Goal: Task Accomplishment & Management: Use online tool/utility

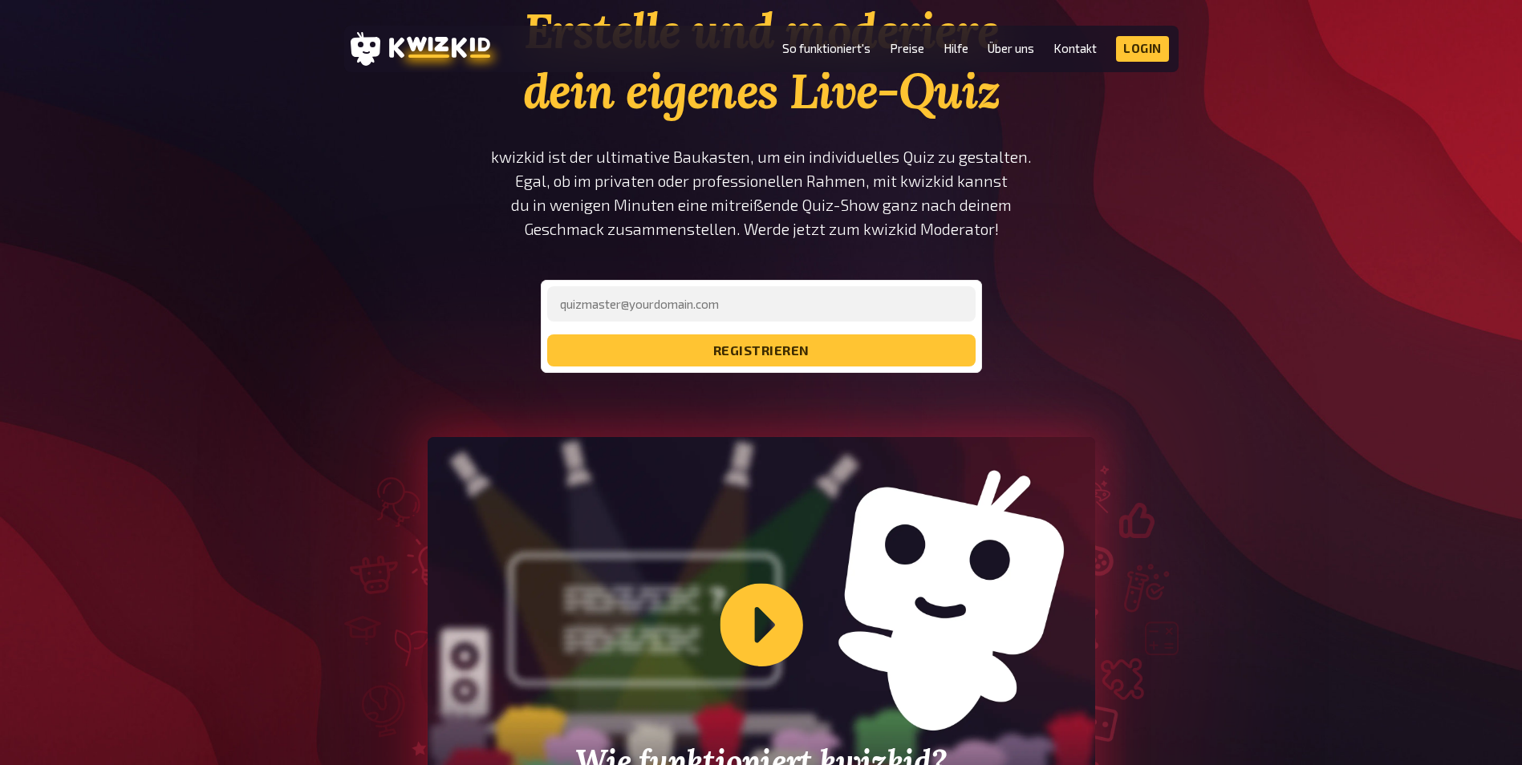
scroll to position [321, 0]
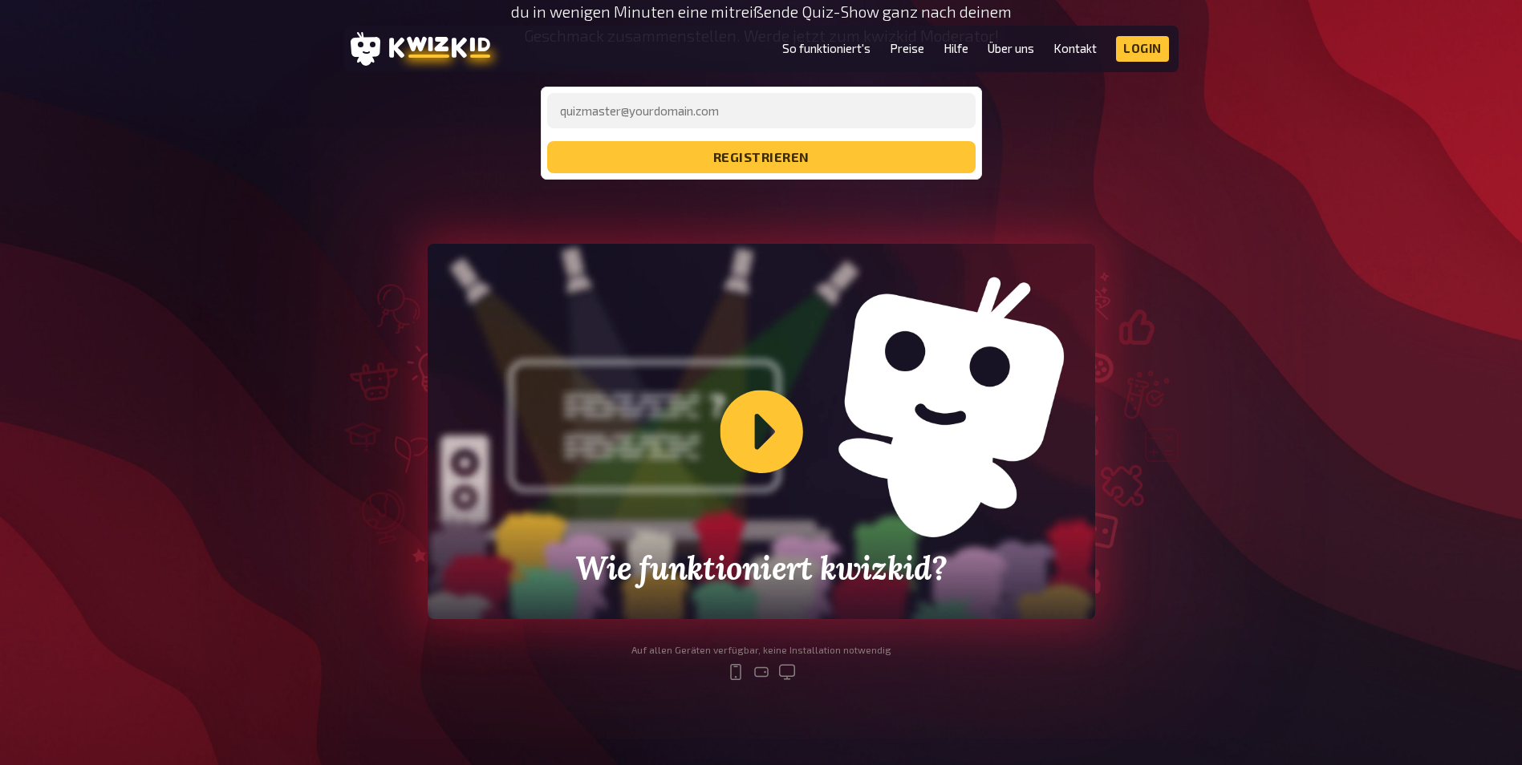
click at [755, 422] on div "Wie funktioniert kwizkid?" at bounding box center [761, 431] width 667 height 375
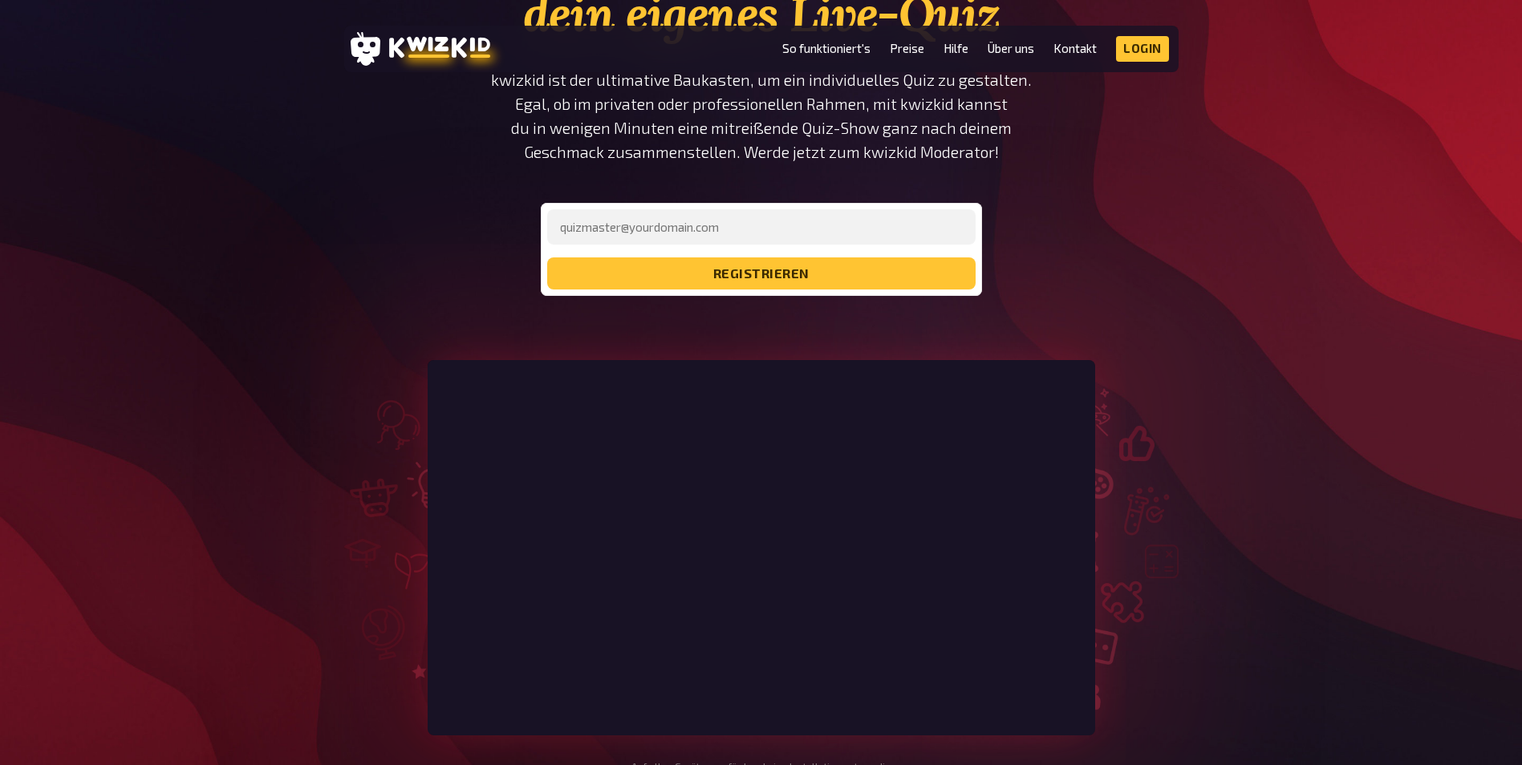
scroll to position [80, 0]
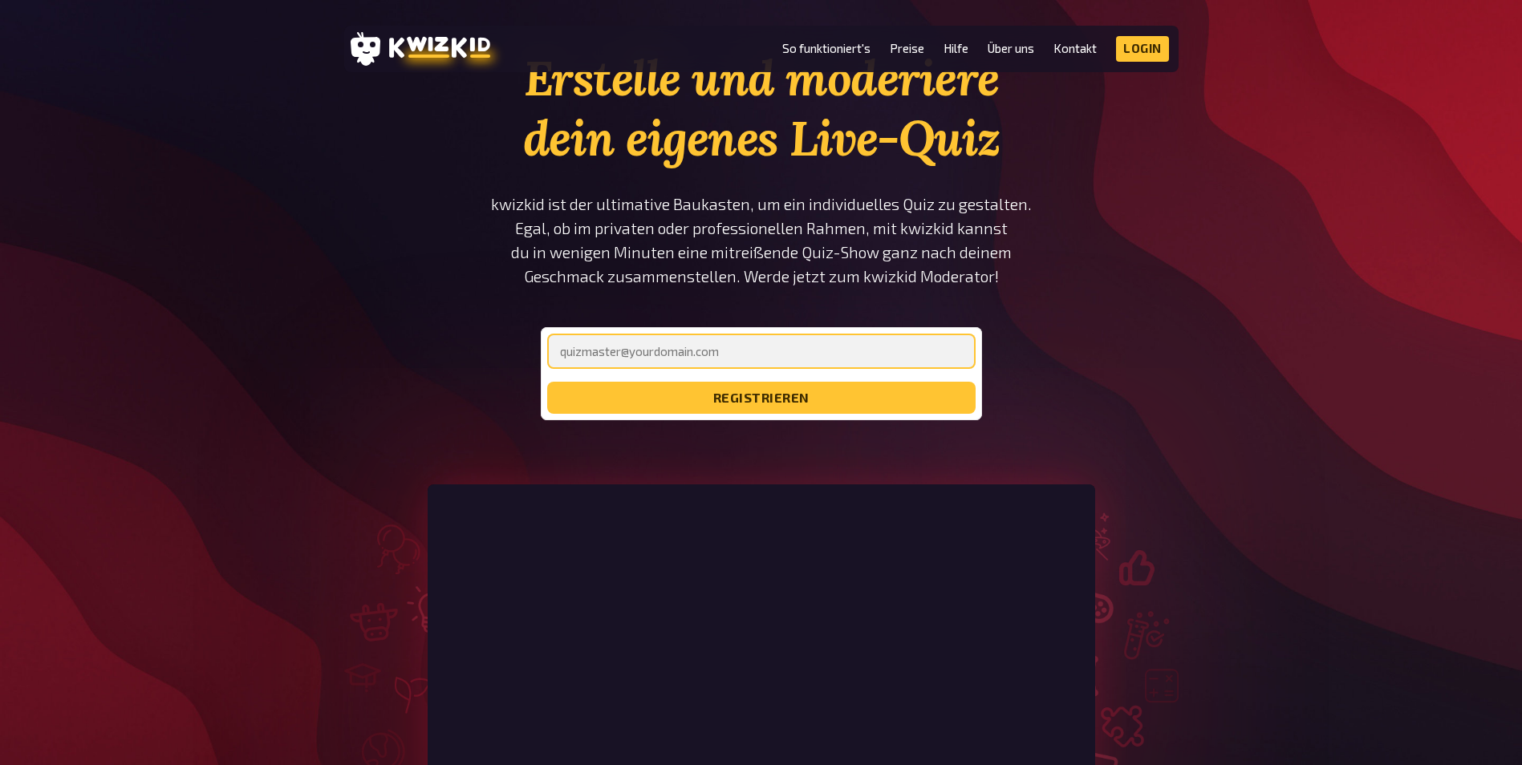
click at [574, 355] on input "email" at bounding box center [761, 351] width 428 height 35
type input "think_pink@live.at"
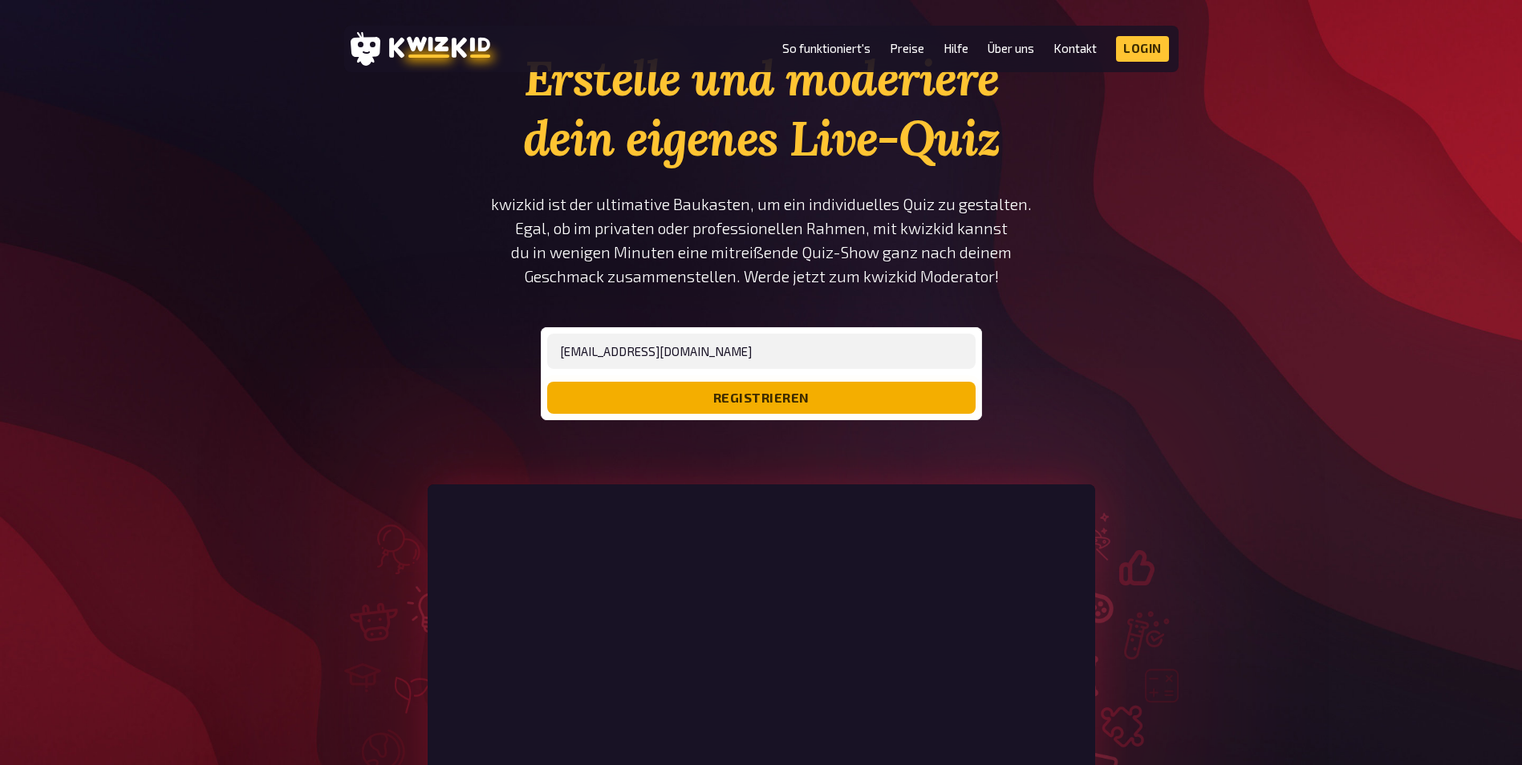
click at [797, 395] on button "registrieren" at bounding box center [761, 398] width 428 height 32
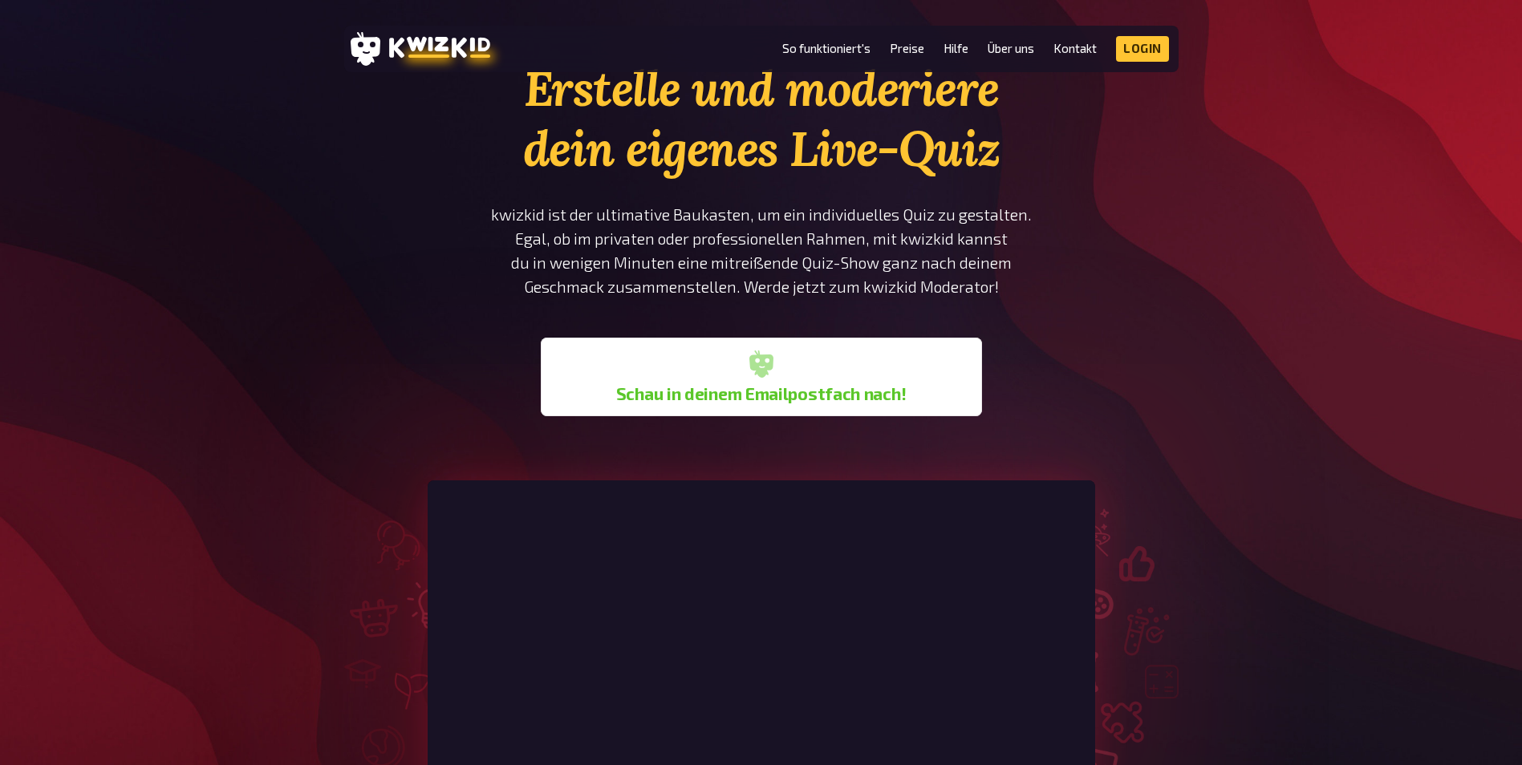
scroll to position [0, 0]
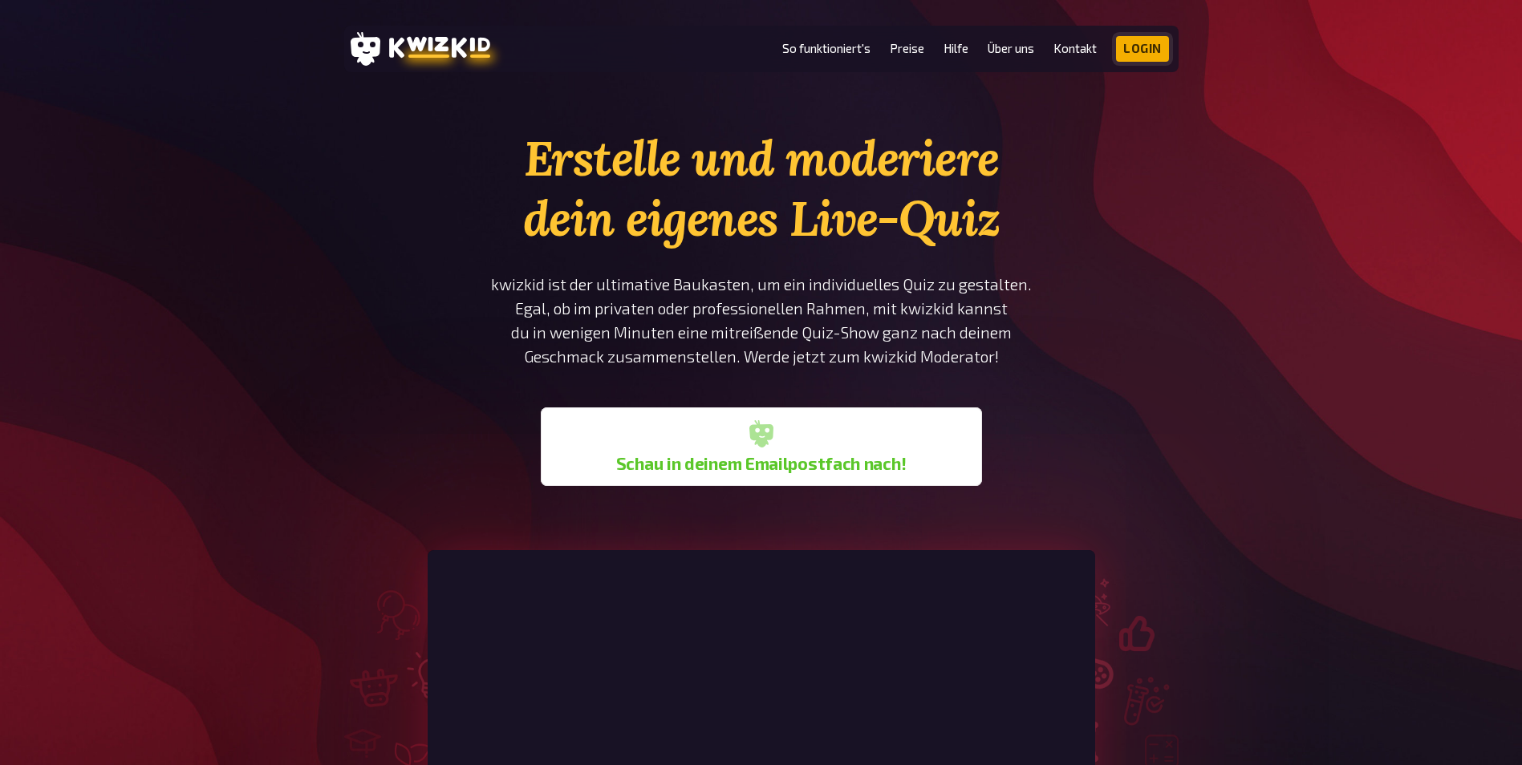
click at [1130, 43] on link "Login" at bounding box center [1142, 49] width 53 height 26
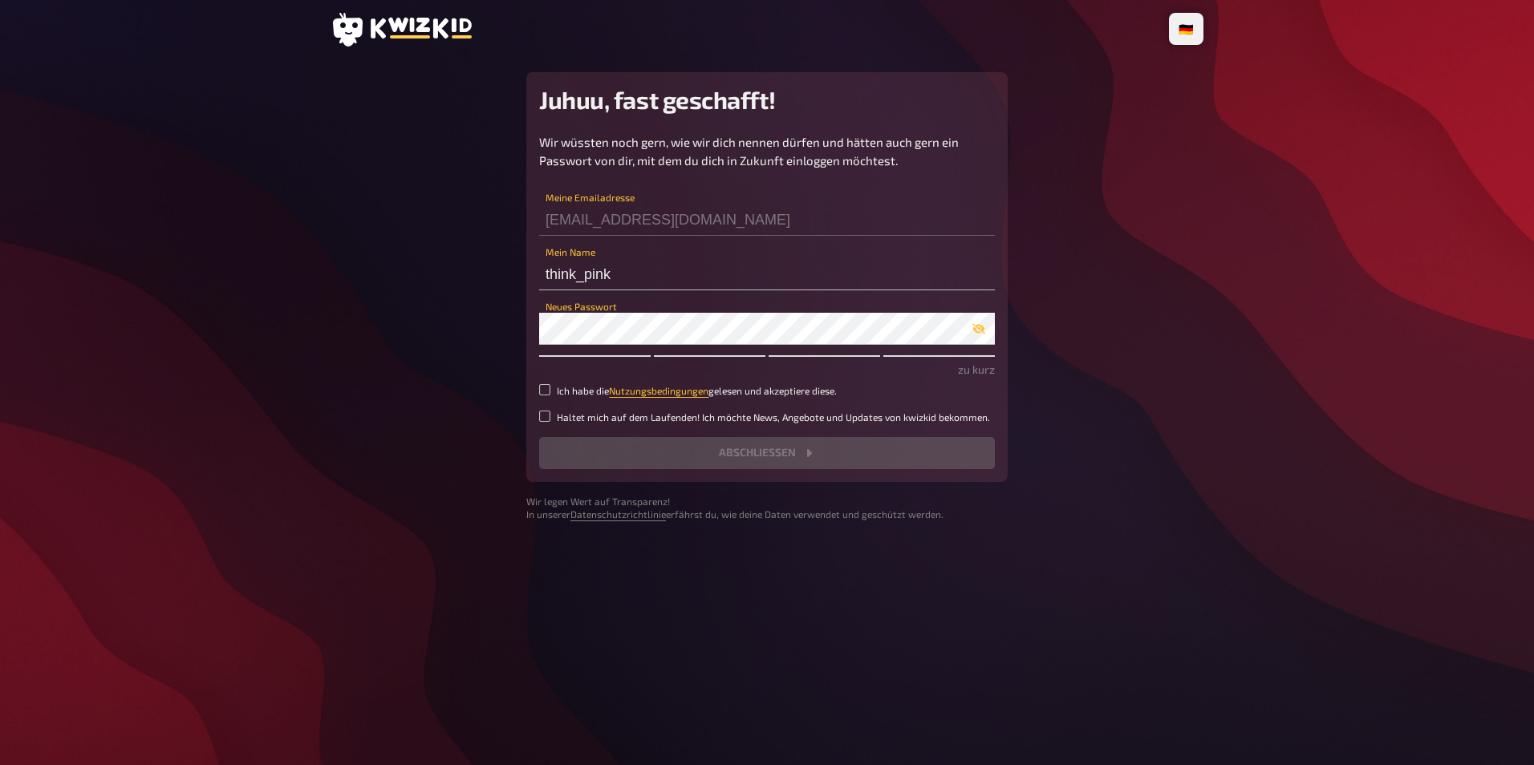
click at [553, 386] on label "Ich habe die Nutzungsbedingungen gelesen und akzeptiere diese." at bounding box center [767, 391] width 456 height 14
click at [550, 386] on input "Ich habe die Nutzungsbedingungen gelesen und akzeptiere diese." at bounding box center [544, 389] width 11 height 11
checkbox input "true"
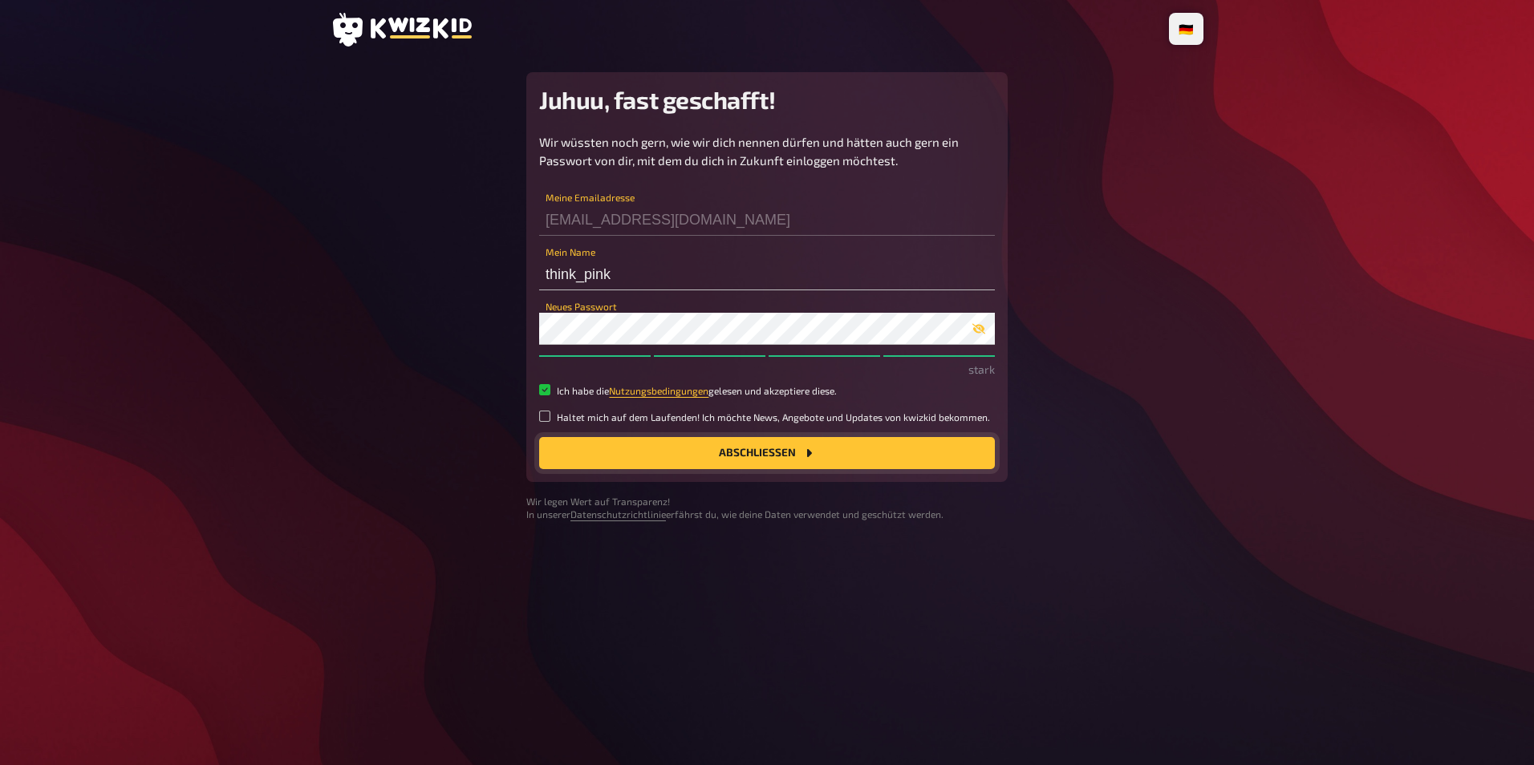
click at [762, 446] on button "Abschließen" at bounding box center [767, 453] width 456 height 32
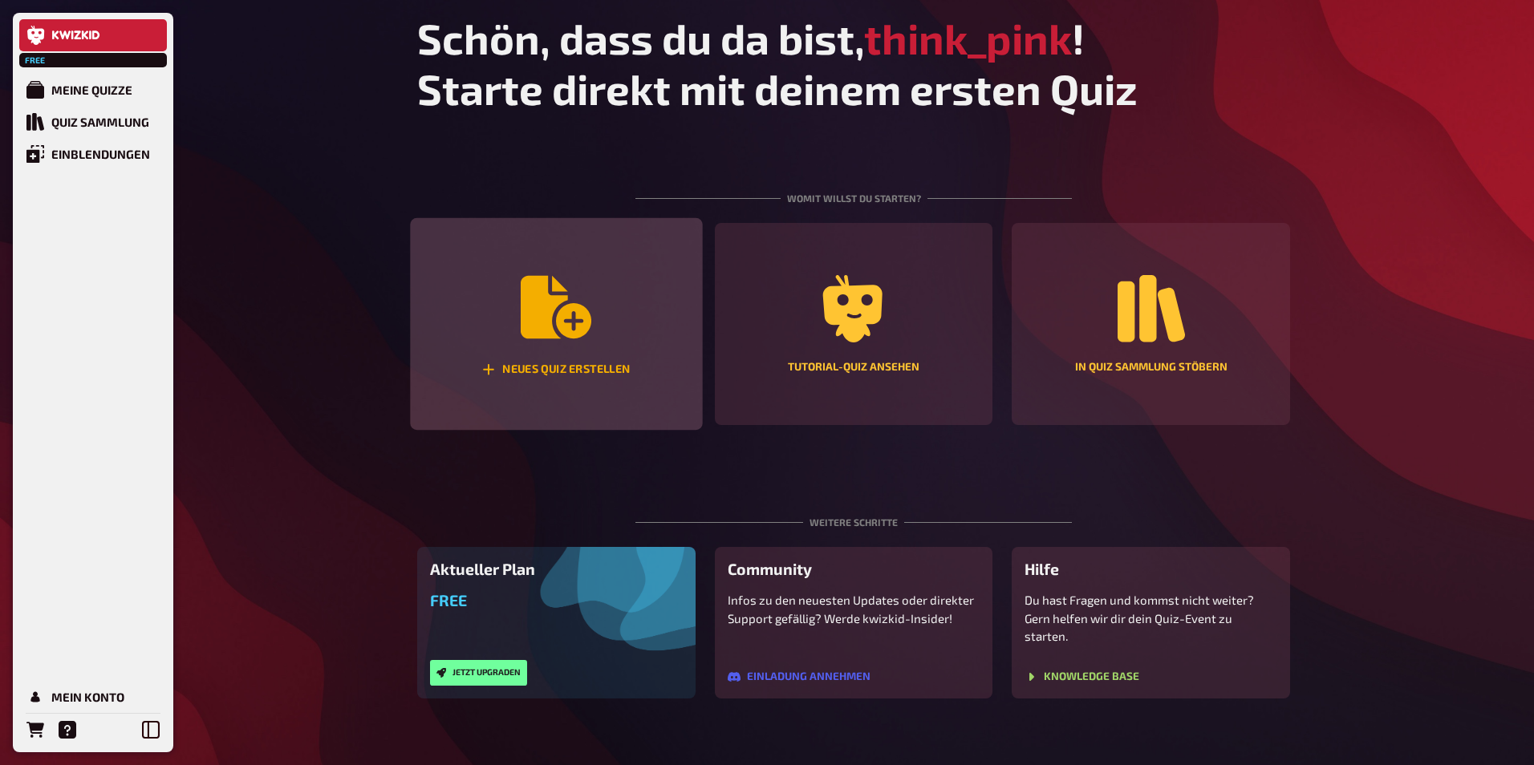
click at [602, 350] on div "Neues Quiz erstellen" at bounding box center [556, 324] width 292 height 213
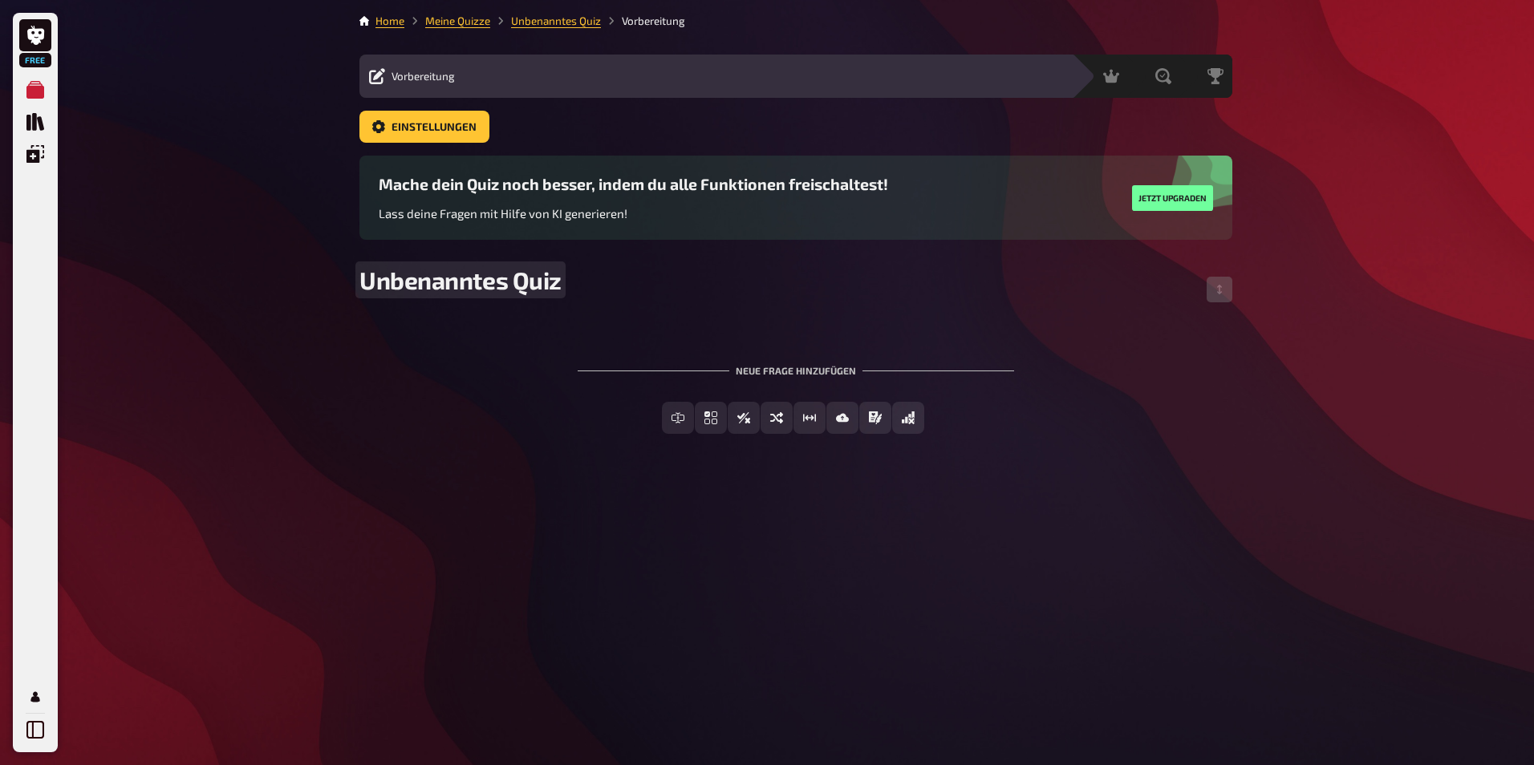
click at [529, 278] on span "Unbenanntes Quiz" at bounding box center [460, 280] width 202 height 29
click at [516, 278] on span "Unbenanntes Quiz" at bounding box center [460, 280] width 202 height 29
paste span
click at [778, 369] on div "Neue Frage hinzufügen" at bounding box center [796, 364] width 436 height 50
click at [807, 372] on div "Neue Frage hinzufügen" at bounding box center [796, 364] width 436 height 50
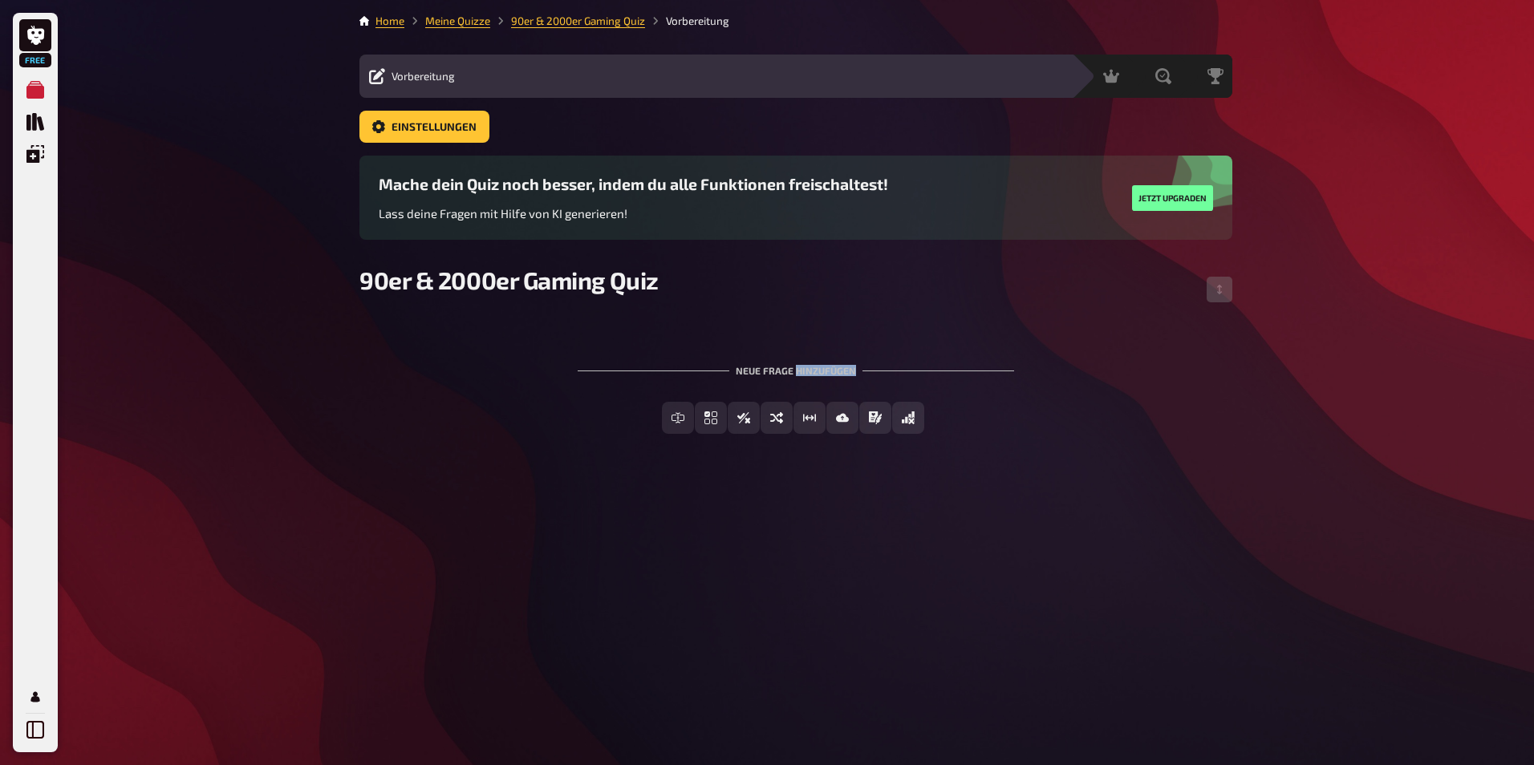
click at [807, 372] on div "Neue Frage hinzufügen" at bounding box center [796, 364] width 436 height 50
drag, startPoint x: 807, startPoint y: 372, endPoint x: 799, endPoint y: 345, distance: 28.4
click at [799, 345] on div "Neue Frage hinzufügen" at bounding box center [796, 364] width 436 height 50
click at [619, 421] on icon "Freitext Eingabe" at bounding box center [622, 418] width 13 height 6
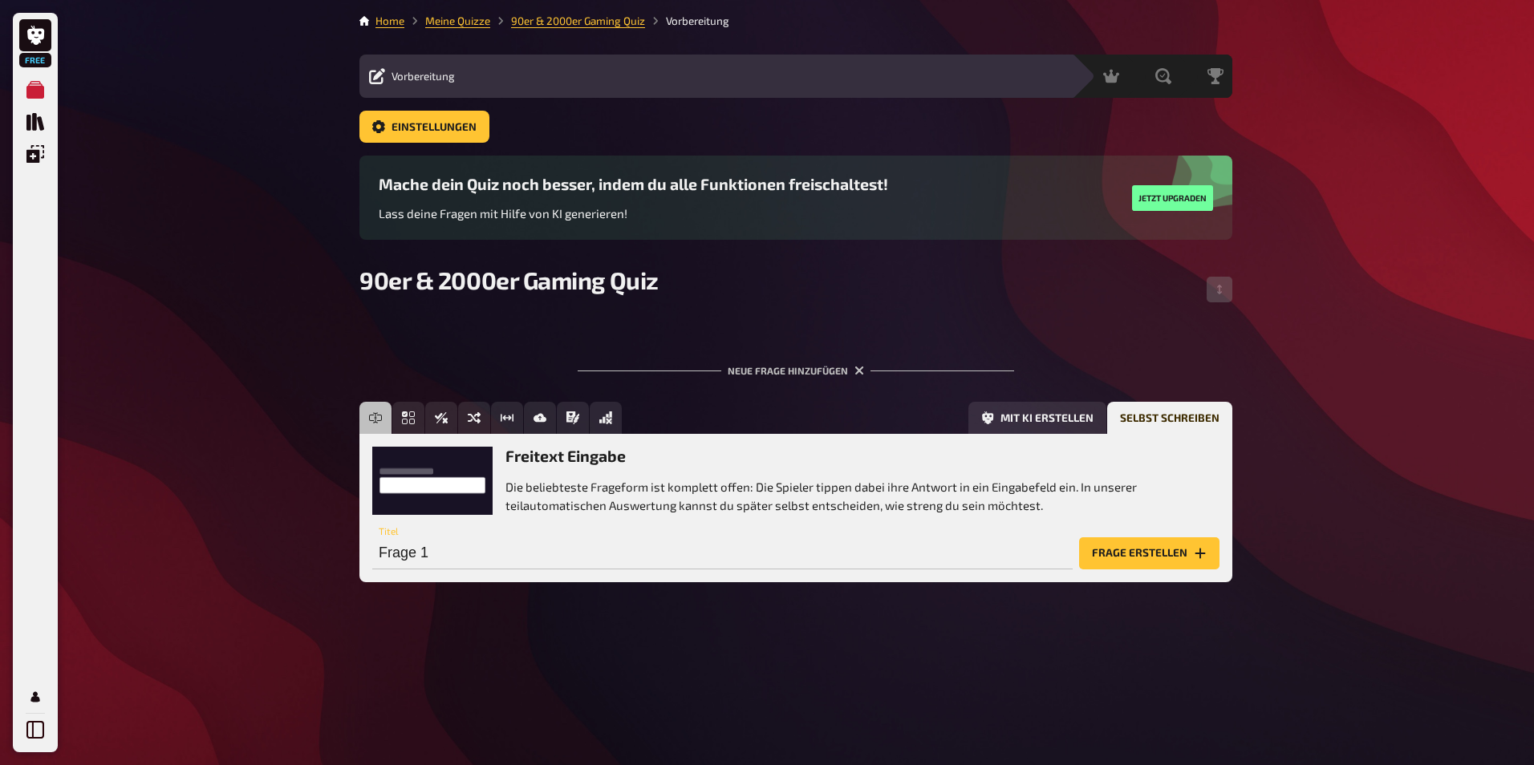
click at [573, 461] on h3 "Freitext Eingabe" at bounding box center [862, 456] width 714 height 18
click at [432, 418] on span "Einfachauswahl" at bounding box center [471, 418] width 95 height 11
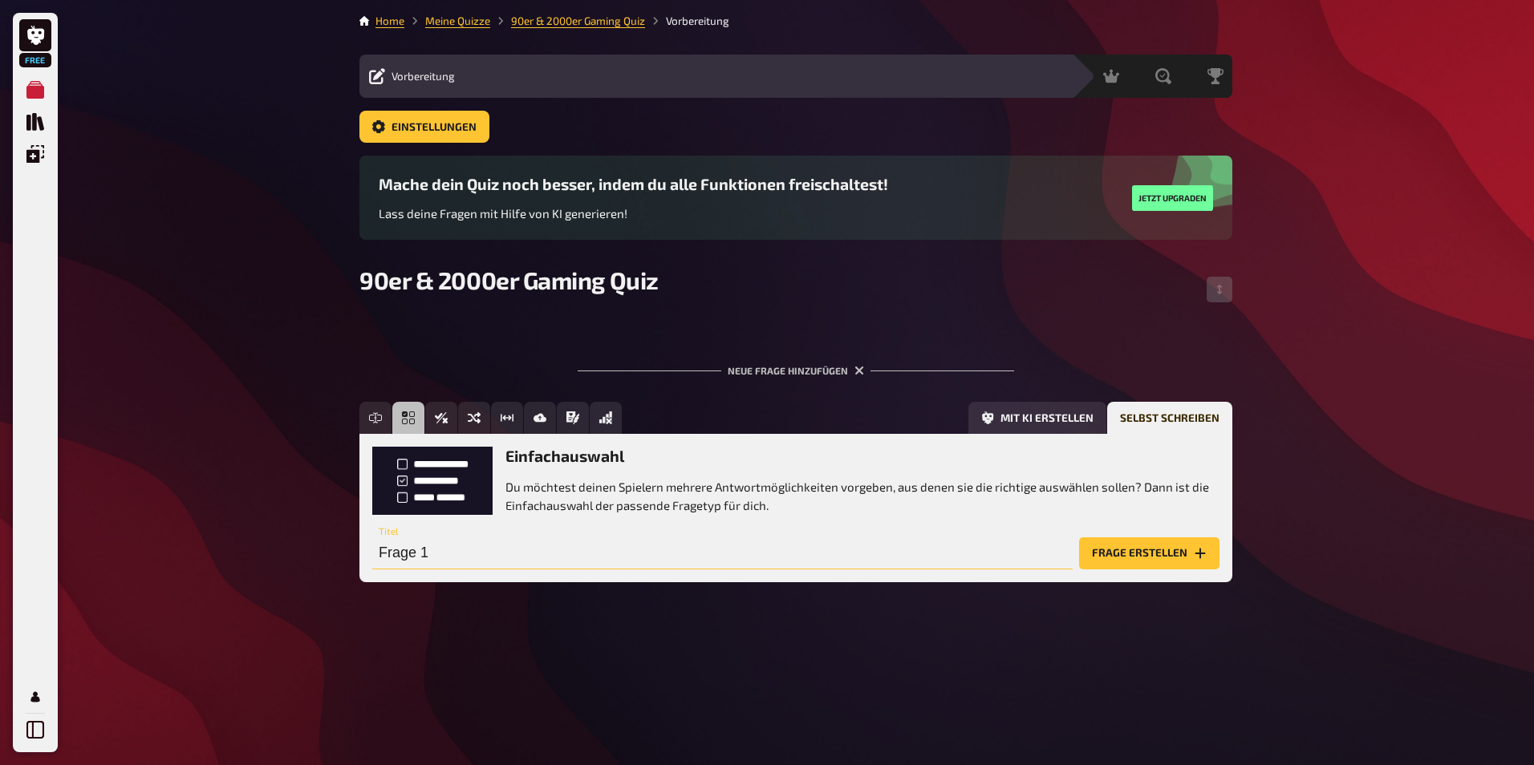
click at [532, 554] on input "Frage 1" at bounding box center [722, 553] width 700 height 32
click at [482, 570] on div "Einfachauswahl Du möchtest deinen Spielern mehrere Antwortmöglichkeiten vorgebe…" at bounding box center [795, 508] width 873 height 148
click at [457, 554] on input "Frage 1" at bounding box center [722, 553] width 700 height 32
paste input "Welche Konsole brachte Nintendo 1996 in [GEOGRAPHIC_DATA] heraus?"
type input "Welche Konsole brachte Nintendo 1996 in [GEOGRAPHIC_DATA] heraus?"
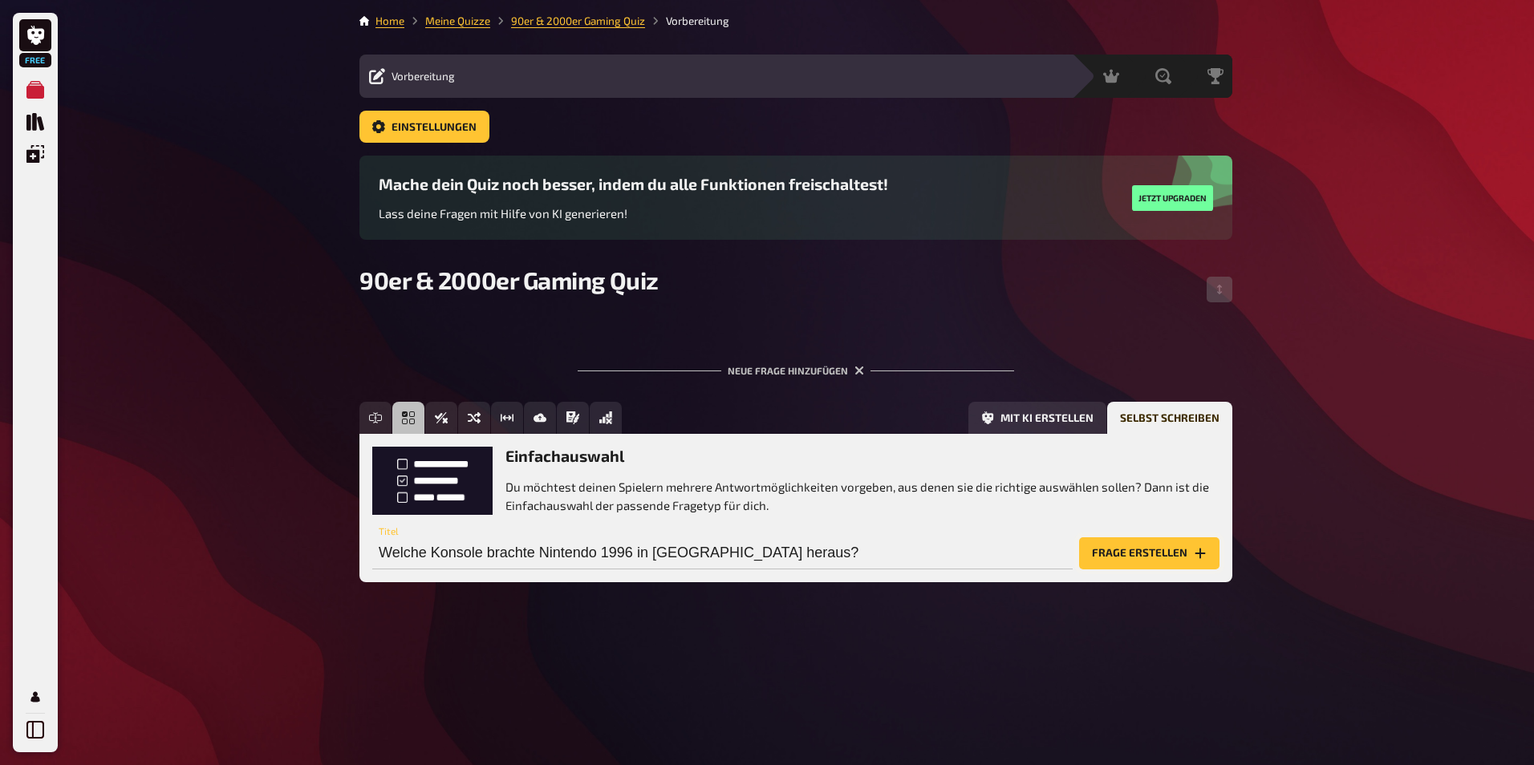
click at [1112, 550] on button "Frage erstellen" at bounding box center [1149, 553] width 140 height 32
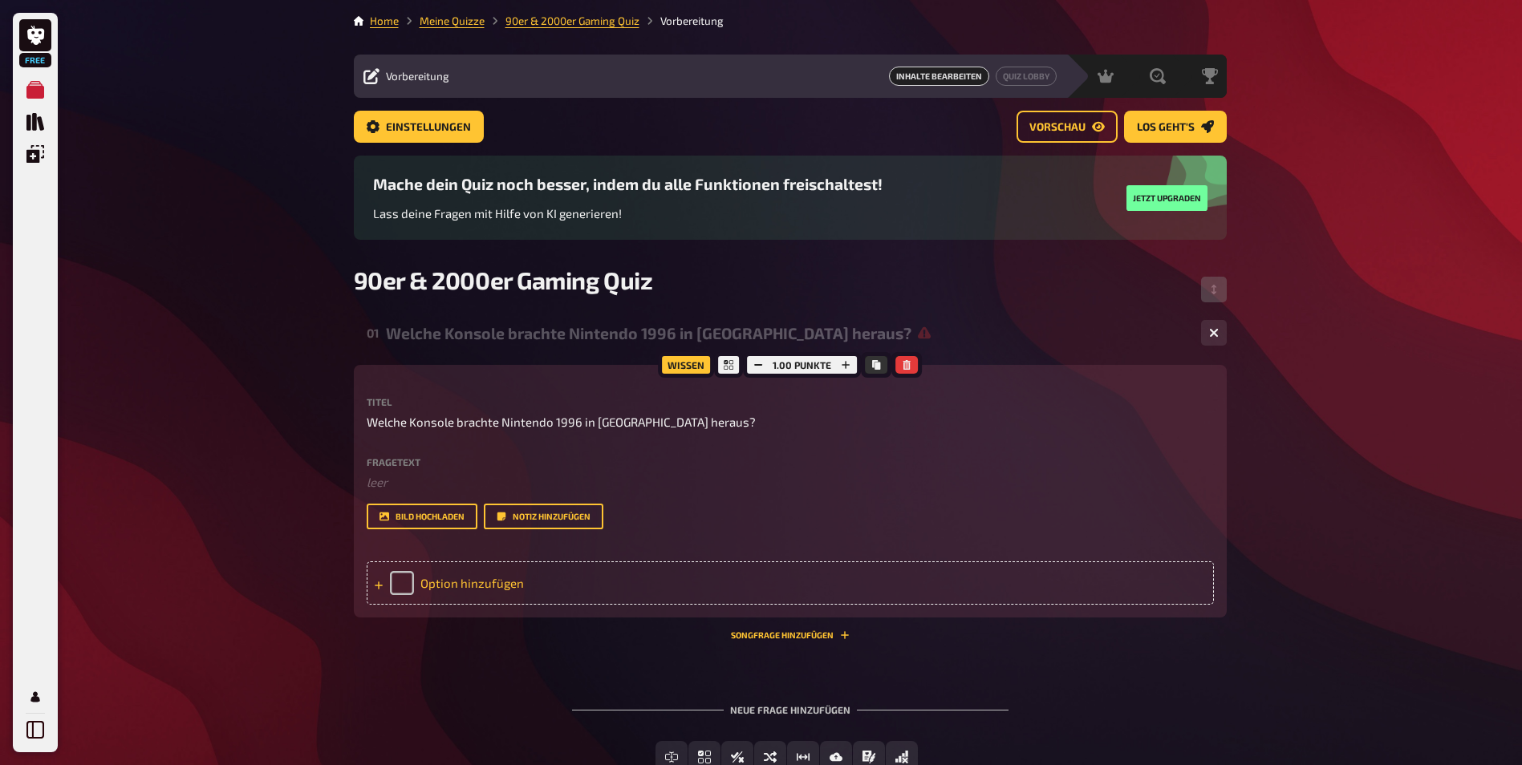
click at [453, 587] on div "Option hinzufügen" at bounding box center [790, 583] width 847 height 43
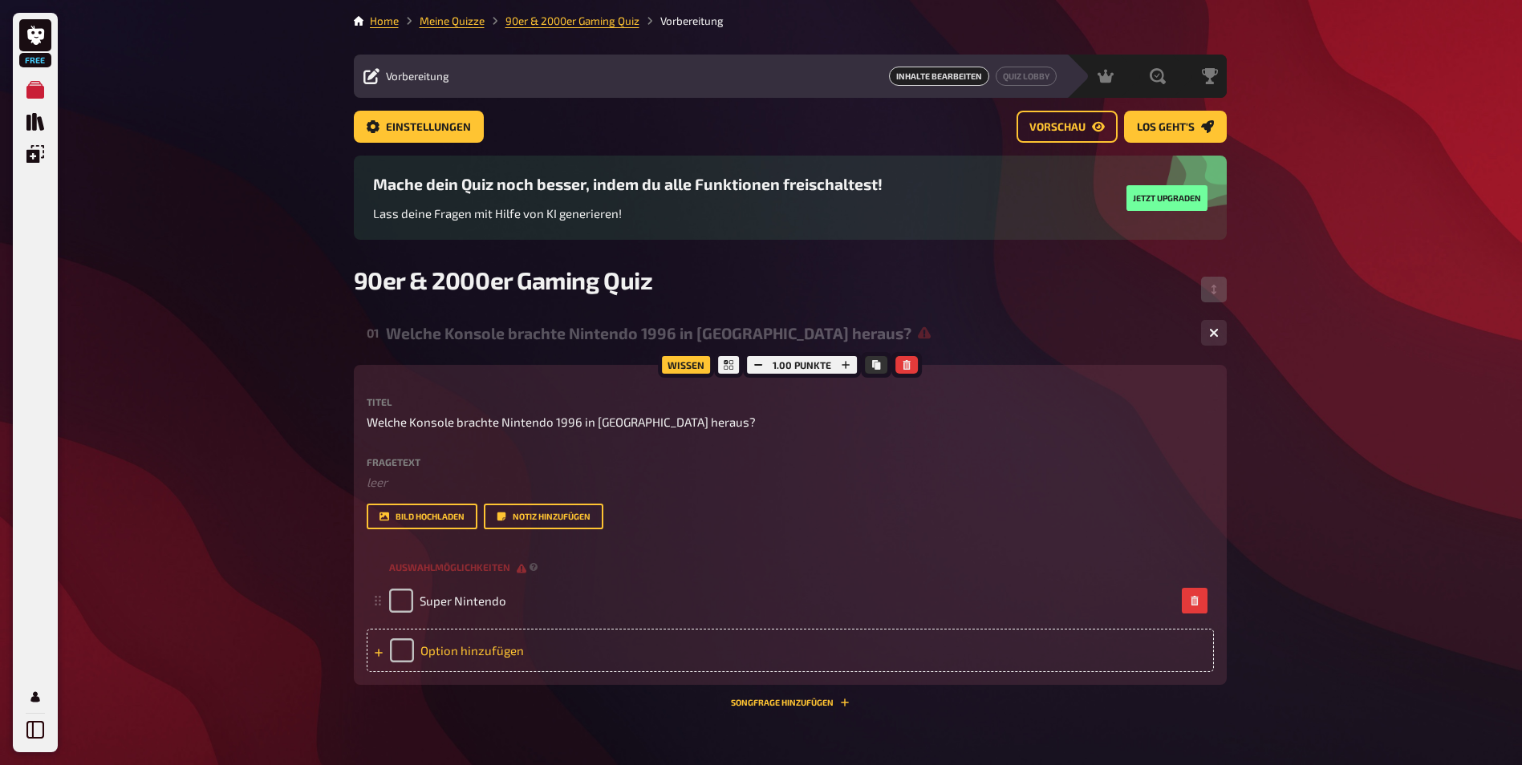
click at [591, 659] on div "Option hinzufügen" at bounding box center [790, 650] width 847 height 43
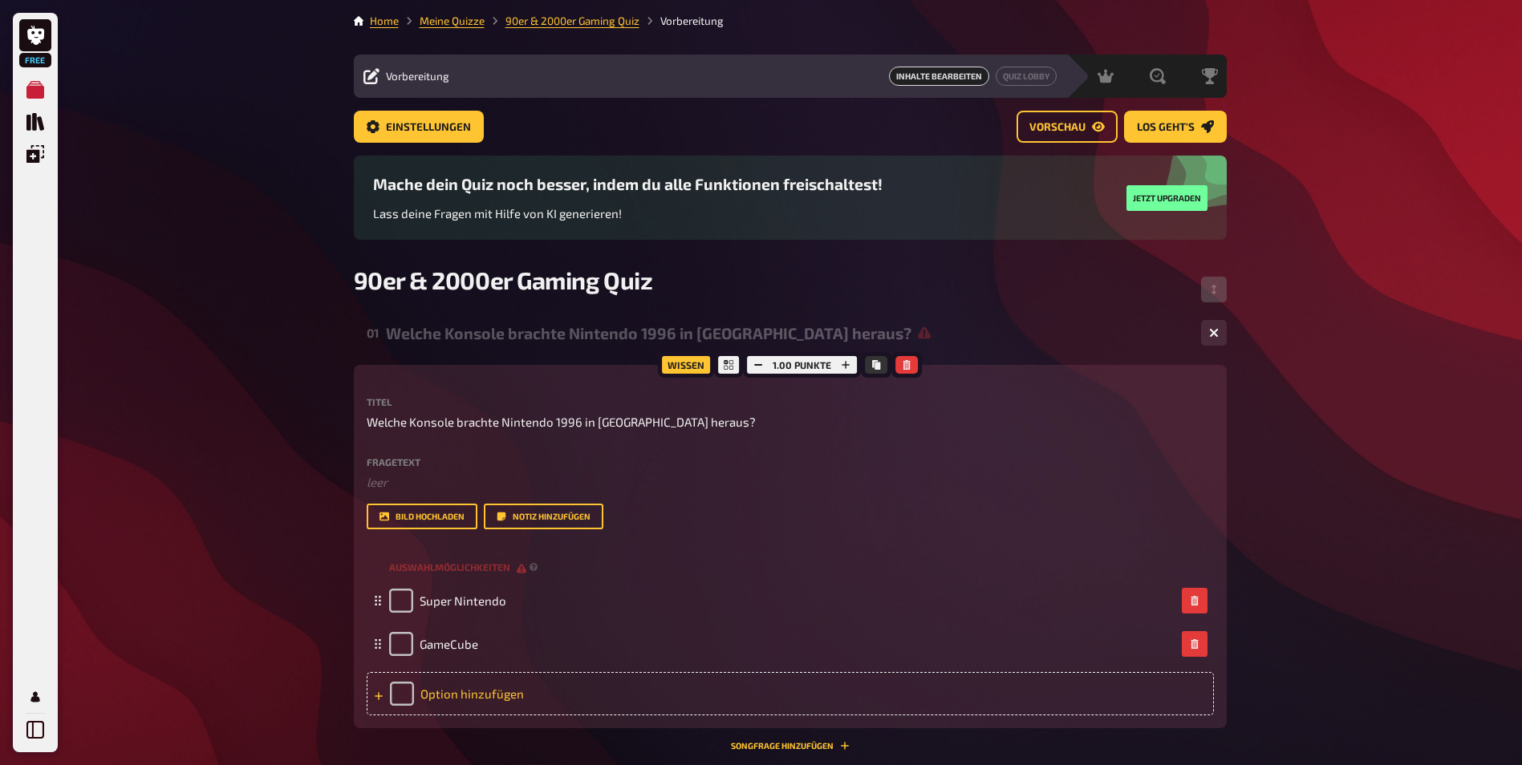
click at [464, 702] on div "Option hinzufügen" at bounding box center [790, 693] width 847 height 43
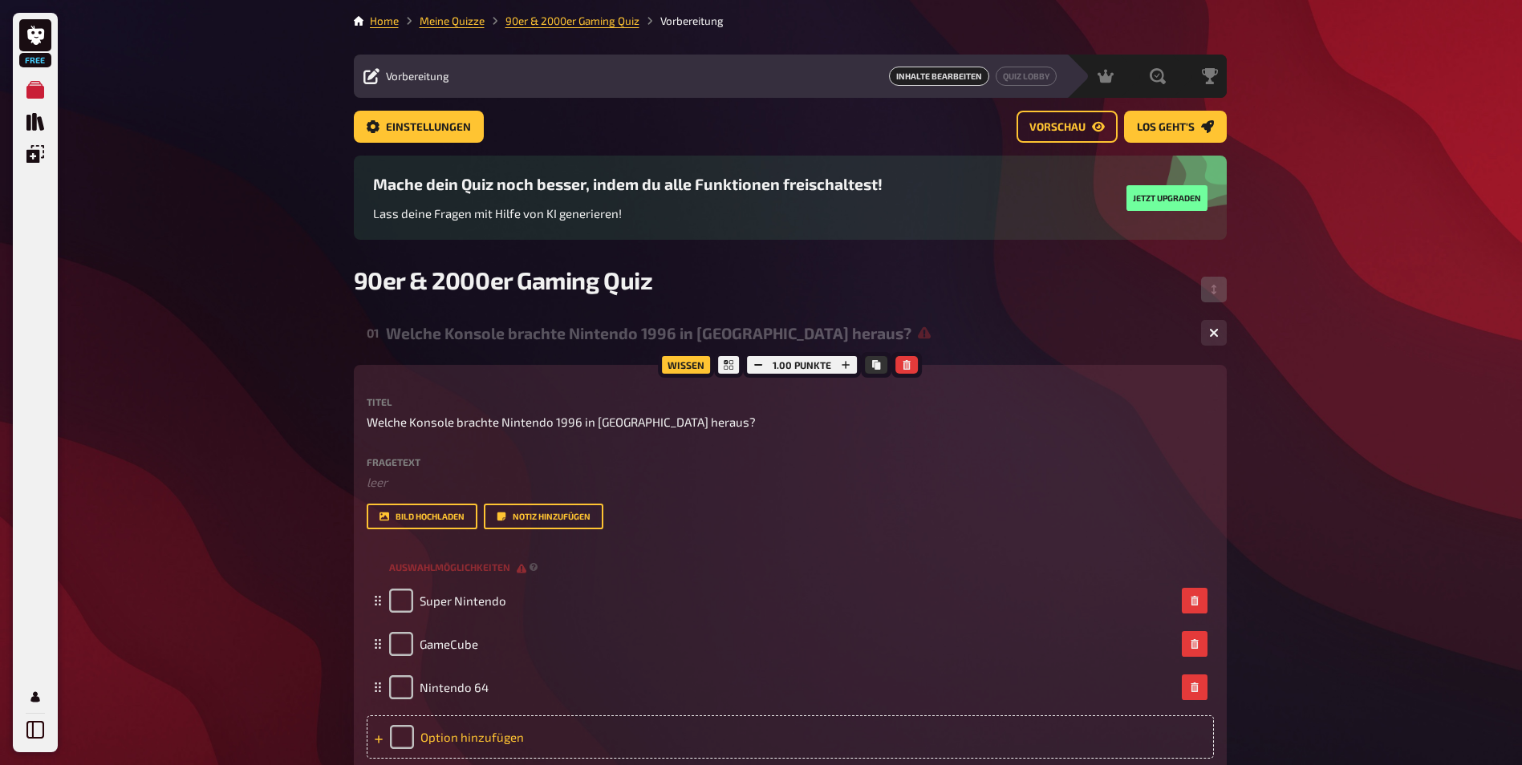
click at [452, 732] on div "Option hinzufügen" at bounding box center [790, 737] width 847 height 43
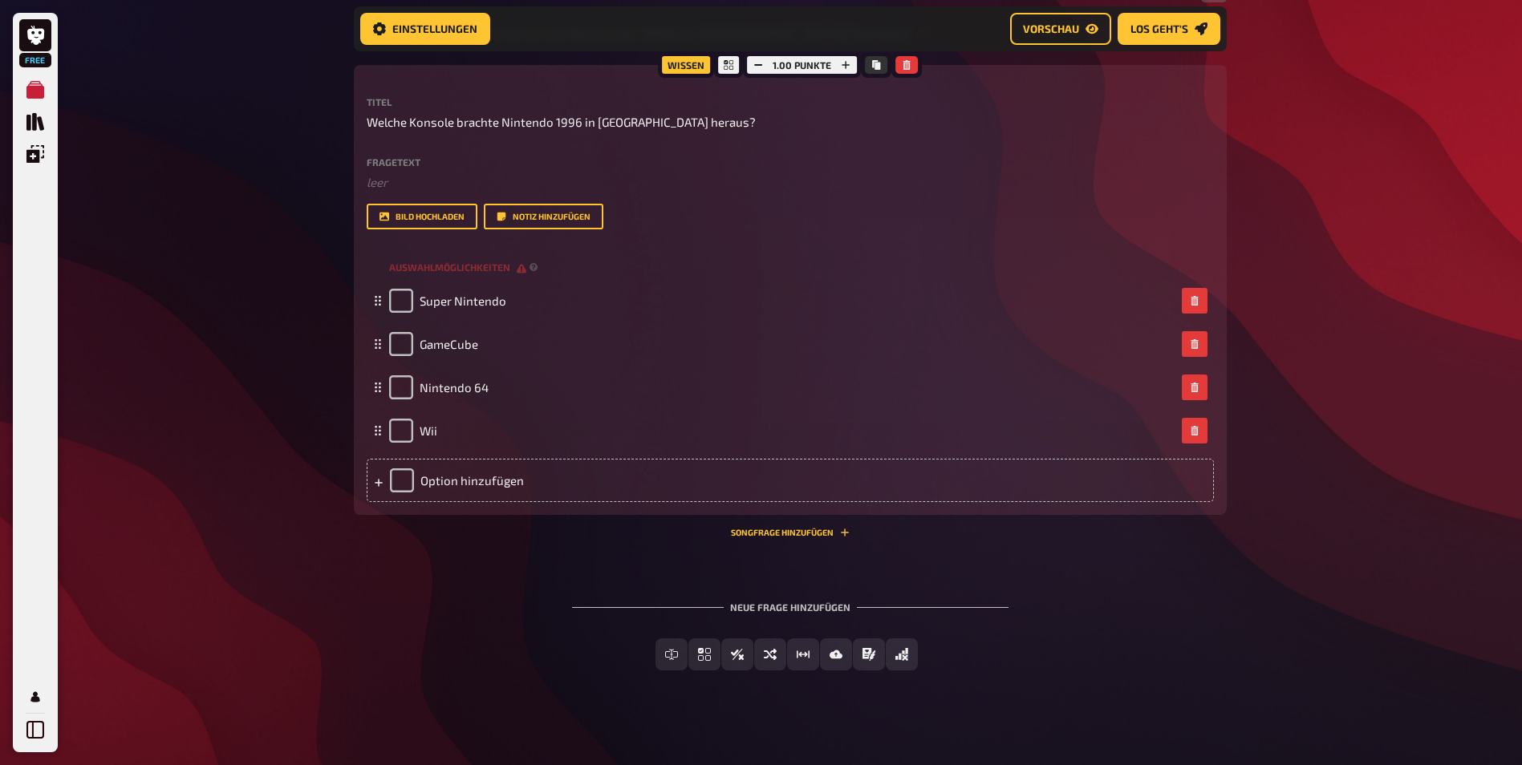
scroll to position [321, 0]
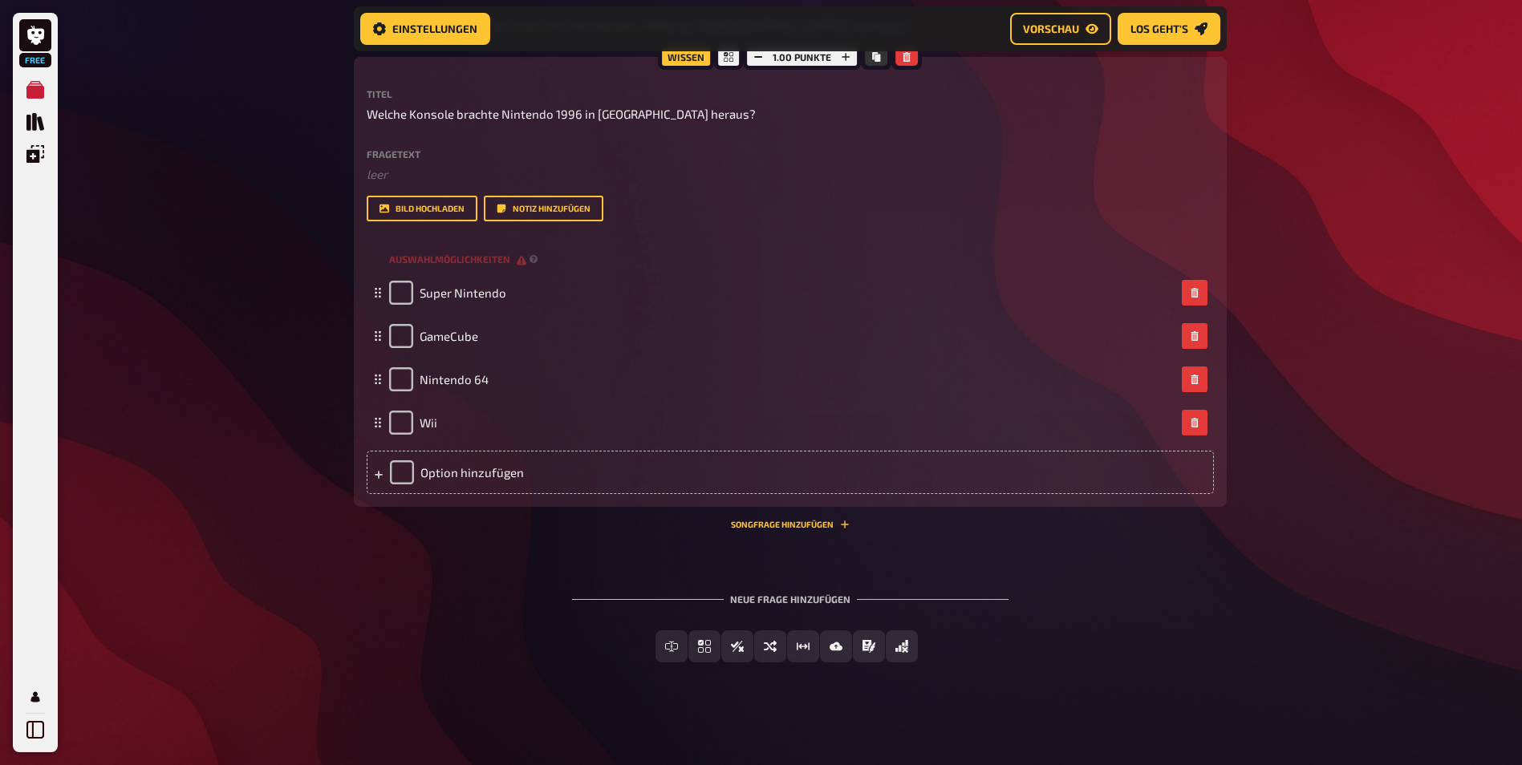
click at [611, 551] on div "01 Welche Konsole brachte Nintendo 1996 in Europa heraus? 4 Wissen 1.00 Punkte …" at bounding box center [790, 347] width 873 height 683
click at [789, 527] on button "Songfrage hinzufügen" at bounding box center [790, 525] width 119 height 10
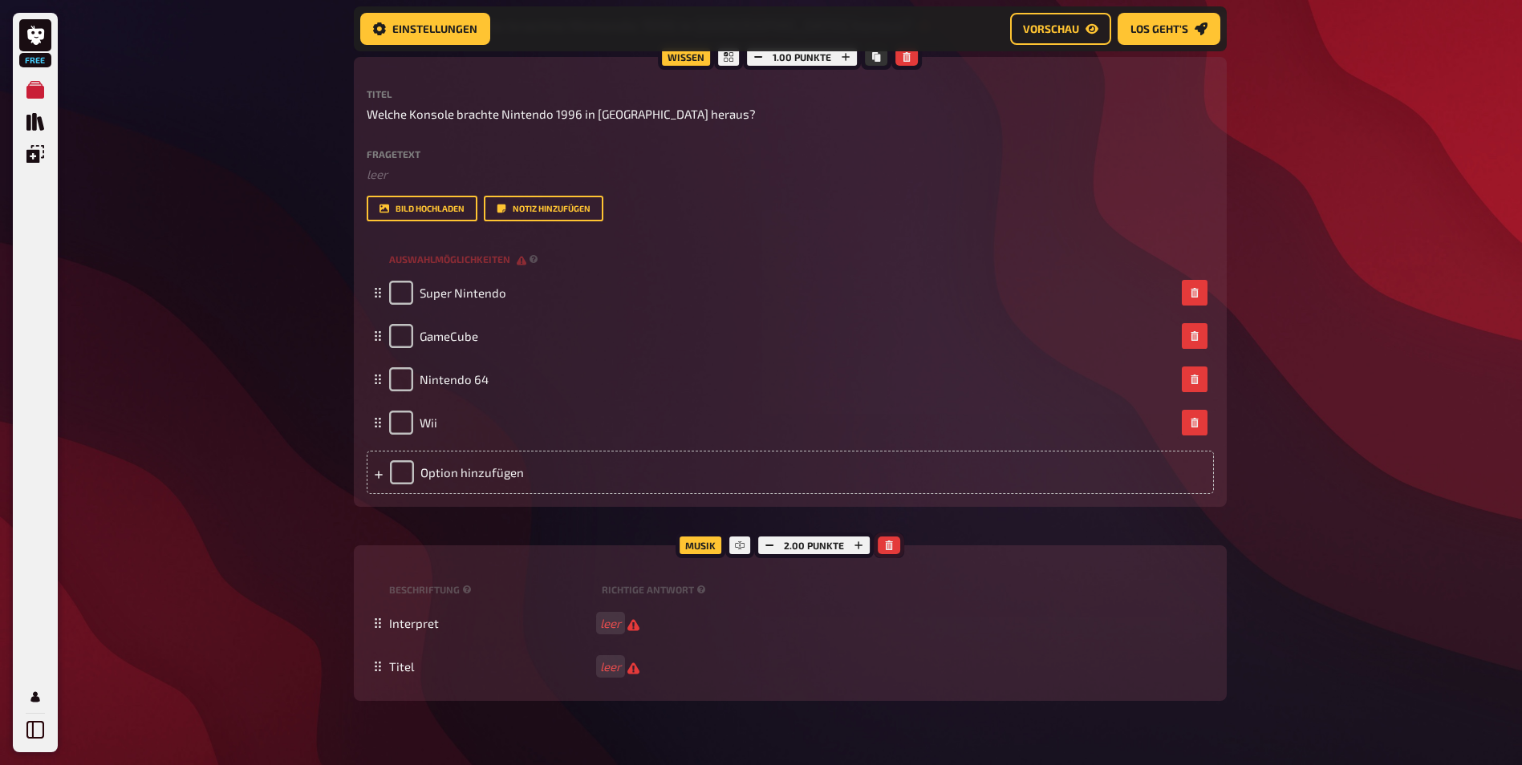
click at [887, 550] on icon "button" at bounding box center [889, 546] width 7 height 10
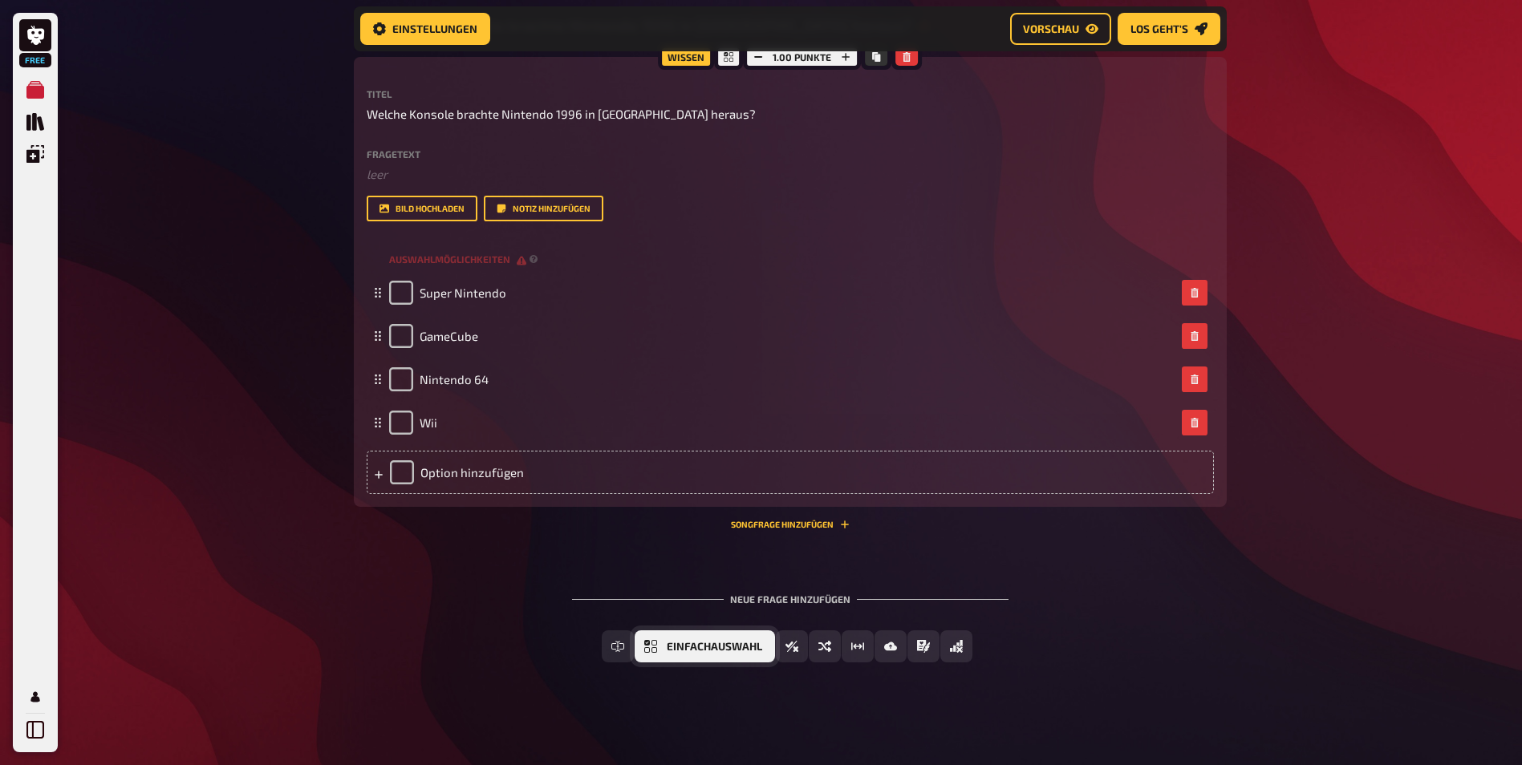
click at [683, 650] on span "Einfachauswahl" at bounding box center [714, 647] width 95 height 11
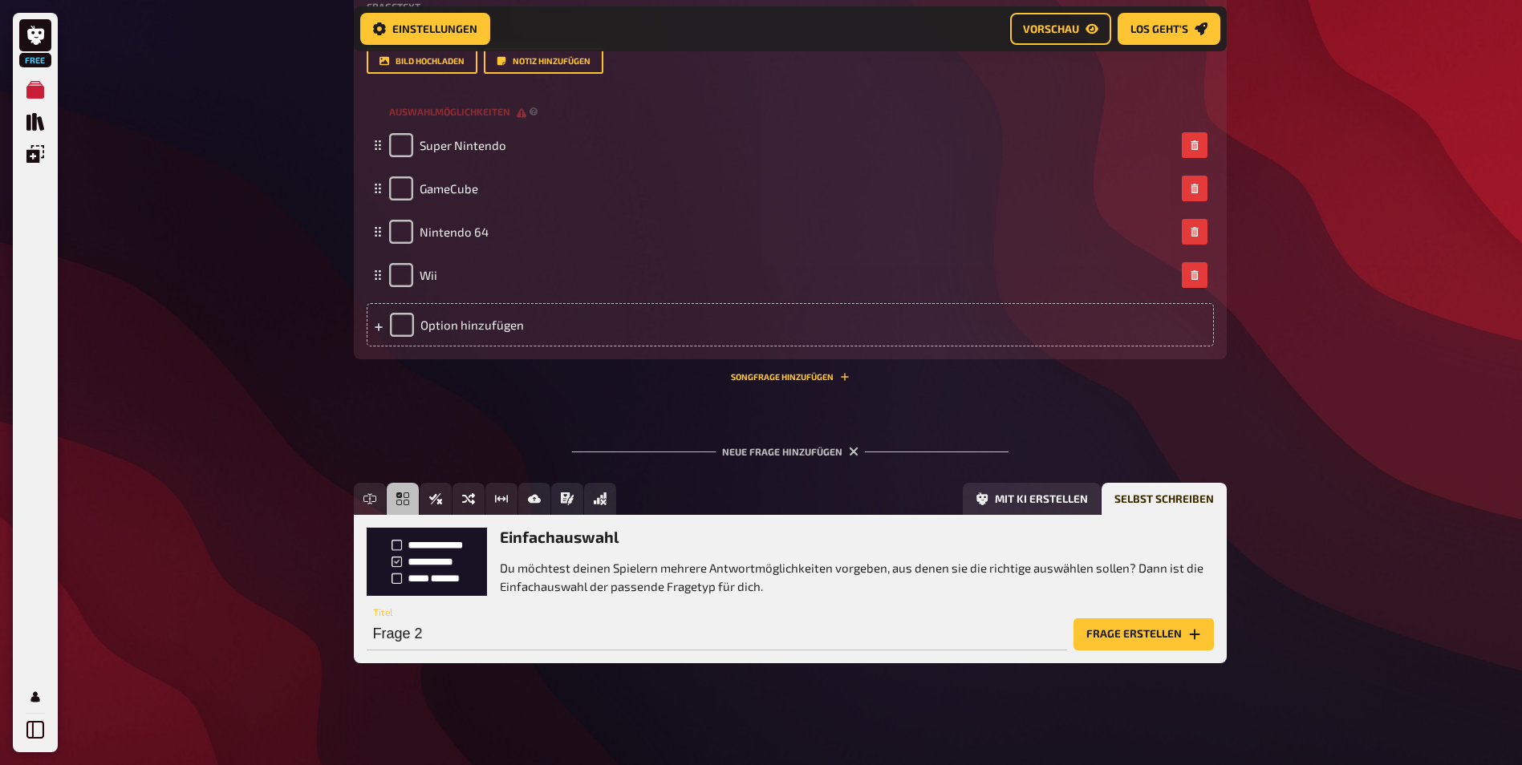
scroll to position [469, 0]
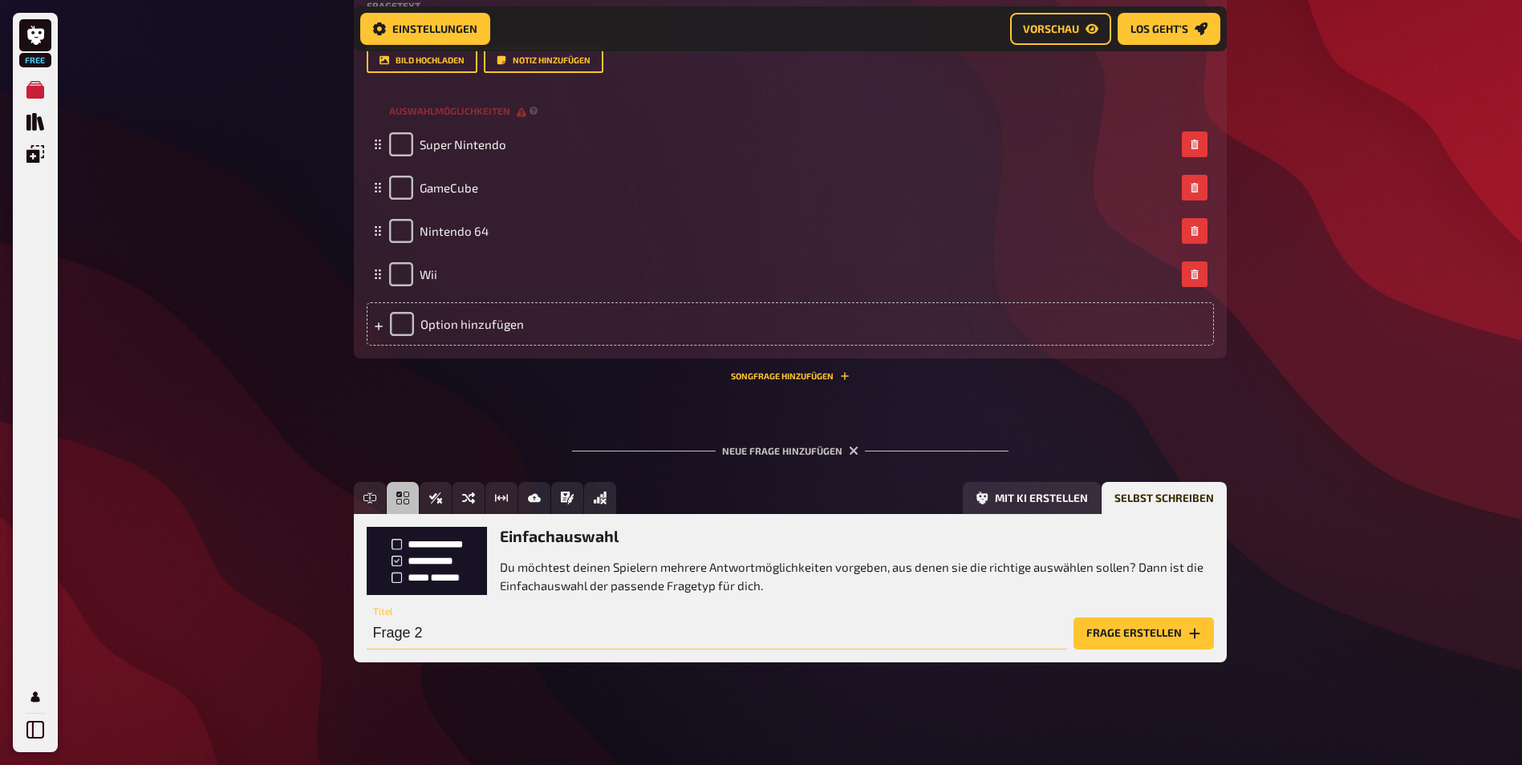
click at [459, 637] on input "Frage 2" at bounding box center [717, 634] width 700 height 32
paste input "Welche Konsole erschien im Jahr 2000 und wurde die meistverkaufte Konsole aller…"
type input "Welche Konsole erschien im Jahr 2000 und wurde die meistverkaufte Konsole aller…"
click at [1118, 641] on button "Frage erstellen" at bounding box center [1143, 634] width 140 height 32
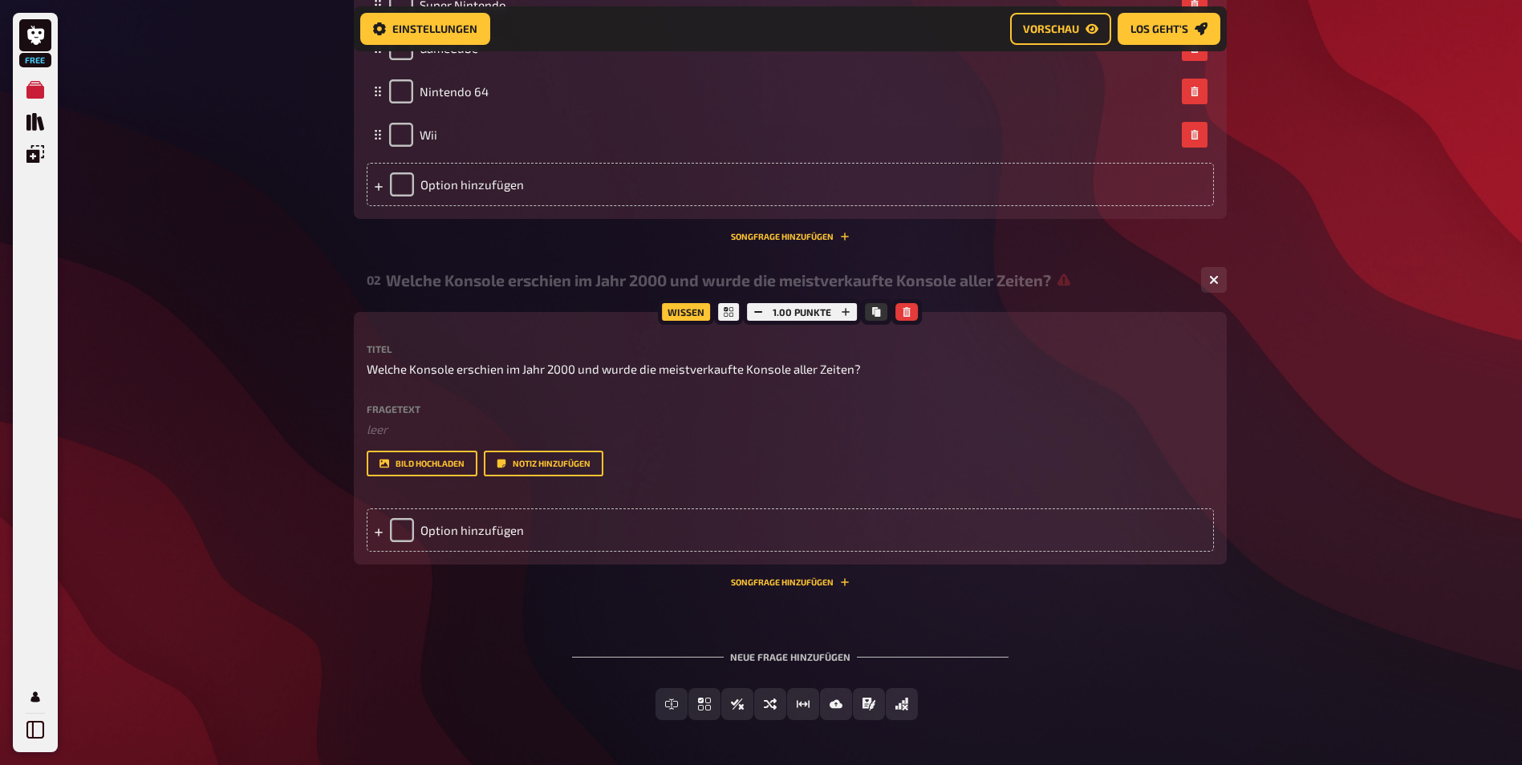
scroll to position [667, 0]
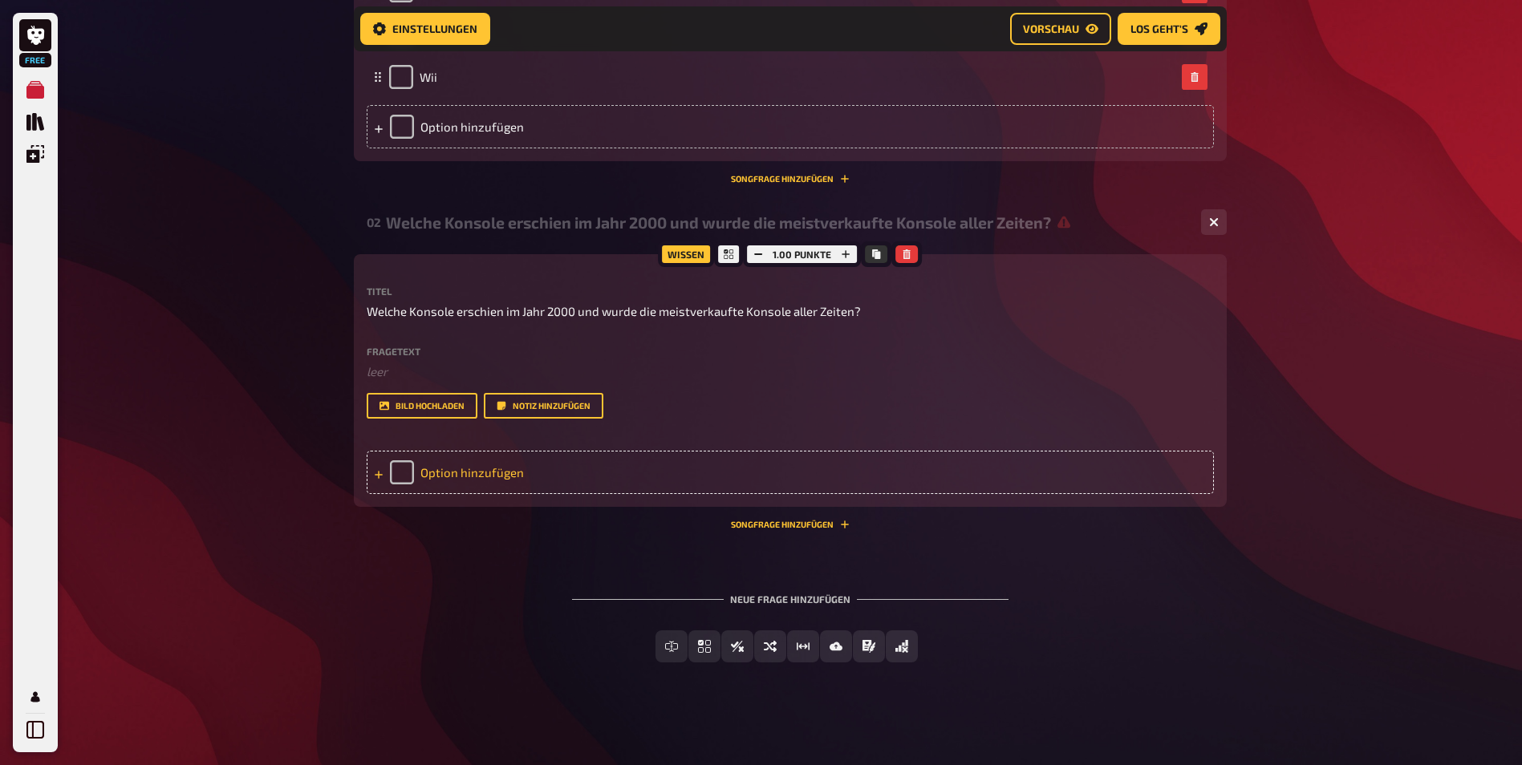
click at [485, 457] on div "Option hinzufügen" at bounding box center [790, 472] width 847 height 43
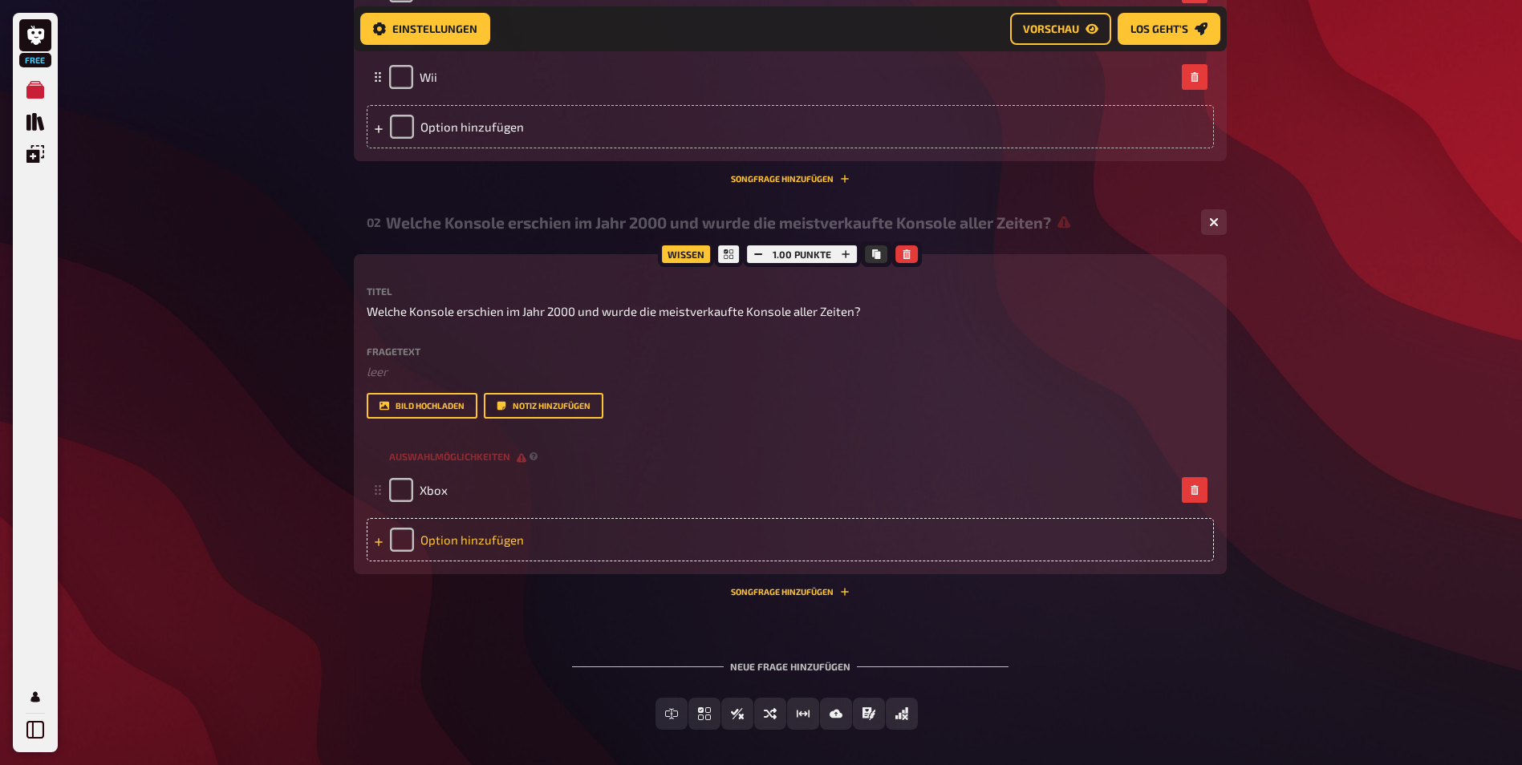
click at [576, 544] on div "Option hinzufügen" at bounding box center [790, 539] width 847 height 43
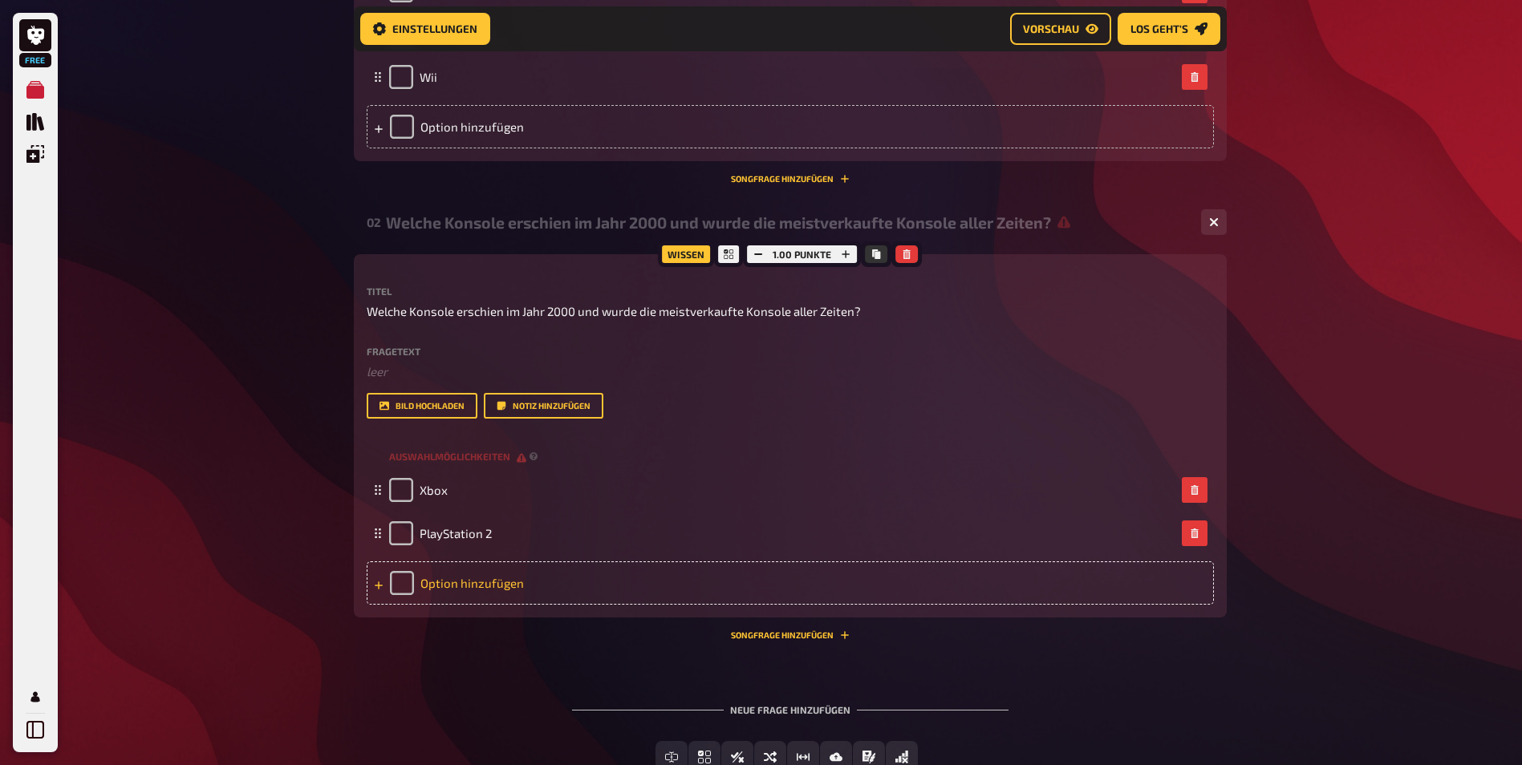
click at [481, 589] on div "Option hinzufügen" at bounding box center [790, 583] width 847 height 43
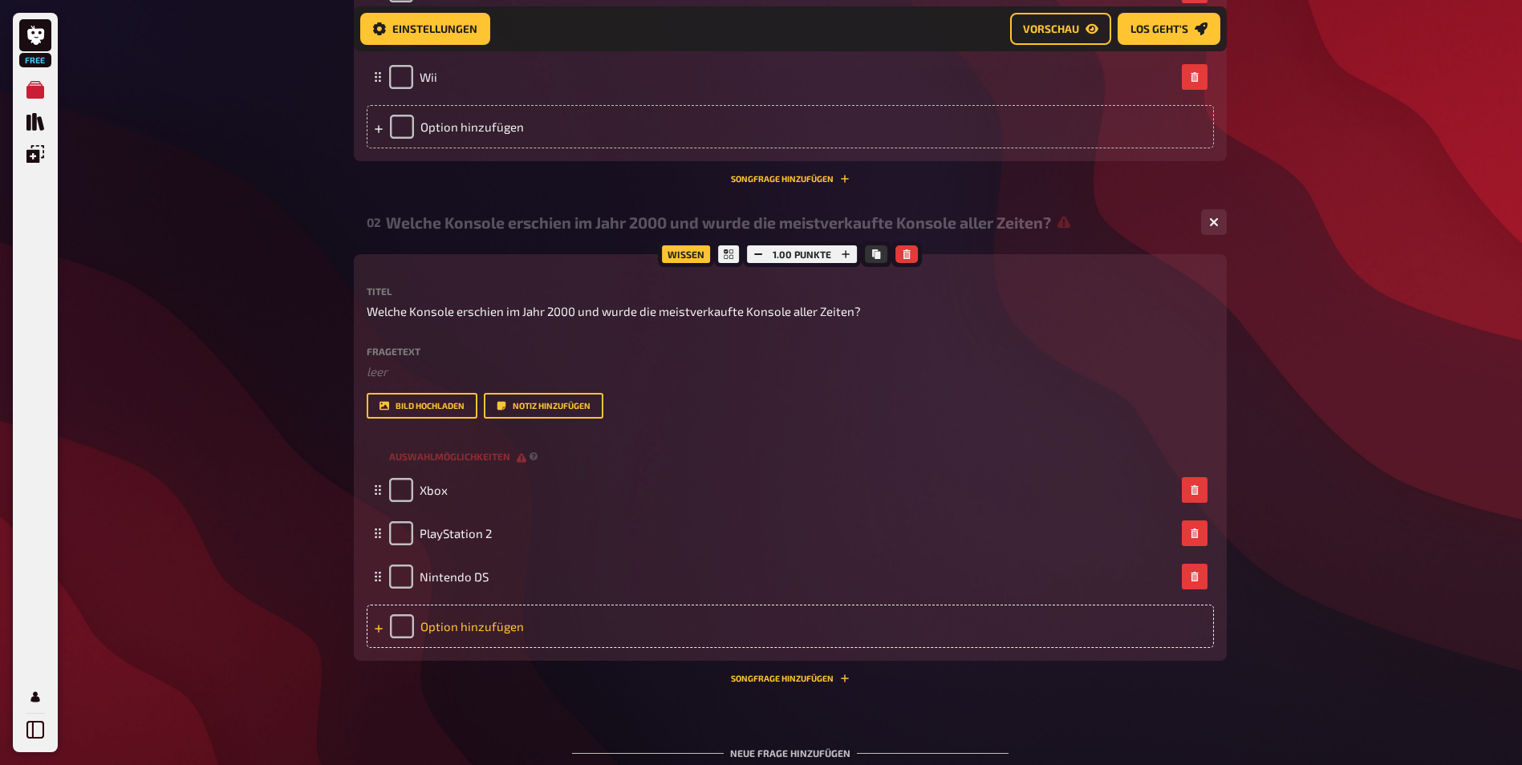
click at [500, 628] on div "Option hinzufügen" at bounding box center [790, 626] width 847 height 43
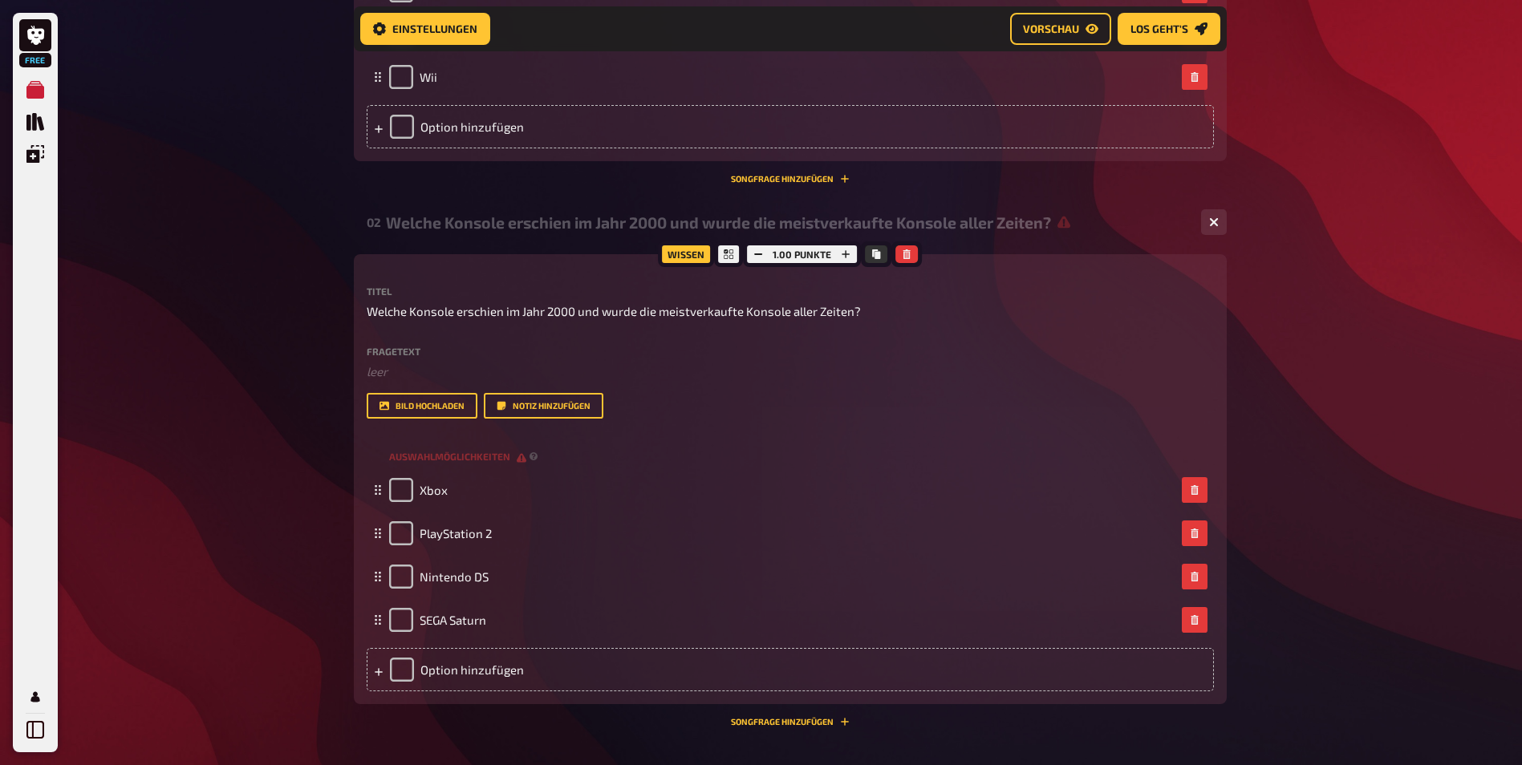
click at [168, 531] on div "Free Meine Quizze Quiz Sammlung Einblendungen Mein Konto Home Meine Quizze 90er…" at bounding box center [761, 147] width 1522 height 1629
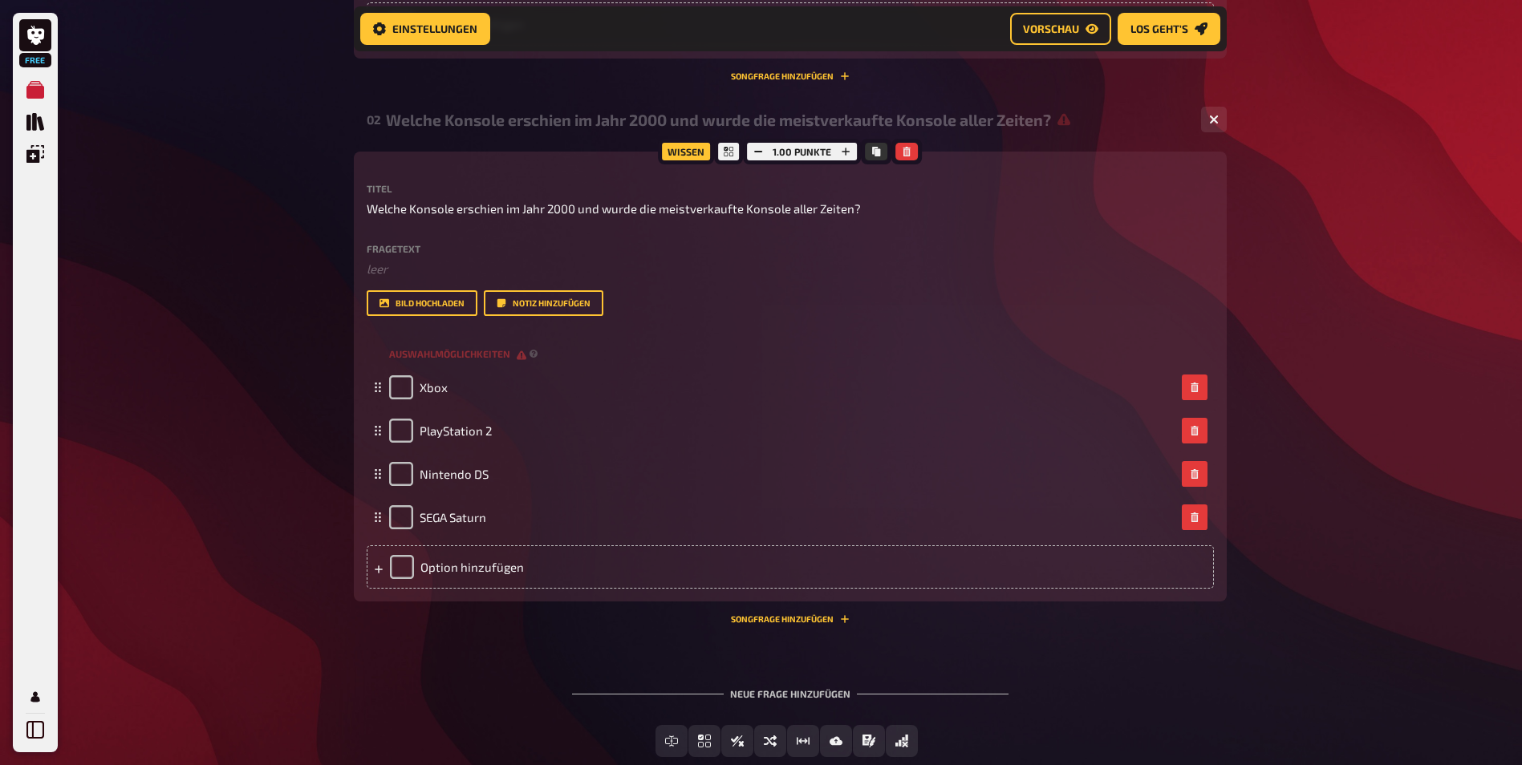
scroll to position [864, 0]
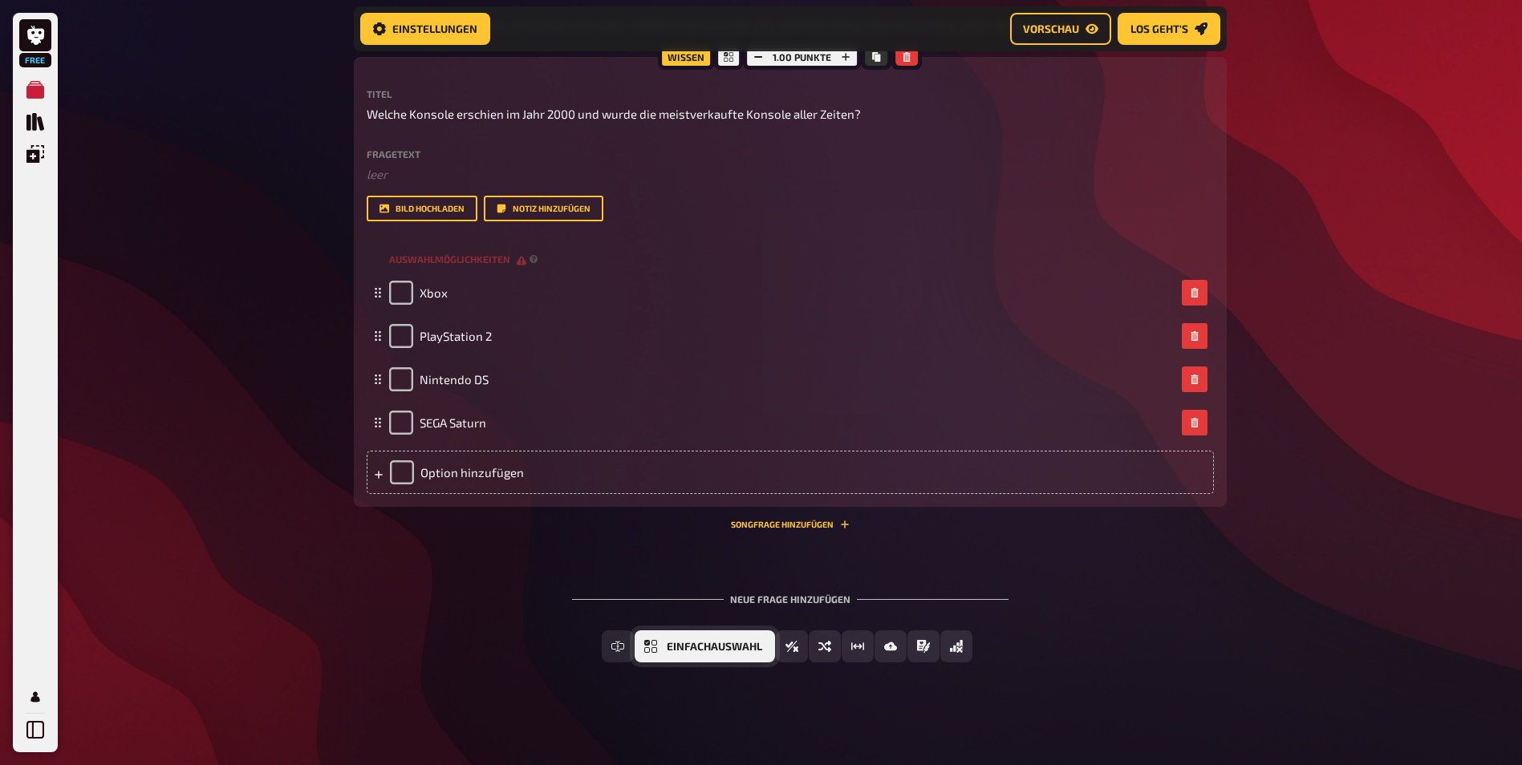
click at [702, 646] on span "Einfachauswahl" at bounding box center [714, 647] width 95 height 11
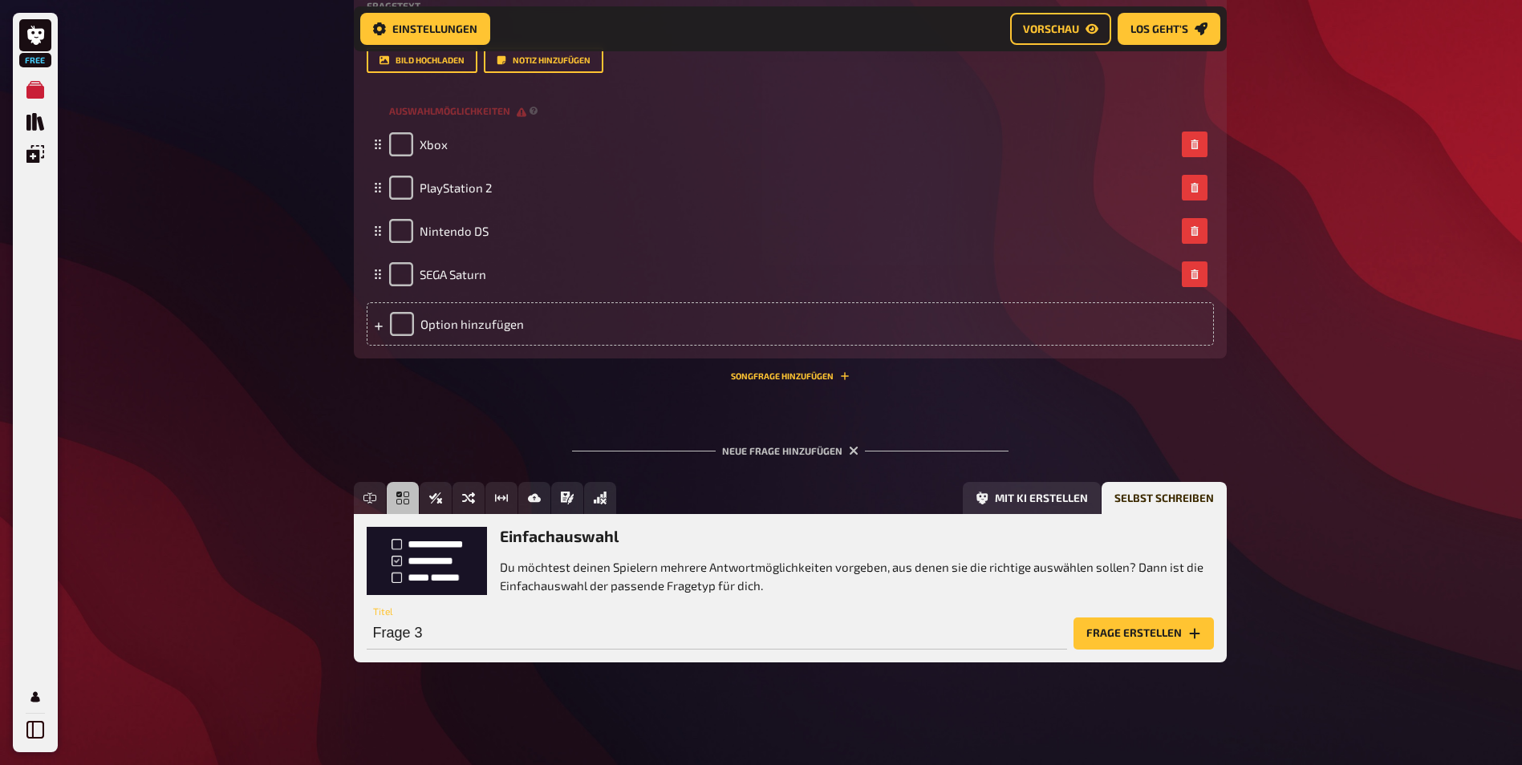
scroll to position [852, 0]
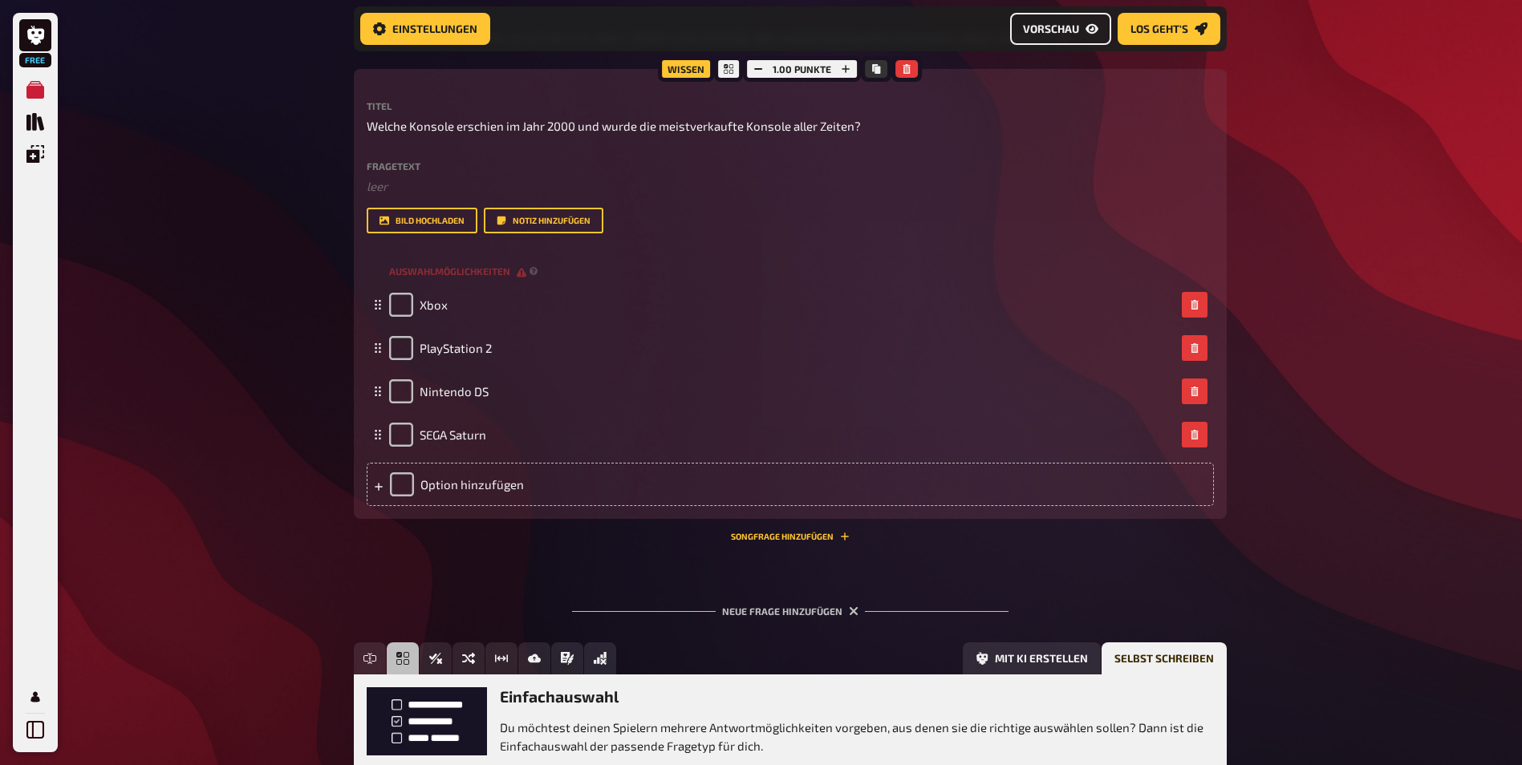
click at [1048, 20] on link "Vorschau" at bounding box center [1060, 29] width 101 height 32
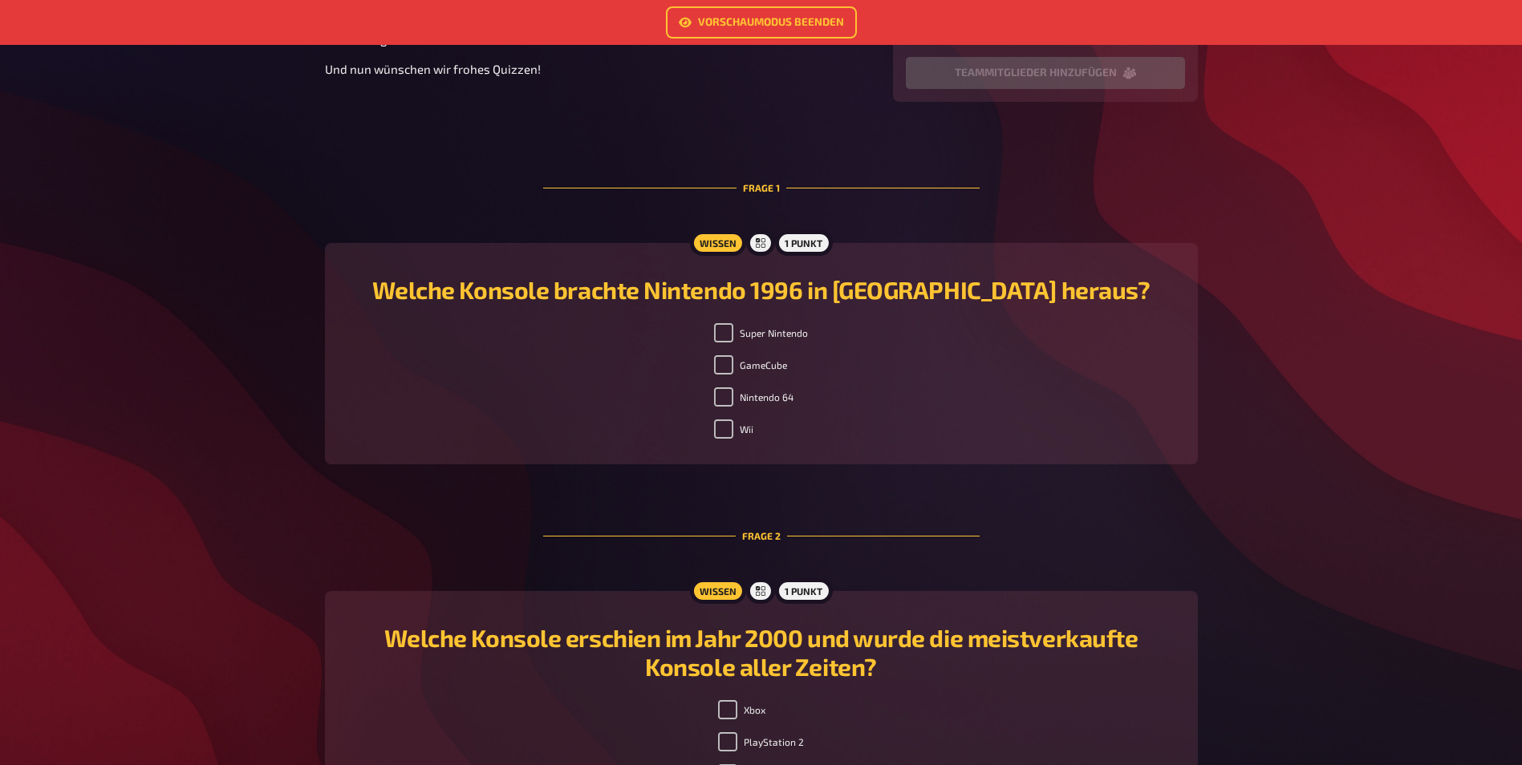
scroll to position [241, 0]
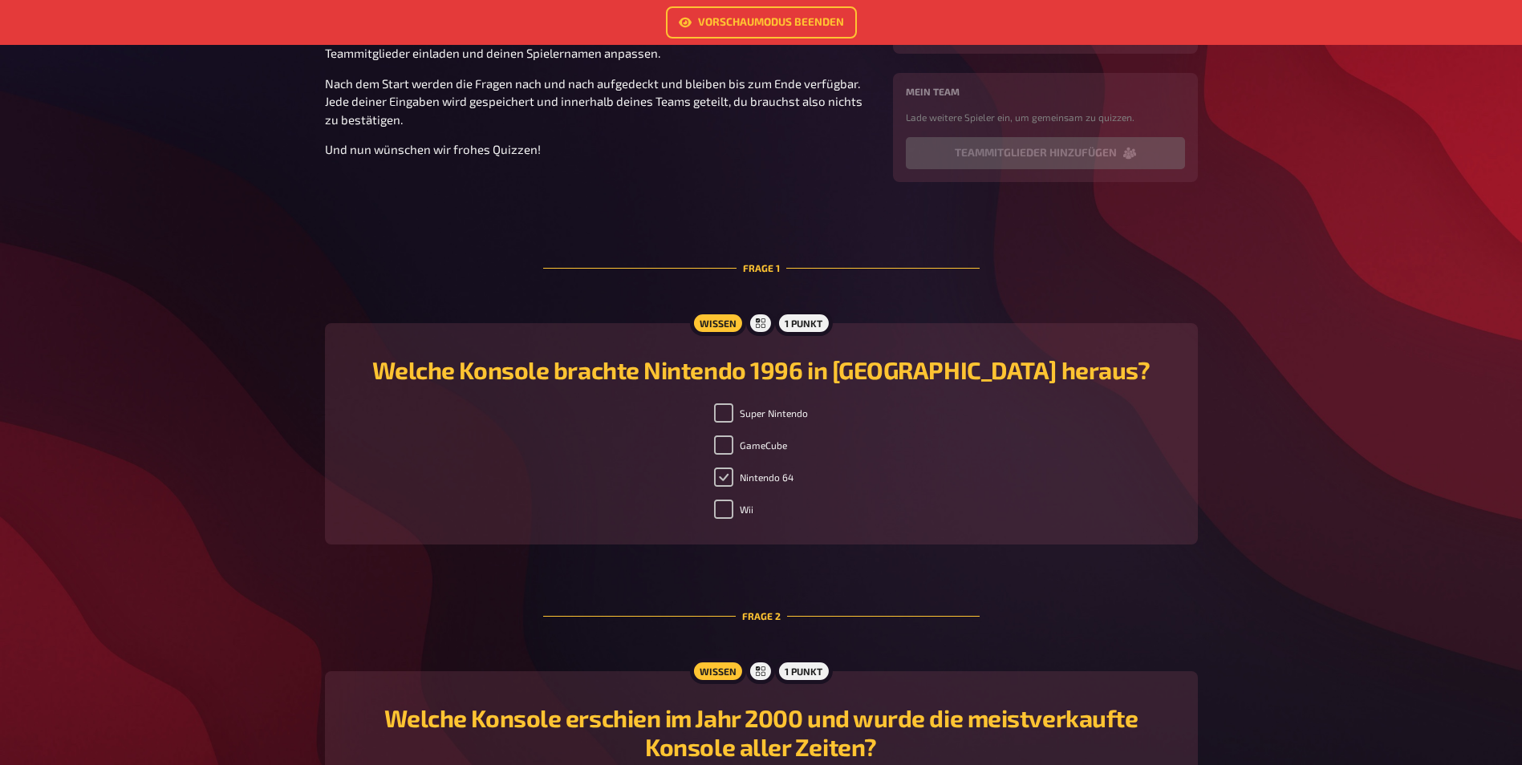
click at [720, 478] on input "Nintendo 64" at bounding box center [723, 477] width 19 height 19
checkbox input "false"
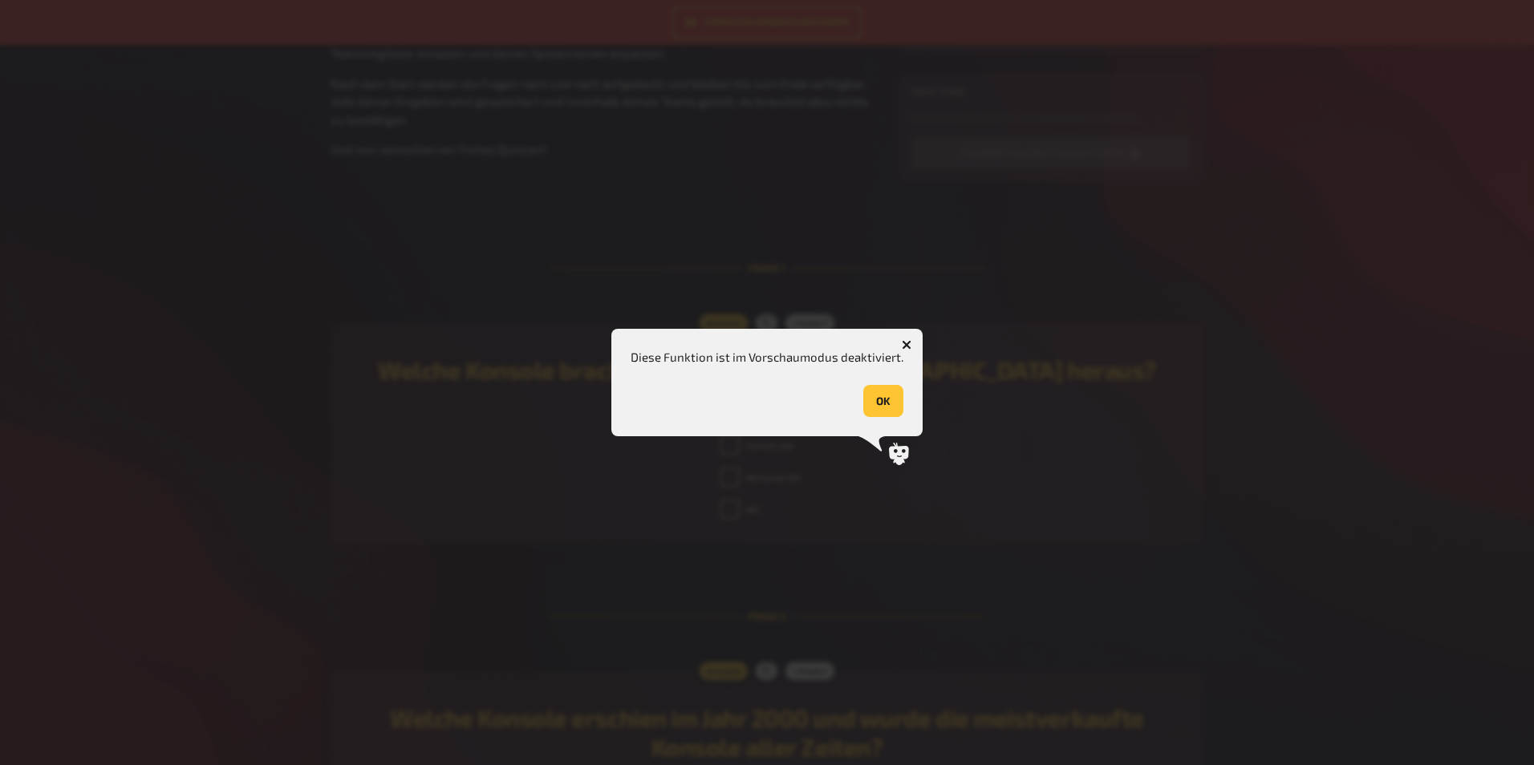
click at [905, 347] on icon "button" at bounding box center [907, 345] width 10 height 10
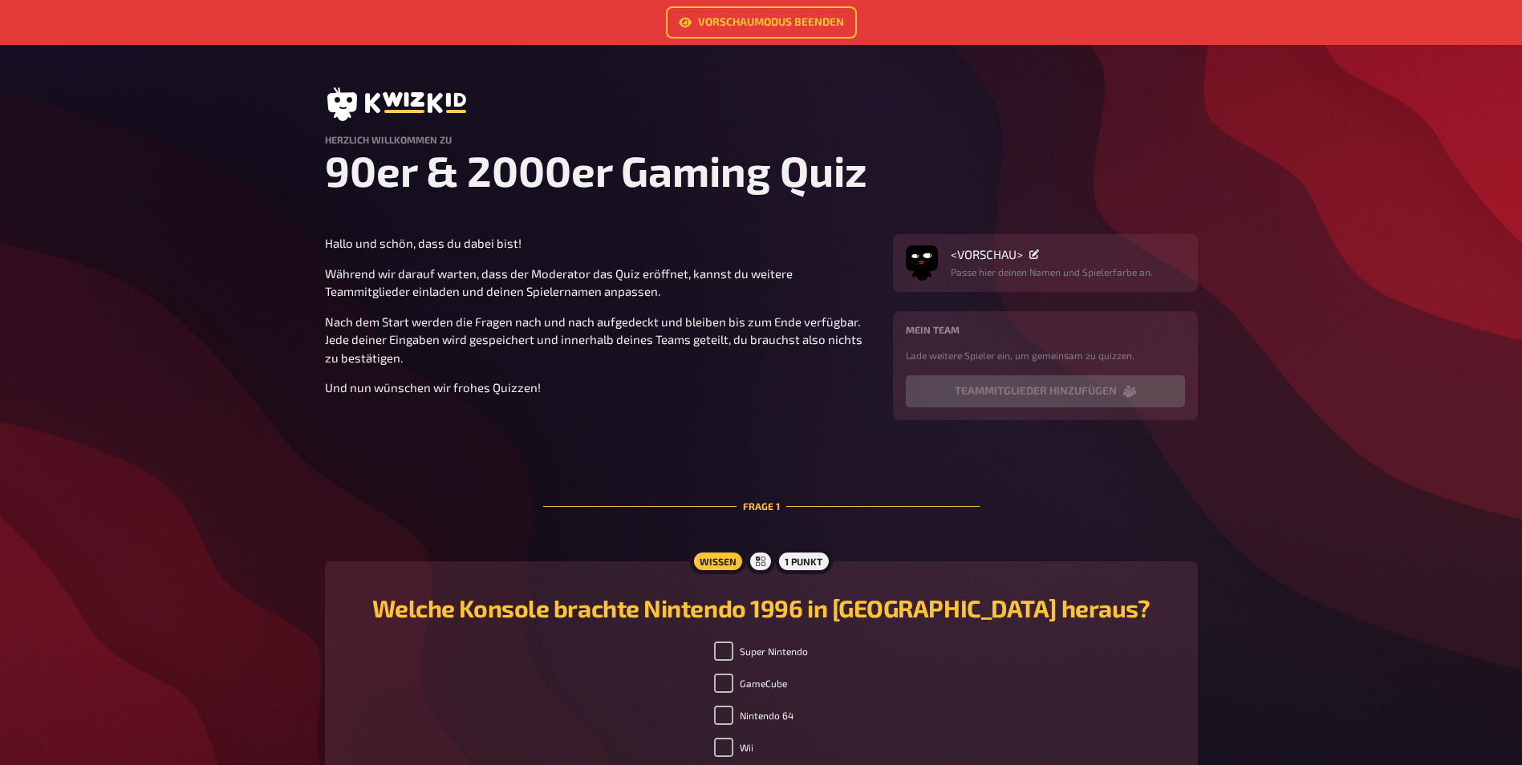
scroll to position [0, 0]
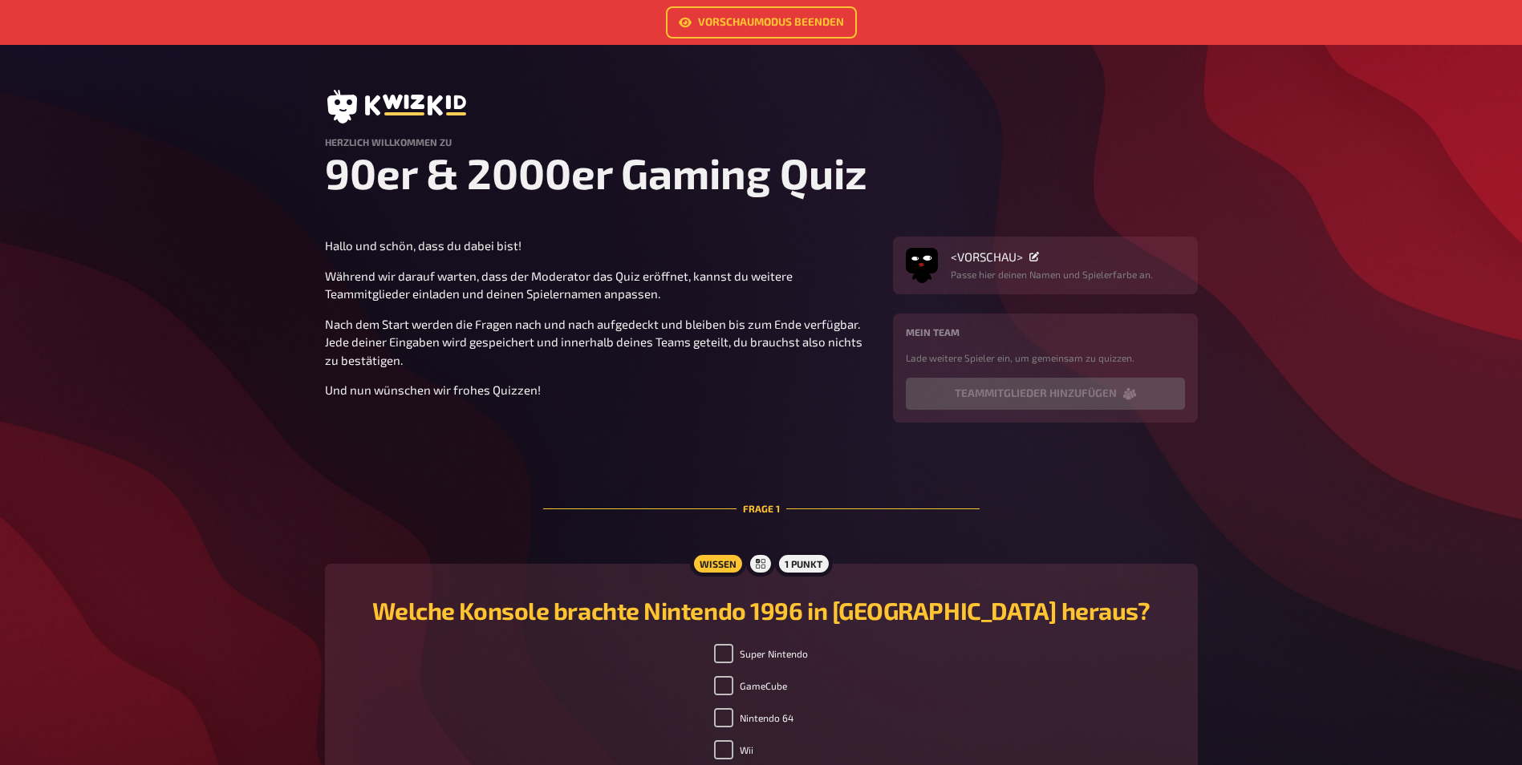
click at [1032, 256] on icon at bounding box center [1034, 257] width 10 height 10
click at [1165, 264] on div "<VORSCHAU> Passe hier deinen Namen und Spielerfarbe an." at bounding box center [1045, 265] width 279 height 32
click at [716, 28] on link "Vorschaumodus beenden" at bounding box center [761, 22] width 191 height 32
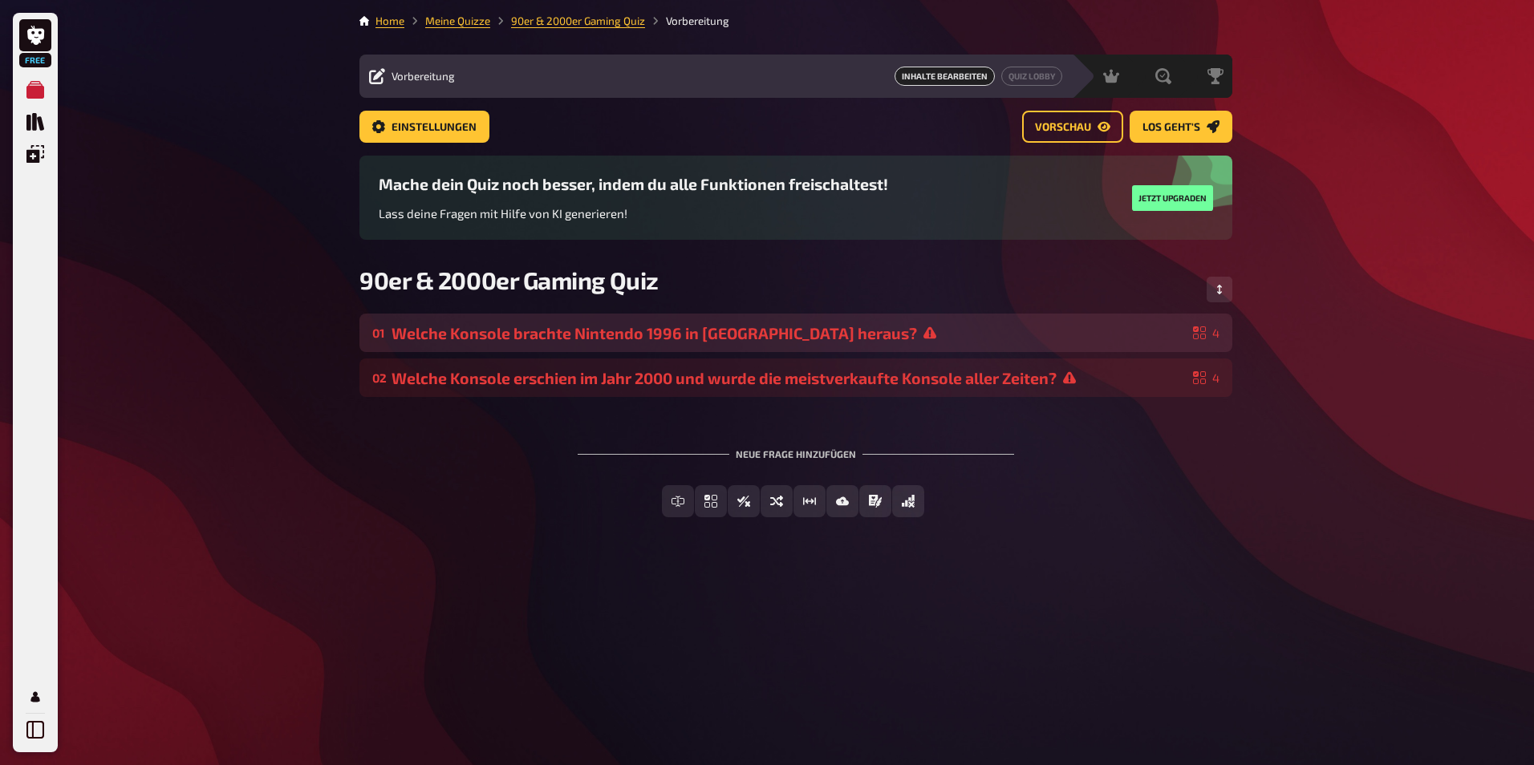
click at [1049, 339] on div "Welche Konsole brachte Nintendo 1996 in [GEOGRAPHIC_DATA] heraus?" at bounding box center [788, 333] width 795 height 18
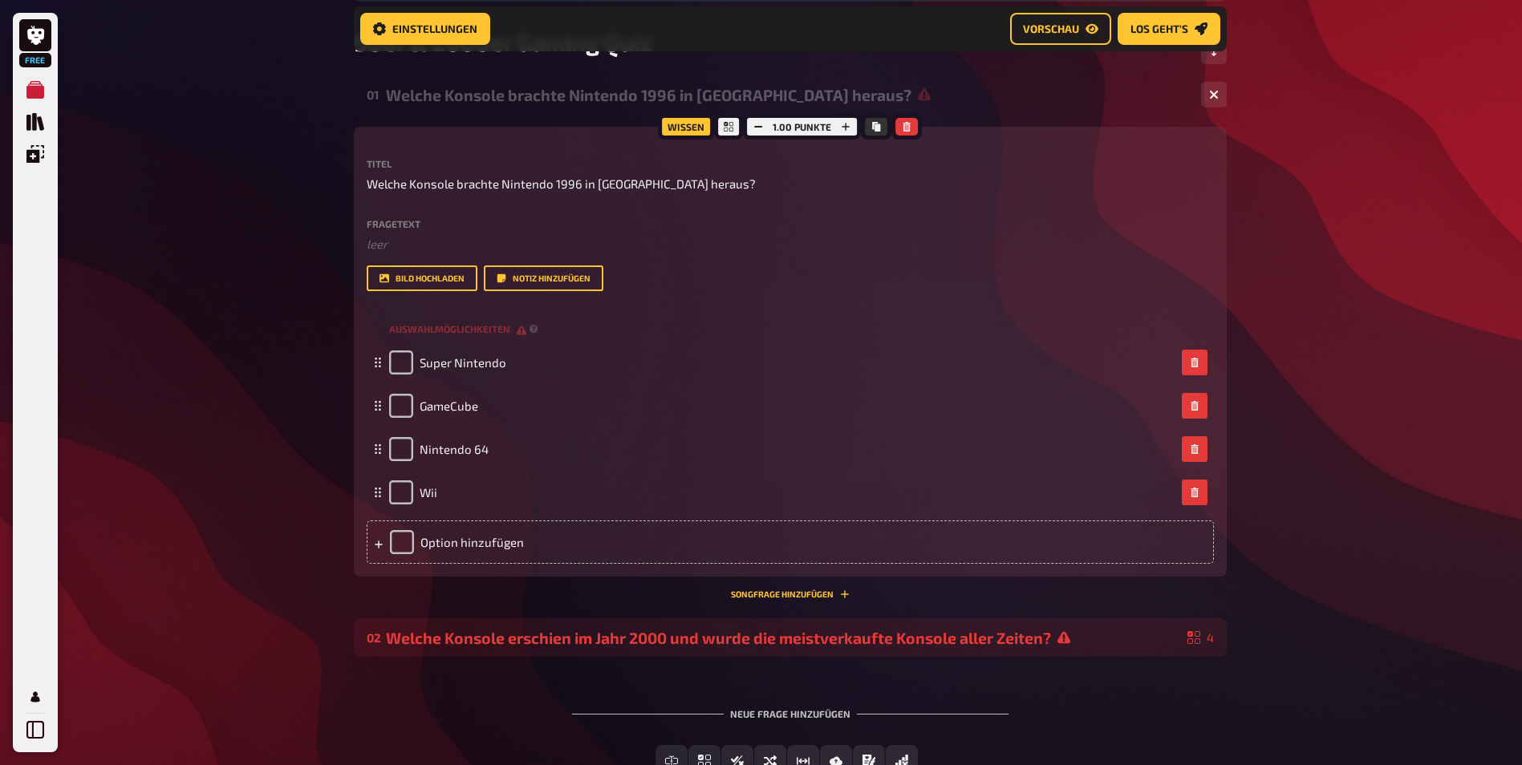
scroll to position [253, 0]
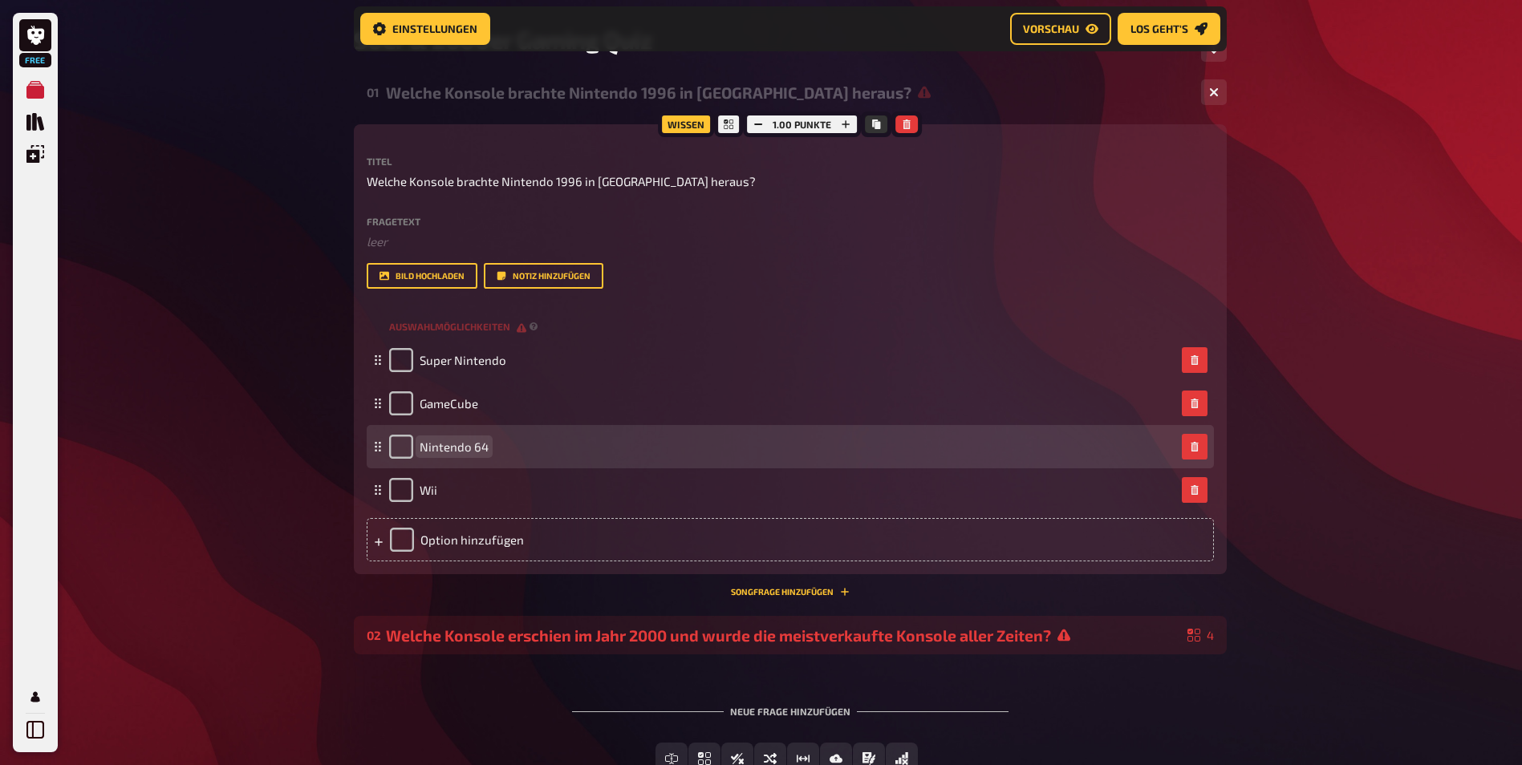
click at [462, 448] on span "Nintendo 64" at bounding box center [454, 447] width 69 height 14
click at [533, 458] on div "Nintendo 64" at bounding box center [782, 447] width 786 height 24
click at [531, 450] on div "Nintendo 64" at bounding box center [782, 447] width 786 height 24
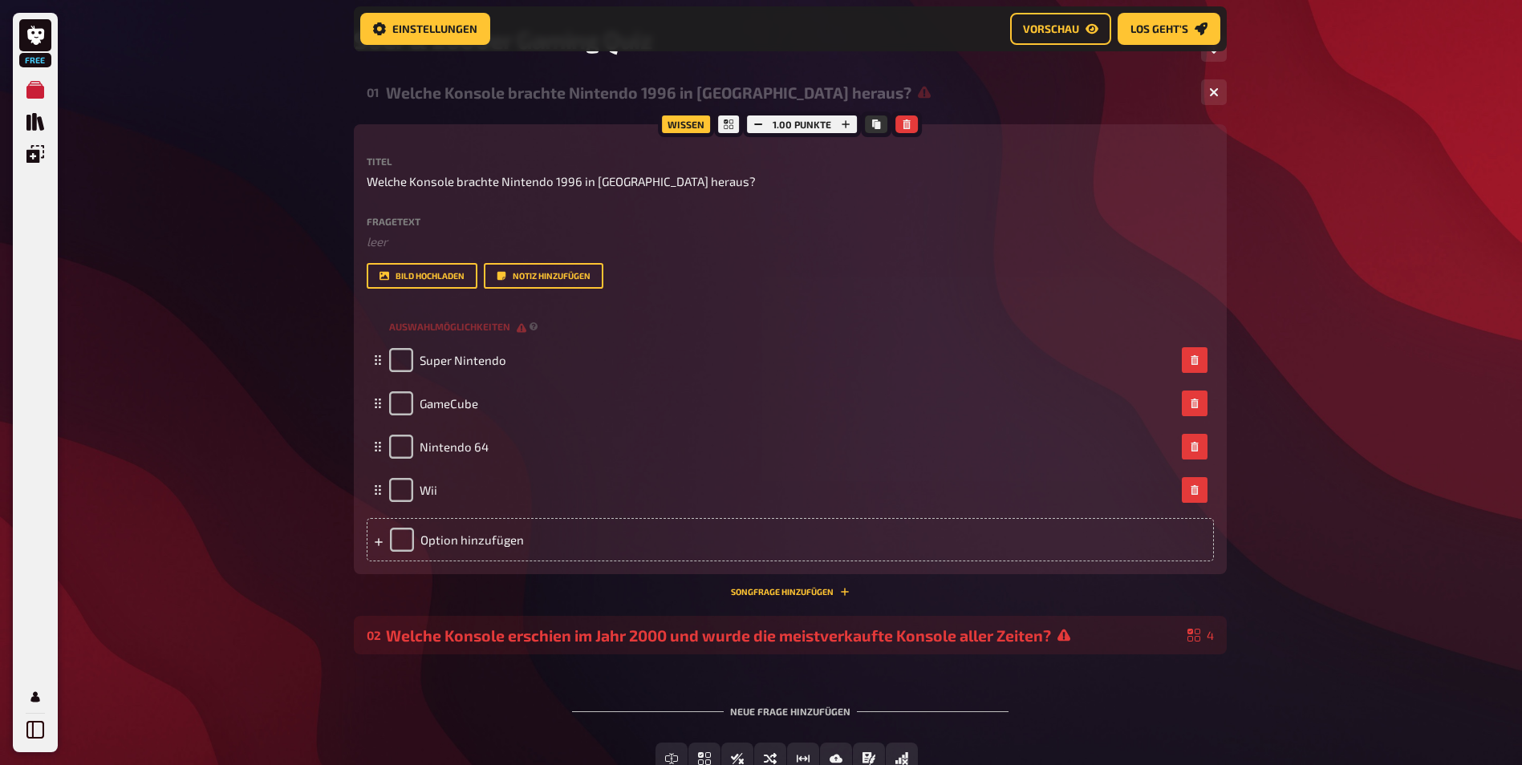
click at [795, 124] on div "1.00 Punkte" at bounding box center [802, 124] width 118 height 26
click at [842, 128] on icon "button" at bounding box center [846, 125] width 10 height 10
click at [842, 123] on icon "button" at bounding box center [846, 125] width 10 height 10
drag, startPoint x: 842, startPoint y: 123, endPoint x: 832, endPoint y: 117, distance: 11.8
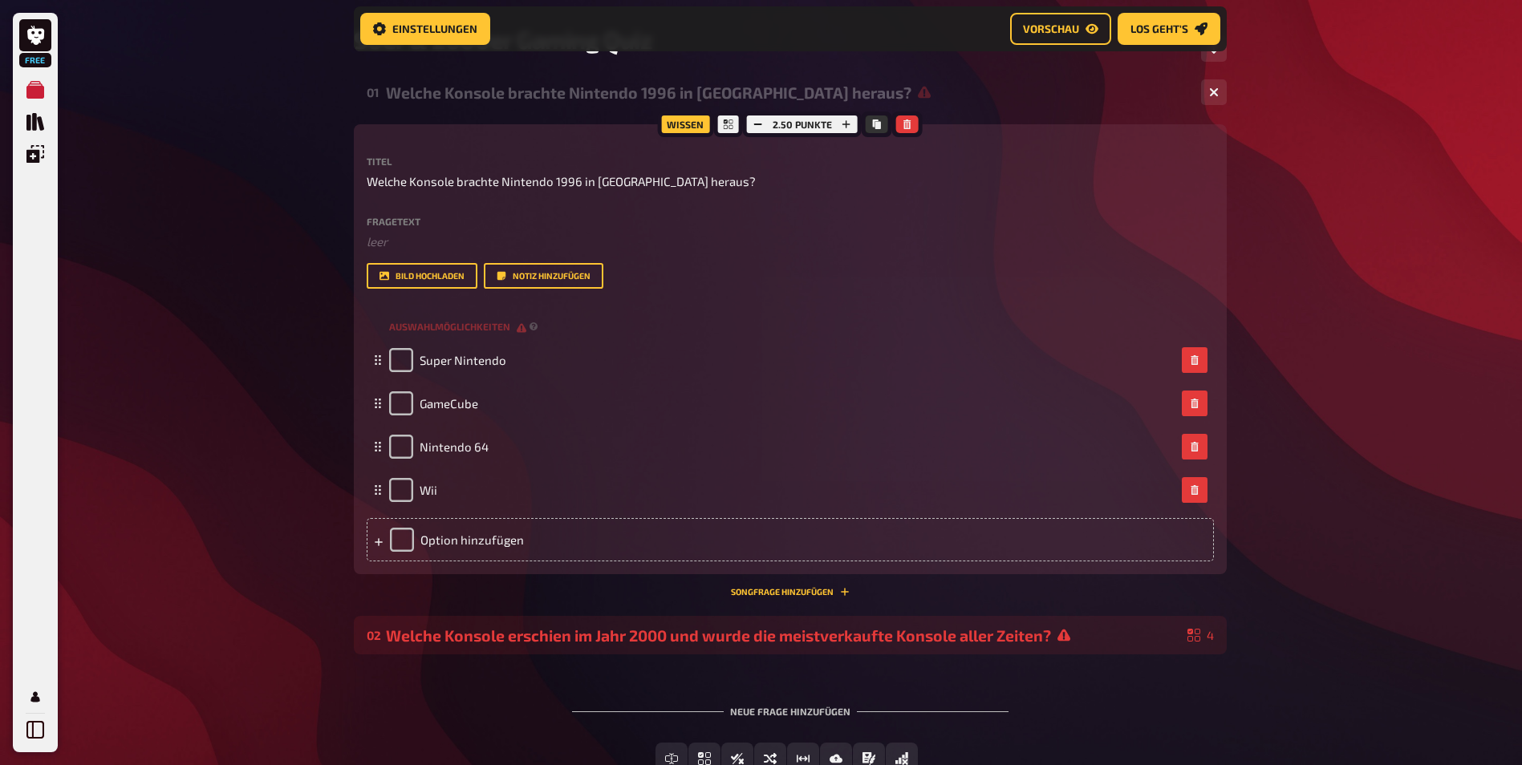
click at [832, 117] on div "2.50 Punkte" at bounding box center [802, 124] width 119 height 26
click at [839, 122] on button "button" at bounding box center [846, 125] width 22 height 18
click at [841, 122] on icon "button" at bounding box center [846, 125] width 10 height 10
click at [842, 122] on icon "button" at bounding box center [847, 125] width 10 height 10
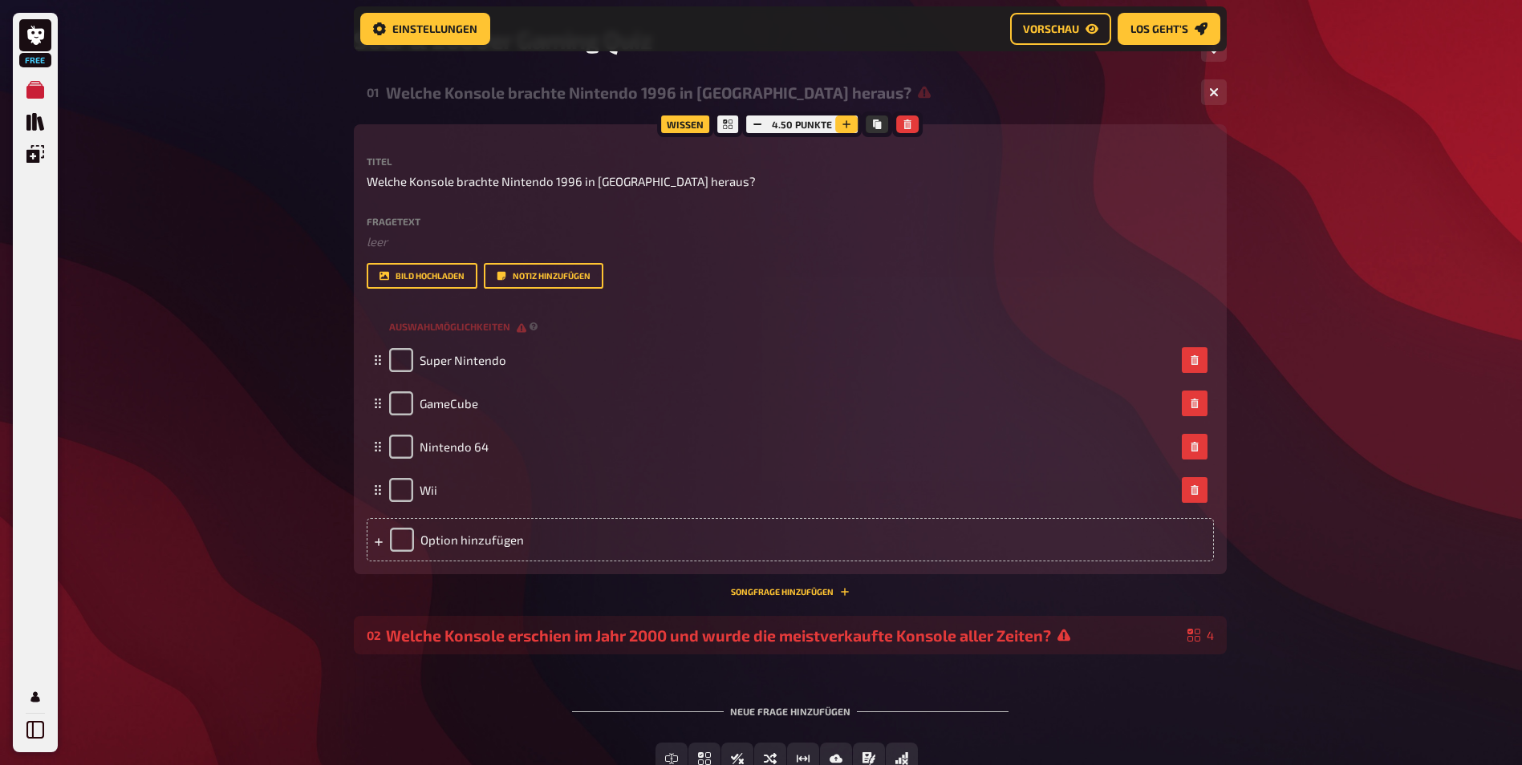
click at [841, 122] on icon "button" at bounding box center [846, 125] width 10 height 10
click at [841, 123] on icon "button" at bounding box center [846, 125] width 10 height 10
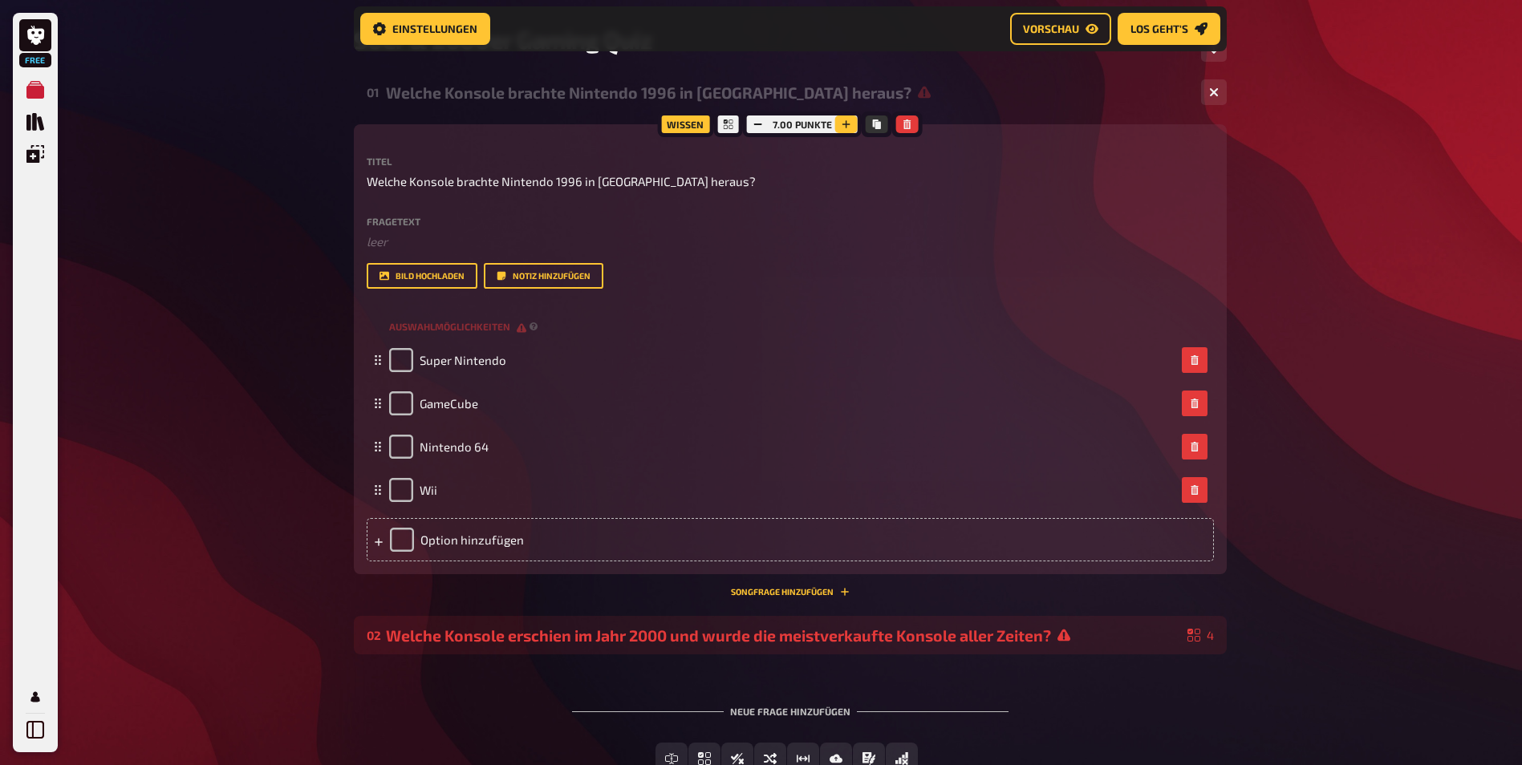
click at [845, 123] on icon "button" at bounding box center [846, 125] width 10 height 10
click at [848, 123] on icon "button" at bounding box center [846, 125] width 10 height 10
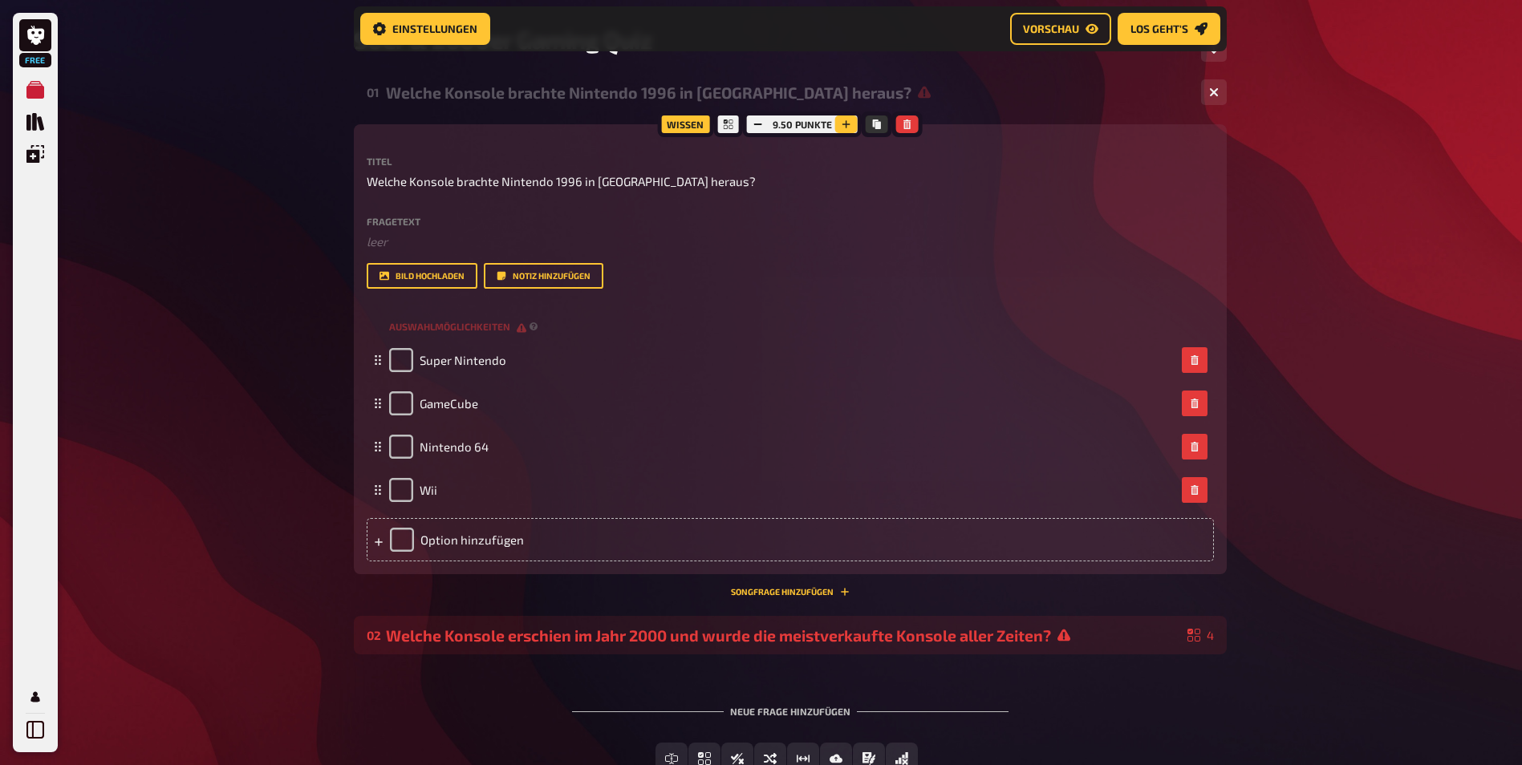
click at [849, 123] on icon "button" at bounding box center [846, 125] width 10 height 10
click at [849, 121] on icon "button" at bounding box center [846, 125] width 10 height 10
click at [850, 120] on icon "button" at bounding box center [849, 125] width 10 height 10
click at [850, 120] on icon "button" at bounding box center [848, 125] width 10 height 10
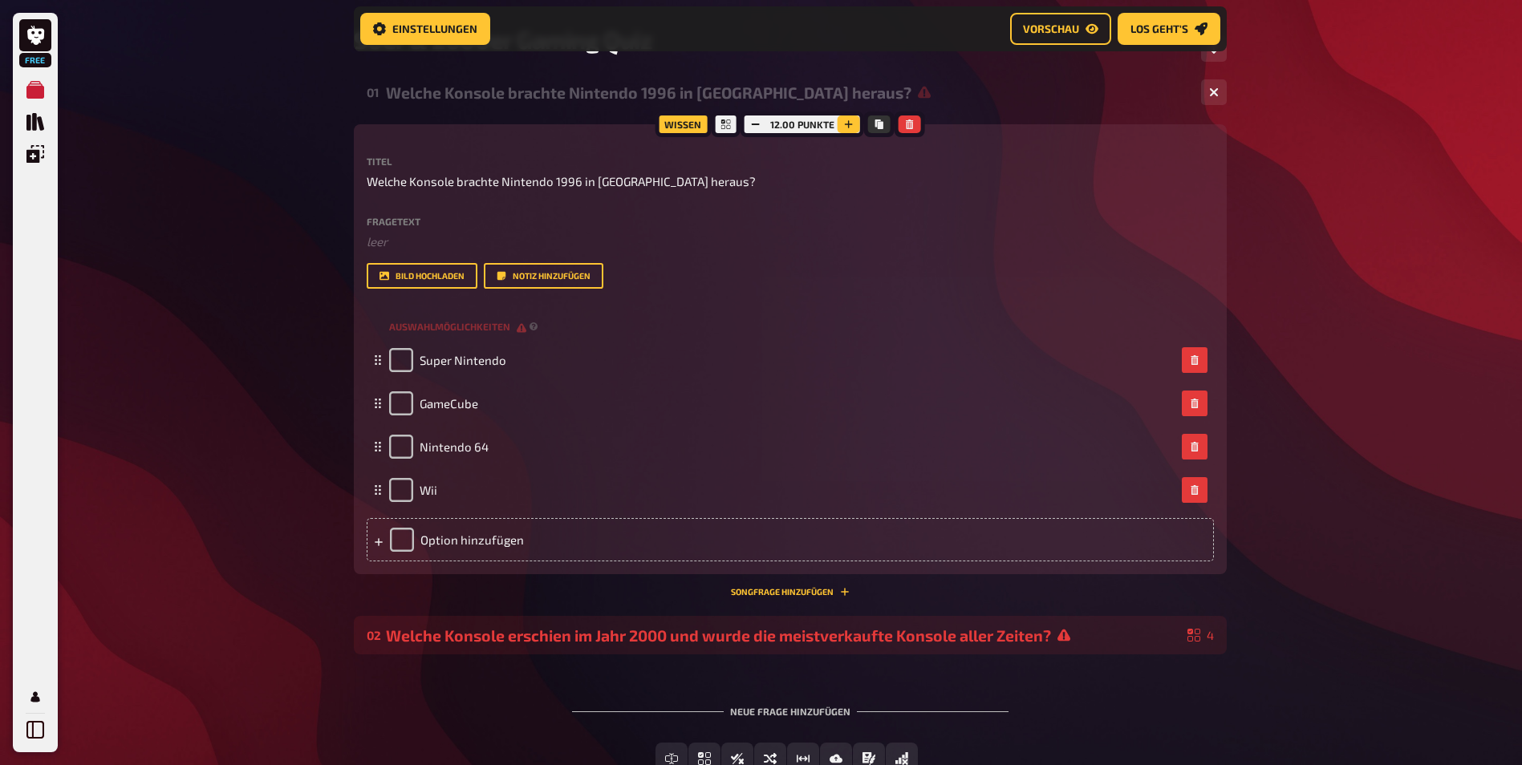
click at [850, 120] on icon "button" at bounding box center [849, 125] width 10 height 10
click at [850, 120] on icon "button" at bounding box center [848, 125] width 10 height 10
click at [850, 120] on icon "button" at bounding box center [849, 125] width 10 height 10
click at [849, 120] on icon "button" at bounding box center [849, 125] width 10 height 10
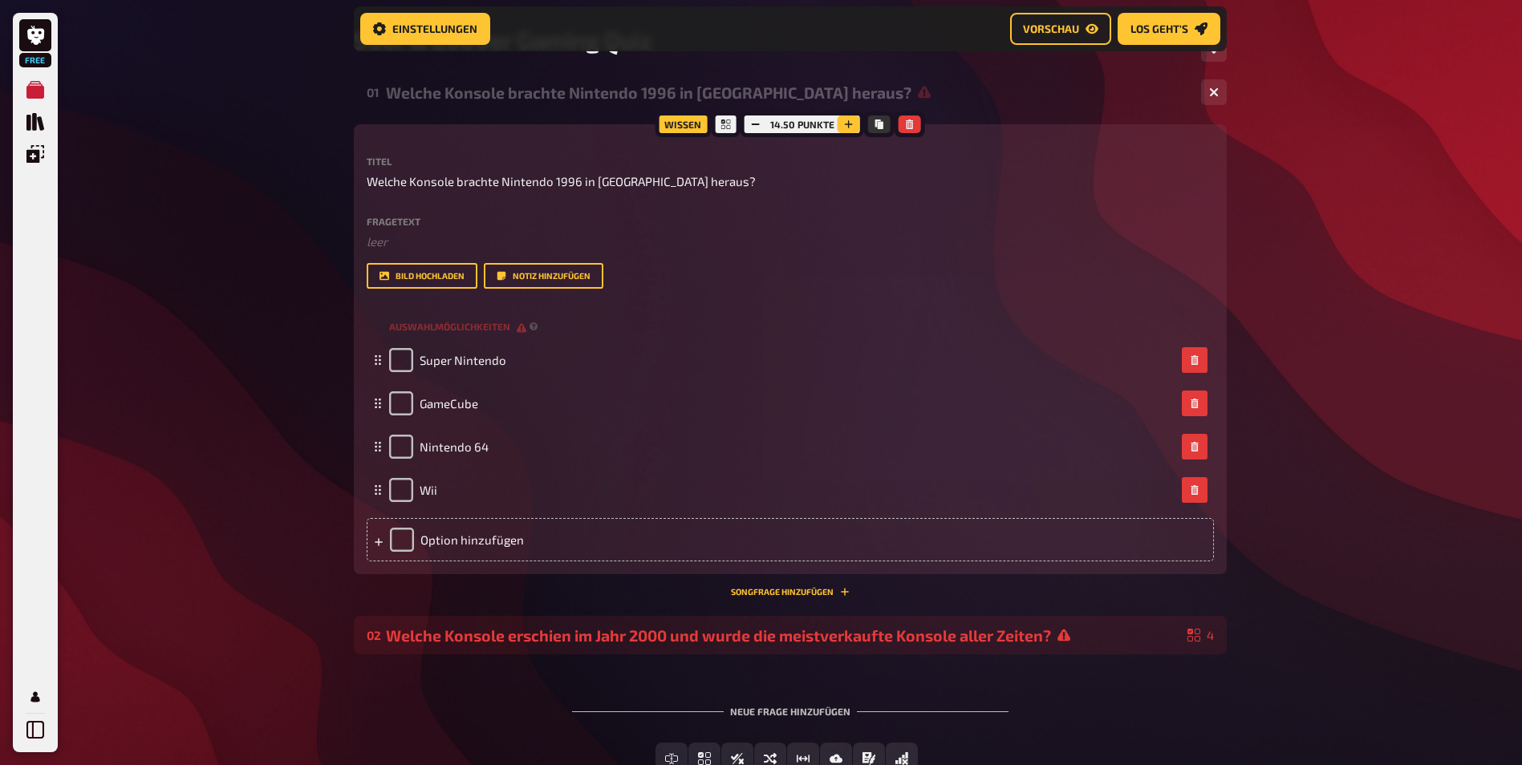
click at [848, 120] on icon "button" at bounding box center [849, 125] width 10 height 10
click at [795, 126] on div "16.50 Punkte" at bounding box center [801, 124] width 123 height 26
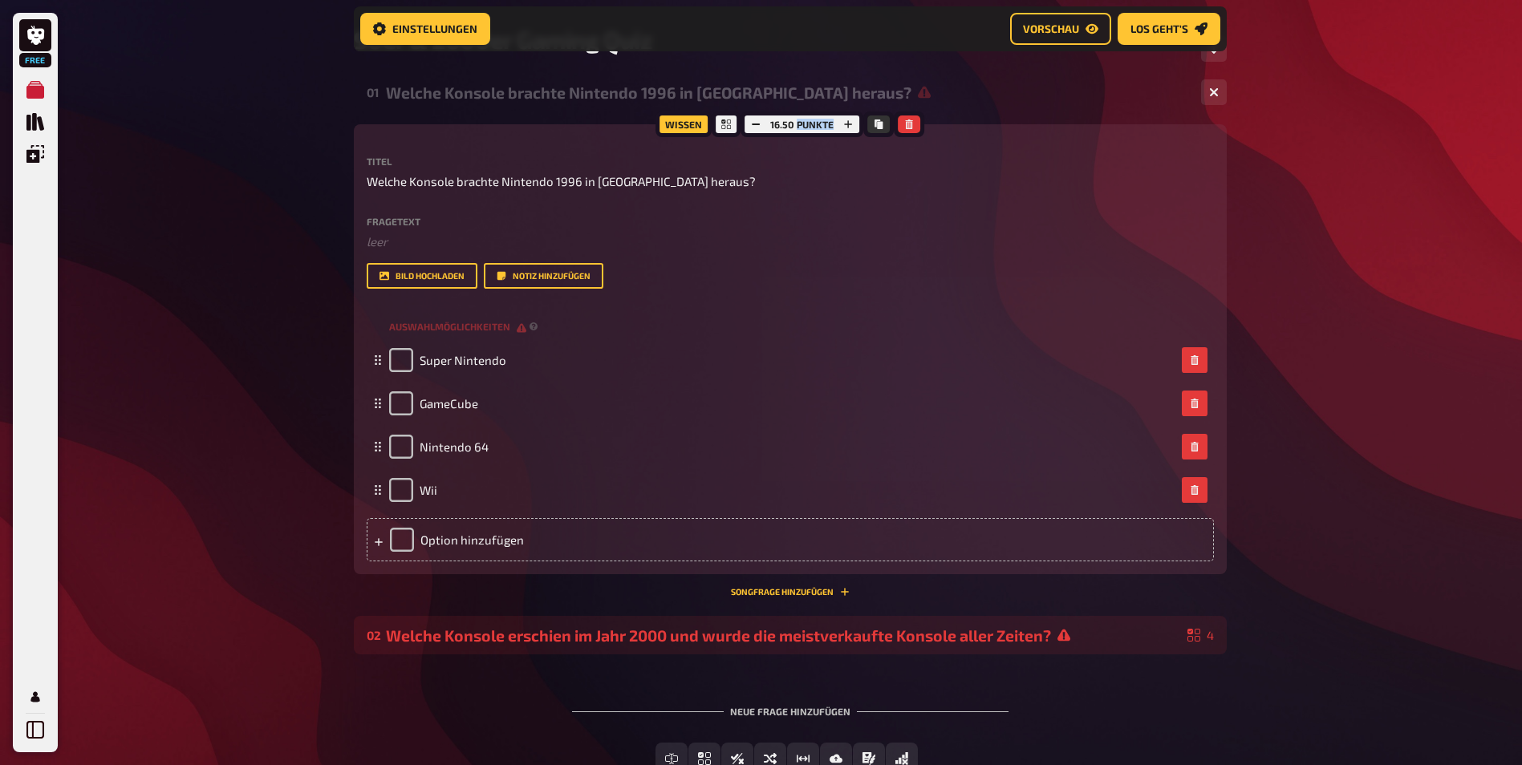
click at [795, 126] on div "16.50 Punkte" at bounding box center [801, 124] width 123 height 26
drag, startPoint x: 795, startPoint y: 126, endPoint x: 780, endPoint y: 125, distance: 14.5
click at [780, 125] on div "16.50 Punkte" at bounding box center [801, 124] width 123 height 26
click at [754, 125] on rect "button" at bounding box center [756, 125] width 8 height 2
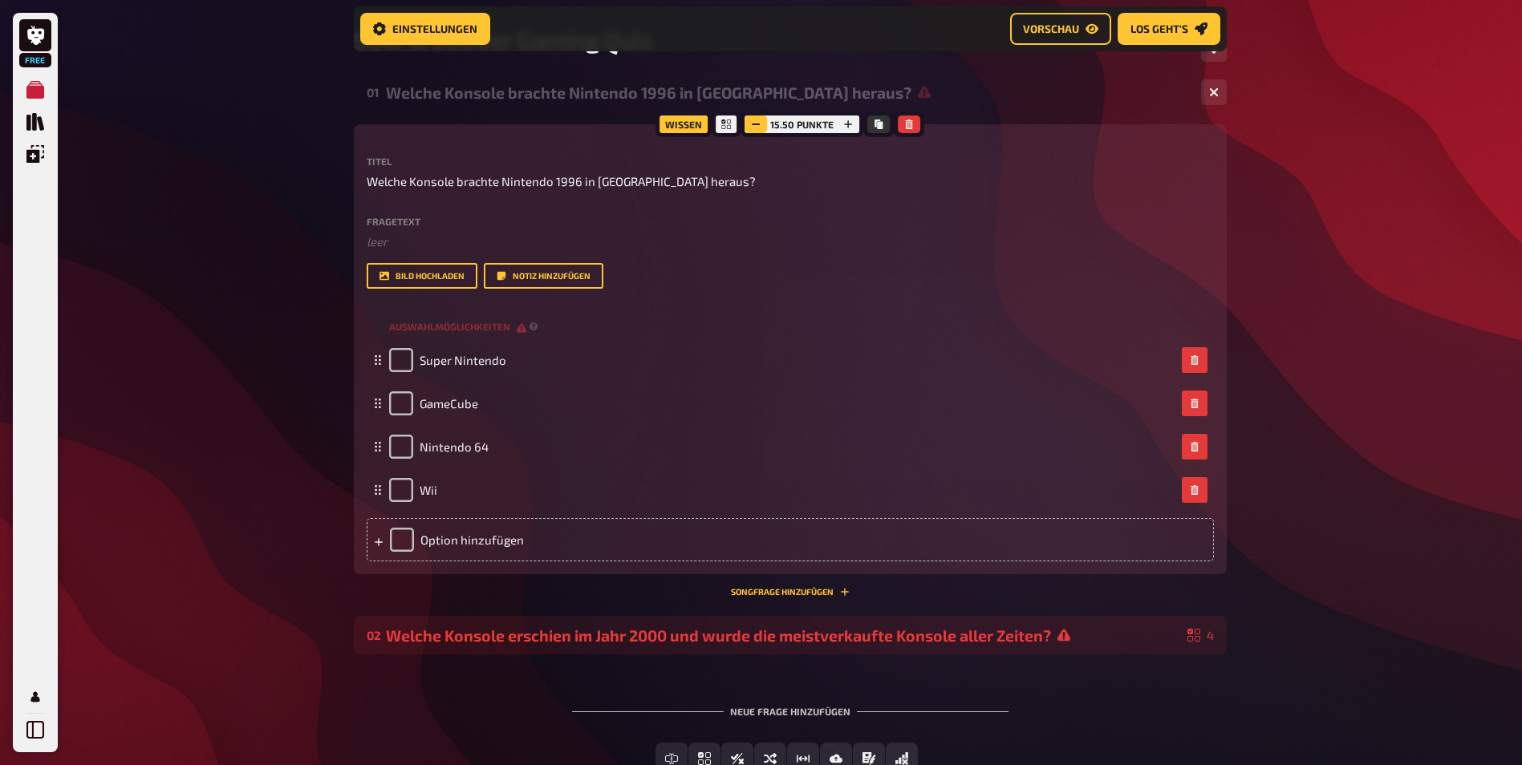
click at [754, 125] on rect "button" at bounding box center [756, 125] width 8 height 2
click at [755, 125] on rect "button" at bounding box center [756, 125] width 8 height 2
click at [756, 125] on rect "button" at bounding box center [756, 125] width 8 height 2
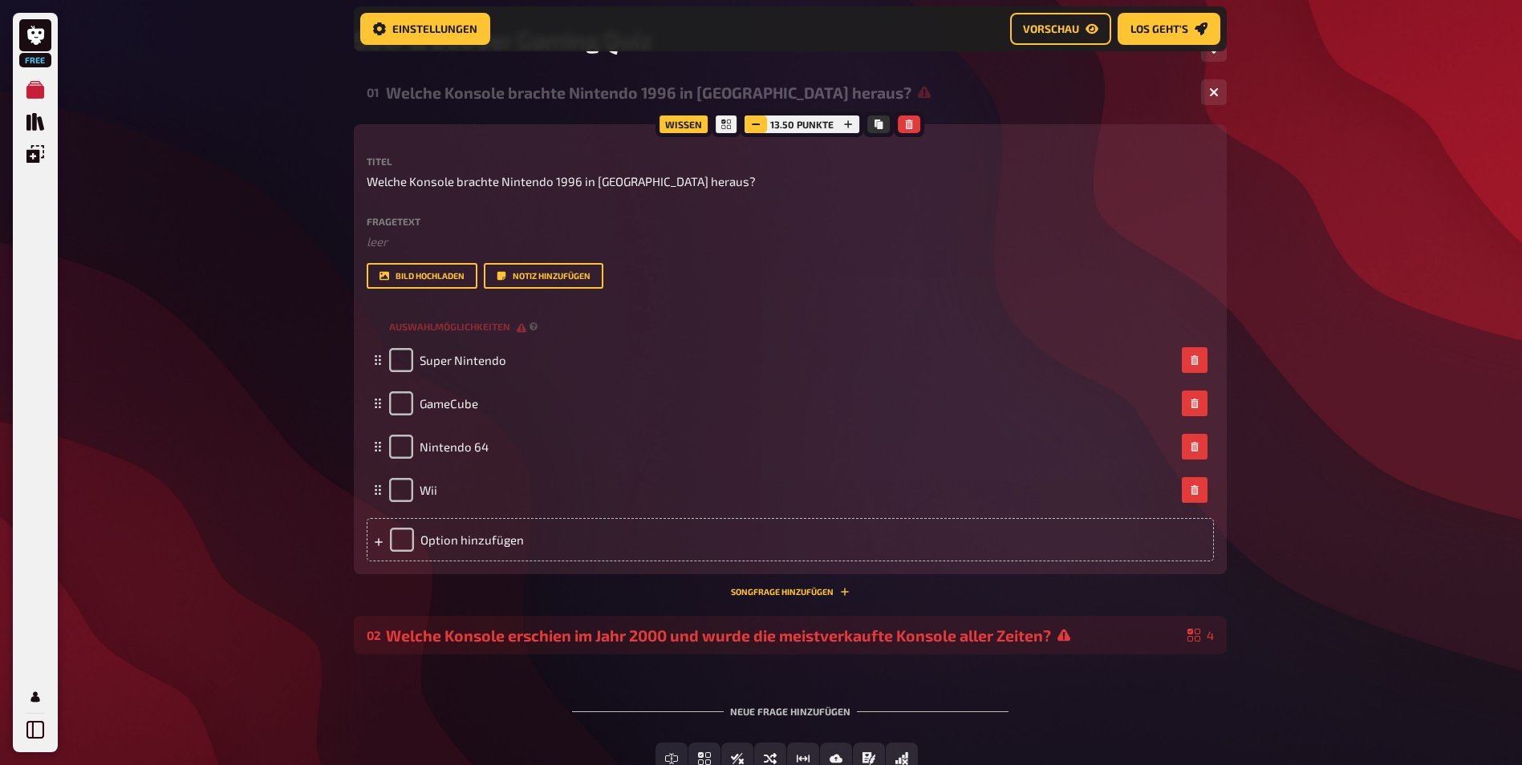
click at [758, 125] on rect "button" at bounding box center [756, 125] width 8 height 2
click at [758, 124] on rect "button" at bounding box center [756, 125] width 8 height 2
click at [758, 124] on icon "button" at bounding box center [757, 125] width 10 height 10
click at [757, 124] on icon "button" at bounding box center [757, 125] width 10 height 10
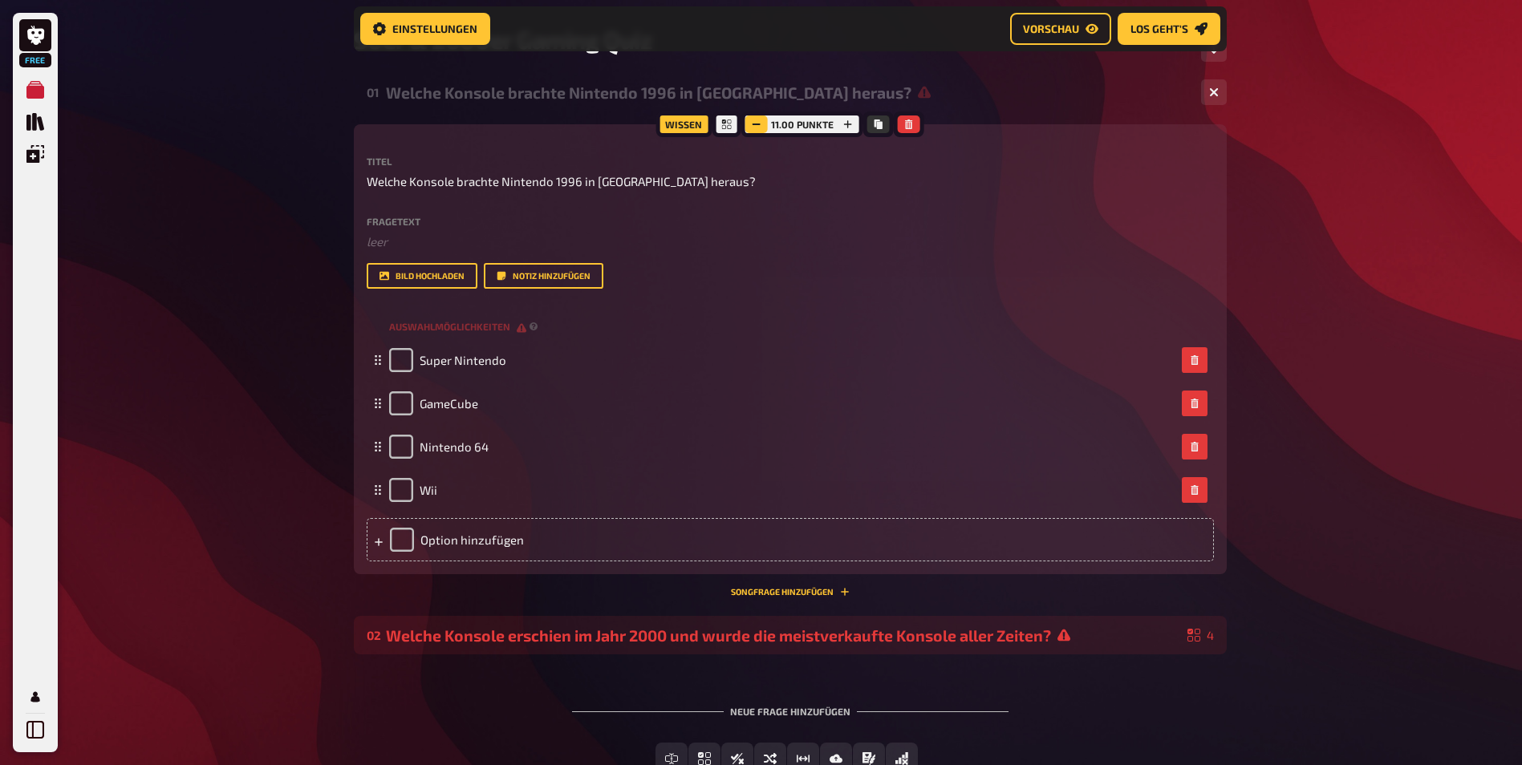
click at [756, 124] on icon "button" at bounding box center [757, 125] width 10 height 10
click at [756, 124] on icon "button" at bounding box center [755, 125] width 10 height 10
click at [754, 124] on icon "button" at bounding box center [758, 125] width 10 height 10
click at [753, 124] on icon "button" at bounding box center [757, 125] width 10 height 10
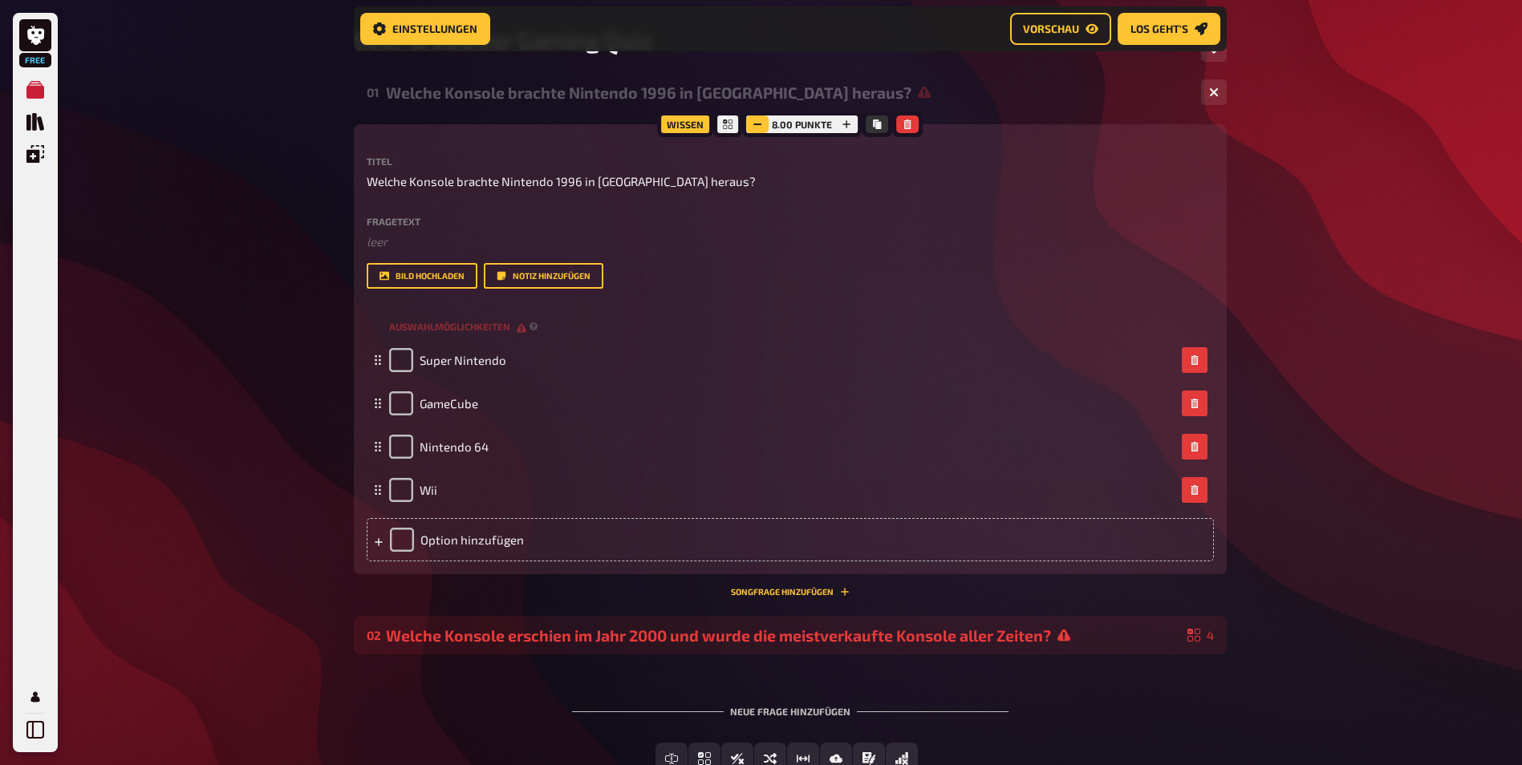
click at [752, 124] on icon "button" at bounding box center [757, 125] width 10 height 10
click at [752, 124] on button "button" at bounding box center [758, 125] width 22 height 18
click at [753, 124] on icon "button" at bounding box center [758, 125] width 10 height 10
click at [752, 124] on icon "button" at bounding box center [757, 125] width 10 height 10
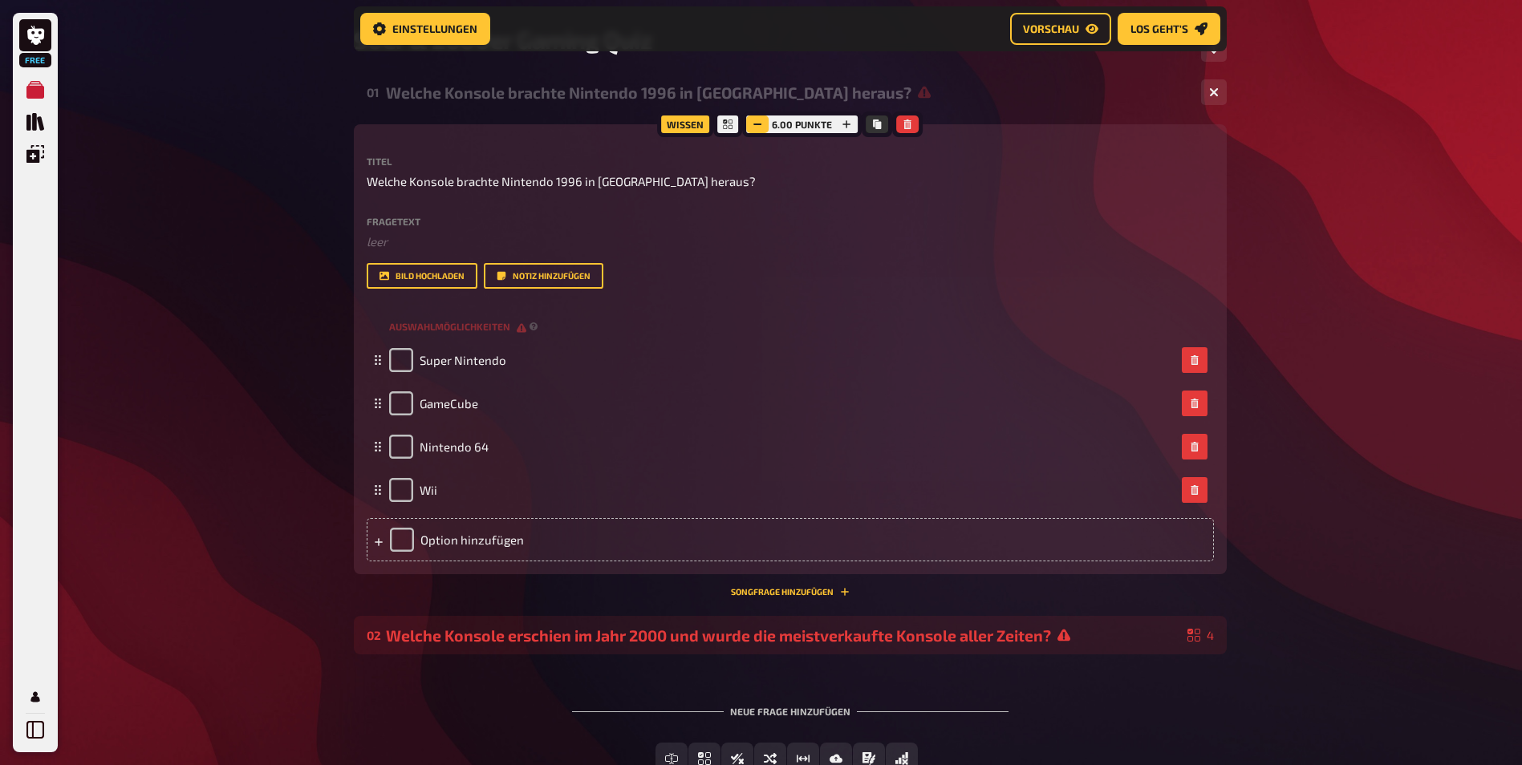
click at [752, 124] on button "button" at bounding box center [757, 125] width 22 height 18
click at [752, 124] on icon "button" at bounding box center [757, 125] width 10 height 10
click at [752, 124] on button "button" at bounding box center [758, 125] width 22 height 18
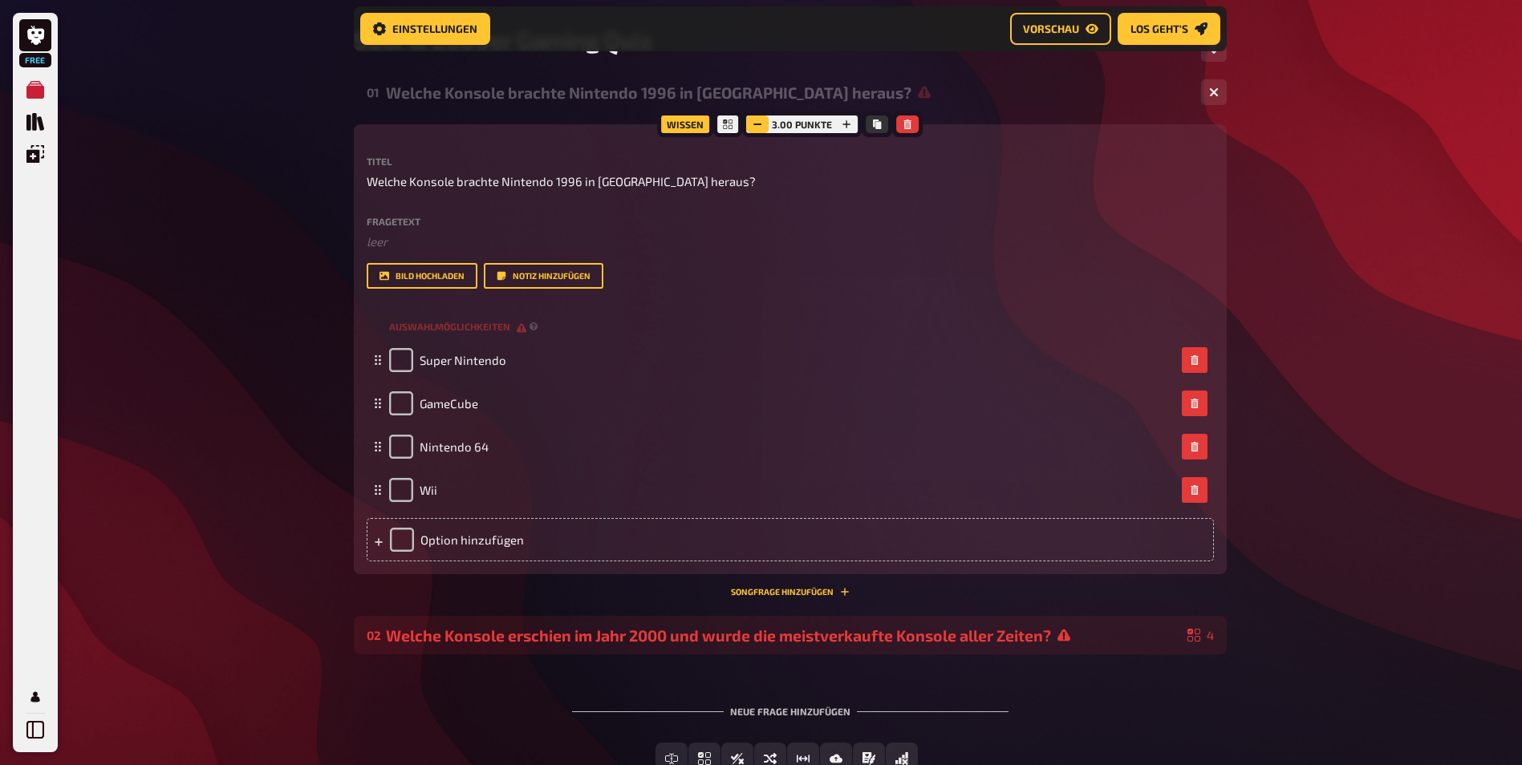
click at [752, 124] on icon "button" at bounding box center [757, 125] width 10 height 10
click at [753, 124] on icon "button" at bounding box center [758, 125] width 10 height 10
click at [752, 124] on icon "button" at bounding box center [757, 125] width 10 height 10
click at [752, 124] on button "button" at bounding box center [759, 125] width 22 height 18
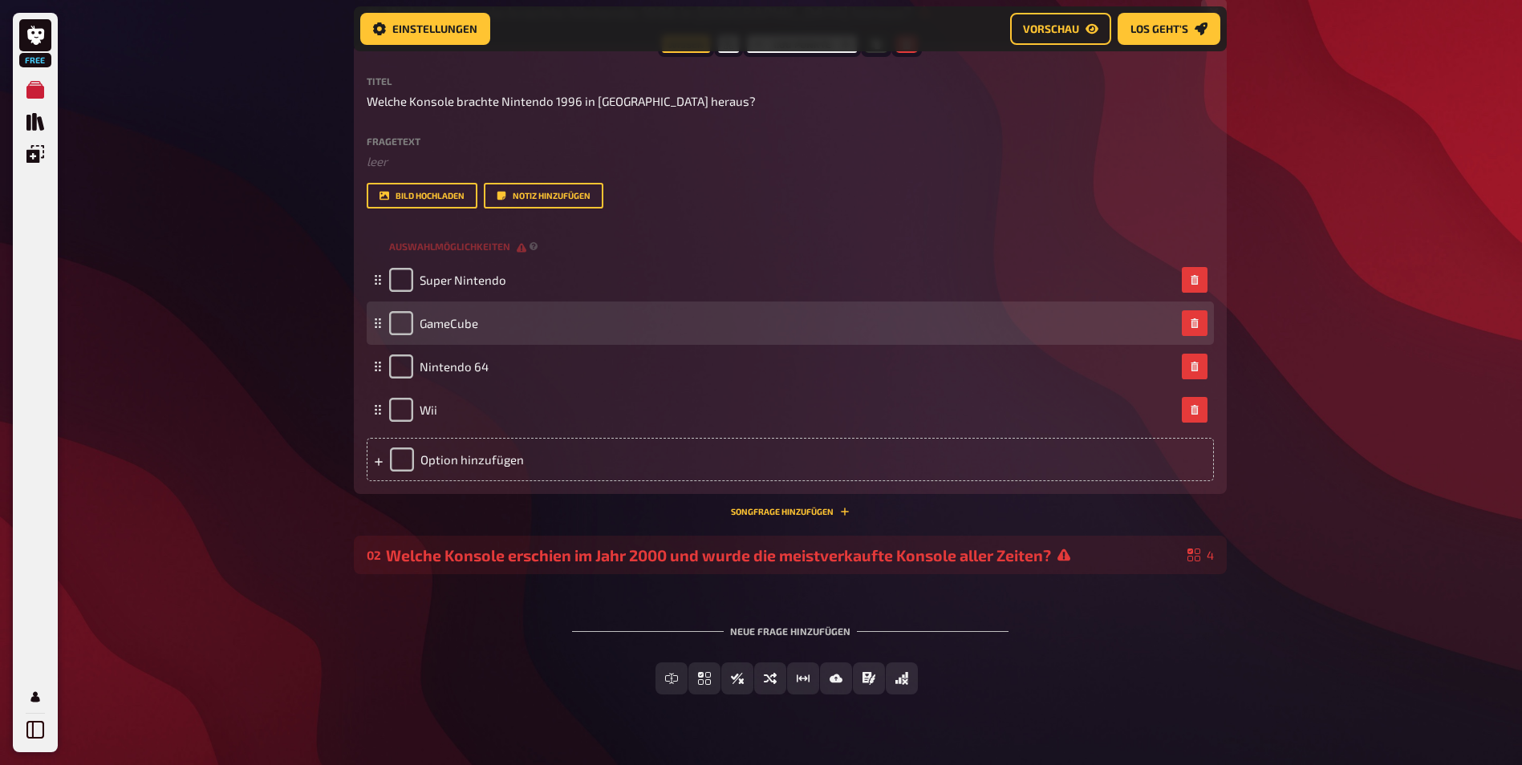
scroll to position [366, 0]
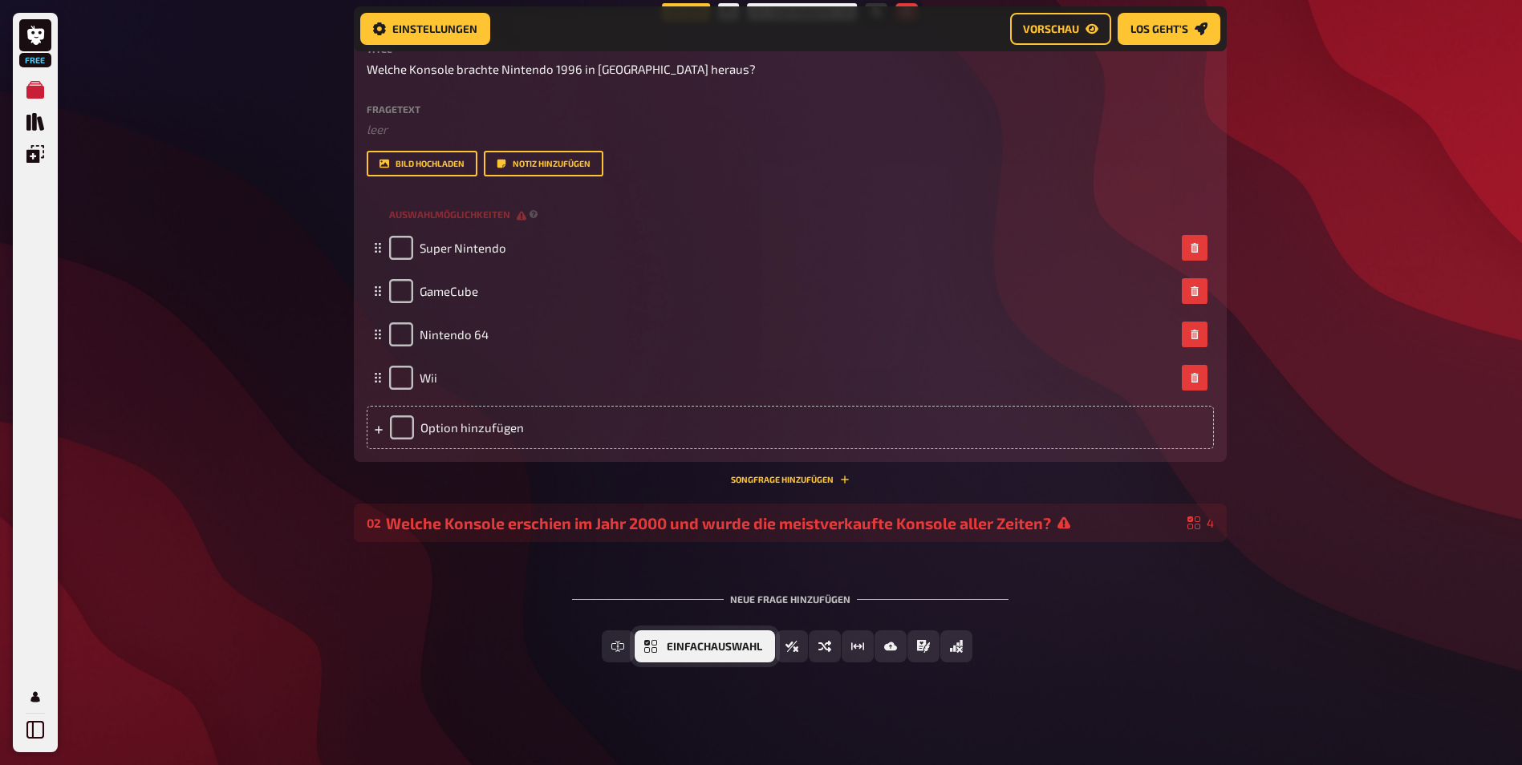
click at [676, 647] on span "Einfachauswahl" at bounding box center [714, 647] width 95 height 11
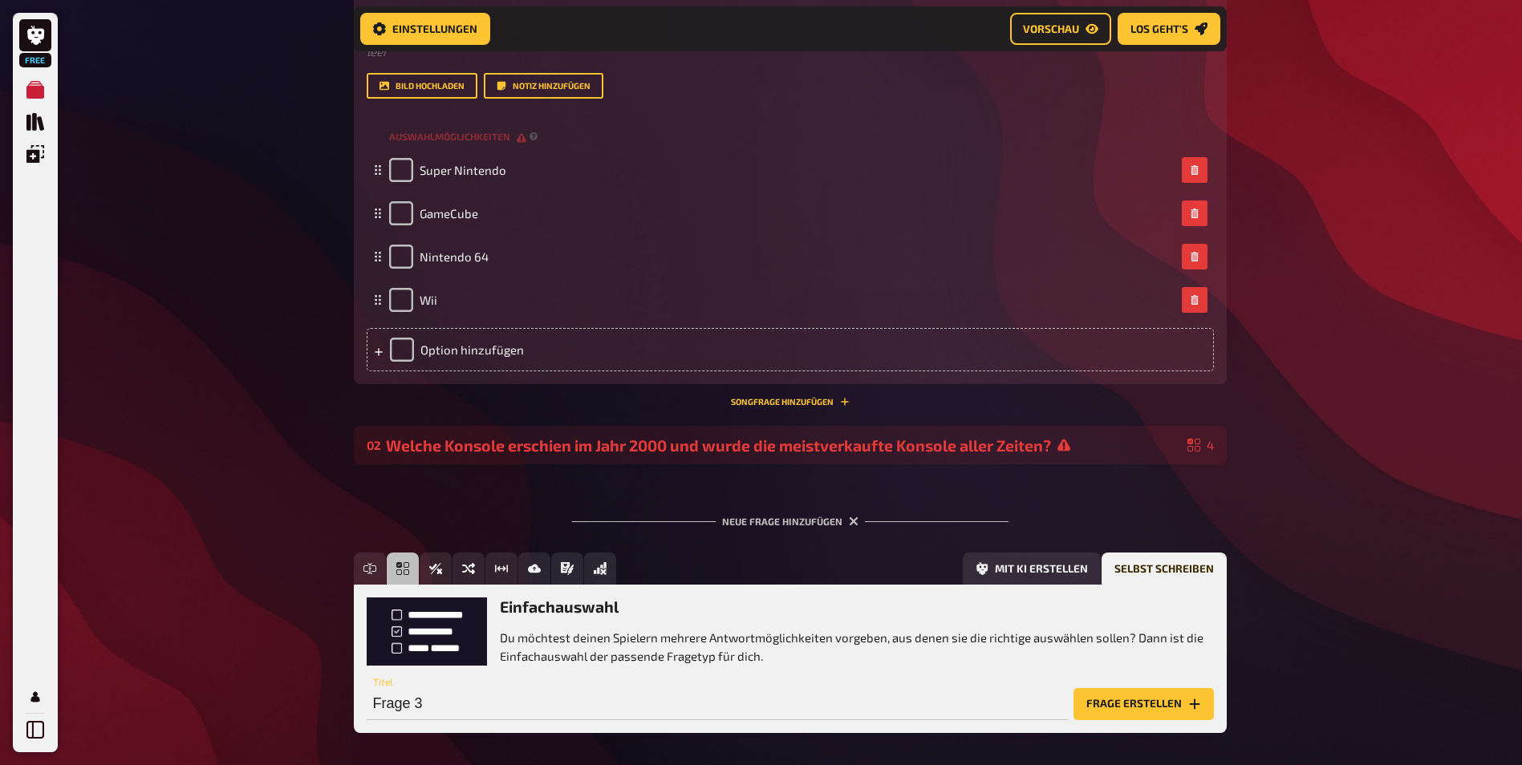
scroll to position [514, 0]
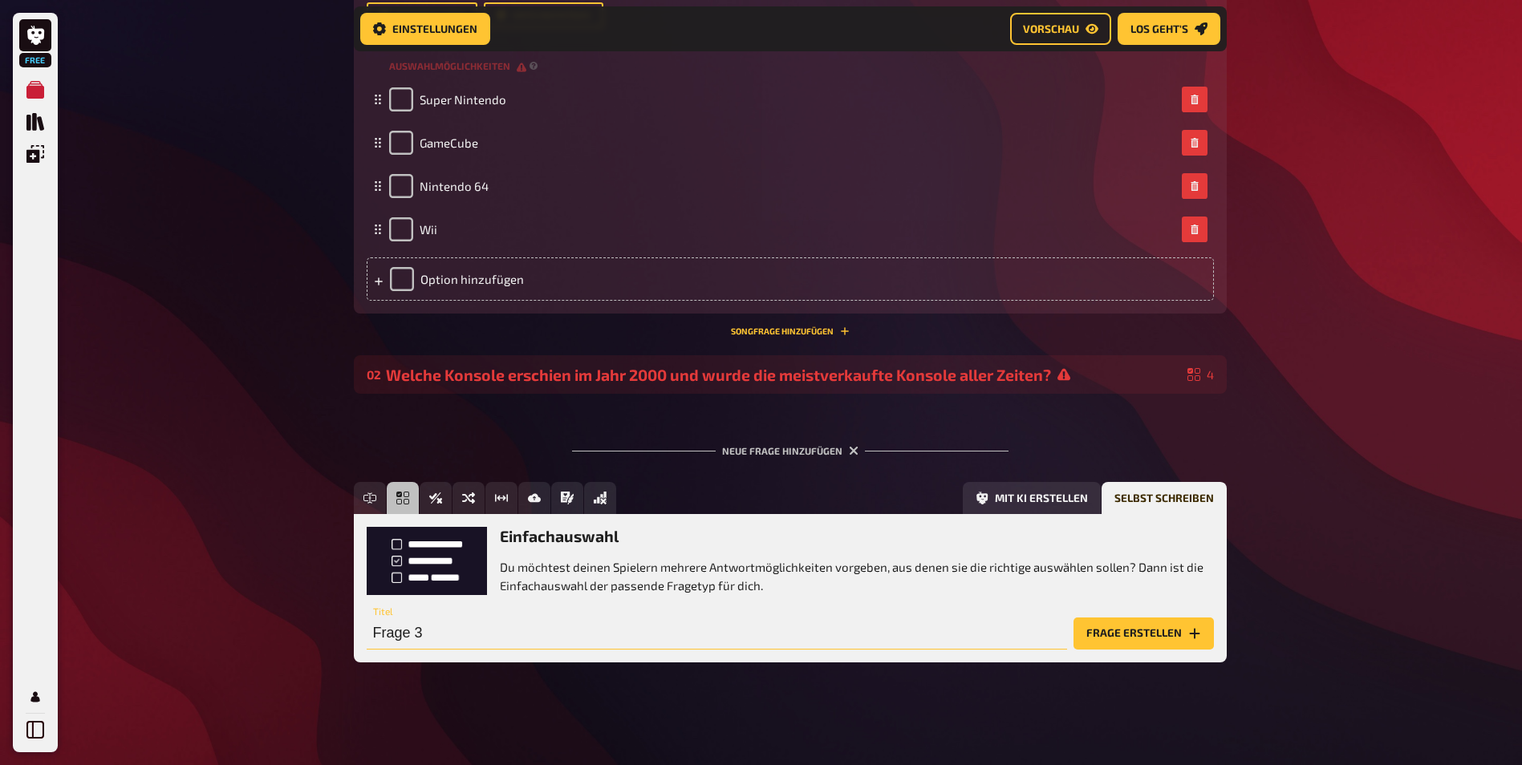
click at [795, 635] on input "Frage 3" at bounding box center [717, 634] width 700 height 32
paste input "Die Dreamcast war die letzte Konsole welcher Firma?"
type input "Die Dreamcast war die letzte Konsole welcher Firma?"
click at [1139, 629] on button "Frage erstellen" at bounding box center [1143, 634] width 140 height 32
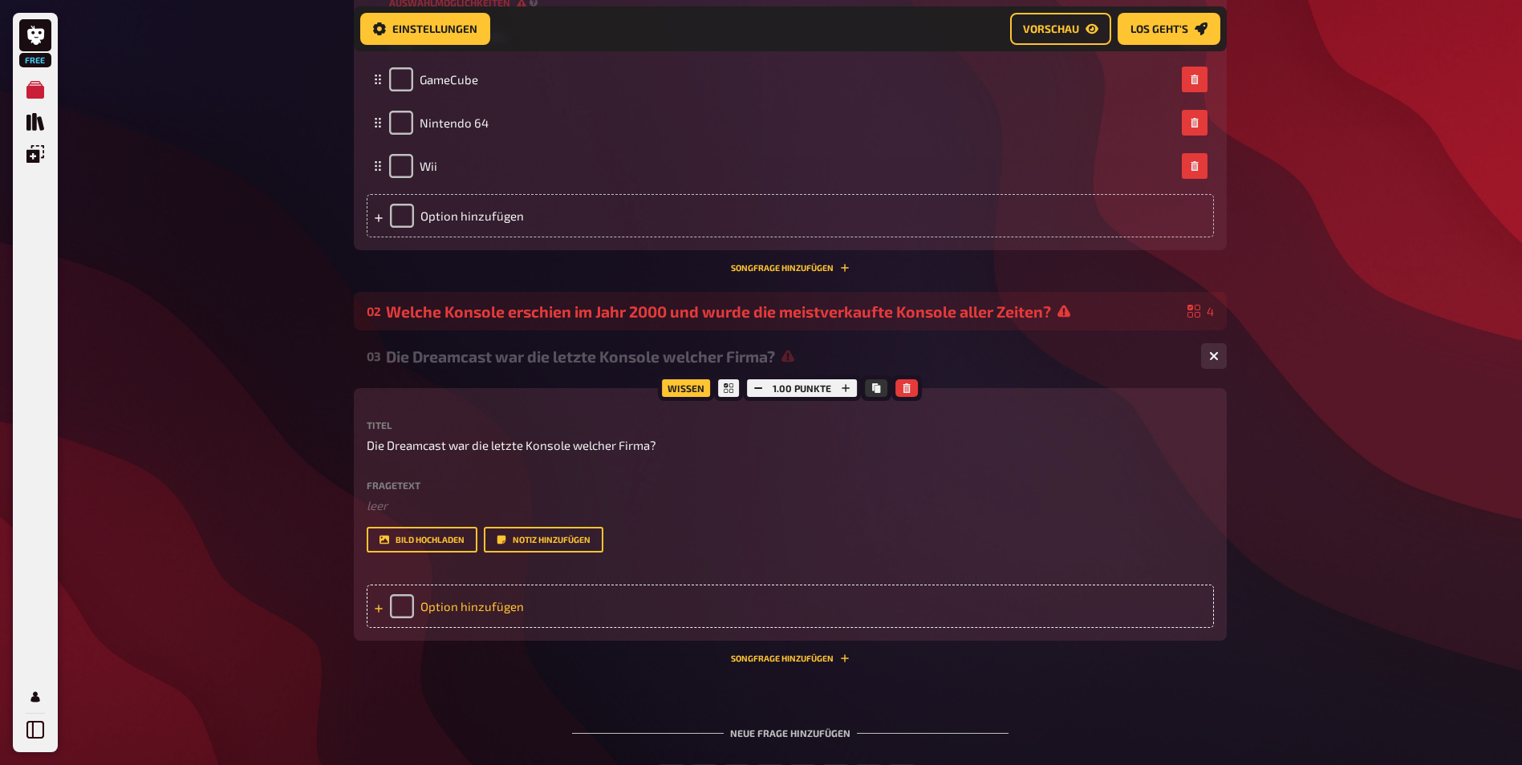
scroll to position [712, 0]
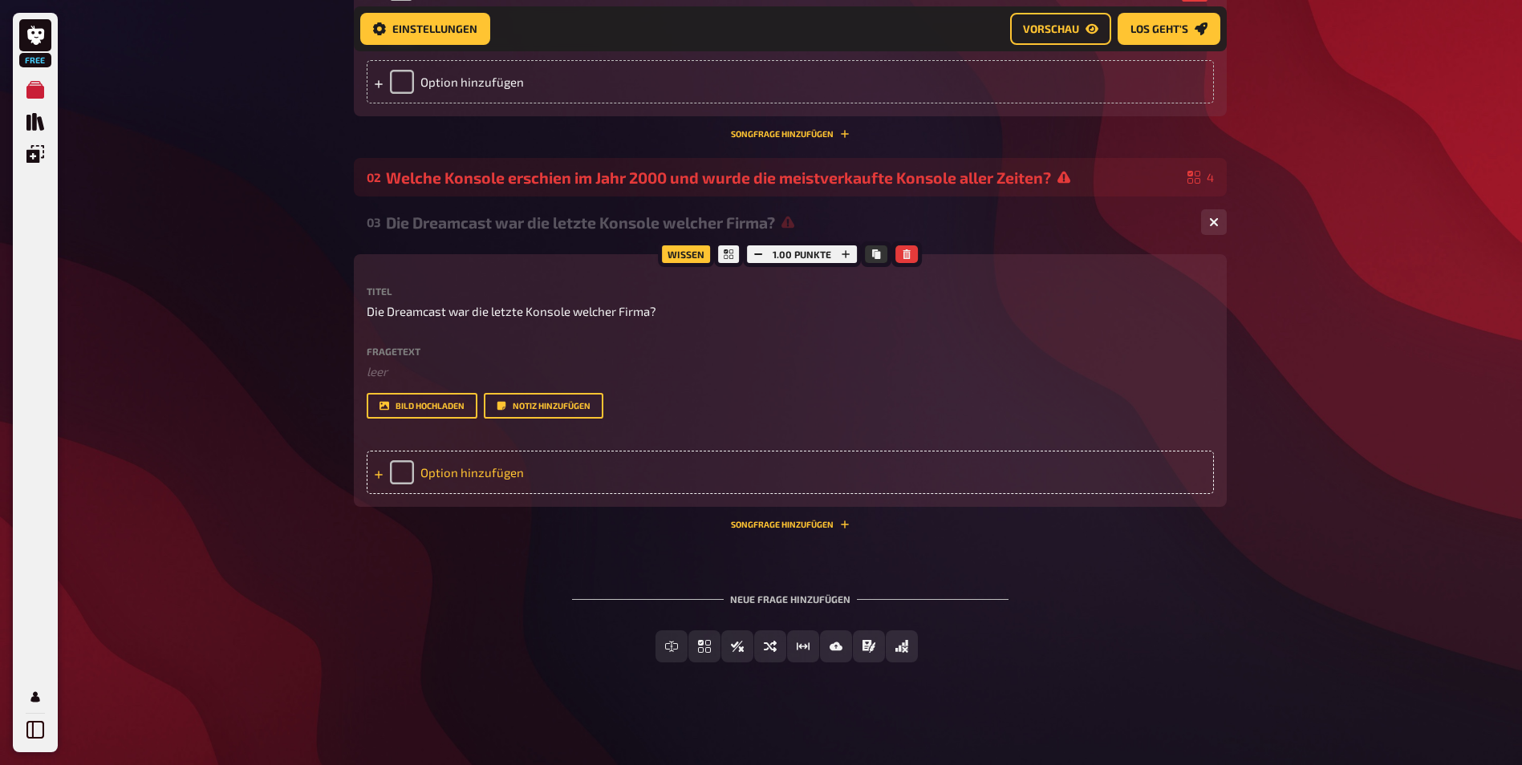
click at [451, 487] on div "Option hinzufügen" at bounding box center [790, 472] width 847 height 43
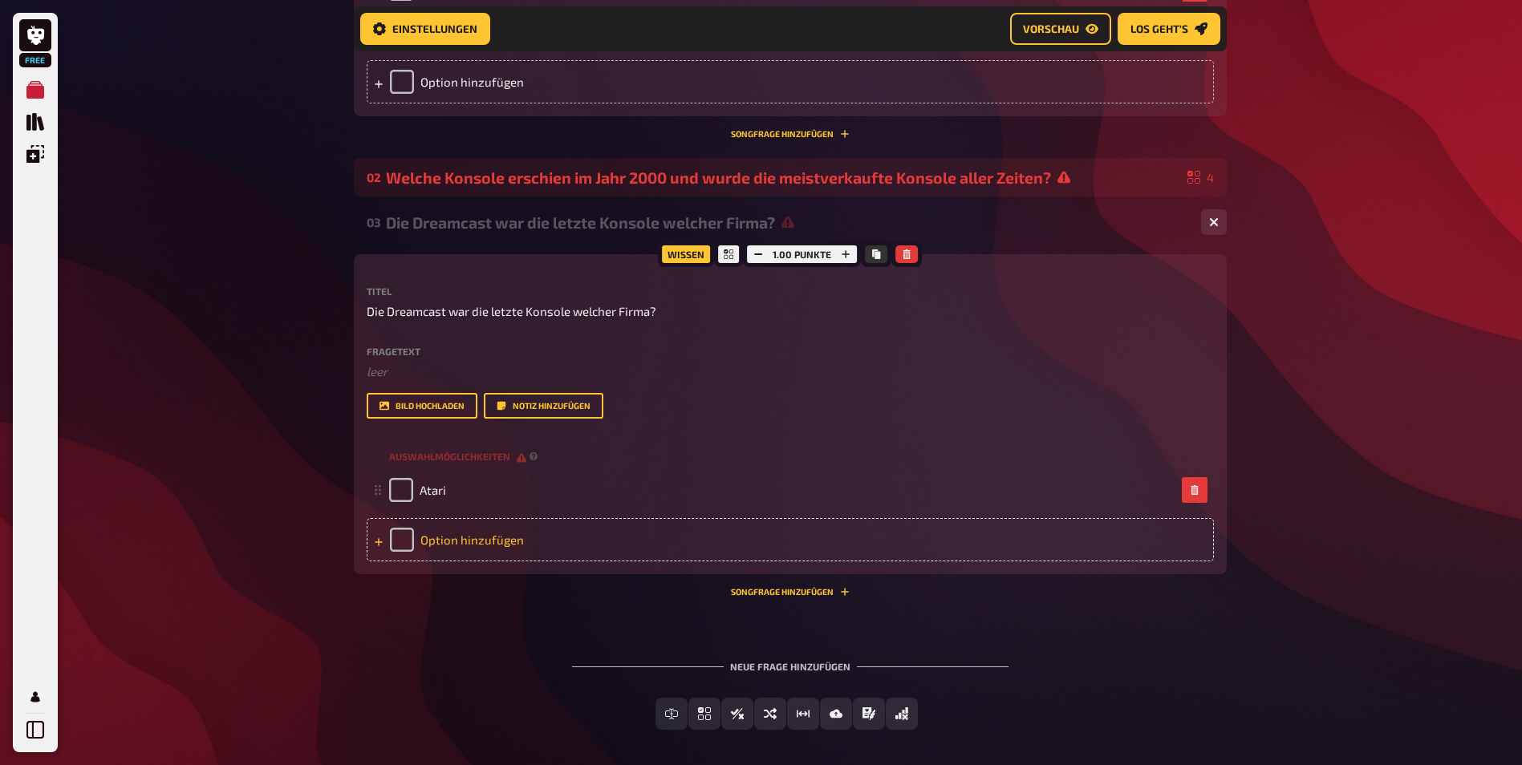
click at [472, 547] on div "Option hinzufügen" at bounding box center [790, 539] width 847 height 43
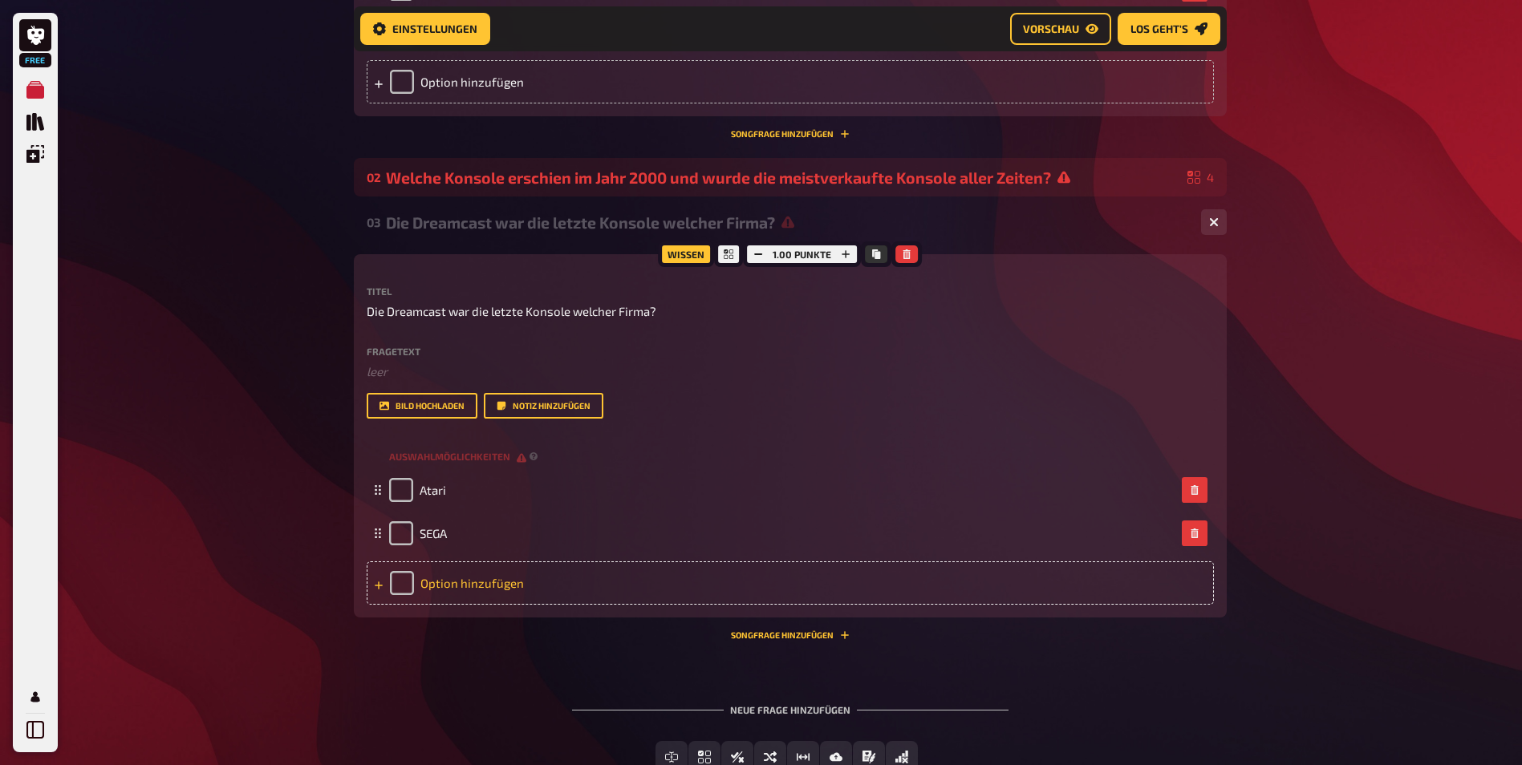
click at [475, 582] on div "Option hinzufügen" at bounding box center [790, 583] width 847 height 43
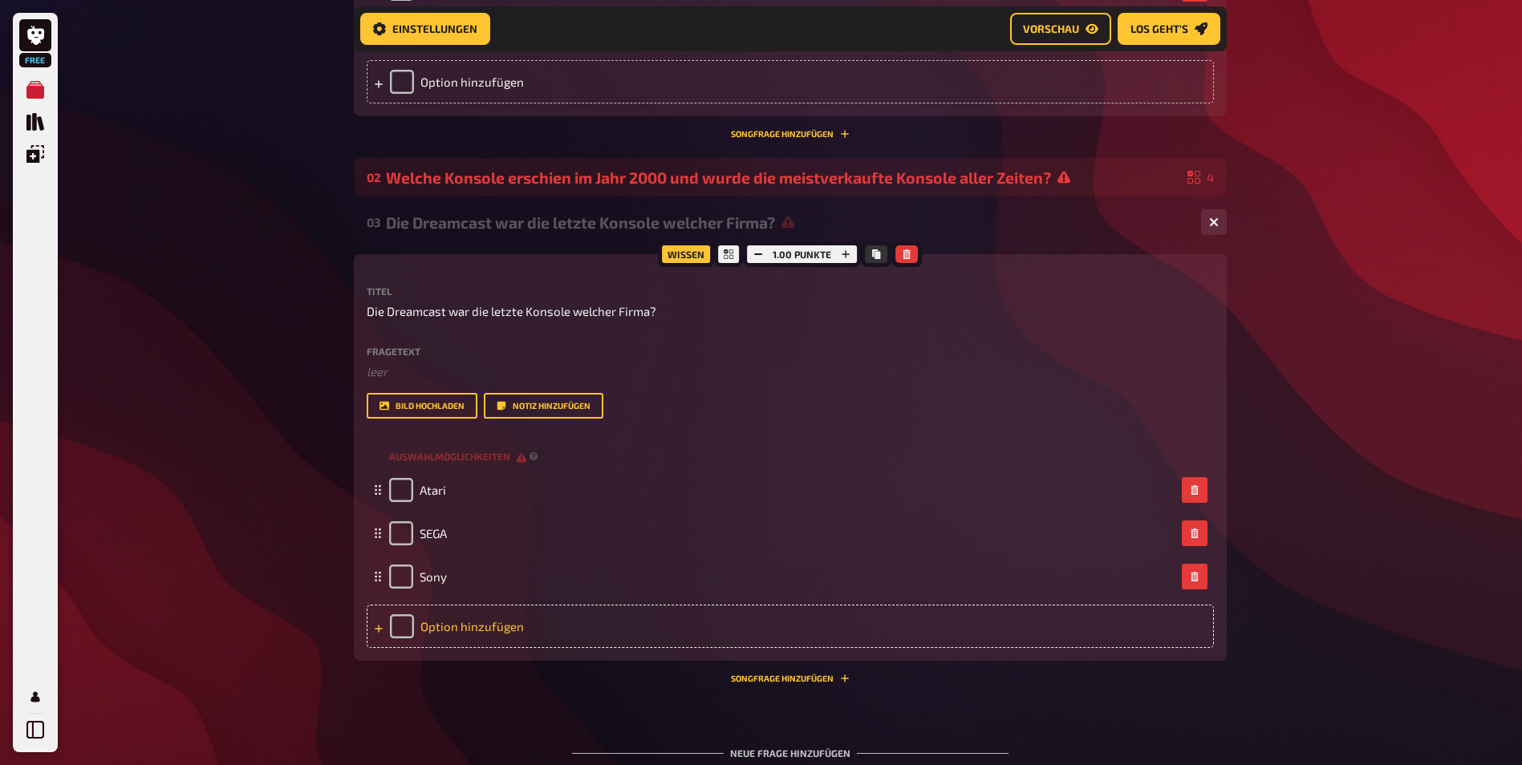
click at [460, 626] on div "Option hinzufügen" at bounding box center [790, 626] width 847 height 43
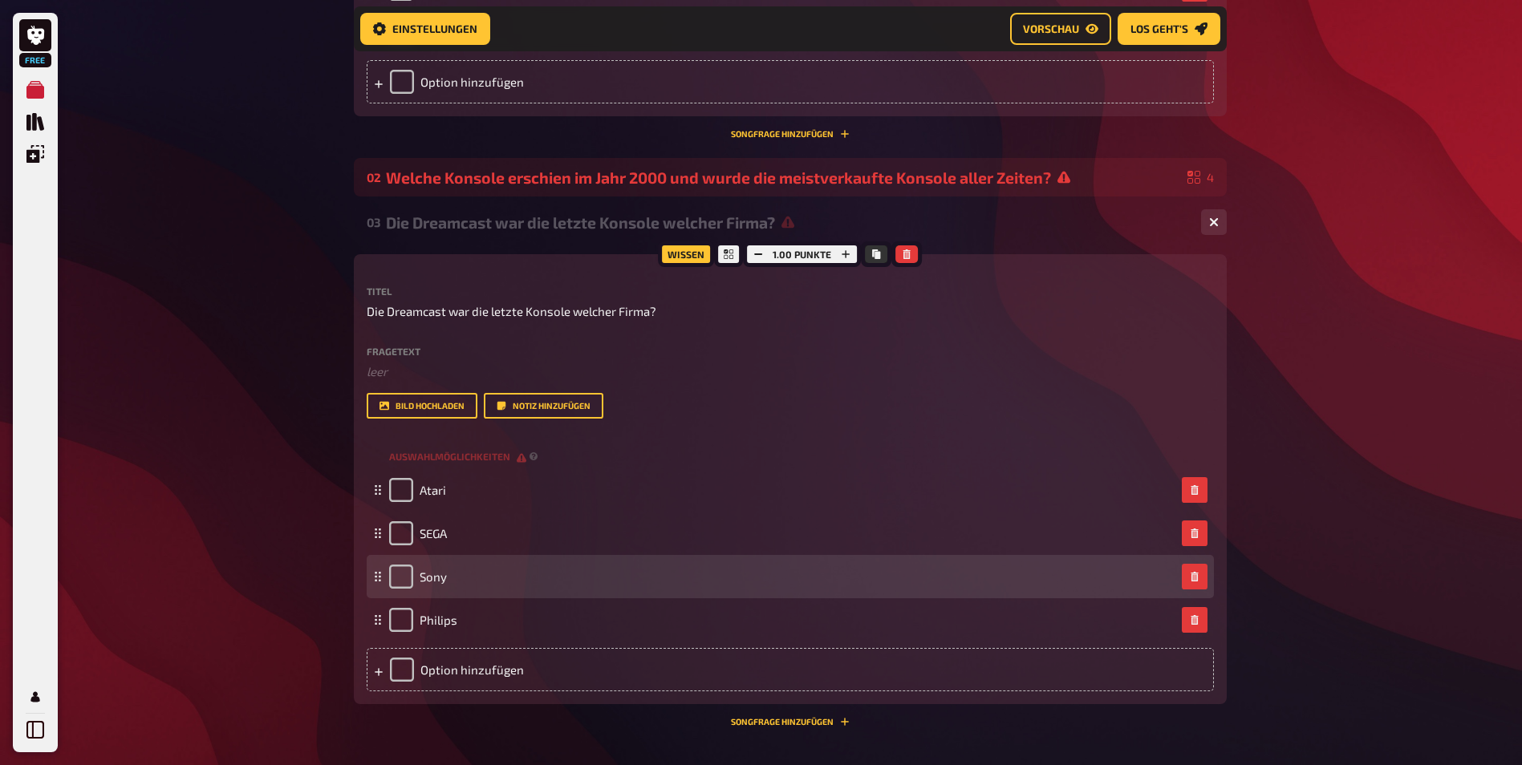
scroll to position [909, 0]
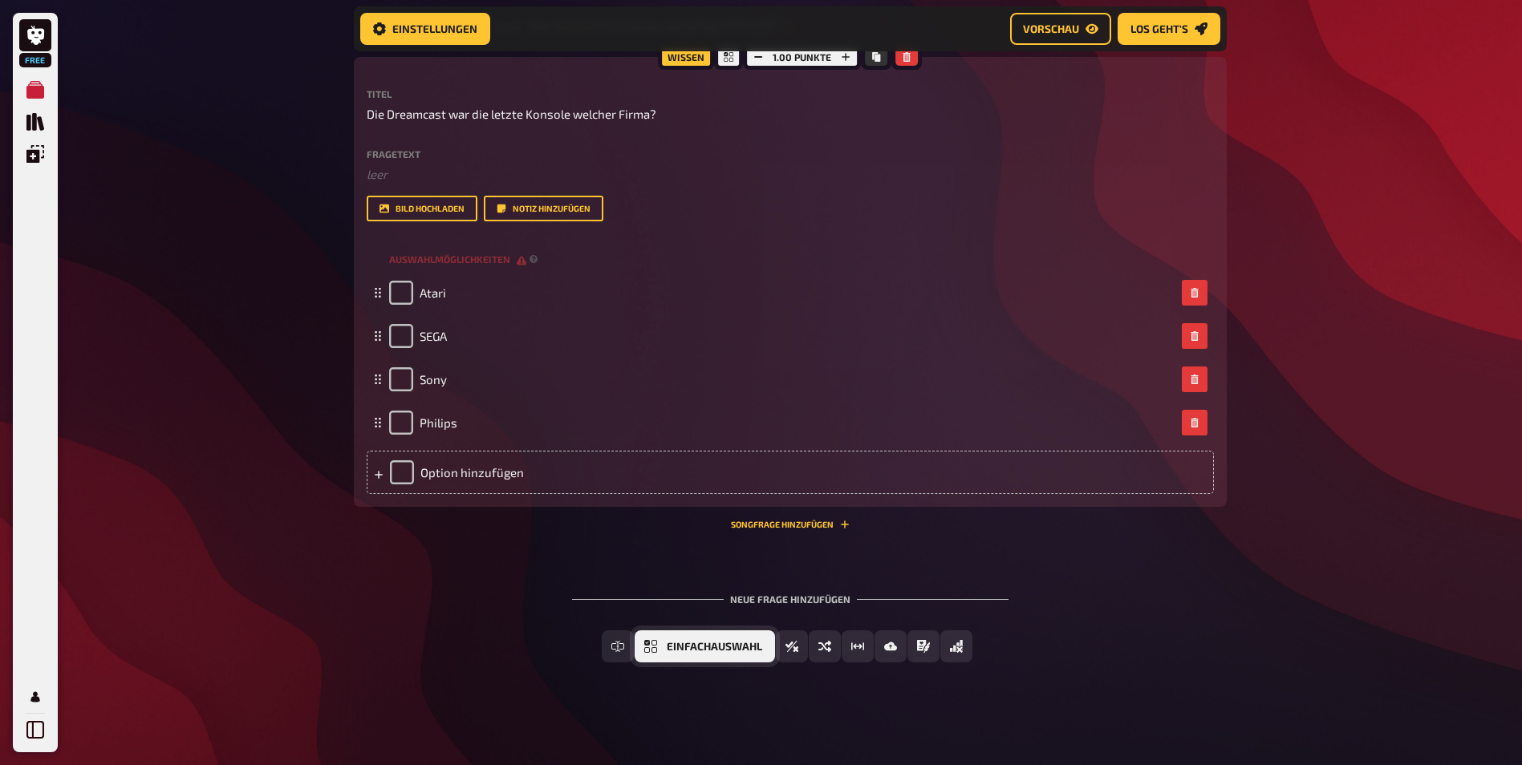
click at [699, 643] on span "Einfachauswahl" at bounding box center [714, 647] width 95 height 11
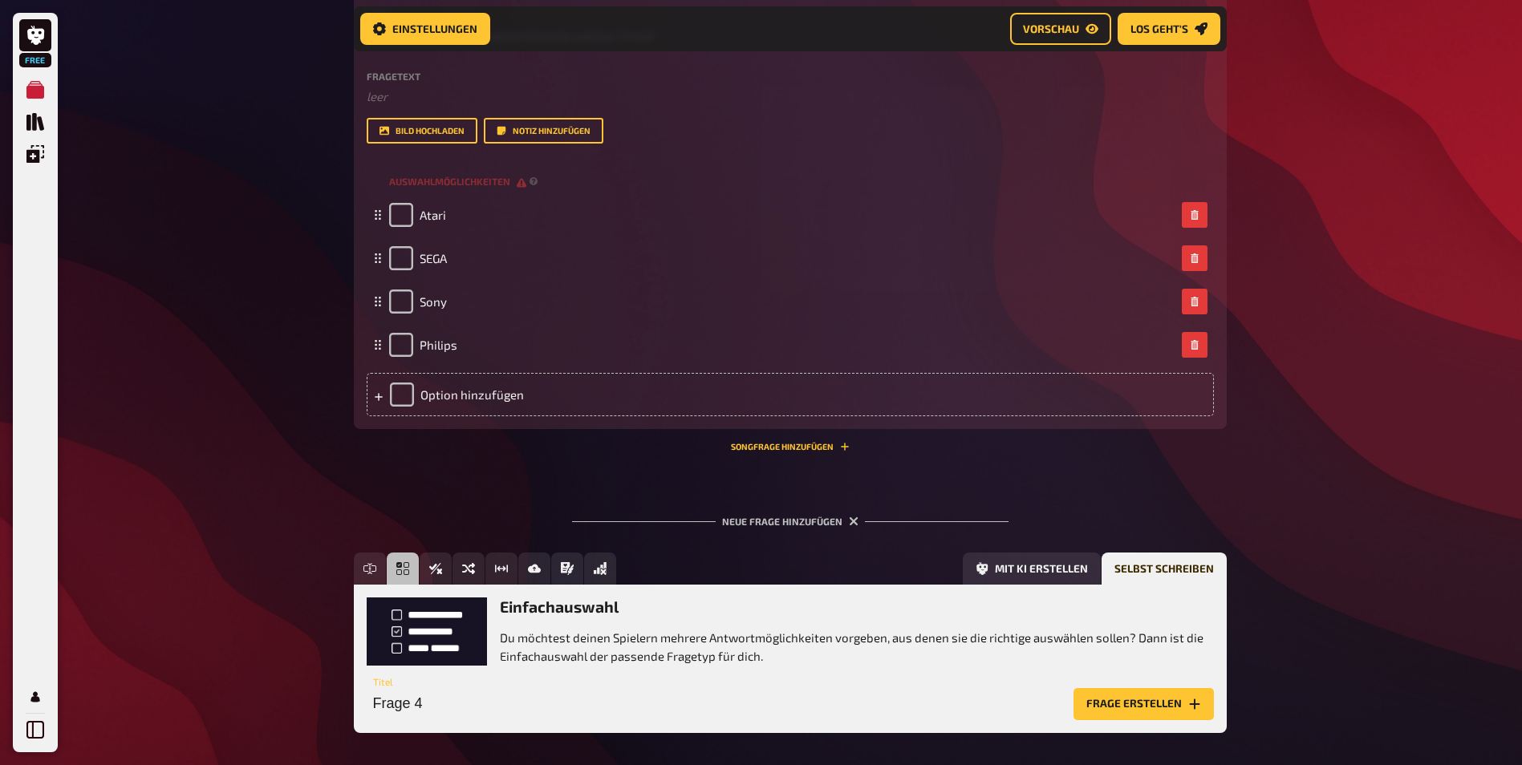
scroll to position [1057, 0]
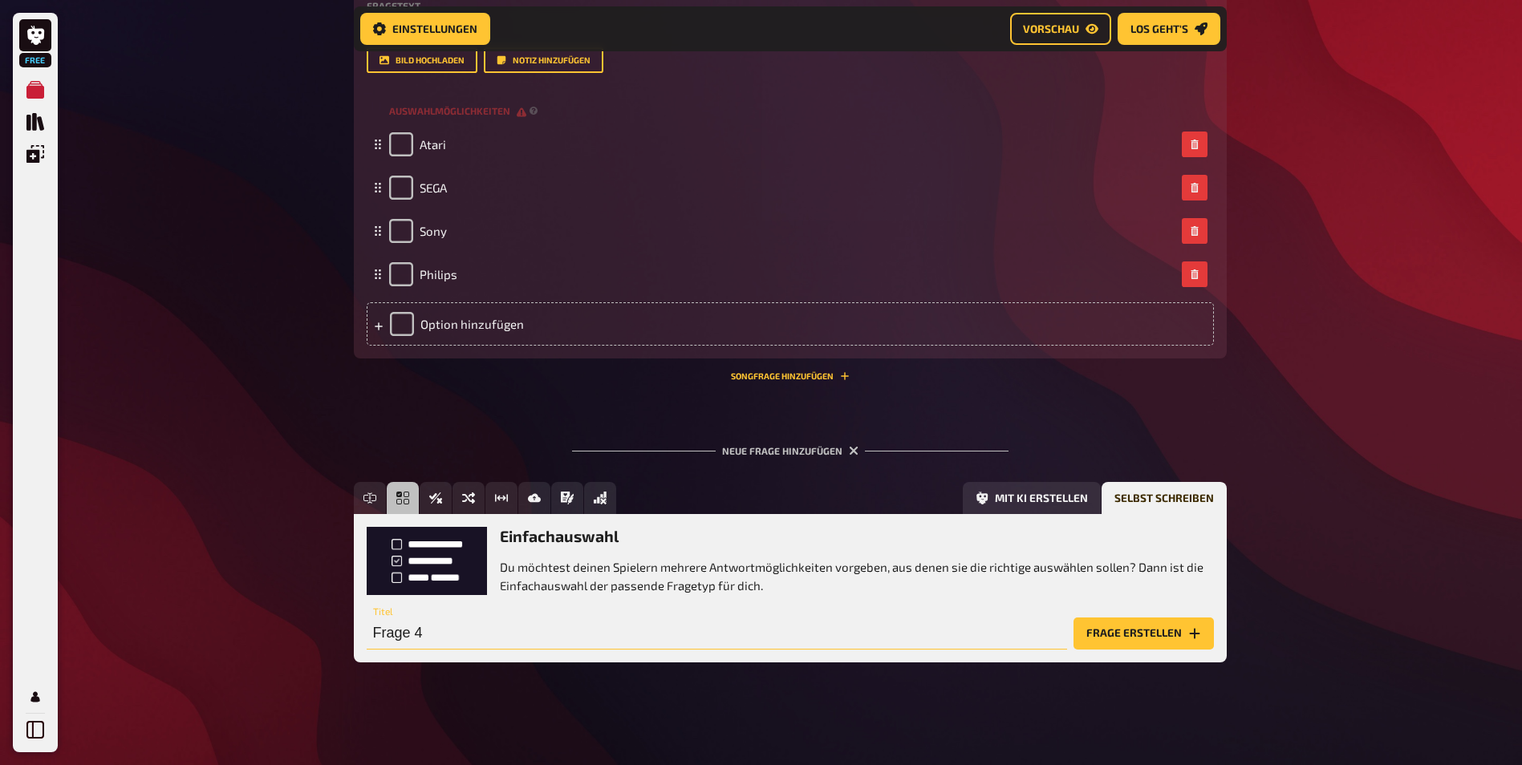
click at [517, 635] on input "Frage 4" at bounding box center [717, 634] width 700 height 32
paste input "Wie hieß Nintendos tragbare Konsole mit austauschbaren Modulen, die 1989 erschi…"
type input "Wie hieß Nintendos tragbare Konsole mit austauschbaren Modulen, die 1989 erschi…"
click at [1117, 629] on button "Frage erstellen" at bounding box center [1143, 634] width 140 height 32
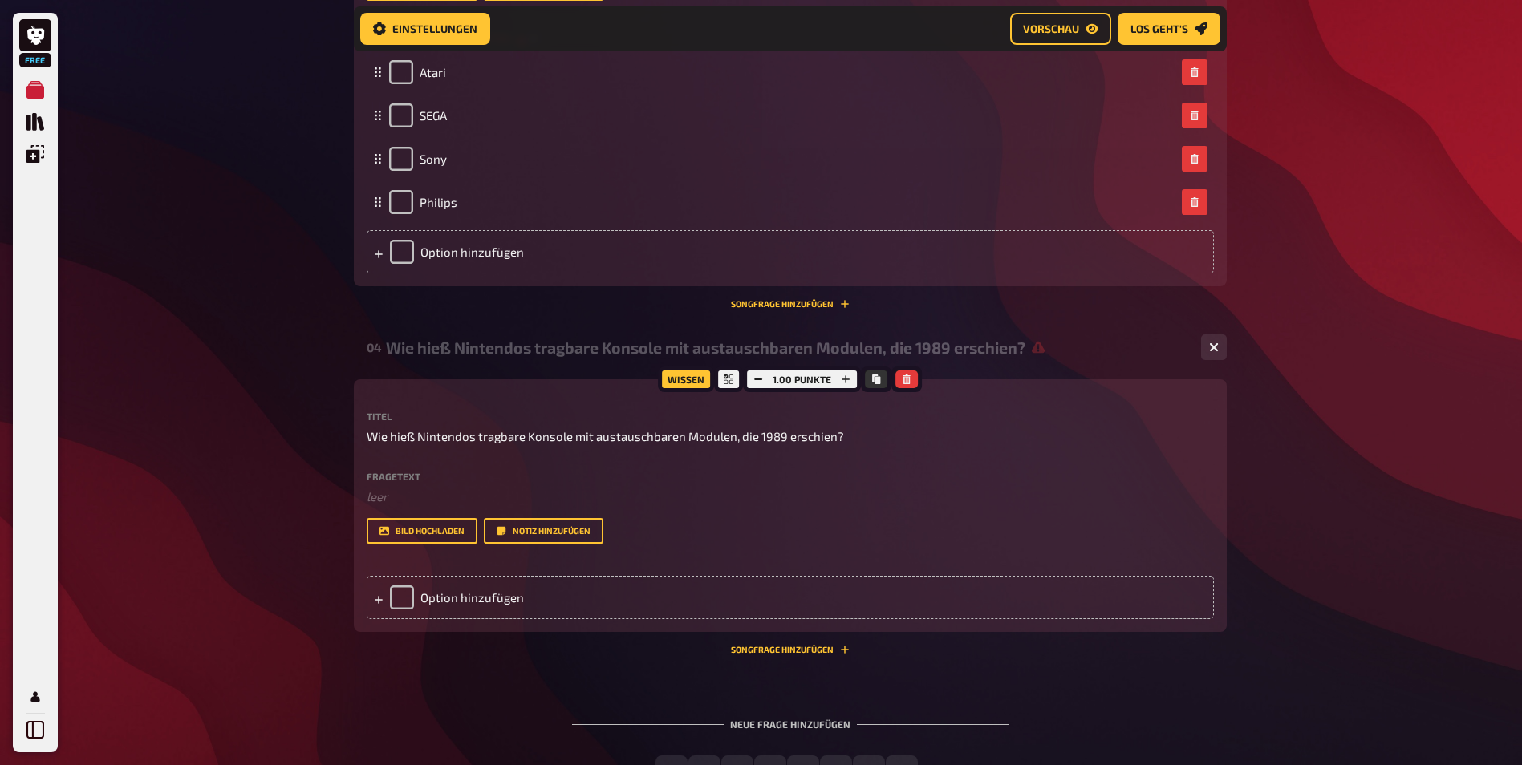
scroll to position [1255, 0]
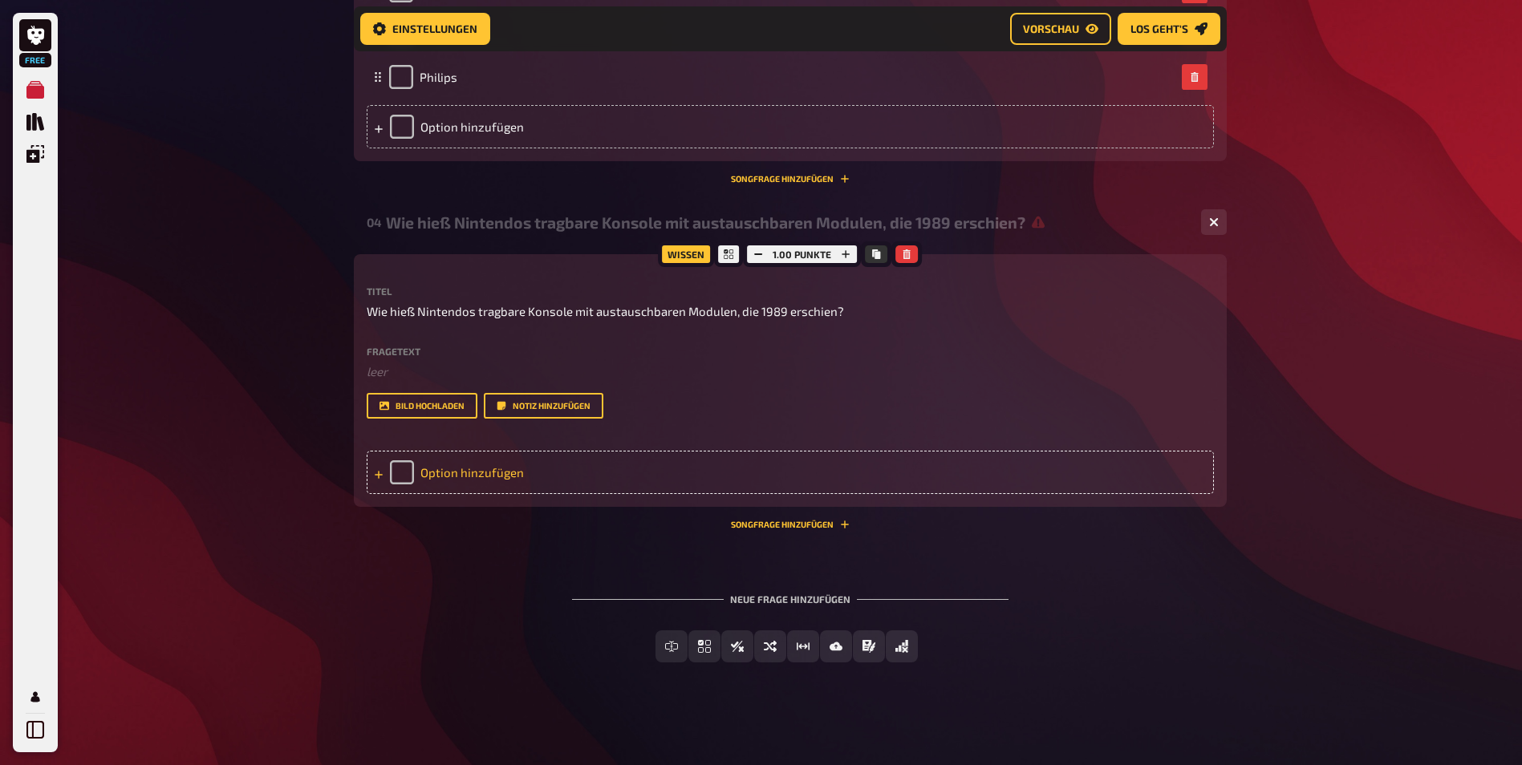
click at [886, 476] on div "Option hinzufügen" at bounding box center [790, 472] width 847 height 43
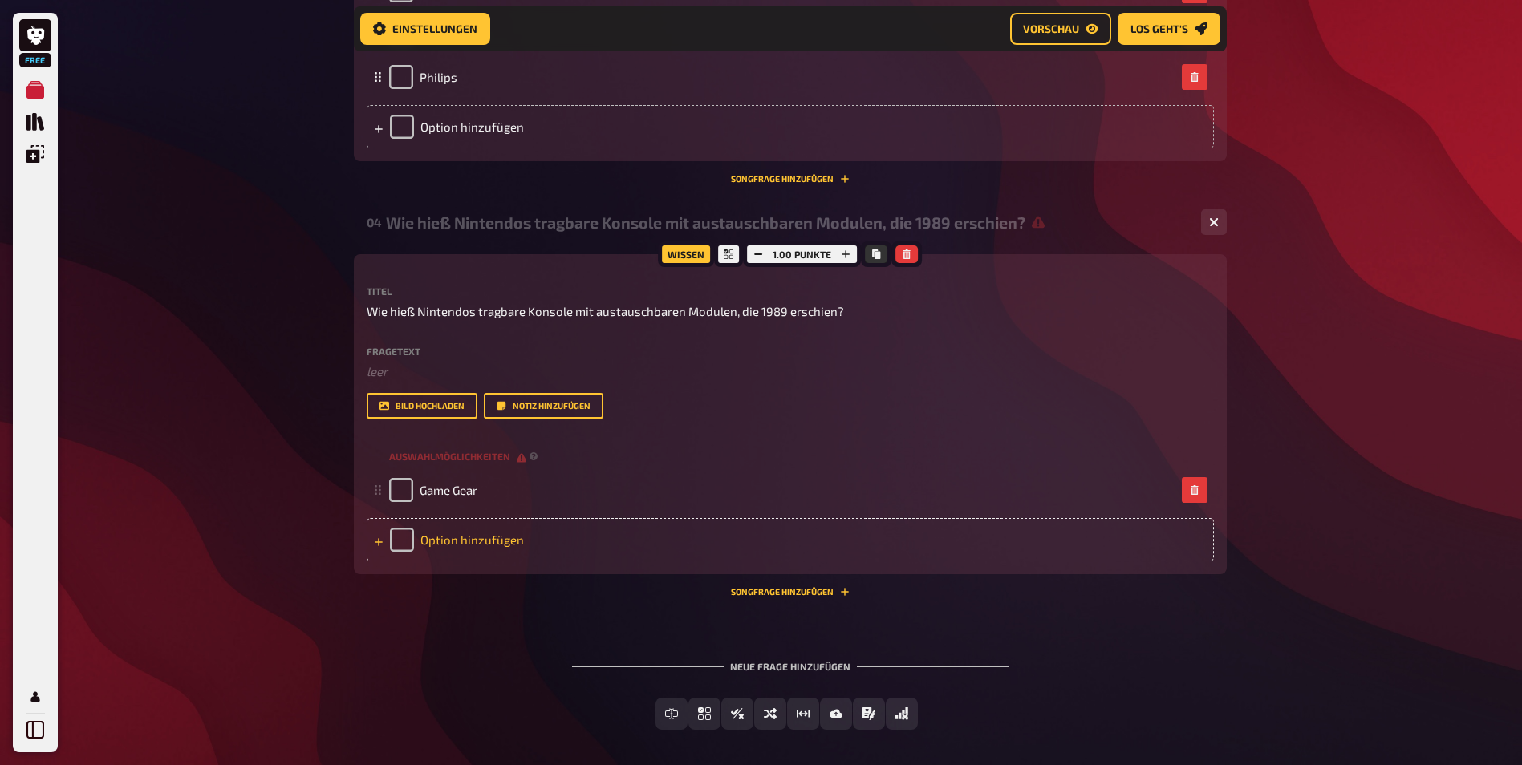
click at [557, 545] on div "Option hinzufügen" at bounding box center [790, 539] width 847 height 43
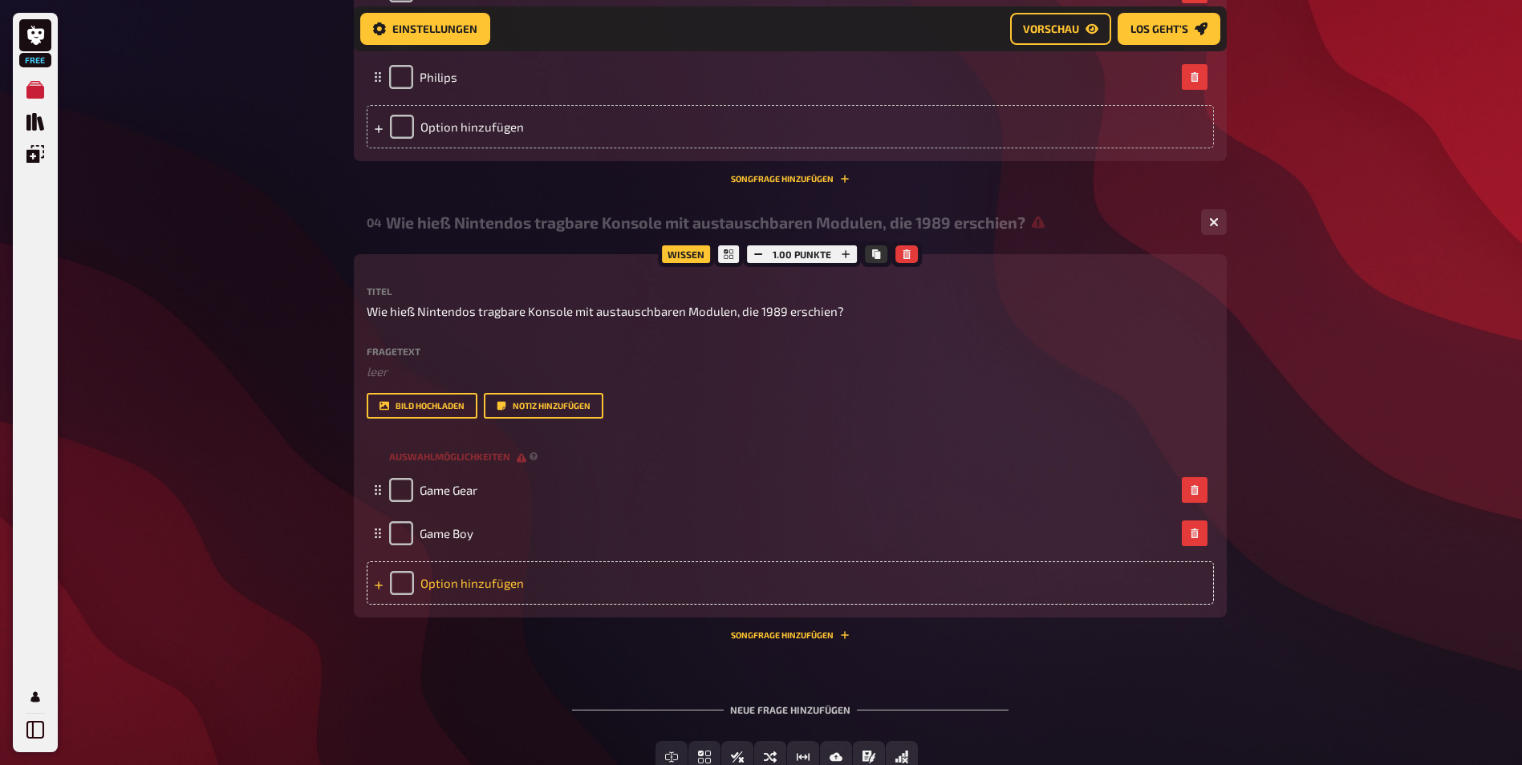
click at [543, 582] on div "Option hinzufügen" at bounding box center [790, 583] width 847 height 43
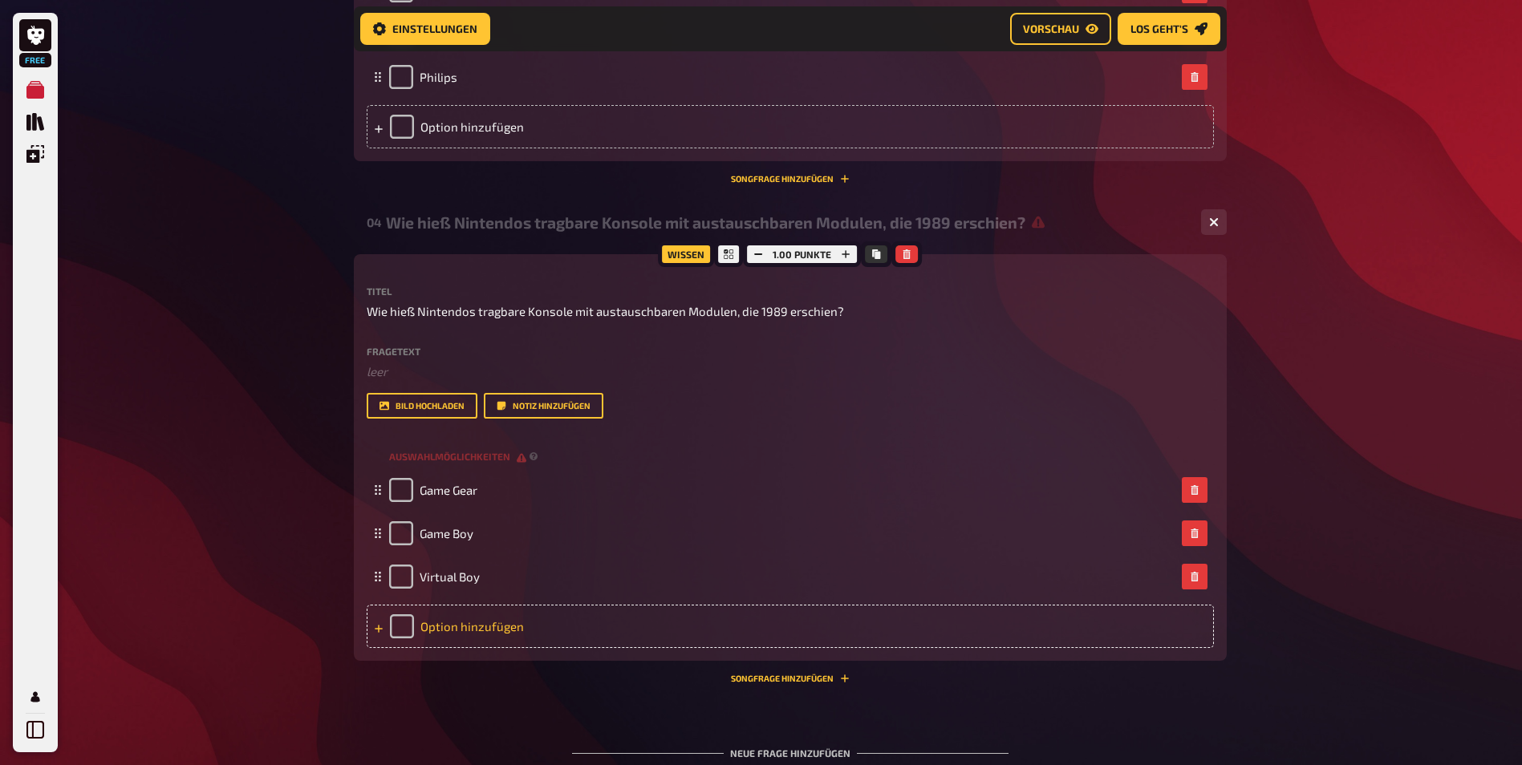
click at [569, 633] on div "Option hinzufügen" at bounding box center [790, 626] width 847 height 43
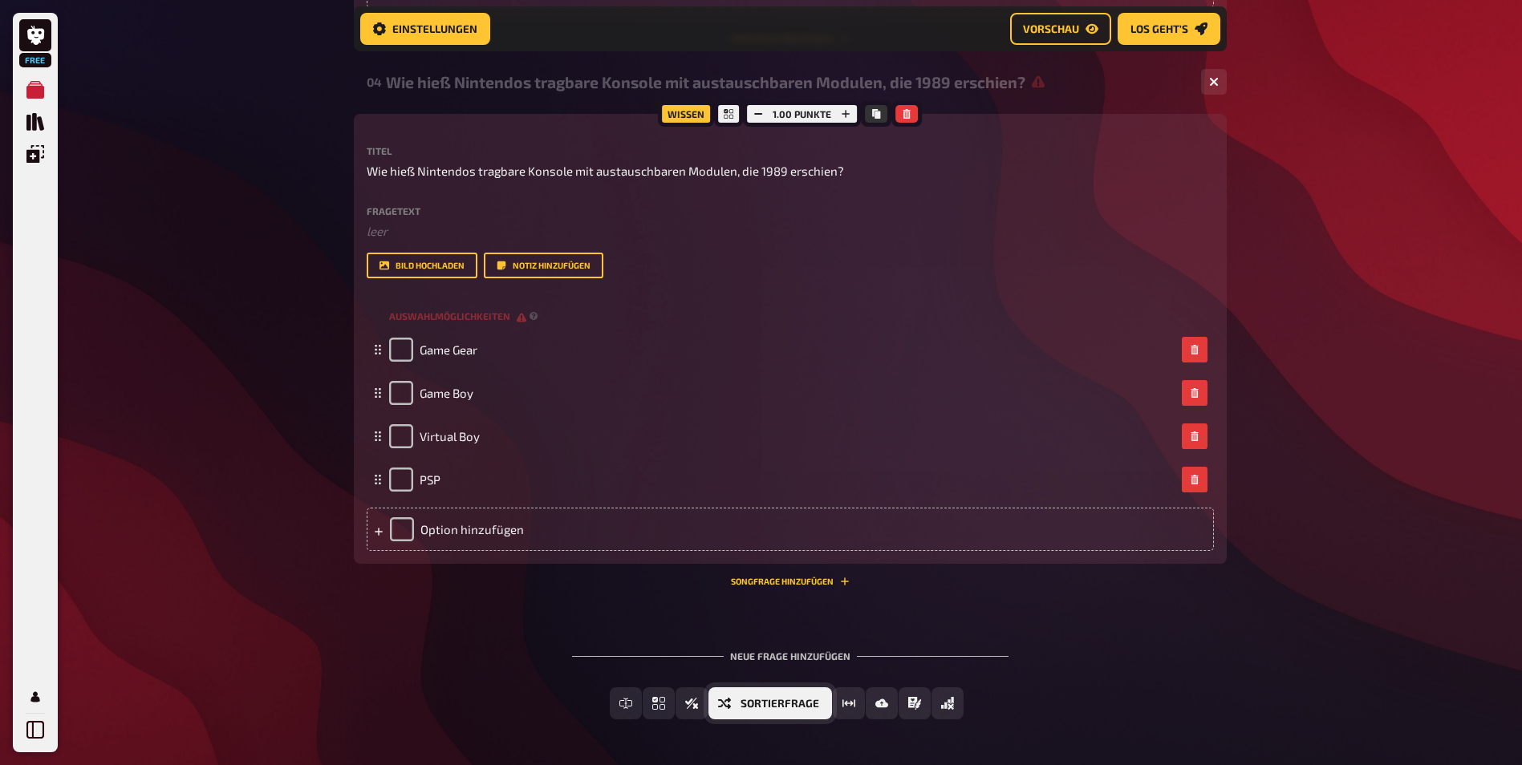
scroll to position [1452, 0]
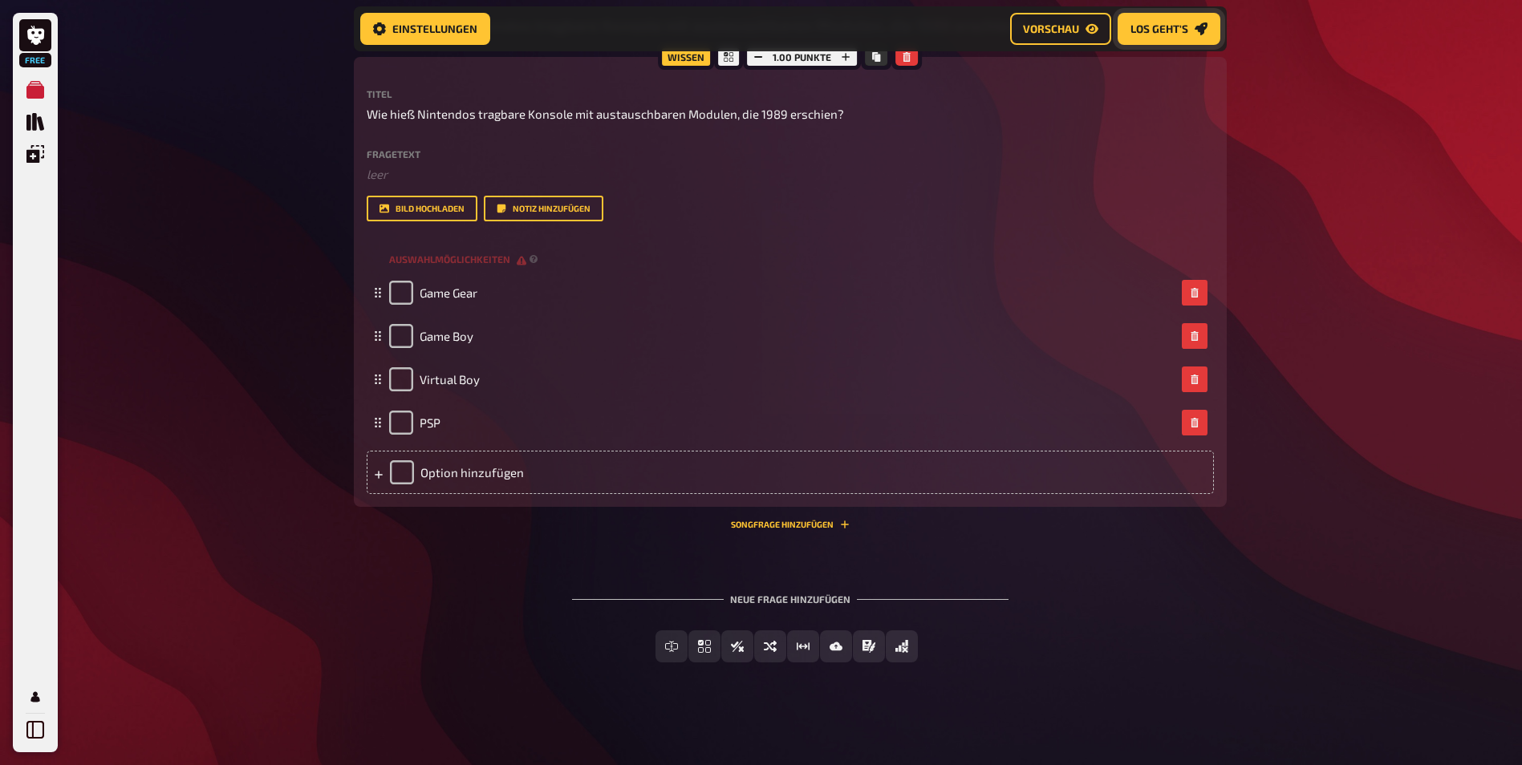
click at [1179, 32] on span "Los geht's" at bounding box center [1159, 28] width 58 height 11
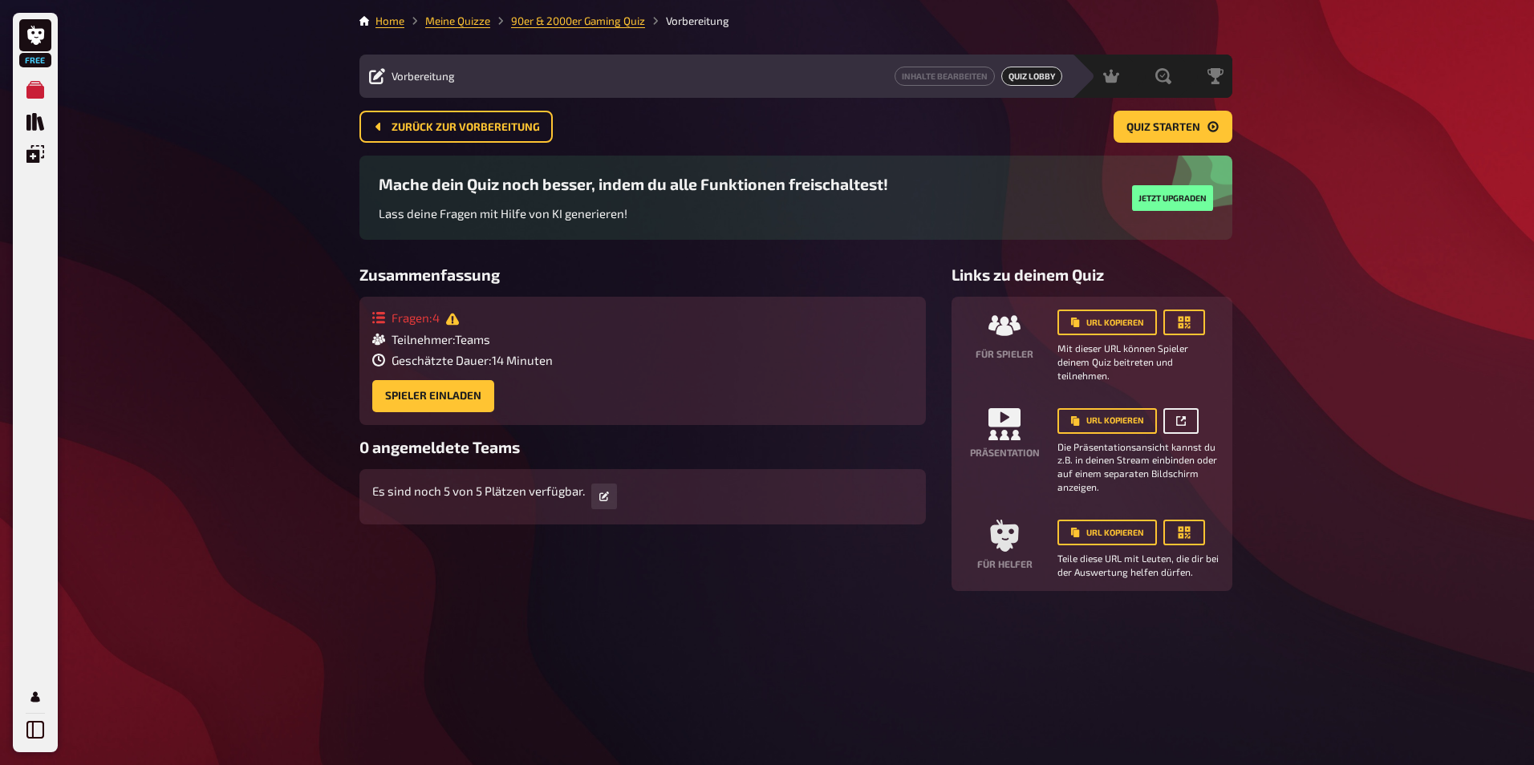
click at [1194, 425] on link at bounding box center [1180, 421] width 35 height 26
click at [1137, 127] on span "Quiz starten" at bounding box center [1163, 127] width 74 height 11
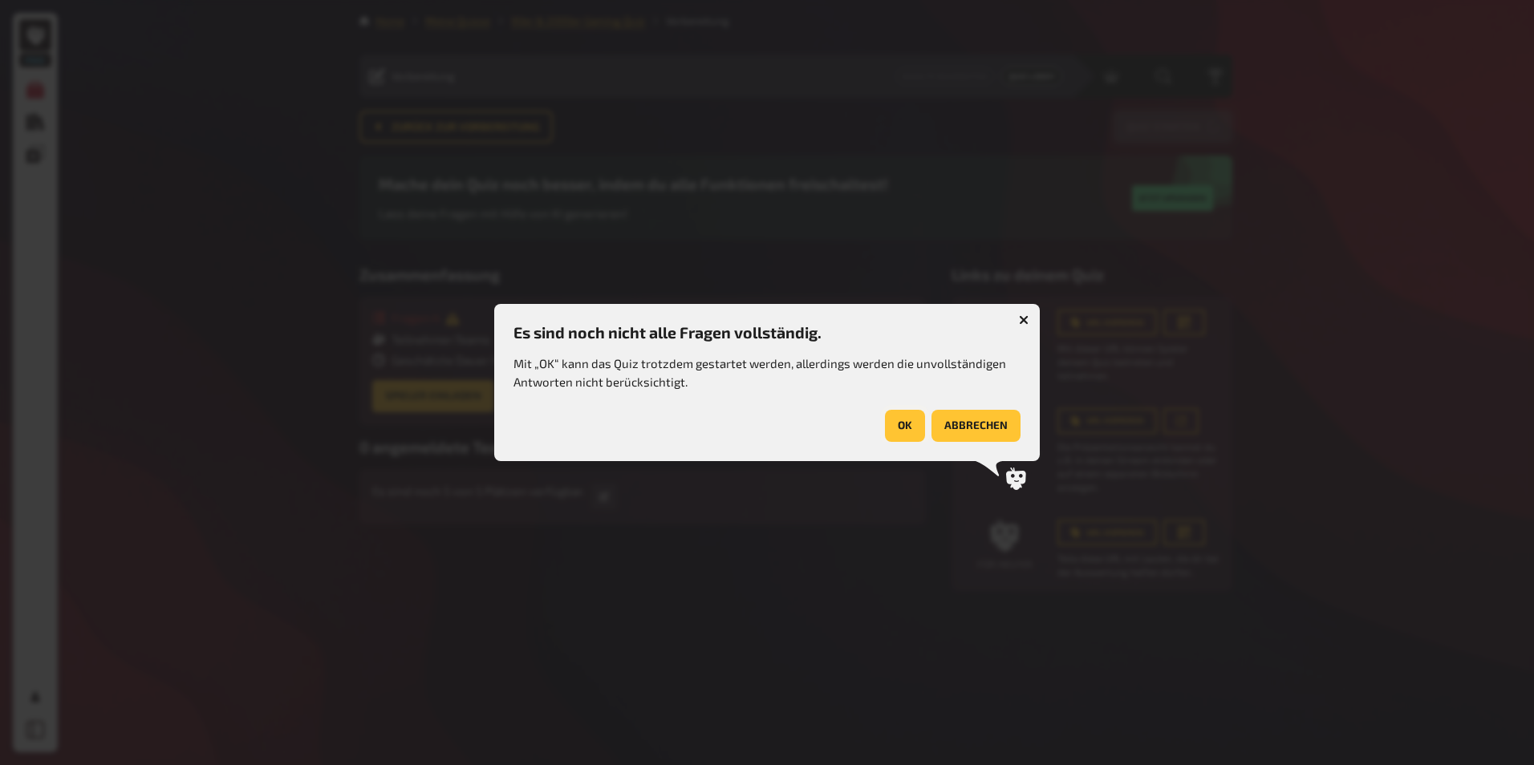
click at [899, 426] on button "OK" at bounding box center [905, 426] width 40 height 32
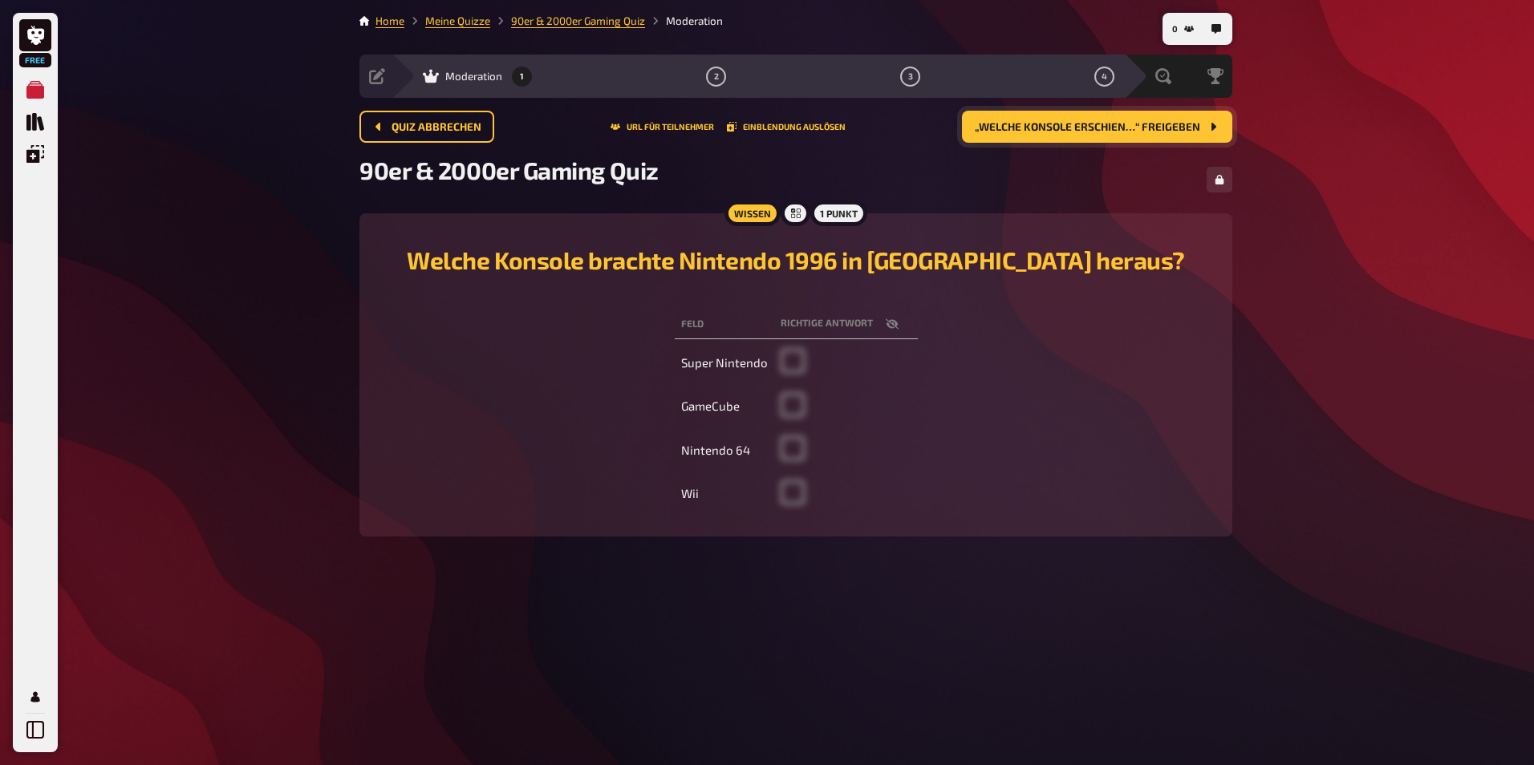
click at [712, 412] on td "GameCube" at bounding box center [724, 407] width 99 height 41
click at [797, 405] on span at bounding box center [792, 412] width 24 height 14
click at [787, 357] on td at bounding box center [846, 363] width 144 height 41
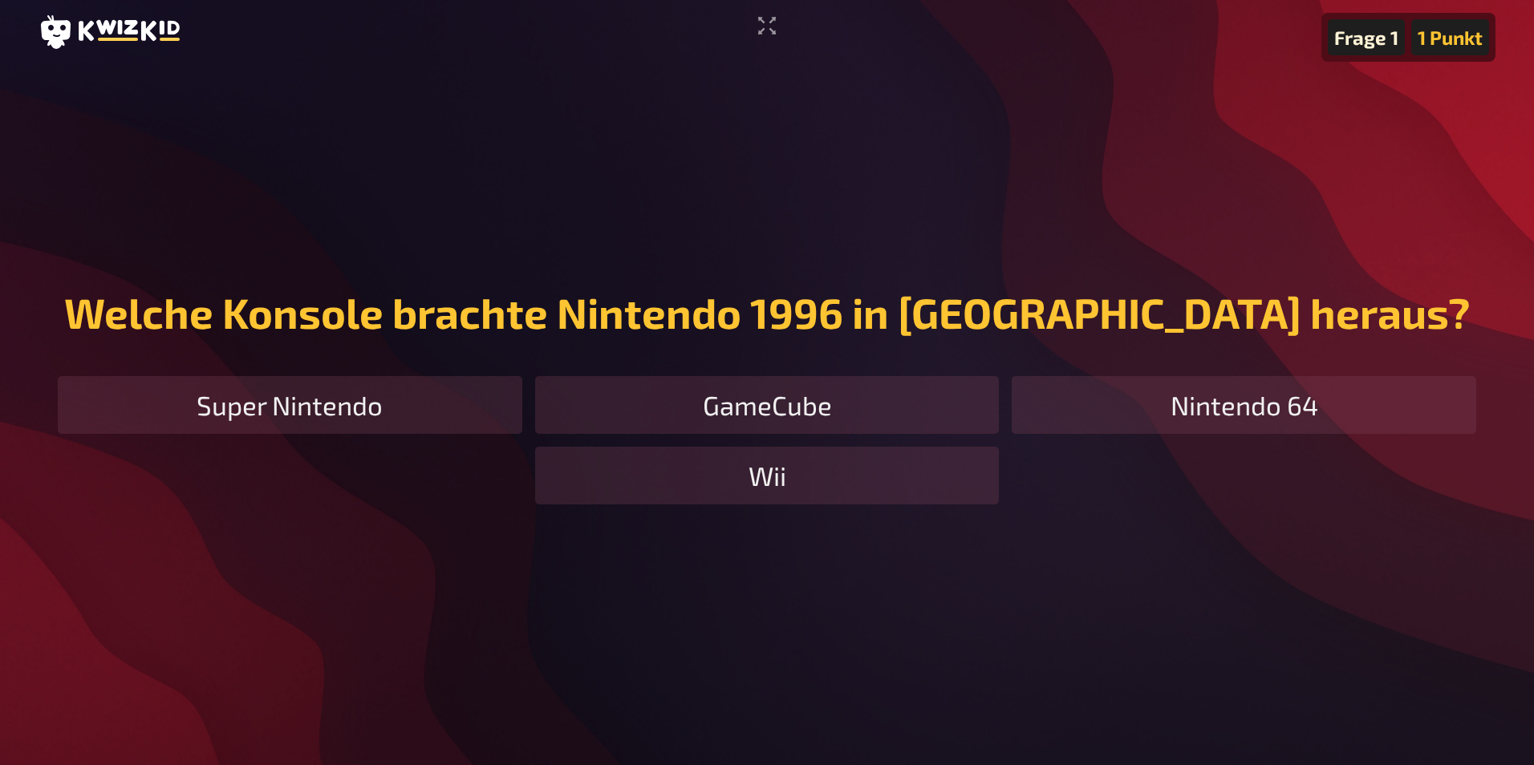
click at [758, 415] on div "GameCube" at bounding box center [767, 405] width 464 height 58
click at [742, 416] on div "GameCube" at bounding box center [767, 405] width 464 height 58
click at [417, 417] on div "Super Nintendo" at bounding box center [290, 405] width 464 height 58
click at [439, 420] on div "Super Nintendo" at bounding box center [290, 405] width 464 height 58
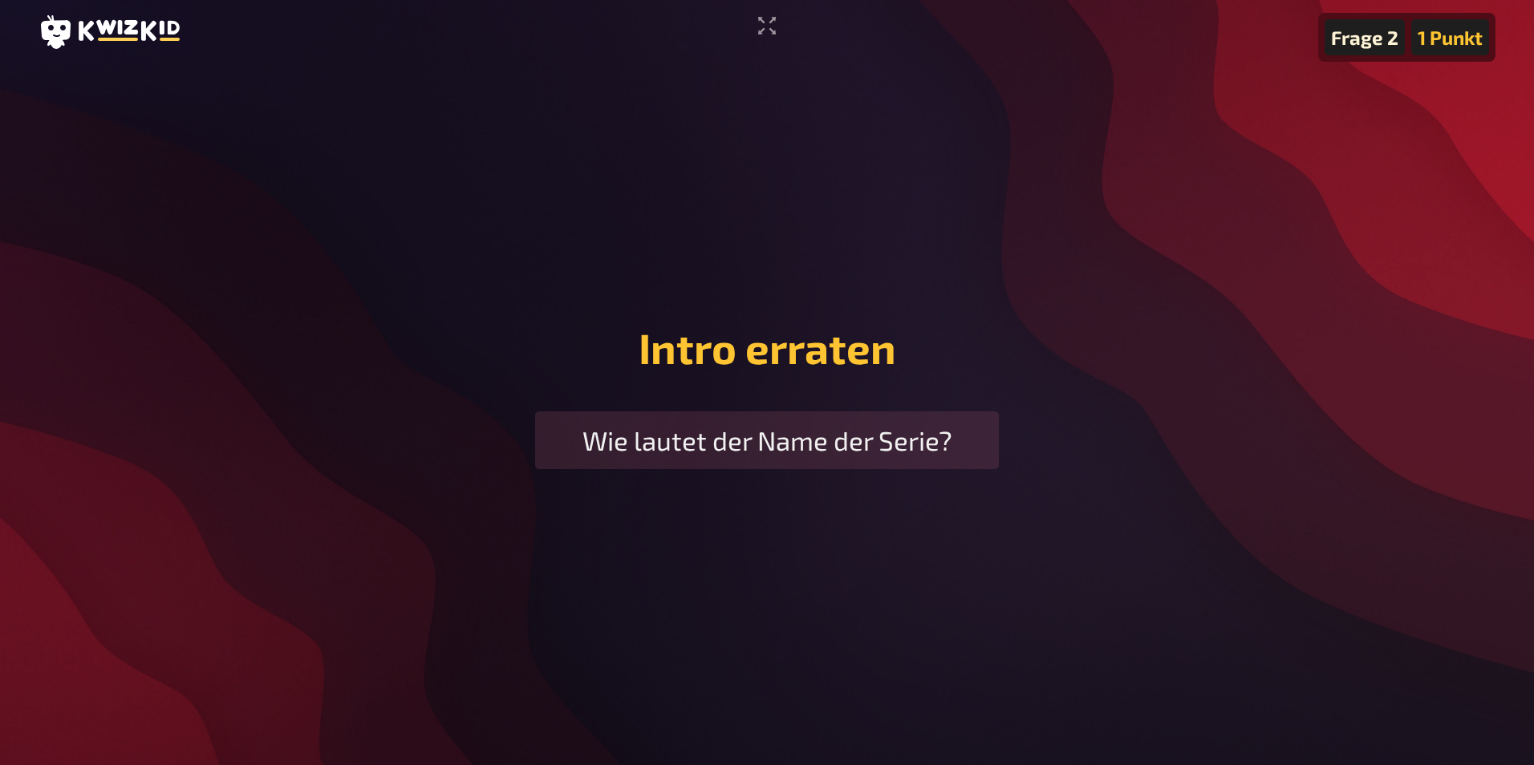
click at [921, 447] on div "Wie lautet der Name der Serie?" at bounding box center [767, 441] width 464 height 58
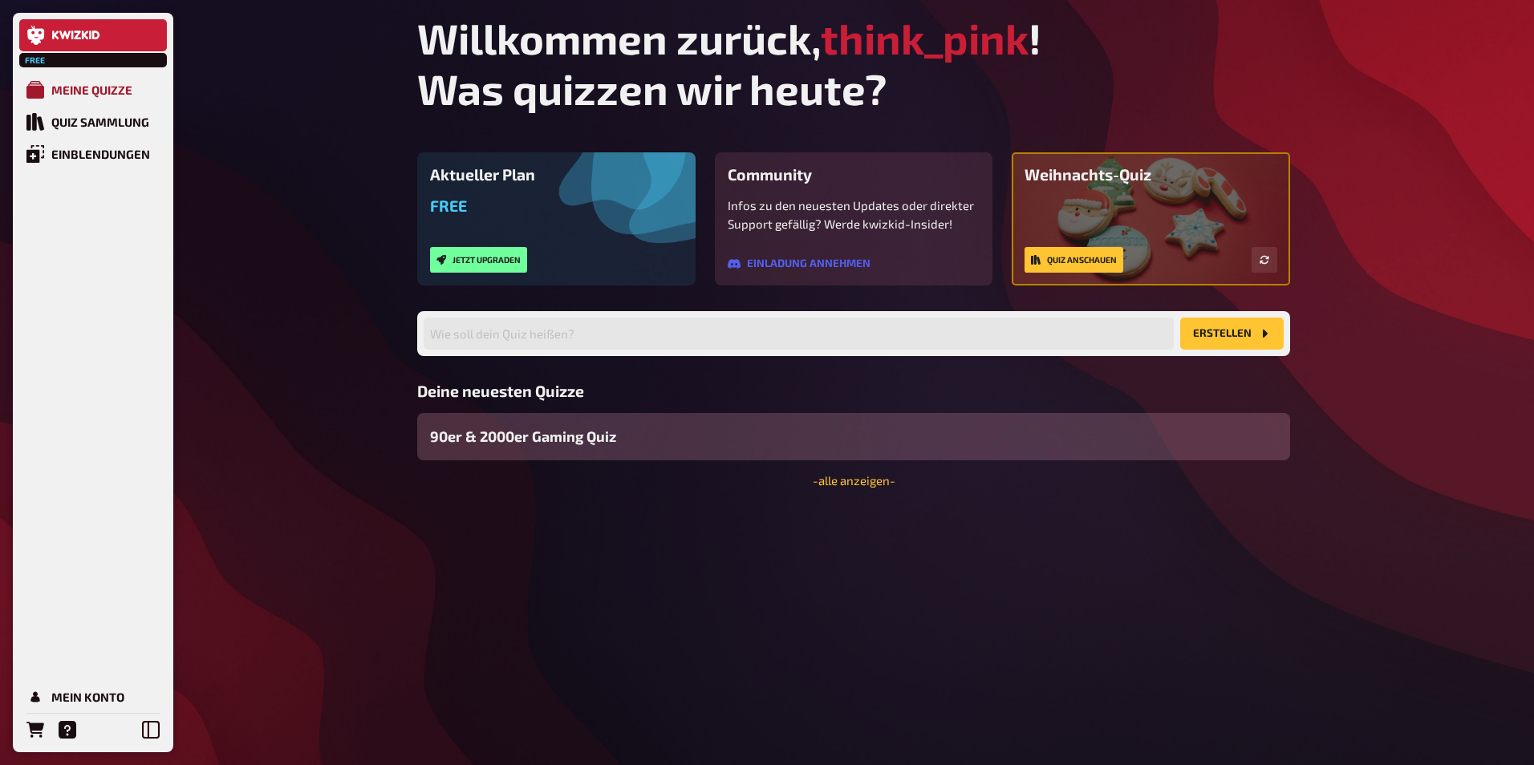
click at [101, 89] on div "Meine Quizze" at bounding box center [91, 90] width 81 height 14
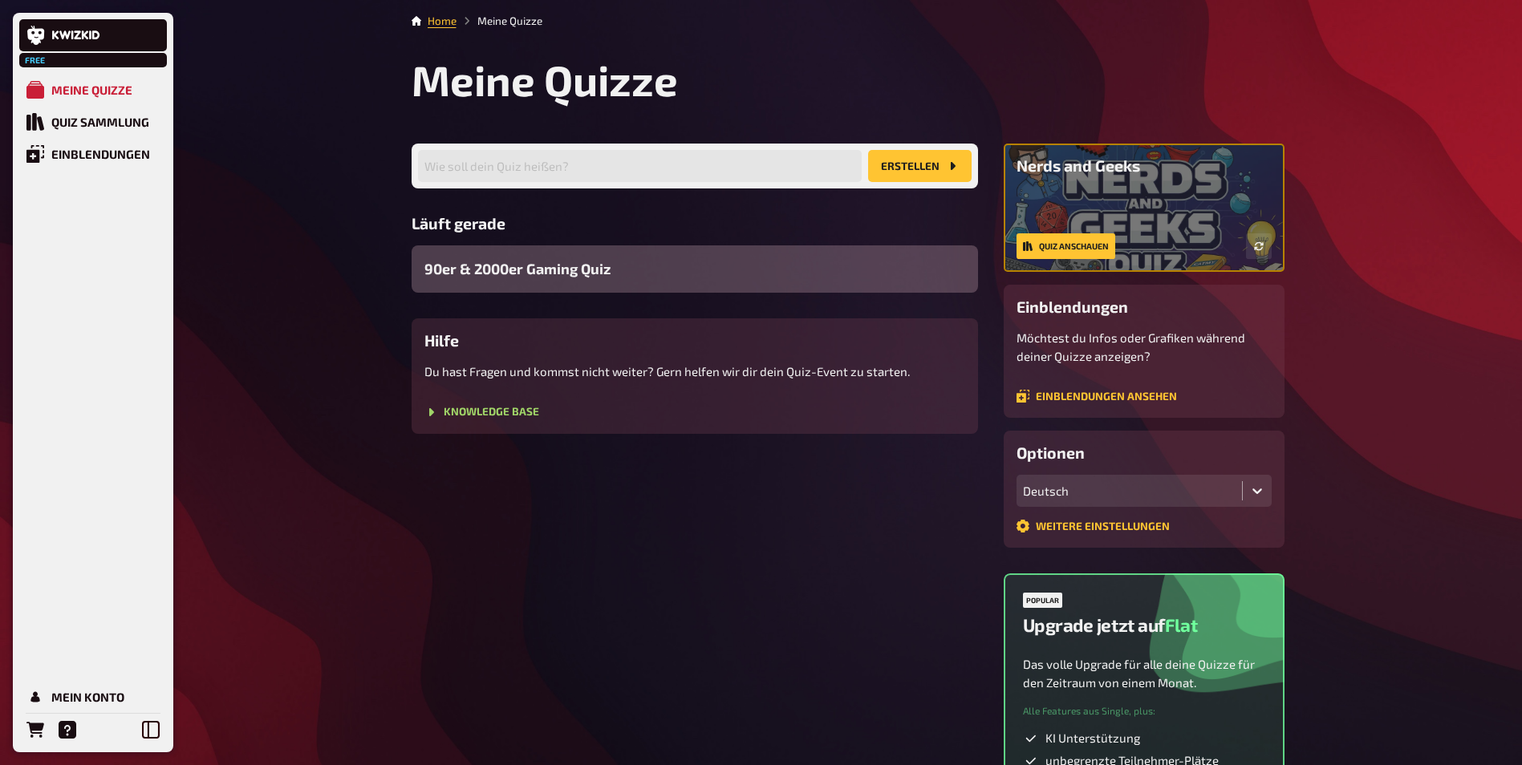
click at [618, 259] on div "90er & 2000er Gaming Quiz" at bounding box center [695, 268] width 566 height 47
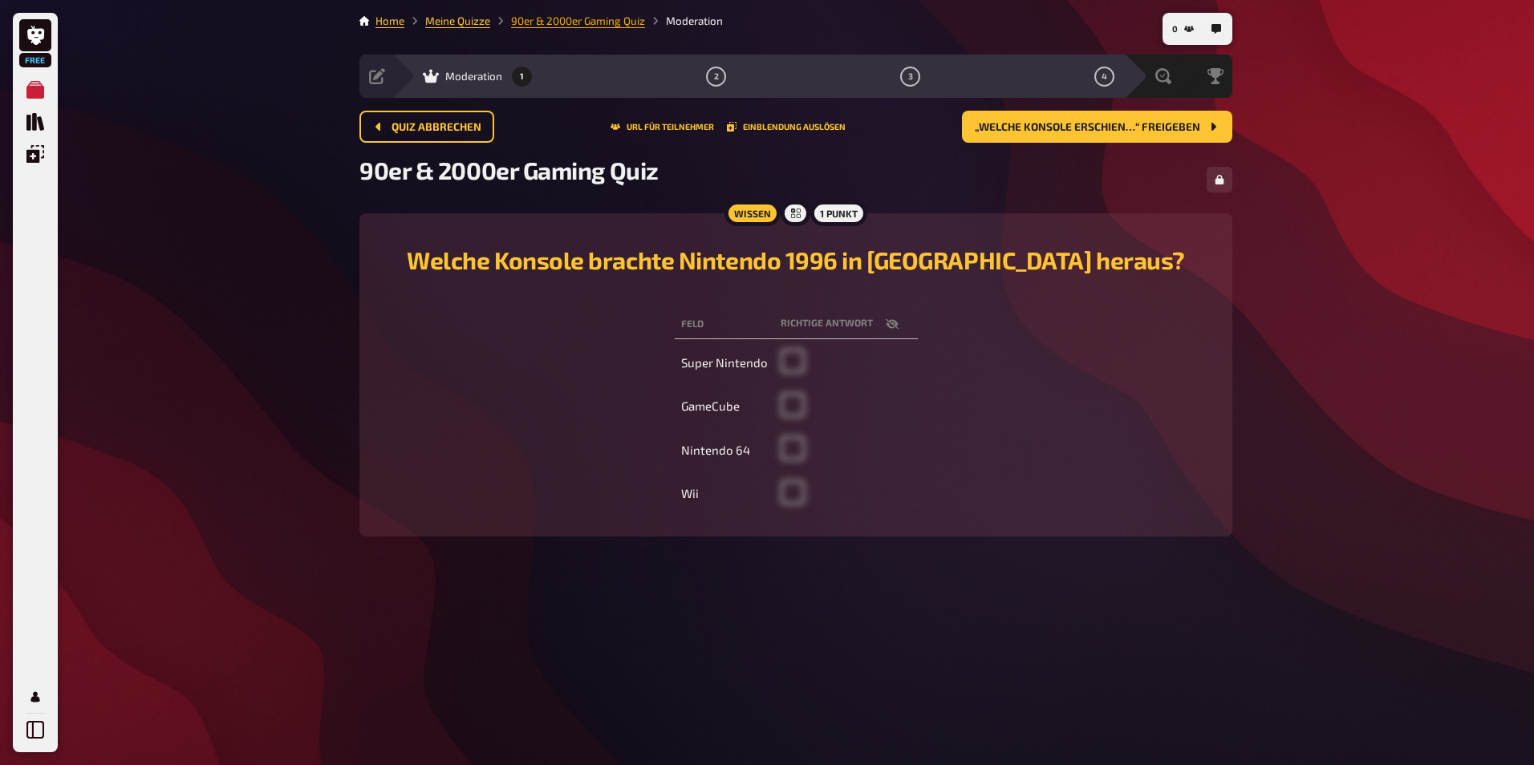
click at [594, 22] on link "90er & 2000er Gaming Quiz" at bounding box center [578, 20] width 134 height 13
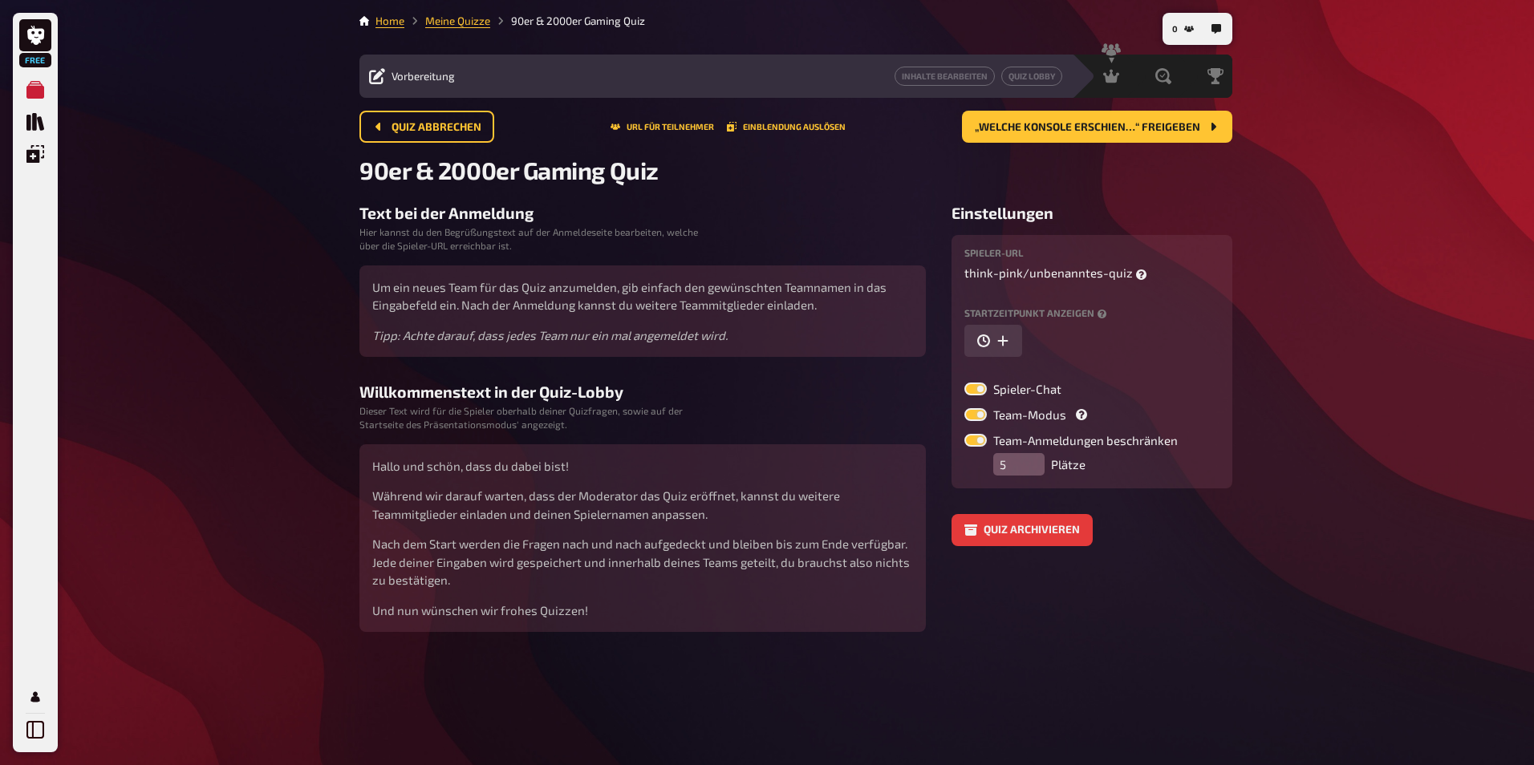
click at [482, 28] on li "Meine Quizze" at bounding box center [447, 21] width 86 height 16
click at [441, 128] on span "Quiz abbrechen" at bounding box center [436, 127] width 90 height 11
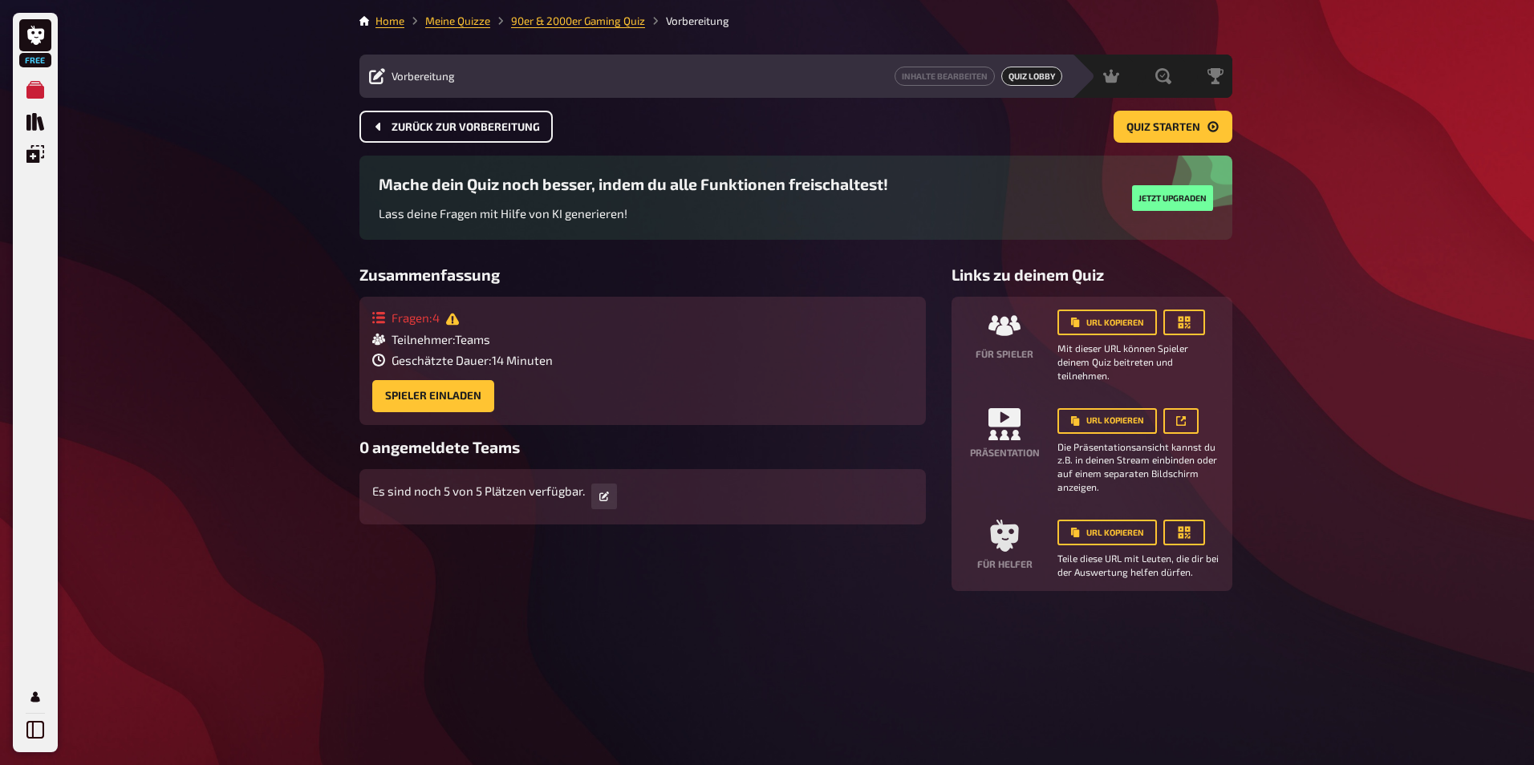
click at [513, 133] on button "Zurück zur Vorbereitung" at bounding box center [455, 127] width 193 height 32
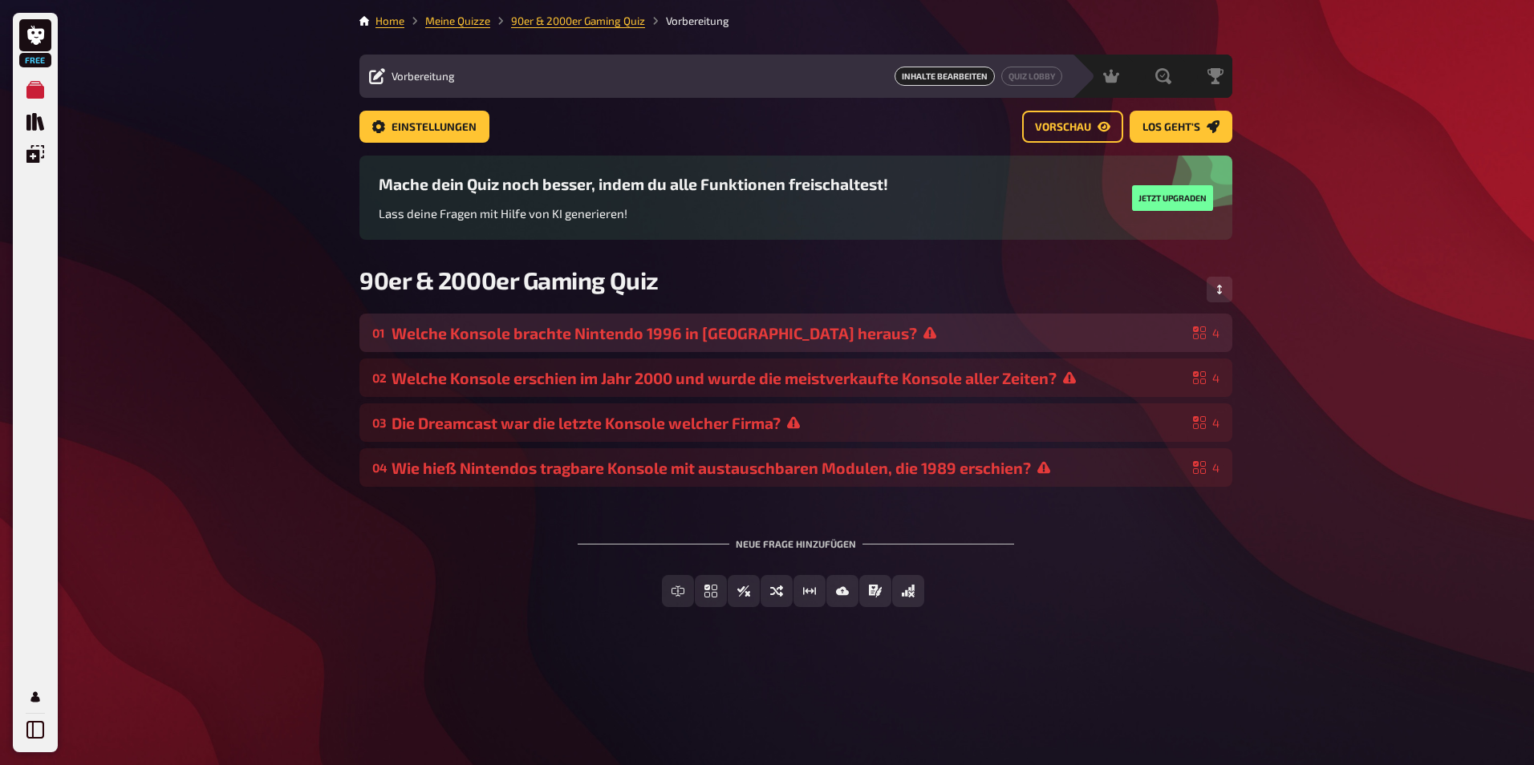
click at [809, 325] on div "Welche Konsole brachte Nintendo 1996 in [GEOGRAPHIC_DATA] heraus?" at bounding box center [788, 333] width 795 height 18
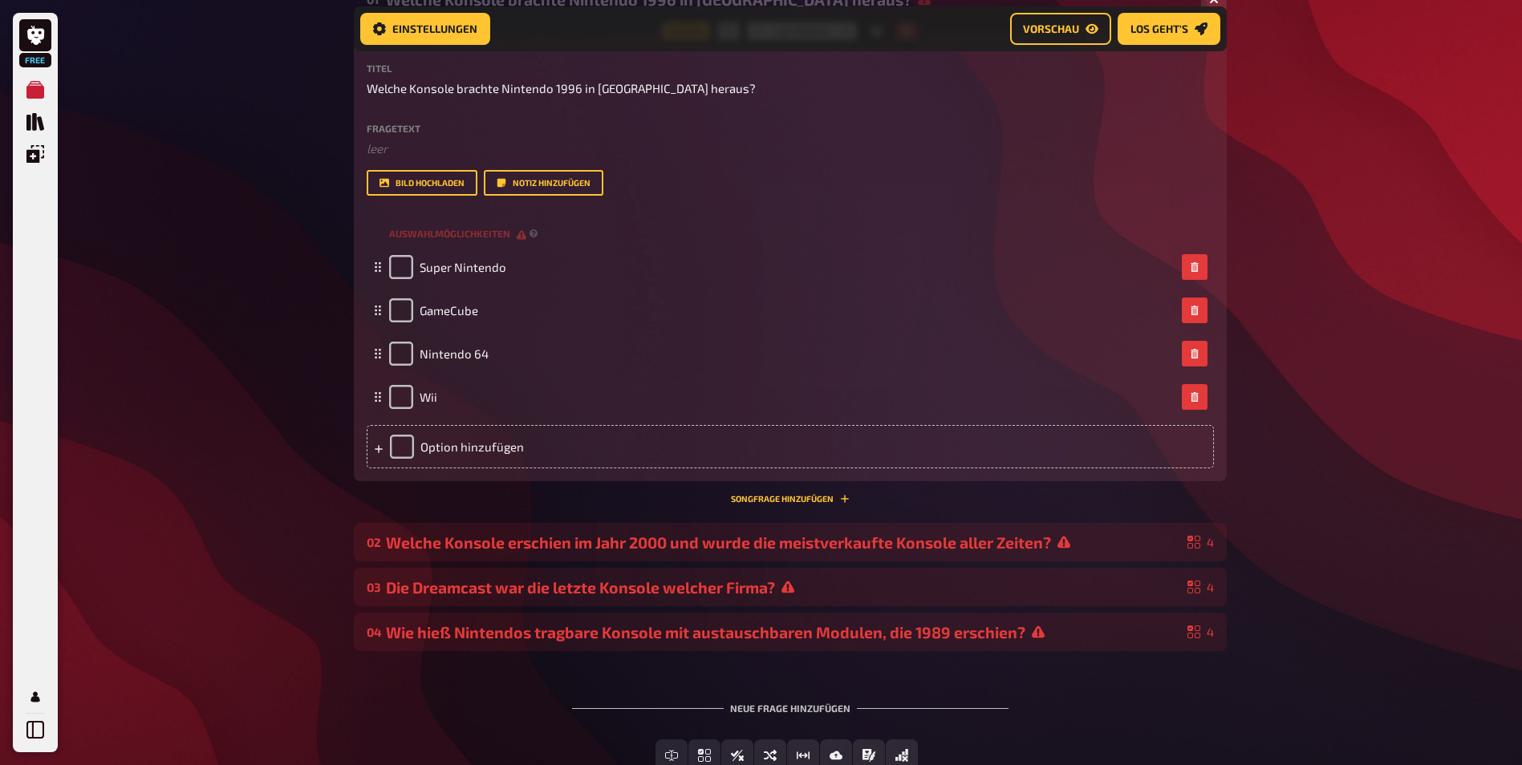
scroll to position [253, 0]
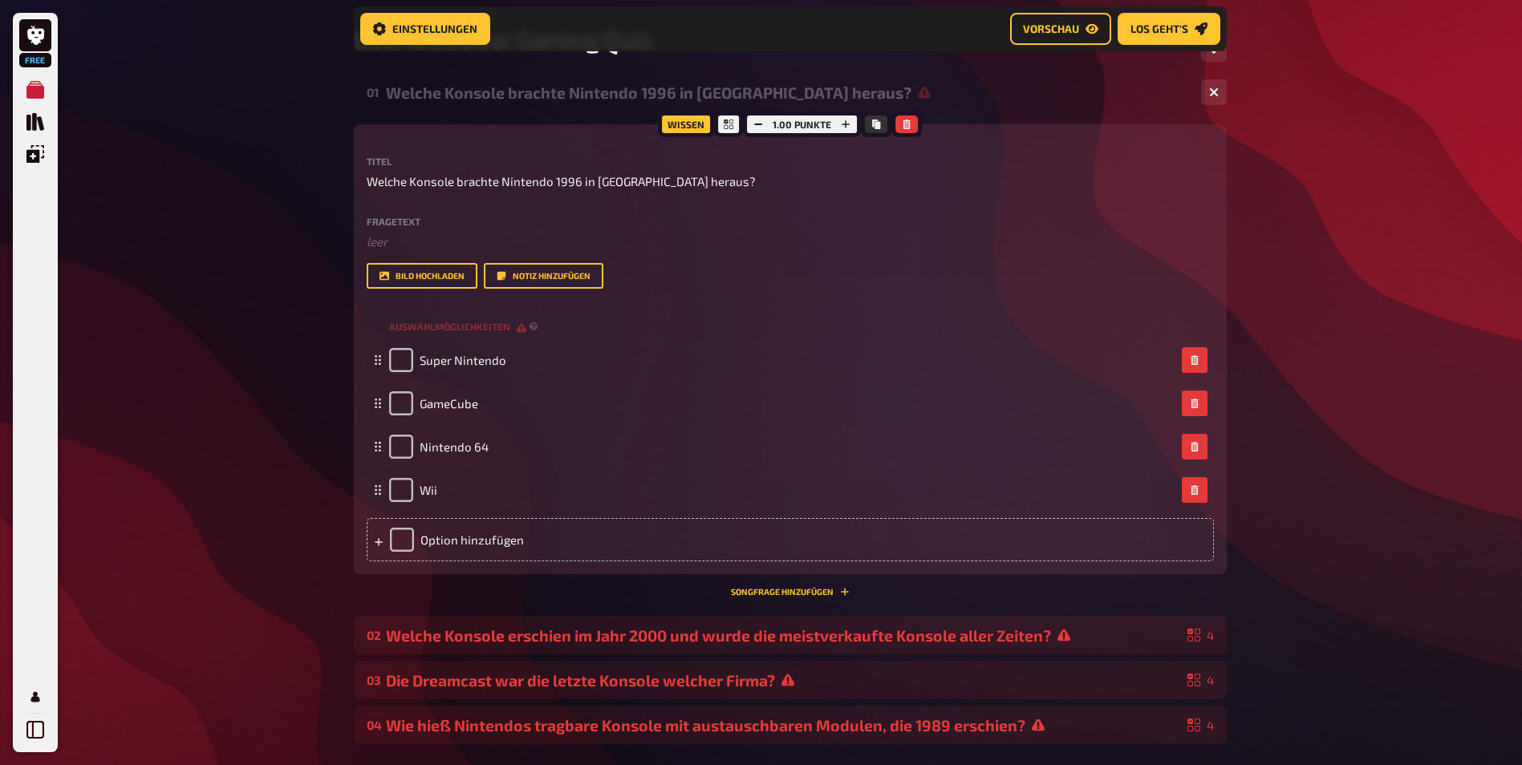
click at [681, 122] on div "Wissen" at bounding box center [686, 124] width 56 height 26
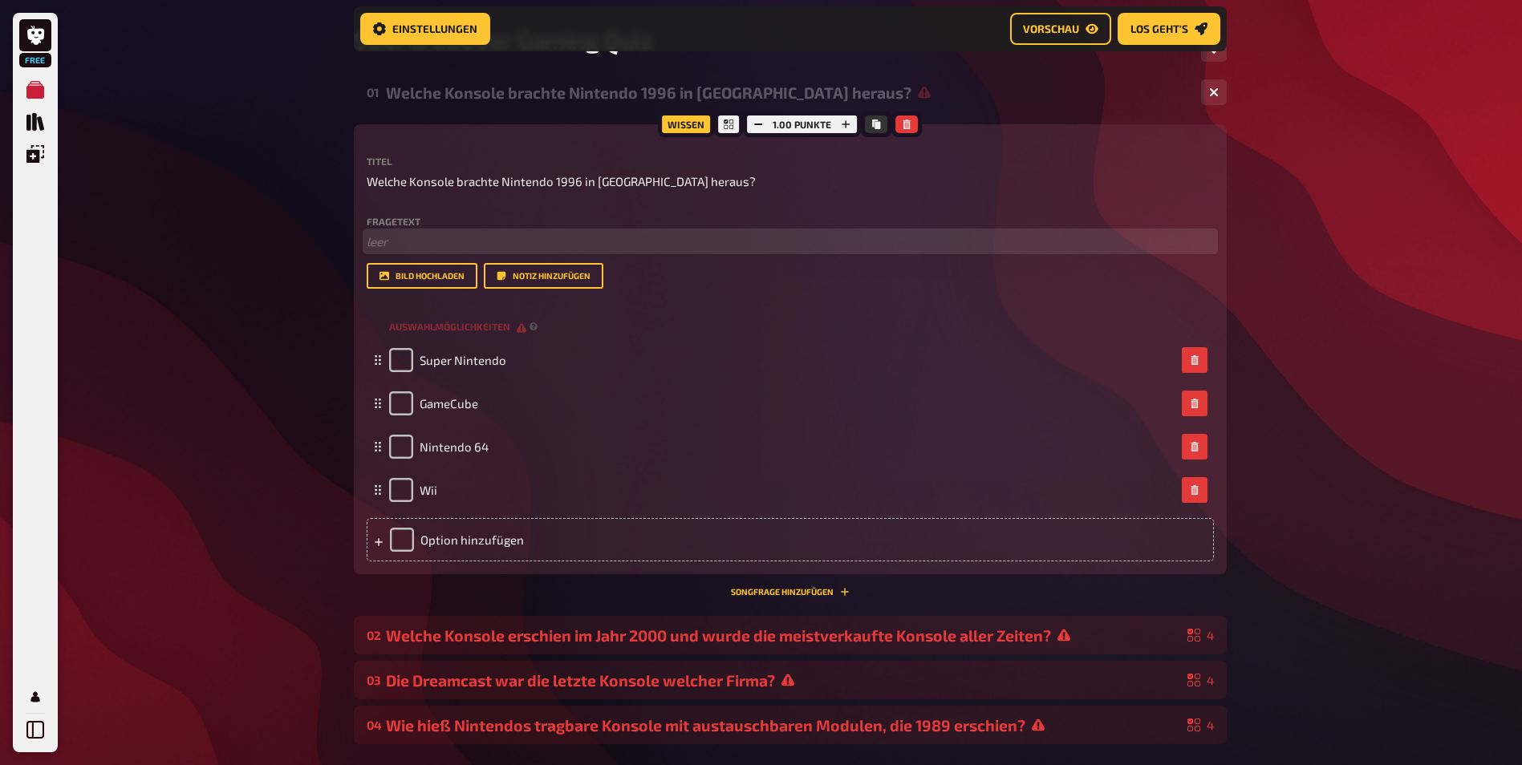
click at [849, 242] on p "﻿ leer" at bounding box center [790, 242] width 847 height 18
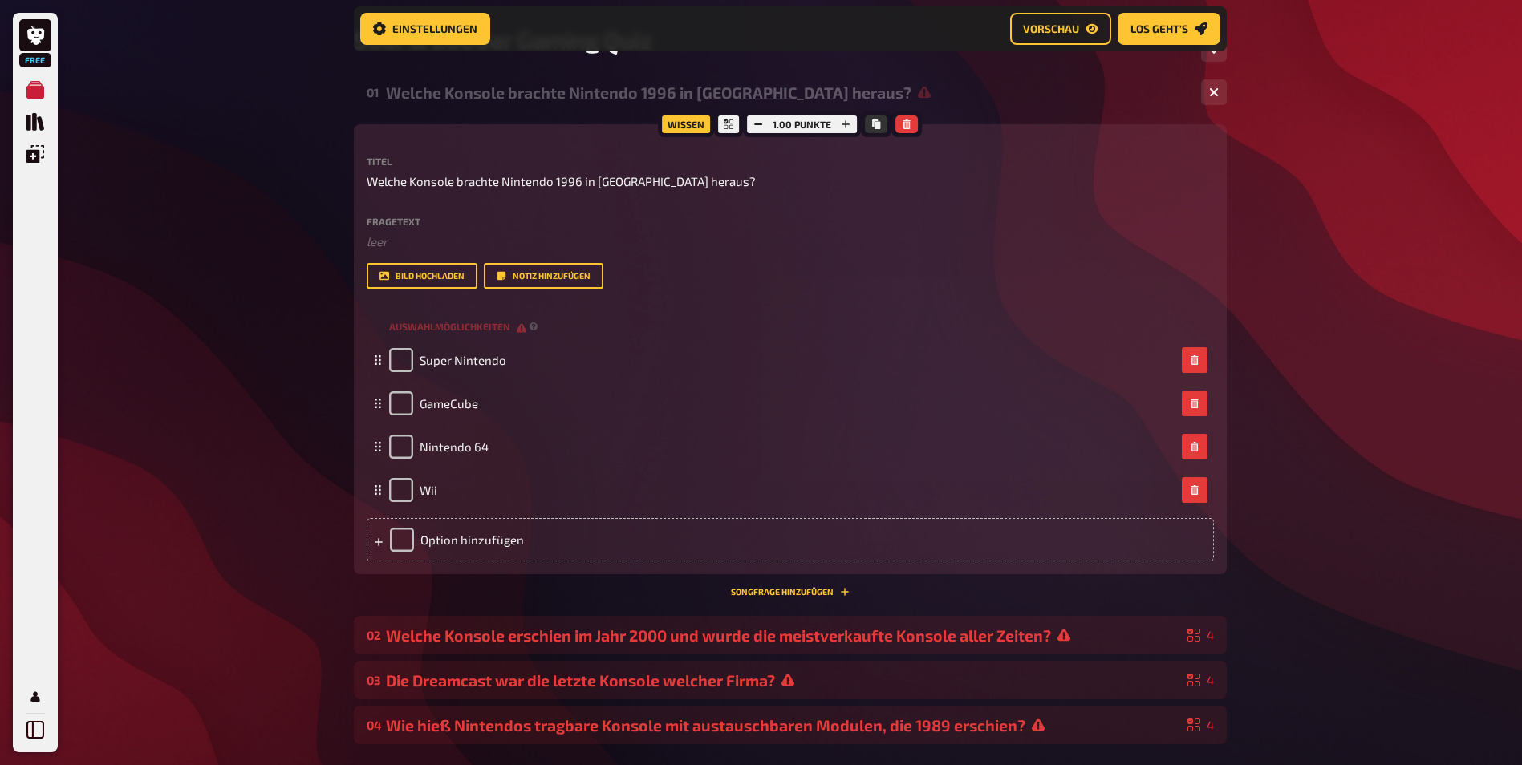
click at [263, 282] on div "Free Meine Quizze Quiz Sammlung Einblendungen Mein Konto Home Meine Quizze 90er…" at bounding box center [761, 357] width 1522 height 1221
click at [395, 185] on span "Welche Konsole brachte Nintendo 1996 in [GEOGRAPHIC_DATA] heraus?" at bounding box center [561, 181] width 389 height 18
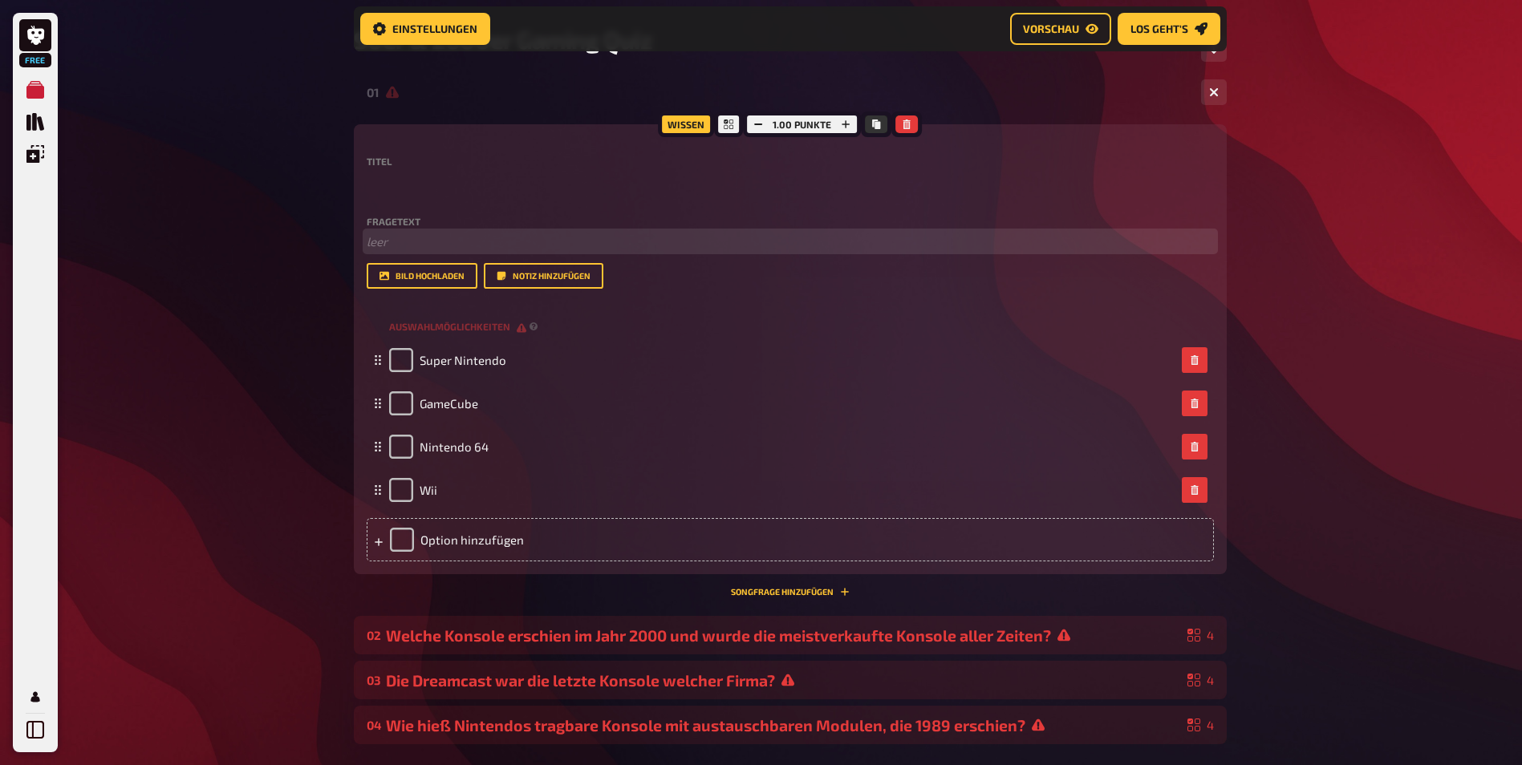
click at [404, 245] on p "﻿ leer" at bounding box center [790, 242] width 847 height 18
click at [293, 278] on div "Free Meine Quizze Quiz Sammlung Einblendungen Mein Konto Home Meine Quizze 90er…" at bounding box center [761, 357] width 1522 height 1221
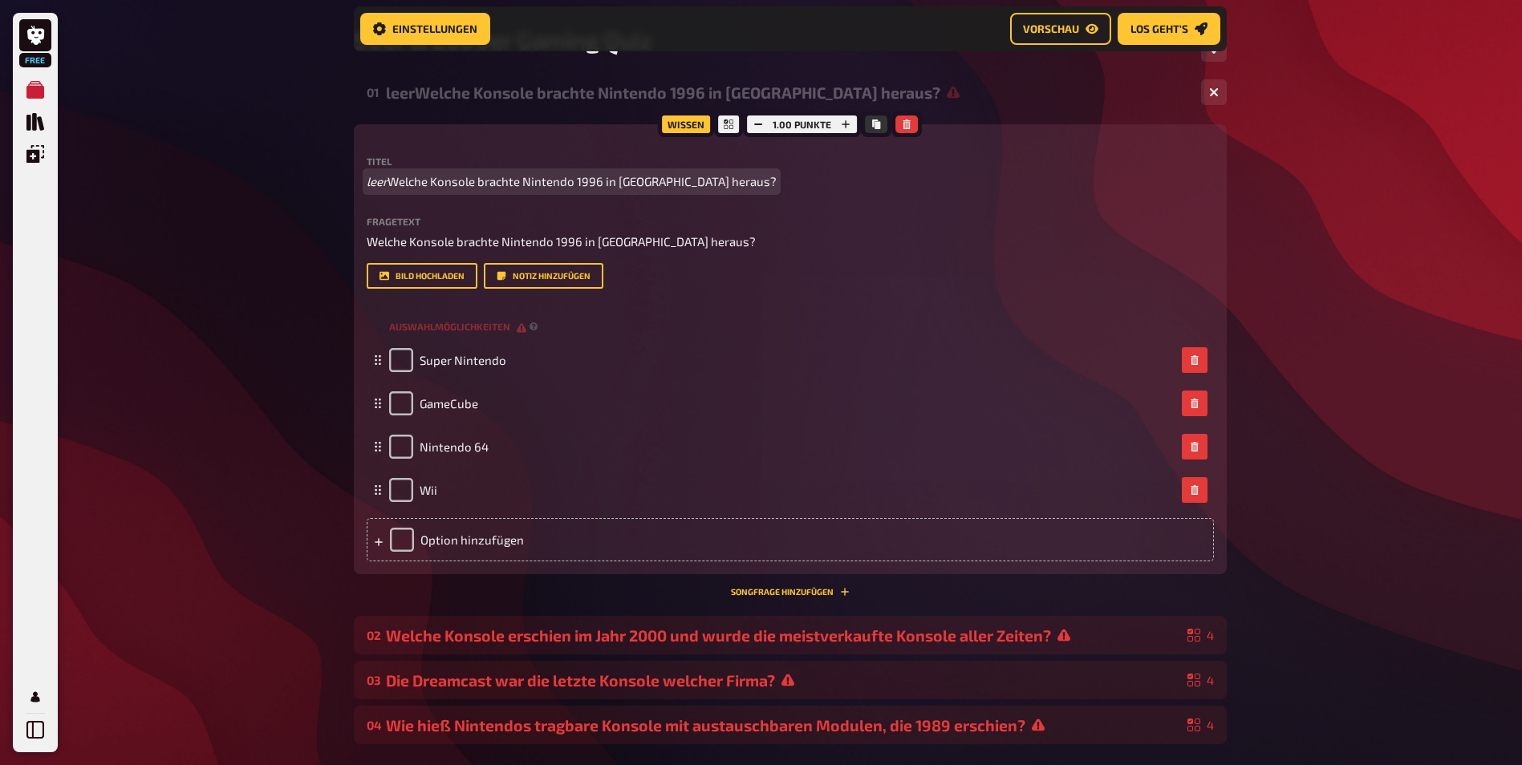
click at [387, 186] on icon "leer" at bounding box center [377, 181] width 21 height 14
click at [313, 251] on div "Free Meine Quizze Quiz Sammlung Einblendungen Mein Konto Home Meine Quizze 90er…" at bounding box center [761, 357] width 1522 height 1221
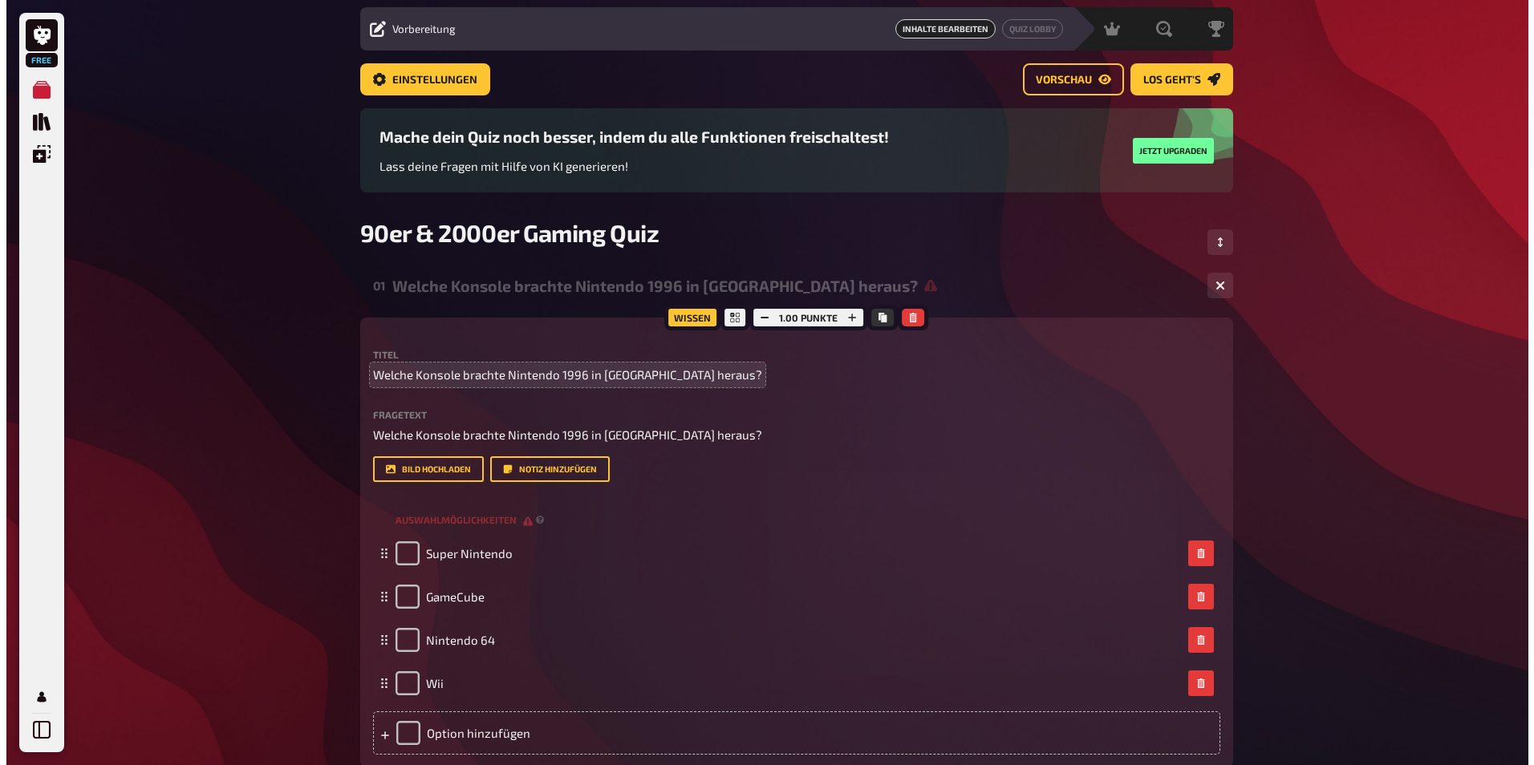
scroll to position [0, 0]
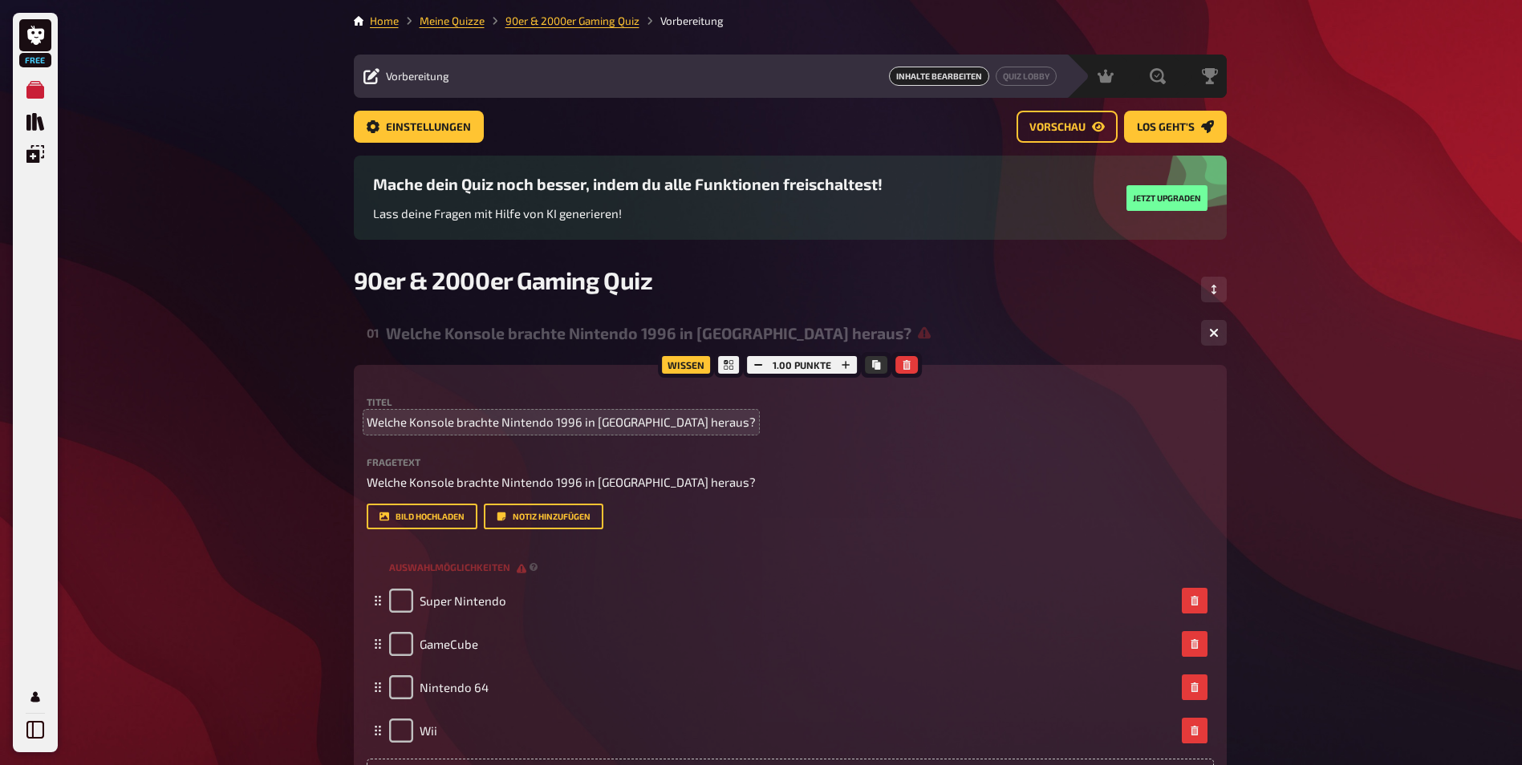
drag, startPoint x: 282, startPoint y: 380, endPoint x: 322, endPoint y: 370, distance: 40.7
click at [283, 379] on div "Free Meine Quizze Quiz Sammlung Einblendungen Mein Konto Home Meine Quizze 90er…" at bounding box center [761, 604] width 1522 height 1208
click at [1214, 325] on button "button" at bounding box center [1214, 333] width 26 height 26
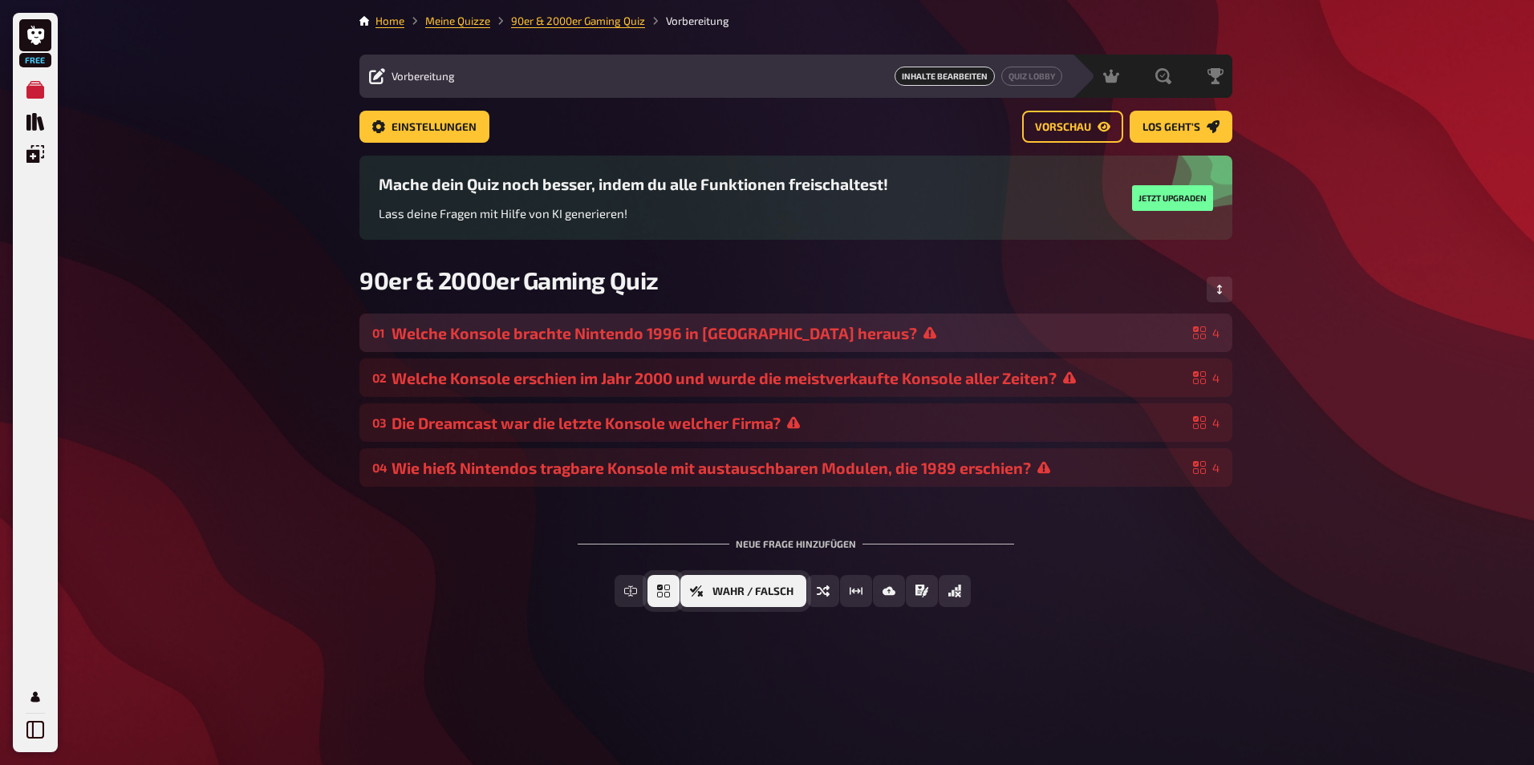
click at [679, 600] on button "Einfachauswahl" at bounding box center [663, 591] width 32 height 32
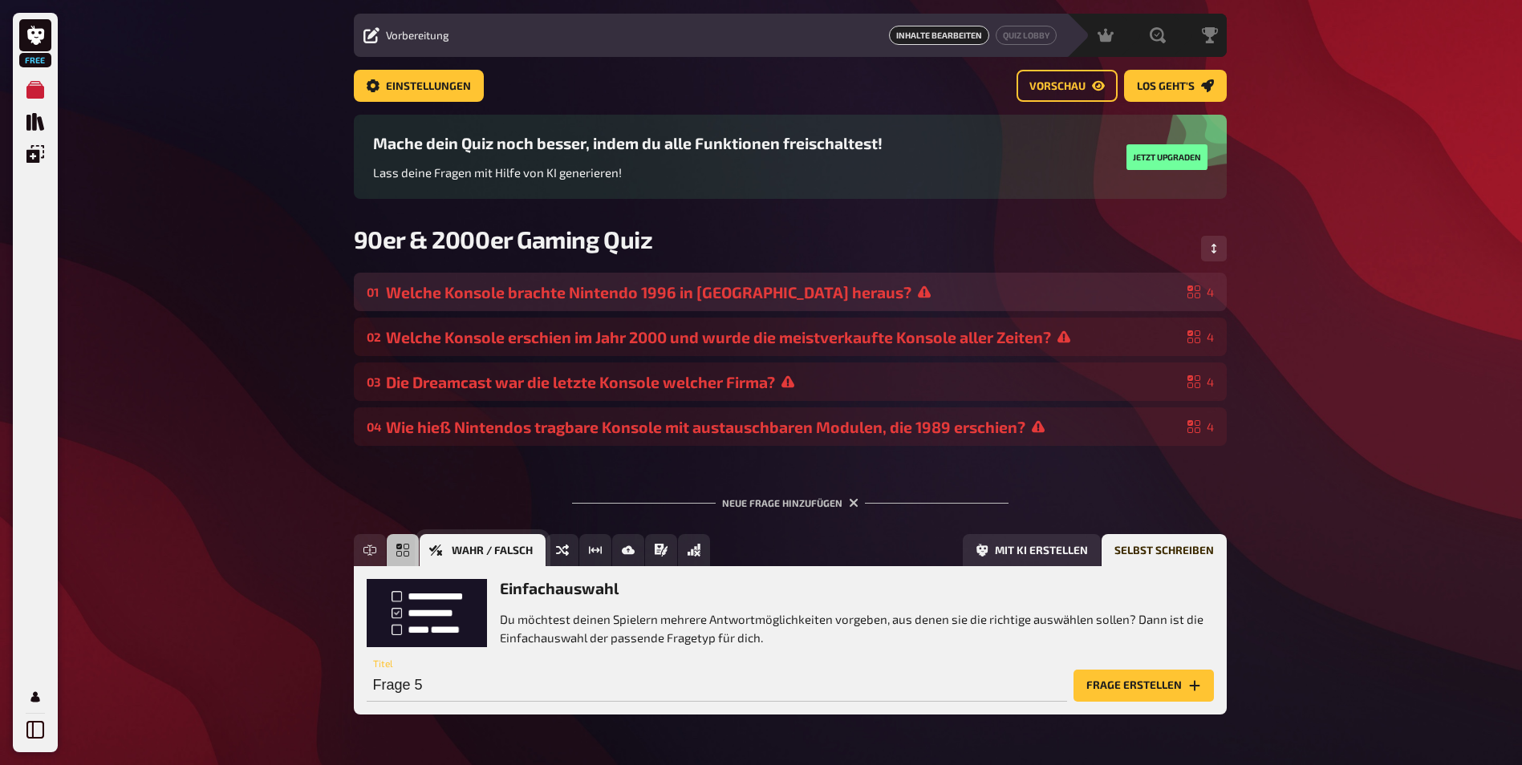
scroll to position [93, 0]
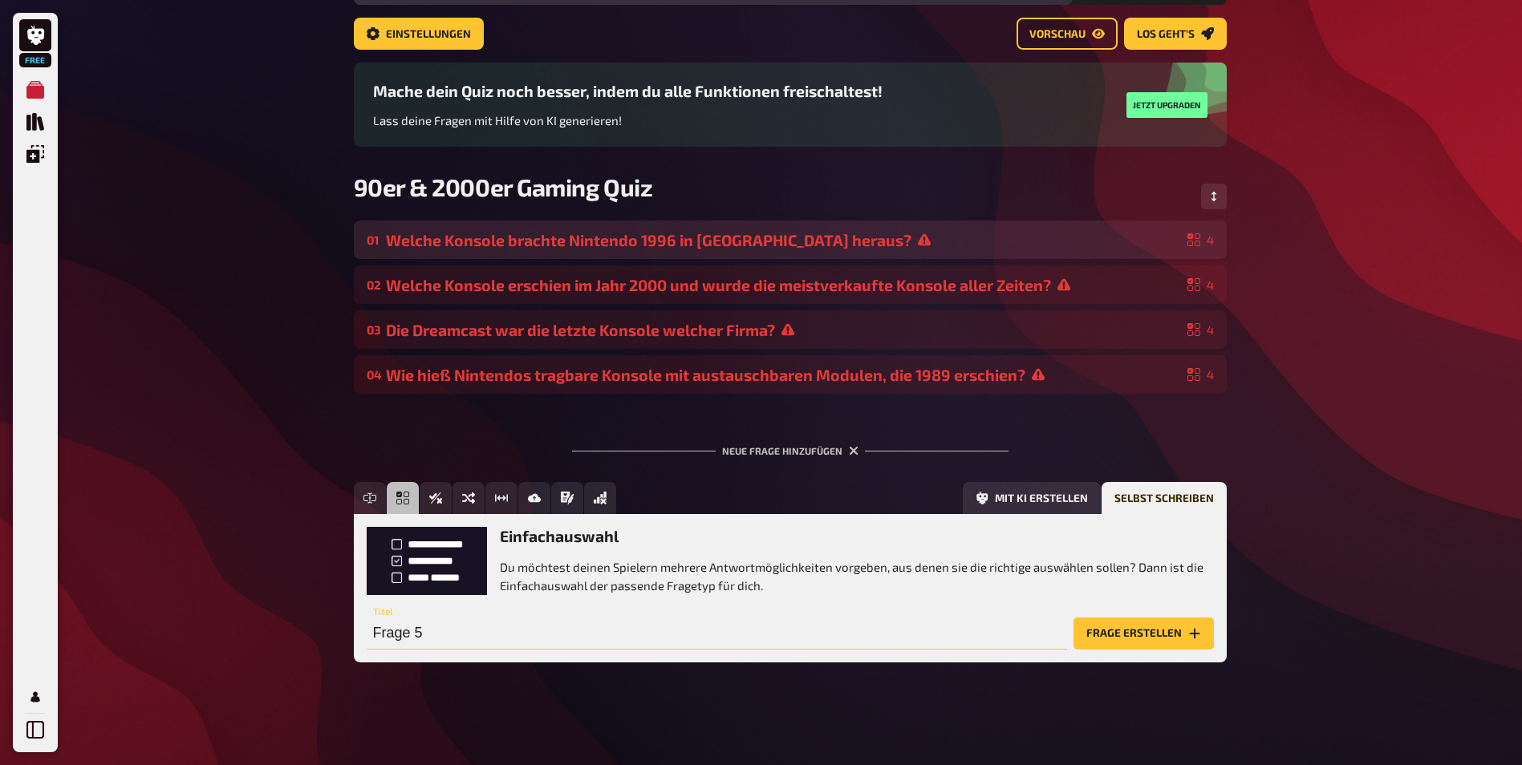
click at [435, 635] on input "Frage 5" at bounding box center [717, 634] width 700 height 32
paste input "Welche Pokémon-Edition erschien 1999 zuerst in Europa?"
type input "Welche Pokémon-Edition erschien 1999 zuerst in Europa?"
click at [1162, 634] on button "Frage erstellen" at bounding box center [1143, 634] width 140 height 32
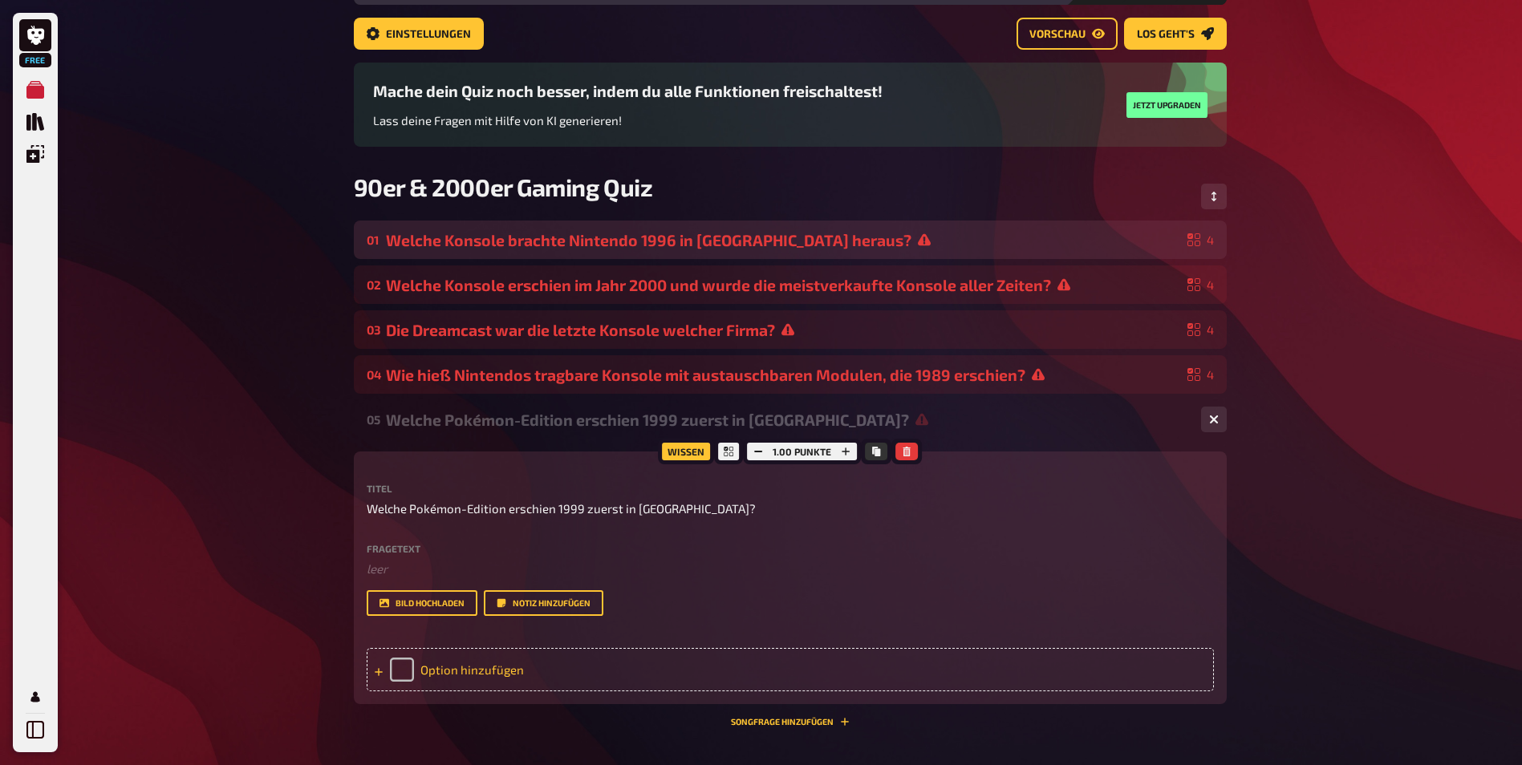
click at [659, 667] on div "Option hinzufügen" at bounding box center [790, 669] width 847 height 43
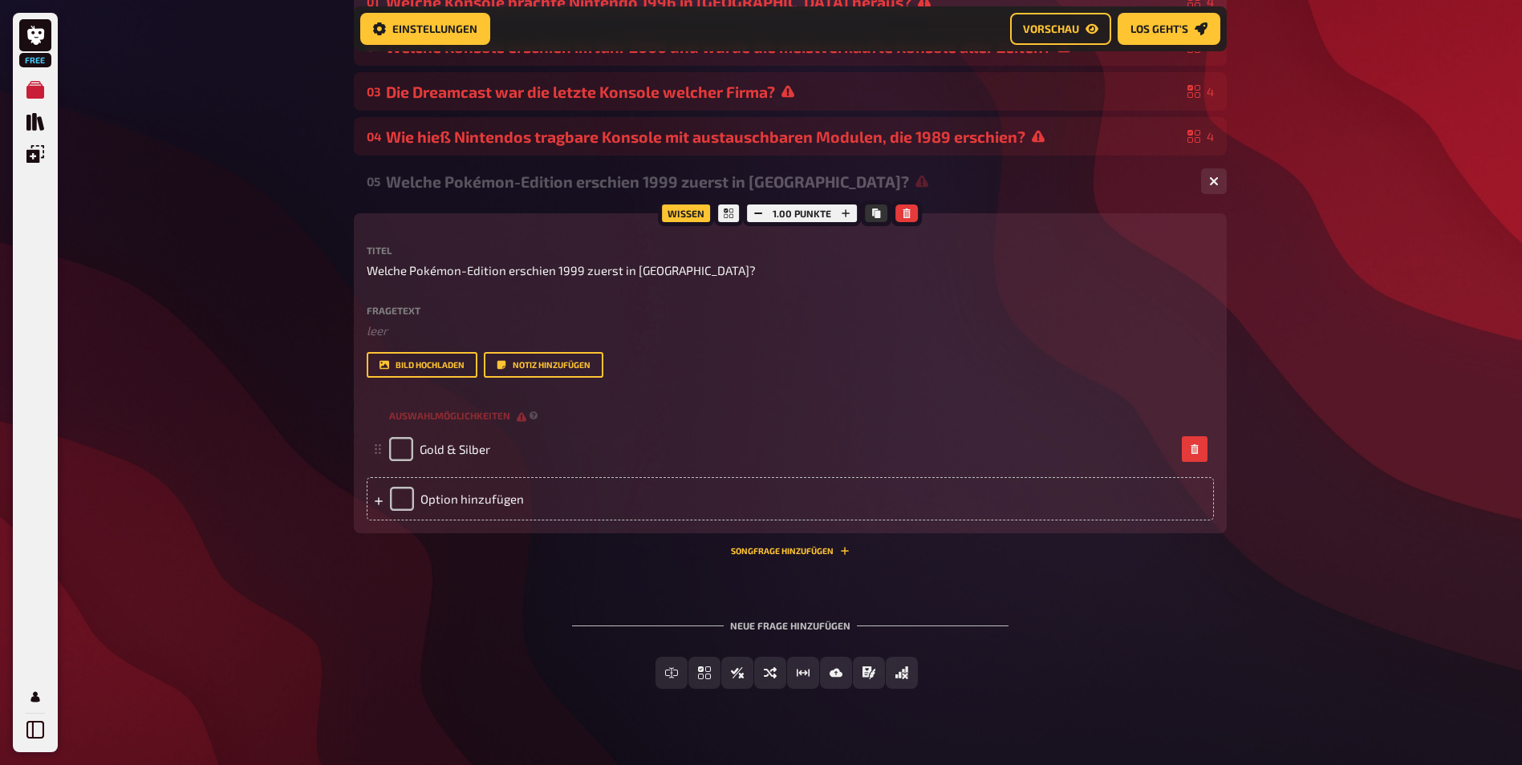
scroll to position [347, 0]
click at [493, 502] on div "Option hinzufügen" at bounding box center [790, 496] width 847 height 43
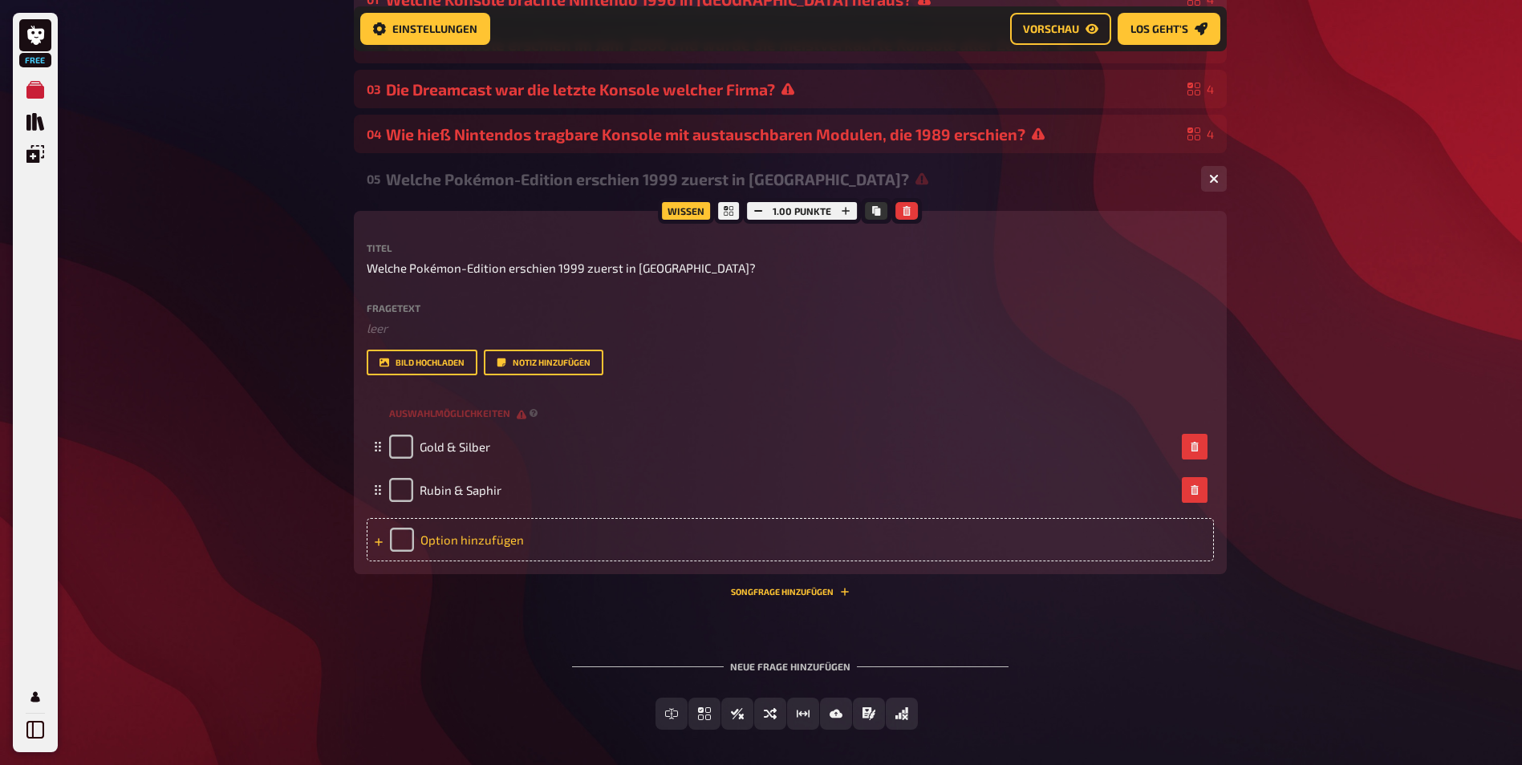
click at [606, 529] on div "Option hinzufügen" at bounding box center [790, 539] width 847 height 43
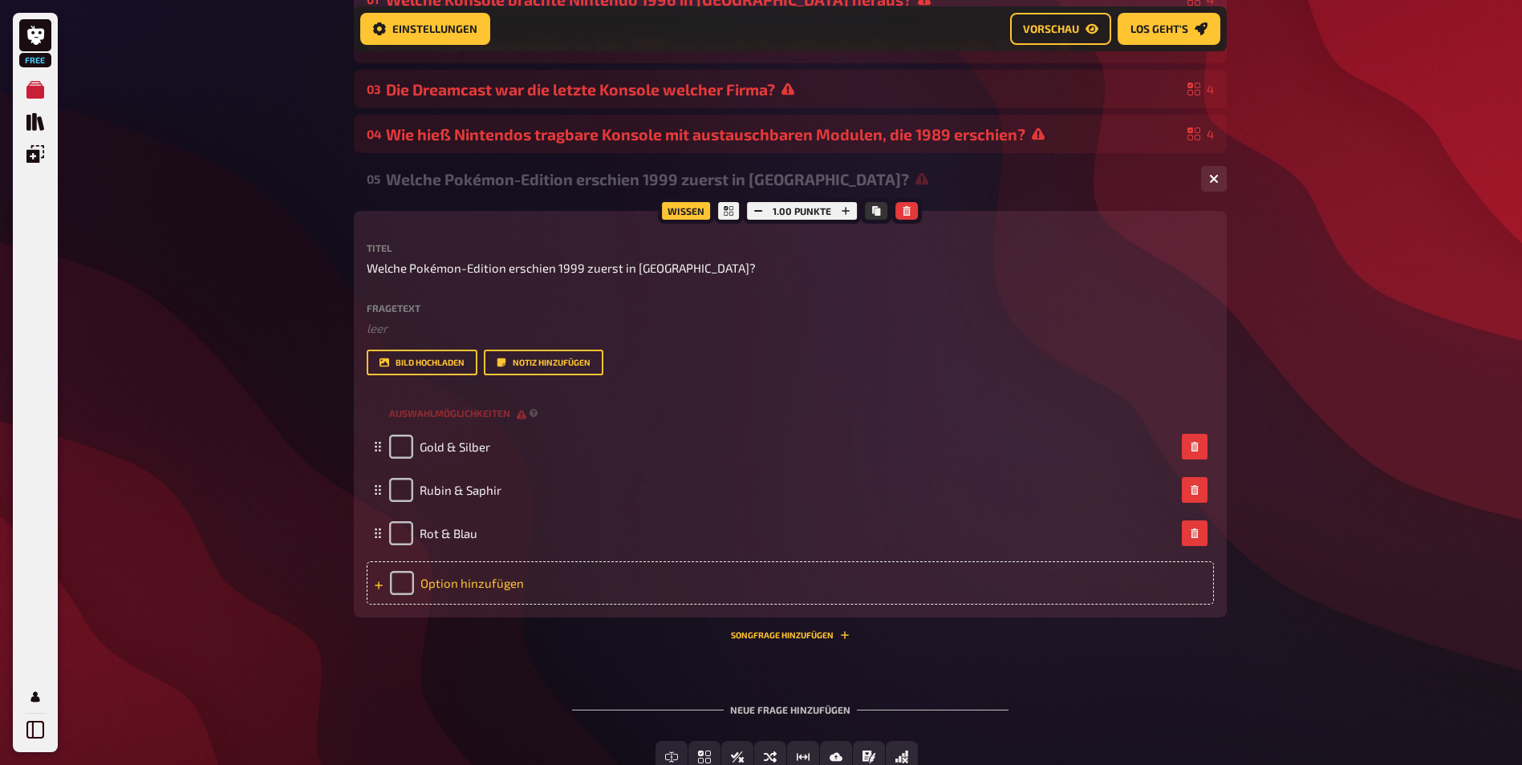
click at [531, 574] on div "Option hinzufügen" at bounding box center [790, 583] width 847 height 43
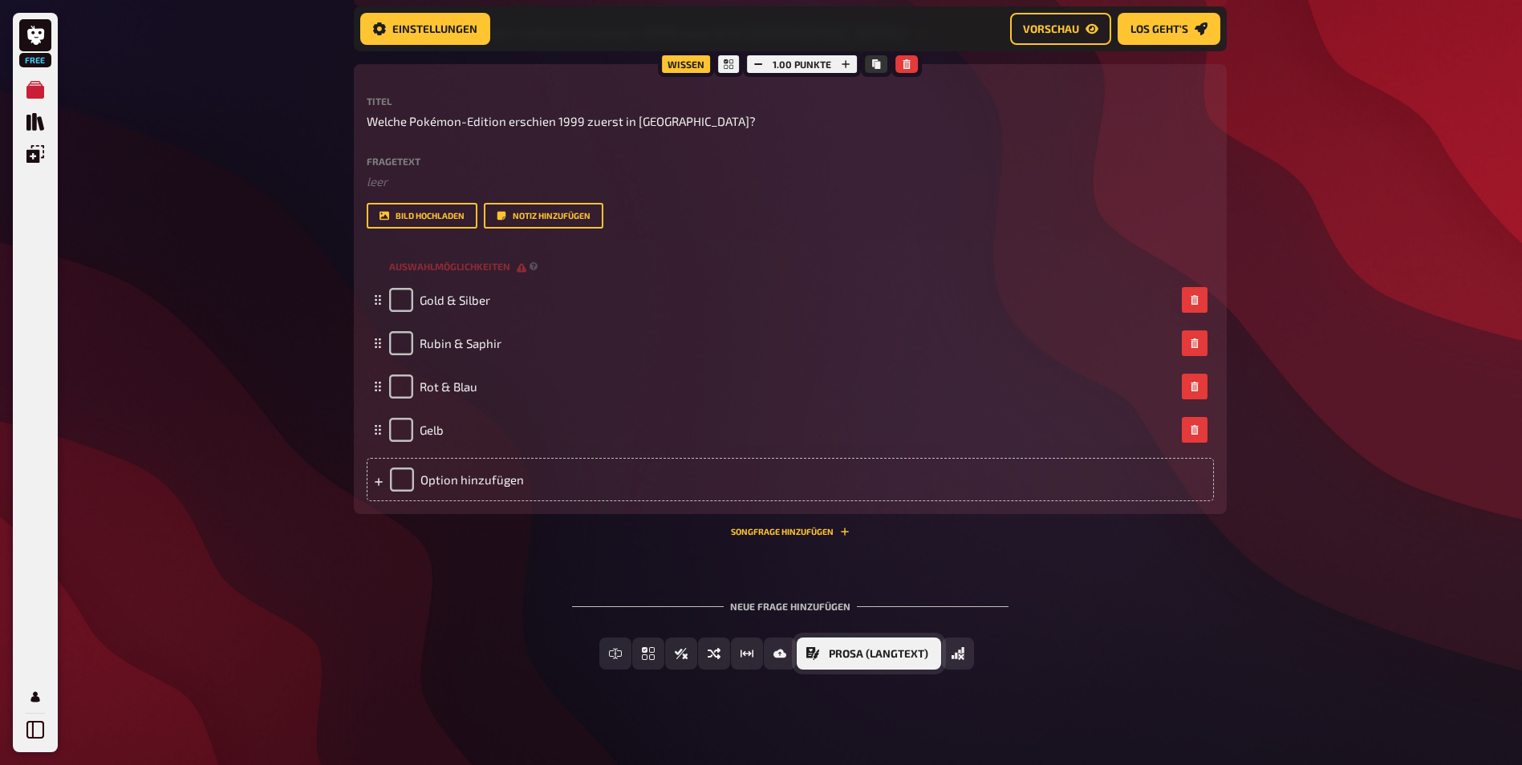
scroll to position [501, 0]
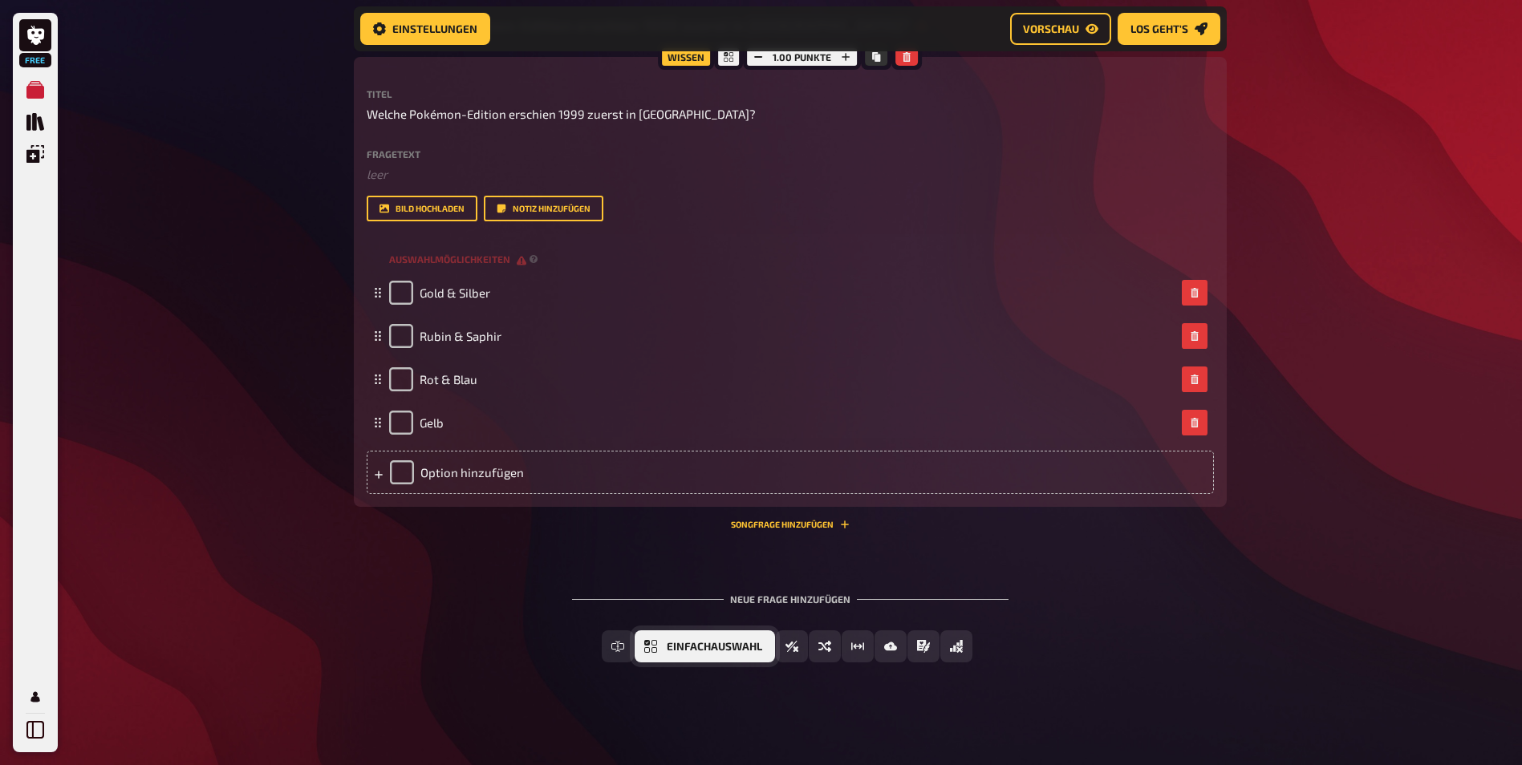
click at [668, 650] on span "Einfachauswahl" at bounding box center [714, 647] width 95 height 11
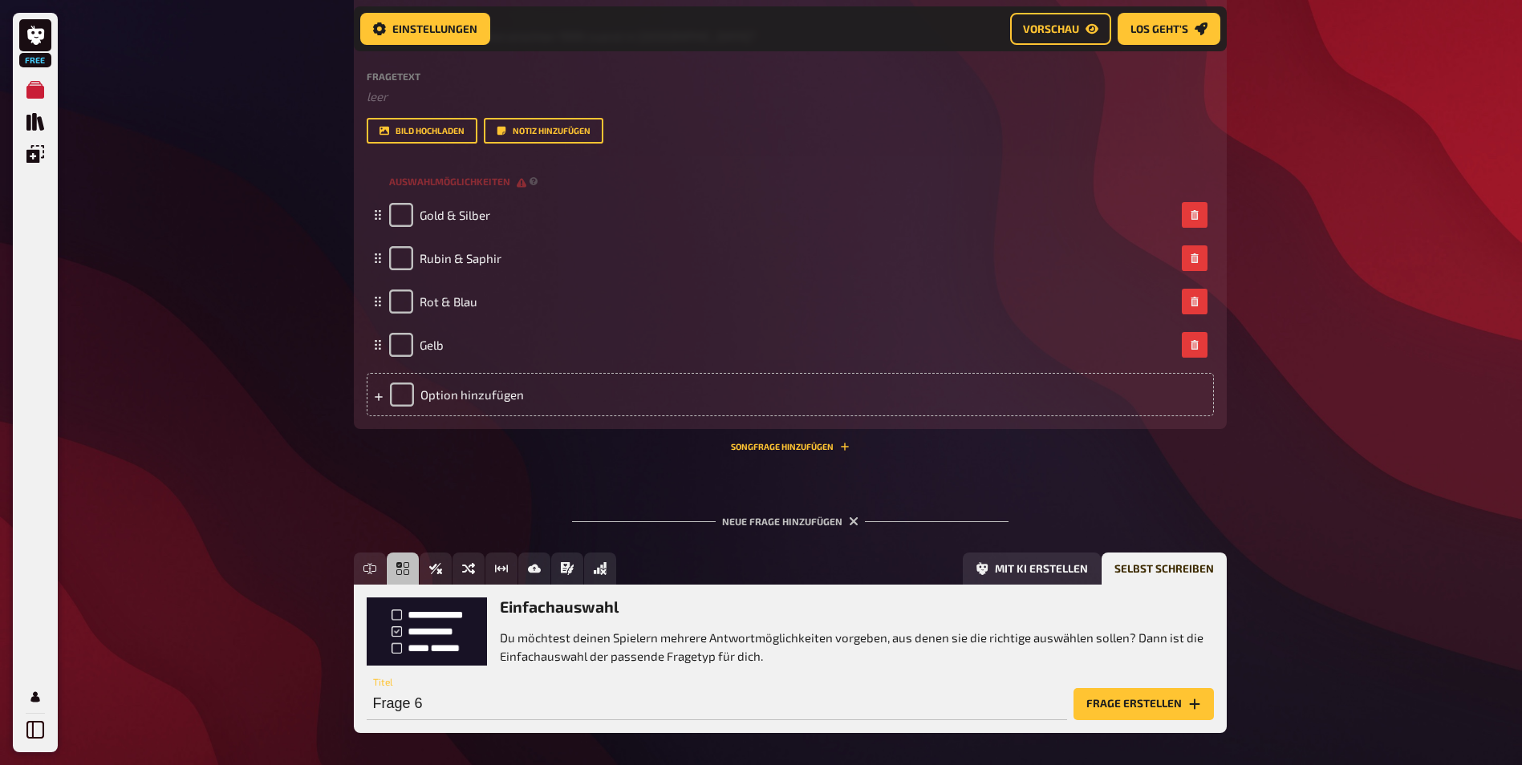
scroll to position [649, 0]
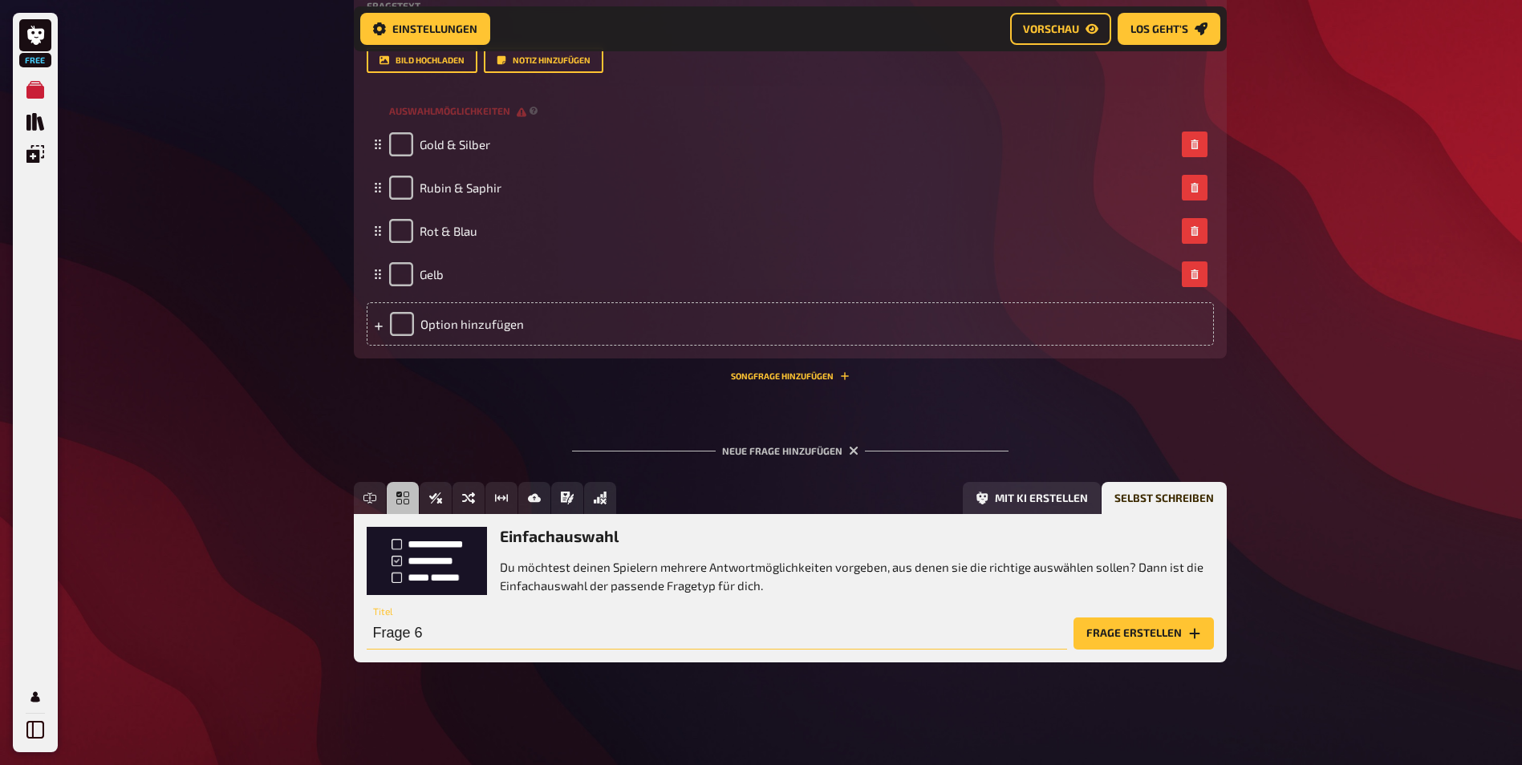
click at [470, 634] on input "Frage 6" at bounding box center [717, 634] width 700 height 32
paste input "In welchem Spiel jagt man Enten mit einer Lichtpistole?"
type input "In welchem Spiel jagt man Enten mit einer Lichtpistole?"
click at [612, 630] on input "In welchem Spiel jagt man Enten mit einer Lichtpistole?" at bounding box center [717, 634] width 700 height 32
click at [1155, 643] on button "Frage erstellen" at bounding box center [1143, 634] width 140 height 32
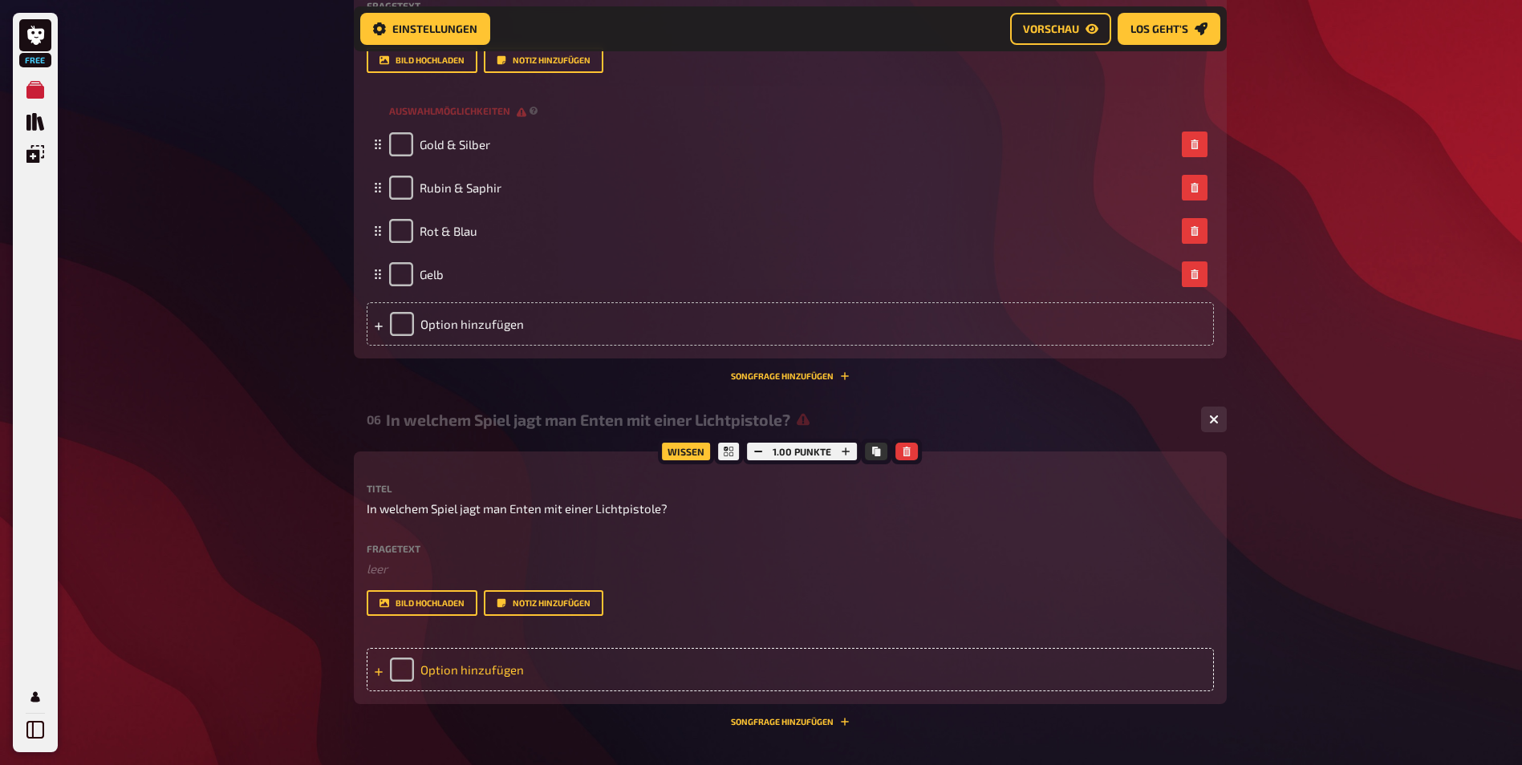
click at [539, 662] on div "Option hinzufügen" at bounding box center [790, 669] width 847 height 43
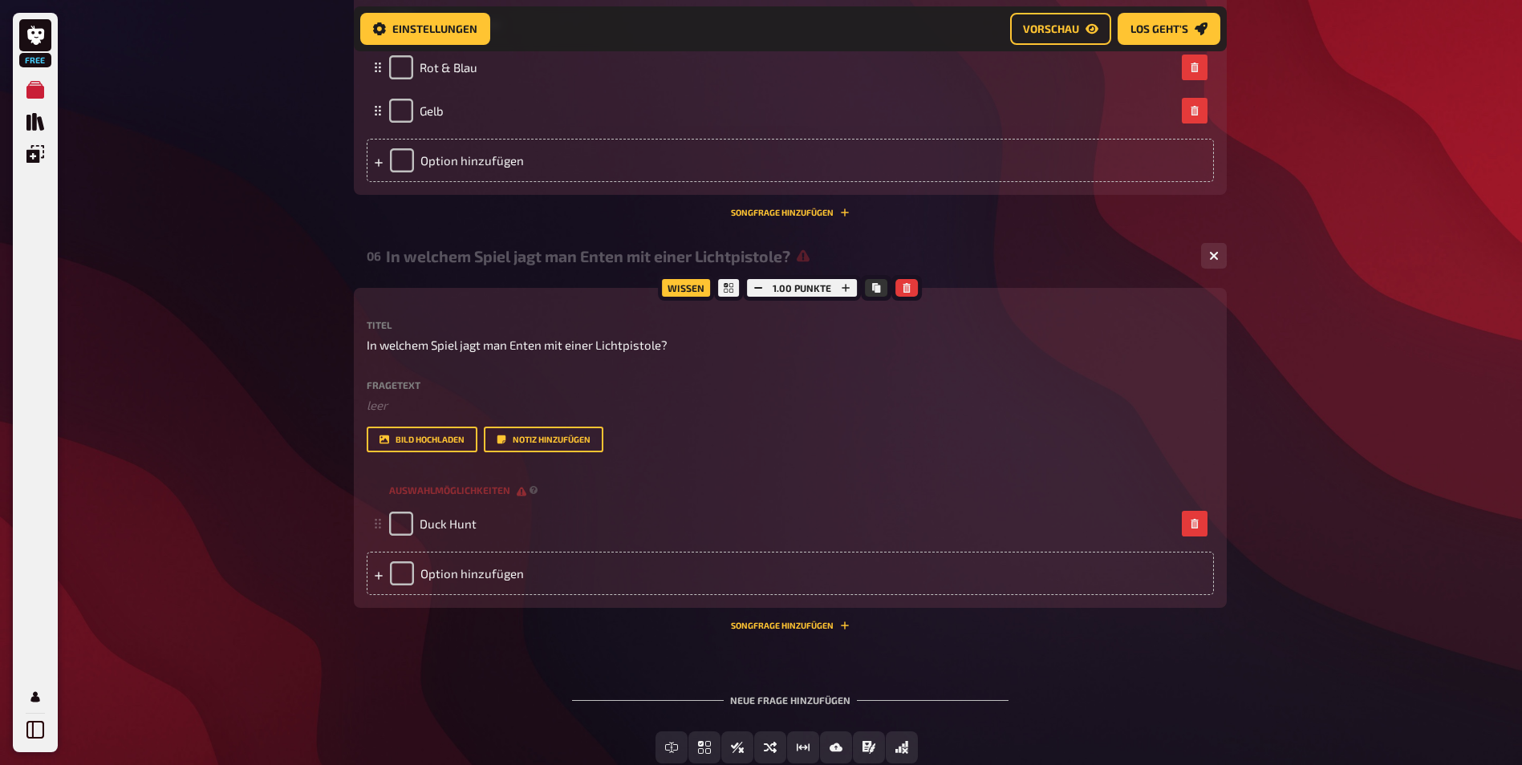
scroll to position [914, 0]
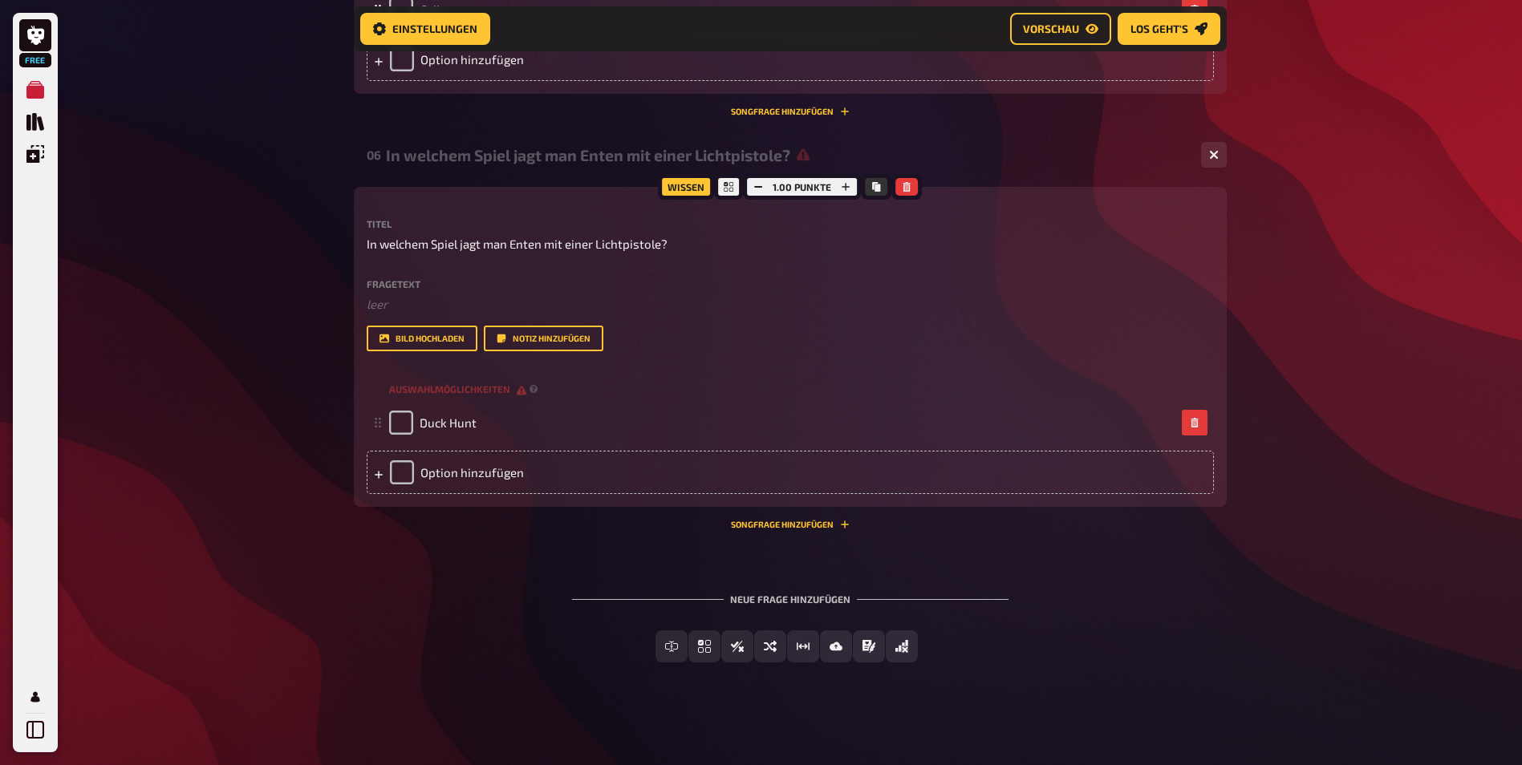
click at [468, 484] on div "Option hinzufügen" at bounding box center [790, 472] width 847 height 43
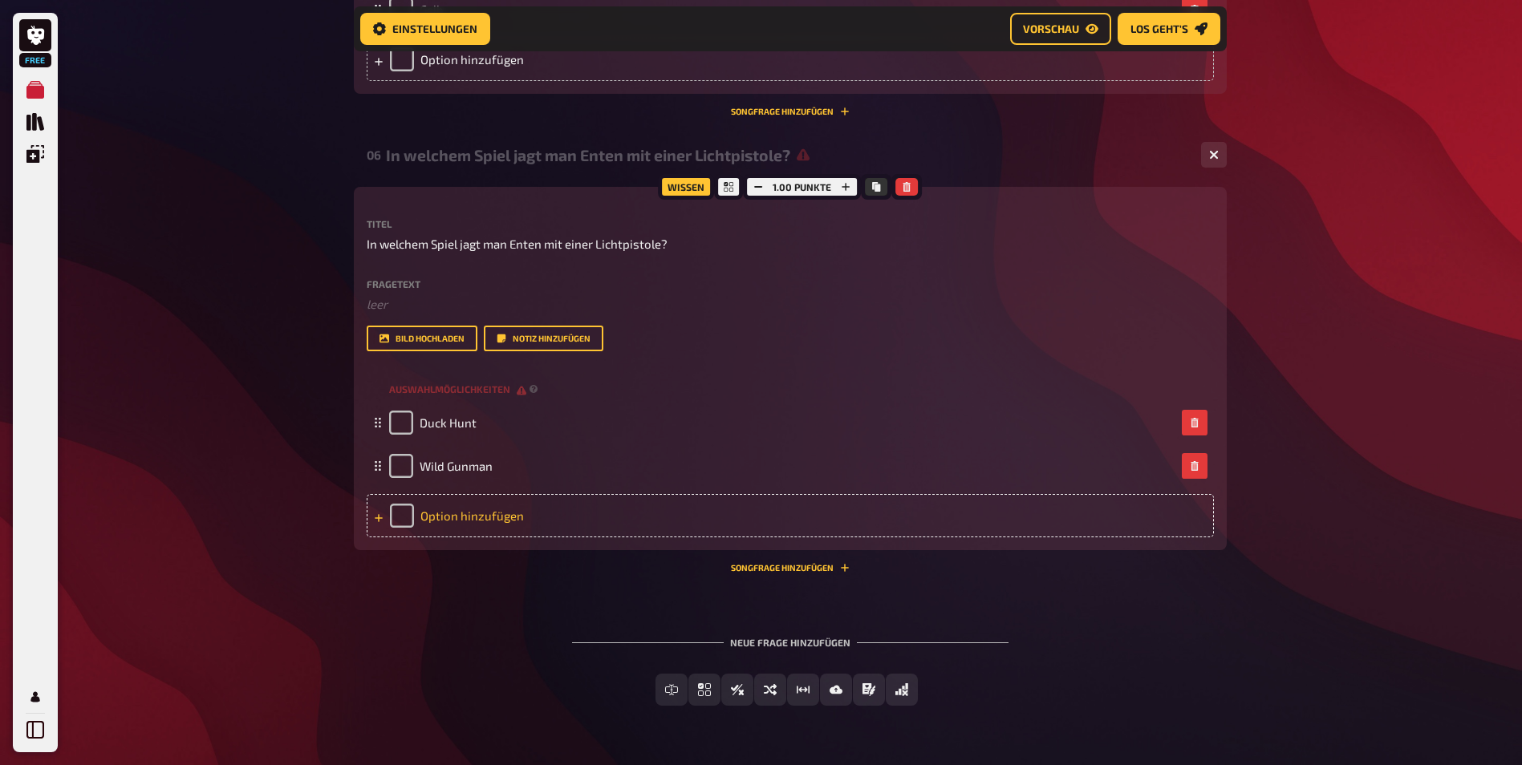
click at [447, 515] on div "Option hinzufügen" at bounding box center [790, 515] width 847 height 43
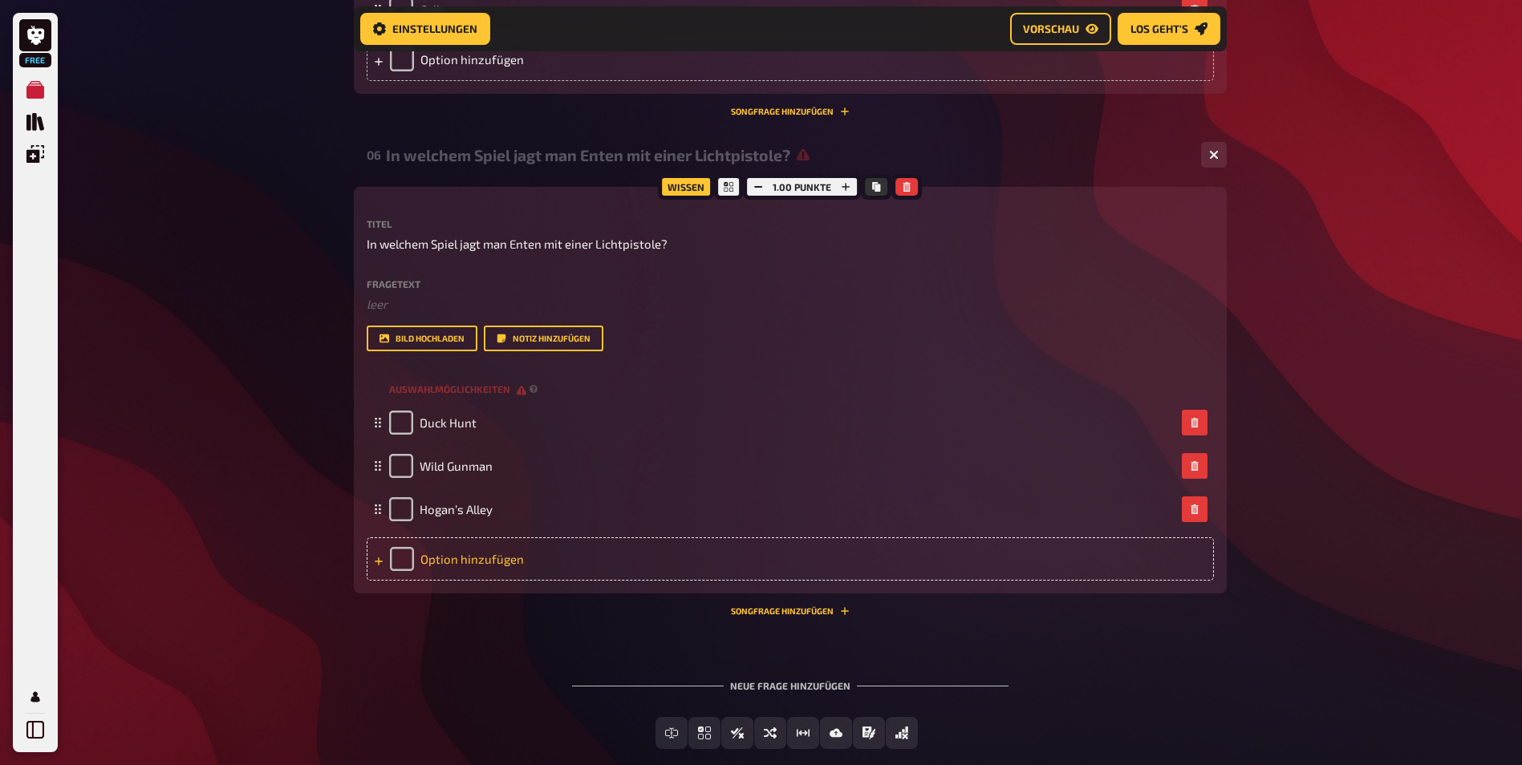
click at [501, 557] on div "Option hinzufügen" at bounding box center [790, 558] width 847 height 43
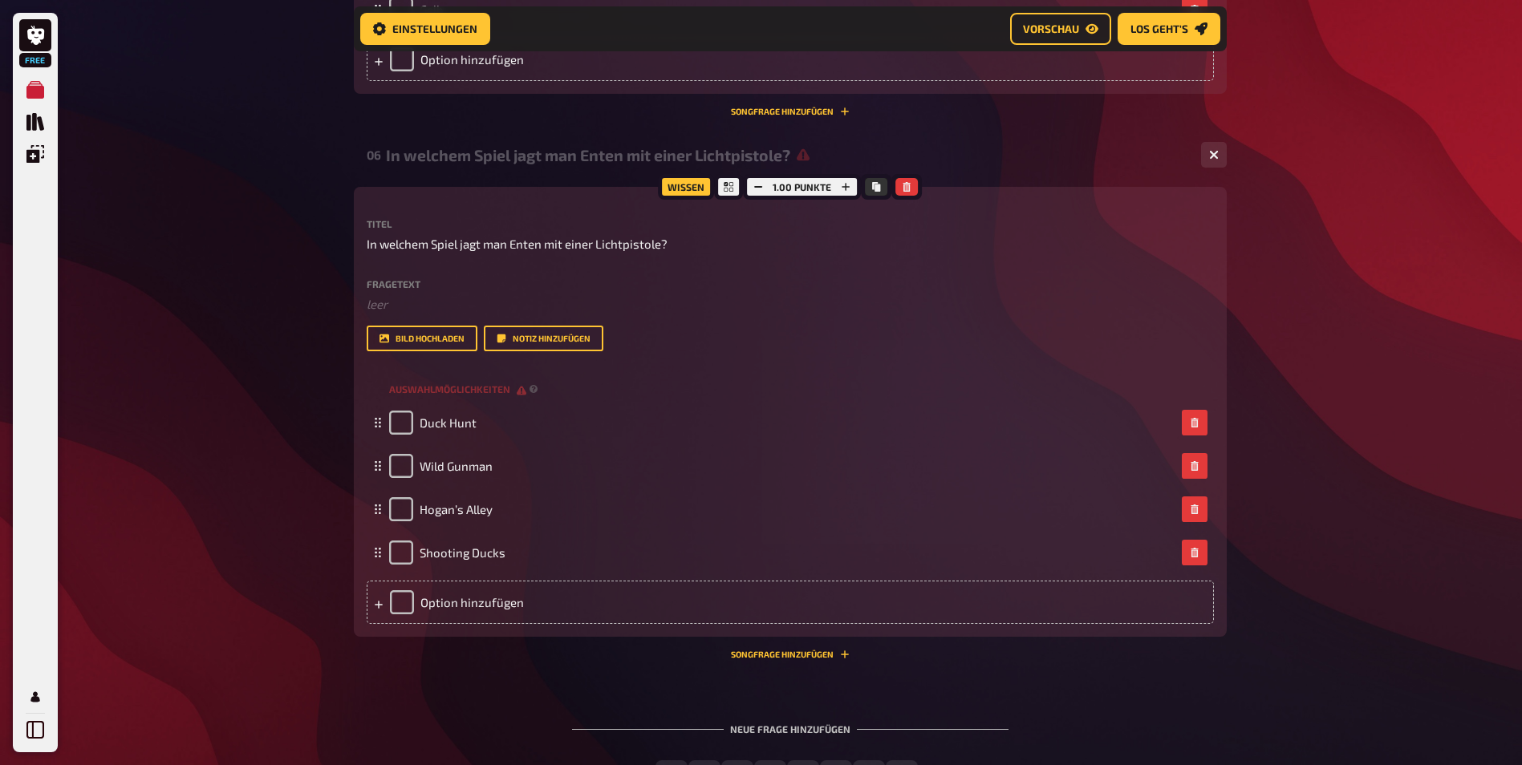
scroll to position [1044, 0]
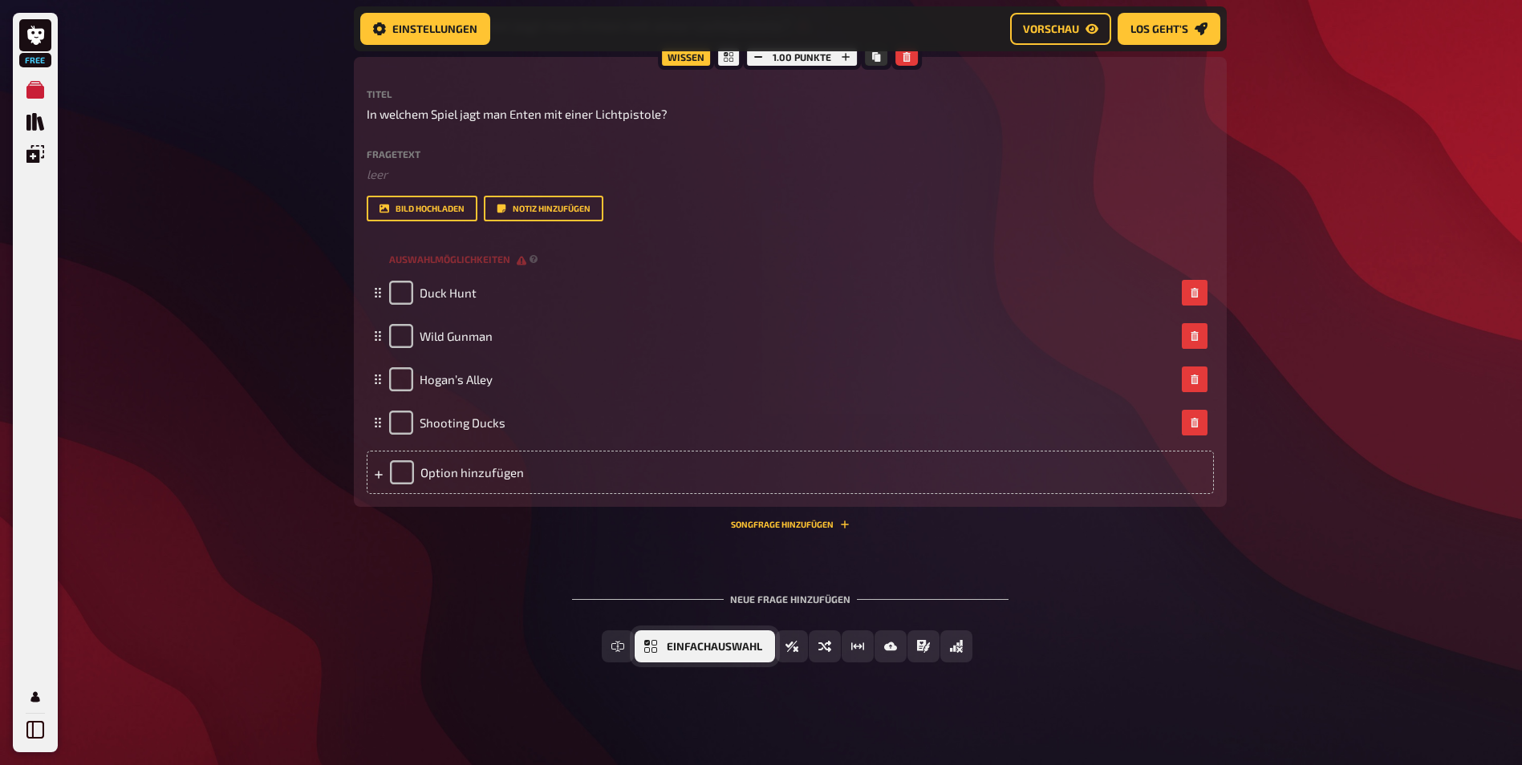
click at [664, 649] on button "Einfachauswahl" at bounding box center [704, 646] width 140 height 32
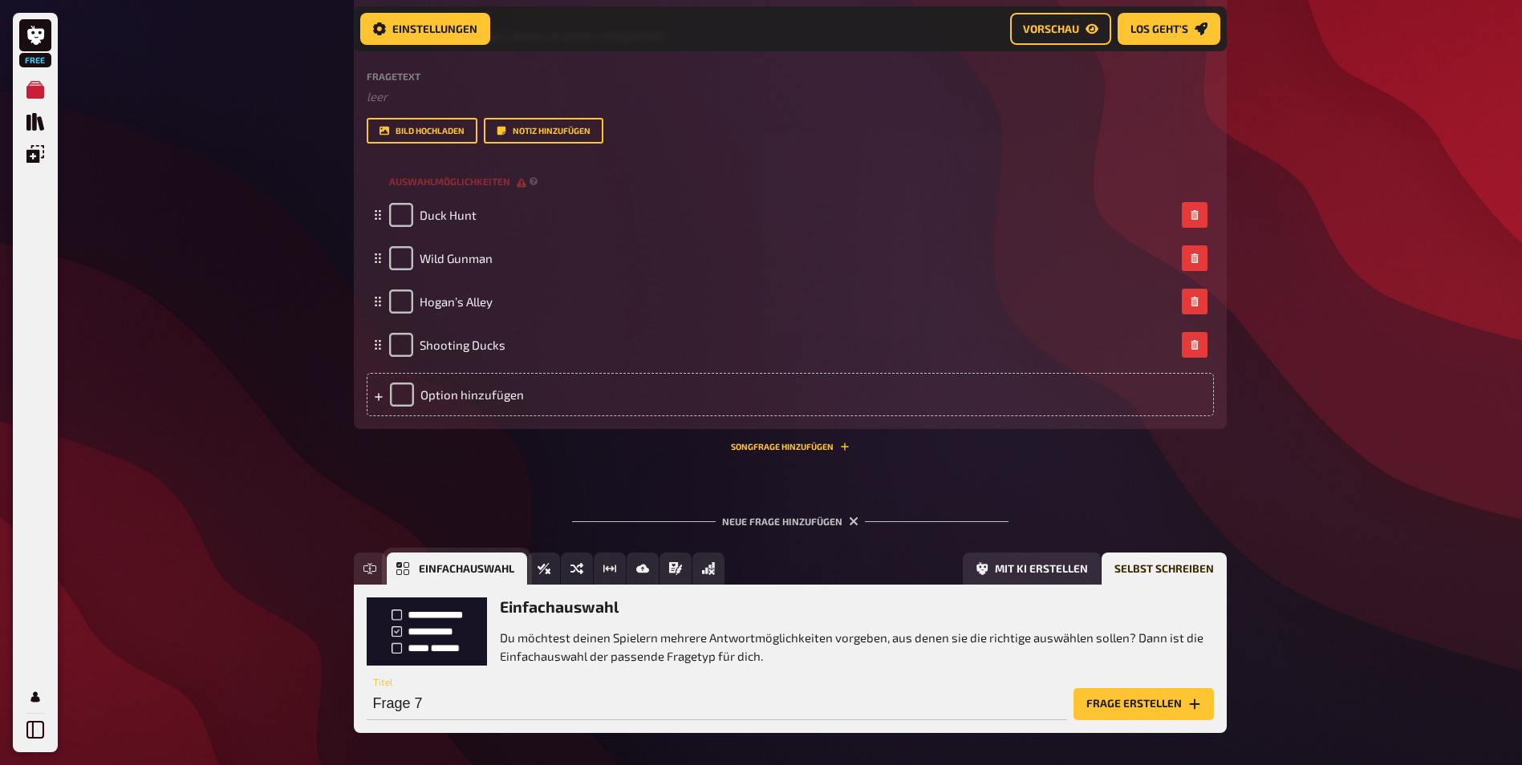
scroll to position [1192, 0]
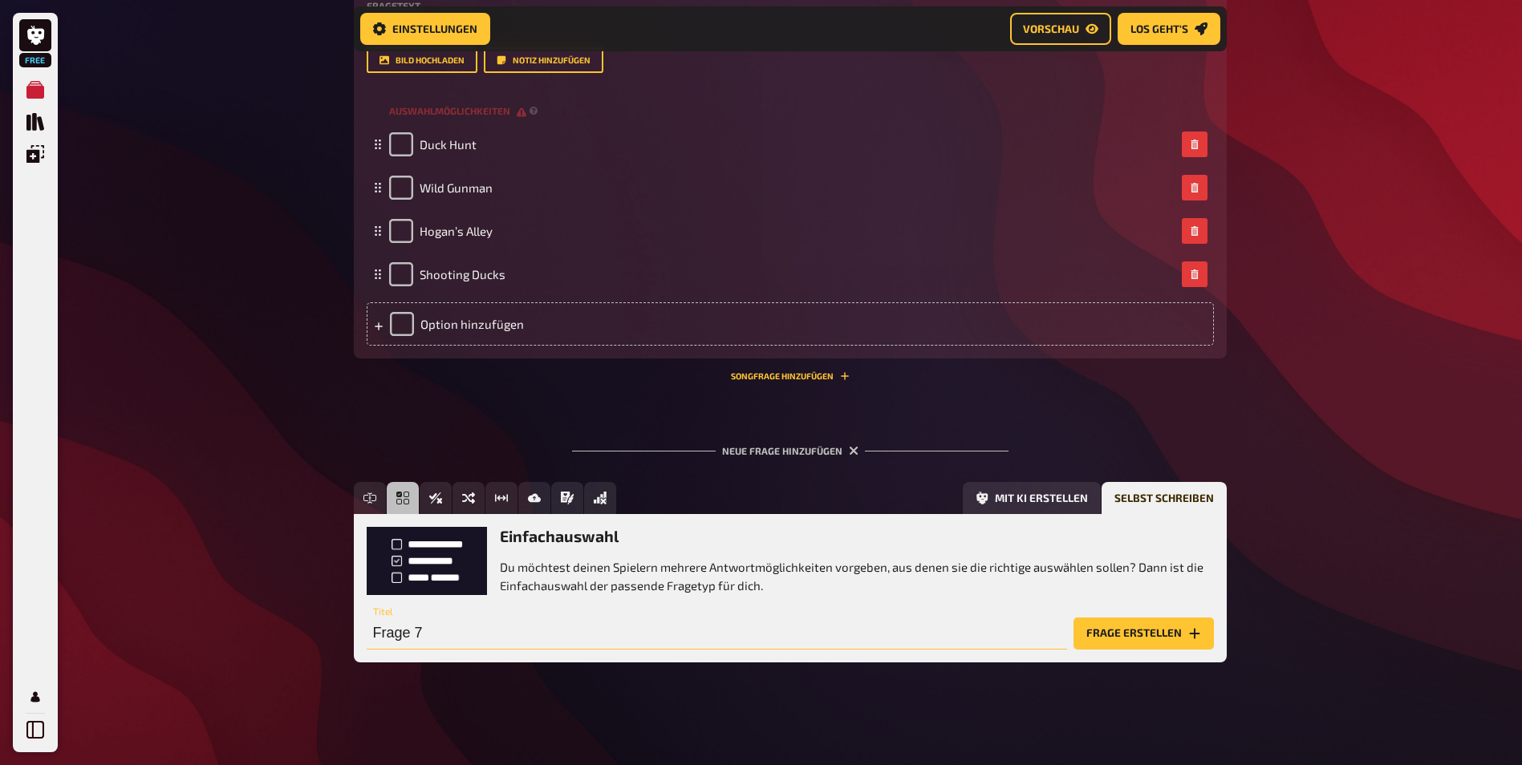
click at [449, 639] on input "Frage 7" at bounding box center [717, 634] width 700 height 32
paste input "Welche Spielfigur sammelt goldene Ringe und bekämpft Dr. Robotnik?"
type input "Welche Spielfigur sammelt goldene Ringe und bekämpft Dr. Robotnik?"
click at [1190, 641] on button "Frage erstellen" at bounding box center [1143, 634] width 140 height 32
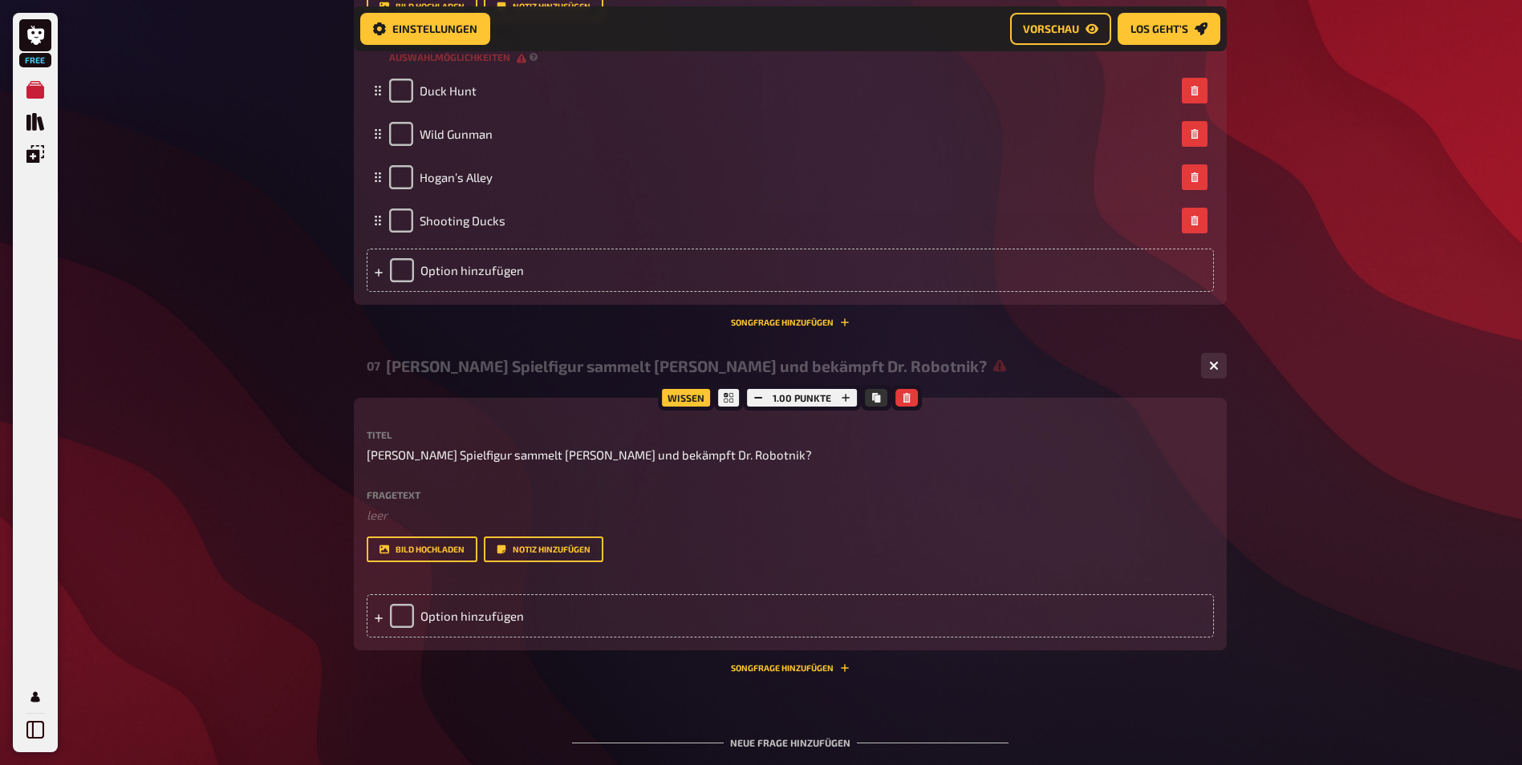
scroll to position [1352, 0]
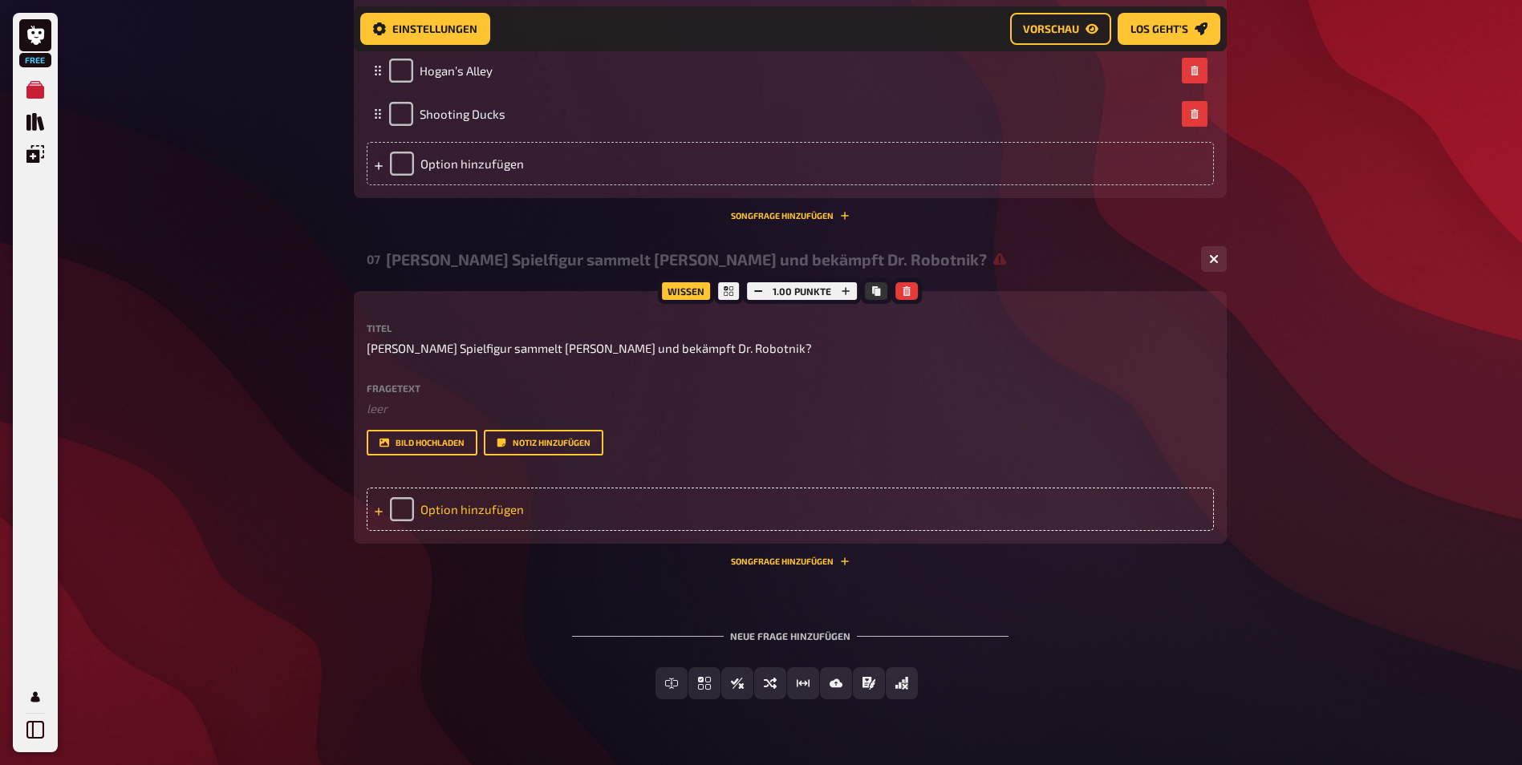
click at [484, 522] on div "Option hinzufügen" at bounding box center [790, 509] width 847 height 43
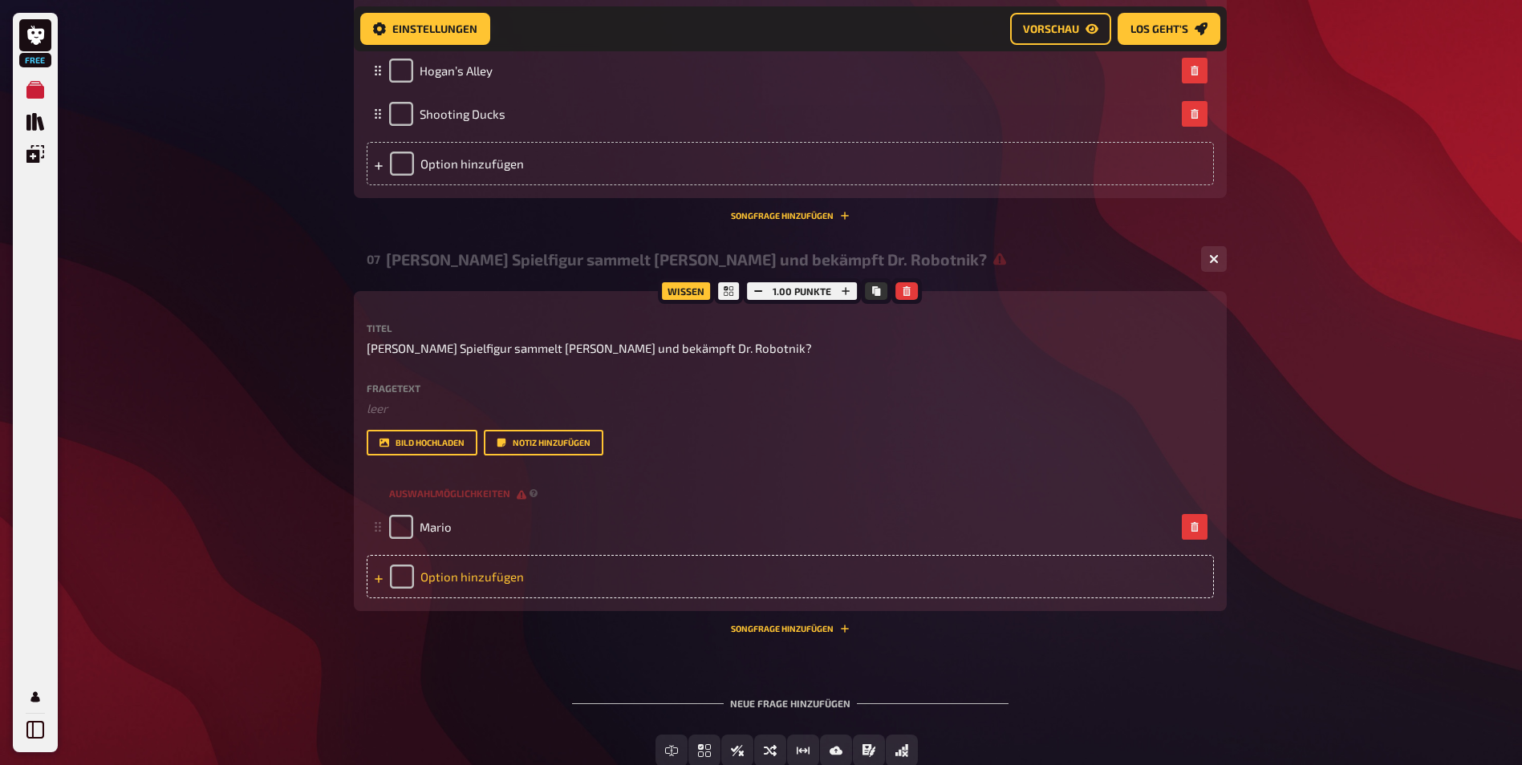
click at [452, 578] on div "Option hinzufügen" at bounding box center [790, 576] width 847 height 43
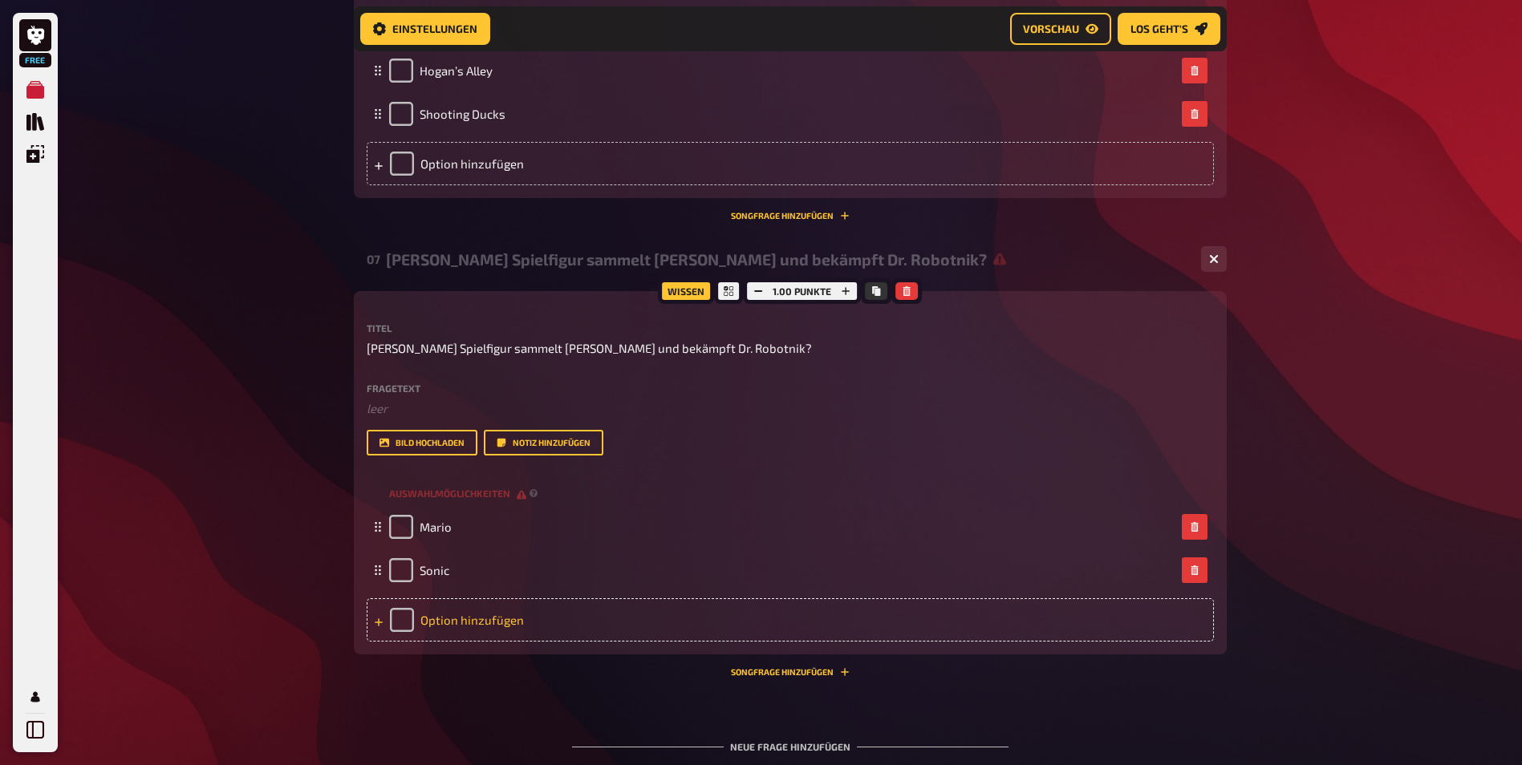
click at [492, 634] on div "Option hinzufügen" at bounding box center [790, 619] width 847 height 43
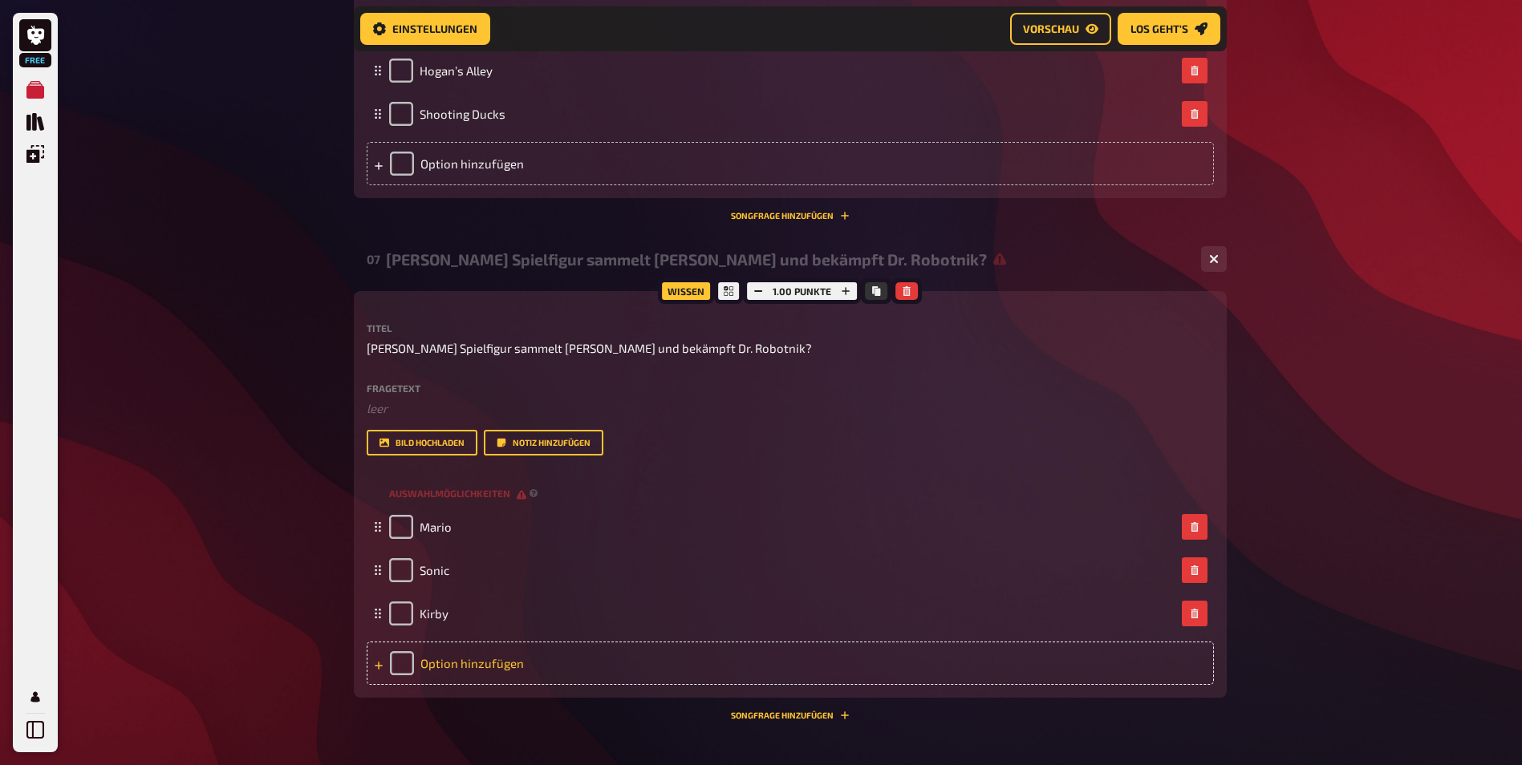
click at [464, 665] on div "Option hinzufügen" at bounding box center [790, 663] width 847 height 43
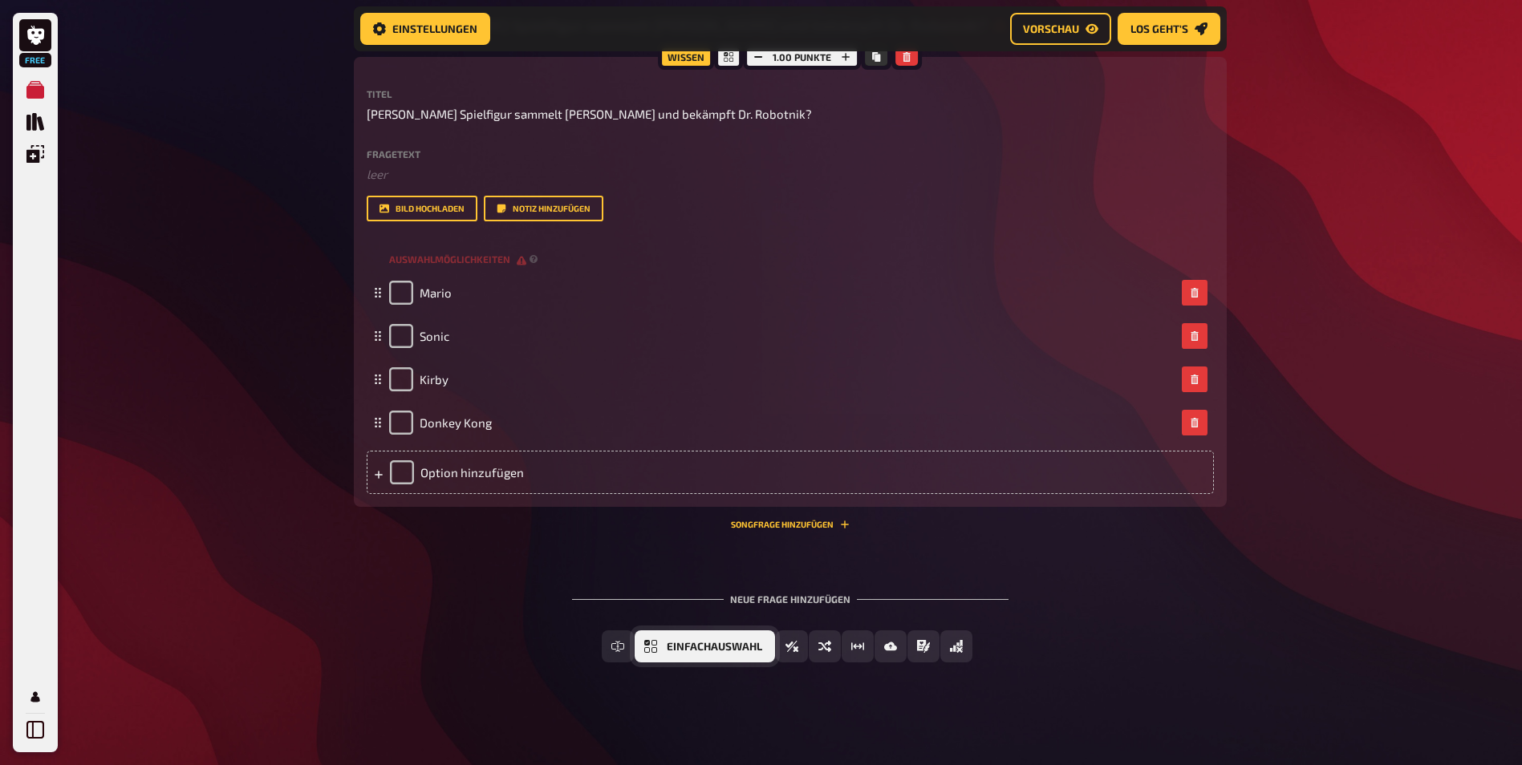
click at [675, 643] on span "Einfachauswahl" at bounding box center [714, 647] width 95 height 11
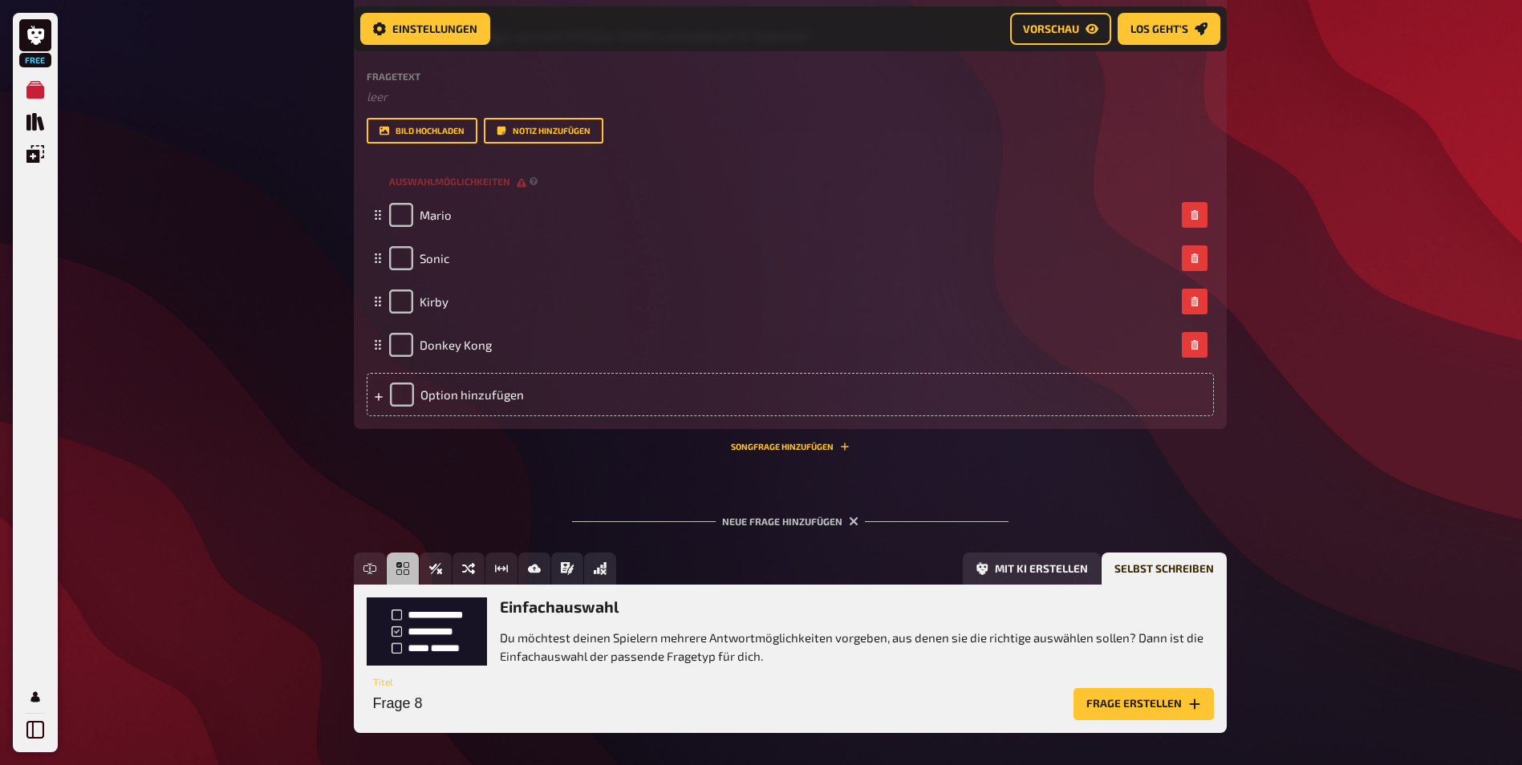
scroll to position [1735, 0]
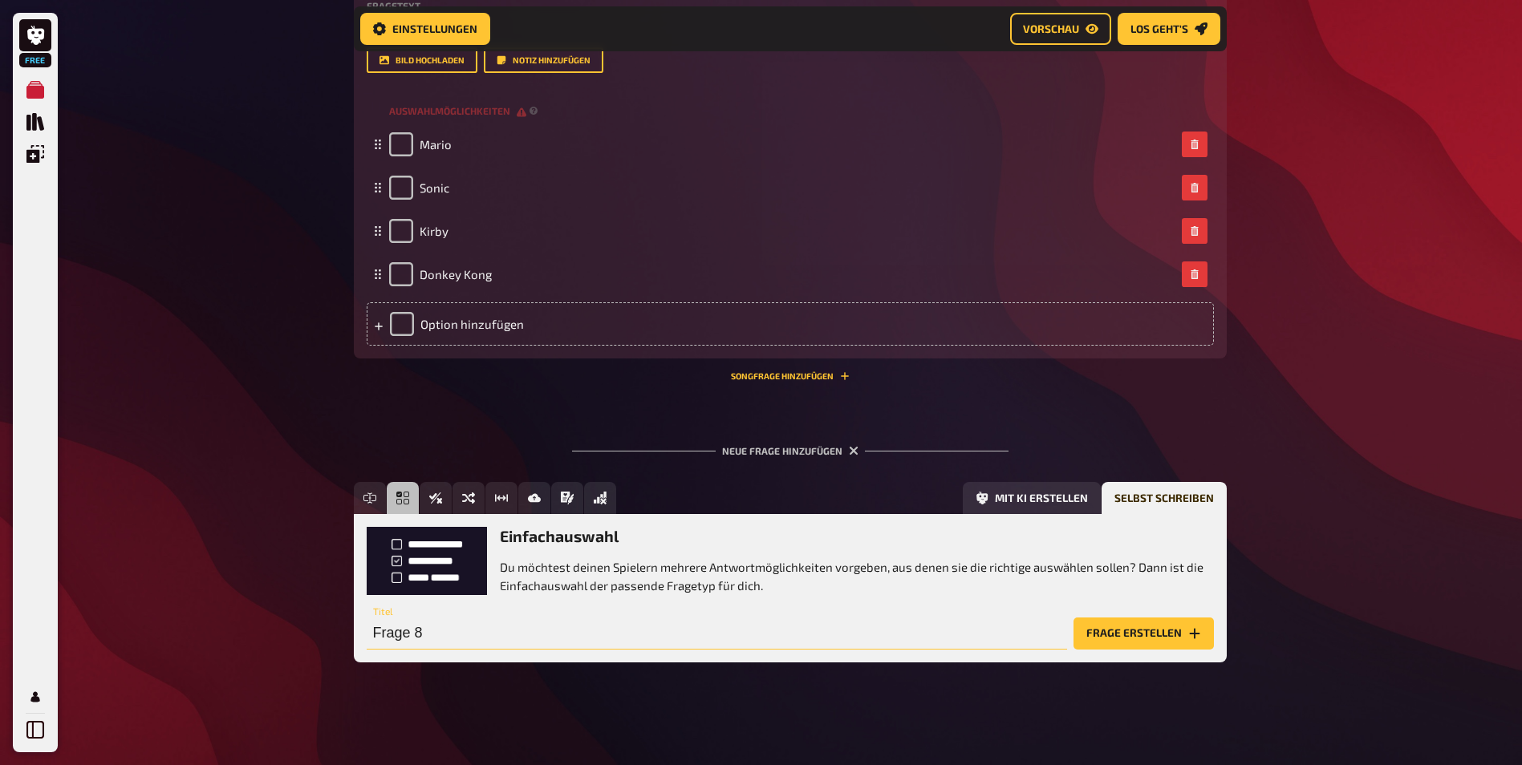
click at [430, 634] on input "Frage 8" at bounding box center [717, 634] width 700 height 32
paste input "In welchem 3D-Jump’n’Run auf der PS1 spielt man einen Beuteldachs mit Jeansshor…"
type input "In welchem 3D-Jump’n’Run auf der PS1 spielt man einen Beuteldachs mit Jeansshor…"
click at [1177, 630] on button "Frage erstellen" at bounding box center [1143, 634] width 140 height 32
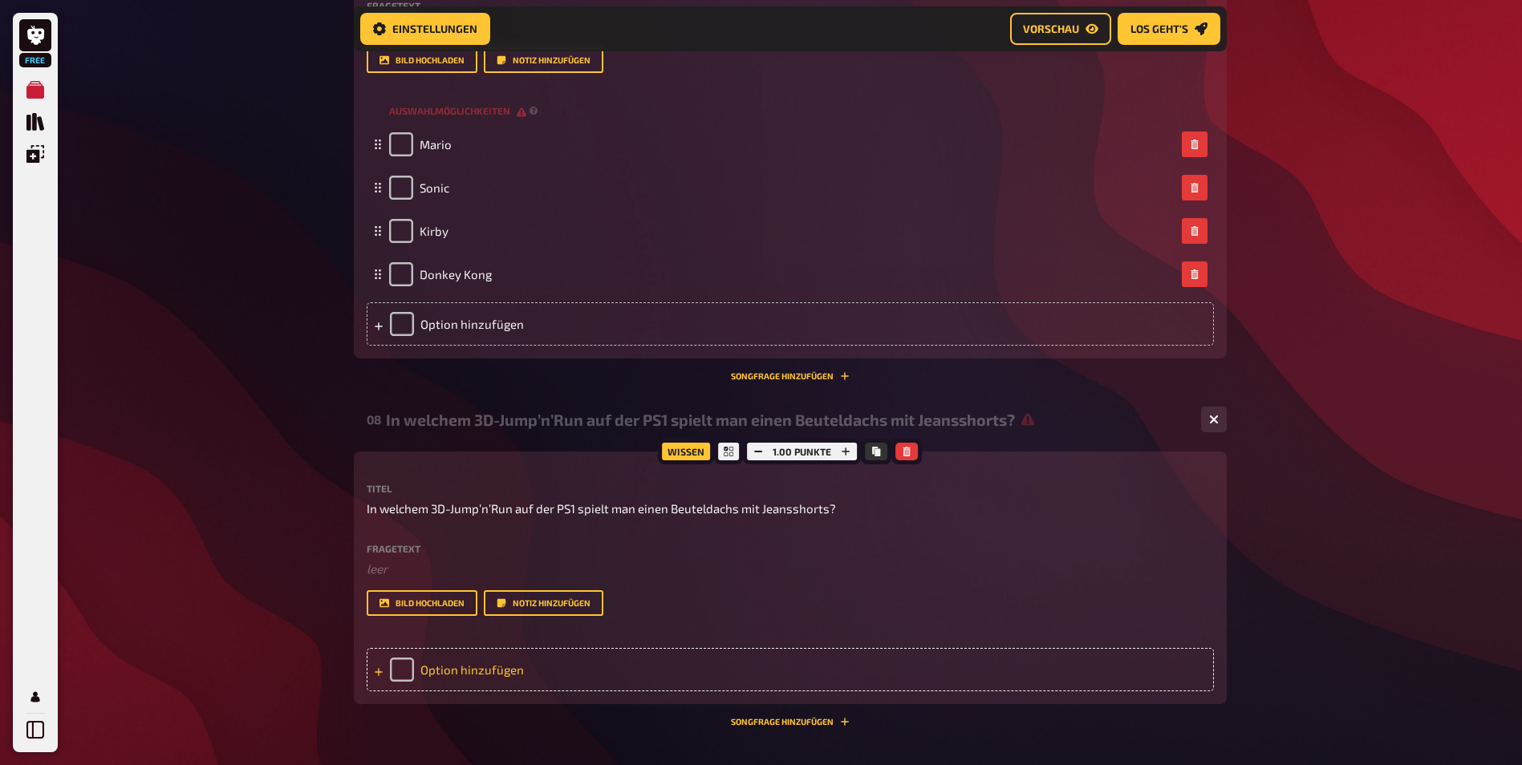
click at [488, 665] on div "Option hinzufügen" at bounding box center [790, 669] width 847 height 43
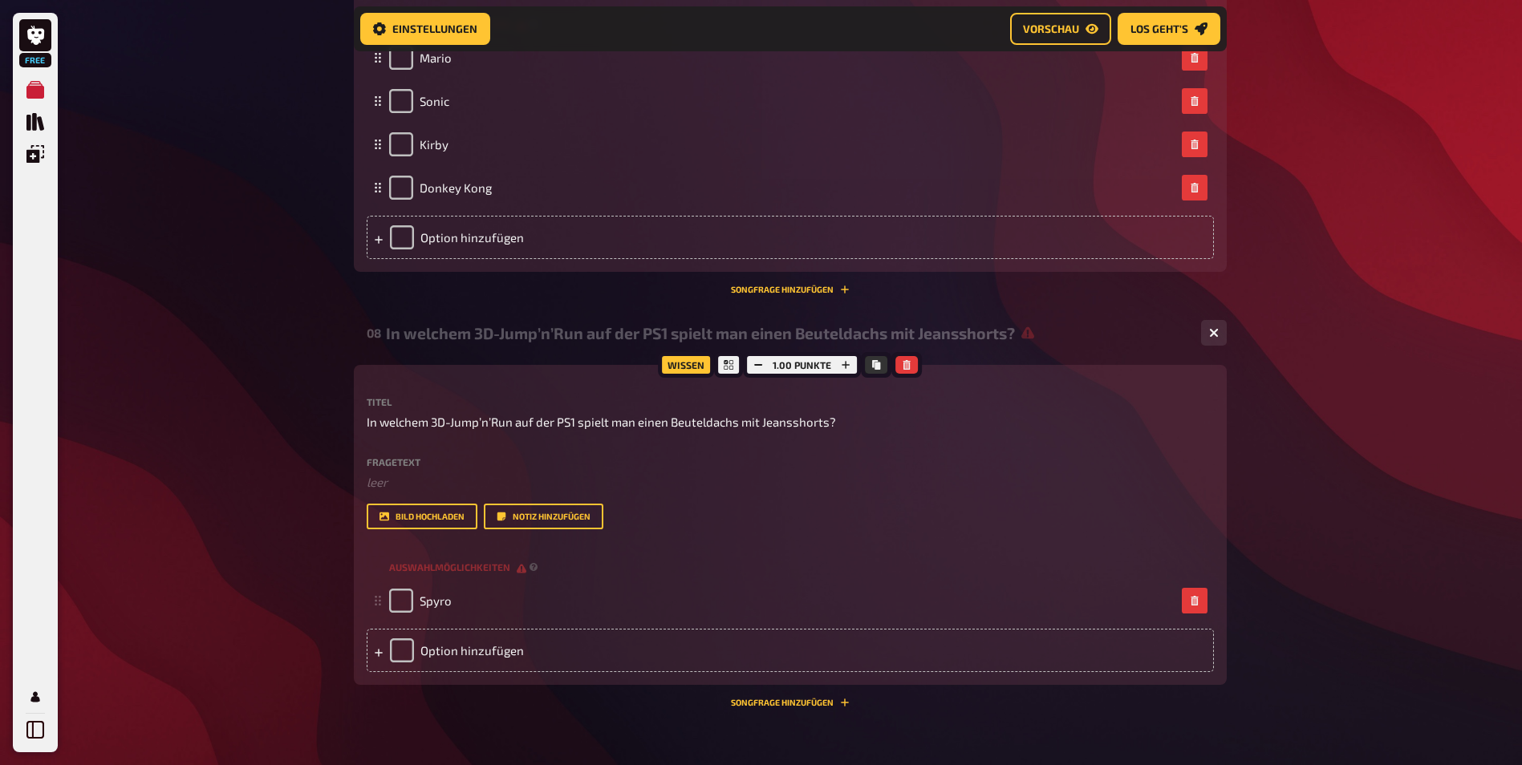
scroll to position [1976, 0]
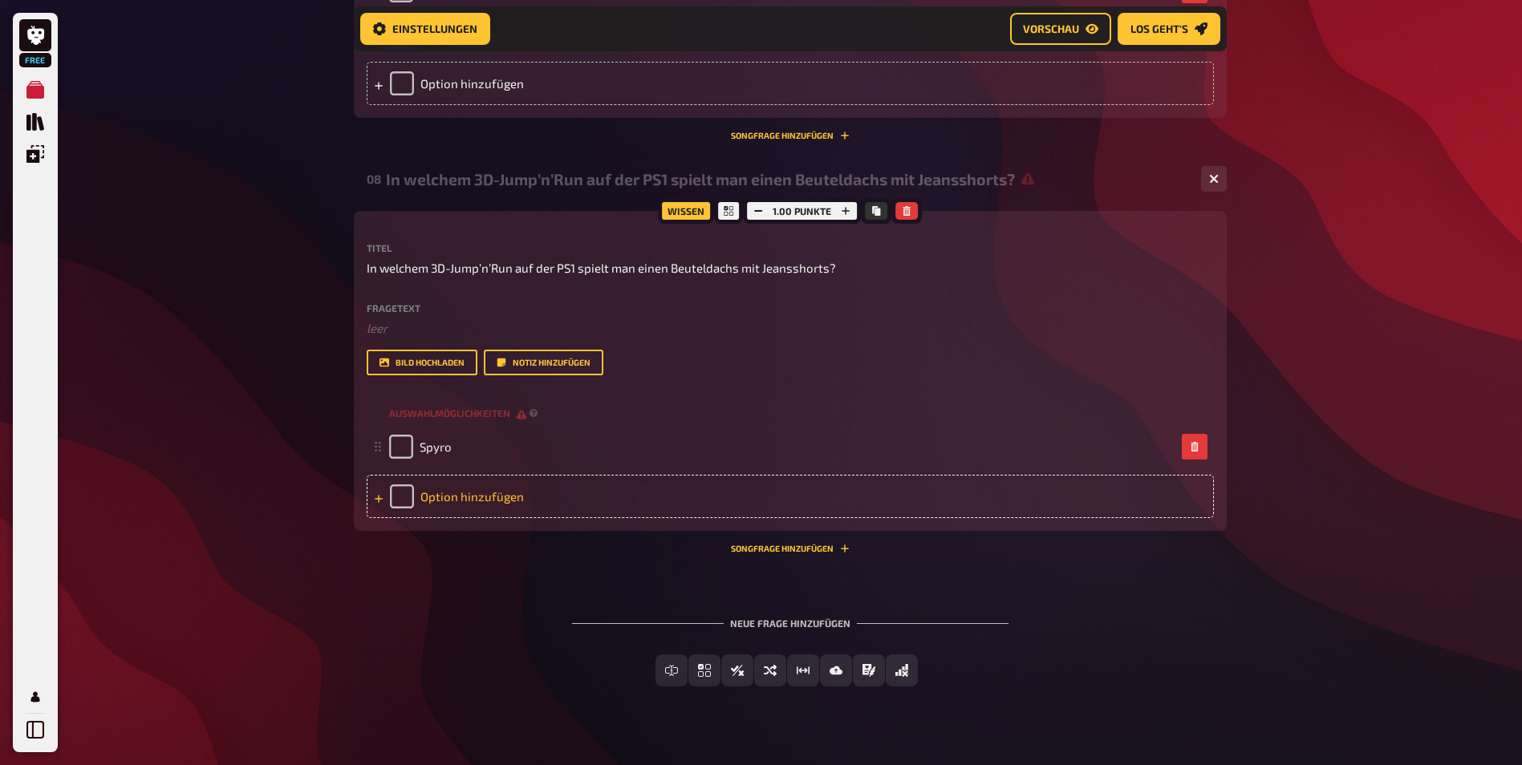
click at [483, 495] on div "Option hinzufügen" at bounding box center [790, 496] width 847 height 43
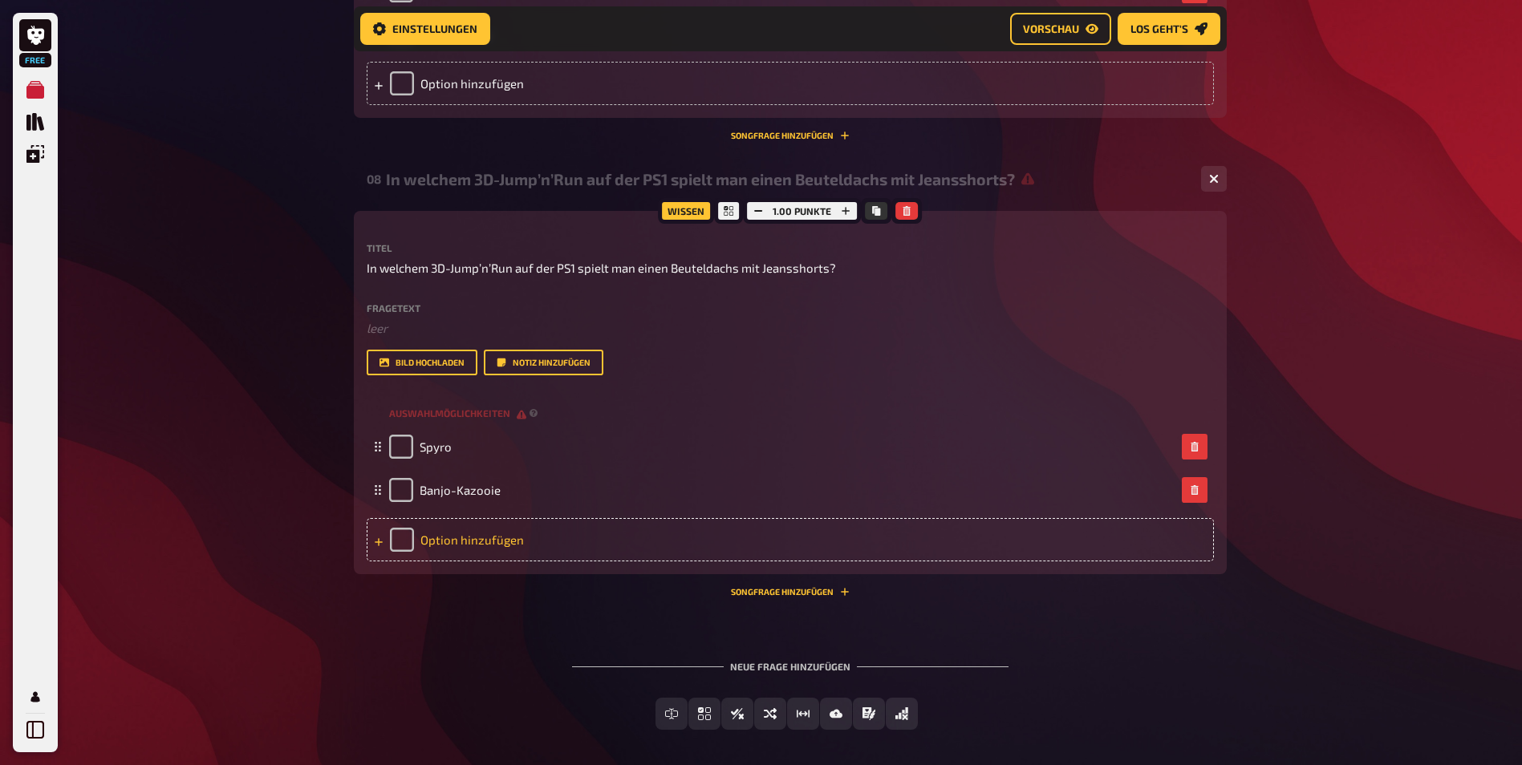
click at [536, 531] on div "Option hinzufügen" at bounding box center [790, 539] width 847 height 43
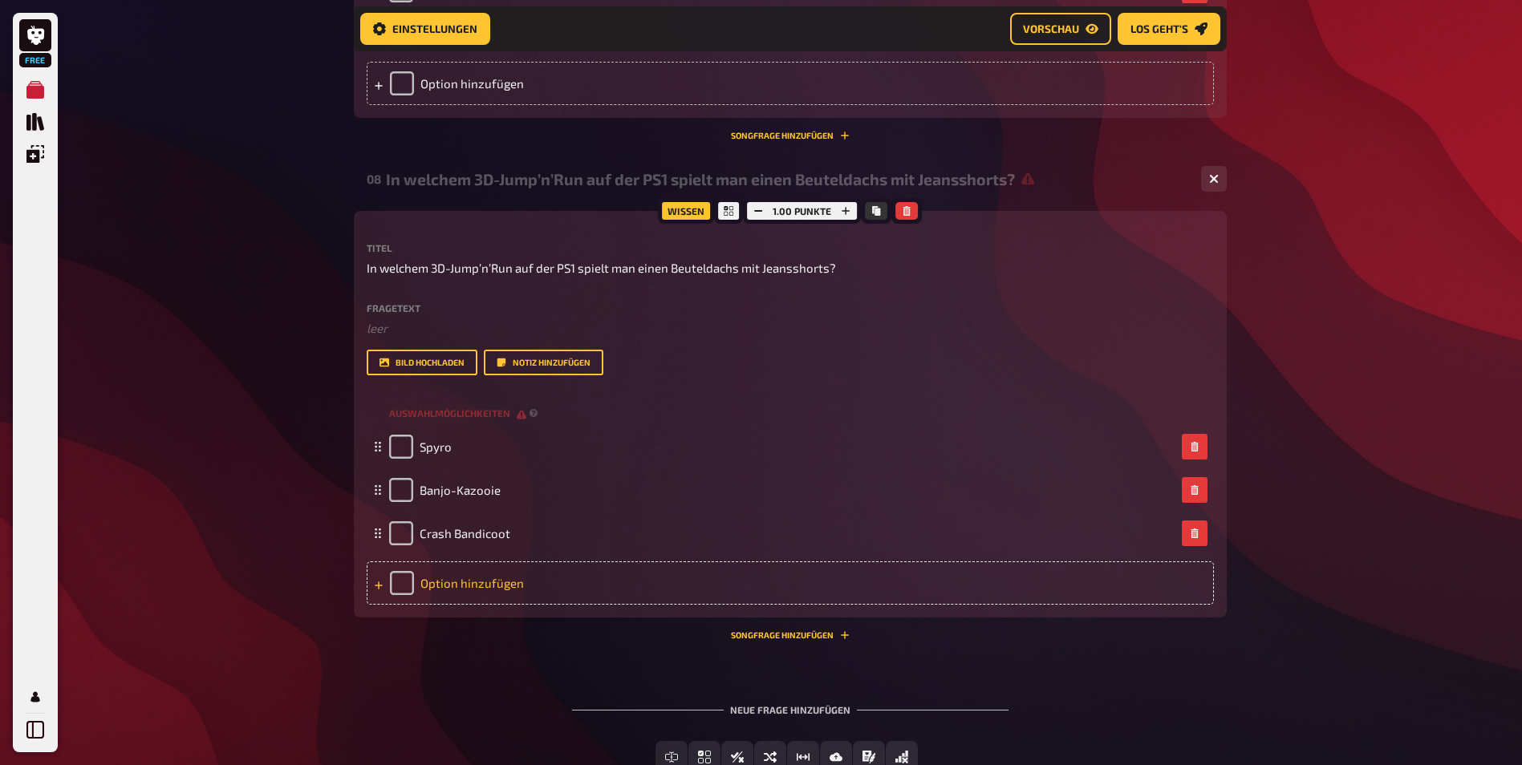
click at [453, 584] on div "Option hinzufügen" at bounding box center [790, 583] width 847 height 43
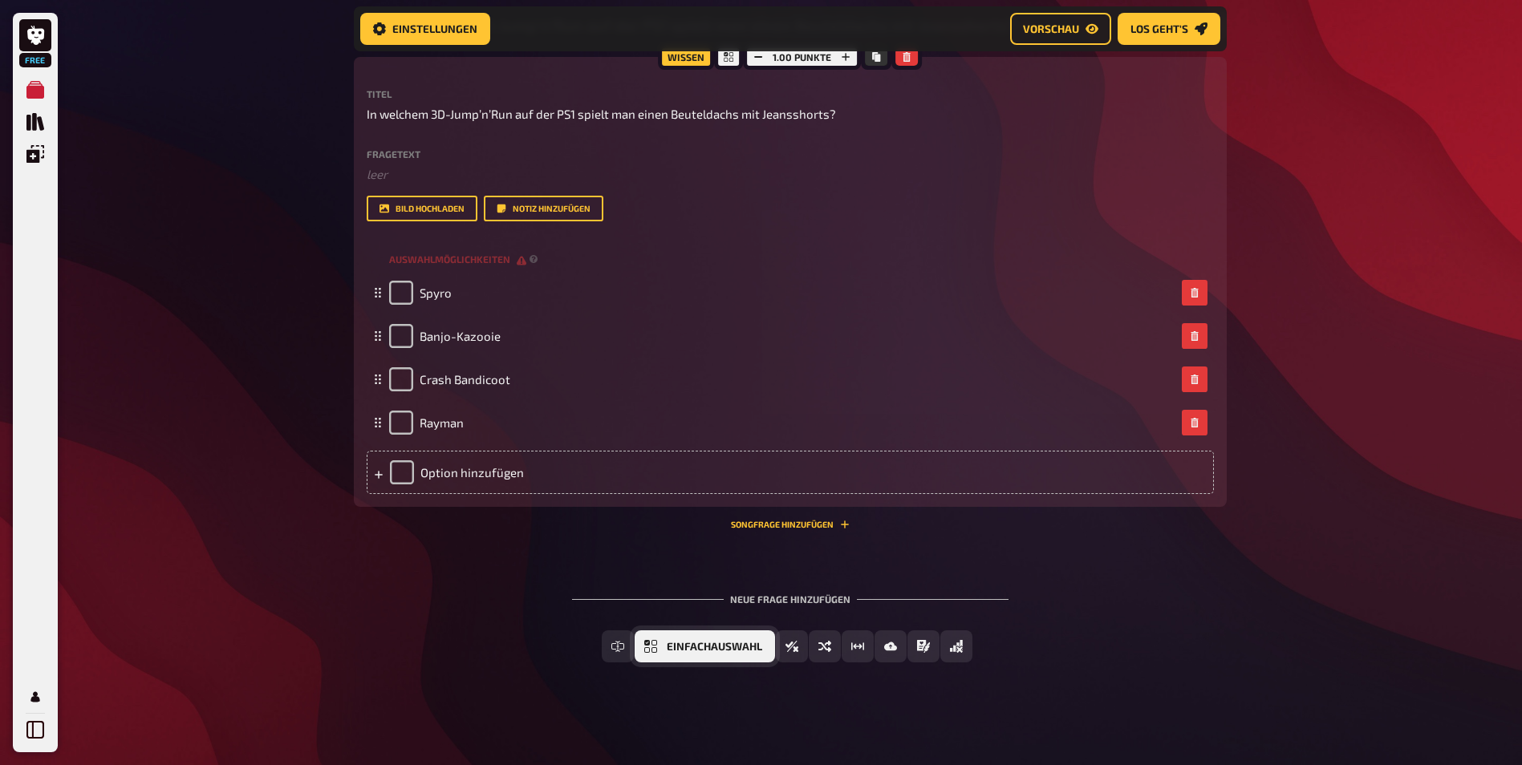
click at [690, 642] on span "Einfachauswahl" at bounding box center [714, 647] width 95 height 11
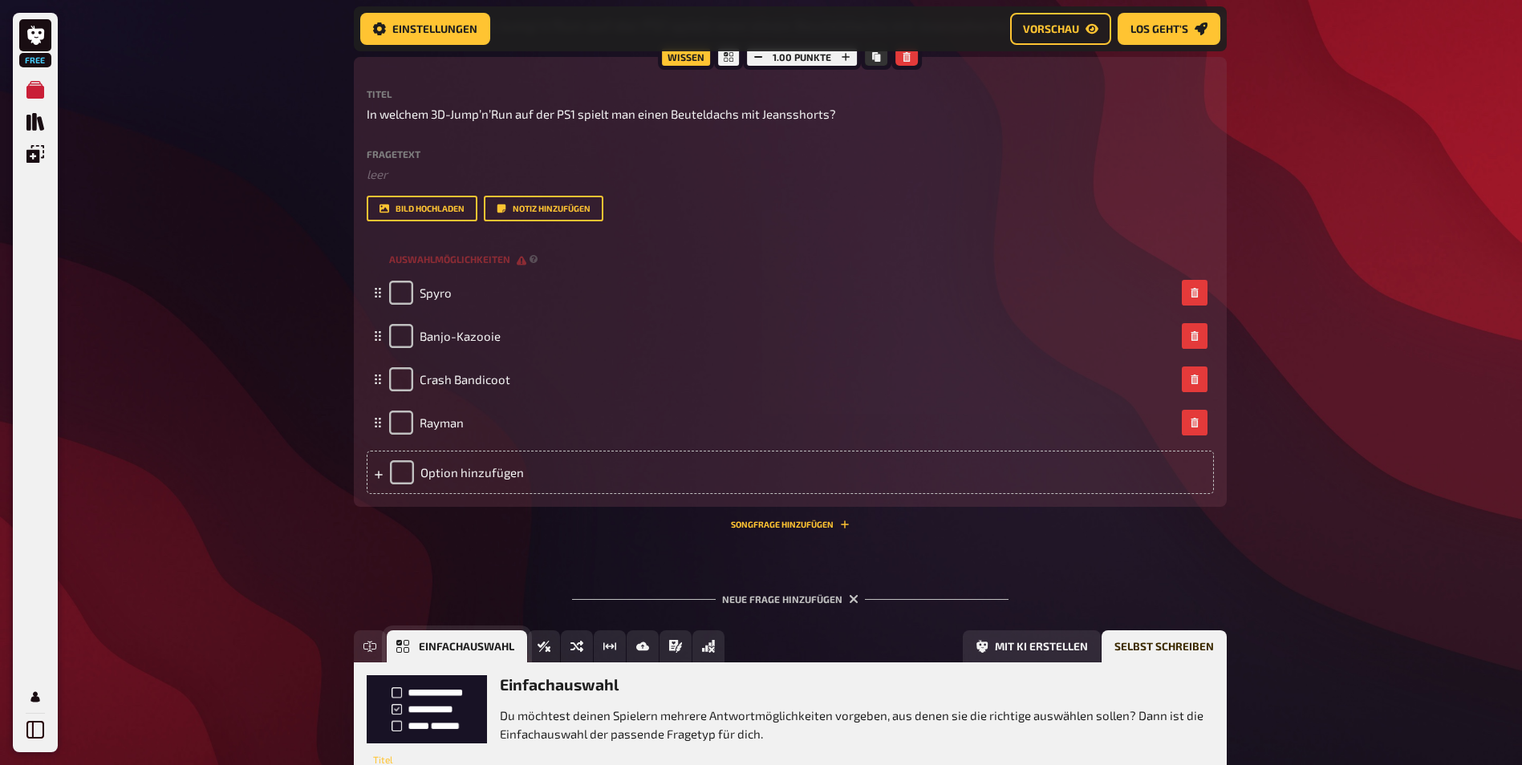
scroll to position [2278, 0]
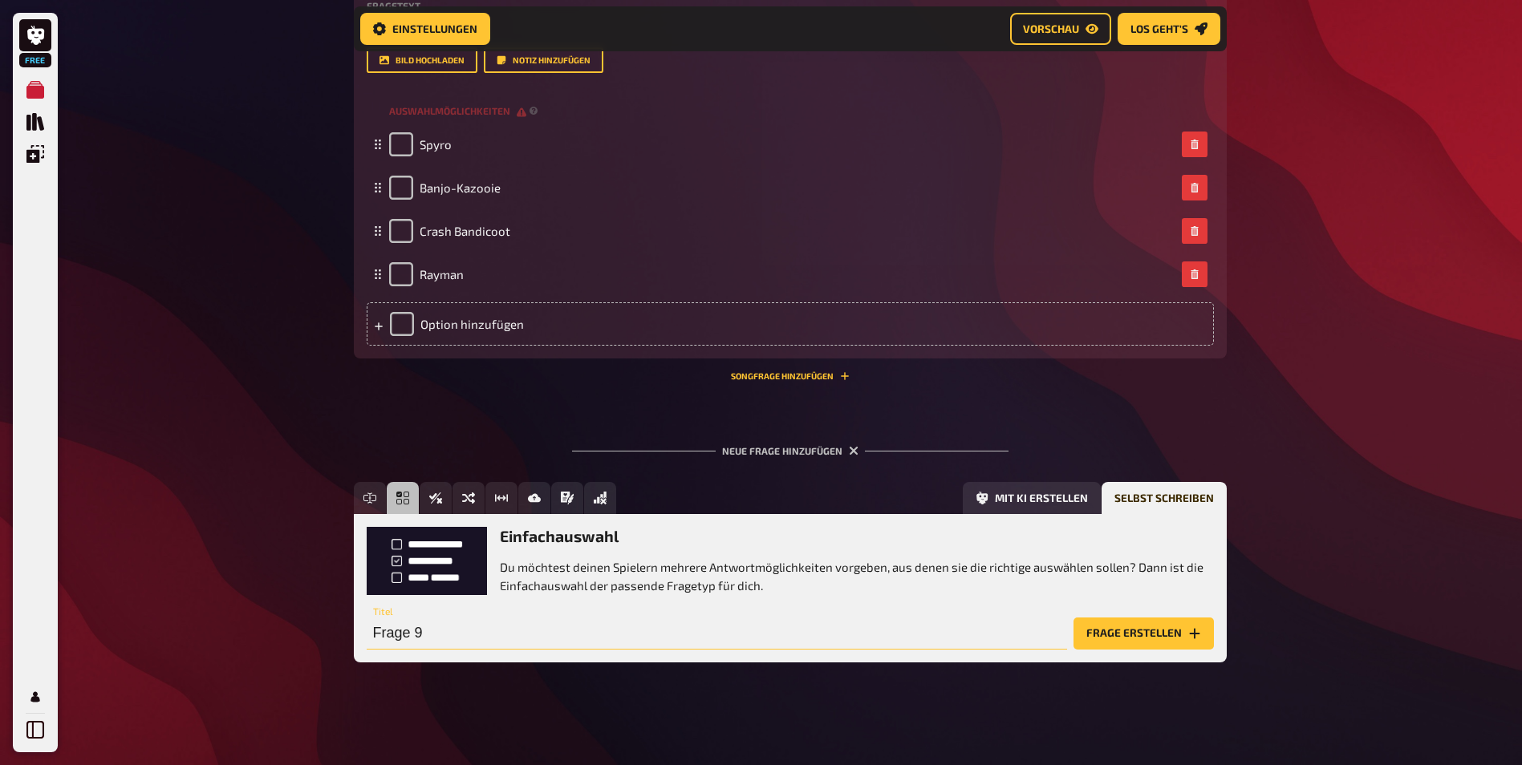
click at [564, 632] on input "Frage 9" at bounding box center [717, 634] width 700 height 32
paste input "Welches Multiplayer-Spiel von 1996 gilt als Partyklassiker auf dem N64?"
type input "Welches Multiplayer-Spiel von 1996 gilt als Partyklassiker auf dem N64?"
click at [1138, 636] on button "Frage erstellen" at bounding box center [1143, 634] width 140 height 32
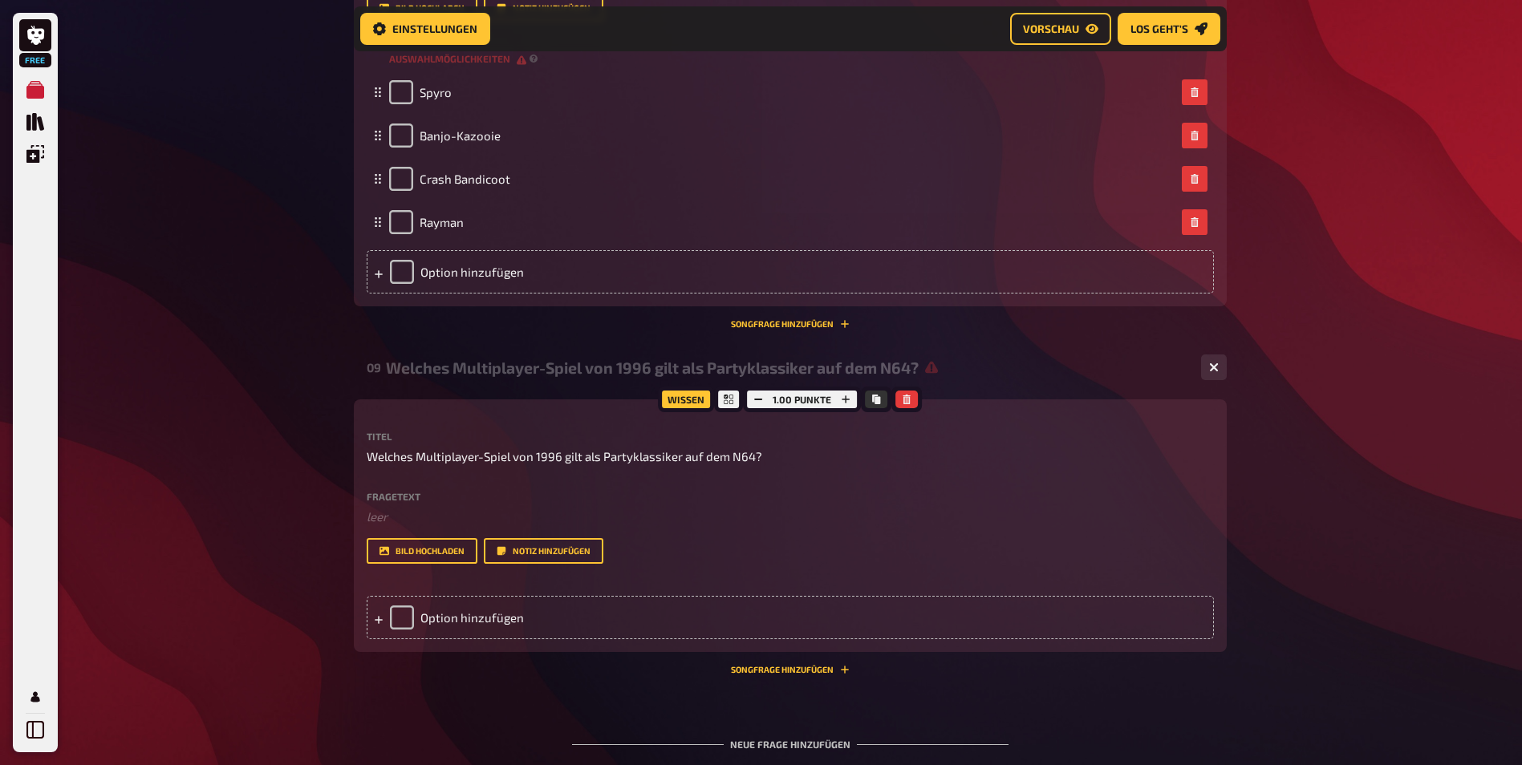
scroll to position [2439, 0]
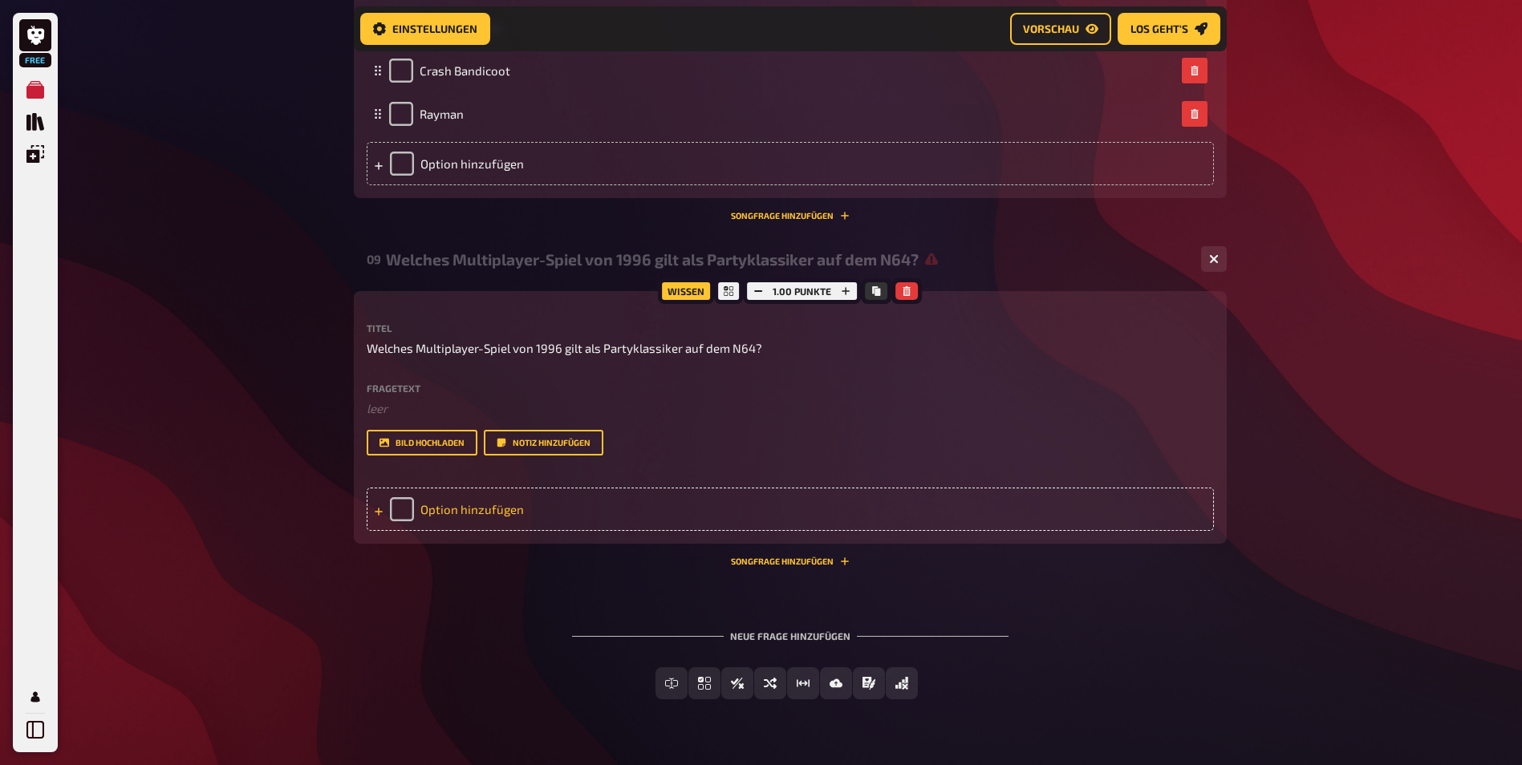
click at [483, 519] on div "Option hinzufügen" at bounding box center [790, 509] width 847 height 43
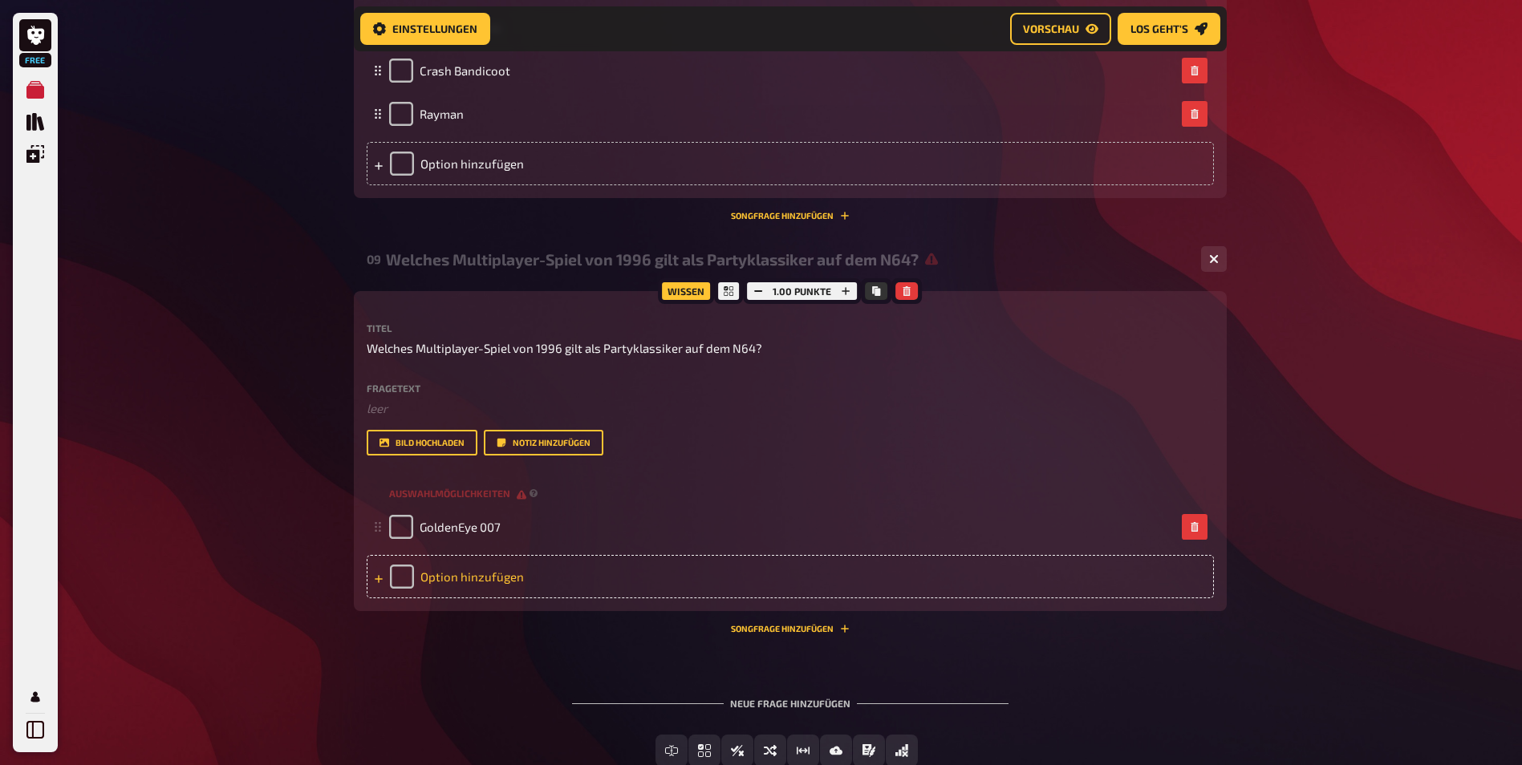
click at [520, 579] on div "Option hinzufügen" at bounding box center [790, 576] width 847 height 43
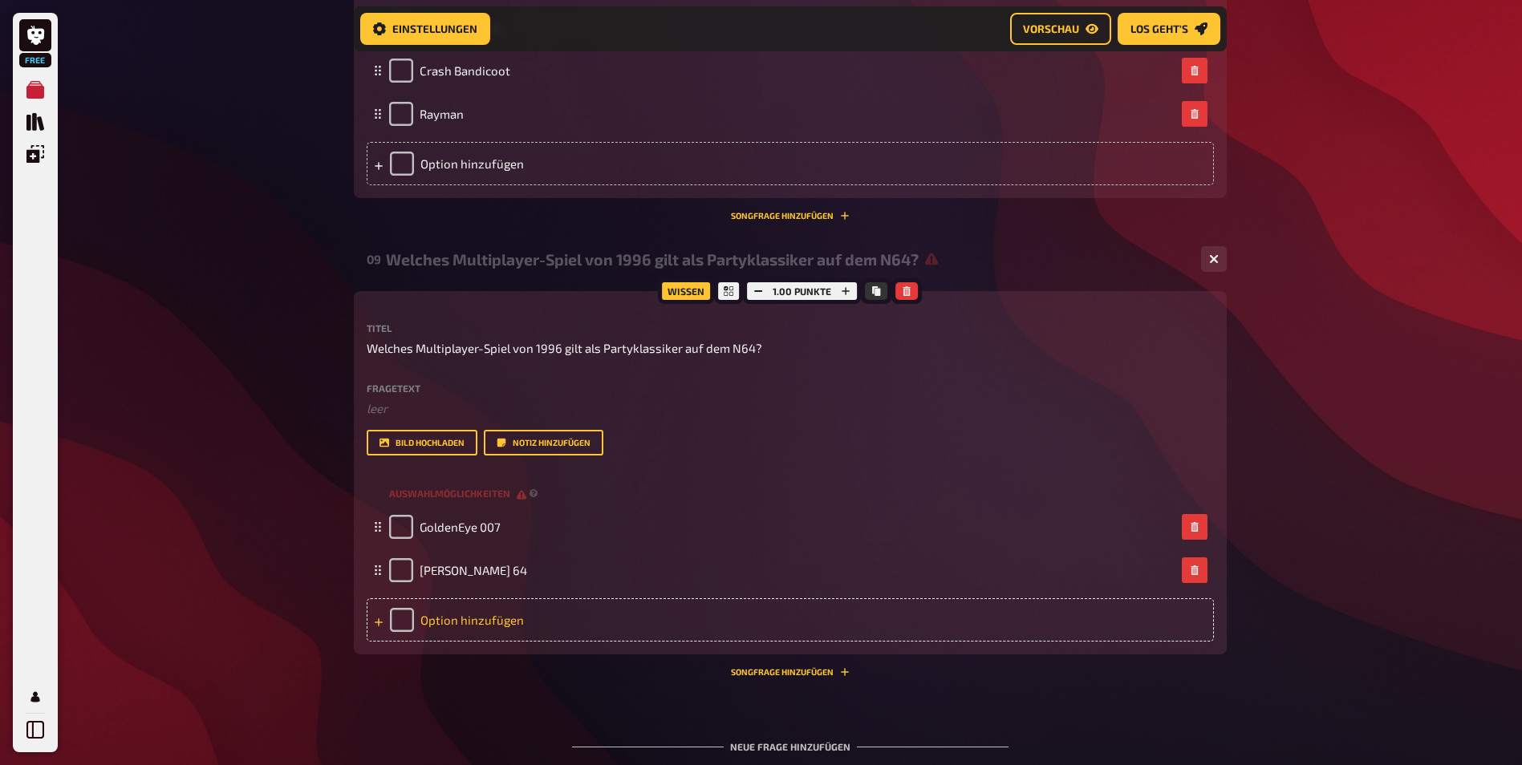
click at [534, 620] on div "Option hinzufügen" at bounding box center [790, 619] width 847 height 43
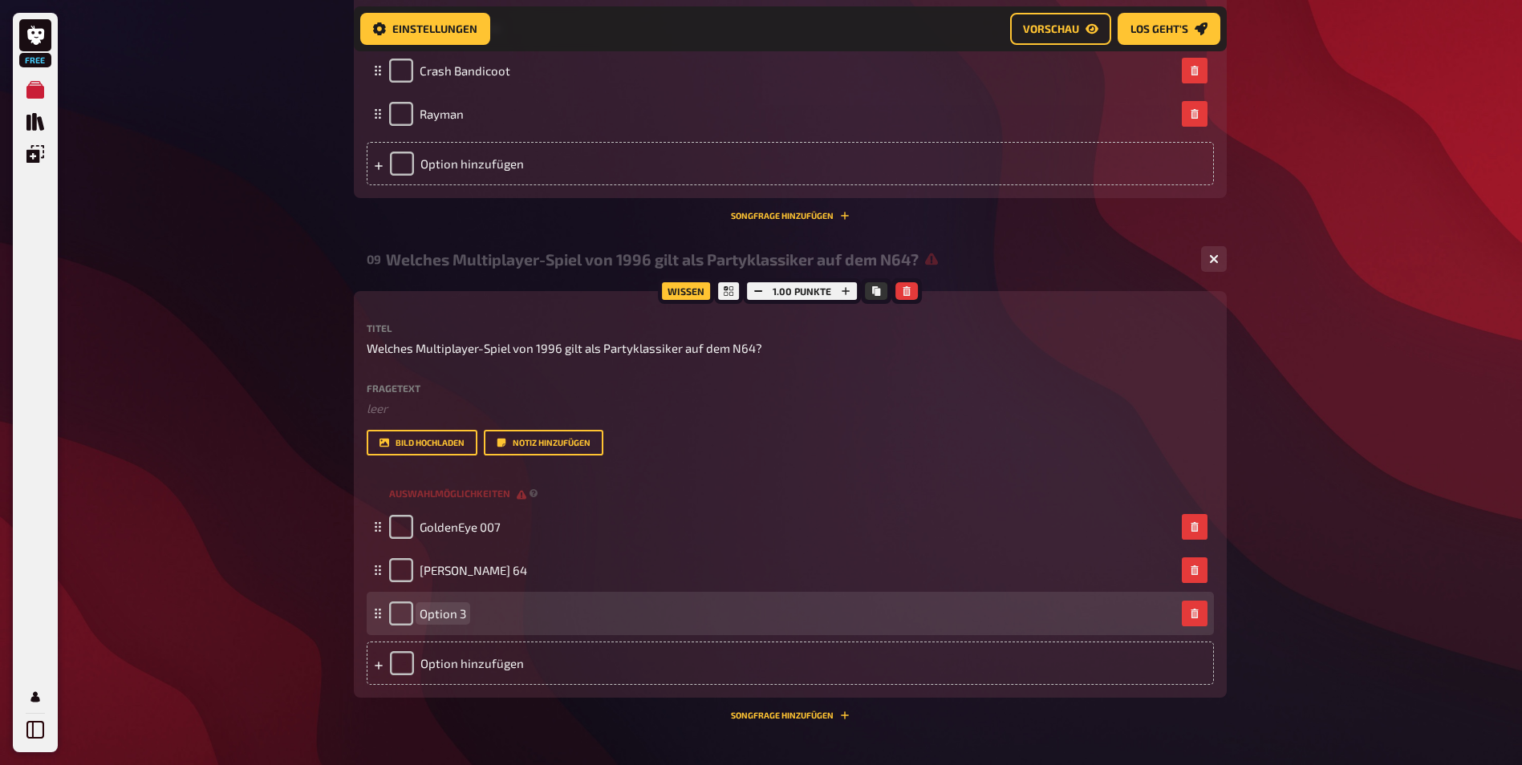
paste span
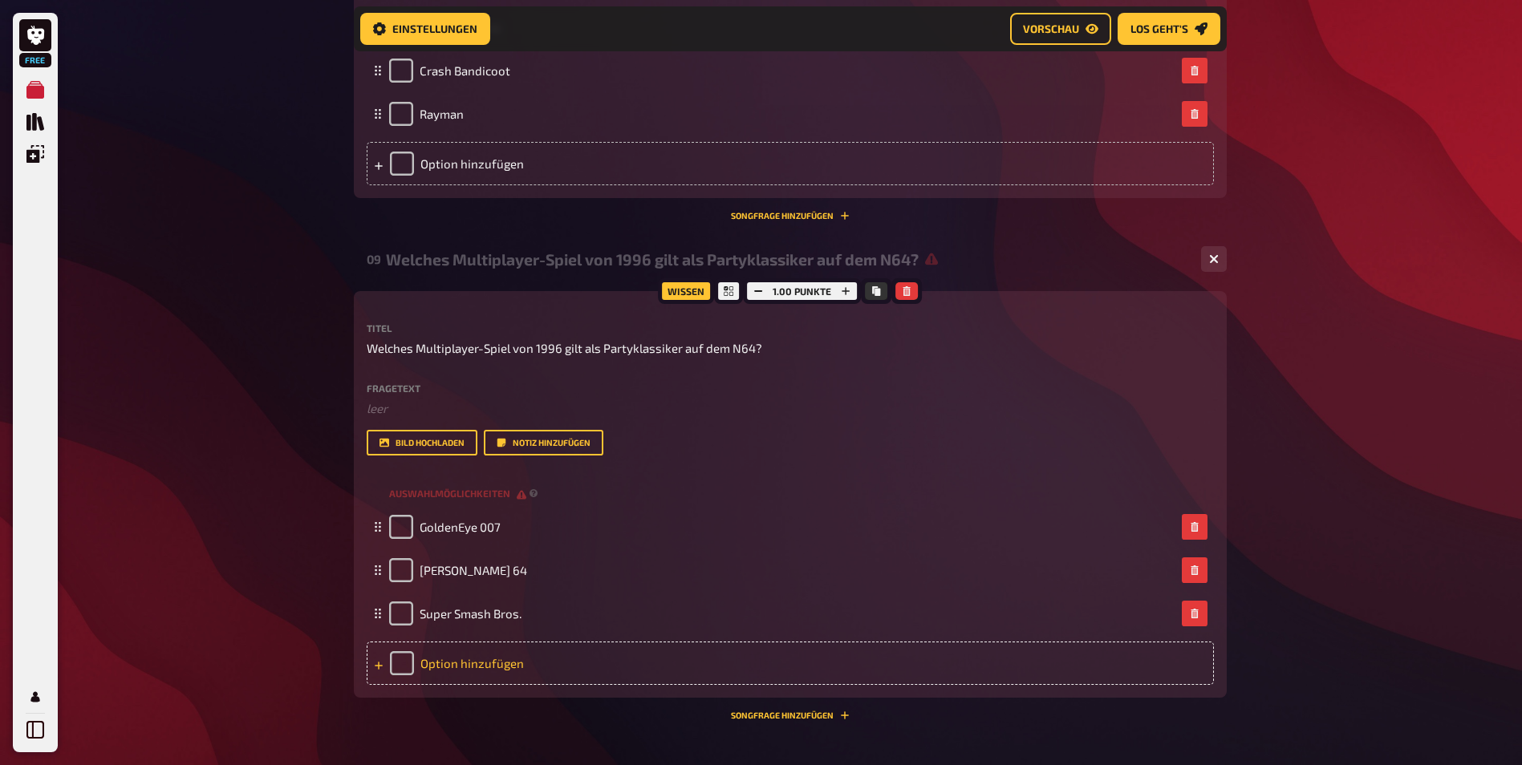
click at [531, 665] on div "Option hinzufügen" at bounding box center [790, 663] width 847 height 43
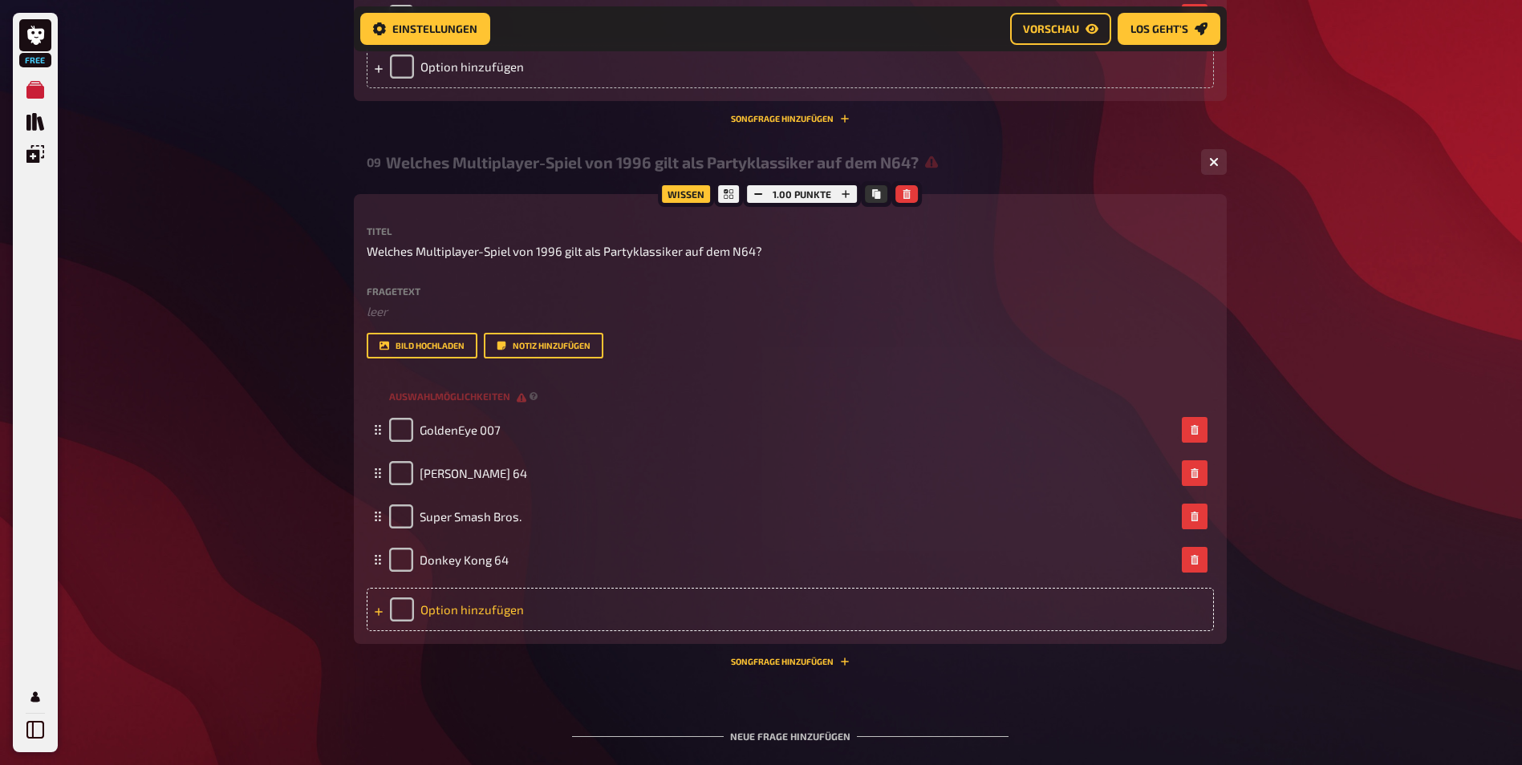
scroll to position [2673, 0]
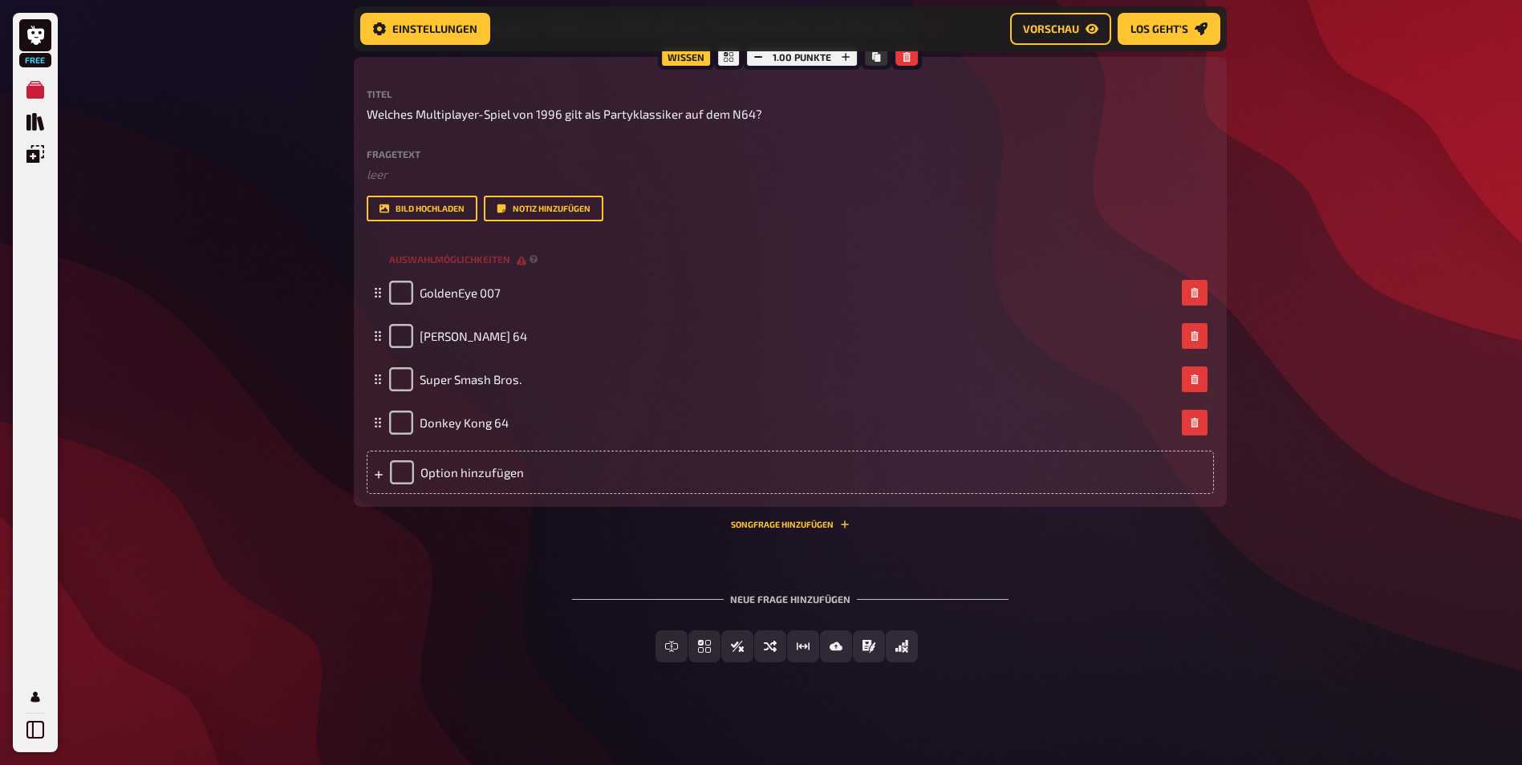
click at [464, 579] on div "Neue Frage hinzufügen Freitext Eingabe Einfachauswahl Wahr / Falsch Sortierfrag…" at bounding box center [790, 628] width 873 height 120
click at [670, 649] on span "Einfachauswahl" at bounding box center [714, 647] width 95 height 11
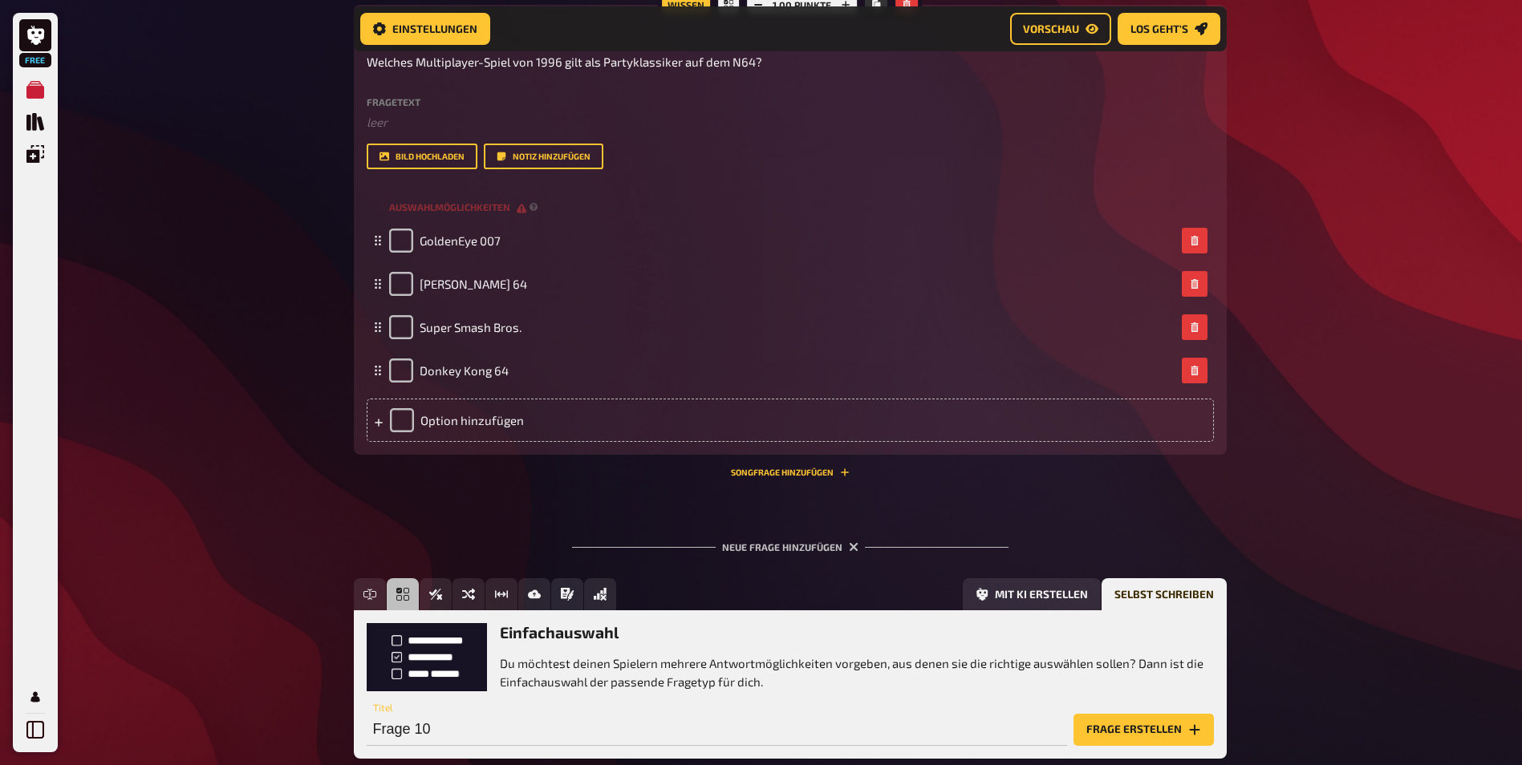
scroll to position [2821, 0]
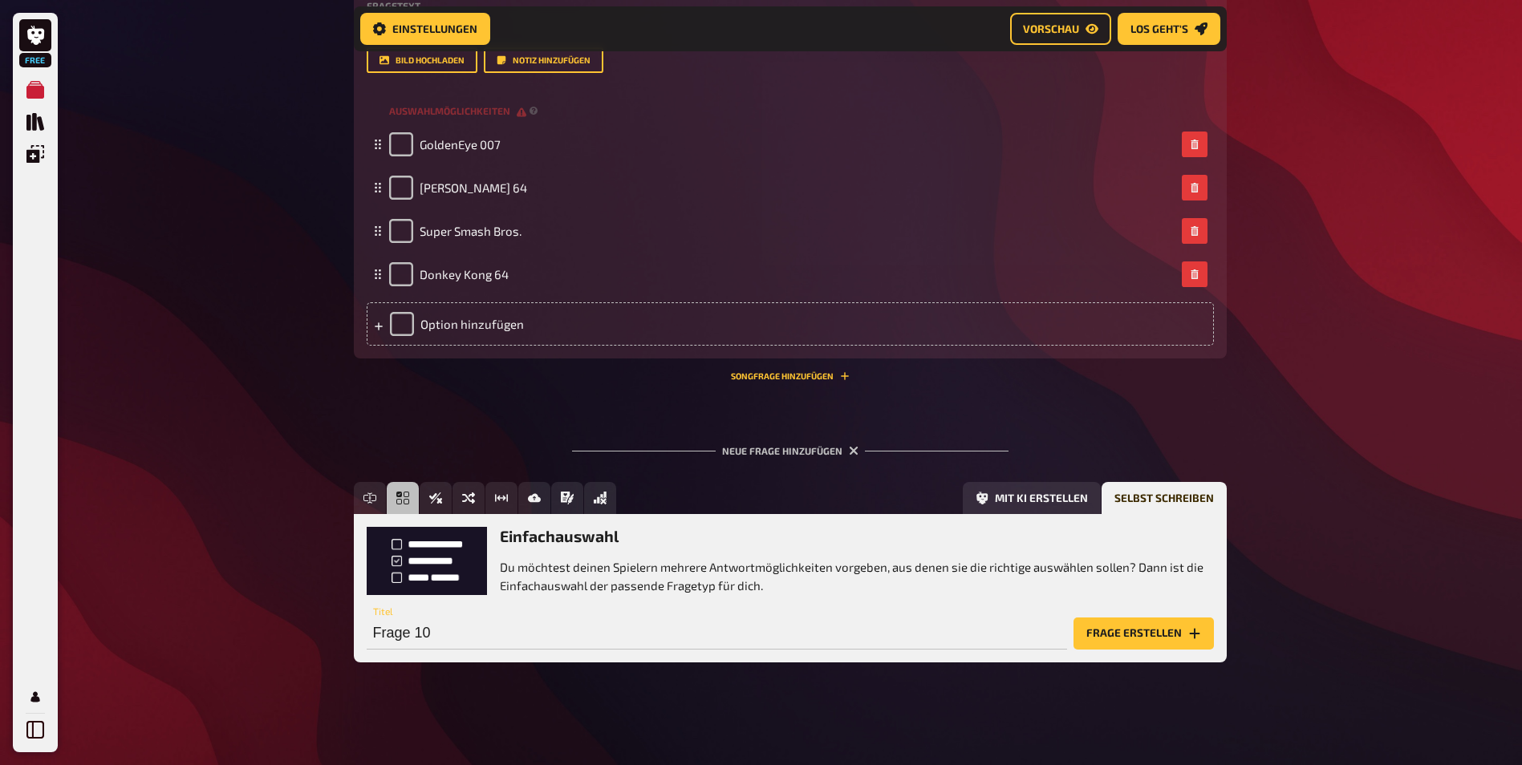
click at [851, 445] on div "Neue Frage hinzufügen" at bounding box center [790, 445] width 436 height 50
click at [850, 452] on icon "button" at bounding box center [852, 451] width 15 height 15
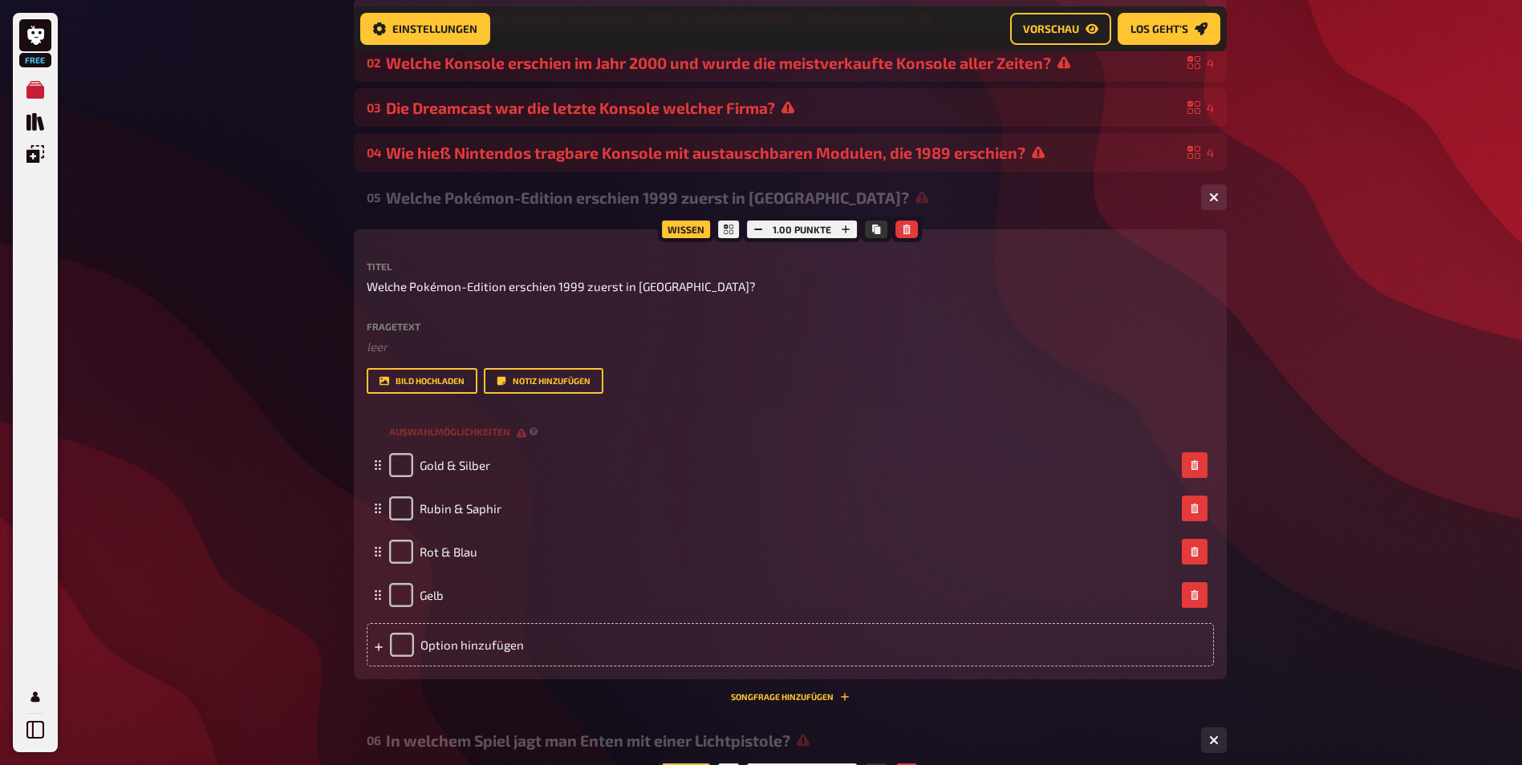
scroll to position [13, 0]
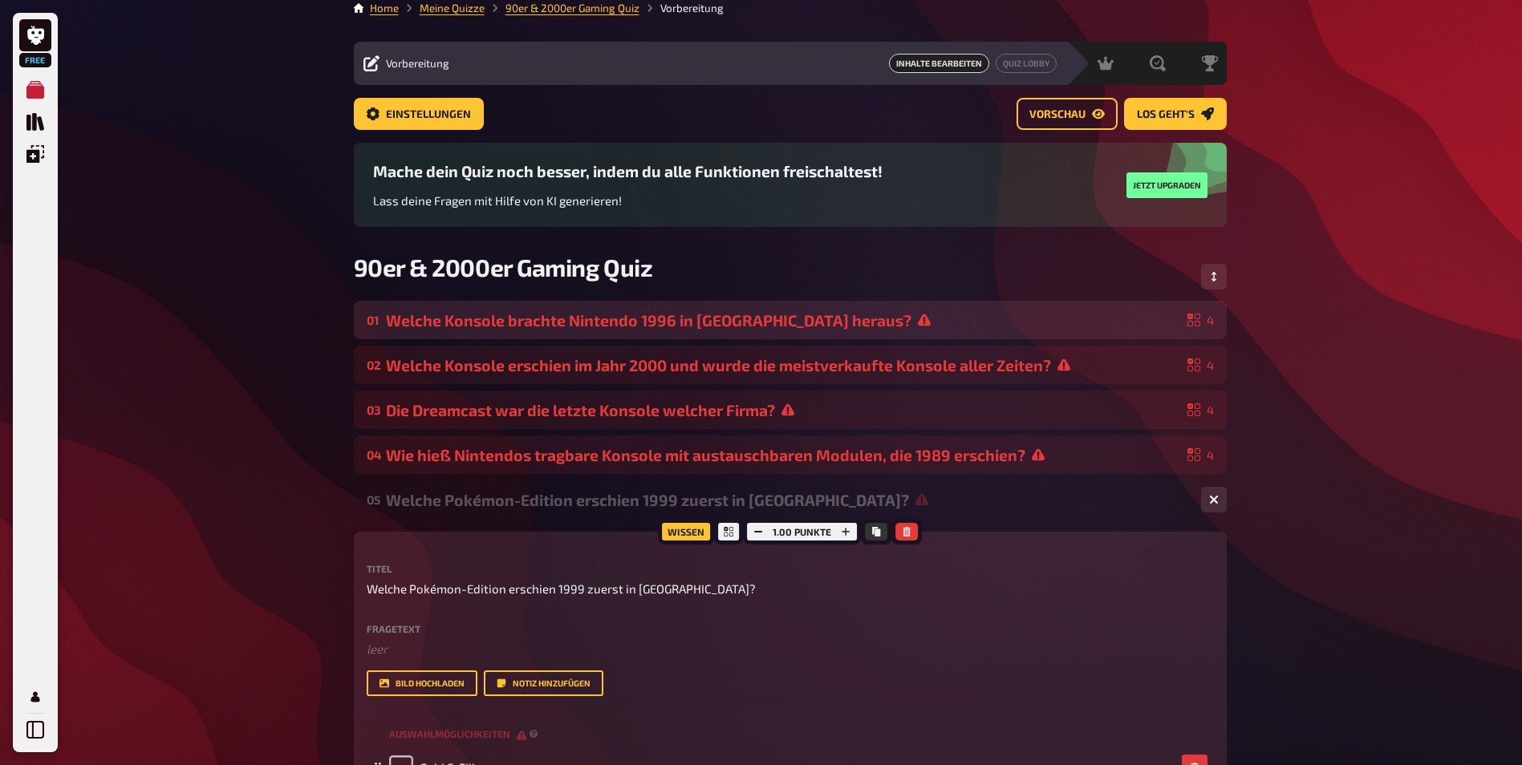
click at [504, 307] on div "01 Welche Konsole brachte Nintendo 1996 in Europa heraus? 4" at bounding box center [790, 320] width 873 height 39
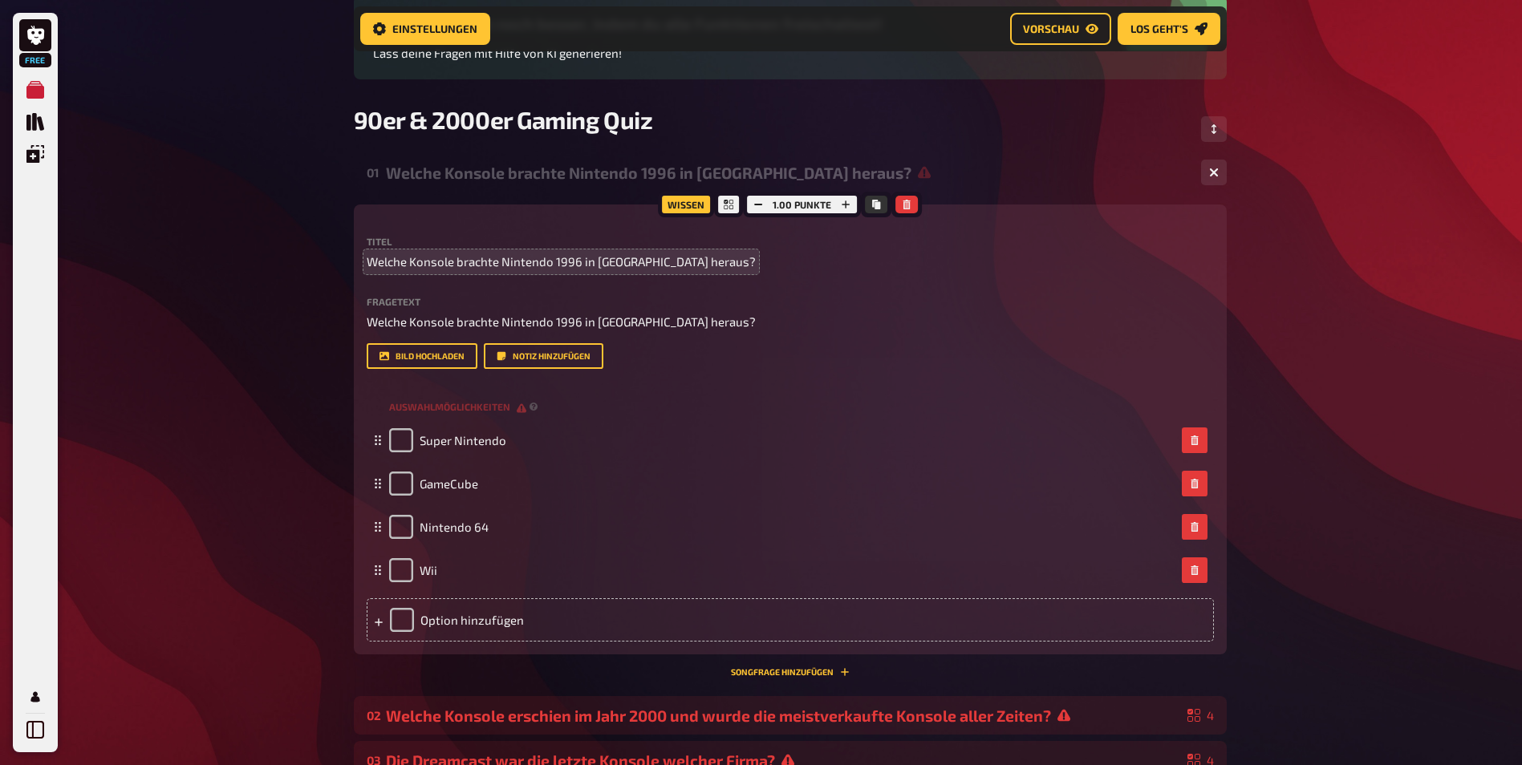
scroll to position [186, 0]
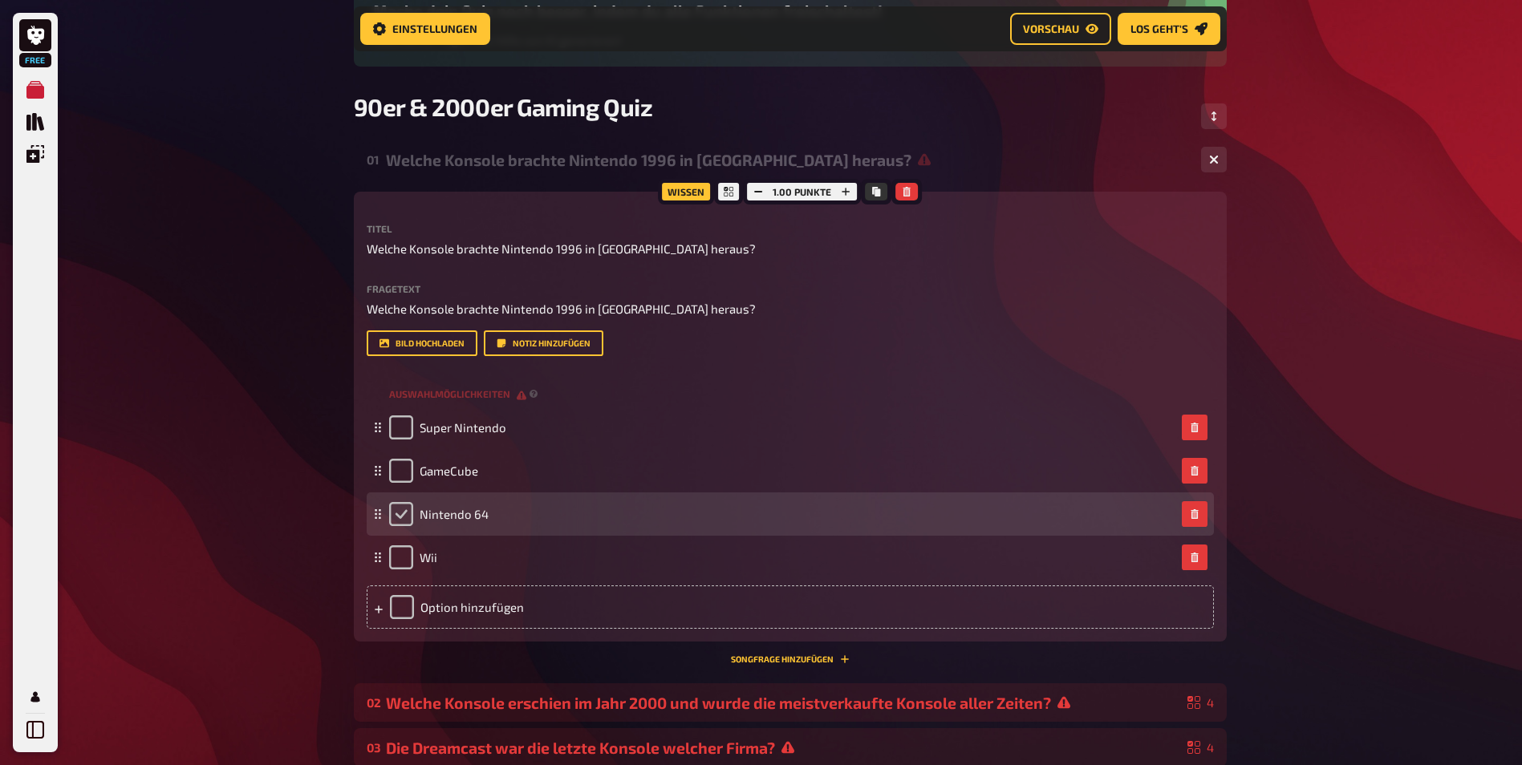
drag, startPoint x: 395, startPoint y: 562, endPoint x: 404, endPoint y: 563, distance: 9.0
click at [395, 526] on input "checkbox" at bounding box center [401, 514] width 24 height 24
checkbox input "true"
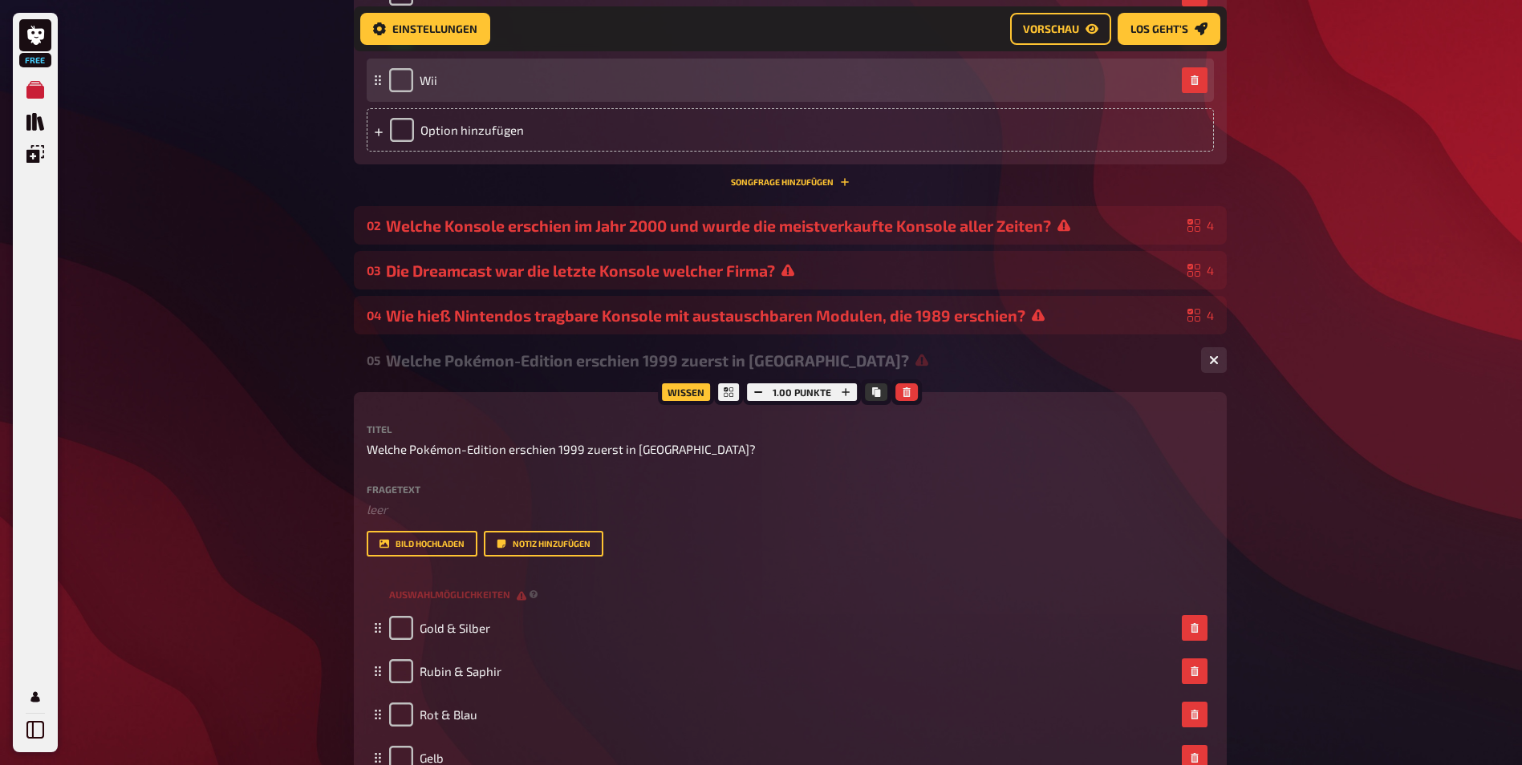
scroll to position [667, 0]
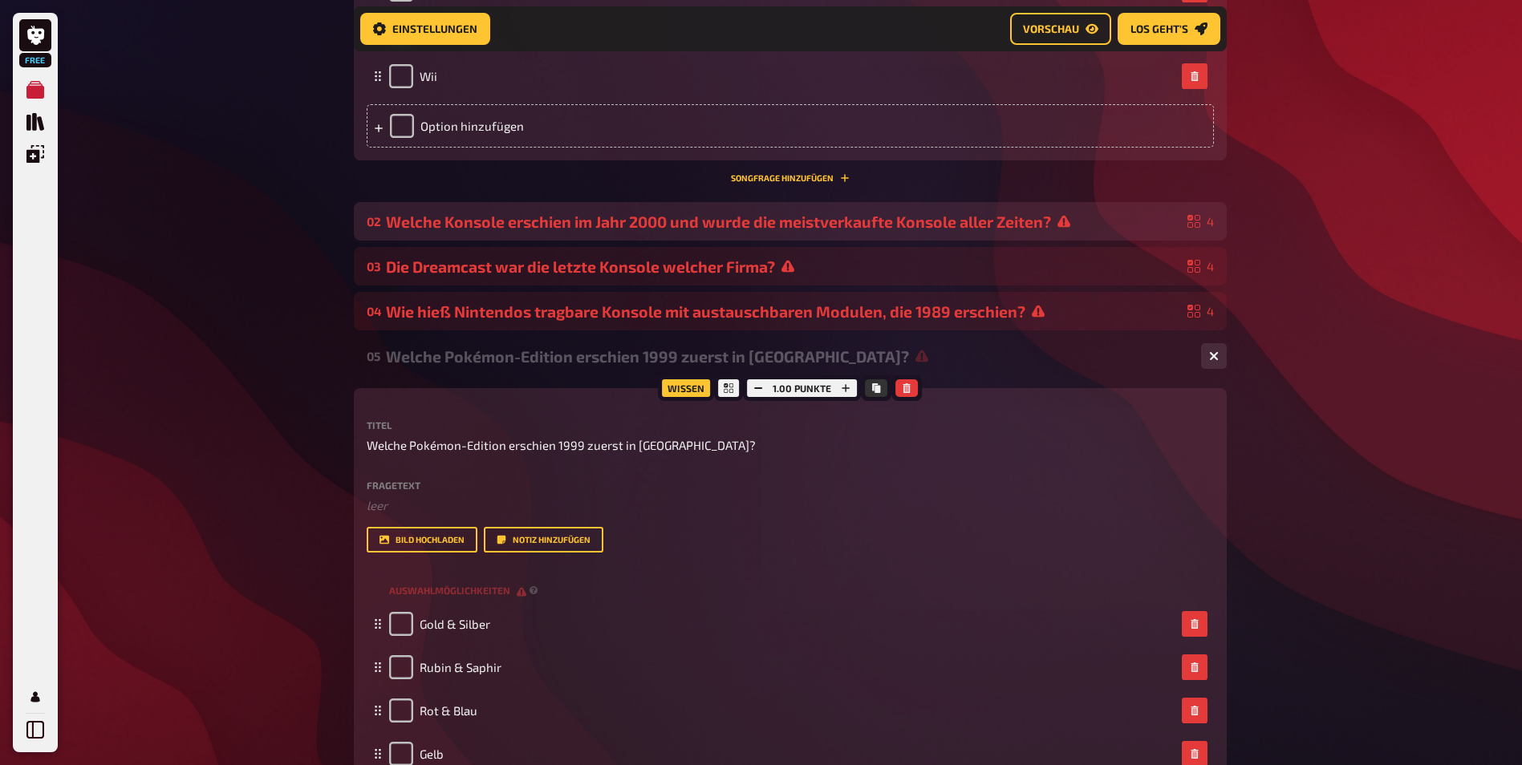
click at [583, 231] on div "Welche Konsole erschien im Jahr 2000 und wurde die meistverkaufte Konsole aller…" at bounding box center [783, 222] width 795 height 18
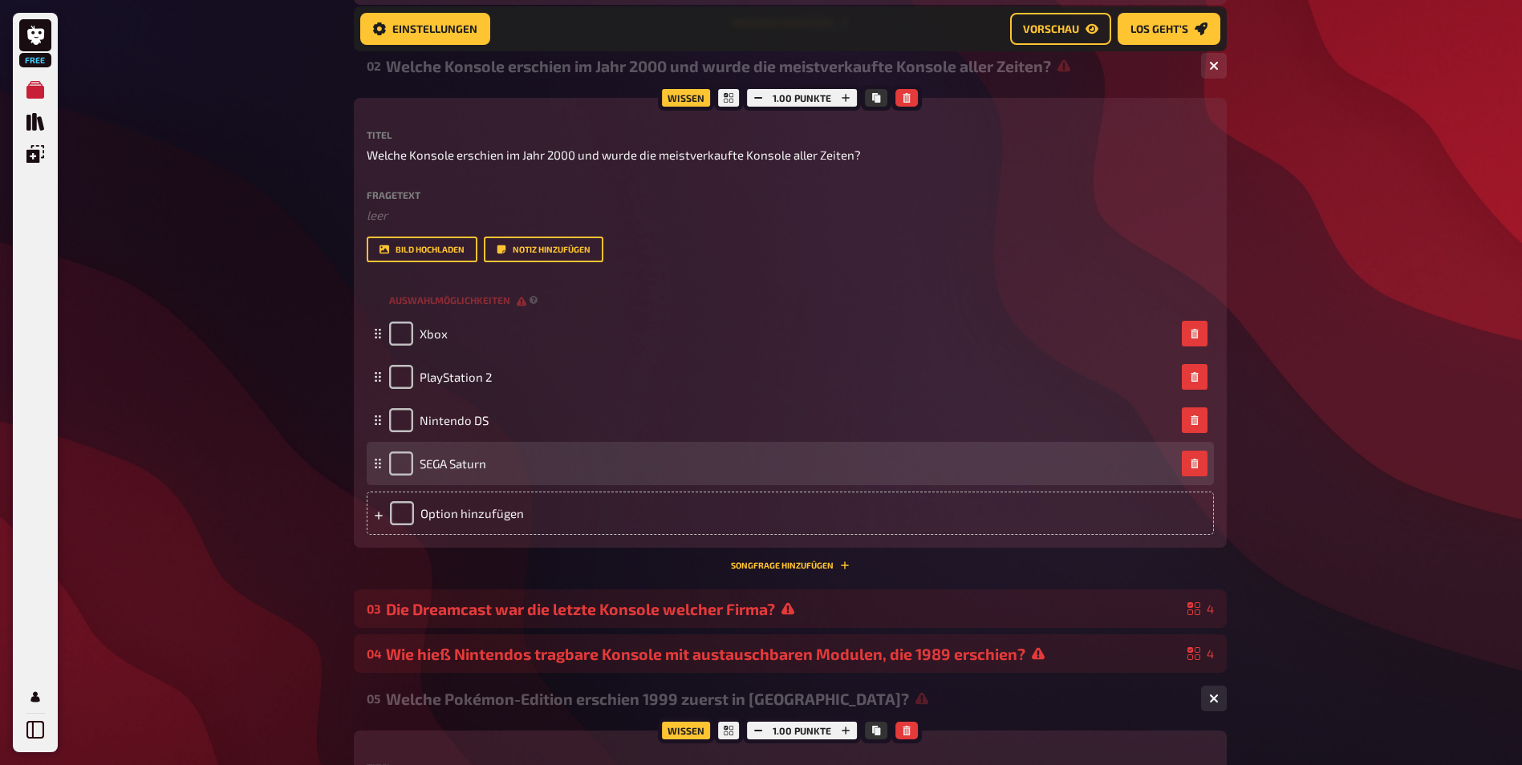
scroll to position [828, 0]
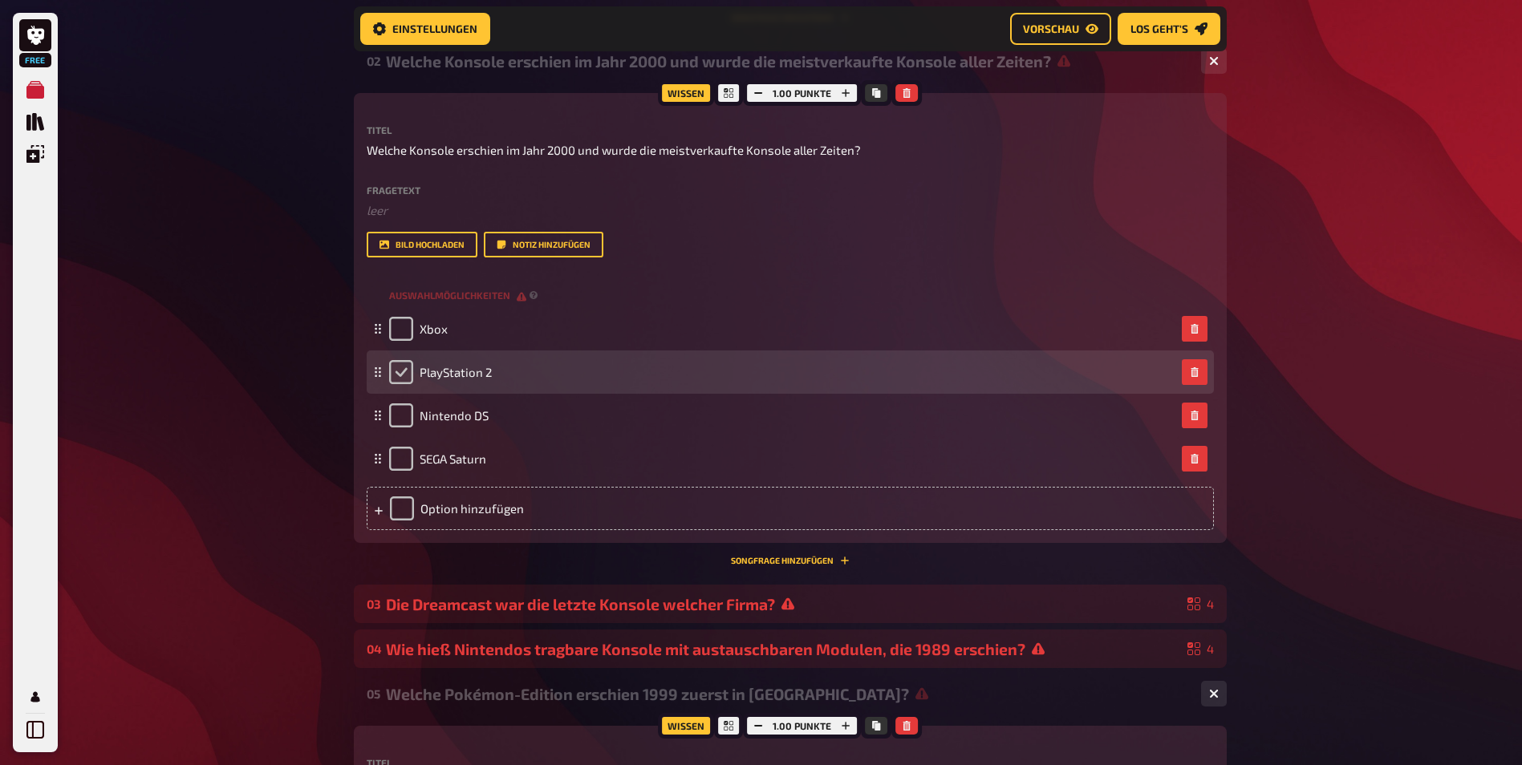
click at [400, 384] on input "checkbox" at bounding box center [401, 372] width 24 height 24
checkbox input "true"
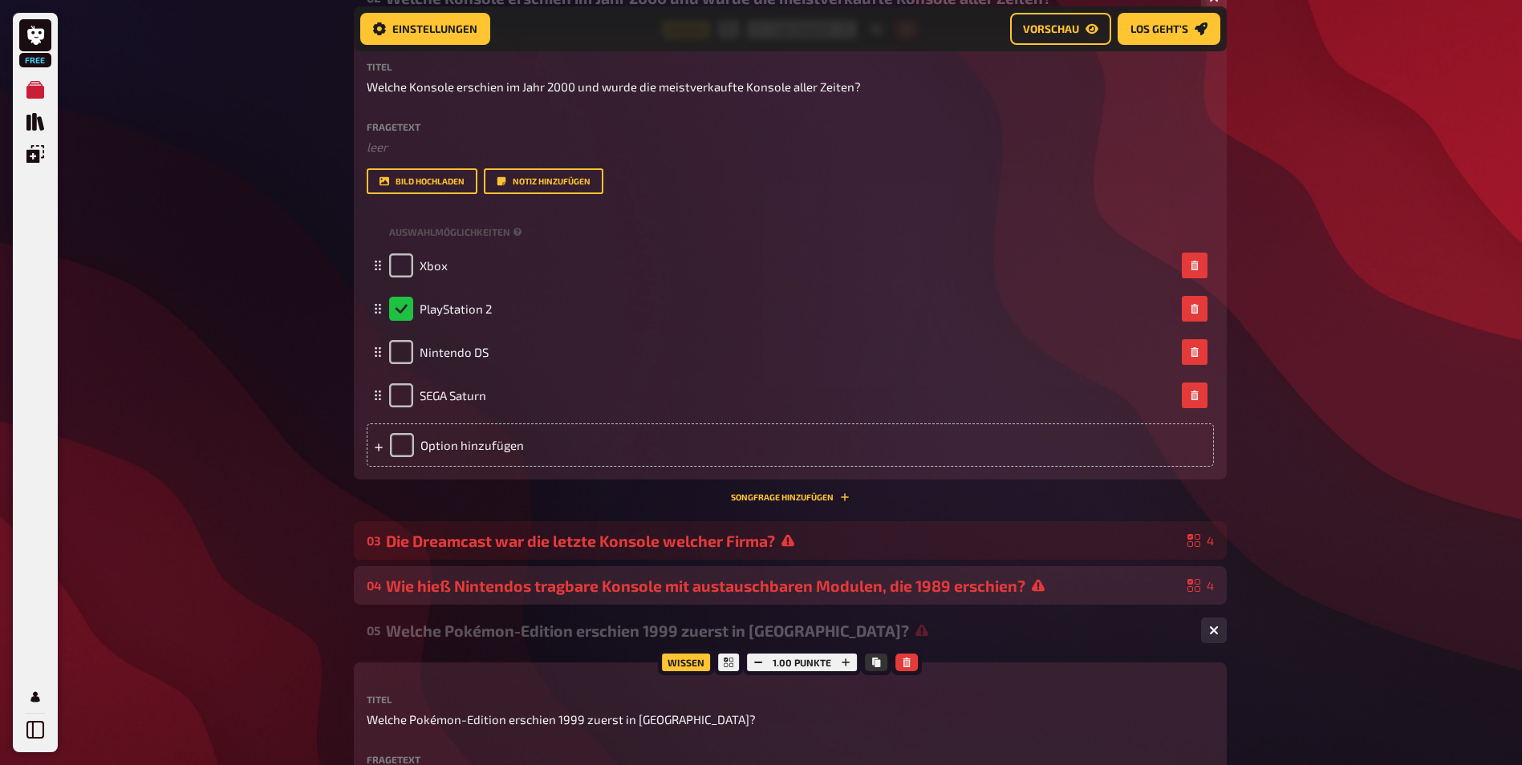
scroll to position [988, 0]
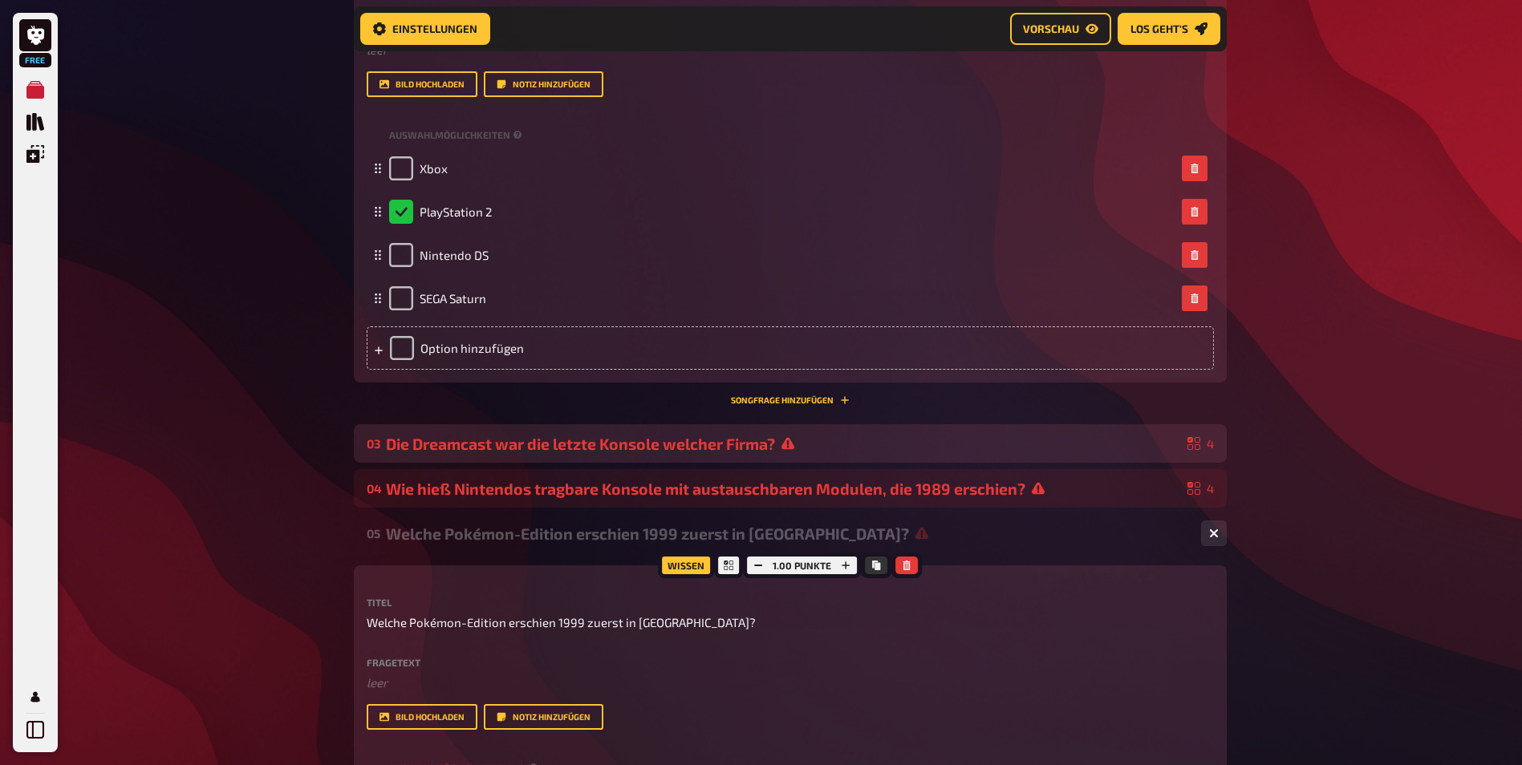
click at [696, 453] on div "Die Dreamcast war die letzte Konsole welcher Firma?" at bounding box center [783, 444] width 795 height 18
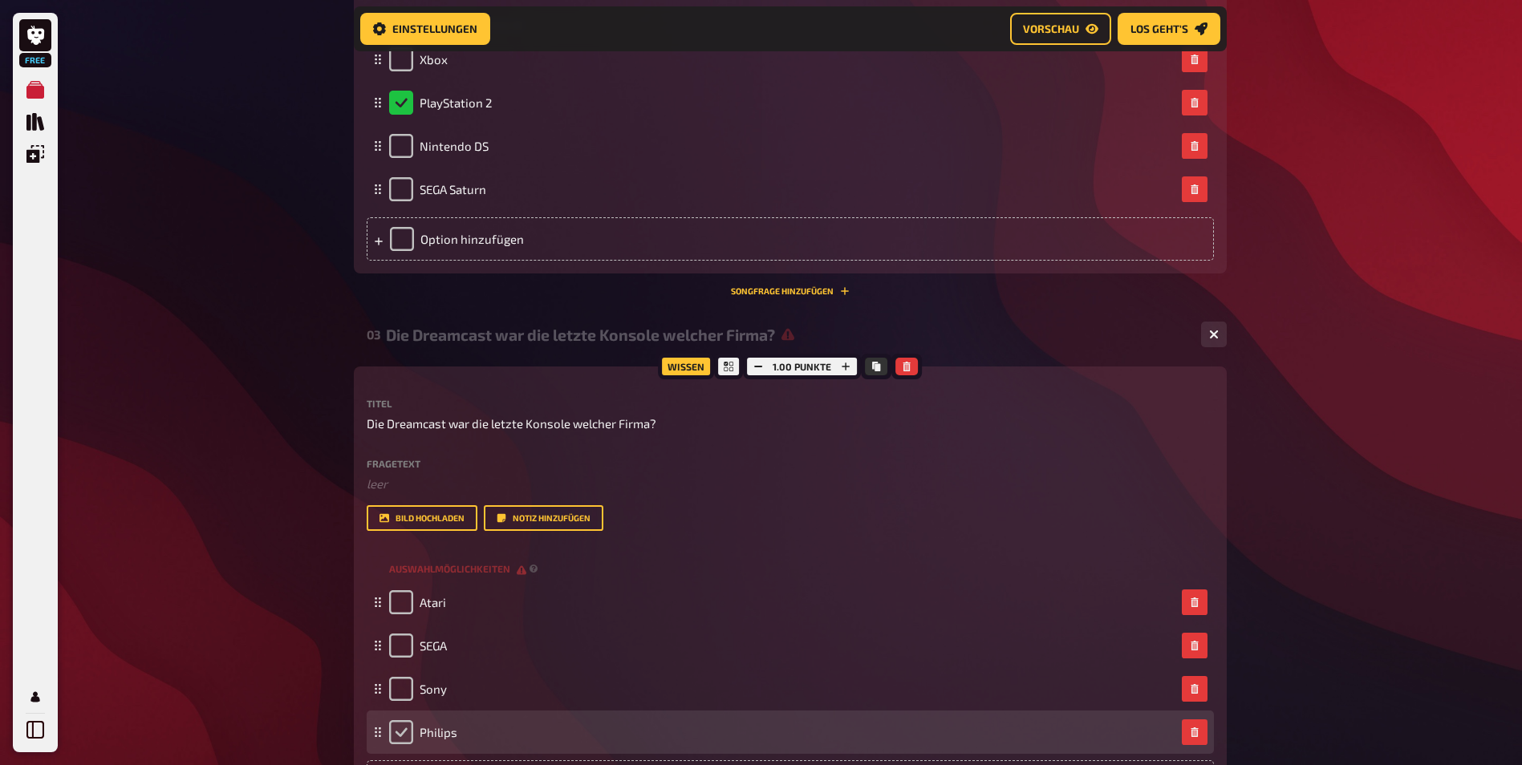
scroll to position [1309, 0]
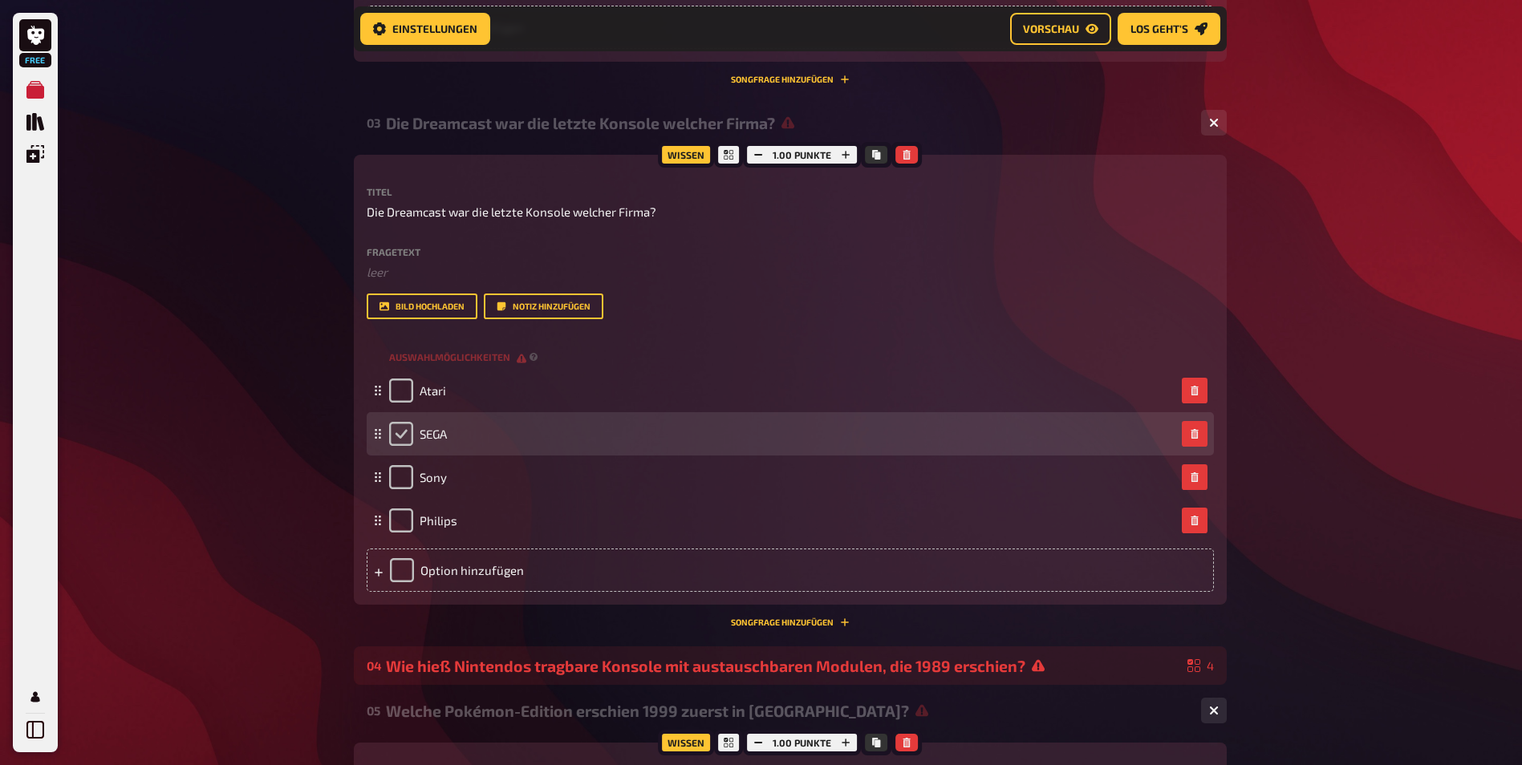
click at [408, 446] on input "checkbox" at bounding box center [401, 434] width 24 height 24
checkbox input "true"
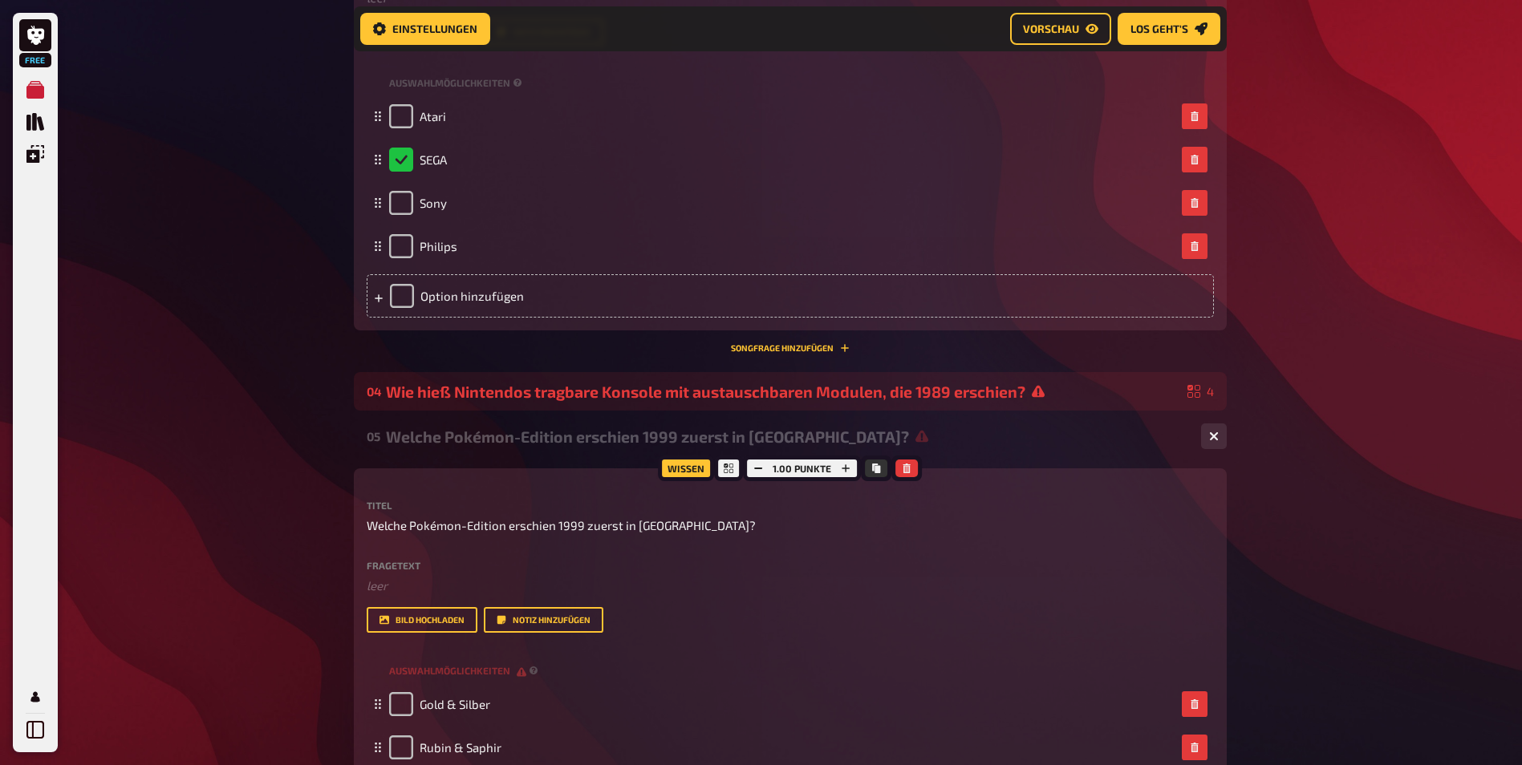
scroll to position [1630, 0]
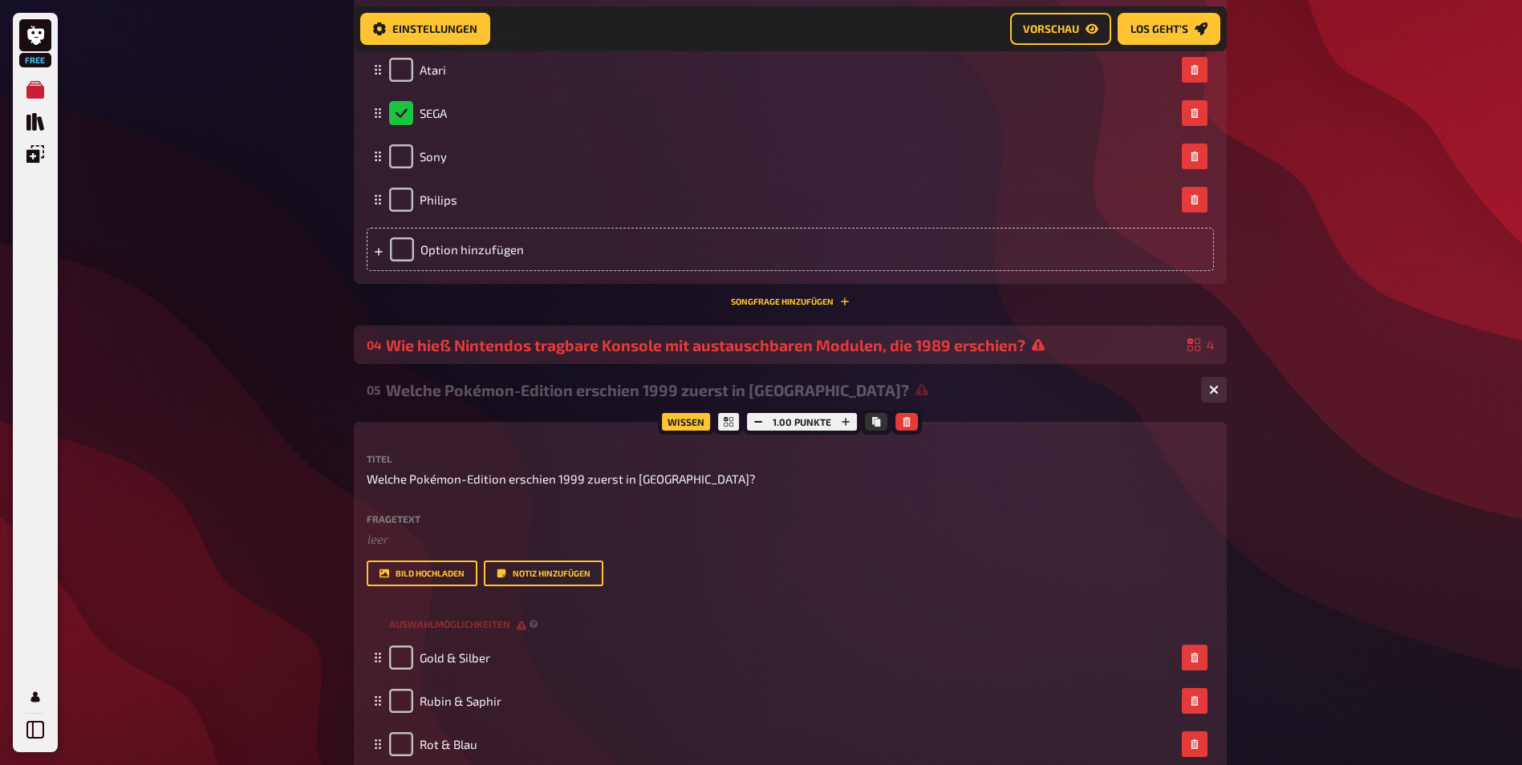
click at [716, 355] on div "Wie hieß Nintendos tragbare Konsole mit austauschbaren Modulen, die 1989 erschi…" at bounding box center [783, 345] width 795 height 18
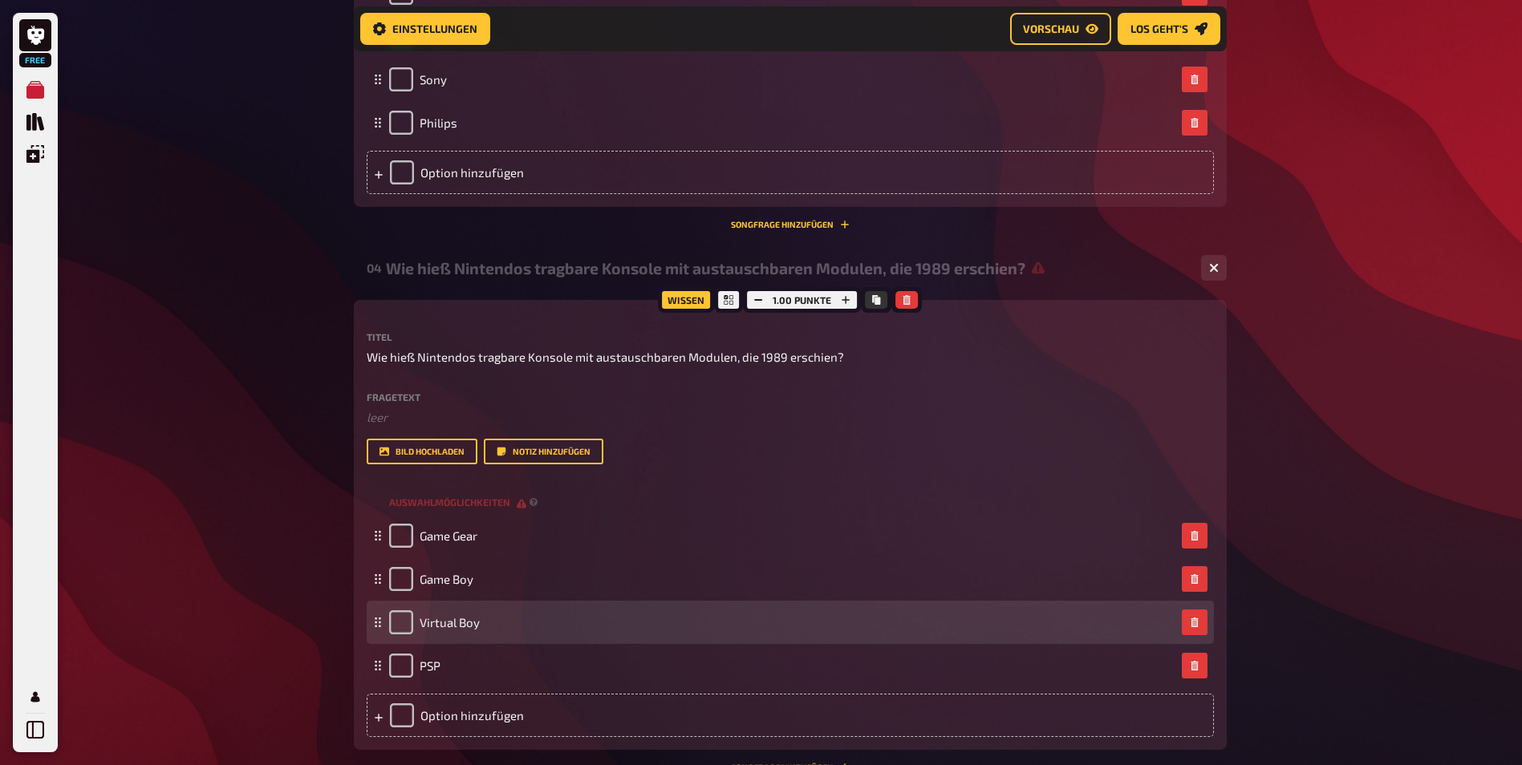
scroll to position [1790, 0]
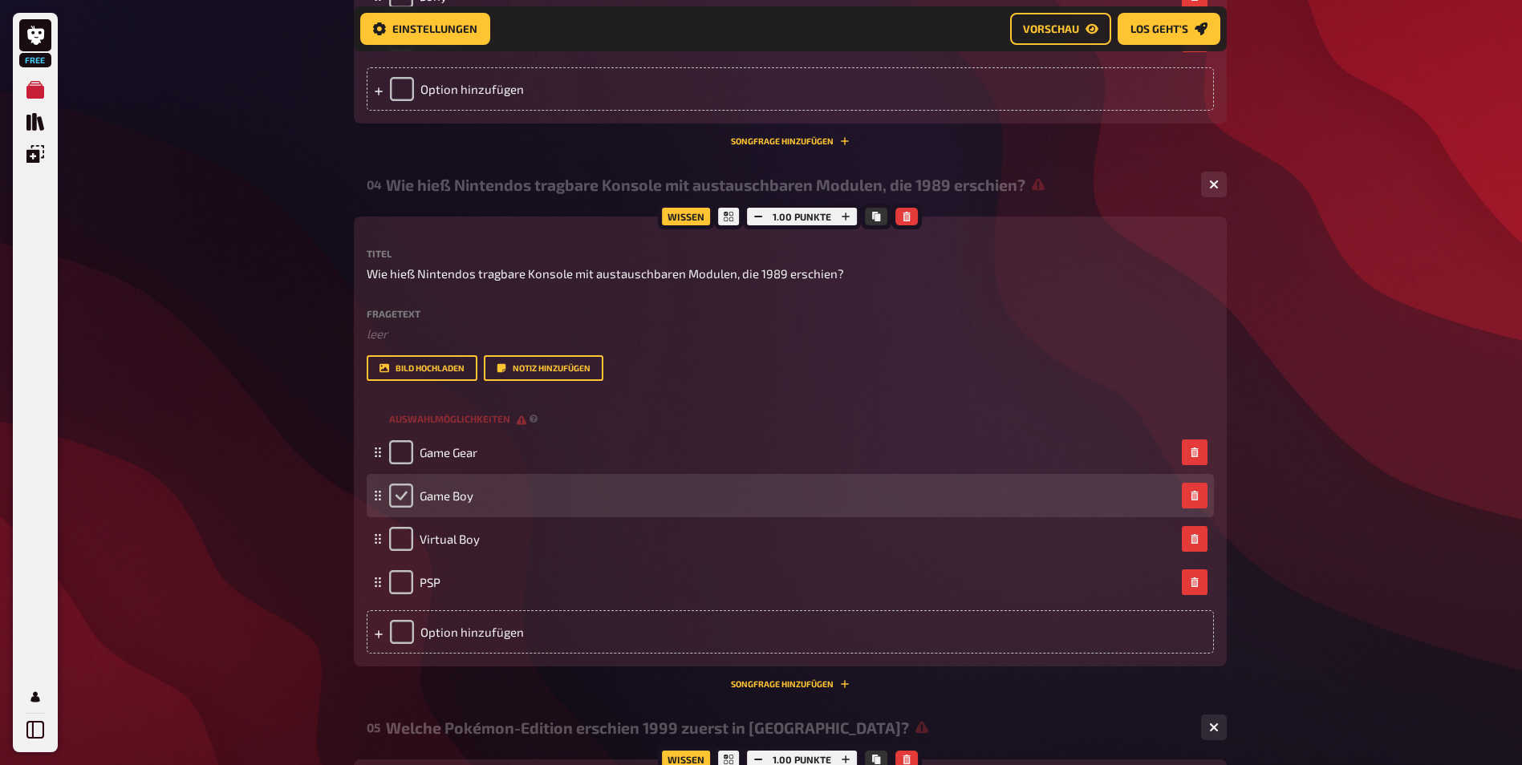
click at [399, 508] on input "checkbox" at bounding box center [401, 496] width 24 height 24
checkbox input "true"
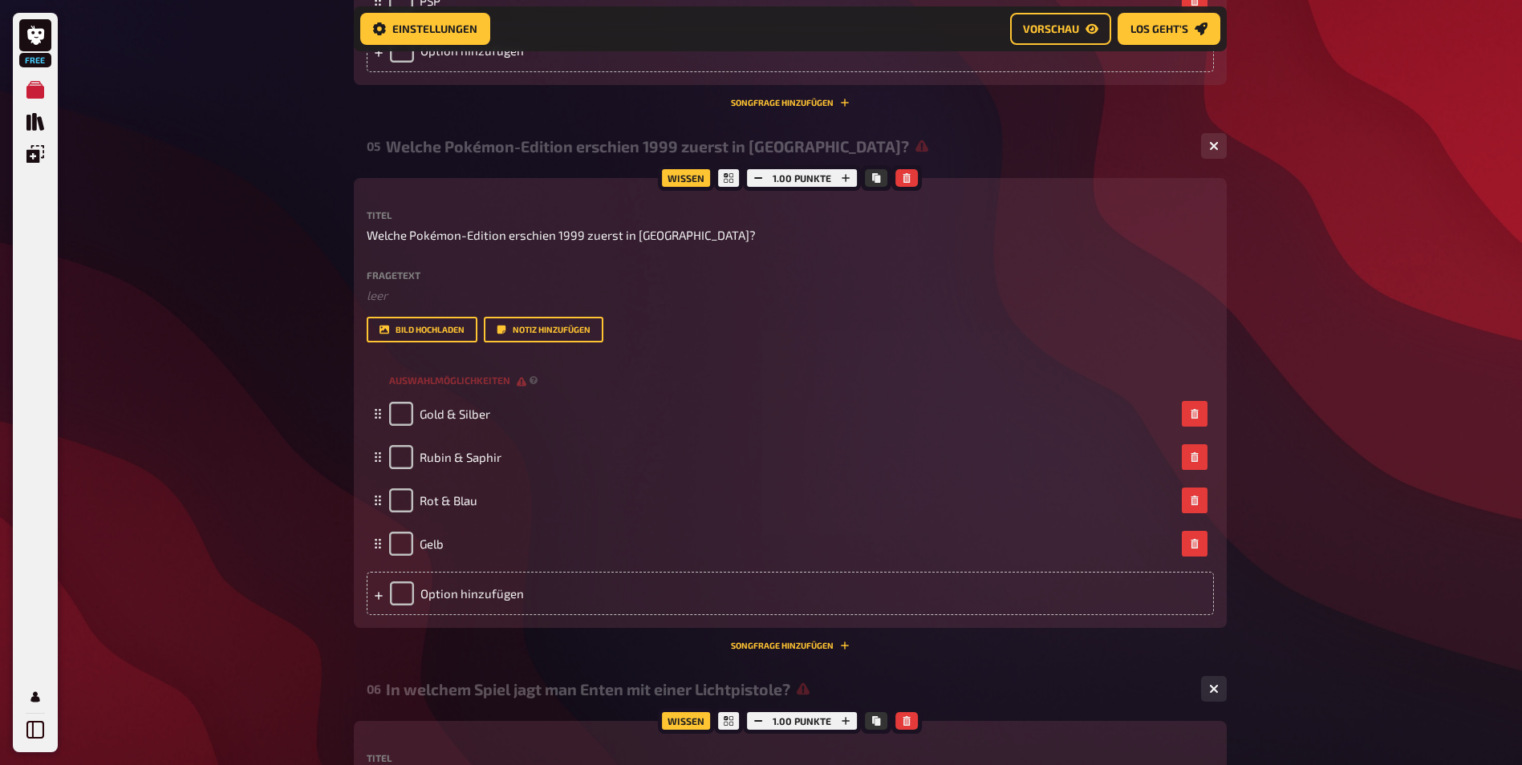
scroll to position [2512, 0]
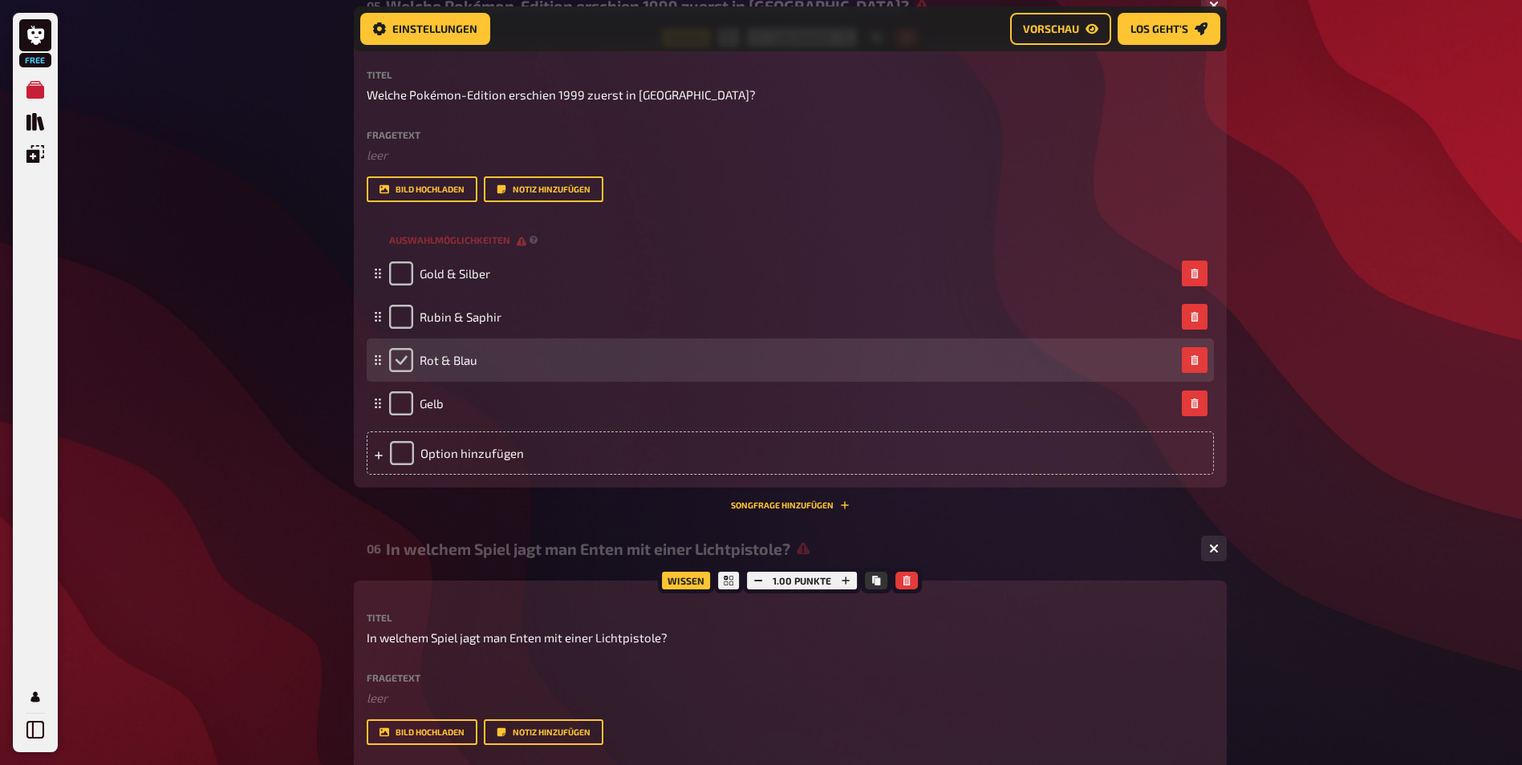
click at [396, 372] on input "checkbox" at bounding box center [401, 360] width 24 height 24
checkbox input "true"
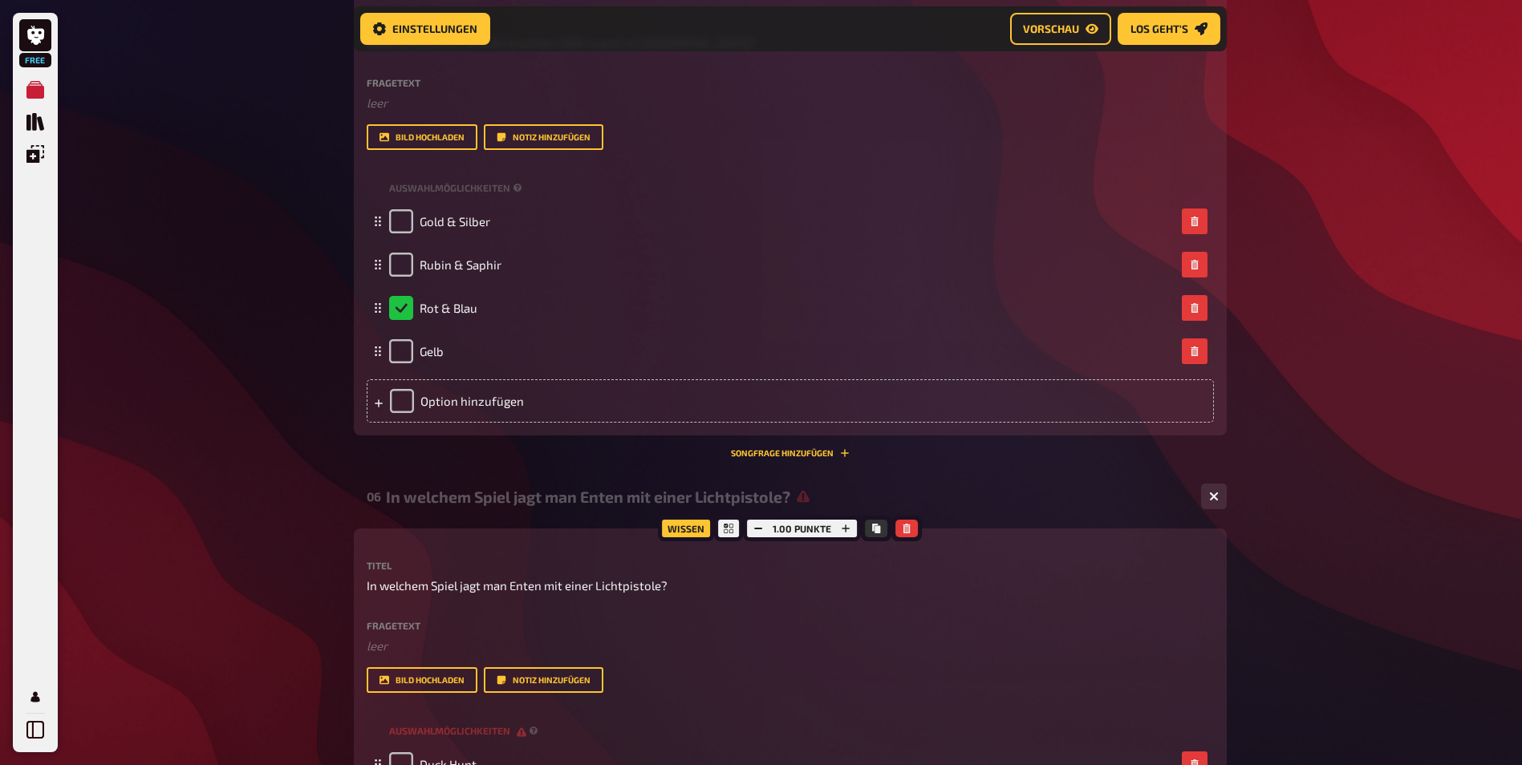
scroll to position [2753, 0]
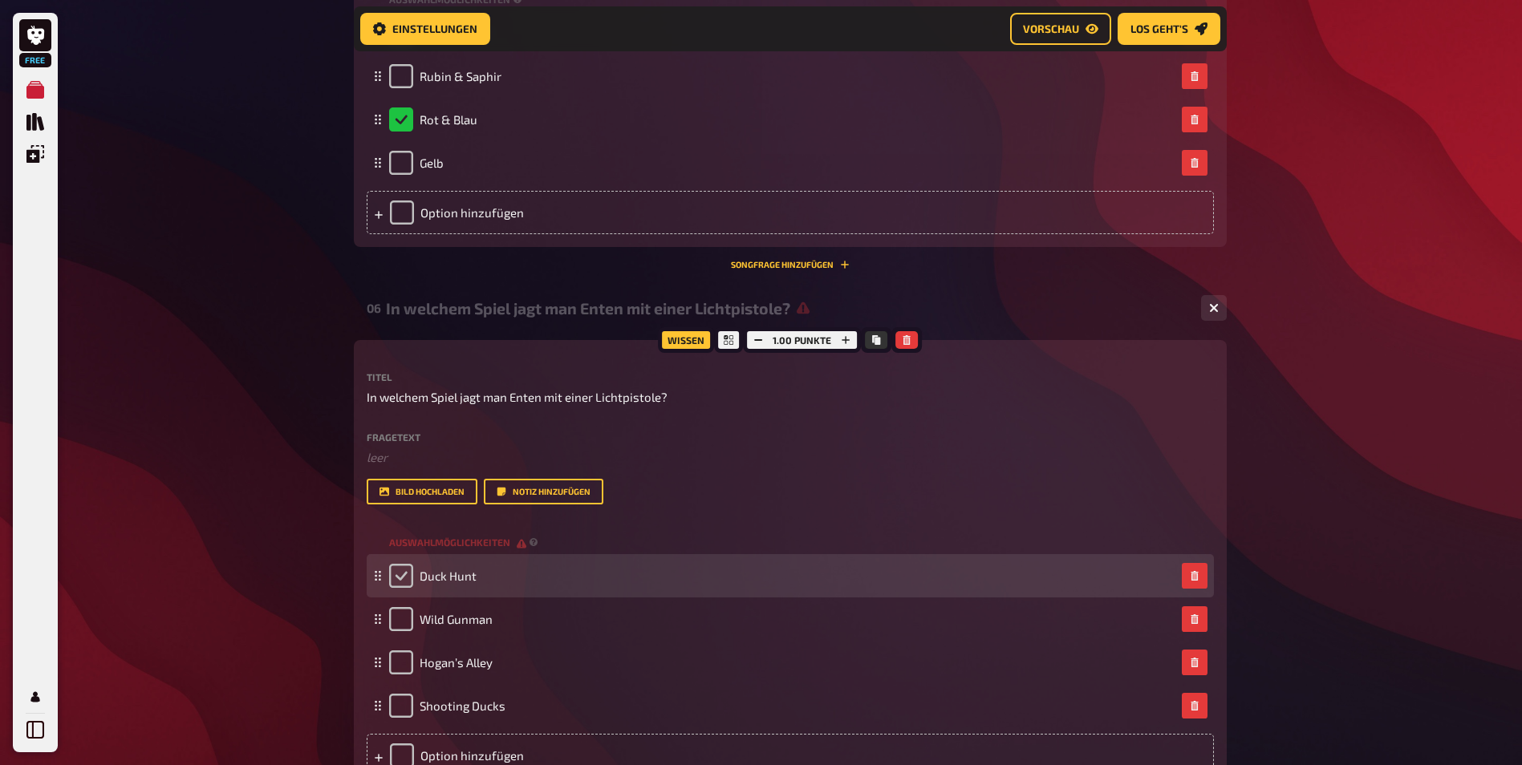
click at [399, 588] on input "checkbox" at bounding box center [401, 576] width 24 height 24
checkbox input "true"
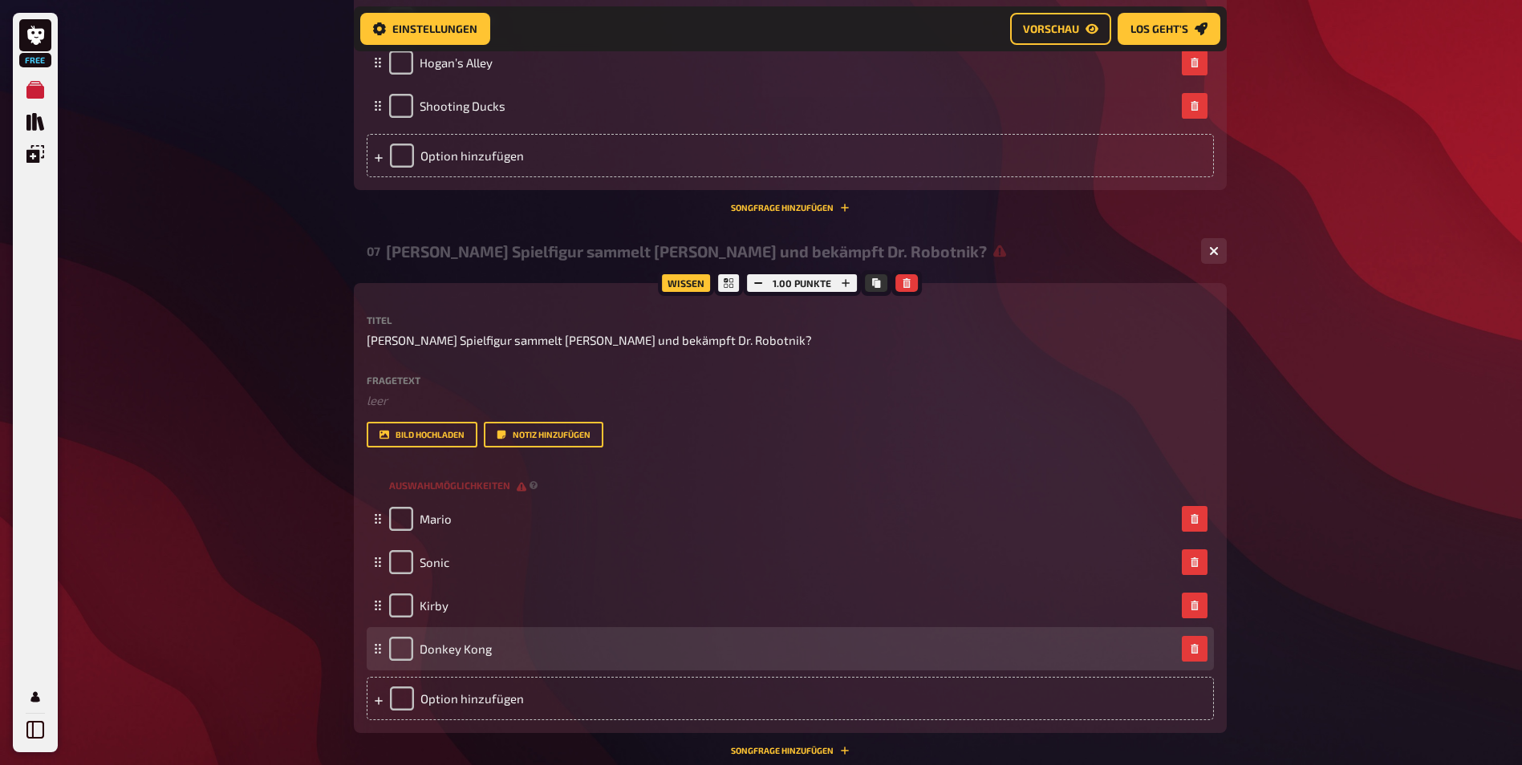
scroll to position [3395, 0]
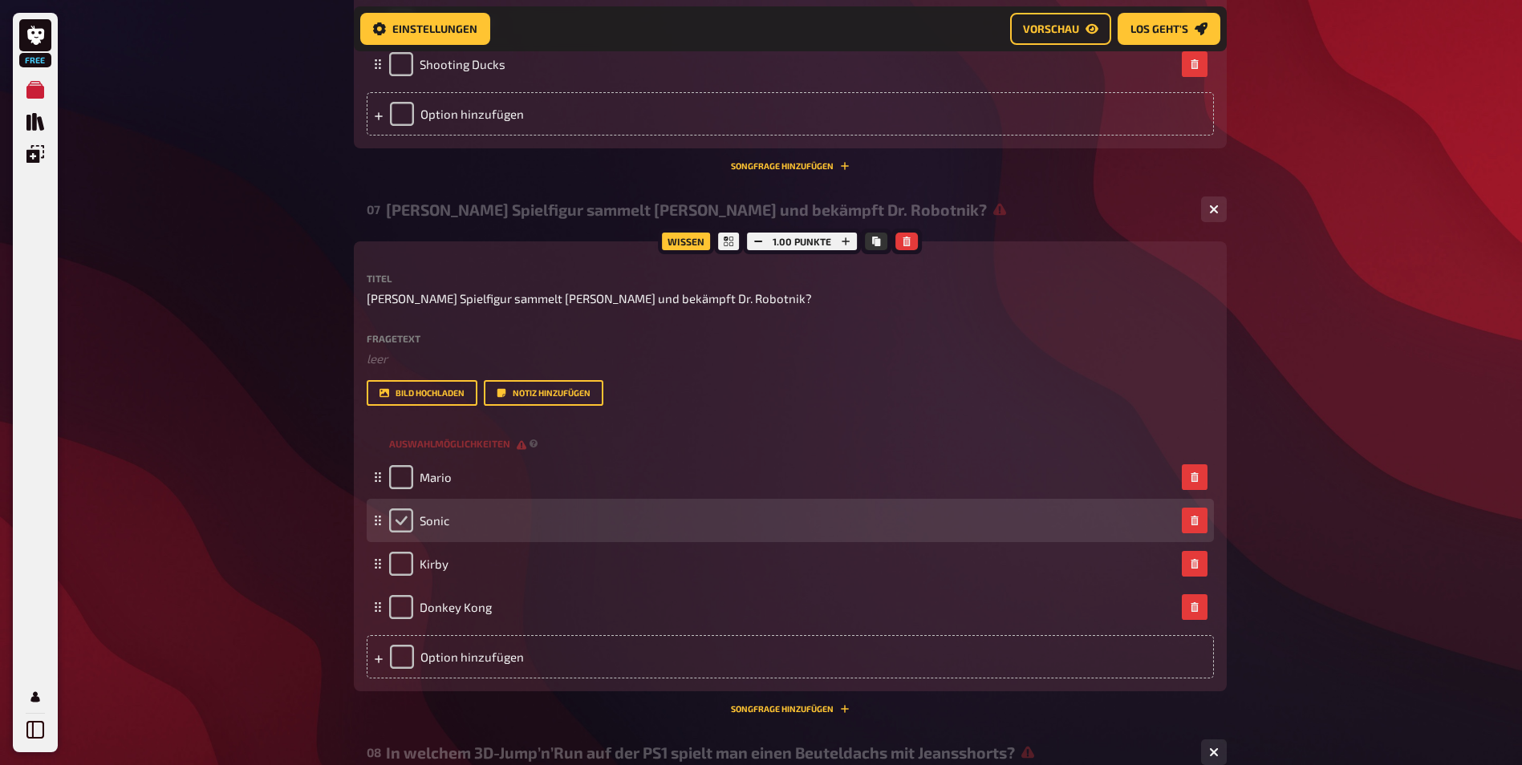
click at [398, 533] on input "checkbox" at bounding box center [401, 521] width 24 height 24
checkbox input "true"
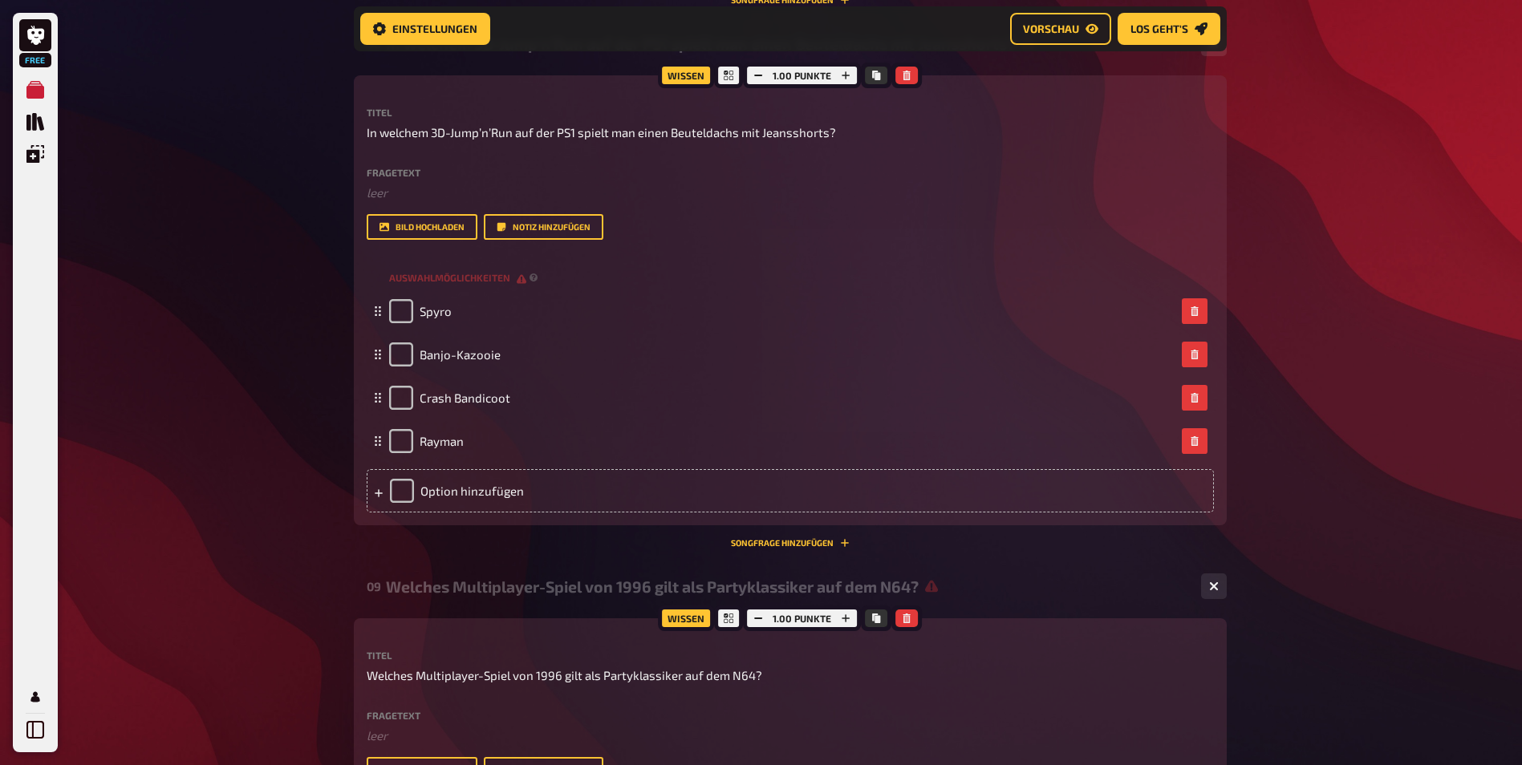
scroll to position [4117, 0]
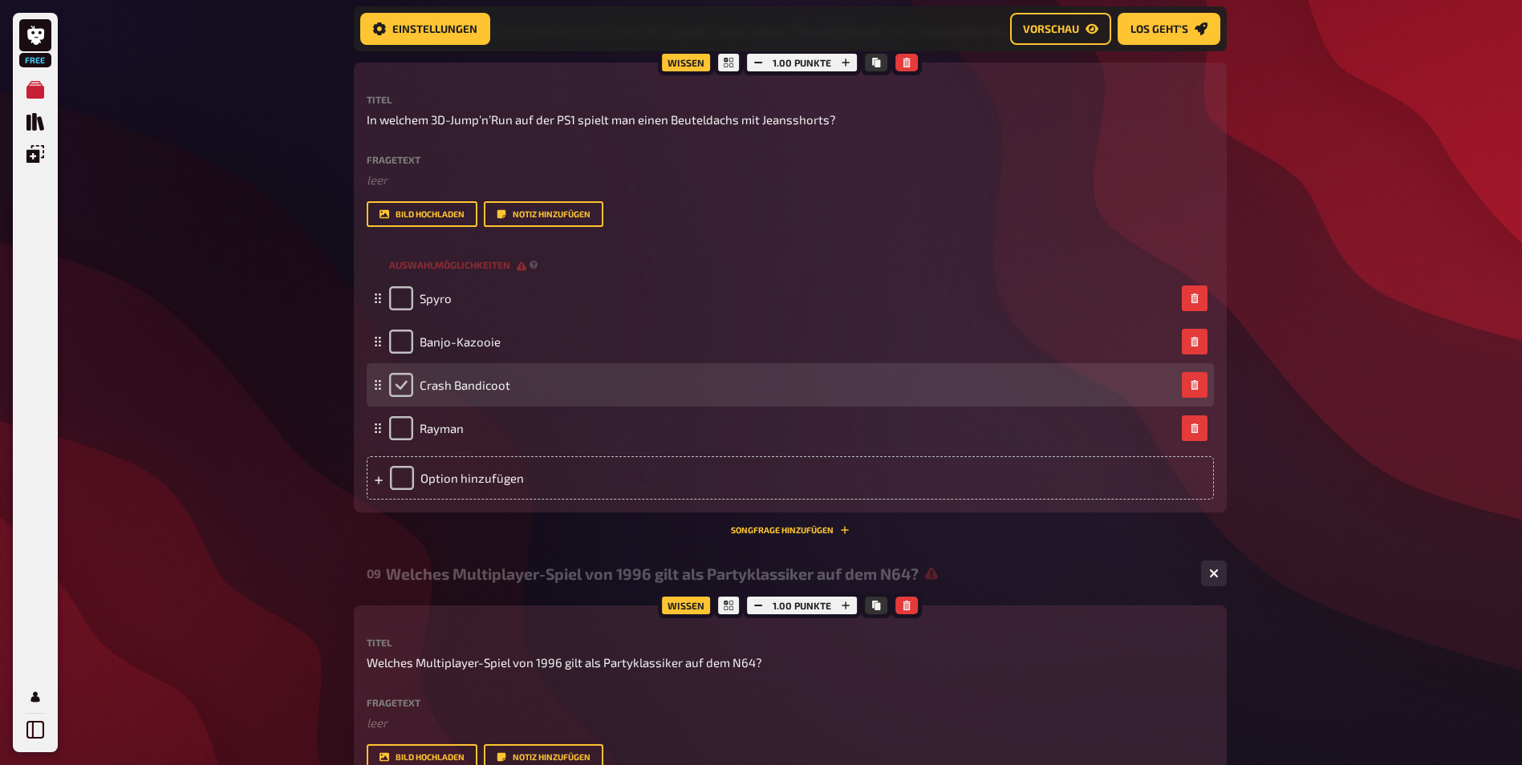
click at [401, 397] on input "checkbox" at bounding box center [401, 385] width 24 height 24
checkbox input "true"
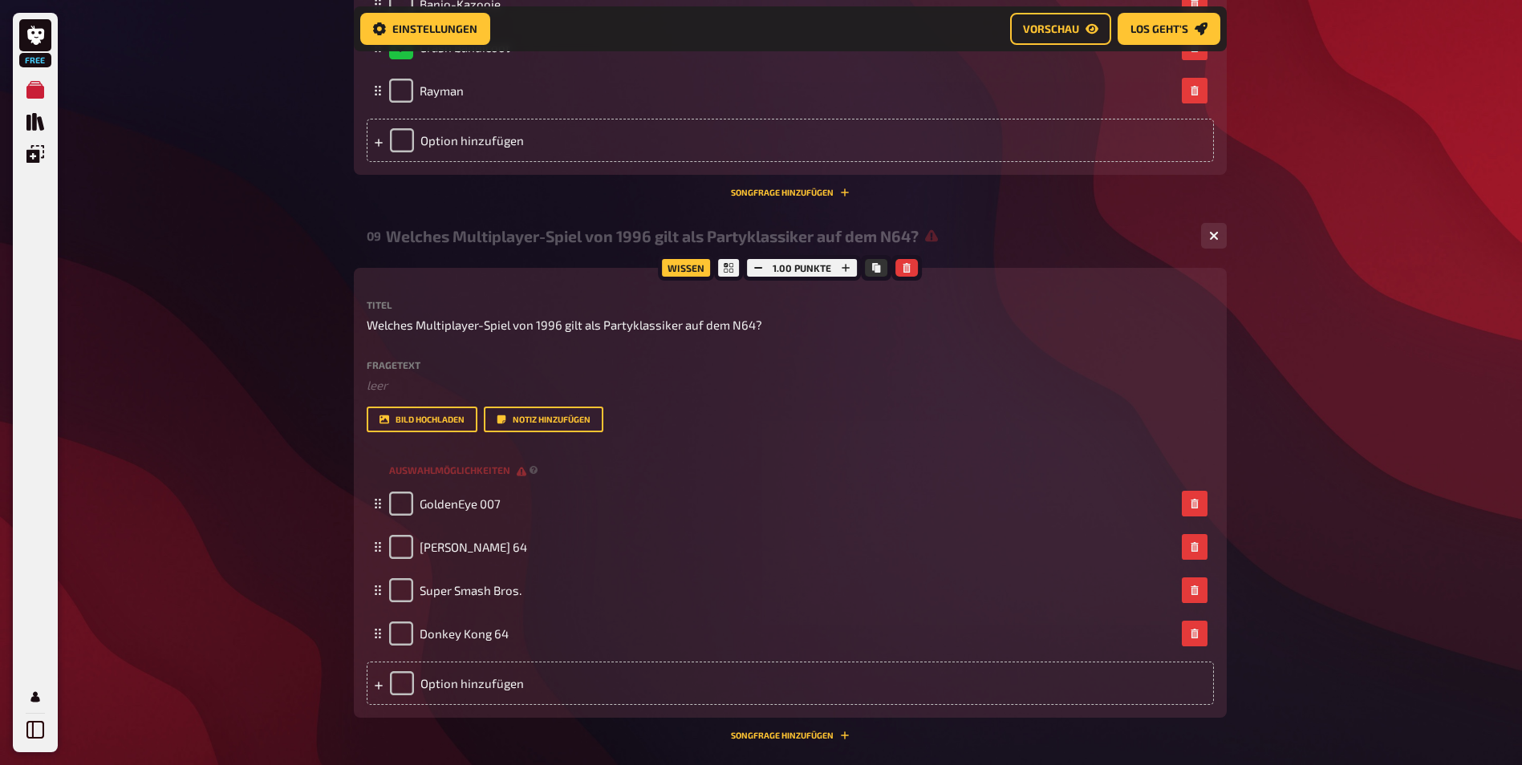
scroll to position [4598, 0]
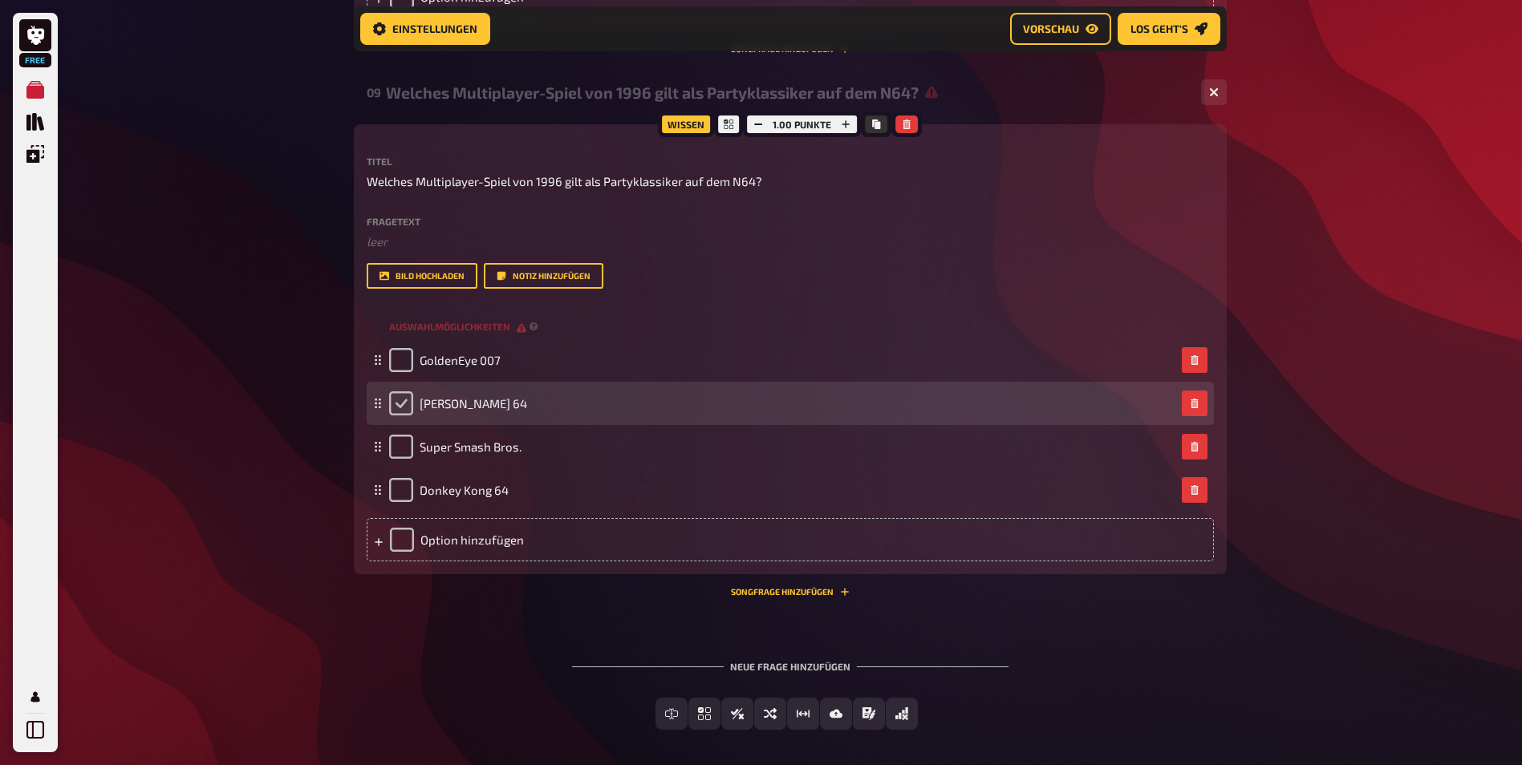
click at [403, 416] on input "checkbox" at bounding box center [401, 403] width 24 height 24
checkbox input "true"
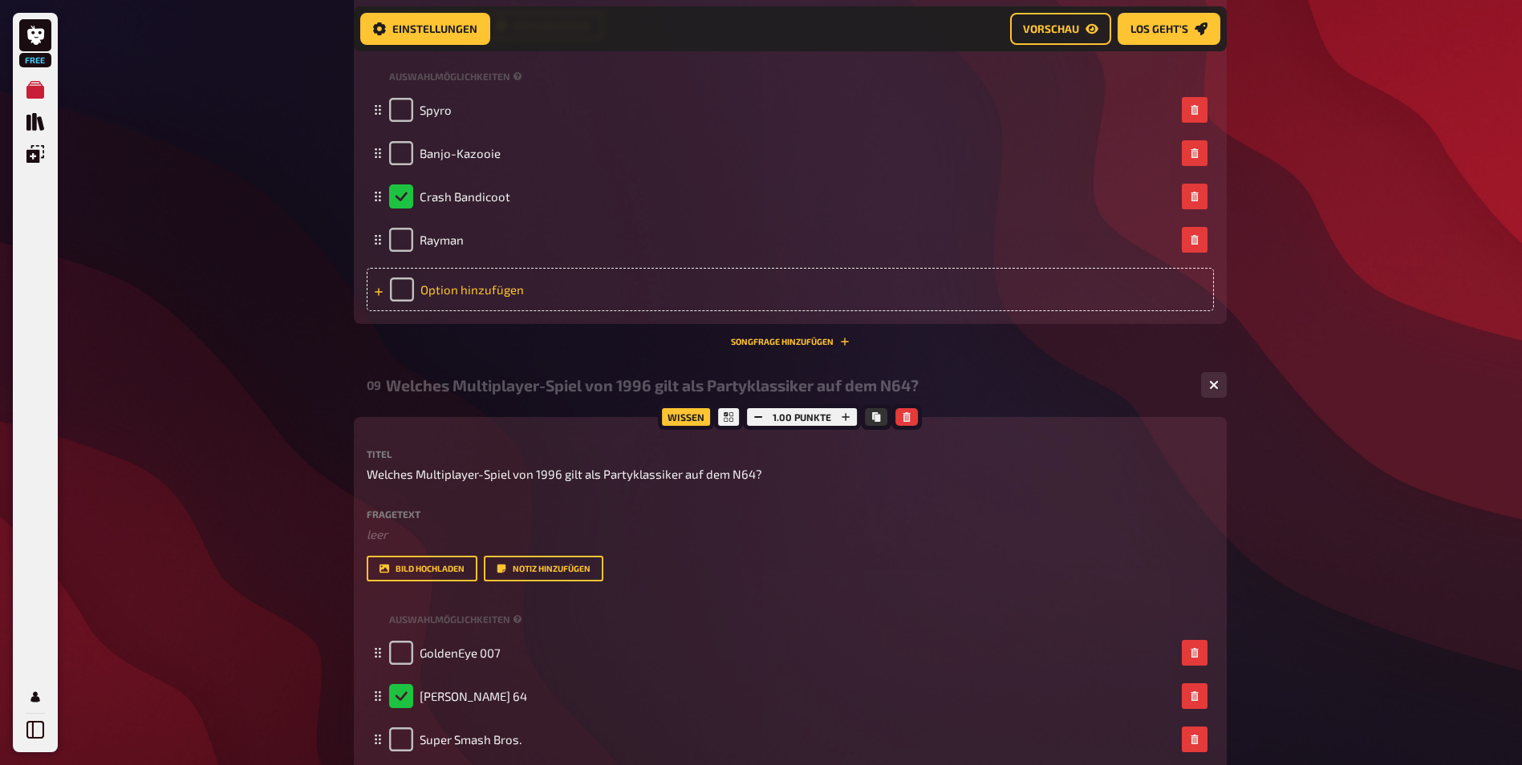
scroll to position [4078, 0]
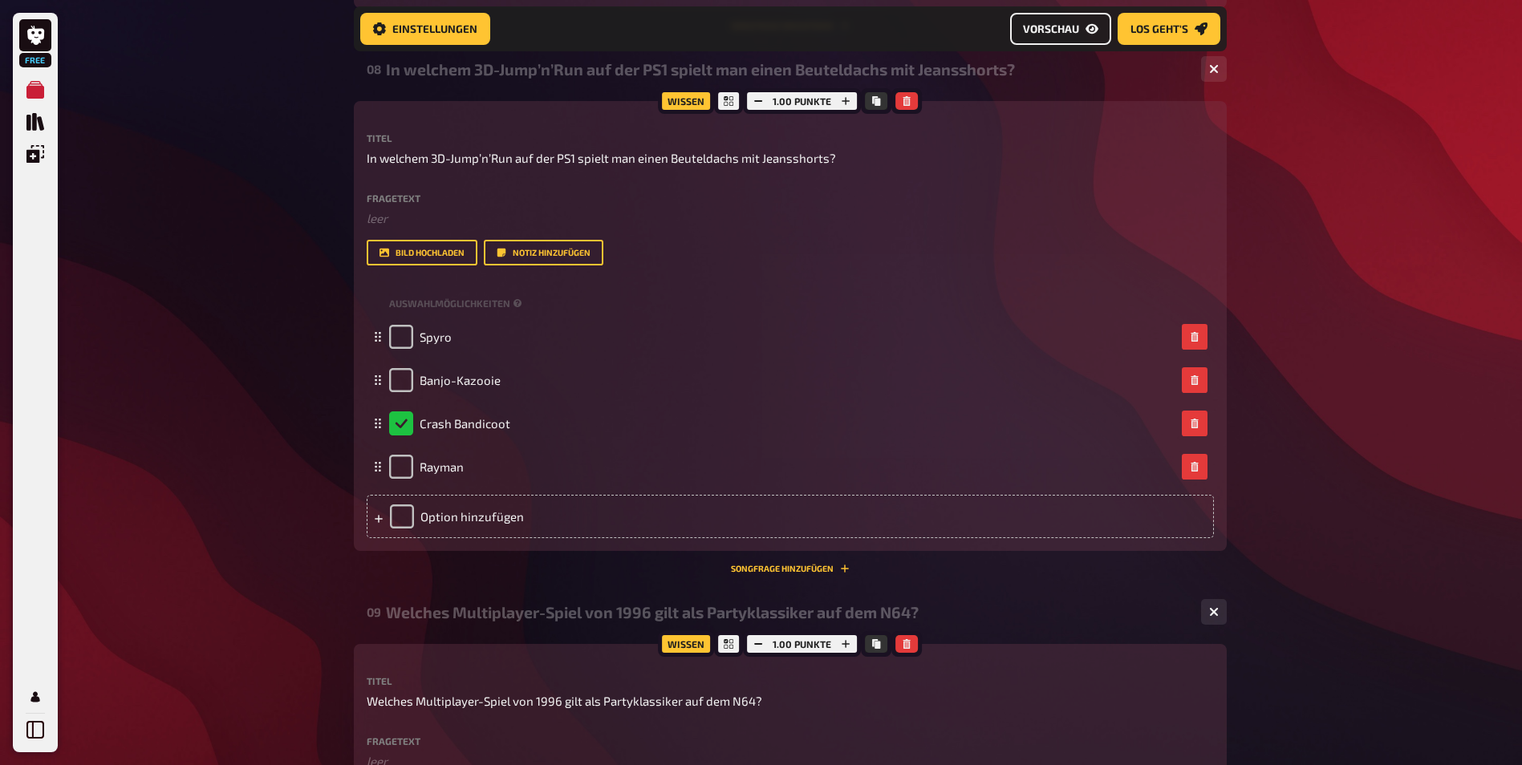
click at [1040, 32] on span "Vorschau" at bounding box center [1051, 28] width 56 height 11
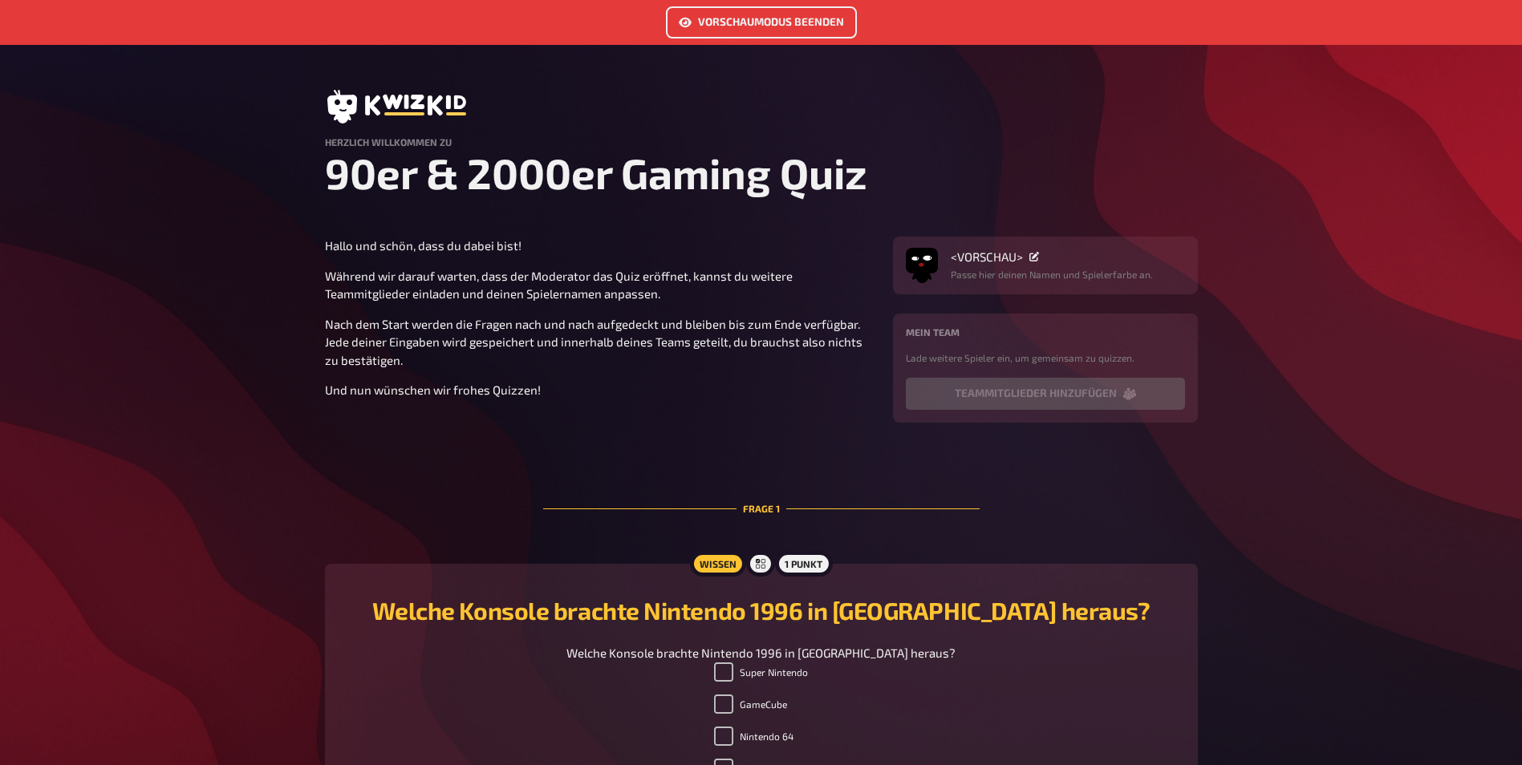
click at [782, 25] on link "Vorschaumodus beenden" at bounding box center [761, 22] width 191 height 32
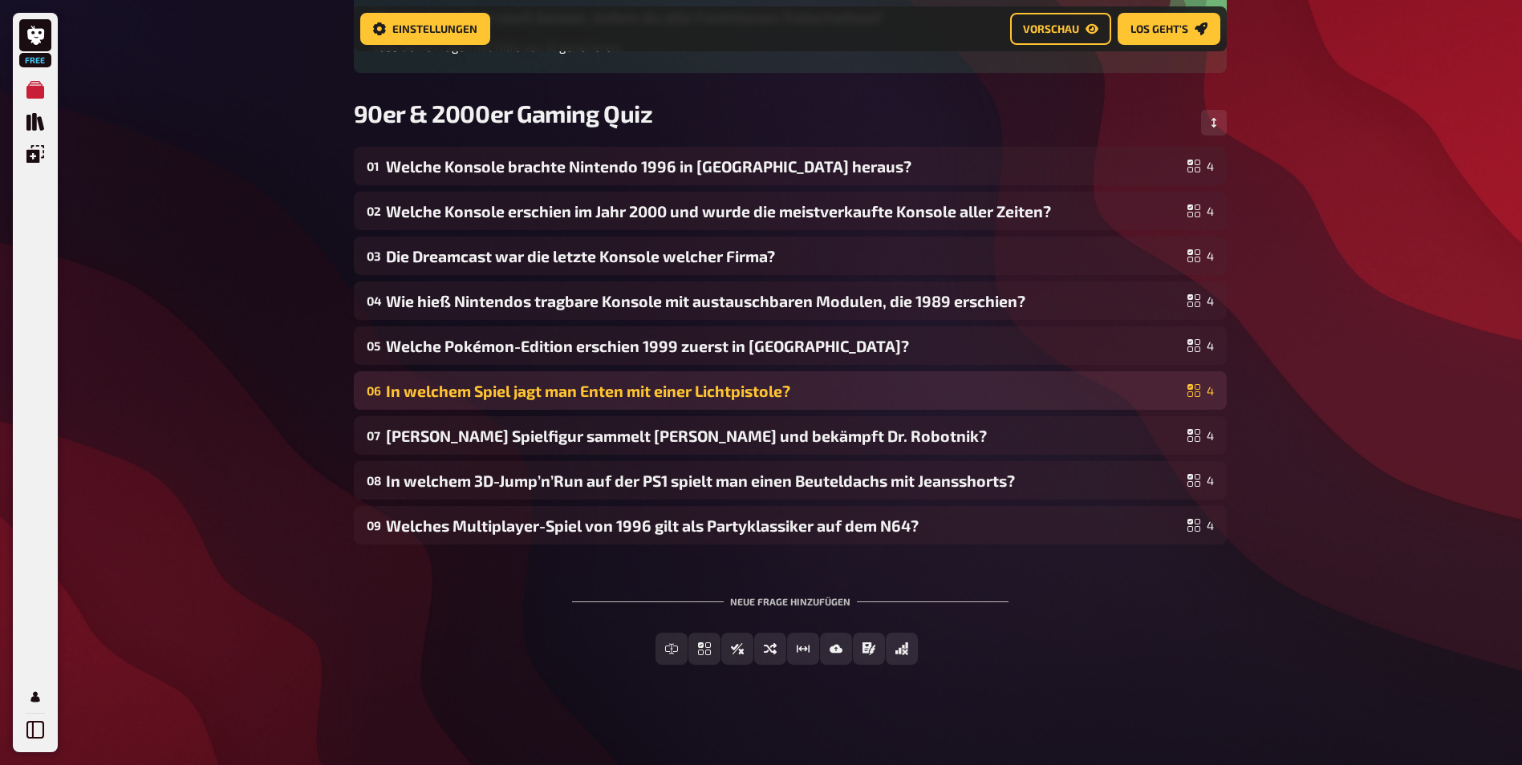
scroll to position [182, 0]
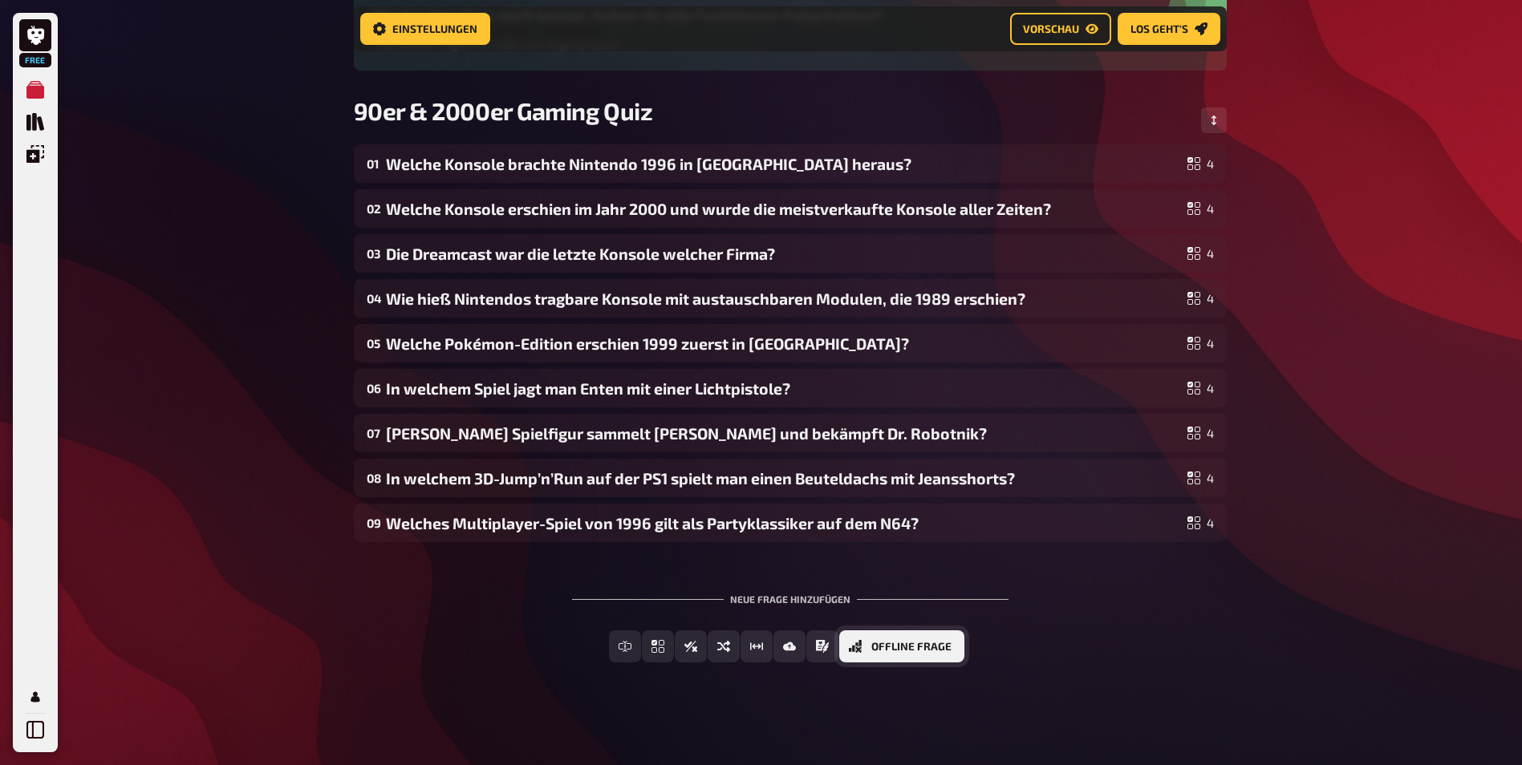
click at [951, 651] on button "Offline Frage" at bounding box center [901, 646] width 125 height 32
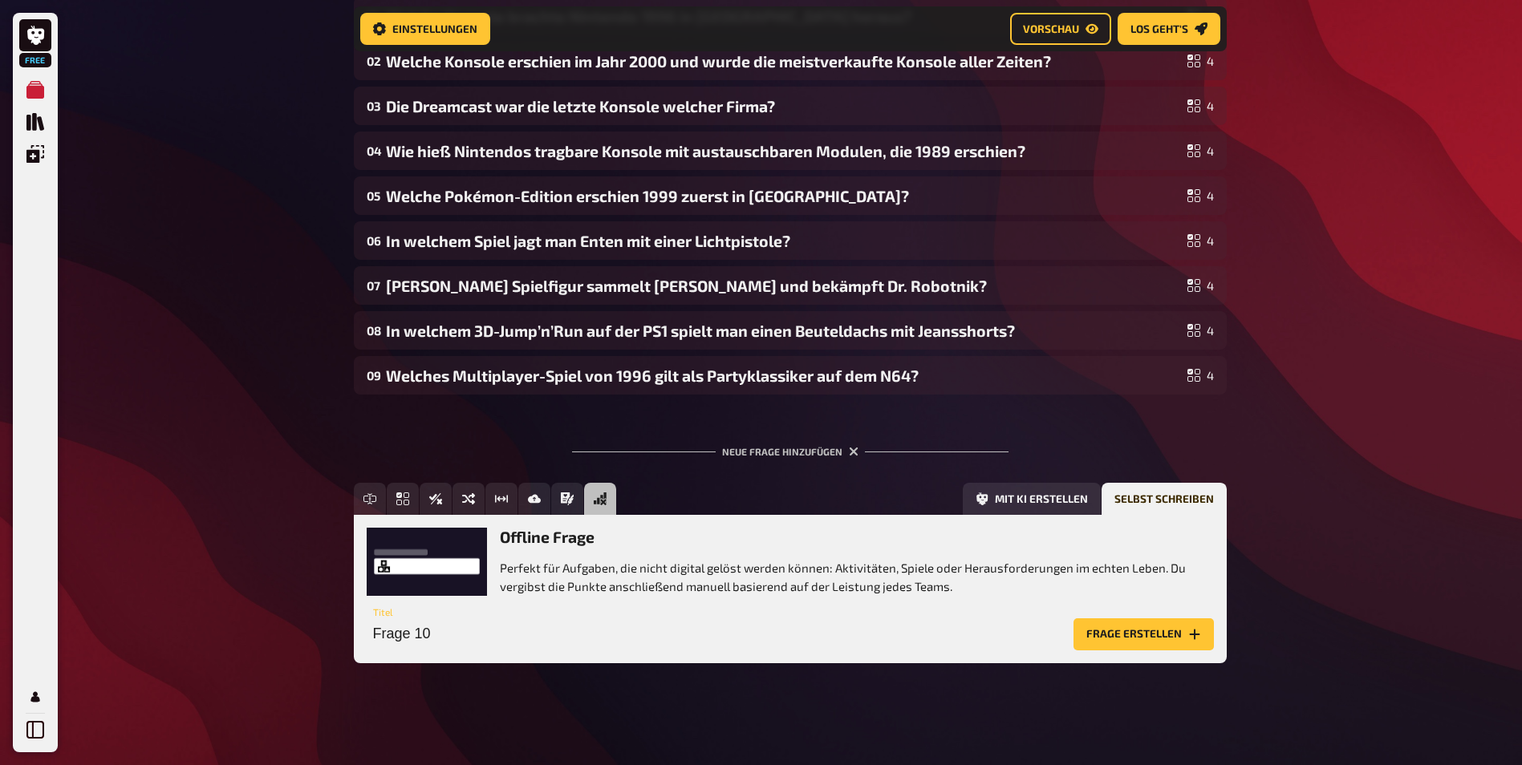
scroll to position [330, 0]
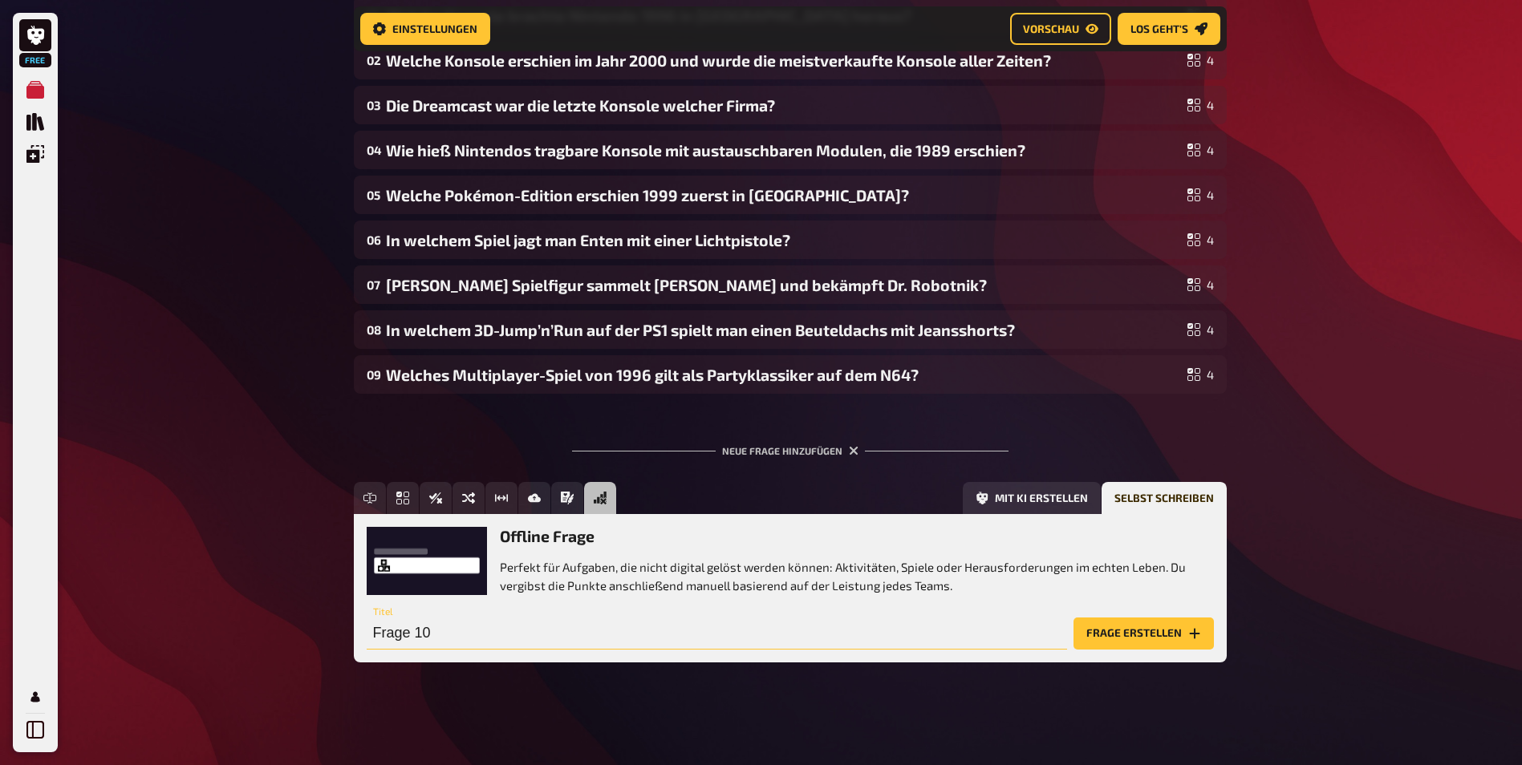
click at [793, 643] on input "Frage 10" at bounding box center [717, 634] width 700 height 32
type input "Anime Intro erraten"
click at [1093, 643] on button "Frage erstellen" at bounding box center [1143, 634] width 140 height 32
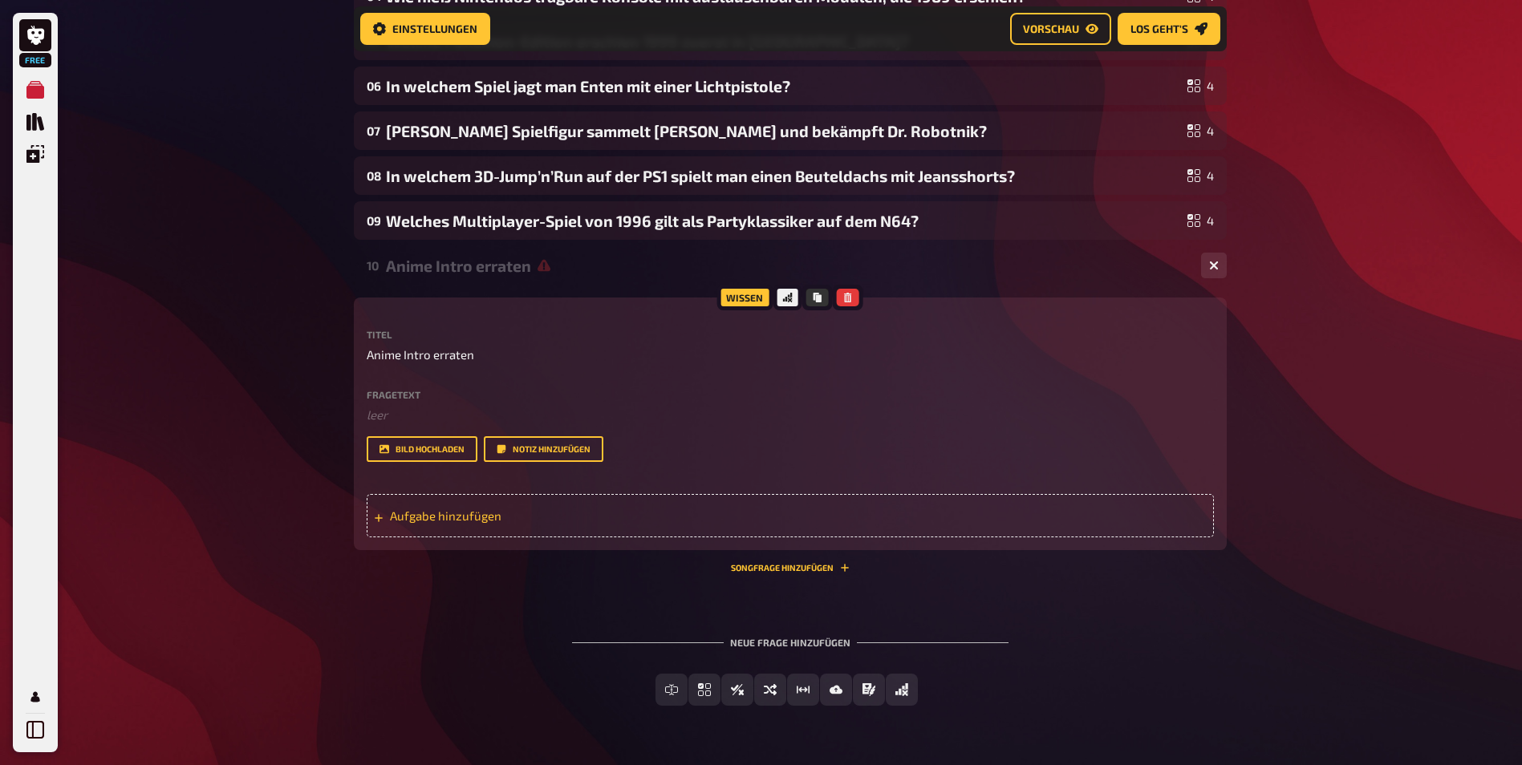
scroll to position [491, 0]
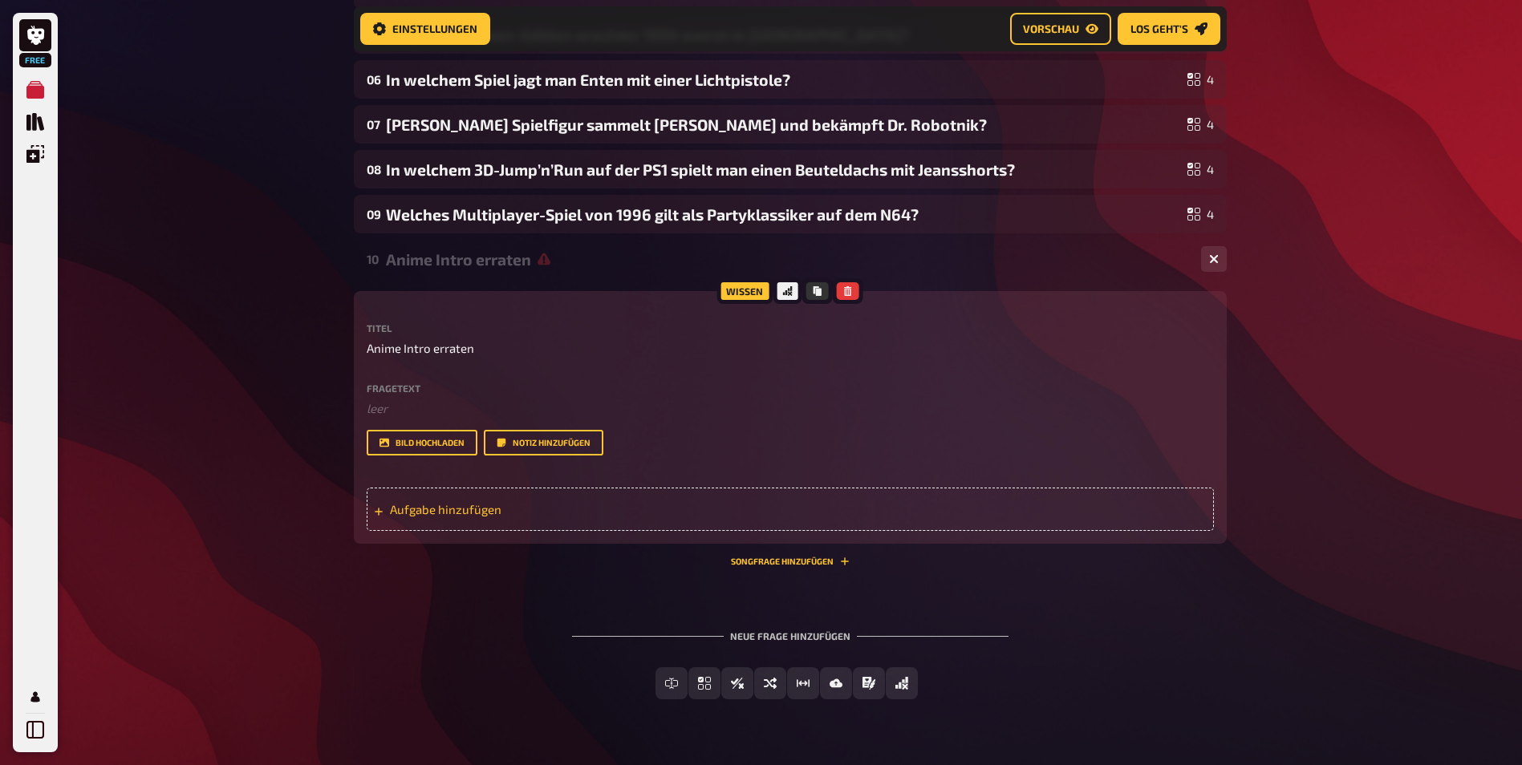
click at [448, 507] on span "Aufgabe hinzufügen" at bounding box center [514, 509] width 249 height 14
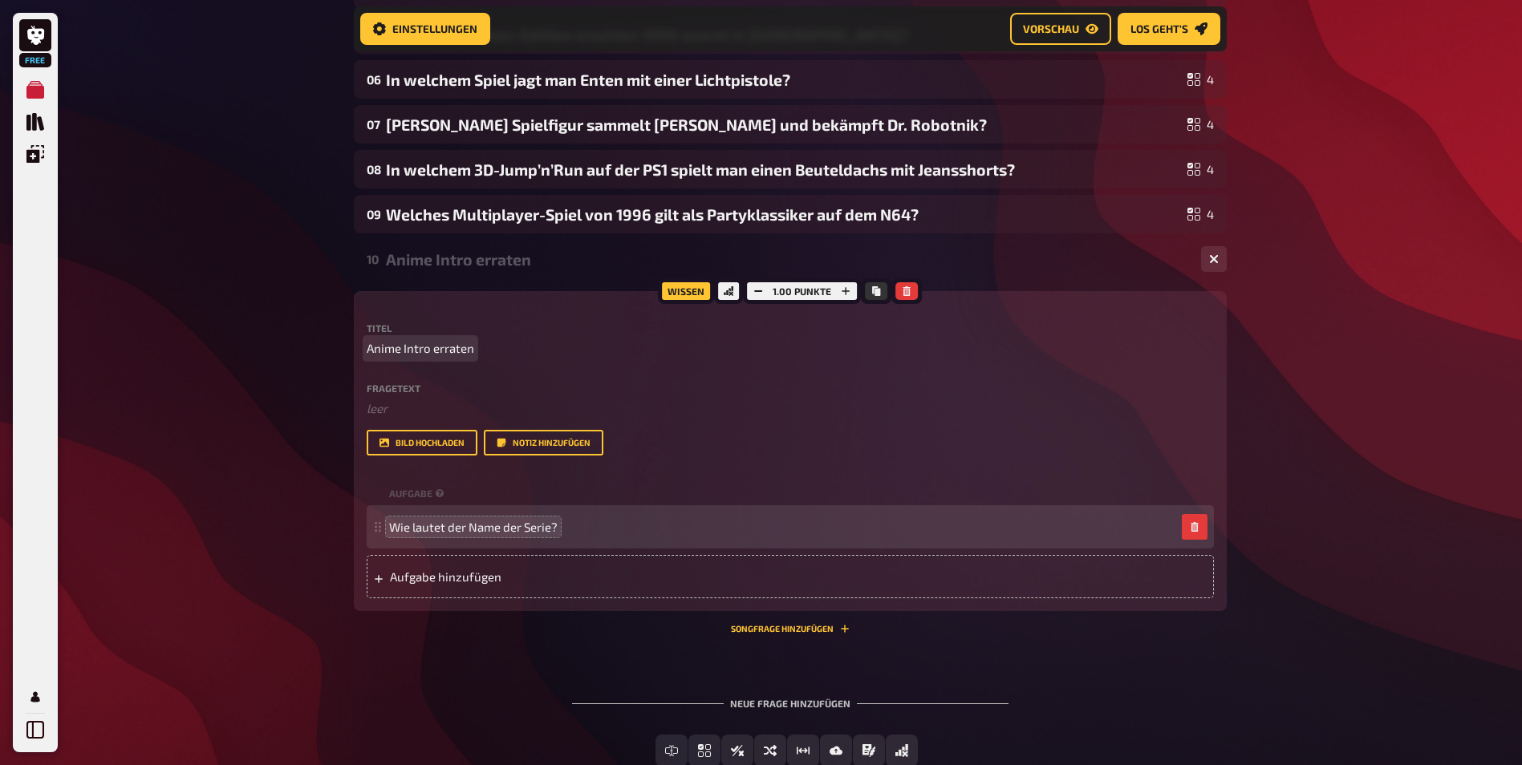
click at [404, 349] on span "Anime Intro erraten" at bounding box center [420, 348] width 107 height 18
drag, startPoint x: 401, startPoint y: 347, endPoint x: 459, endPoint y: 378, distance: 65.3
click at [401, 347] on span "Anime Intro erraten" at bounding box center [420, 348] width 107 height 18
click at [328, 502] on div "Free Meine Quizze Quiz Sammlung Einblendungen Mein Konto Home Meine Quizze 90er…" at bounding box center [761, 189] width 1522 height 1360
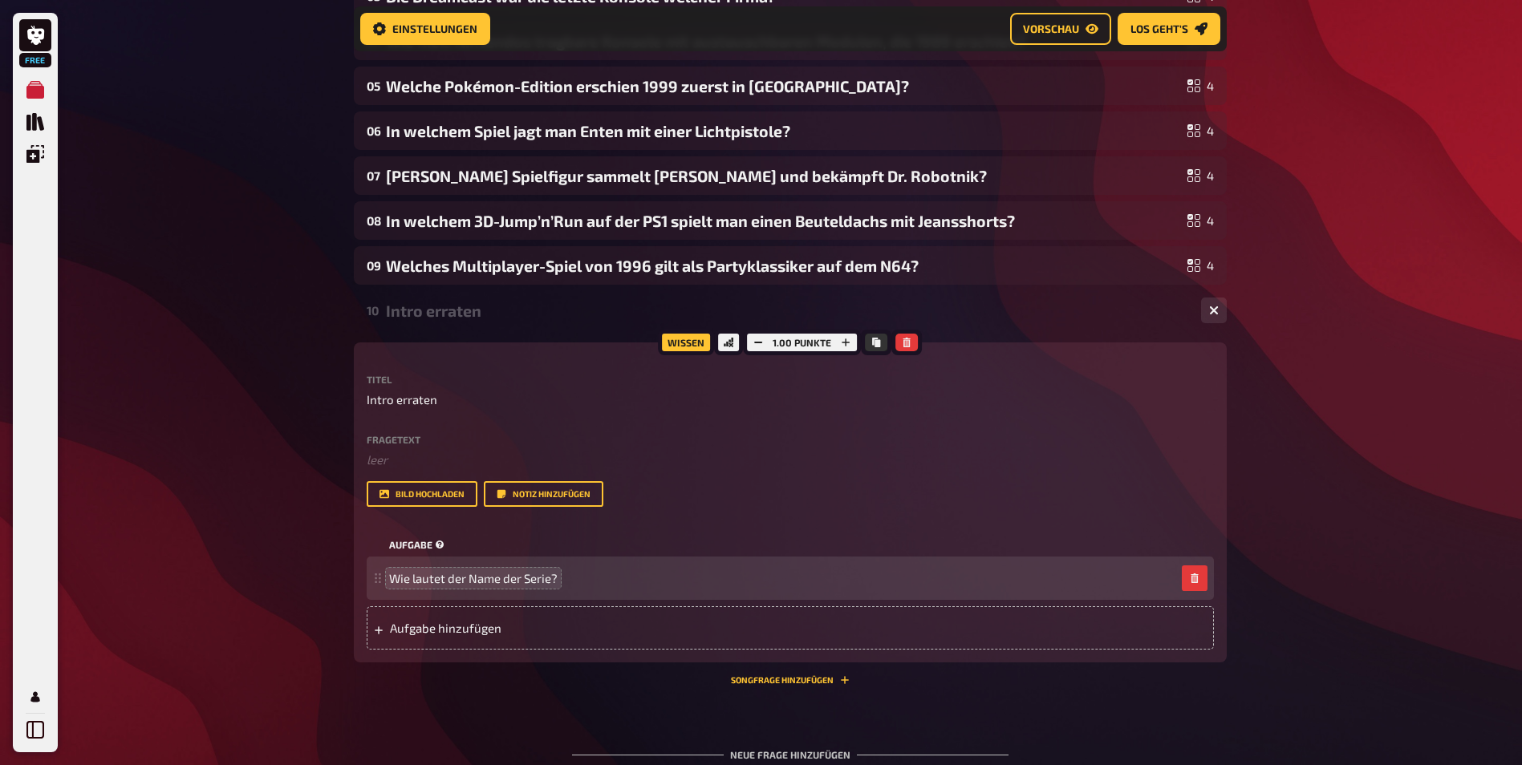
scroll to position [411, 0]
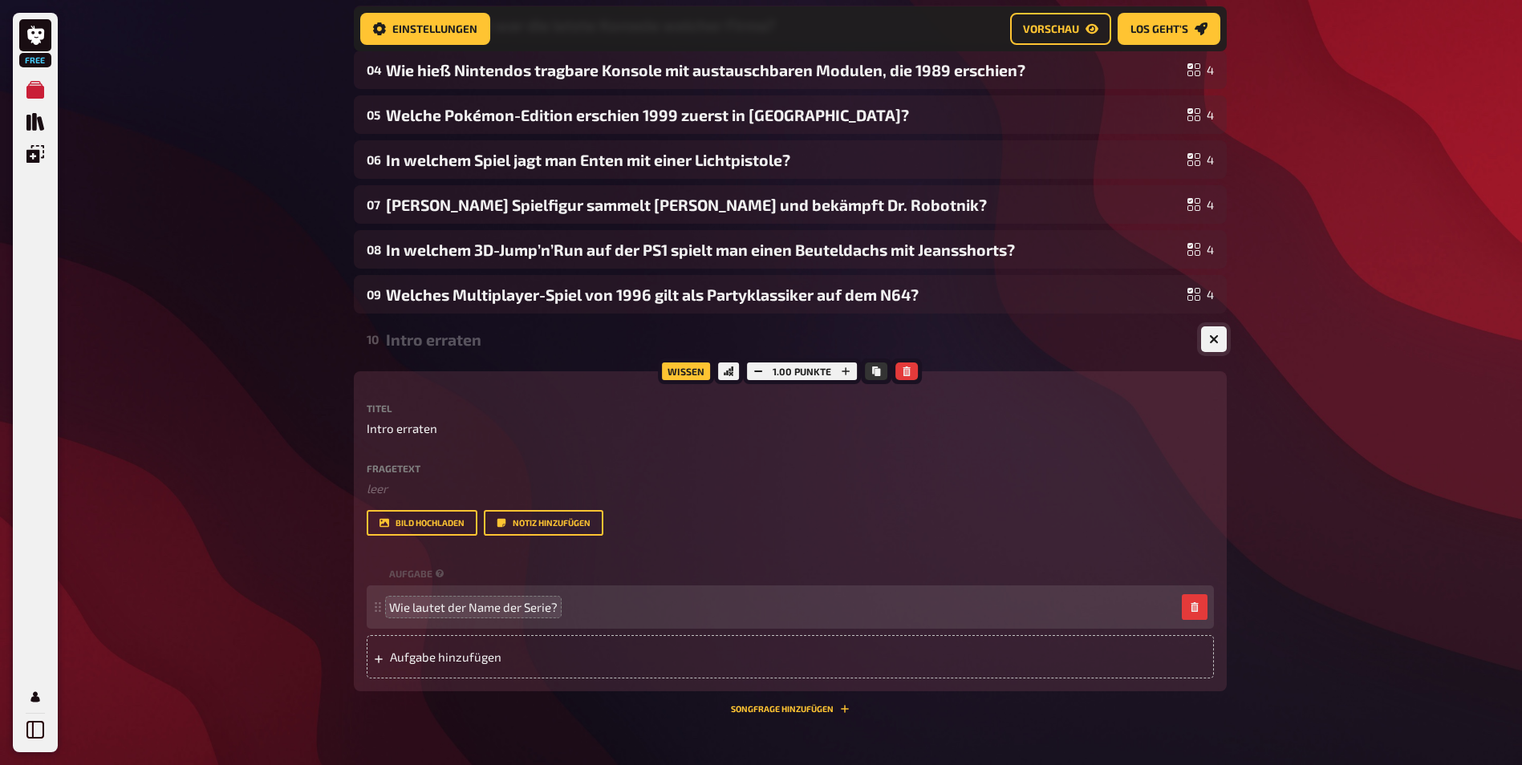
click at [1213, 339] on icon "button" at bounding box center [1213, 339] width 15 height 15
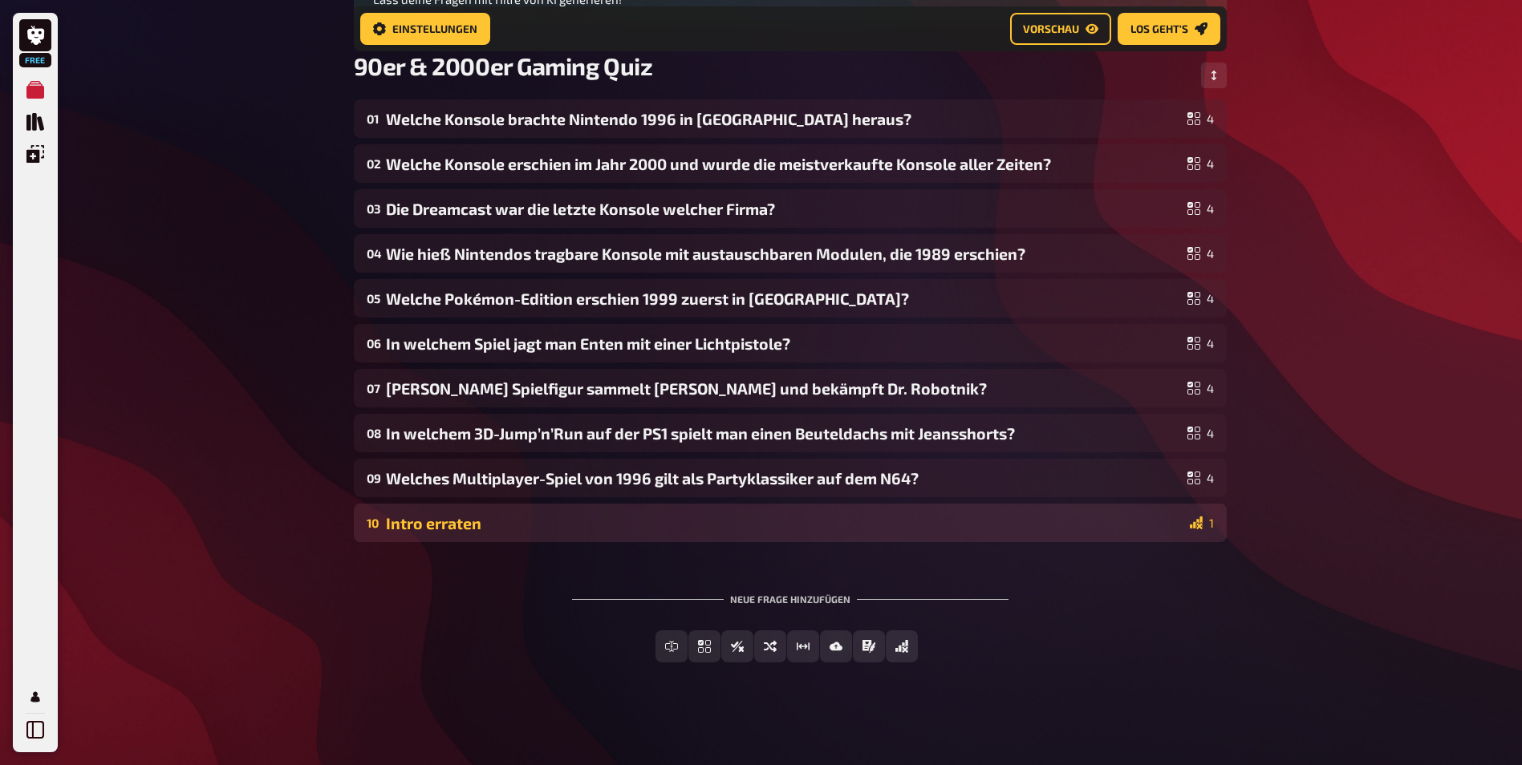
scroll to position [227, 0]
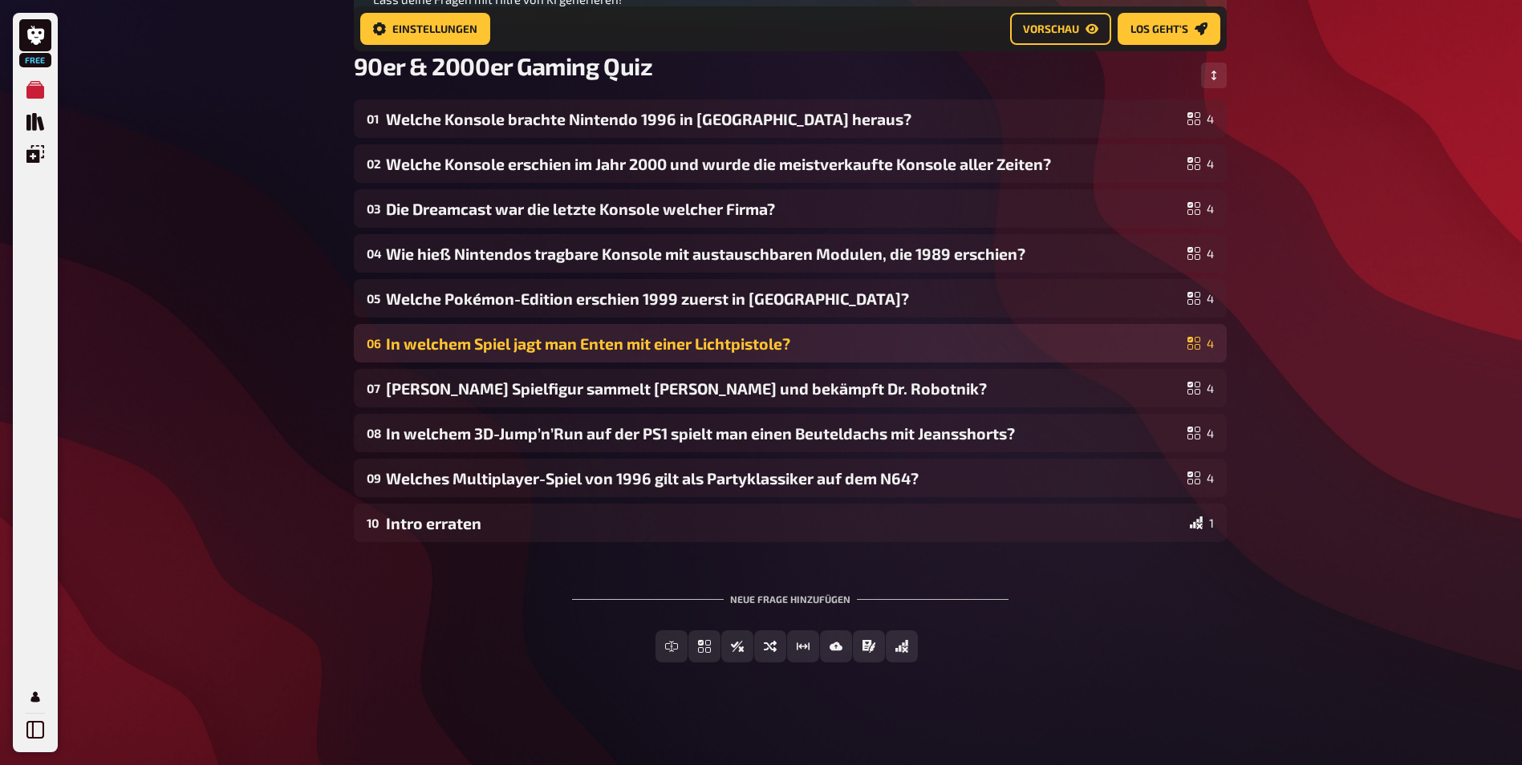
drag, startPoint x: 519, startPoint y: 521, endPoint x: 525, endPoint y: 362, distance: 158.9
click at [525, 362] on div "01 Welche Konsole brachte Nintendo 1996 in Europa heraus? 4 02 Welche Konsole e…" at bounding box center [790, 320] width 873 height 443
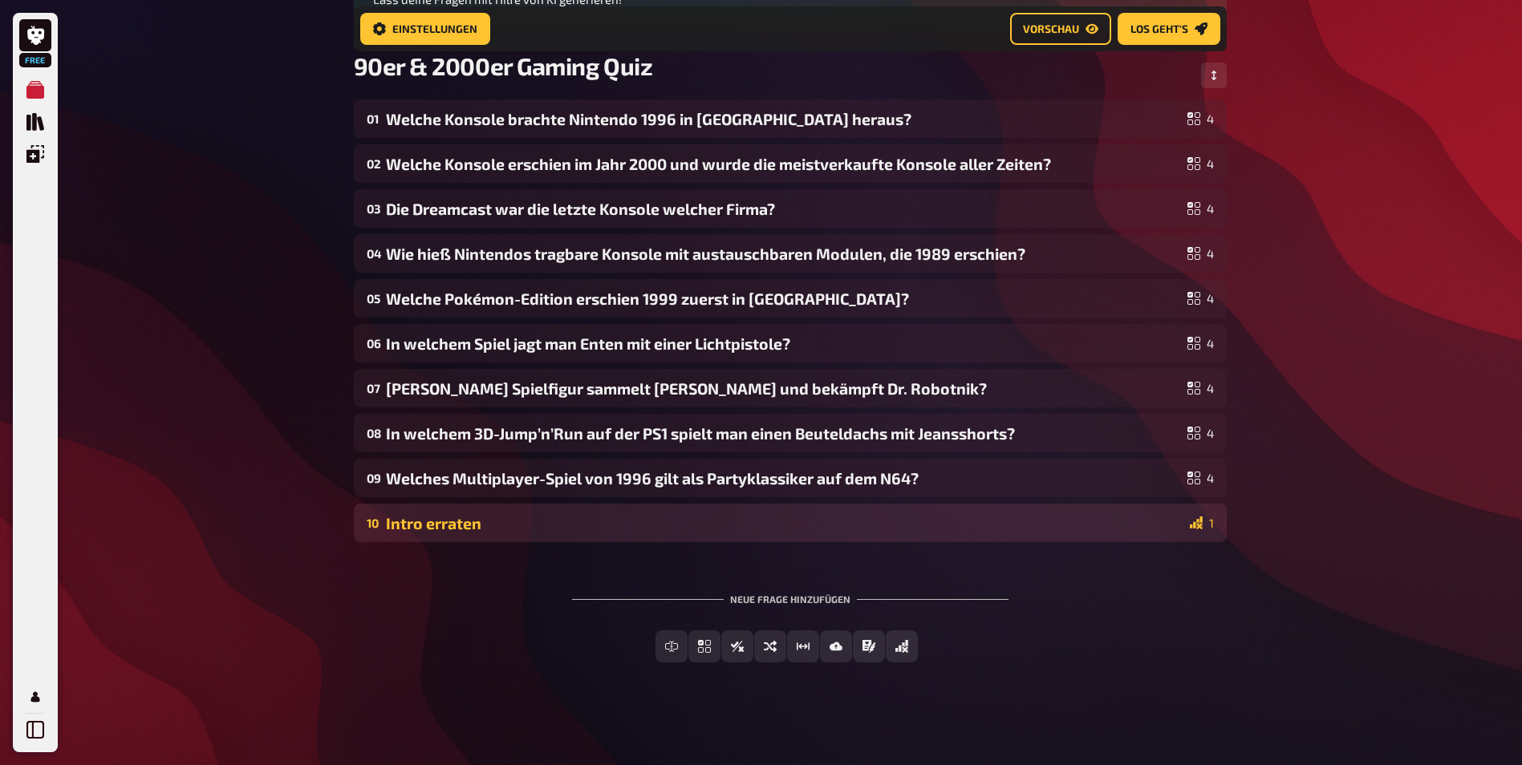
click at [1155, 517] on div "Intro erraten" at bounding box center [784, 523] width 797 height 18
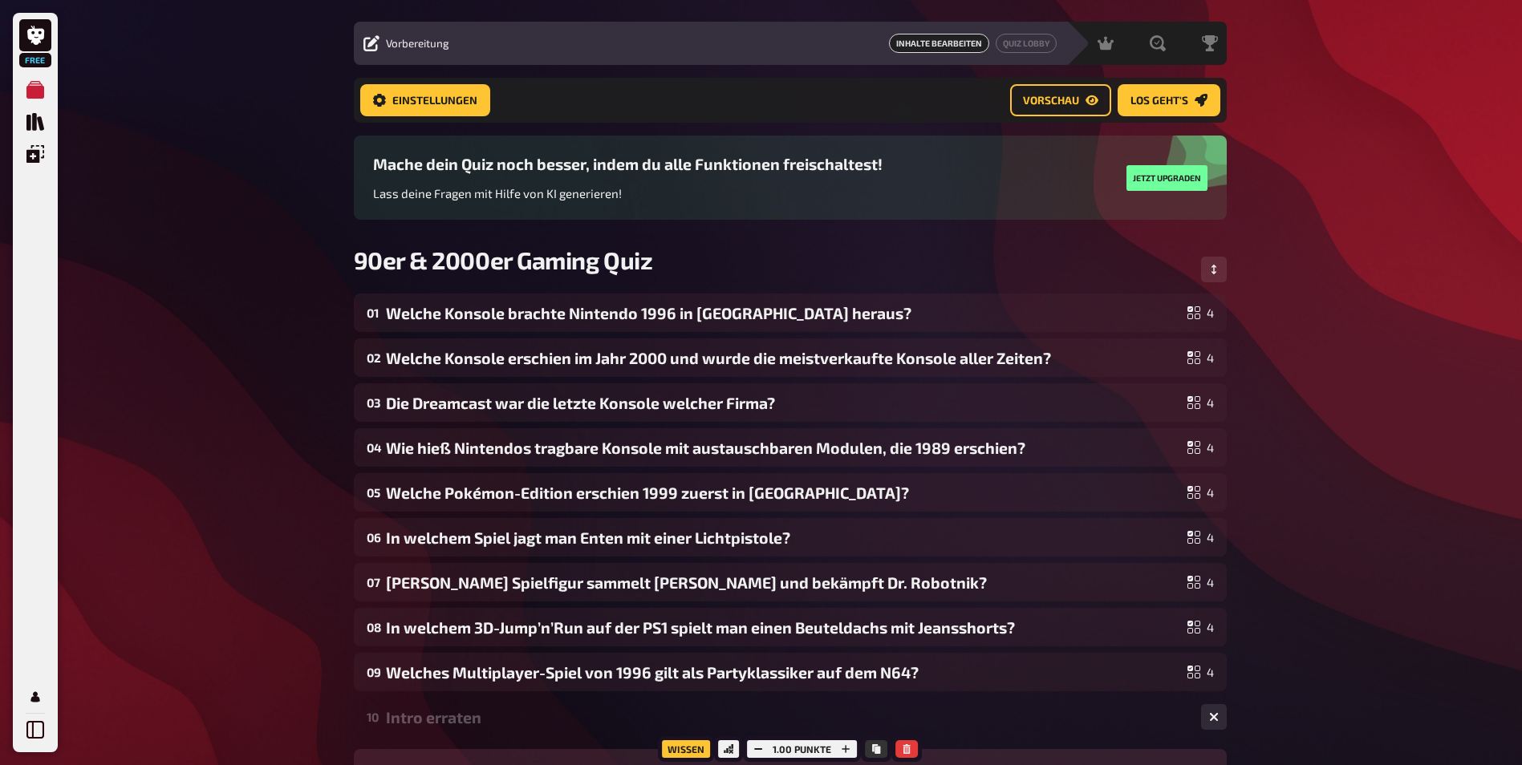
scroll to position [0, 0]
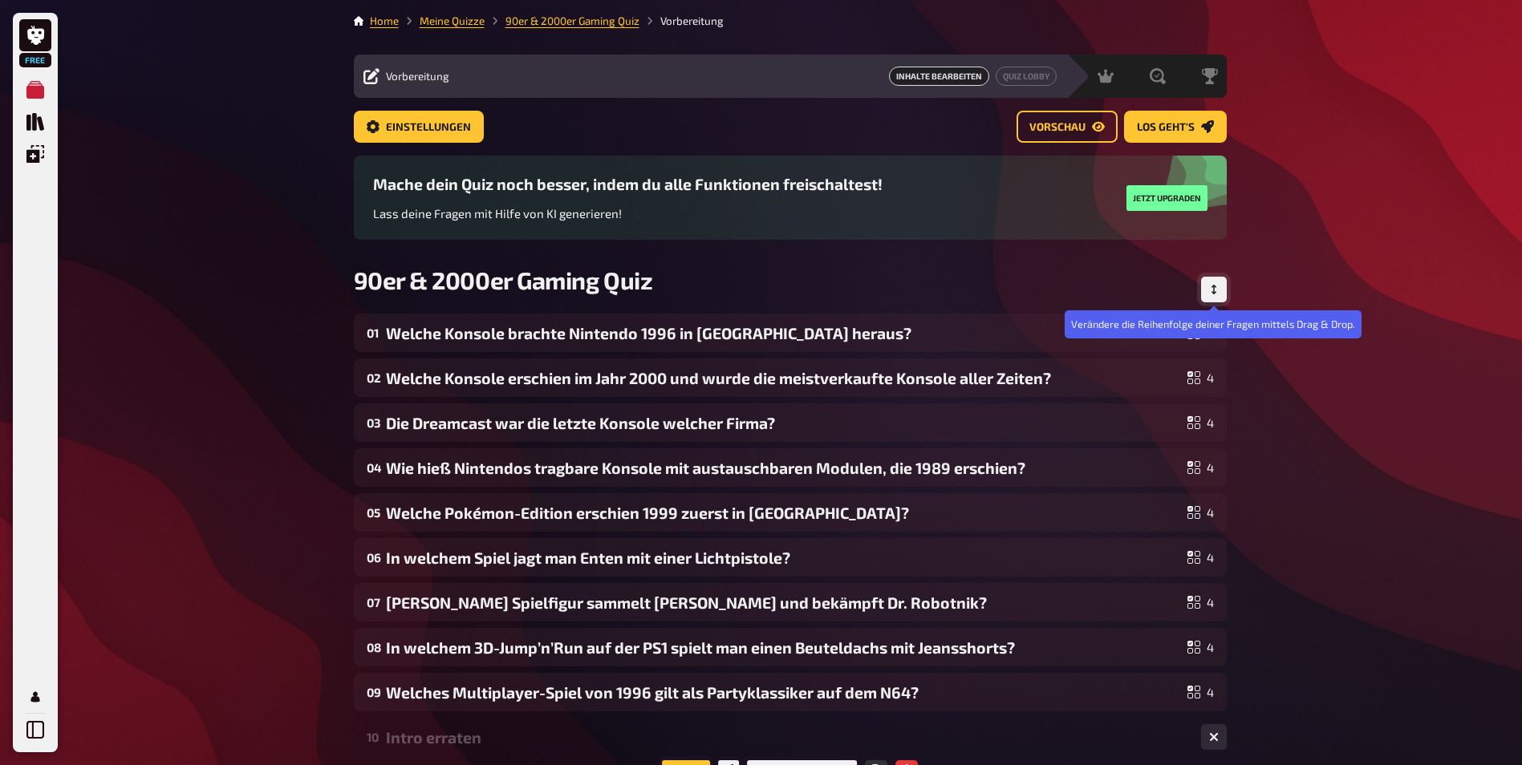
click at [1212, 283] on button "Reihenfolge anpassen" at bounding box center [1214, 290] width 26 height 26
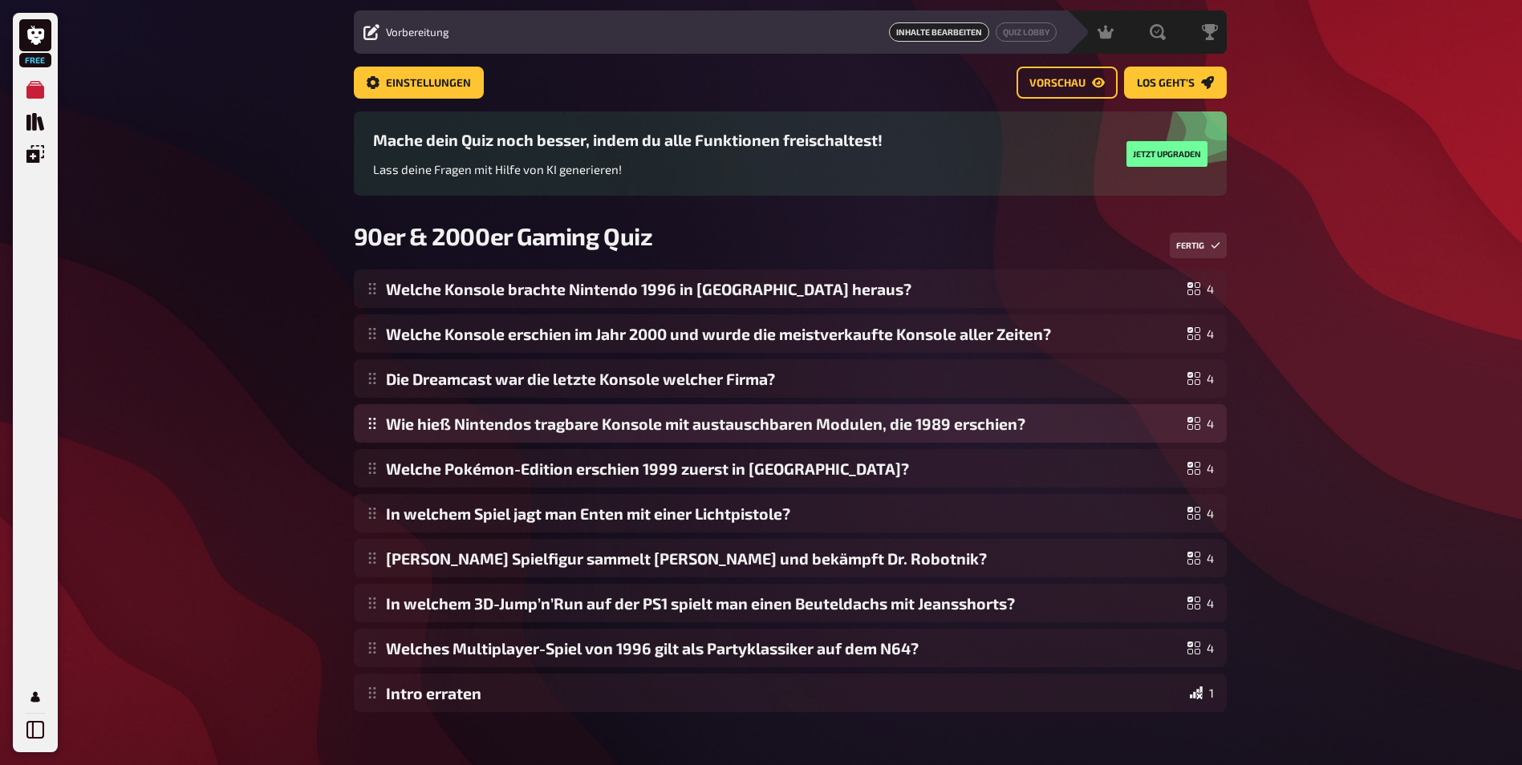
scroll to position [68, 0]
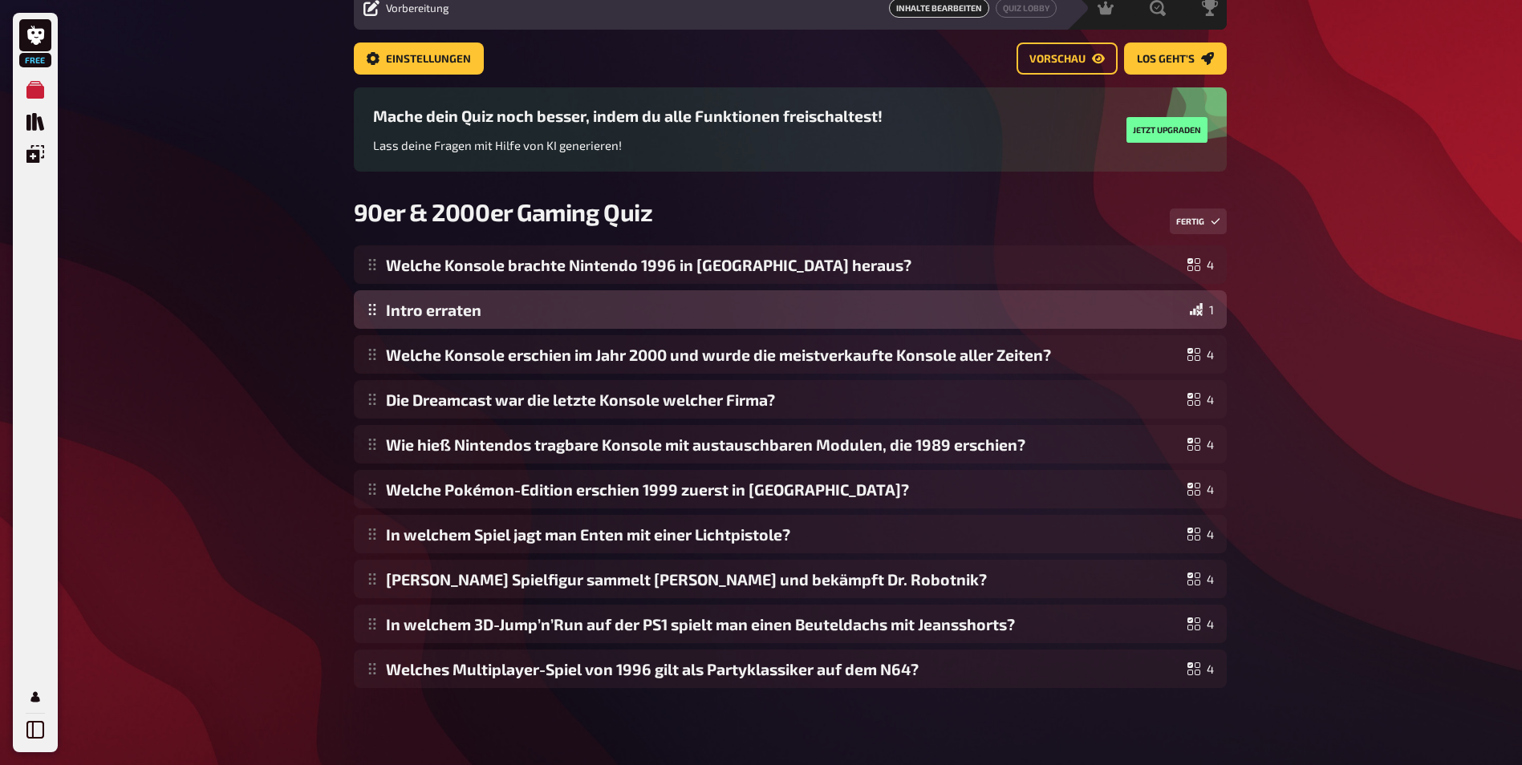
drag, startPoint x: 374, startPoint y: 677, endPoint x: 400, endPoint y: 320, distance: 357.9
click at [400, 320] on div "Welche Konsole brachte Nintendo 1996 in Europa heraus? 4 Welche Konsole erschie…" at bounding box center [790, 466] width 873 height 443
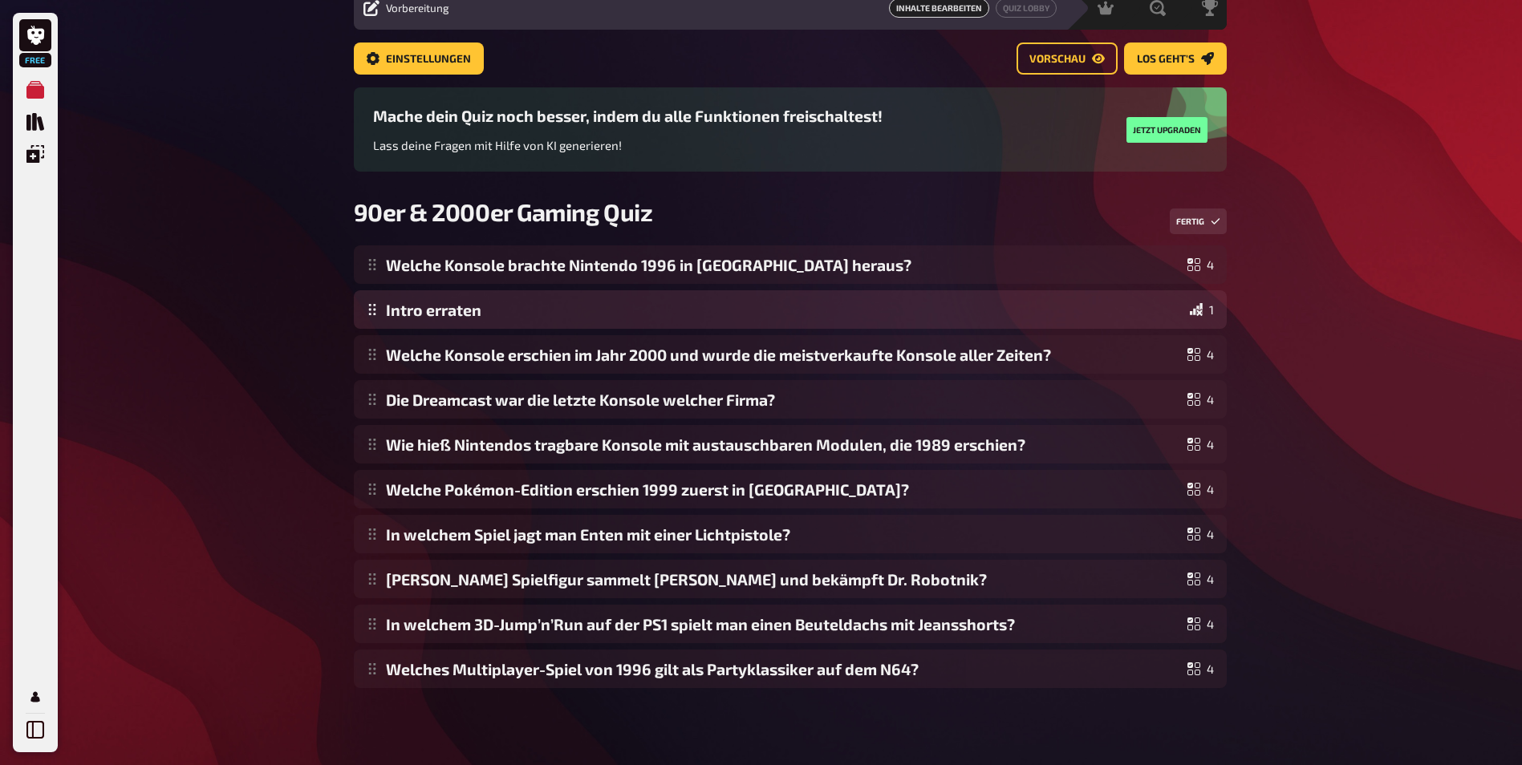
click at [969, 314] on div "Welche Konsole brachte Nintendo 1996 in Europa heraus? 4 Intro erraten 1 Welche…" at bounding box center [790, 466] width 873 height 443
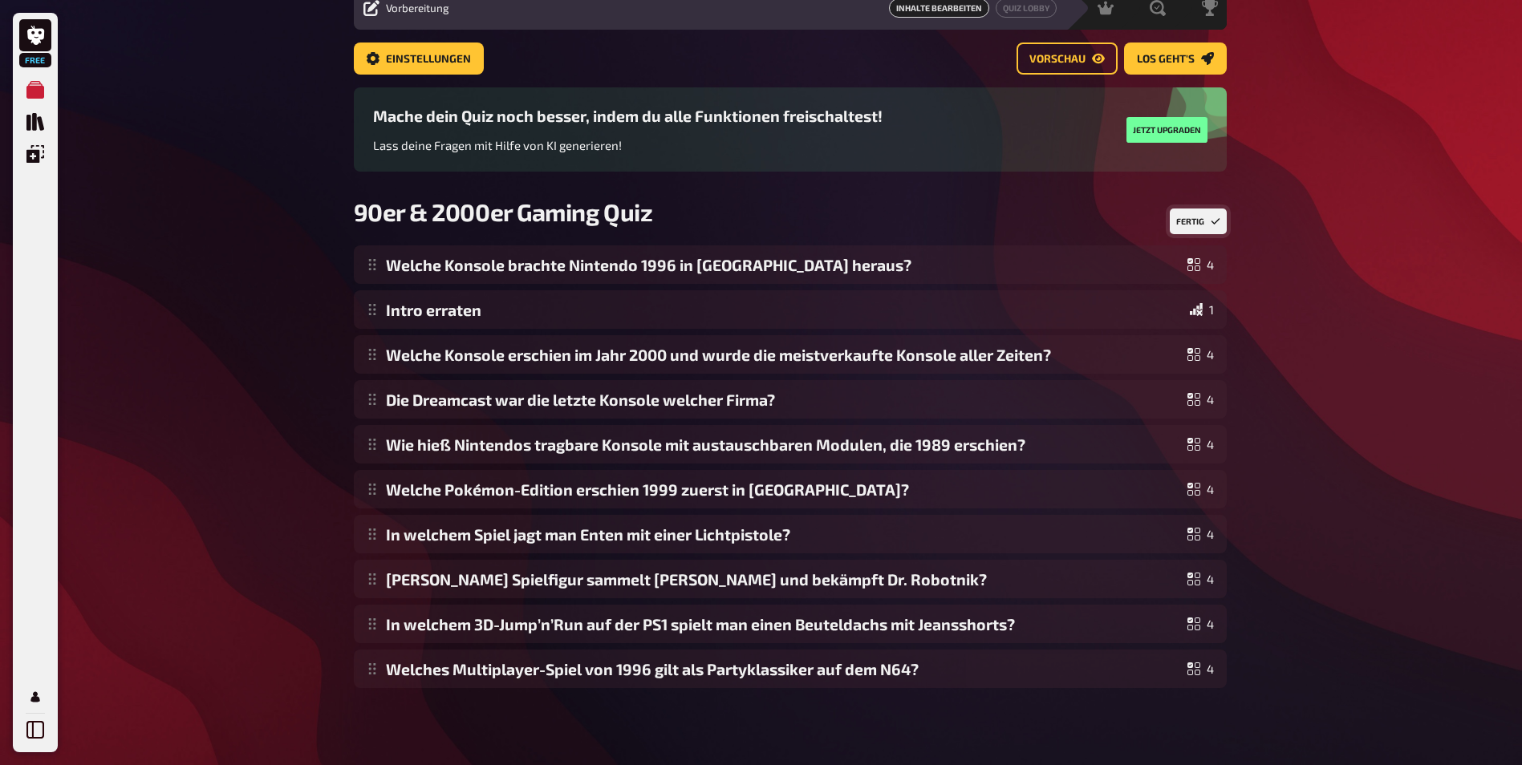
click at [1192, 217] on button "Fertig" at bounding box center [1198, 222] width 57 height 26
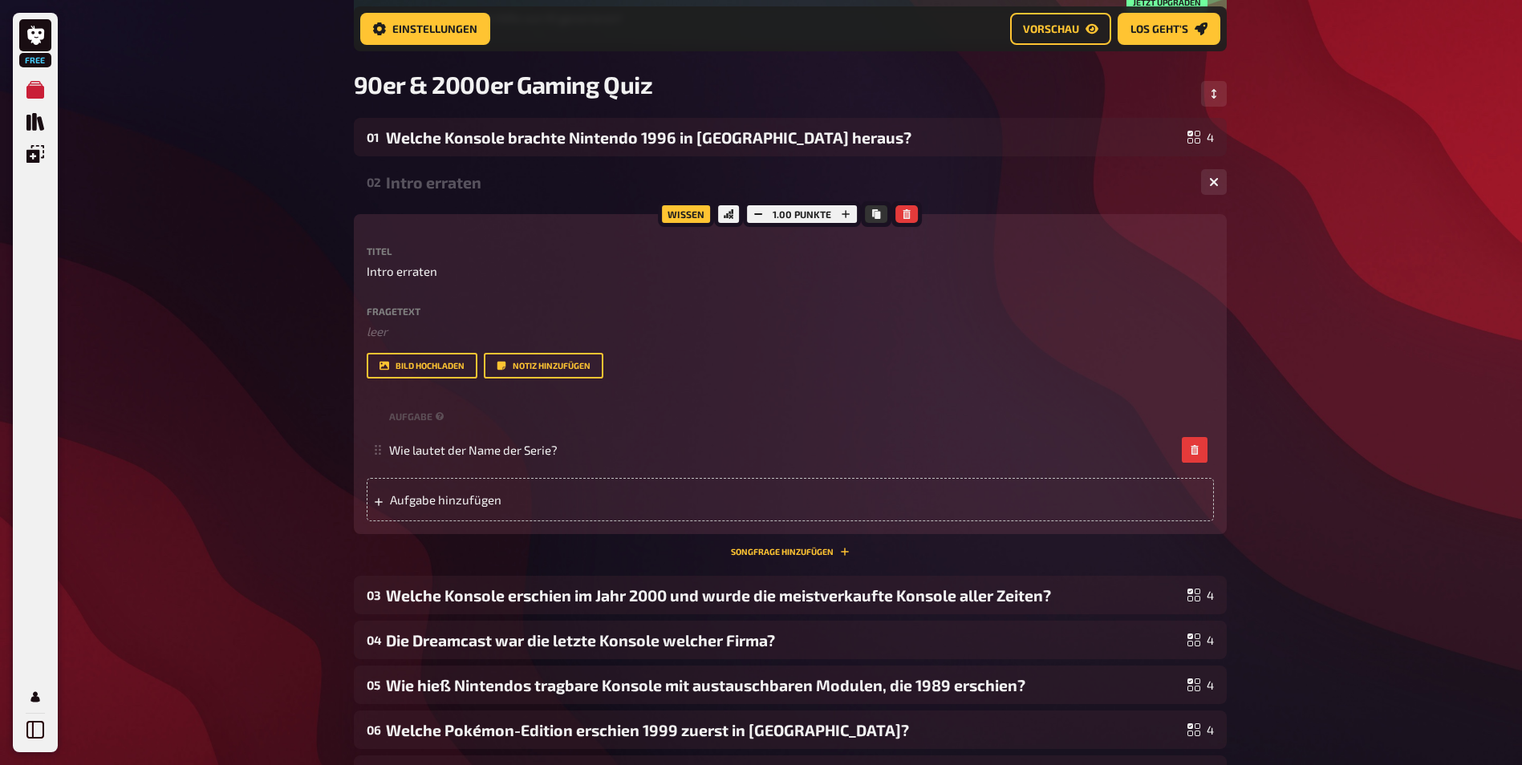
scroll to position [241, 0]
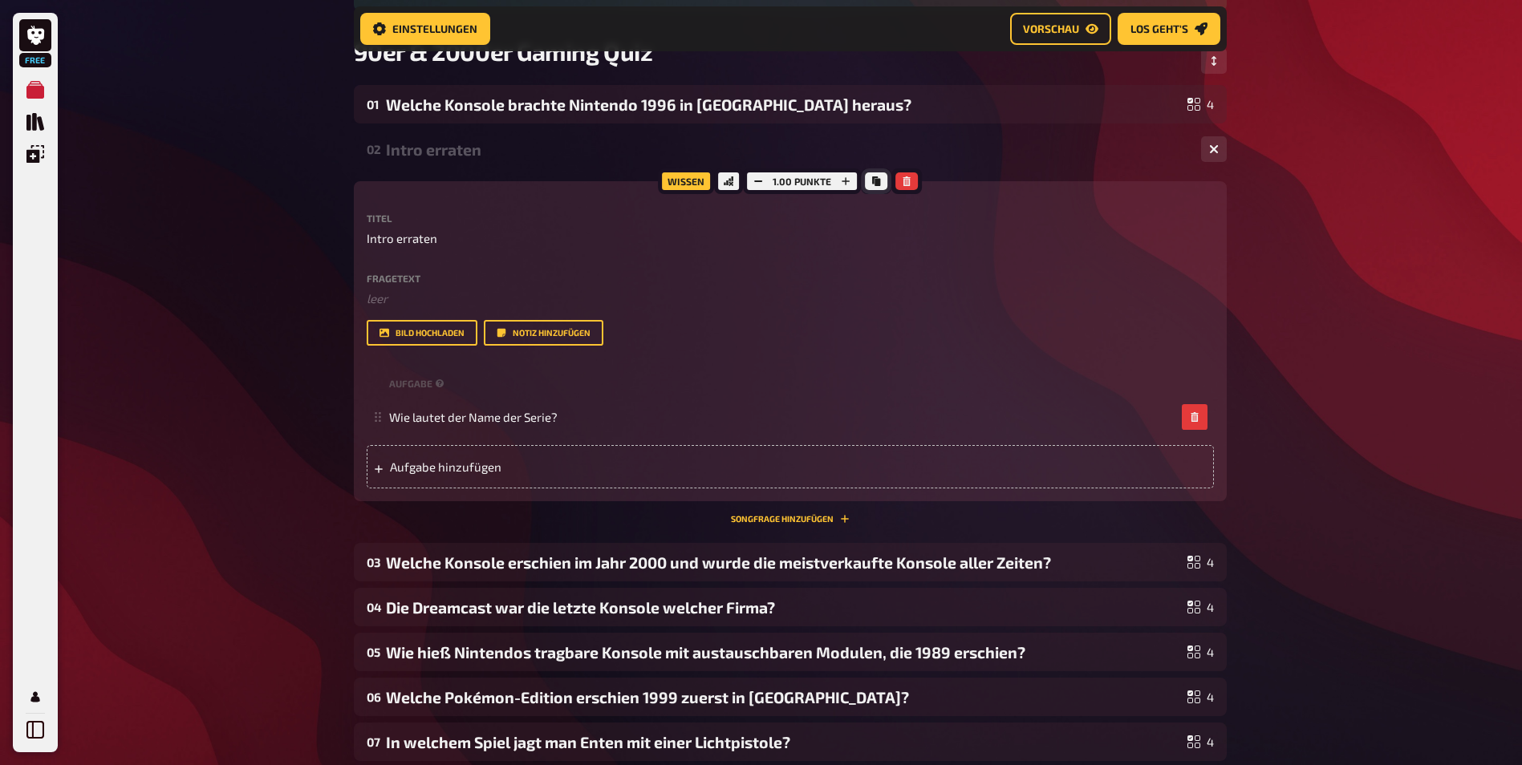
click at [873, 188] on button "Kopieren" at bounding box center [876, 181] width 22 height 18
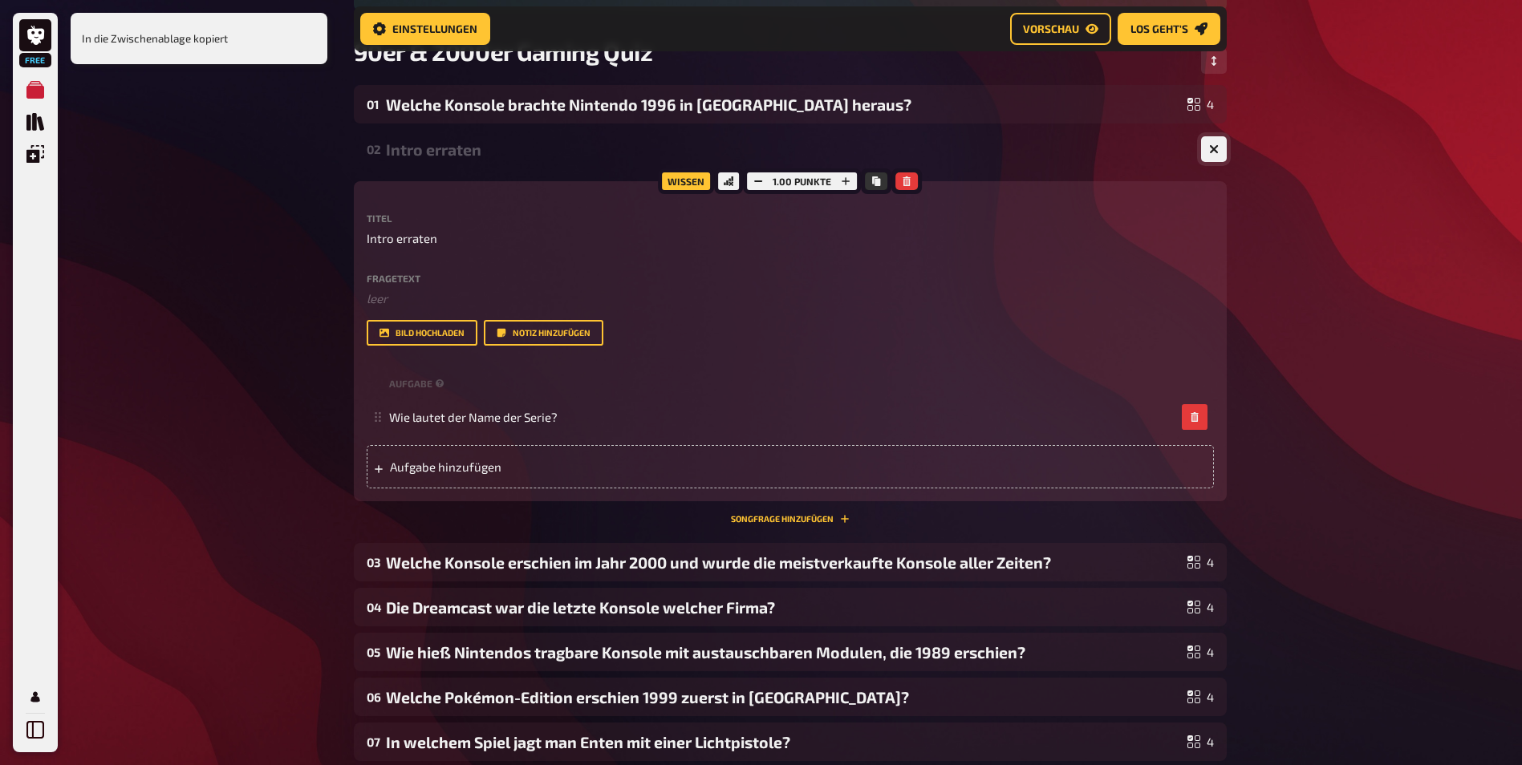
click at [1224, 144] on button "button" at bounding box center [1214, 149] width 26 height 26
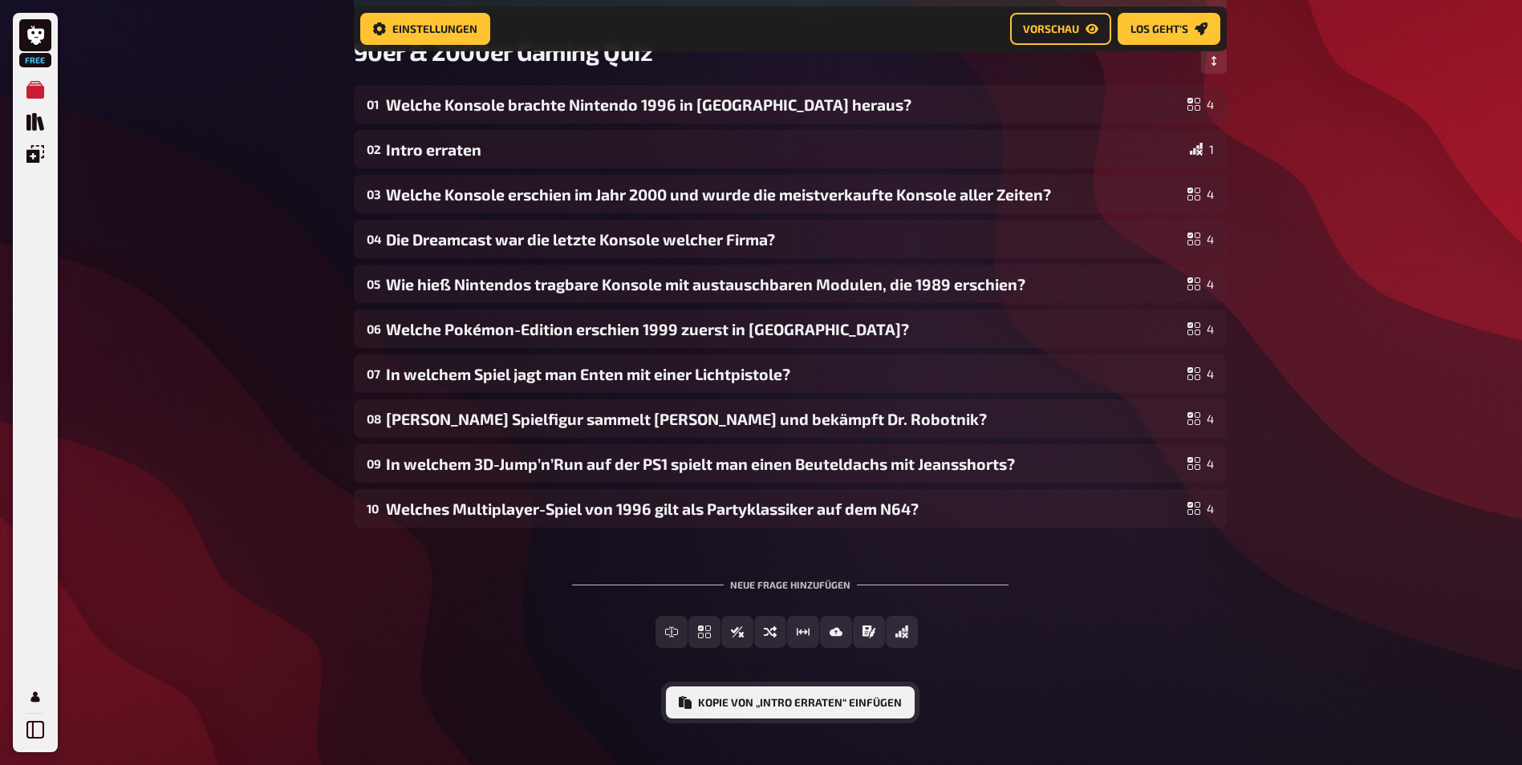
click at [846, 703] on button "Kopie von „Intro erraten“ einfügen" at bounding box center [790, 703] width 249 height 32
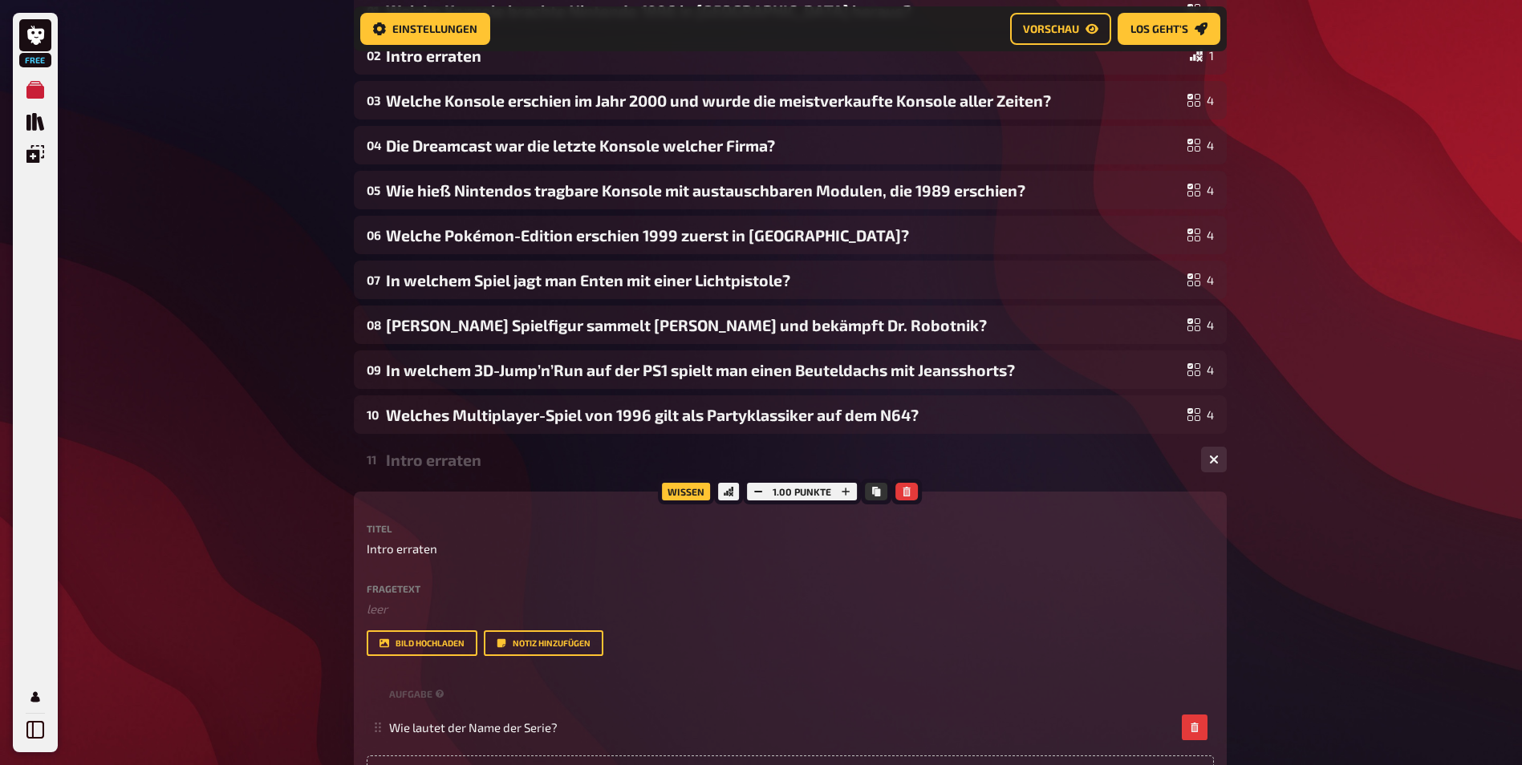
scroll to position [402, 0]
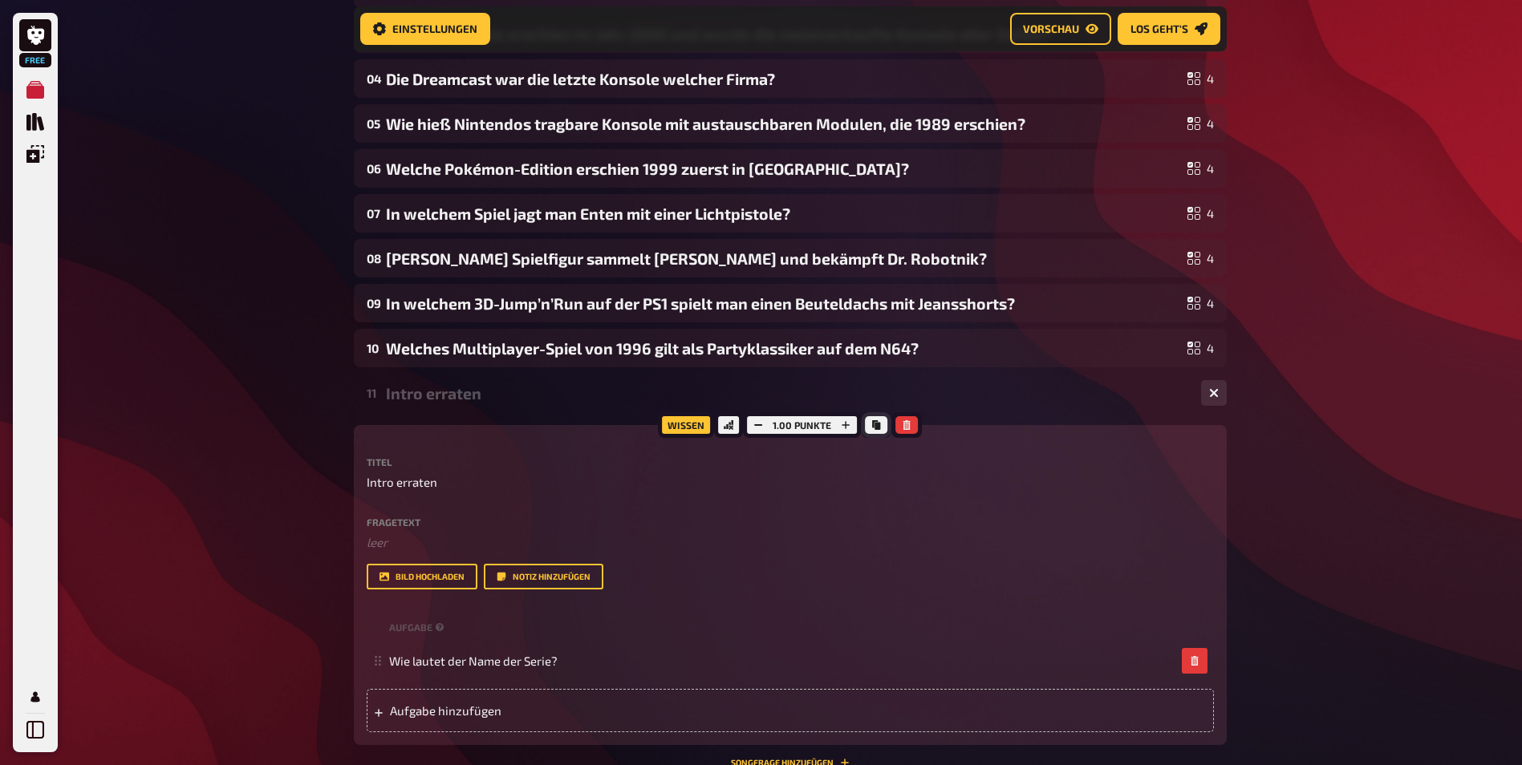
click at [870, 419] on button "Kopieren" at bounding box center [876, 425] width 22 height 18
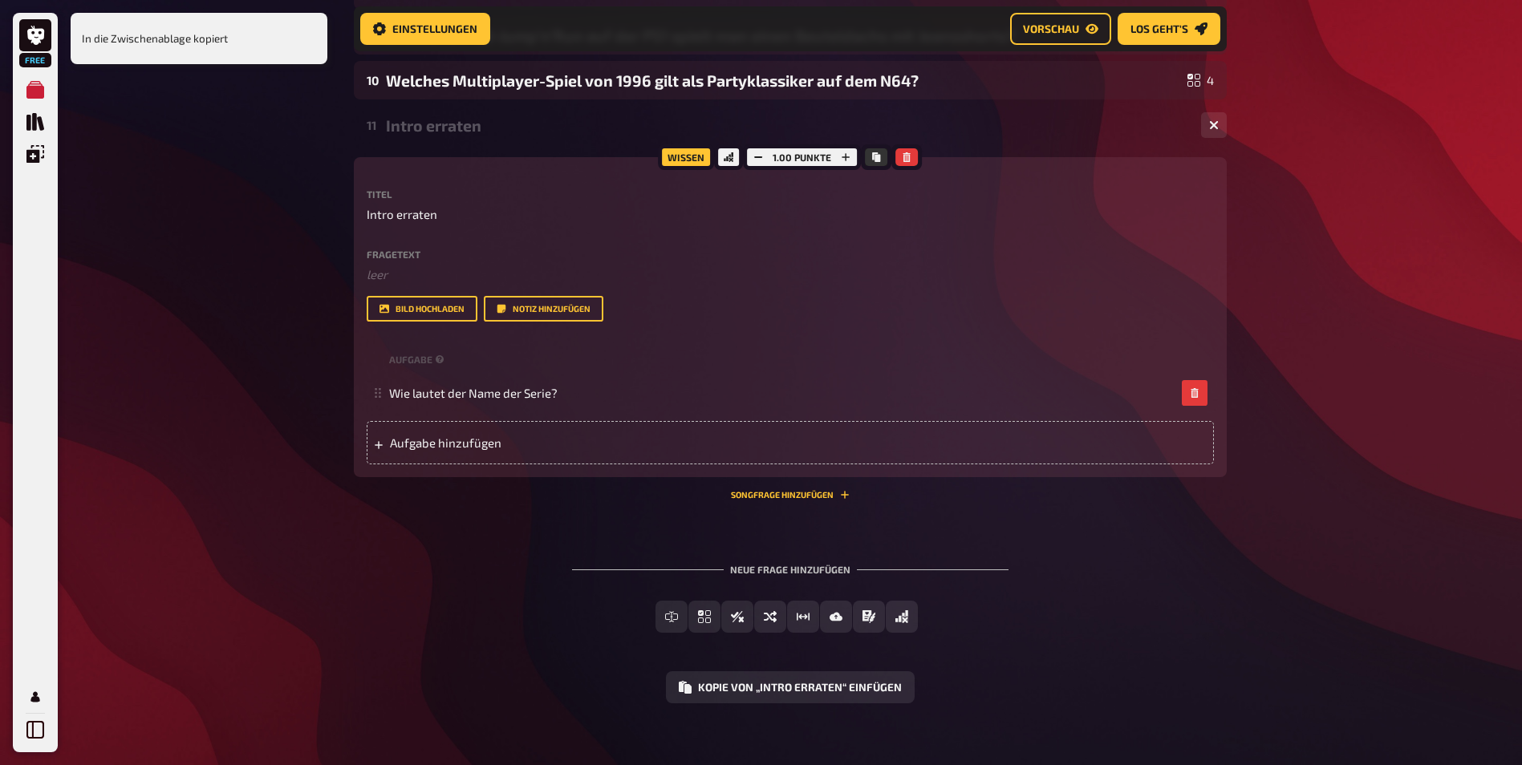
scroll to position [685, 0]
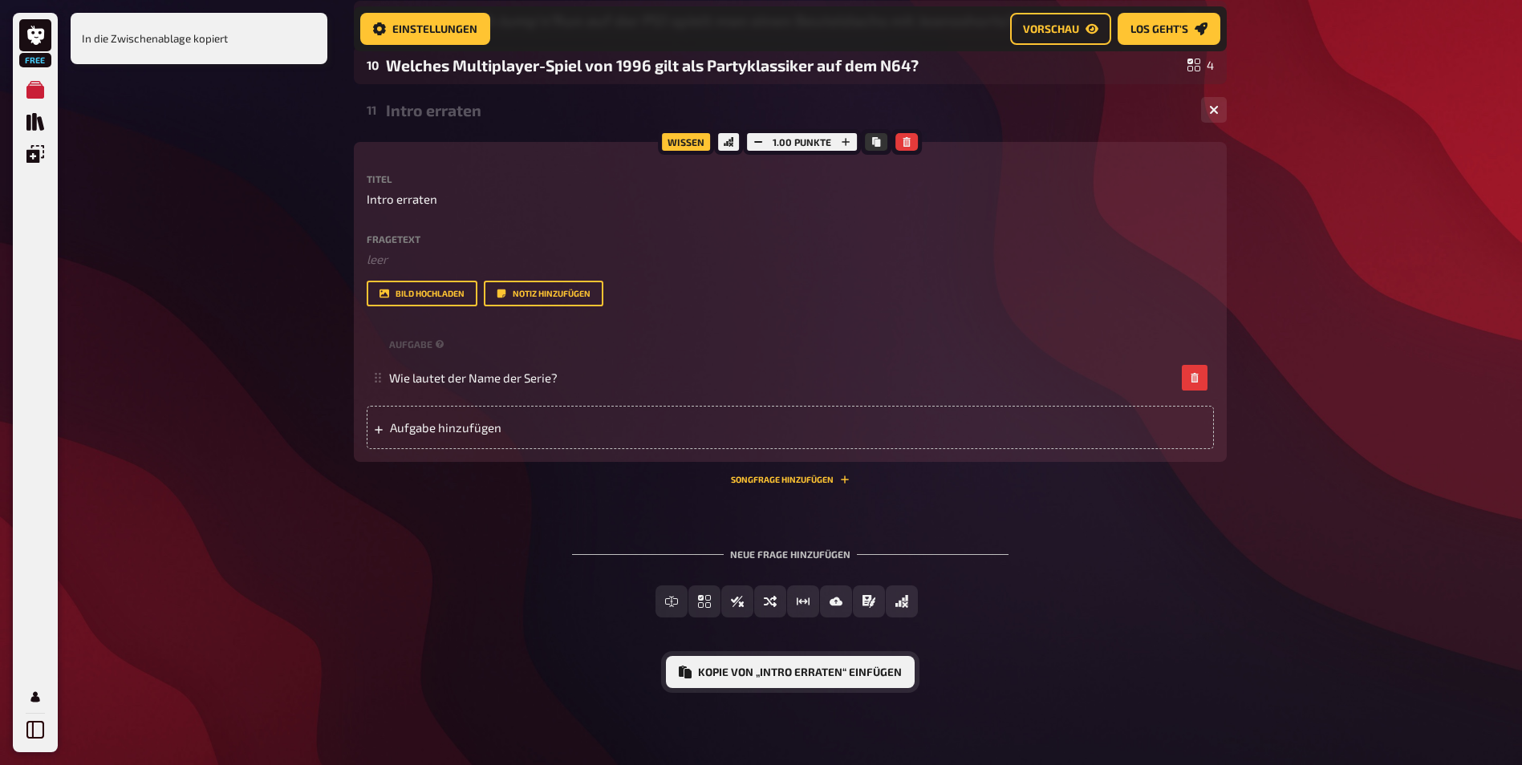
click at [817, 671] on button "Kopie von „Intro erraten“ einfügen" at bounding box center [790, 672] width 249 height 32
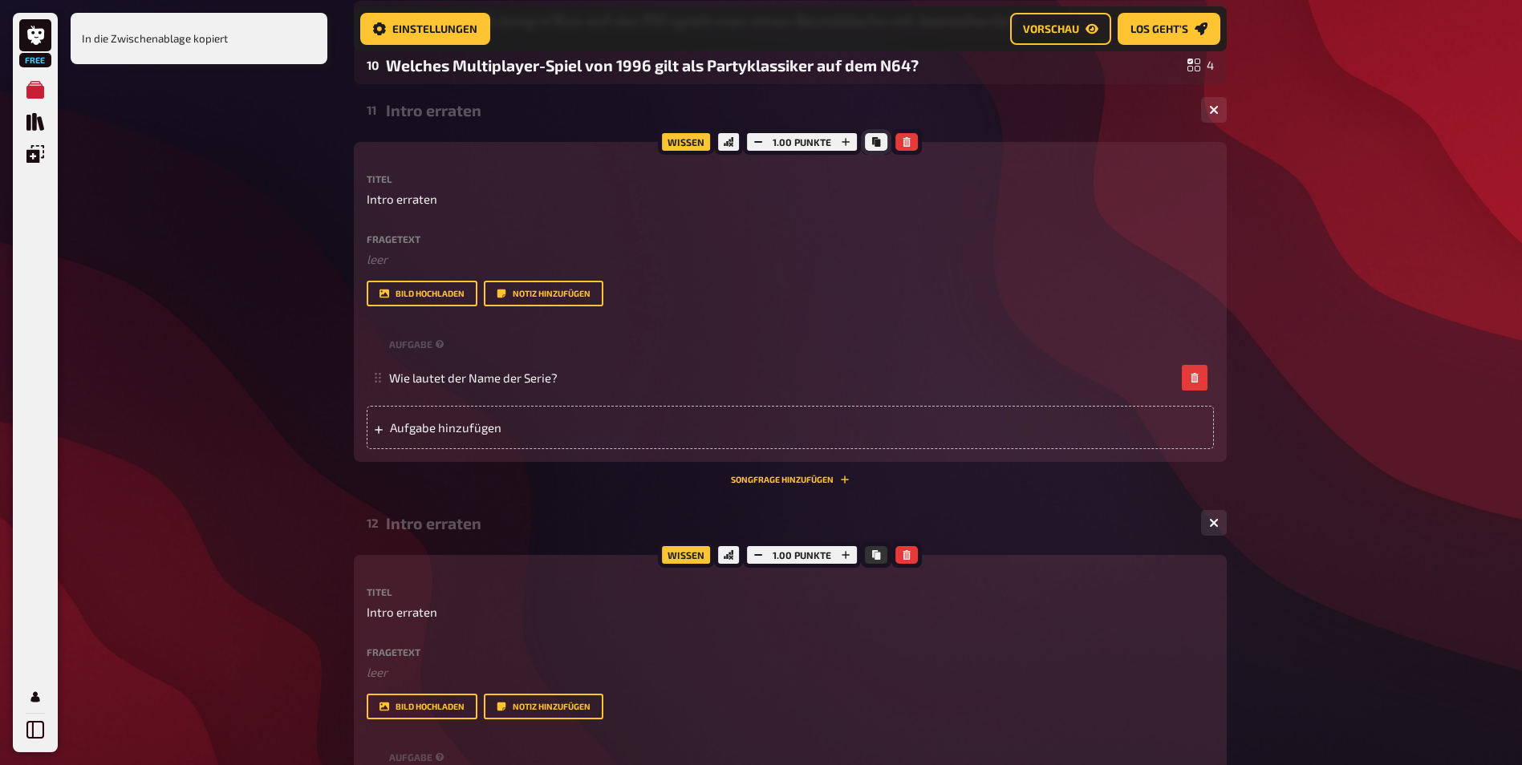
click at [874, 141] on icon "Kopieren" at bounding box center [876, 142] width 10 height 10
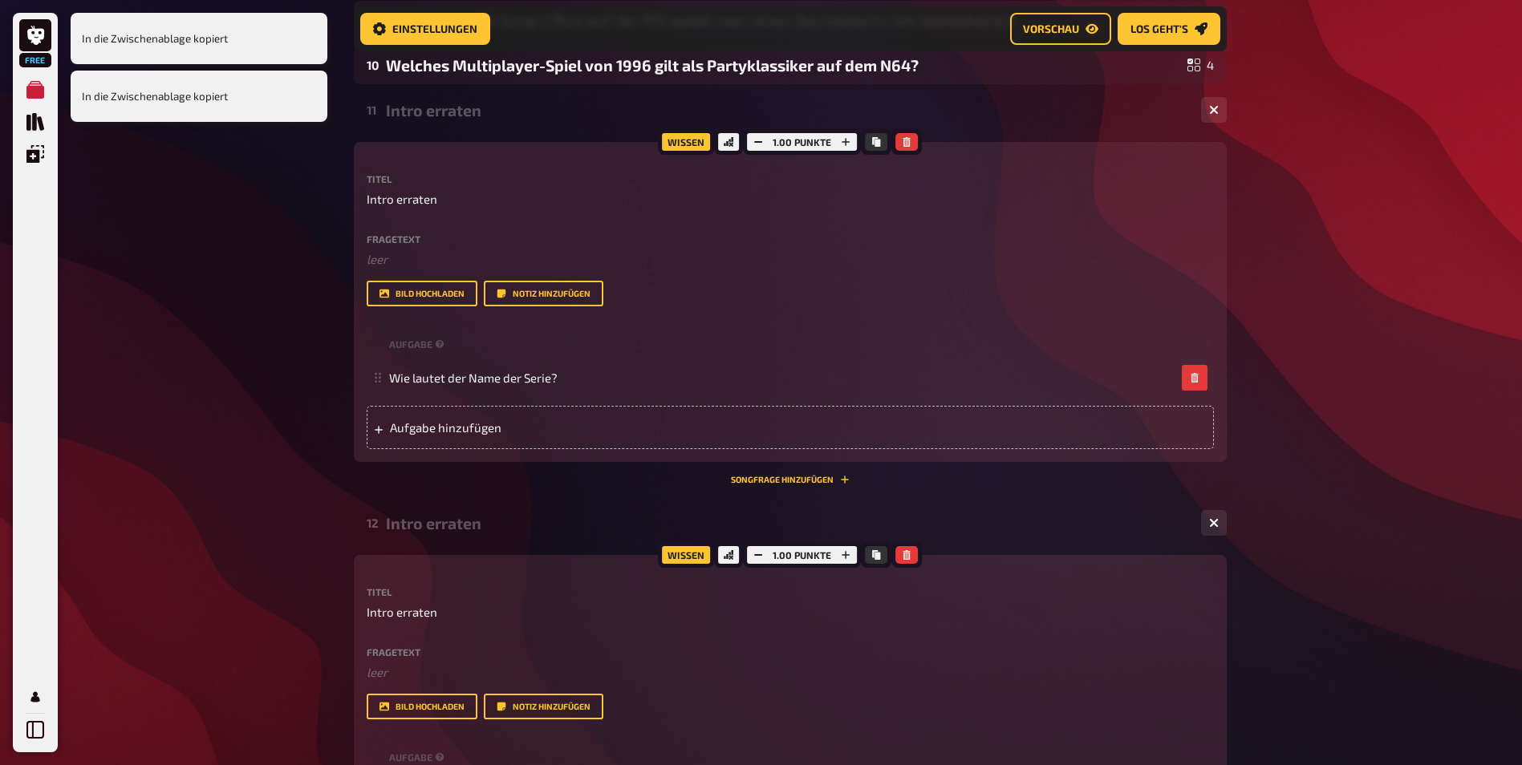
scroll to position [1086, 0]
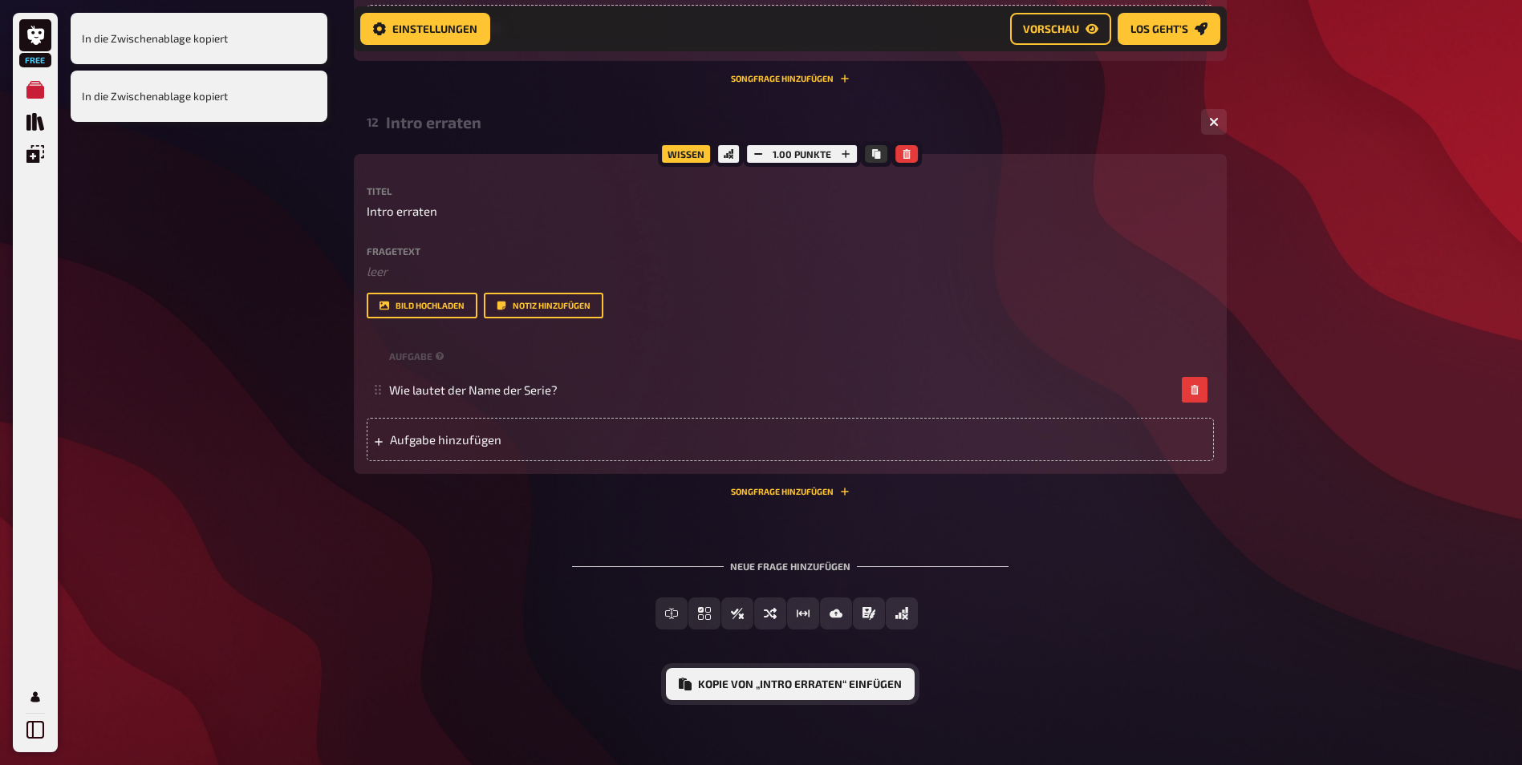
click at [823, 679] on button "Kopie von „Intro erraten“ einfügen" at bounding box center [790, 684] width 249 height 32
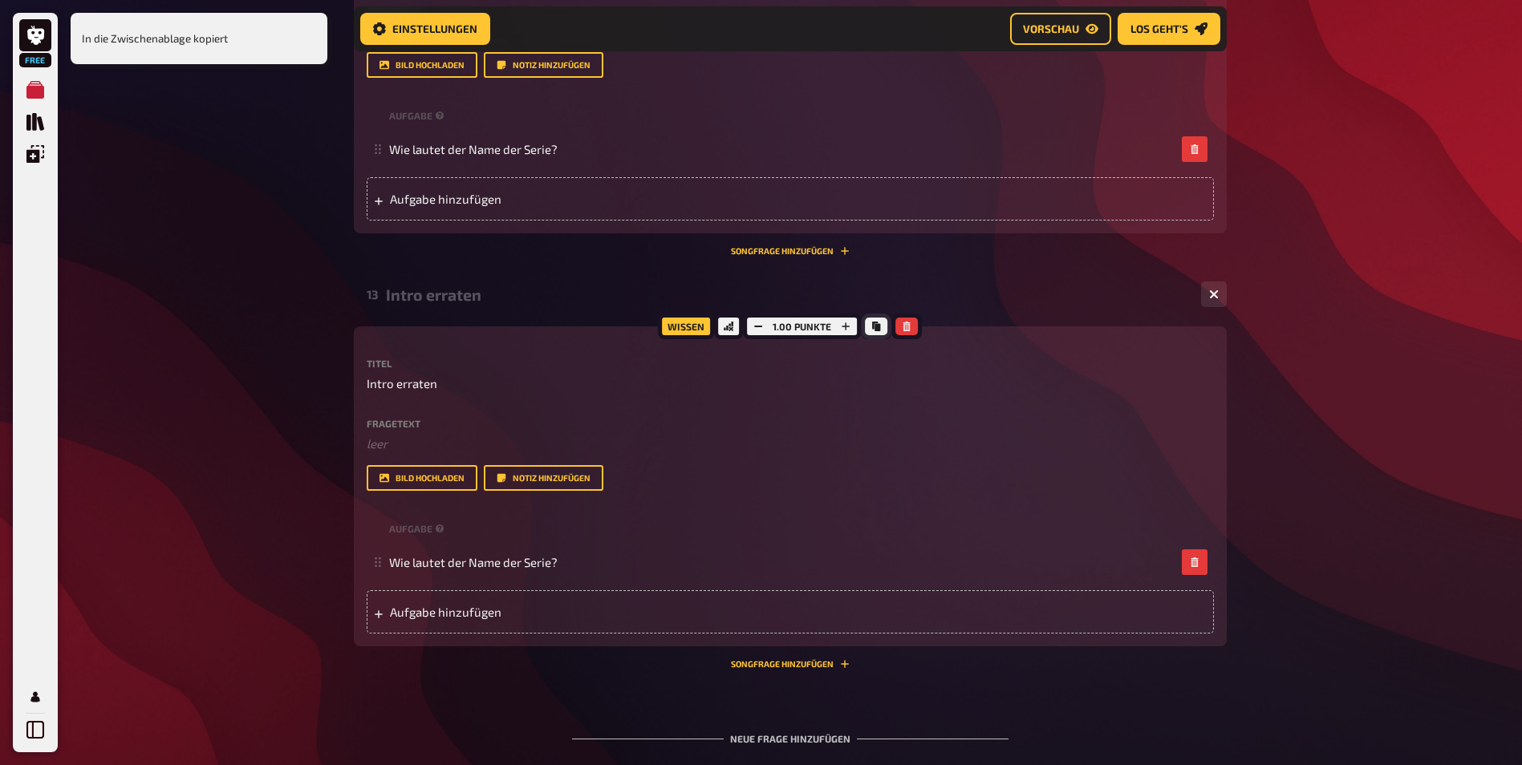
drag, startPoint x: 870, startPoint y: 330, endPoint x: 866, endPoint y: 367, distance: 37.1
click at [871, 329] on icon "Kopieren" at bounding box center [876, 327] width 10 height 10
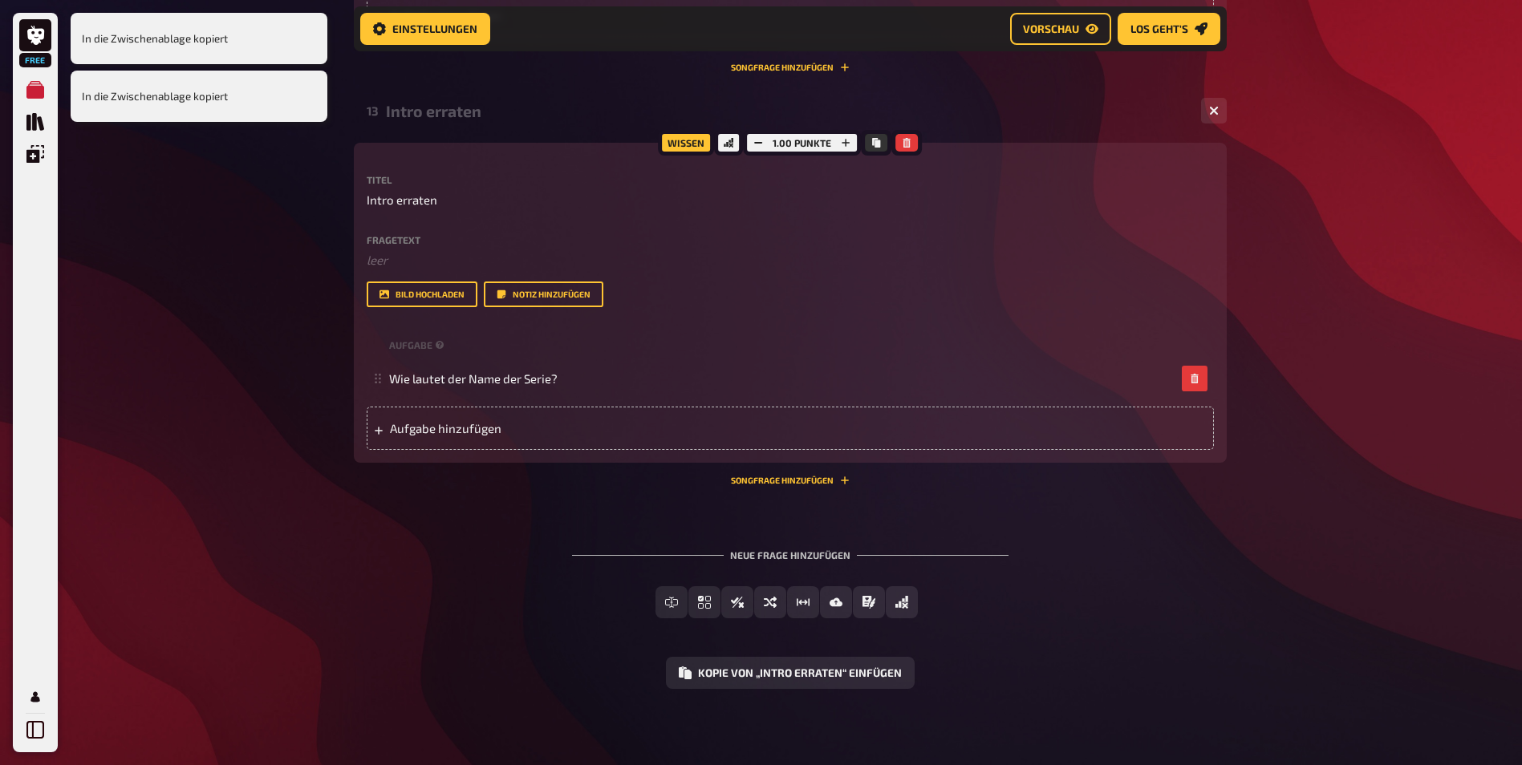
scroll to position [1511, 0]
click at [851, 666] on button "Kopie von „Intro erraten“ einfügen" at bounding box center [790, 672] width 249 height 32
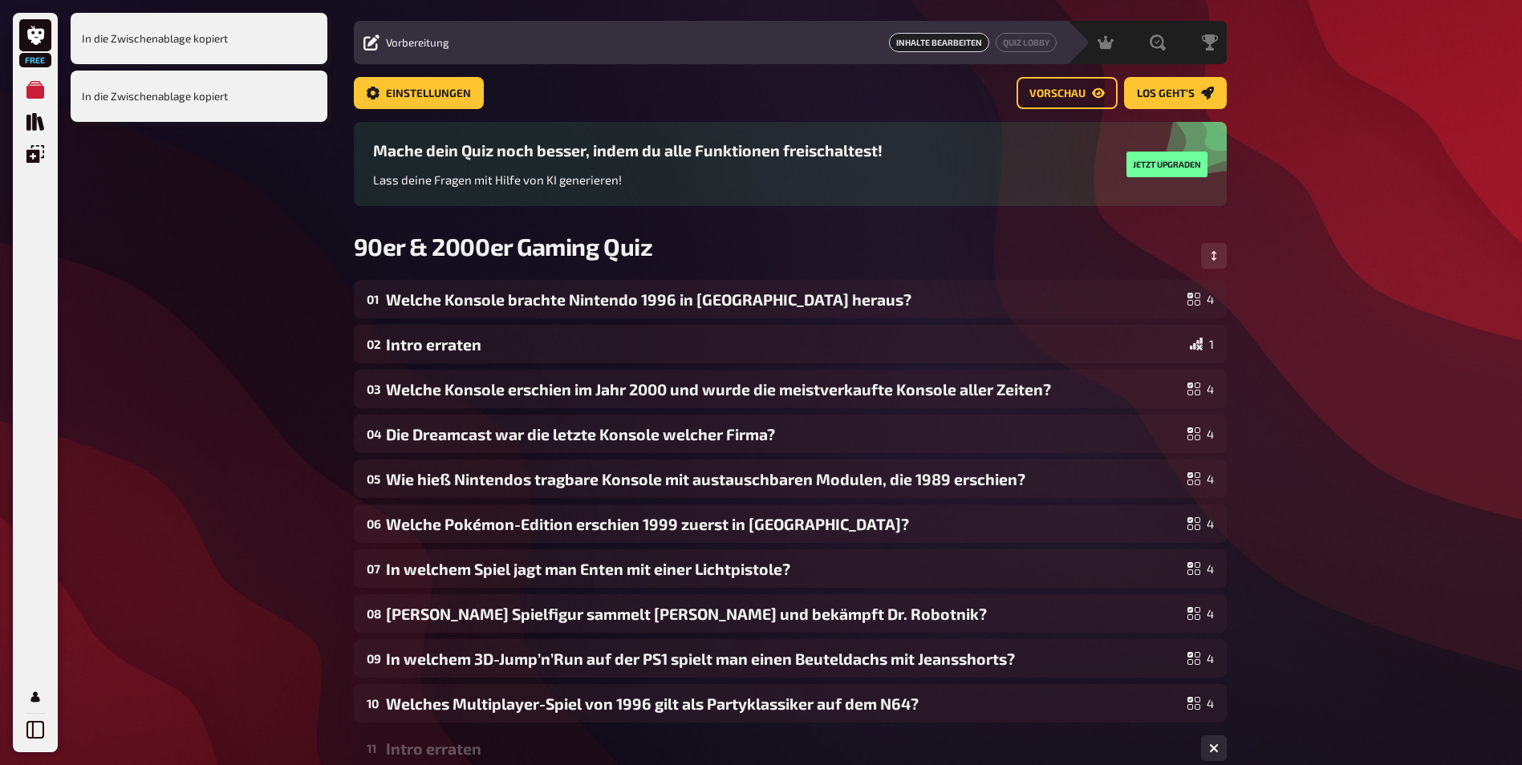
scroll to position [0, 0]
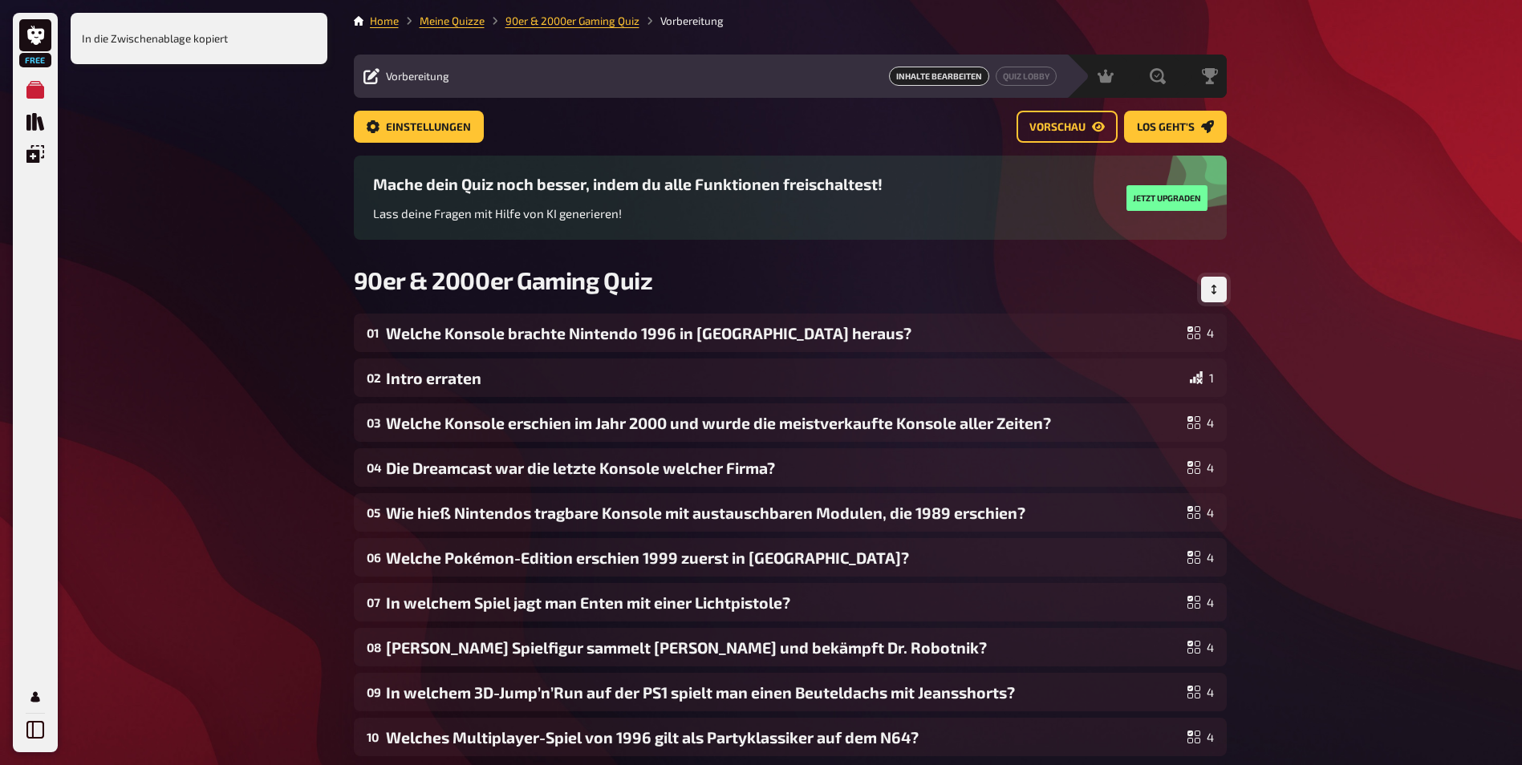
click at [1213, 289] on icon "Reihenfolge anpassen" at bounding box center [1212, 290] width 5 height 10
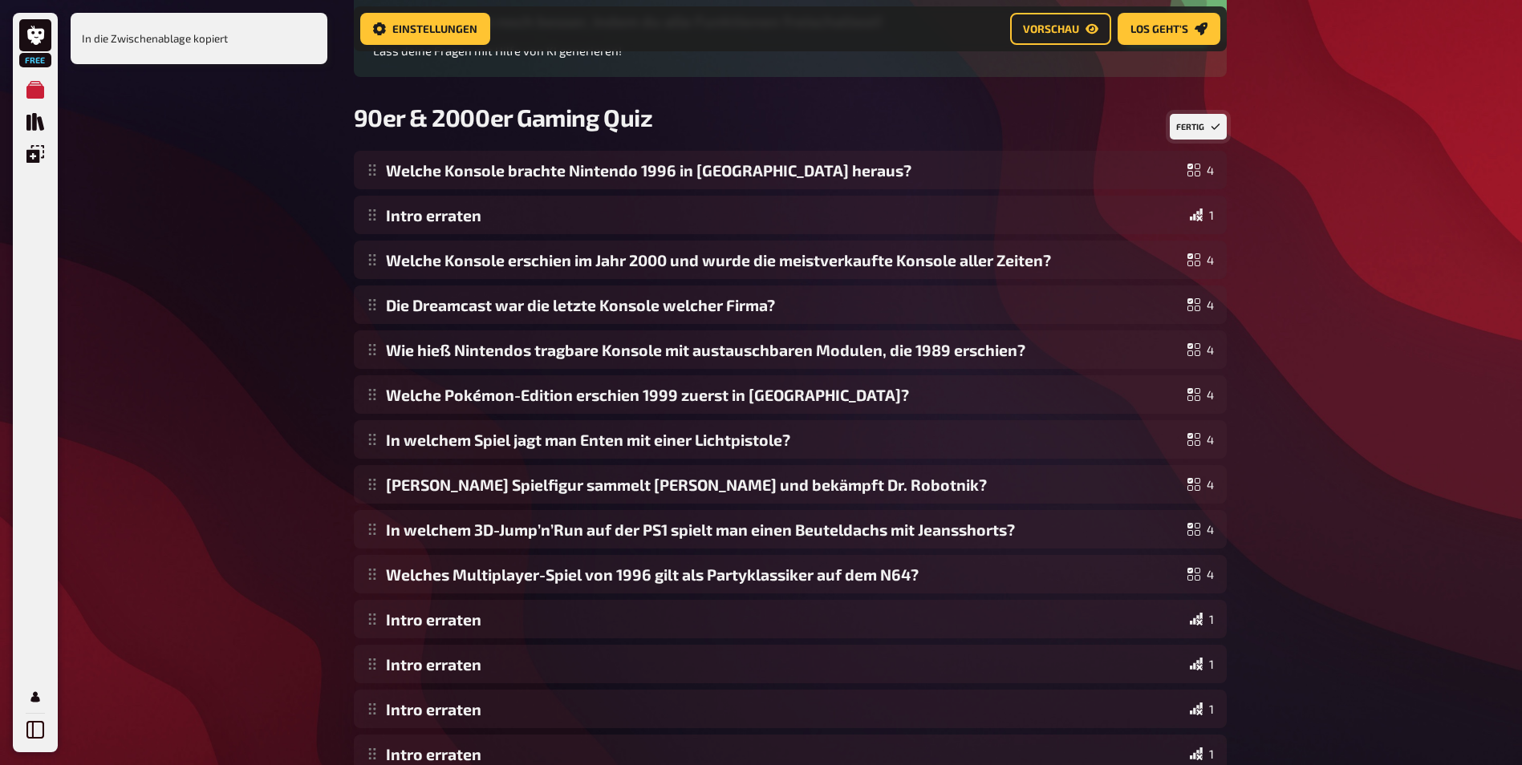
scroll to position [253, 0]
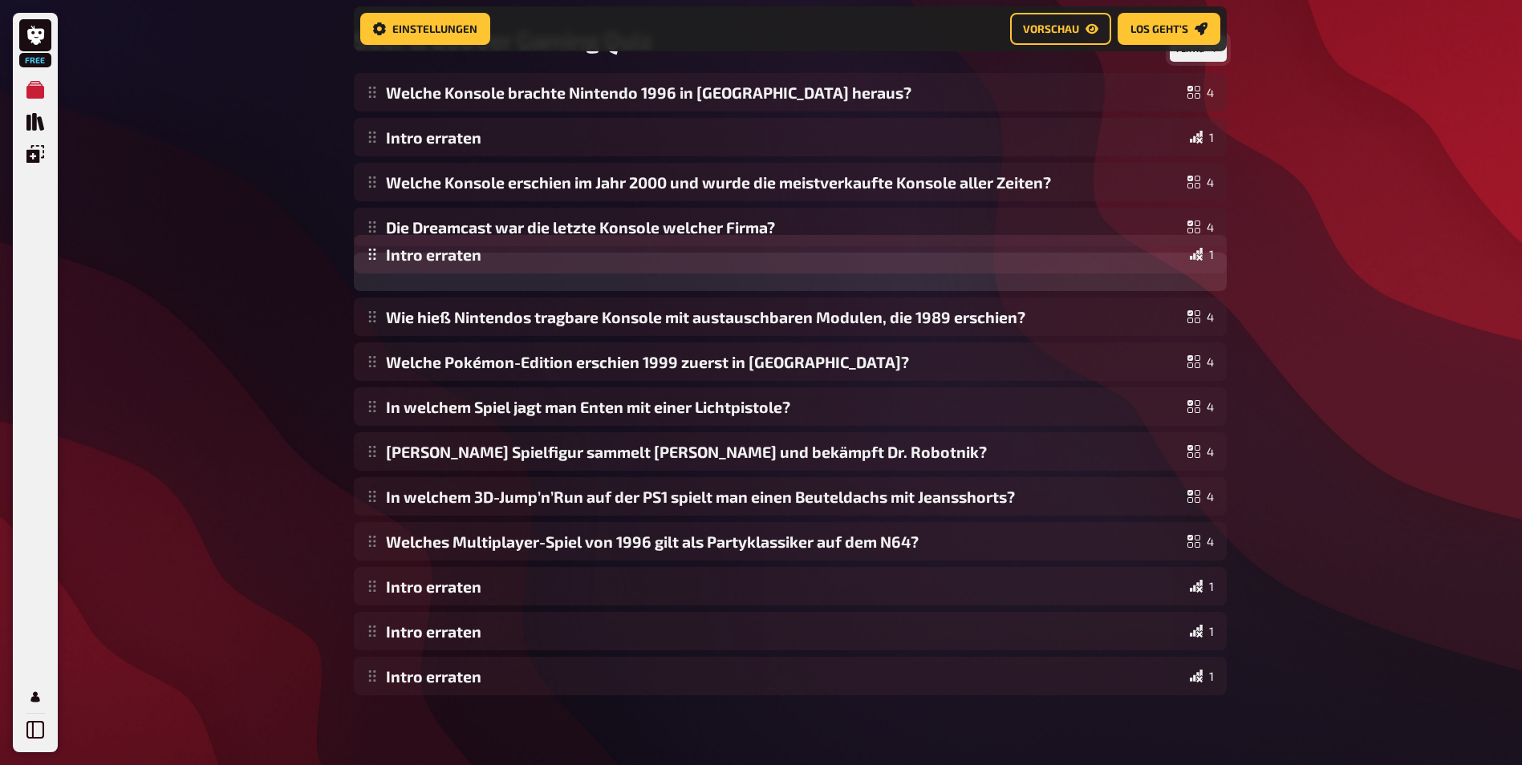
drag, startPoint x: 1123, startPoint y: 549, endPoint x: 1111, endPoint y: 262, distance: 287.4
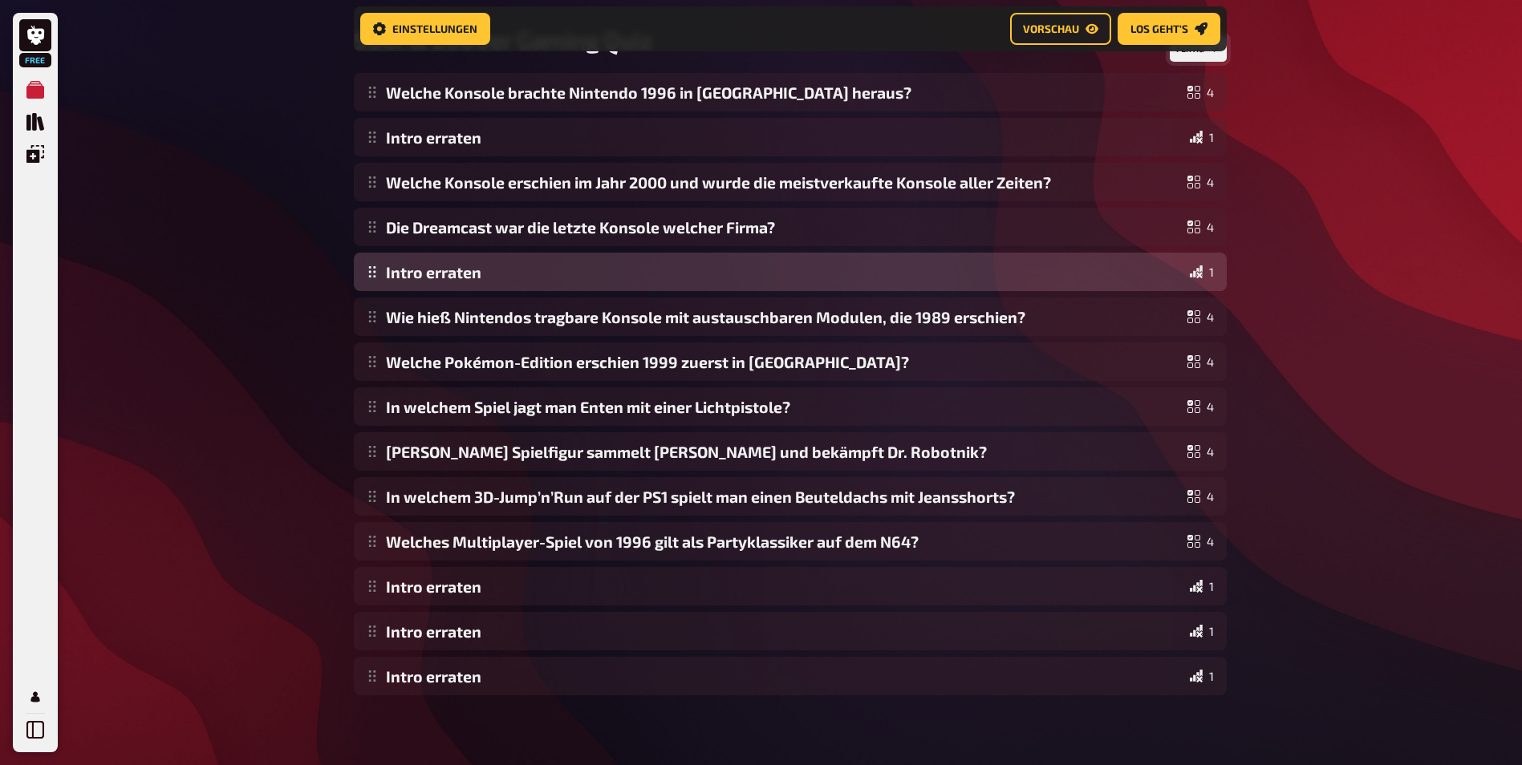
click at [1111, 262] on div "Welche Konsole brachte Nintendo 1996 in Europa heraus? 4 Intro erraten 1 Welche…" at bounding box center [790, 384] width 873 height 622
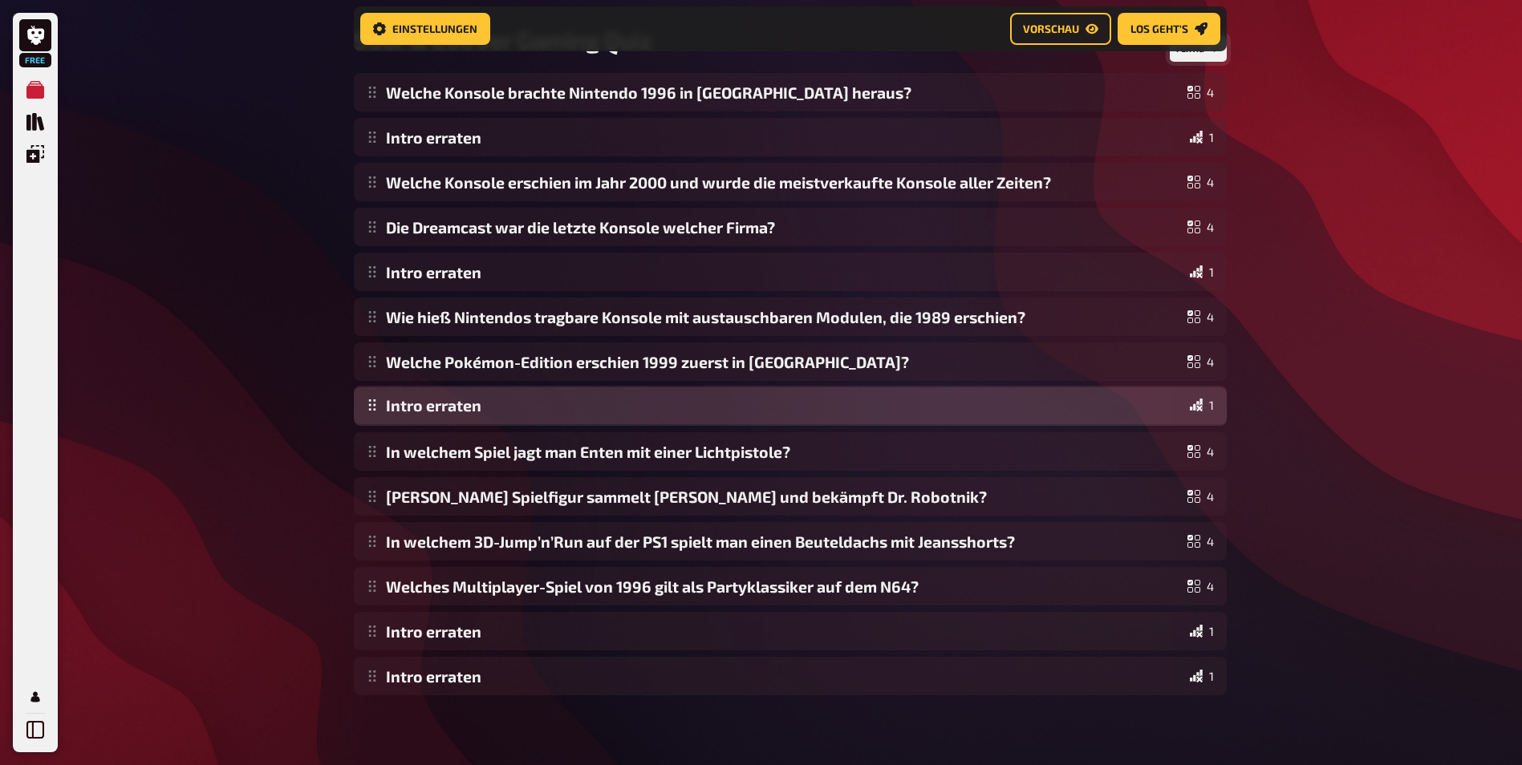
drag, startPoint x: 541, startPoint y: 600, endPoint x: 567, endPoint y: 419, distance: 183.1
click at [567, 419] on div "Welche Konsole brachte Nintendo 1996 in Europa heraus? 4 Intro erraten 1 Welche…" at bounding box center [790, 384] width 873 height 622
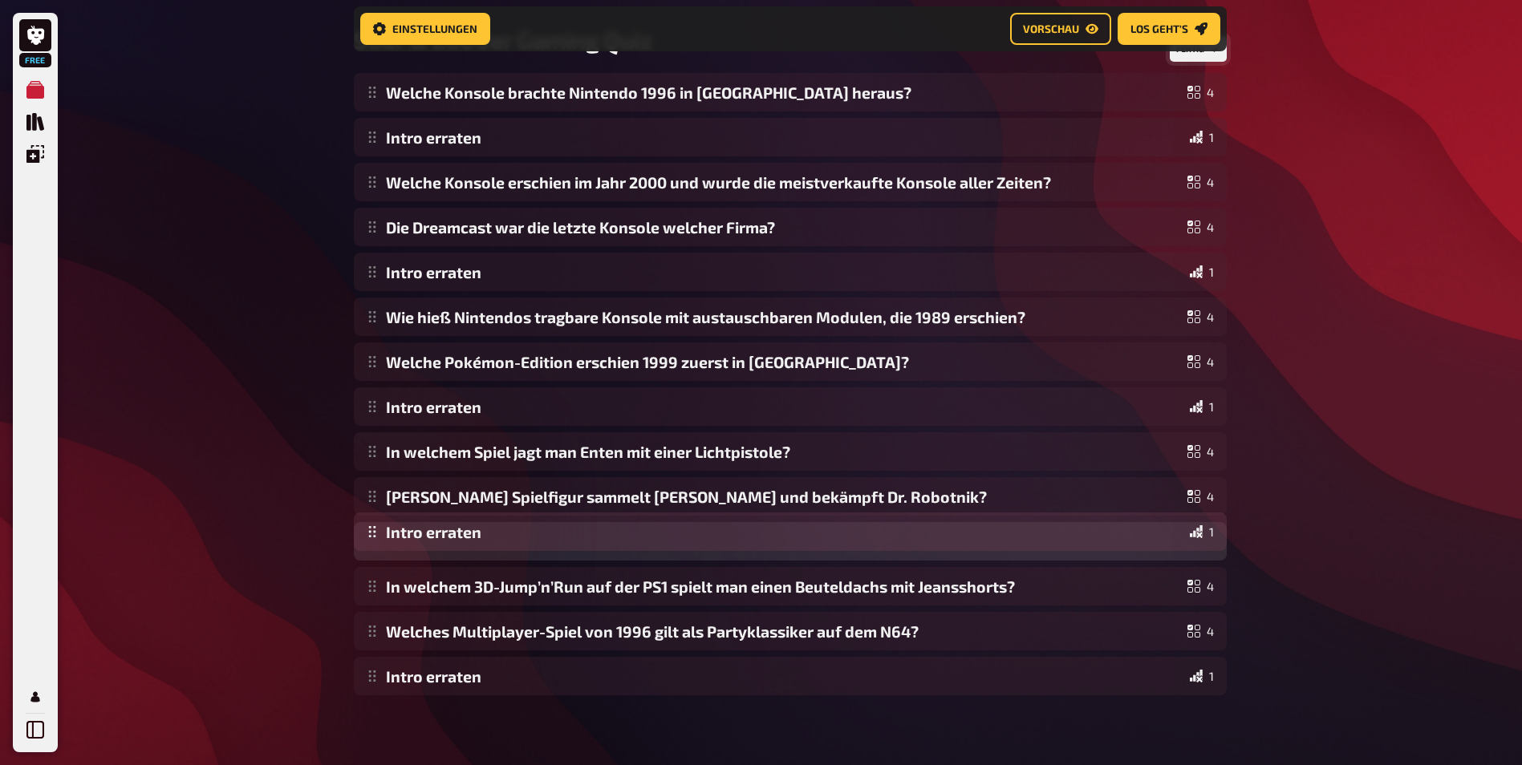
drag, startPoint x: 536, startPoint y: 646, endPoint x: 548, endPoint y: 545, distance: 101.0
click at [548, 545] on div "Welche Konsole brachte Nintendo 1996 in Europa heraus? 4 Intro erraten 1 Welche…" at bounding box center [790, 384] width 873 height 622
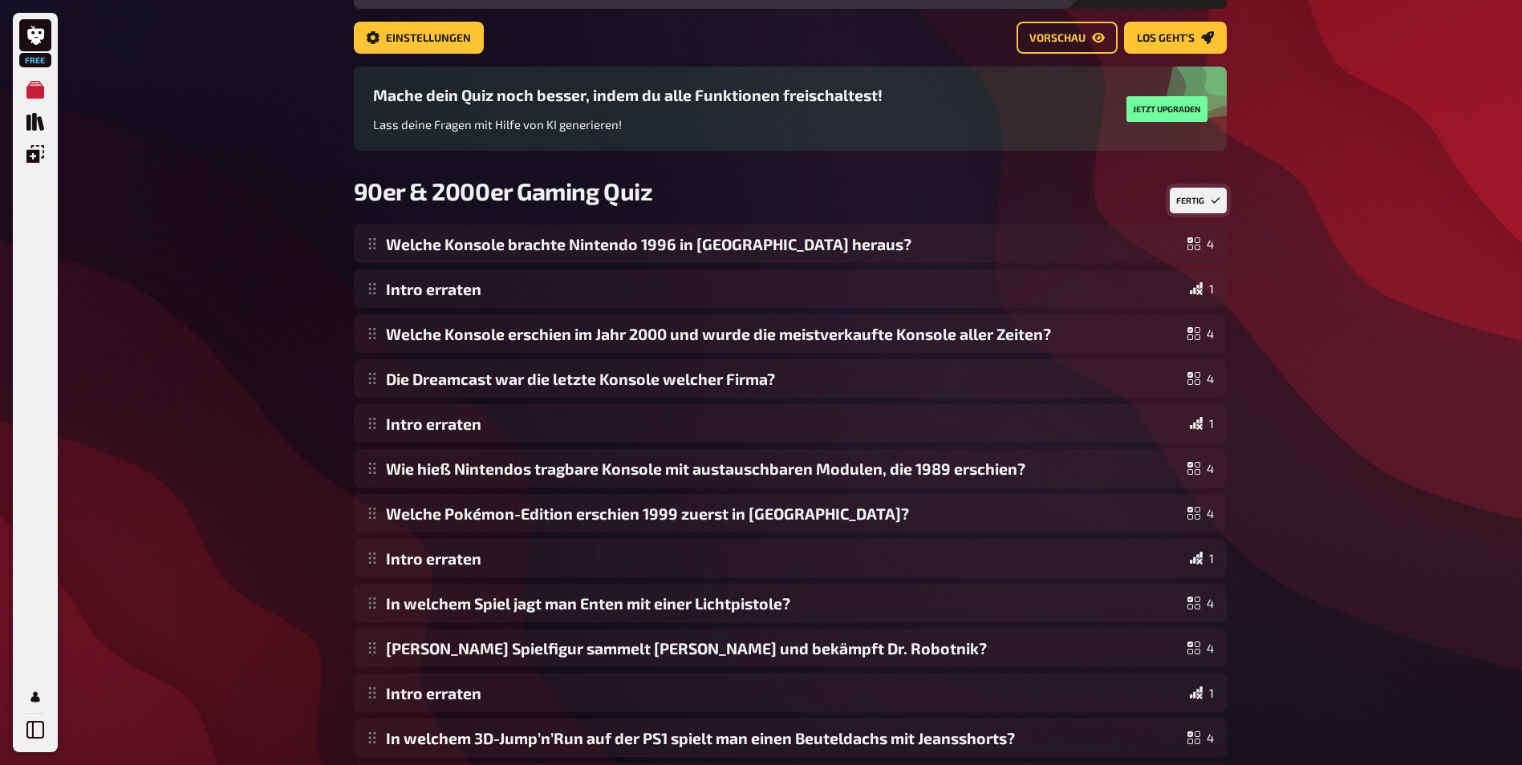
scroll to position [87, 0]
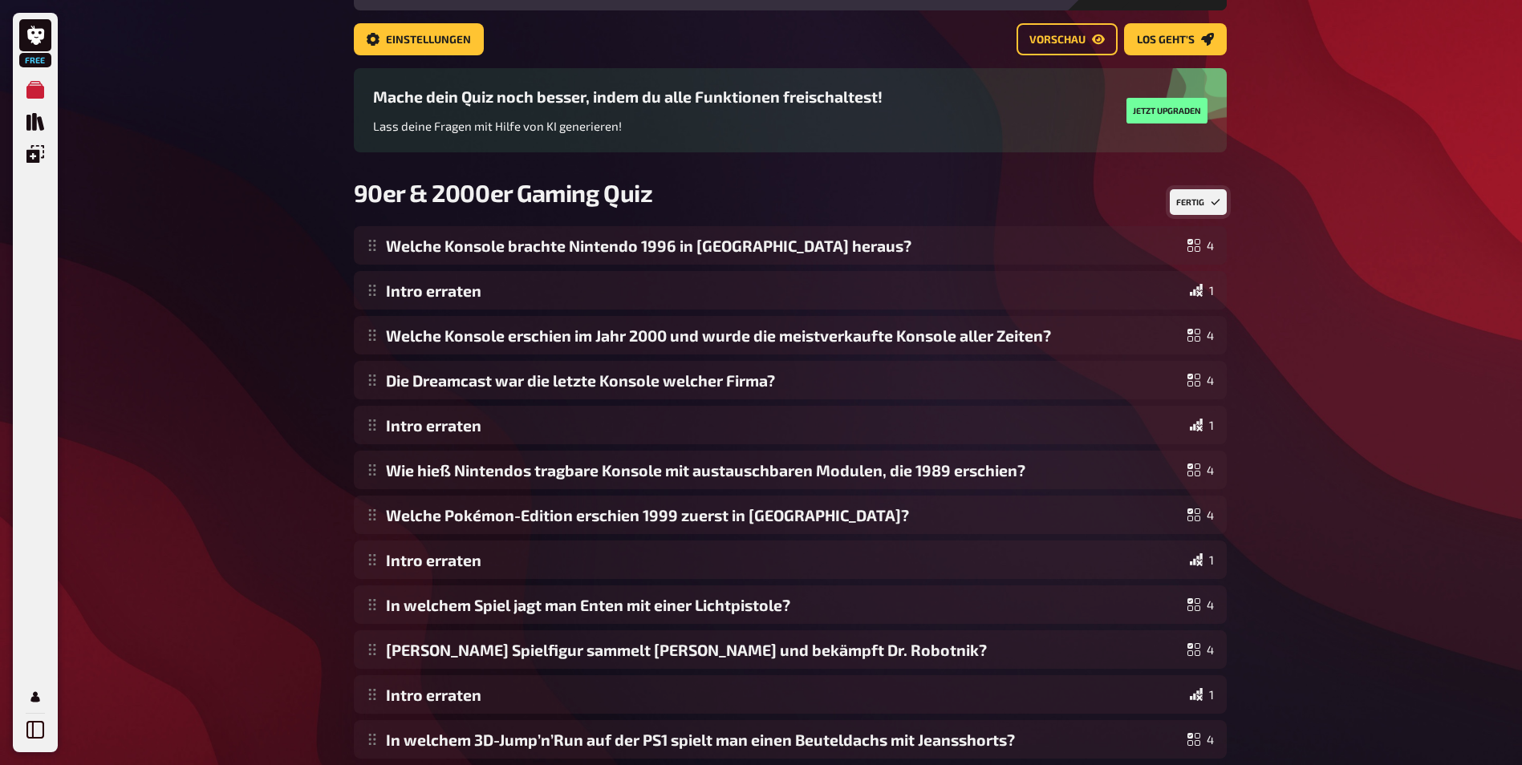
click at [1193, 198] on button "Fertig" at bounding box center [1198, 202] width 57 height 26
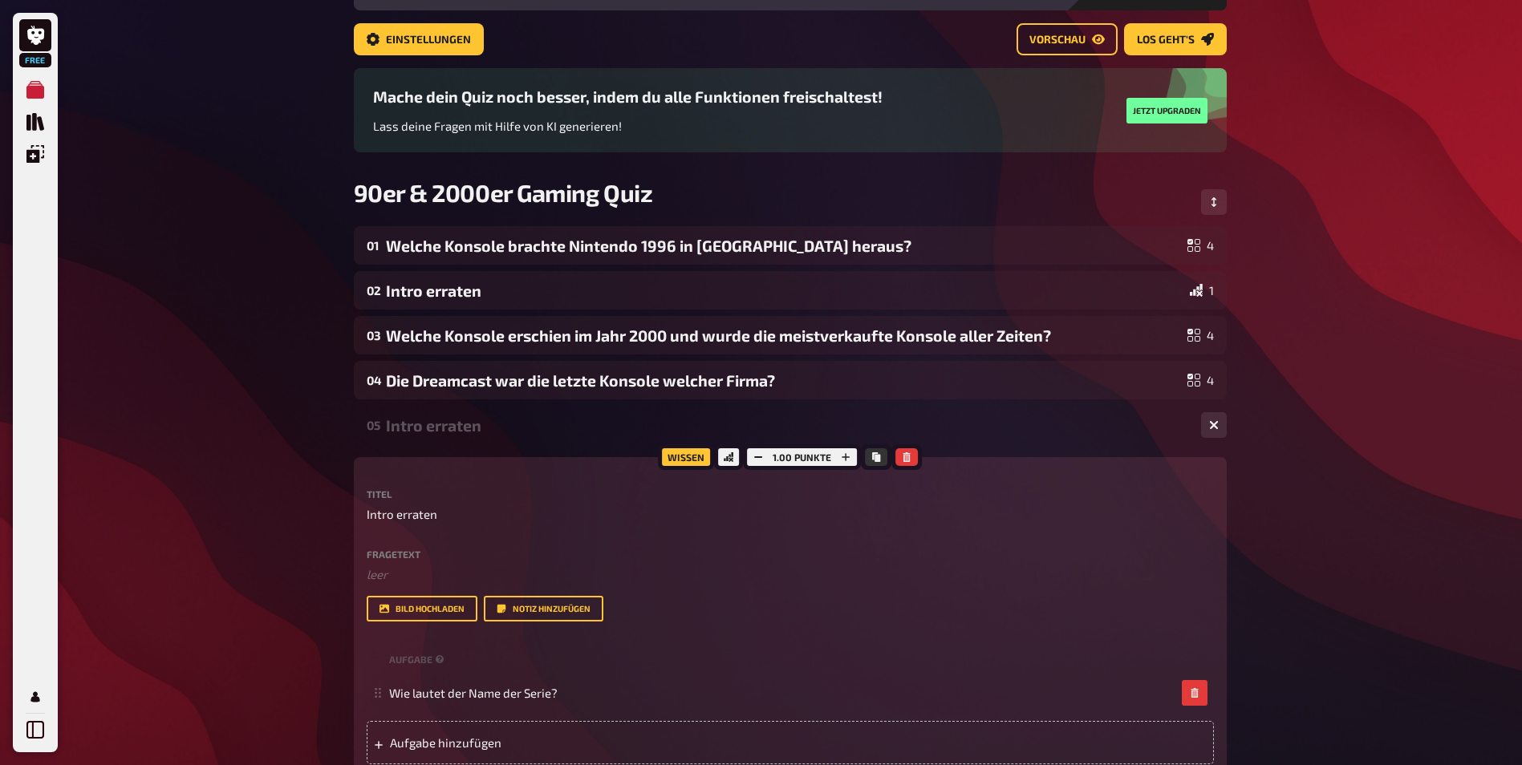
click at [1079, 34] on span "Vorschau" at bounding box center [1057, 39] width 56 height 11
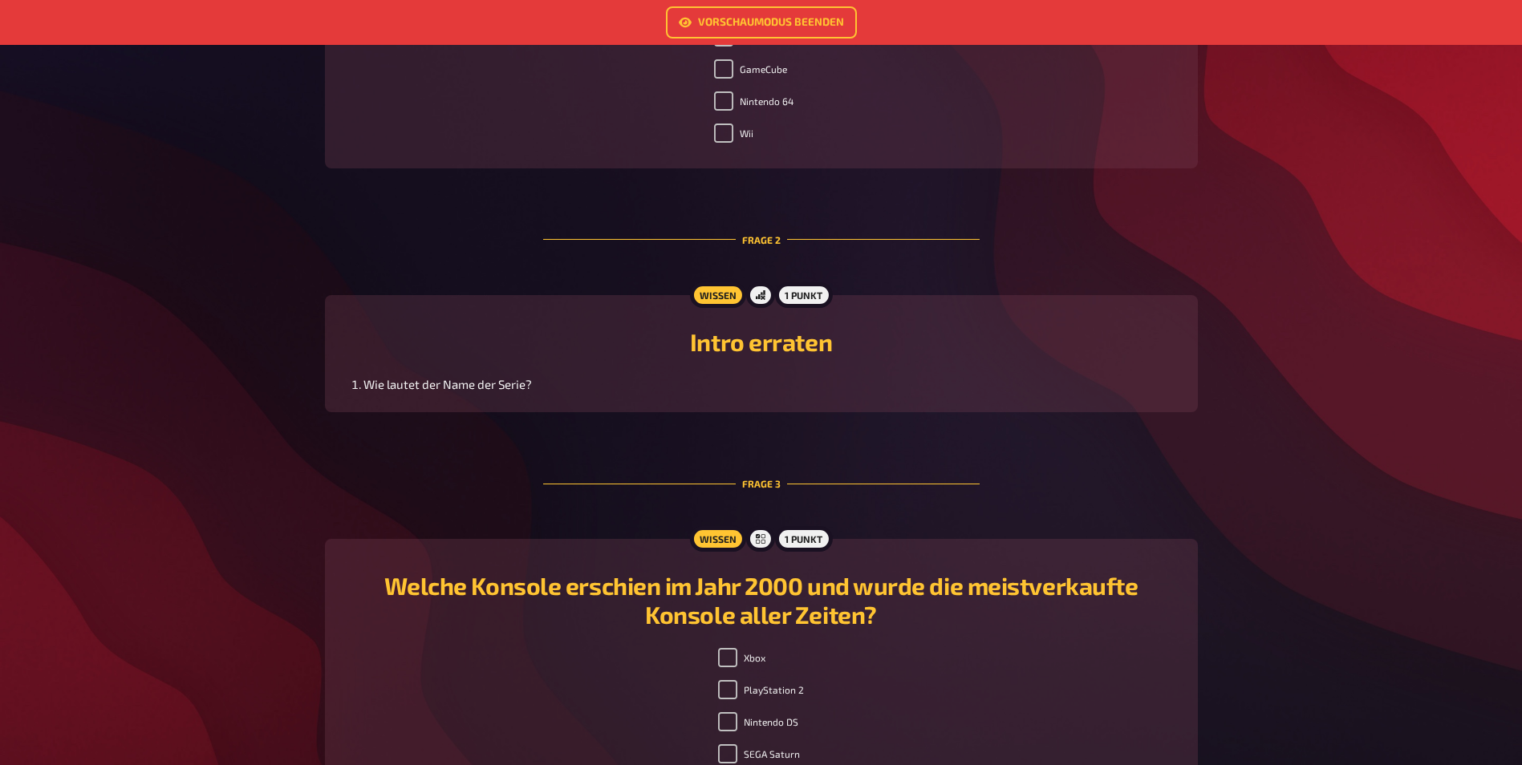
scroll to position [642, 0]
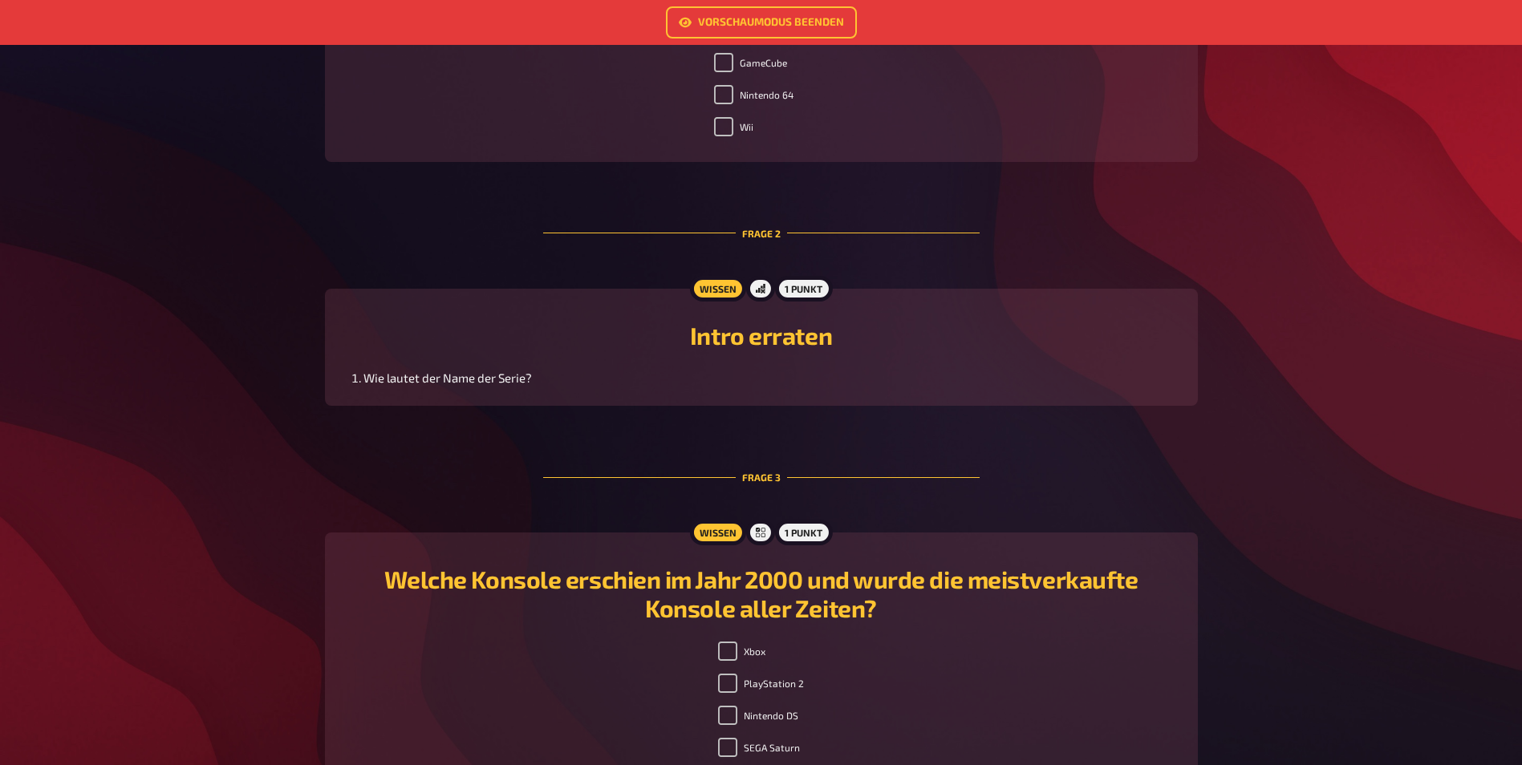
click at [477, 387] on li "Wie lautet der Name der Serie?" at bounding box center [770, 378] width 815 height 18
click at [536, 387] on li "Wie lautet der Name der Serie?" at bounding box center [770, 378] width 815 height 18
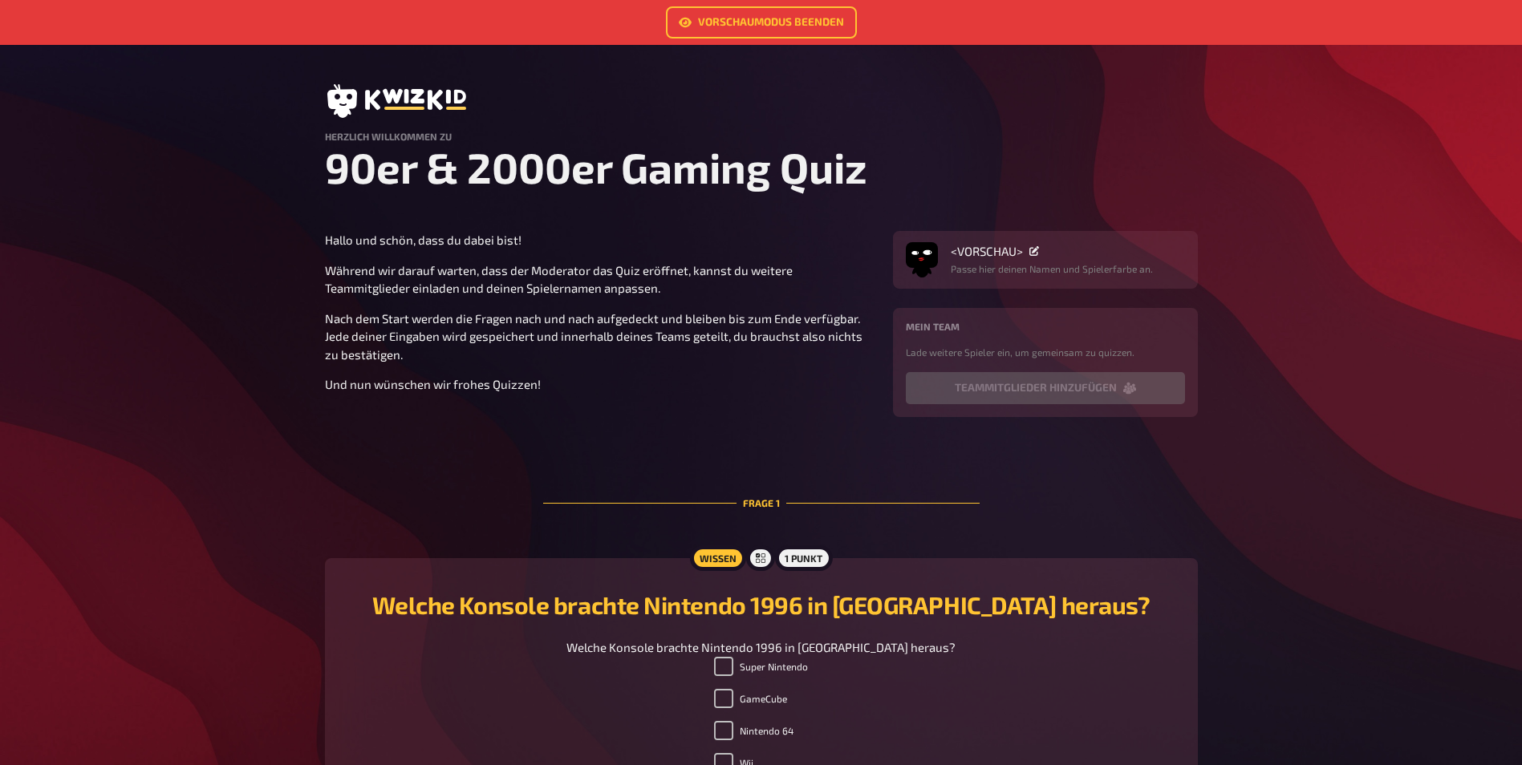
scroll to position [0, 0]
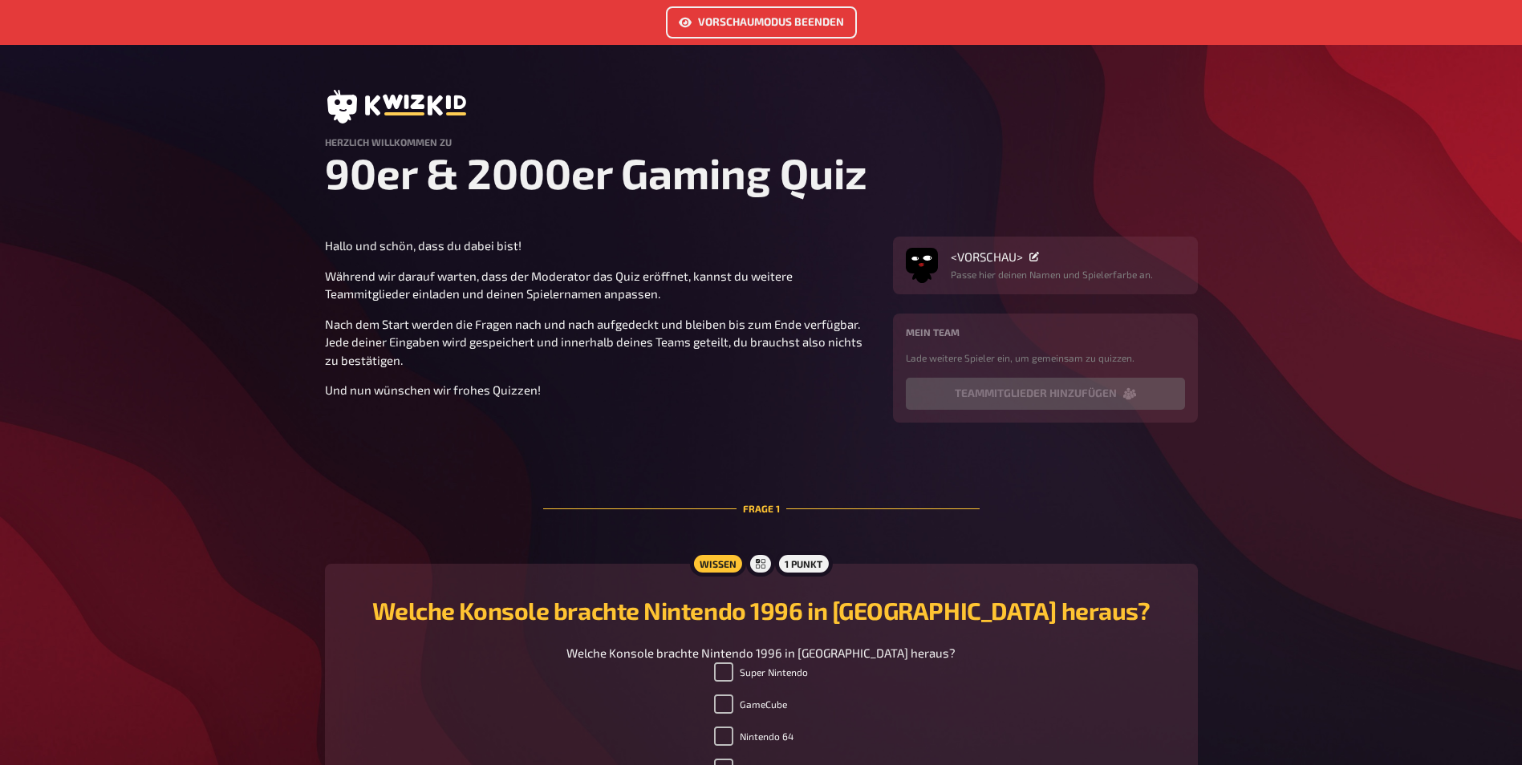
click at [710, 25] on link "Vorschaumodus beenden" at bounding box center [761, 22] width 191 height 32
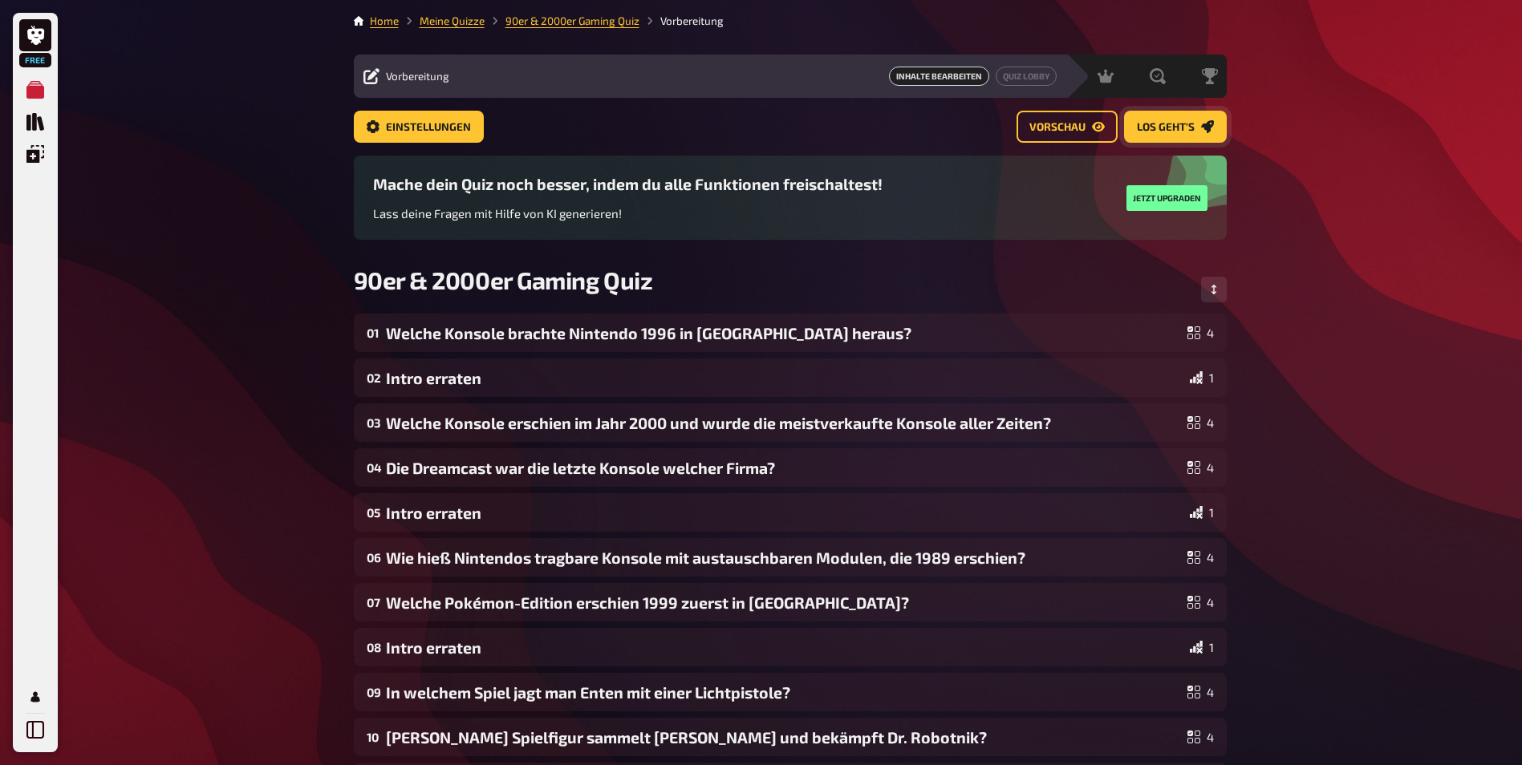
click at [1165, 120] on link "Los geht's" at bounding box center [1175, 127] width 103 height 32
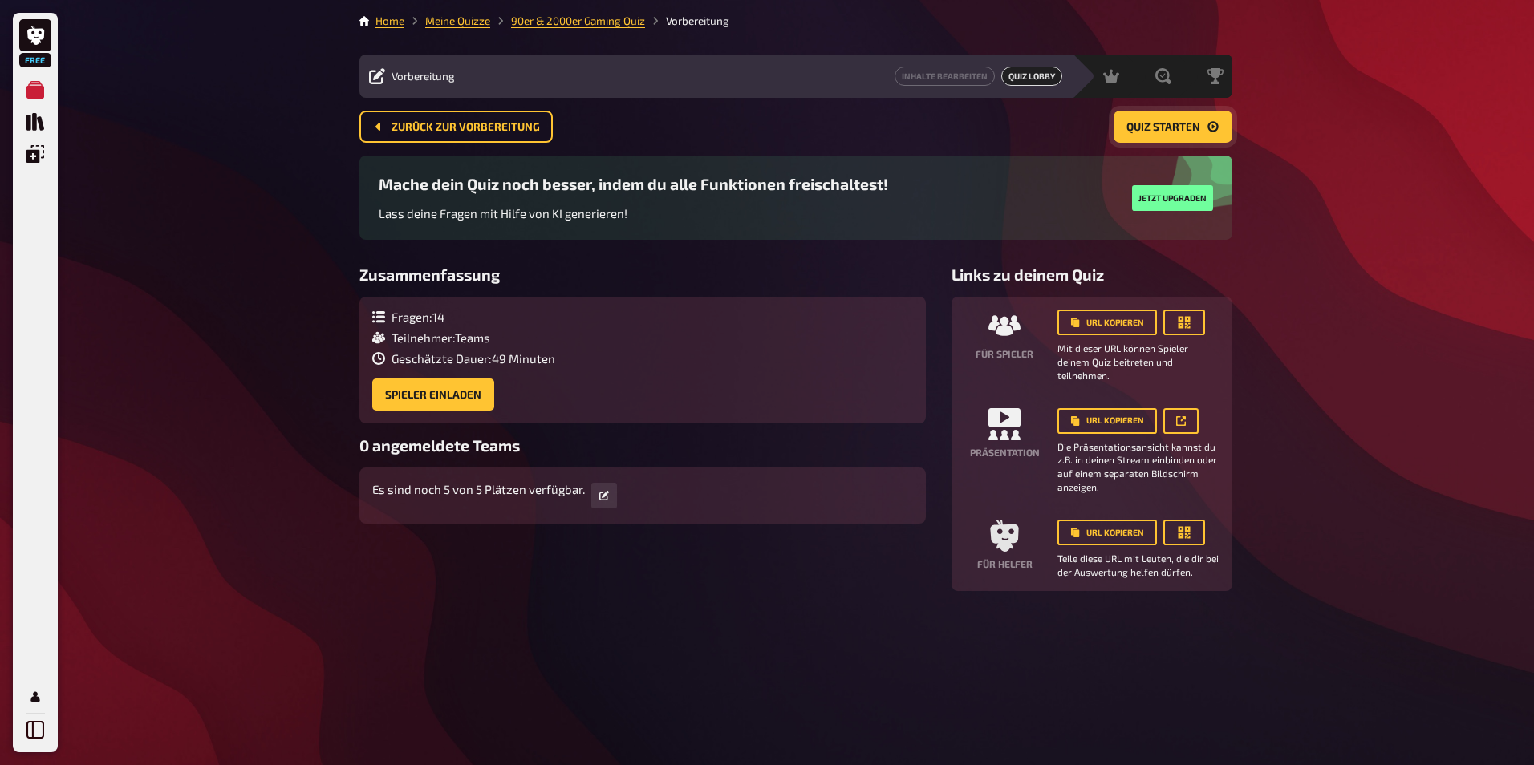
click at [1162, 132] on span "Quiz starten" at bounding box center [1163, 127] width 74 height 11
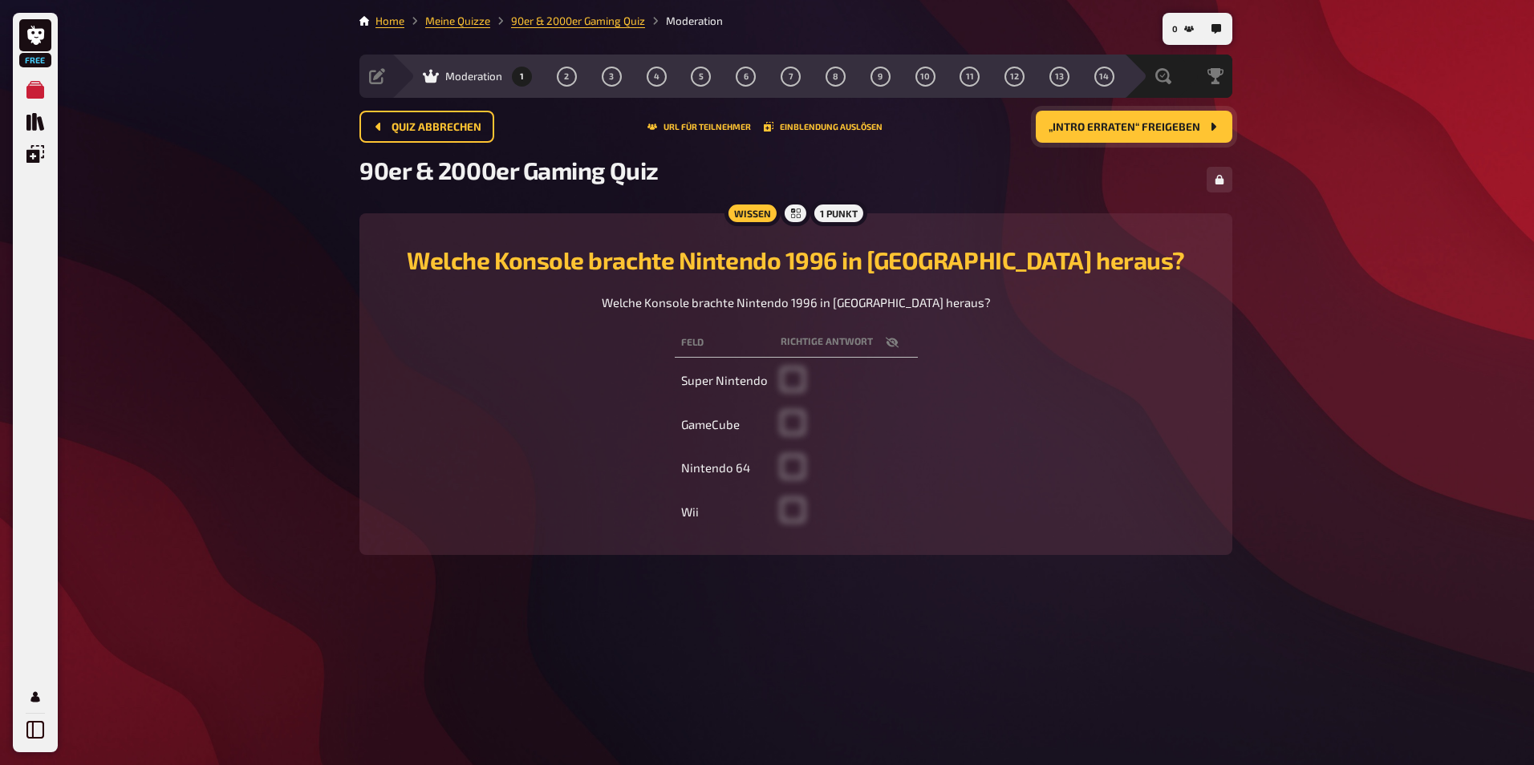
click at [787, 394] on span at bounding box center [792, 386] width 24 height 14
click at [812, 130] on button "Einblendung auslösen" at bounding box center [823, 127] width 119 height 10
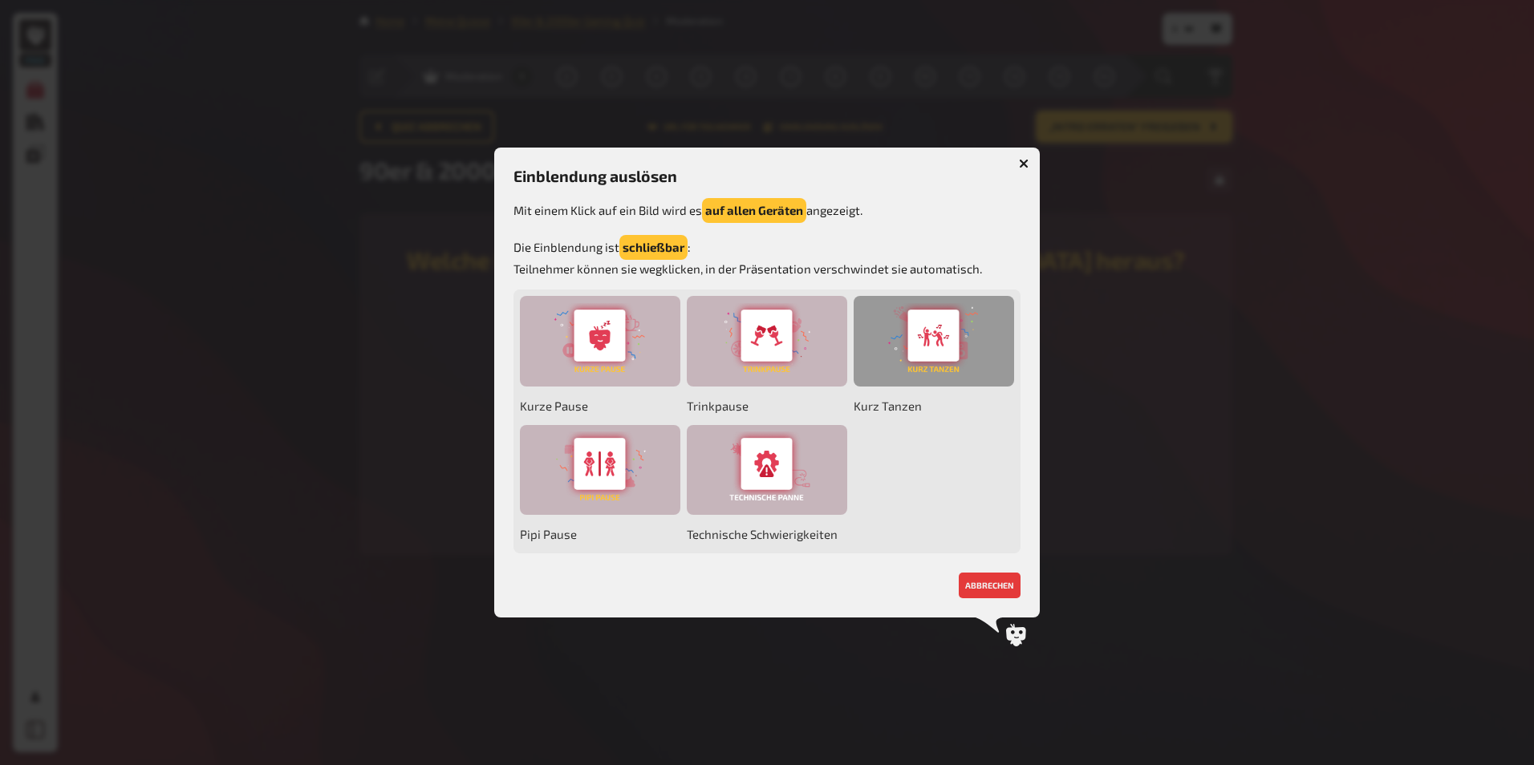
click at [932, 375] on div at bounding box center [933, 341] width 160 height 91
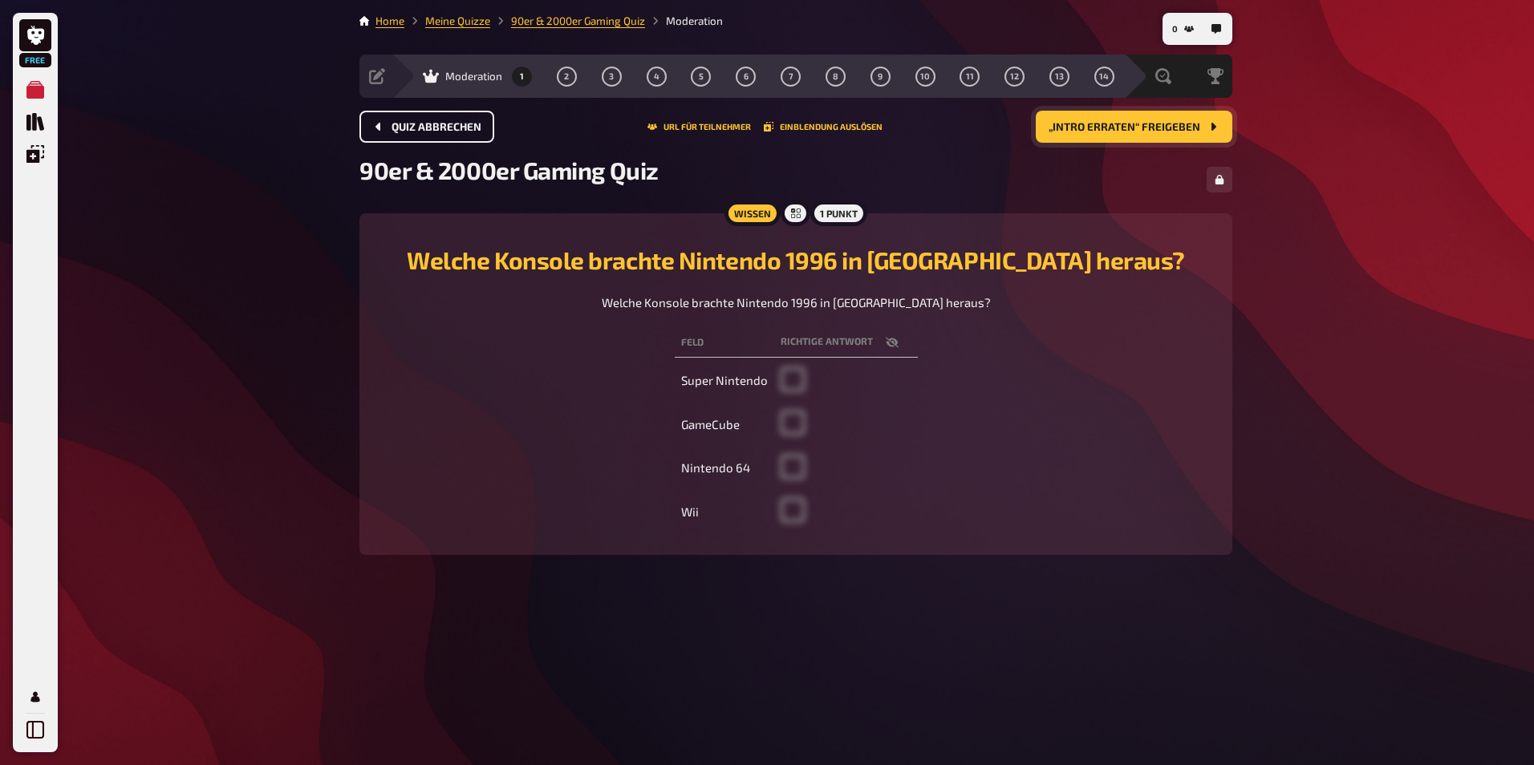
click at [459, 115] on button "Quiz abbrechen" at bounding box center [426, 127] width 135 height 32
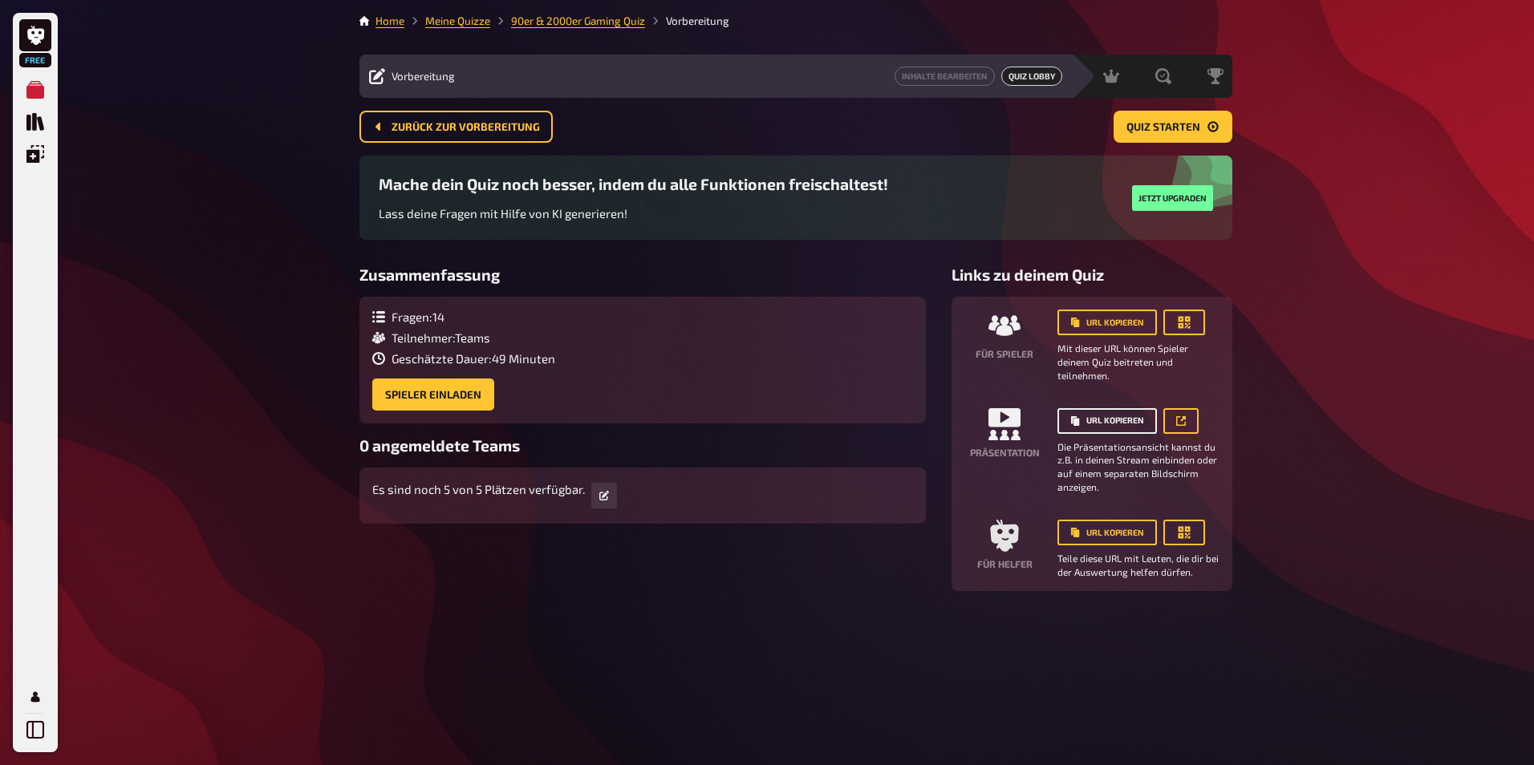
click at [1125, 428] on button "URL kopieren" at bounding box center [1106, 421] width 99 height 26
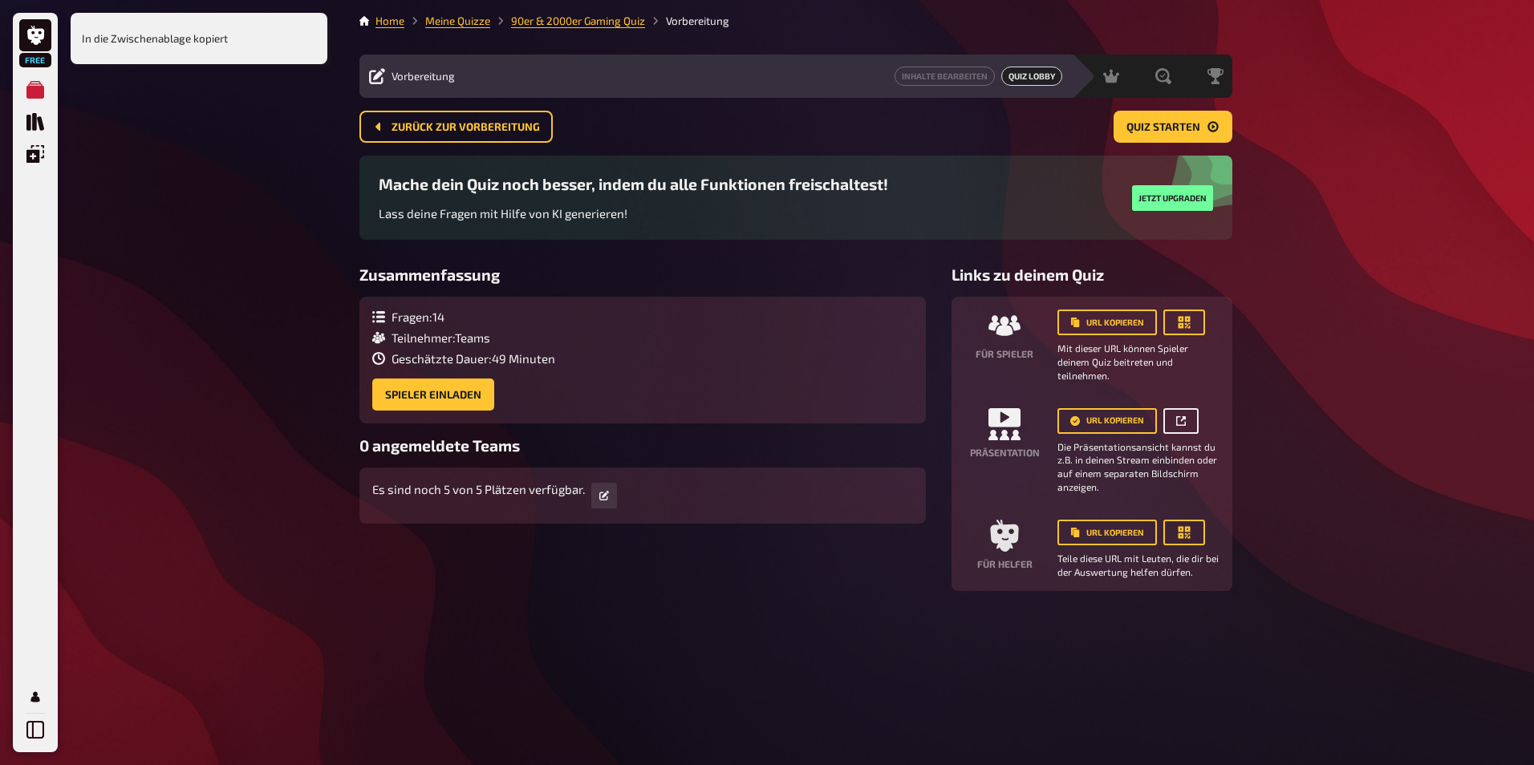
click at [1187, 420] on link at bounding box center [1180, 421] width 35 height 26
click at [1164, 126] on span "Quiz starten" at bounding box center [1163, 127] width 74 height 11
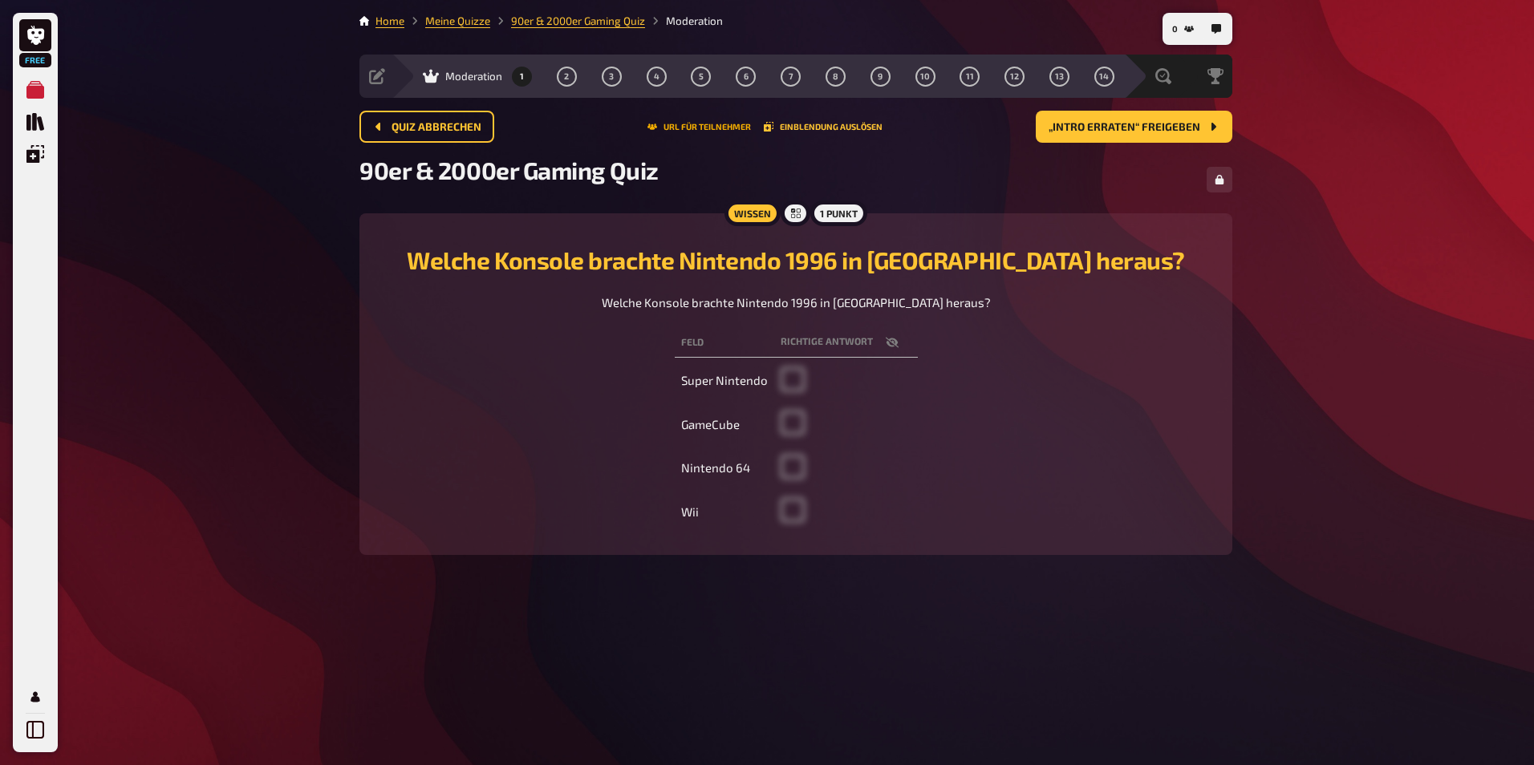
click at [701, 123] on button "URL für Teilnehmer" at bounding box center [698, 127] width 103 height 10
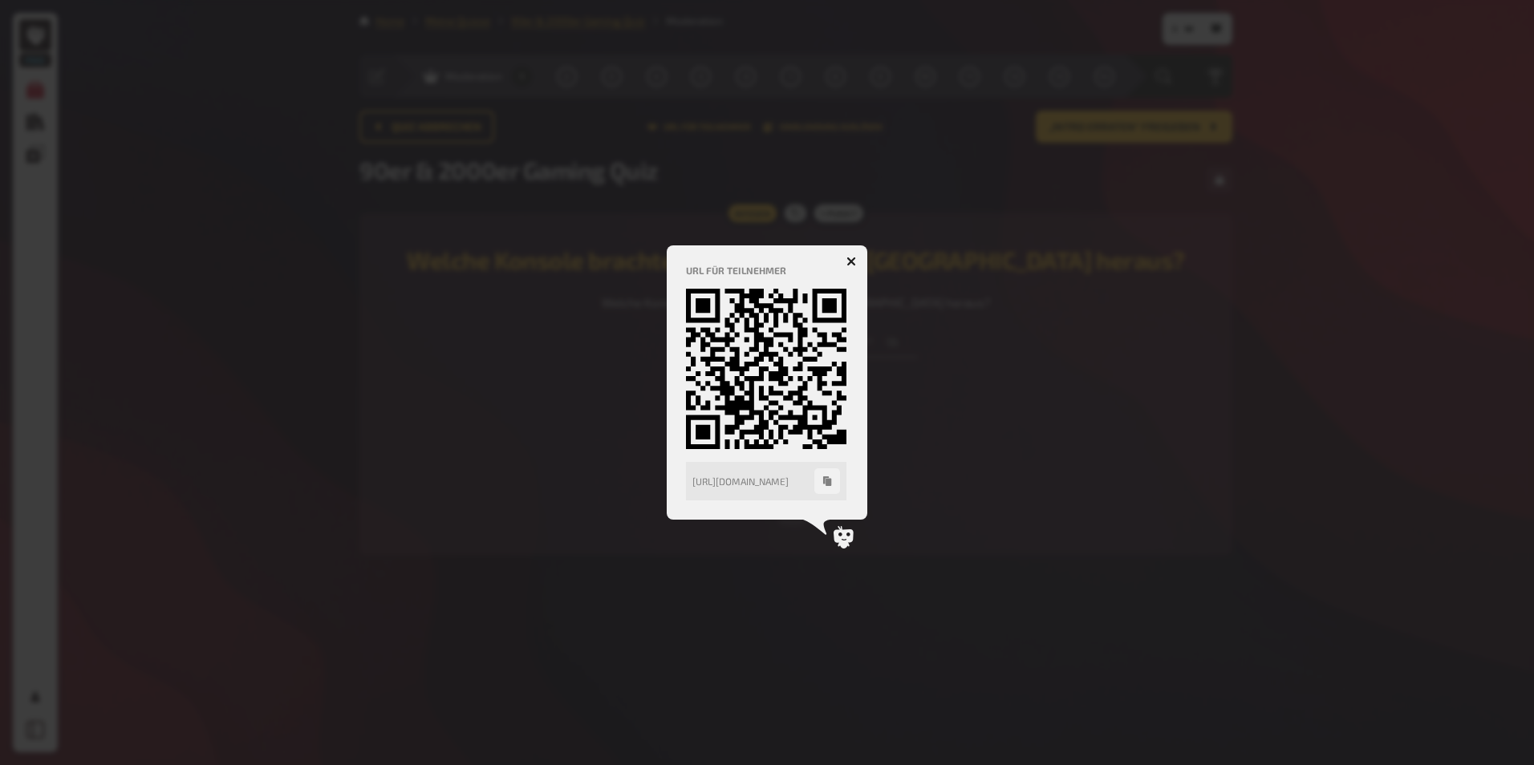
click at [829, 480] on icon "button" at bounding box center [827, 481] width 8 height 10
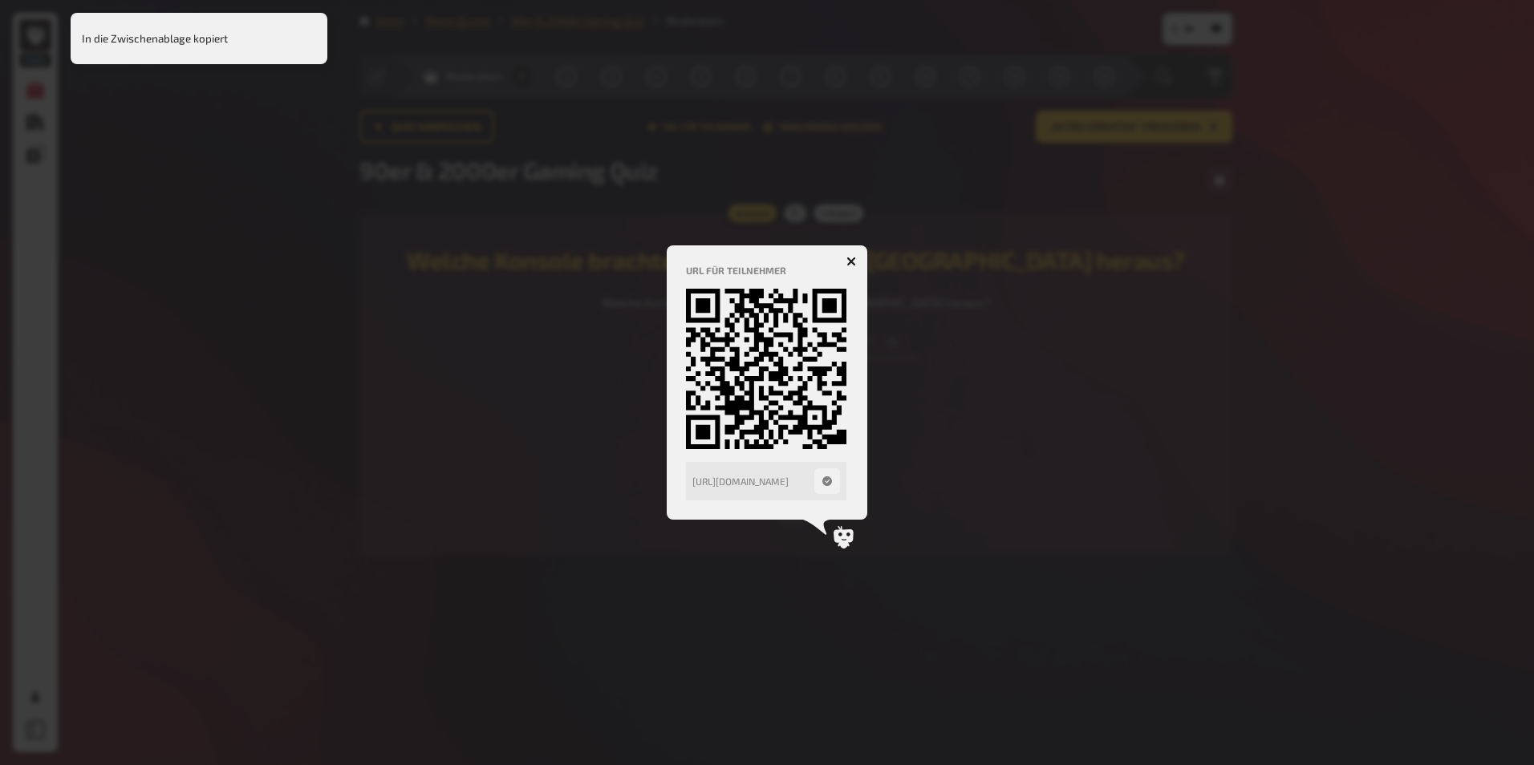
click at [766, 483] on div "https://play.kwizkid.live/play/think-pink/unbenanntes-quiz" at bounding box center [753, 481] width 122 height 11
drag, startPoint x: 685, startPoint y: 483, endPoint x: 809, endPoint y: 489, distance: 123.7
click at [809, 489] on div "URL für Teilnehmer https://play.kwizkid.live/play/think-pink/unbenanntes-quiz h…" at bounding box center [767, 382] width 201 height 274
drag, startPoint x: 809, startPoint y: 489, endPoint x: 841, endPoint y: 484, distance: 32.4
click at [841, 484] on div "https://play.kwizkid.live/play/think-pink/unbenanntes-quiz" at bounding box center [766, 481] width 160 height 39
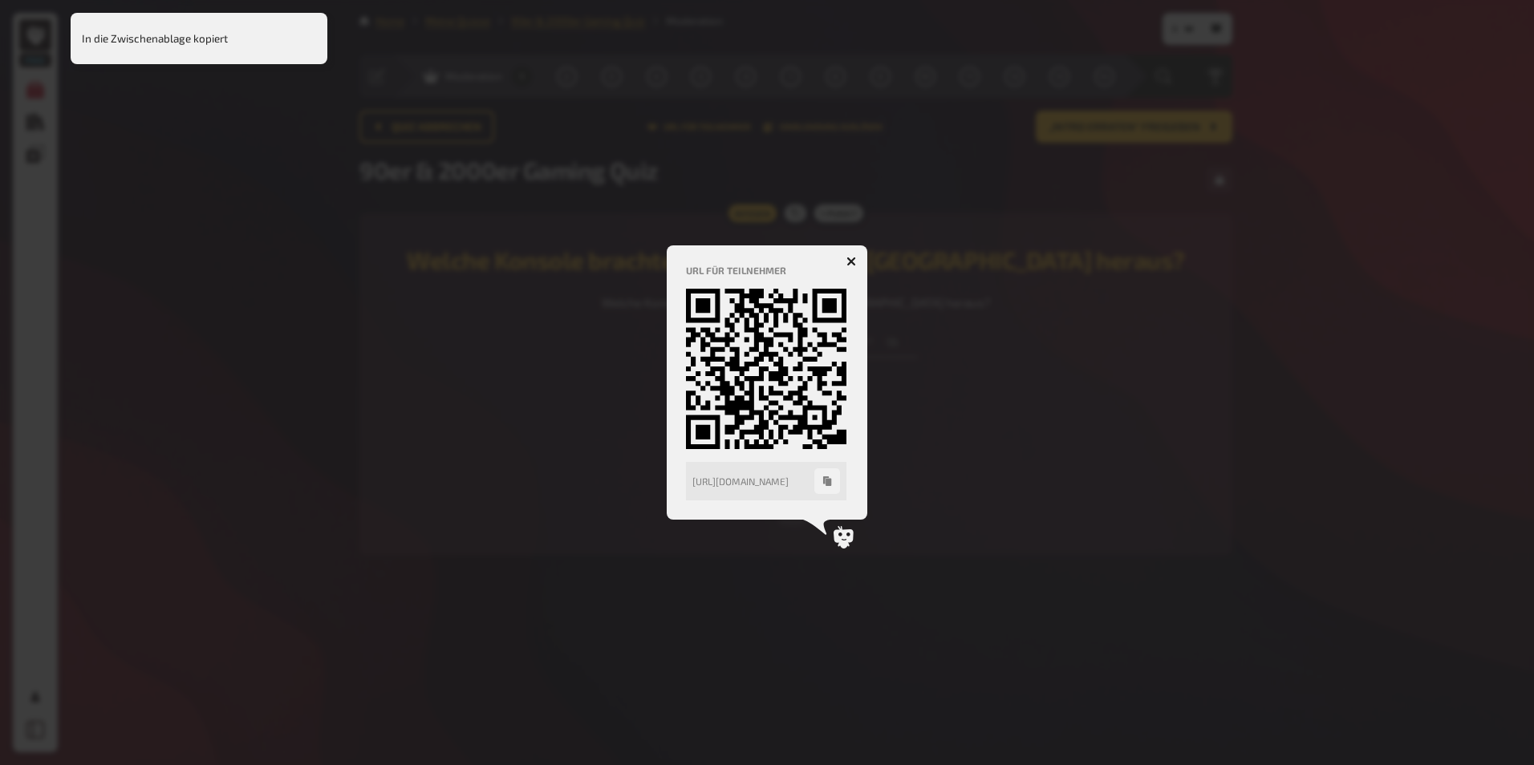
click at [825, 482] on icon "button" at bounding box center [827, 481] width 8 height 10
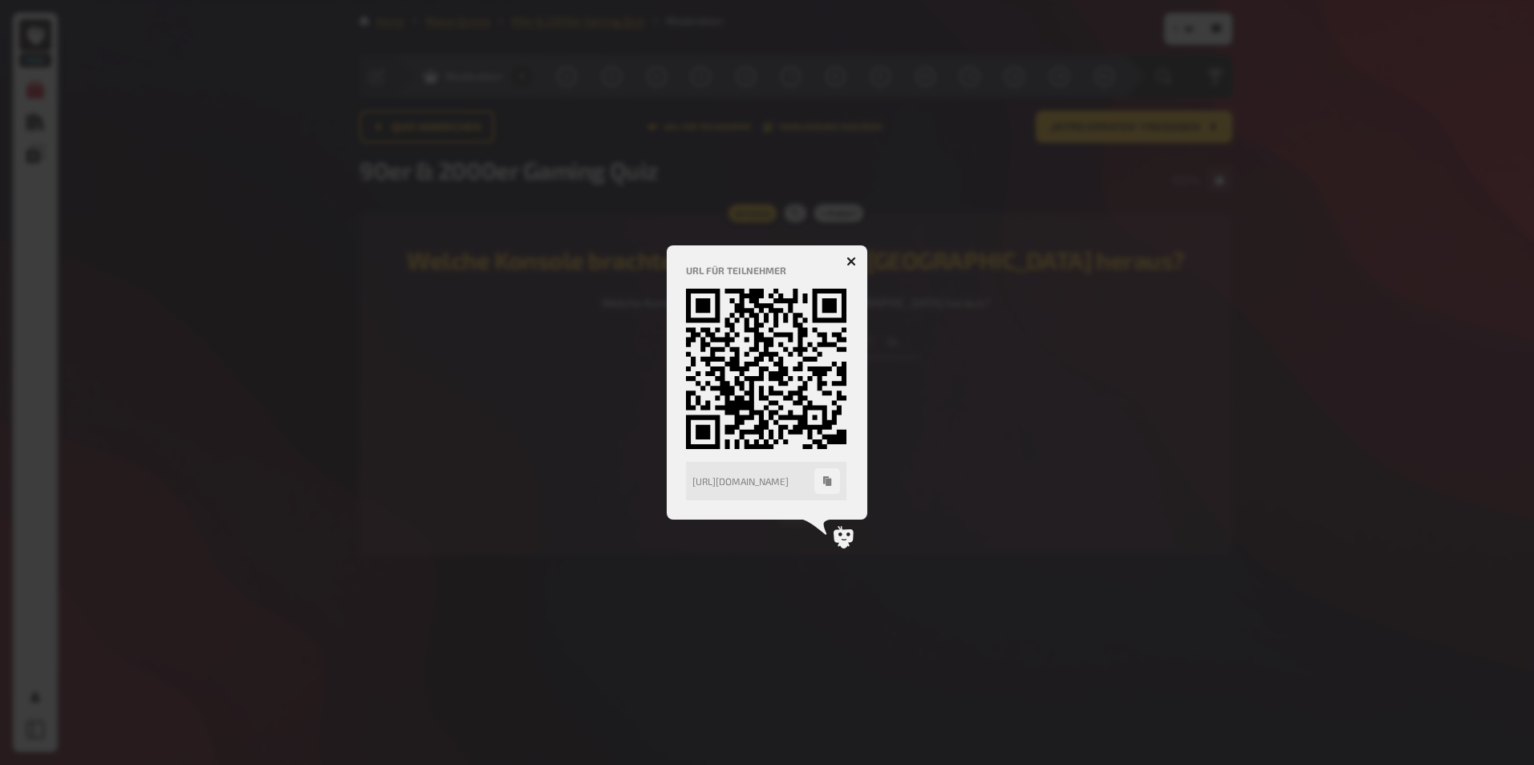
click at [975, 346] on div at bounding box center [767, 382] width 1534 height 765
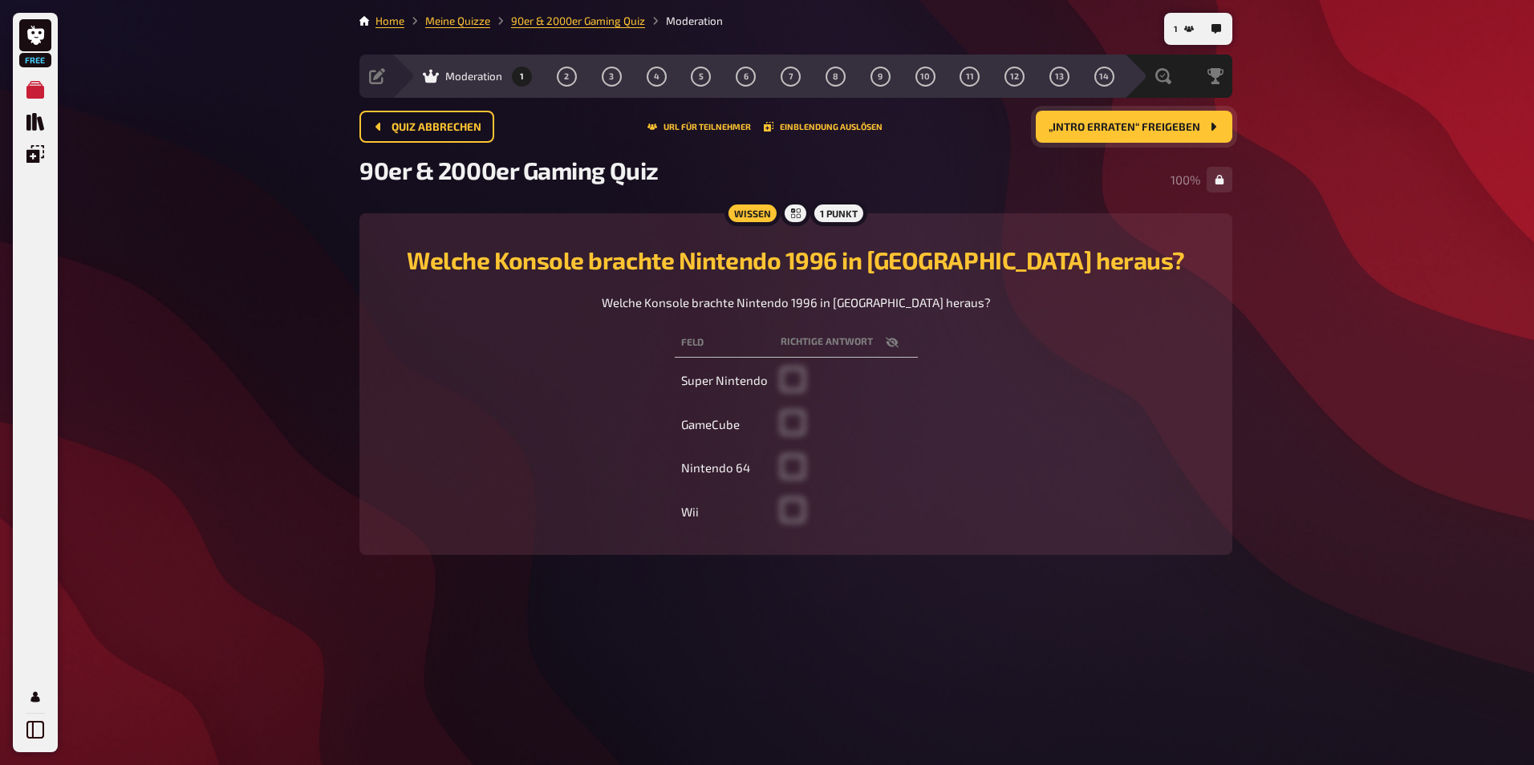
click at [1107, 125] on span "„Intro erraten“ freigeben" at bounding box center [1124, 127] width 152 height 11
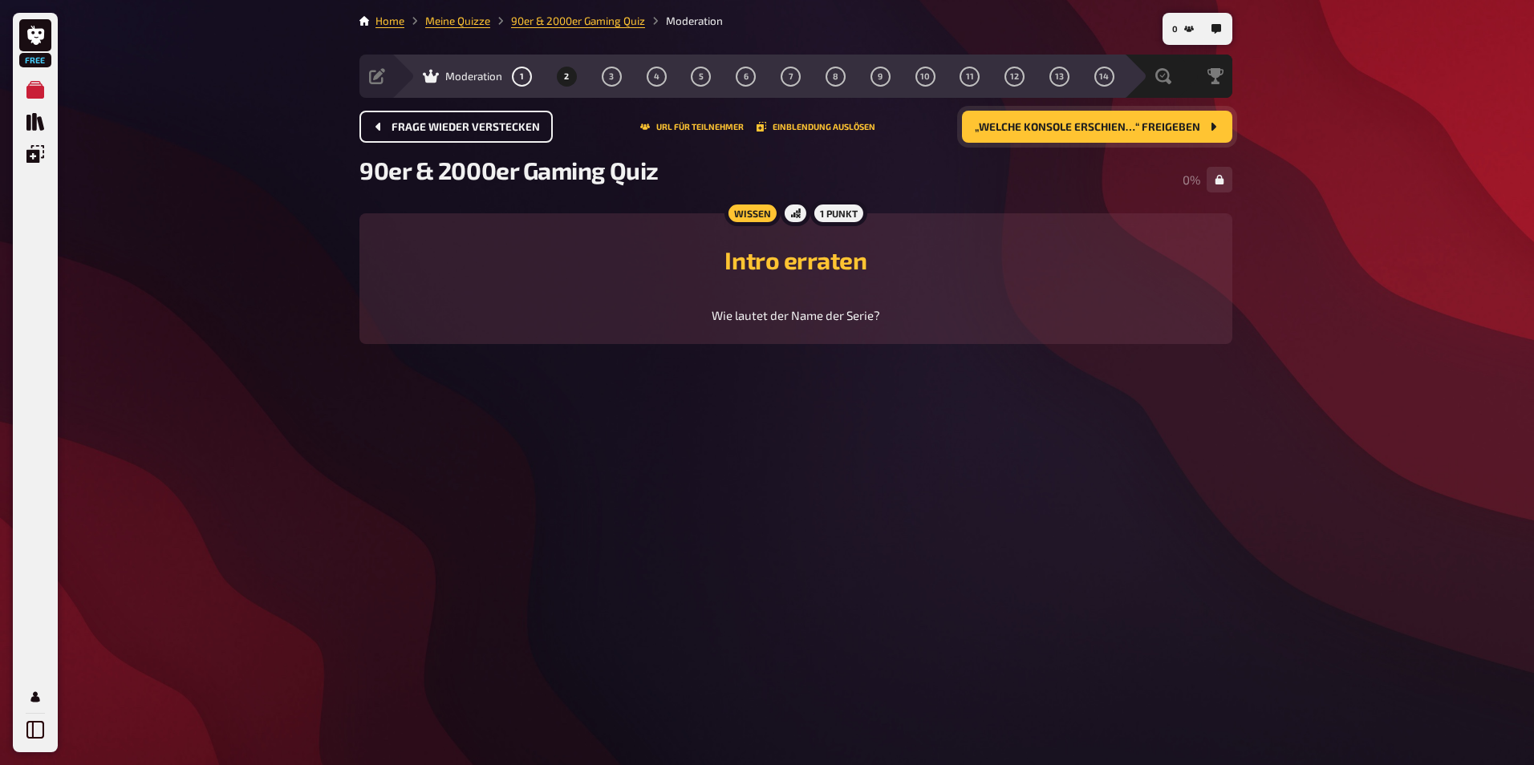
click at [402, 128] on span "Frage wieder verstecken" at bounding box center [465, 127] width 148 height 11
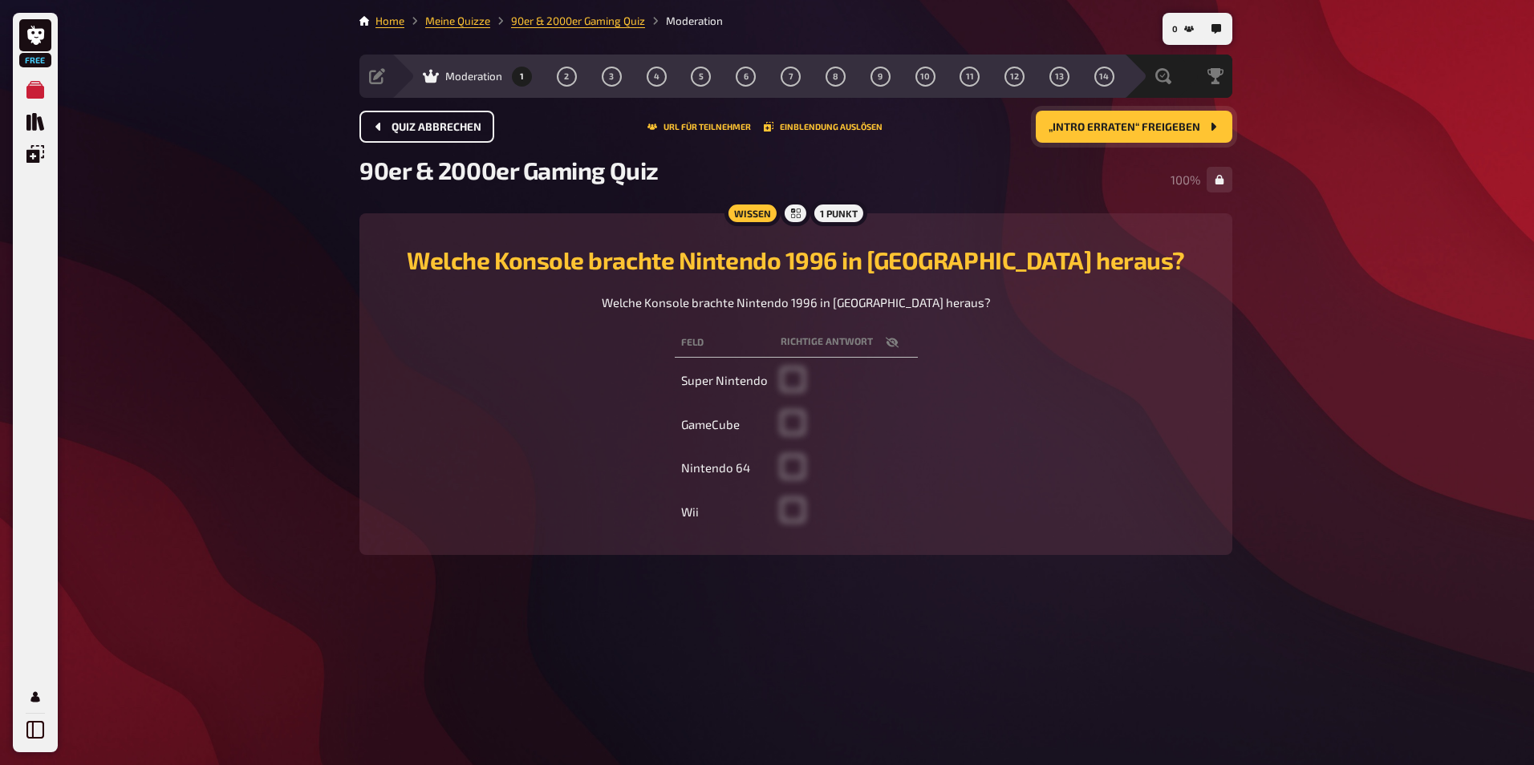
click at [418, 130] on span "Quiz abbrechen" at bounding box center [436, 127] width 90 height 11
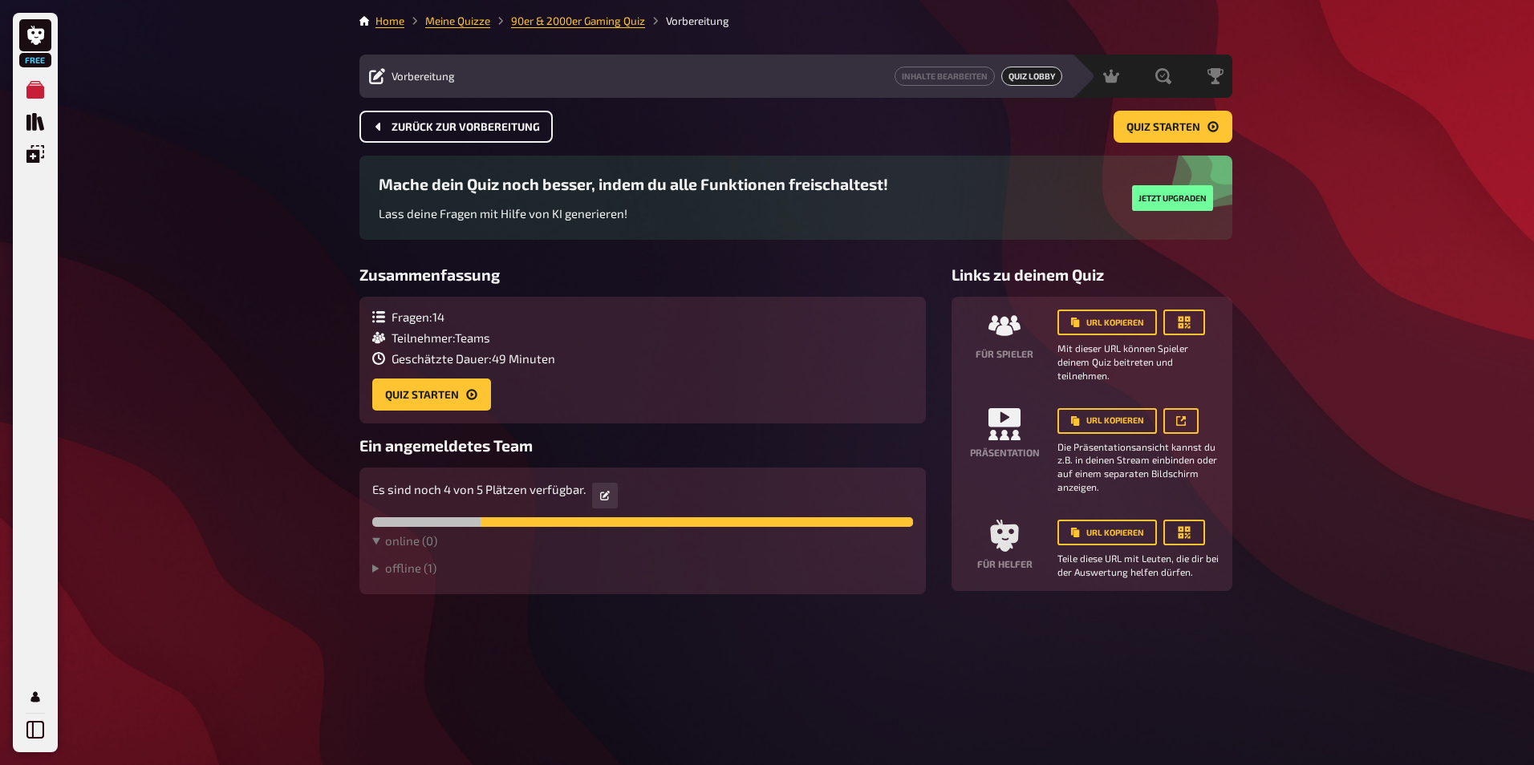
click at [455, 136] on button "Zurück zur Vorbereitung" at bounding box center [455, 127] width 193 height 32
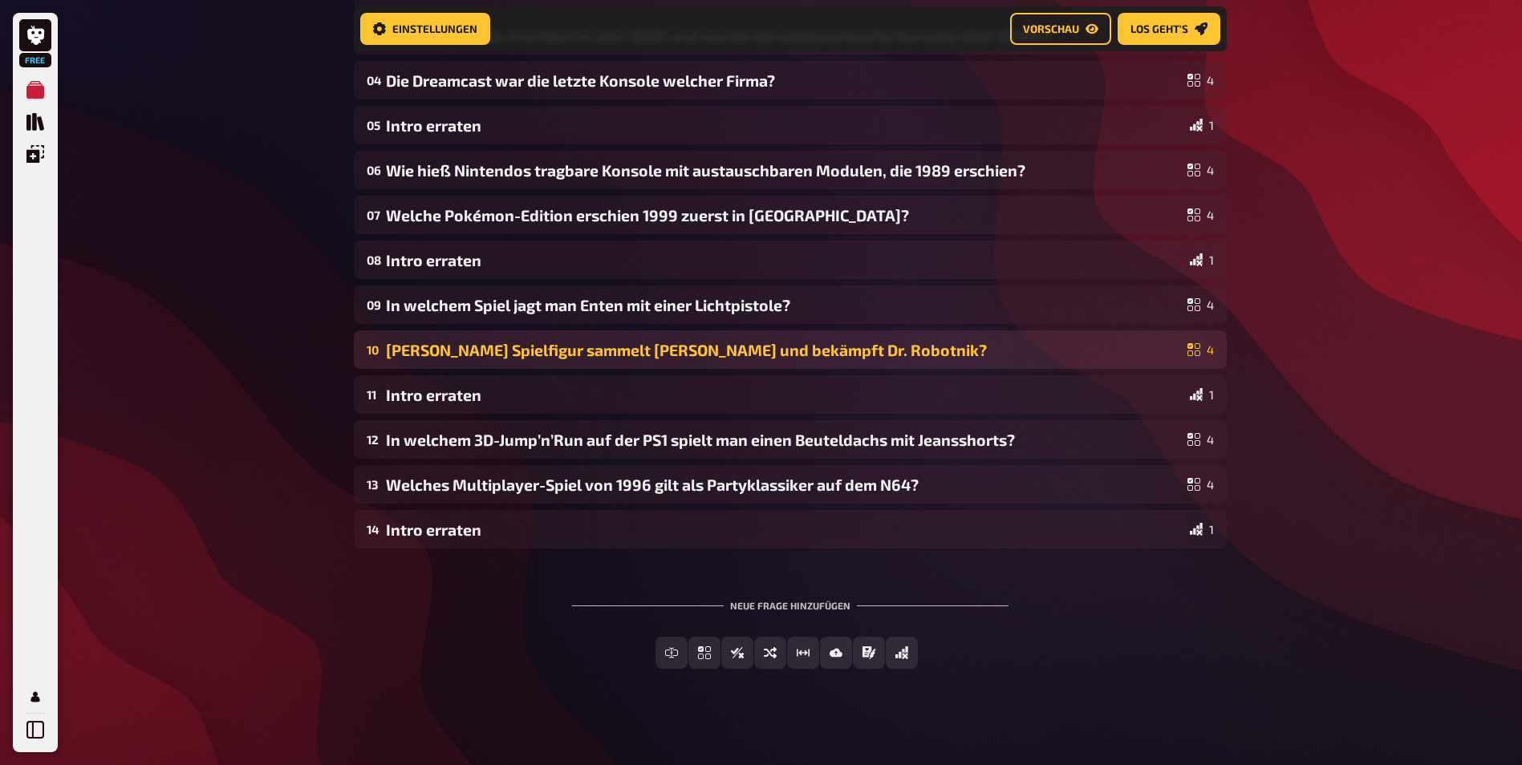
scroll to position [407, 0]
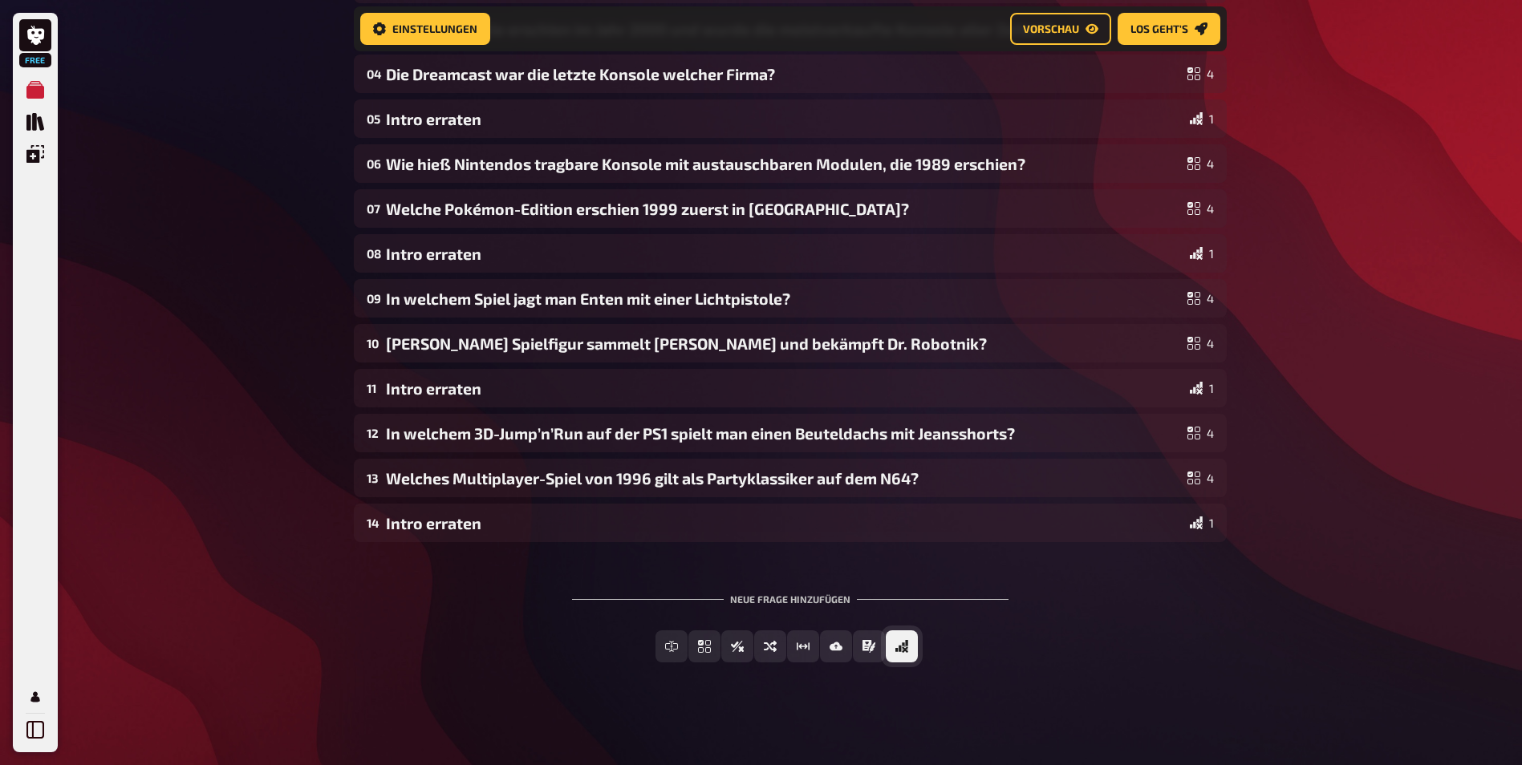
click at [918, 648] on span "Offline Frage" at bounding box center [918, 647] width 0 height 11
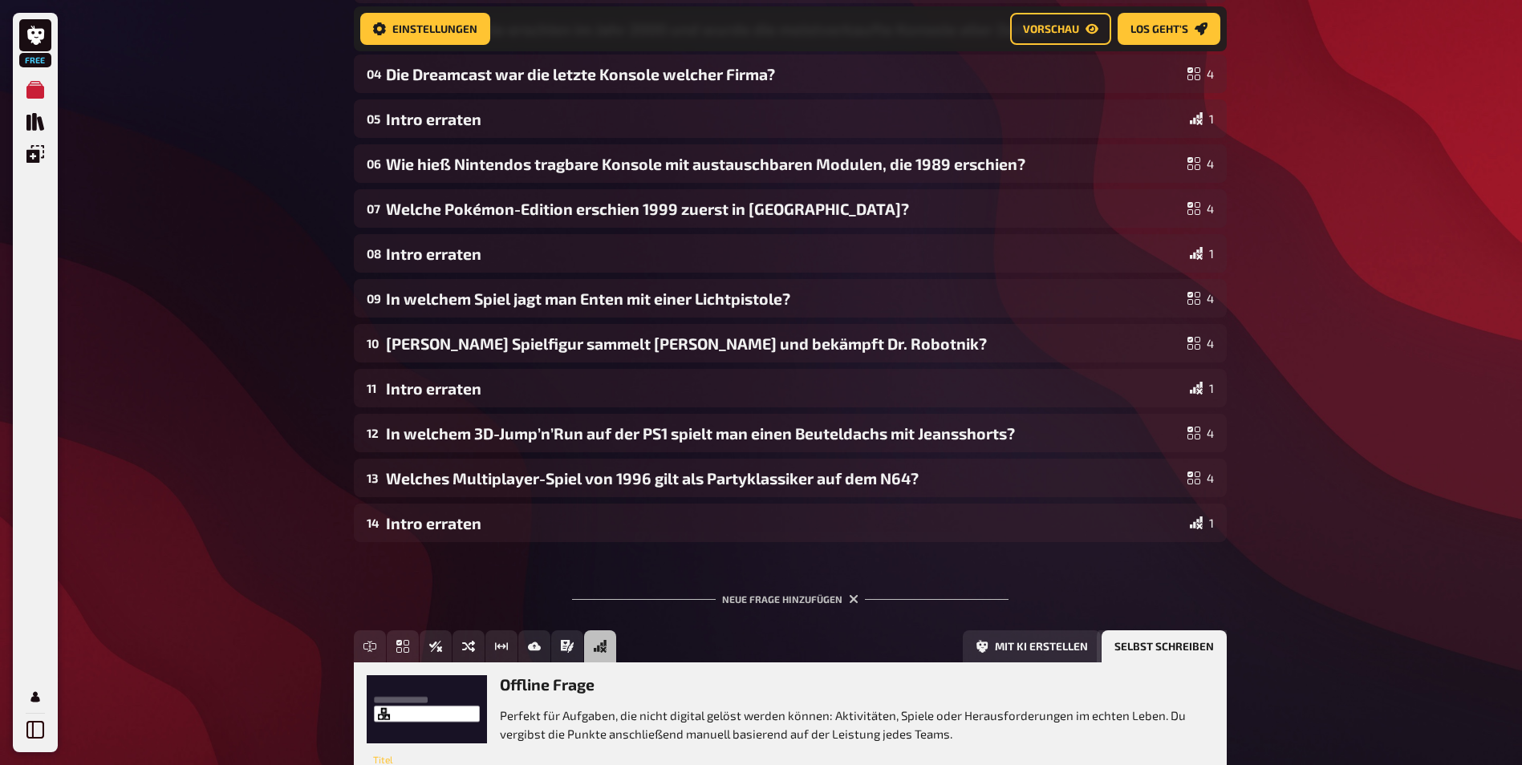
scroll to position [555, 0]
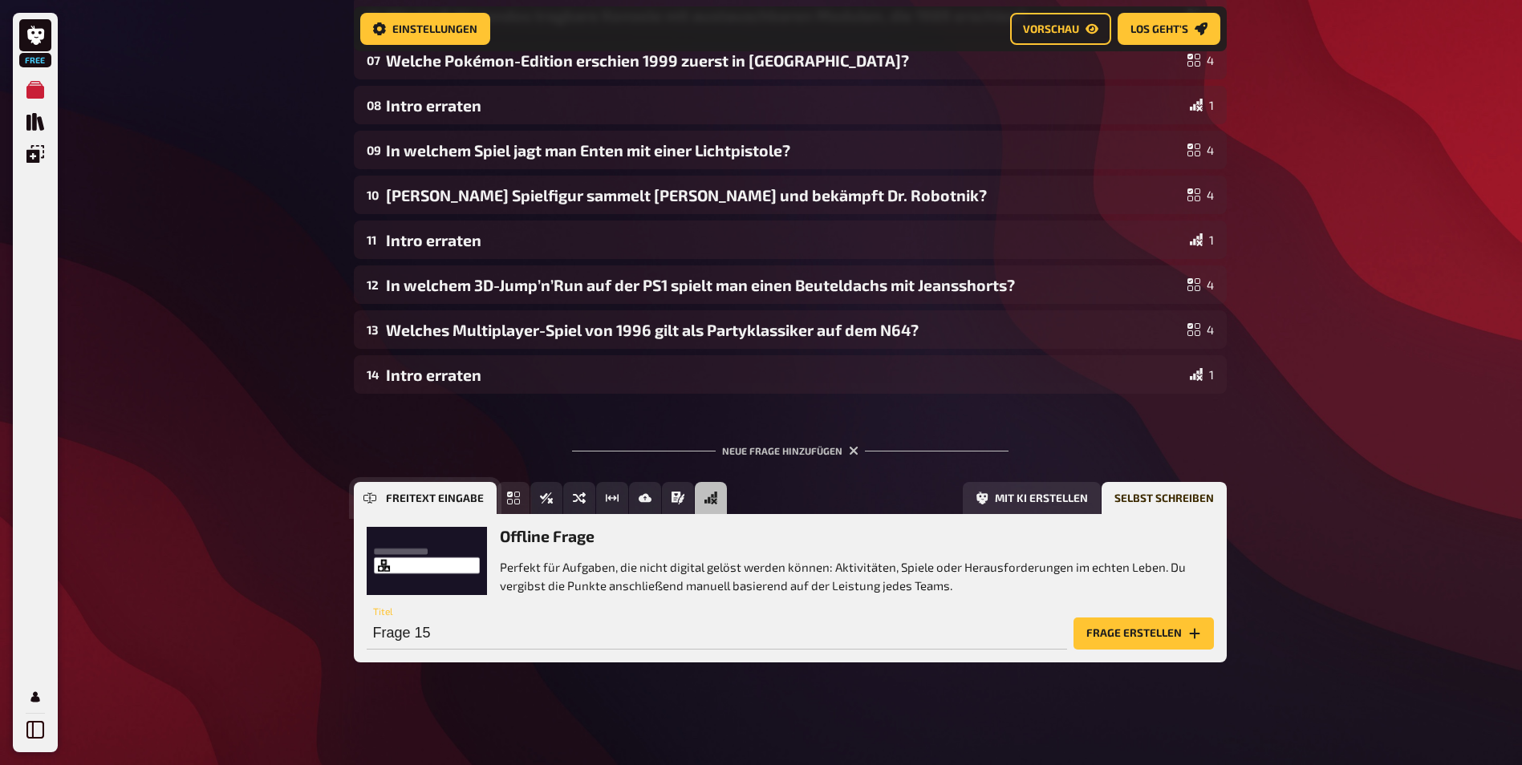
click at [376, 494] on button "Freitext Eingabe" at bounding box center [425, 498] width 143 height 32
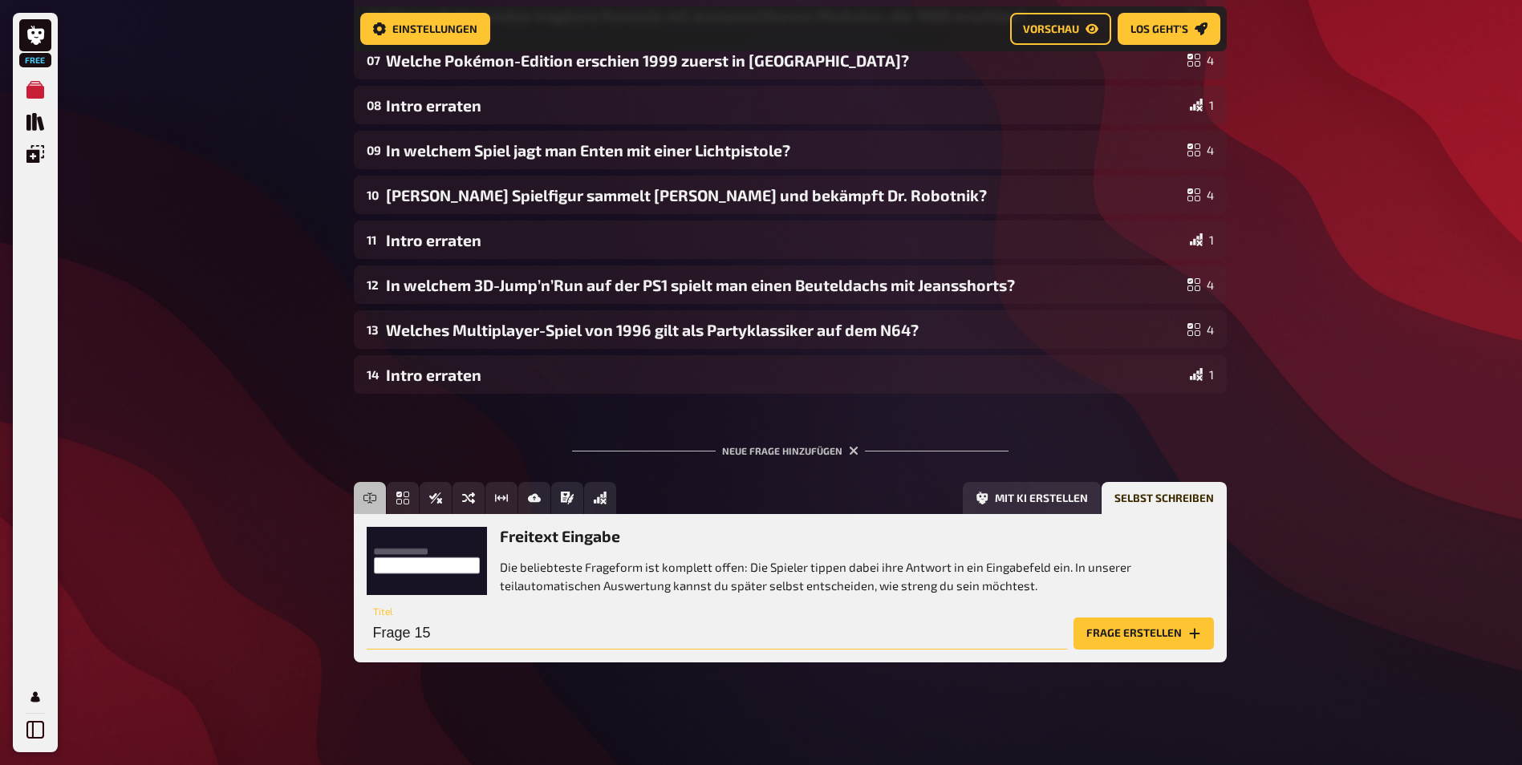
click at [485, 627] on input "Frage 15" at bounding box center [717, 634] width 700 height 32
type input "Intro erraten"
click at [1162, 629] on button "Frage erstellen" at bounding box center [1143, 634] width 140 height 32
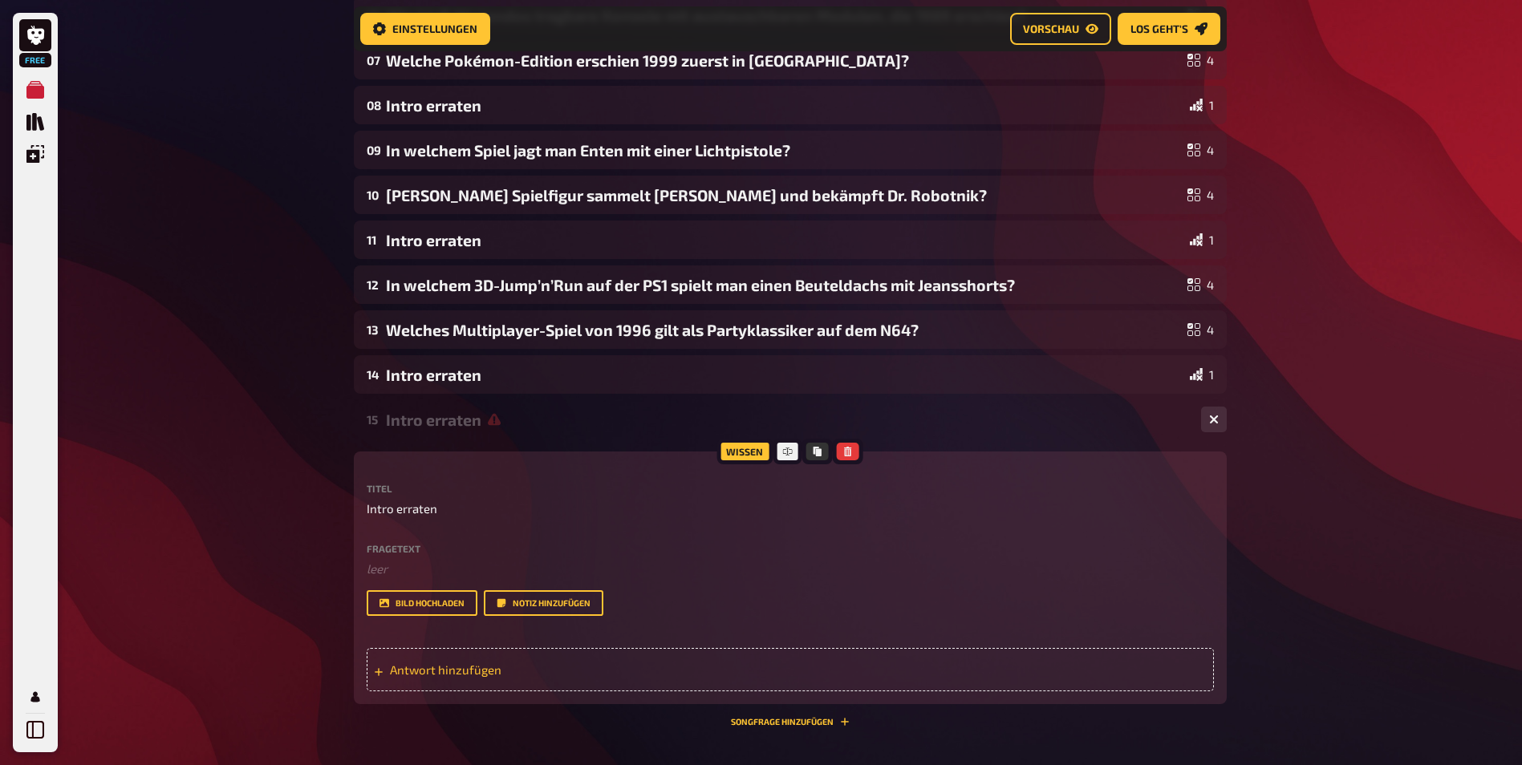
click at [525, 663] on span "Antwort hinzufügen" at bounding box center [514, 670] width 249 height 14
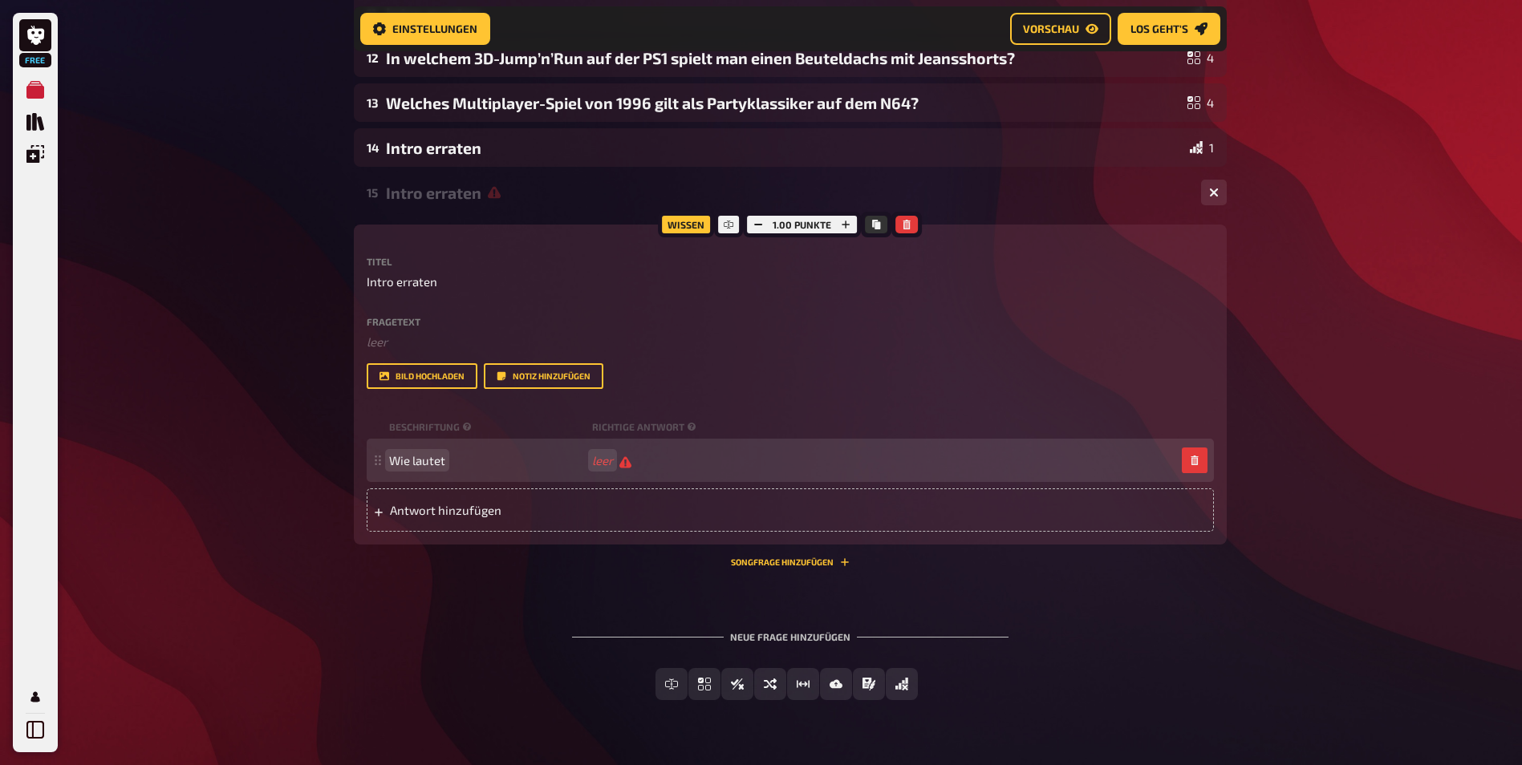
scroll to position [796, 0]
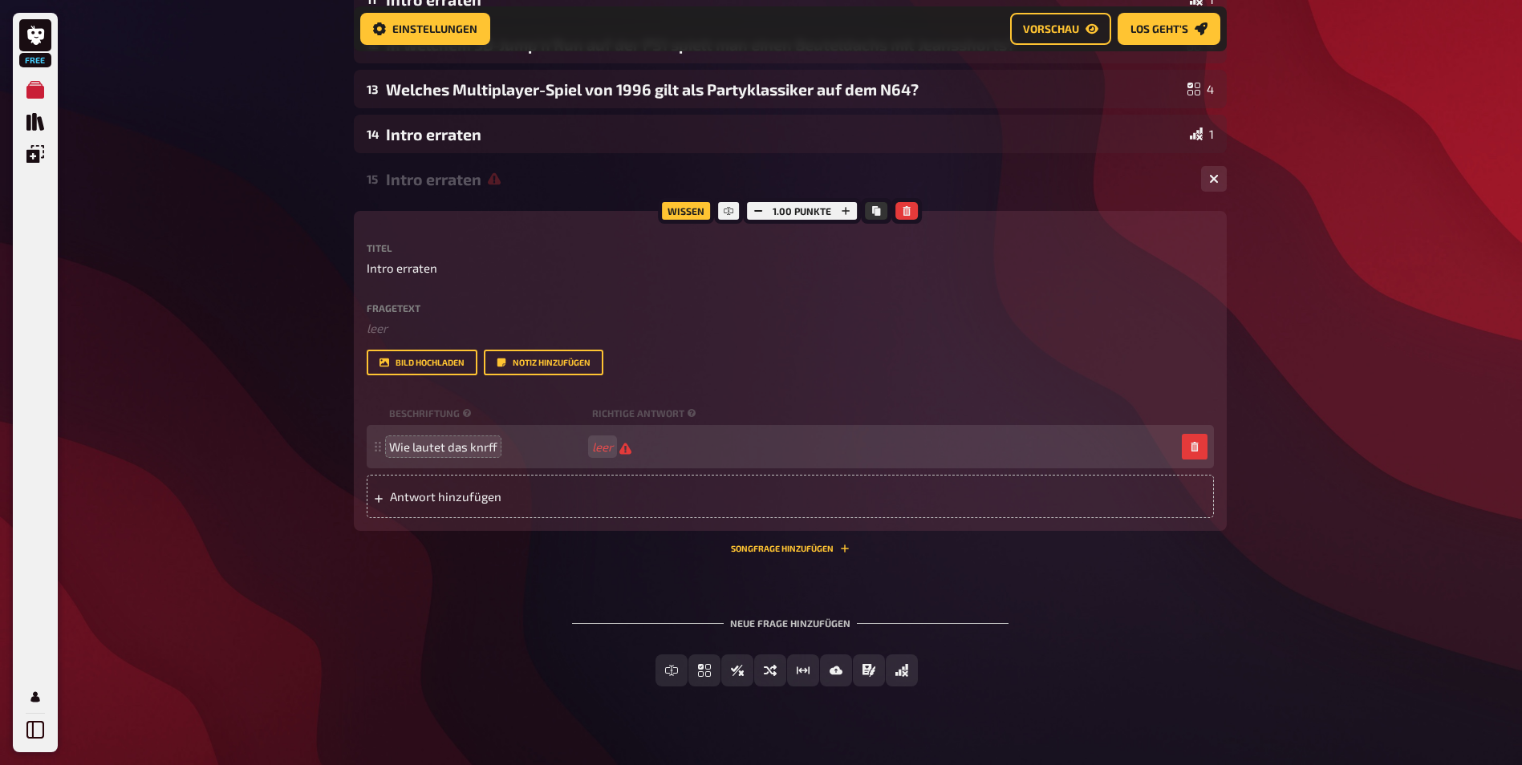
click at [554, 576] on div "01 Welche Konsole brachte Nintendo 1996 in Europa heraus? 4 02 Intro erraten 1 …" at bounding box center [790, 122] width 873 height 1182
click at [902, 213] on icon "button" at bounding box center [907, 211] width 10 height 10
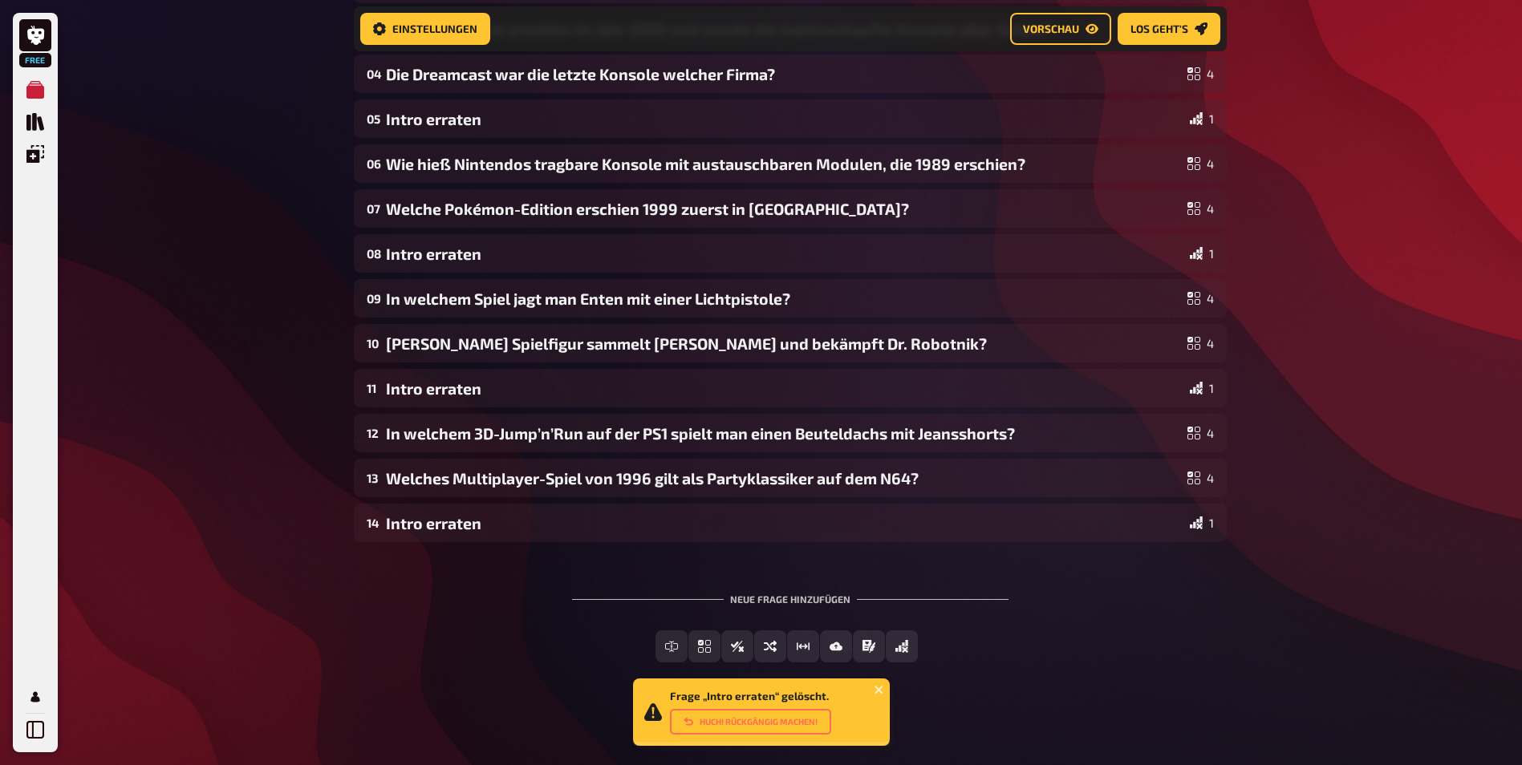
scroll to position [407, 0]
click at [876, 691] on icon "close" at bounding box center [878, 690] width 8 height 8
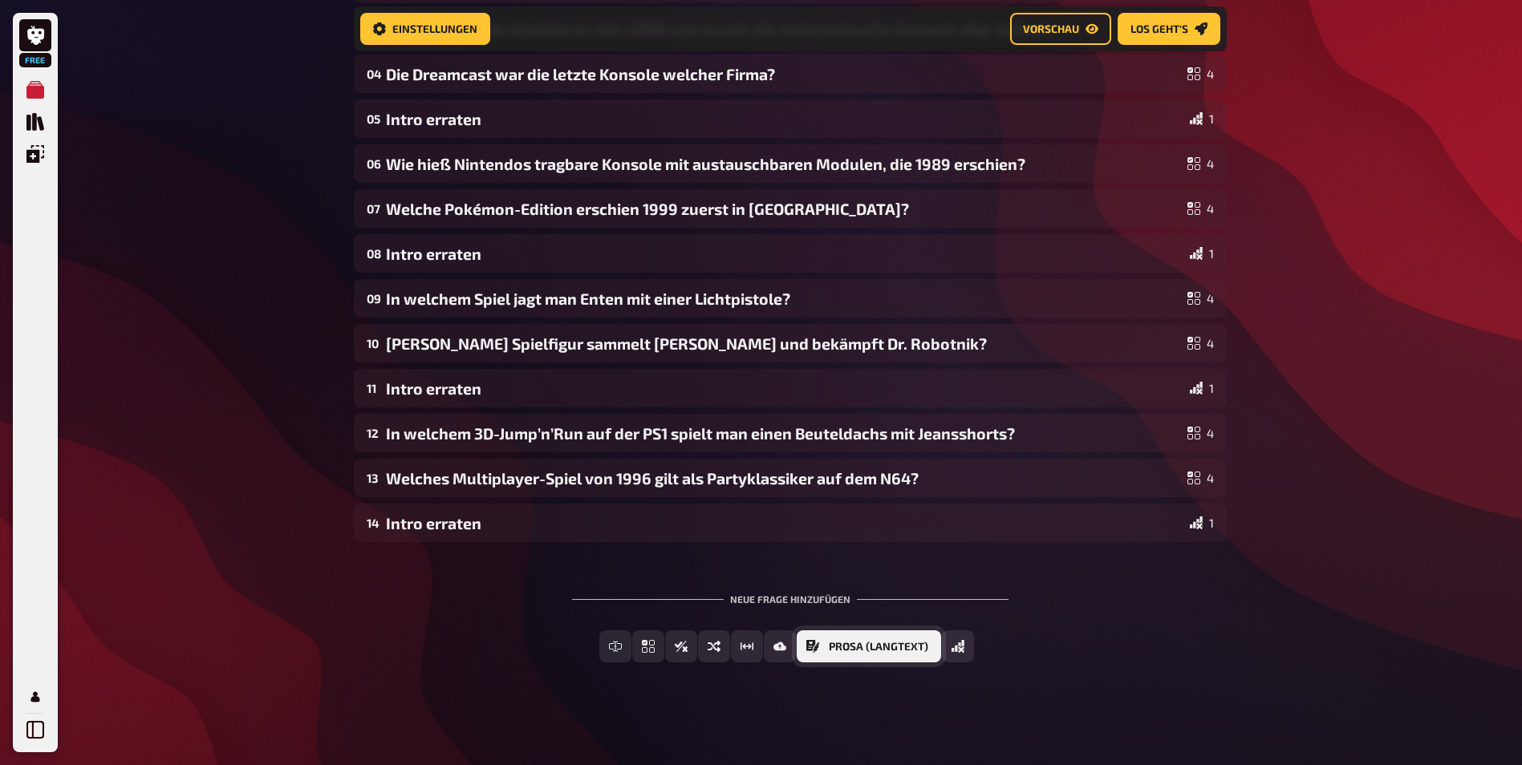
click at [874, 649] on span "Prosa (Langtext)" at bounding box center [878, 647] width 99 height 11
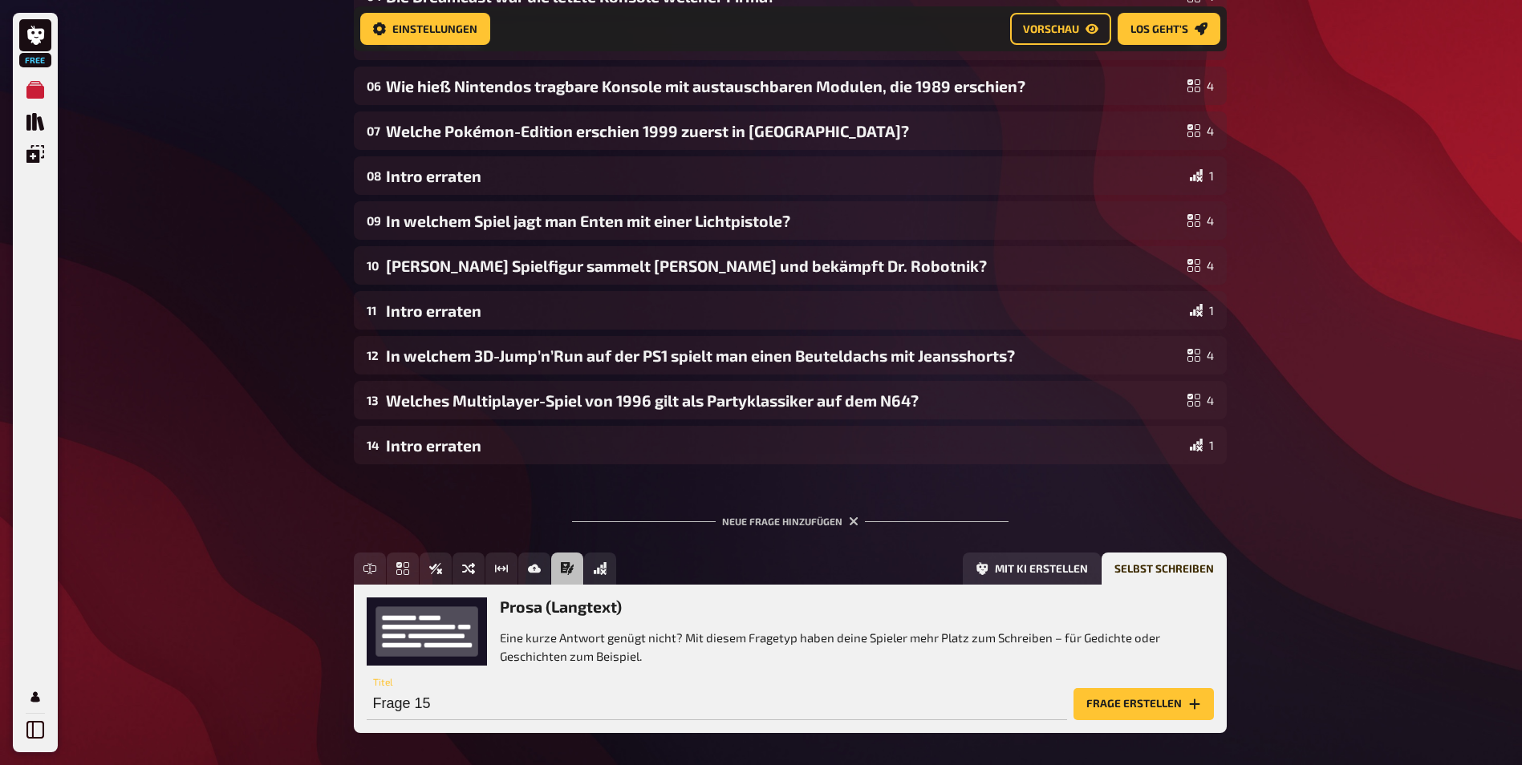
scroll to position [555, 0]
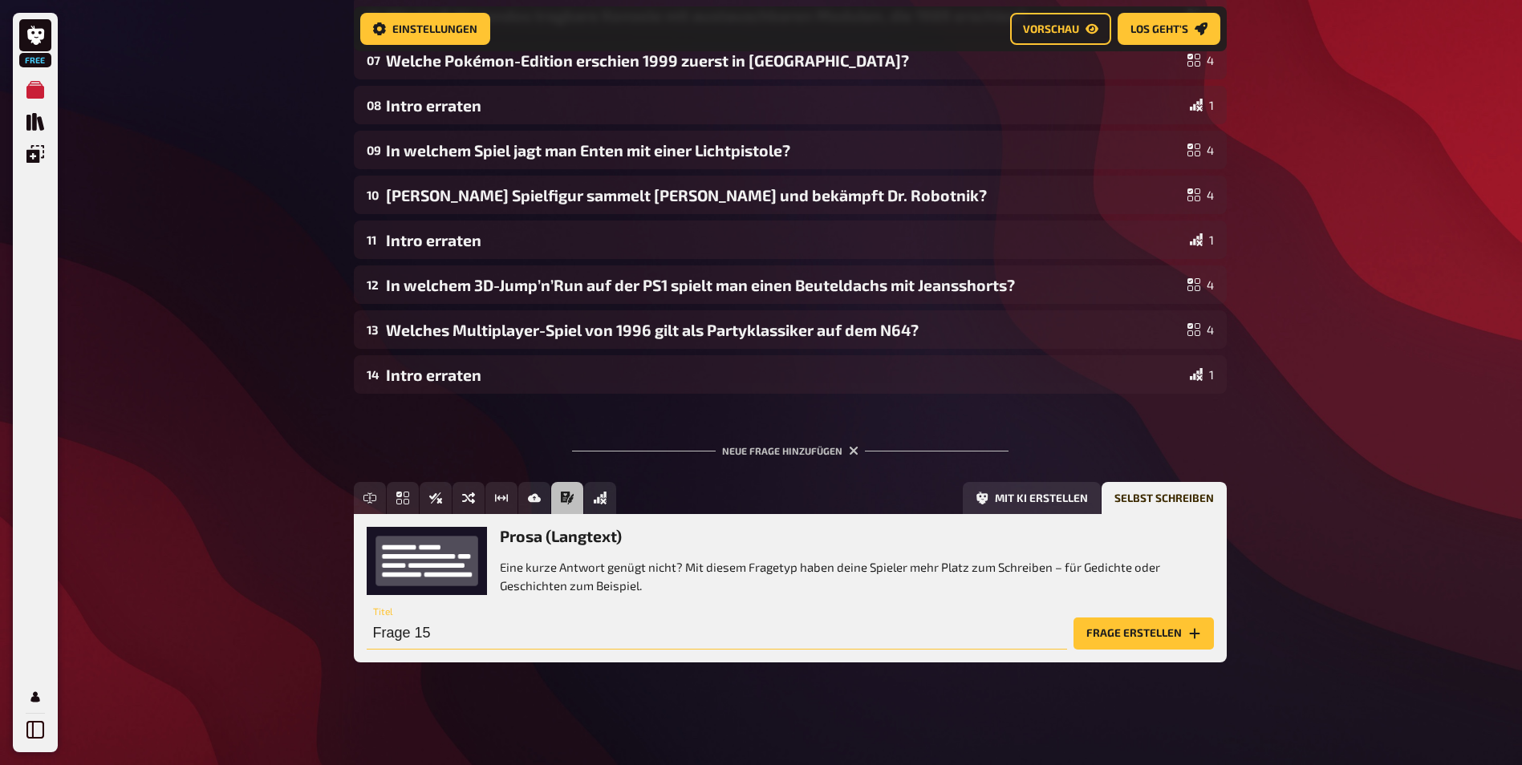
click at [480, 630] on input "Frage 15" at bounding box center [717, 634] width 700 height 32
paste input "https://play.kwizkid.live/play/think-pink/unbenanntes-quiz"
type input "Intro"
click at [1104, 639] on button "Frage erstellen" at bounding box center [1143, 634] width 140 height 32
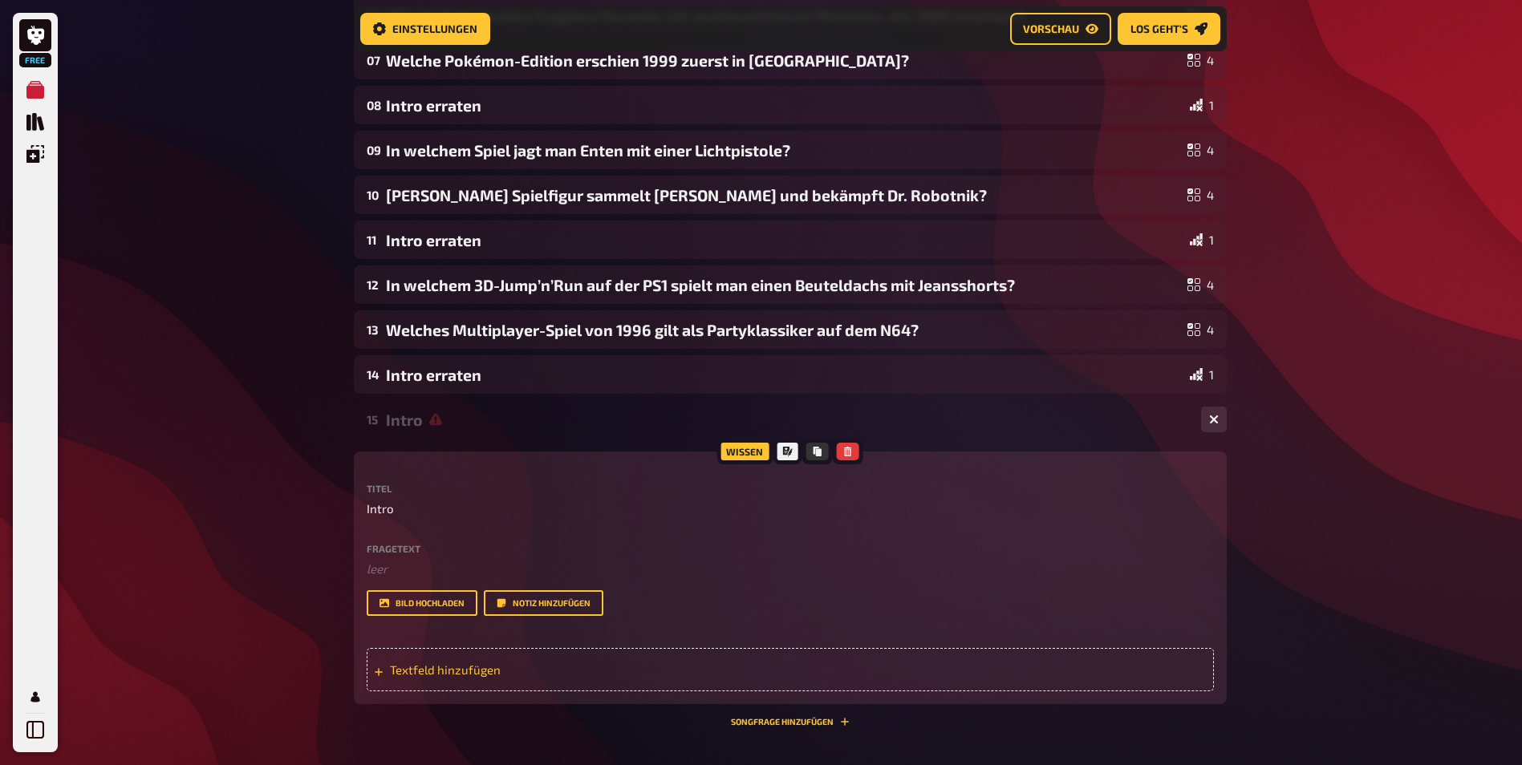
click at [482, 673] on span "Textfeld hinzufügen" at bounding box center [514, 670] width 249 height 14
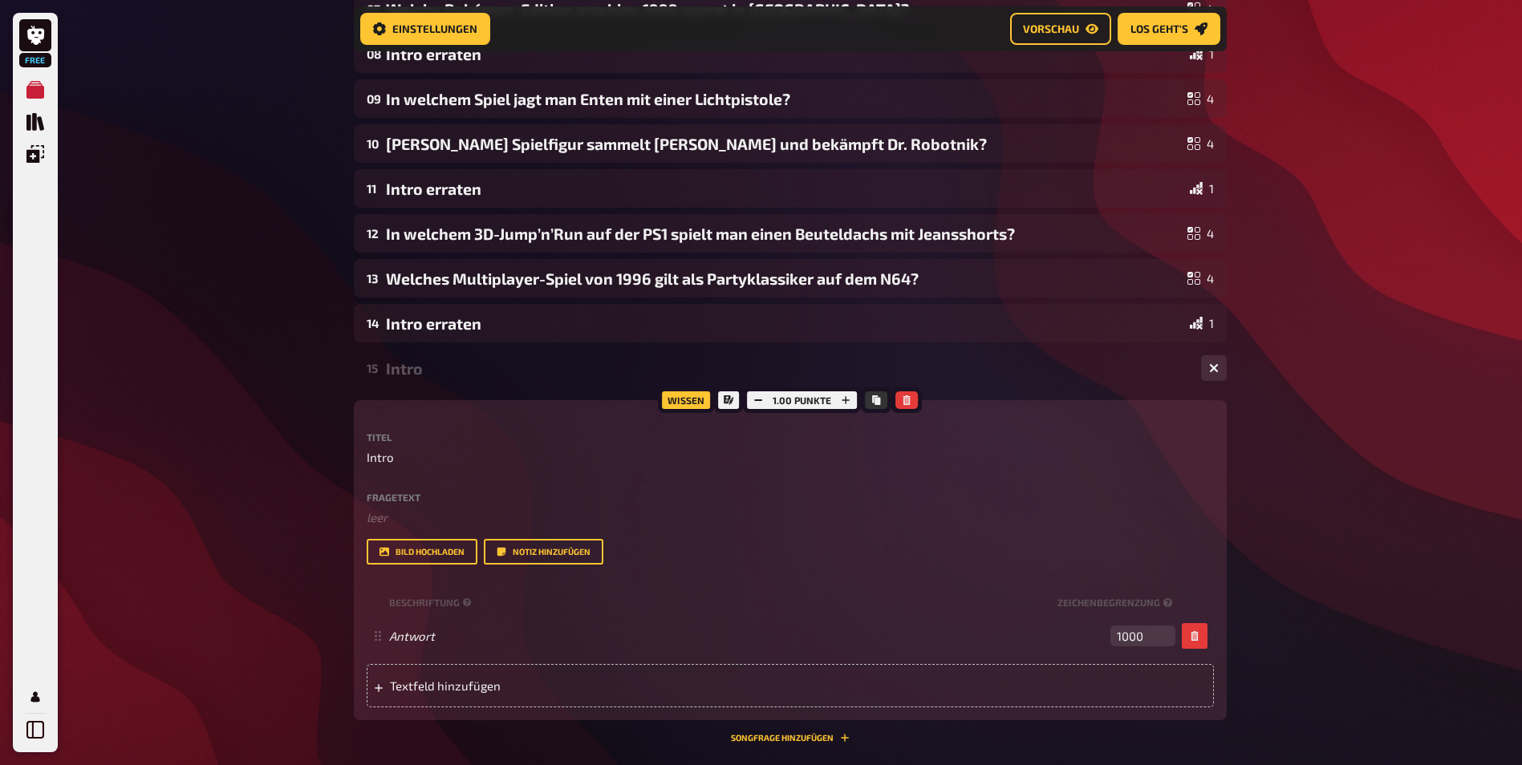
scroll to position [635, 0]
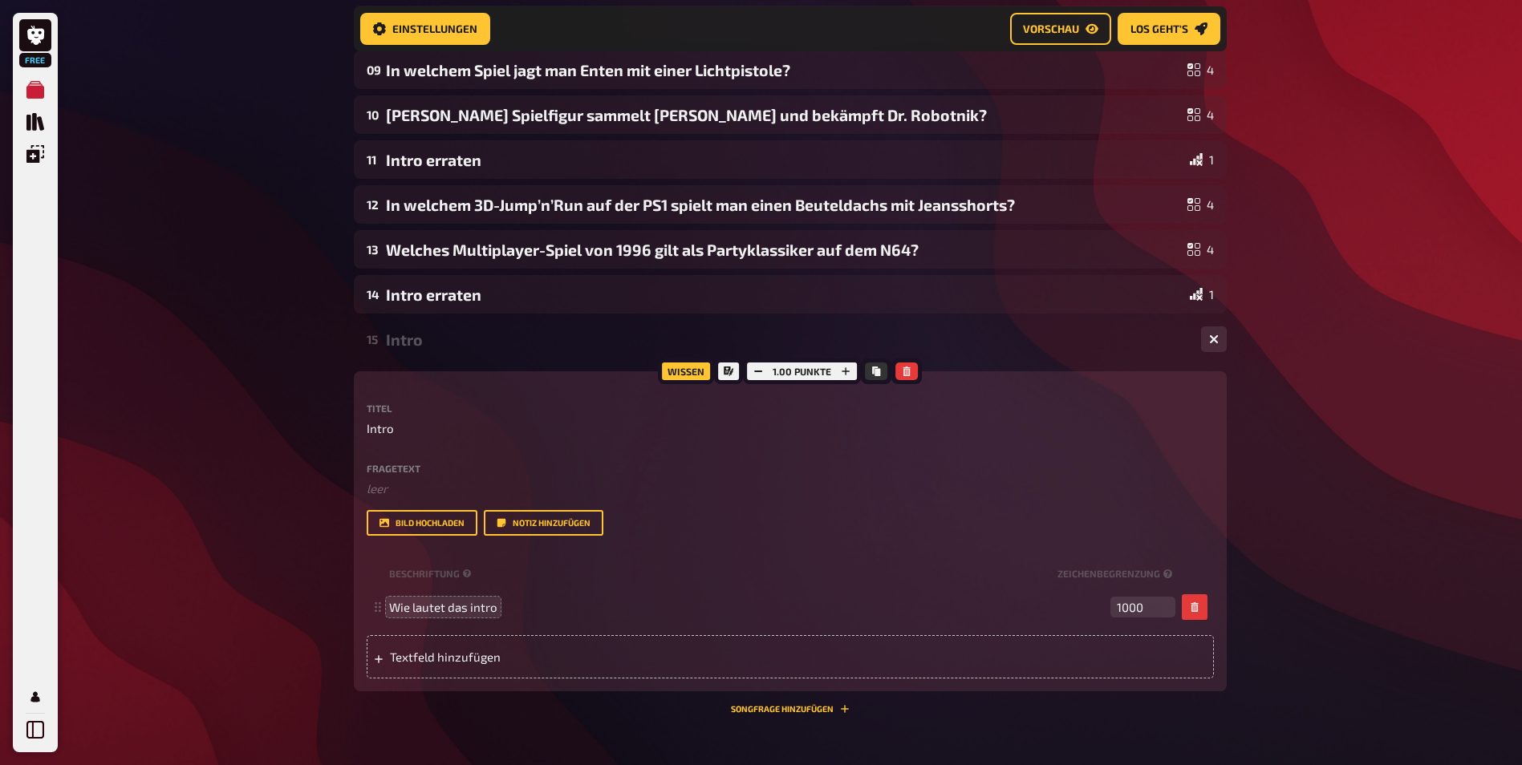
click at [1392, 527] on div "Free Meine Quizze Quiz Sammlung Einblendungen Mein Konto Home Meine Quizze 90er…" at bounding box center [761, 157] width 1522 height 1585
click at [1416, 450] on div "Free Meine Quizze Quiz Sammlung Einblendungen Mein Konto Home Meine Quizze 90er…" at bounding box center [761, 157] width 1522 height 1585
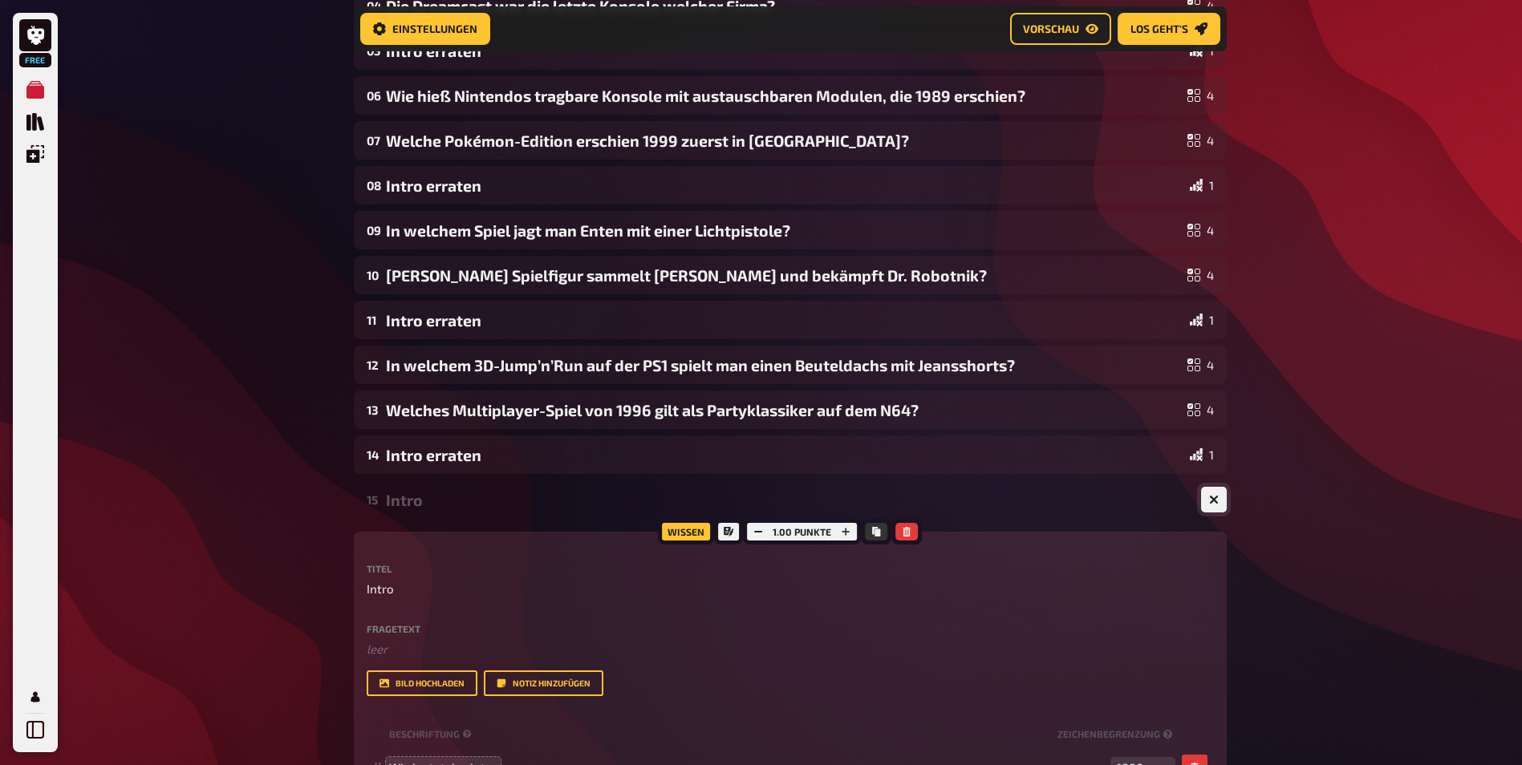
click at [1215, 496] on icon "button" at bounding box center [1214, 500] width 10 height 10
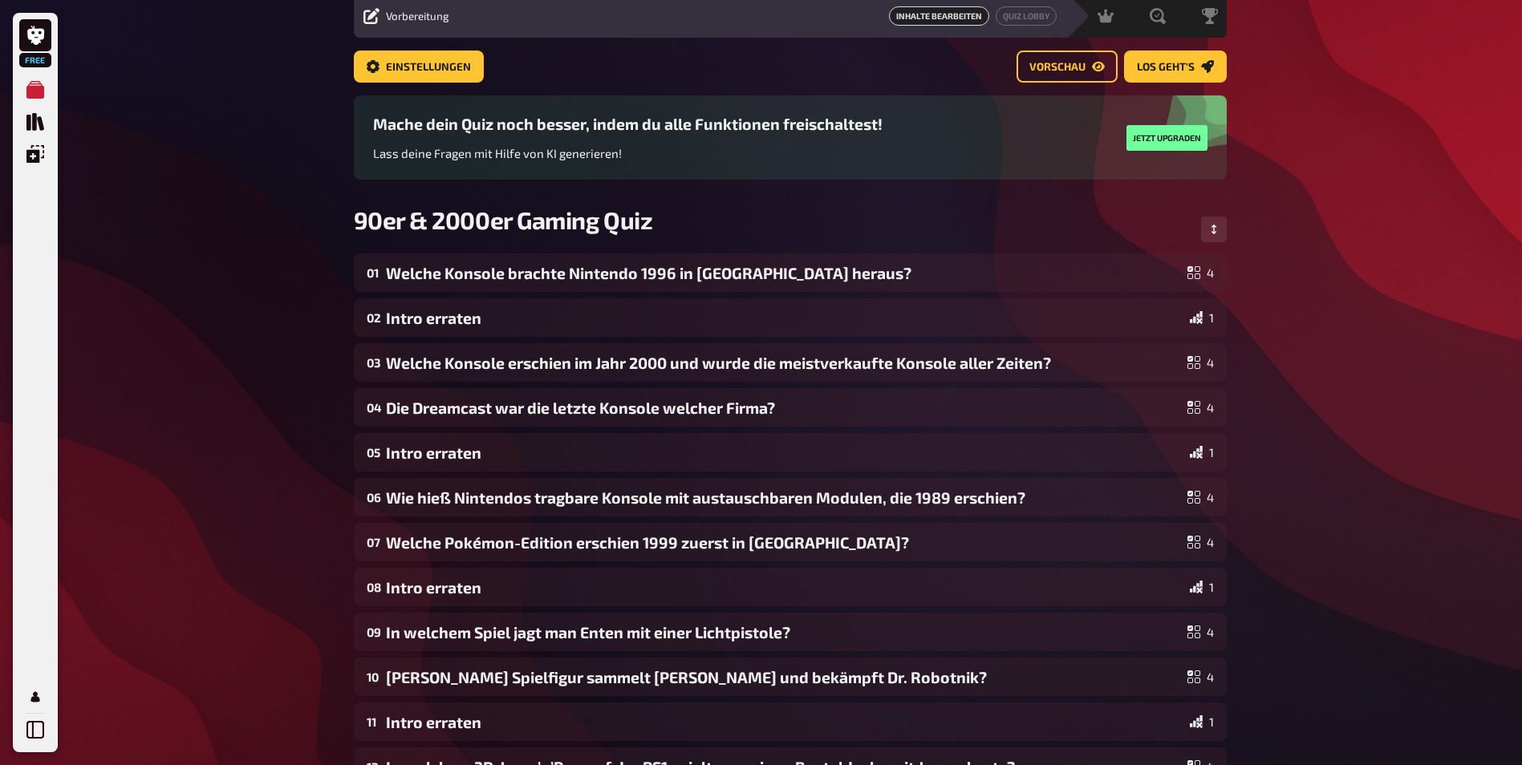
scroll to position [0, 0]
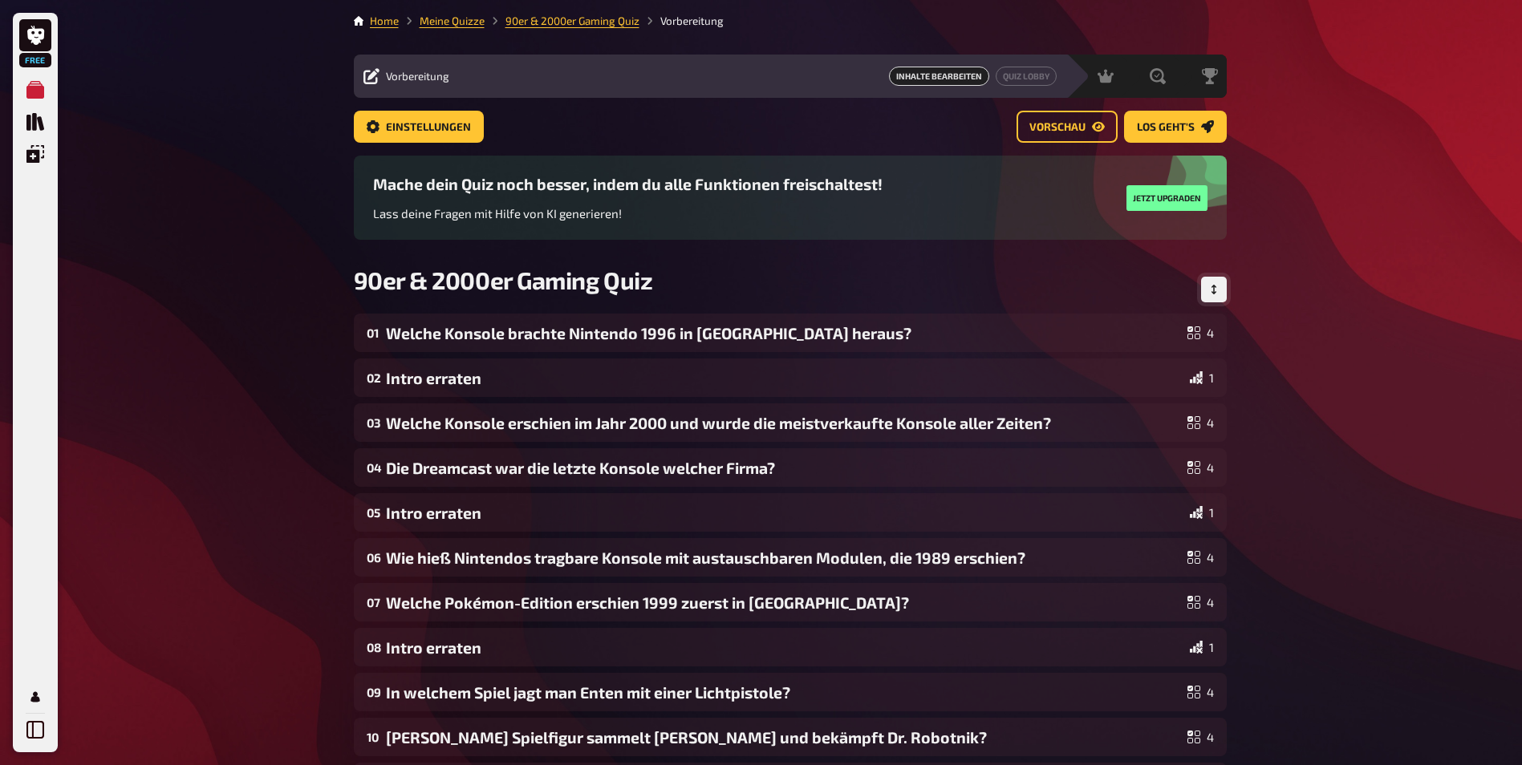
click at [1214, 291] on icon "Reihenfolge anpassen" at bounding box center [1214, 290] width 10 height 10
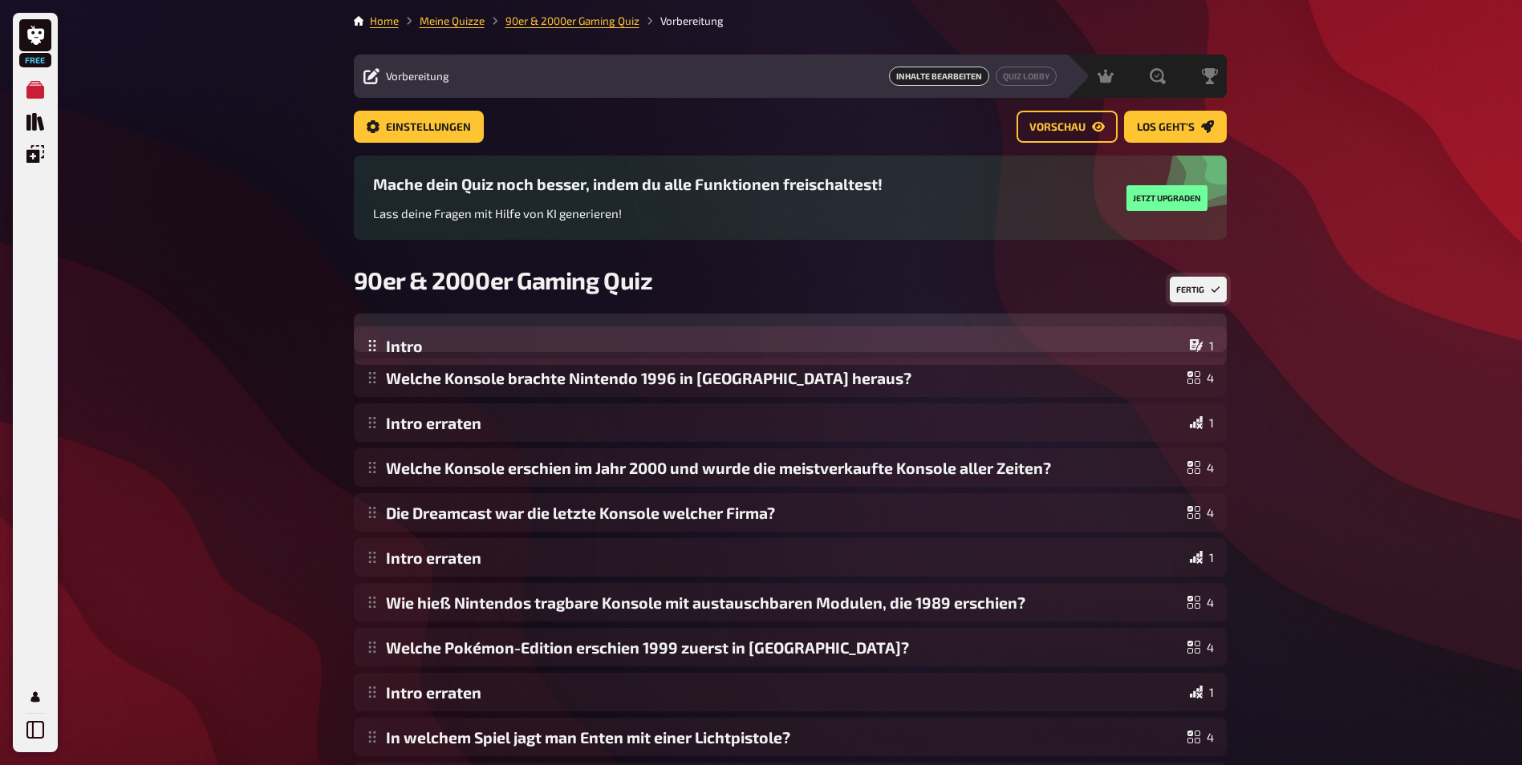
drag, startPoint x: 839, startPoint y: 674, endPoint x: 743, endPoint y: 328, distance: 358.9
click at [743, 328] on div "Welche Konsole brachte Nintendo 1996 in Europa heraus? 4 Intro erraten 1 Welche…" at bounding box center [790, 647] width 873 height 667
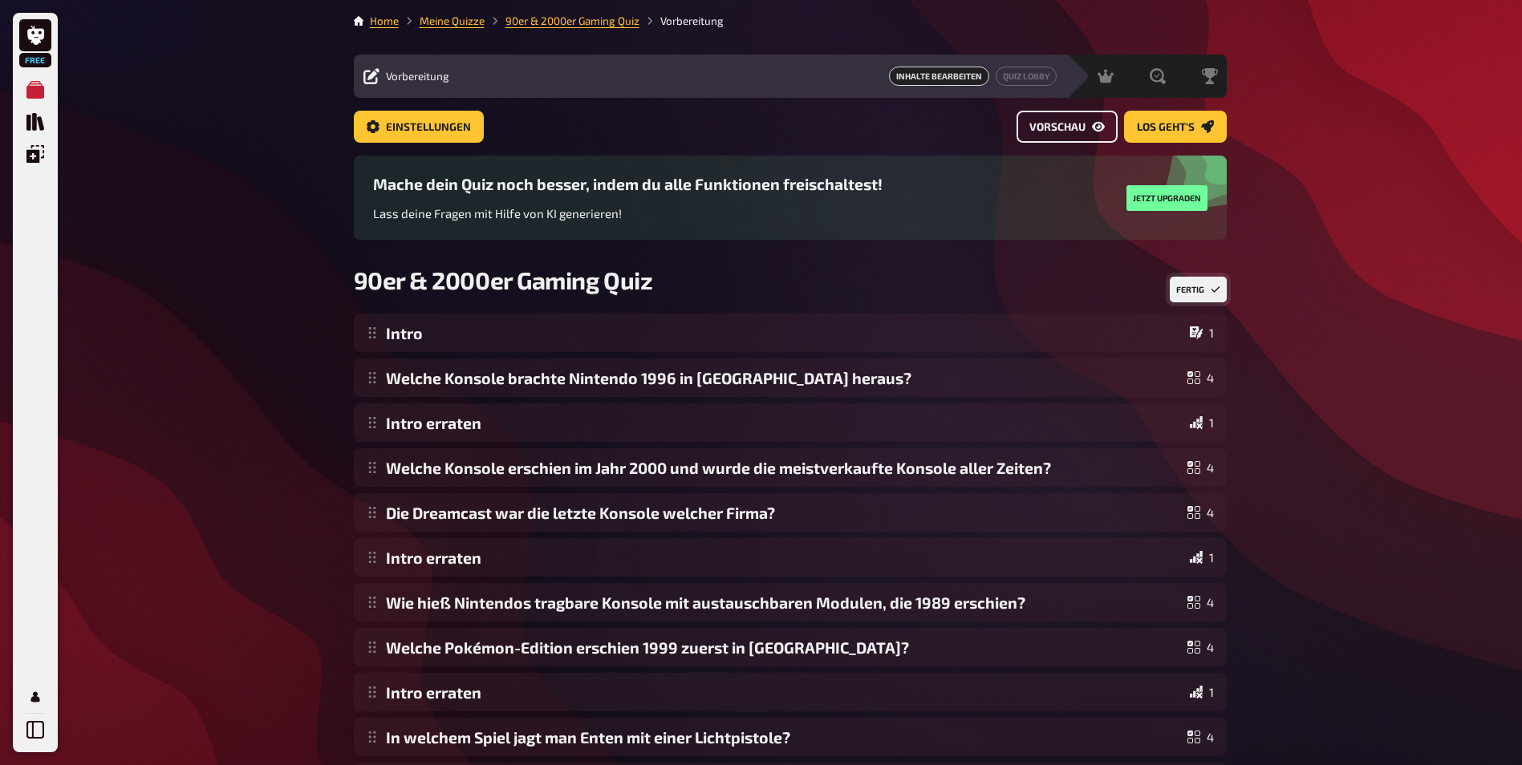
click at [1044, 122] on span "Vorschau" at bounding box center [1057, 127] width 56 height 11
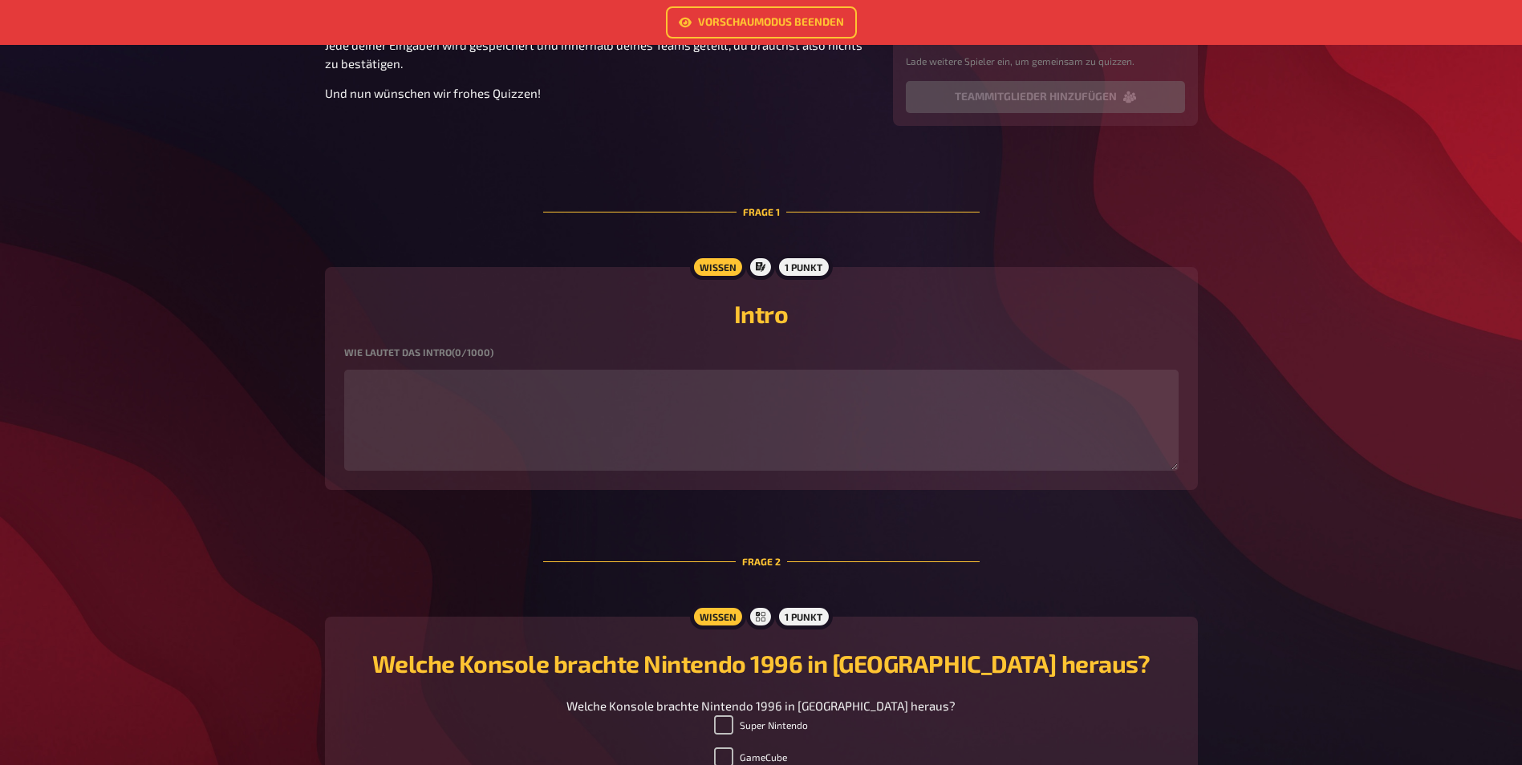
scroll to position [321, 0]
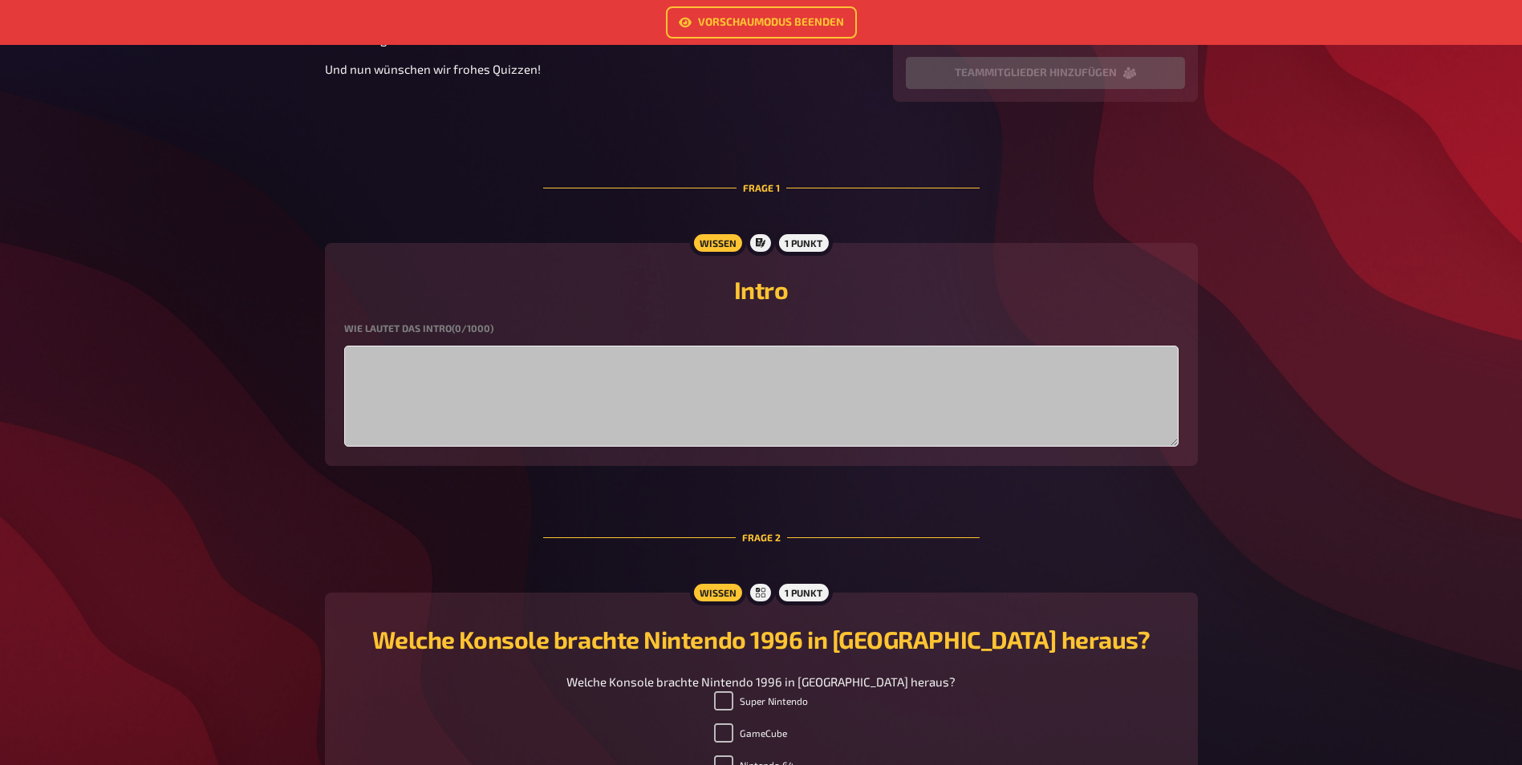
click at [496, 367] on textarea at bounding box center [761, 396] width 834 height 101
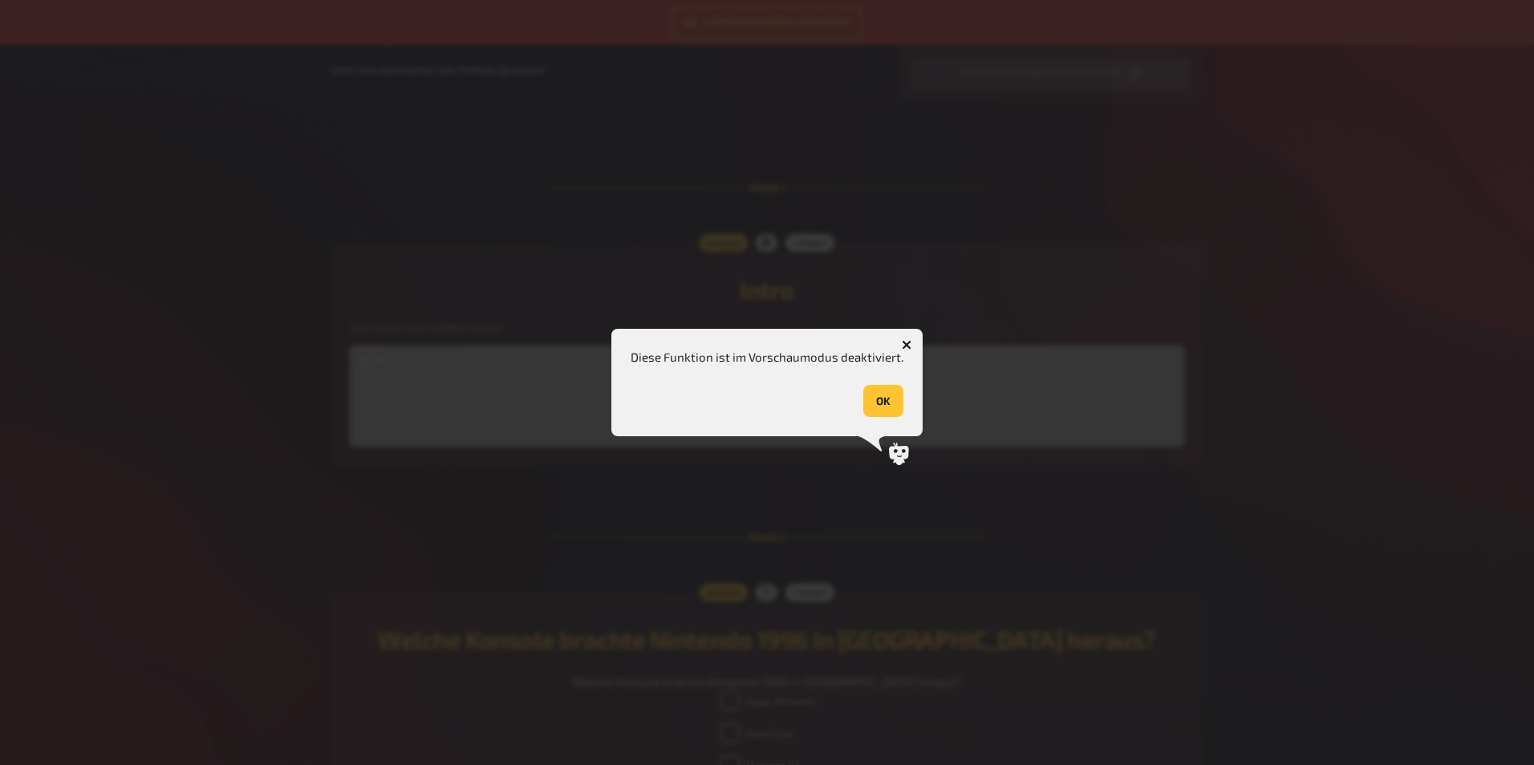
type textarea "djskfd"
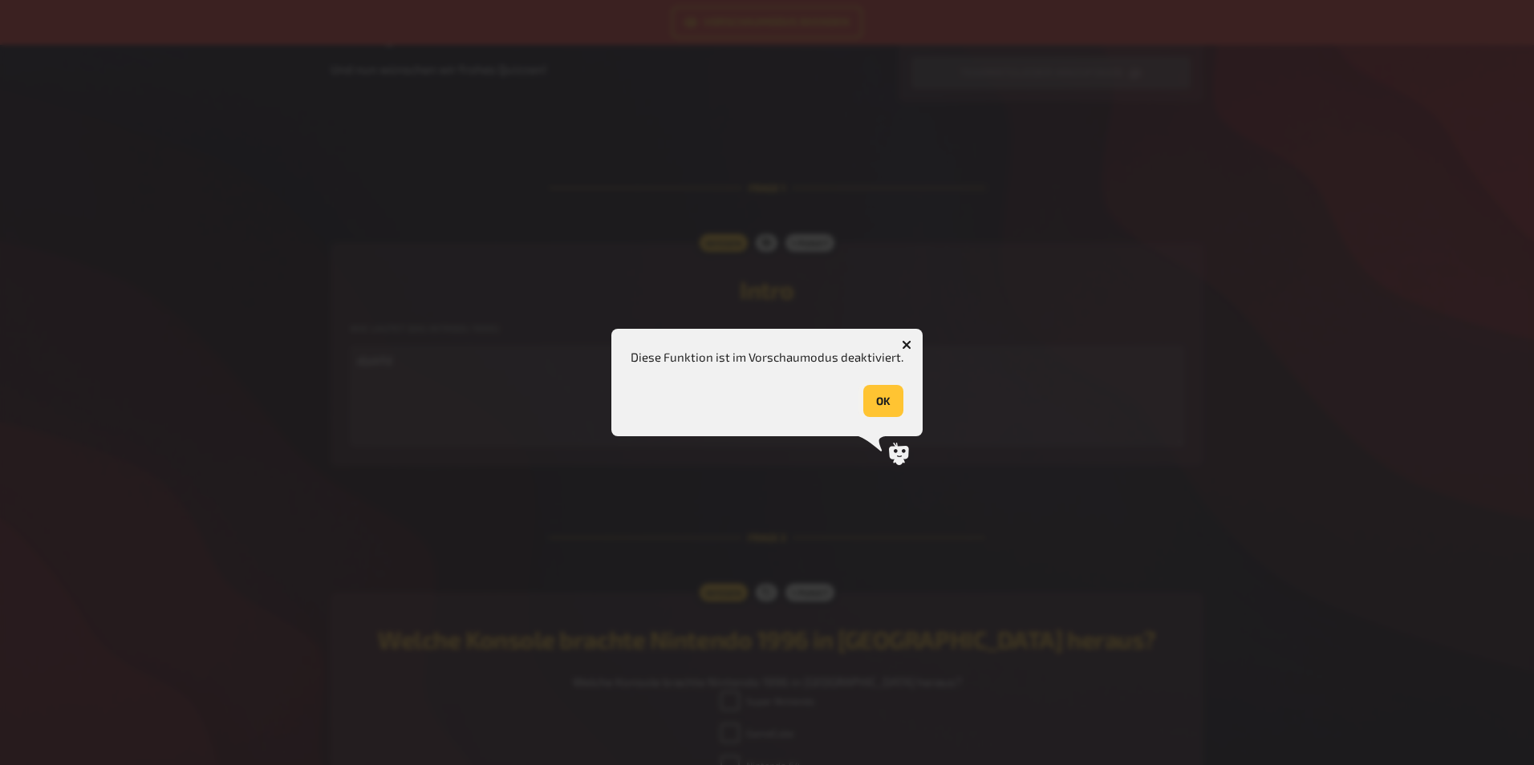
click at [871, 387] on button "OK" at bounding box center [883, 401] width 40 height 32
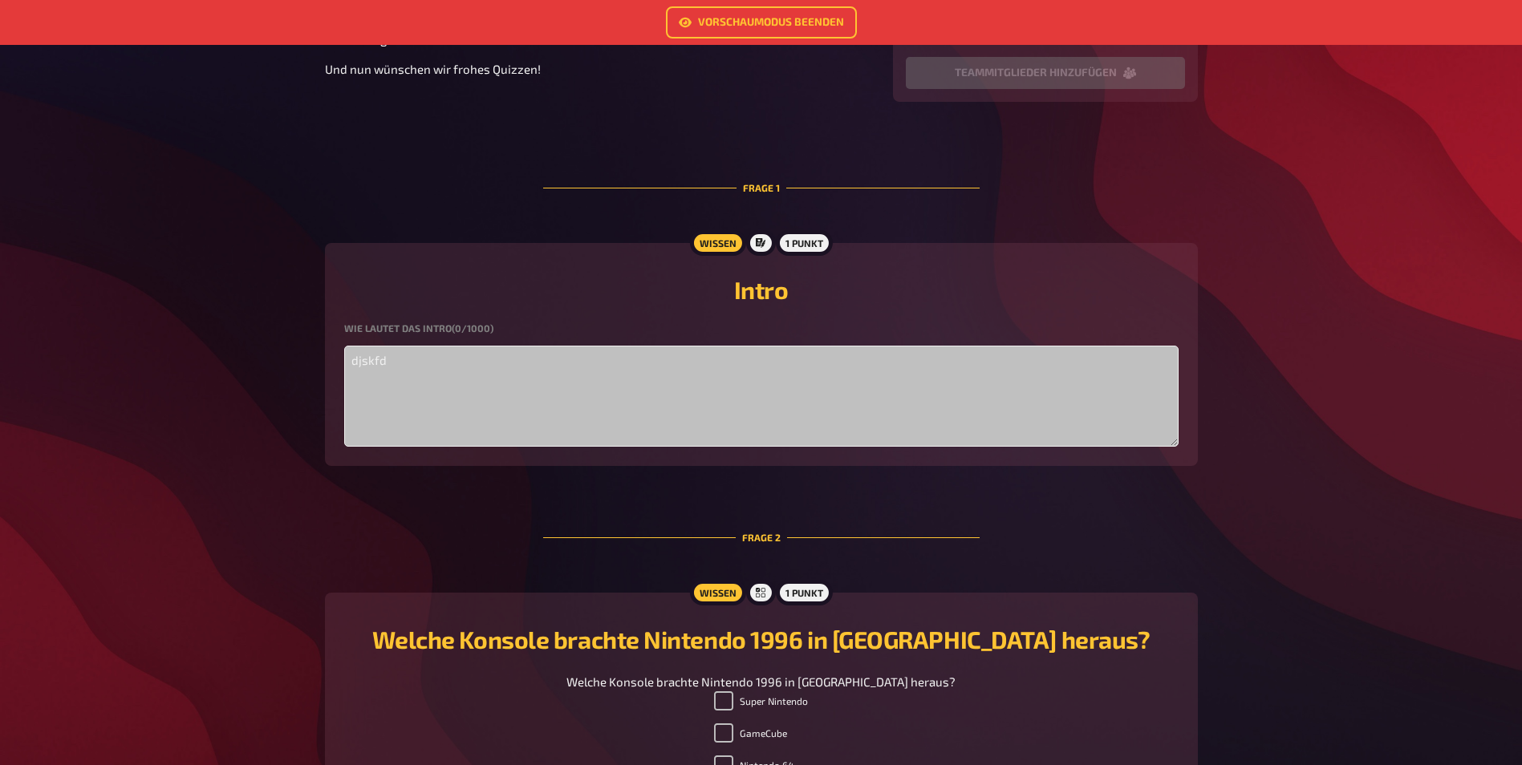
drag, startPoint x: 465, startPoint y: 382, endPoint x: 290, endPoint y: 369, distance: 175.3
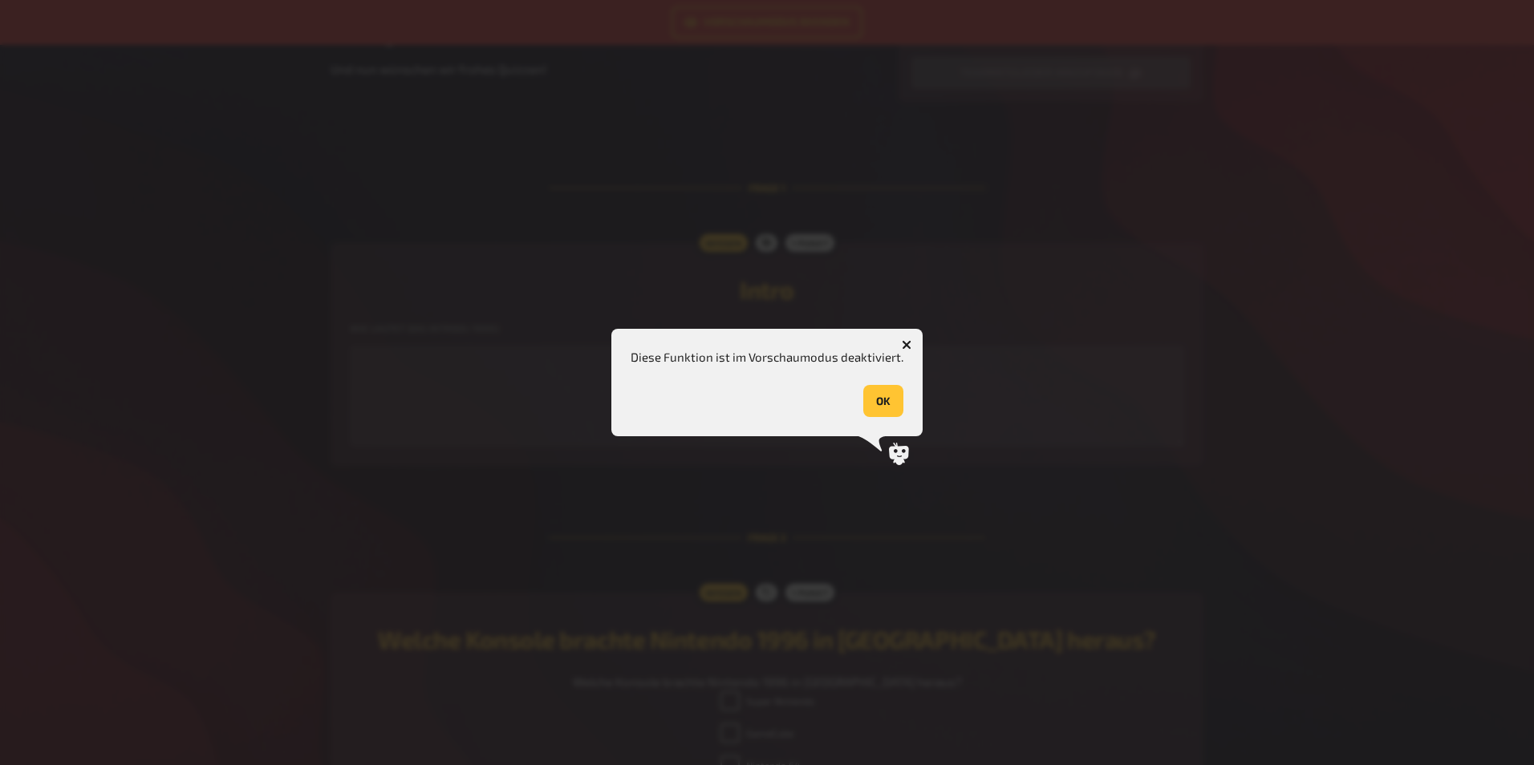
click at [915, 347] on button "button" at bounding box center [907, 345] width 26 height 26
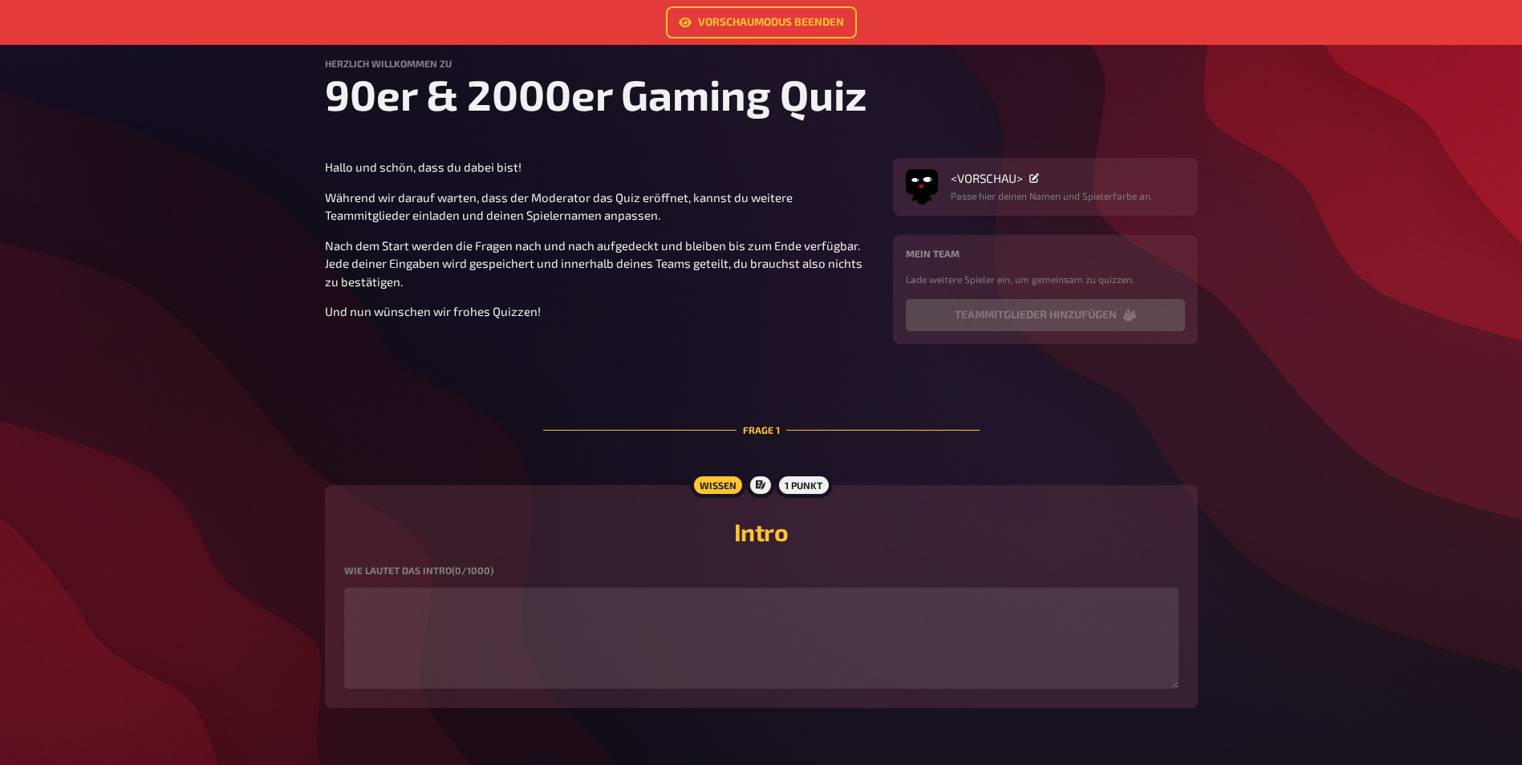
scroll to position [0, 0]
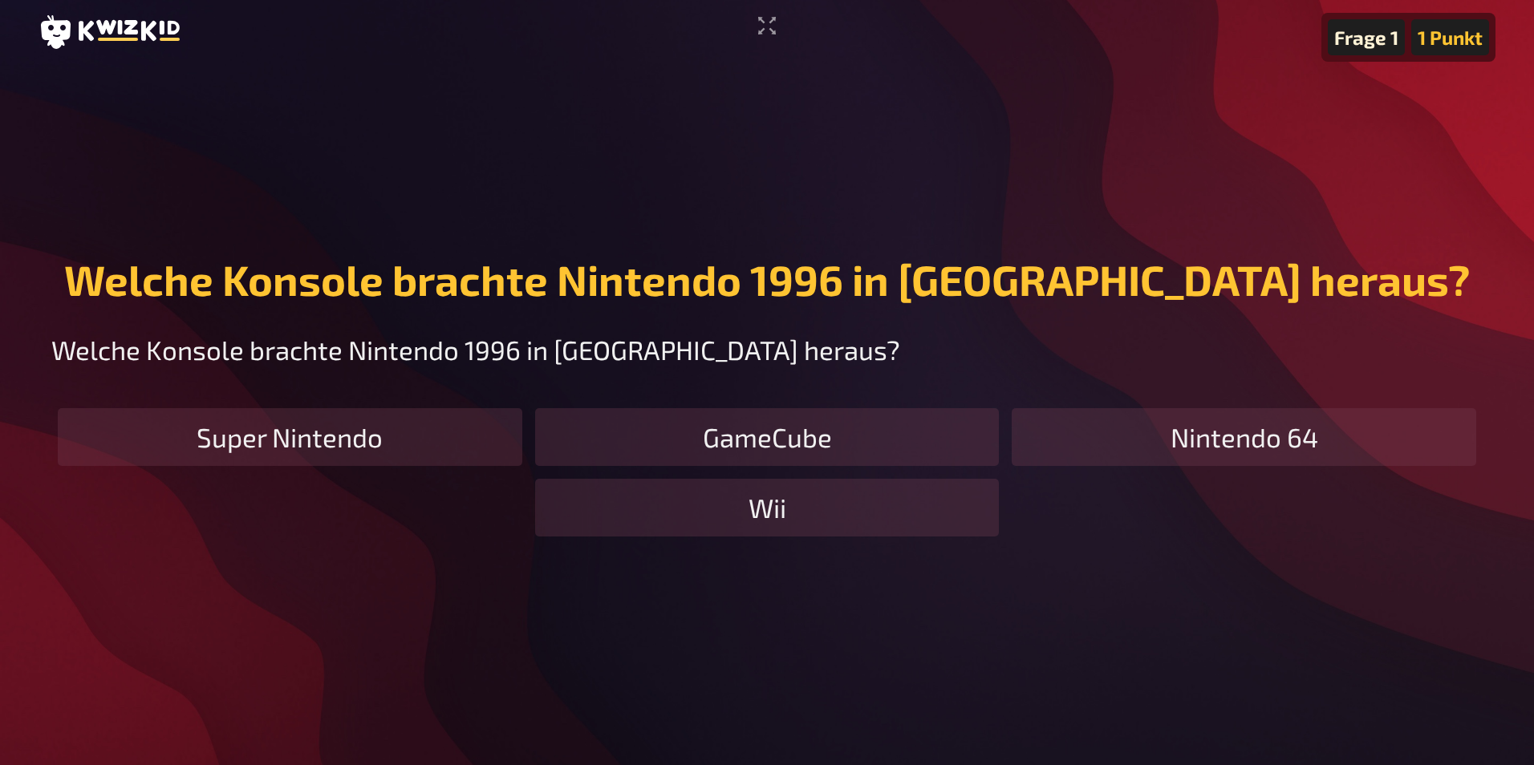
click at [792, 537] on div "Wii" at bounding box center [767, 508] width 464 height 58
click at [409, 466] on div "Super Nintendo" at bounding box center [290, 437] width 464 height 58
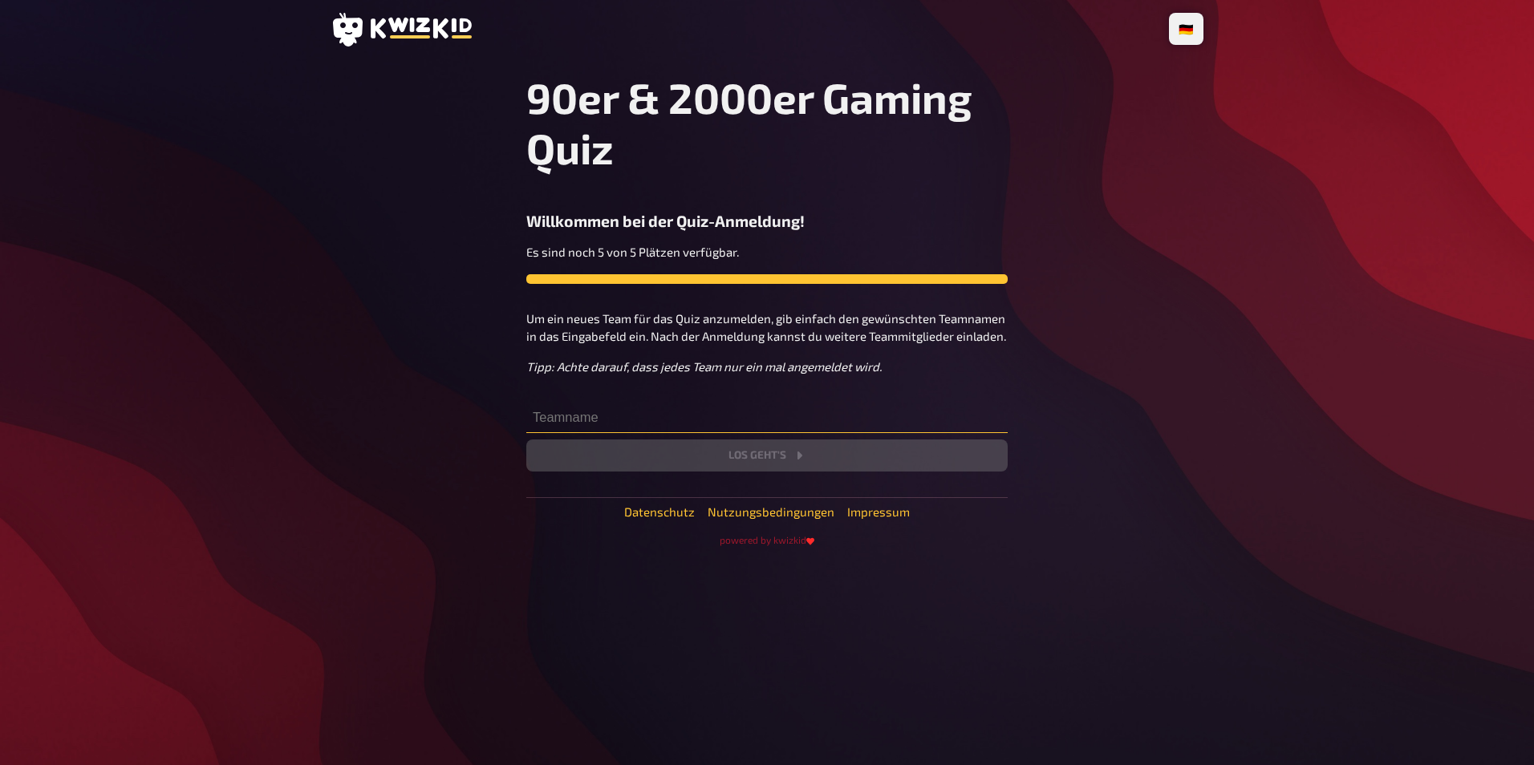
click at [618, 428] on input "text" at bounding box center [766, 417] width 481 height 32
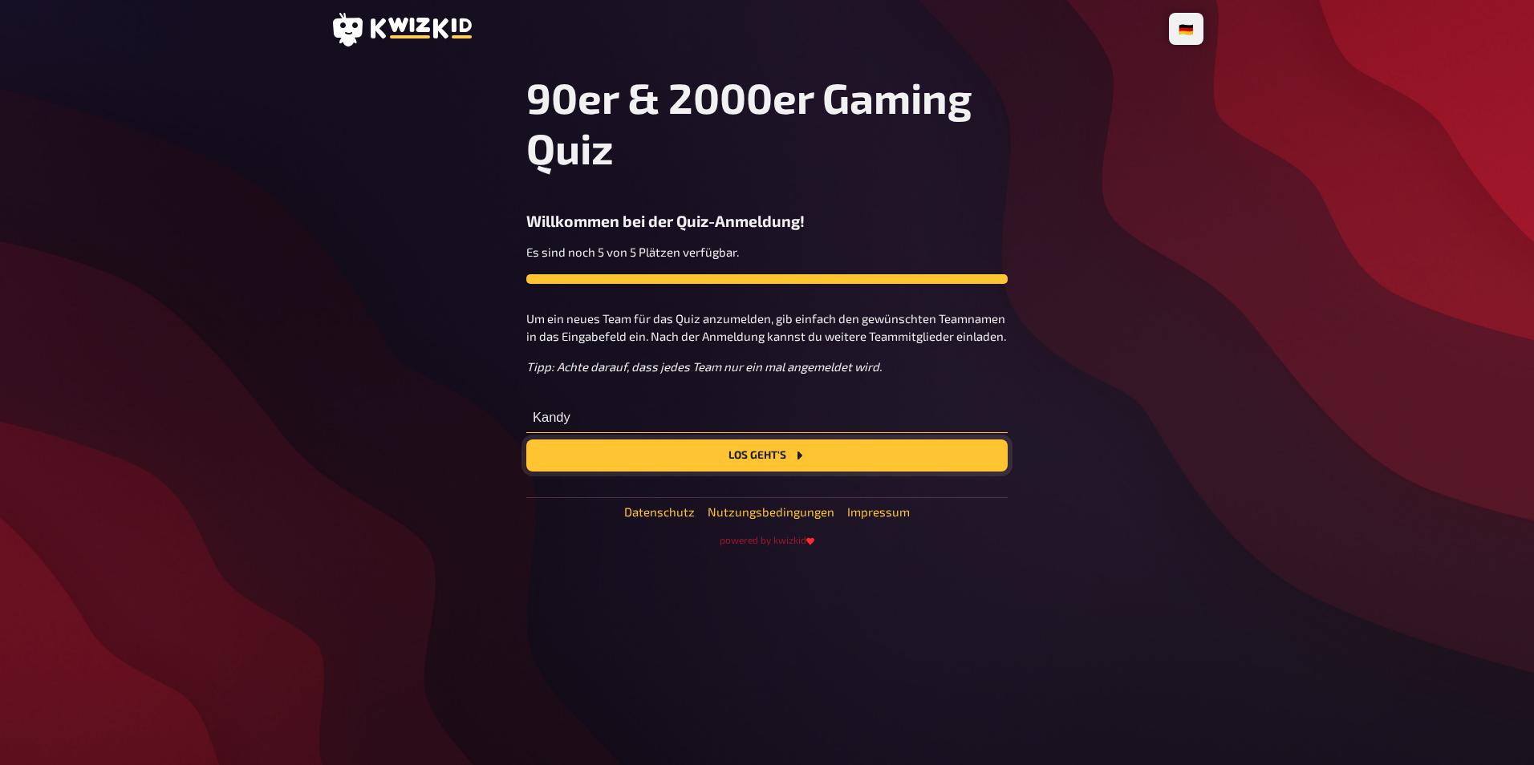
type input "Kandy"
click at [702, 460] on button "Los geht's" at bounding box center [766, 456] width 481 height 32
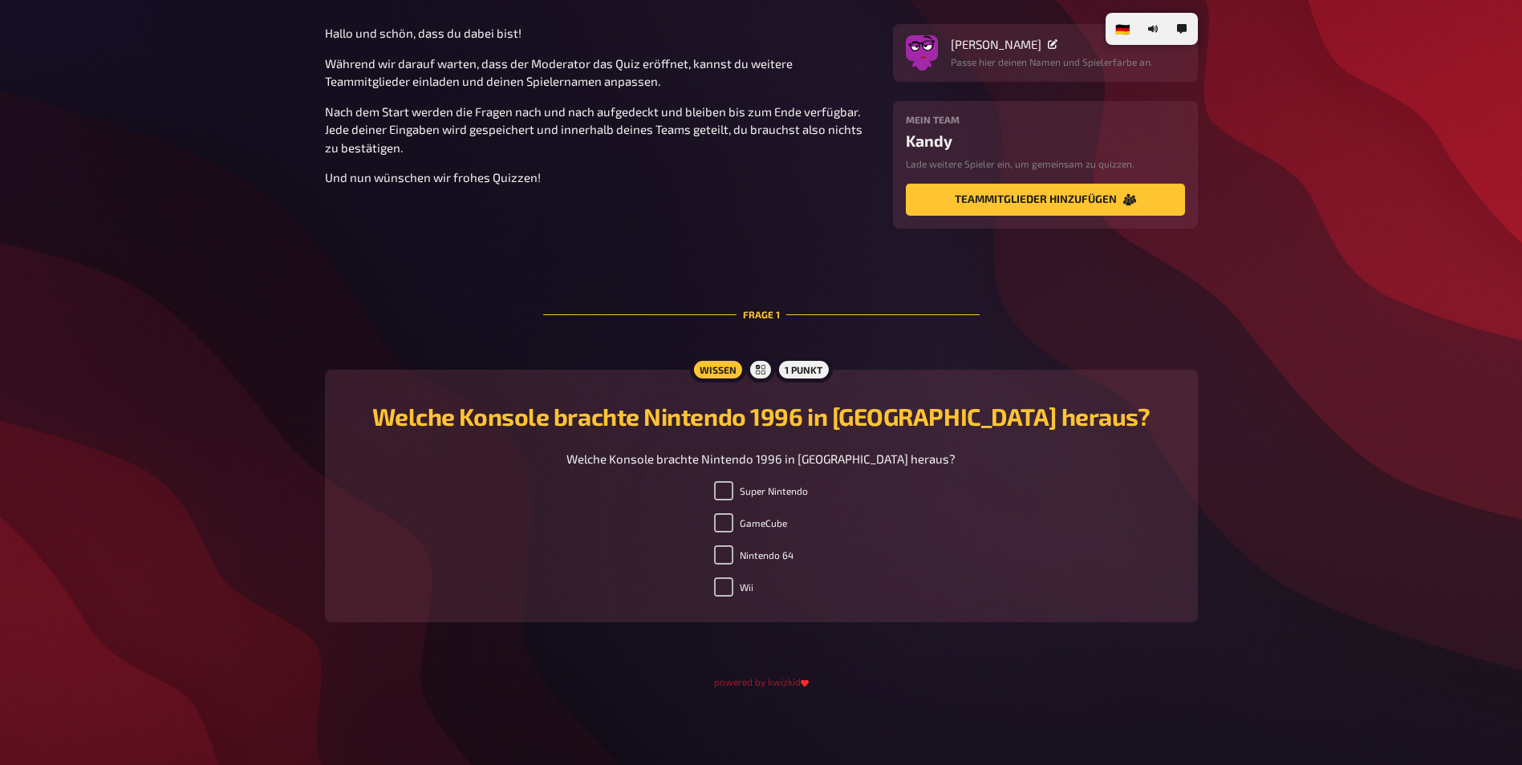
scroll to position [192, 0]
click at [724, 487] on input "Super Nintendo" at bounding box center [723, 490] width 19 height 19
checkbox input "true"
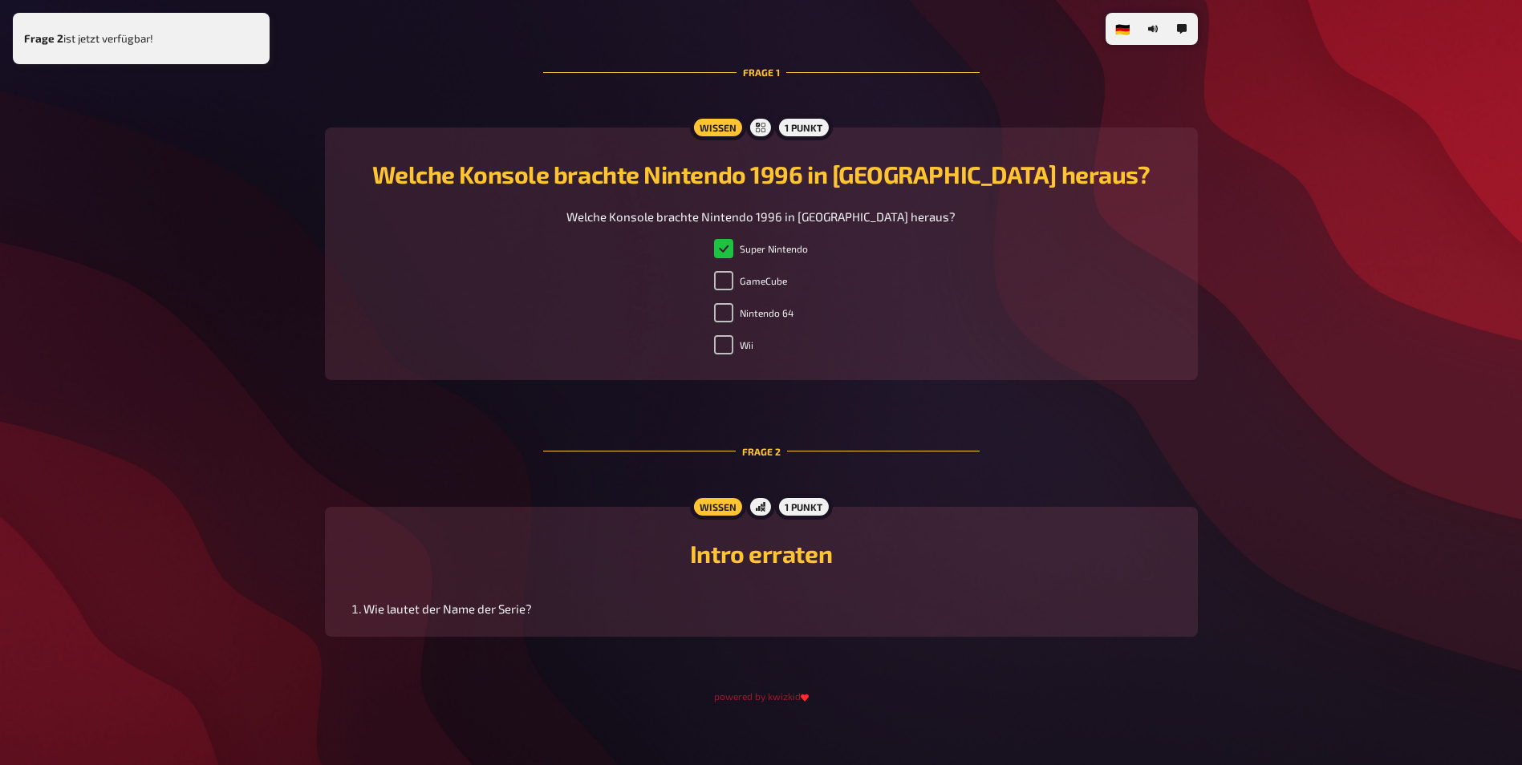
scroll to position [448, 0]
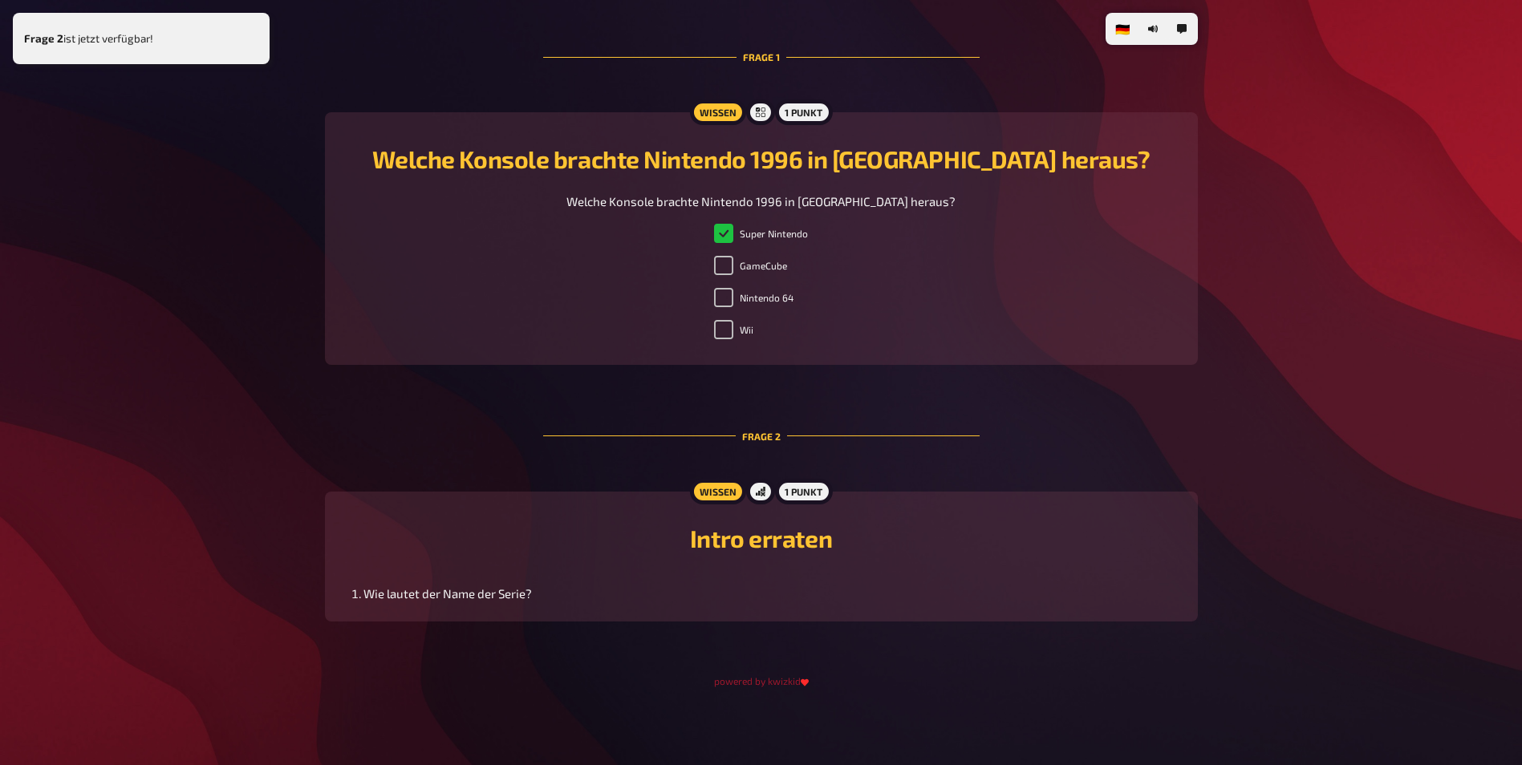
click at [499, 594] on li "Wie lautet der Name der Serie?" at bounding box center [770, 594] width 815 height 18
drag, startPoint x: 562, startPoint y: 594, endPoint x: 369, endPoint y: 594, distance: 192.5
click at [369, 594] on li "Wie lautet der Name der Serie?" at bounding box center [770, 594] width 815 height 18
click at [370, 594] on li "Wie lautet der Name der Serie?" at bounding box center [770, 594] width 815 height 18
click at [452, 599] on li "Wie lautet der Name der Serie?" at bounding box center [770, 594] width 815 height 18
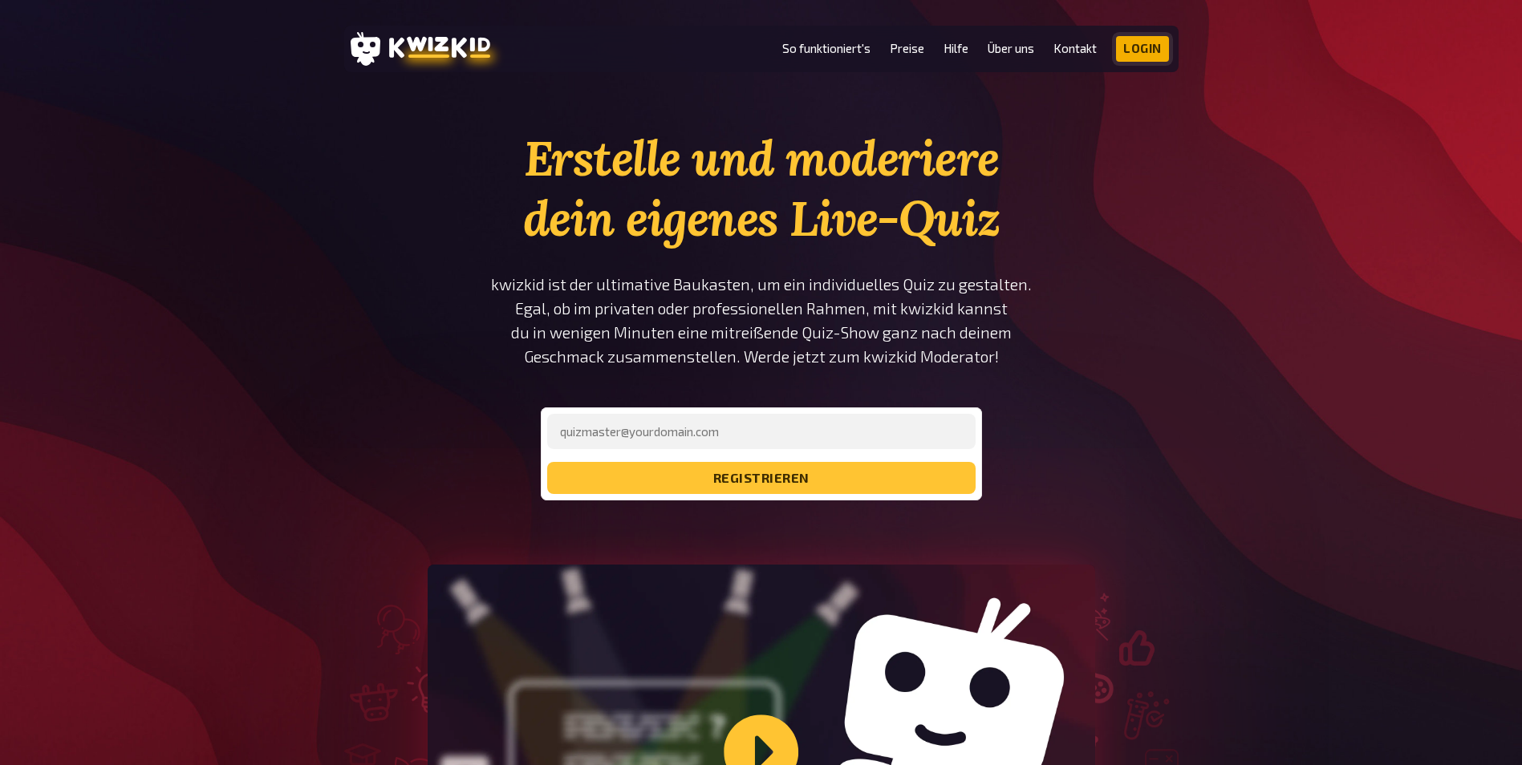
click at [1133, 59] on link "Login" at bounding box center [1142, 49] width 53 height 26
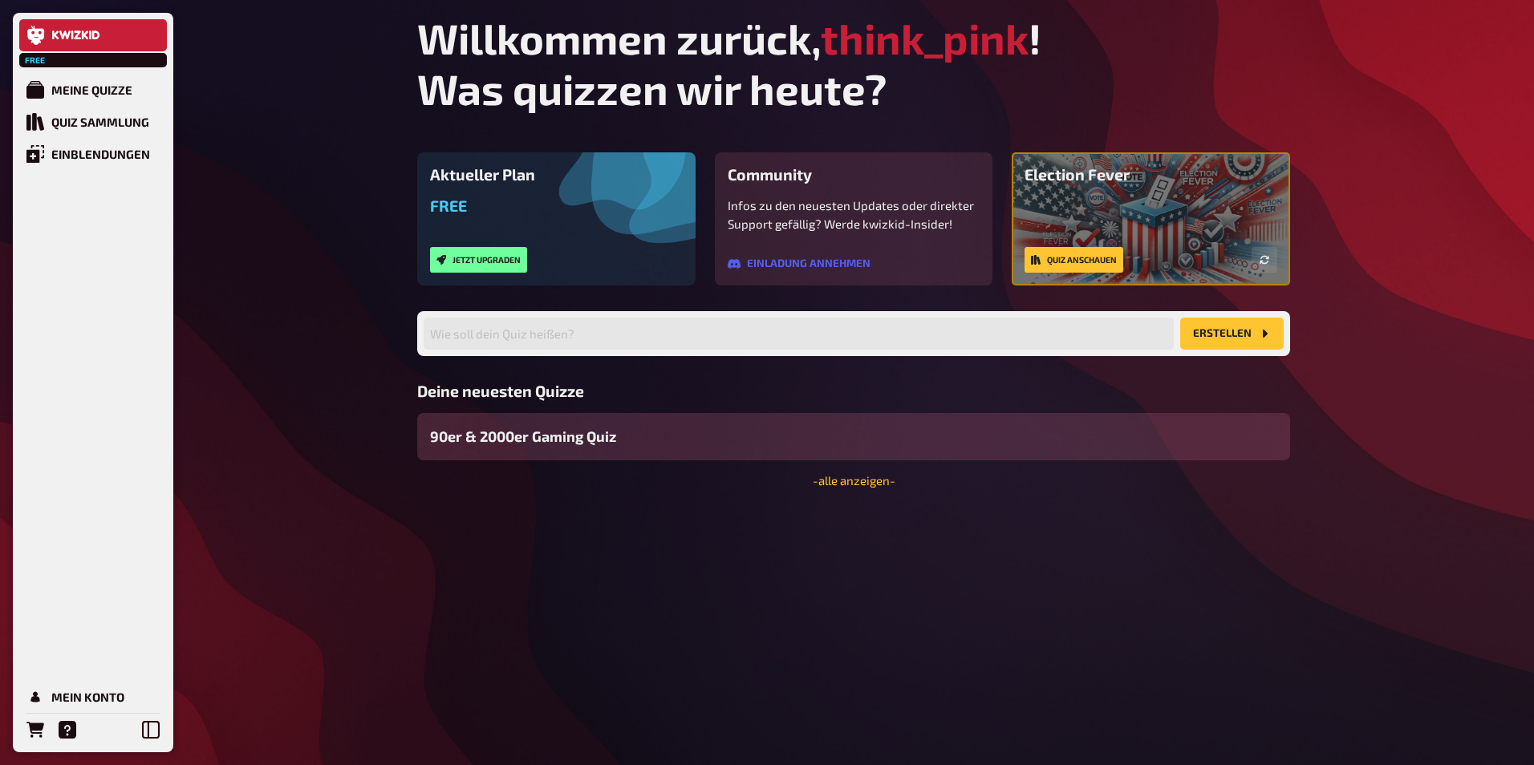
click at [610, 441] on span "90er & 2000er Gaming Quiz" at bounding box center [523, 437] width 186 height 22
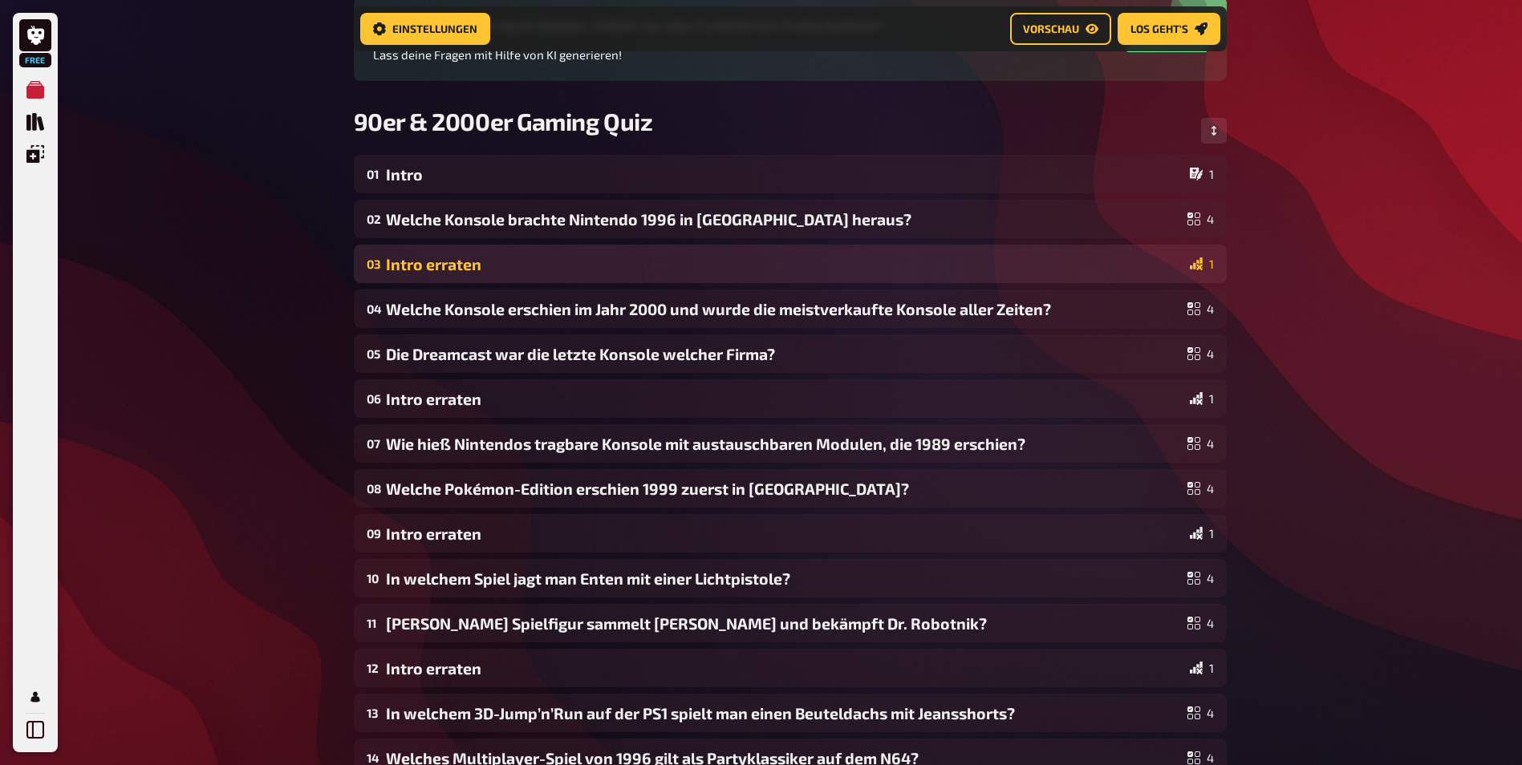
scroll to position [173, 0]
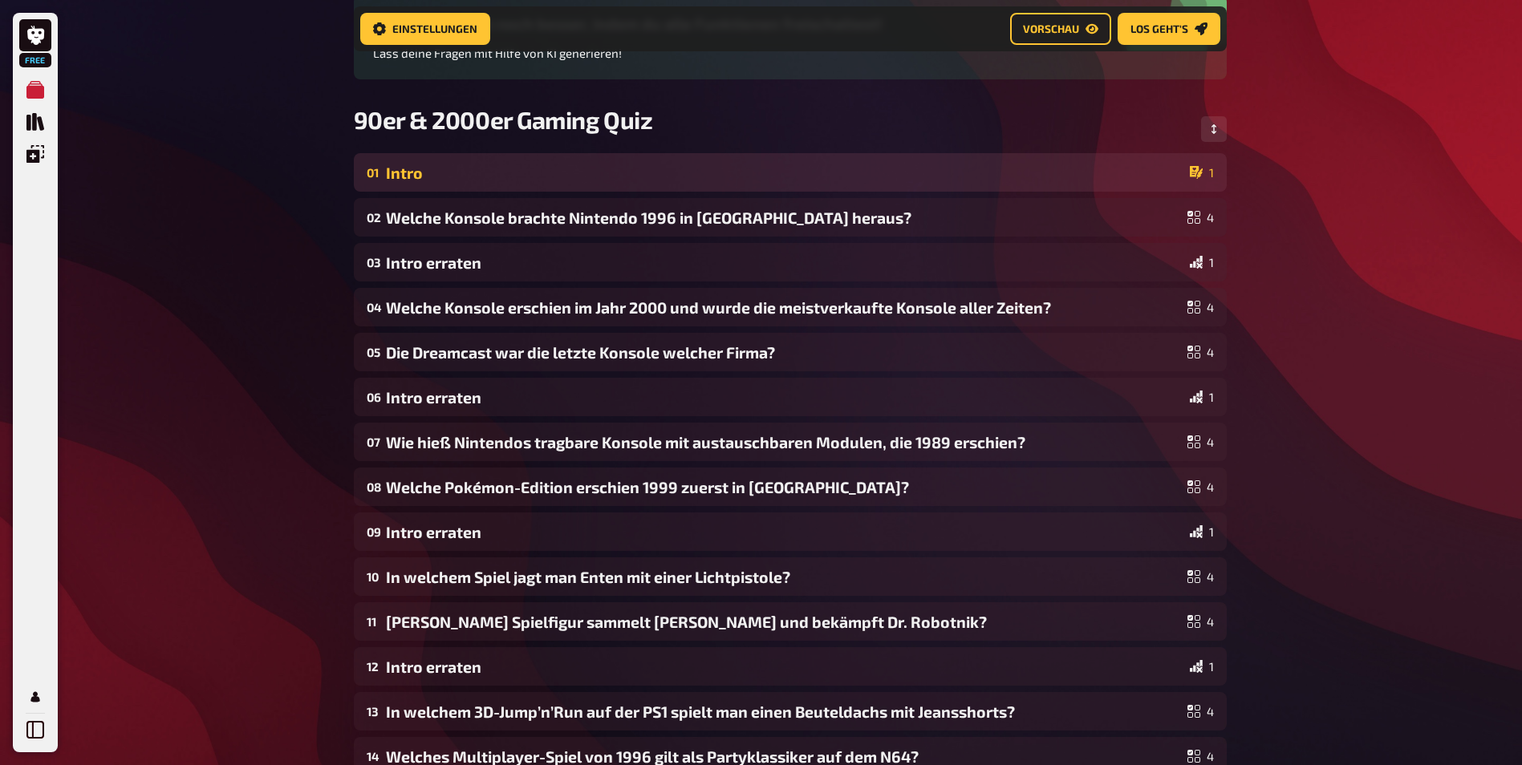
click at [1081, 171] on div "Intro" at bounding box center [784, 173] width 797 height 18
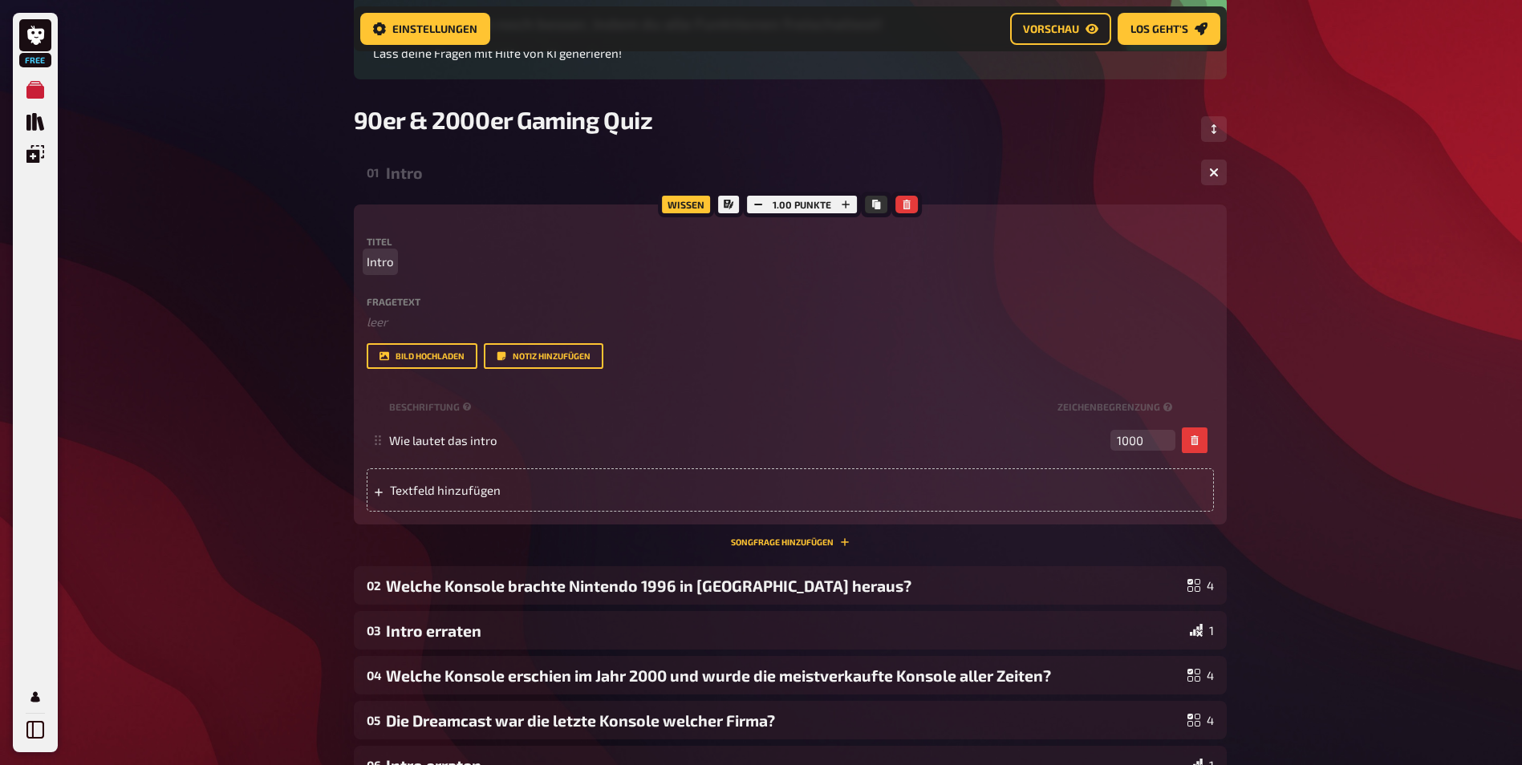
click at [393, 266] on p "Intro" at bounding box center [790, 262] width 847 height 18
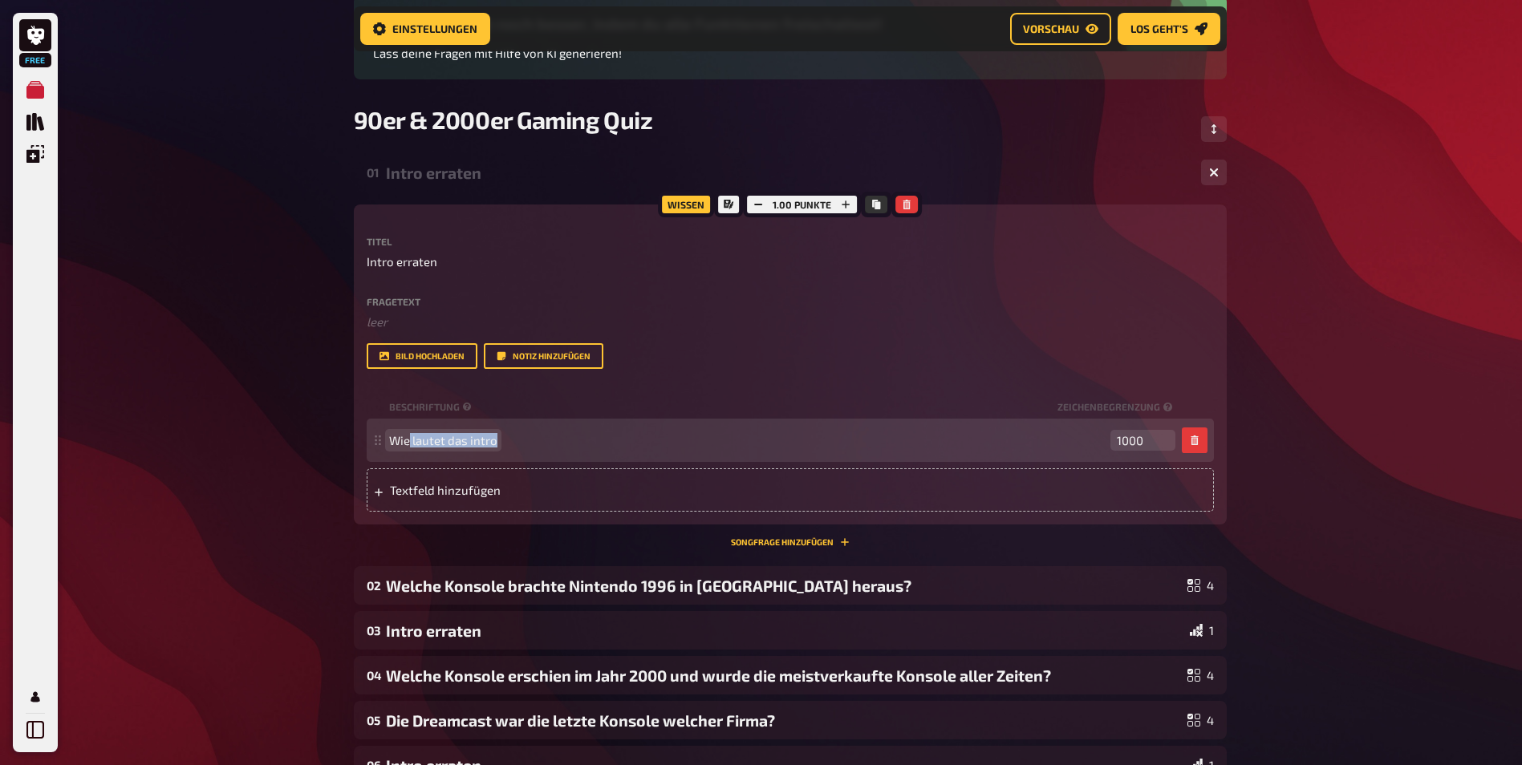
drag, startPoint x: 494, startPoint y: 444, endPoint x: 410, endPoint y: 441, distance: 84.3
click at [410, 441] on span "Wie lautet das intro" at bounding box center [443, 440] width 108 height 14
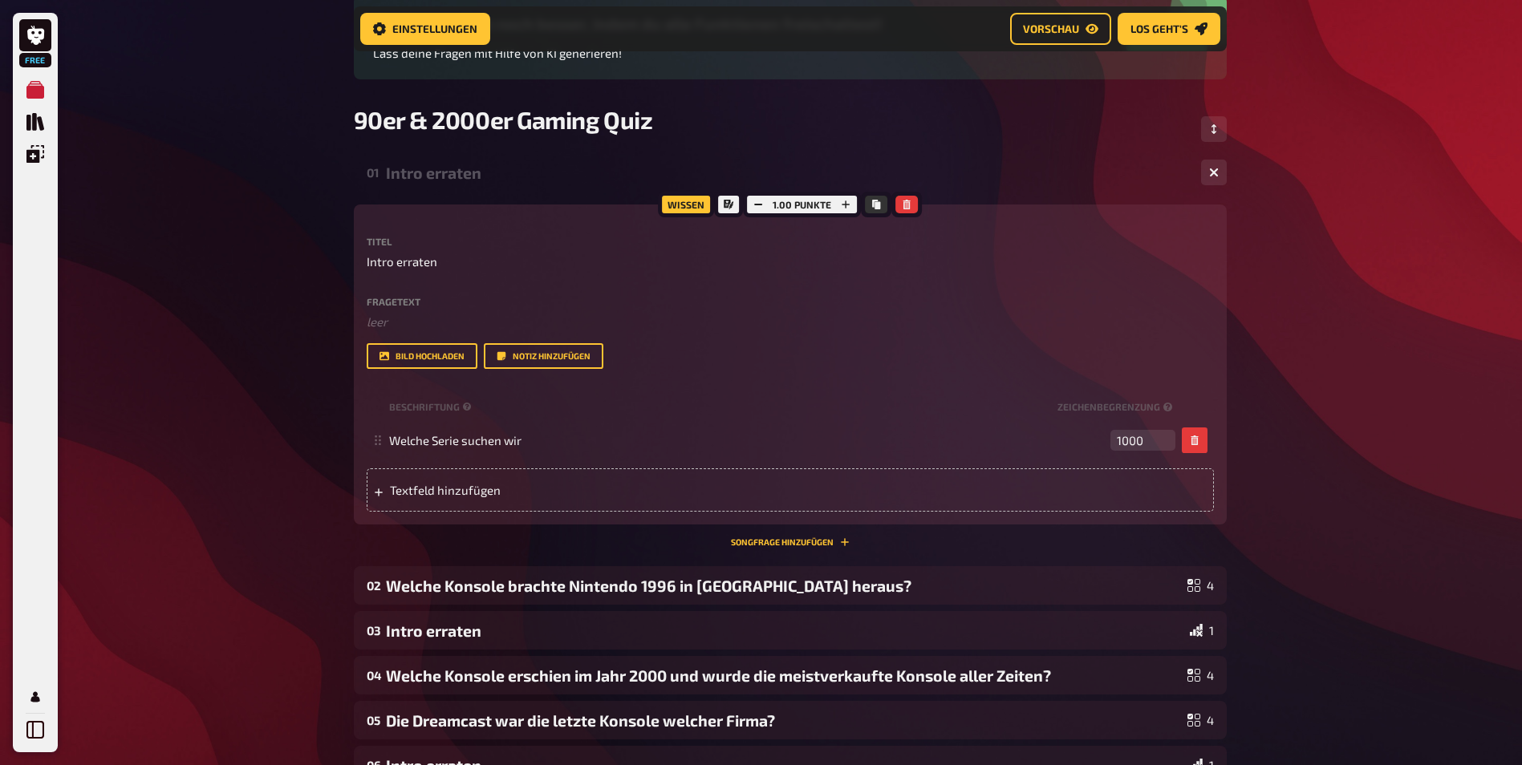
click at [303, 450] on div "Free Meine Quizze Quiz Sammlung Einblendungen Mein Konto Home Meine Quizze 90er…" at bounding box center [761, 619] width 1522 height 1585
click at [873, 209] on icon "Kopieren" at bounding box center [876, 205] width 10 height 10
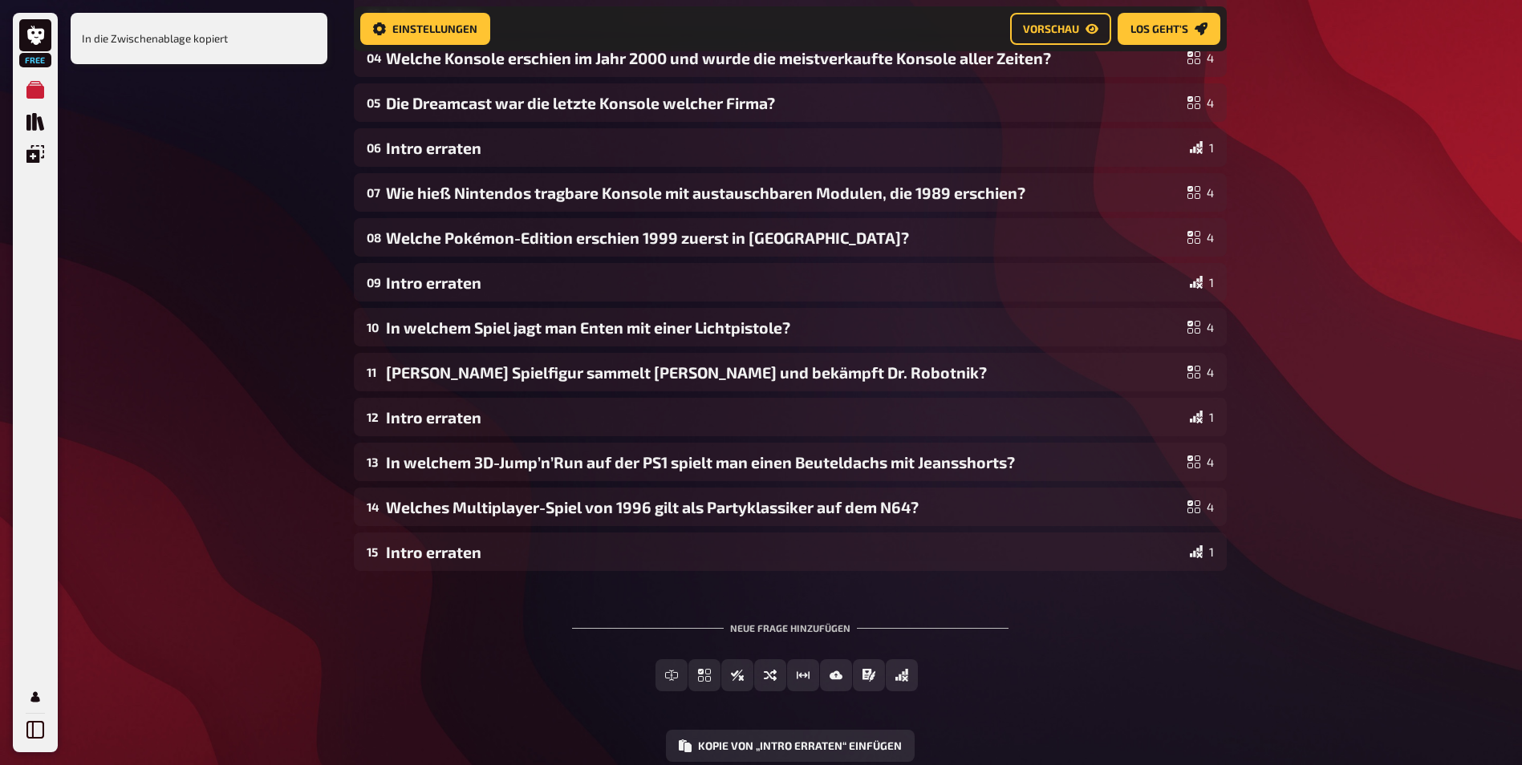
scroll to position [865, 0]
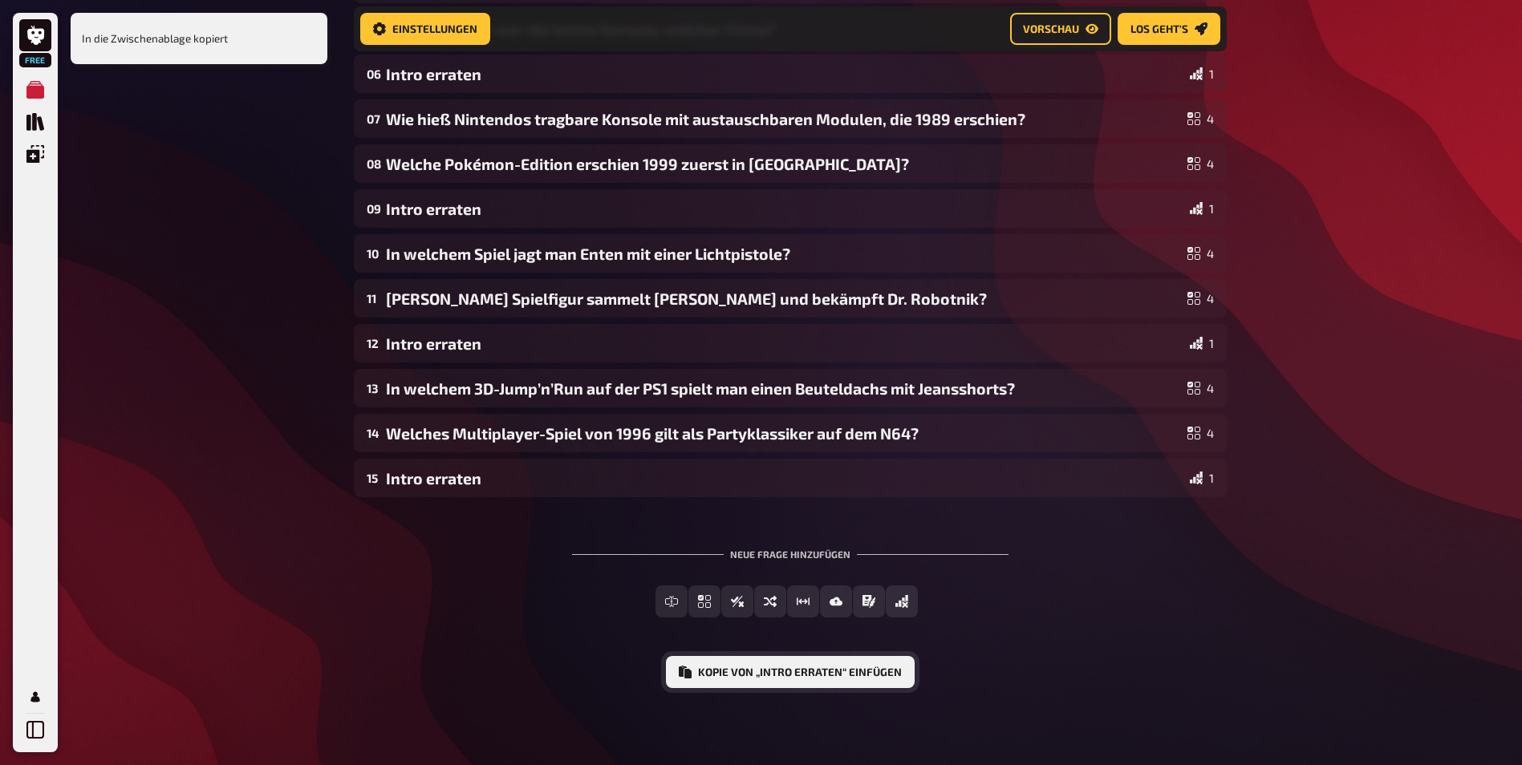
click at [749, 673] on button "Kopie von „Intro erraten“ einfügen" at bounding box center [790, 672] width 249 height 32
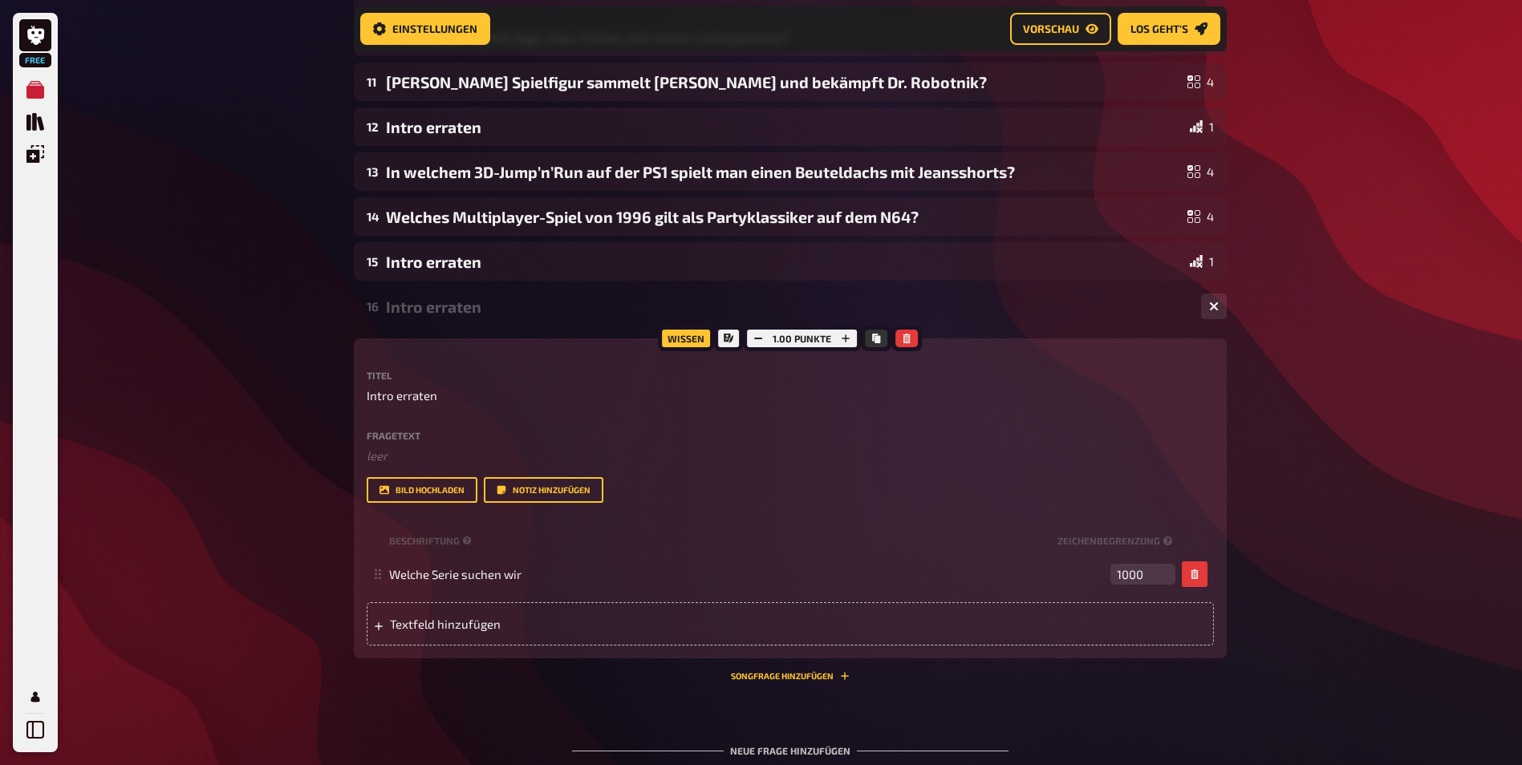
scroll to position [1233, 0]
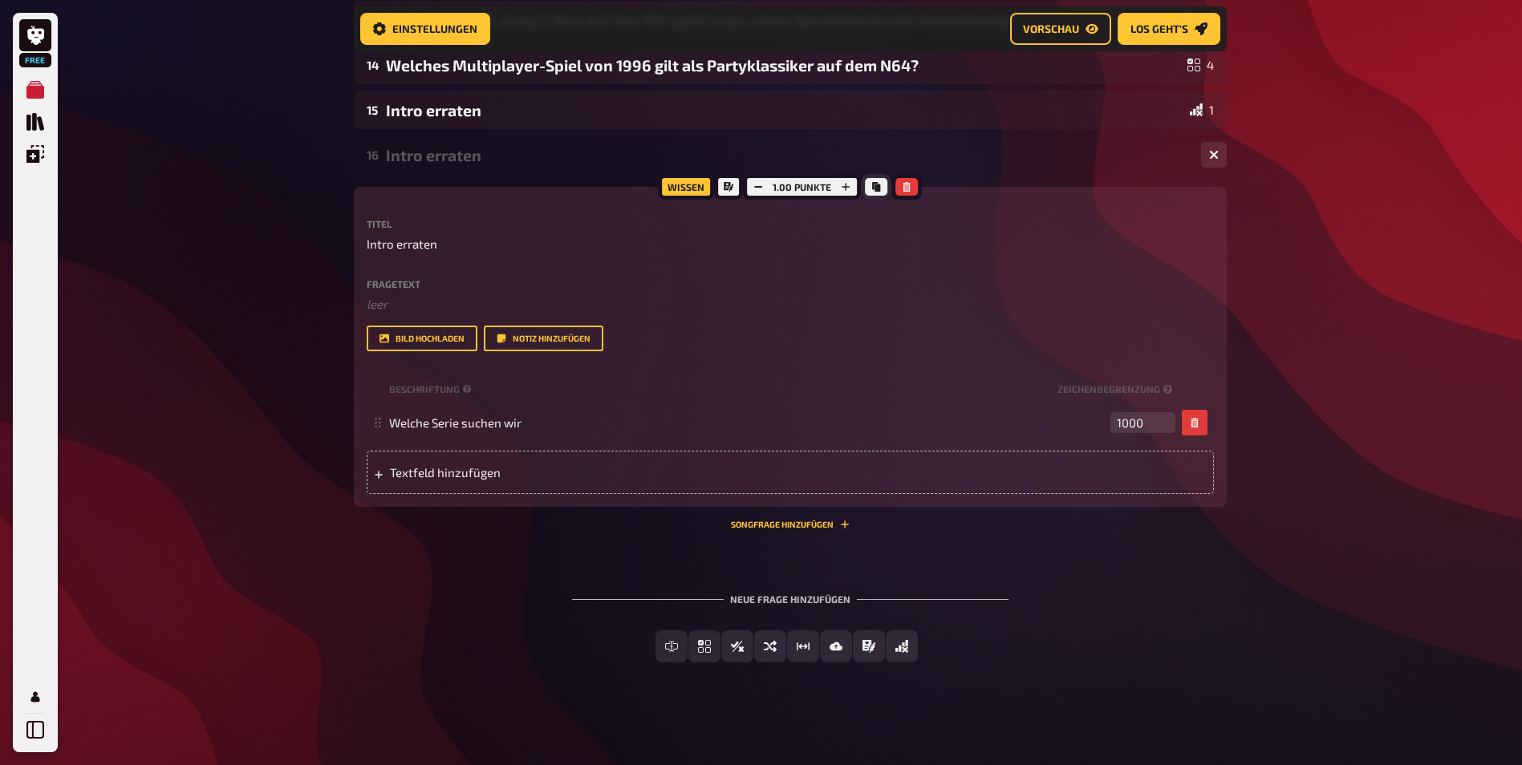
click at [872, 185] on icon "Kopieren" at bounding box center [876, 187] width 8 height 10
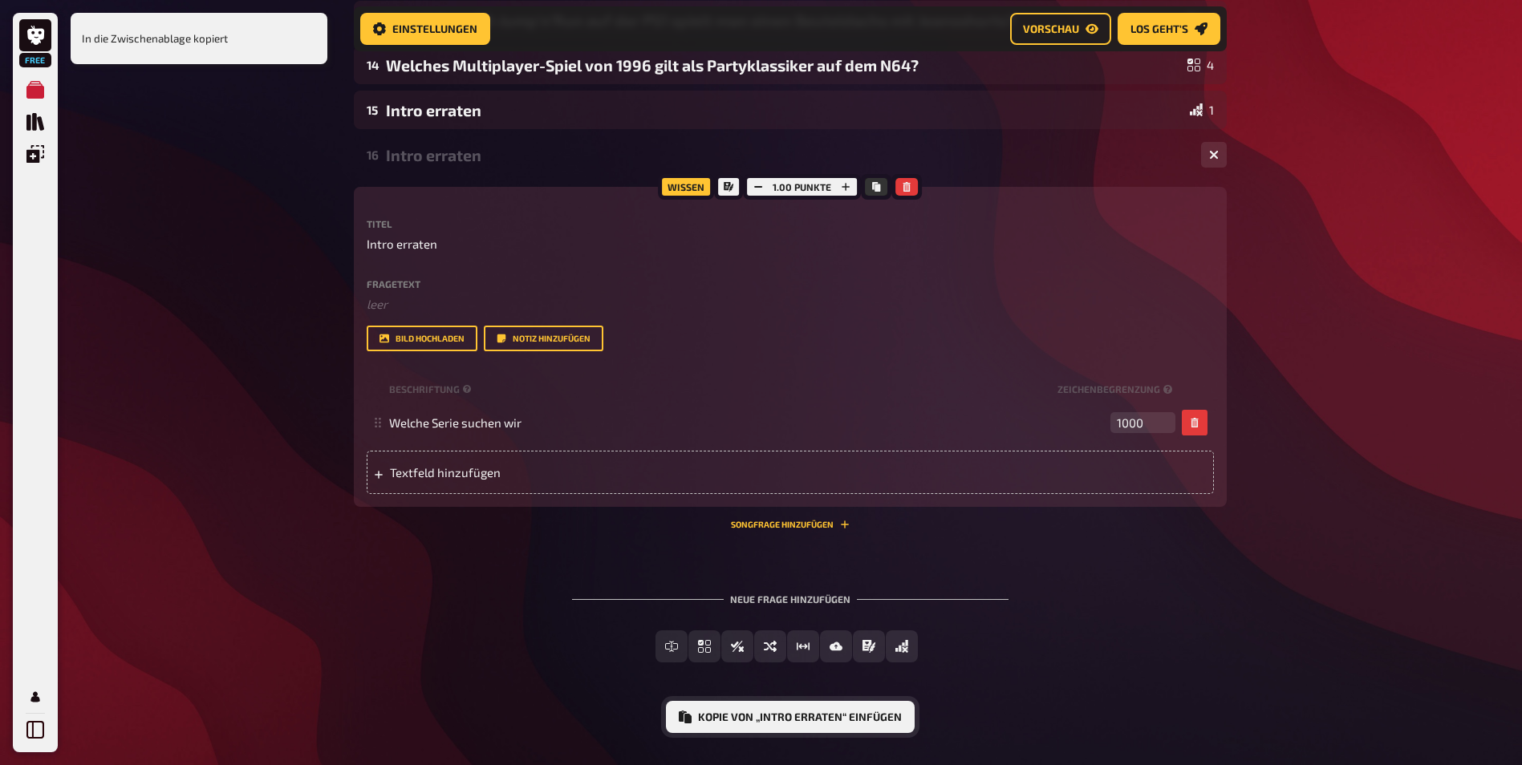
click at [841, 712] on button "Kopie von „Intro erraten“ einfügen" at bounding box center [790, 717] width 249 height 32
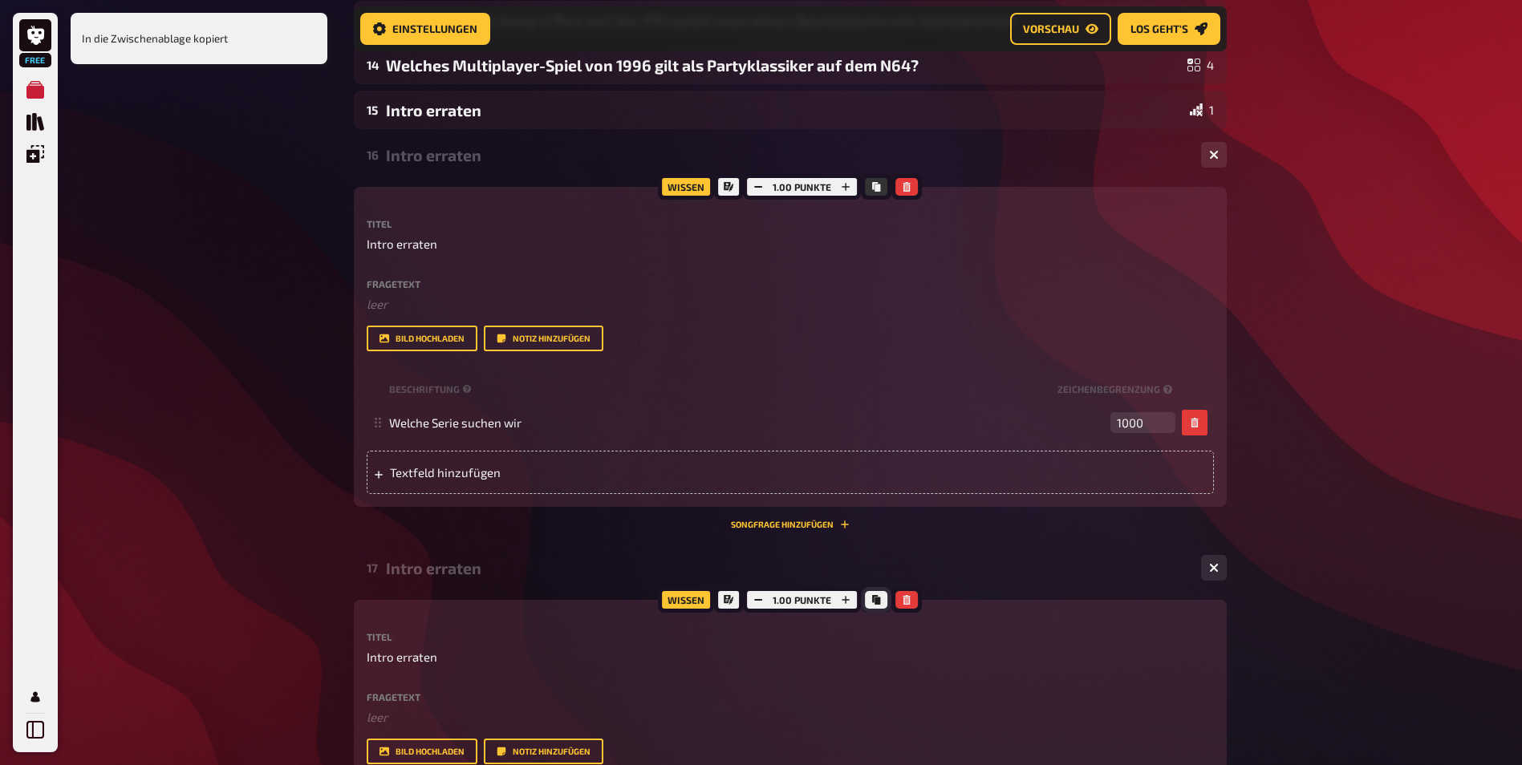
click at [873, 598] on icon "Kopieren" at bounding box center [876, 600] width 8 height 10
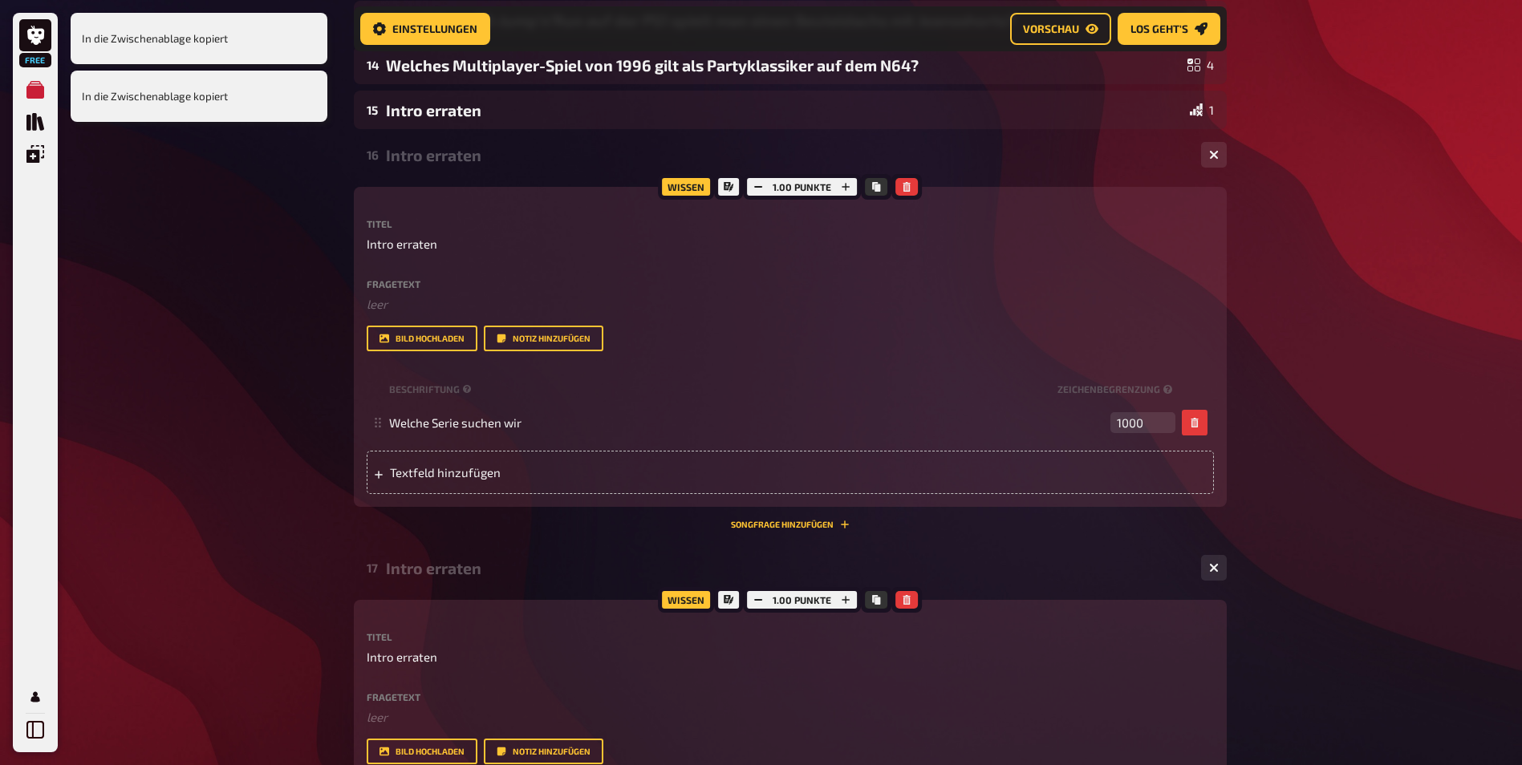
scroll to position [1634, 0]
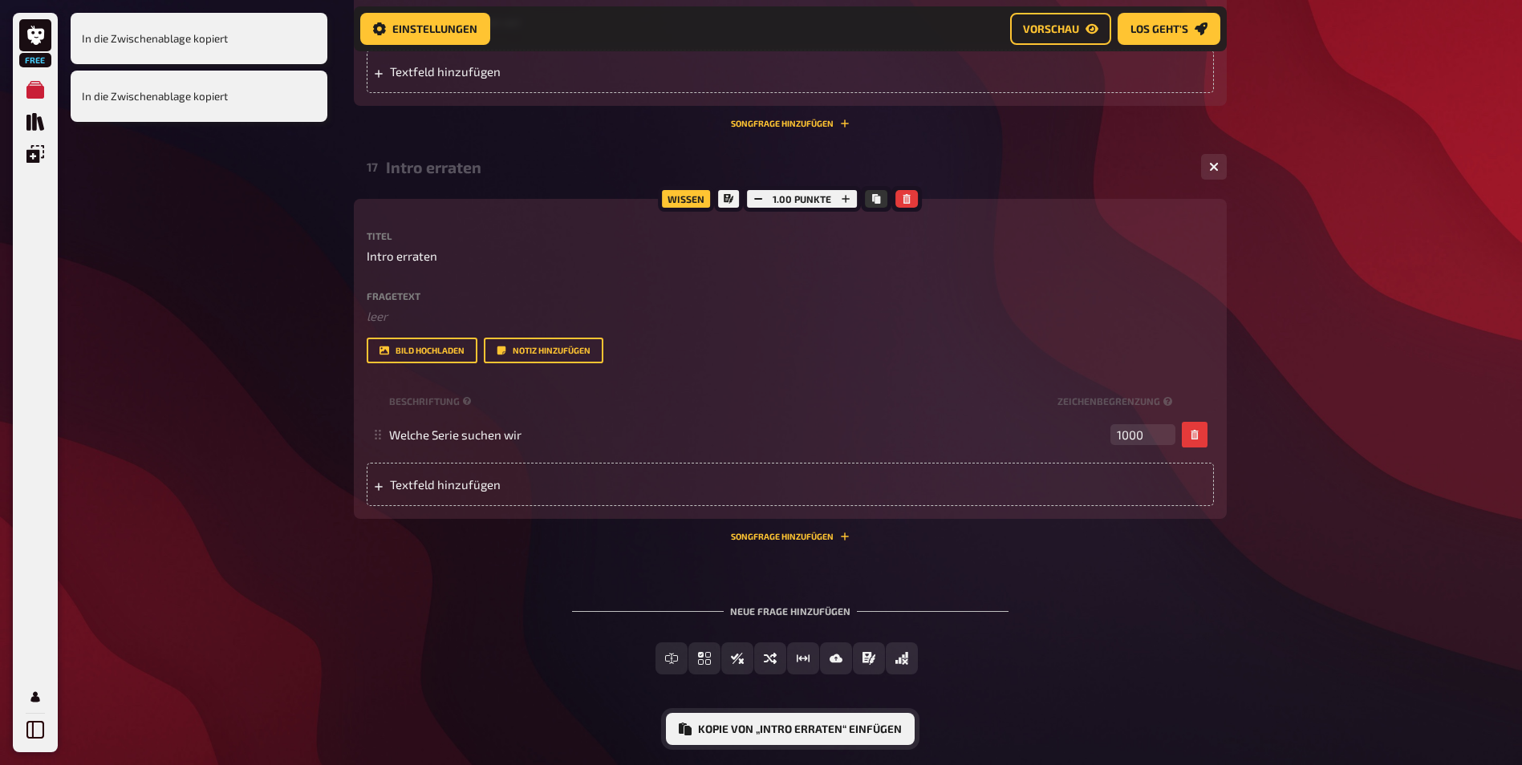
click at [850, 727] on button "Kopie von „Intro erraten“ einfügen" at bounding box center [790, 729] width 249 height 32
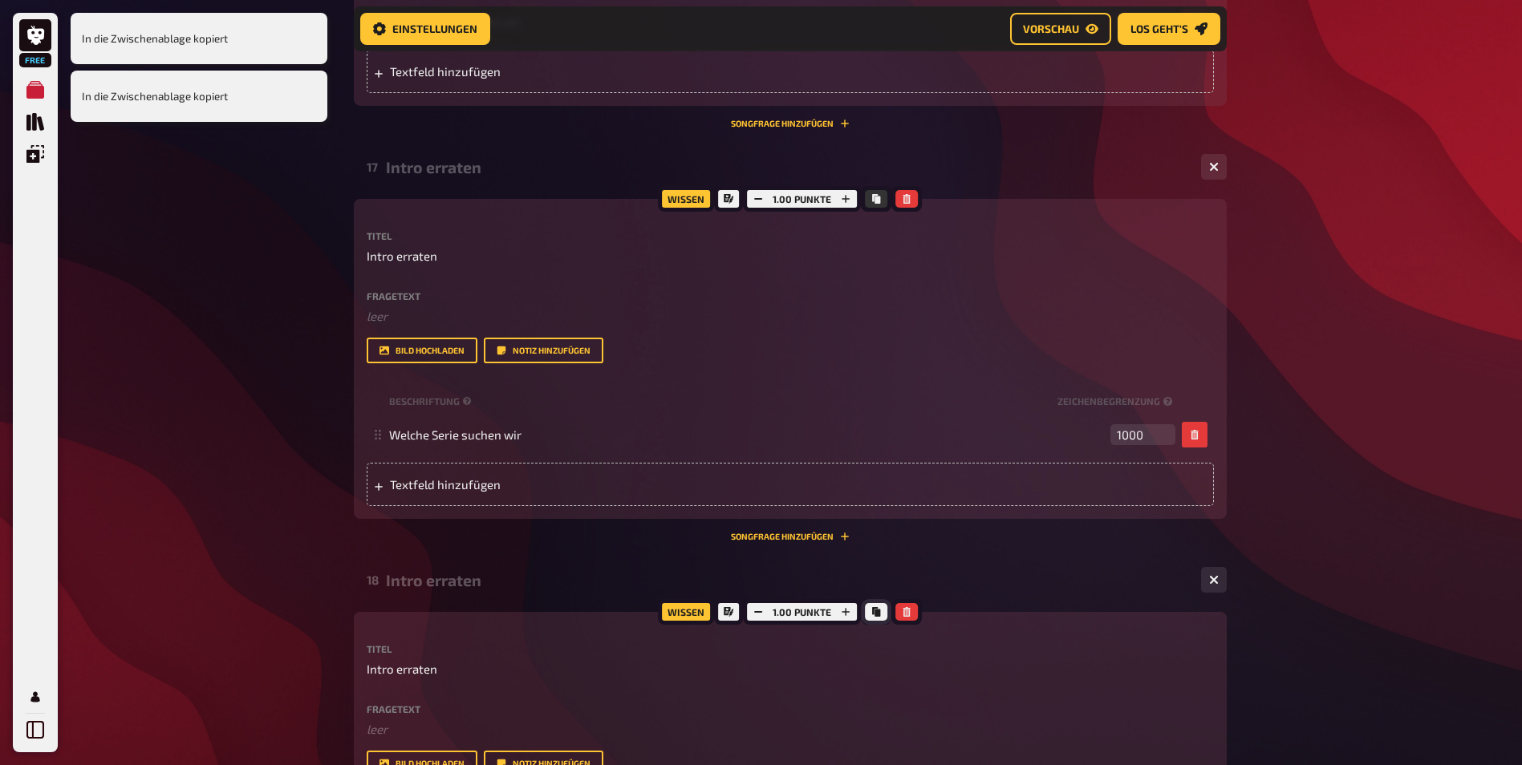
click at [874, 610] on icon "Kopieren" at bounding box center [876, 612] width 8 height 10
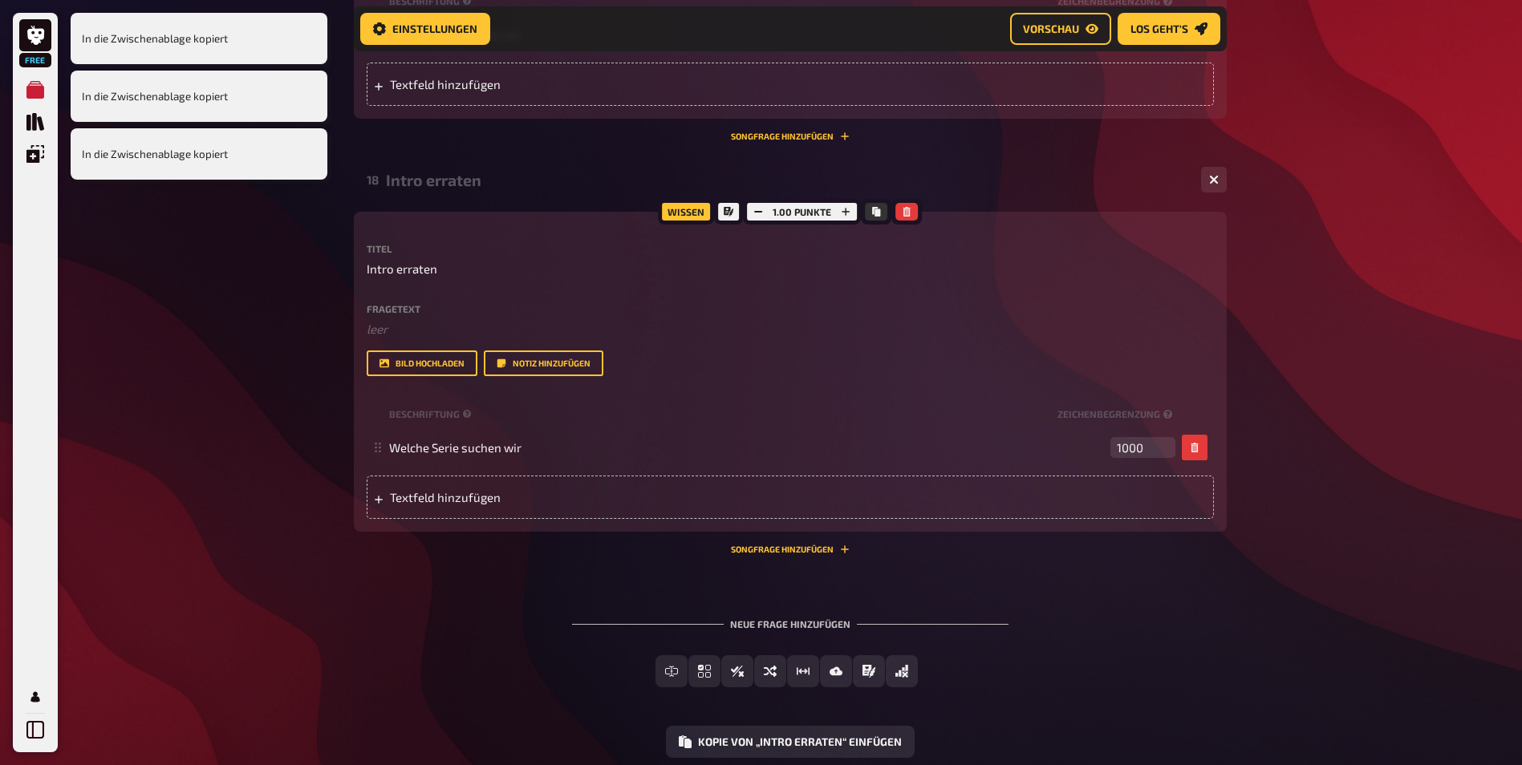
scroll to position [2035, 0]
click at [881, 733] on button "Kopie von „Intro erraten“ einfügen" at bounding box center [790, 741] width 249 height 32
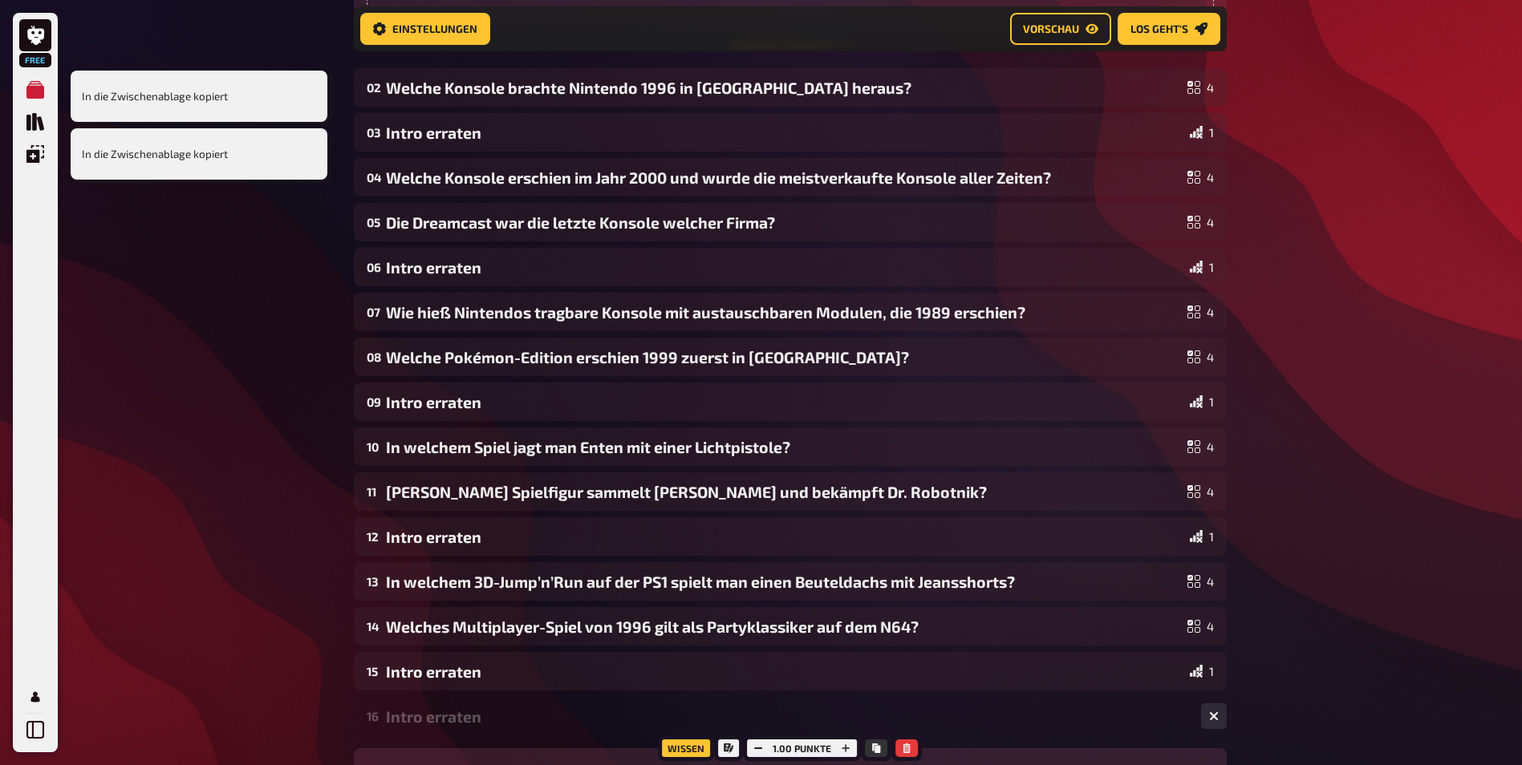
scroll to position [270, 0]
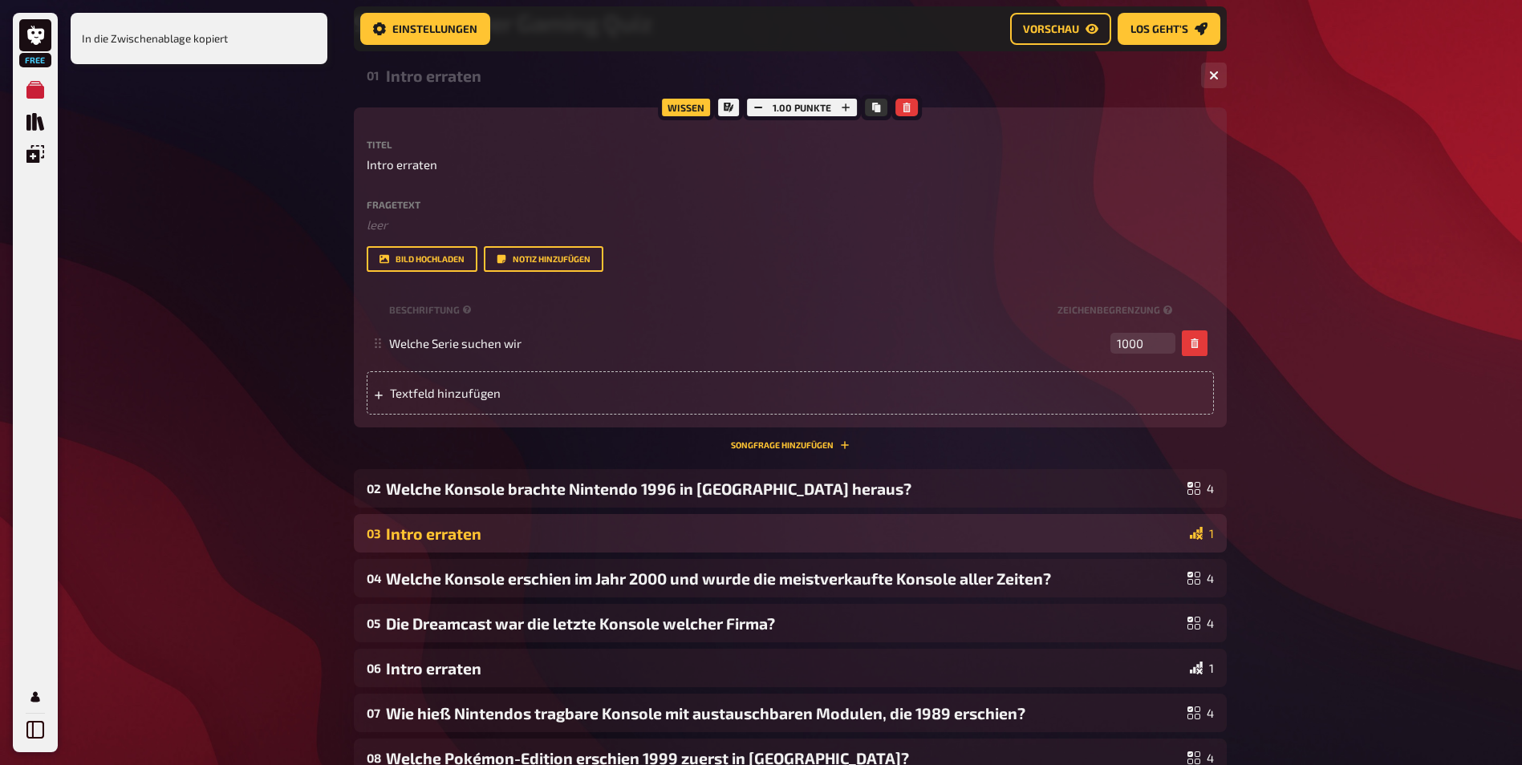
click at [1027, 521] on div "03 Intro erraten 1" at bounding box center [790, 533] width 873 height 39
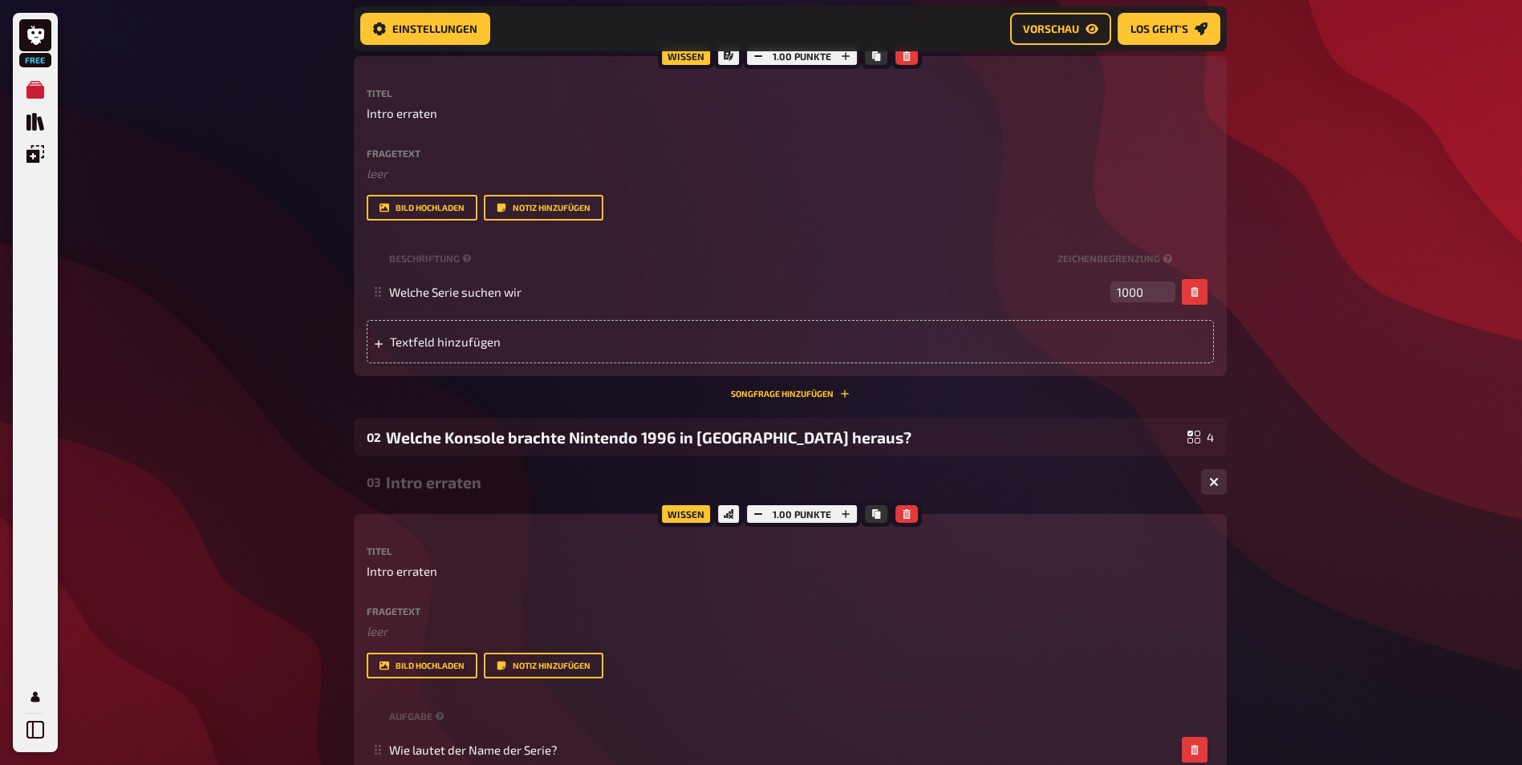
scroll to position [351, 0]
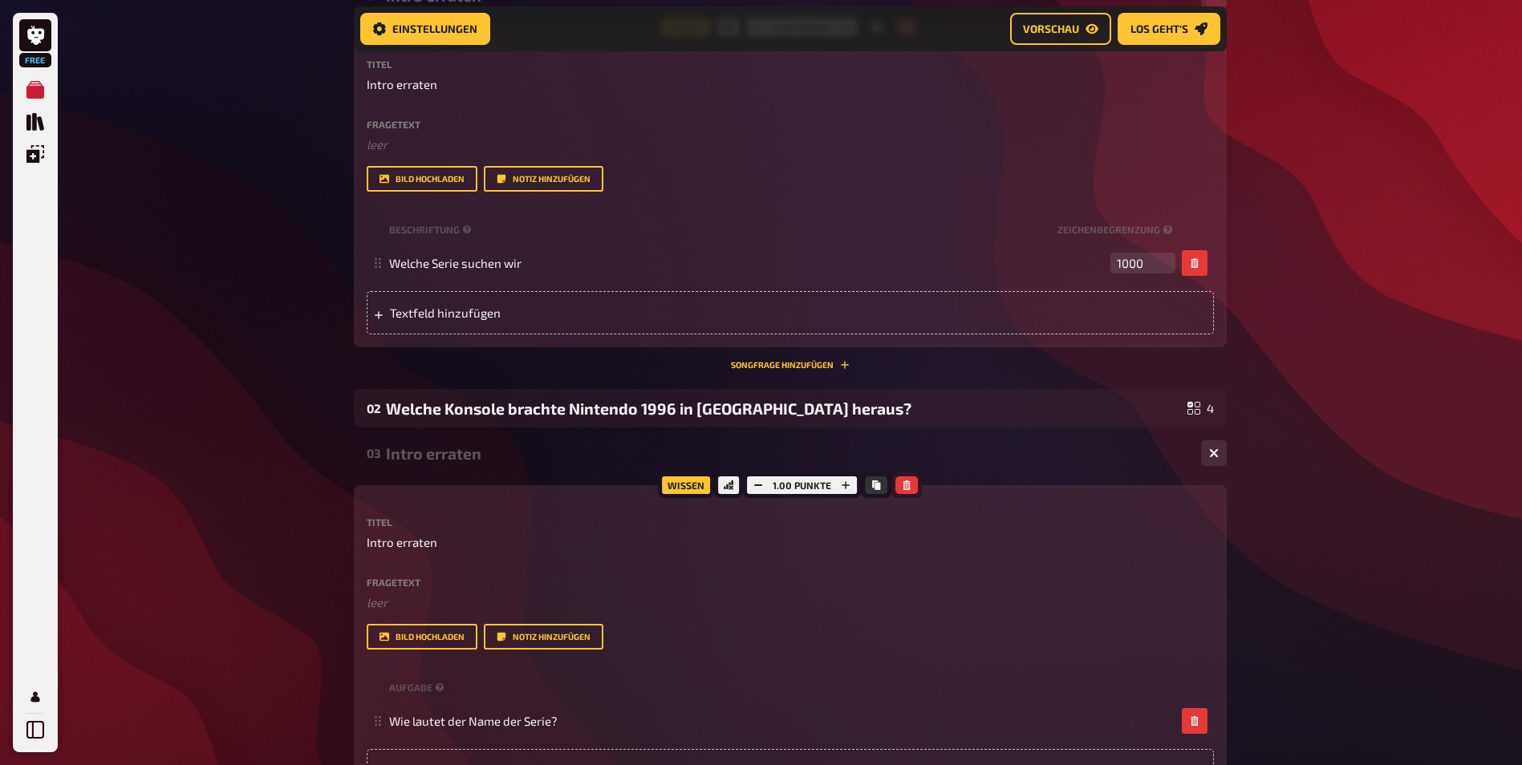
click at [903, 488] on icon "button" at bounding box center [906, 485] width 7 height 10
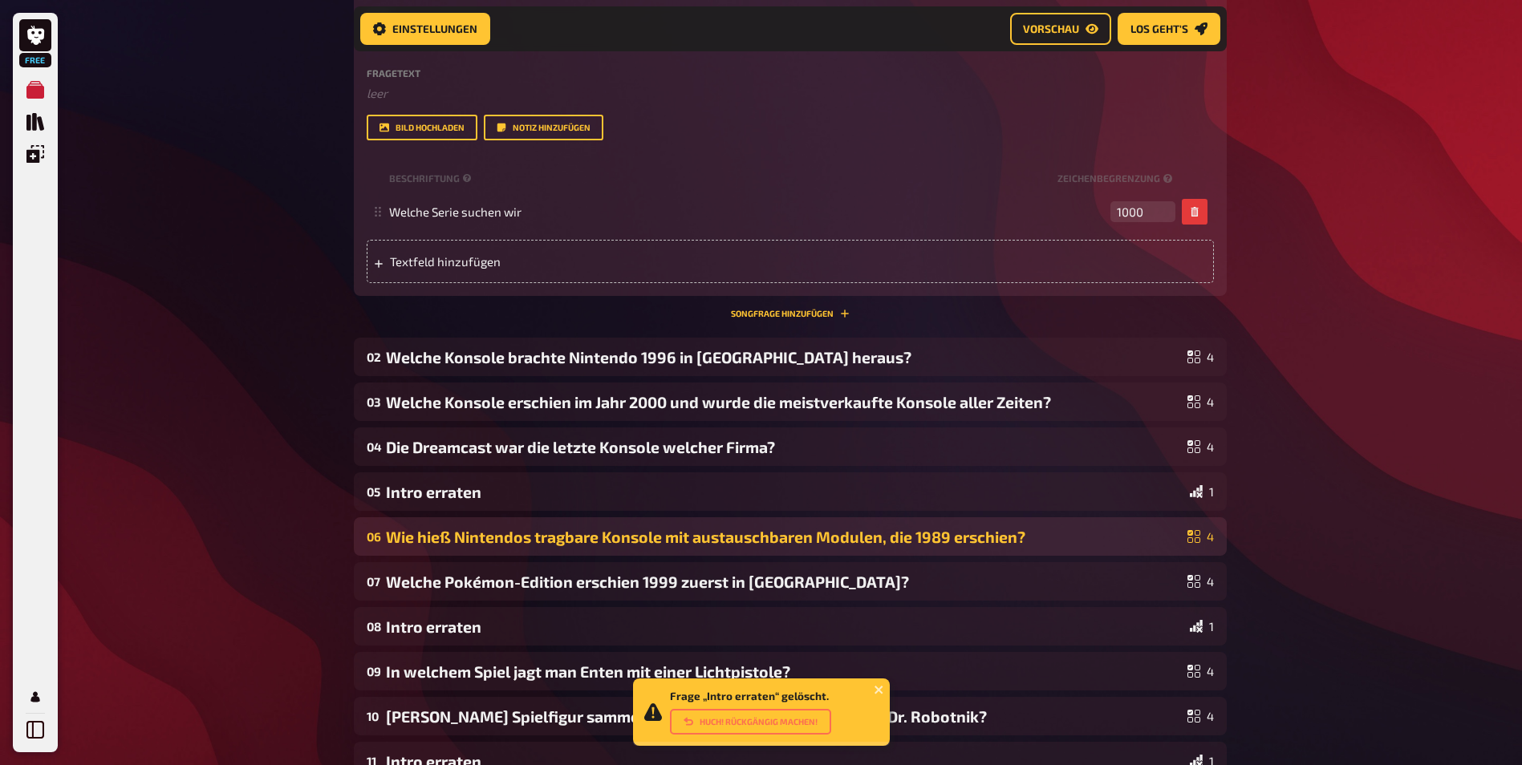
scroll to position [431, 0]
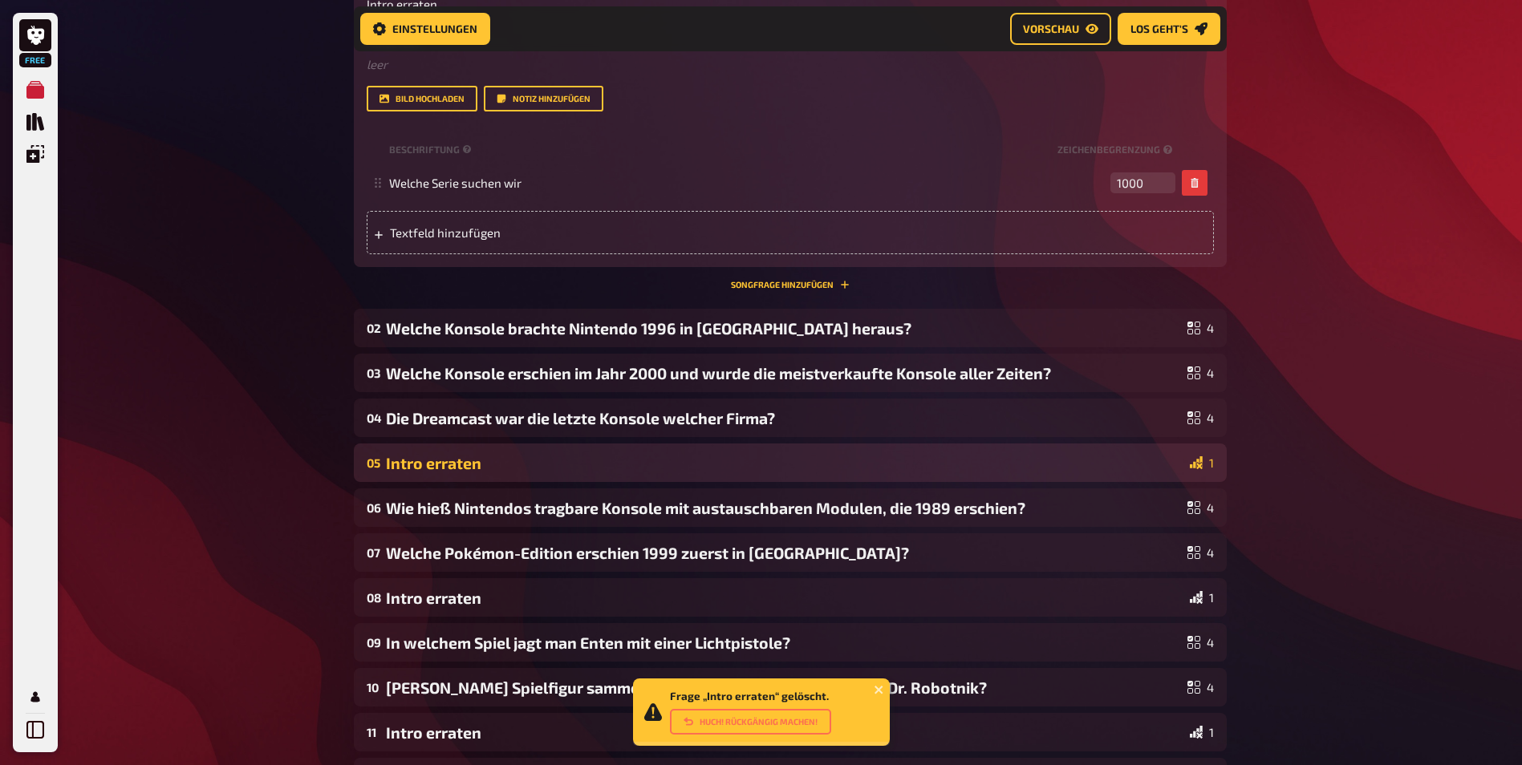
click at [984, 468] on div "Intro erraten" at bounding box center [784, 463] width 797 height 18
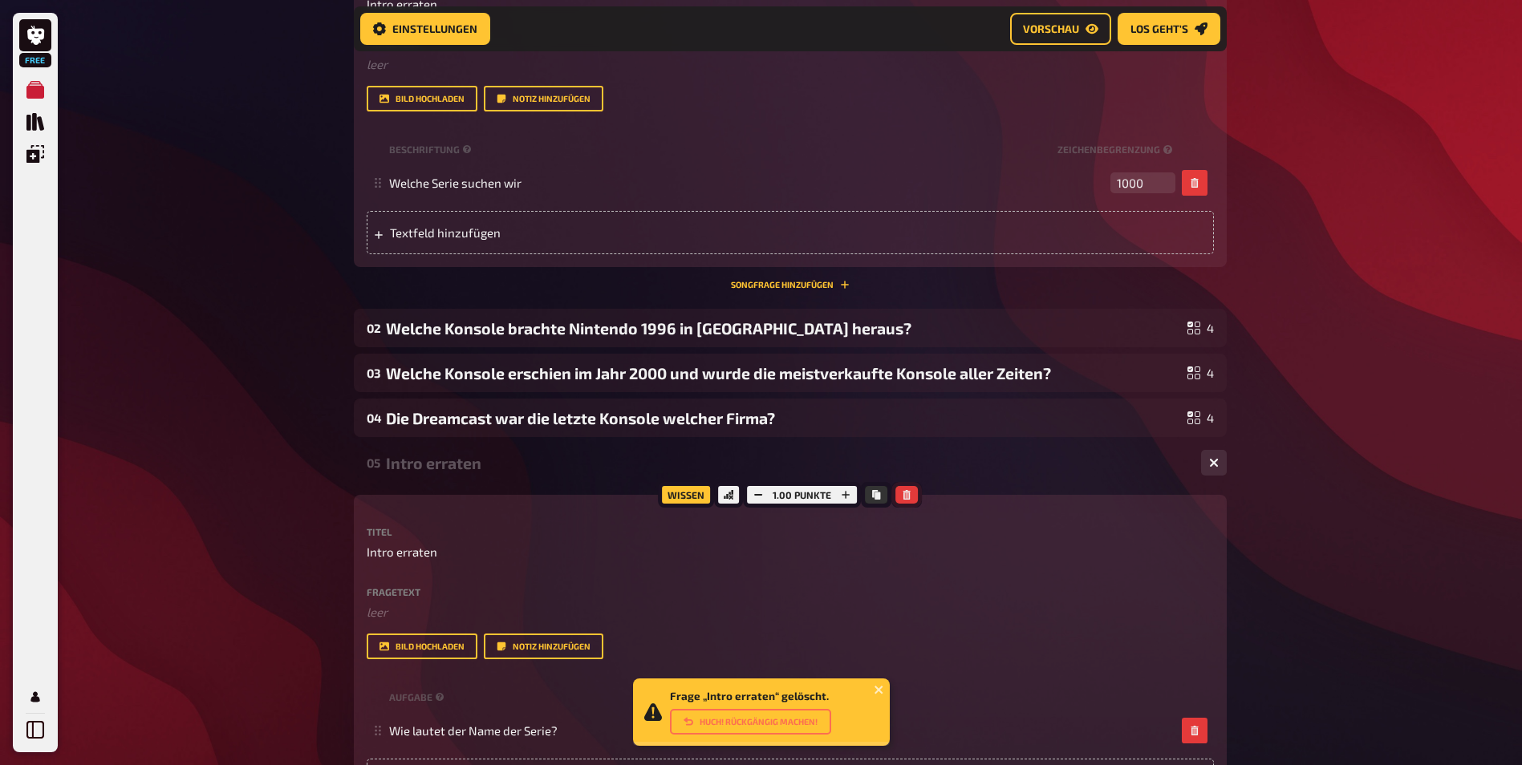
click at [903, 493] on icon "button" at bounding box center [906, 495] width 7 height 10
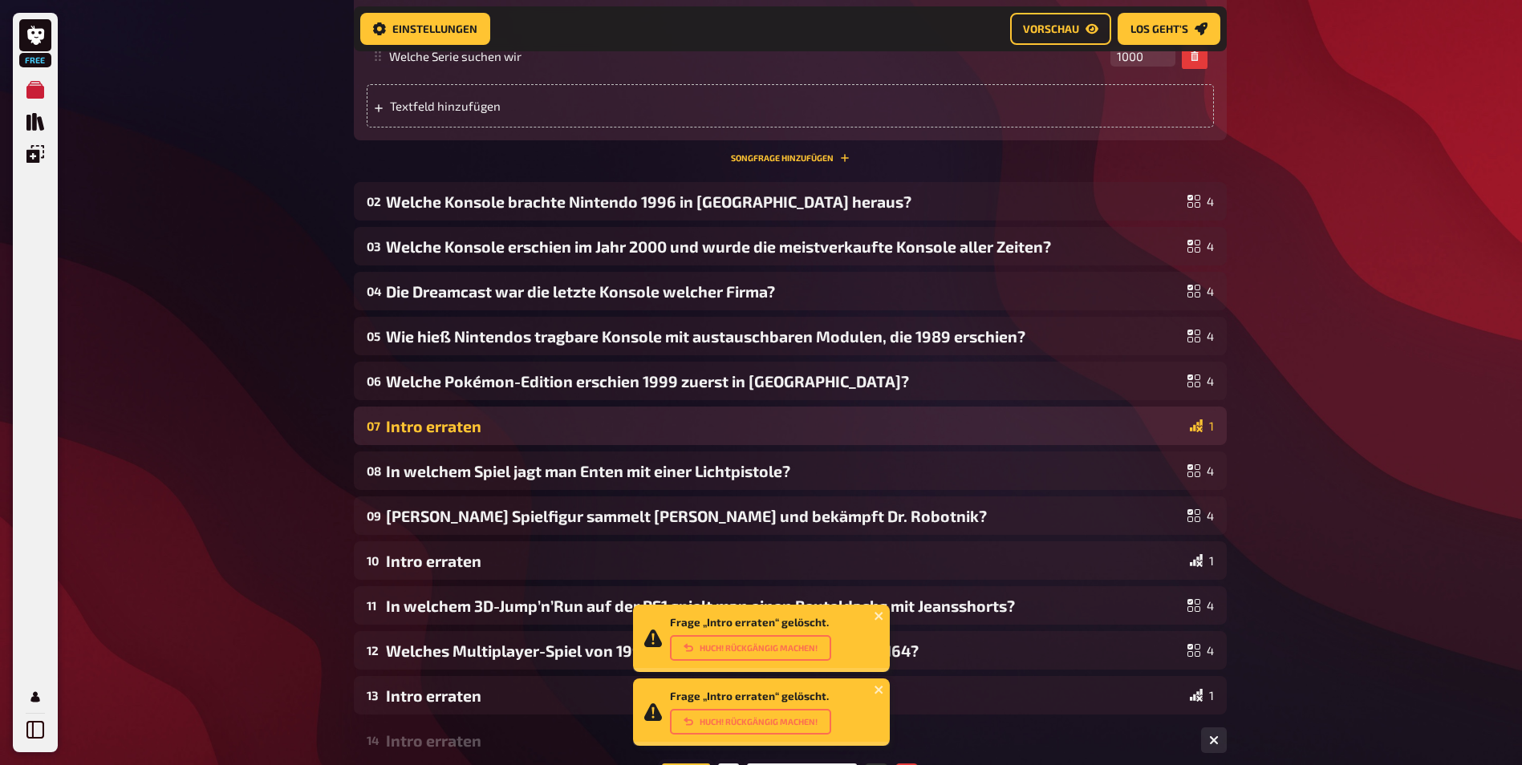
scroll to position [752, 0]
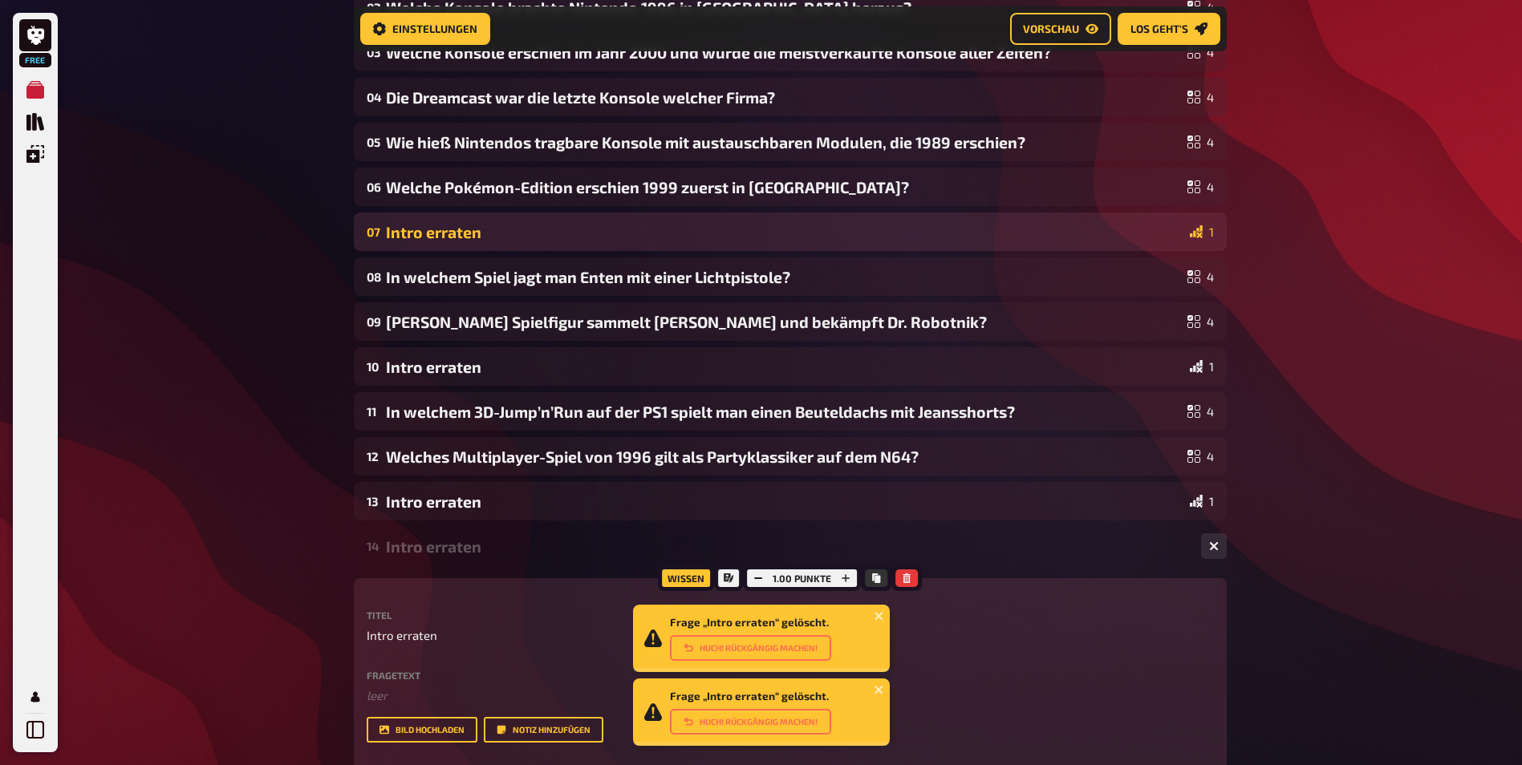
click at [686, 236] on div "Intro erraten" at bounding box center [784, 232] width 797 height 18
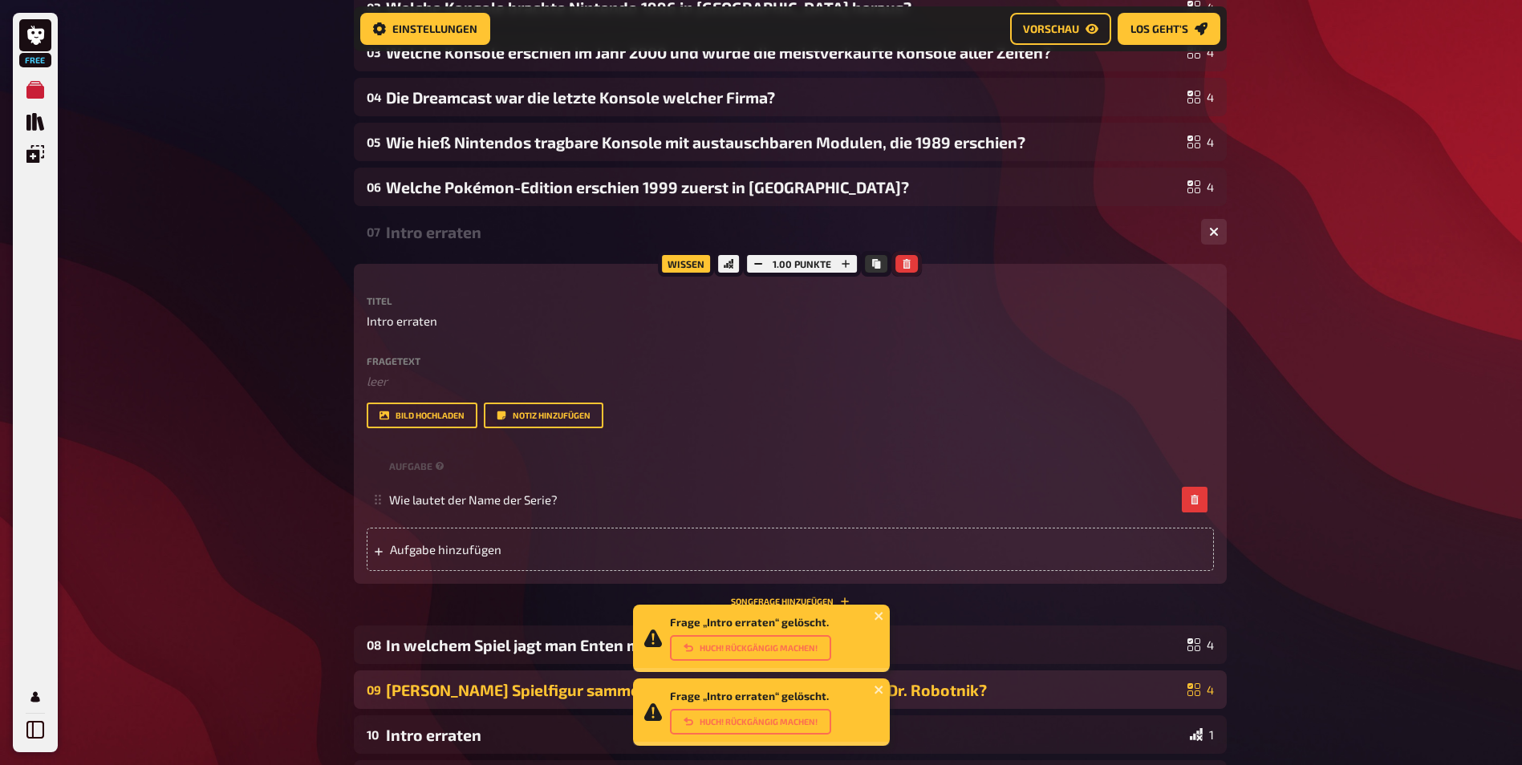
click at [905, 266] on icon "button" at bounding box center [907, 264] width 10 height 10
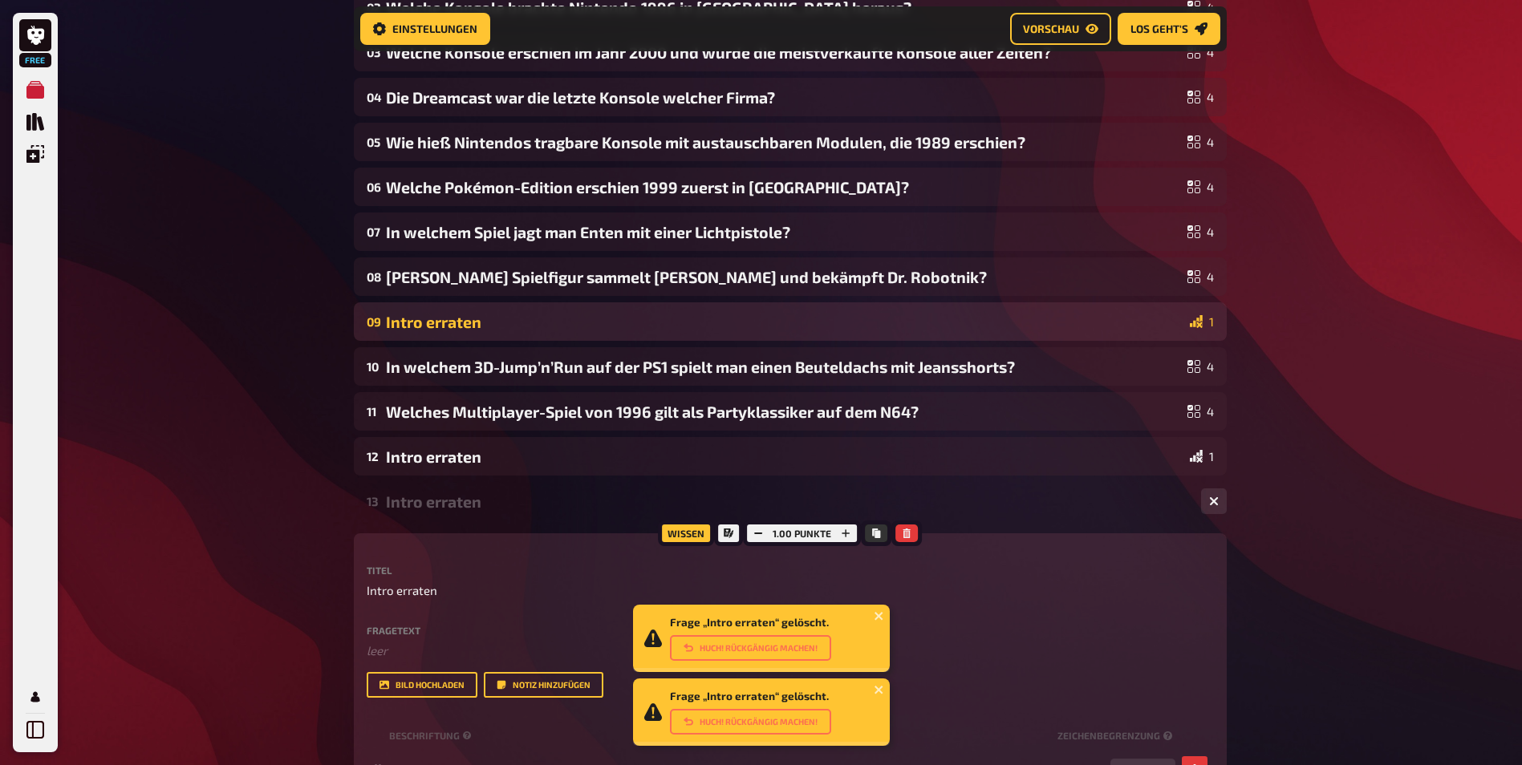
click at [539, 320] on div "Intro erraten" at bounding box center [784, 322] width 797 height 18
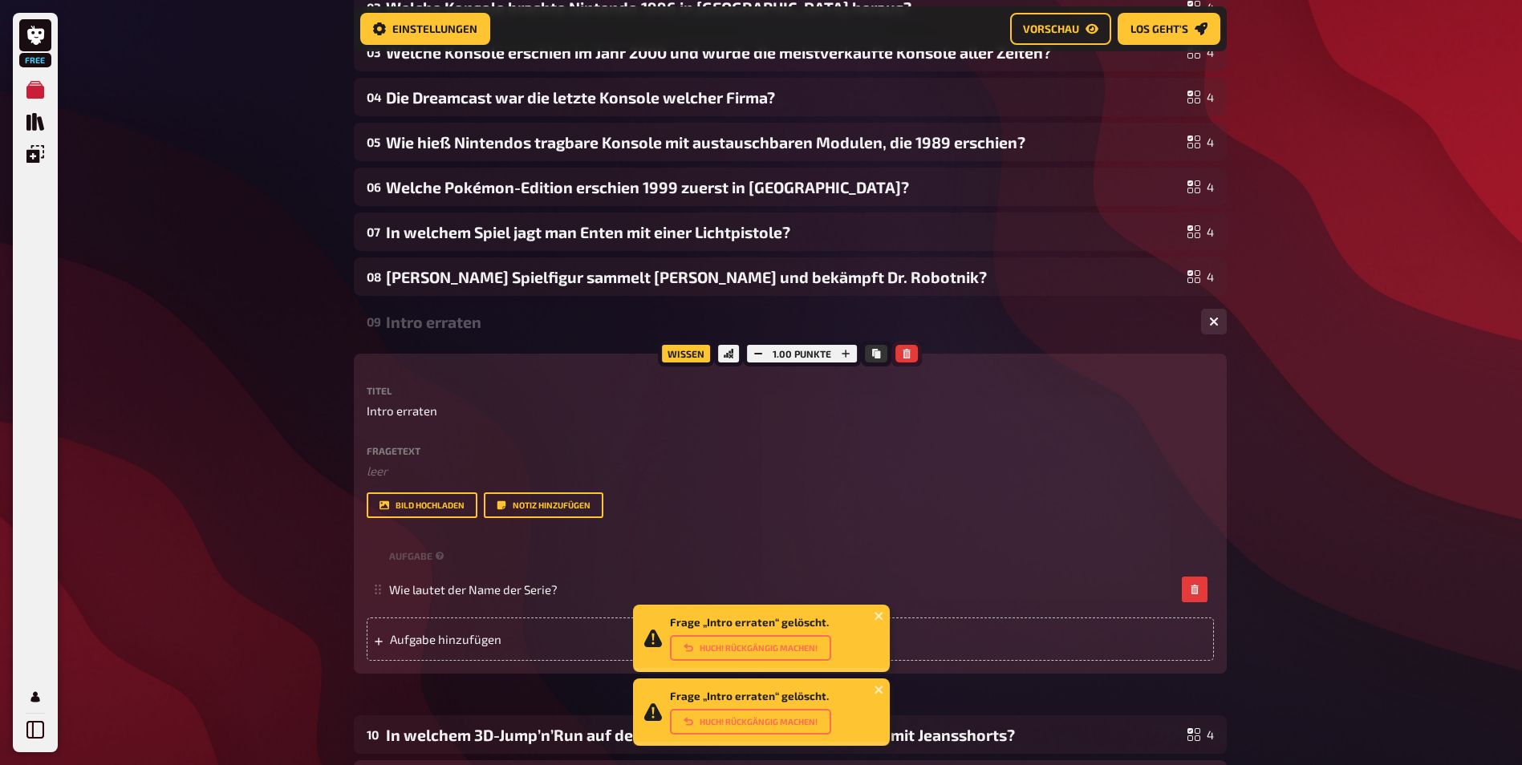
click at [899, 355] on button "button" at bounding box center [906, 354] width 22 height 18
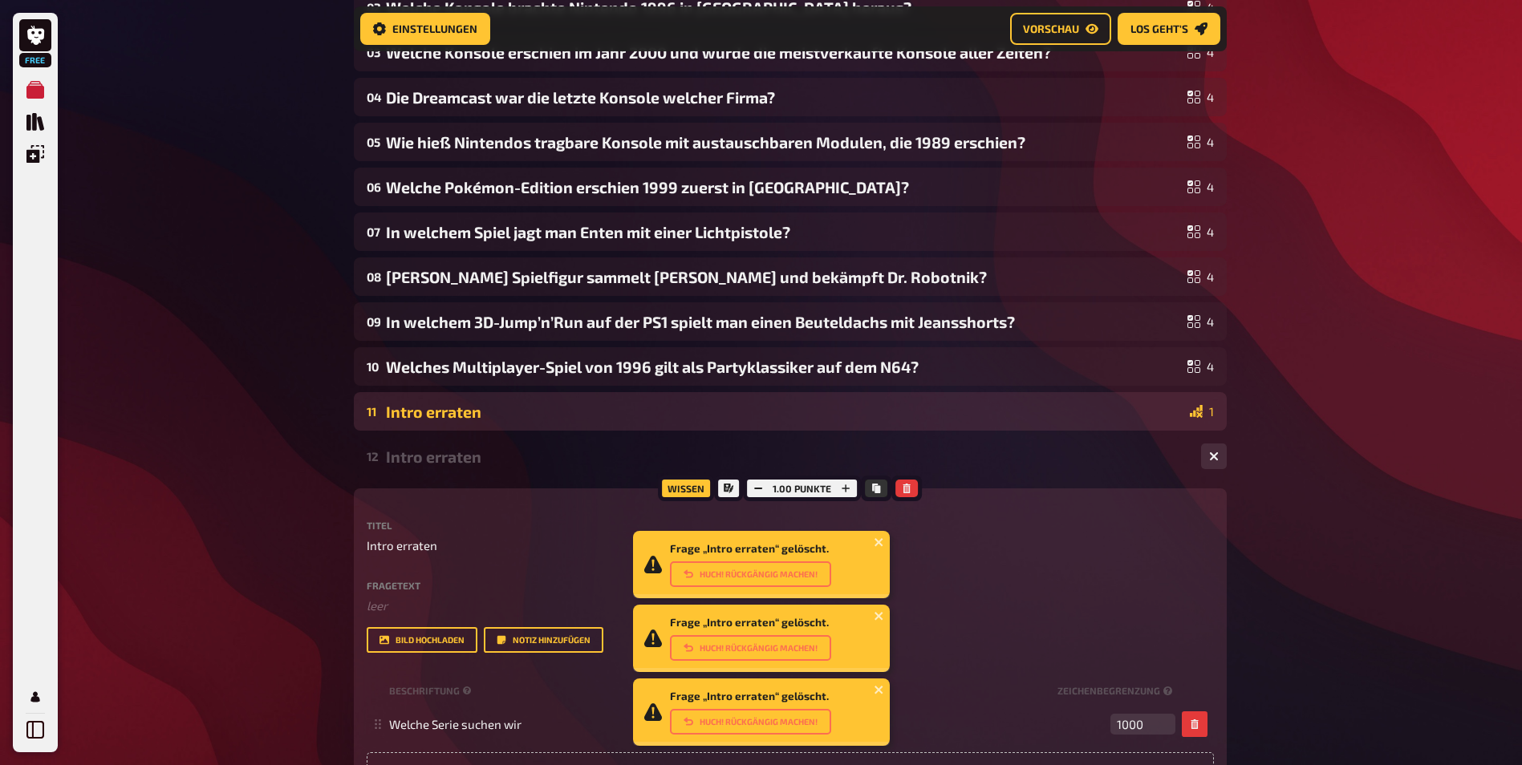
click at [557, 412] on div "Intro erraten" at bounding box center [784, 412] width 797 height 18
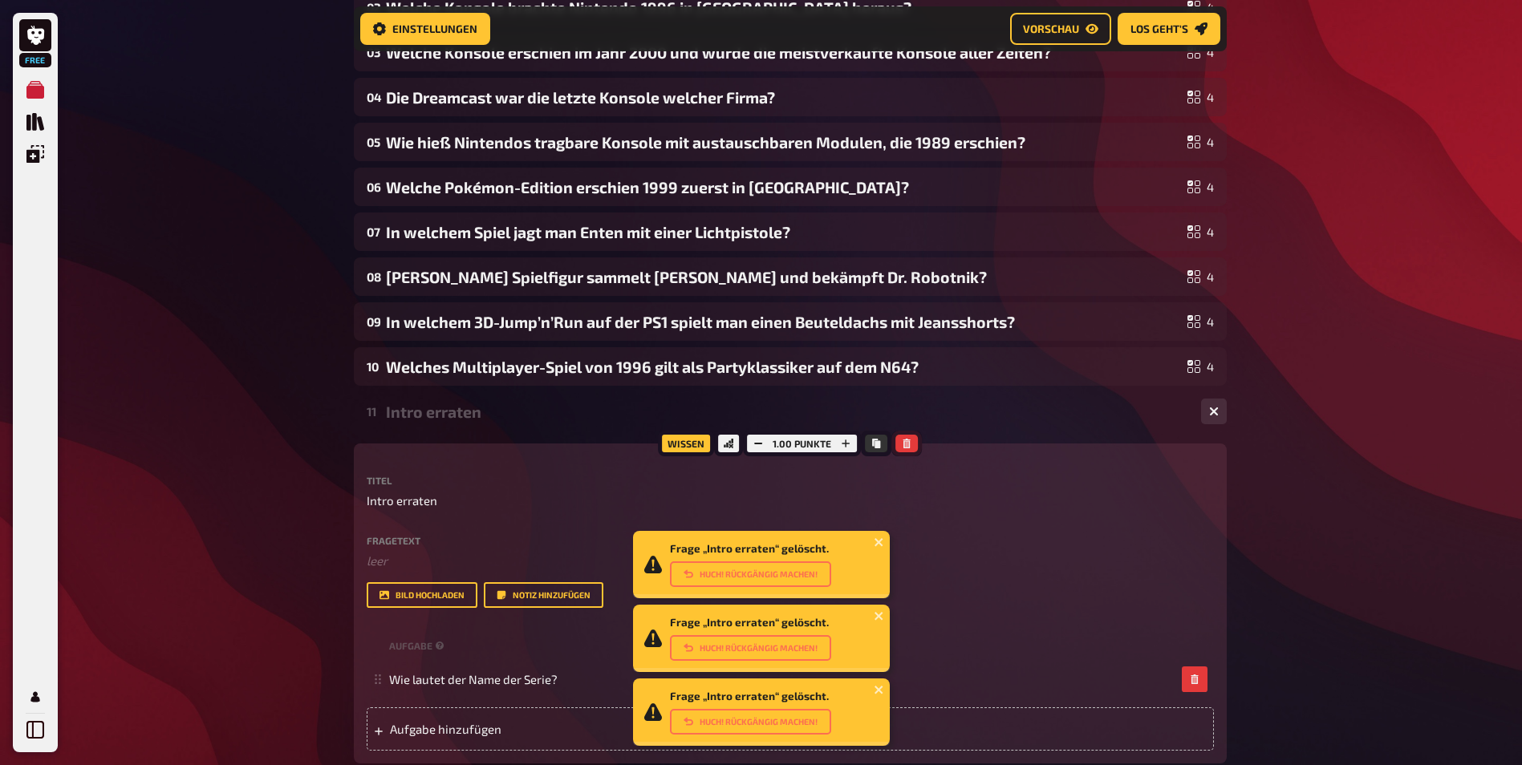
click at [902, 443] on icon "button" at bounding box center [907, 444] width 10 height 10
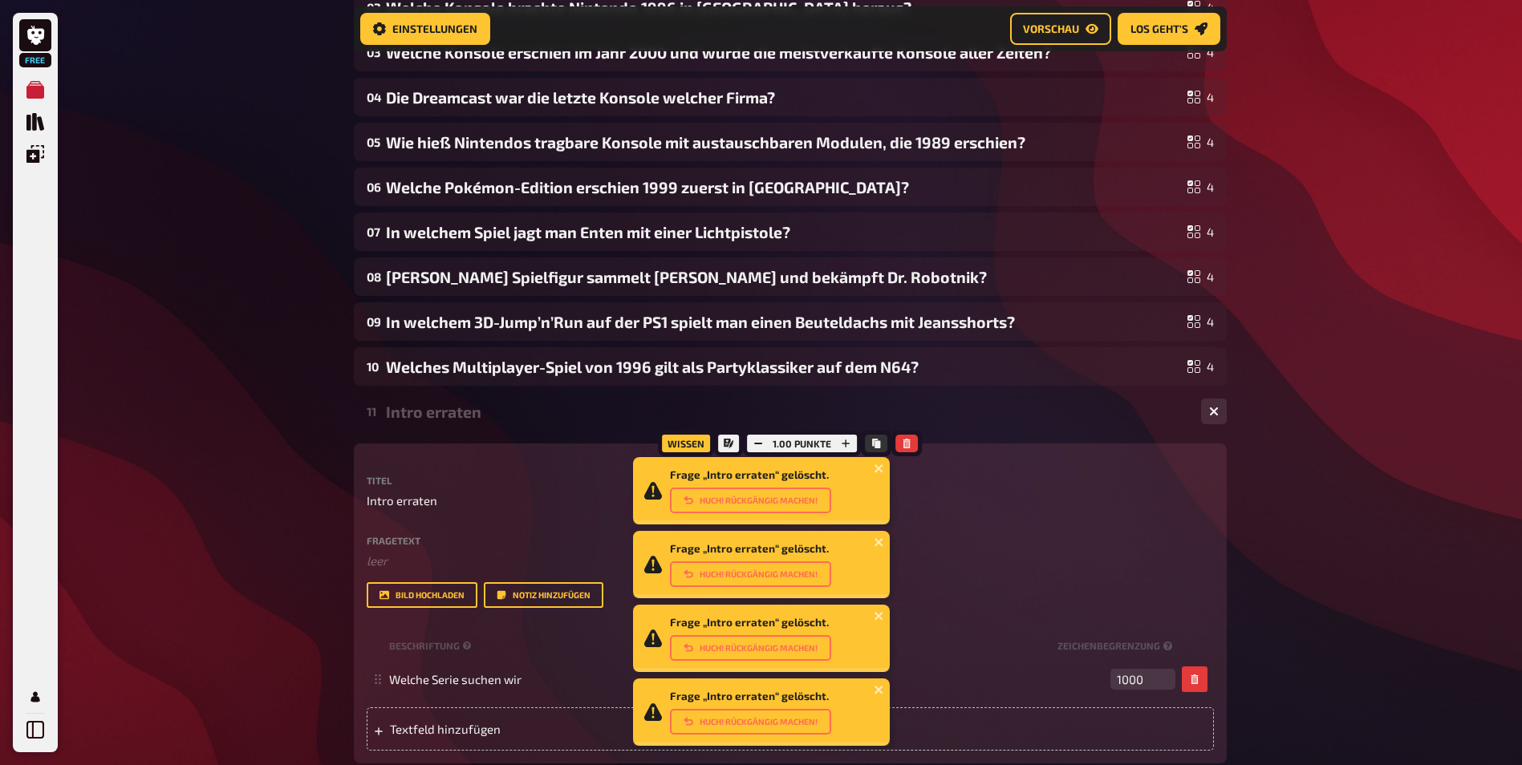
click at [143, 399] on div "Free Meine Quizze Quiz Sammlung Einblendungen Mein Konto Frage „Intro erraten“ …" at bounding box center [761, 754] width 1522 height 3013
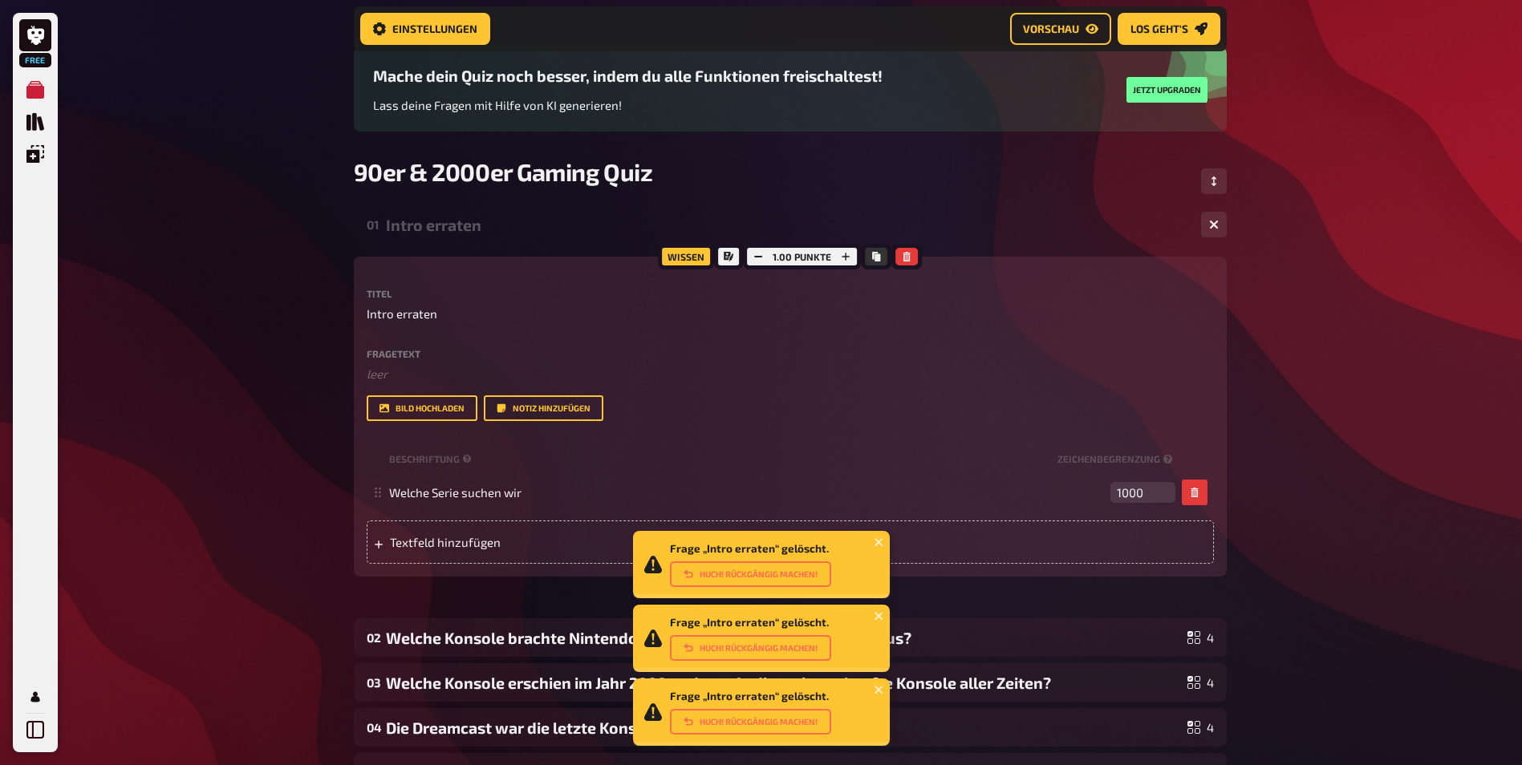
scroll to position [30, 0]
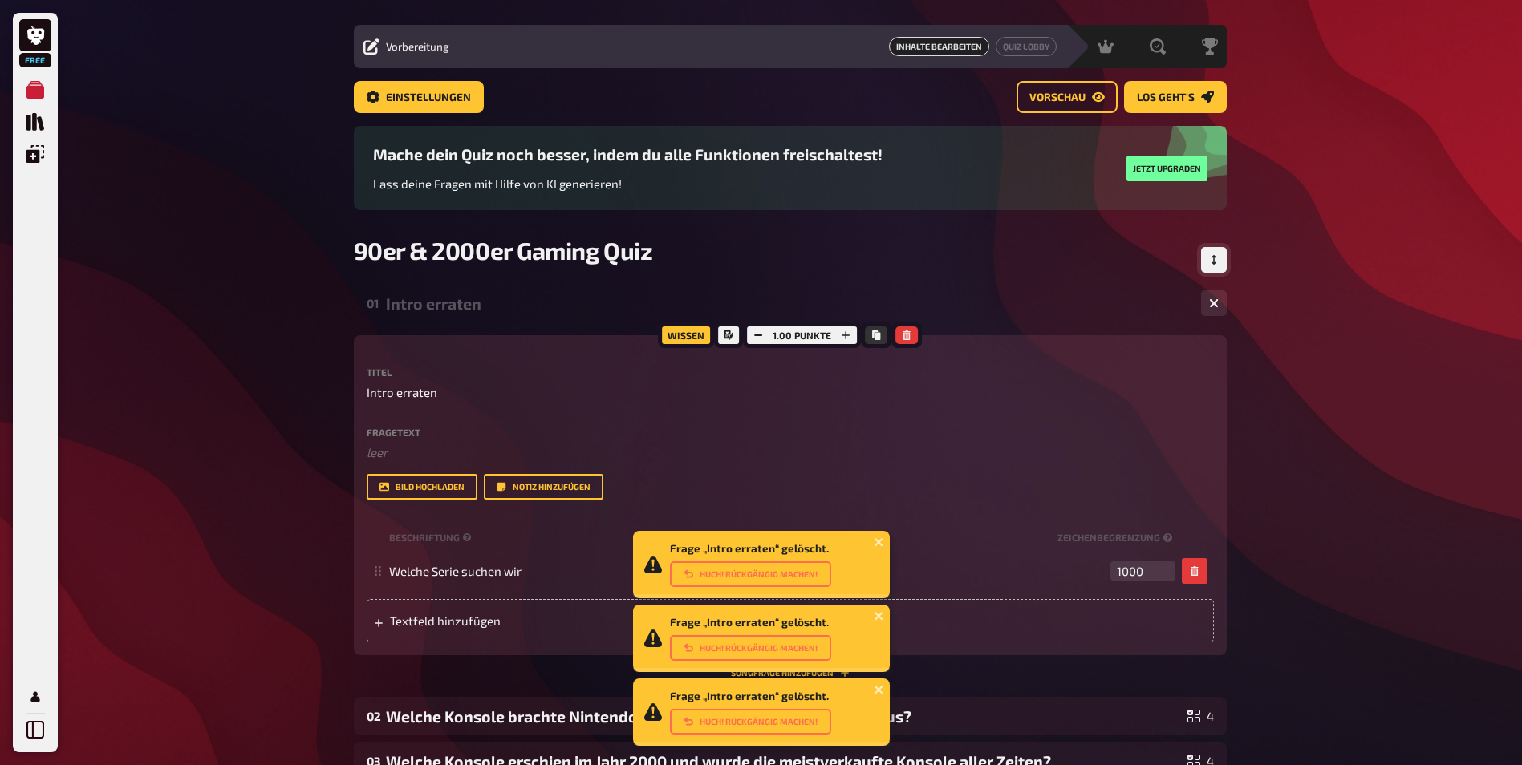
click at [1214, 259] on icon "Reihenfolge anpassen" at bounding box center [1214, 260] width 10 height 10
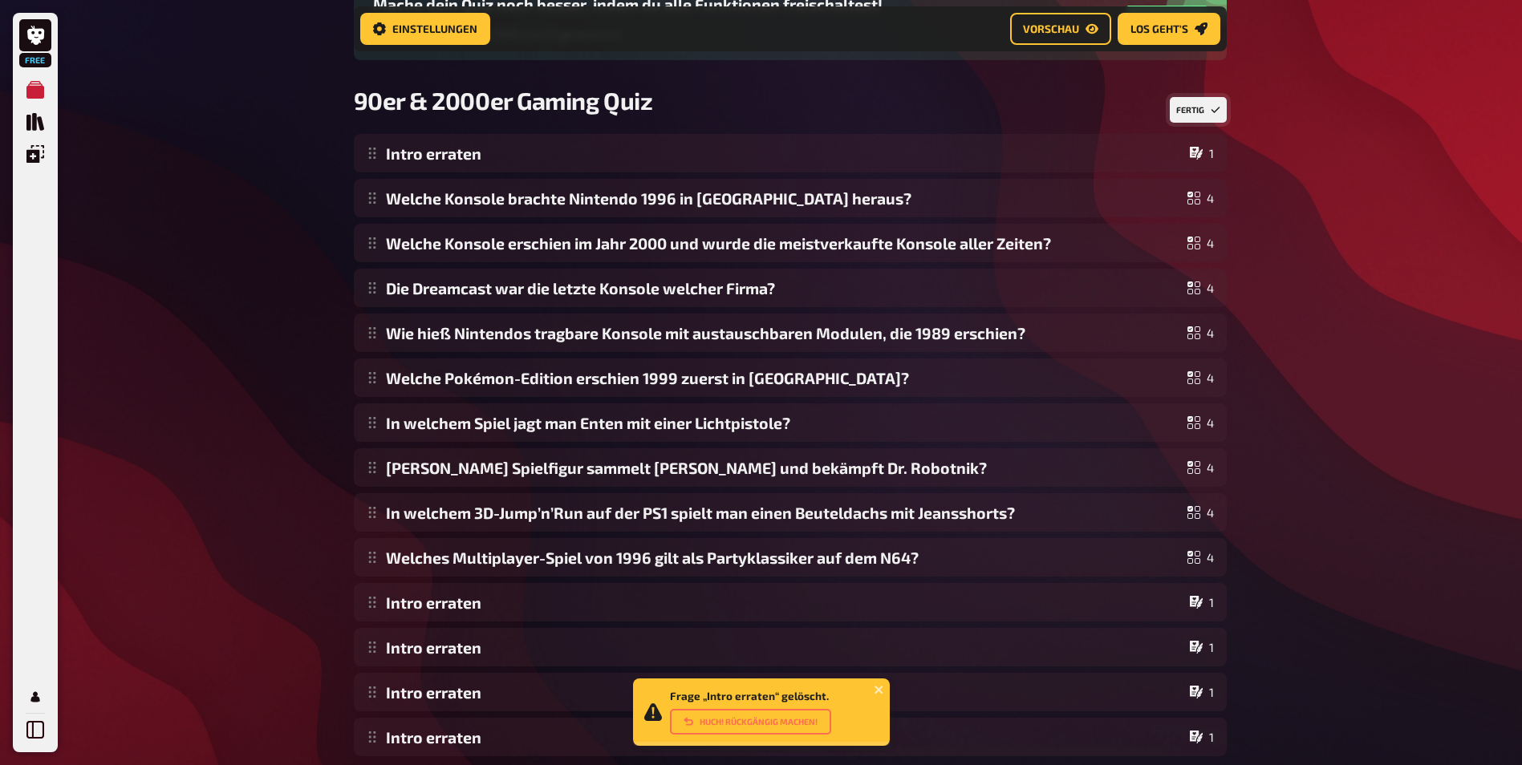
scroll to position [203, 0]
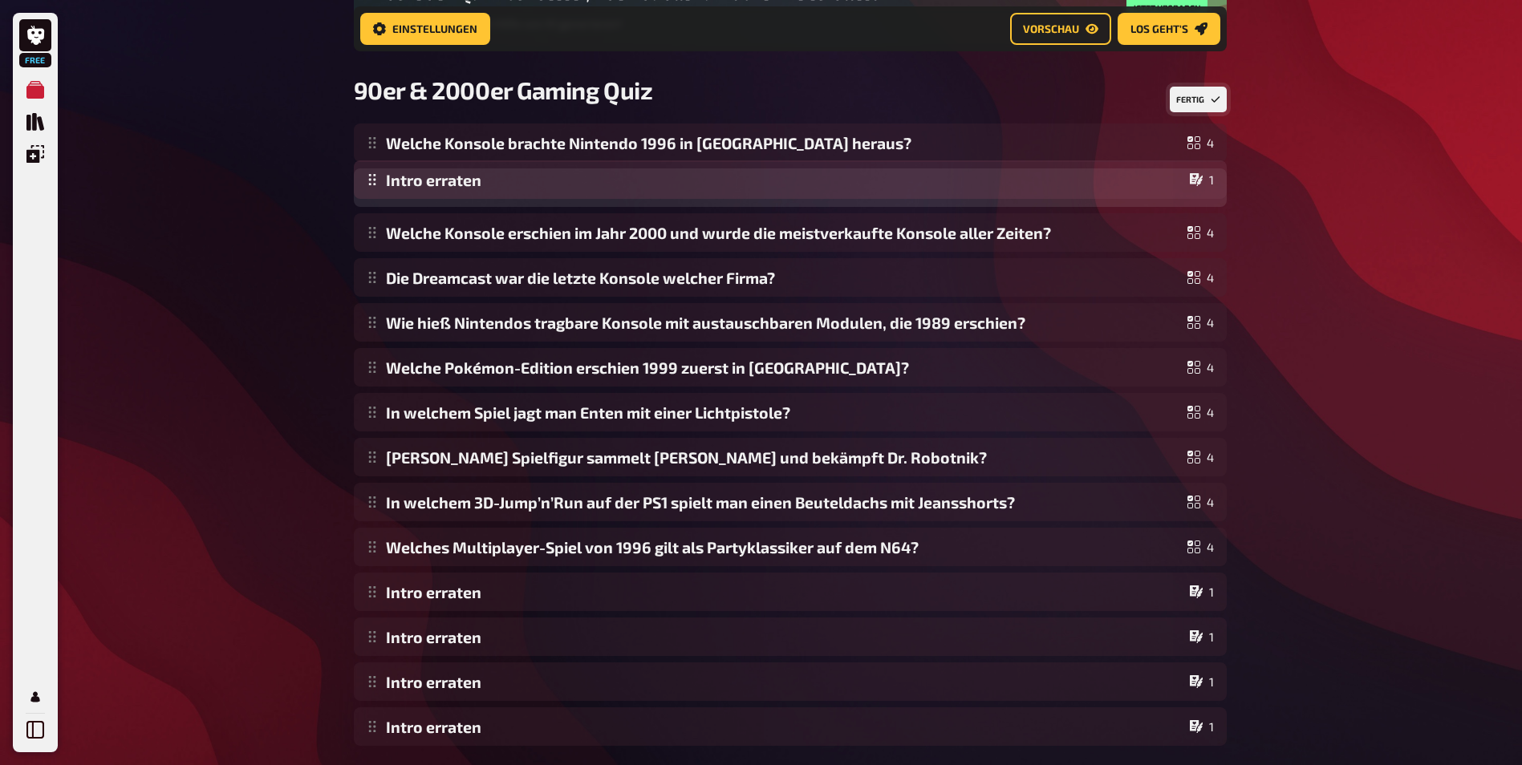
drag, startPoint x: 728, startPoint y: 140, endPoint x: 740, endPoint y: 177, distance: 38.8
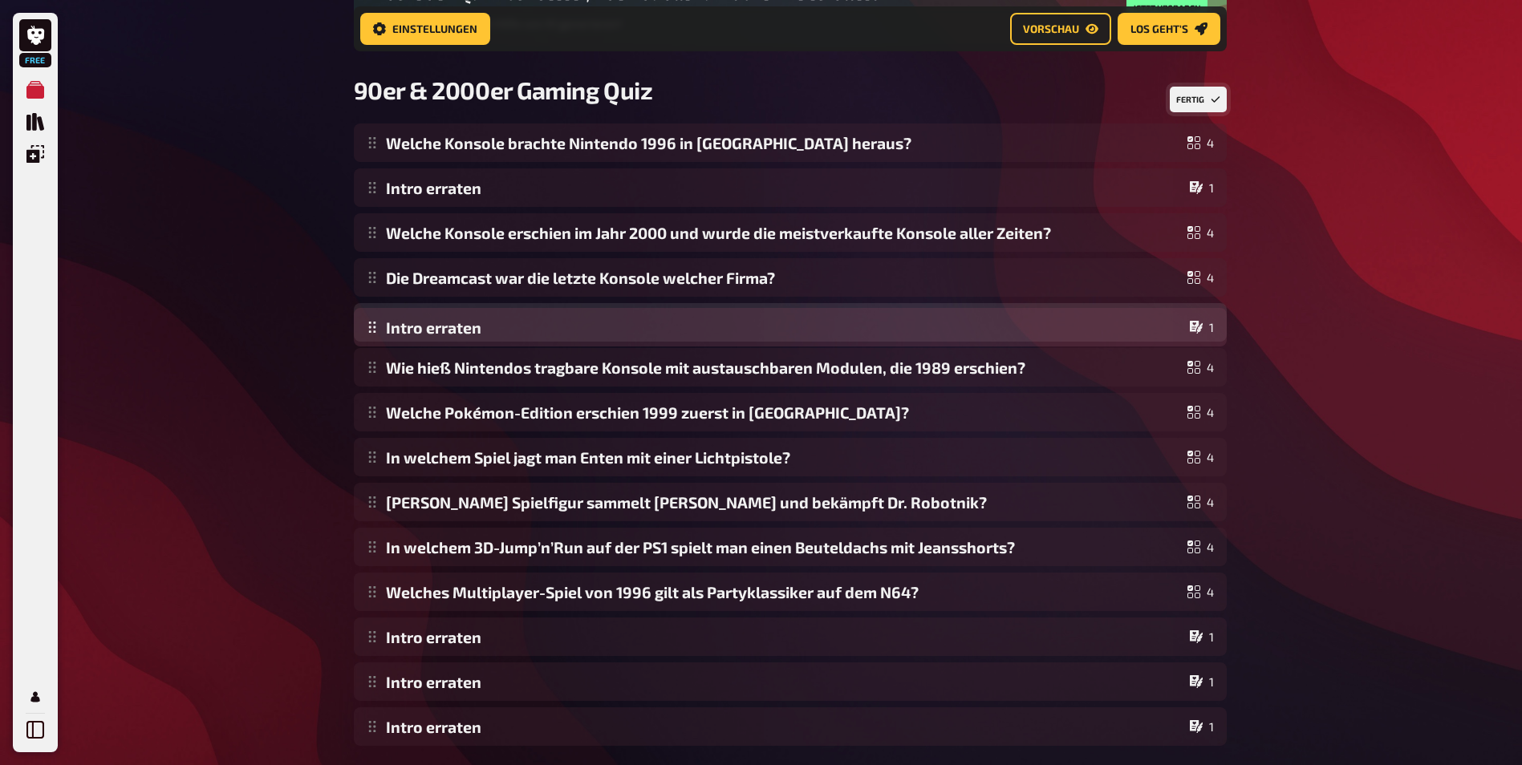
drag, startPoint x: 529, startPoint y: 598, endPoint x: 533, endPoint y: 334, distance: 264.8
click at [533, 334] on div "Welche Konsole brachte Nintendo 1996 in Europa heraus? 4 Intro erraten 1 Welche…" at bounding box center [790, 435] width 873 height 622
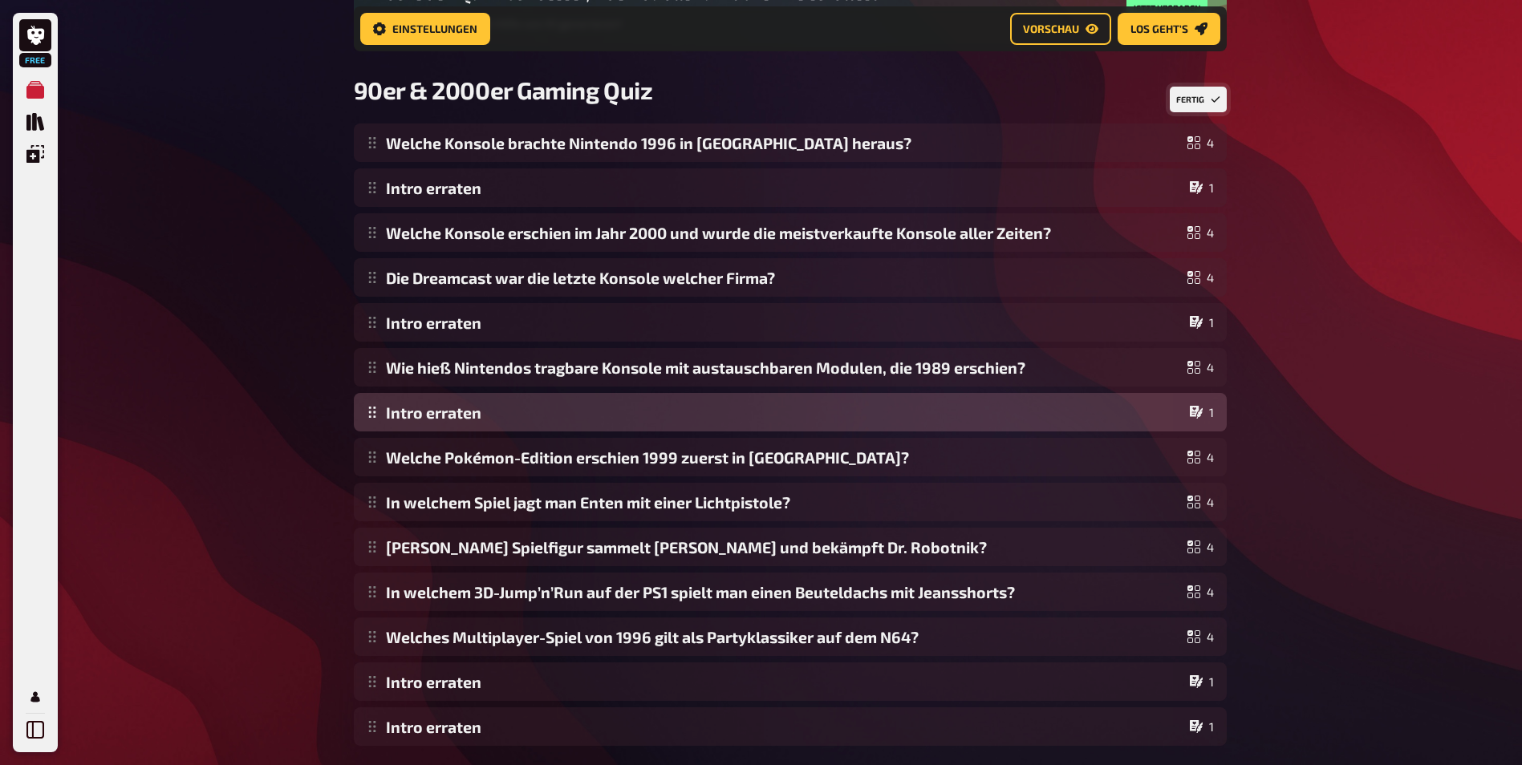
drag, startPoint x: 479, startPoint y: 647, endPoint x: 501, endPoint y: 428, distance: 220.1
click at [501, 428] on div "Welche Konsole brachte Nintendo 1996 in Europa heraus? 4 Intro erraten 1 Welche…" at bounding box center [790, 435] width 873 height 622
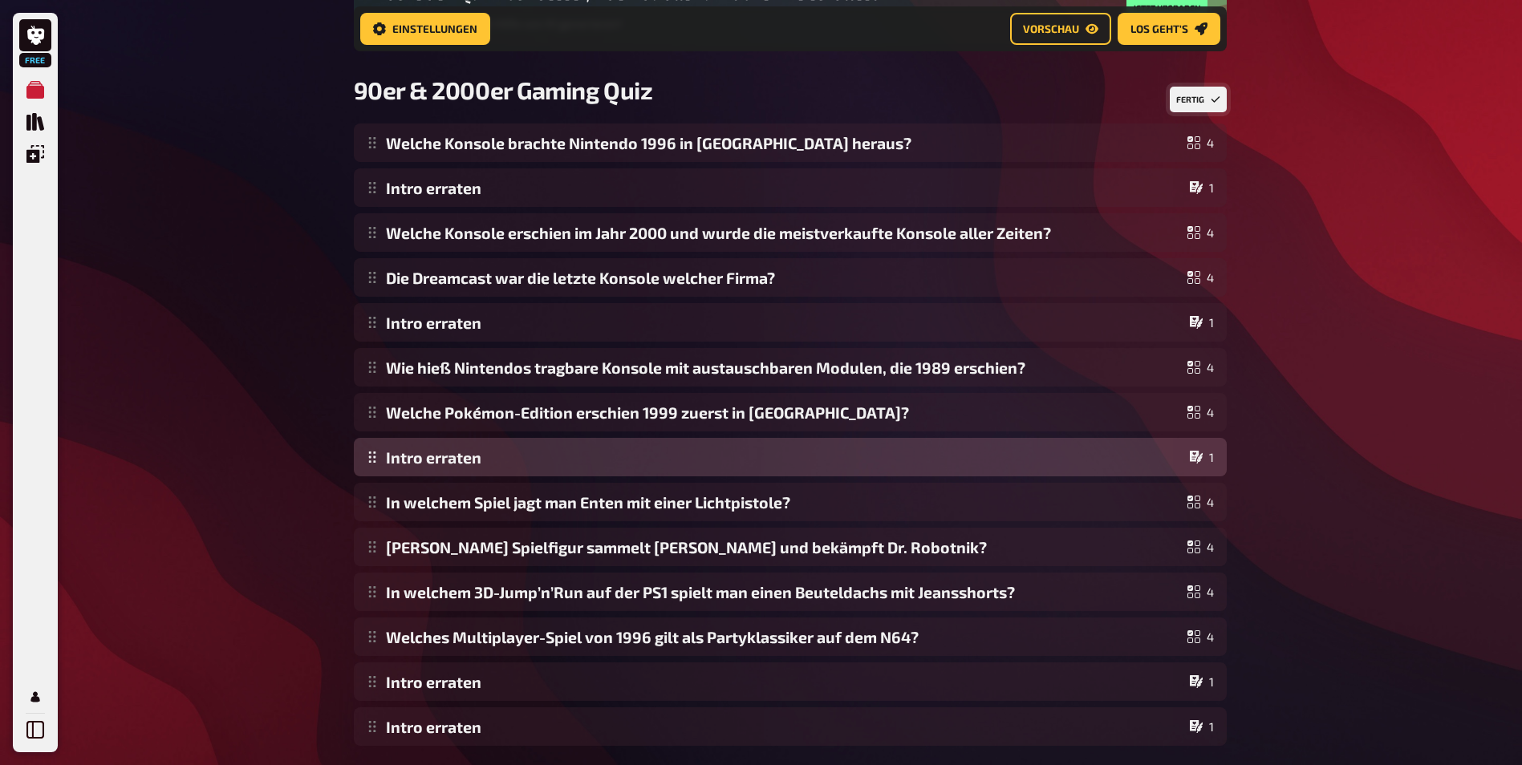
drag, startPoint x: 493, startPoint y: 418, endPoint x: 493, endPoint y: 456, distance: 37.7
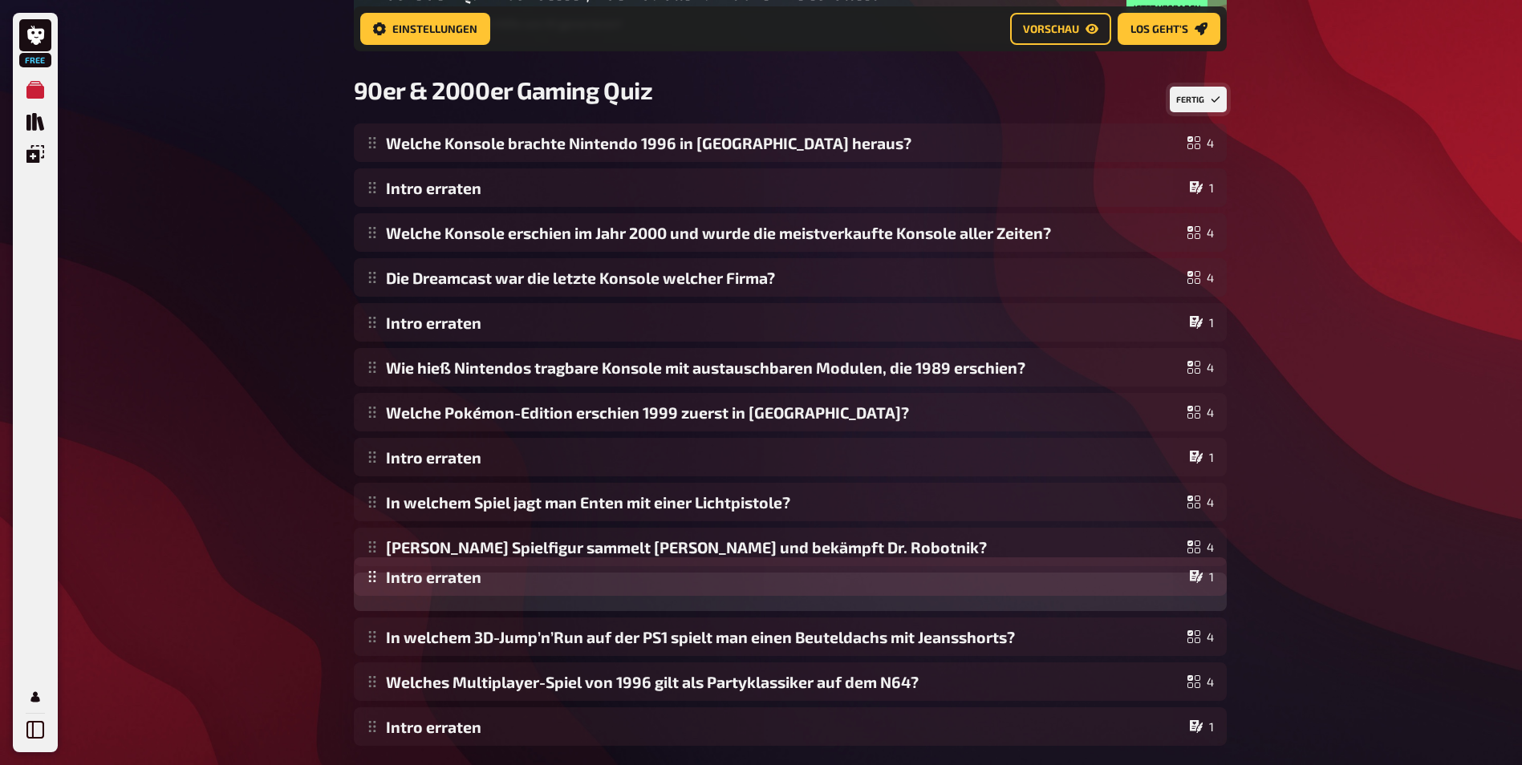
drag, startPoint x: 464, startPoint y: 692, endPoint x: 472, endPoint y: 587, distance: 105.5
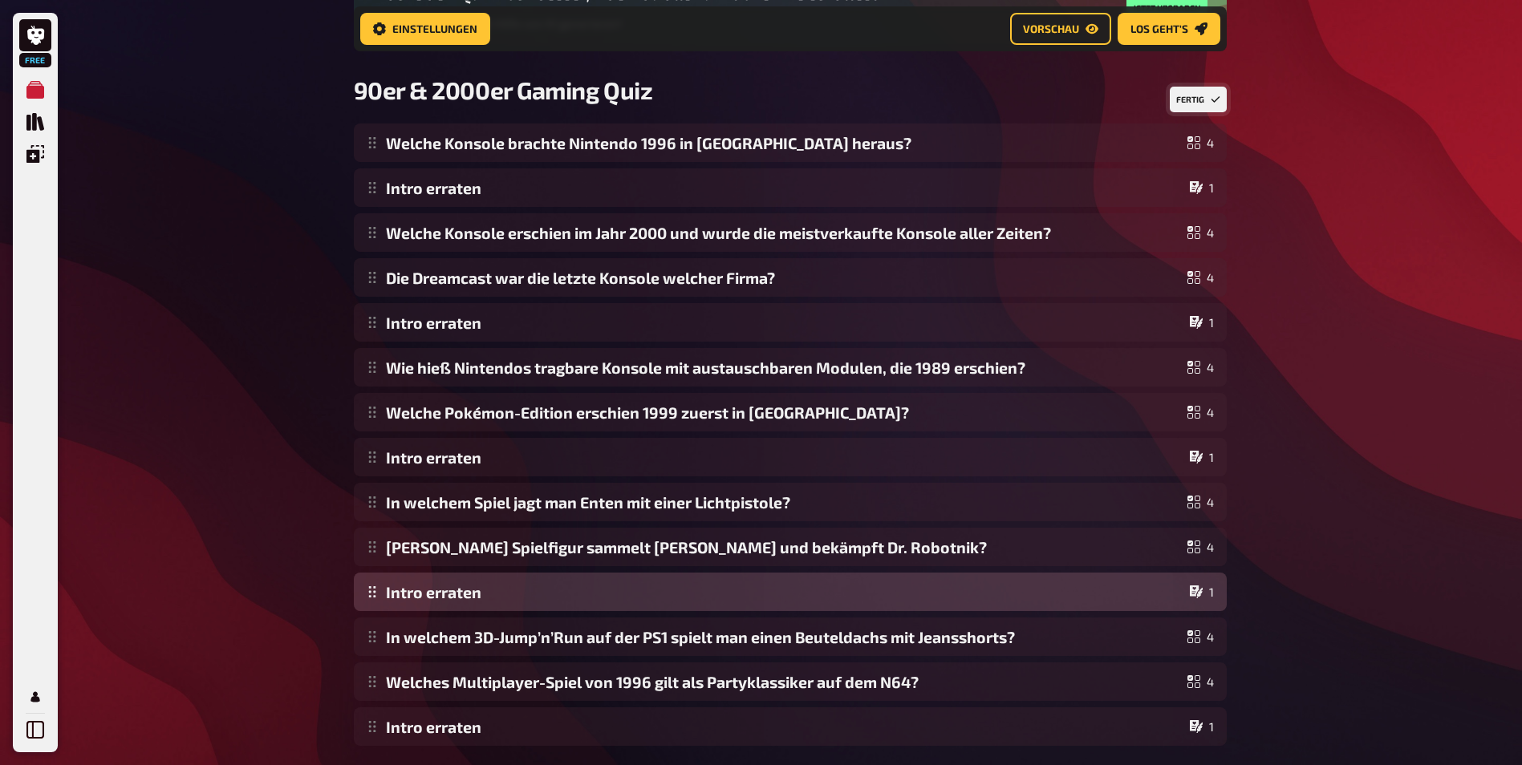
click at [472, 587] on div "Welche Konsole brachte Nintendo 1996 in Europa heraus? 4 Intro erraten 1 Welche…" at bounding box center [790, 435] width 873 height 622
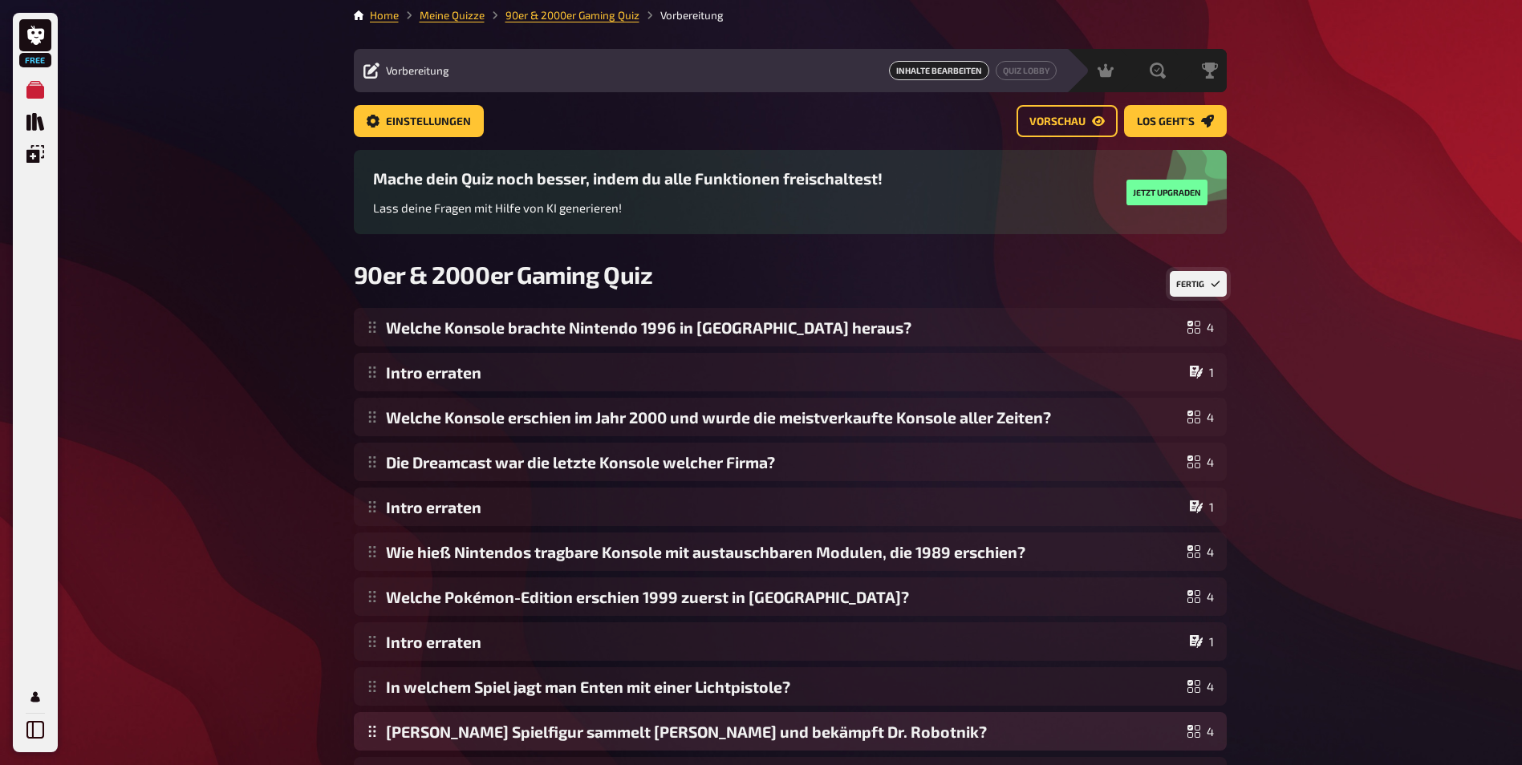
scroll to position [0, 0]
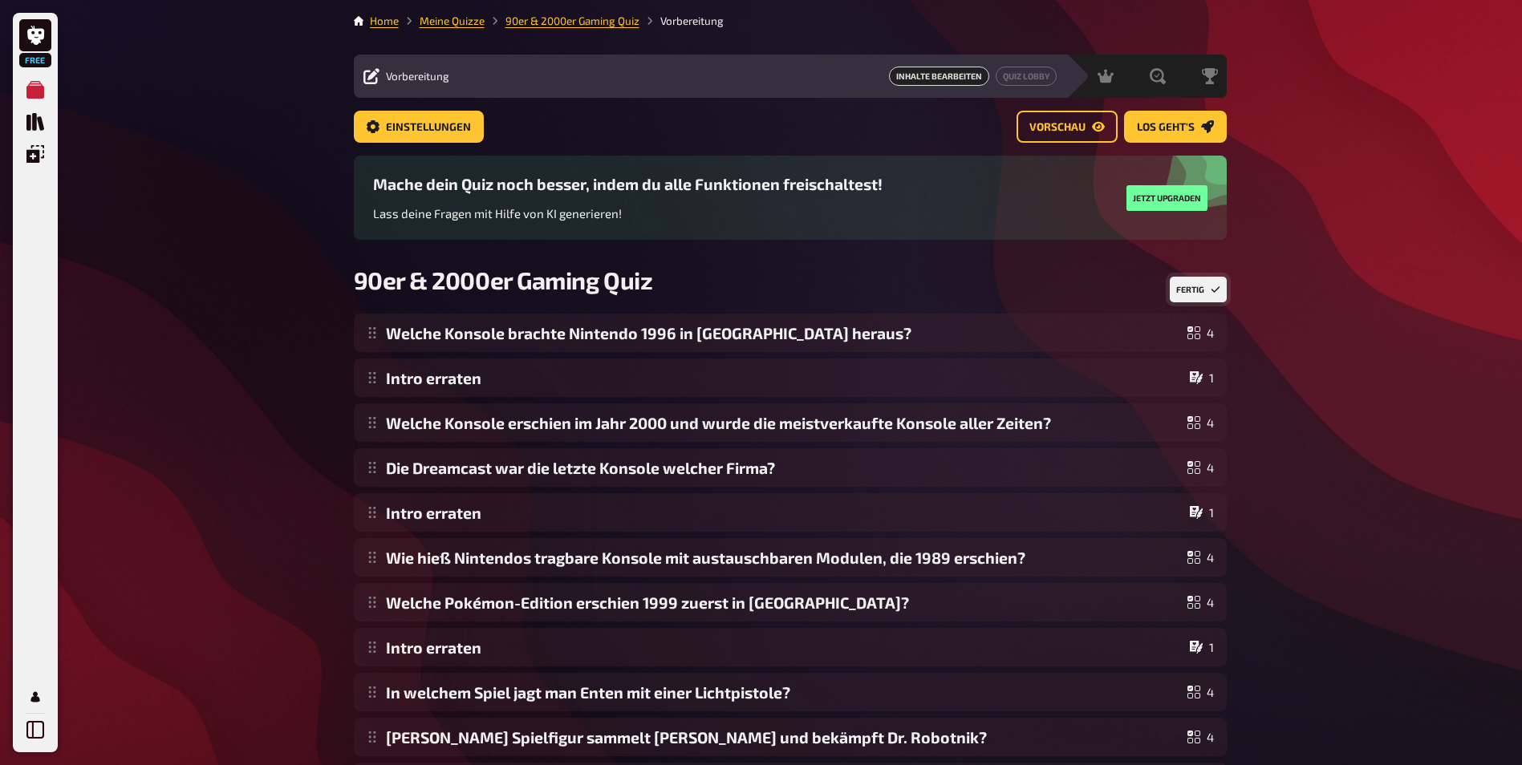
click at [243, 349] on div "Free Meine Quizze Quiz Sammlung Einblendungen Mein Konto Home Meine Quizze 90er…" at bounding box center [761, 506] width 1522 height 1013
click at [1185, 130] on span "Los geht's" at bounding box center [1166, 127] width 58 height 11
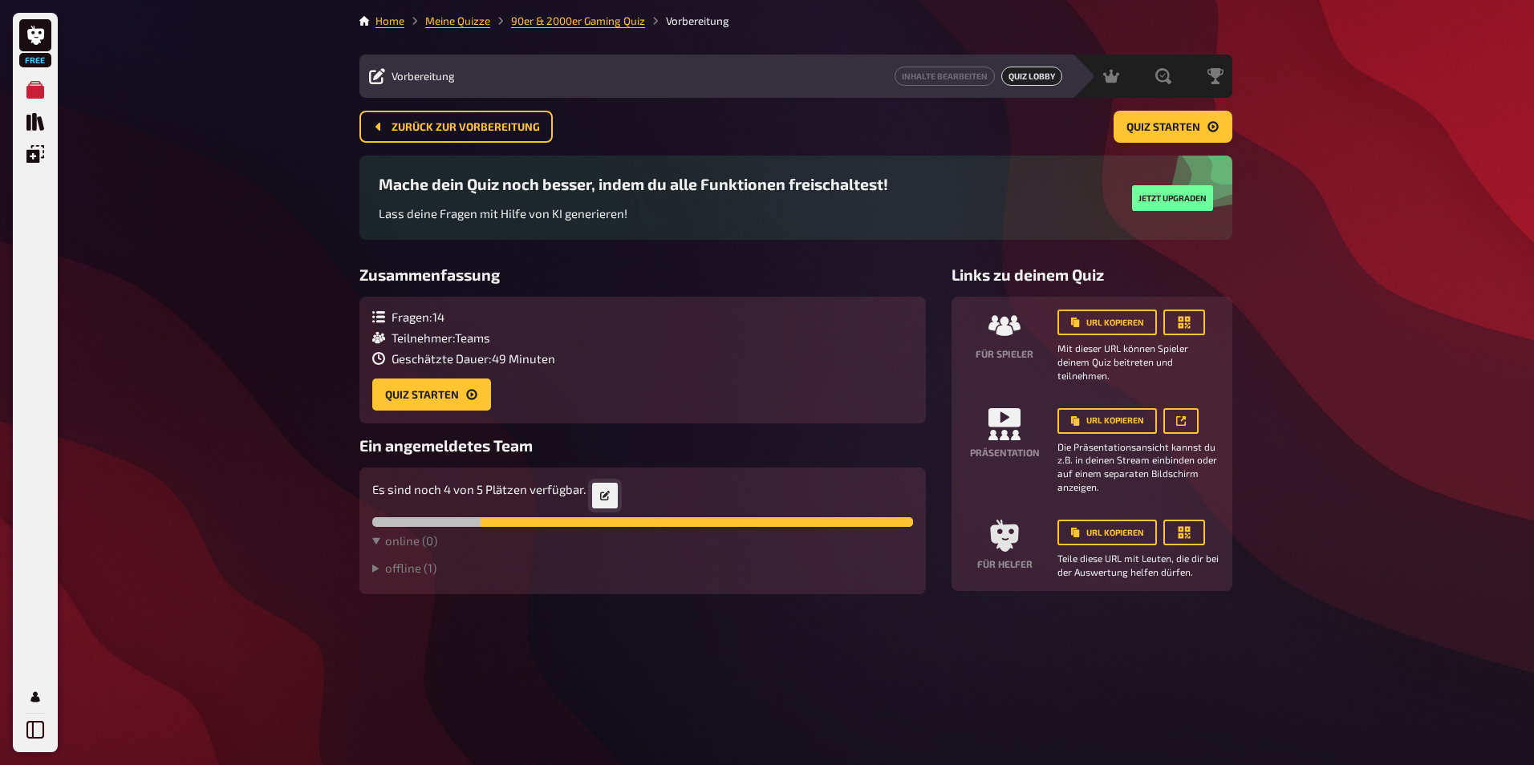
click at [600, 493] on icon at bounding box center [605, 496] width 10 height 10
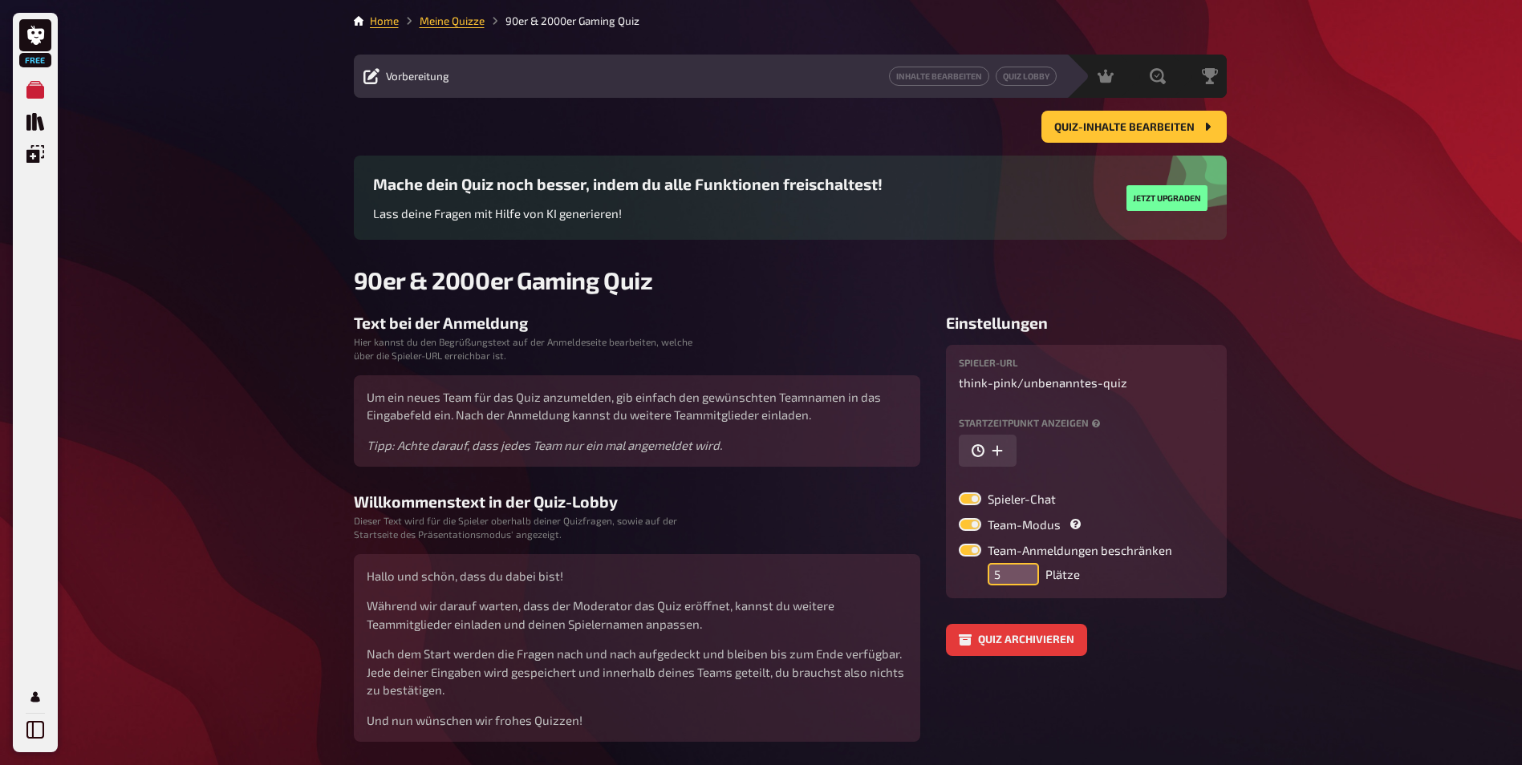
click at [1003, 573] on input "5" at bounding box center [1012, 574] width 51 height 22
click at [973, 552] on label at bounding box center [970, 550] width 22 height 13
click at [959, 544] on input "Team-Anmeldungen beschränken" at bounding box center [958, 543] width 1 height 1
checkbox input "false"
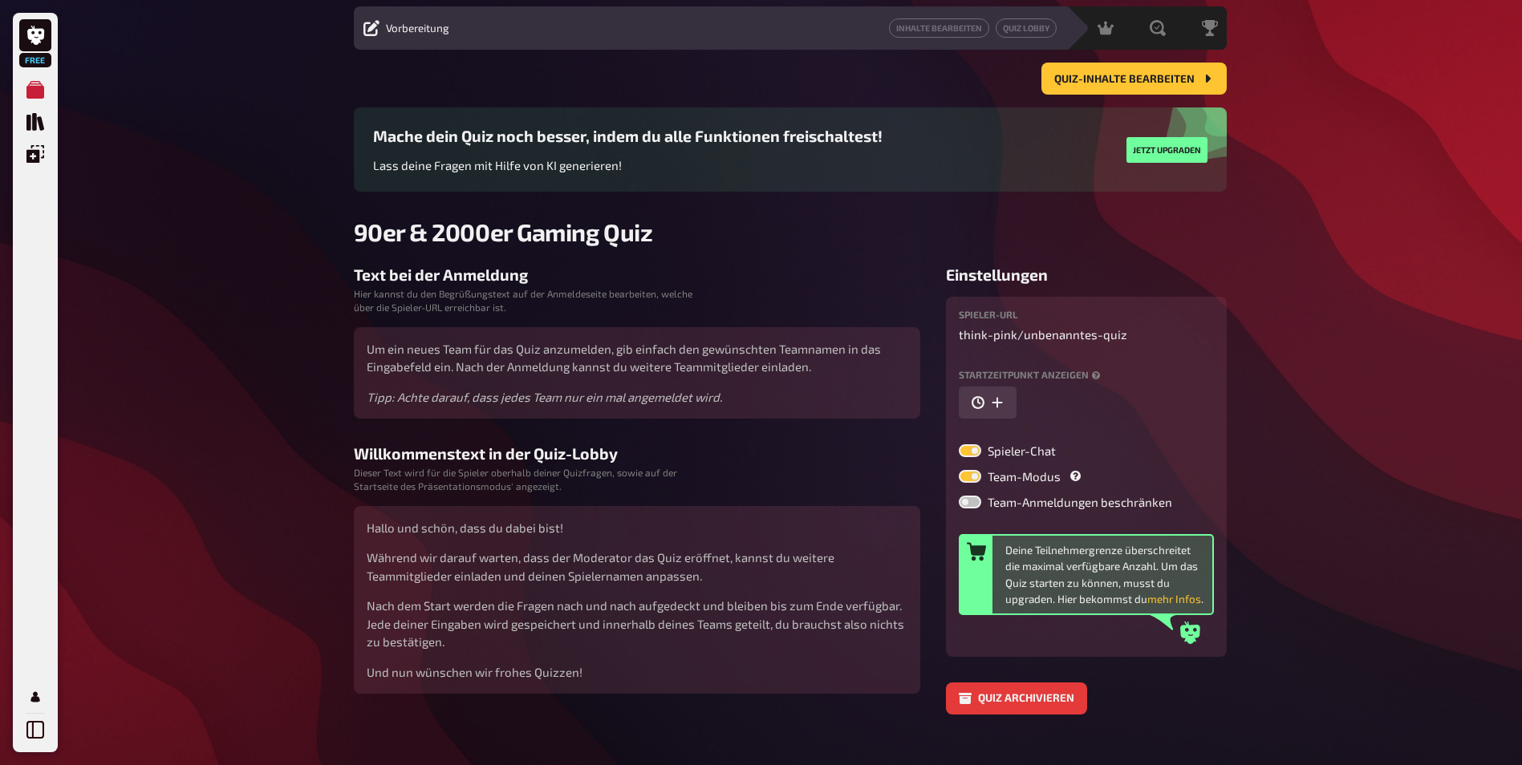
scroll to position [75, 0]
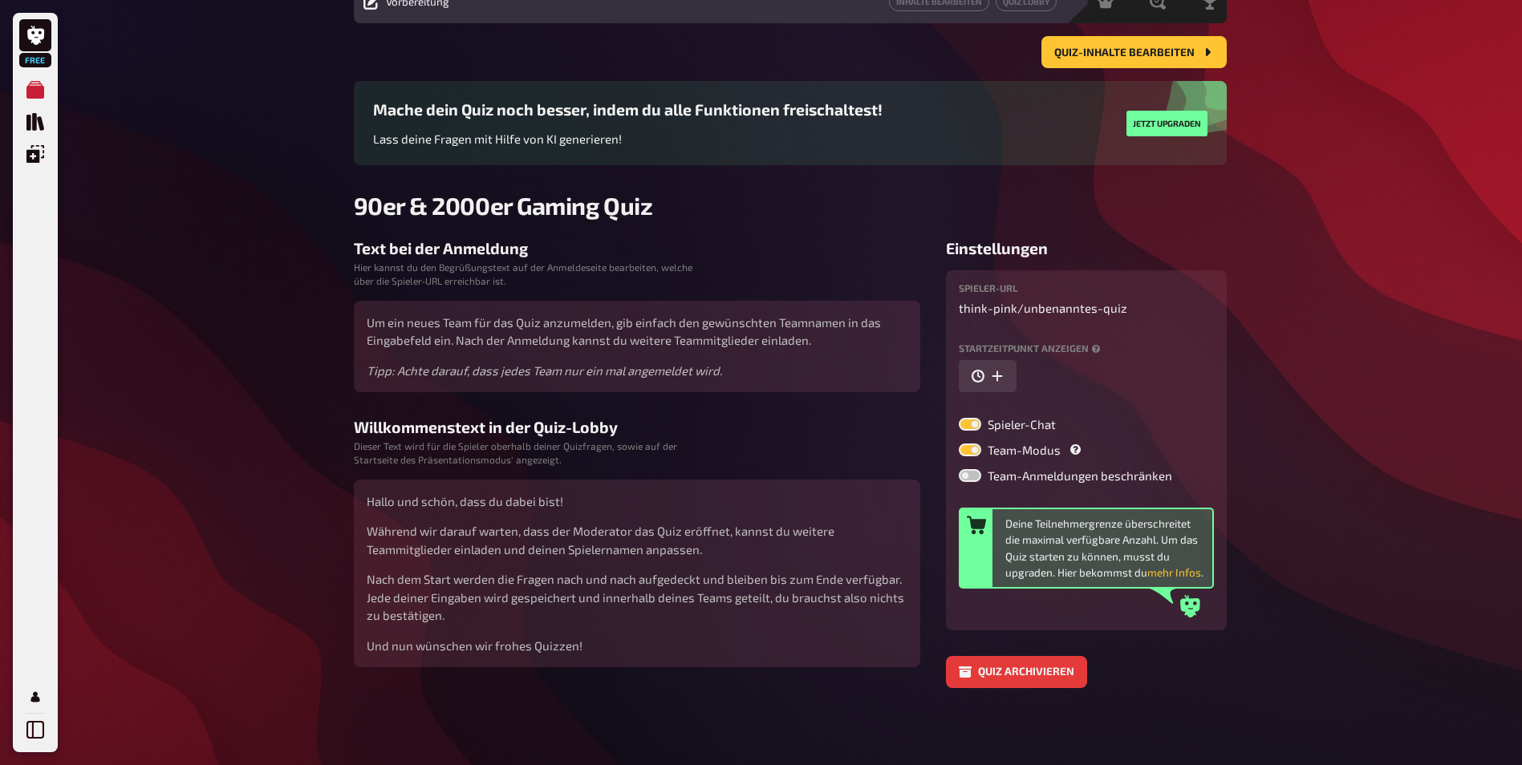
click at [971, 449] on label at bounding box center [970, 450] width 22 height 13
click at [959, 444] on input "Team-Modus" at bounding box center [958, 443] width 1 height 1
checkbox input "false"
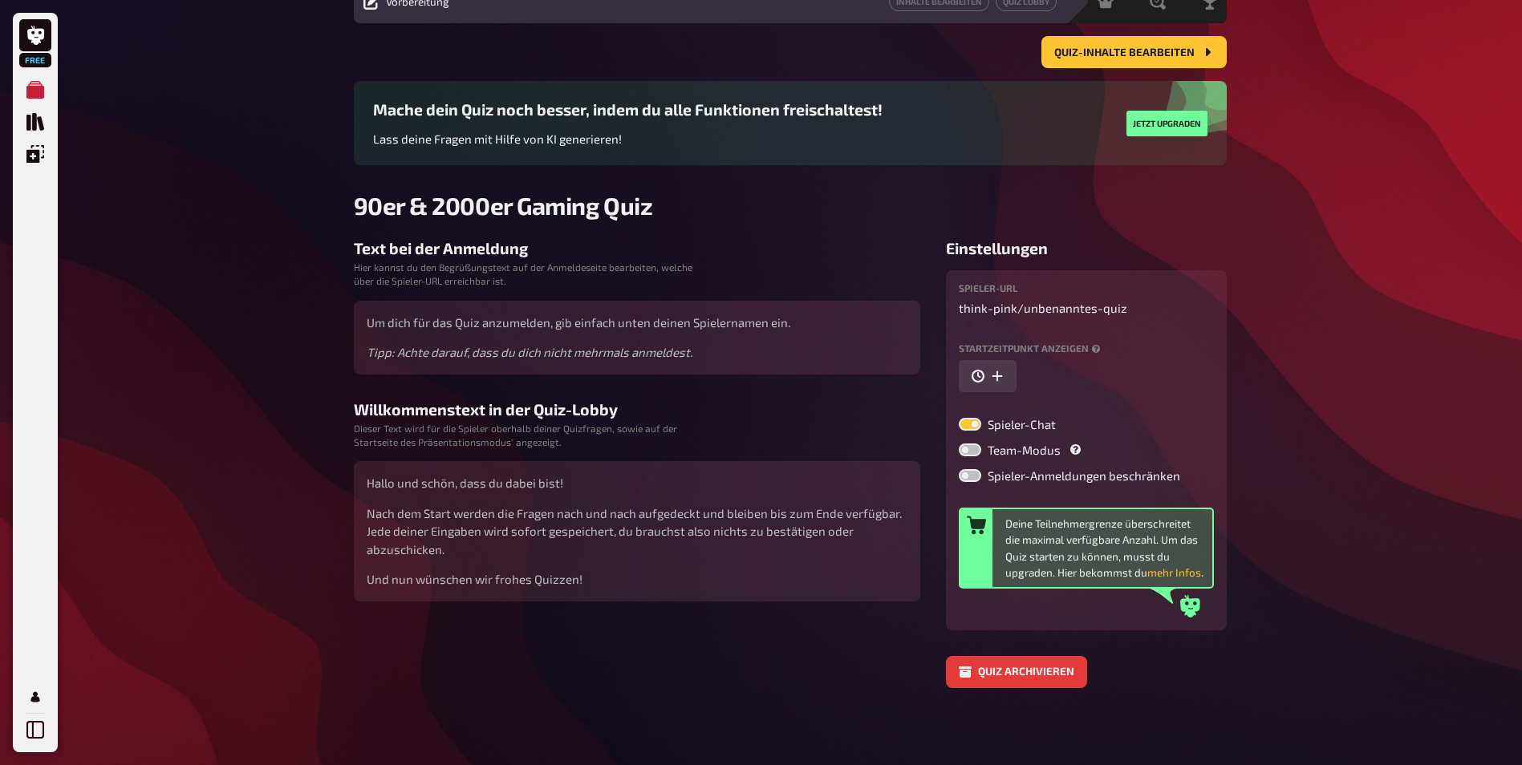
click at [971, 423] on label at bounding box center [970, 424] width 22 height 13
click at [959, 418] on input "Spieler-Chat" at bounding box center [958, 417] width 1 height 1
checkbox input "false"
click at [995, 381] on icon "button" at bounding box center [997, 376] width 13 height 13
click at [1149, 379] on icon "button" at bounding box center [1154, 376] width 10 height 10
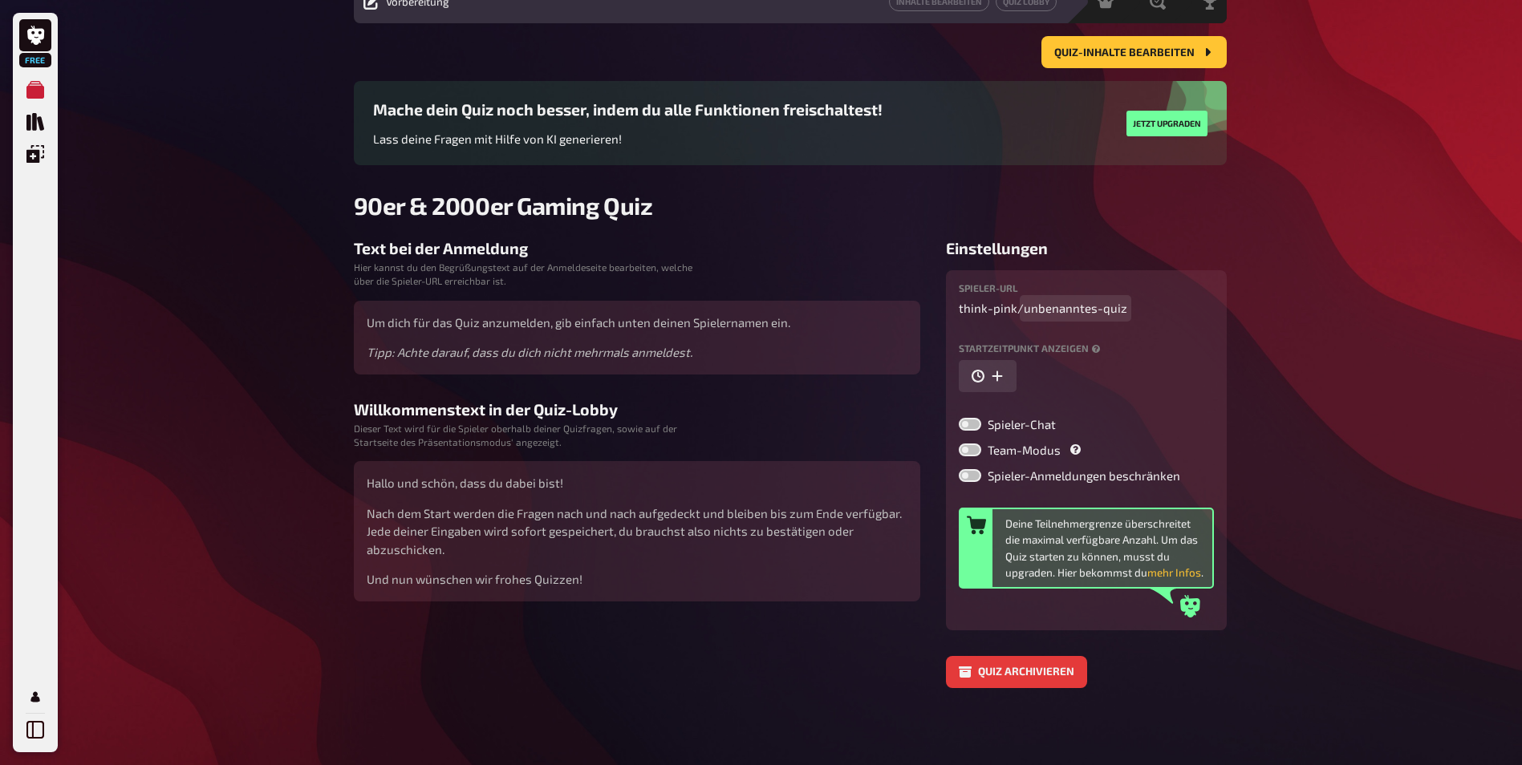
click at [1054, 311] on span "unbenanntes-quiz" at bounding box center [1075, 308] width 103 height 18
drag, startPoint x: 1021, startPoint y: 310, endPoint x: 1225, endPoint y: 302, distance: 203.9
click at [1225, 302] on div "Spieler-URL think-pink / unbenanntes-quiz Startzeitpunkt anzeigen Spieler-Chat …" at bounding box center [1086, 450] width 281 height 360
click at [1181, 321] on div "Spieler-URL think-pink / kandyquiz Startzeitpunkt anzeigen Spieler-Chat Team-Mo…" at bounding box center [1086, 450] width 255 height 334
click at [972, 475] on label at bounding box center [970, 475] width 22 height 13
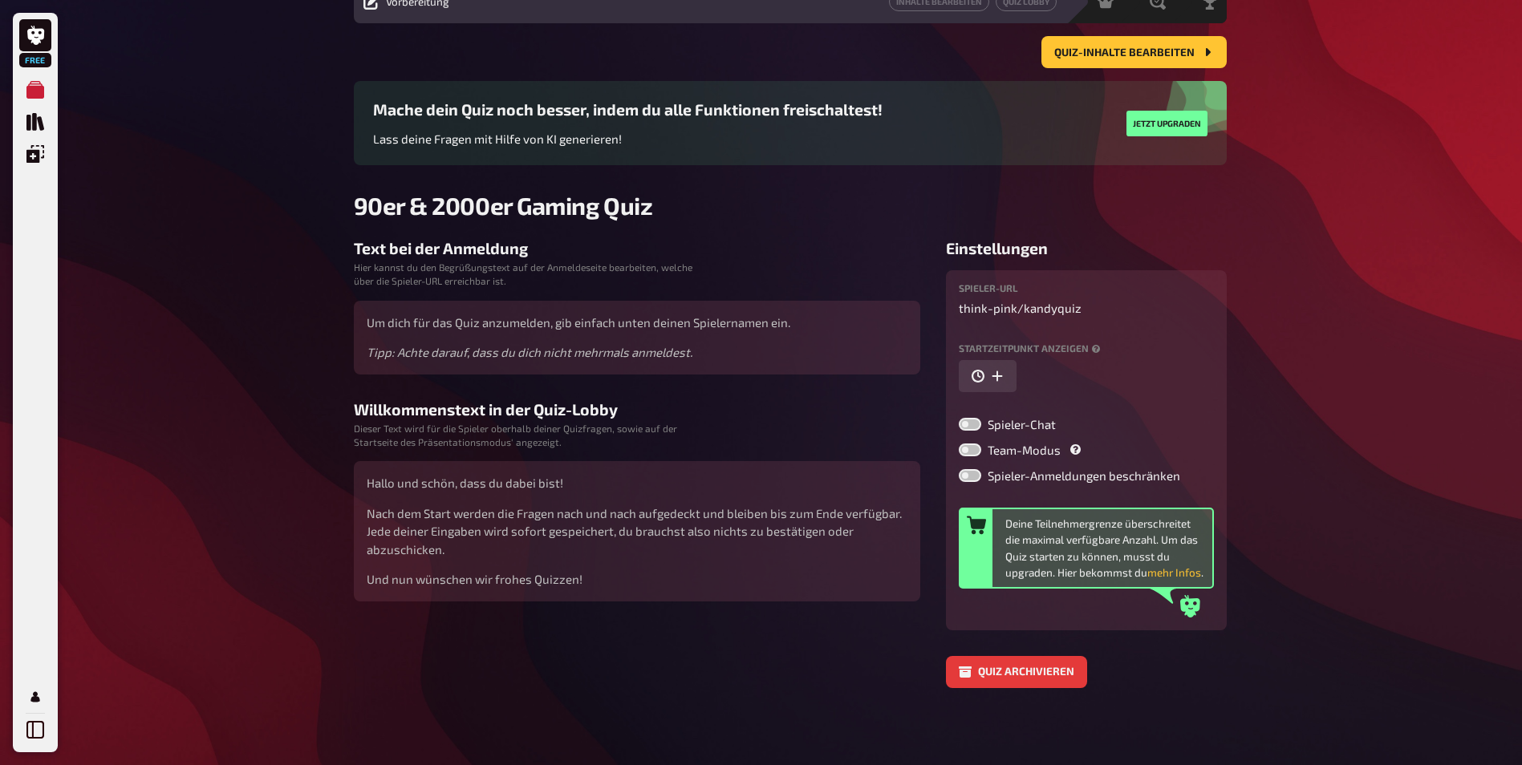
click at [959, 469] on input "Spieler-Anmeldungen beschränken" at bounding box center [958, 468] width 1 height 1
checkbox input "true"
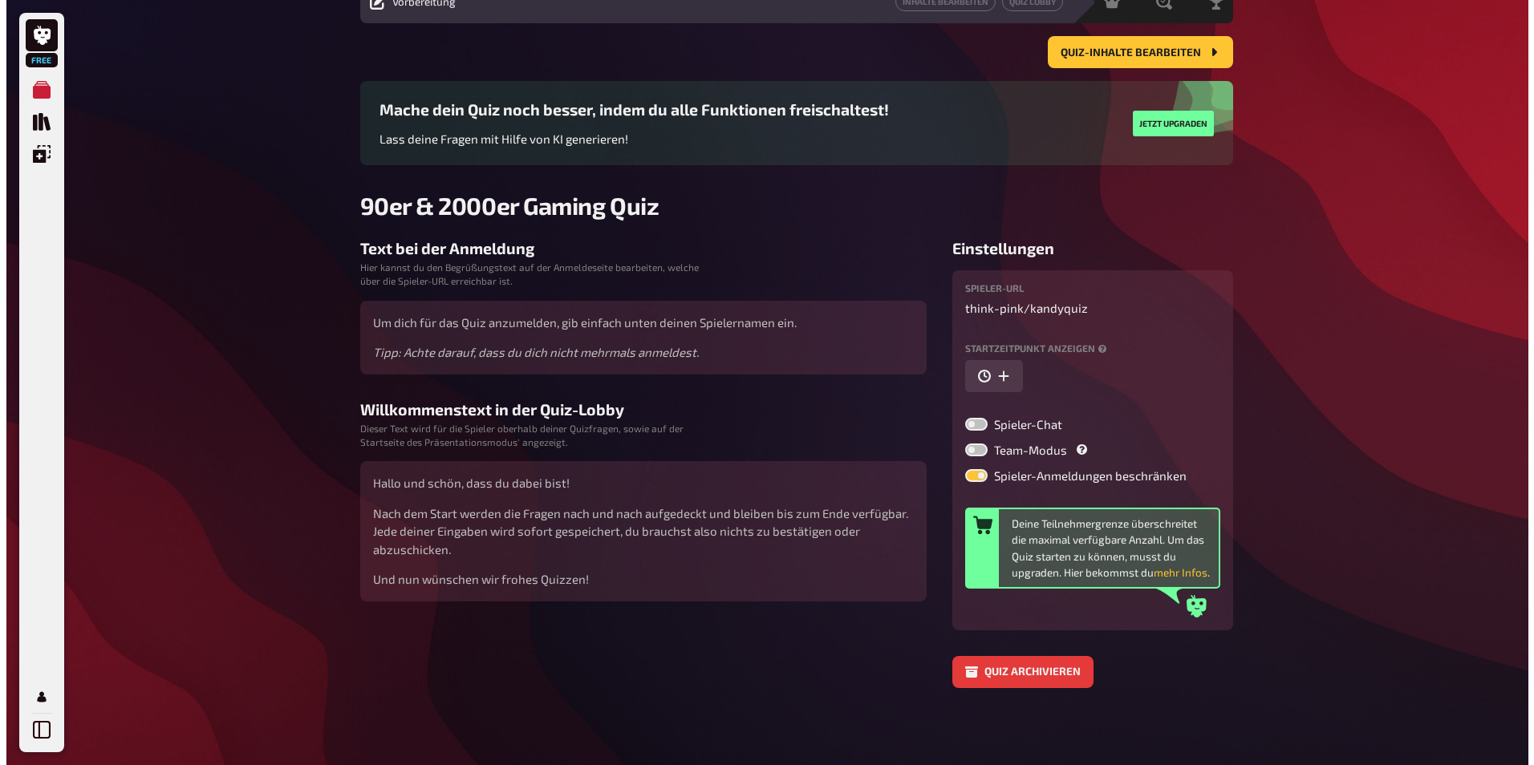
scroll to position [0, 0]
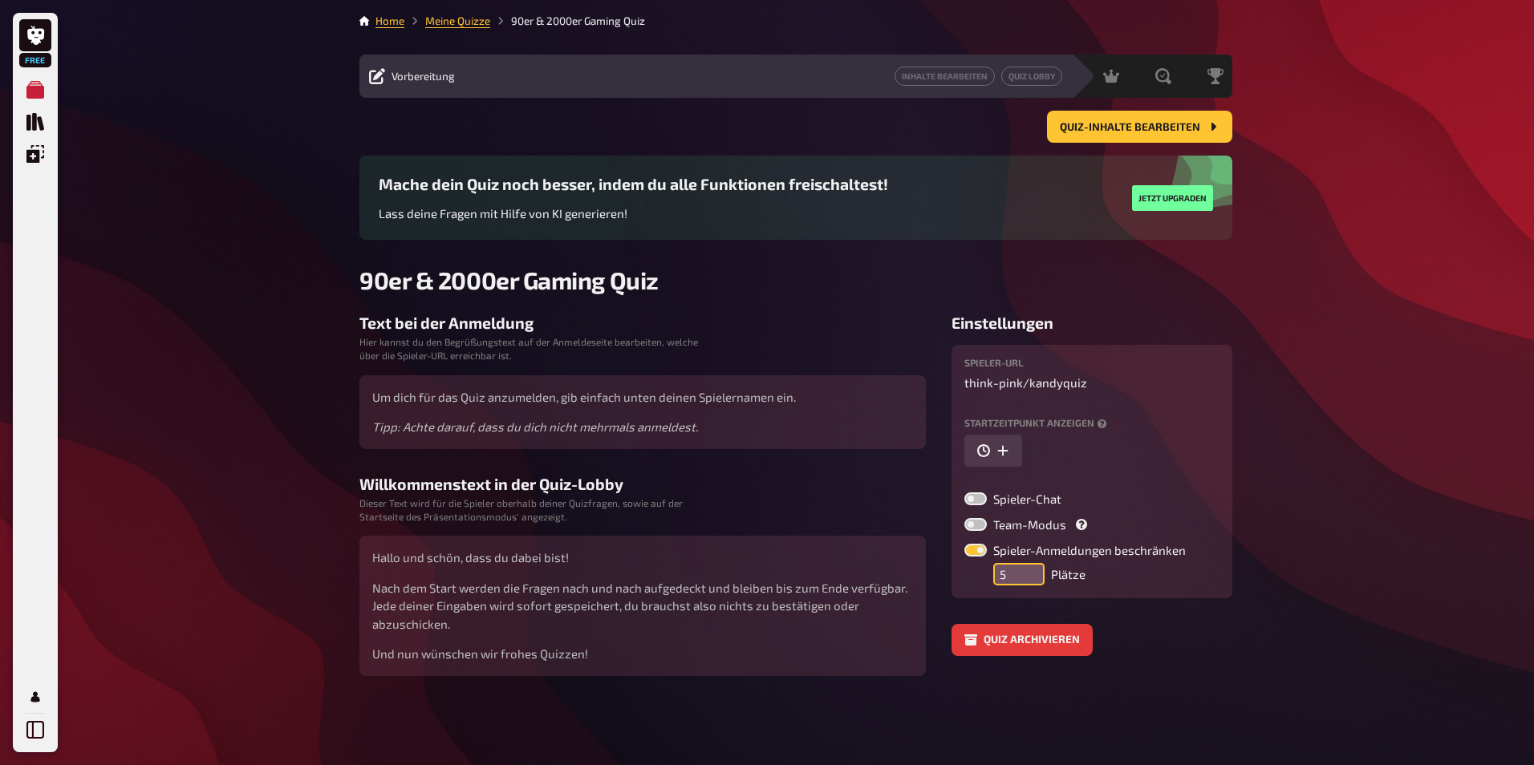
click at [1011, 573] on input "5" at bounding box center [1018, 574] width 51 height 22
click at [1012, 573] on input "5" at bounding box center [1018, 574] width 51 height 22
click at [1034, 568] on input "6" at bounding box center [1018, 574] width 51 height 22
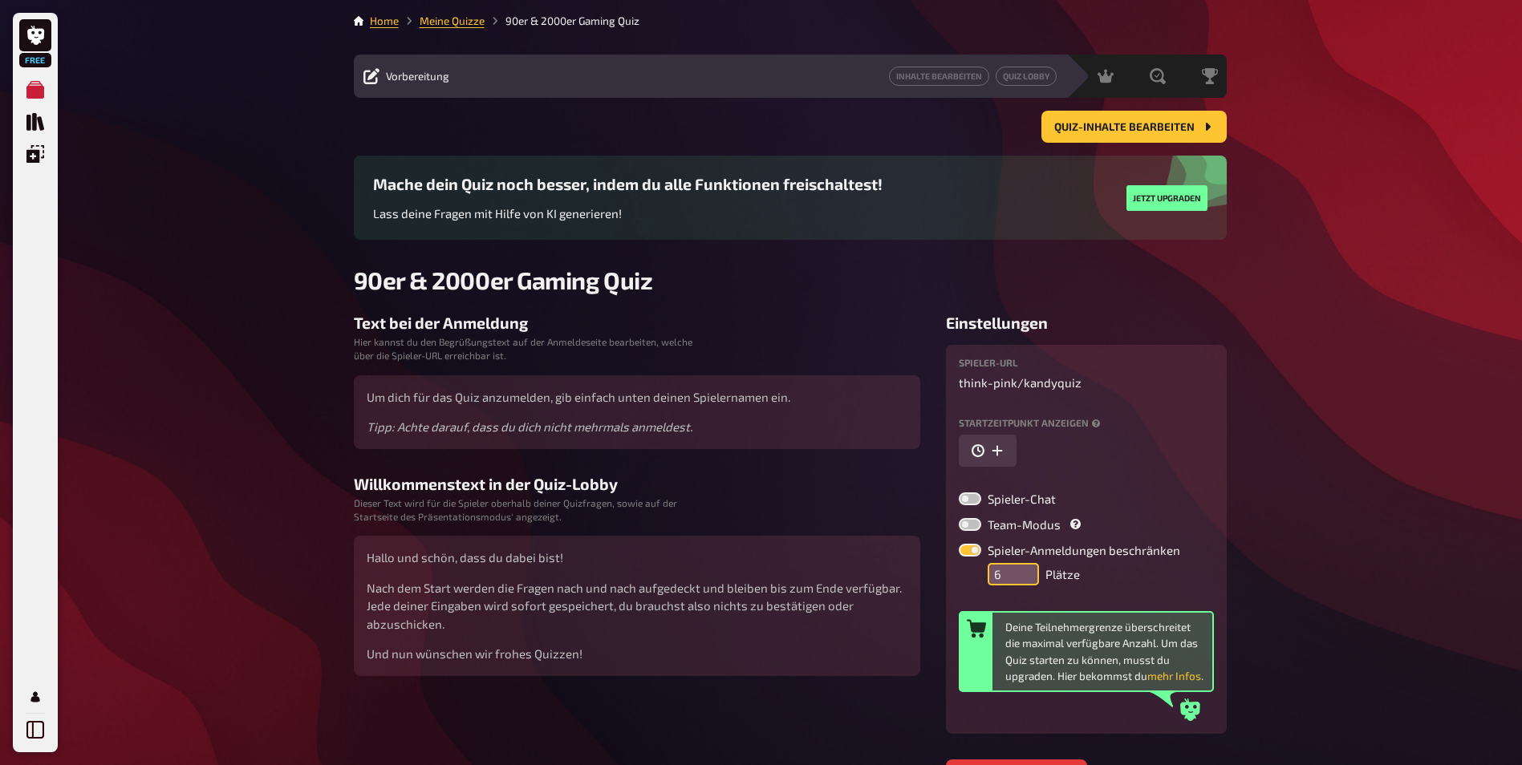
click at [1034, 568] on input "6" at bounding box center [1012, 574] width 51 height 22
click at [1033, 568] on input "6" at bounding box center [1012, 574] width 51 height 22
click at [1028, 570] on input "7" at bounding box center [1012, 574] width 51 height 22
click at [1024, 567] on input "8" at bounding box center [1012, 574] width 51 height 22
click at [1025, 582] on input "7" at bounding box center [1012, 574] width 51 height 22
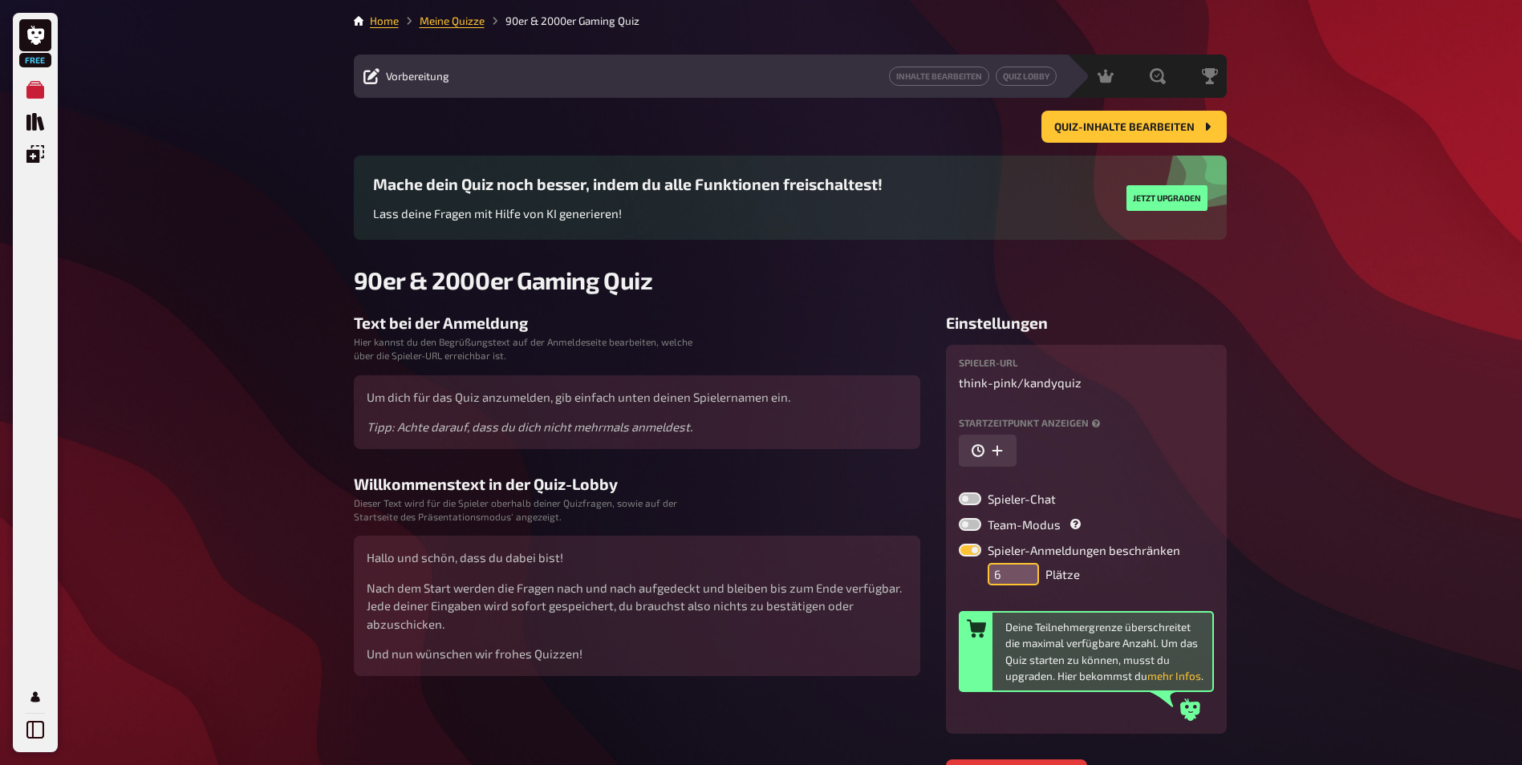
click at [1024, 582] on input "6" at bounding box center [1012, 574] width 51 height 22
type input "5"
click at [1024, 582] on input "5" at bounding box center [1018, 574] width 51 height 22
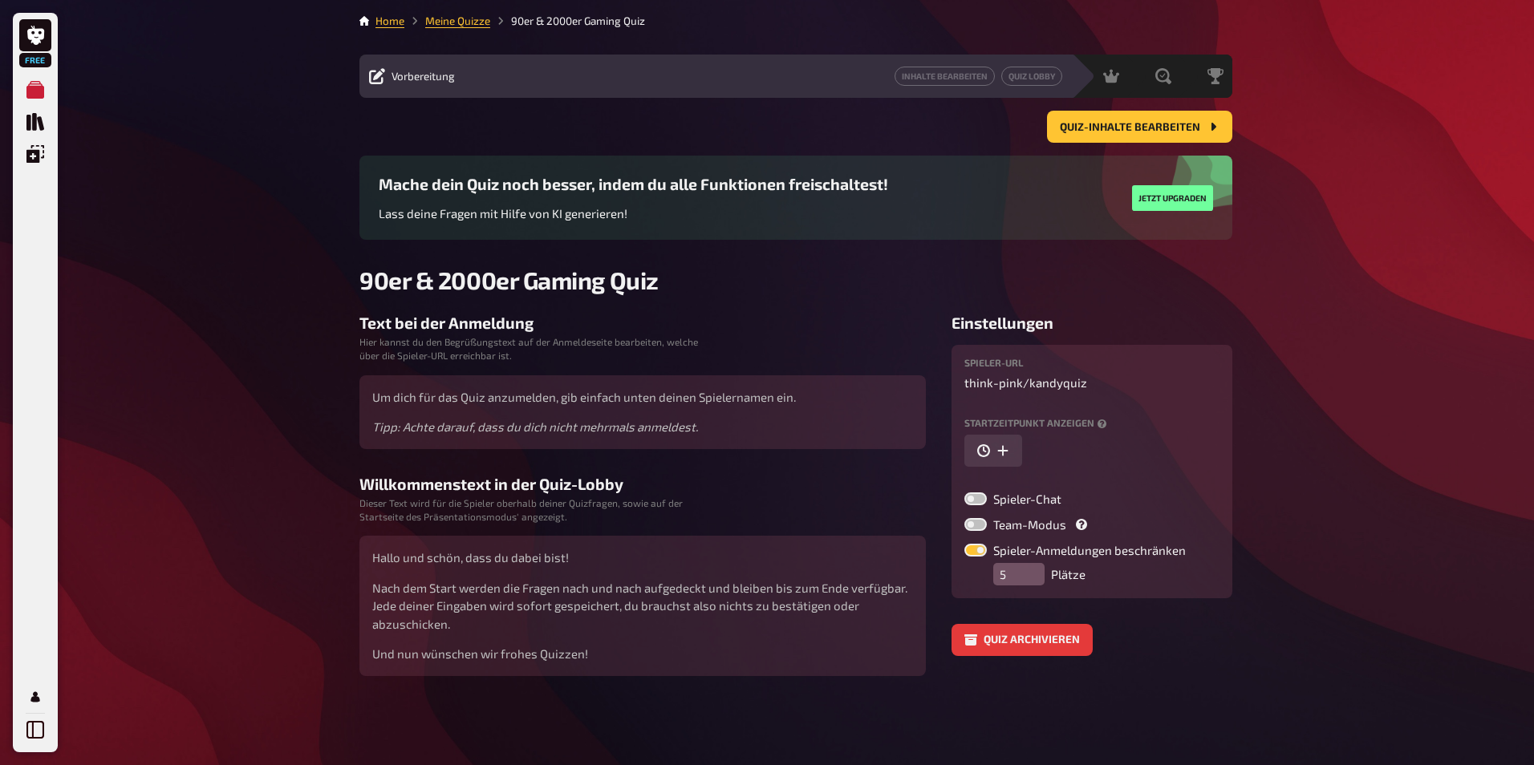
click at [1166, 643] on div "Quiz archivieren" at bounding box center [1091, 640] width 281 height 32
click at [435, 81] on span "Vorbereitung" at bounding box center [422, 76] width 63 height 13
click at [416, 72] on span "Vorbereitung" at bounding box center [422, 76] width 63 height 13
click at [1089, 129] on span "Quiz-Inhalte bearbeiten" at bounding box center [1130, 127] width 140 height 11
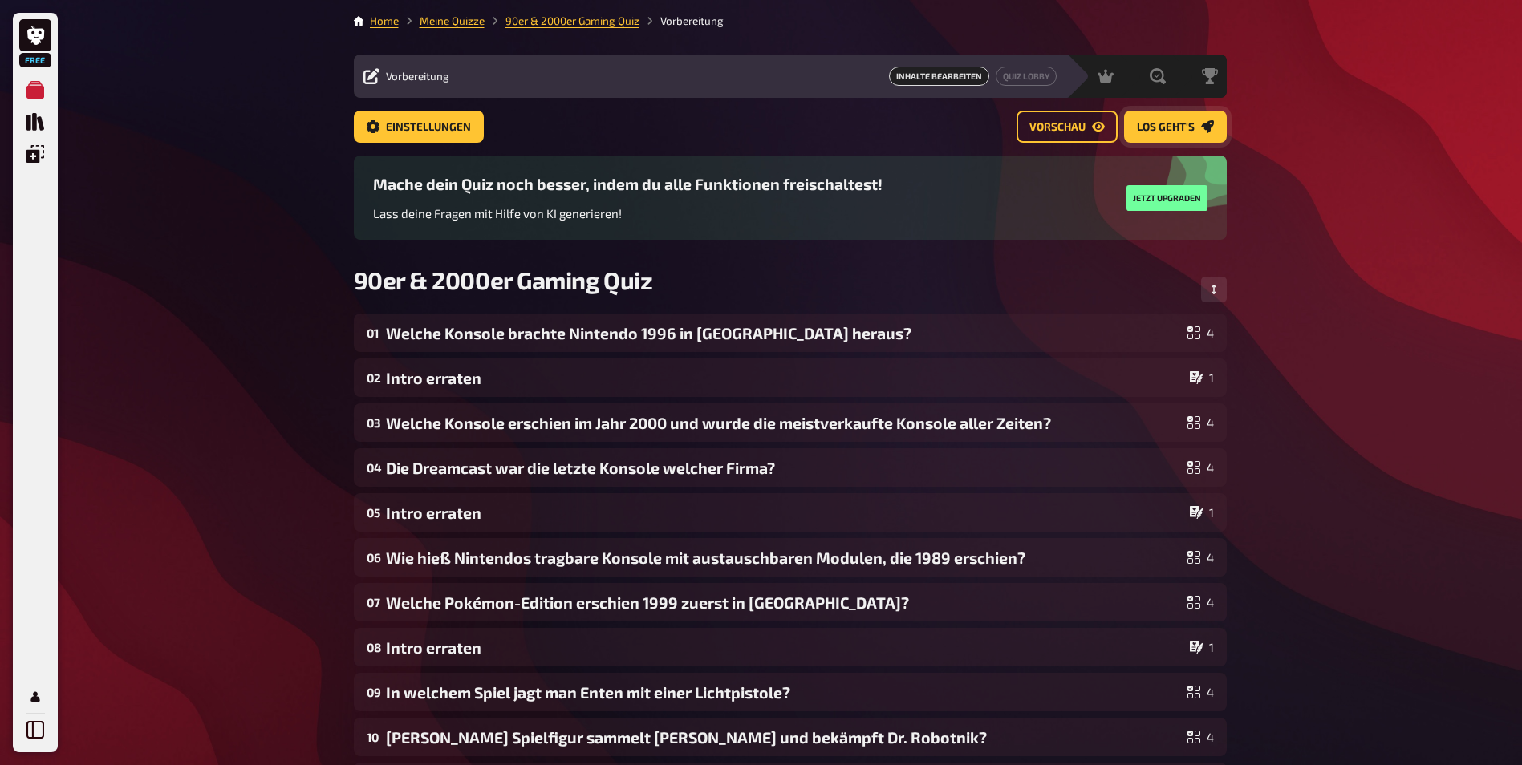
click at [1190, 124] on span "Los geht's" at bounding box center [1166, 127] width 58 height 11
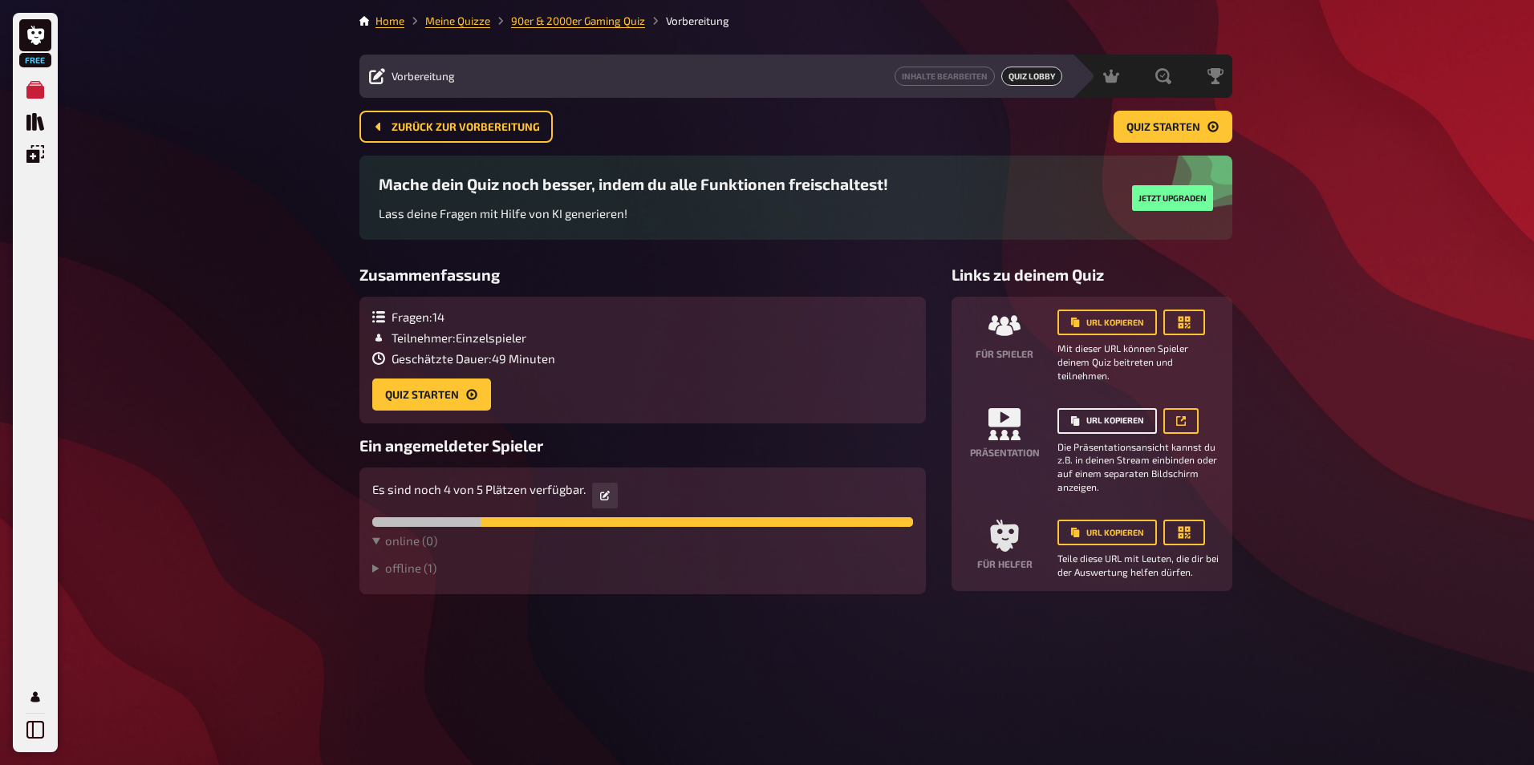
click at [1101, 424] on button "URL kopieren" at bounding box center [1106, 421] width 99 height 26
click at [1176, 423] on icon at bounding box center [1181, 421] width 10 height 10
click at [1191, 130] on span "Quiz starten" at bounding box center [1163, 127] width 74 height 11
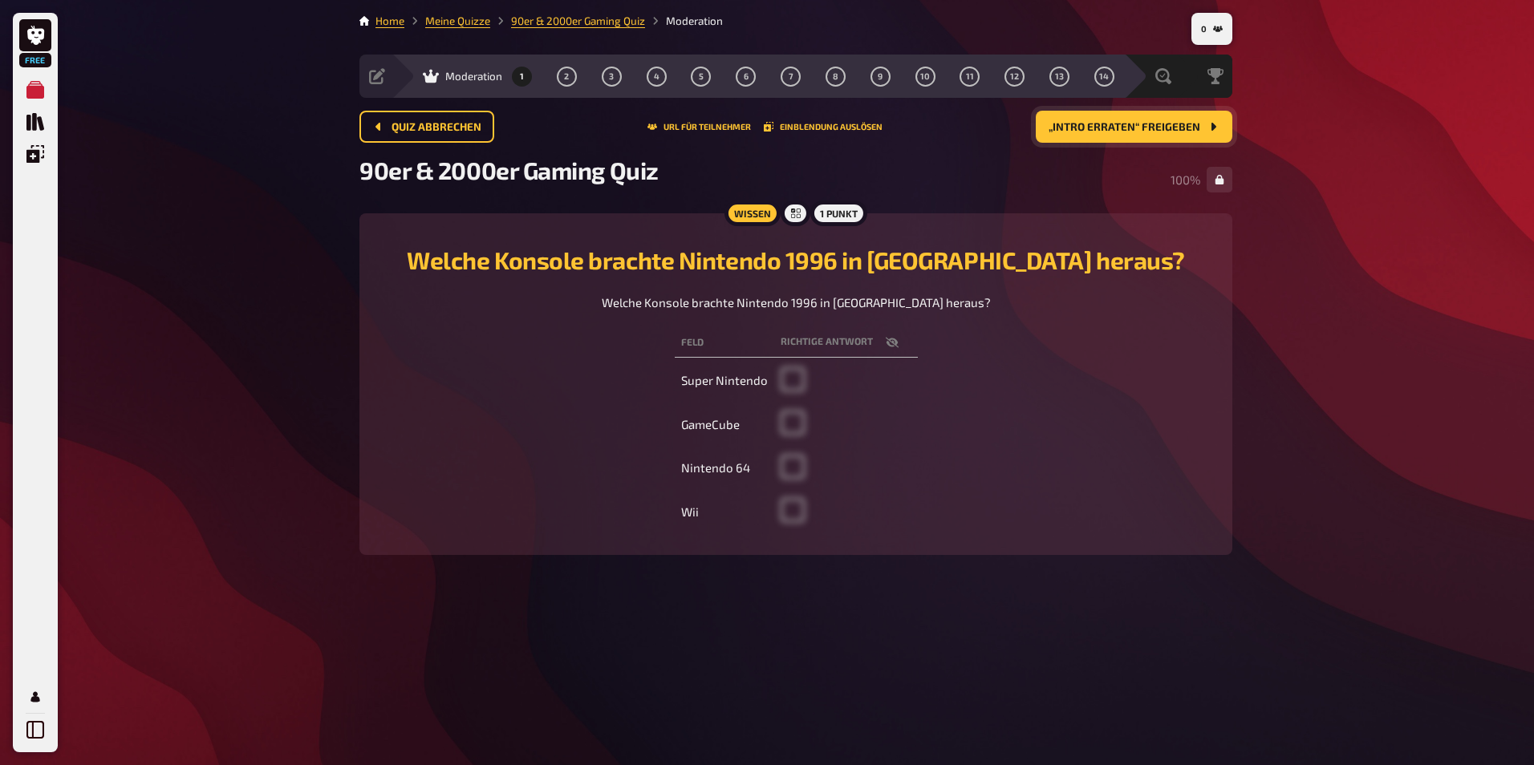
click at [1114, 132] on span "„Intro erraten“ freigeben" at bounding box center [1124, 127] width 152 height 11
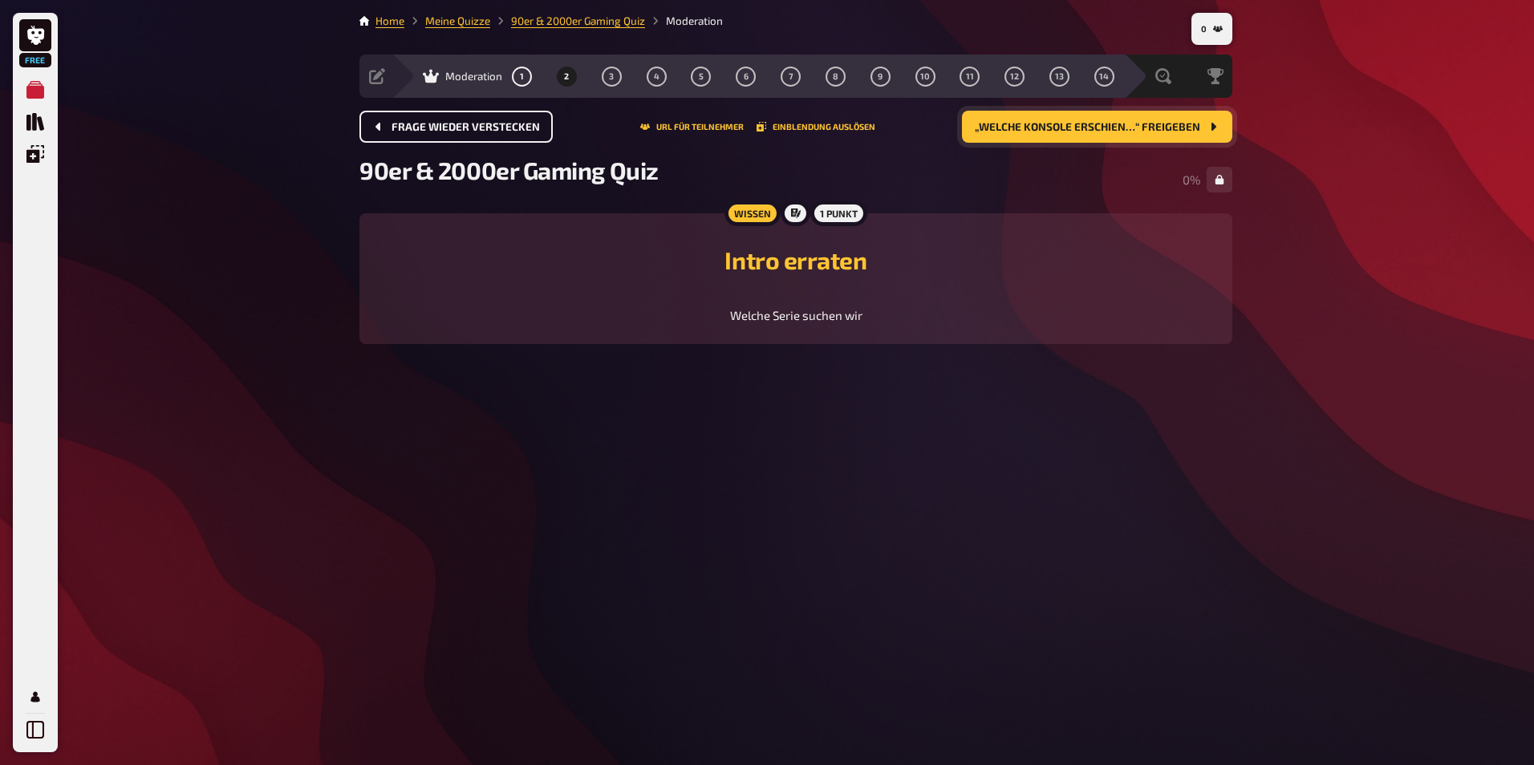
click at [482, 129] on span "Frage wieder verstecken" at bounding box center [465, 127] width 148 height 11
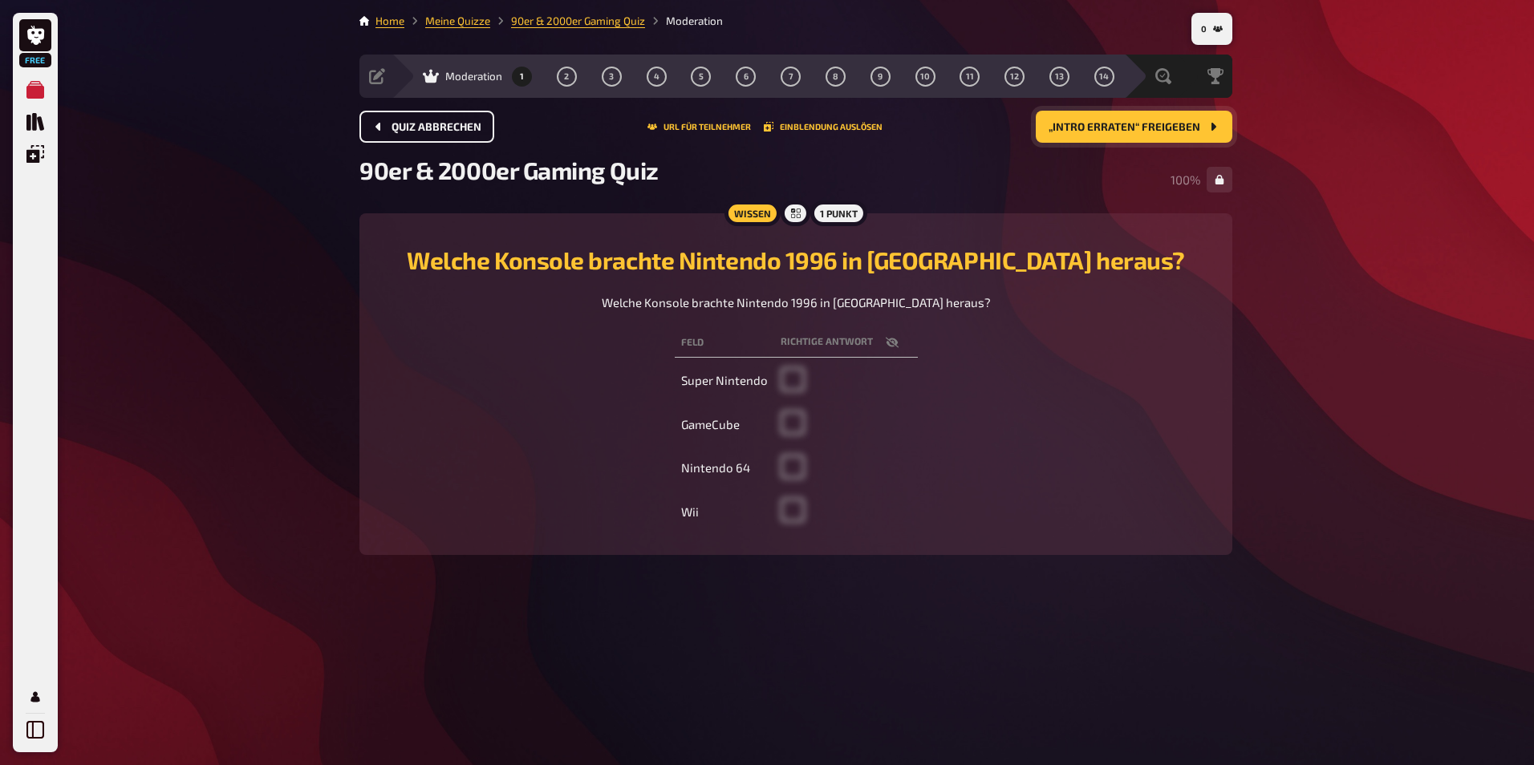
click at [395, 122] on span "Quiz abbrechen" at bounding box center [436, 127] width 90 height 11
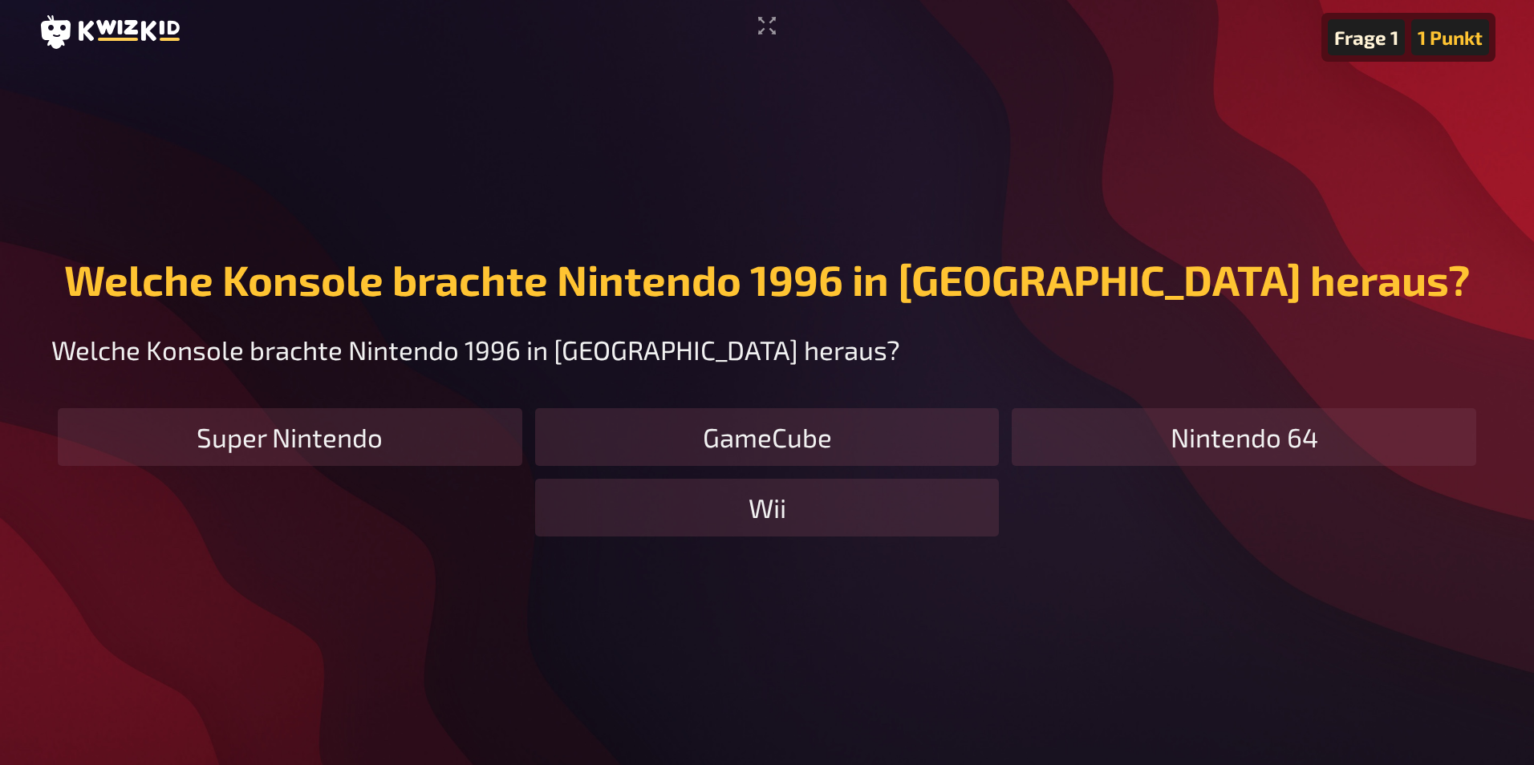
click at [1350, 330] on p "Welche Konsole brachte Nintendo 1996 in [GEOGRAPHIC_DATA] heraus?" at bounding box center [766, 350] width 1431 height 40
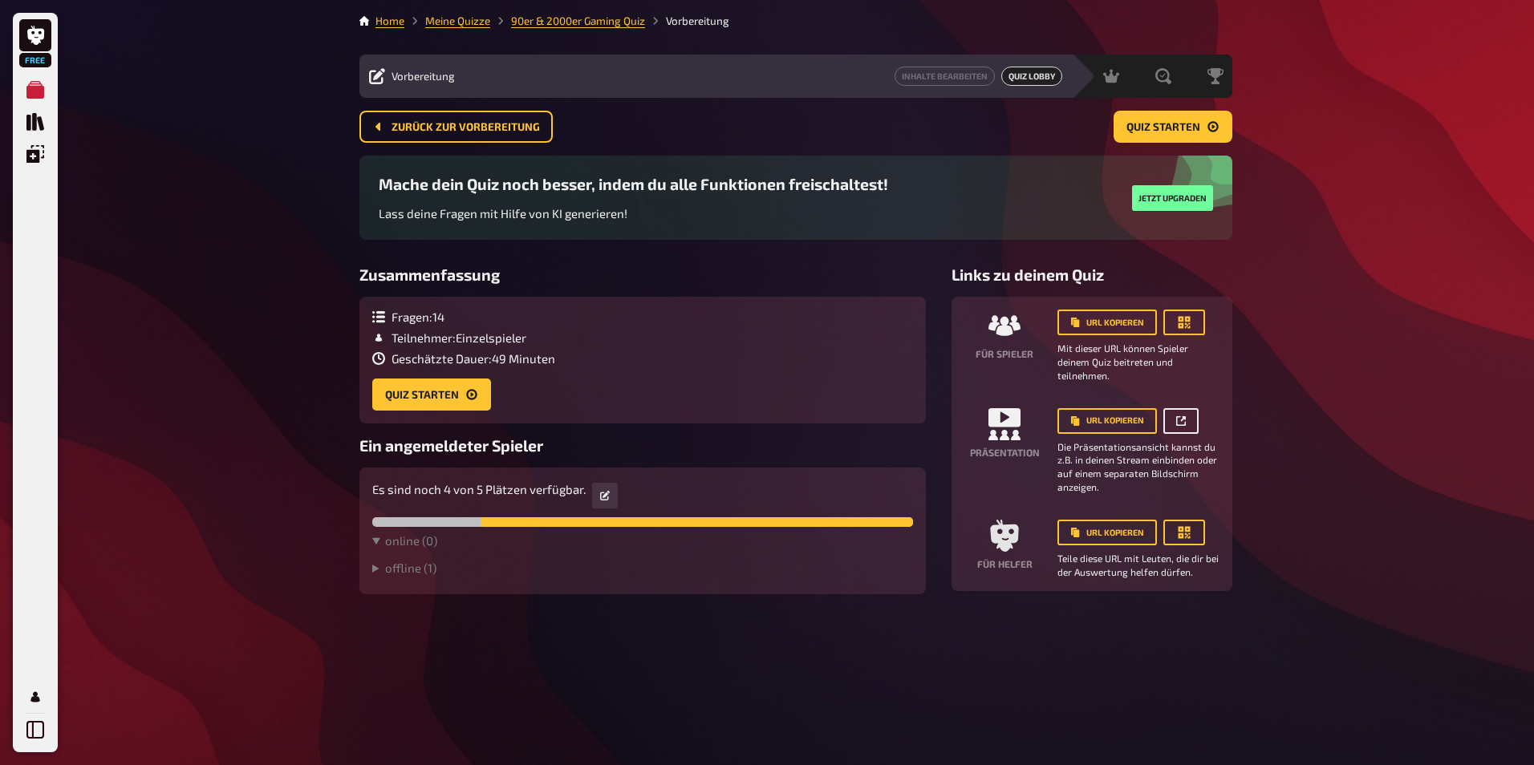
click at [1189, 417] on link at bounding box center [1180, 421] width 35 height 26
click at [37, 728] on icon at bounding box center [35, 730] width 18 height 18
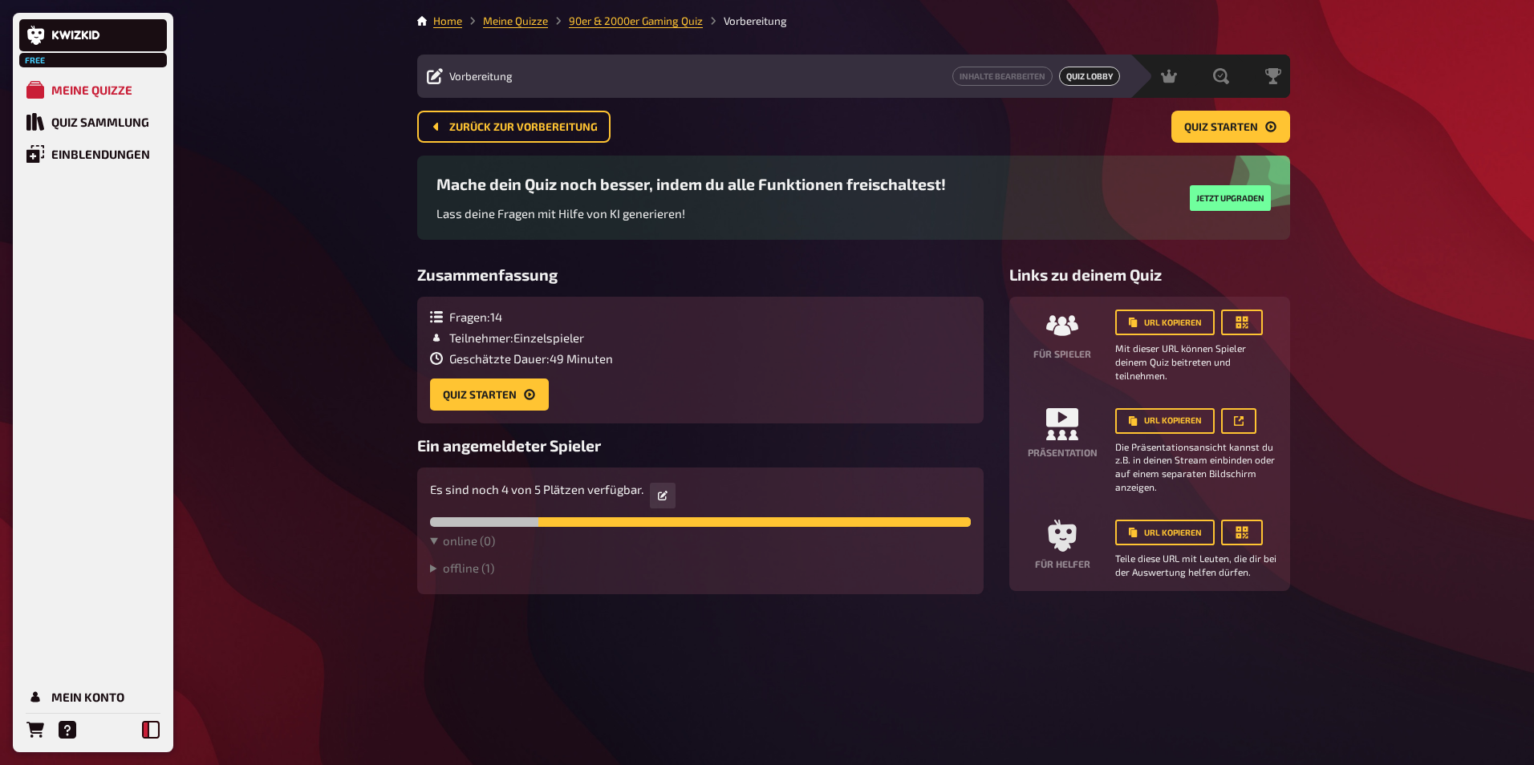
click at [159, 725] on icon at bounding box center [151, 730] width 18 height 18
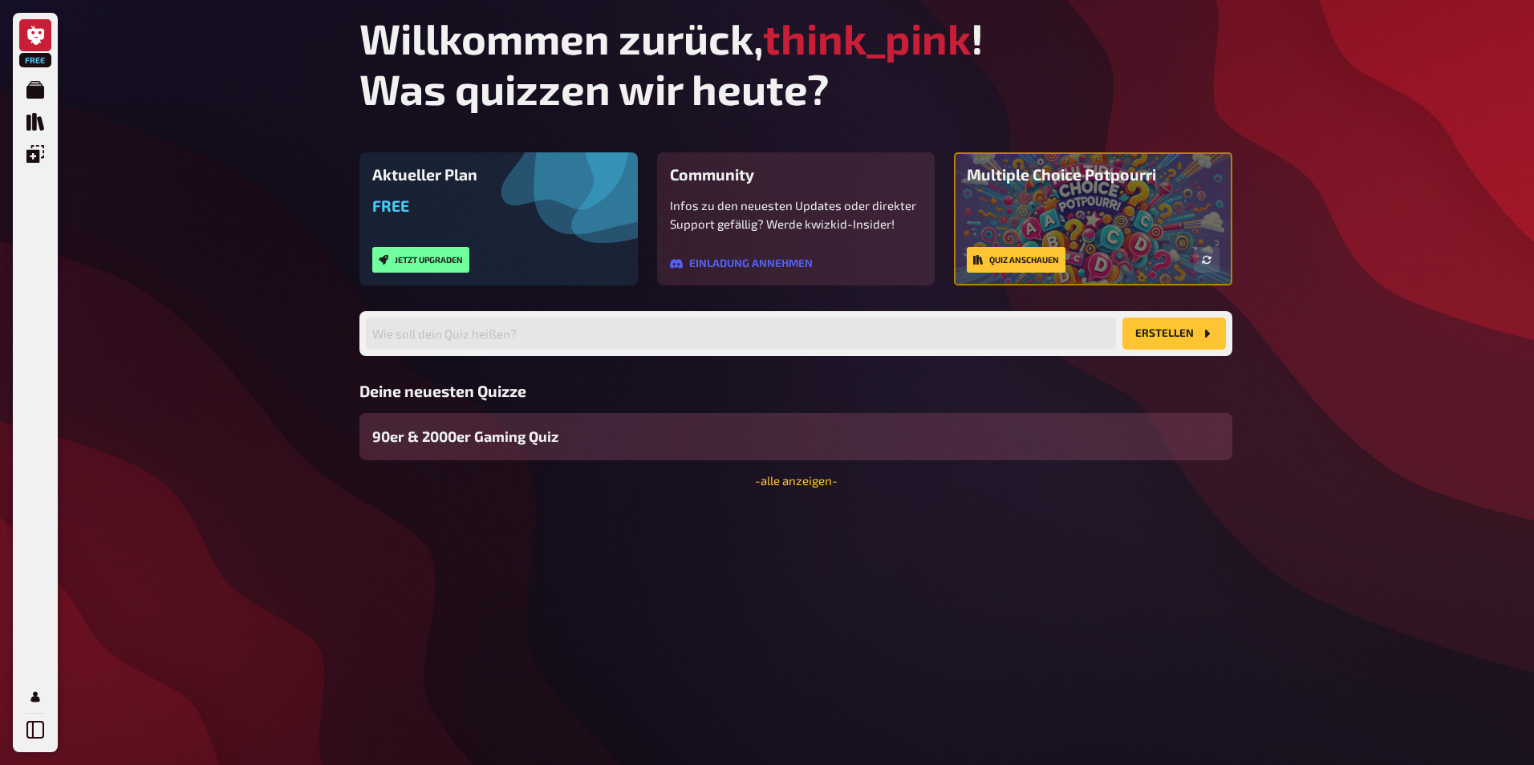
click at [553, 445] on span "90er & 2000er Gaming Quiz" at bounding box center [465, 437] width 186 height 22
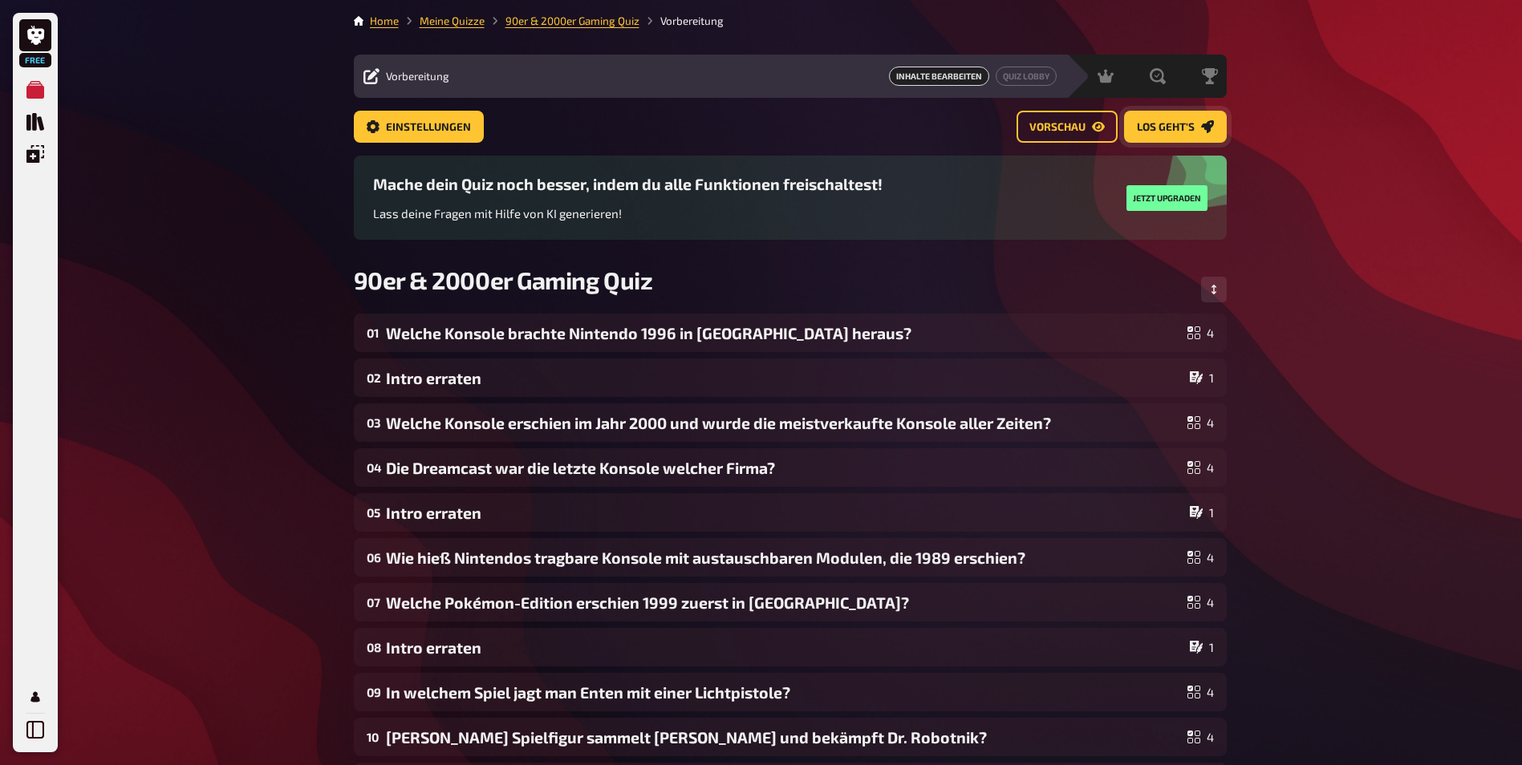
drag, startPoint x: 1170, startPoint y: 125, endPoint x: 1165, endPoint y: 150, distance: 25.3
click at [1170, 124] on span "Los geht's" at bounding box center [1166, 127] width 58 height 11
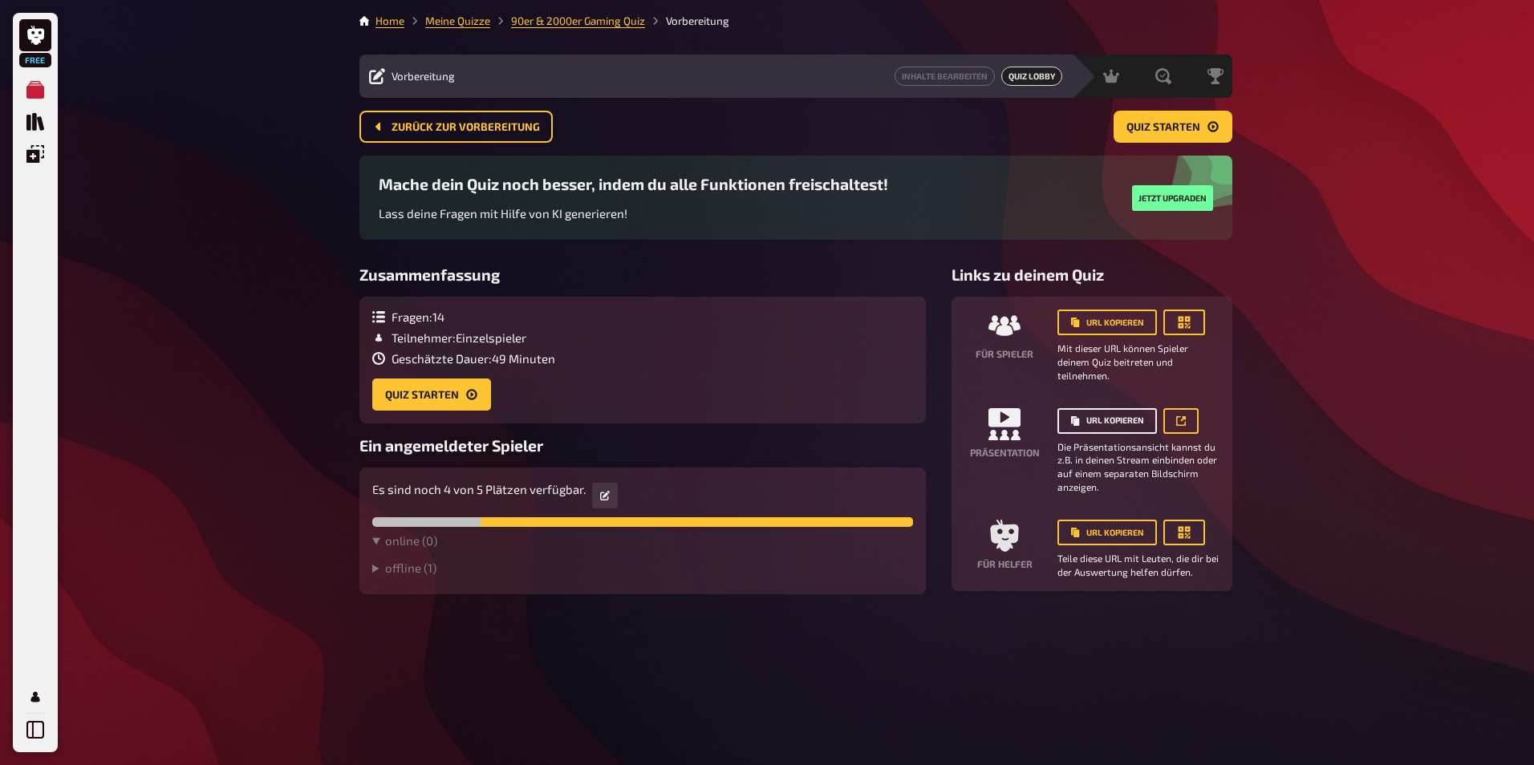
click at [1106, 415] on button "URL kopieren" at bounding box center [1106, 421] width 99 height 26
click at [1185, 421] on icon at bounding box center [1181, 421] width 10 height 10
click at [230, 512] on div "Free Meine Quizze Quiz Sammlung Einblendungen Mein Konto Home Meine Quizze 90er…" at bounding box center [767, 382] width 1534 height 765
click at [482, 127] on span "Zurück zur Vorbereitung" at bounding box center [465, 127] width 148 height 11
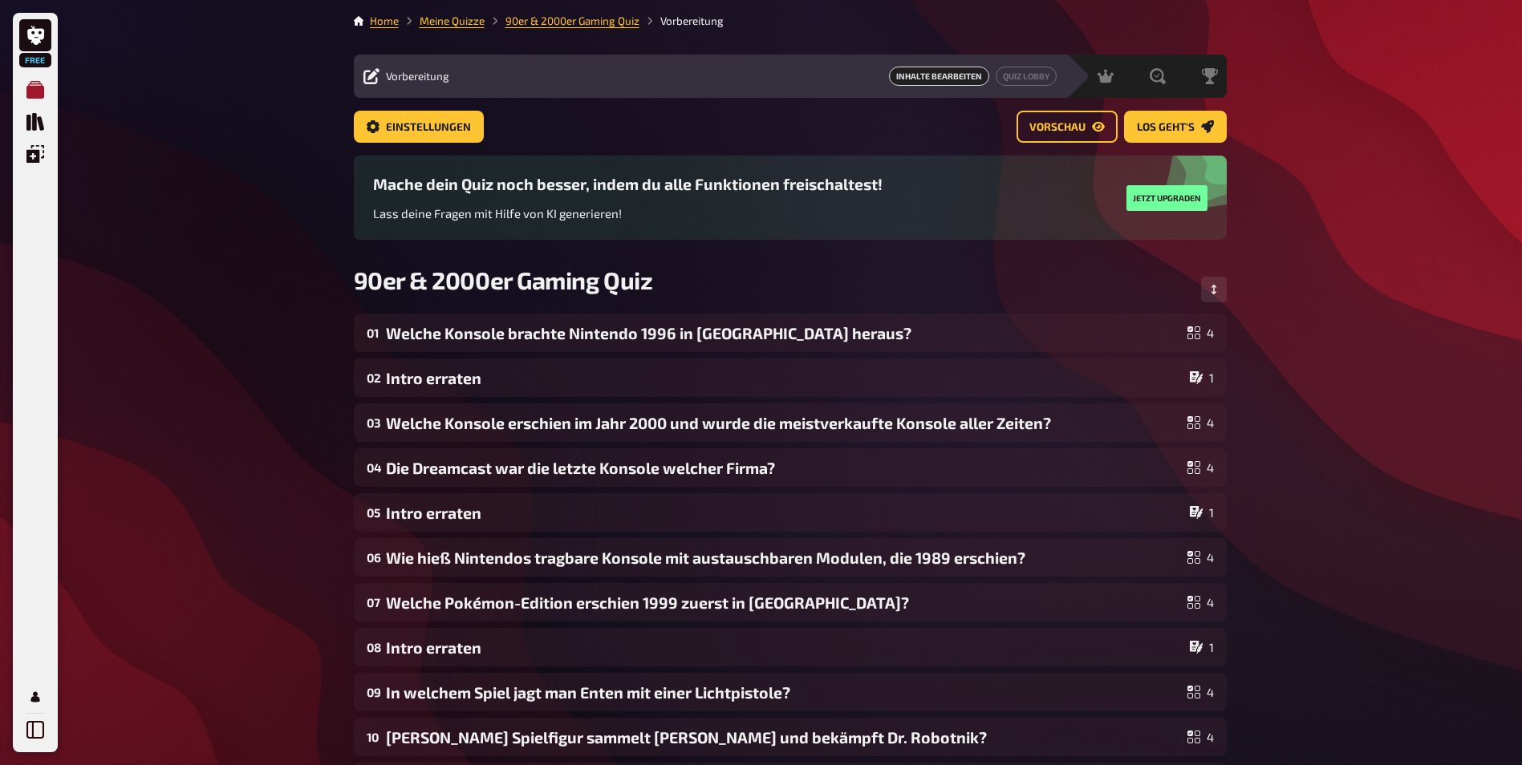
click at [39, 91] on icon "Meine Quizze" at bounding box center [35, 90] width 18 height 18
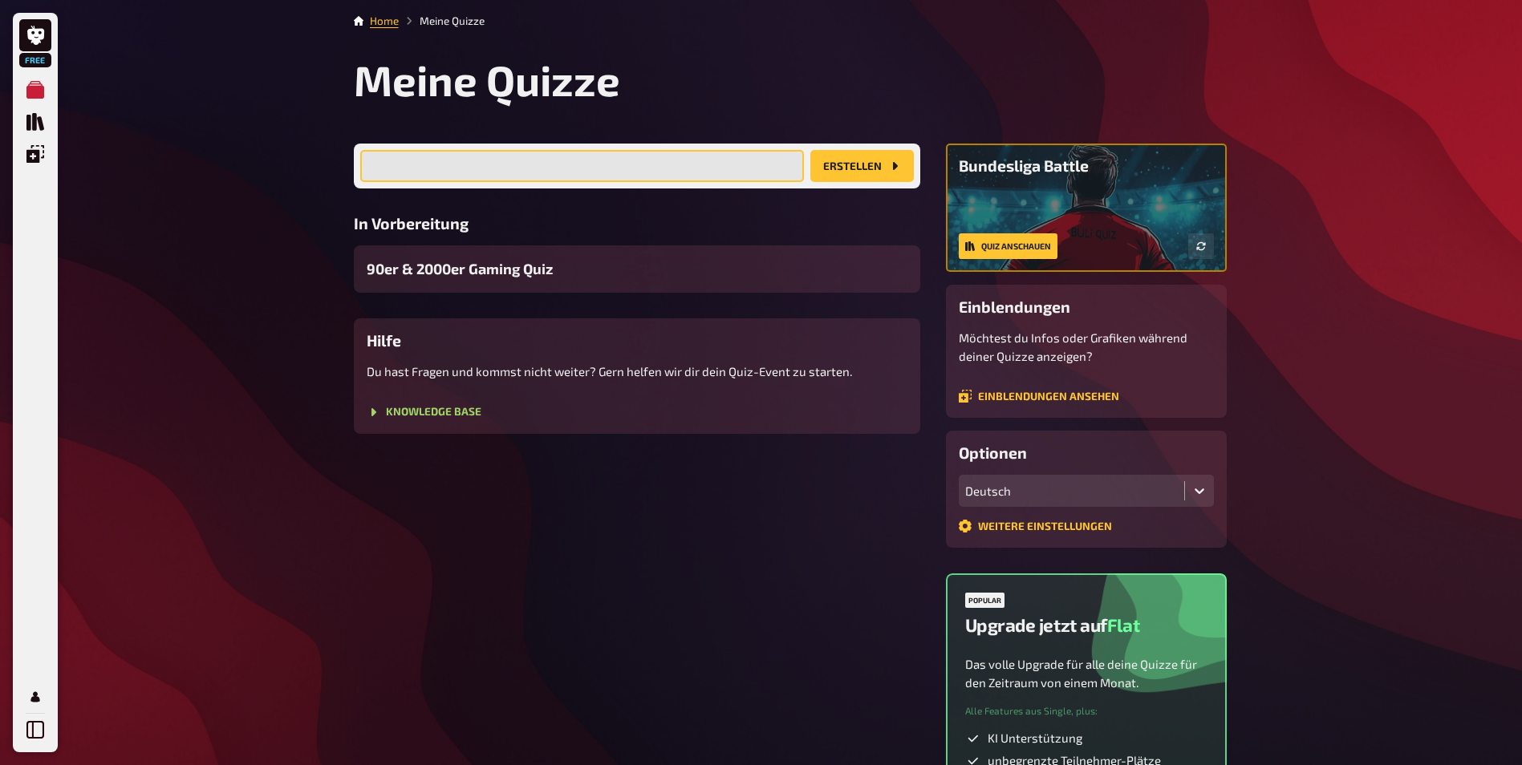
click at [571, 169] on input "text" at bounding box center [582, 166] width 444 height 32
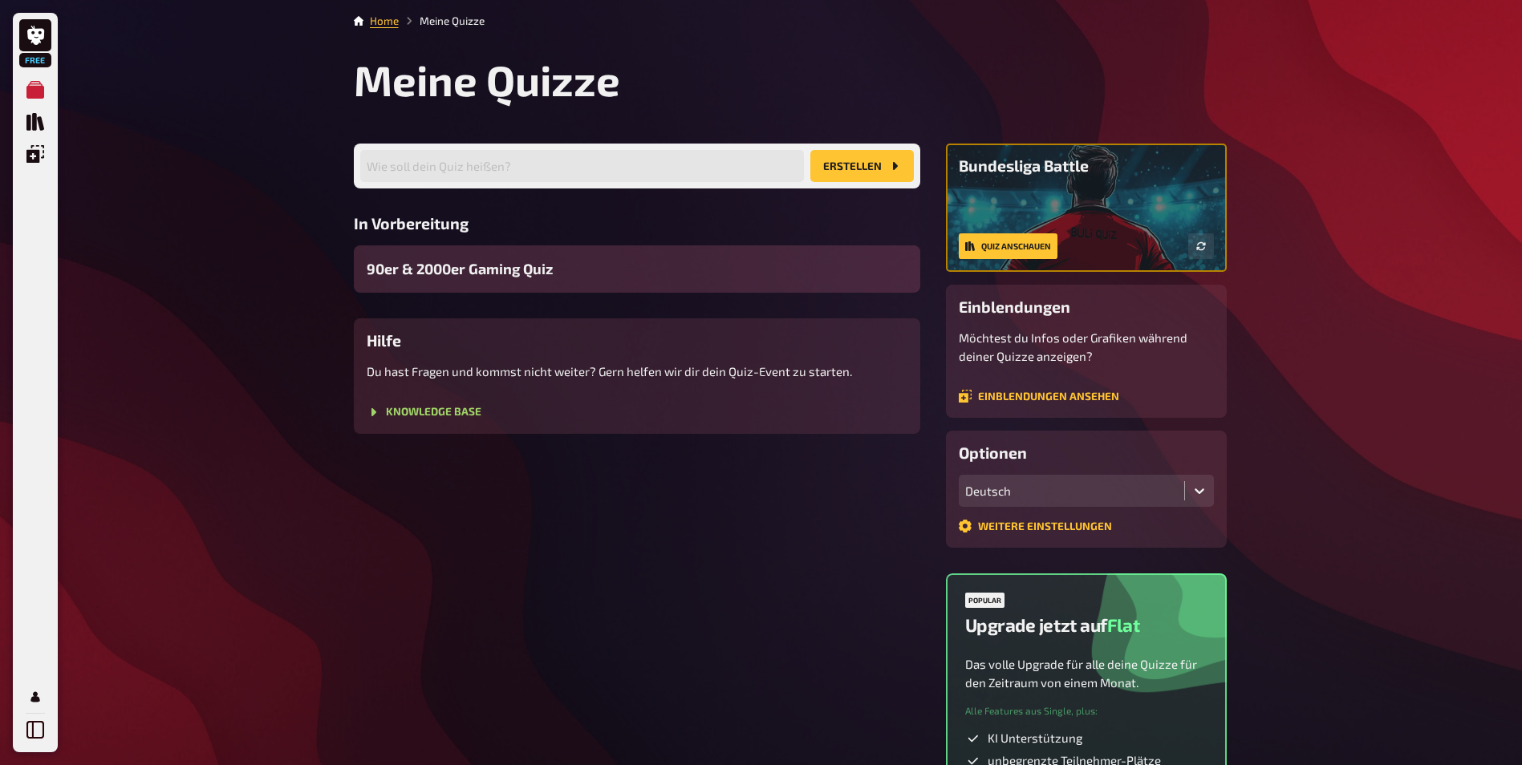
click at [480, 269] on span "90er & 2000er Gaming Quiz" at bounding box center [460, 269] width 186 height 22
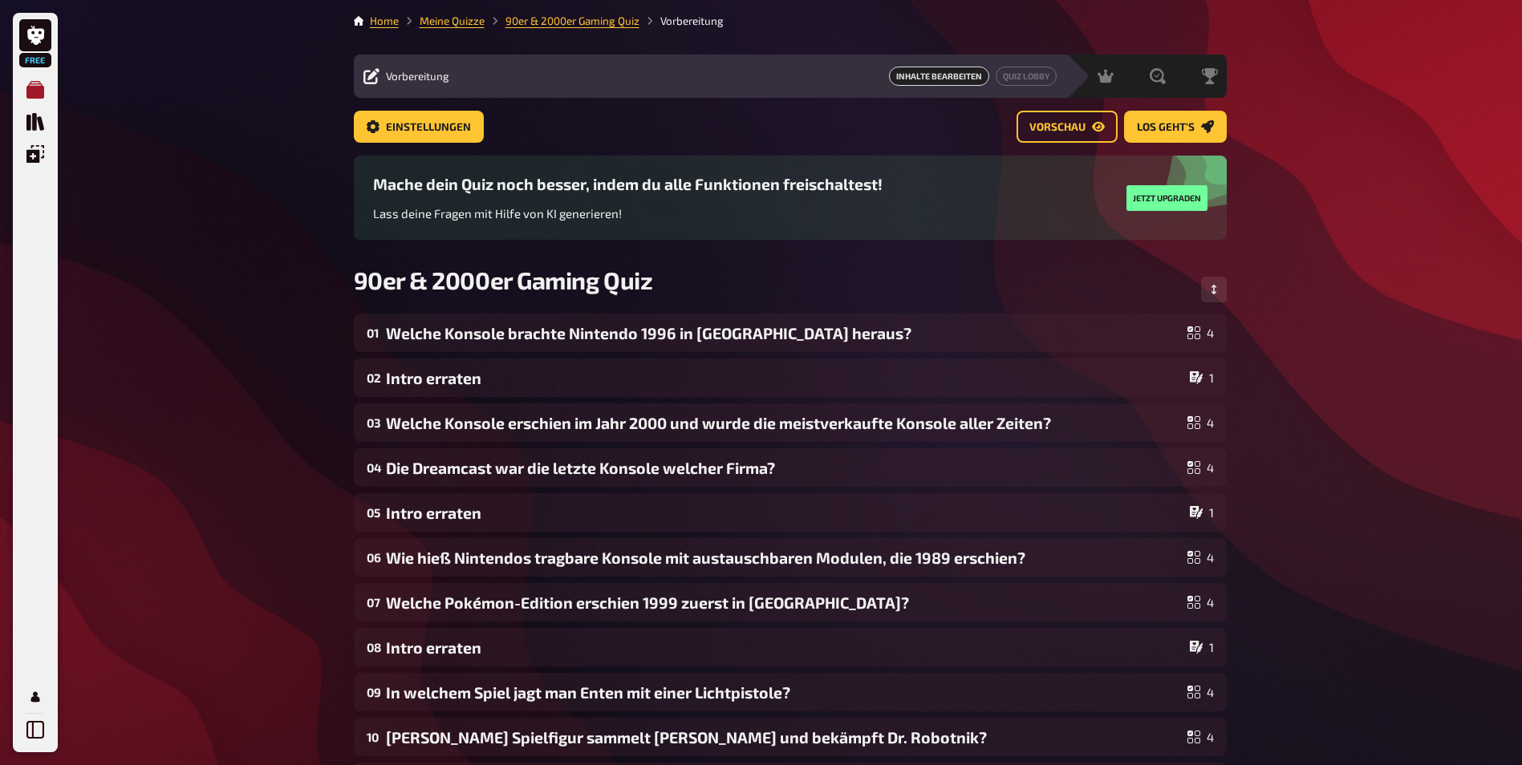
click at [38, 79] on link "Meine Quizze" at bounding box center [35, 90] width 32 height 32
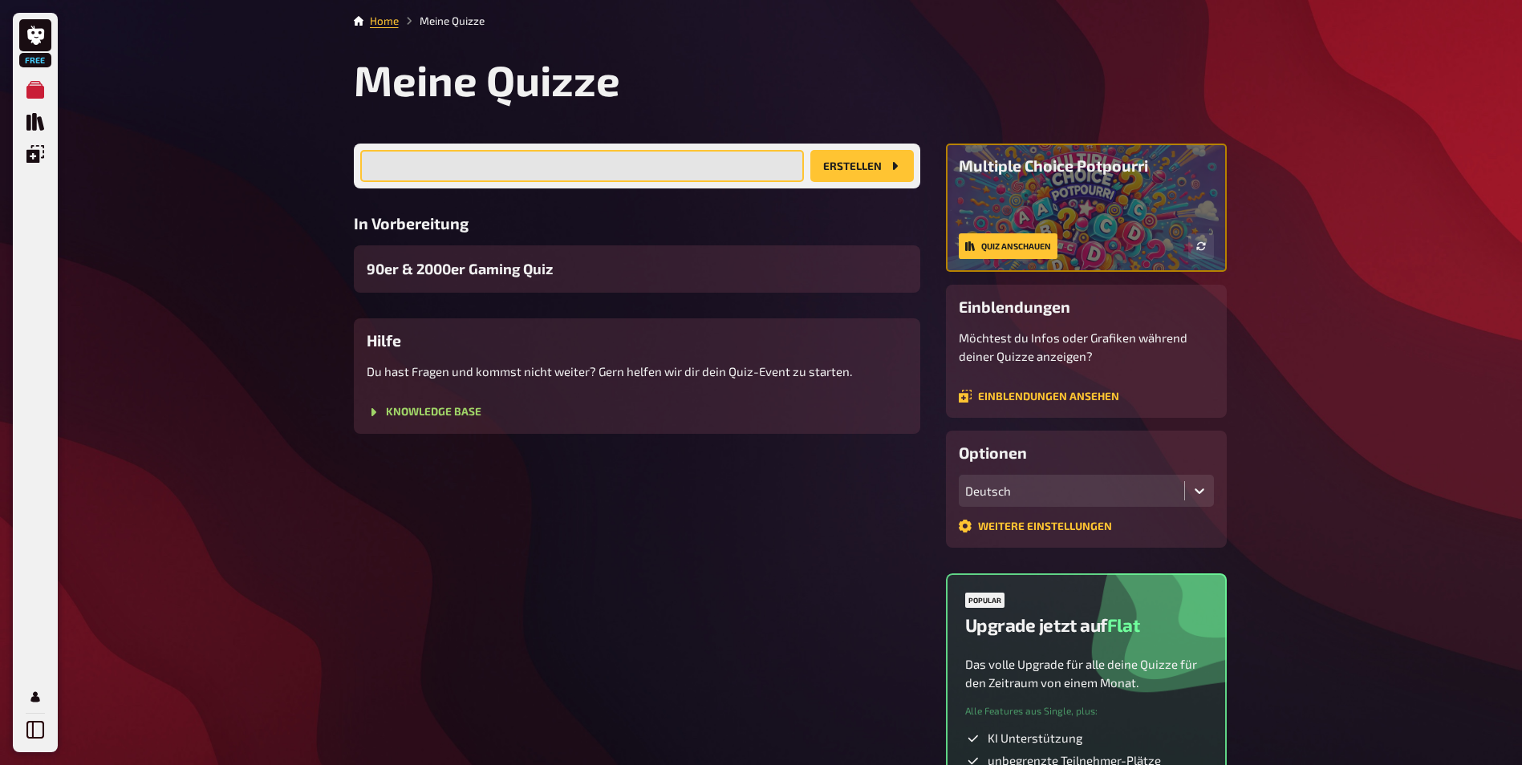
click at [409, 162] on input "text" at bounding box center [582, 166] width 444 height 32
click at [710, 159] on input "text" at bounding box center [582, 166] width 444 height 32
paste input "90er & 2000er Gaming Quiz"
type input "90er & 2000er Gaming Quiz Teil 2"
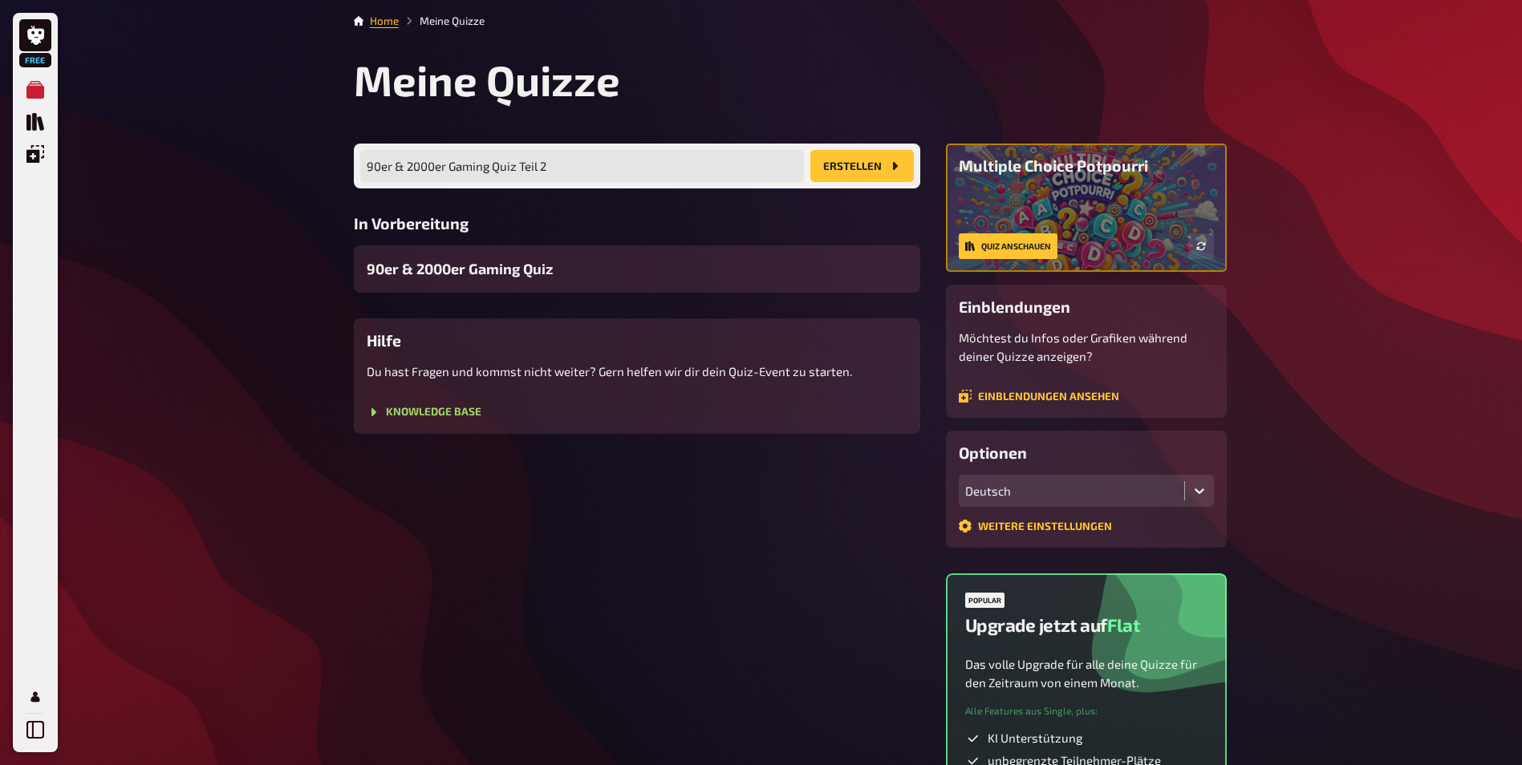
click at [833, 172] on button "Erstellen" at bounding box center [861, 166] width 103 height 32
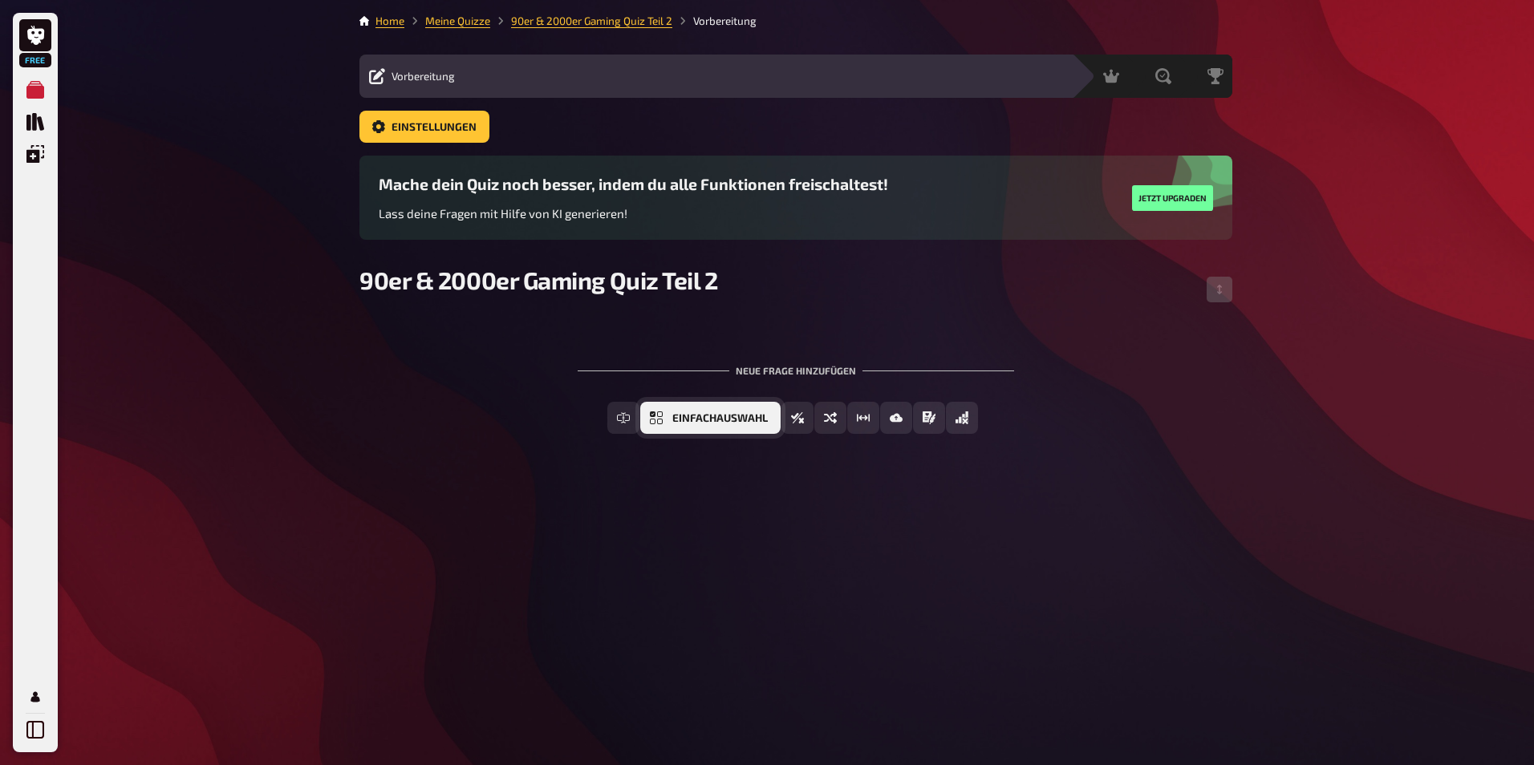
click at [710, 417] on span "Einfachauswahl" at bounding box center [719, 418] width 95 height 11
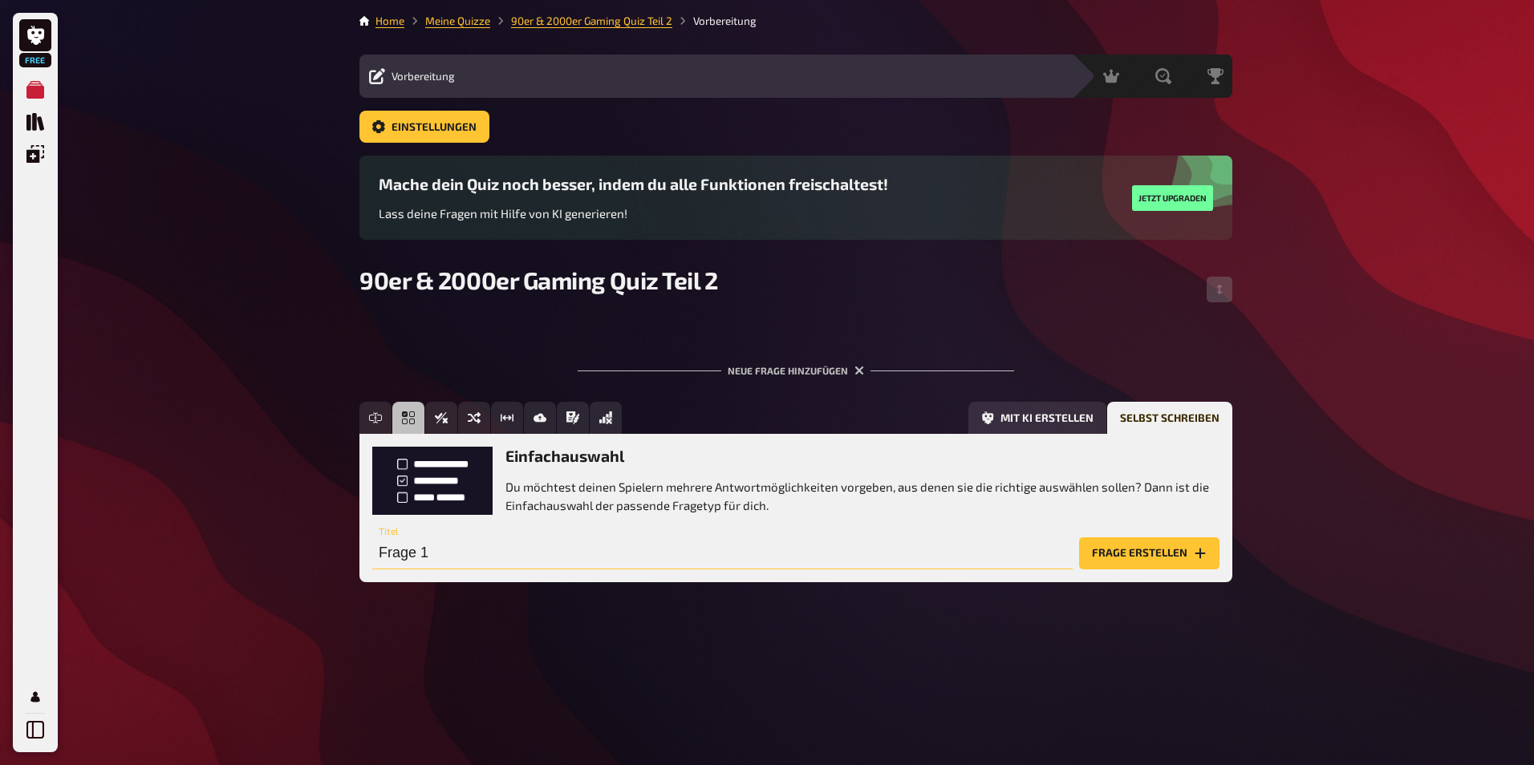
click at [529, 556] on input "Frage 1" at bounding box center [722, 553] width 700 height 32
paste input "Welches Tanzspiel prägte Spielhallen in den frühen 2000ern?"
type input "Welches Tanzspiel prägte Spielhallen in den frühen 2000ern?"
click at [1125, 558] on button "Frage erstellen" at bounding box center [1149, 553] width 140 height 32
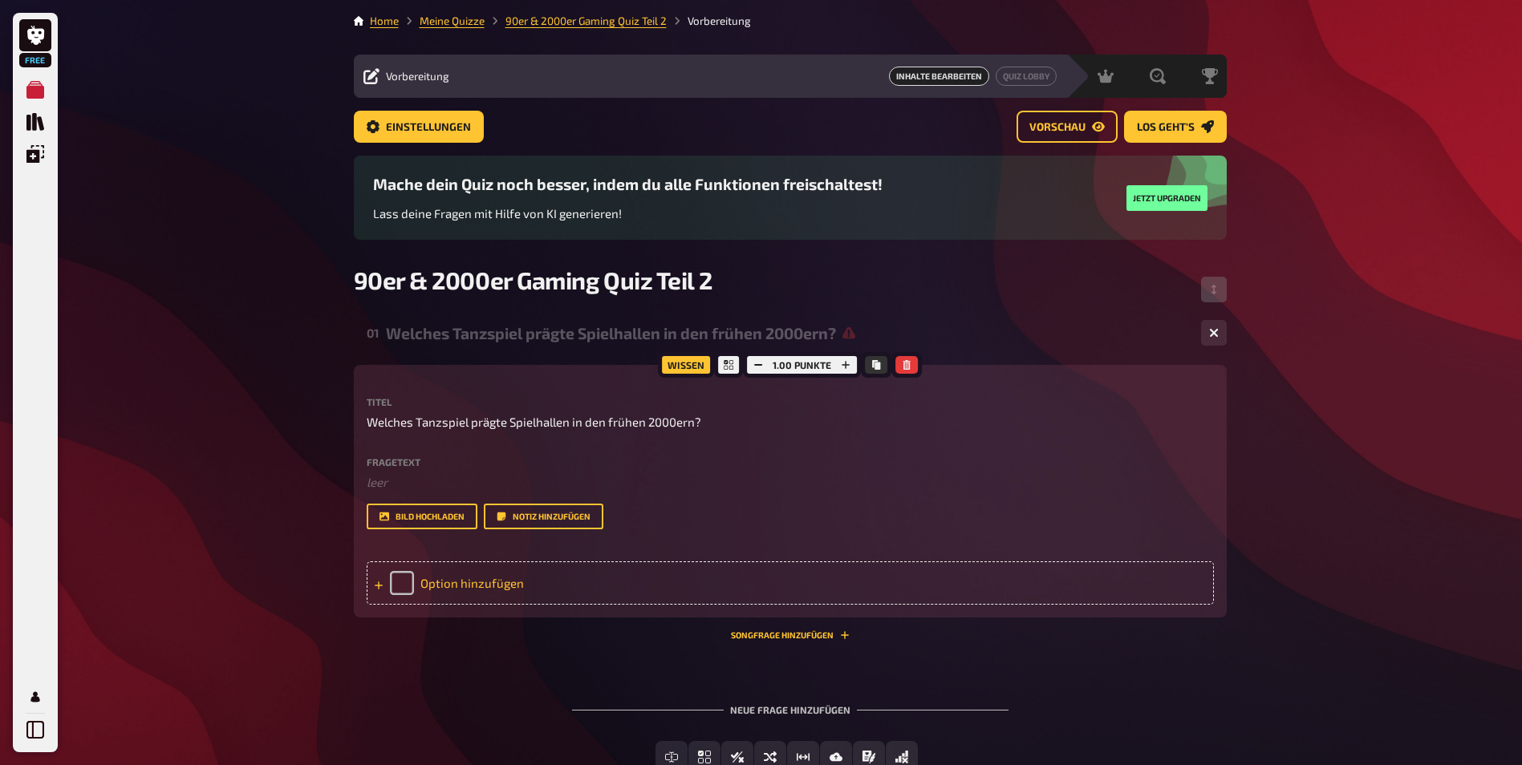
click at [533, 590] on div "Option hinzufügen" at bounding box center [790, 583] width 847 height 43
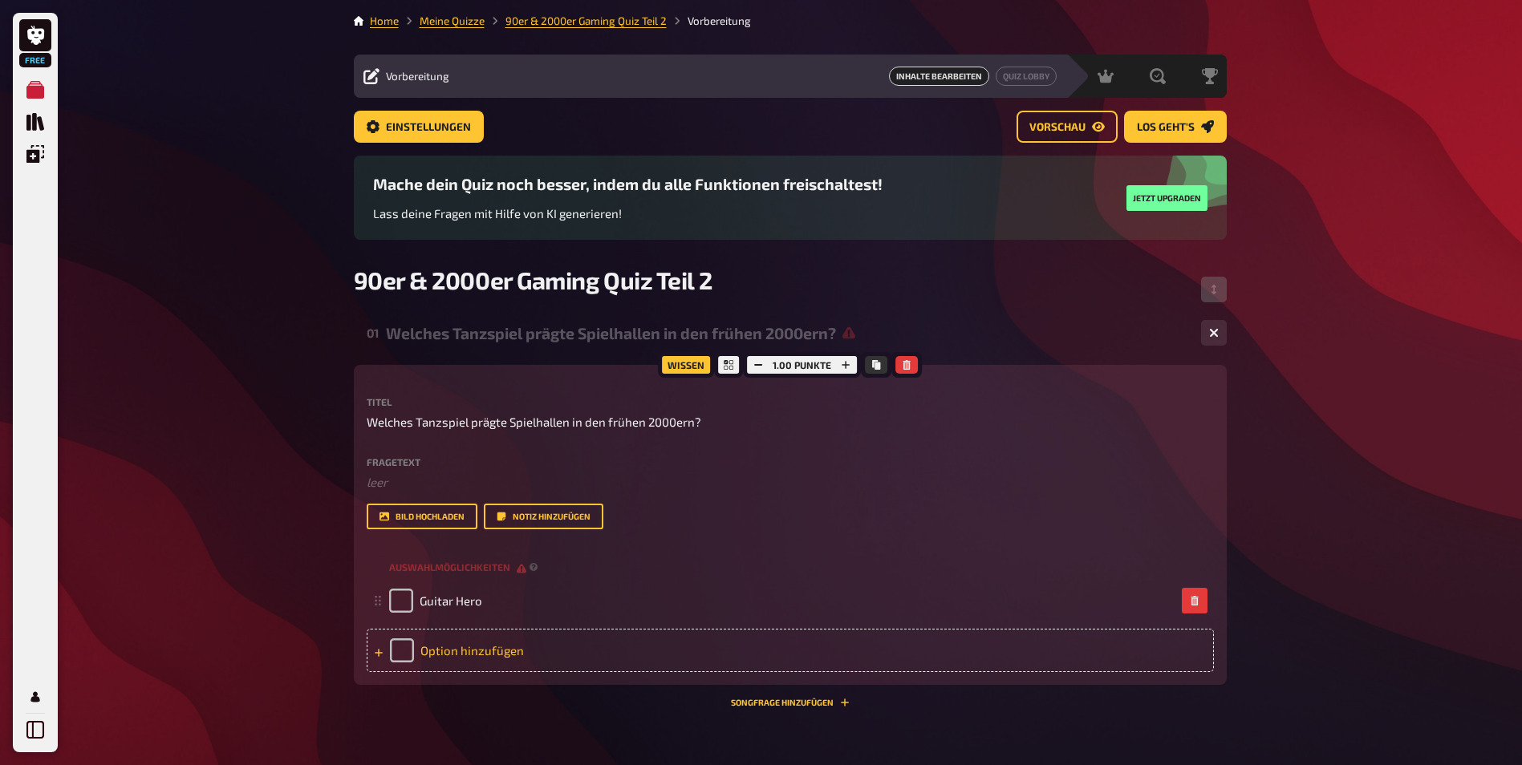
click at [454, 631] on div "Option hinzufügen" at bounding box center [790, 650] width 847 height 43
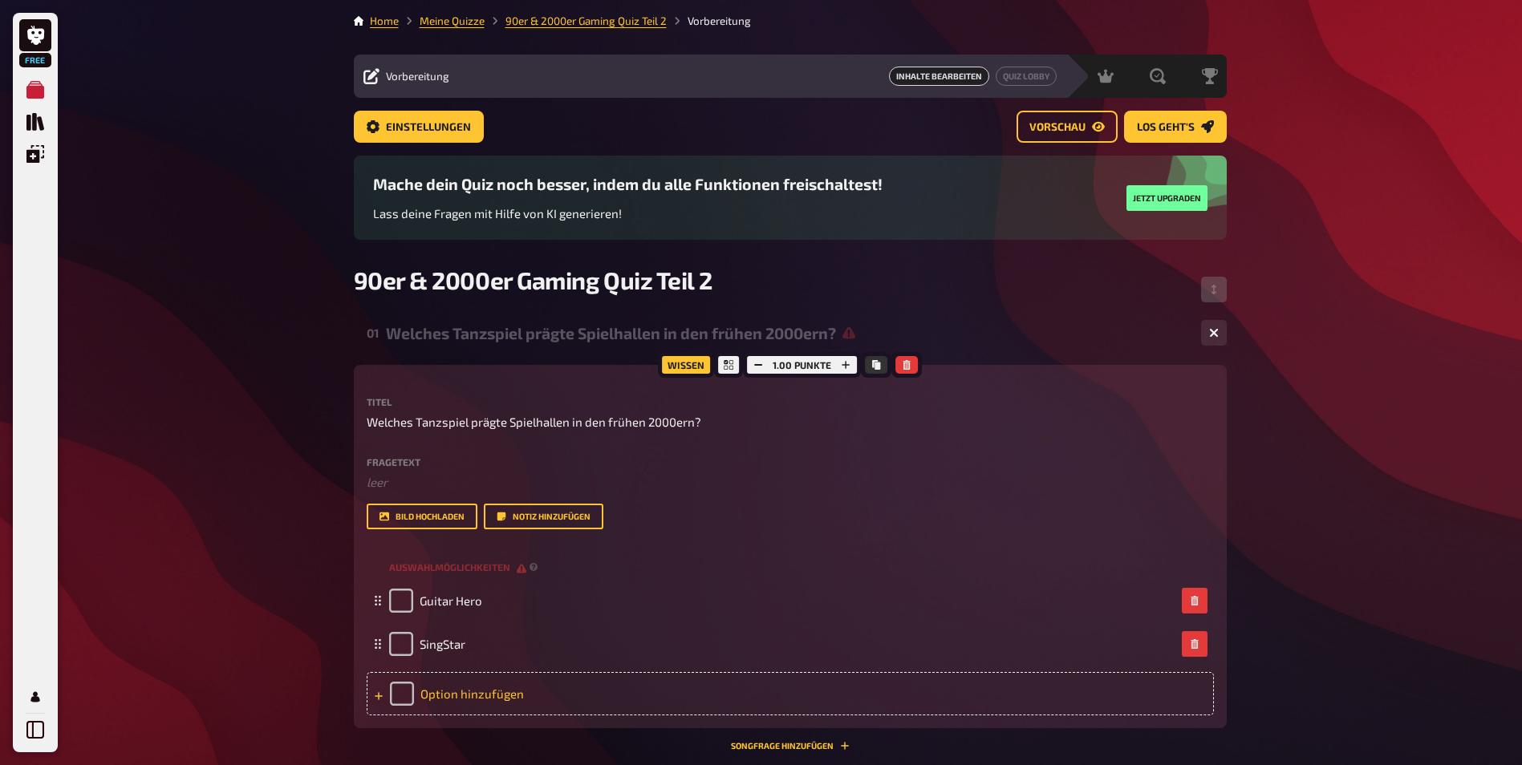
click at [497, 701] on div "Option hinzufügen" at bounding box center [790, 693] width 847 height 43
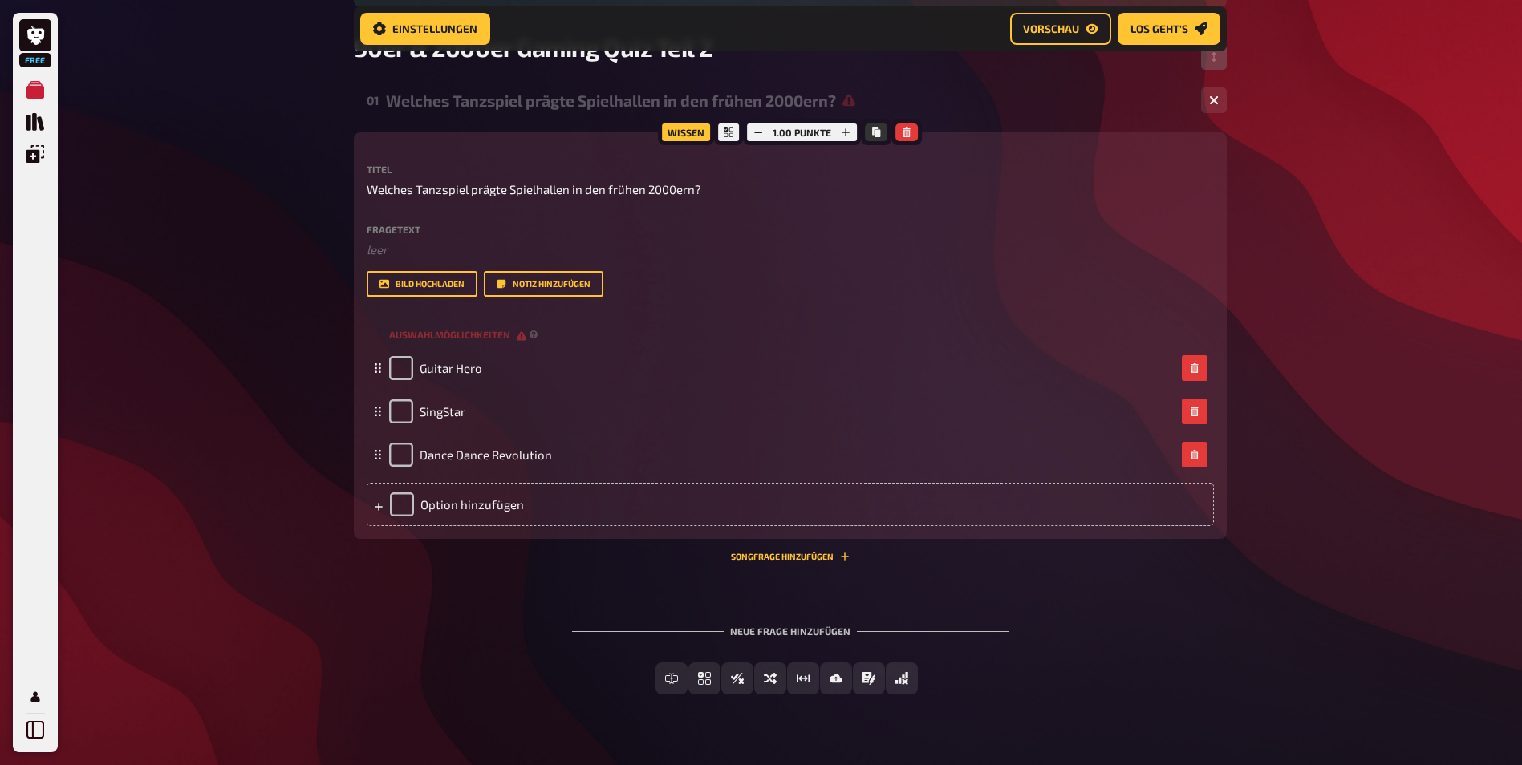
scroll to position [253, 0]
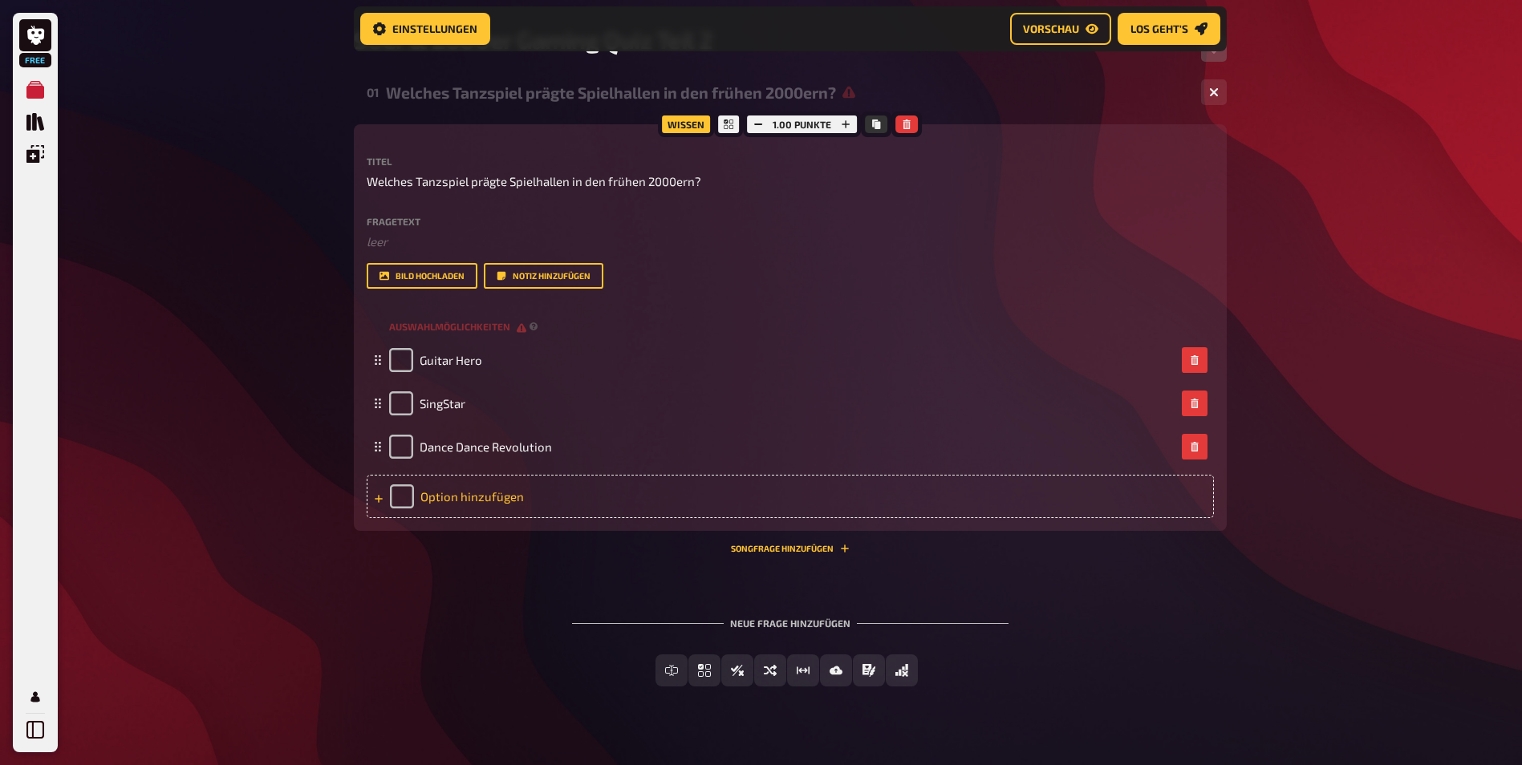
click at [447, 509] on div "Option hinzufügen" at bounding box center [790, 496] width 847 height 43
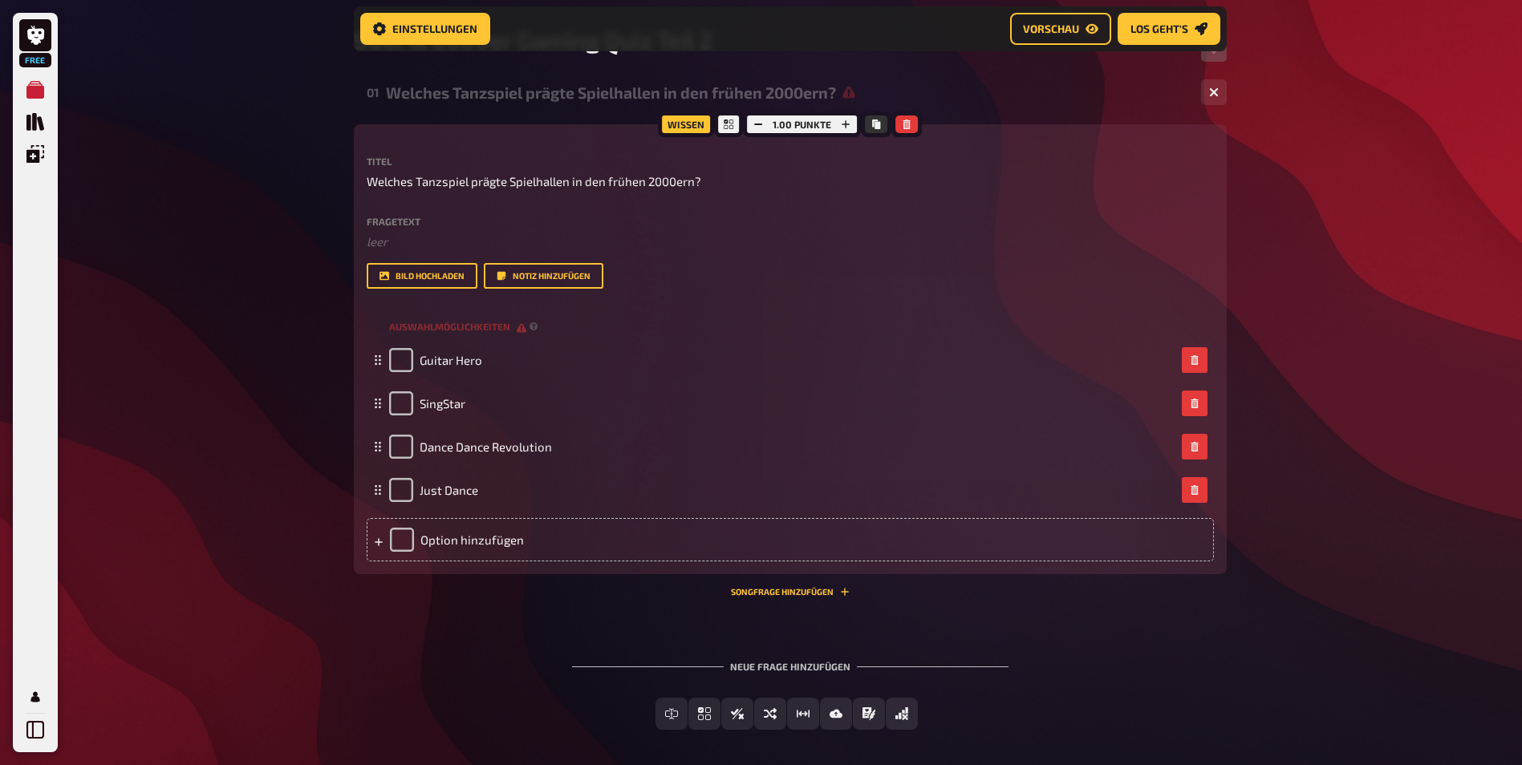
click at [1262, 461] on div "Free Meine Quizze Quiz Sammlung Einblendungen Mein Konto Home Meine Quizze 90er…" at bounding box center [761, 290] width 1522 height 1086
click at [695, 709] on span "Einfachauswahl" at bounding box center [714, 714] width 95 height 11
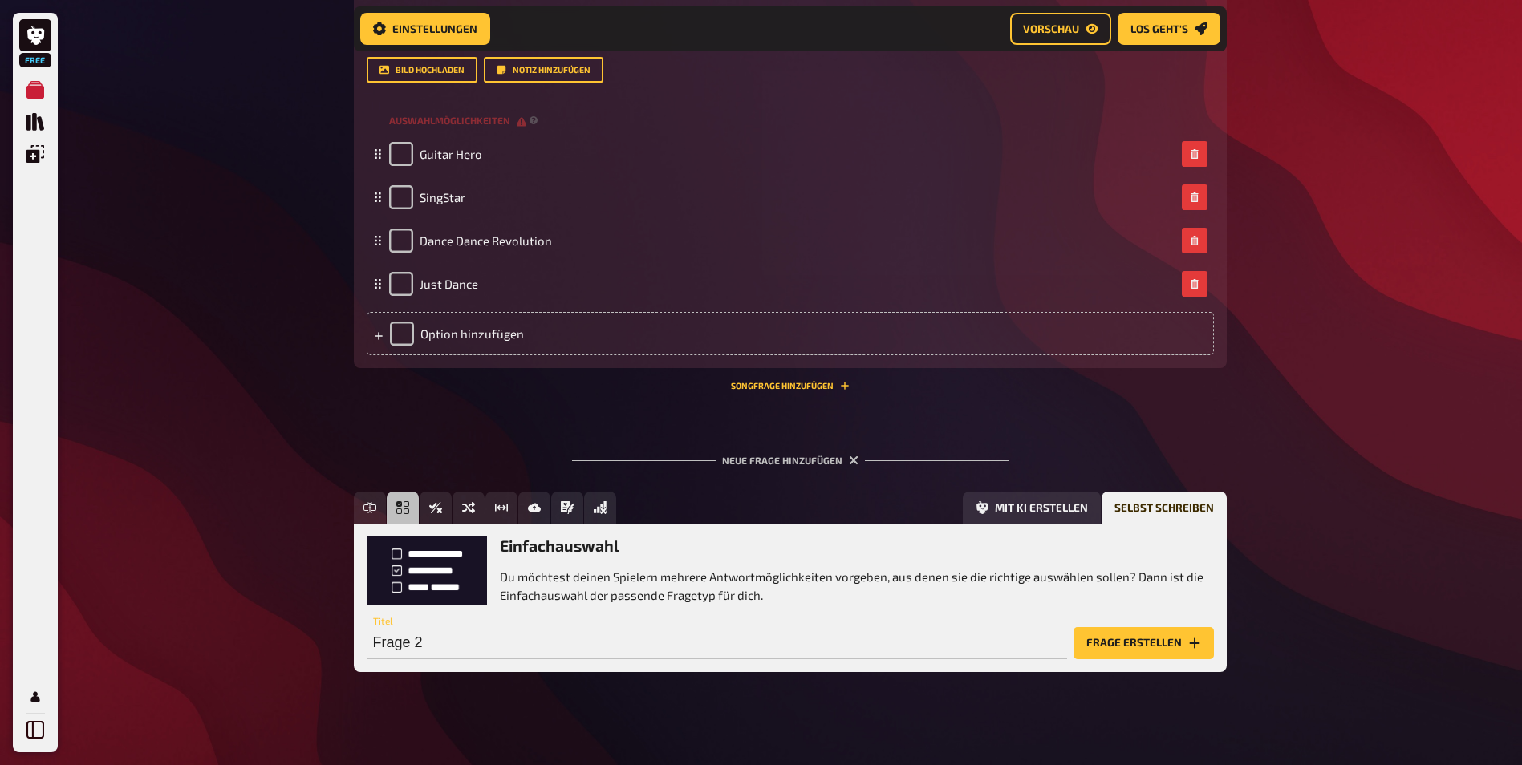
scroll to position [469, 0]
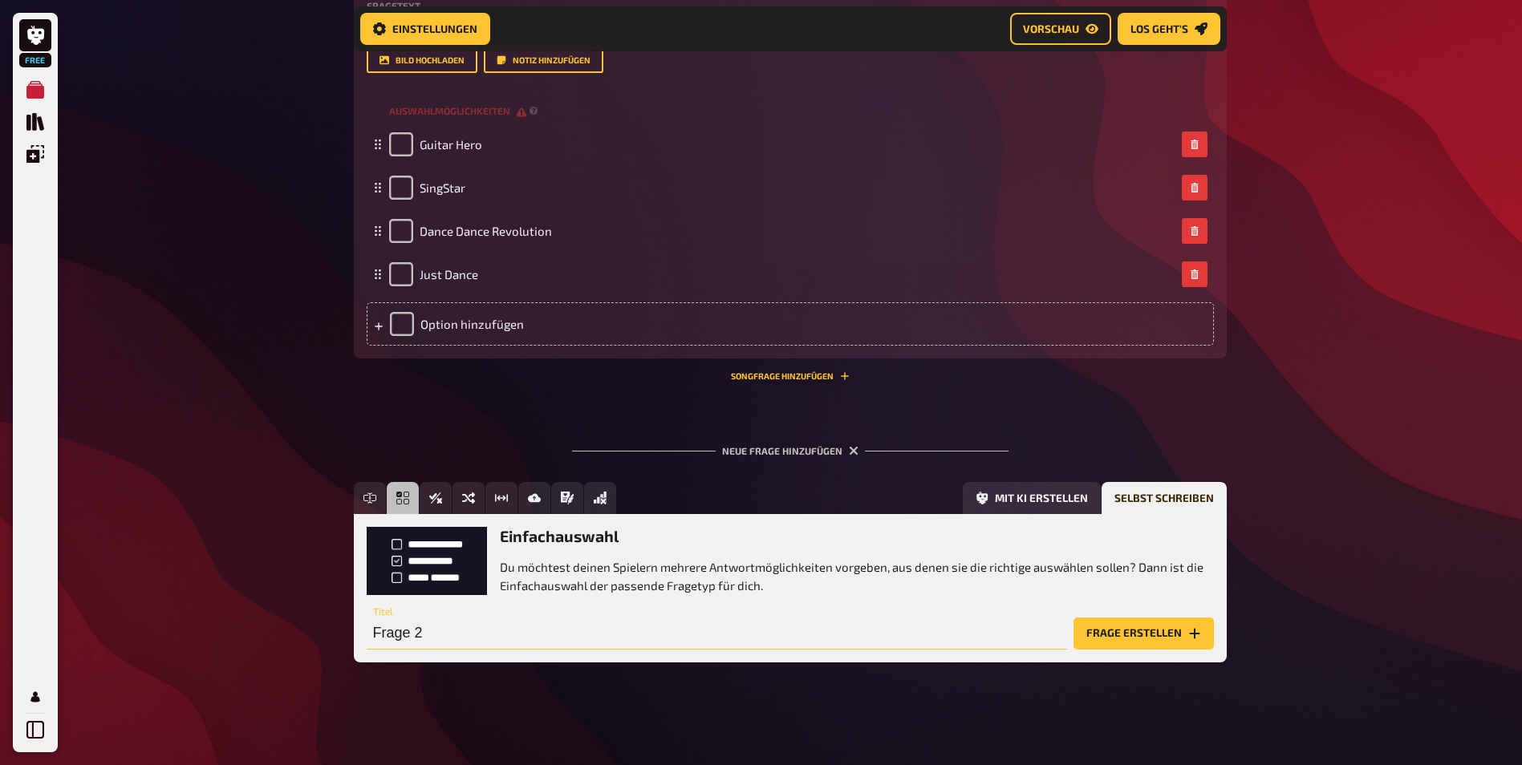
click at [440, 639] on input "Frage 2" at bounding box center [717, 634] width 700 height 32
paste input "Welches Partyspiel für die PS2 nutzte bunte Plastikmikrofone?"
type input "Welches Partyspiel für die PS2 nutzte bunte Plastikmikrofone?"
click at [1174, 643] on button "Frage erstellen" at bounding box center [1143, 634] width 140 height 32
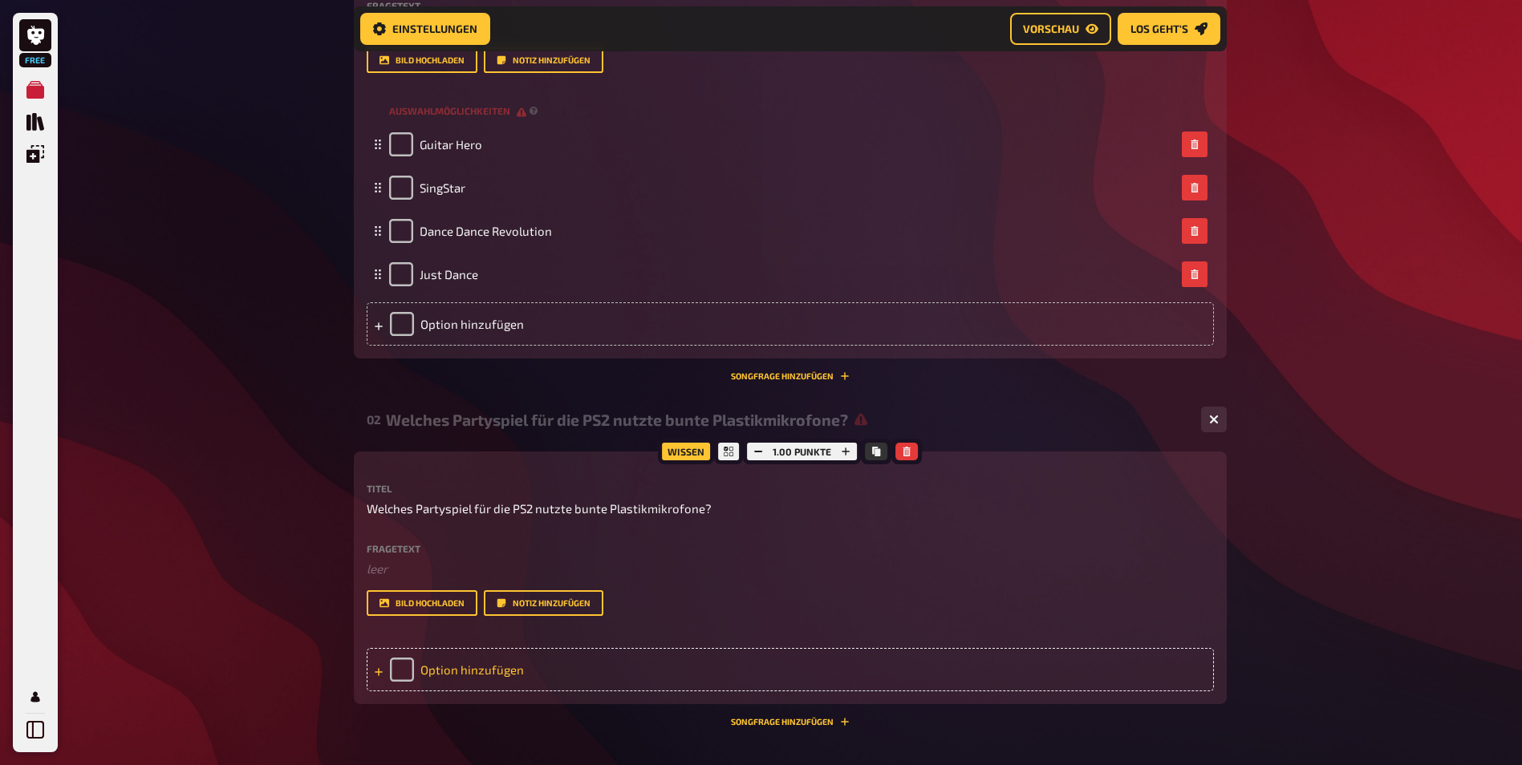
click at [555, 659] on div "Option hinzufügen" at bounding box center [790, 669] width 847 height 43
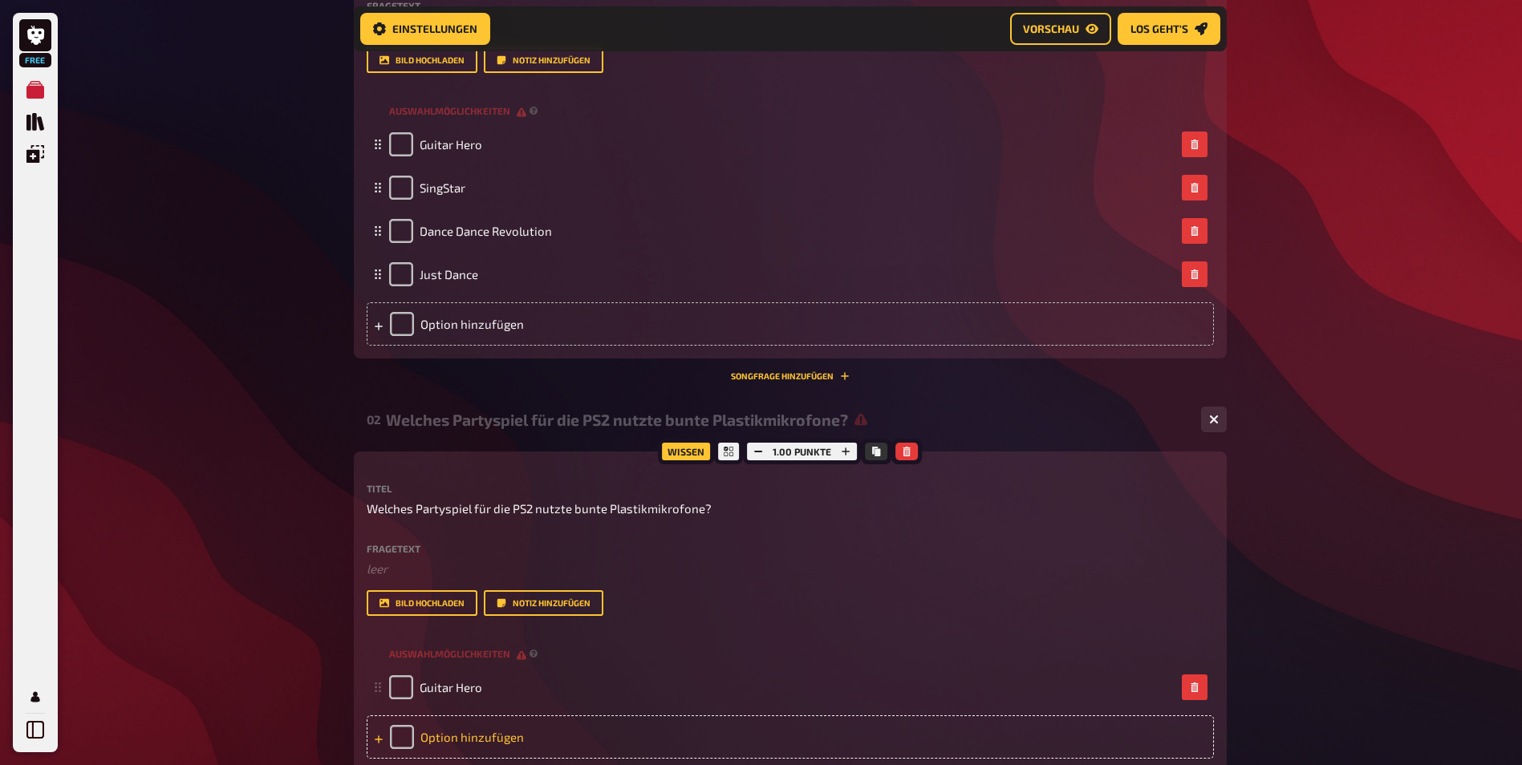
click at [437, 729] on div "Option hinzufügen" at bounding box center [790, 737] width 847 height 43
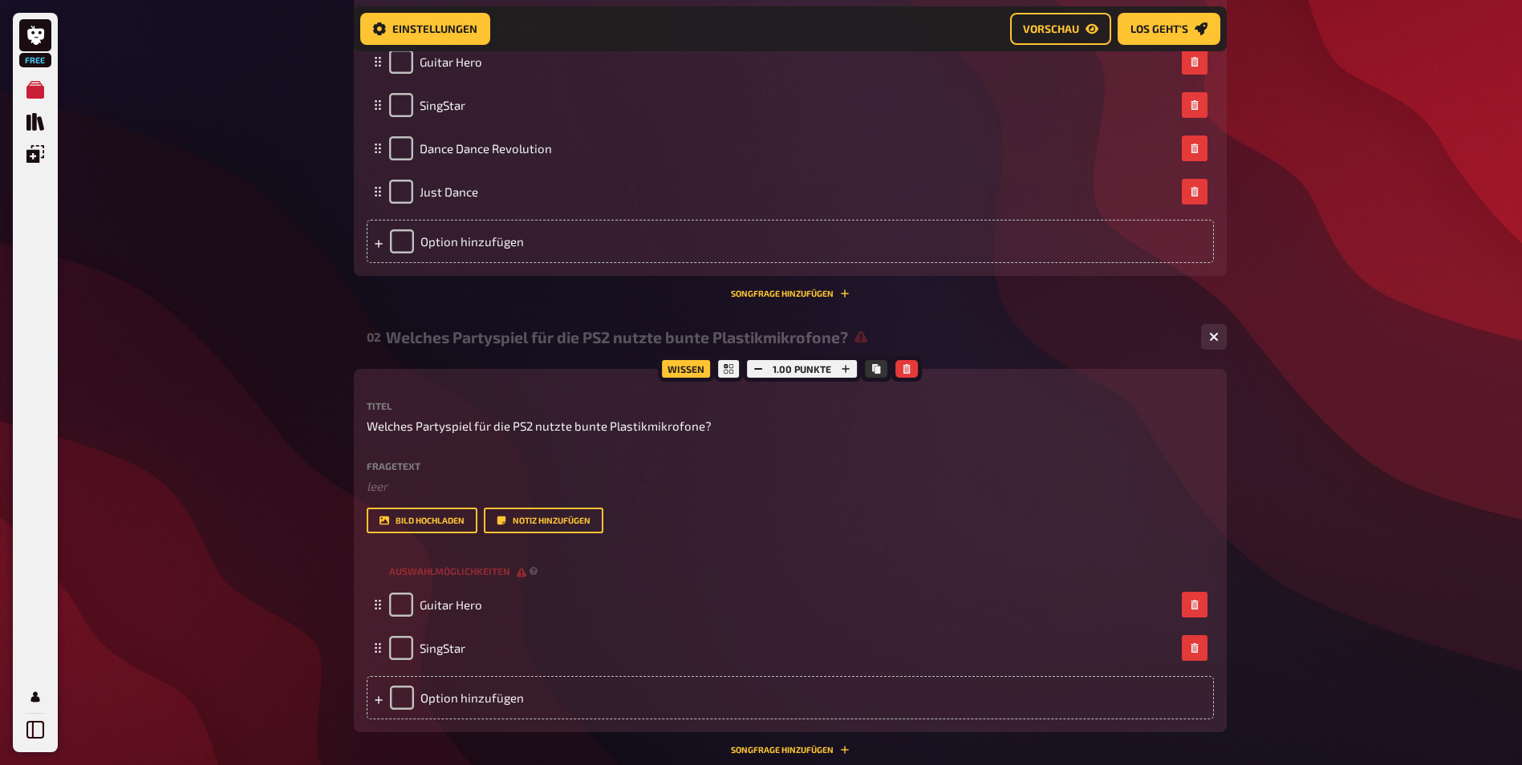
scroll to position [710, 0]
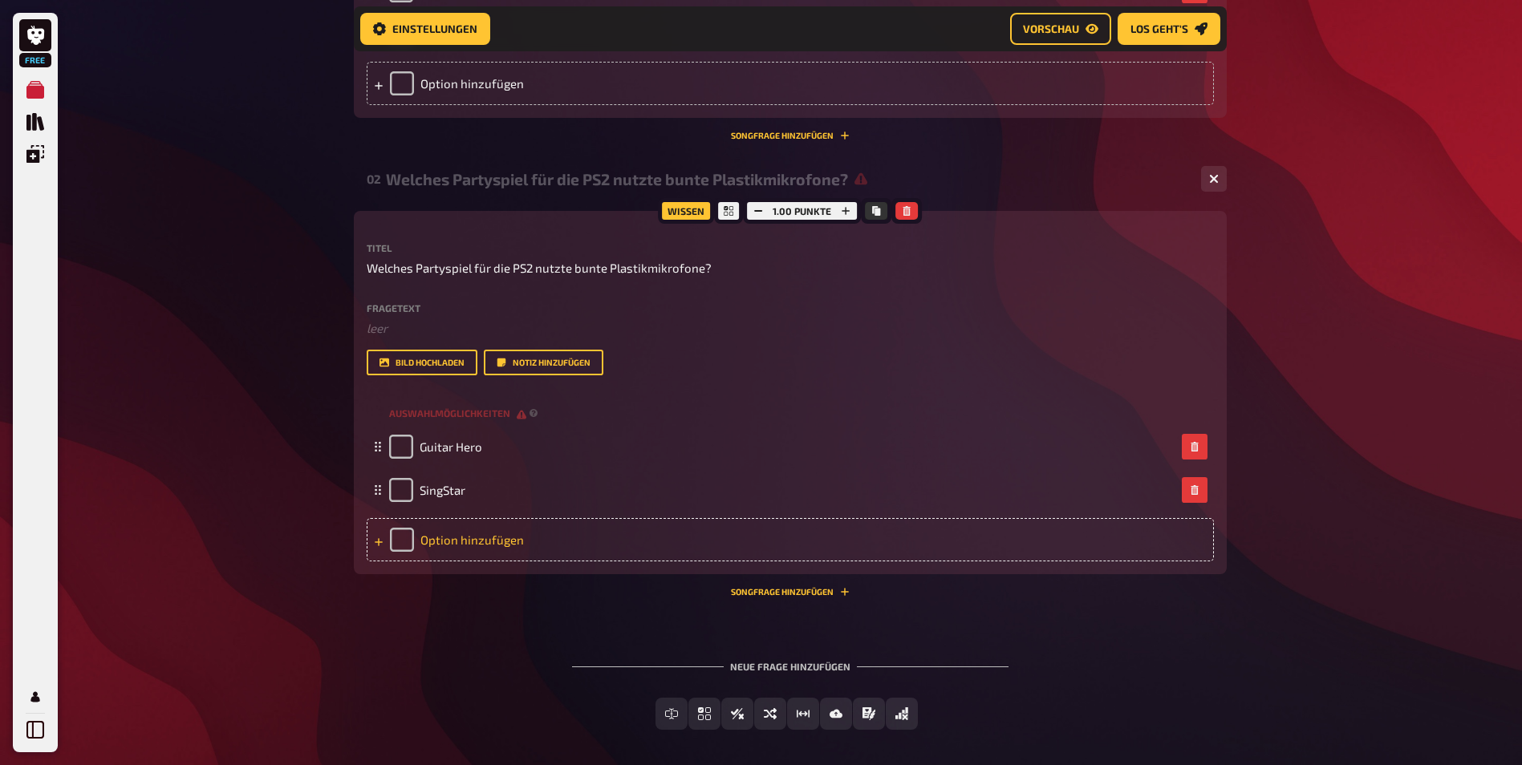
click at [505, 534] on div "Option hinzufügen" at bounding box center [790, 539] width 847 height 43
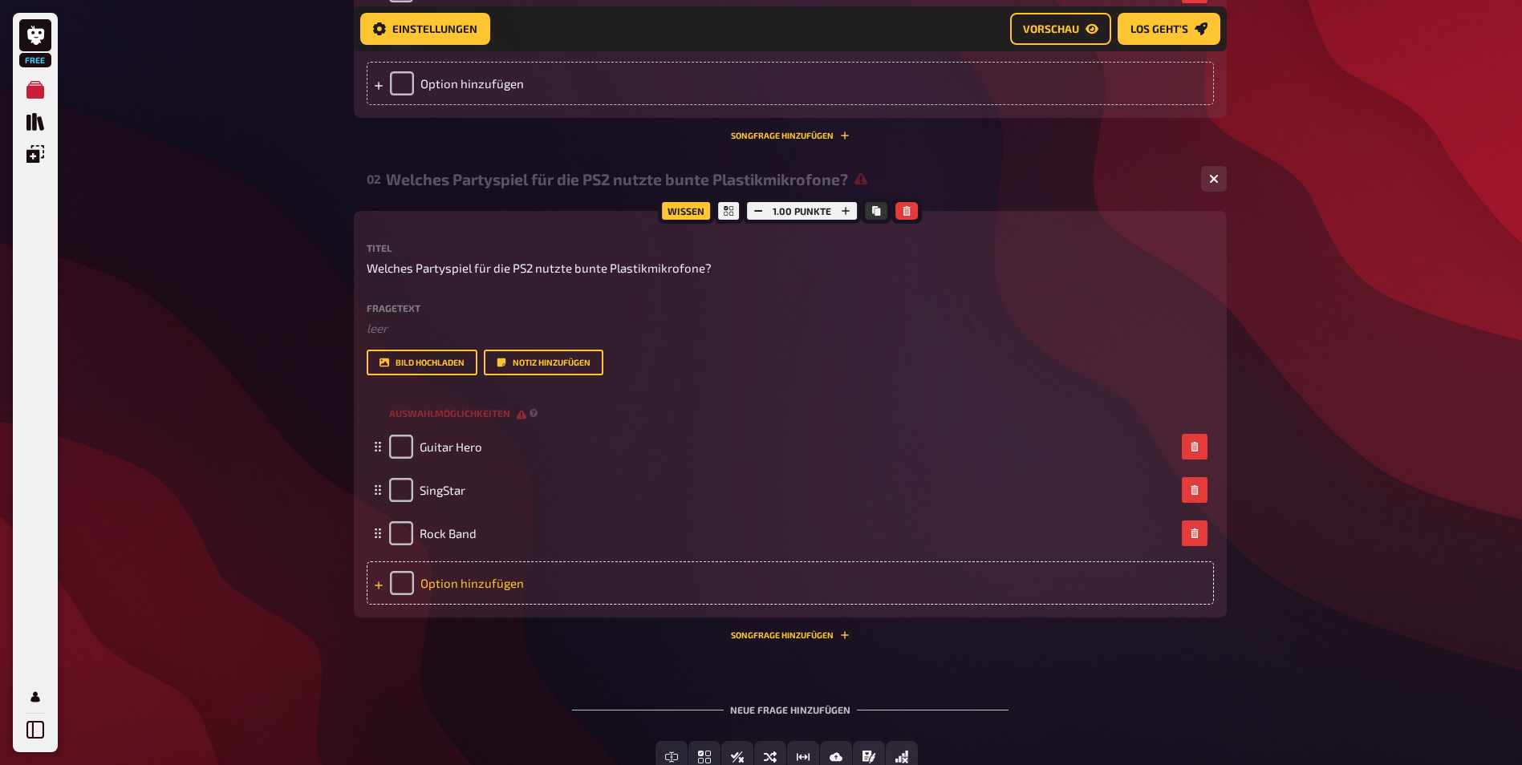
click at [434, 582] on div "Option hinzufügen" at bounding box center [790, 583] width 847 height 43
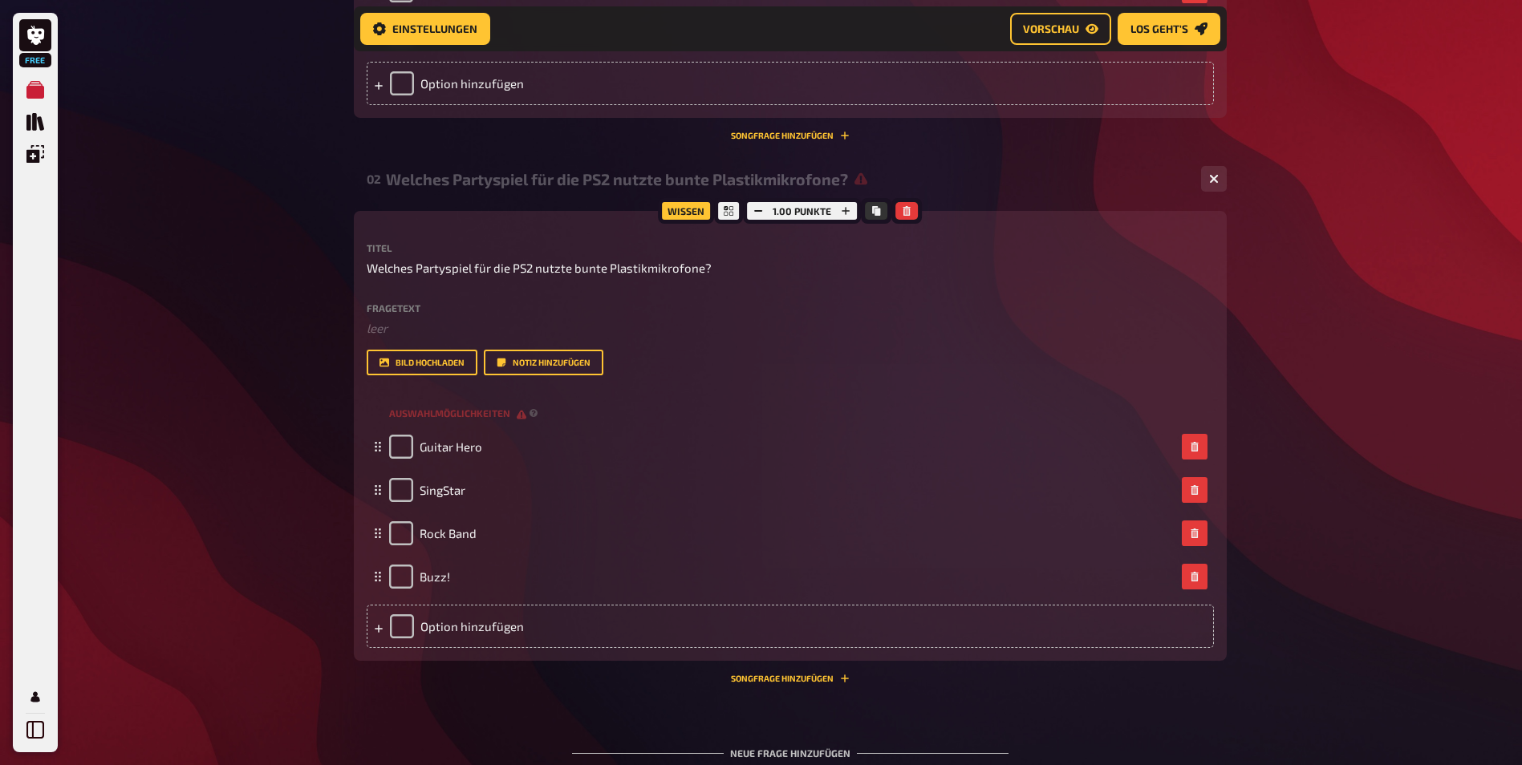
click at [235, 558] on div "Free Meine Quizze Quiz Sammlung Einblendungen Mein Konto Home Meine Quizze 90er…" at bounding box center [761, 104] width 1522 height 1629
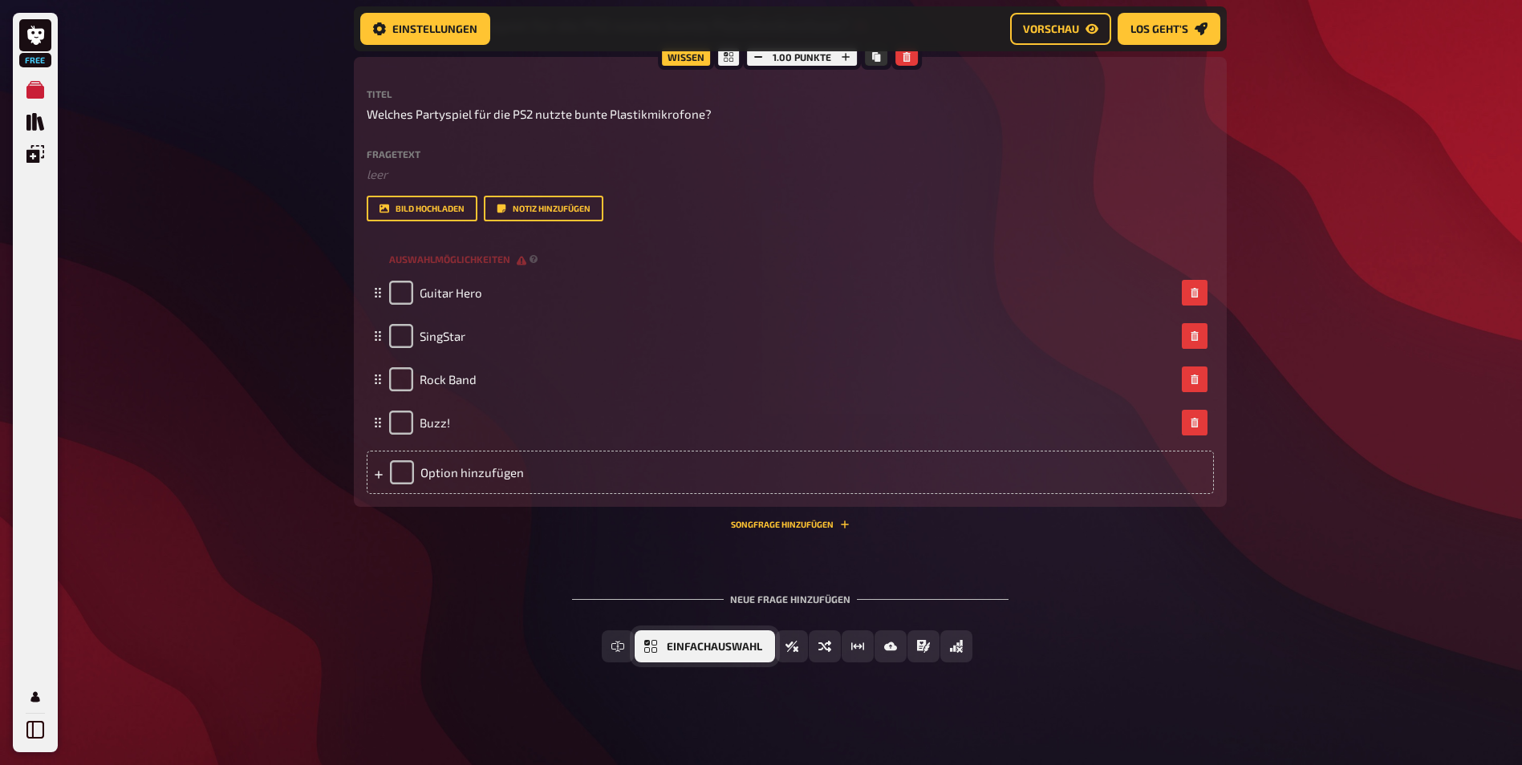
click at [709, 649] on span "Einfachauswahl" at bounding box center [714, 647] width 95 height 11
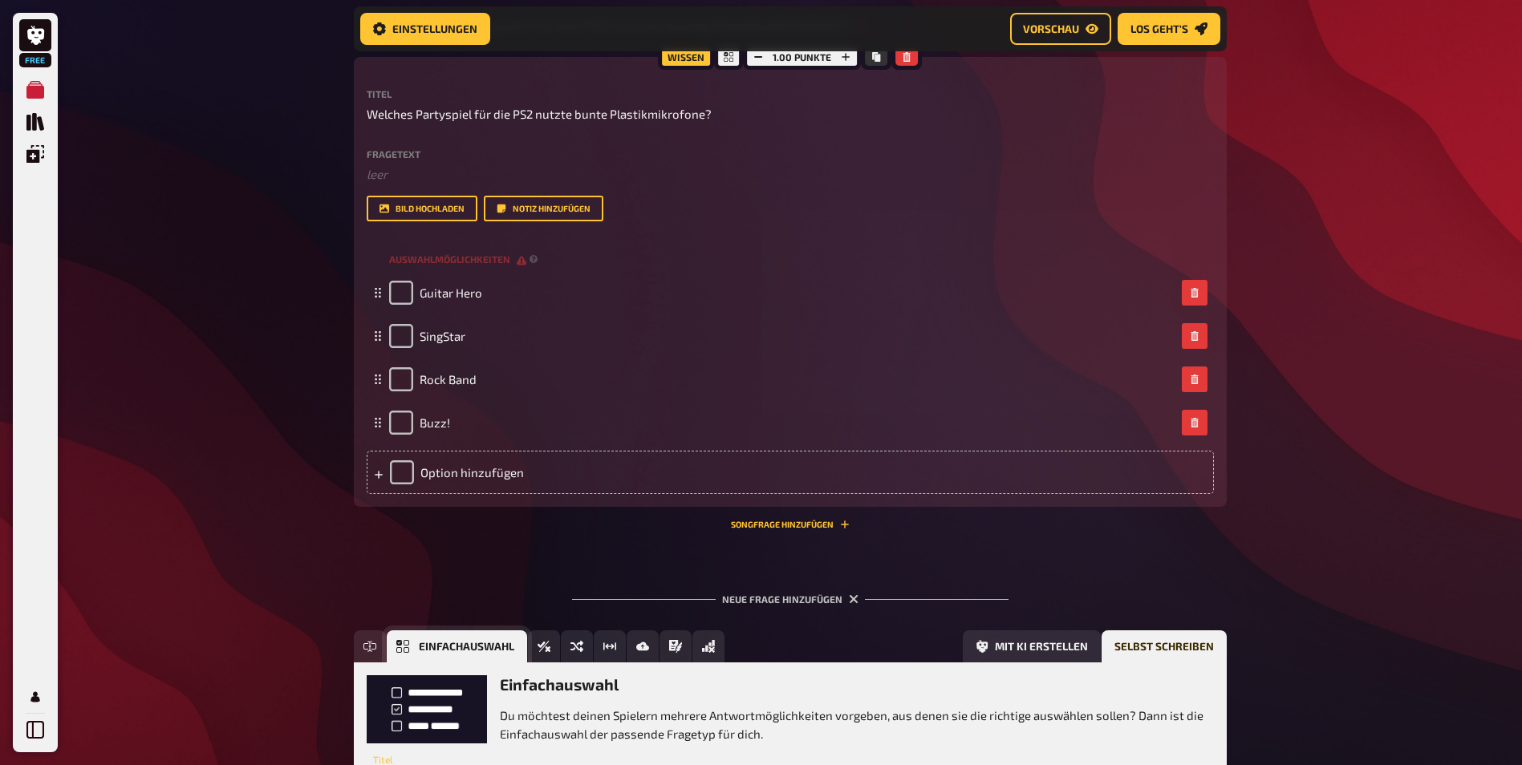
scroll to position [1012, 0]
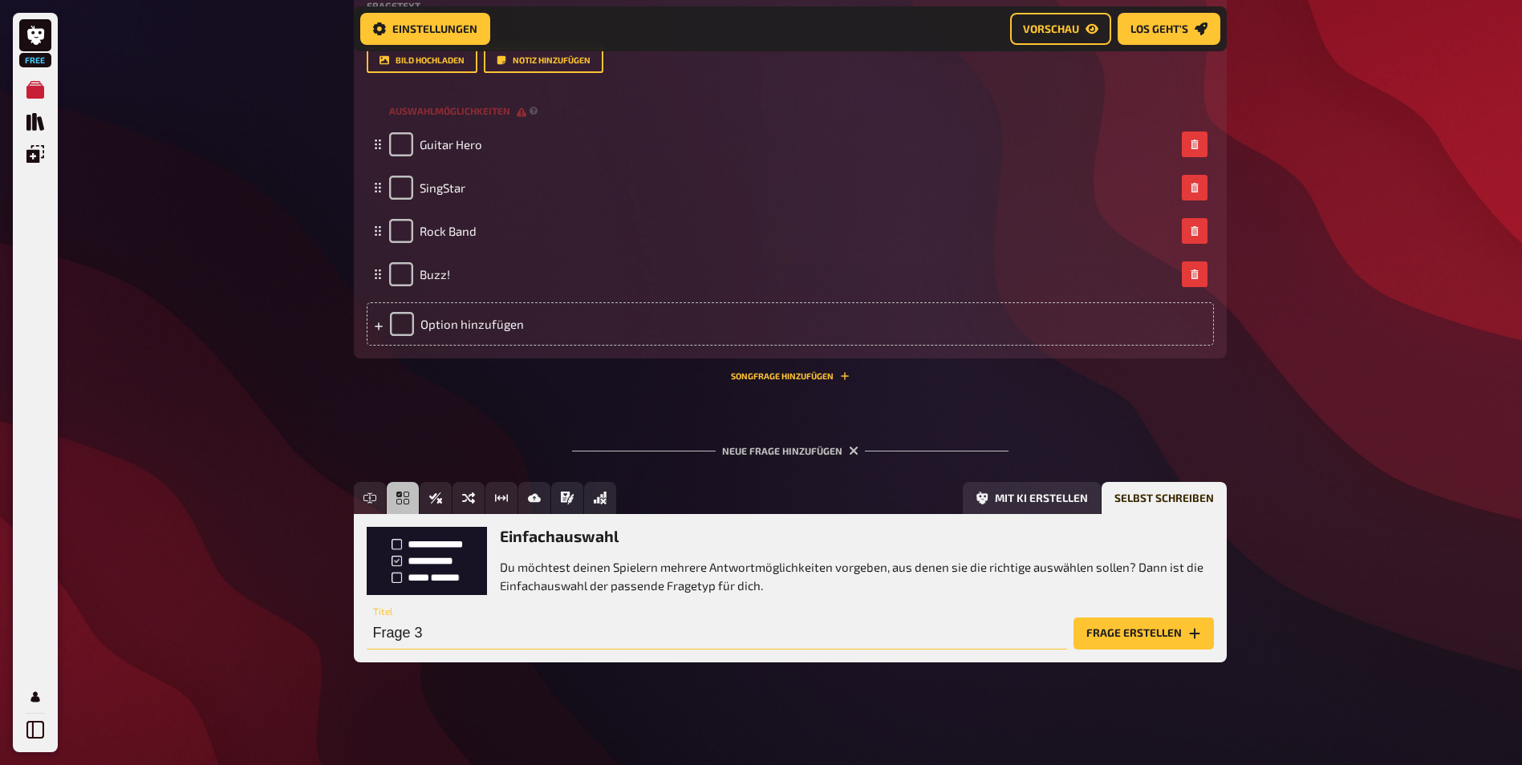
click at [444, 626] on input "Frage 3" at bounding box center [717, 634] width 700 height 32
paste input "In welchem Zelda-Teil reist [PERSON_NAME] durch die Zeit?"
type input "In welchem Zelda-Teil reist [PERSON_NAME] durch die Zeit?"
click at [1149, 630] on button "Frage erstellen" at bounding box center [1143, 634] width 140 height 32
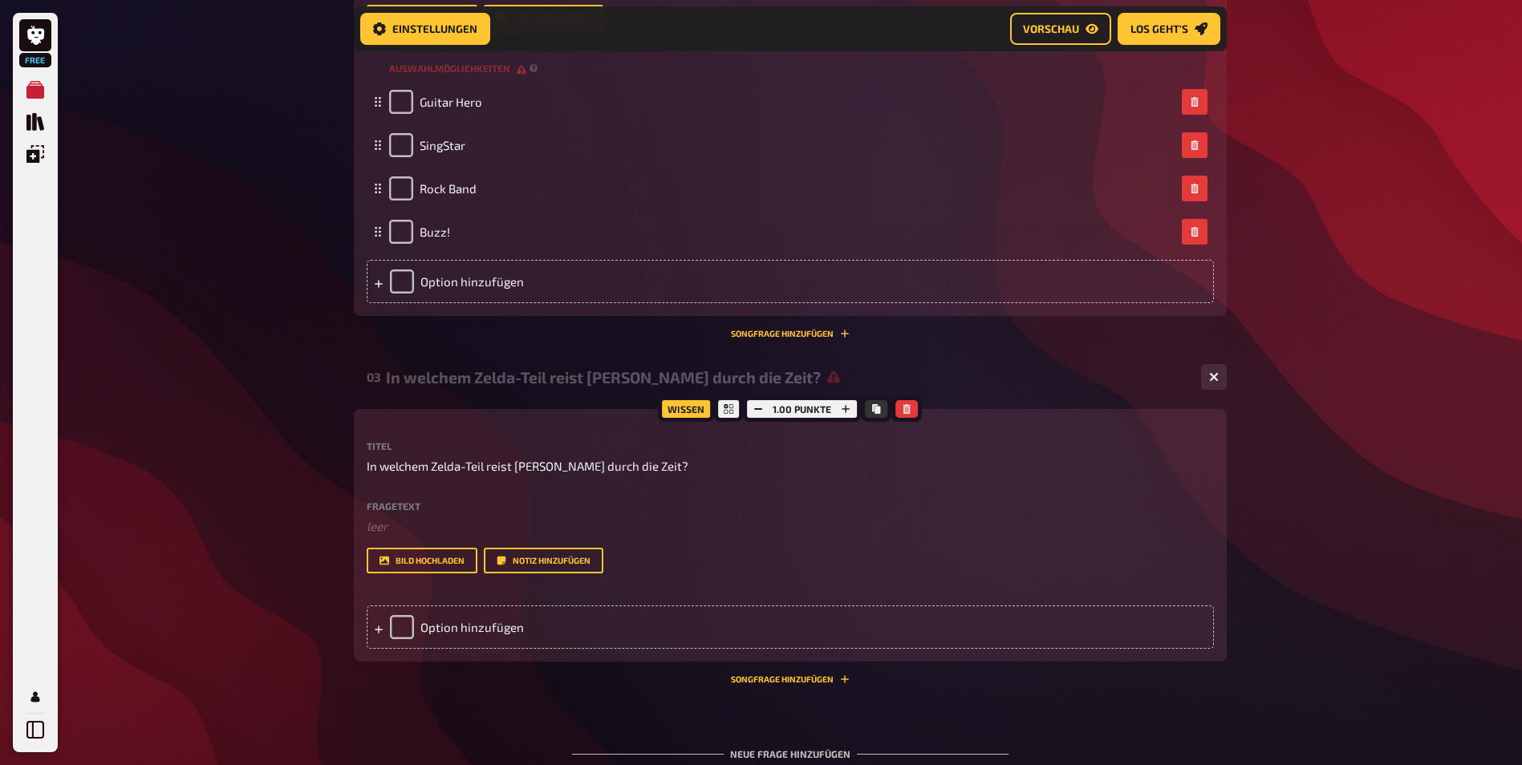
scroll to position [1093, 0]
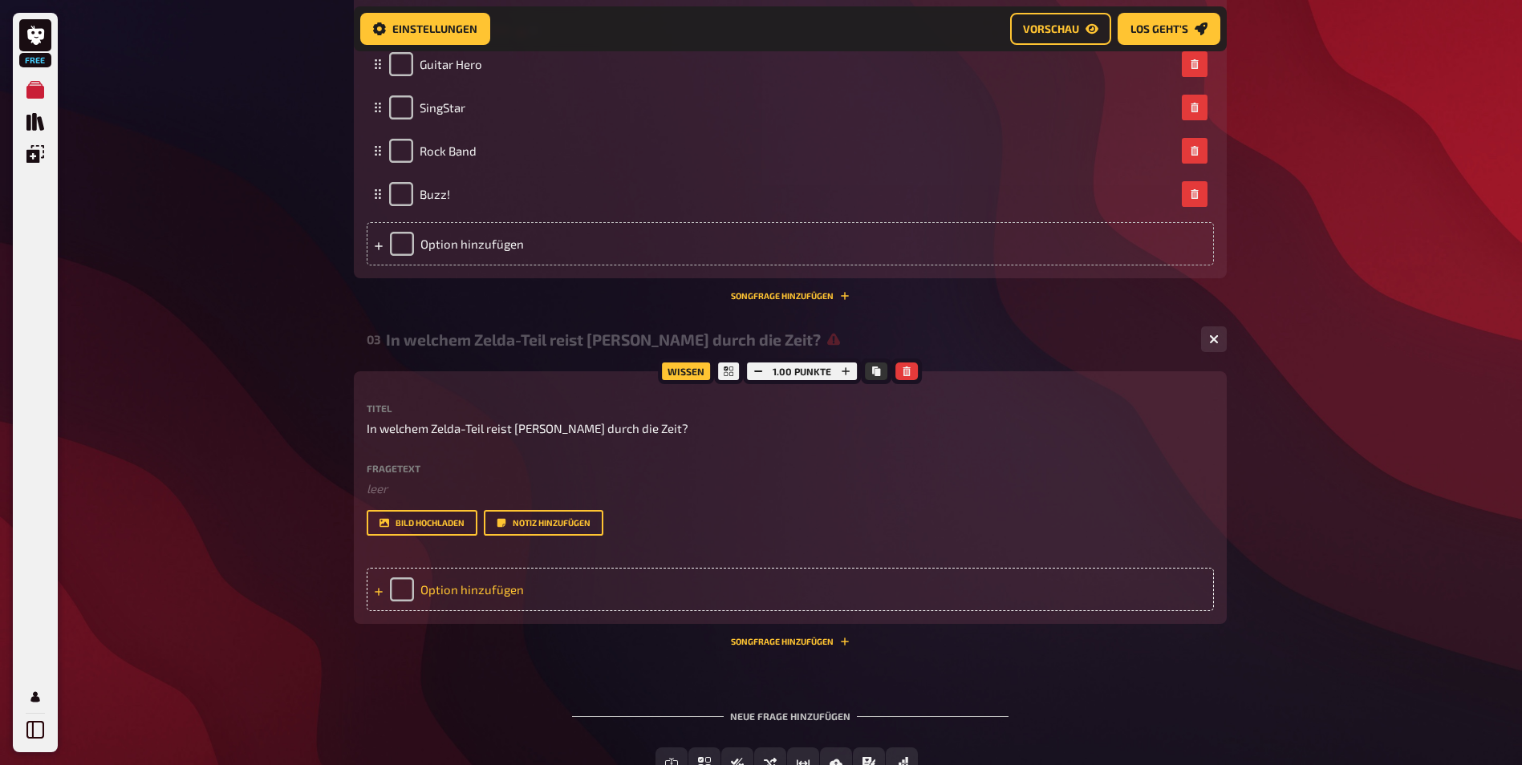
click at [489, 593] on div "Option hinzufügen" at bounding box center [790, 589] width 847 height 43
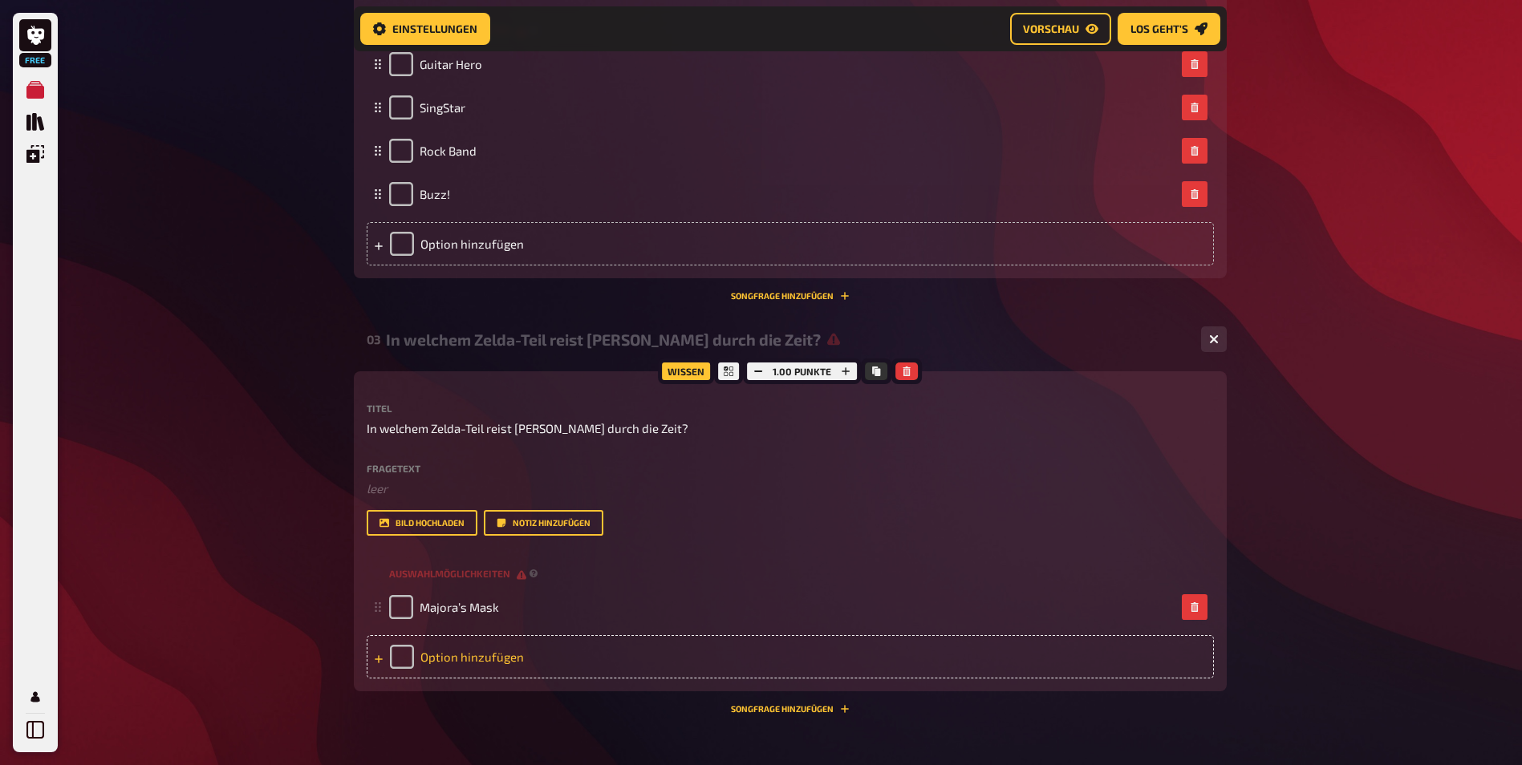
click at [499, 654] on div "Option hinzufügen" at bounding box center [790, 656] width 847 height 43
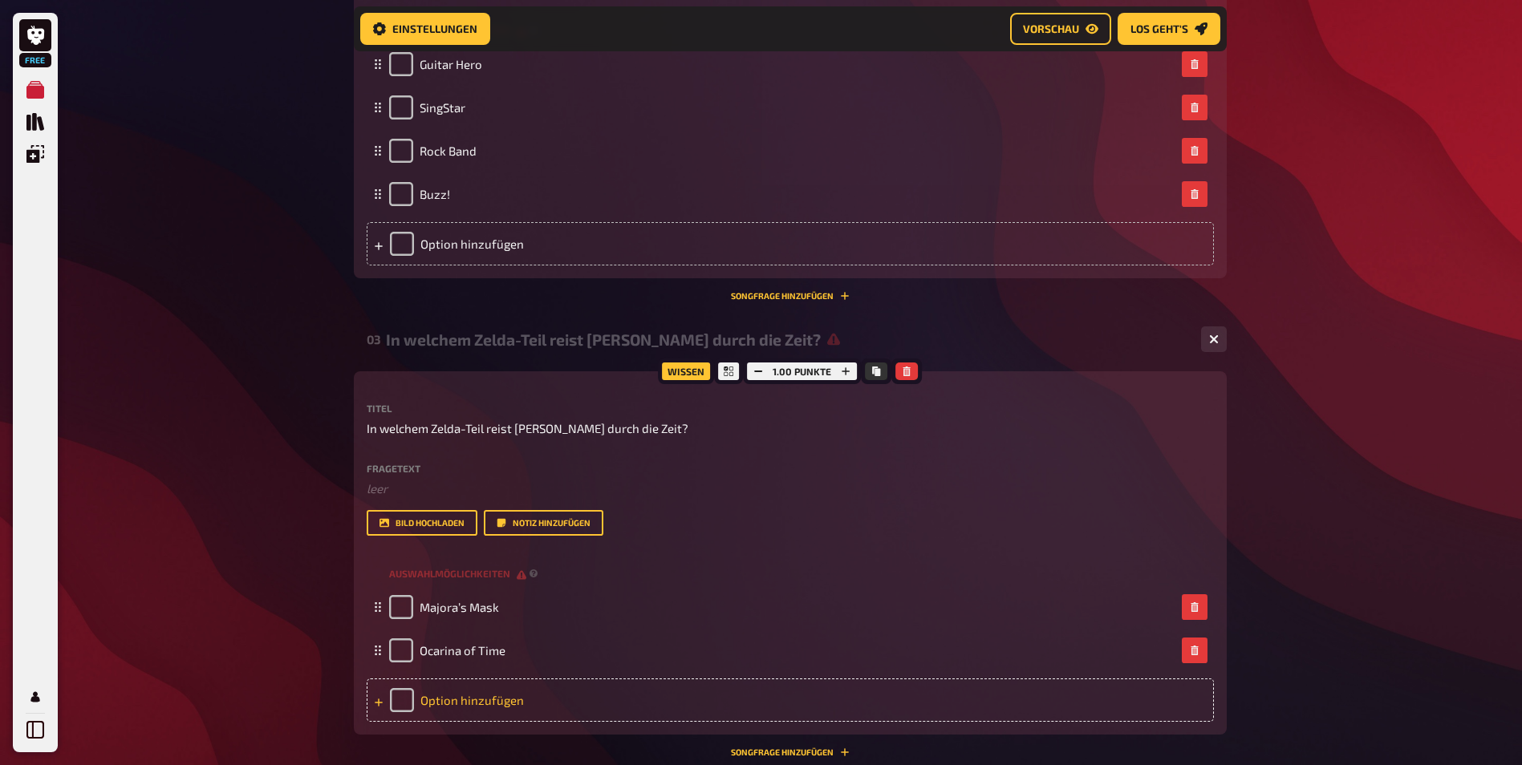
click at [600, 697] on div "Option hinzufügen" at bounding box center [790, 700] width 847 height 43
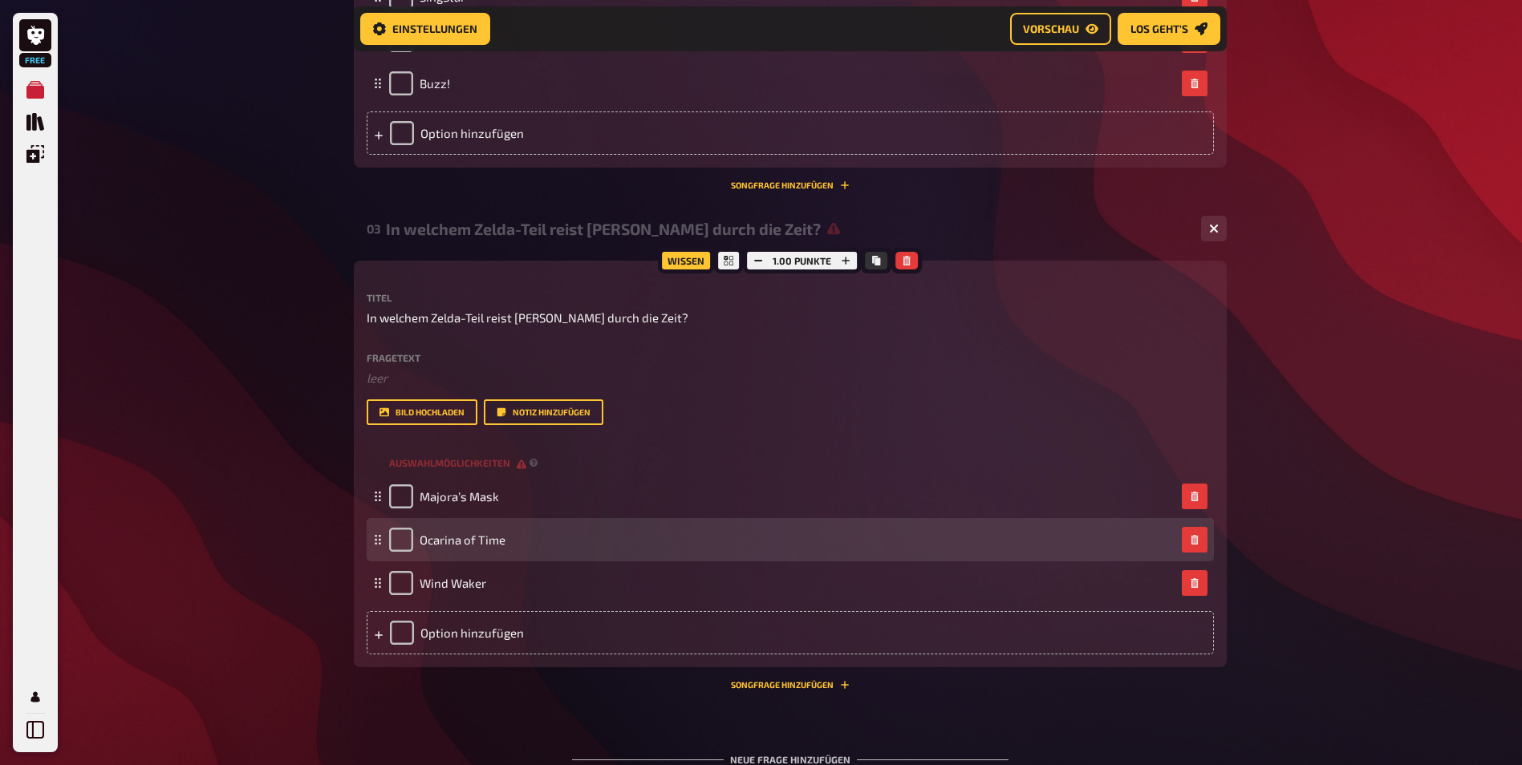
scroll to position [1364, 0]
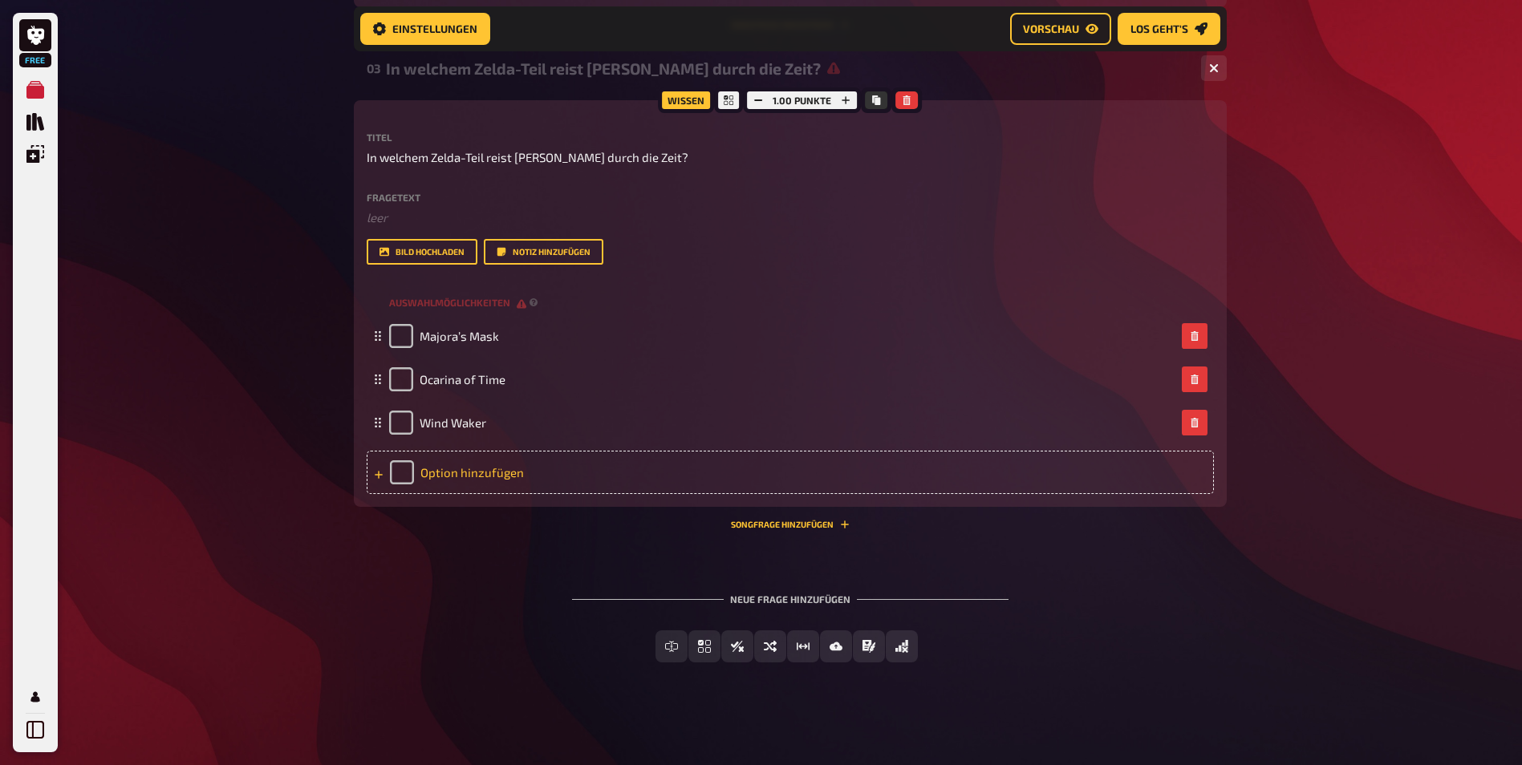
click at [493, 474] on div "Option hinzufügen" at bounding box center [790, 472] width 847 height 43
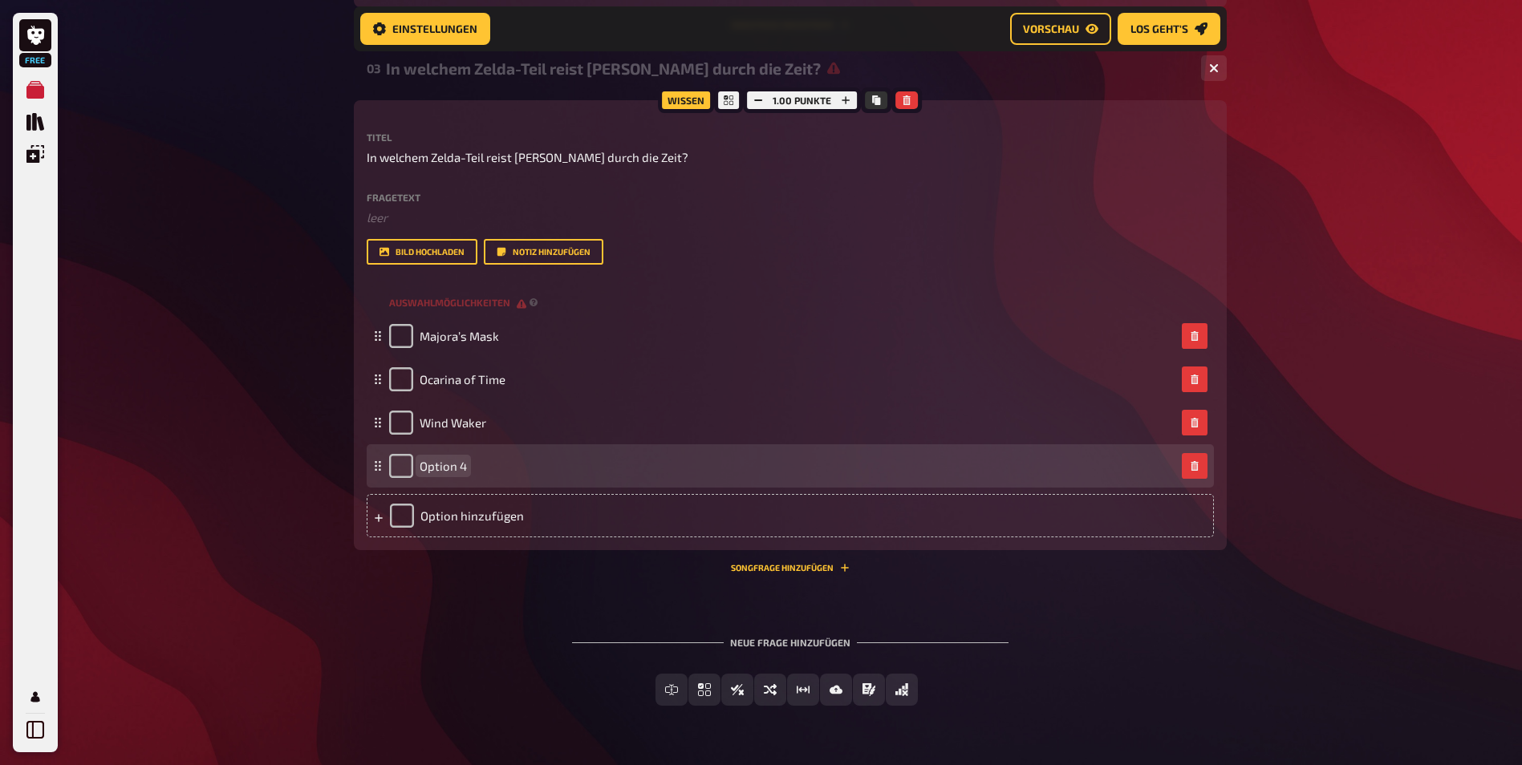
paste span
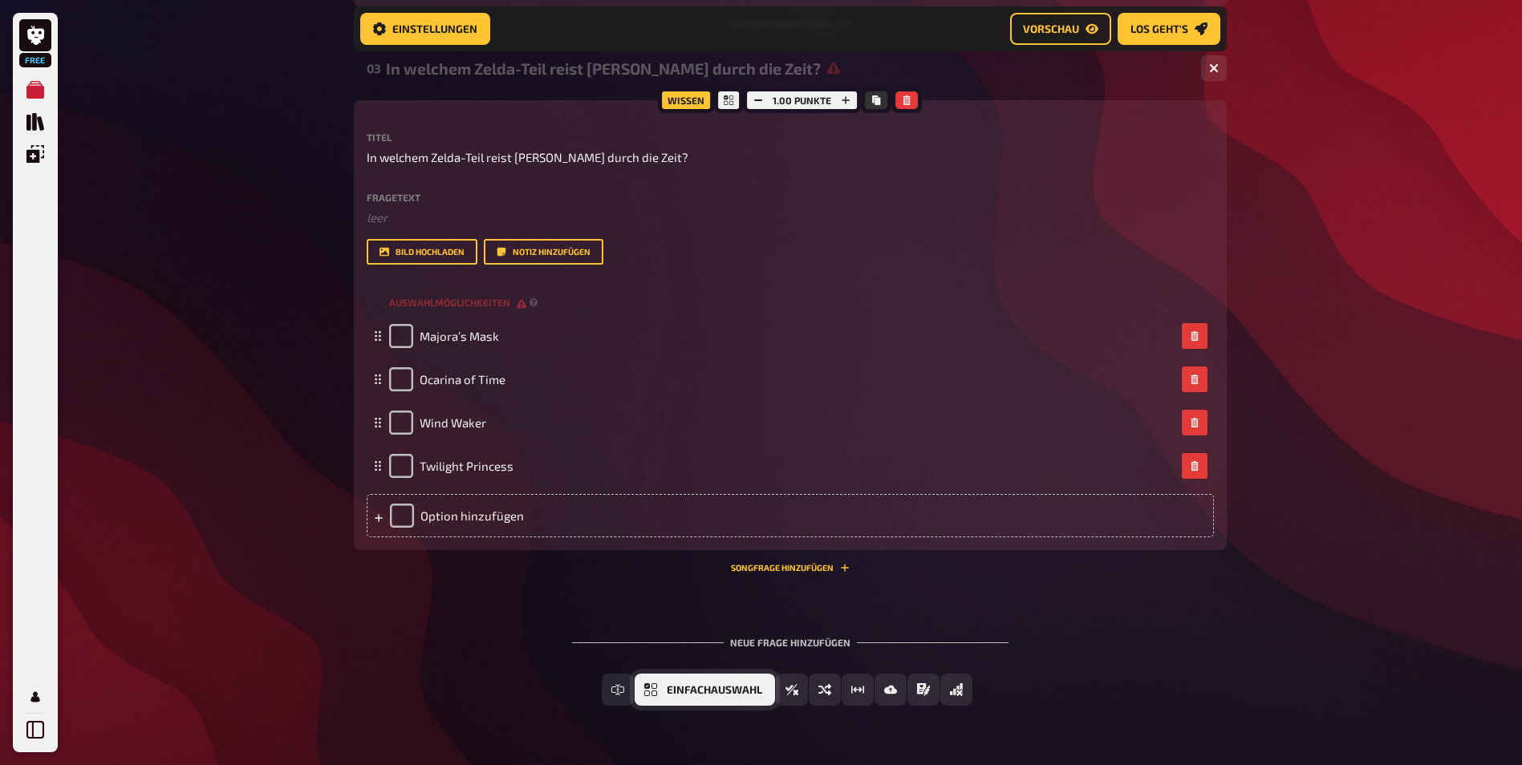
click at [661, 686] on button "Einfachauswahl" at bounding box center [704, 690] width 140 height 32
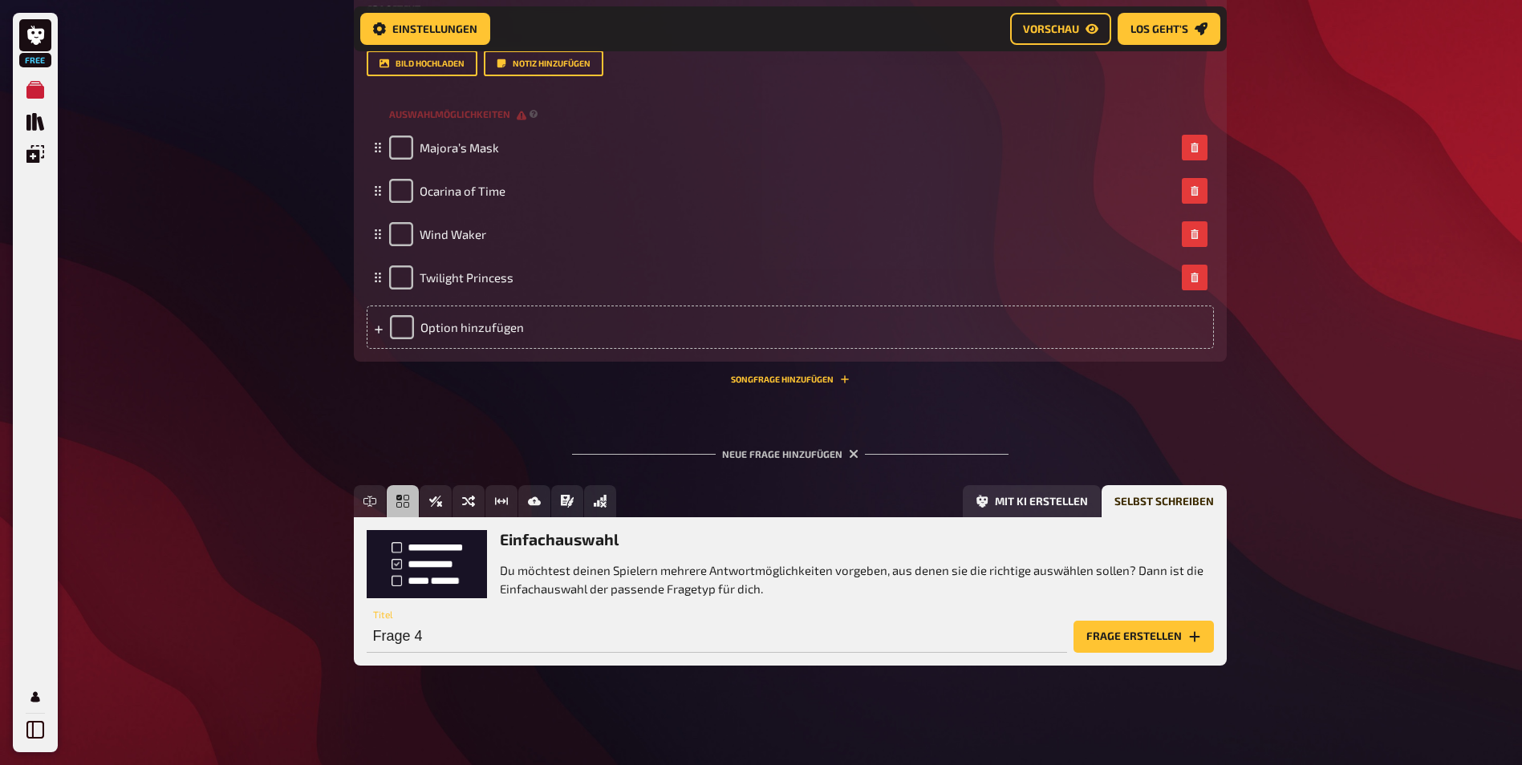
scroll to position [1555, 0]
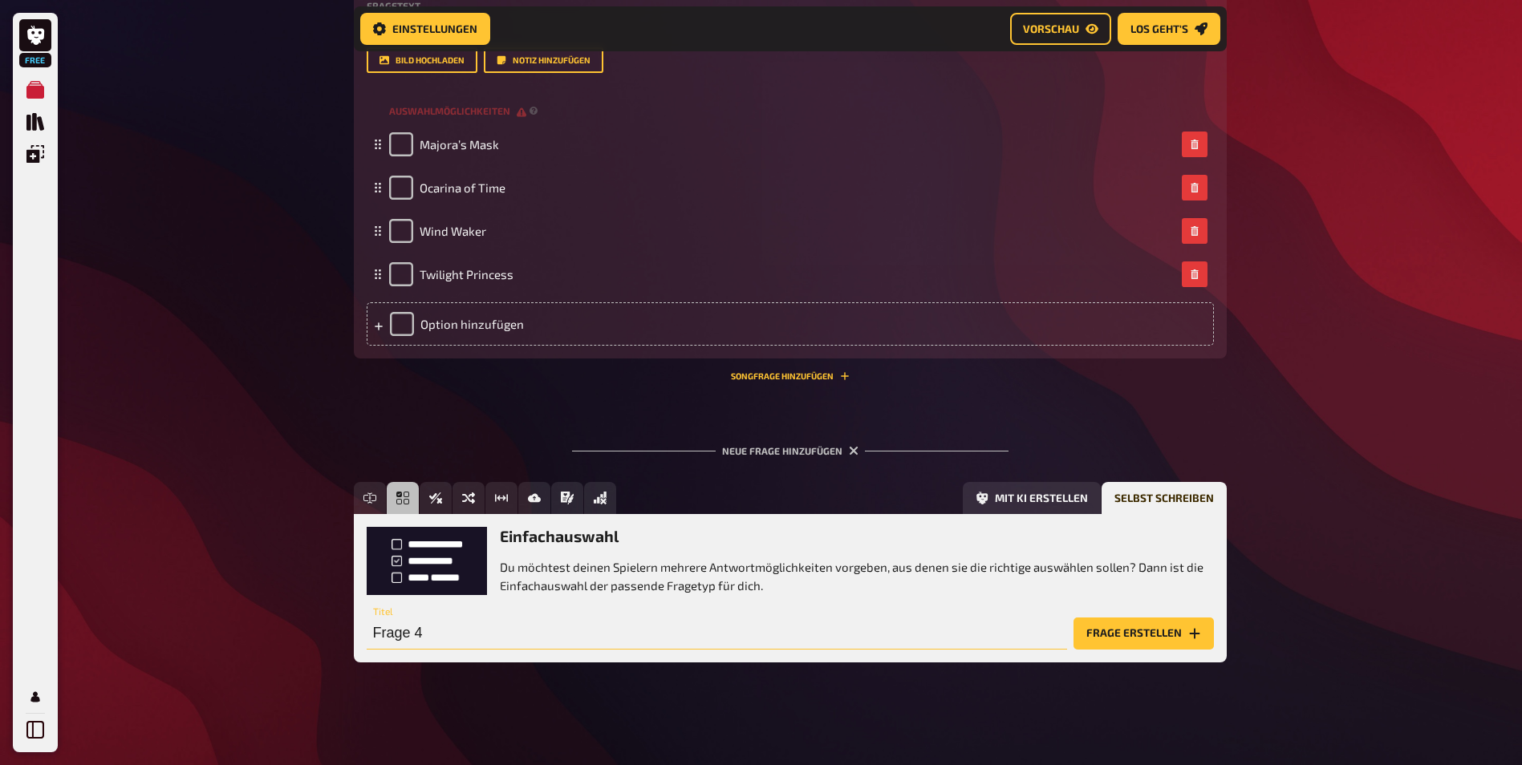
click at [454, 625] on input "Frage 4" at bounding box center [717, 634] width 700 height 32
paste input "Welches Rollenspiel von 1997 machte [PERSON_NAME] und [PERSON_NAME] berühmt?"
type input "Welches Rollenspiel von 1997 machte [PERSON_NAME] und [PERSON_NAME] berühmt?"
click at [1143, 636] on button "Frage erstellen" at bounding box center [1143, 634] width 140 height 32
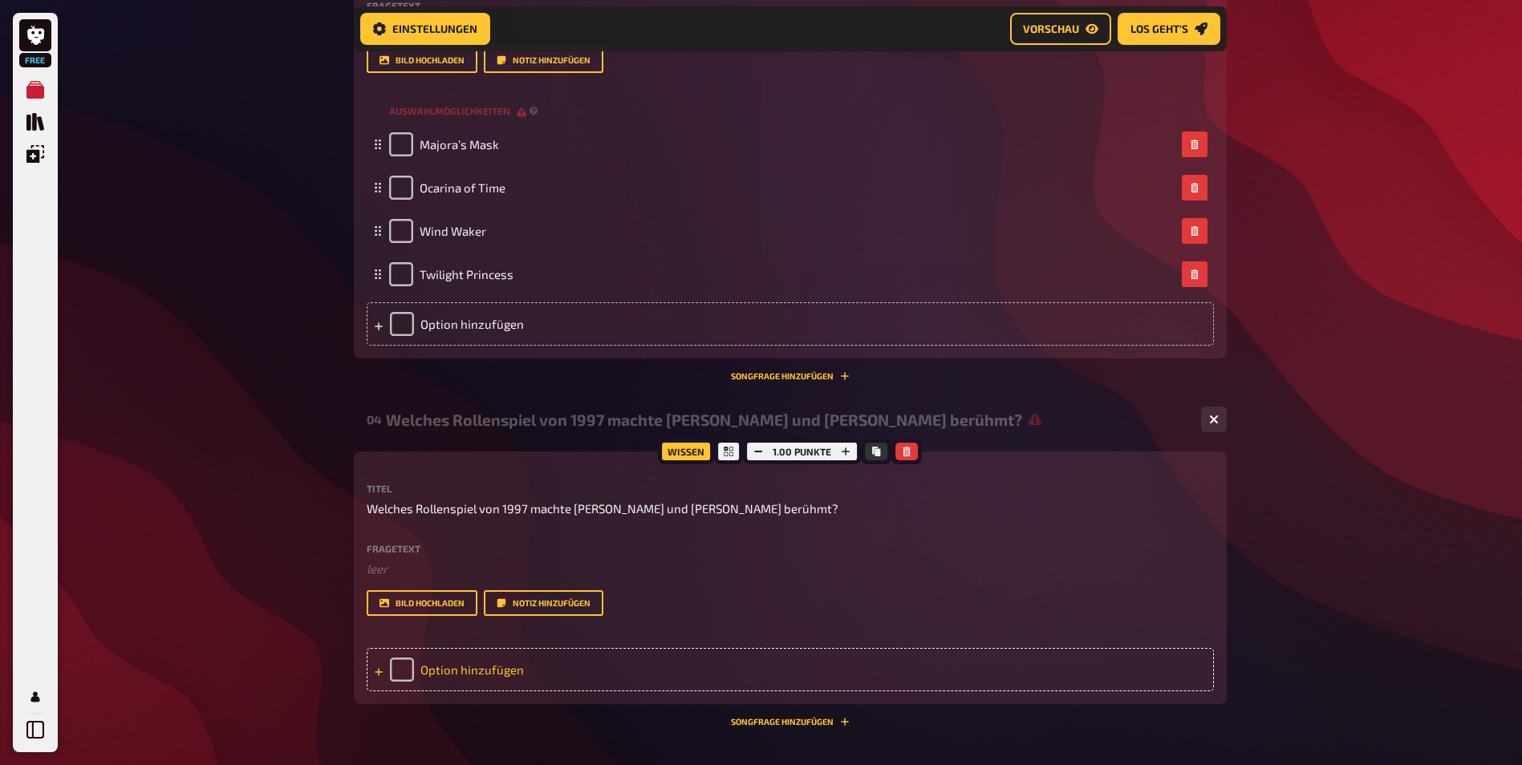
click at [533, 676] on div "Option hinzufügen" at bounding box center [790, 669] width 847 height 43
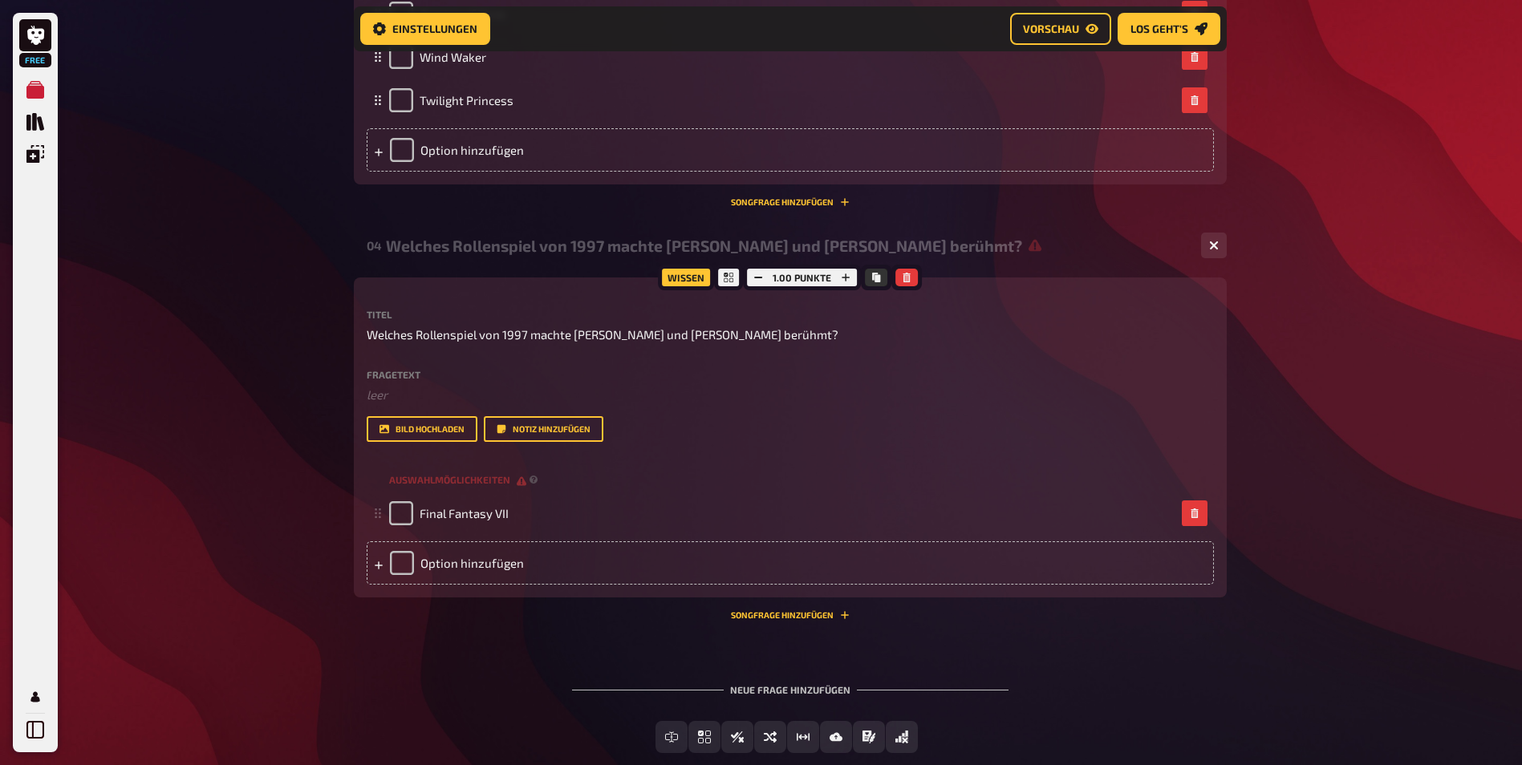
scroll to position [1796, 0]
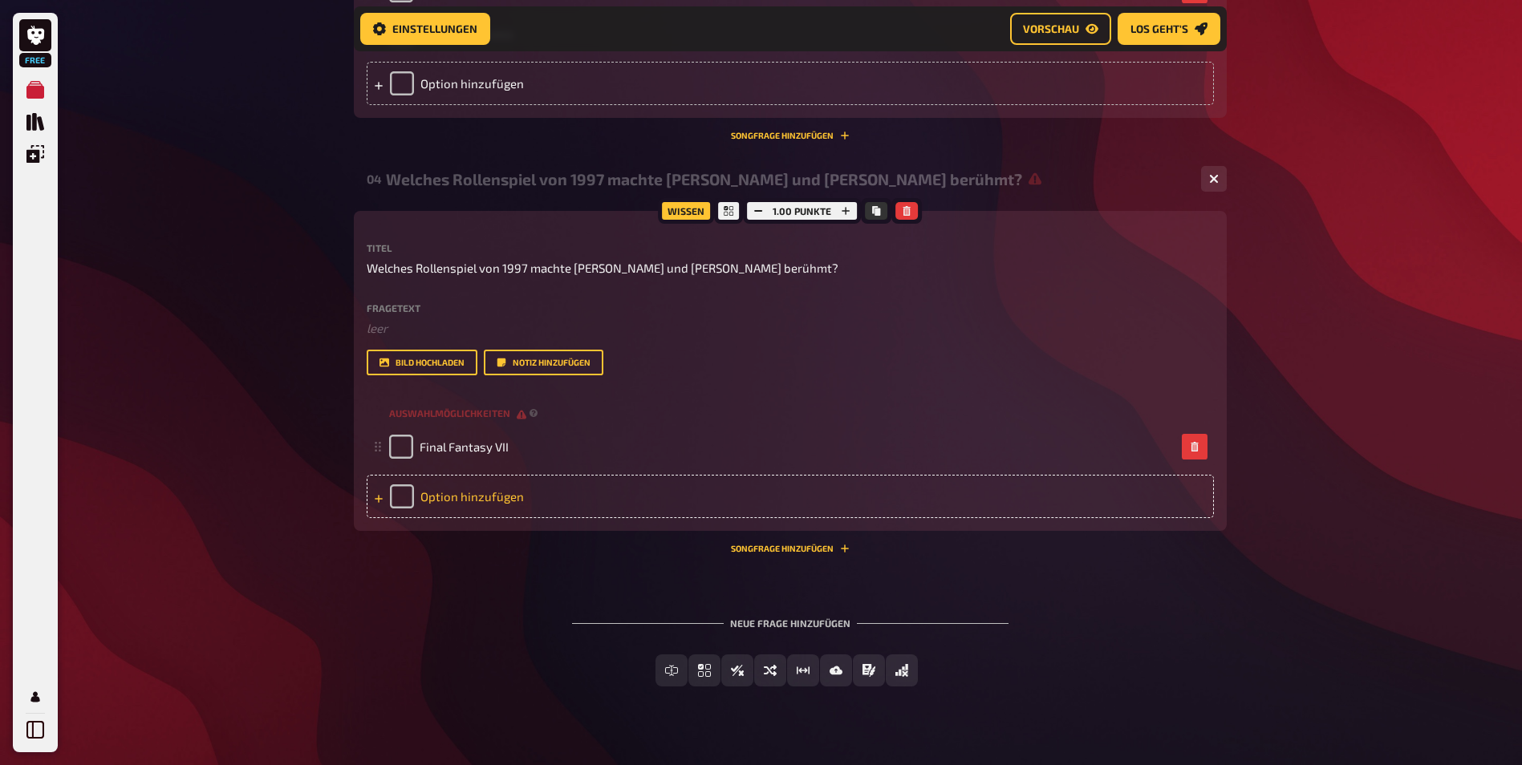
click at [512, 501] on div "Option hinzufügen" at bounding box center [790, 496] width 847 height 43
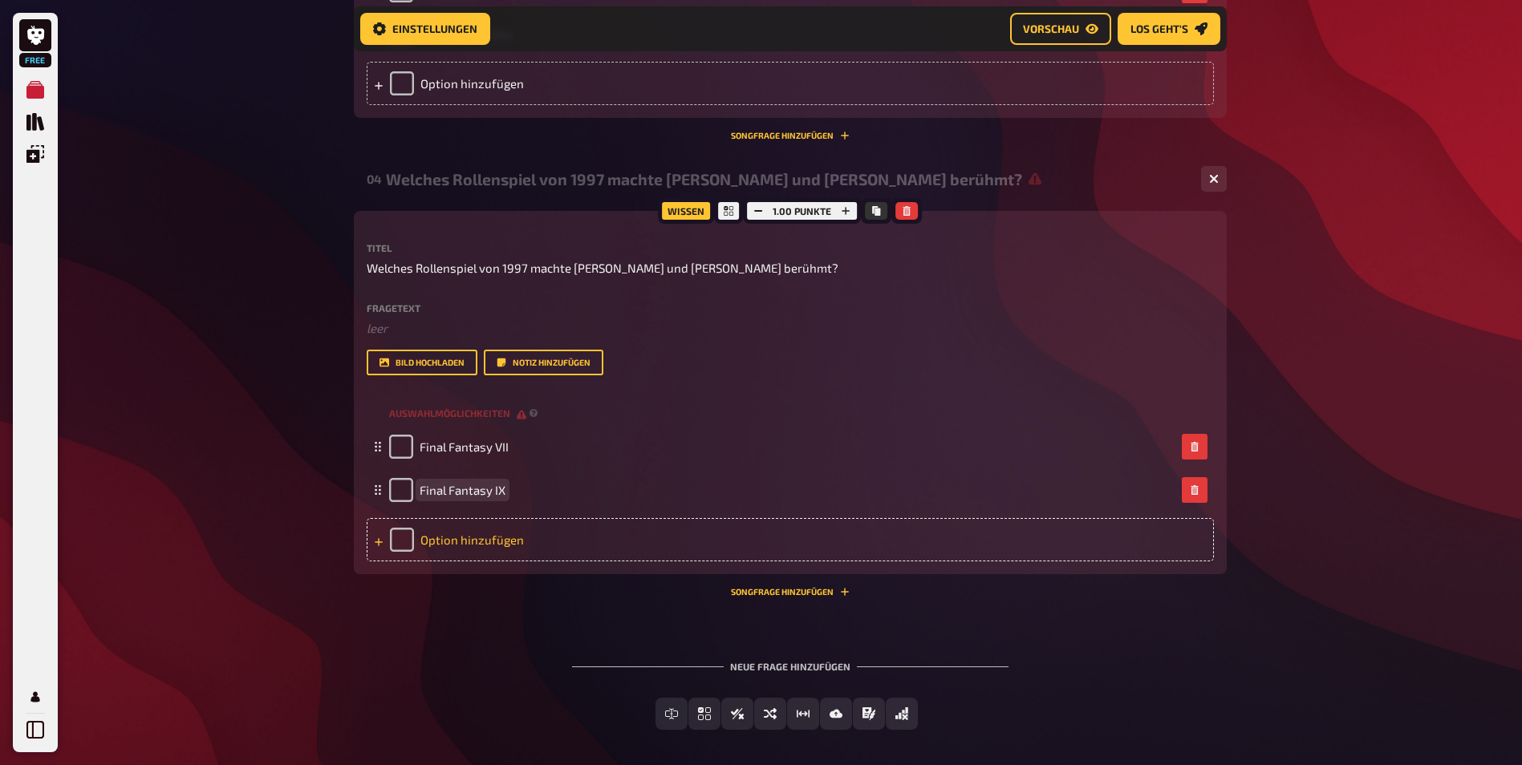
click at [524, 536] on div "Option hinzufügen" at bounding box center [790, 539] width 847 height 43
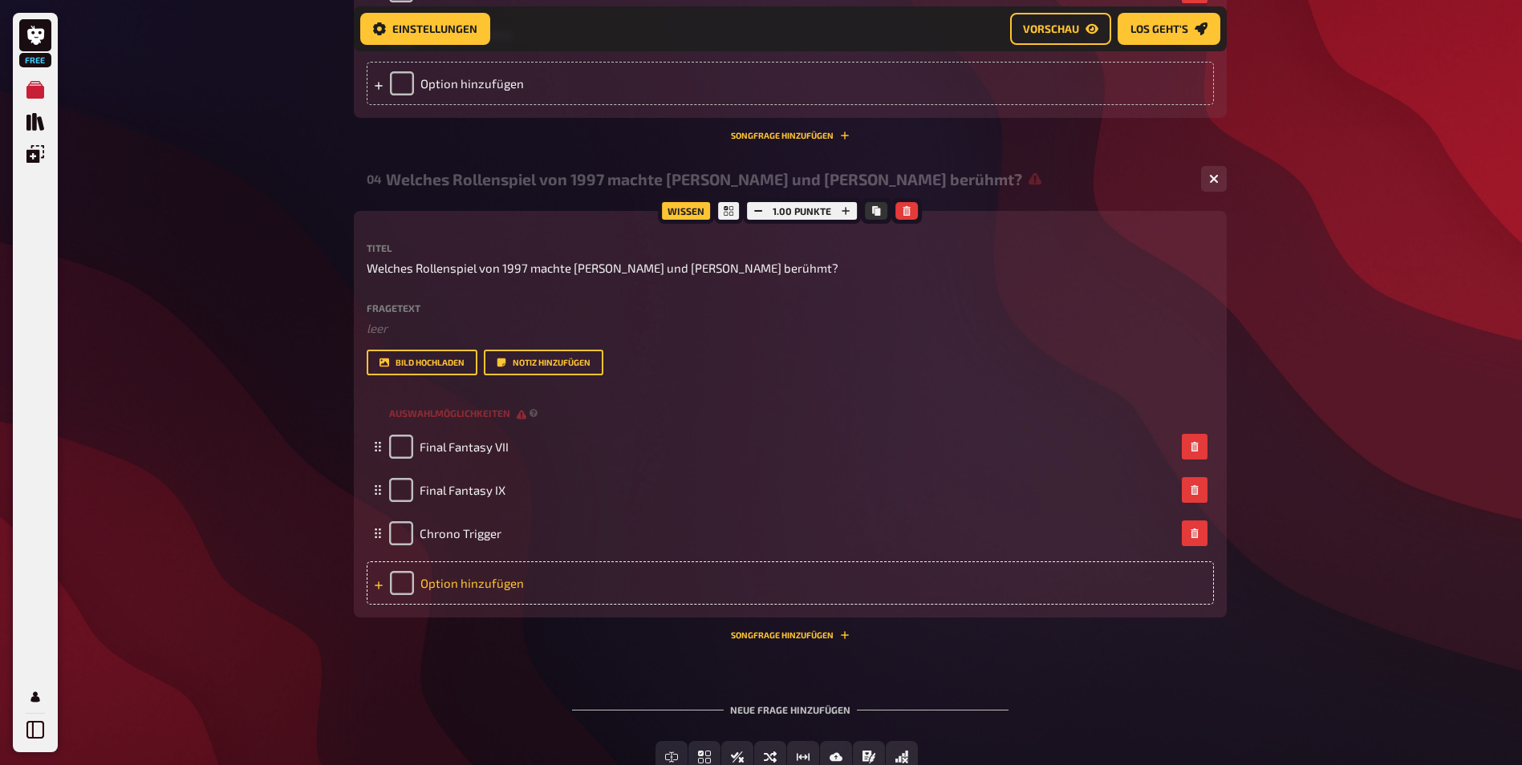
click at [494, 578] on div "Option hinzufügen" at bounding box center [790, 583] width 847 height 43
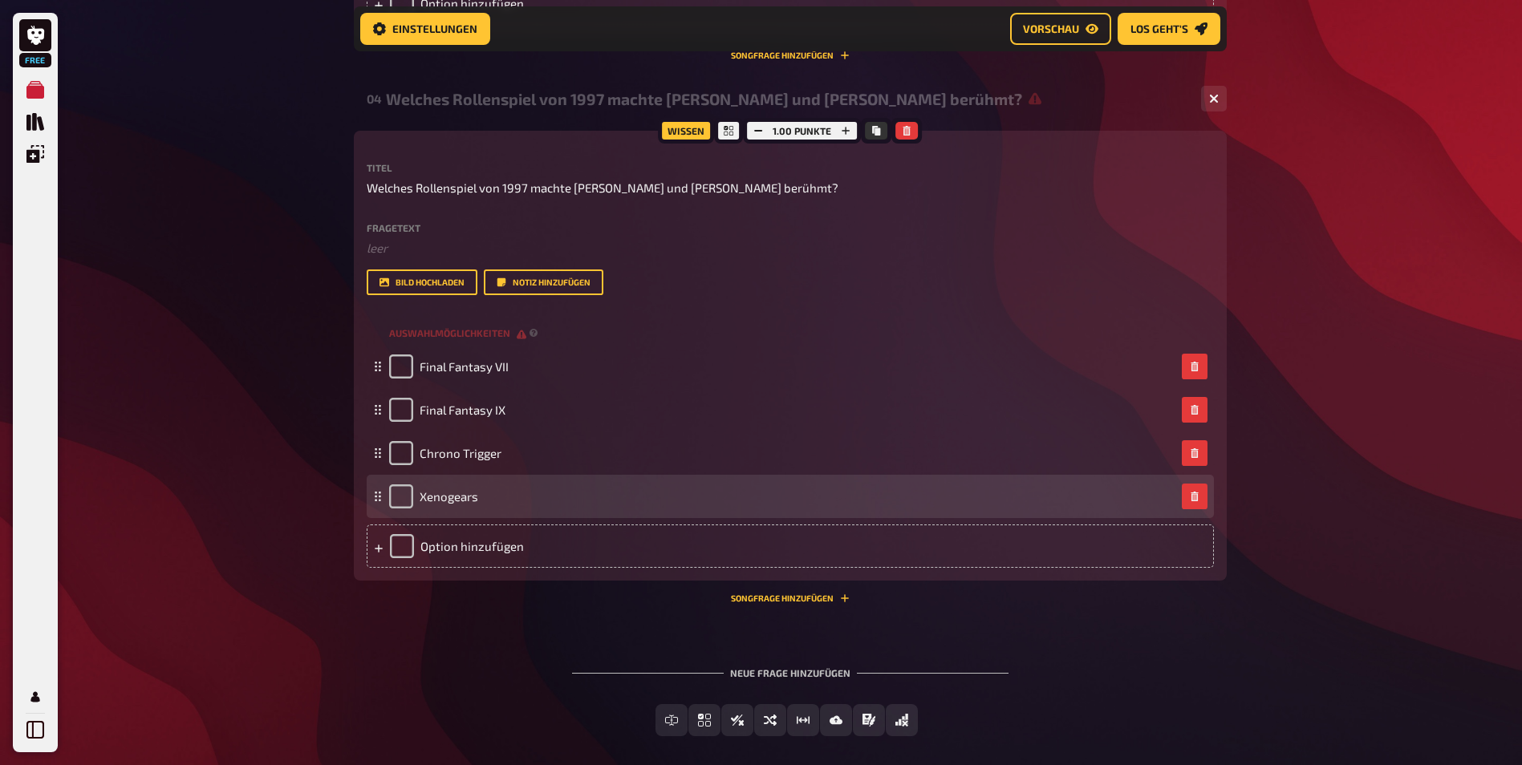
scroll to position [1950, 0]
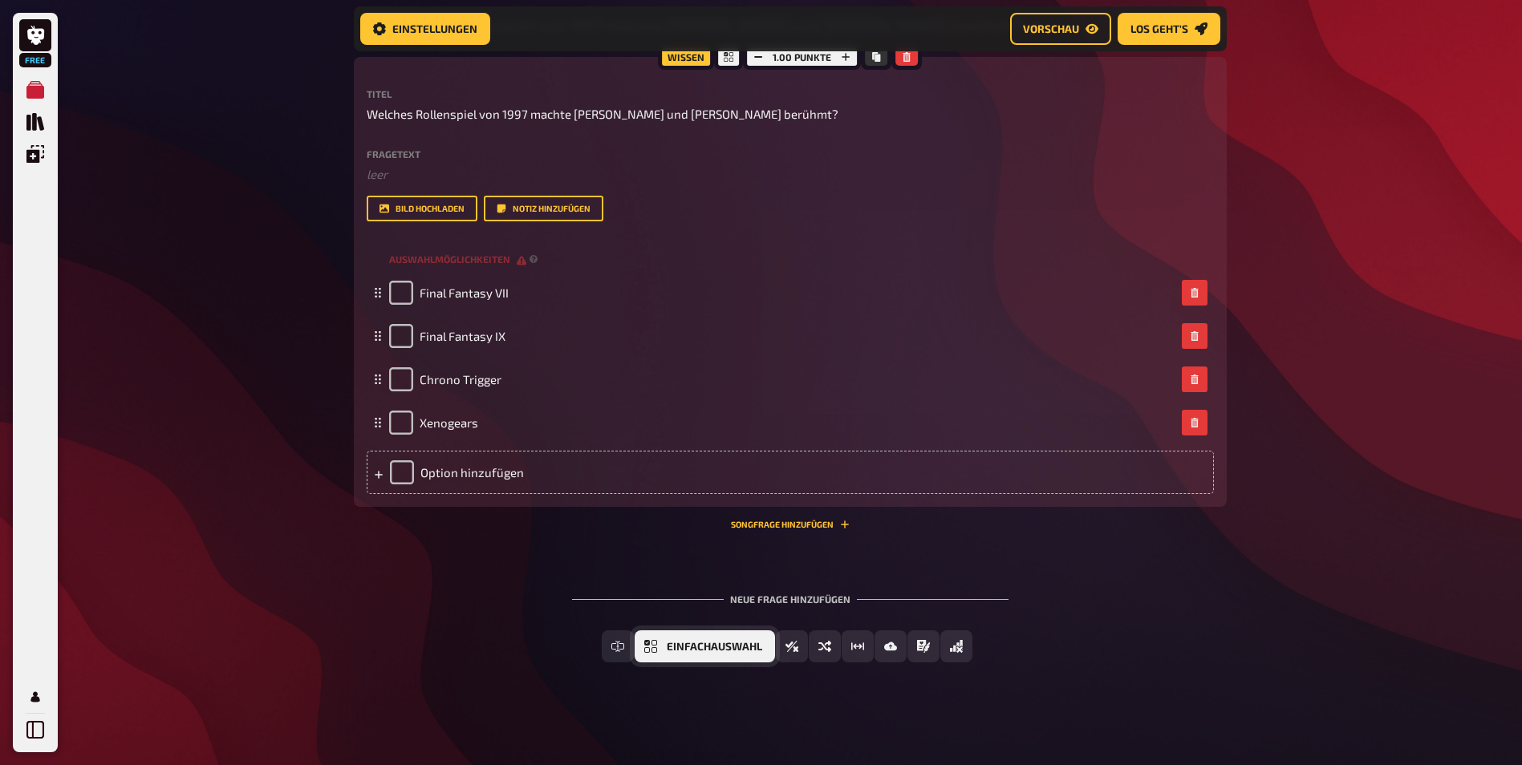
click at [704, 651] on span "Einfachauswahl" at bounding box center [714, 647] width 95 height 11
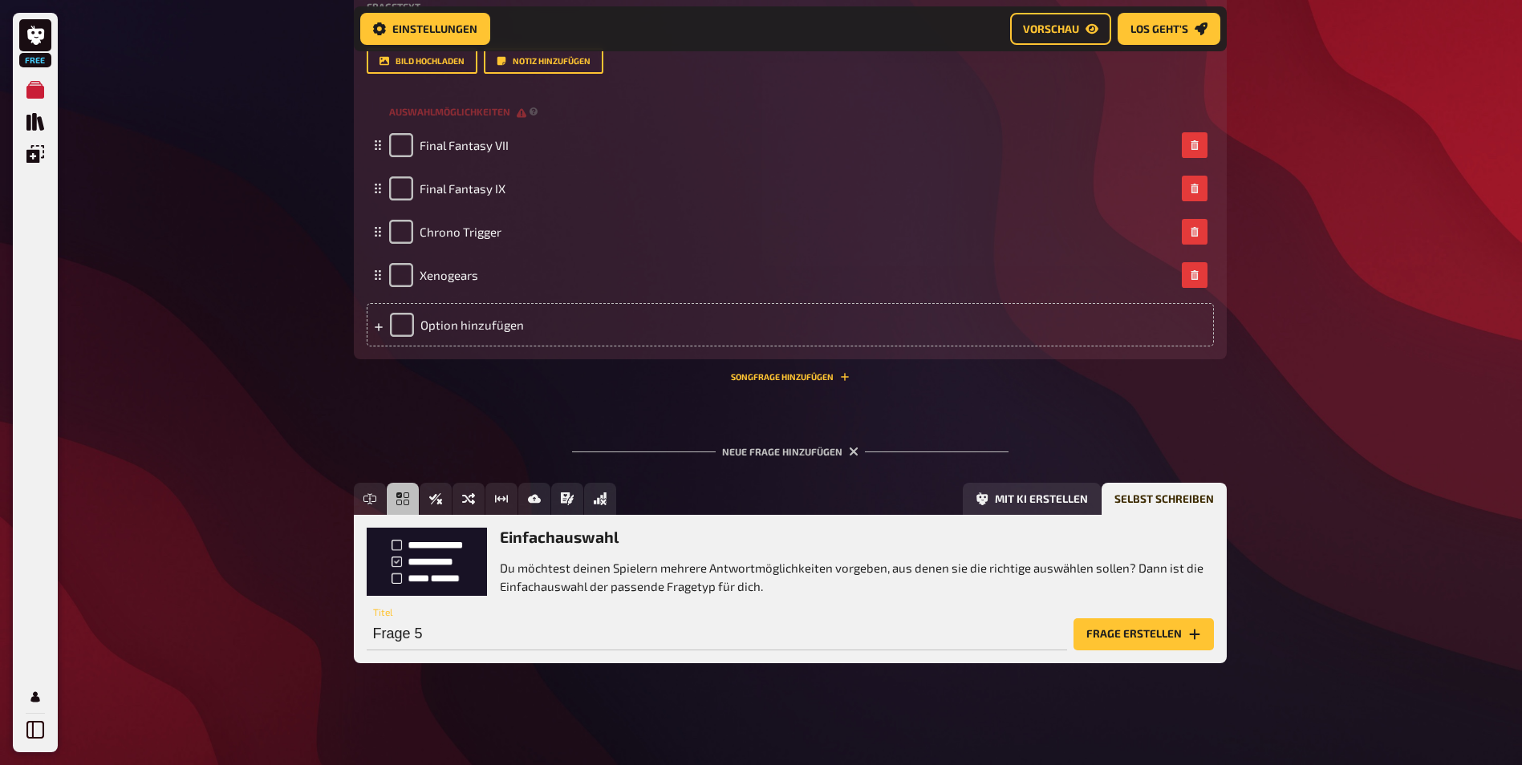
scroll to position [2098, 0]
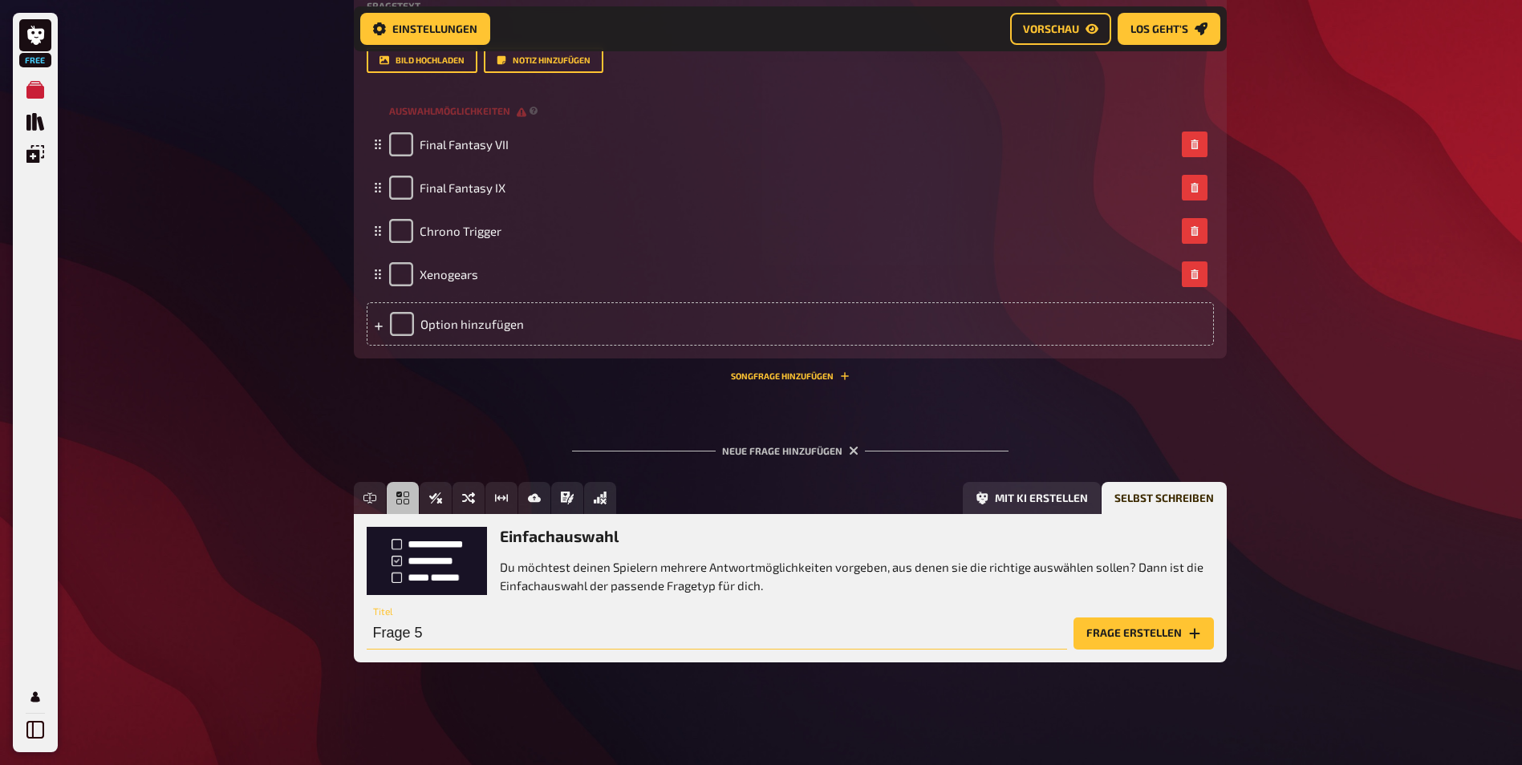
click at [475, 643] on input "Frage 5" at bounding box center [717, 634] width 700 height 32
paste input "Welche Fee ruft ständig „Hey! Listen!“ in einem Zelda-Spiel?"
type input "Welche Fee ruft ständig „Hey! Listen!“ in einem Zelda-Spiel?"
click at [1111, 632] on button "Frage erstellen" at bounding box center [1143, 634] width 140 height 32
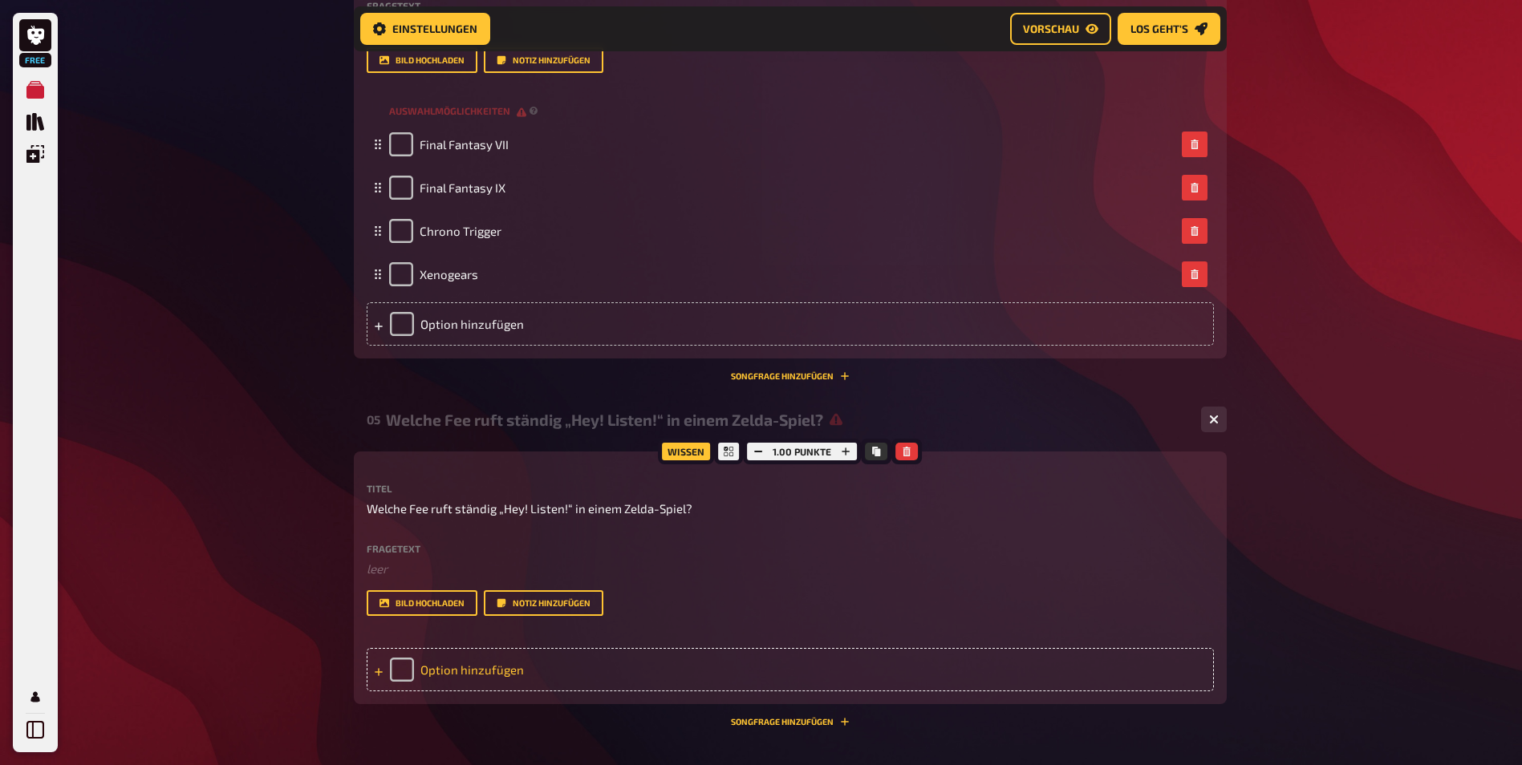
click at [465, 676] on div "Option hinzufügen" at bounding box center [790, 669] width 847 height 43
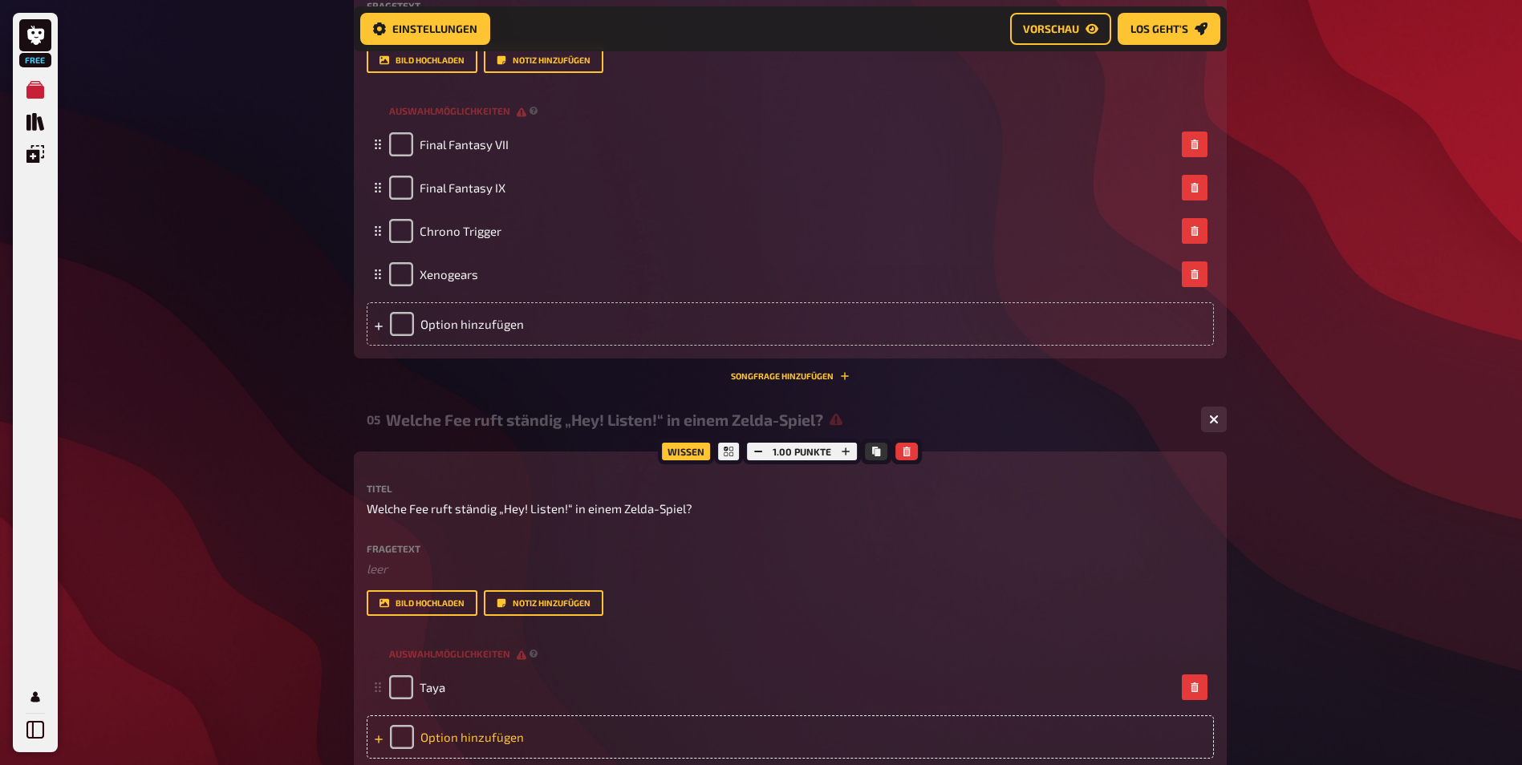
click at [462, 720] on div "Option hinzufügen" at bounding box center [790, 737] width 847 height 43
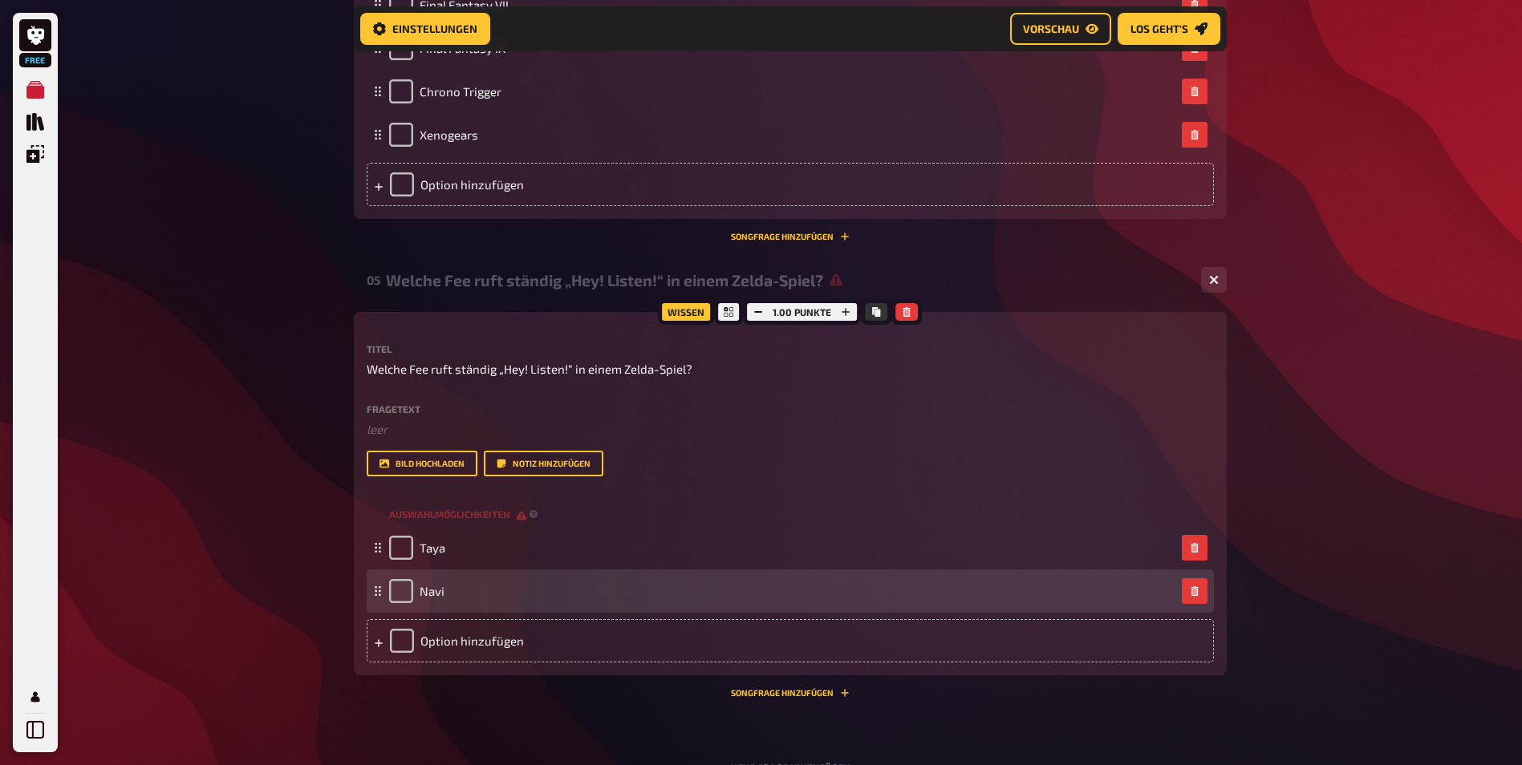
scroll to position [2339, 0]
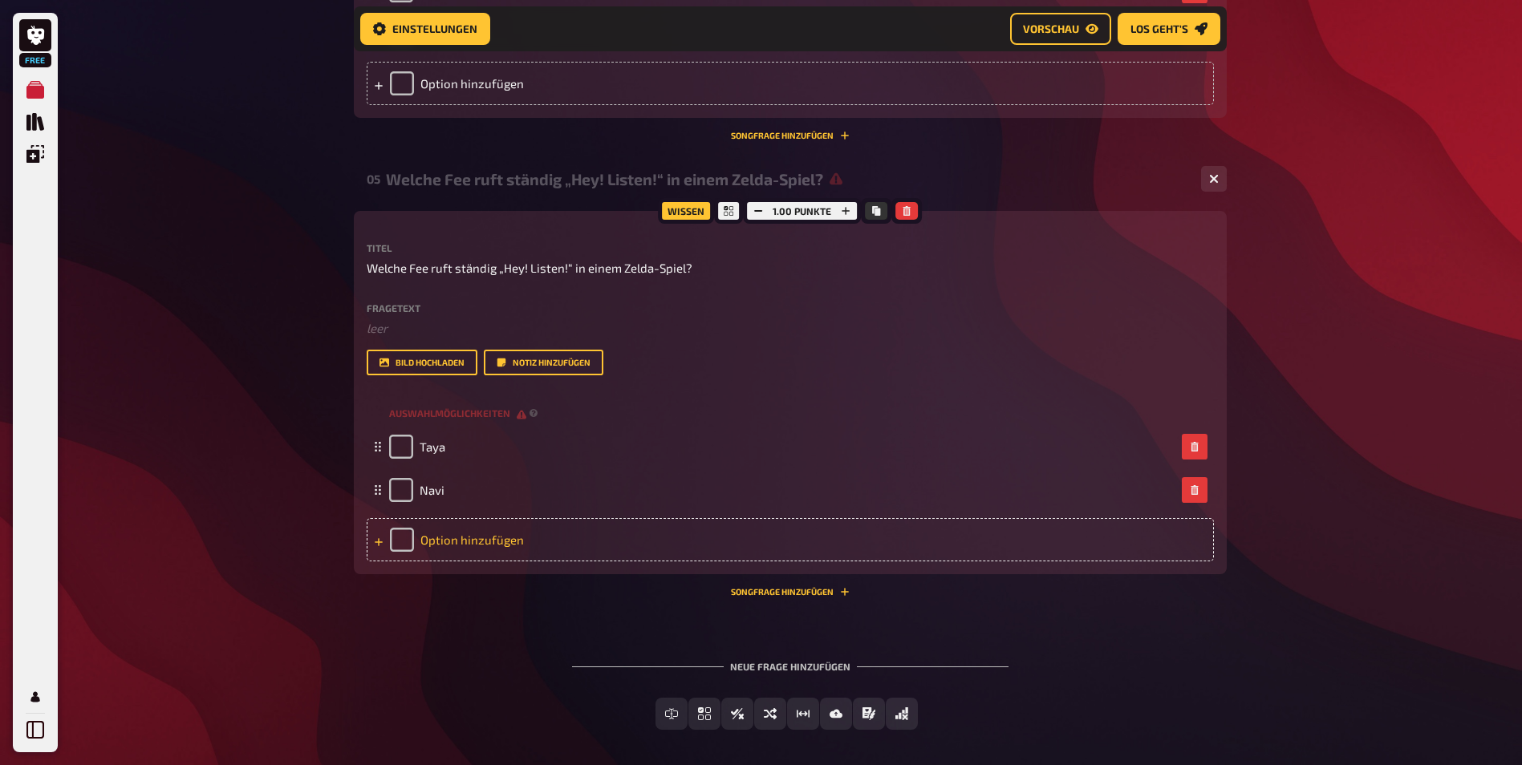
click at [494, 557] on div "Option hinzufügen" at bounding box center [790, 539] width 847 height 43
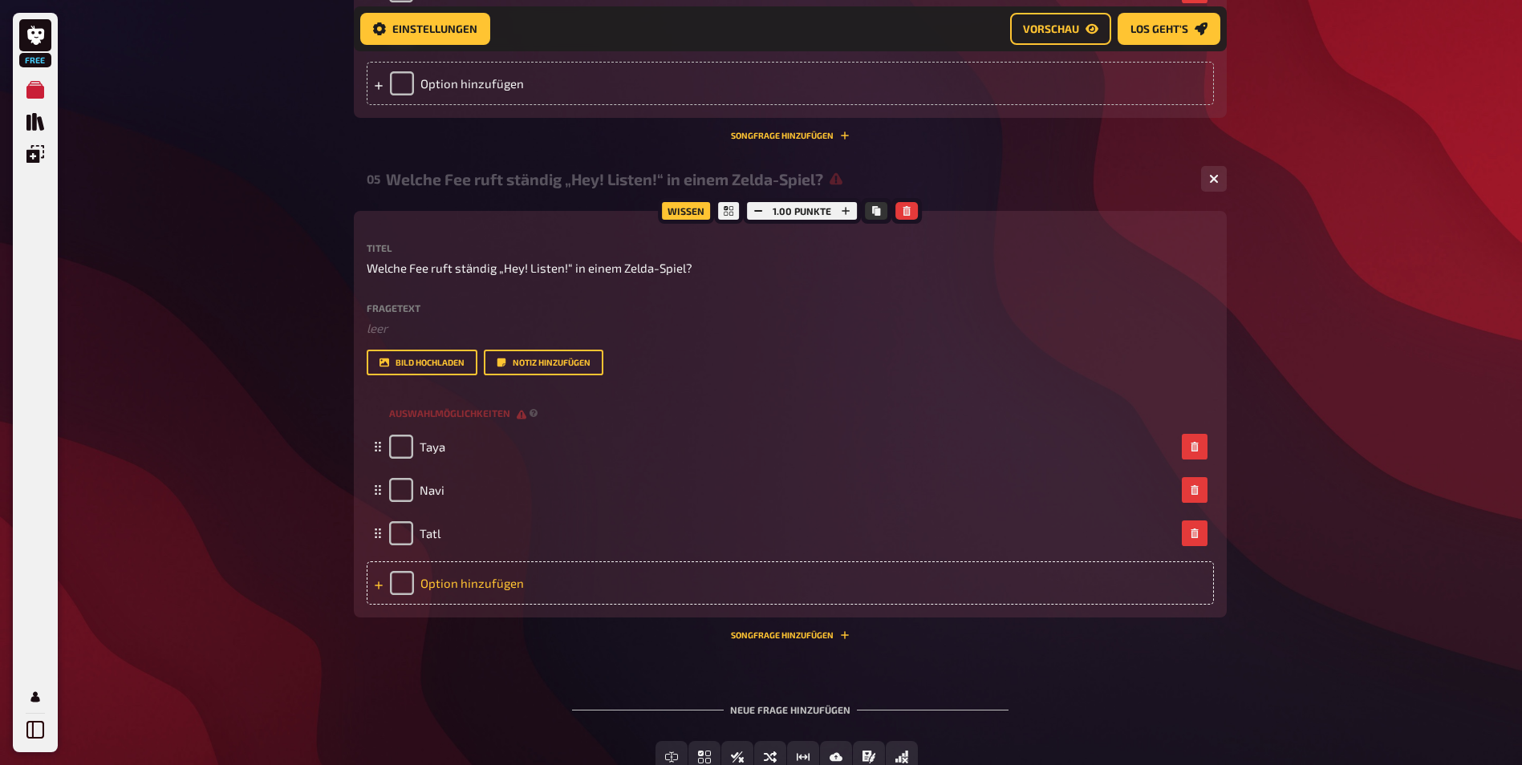
click at [566, 579] on div "Option hinzufügen" at bounding box center [790, 583] width 847 height 43
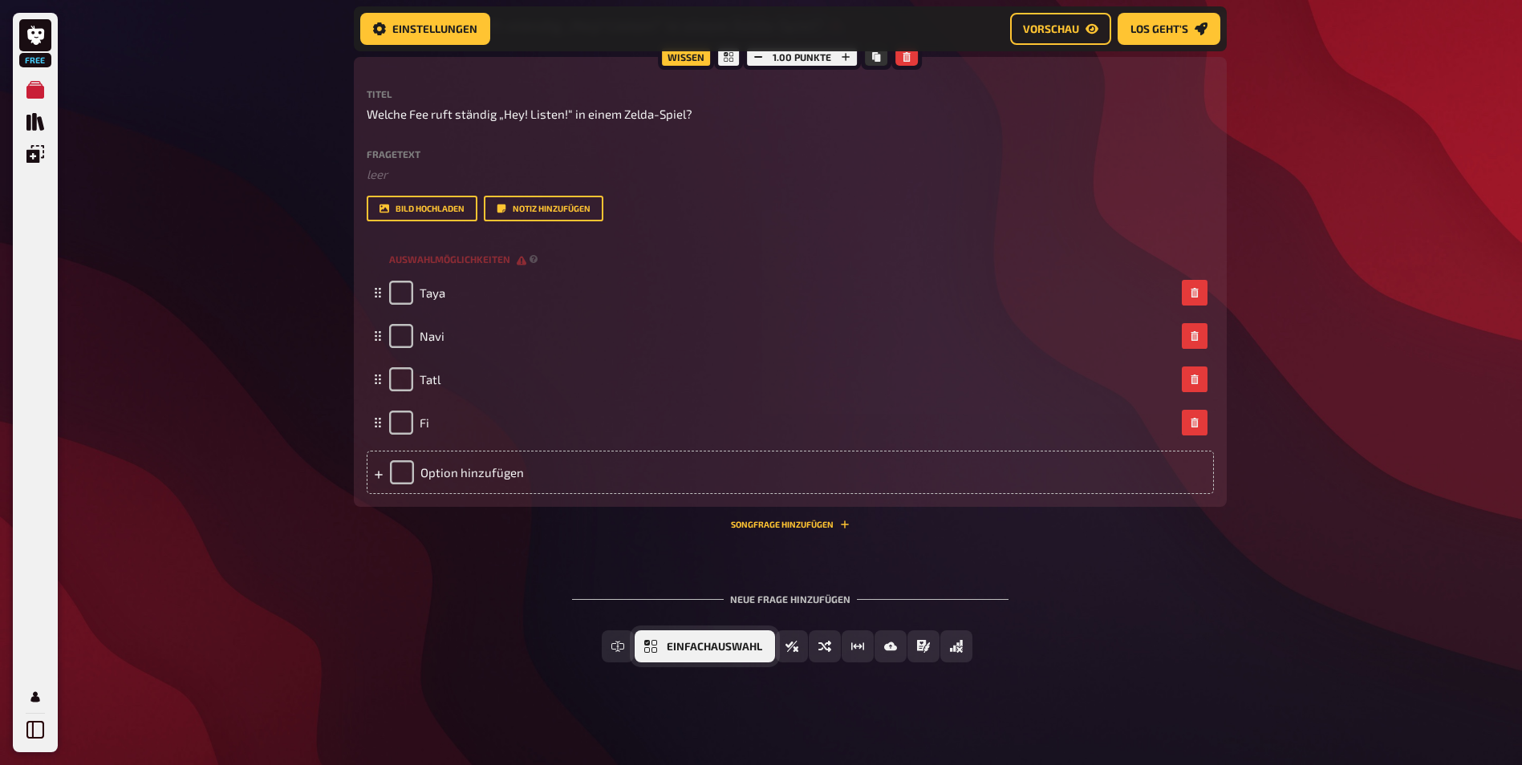
click at [704, 646] on span "Einfachauswahl" at bounding box center [714, 647] width 95 height 11
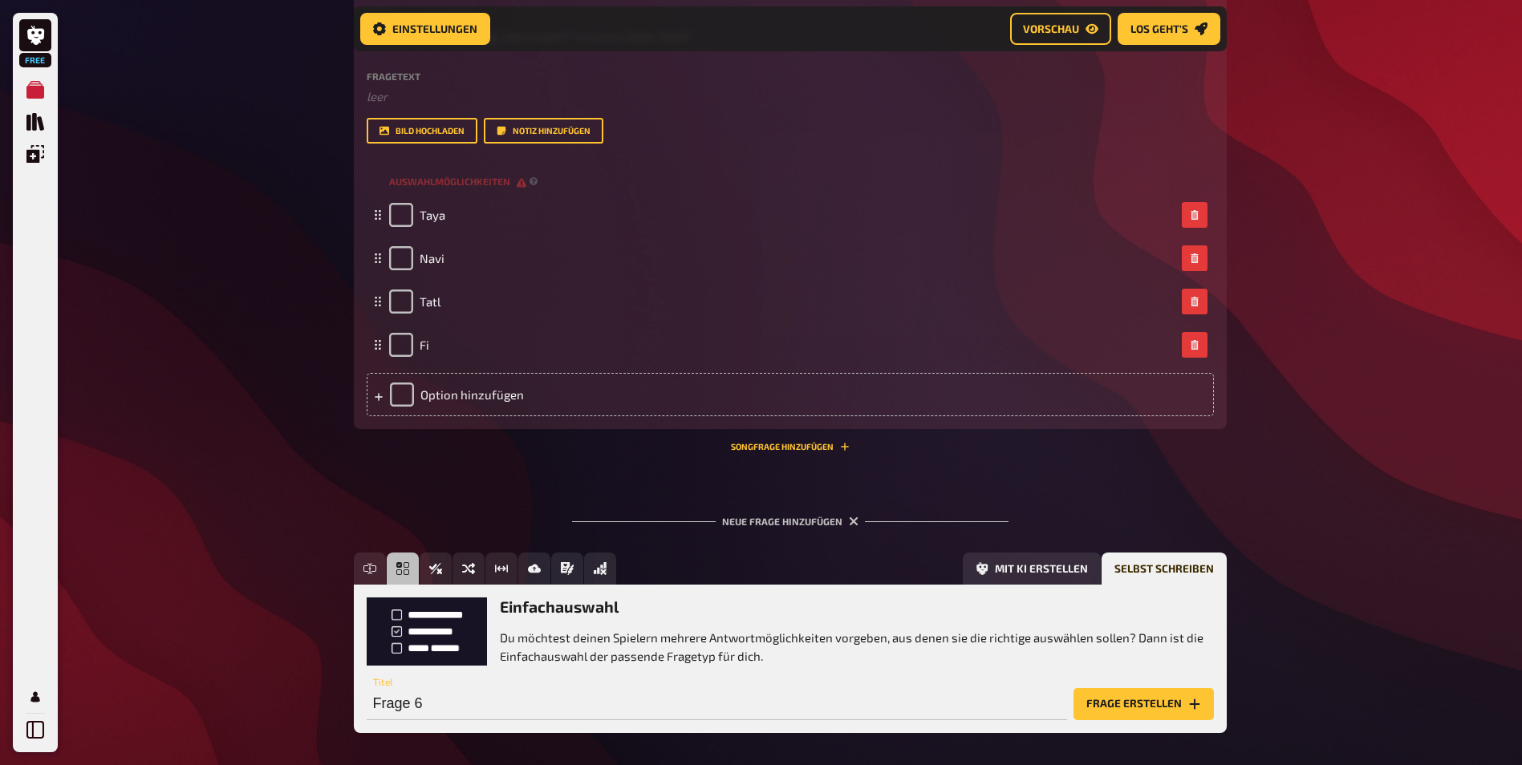
scroll to position [2641, 0]
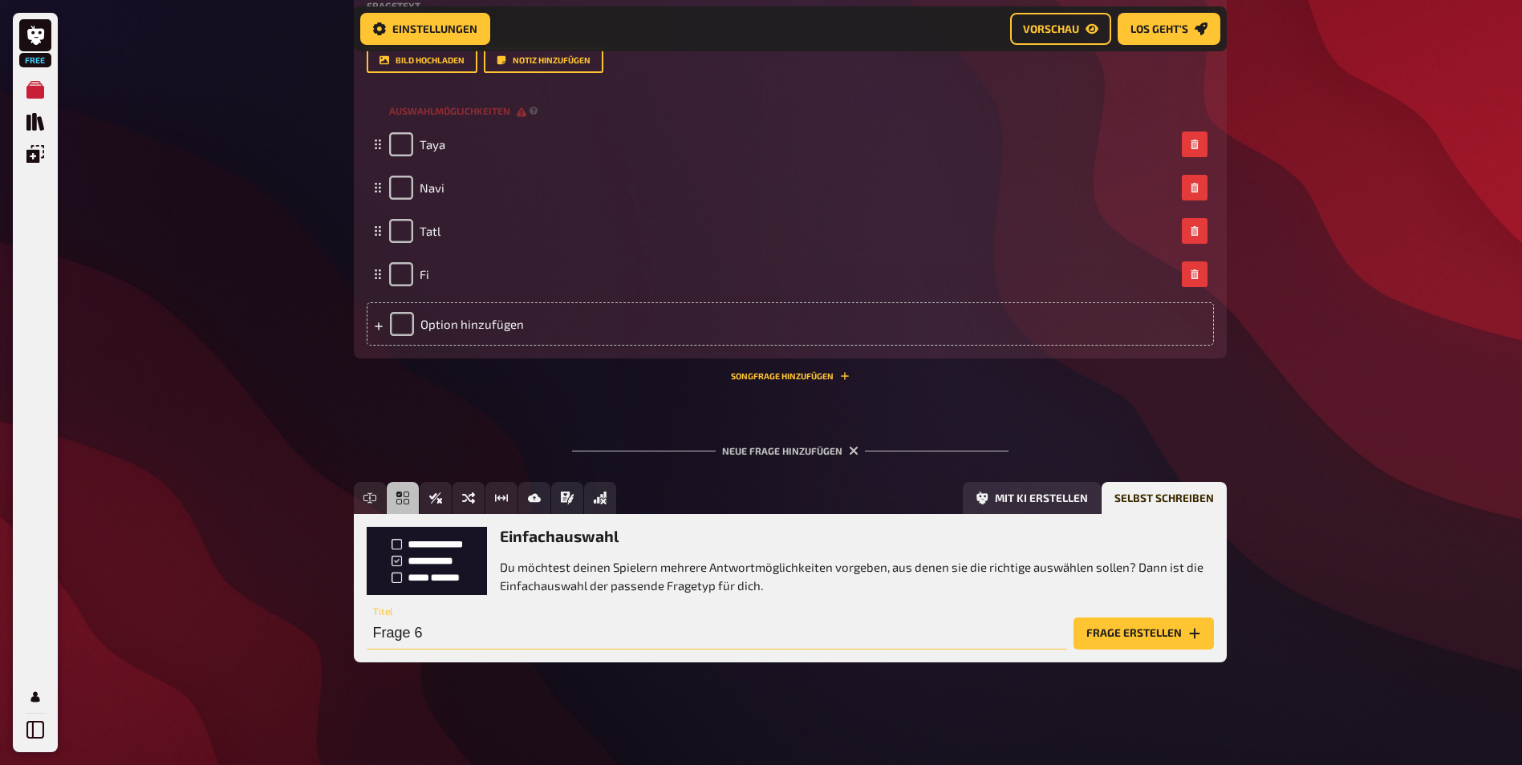
click at [547, 639] on input "Frage 6" at bounding box center [717, 634] width 700 height 32
paste input "Unter welchem Namen war [PERSON_NAME] ursprünglich bekannt?"
type input "Unter welchem Namen war [PERSON_NAME] ursprünglich bekannt?"
click at [1154, 626] on button "Frage erstellen" at bounding box center [1143, 634] width 140 height 32
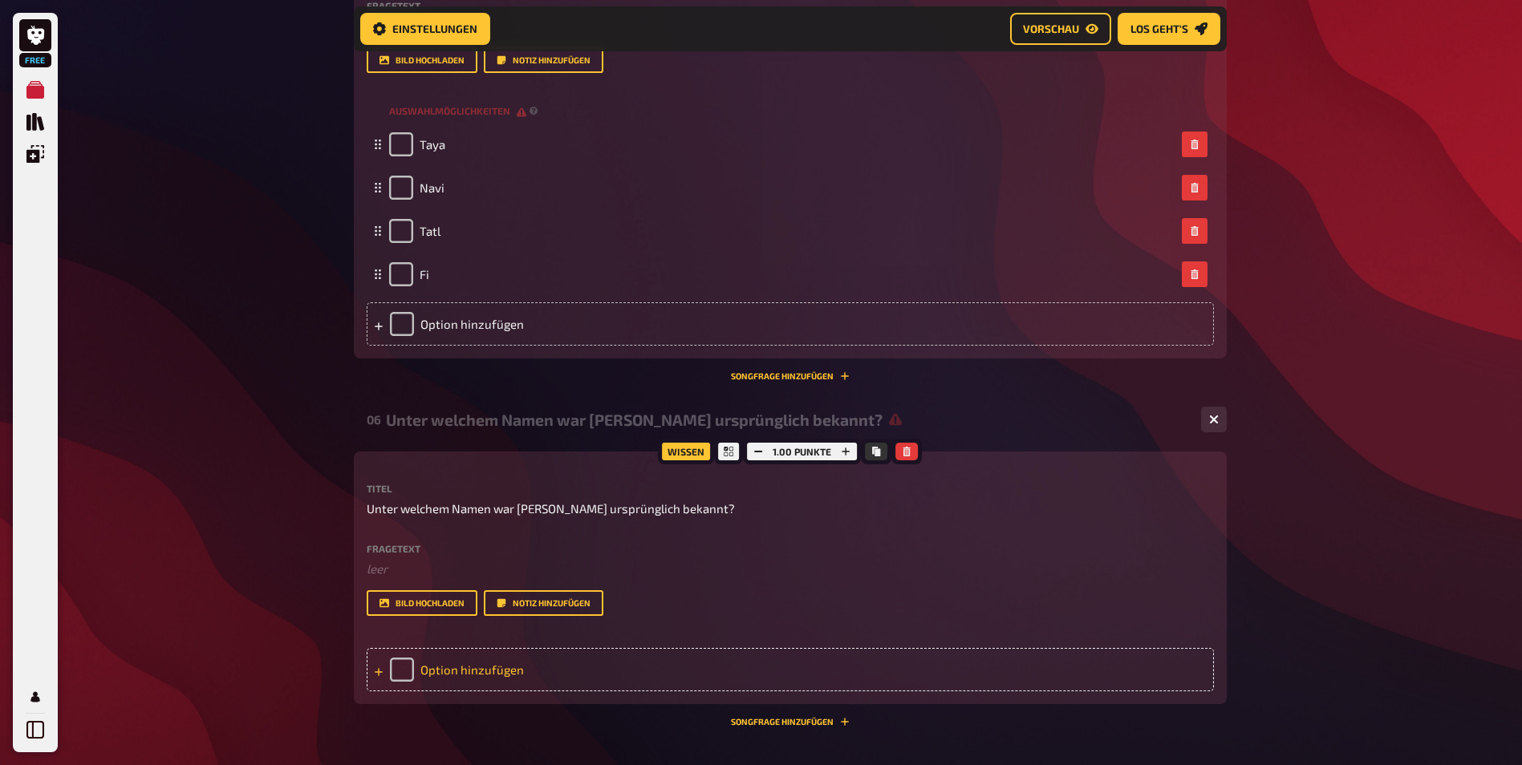
click at [564, 655] on div "Option hinzufügen" at bounding box center [790, 669] width 847 height 43
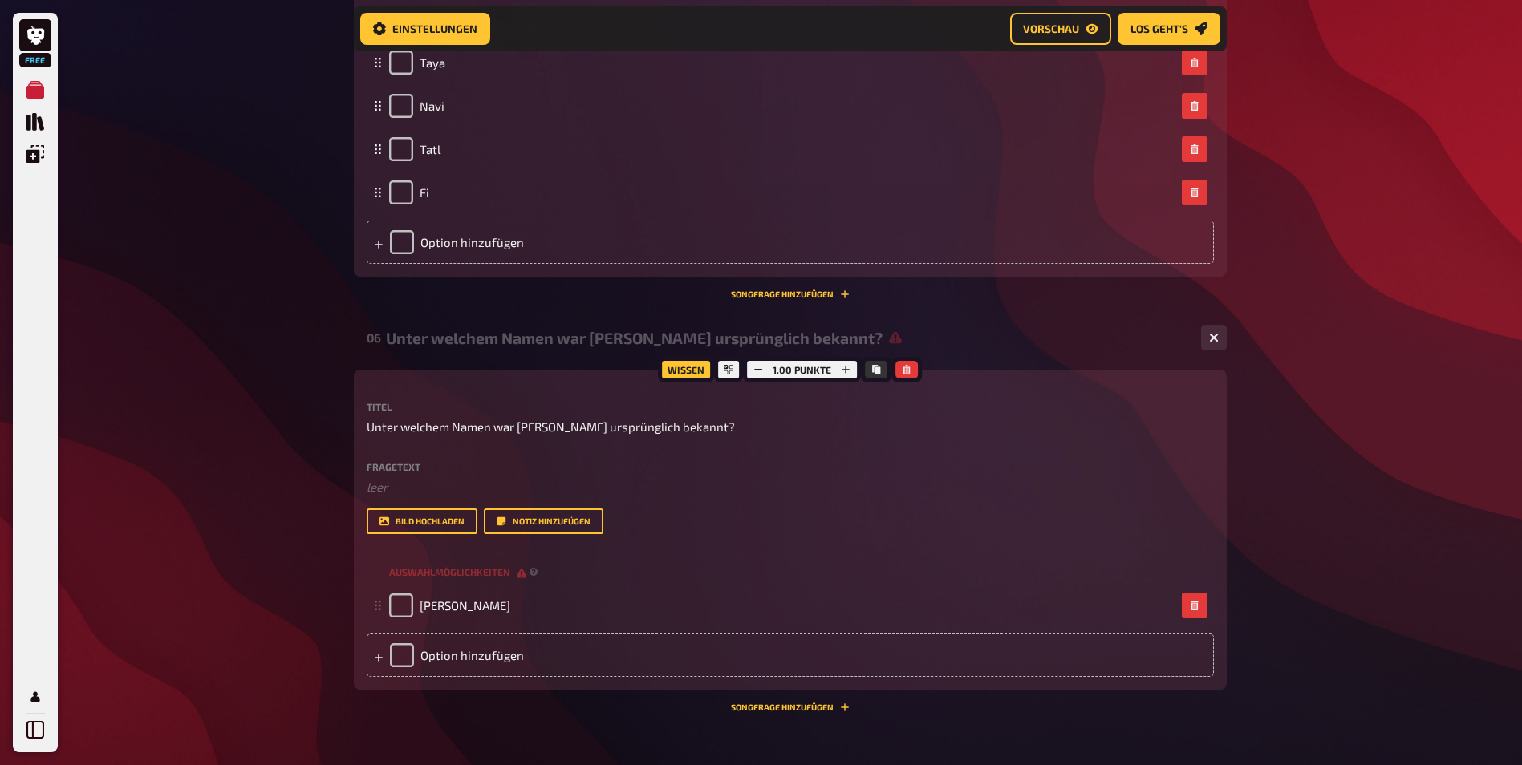
scroll to position [2802, 0]
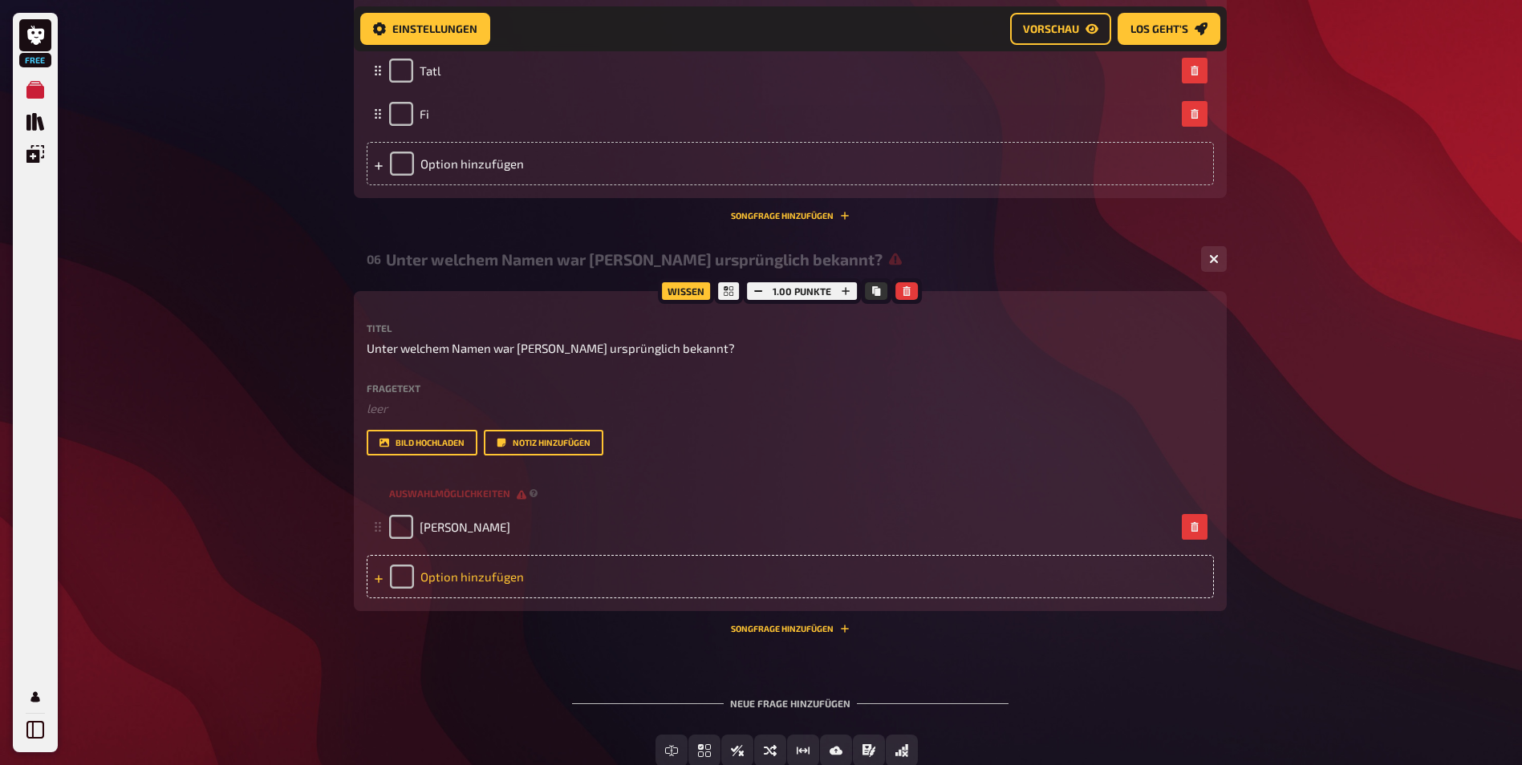
click at [464, 574] on div "Option hinzufügen" at bounding box center [790, 576] width 847 height 43
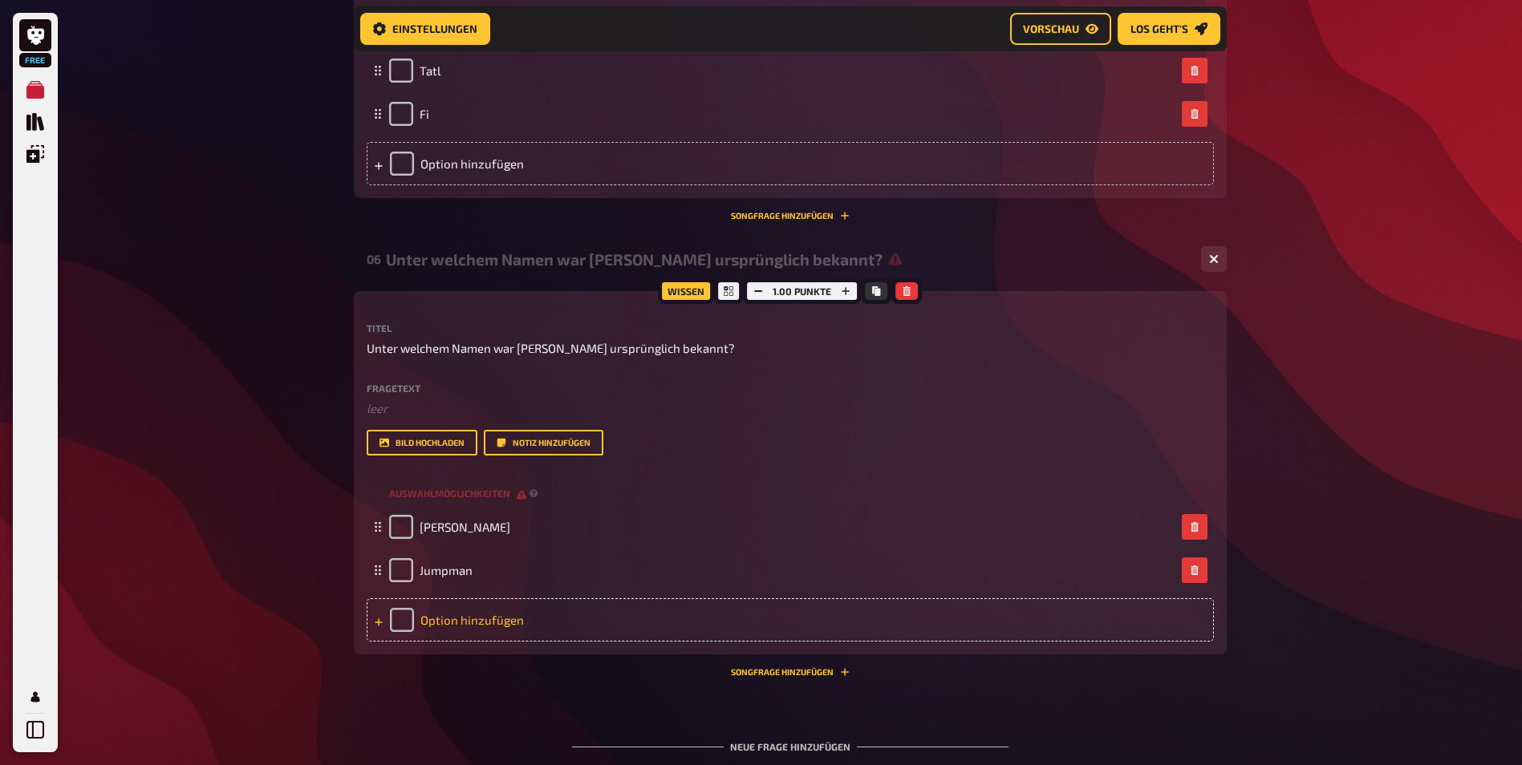
click at [526, 612] on div "Option hinzufügen" at bounding box center [790, 619] width 847 height 43
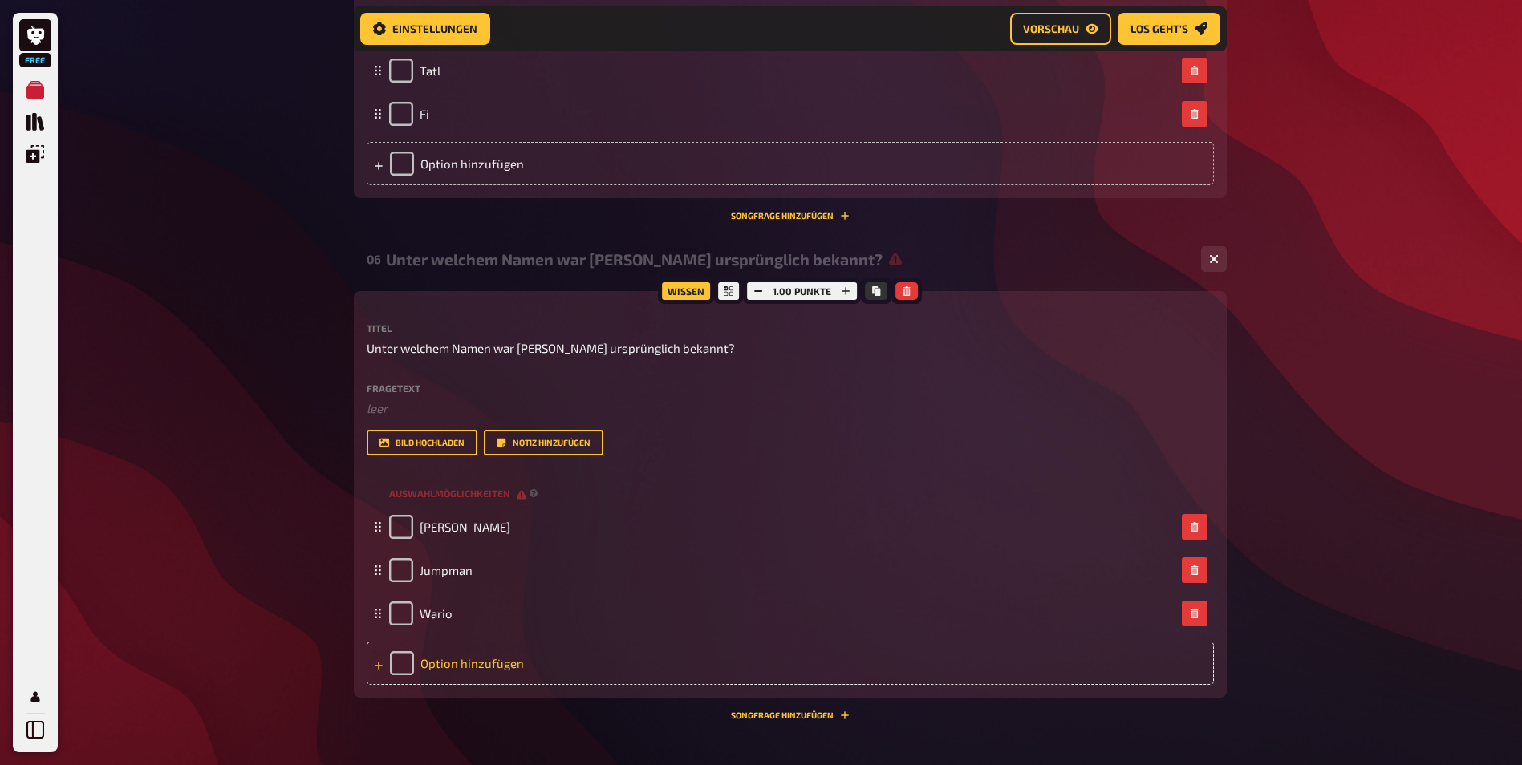
click at [503, 676] on div "Option hinzufügen" at bounding box center [790, 663] width 847 height 43
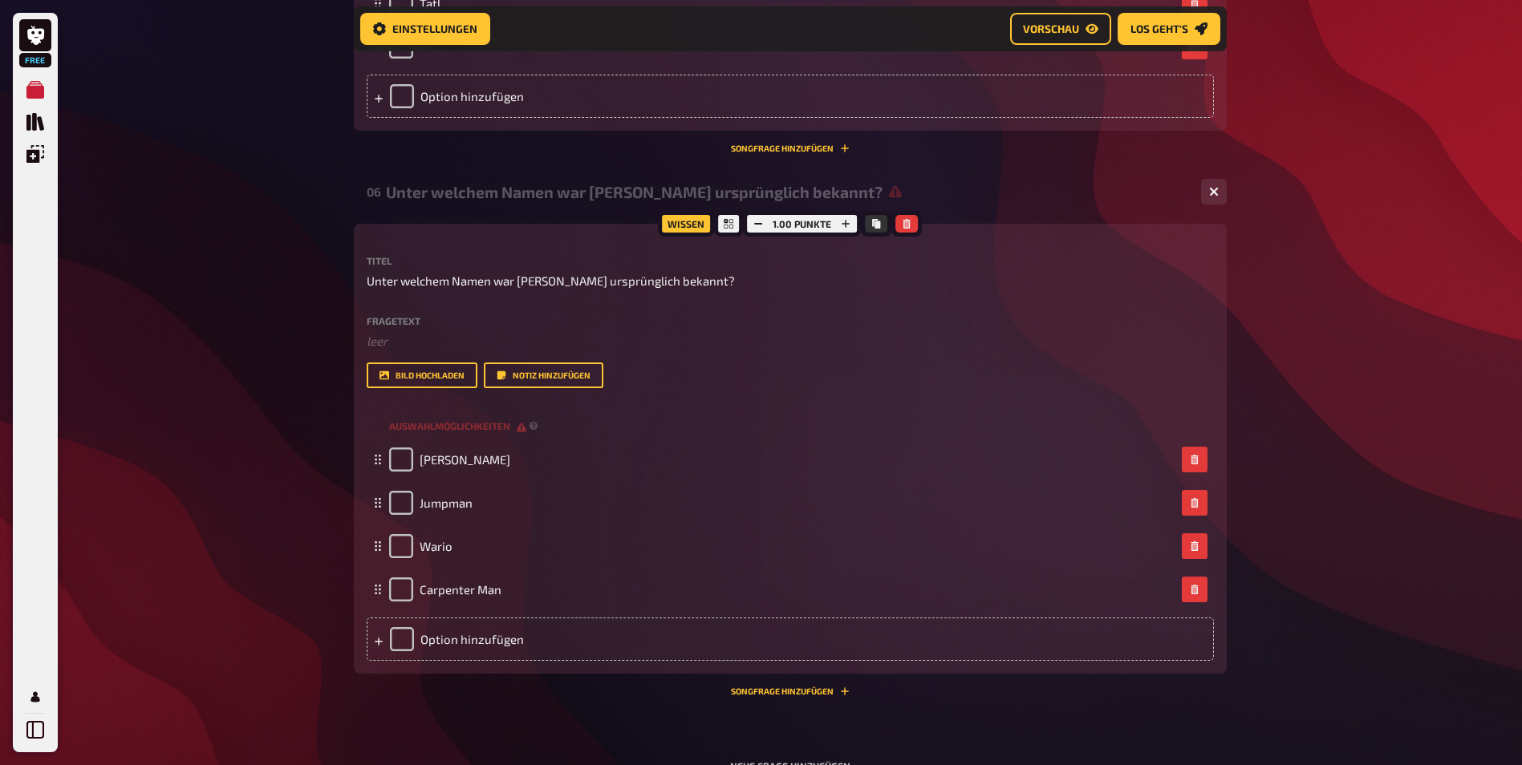
scroll to position [2962, 0]
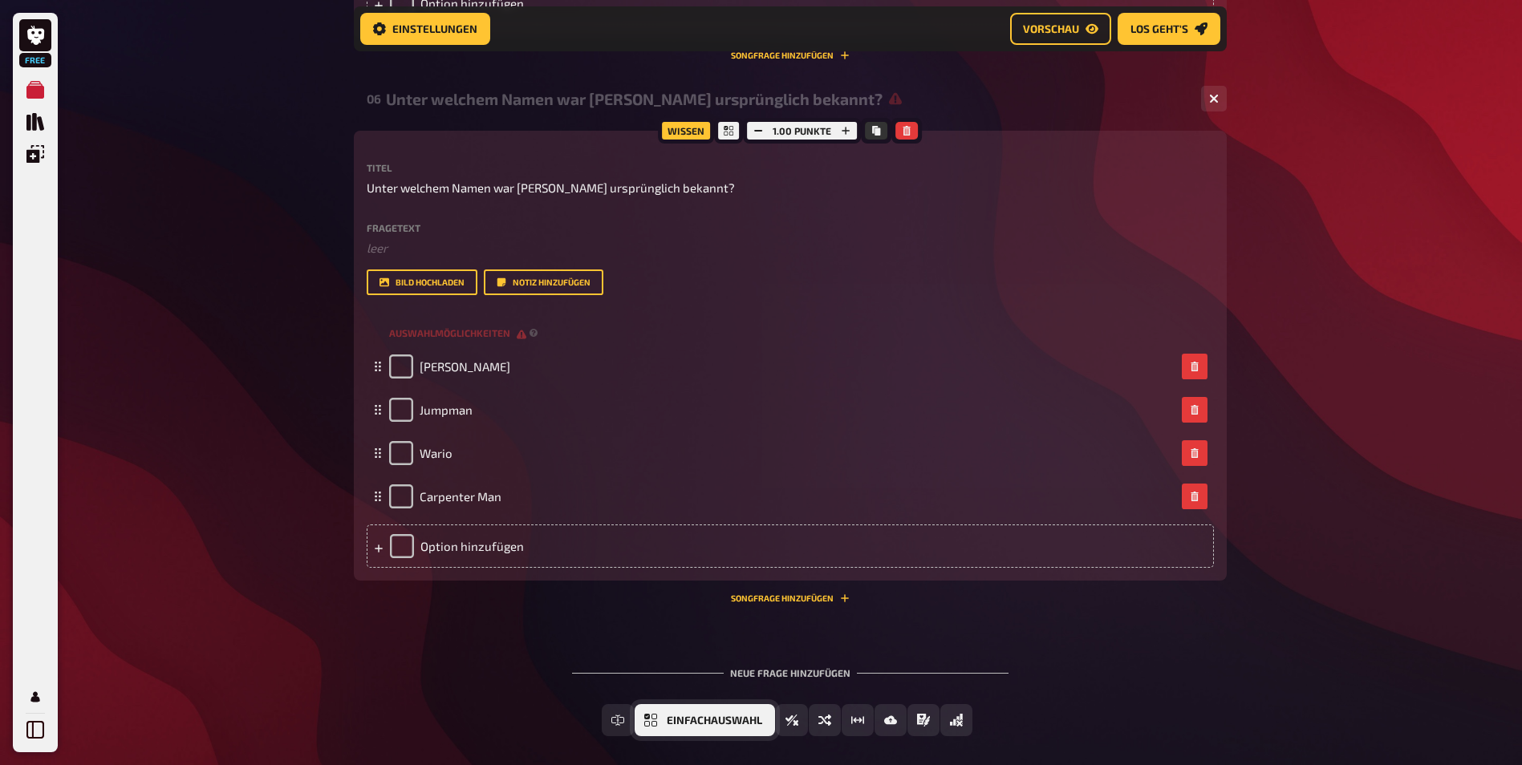
click at [709, 720] on span "Einfachauswahl" at bounding box center [714, 721] width 95 height 11
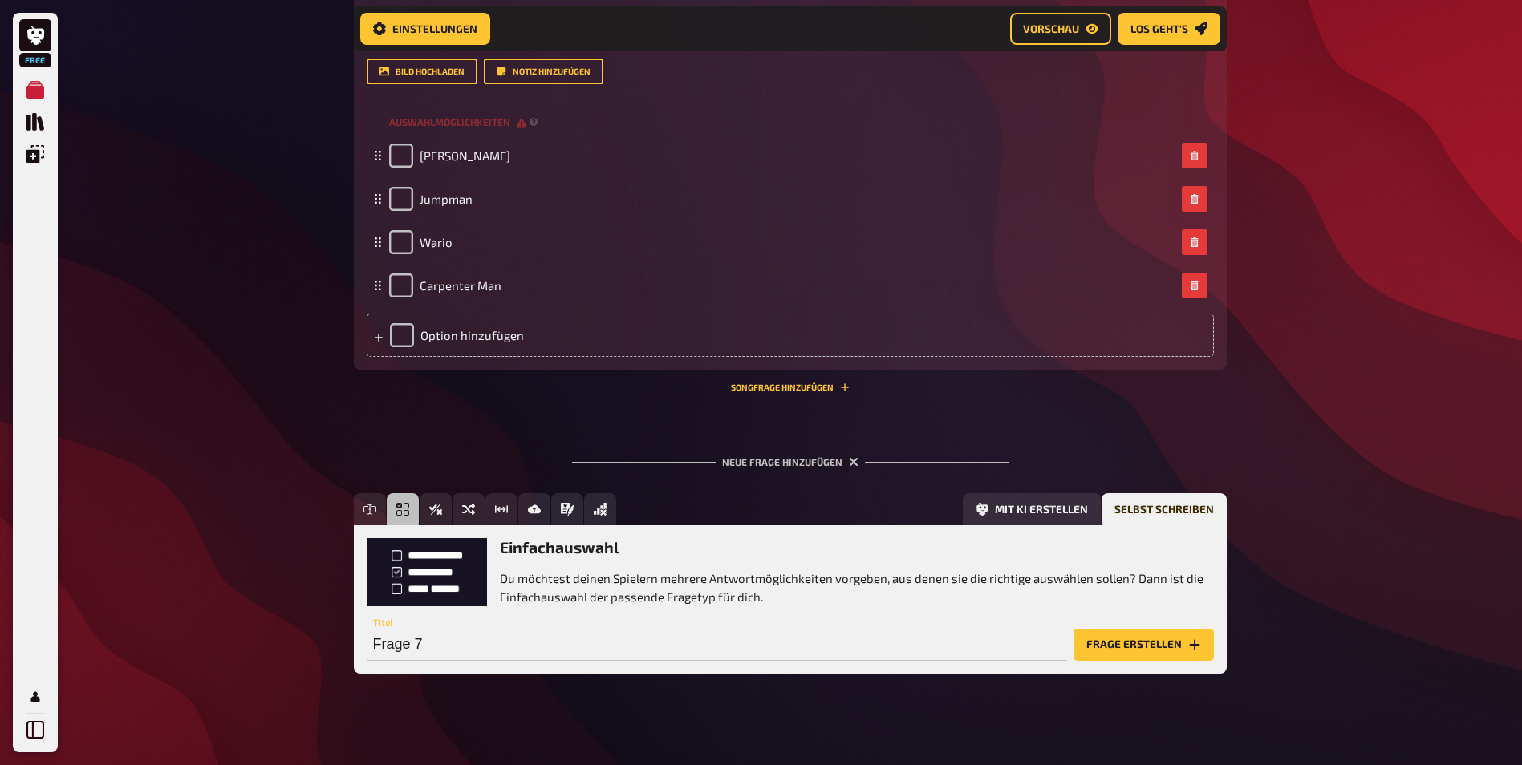
scroll to position [3185, 0]
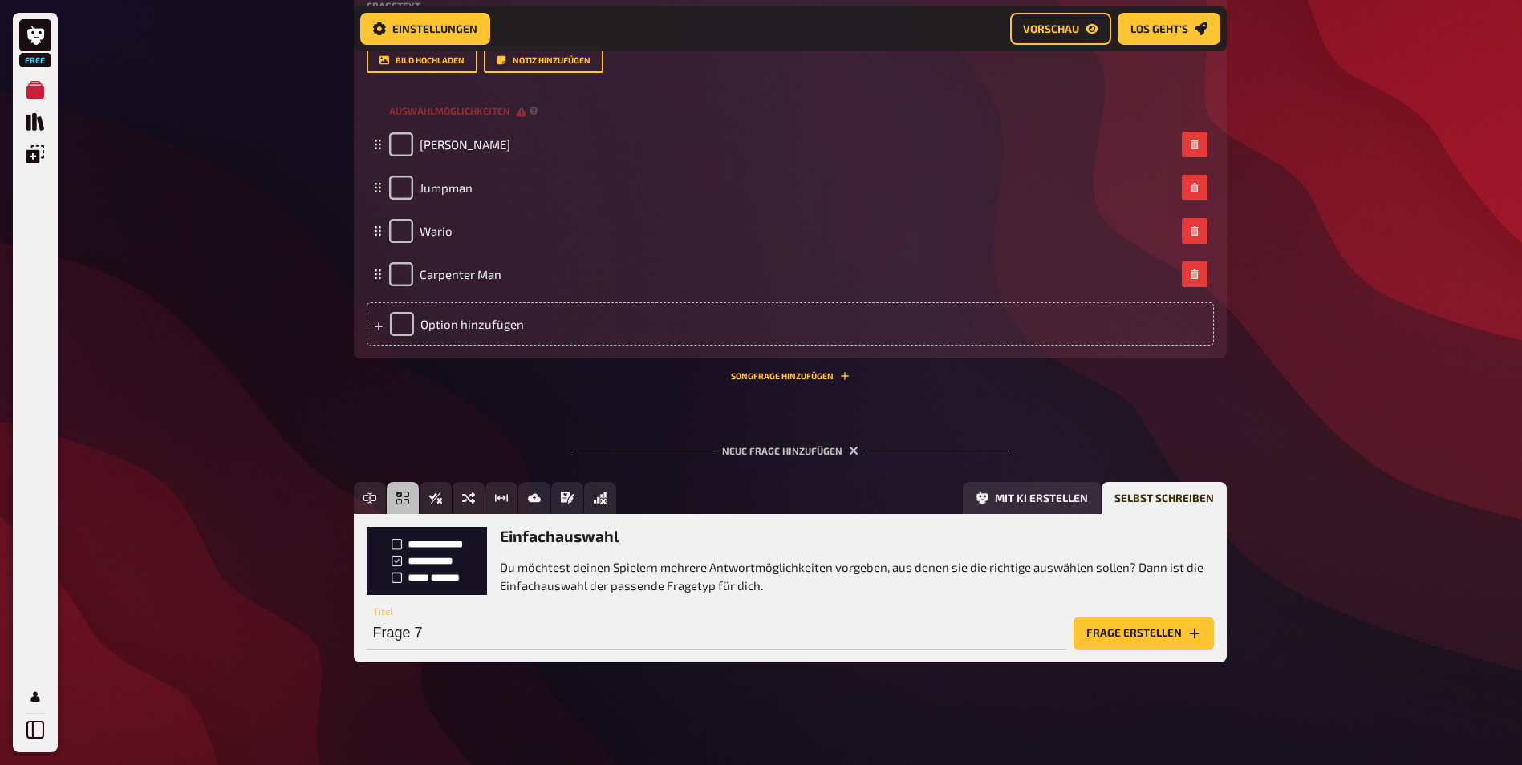
click at [455, 642] on input "Frage 7" at bounding box center [717, 634] width 700 height 32
paste input "Wie lautet der Originalname von Pokémon in [GEOGRAPHIC_DATA]?"
type input "Wie lautet der Originalname von Pokémon in [GEOGRAPHIC_DATA]?"
click at [1130, 633] on button "Frage erstellen" at bounding box center [1143, 634] width 140 height 32
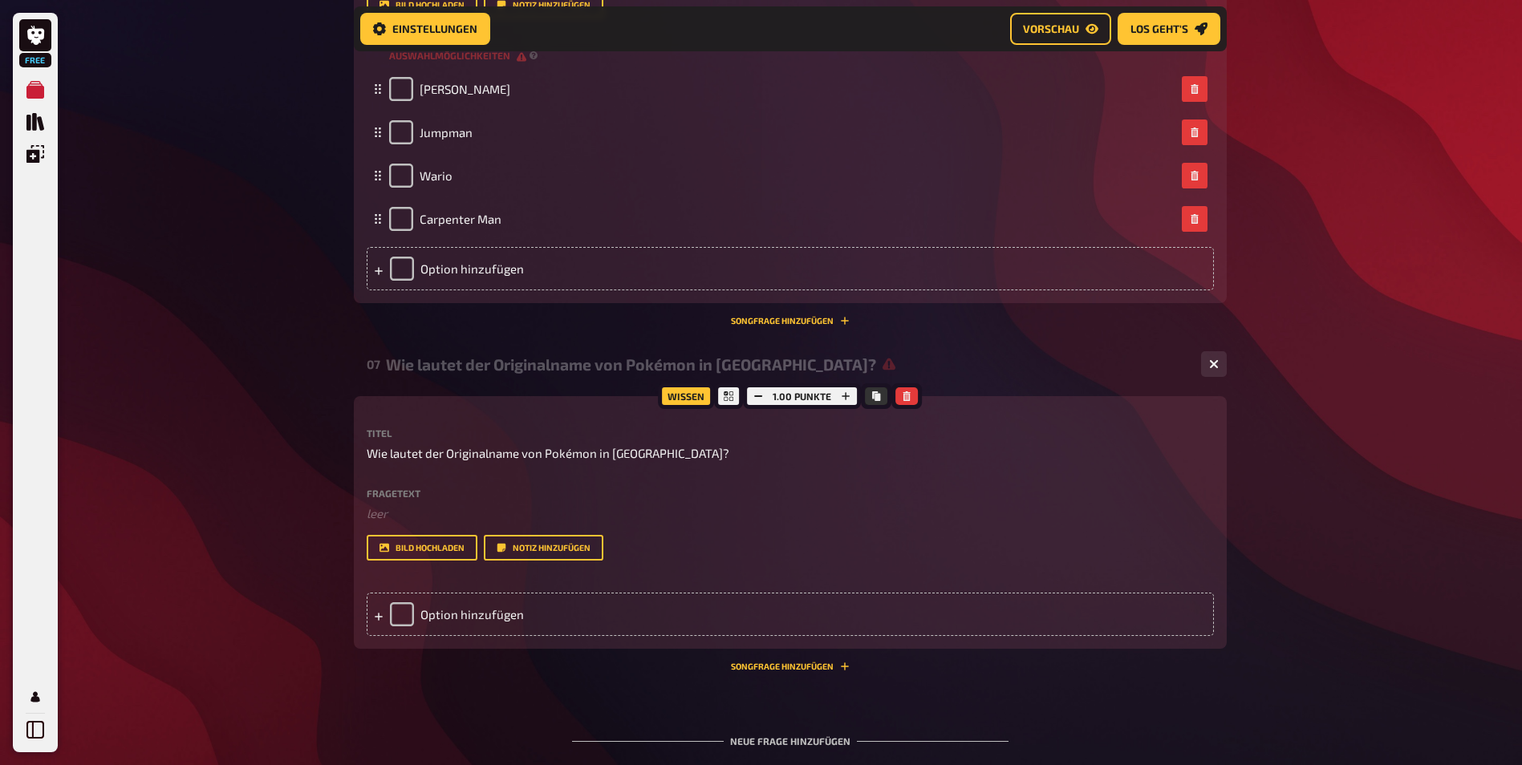
scroll to position [3265, 0]
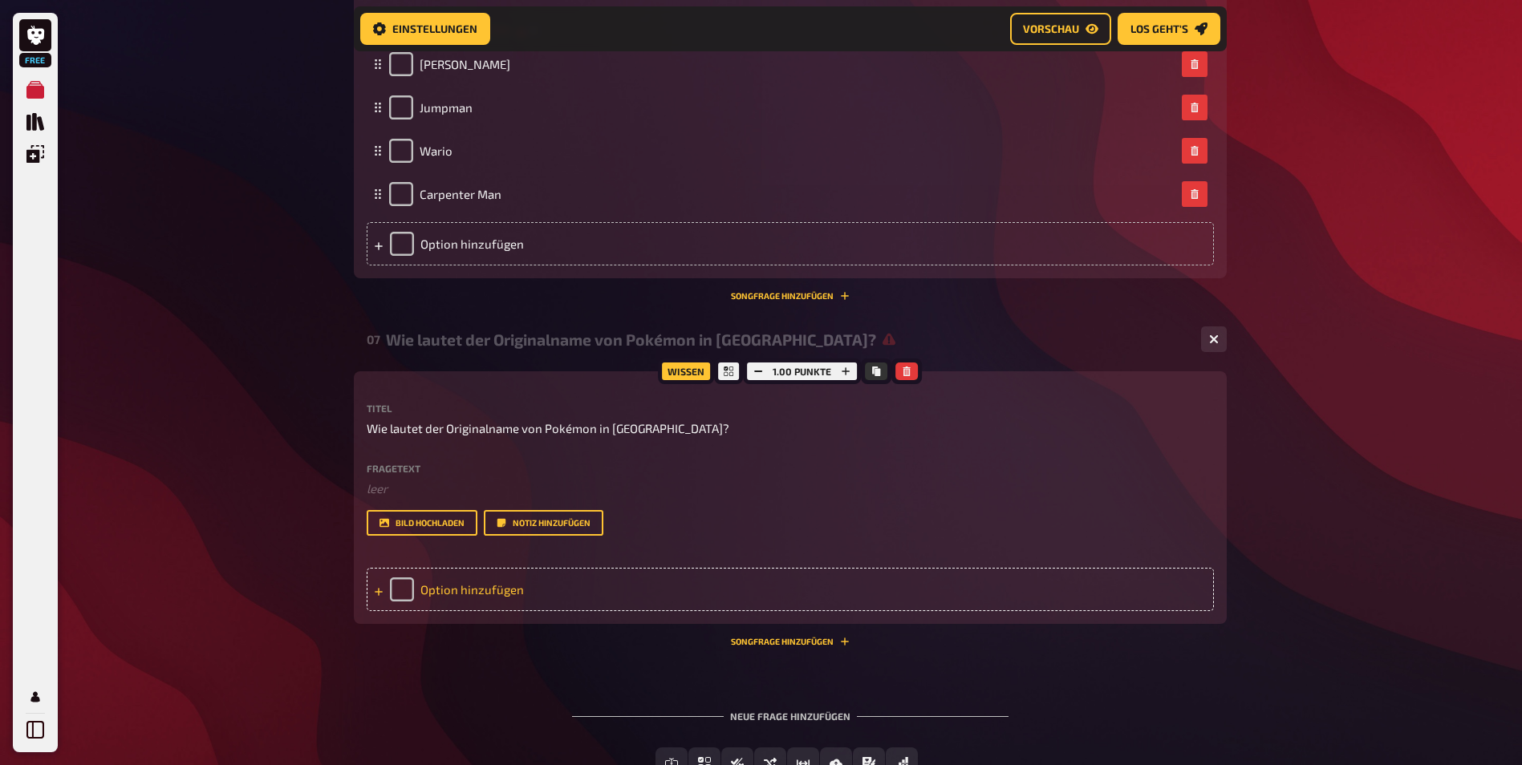
click at [636, 584] on div "Option hinzufügen" at bounding box center [790, 589] width 847 height 43
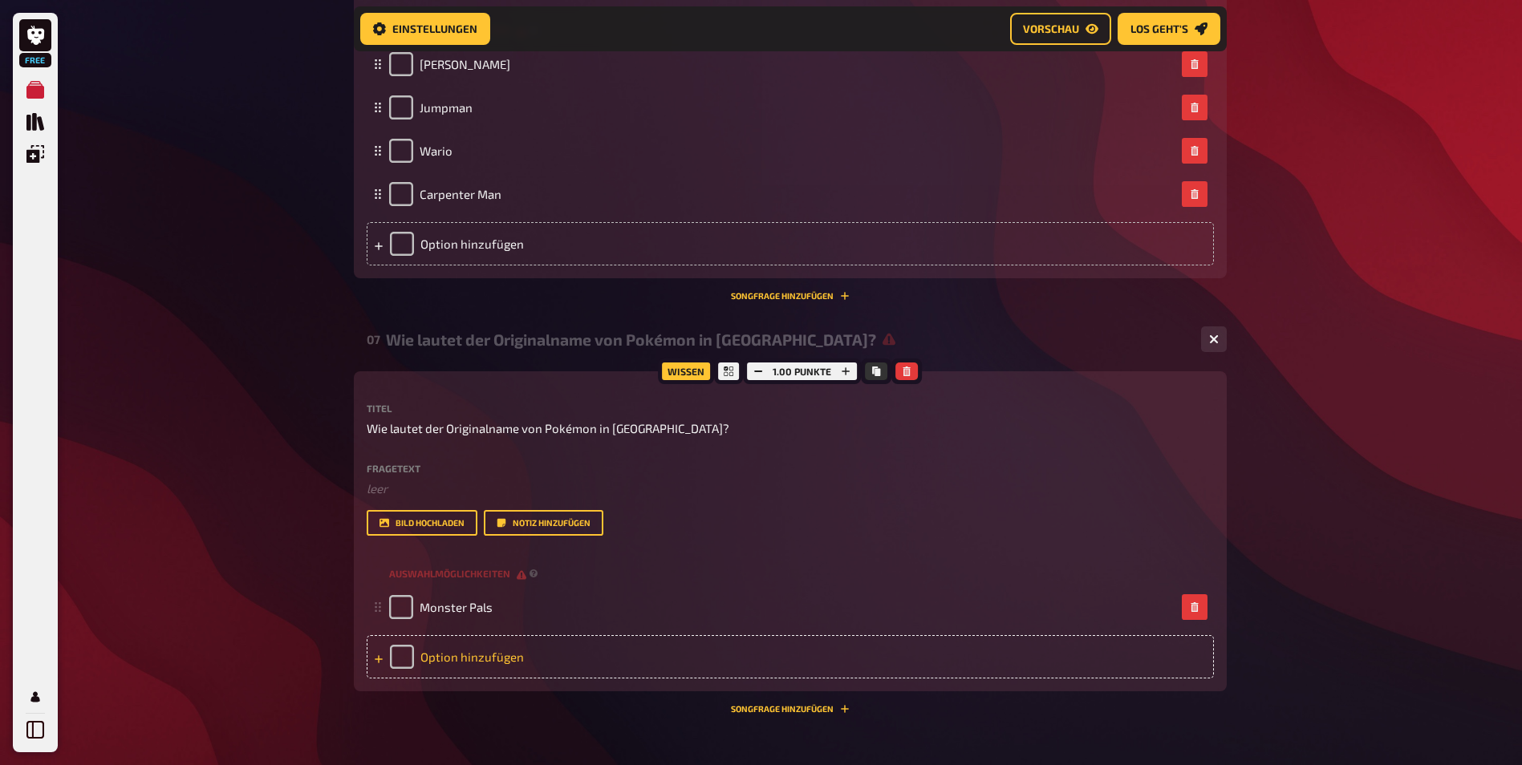
click at [629, 647] on div "Option hinzufügen" at bounding box center [790, 656] width 847 height 43
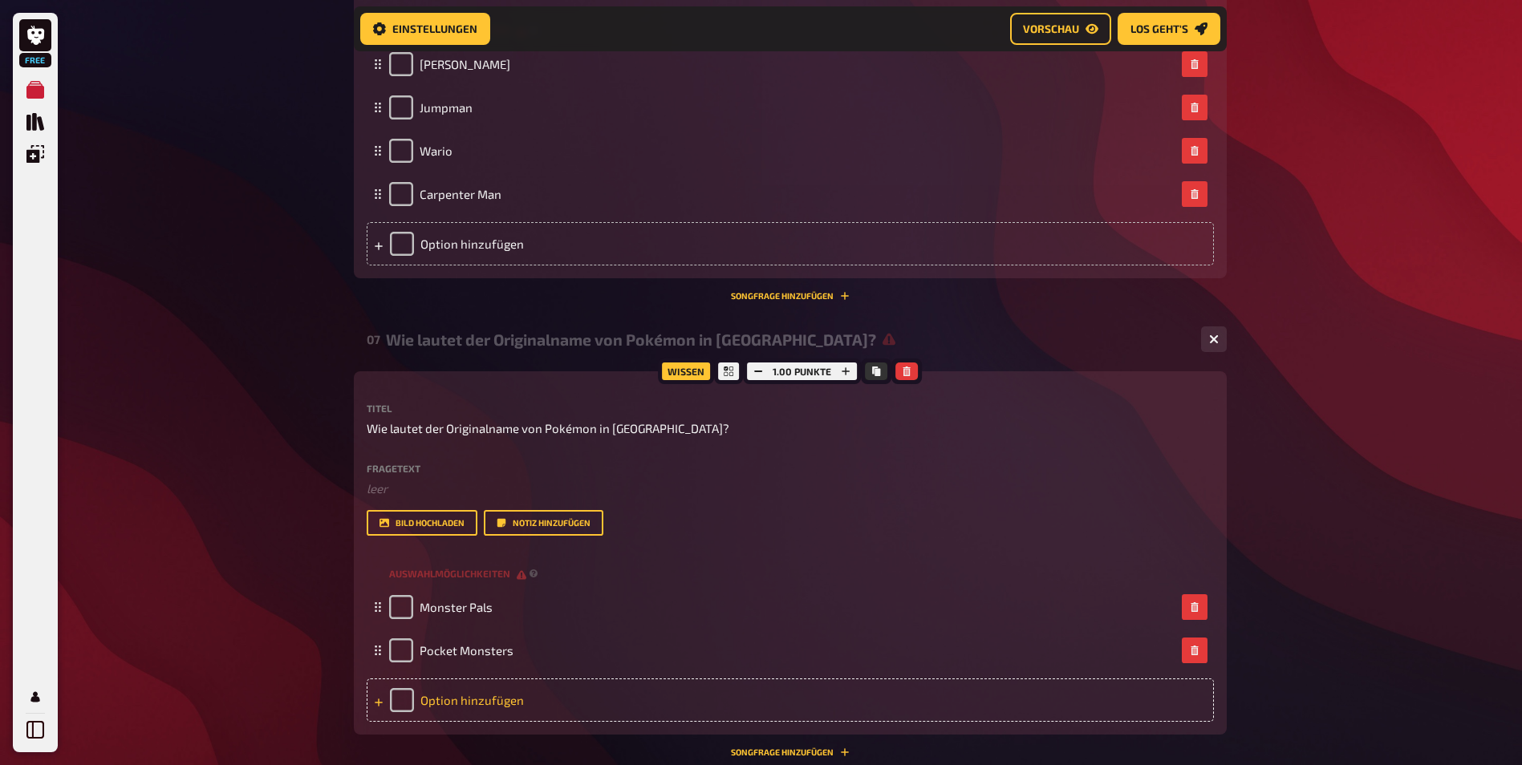
click at [646, 694] on div "Option hinzufügen" at bounding box center [790, 700] width 847 height 43
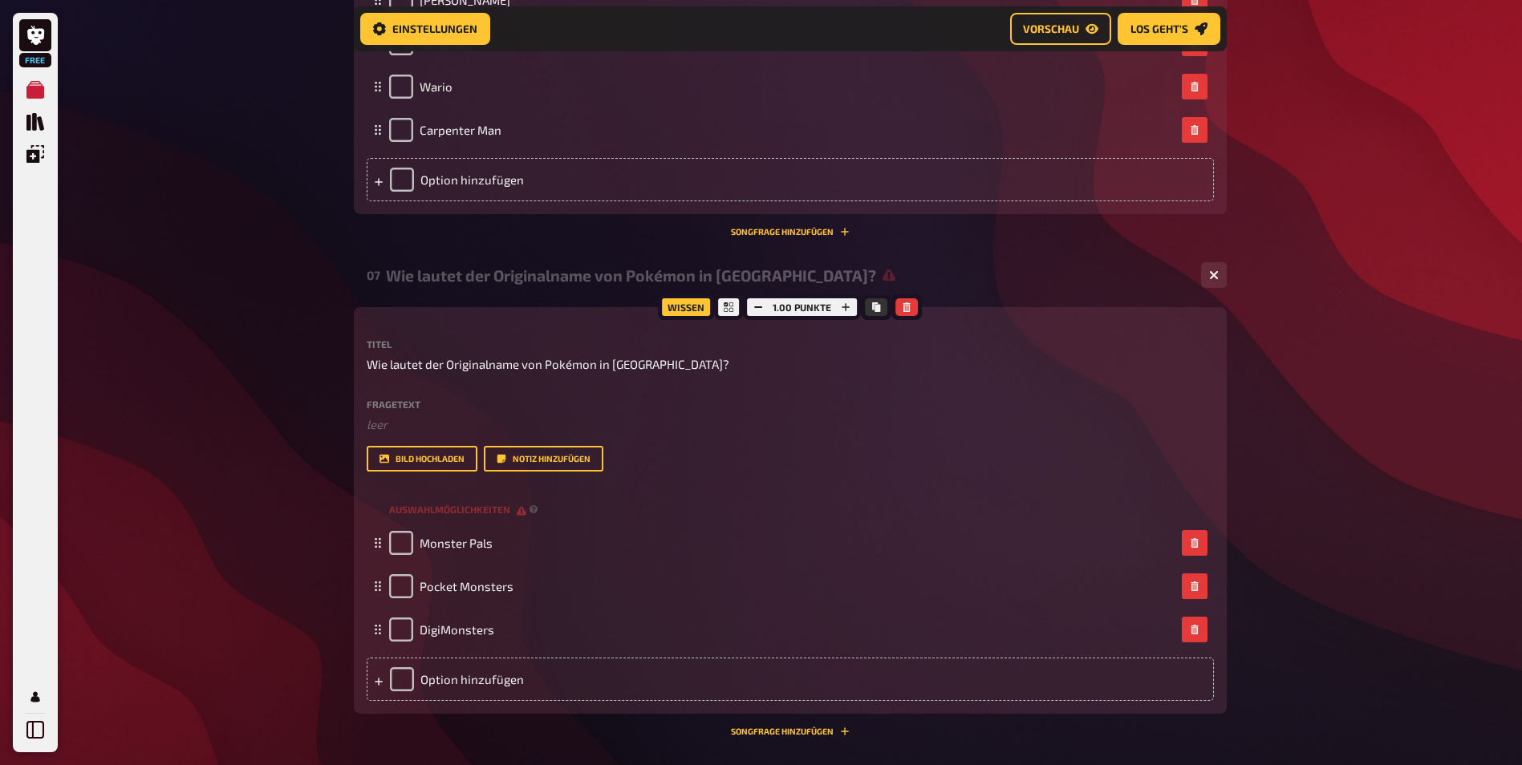
scroll to position [3425, 0]
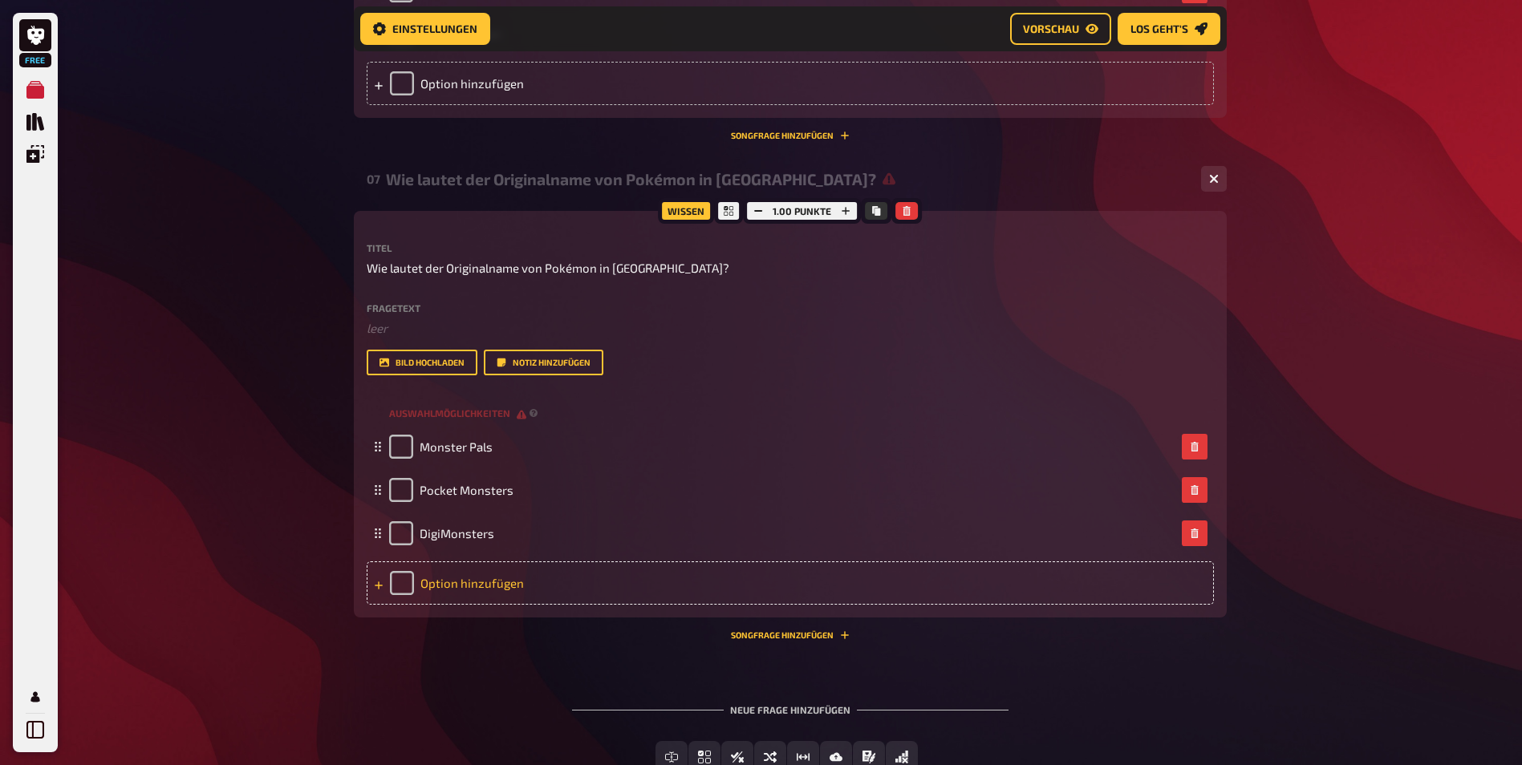
click at [508, 570] on div "Option hinzufügen" at bounding box center [790, 583] width 847 height 43
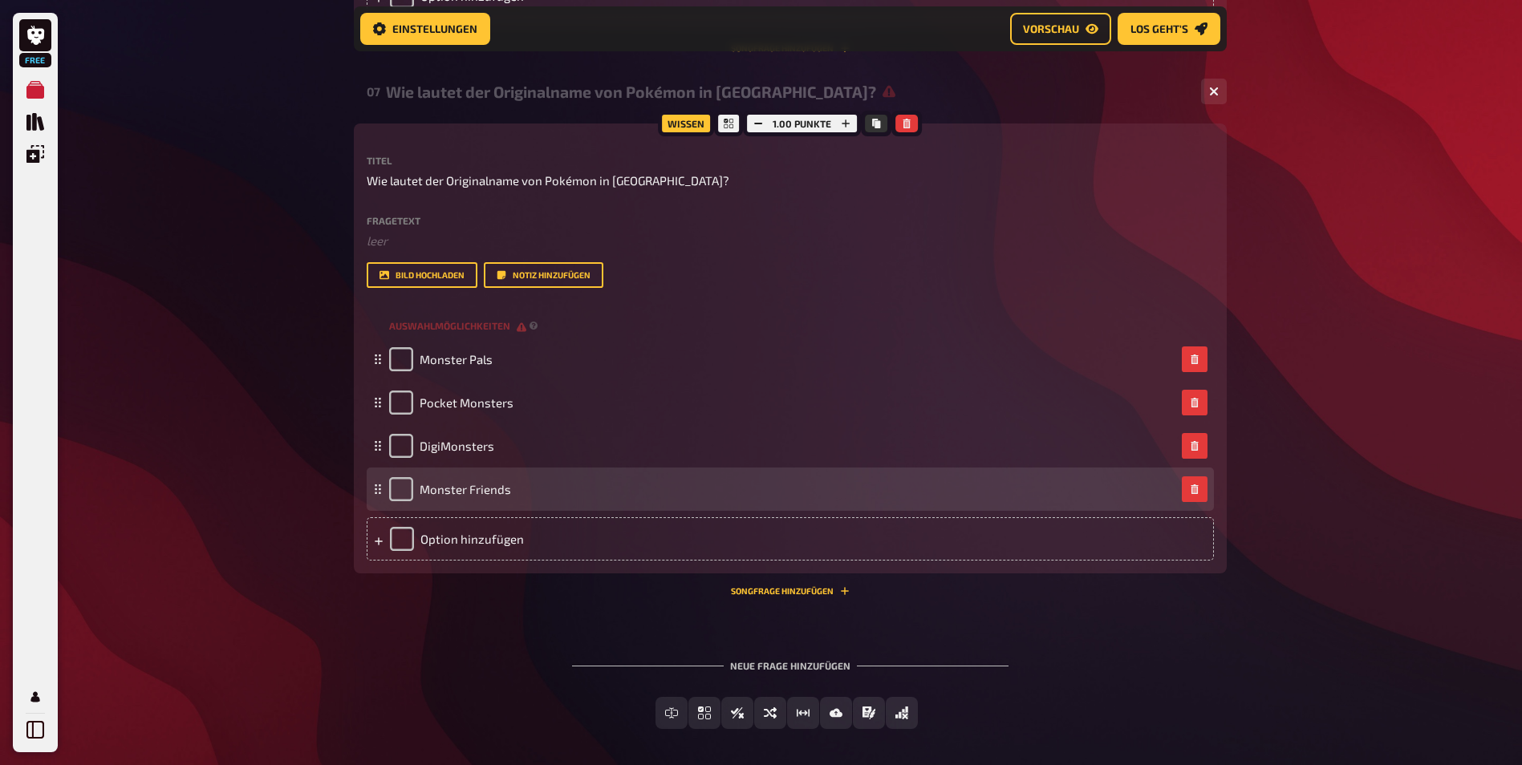
scroll to position [3579, 0]
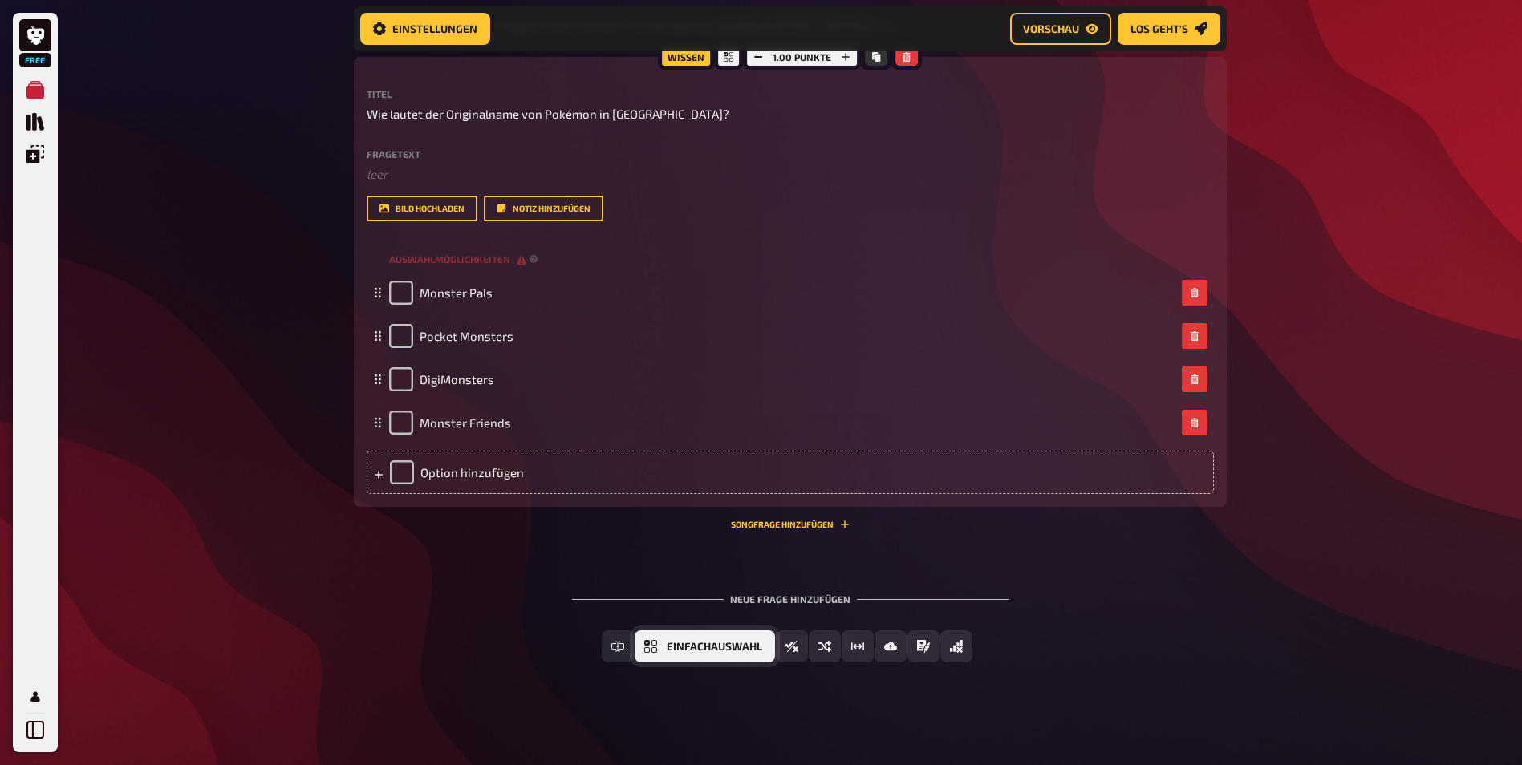
click at [704, 647] on span "Einfachauswahl" at bounding box center [714, 647] width 95 height 11
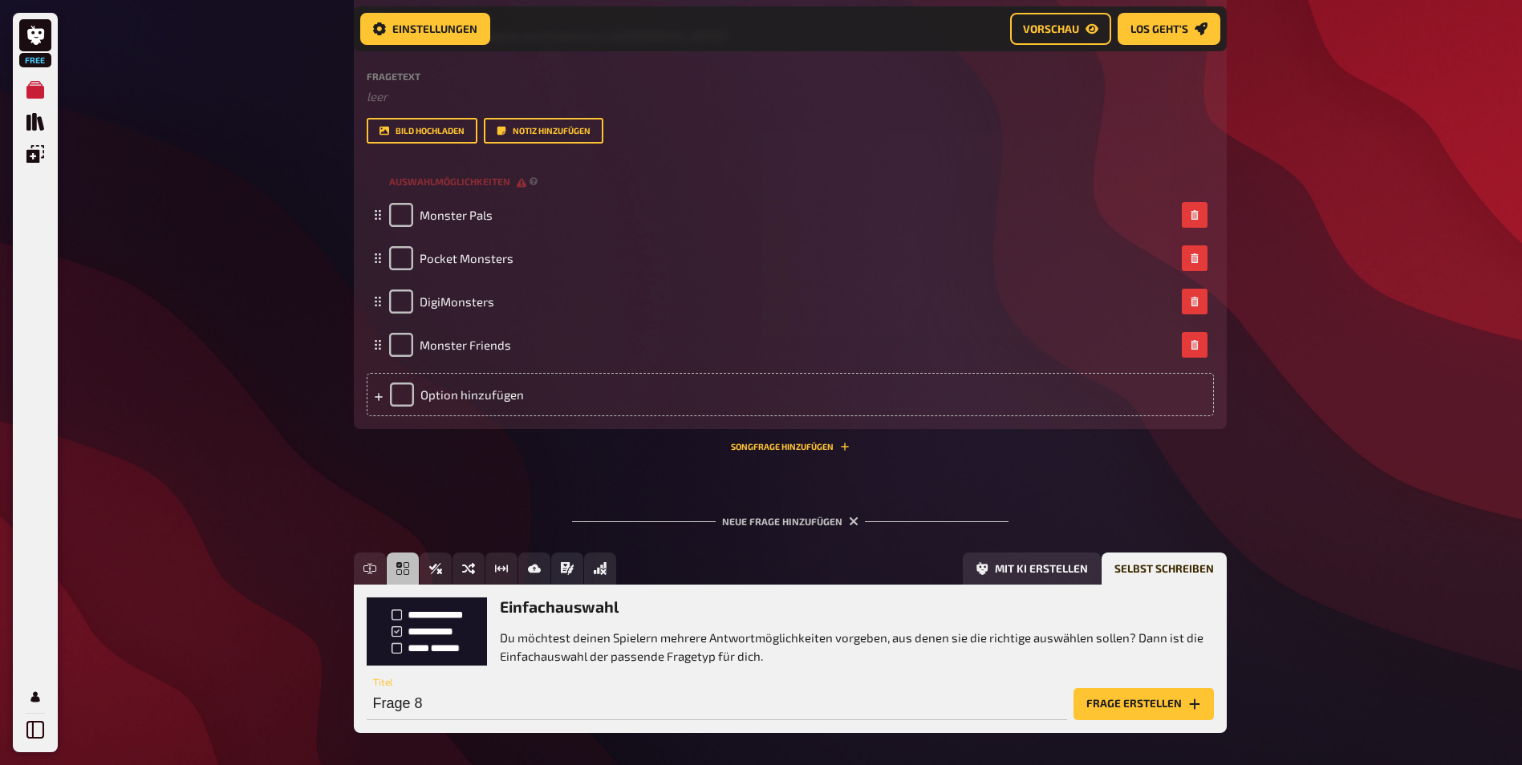
scroll to position [3728, 0]
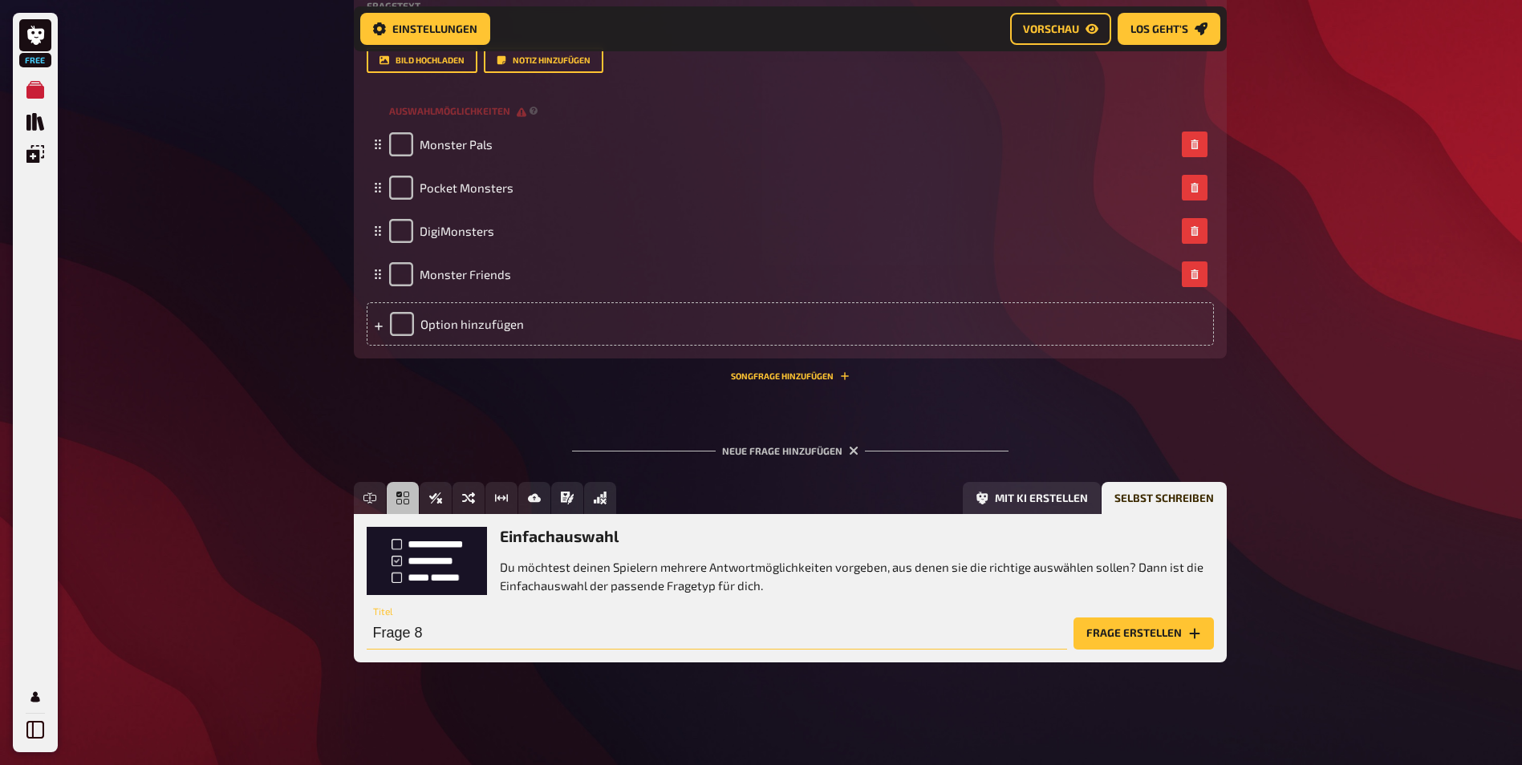
click at [508, 627] on input "Frage 8" at bounding box center [717, 634] width 700 height 32
paste input "Auf welcher tragbaren Konsole erschienen Pokémon Gold & Silber?"
type input "Auf welcher tragbaren Konsole erschienen Pokémon Gold & Silber?"
click at [1092, 630] on button "Frage erstellen" at bounding box center [1143, 634] width 140 height 32
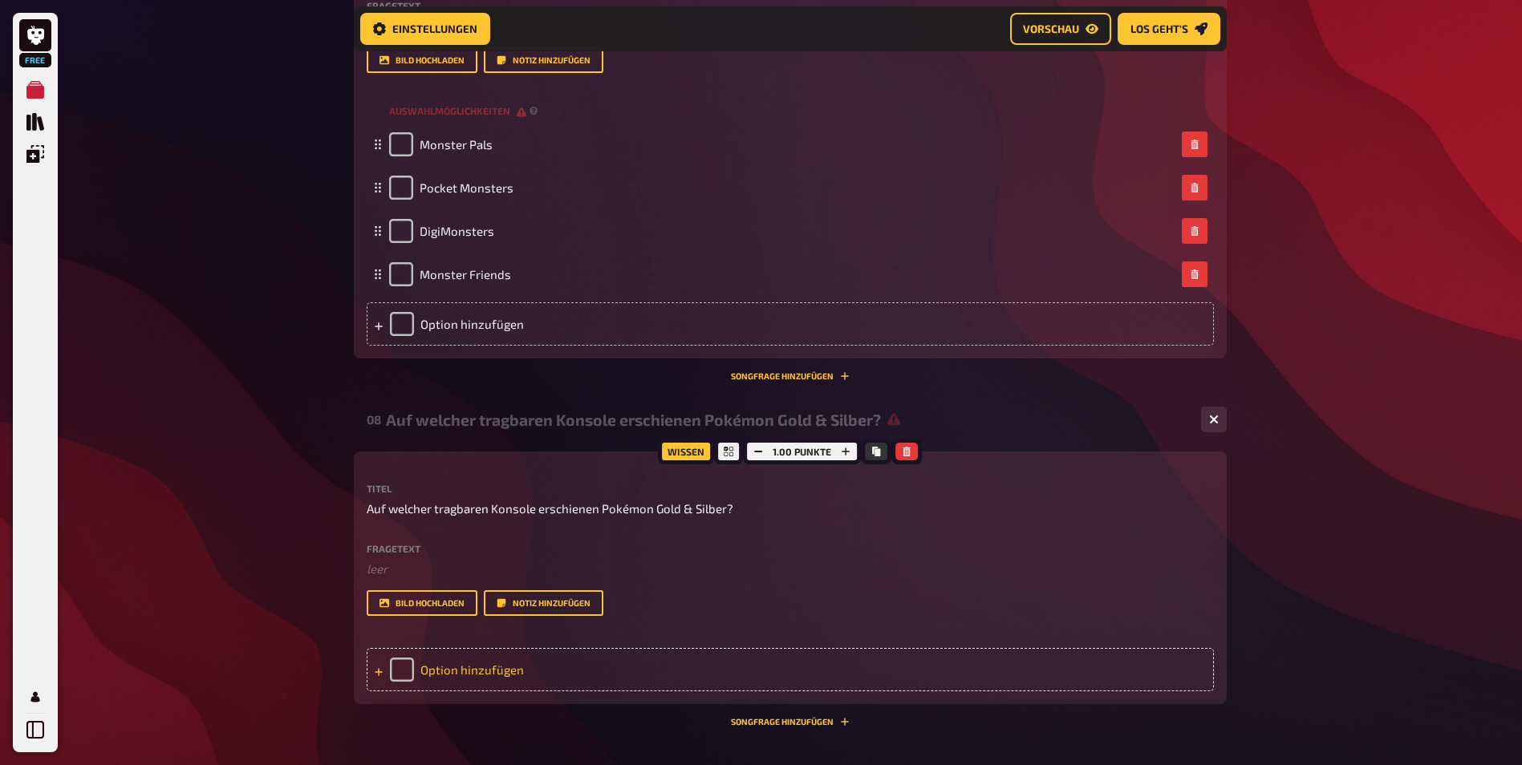
click at [621, 682] on div "Option hinzufügen" at bounding box center [790, 669] width 847 height 43
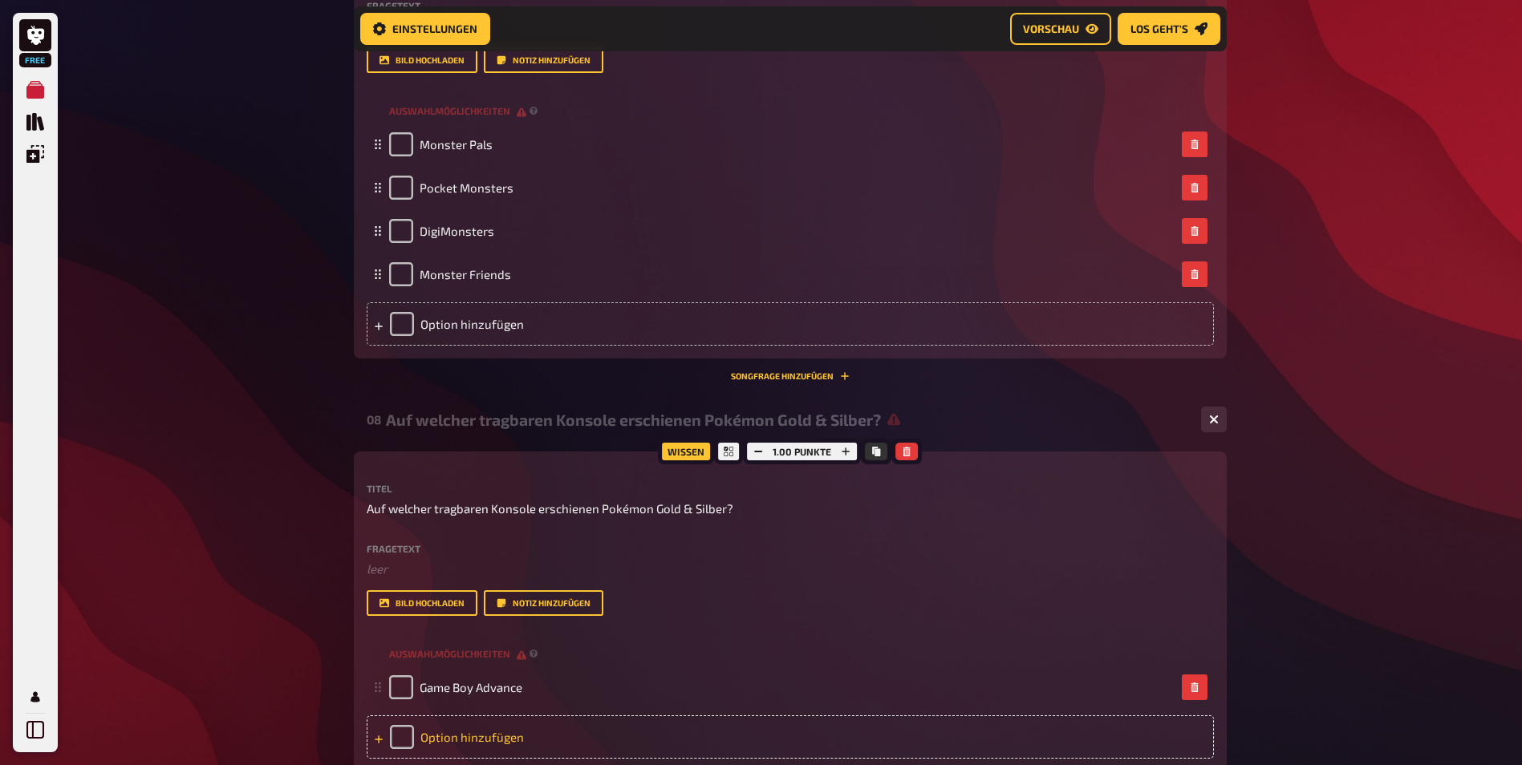
click at [570, 717] on div "Option hinzufügen" at bounding box center [790, 737] width 847 height 43
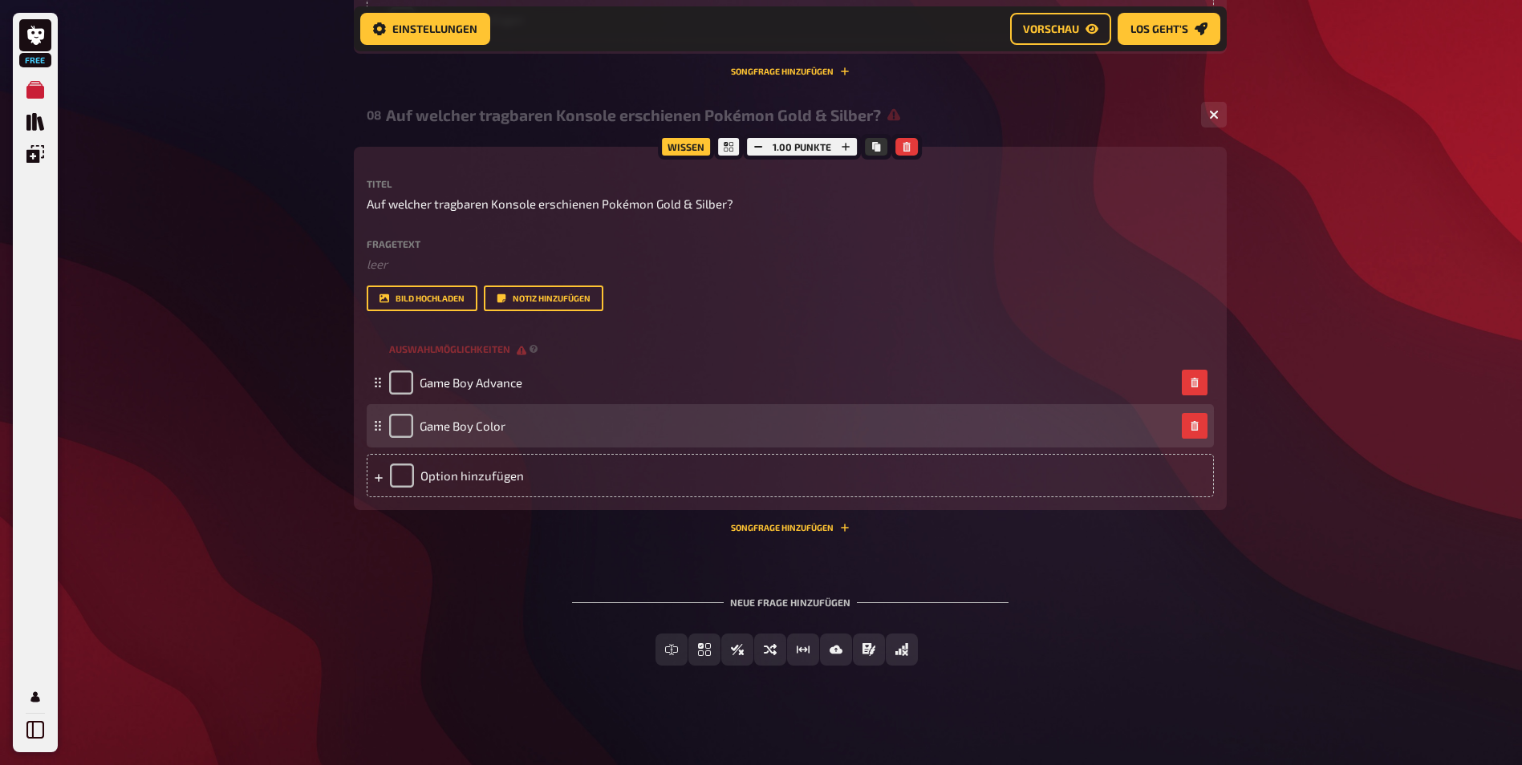
scroll to position [4036, 0]
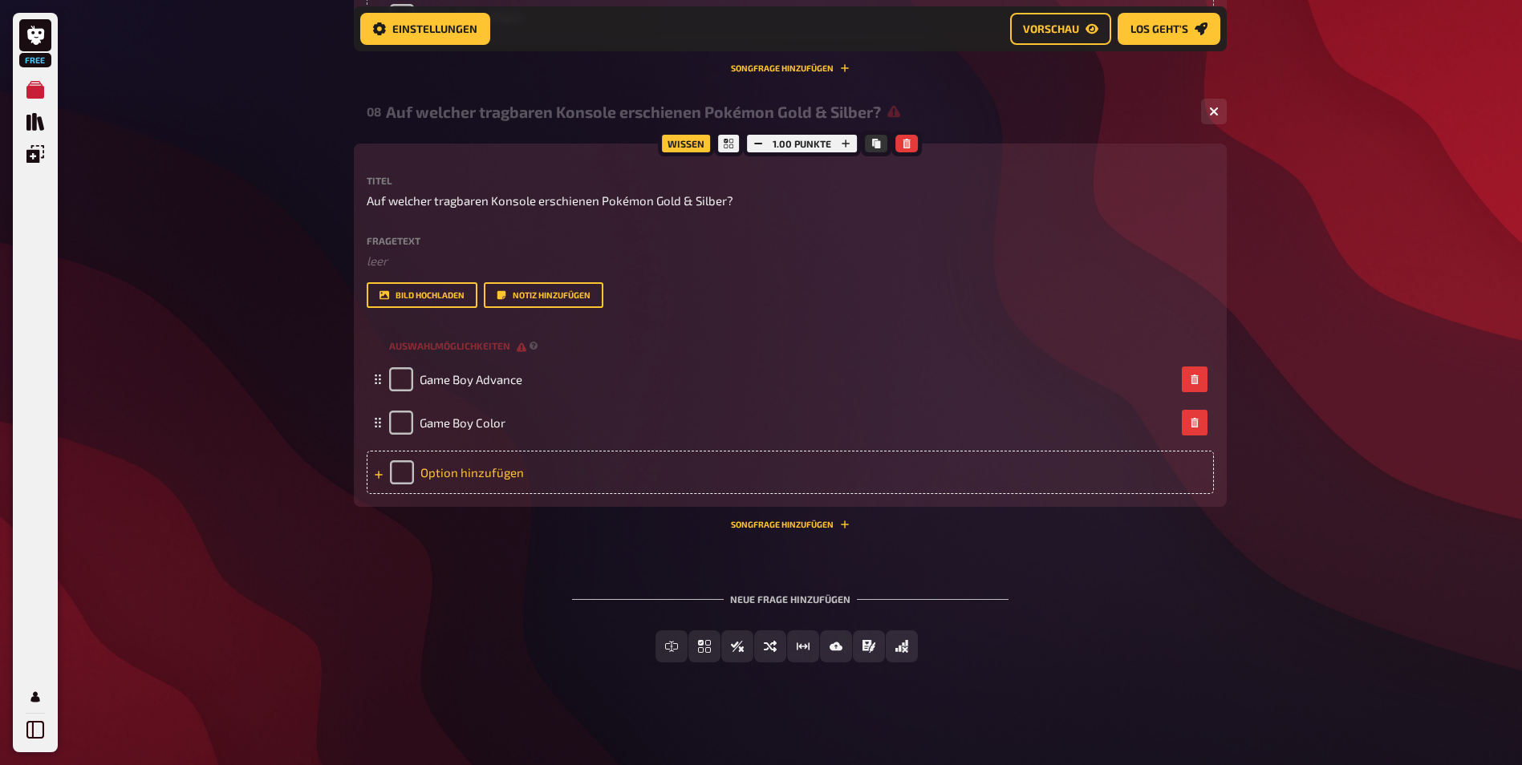
click at [567, 479] on div "Option hinzufügen" at bounding box center [790, 472] width 847 height 43
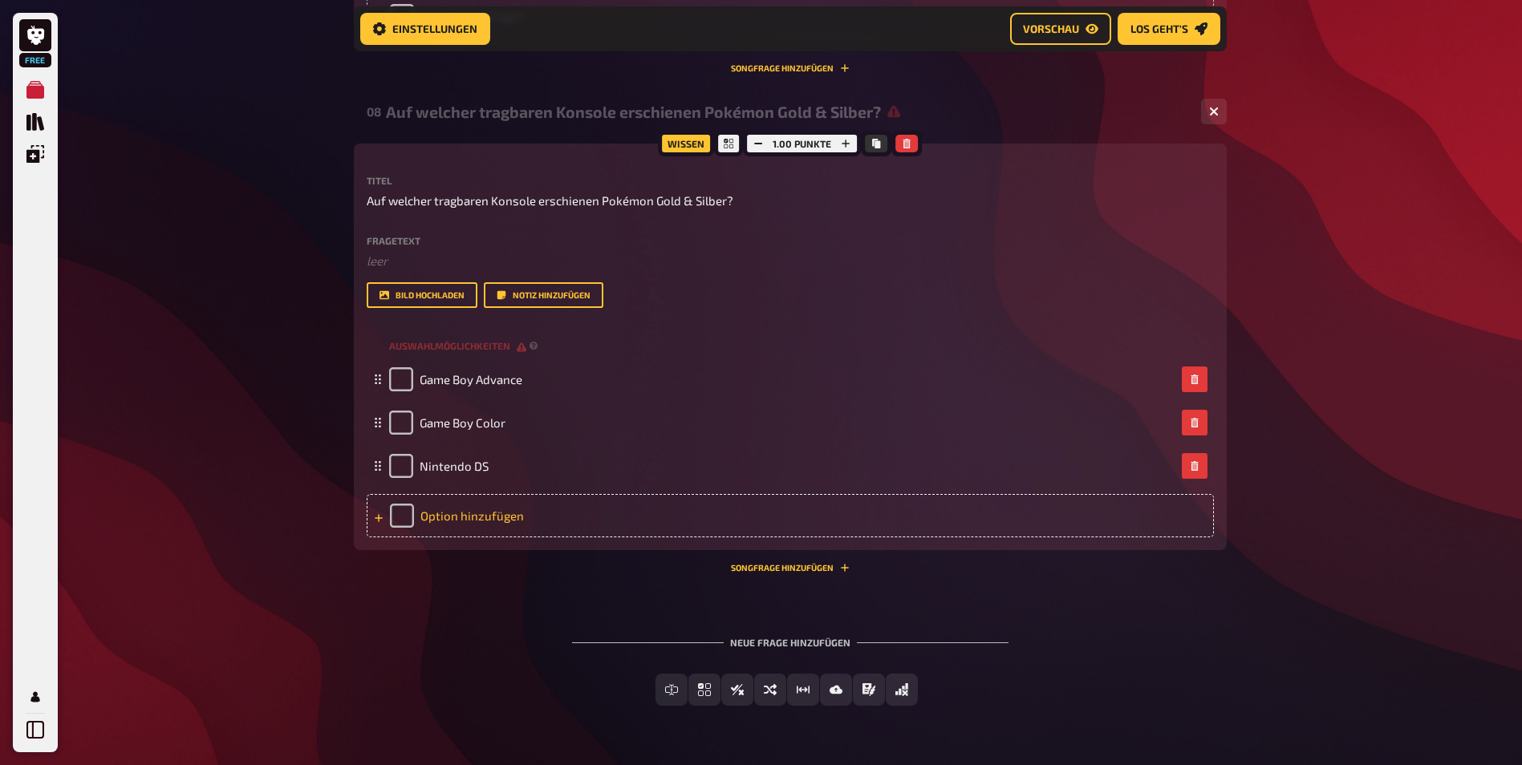
click at [522, 516] on div "Option hinzufügen" at bounding box center [790, 515] width 847 height 43
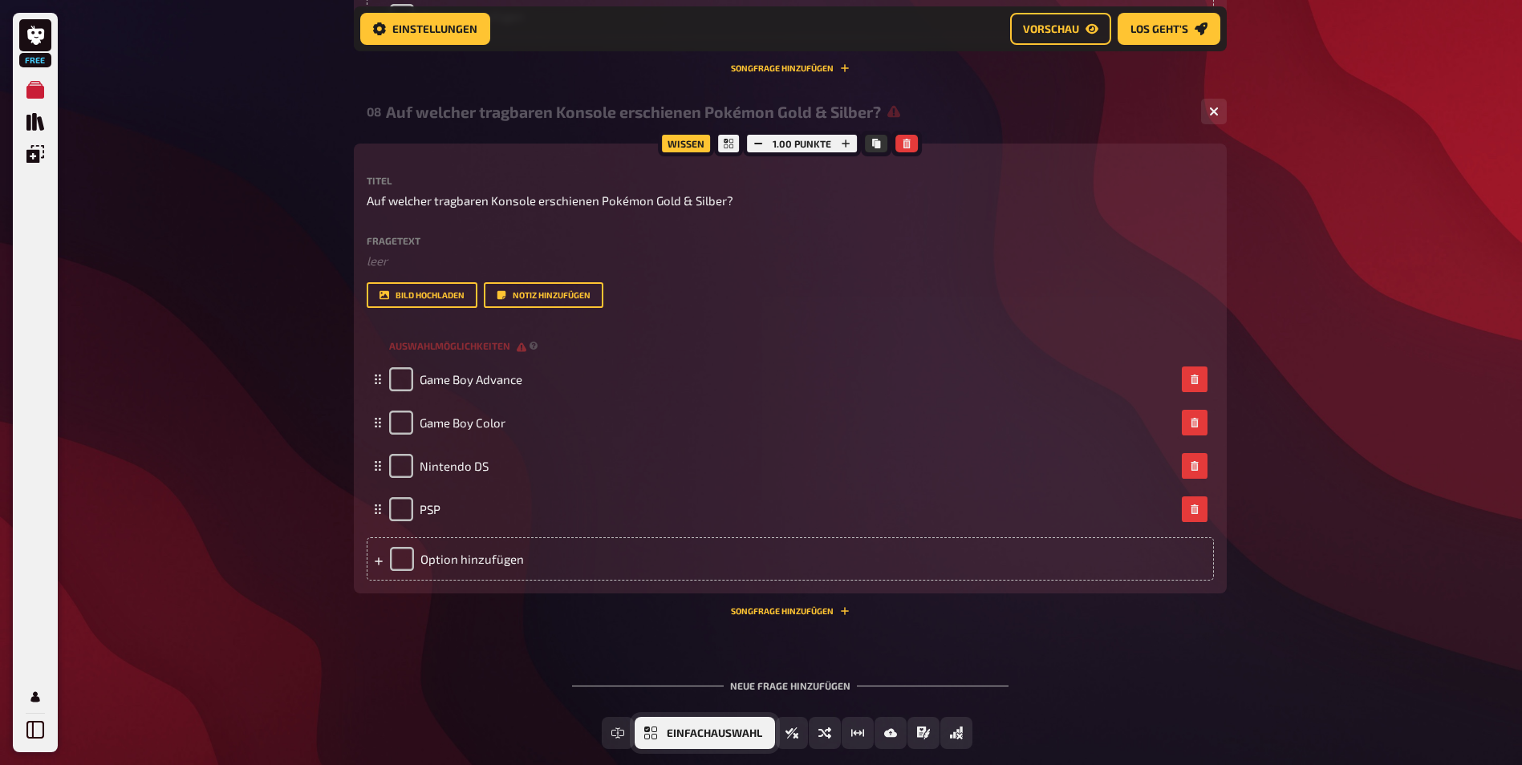
click at [700, 732] on span "Einfachauswahl" at bounding box center [714, 733] width 95 height 11
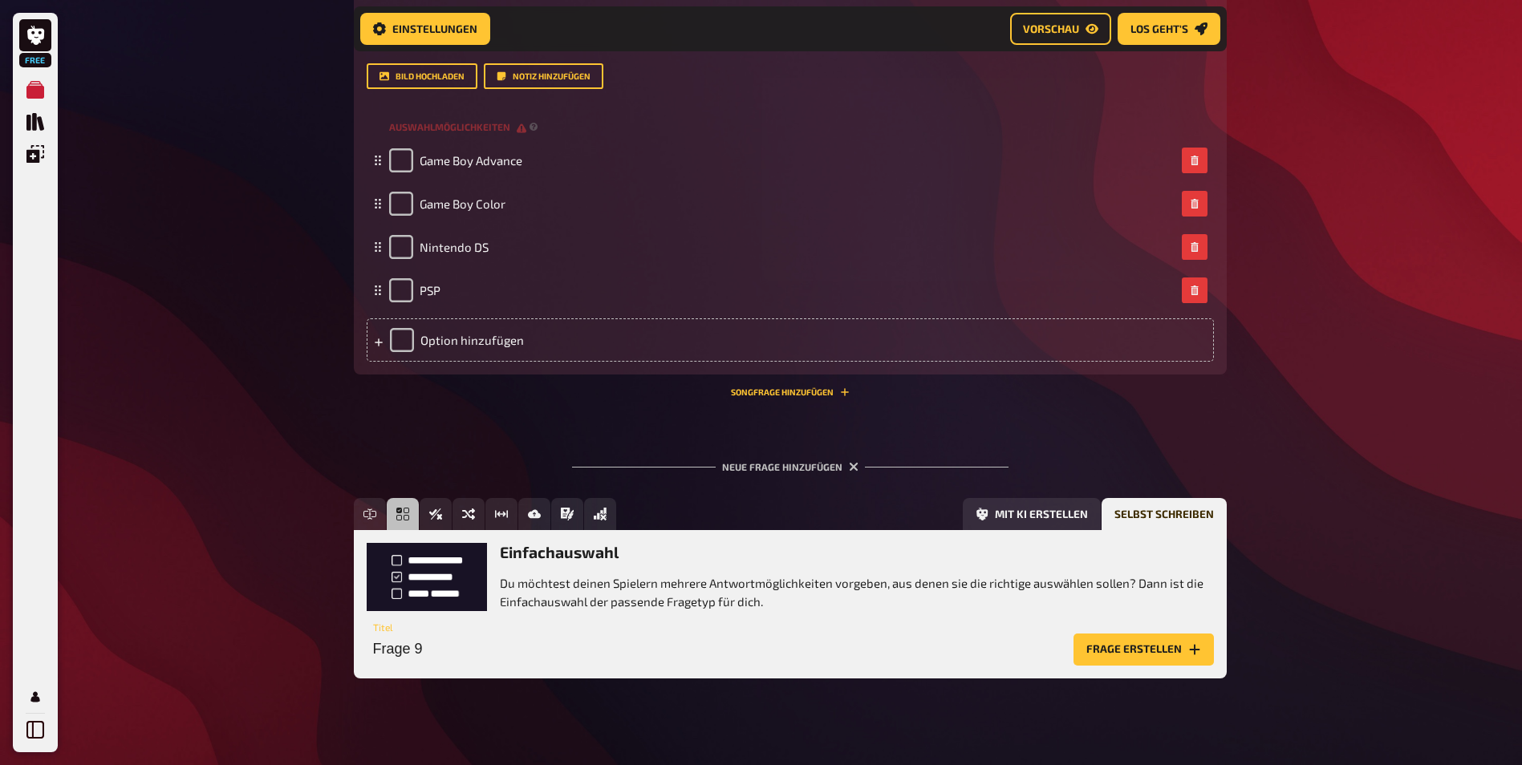
scroll to position [4271, 0]
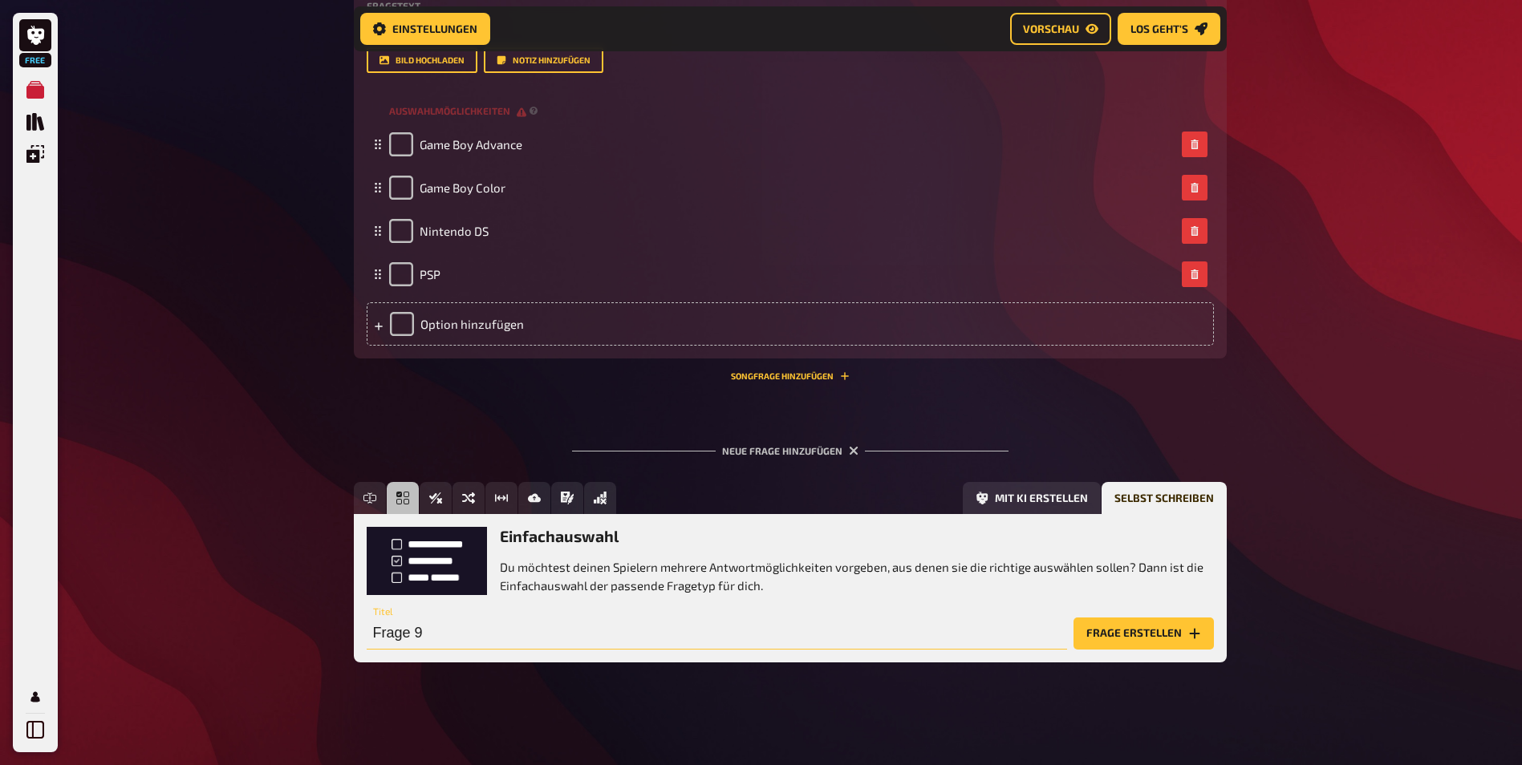
click at [525, 639] on input "Frage 9" at bounding box center [717, 634] width 700 height 32
paste input "Welche PC-Spielreihe machte Lebenssimulationen ab 2000 weltberühmt?"
type input "Welche PC-Spielreihe machte Lebenssimulationen ab 2000 weltberühmt?"
click at [1168, 627] on button "Frage erstellen" at bounding box center [1143, 634] width 140 height 32
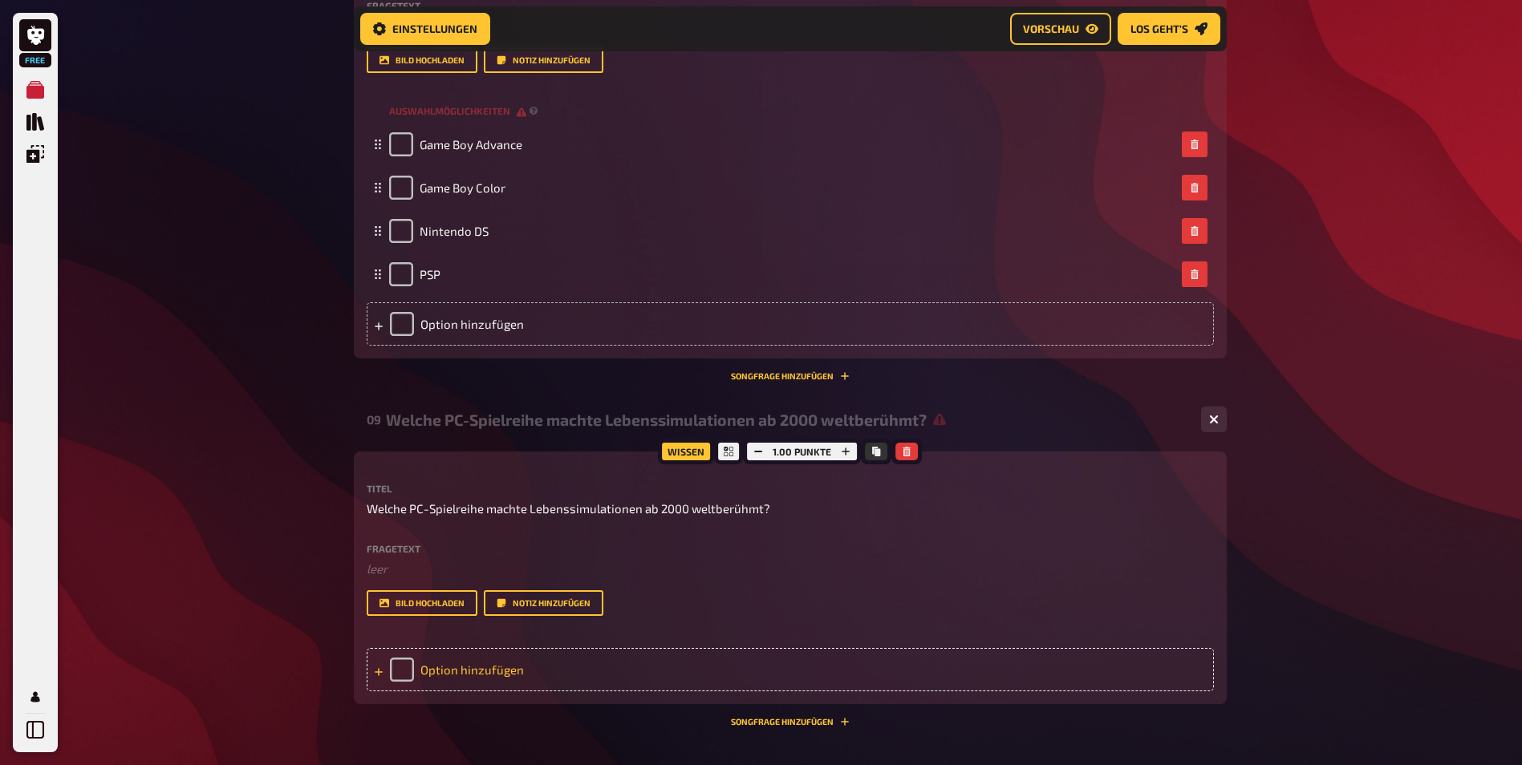
click at [489, 673] on div "Option hinzufügen" at bounding box center [790, 669] width 847 height 43
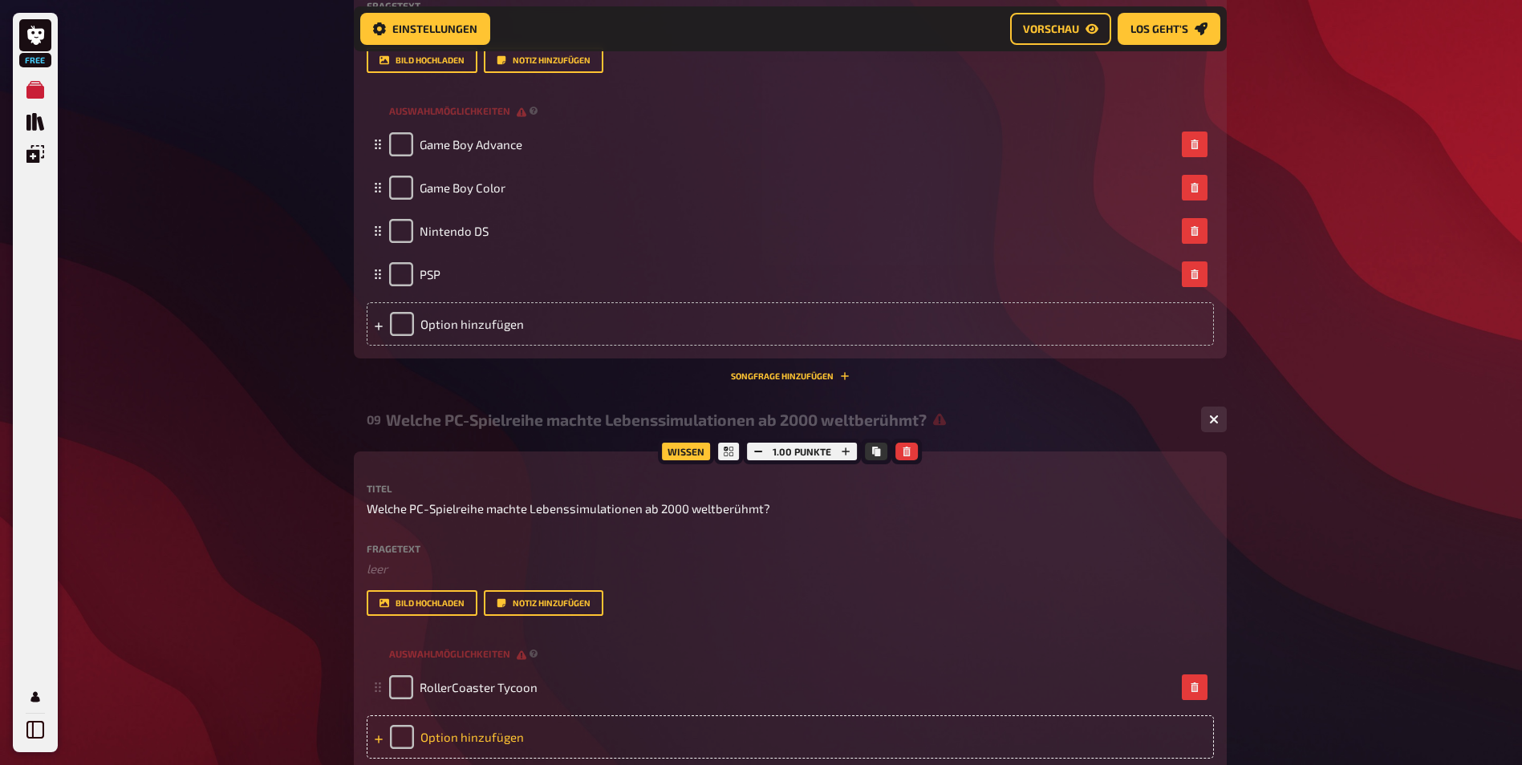
click at [509, 754] on div "Option hinzufügen" at bounding box center [790, 737] width 847 height 43
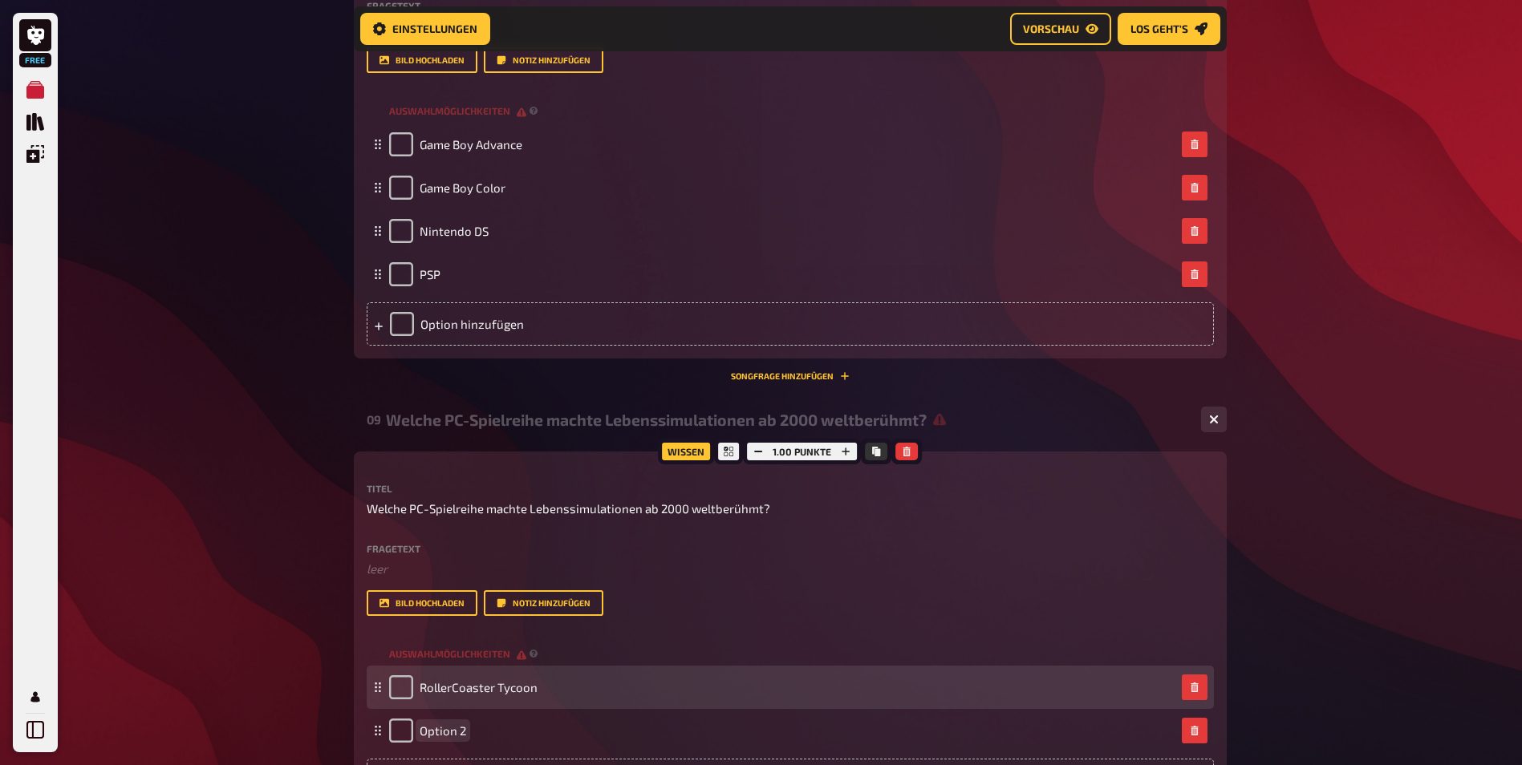
paste span
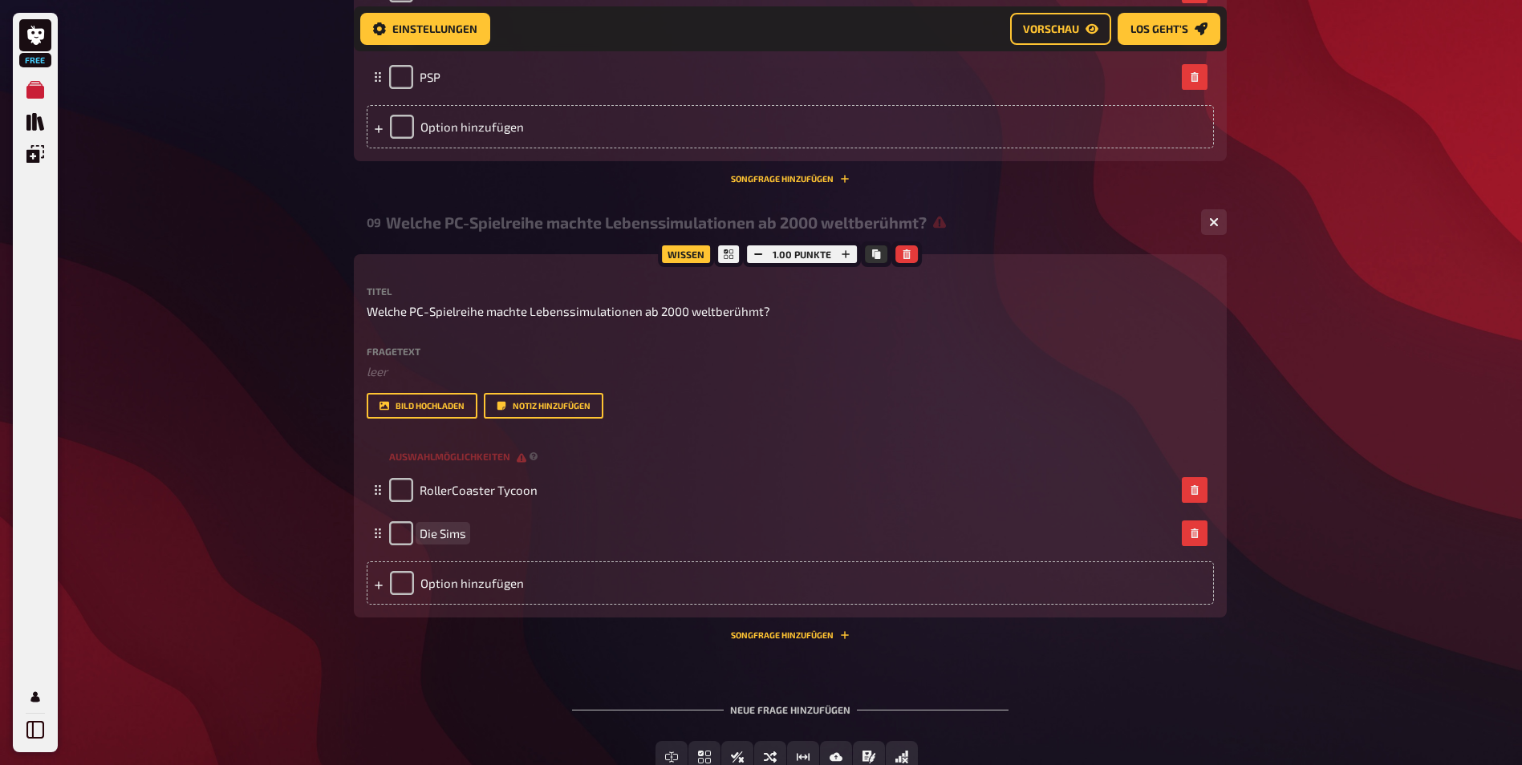
scroll to position [4579, 0]
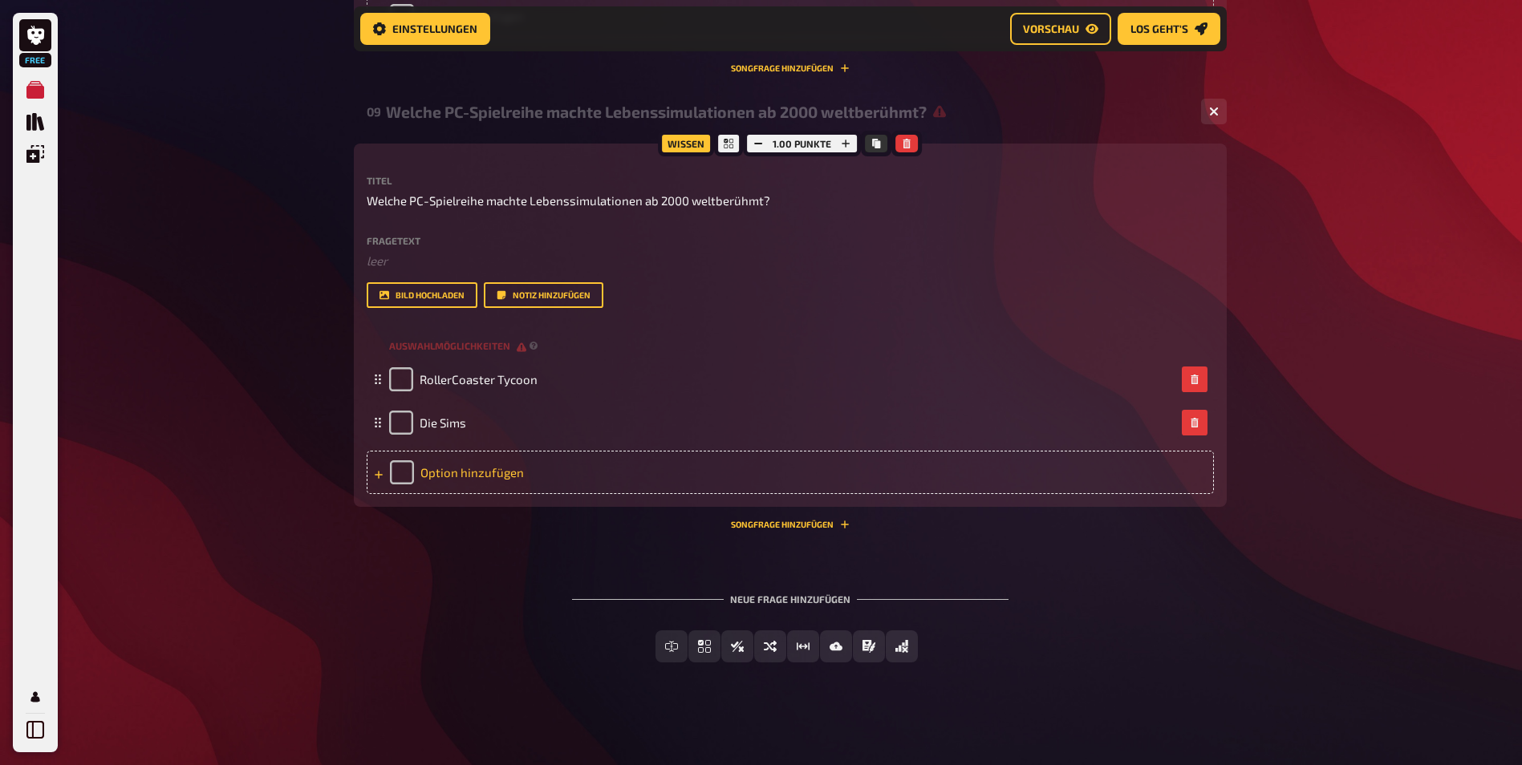
click at [487, 466] on div "Option hinzufügen" at bounding box center [790, 472] width 847 height 43
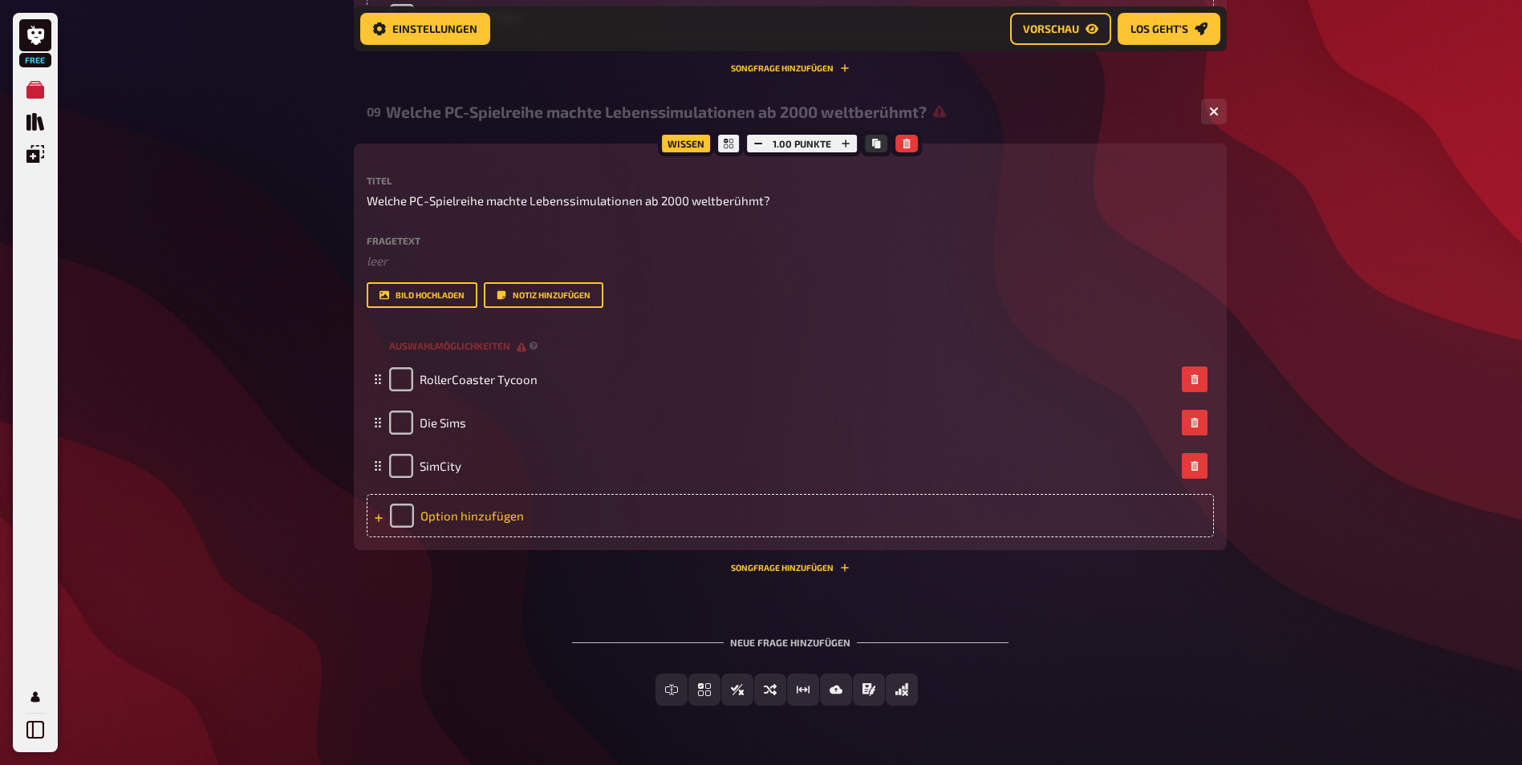
click at [541, 521] on div "Option hinzufügen" at bounding box center [790, 515] width 847 height 43
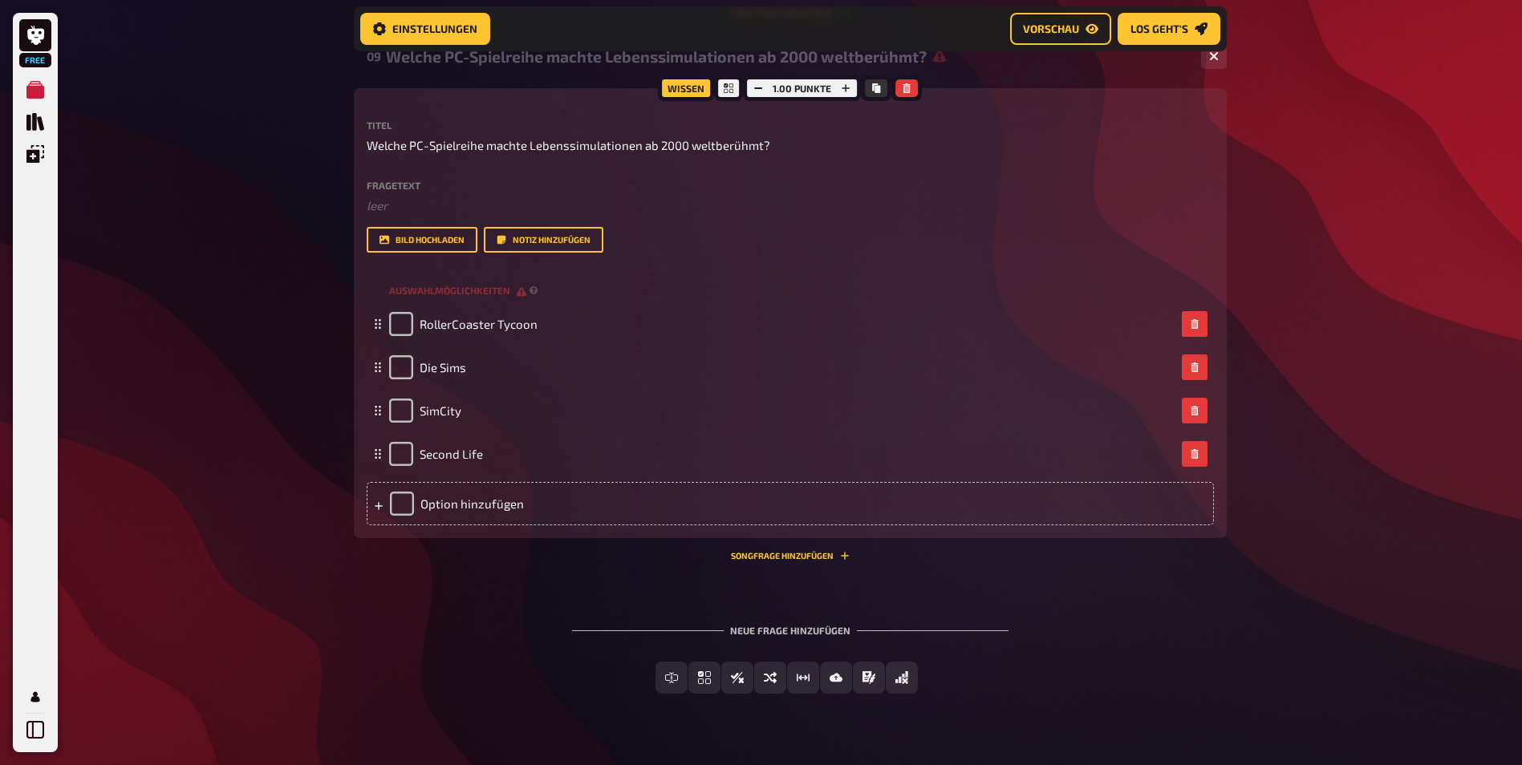
scroll to position [4659, 0]
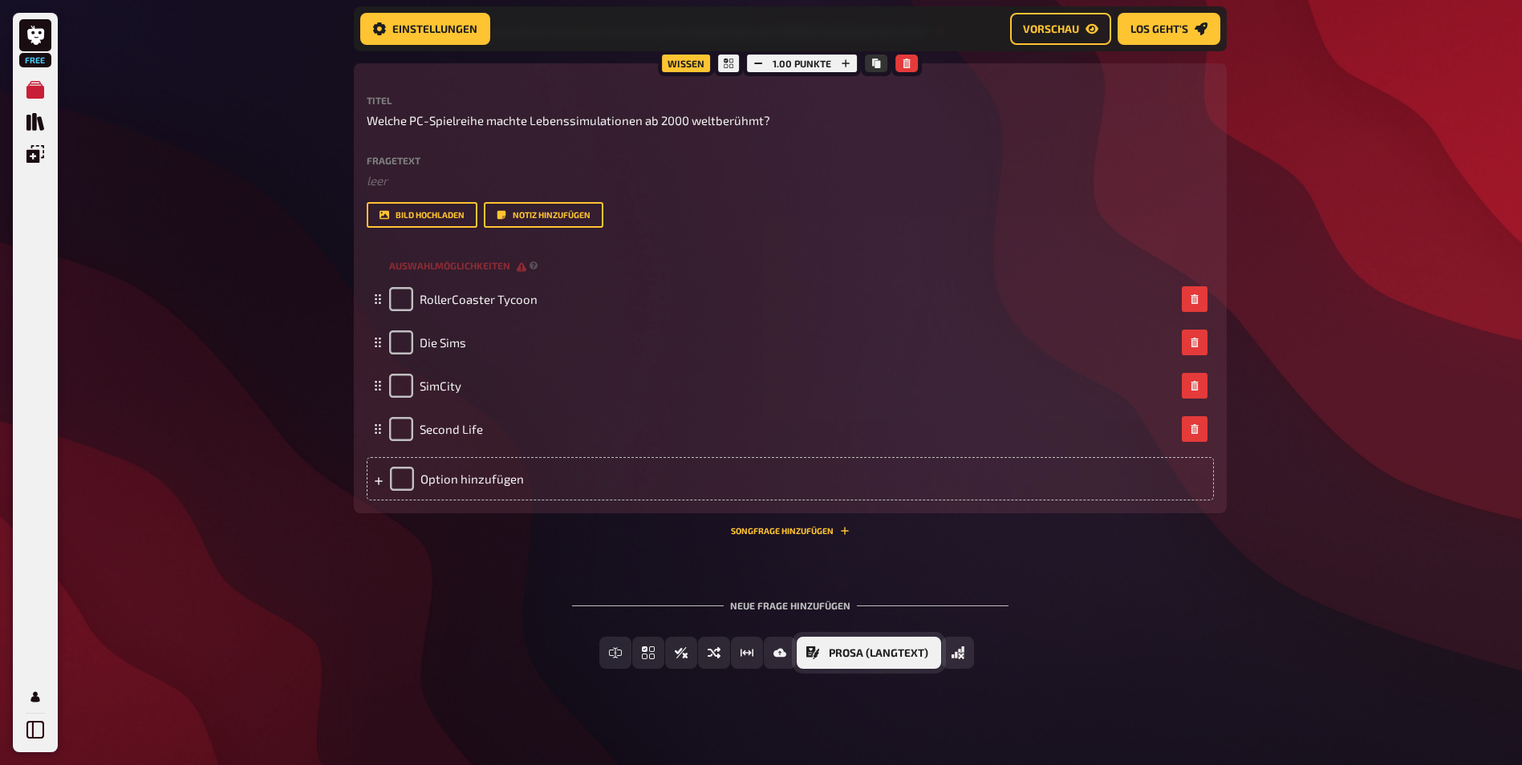
click at [877, 654] on span "Prosa (Langtext)" at bounding box center [878, 653] width 99 height 11
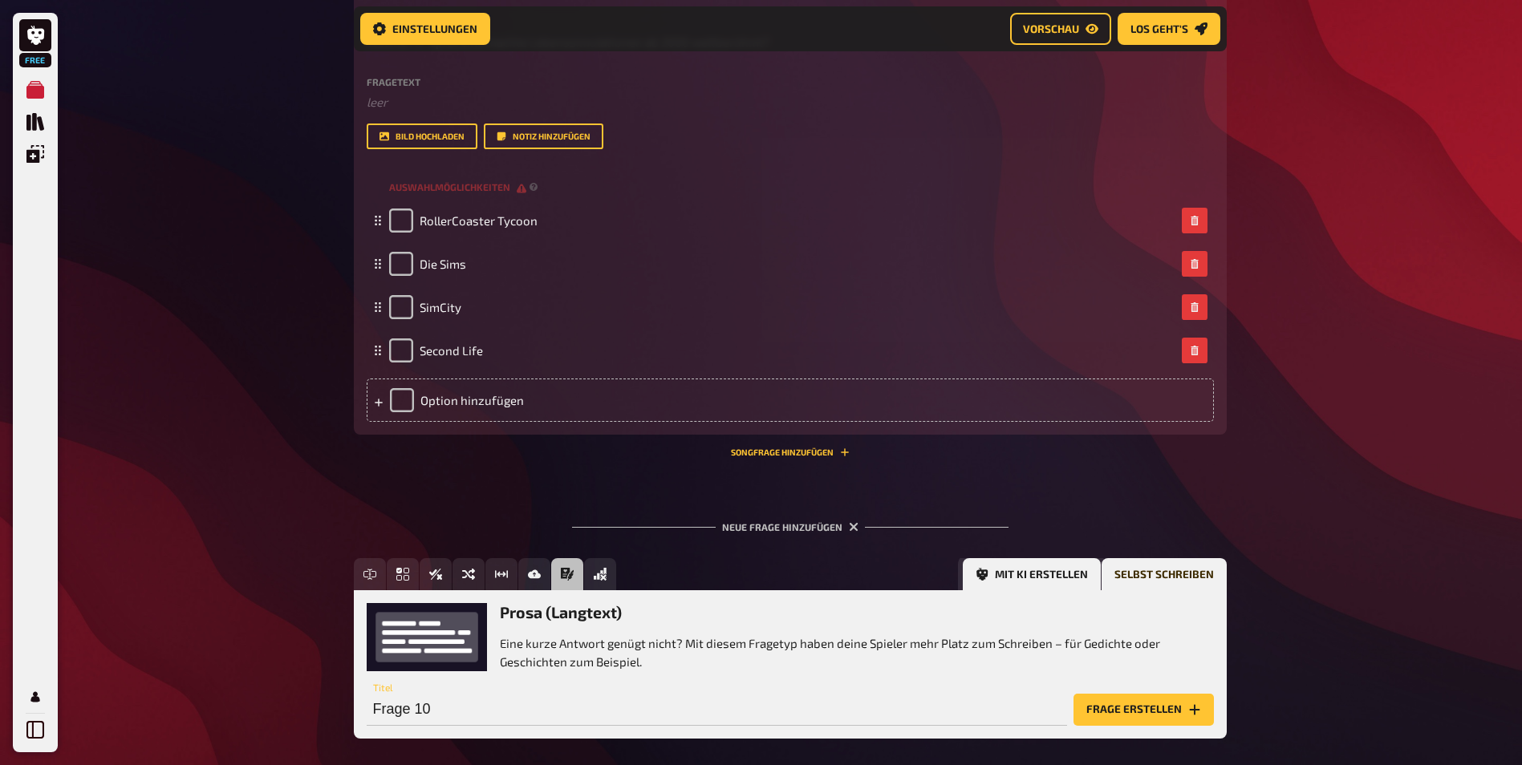
scroll to position [4814, 0]
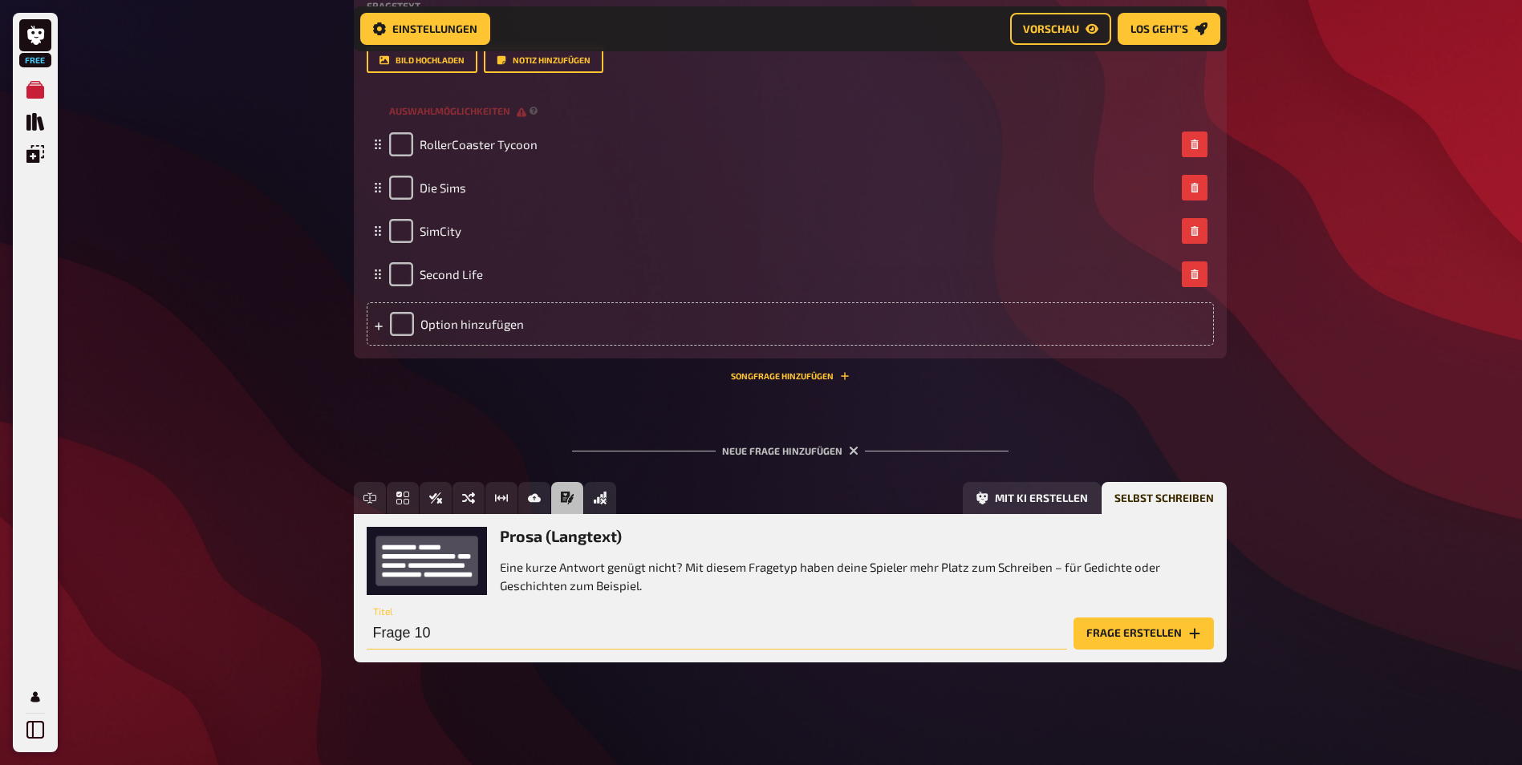
click at [545, 636] on input "Frage 10" at bounding box center [717, 634] width 700 height 32
type input "Intro erraten"
click at [1162, 620] on button "Frage erstellen" at bounding box center [1143, 634] width 140 height 32
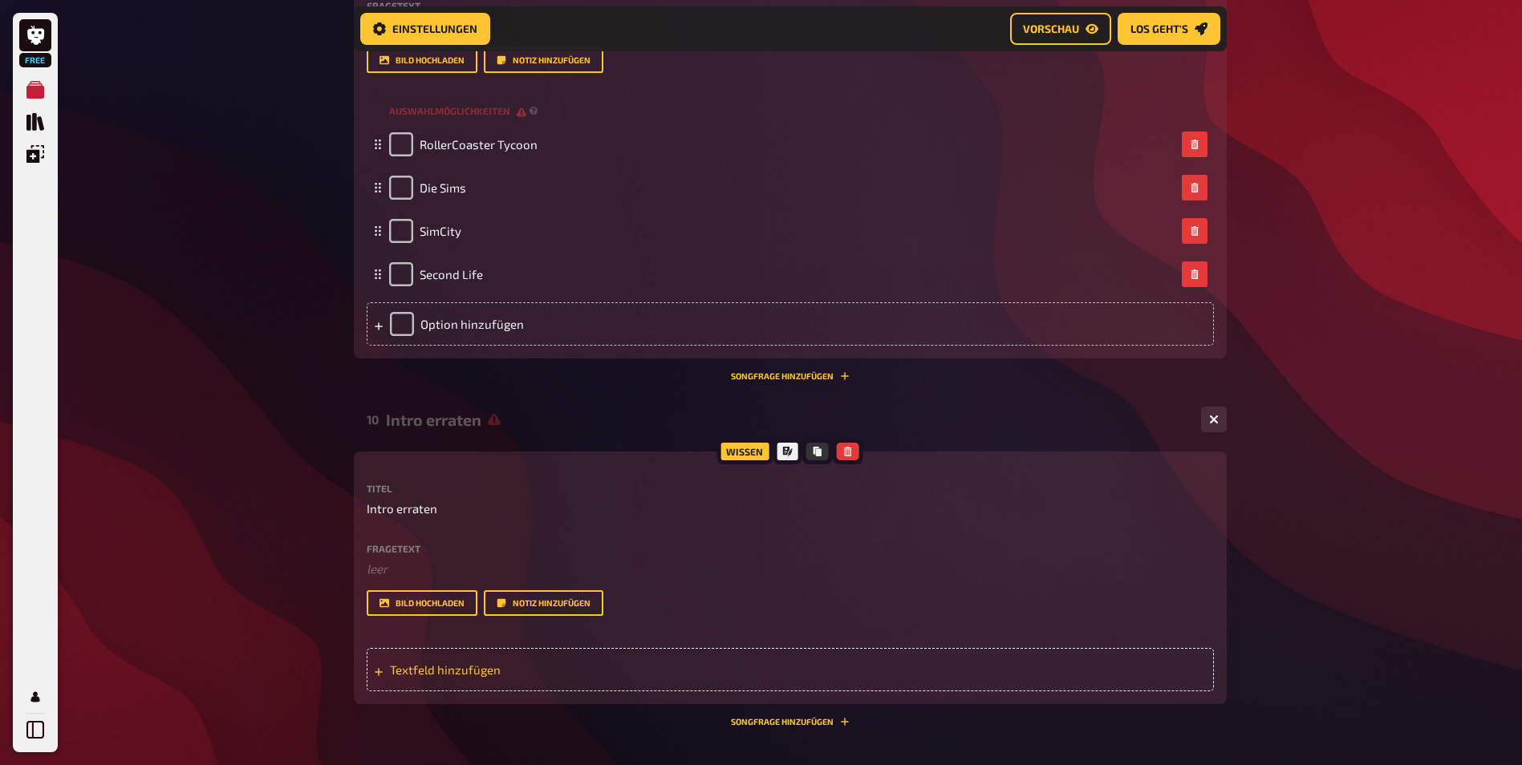
click at [476, 659] on div "Textfeld hinzufügen" at bounding box center [790, 669] width 847 height 43
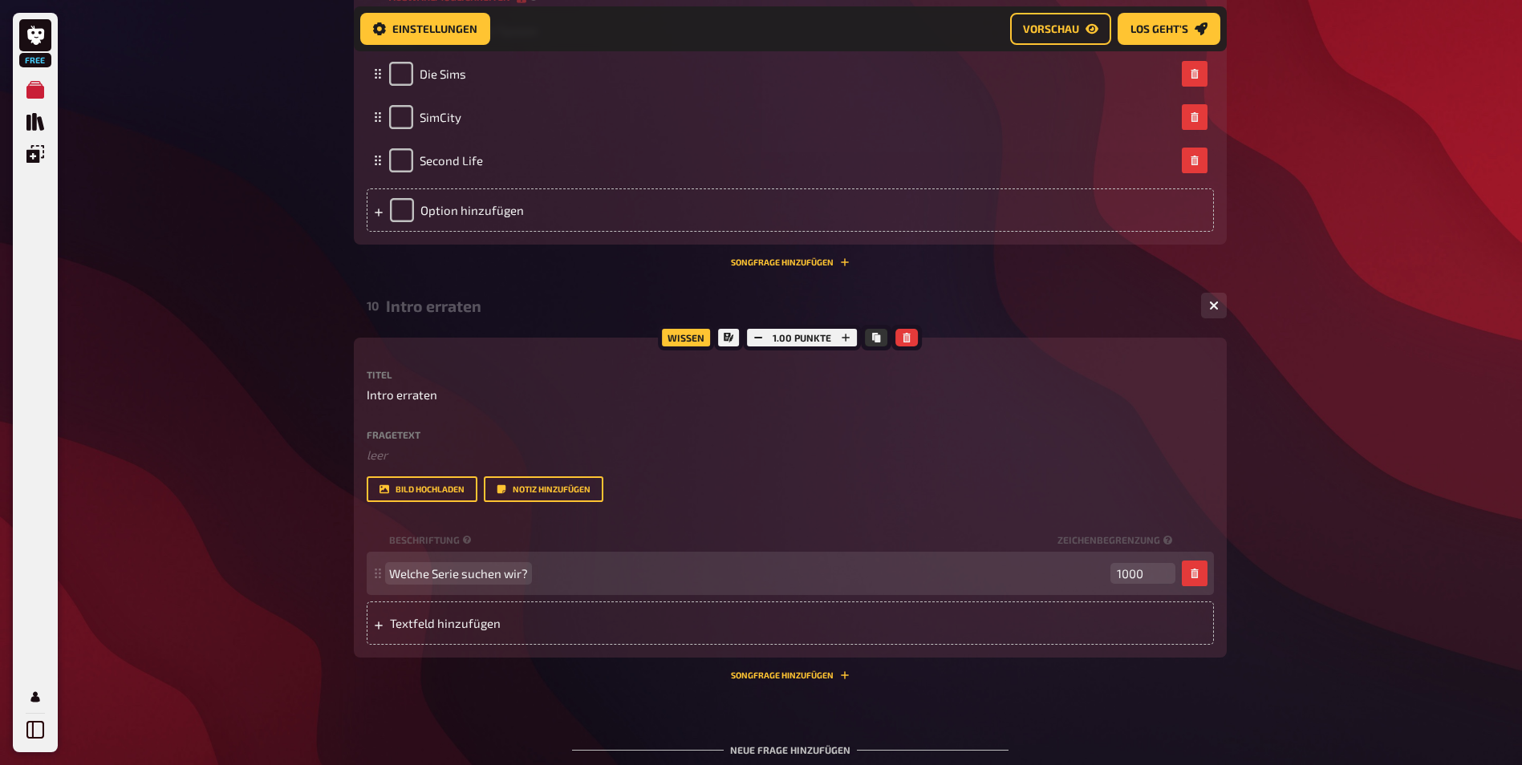
scroll to position [4974, 0]
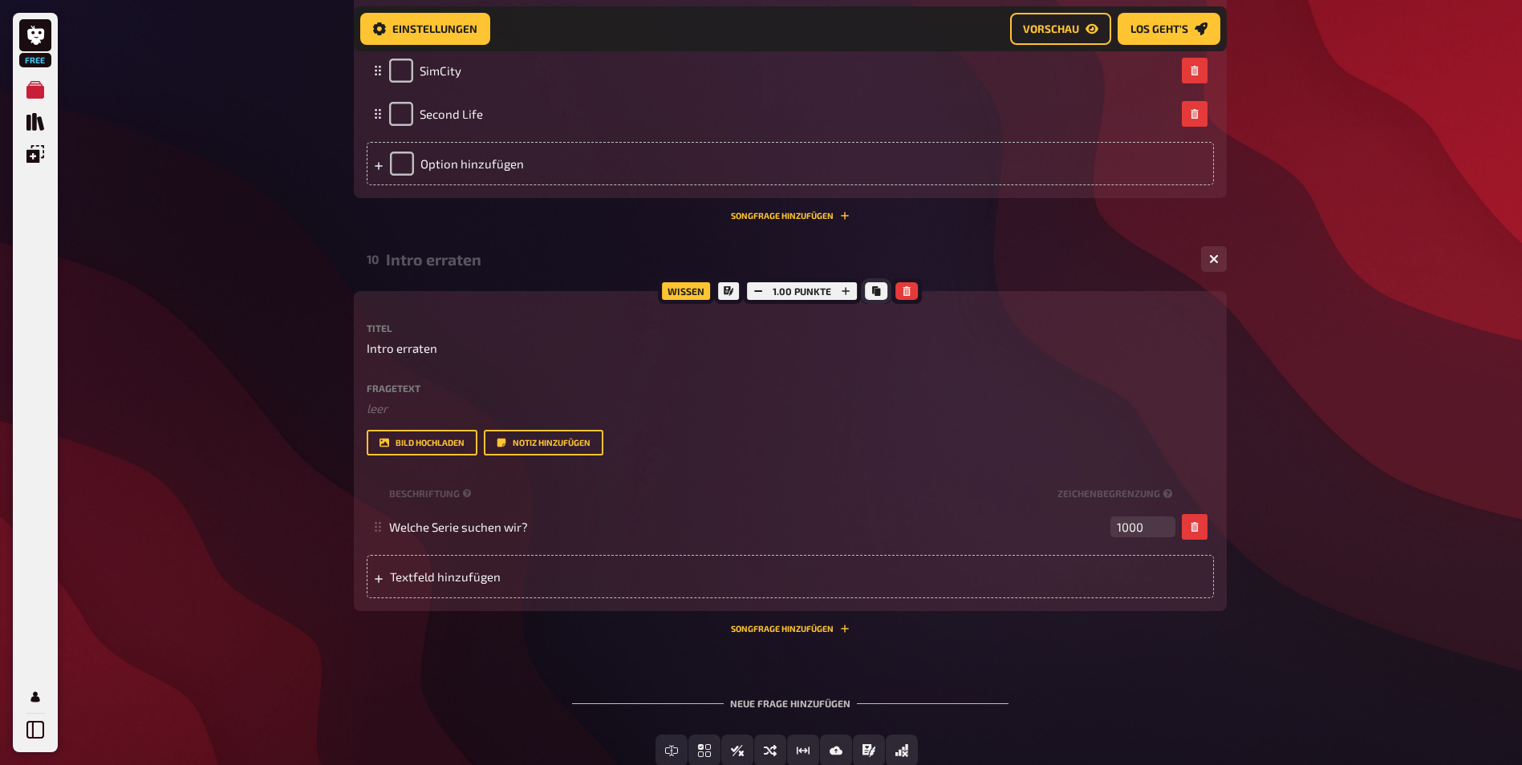
click at [878, 290] on icon "Kopieren" at bounding box center [876, 291] width 10 height 10
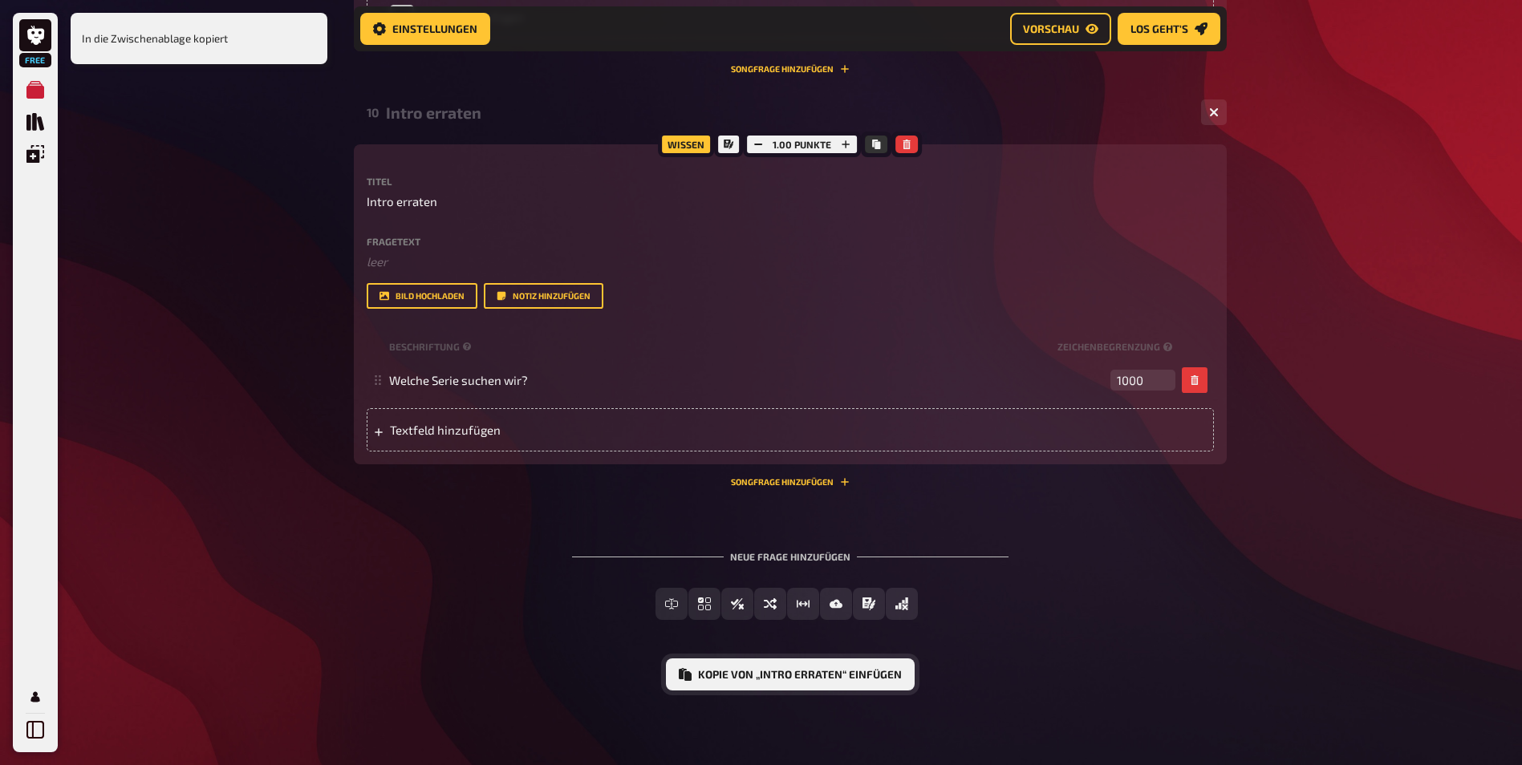
scroll to position [5123, 0]
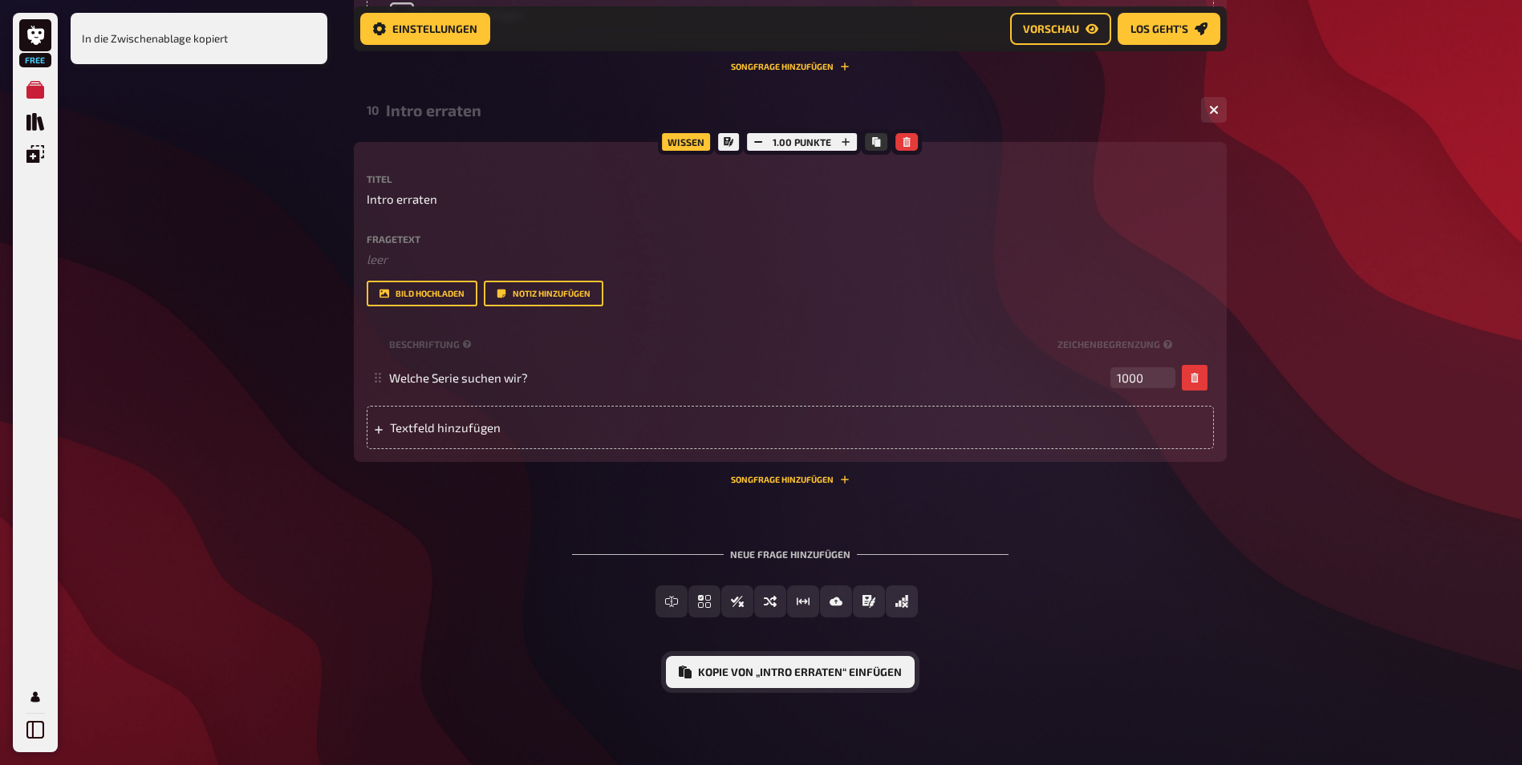
click at [849, 673] on button "Kopie von „Intro erraten“ einfügen" at bounding box center [790, 672] width 249 height 32
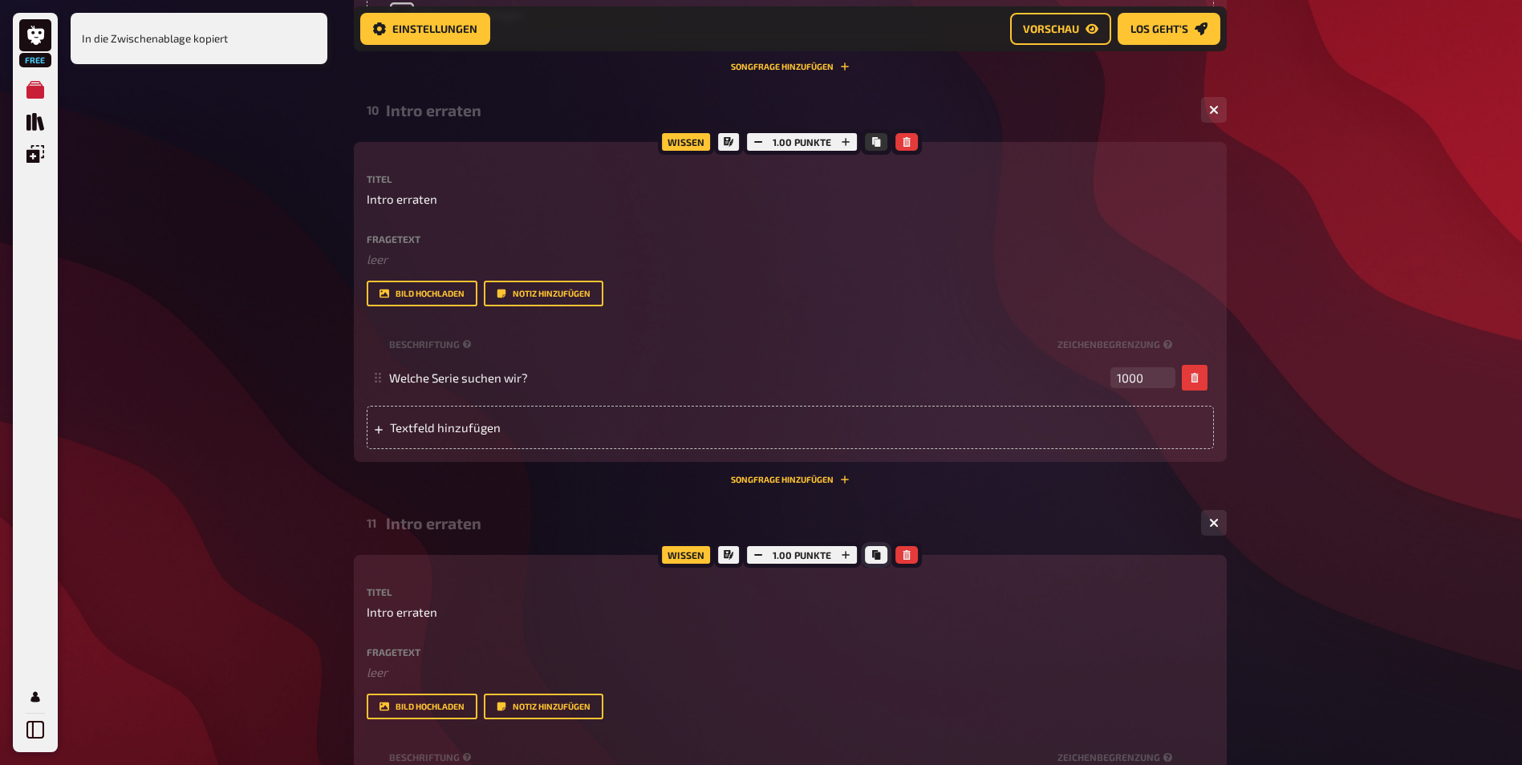
click at [873, 549] on button "Kopieren" at bounding box center [876, 555] width 22 height 18
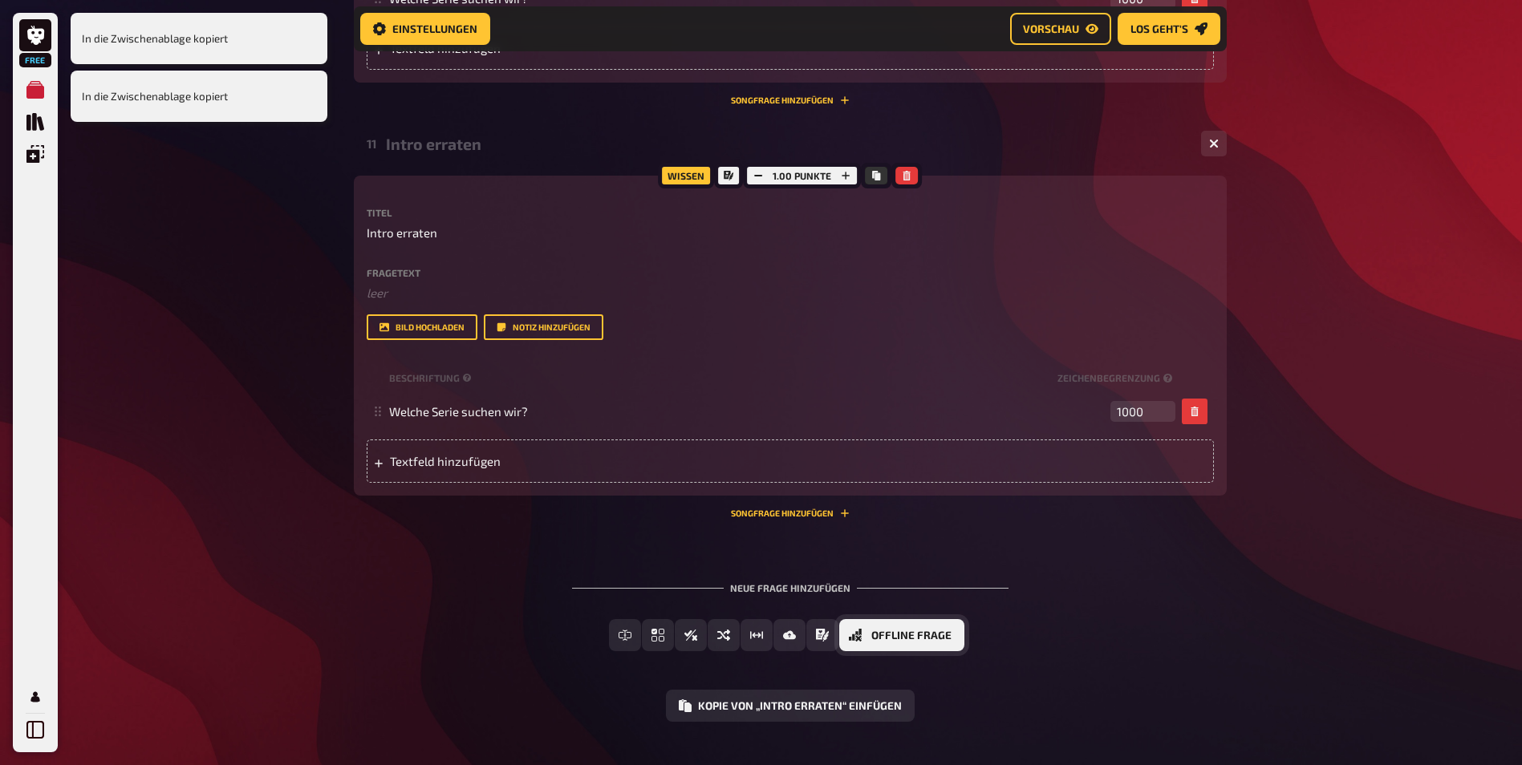
scroll to position [5524, 0]
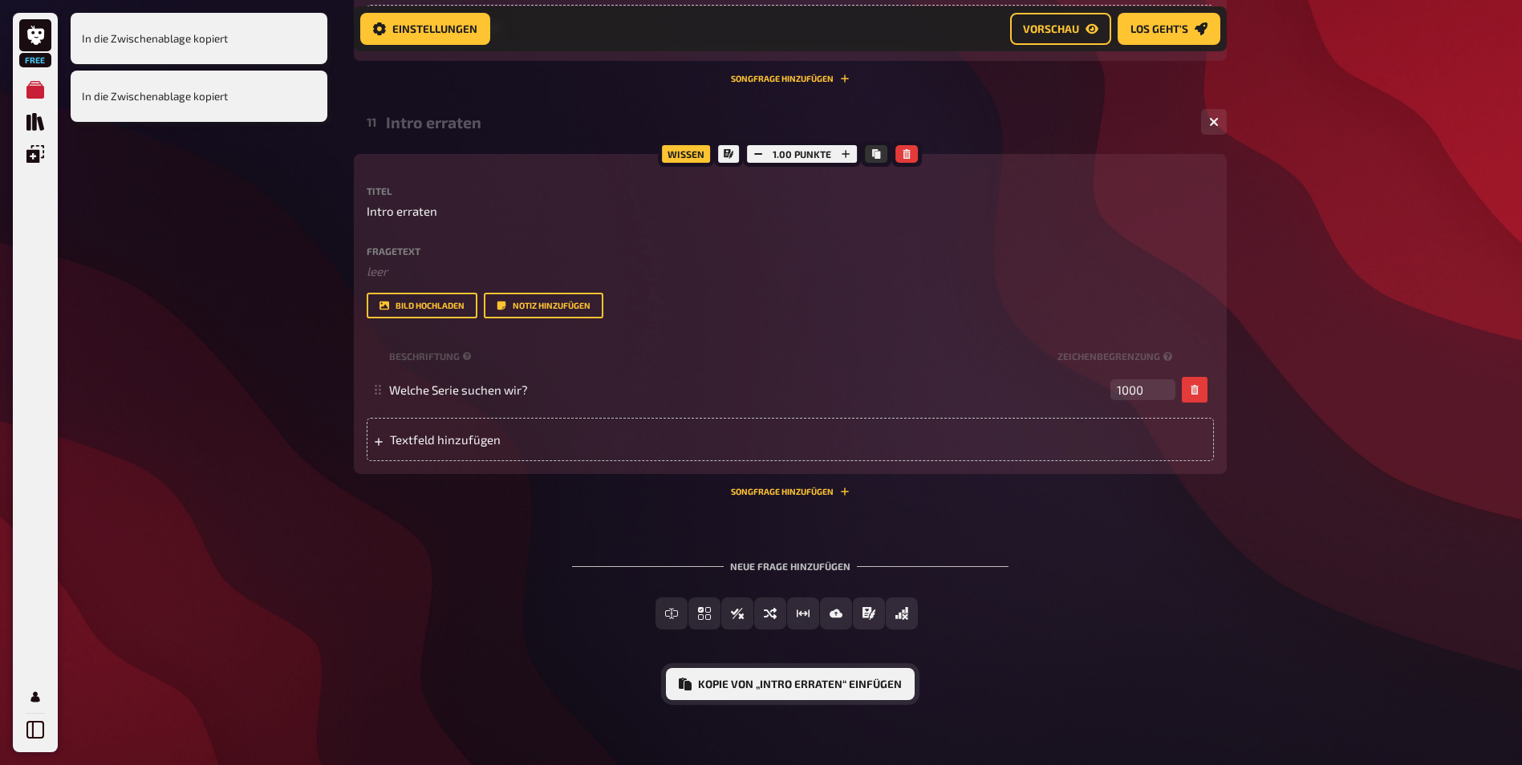
click at [853, 682] on button "Kopie von „Intro erraten“ einfügen" at bounding box center [790, 684] width 249 height 32
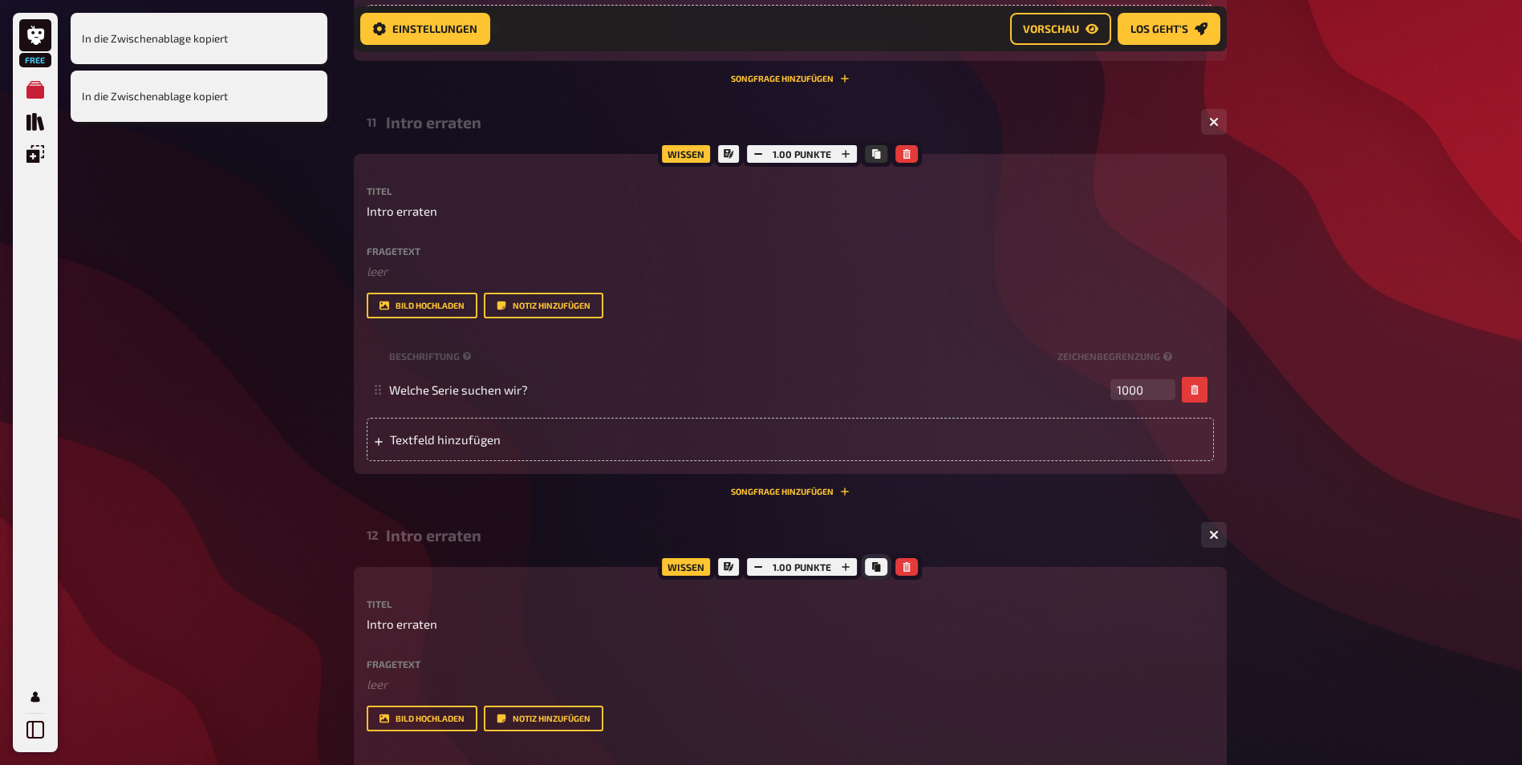
click at [874, 564] on icon "Kopieren" at bounding box center [876, 567] width 8 height 10
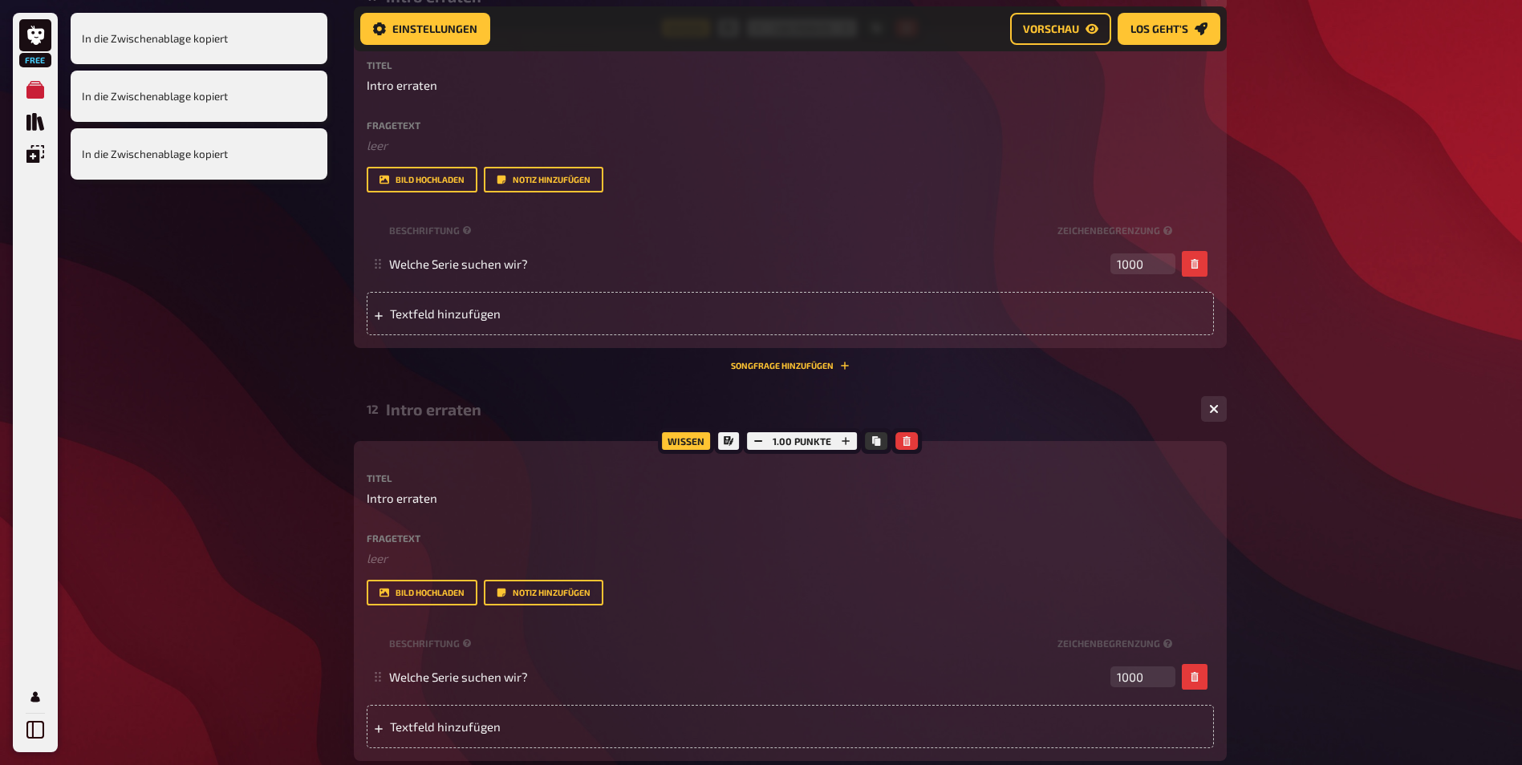
scroll to position [5925, 0]
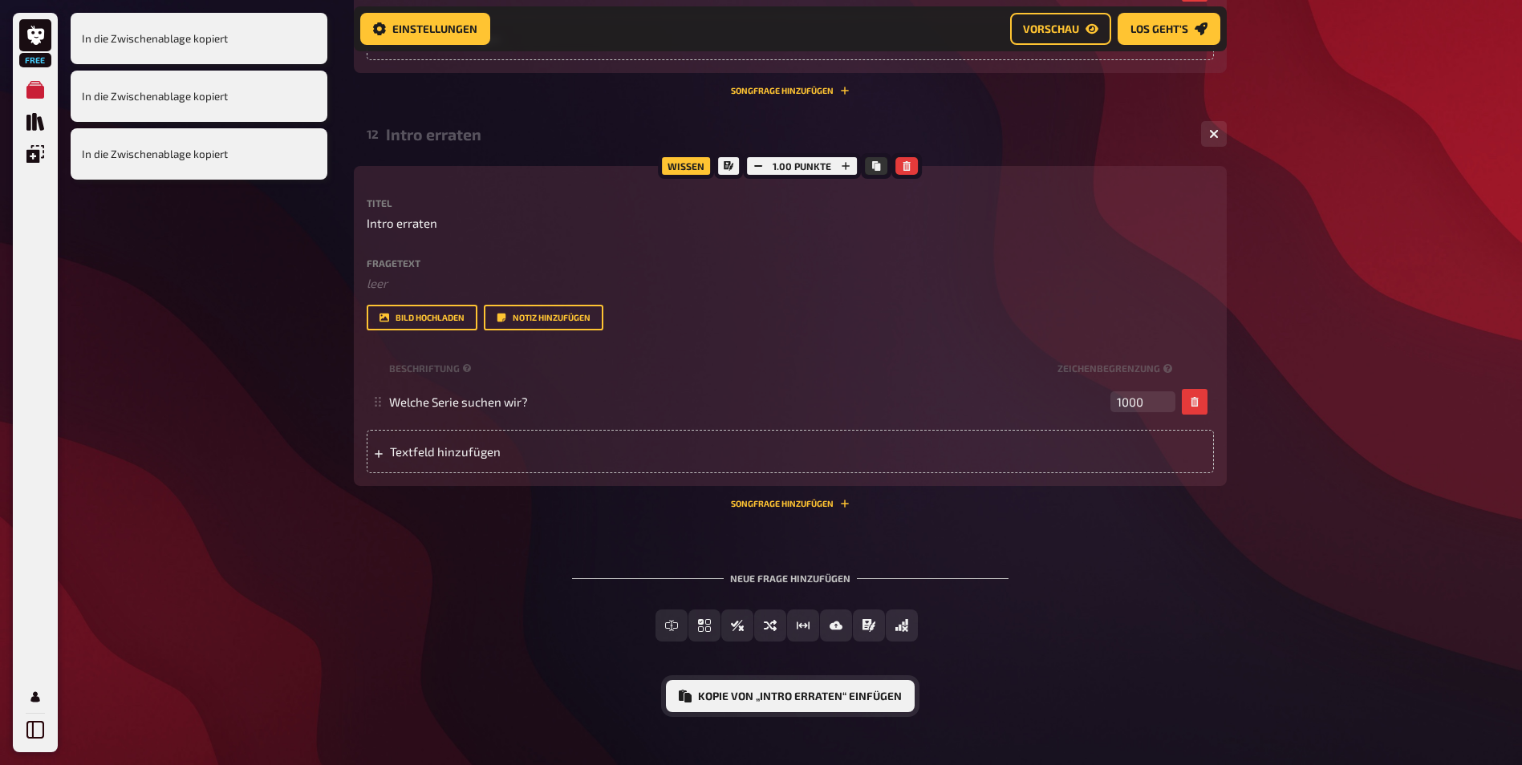
click at [866, 699] on button "Kopie von „Intro erraten“ einfügen" at bounding box center [790, 696] width 249 height 32
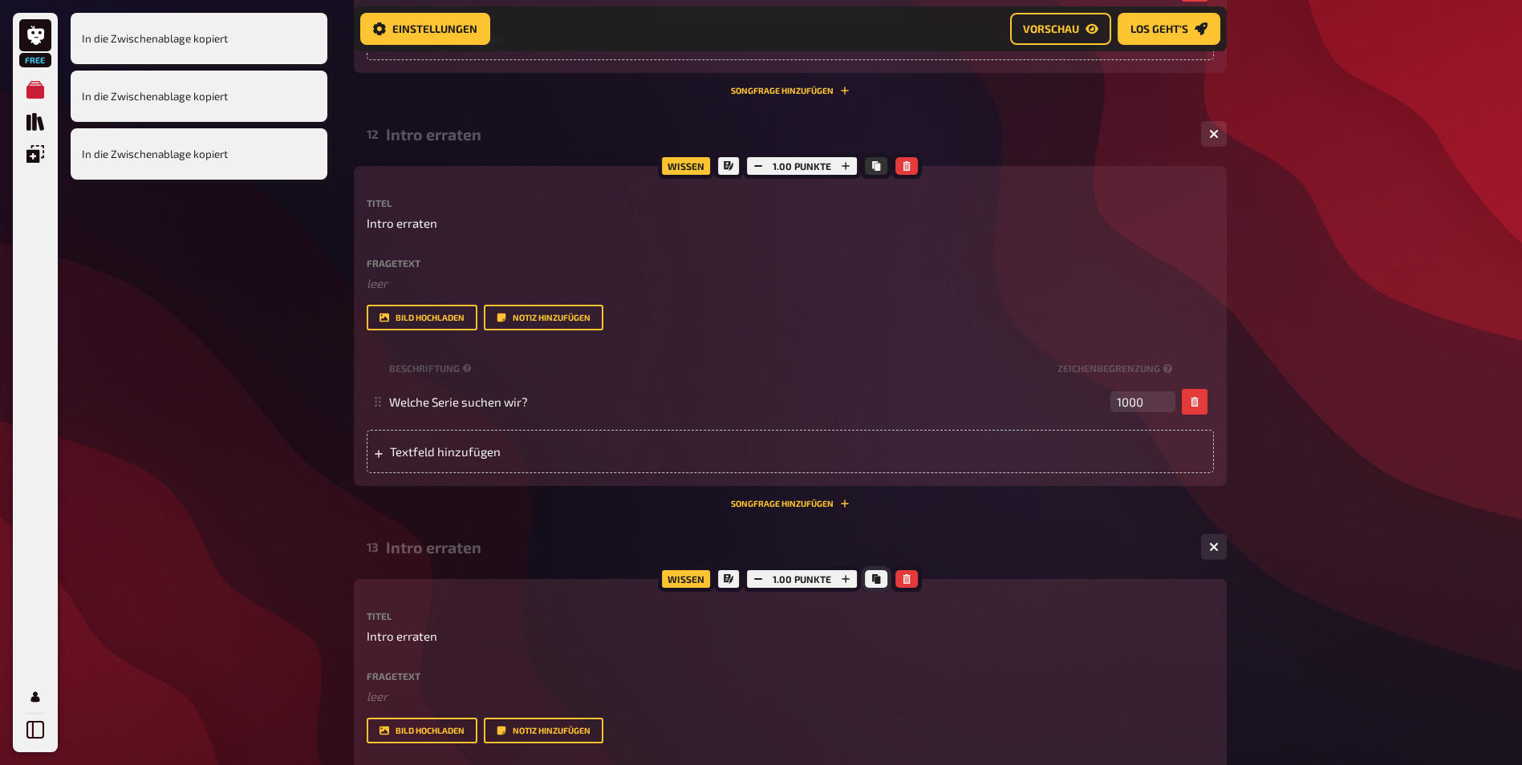
click at [876, 574] on button "Kopieren" at bounding box center [876, 579] width 22 height 18
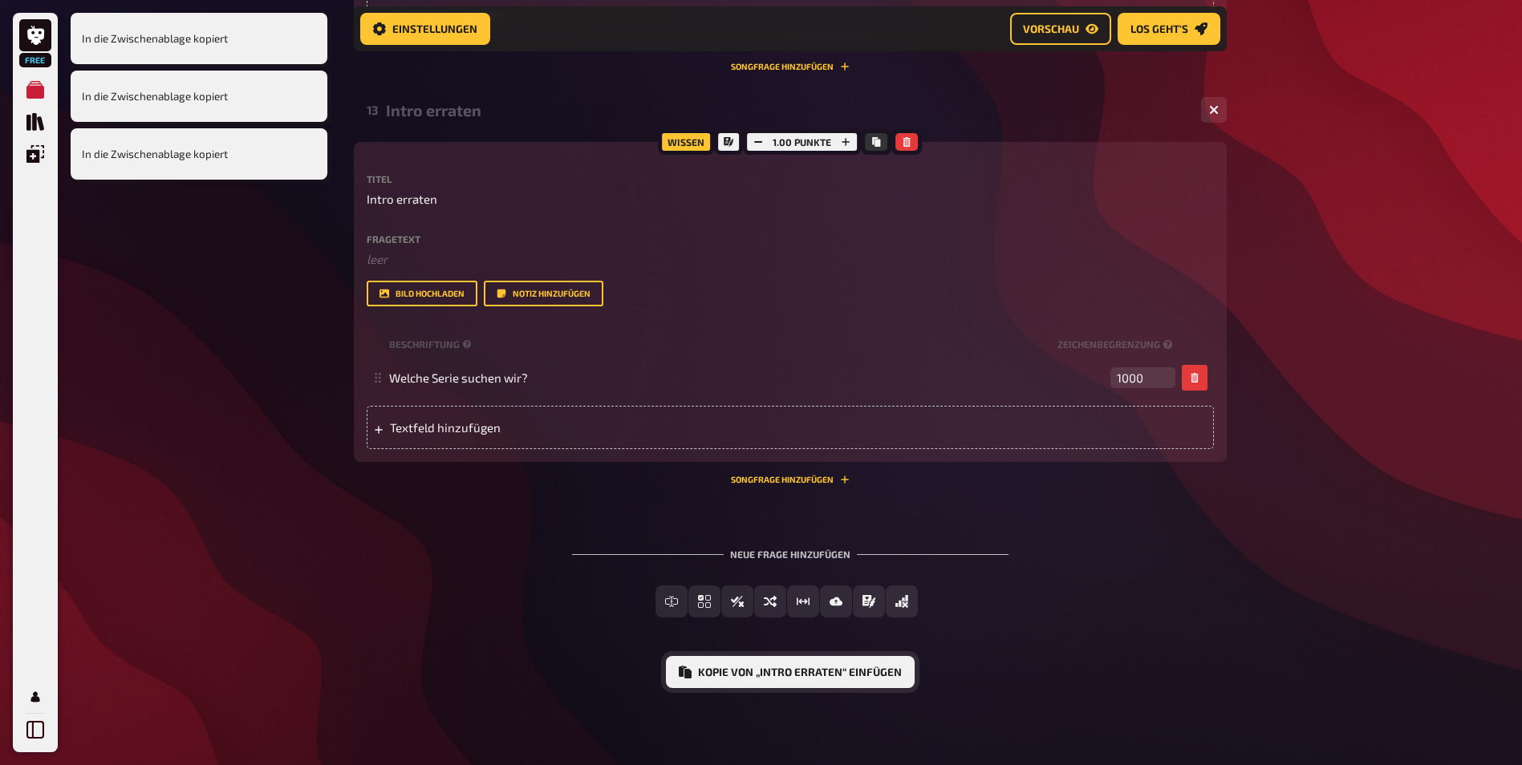
click at [859, 676] on button "Kopie von „Intro erraten“ einfügen" at bounding box center [790, 672] width 249 height 32
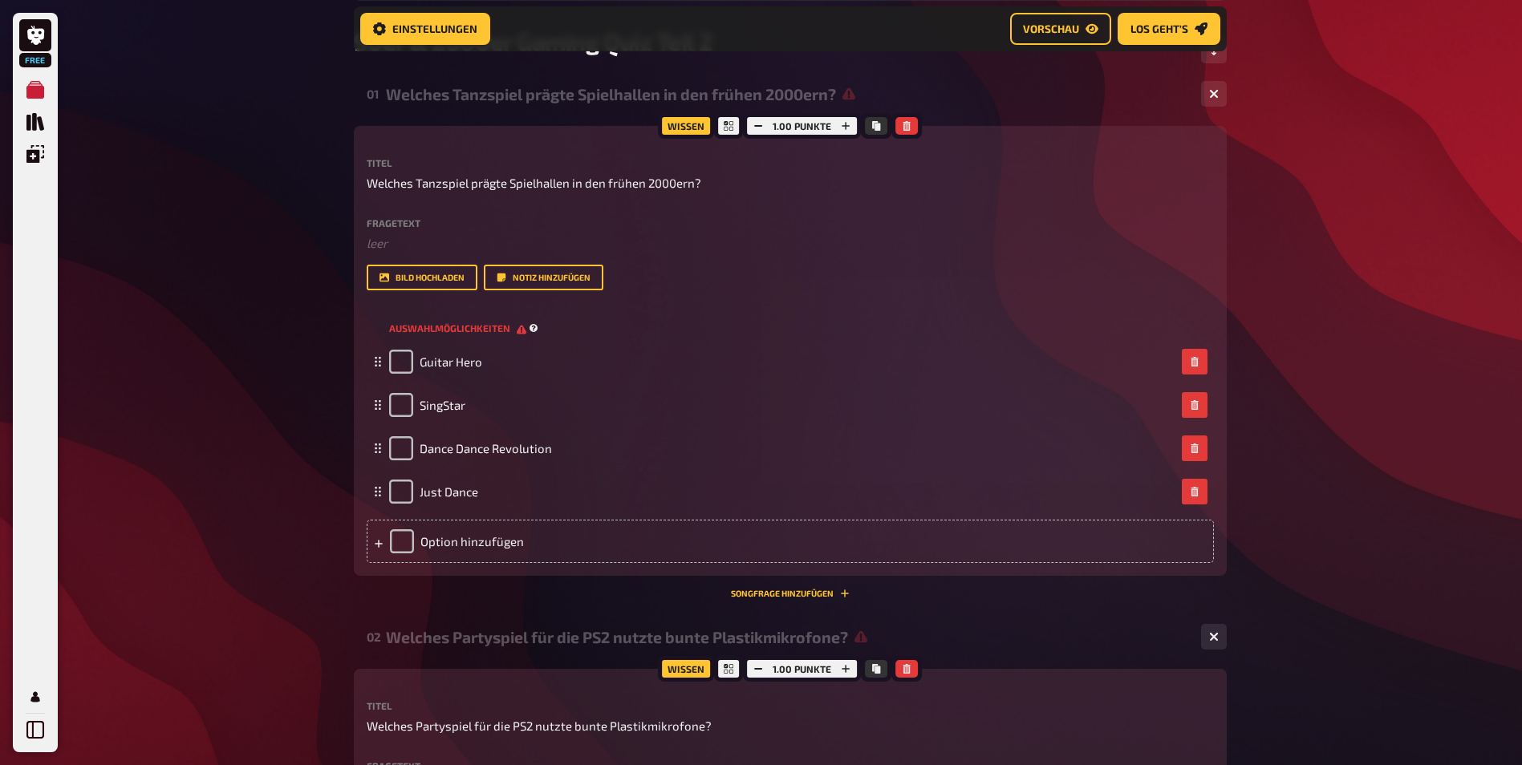
scroll to position [253, 0]
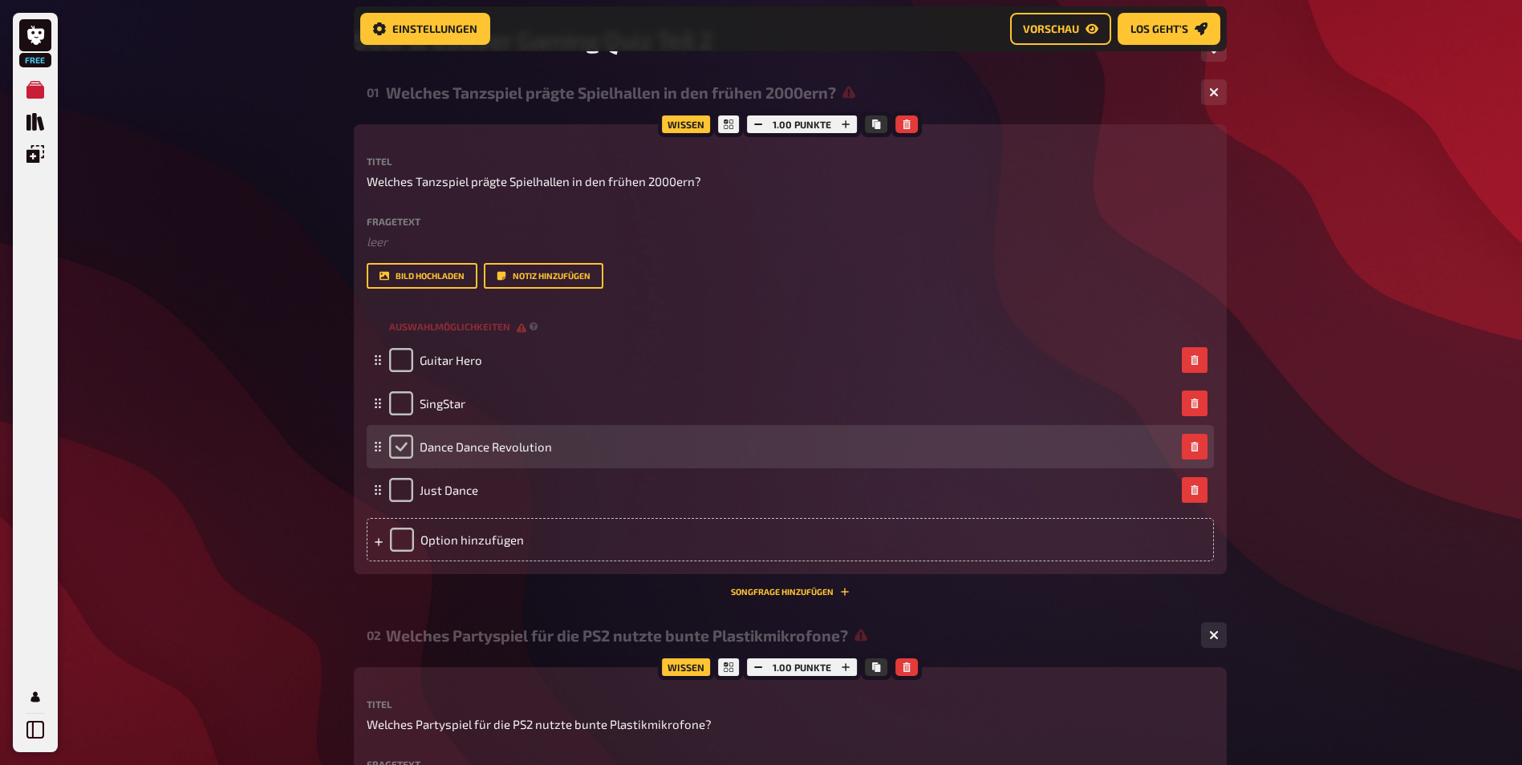
click at [398, 449] on input "checkbox" at bounding box center [401, 447] width 24 height 24
checkbox input "true"
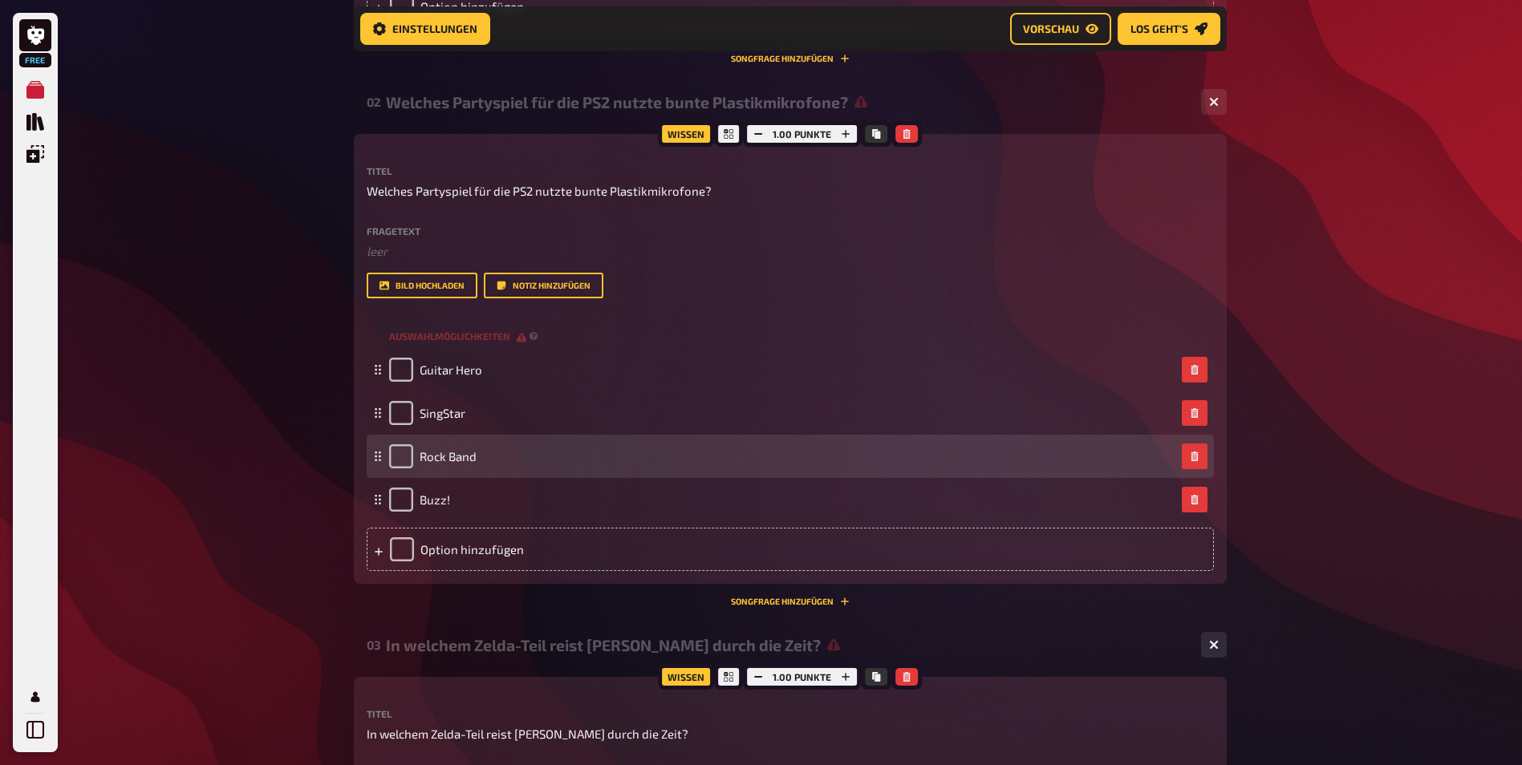
scroll to position [815, 0]
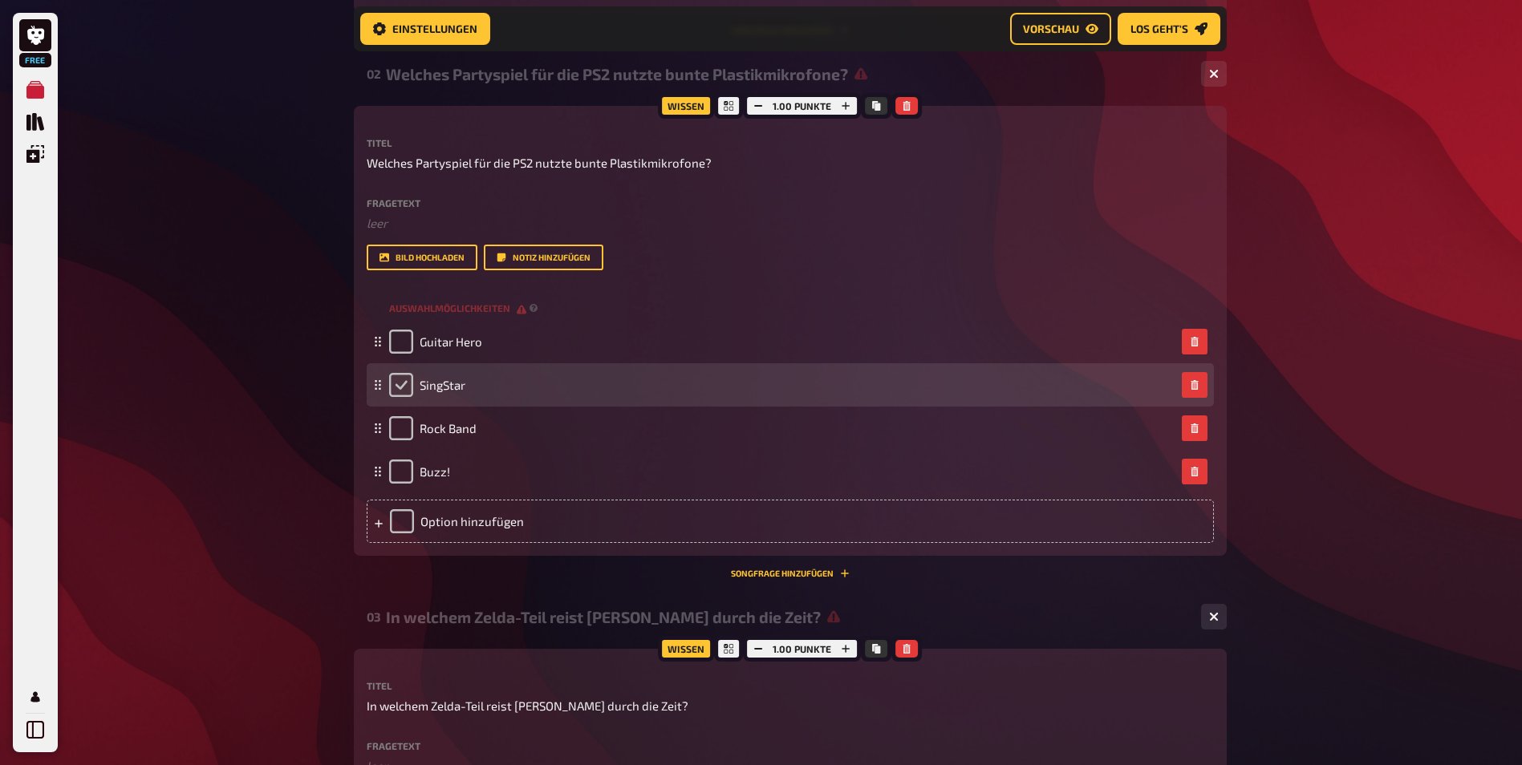
click at [395, 385] on input "checkbox" at bounding box center [401, 385] width 24 height 24
checkbox input "true"
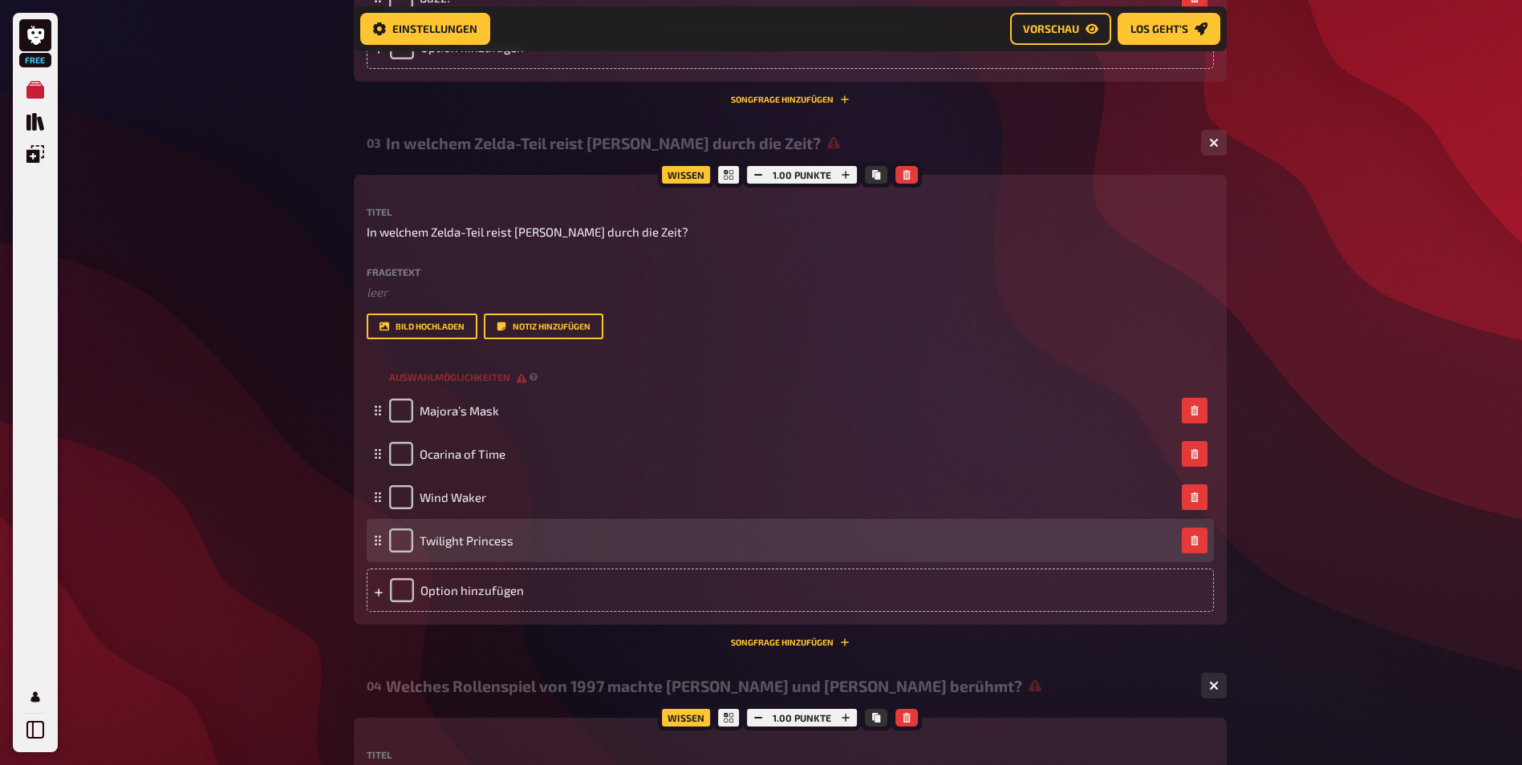
scroll to position [1296, 0]
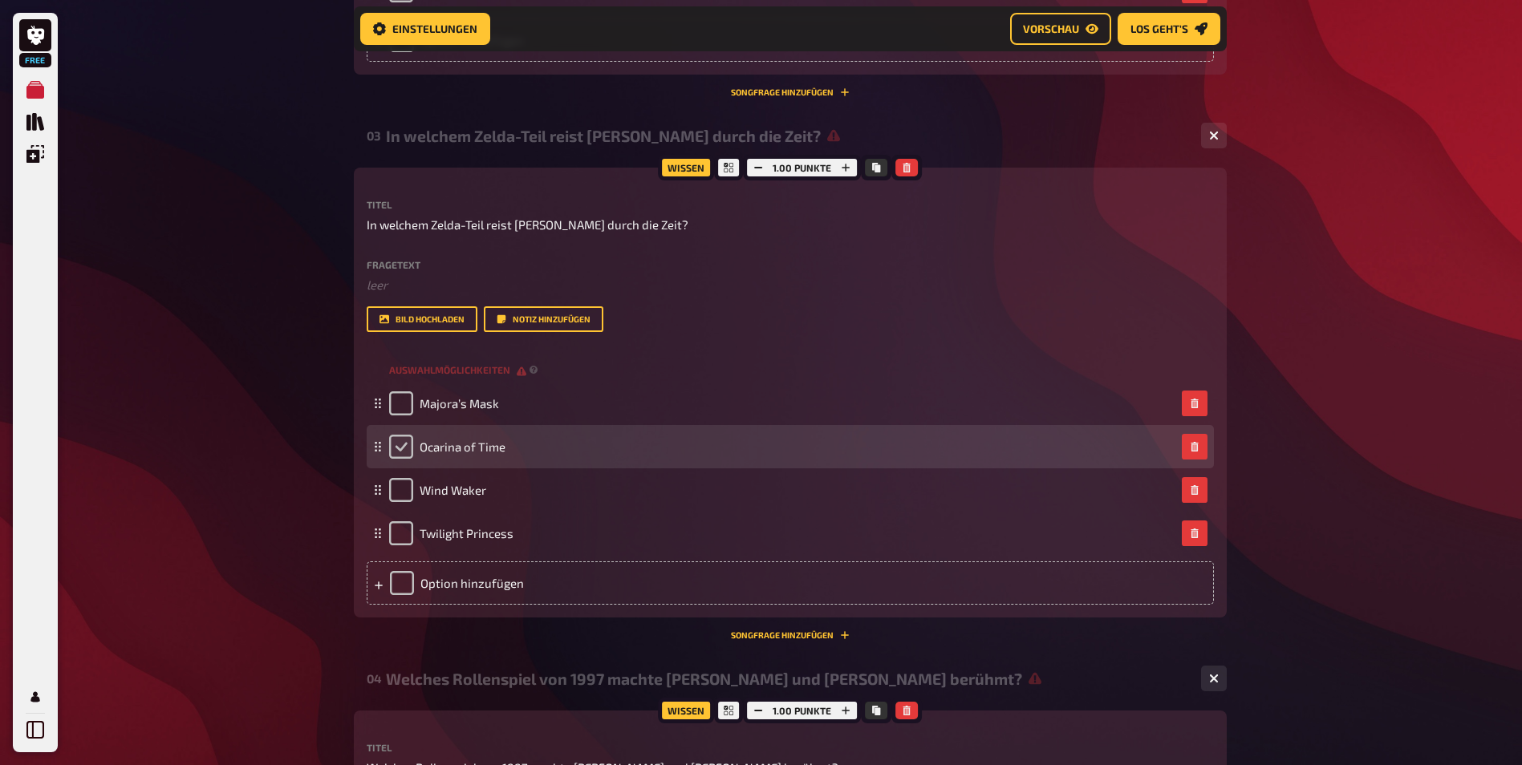
click at [399, 448] on input "checkbox" at bounding box center [401, 447] width 24 height 24
checkbox input "true"
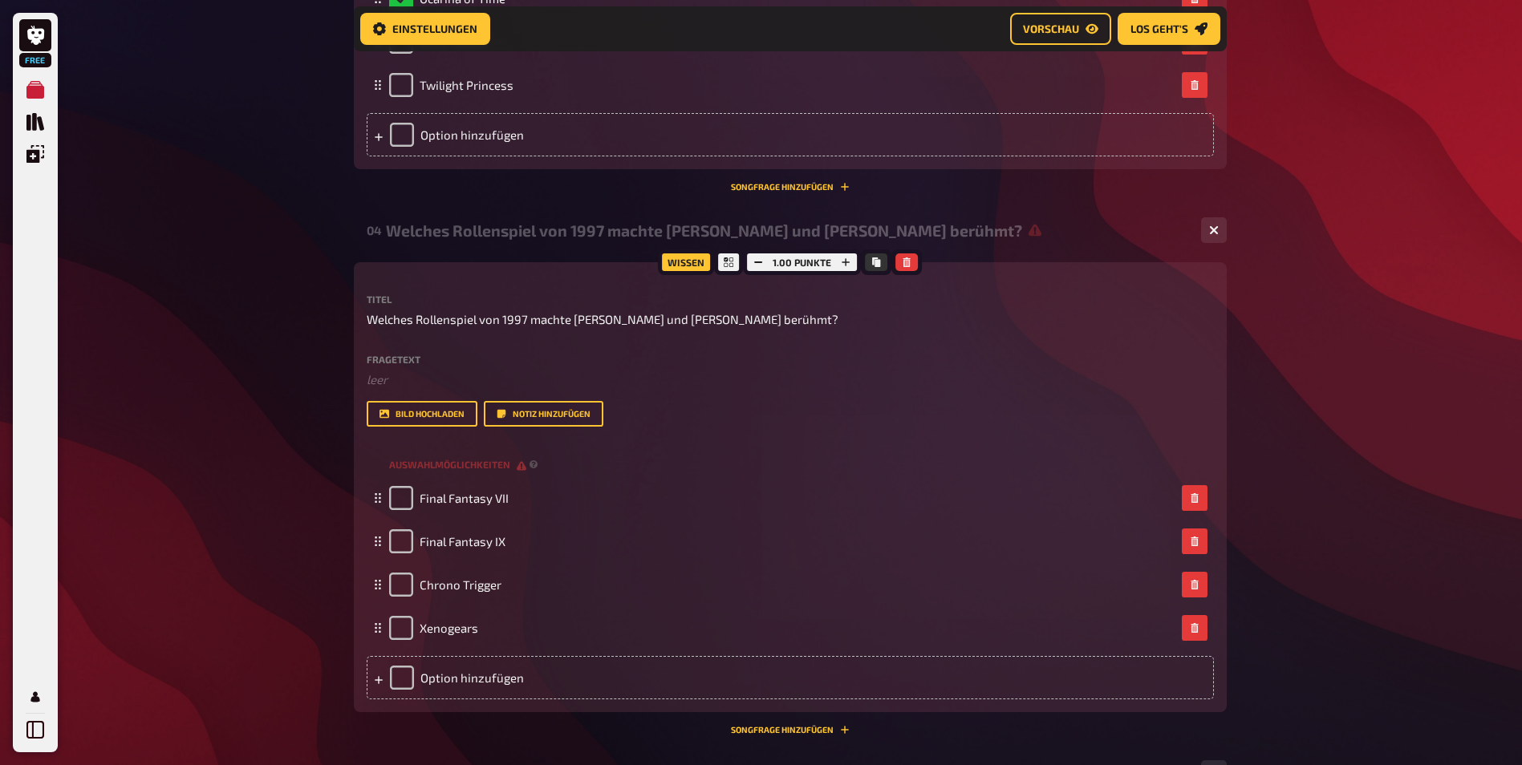
scroll to position [1778, 0]
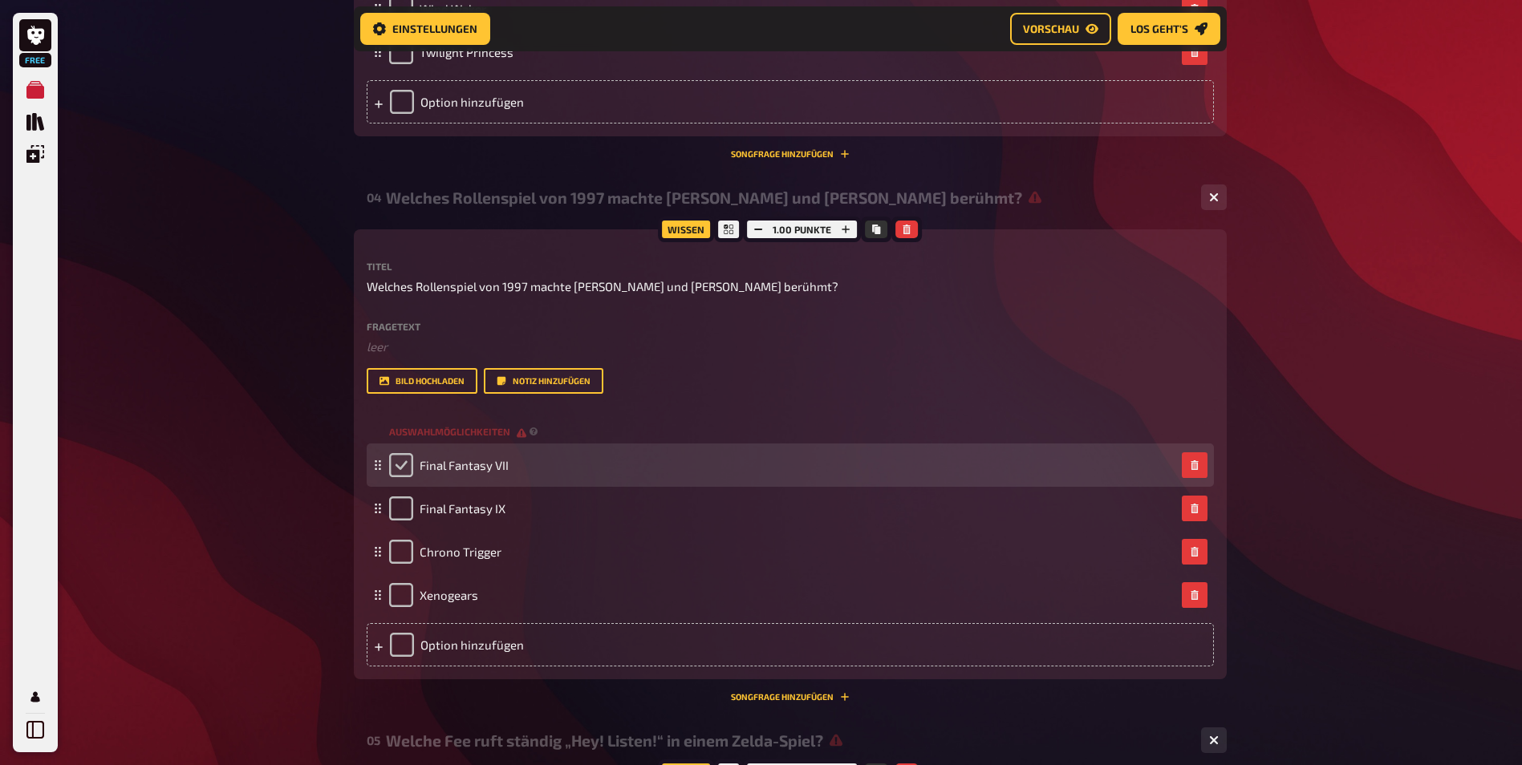
click at [399, 465] on input "checkbox" at bounding box center [401, 465] width 24 height 24
checkbox input "true"
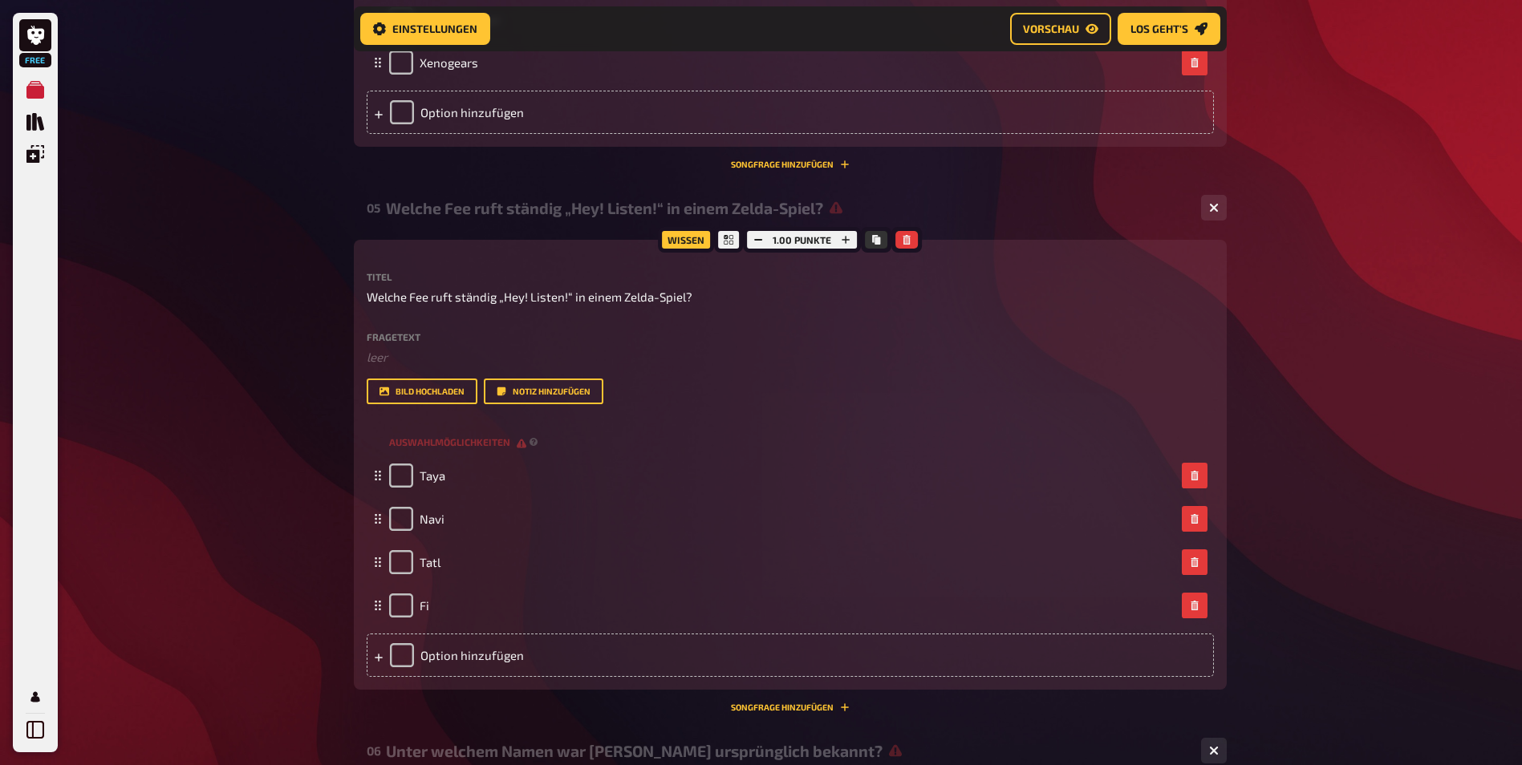
scroll to position [2339, 0]
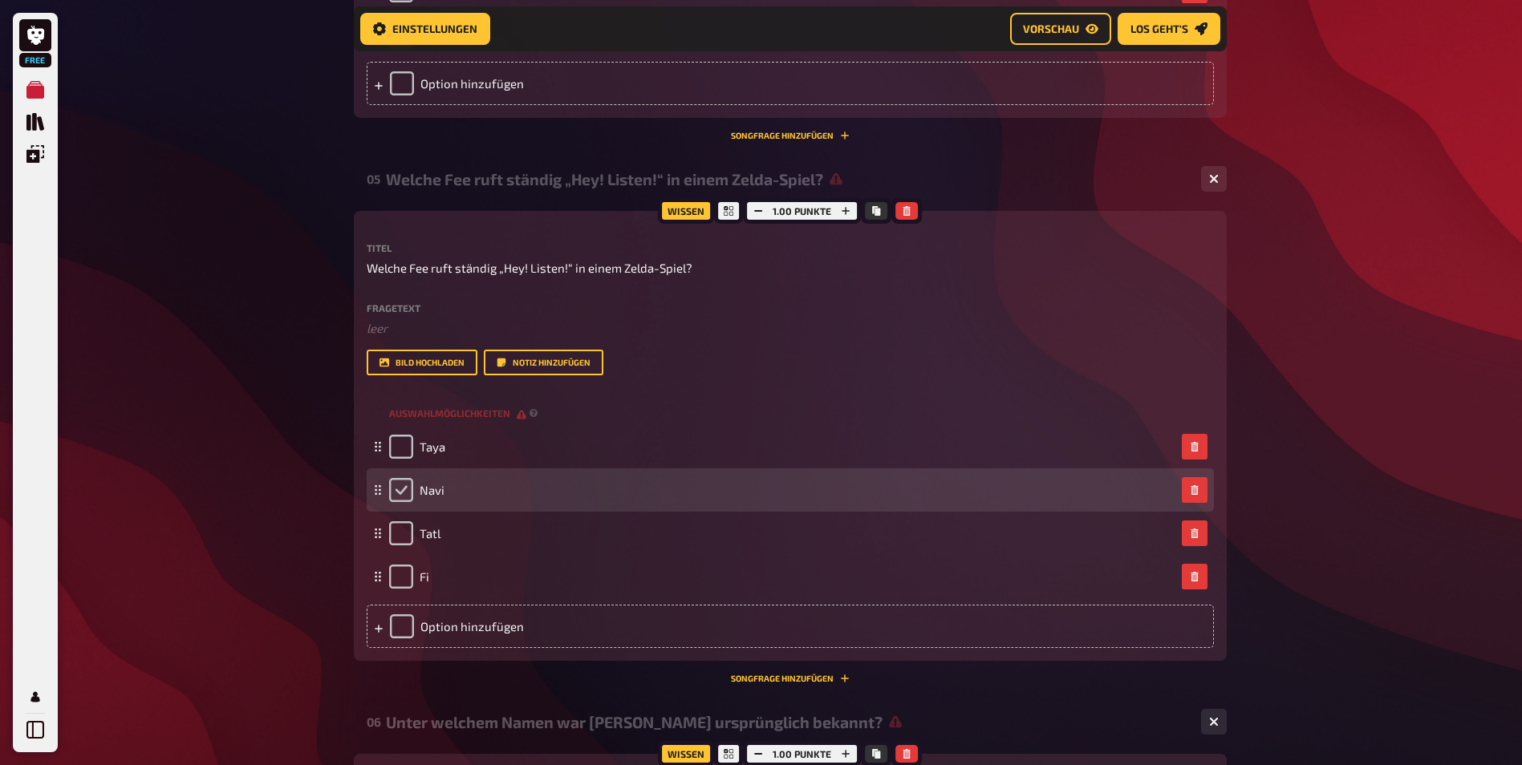
click at [395, 493] on input "checkbox" at bounding box center [401, 490] width 24 height 24
checkbox input "true"
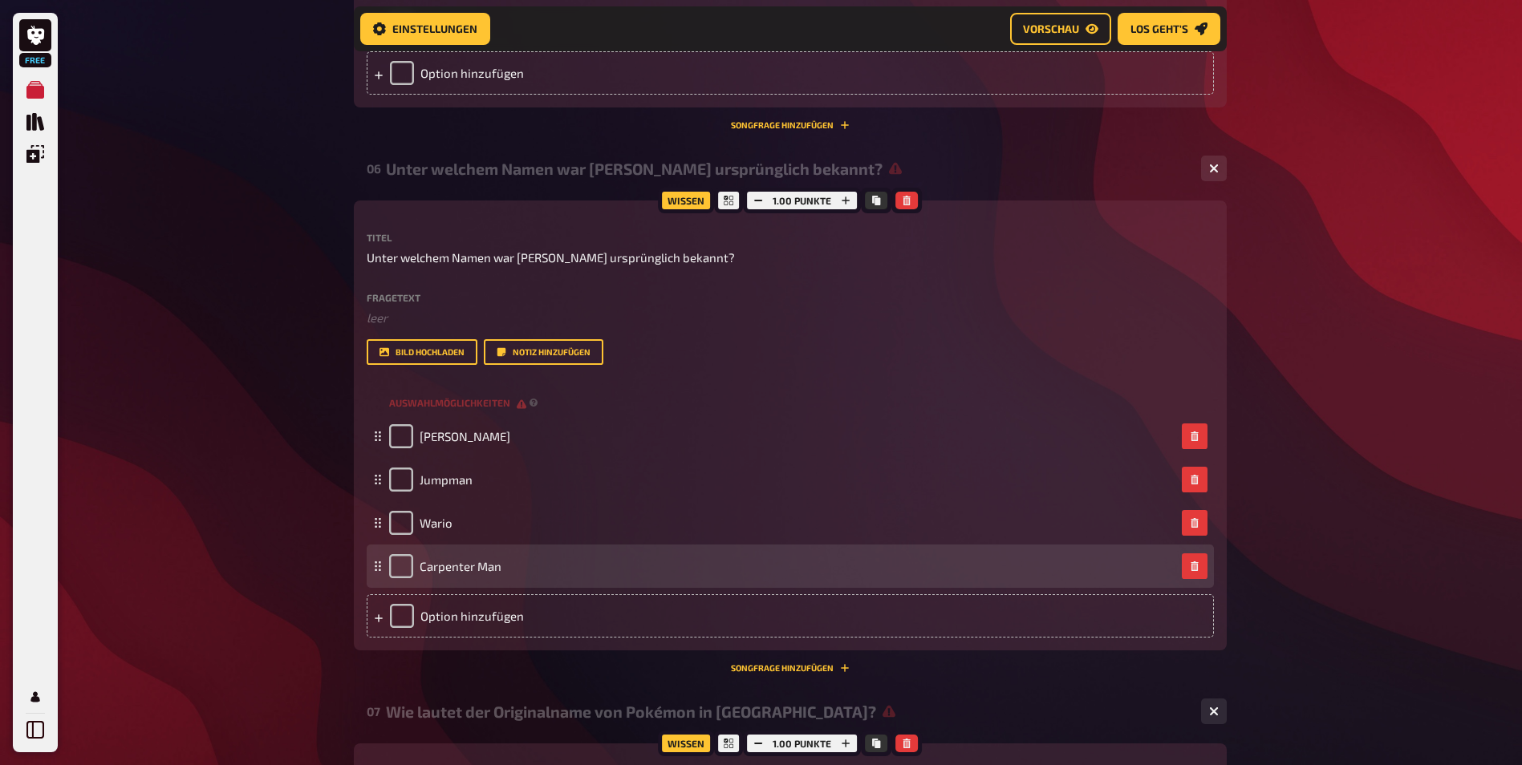
scroll to position [2901, 0]
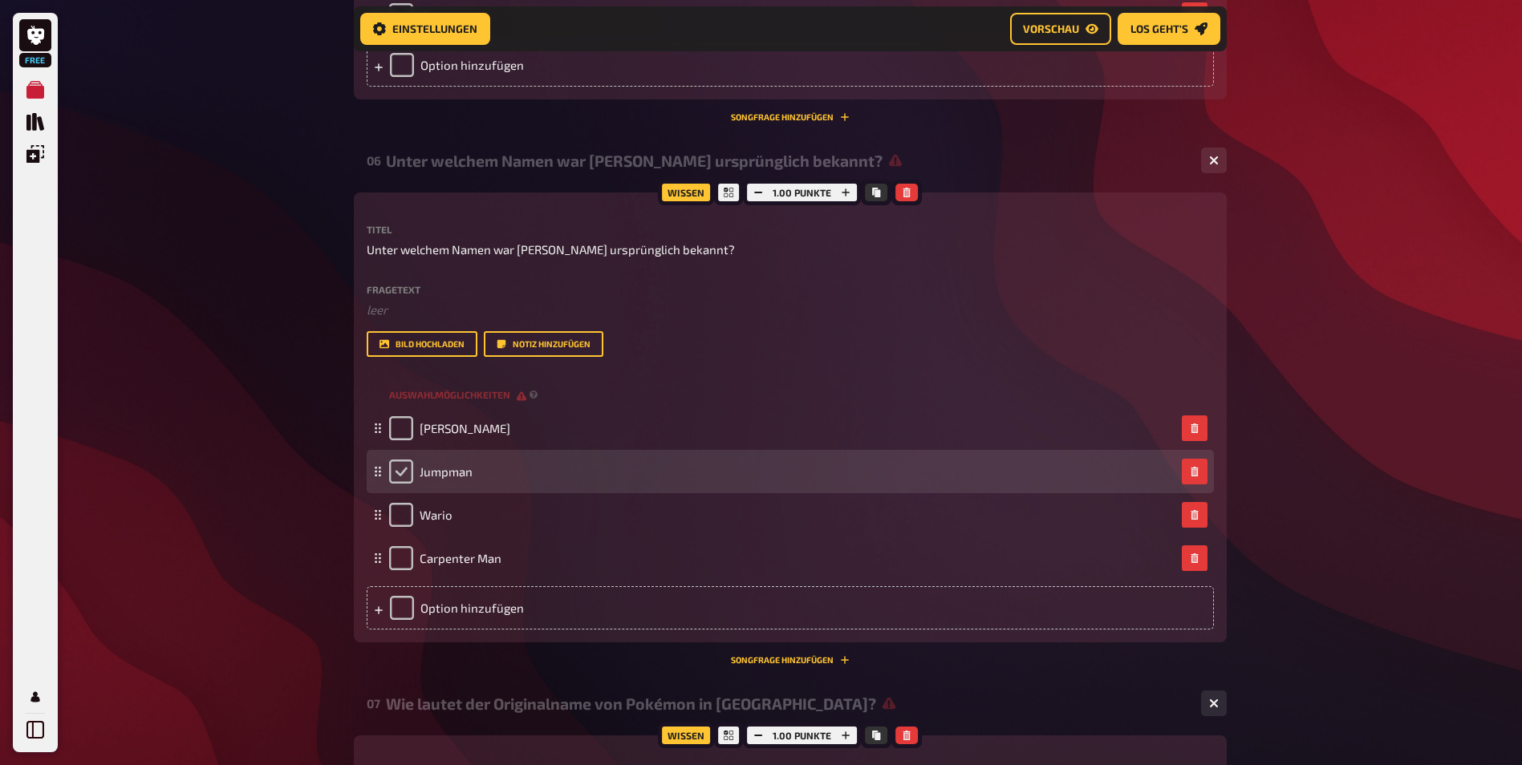
click at [399, 464] on input "checkbox" at bounding box center [401, 472] width 24 height 24
checkbox input "true"
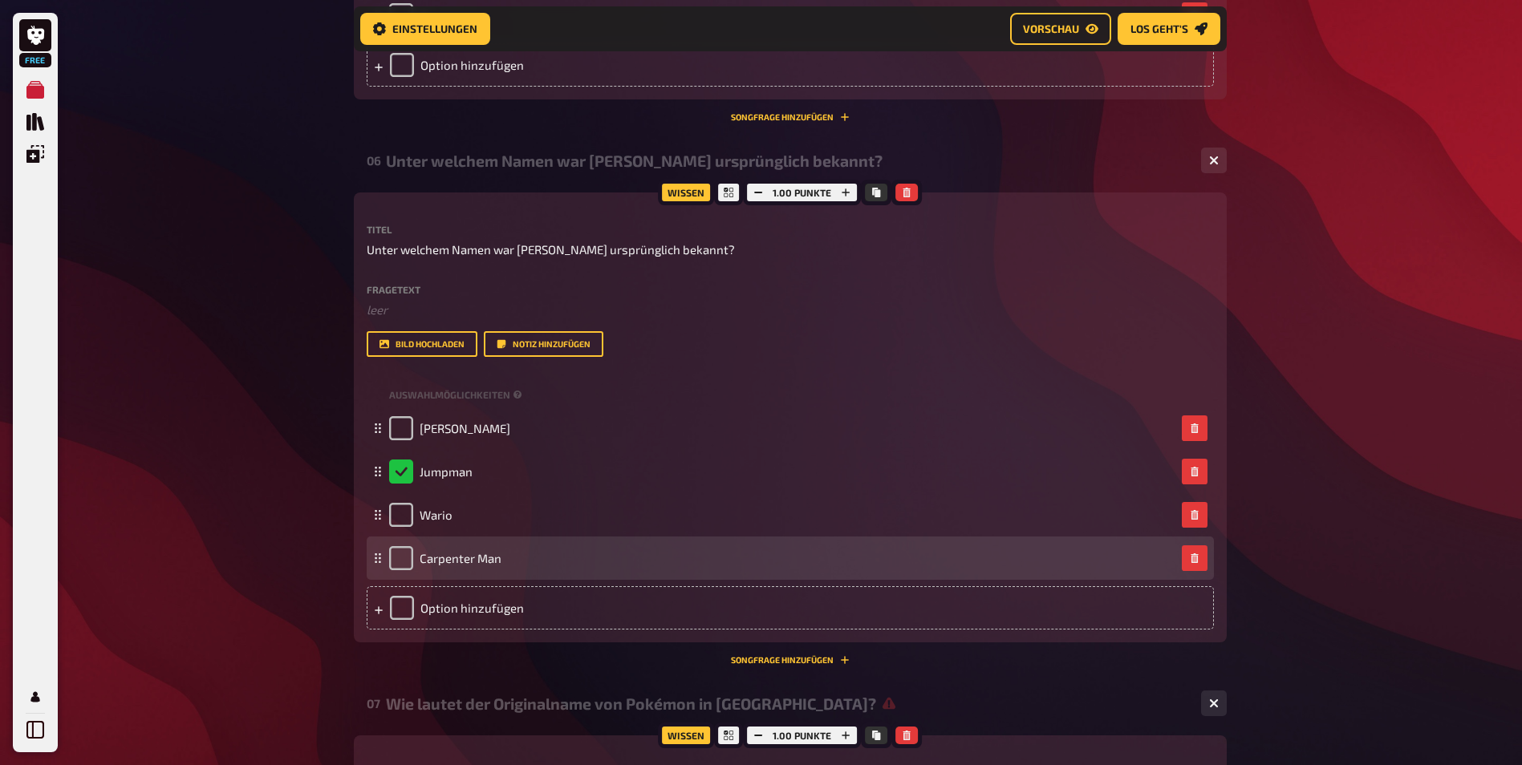
scroll to position [3382, 0]
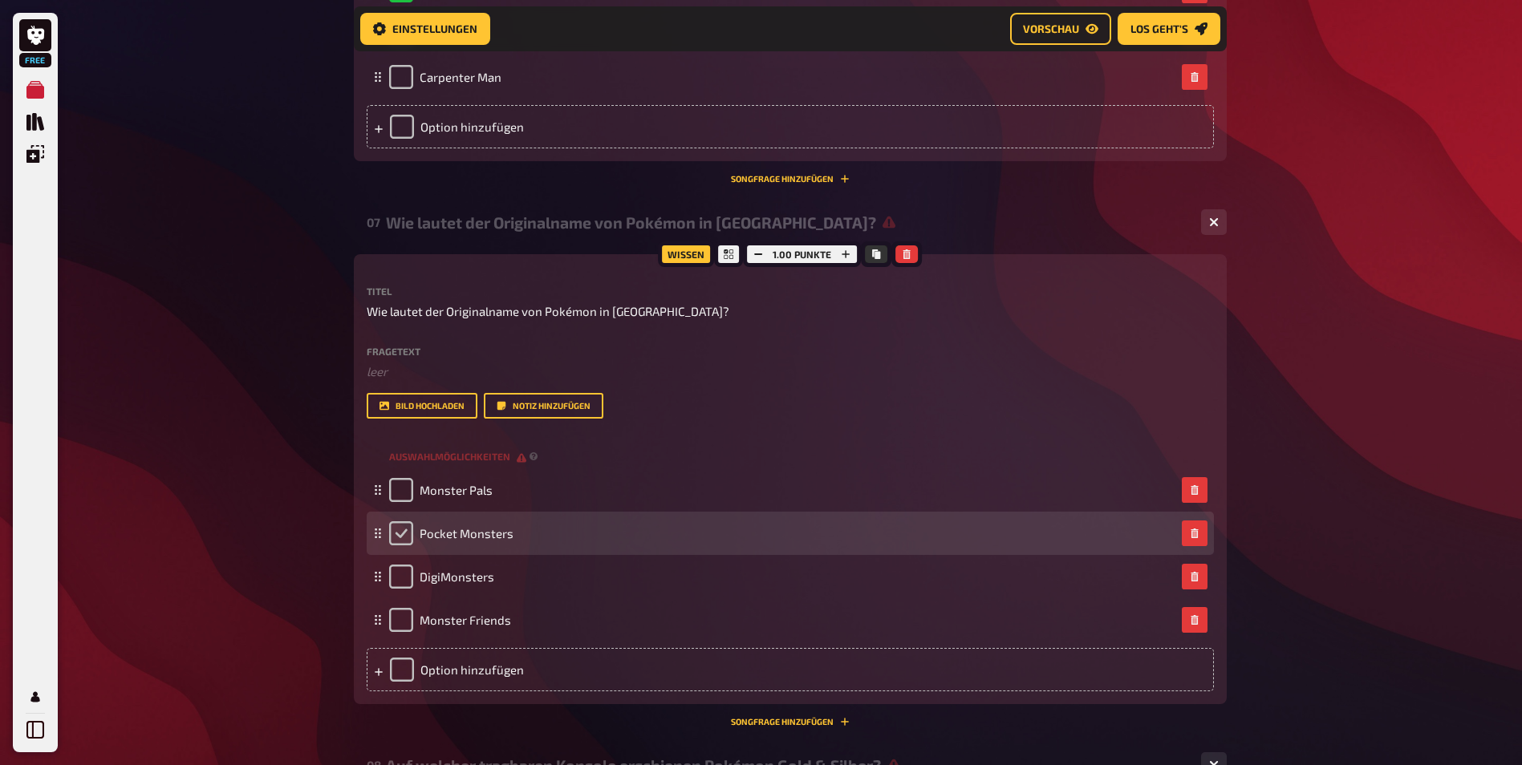
click at [400, 533] on input "checkbox" at bounding box center [401, 533] width 24 height 24
checkbox input "true"
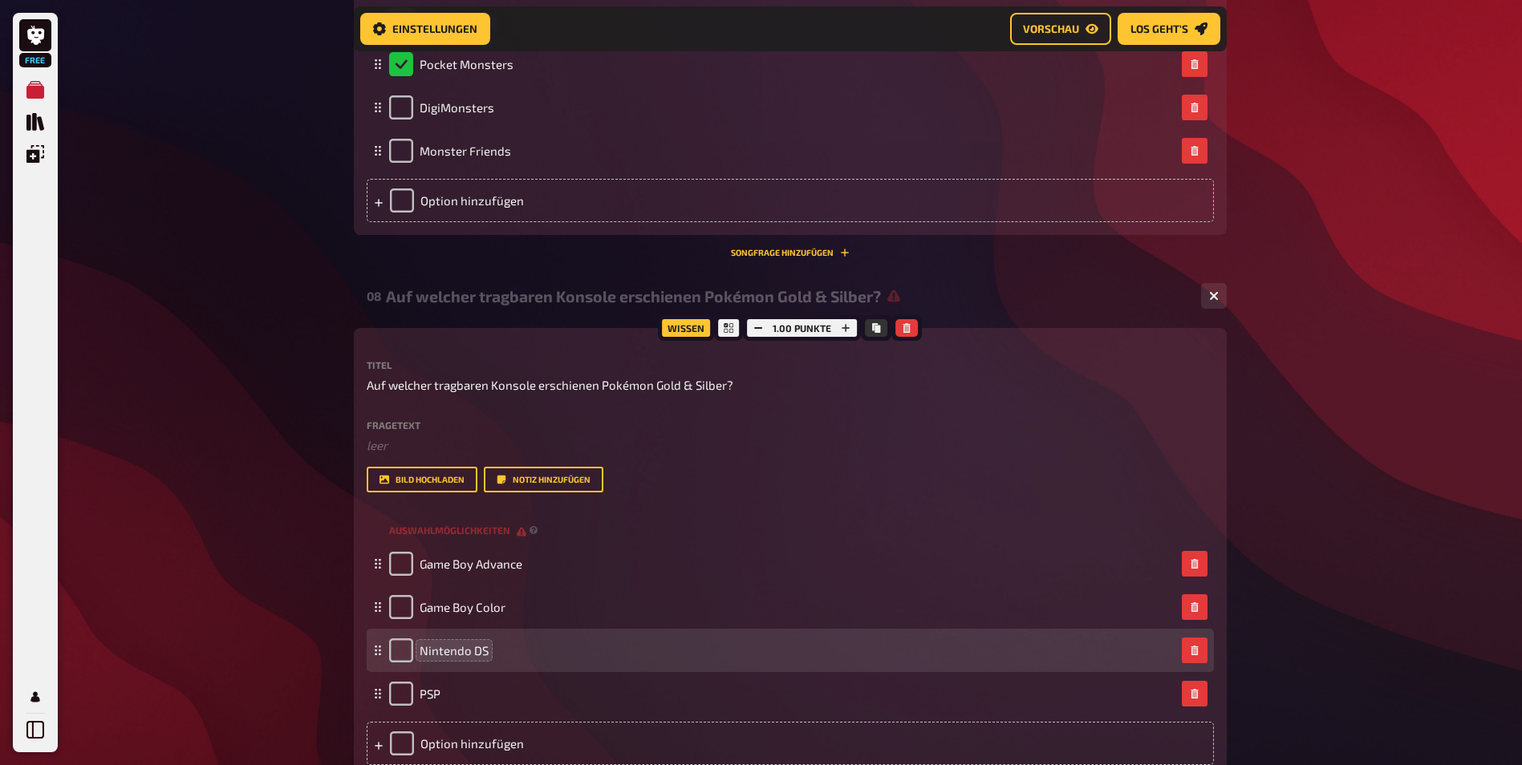
scroll to position [3943, 0]
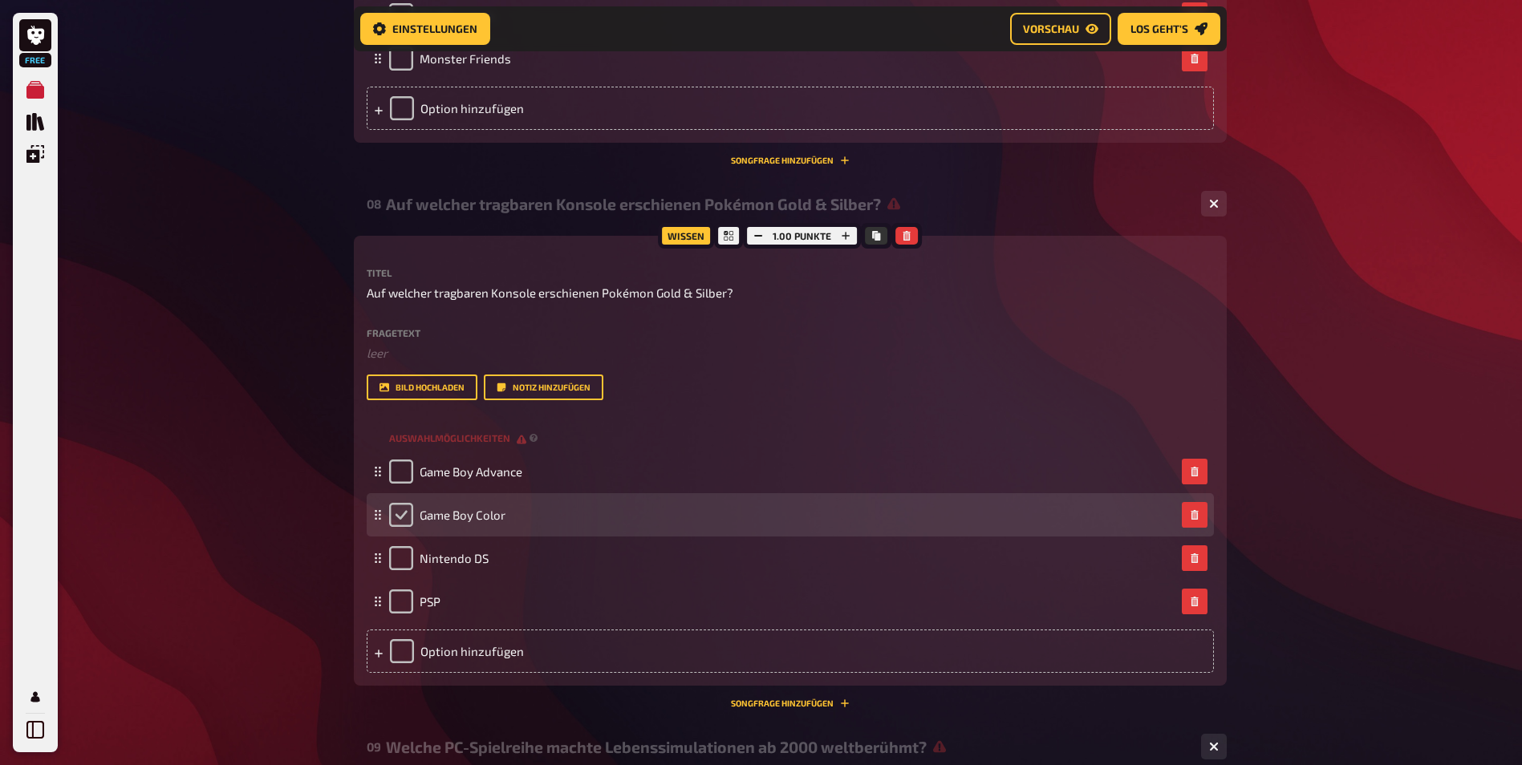
click at [405, 518] on input "checkbox" at bounding box center [401, 515] width 24 height 24
checkbox input "true"
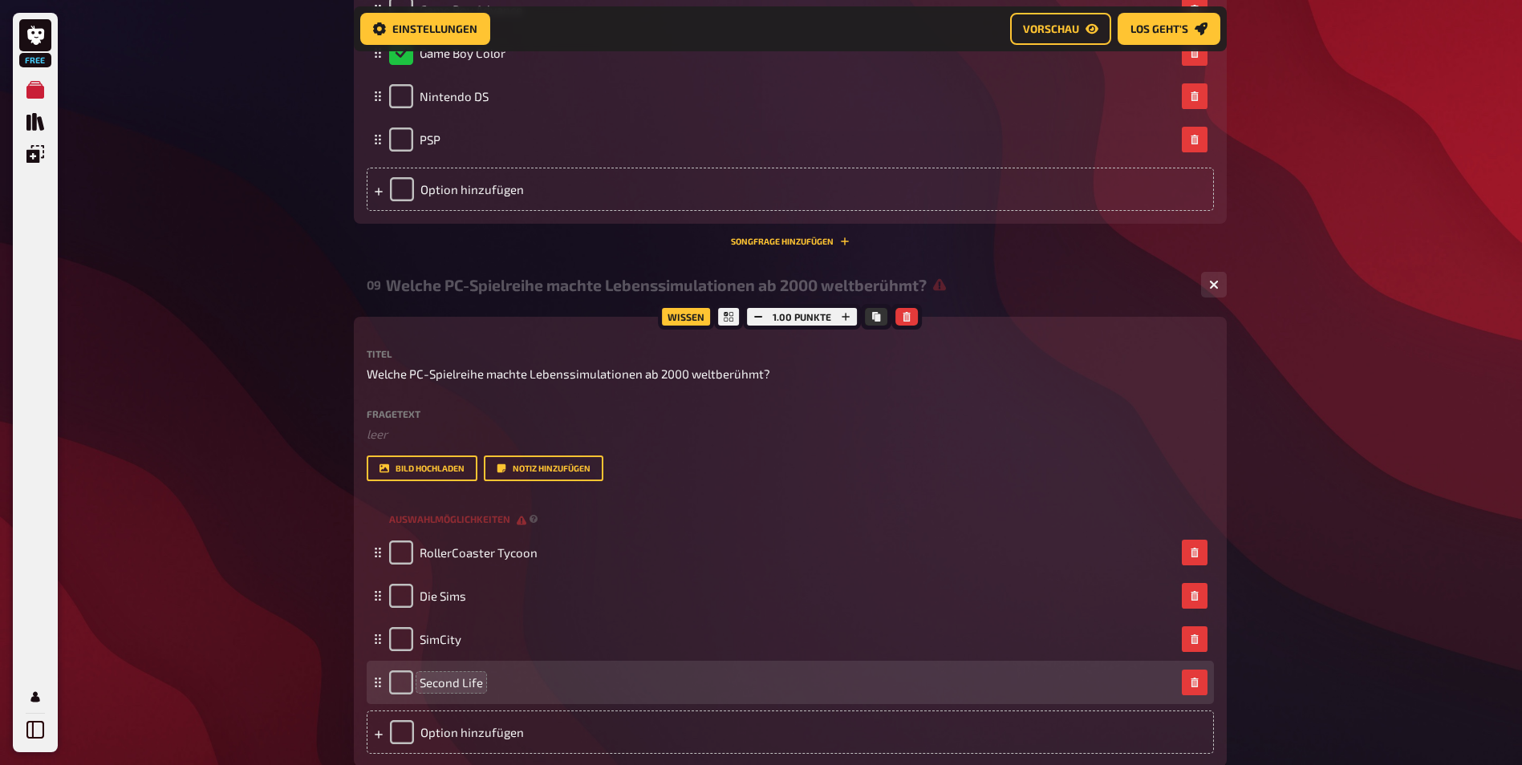
scroll to position [4505, 0]
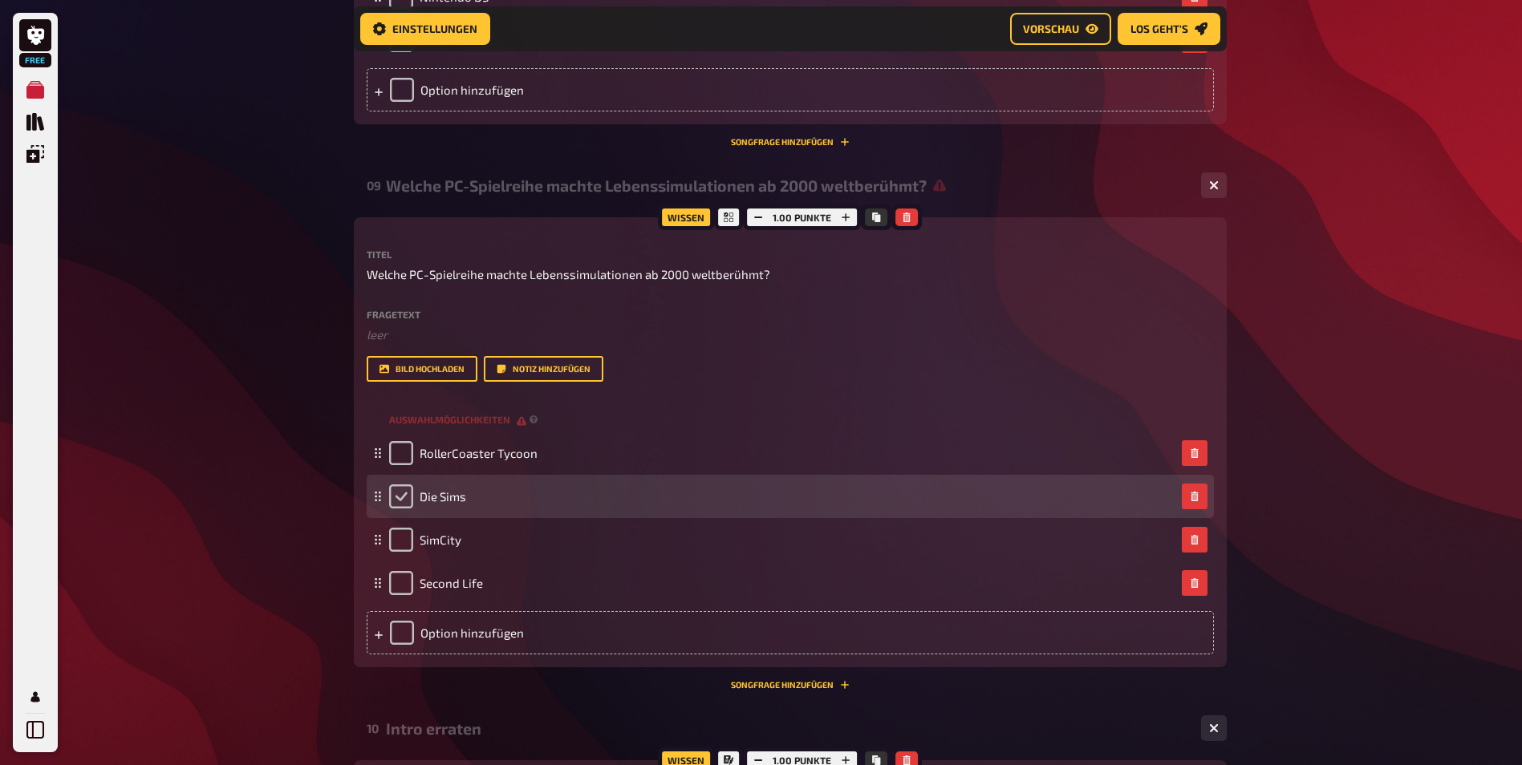
click at [405, 501] on input "checkbox" at bounding box center [401, 496] width 24 height 24
checkbox input "true"
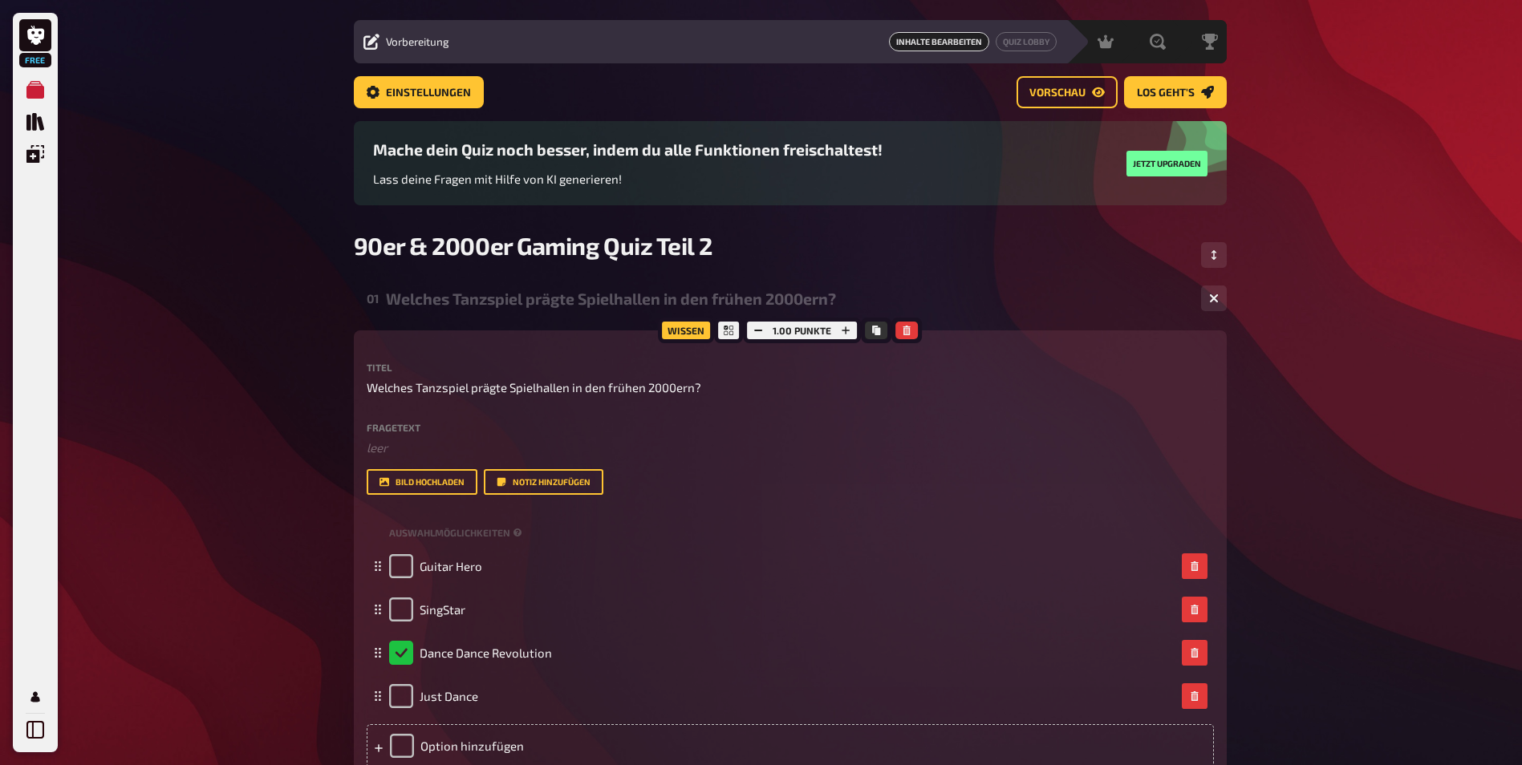
scroll to position [0, 0]
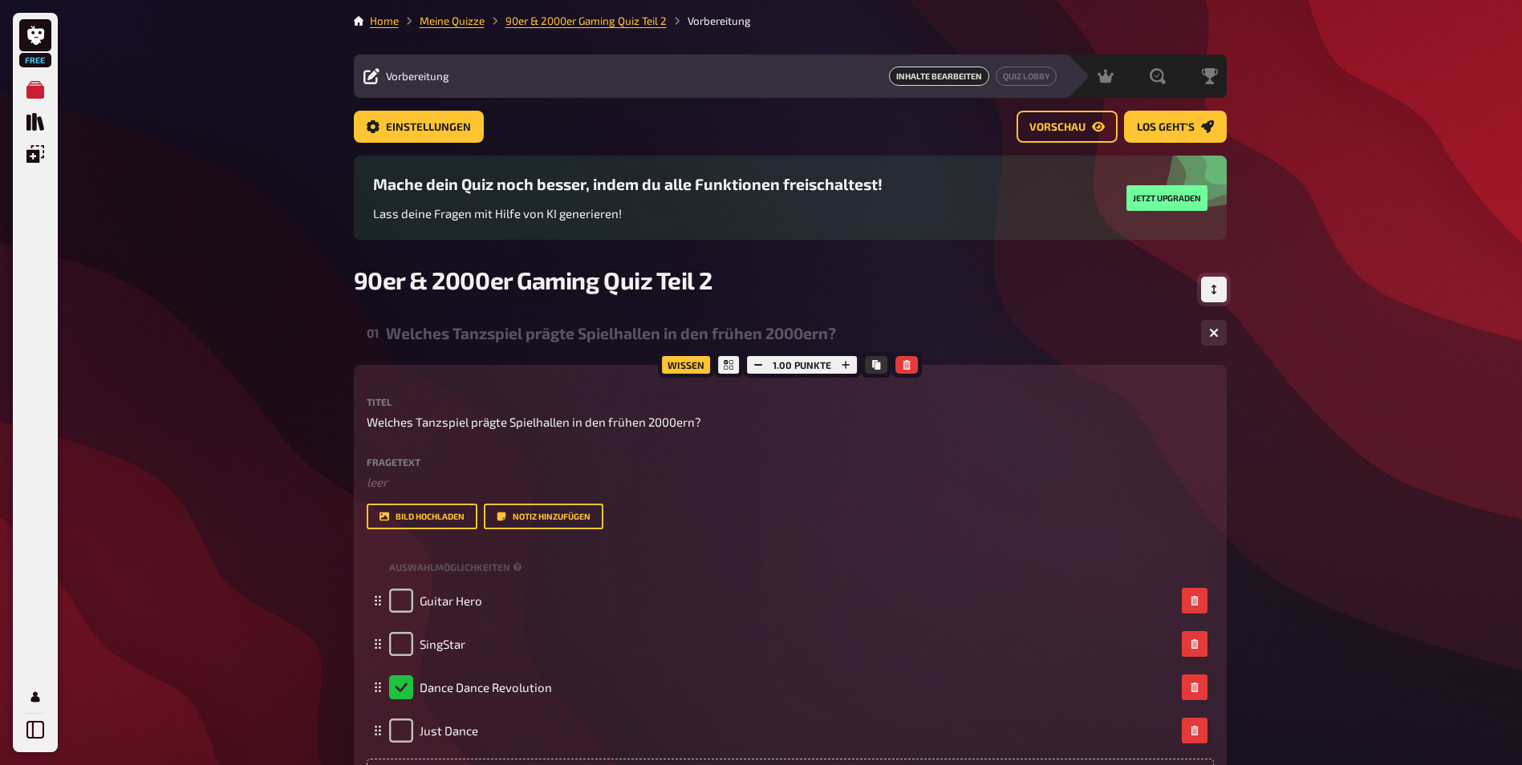
click at [1214, 286] on icon "Reihenfolge anpassen" at bounding box center [1212, 290] width 5 height 10
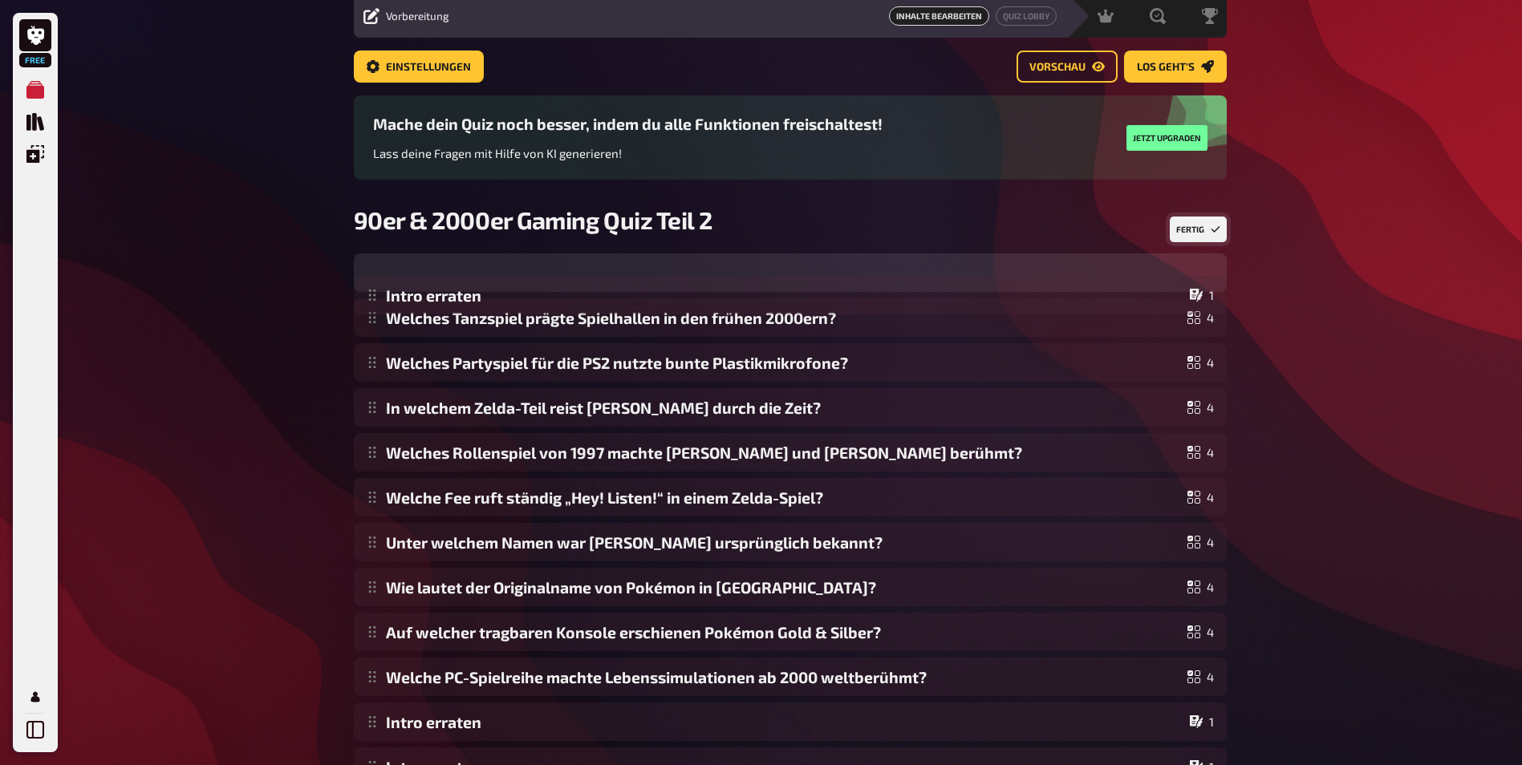
scroll to position [31, 0]
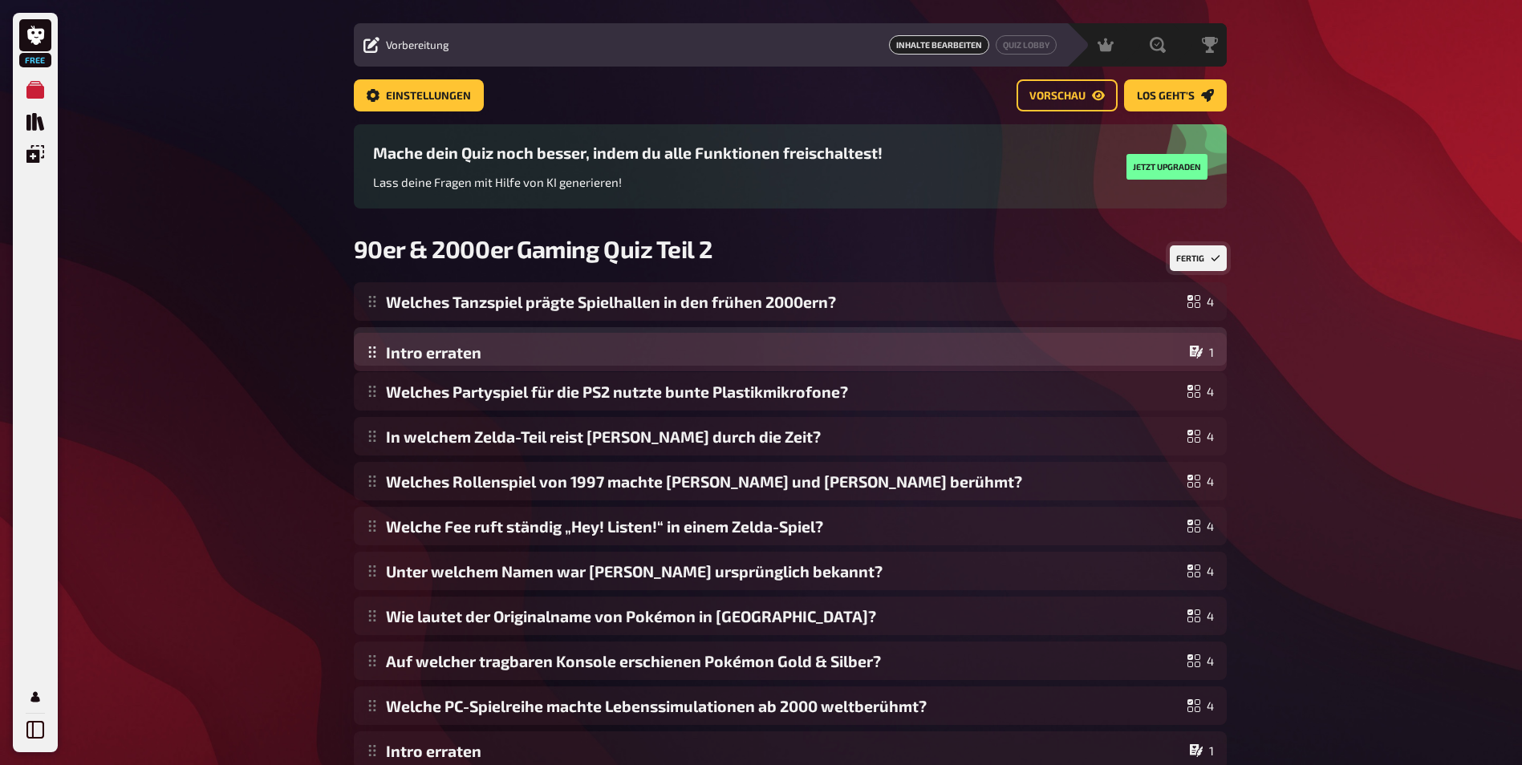
drag, startPoint x: 371, startPoint y: 495, endPoint x: 375, endPoint y: 358, distance: 137.2
click at [375, 358] on div "Welches Tanzspiel prägte Spielhallen in den frühen 2000ern? 4 Welches Partyspie…" at bounding box center [790, 593] width 873 height 622
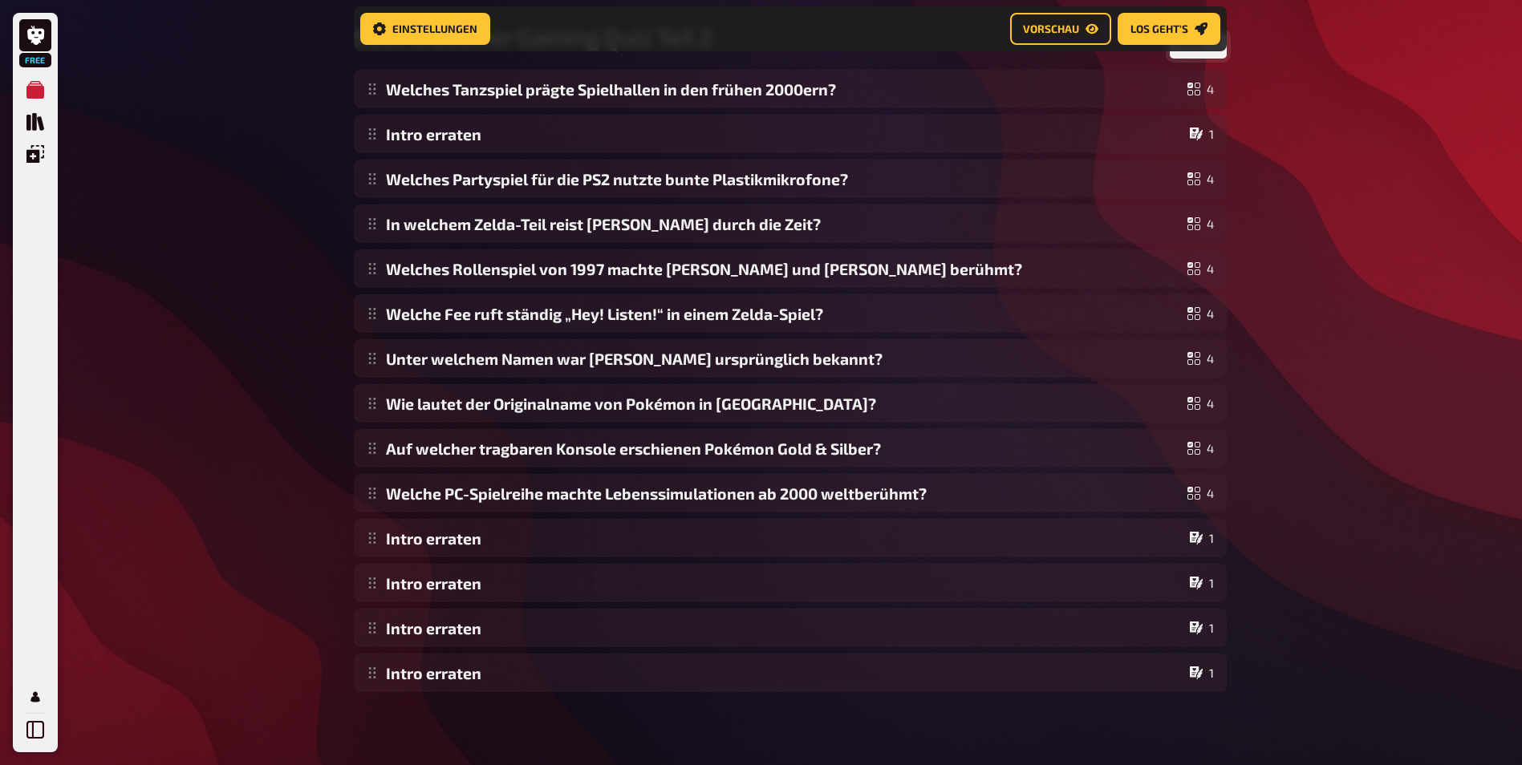
scroll to position [261, 0]
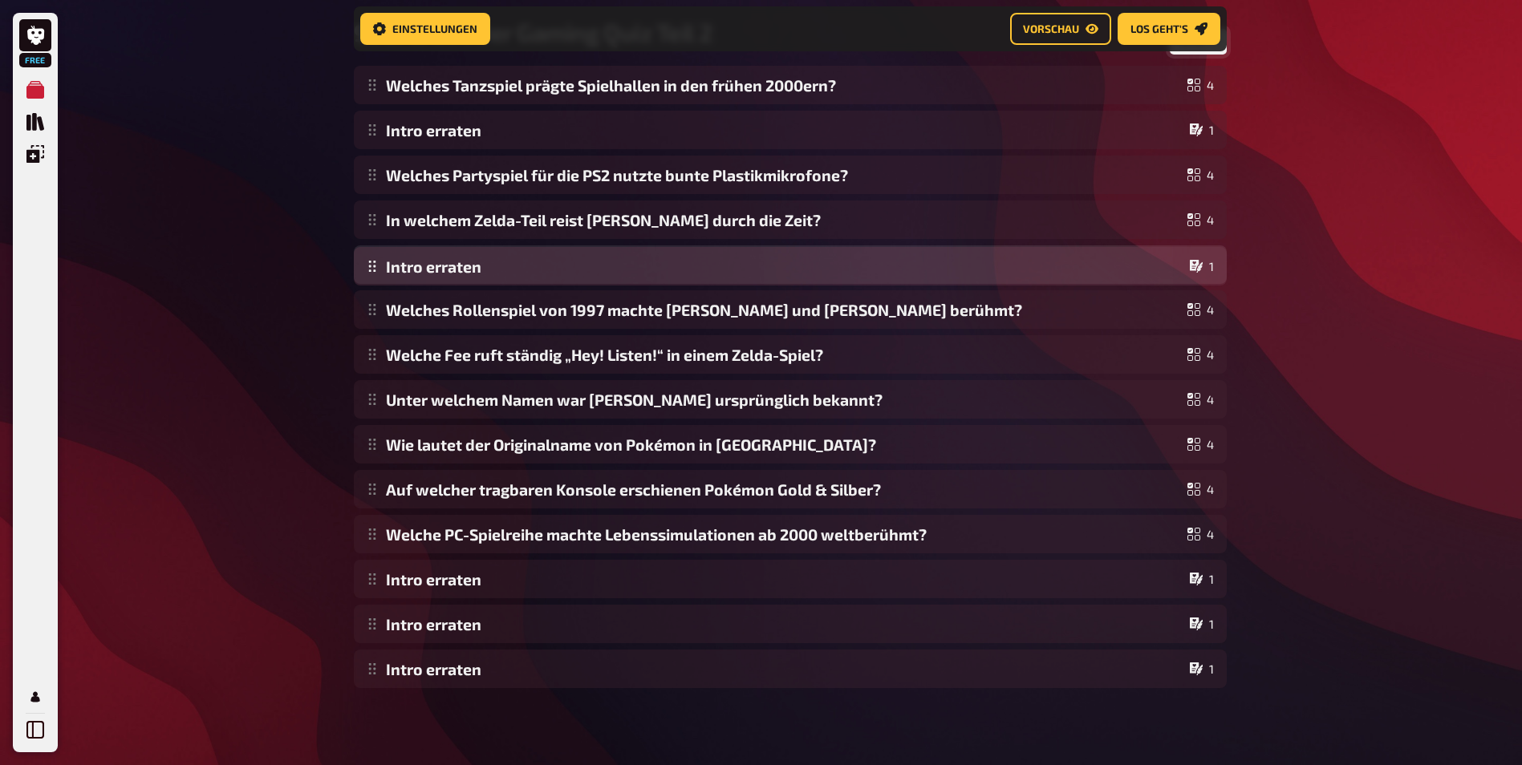
drag, startPoint x: 362, startPoint y: 541, endPoint x: 378, endPoint y: 273, distance: 268.4
click at [378, 273] on div "Welches Tanzspiel prägte Spielhallen in den frühen 2000ern? 4 Intro erraten 1 W…" at bounding box center [790, 377] width 873 height 622
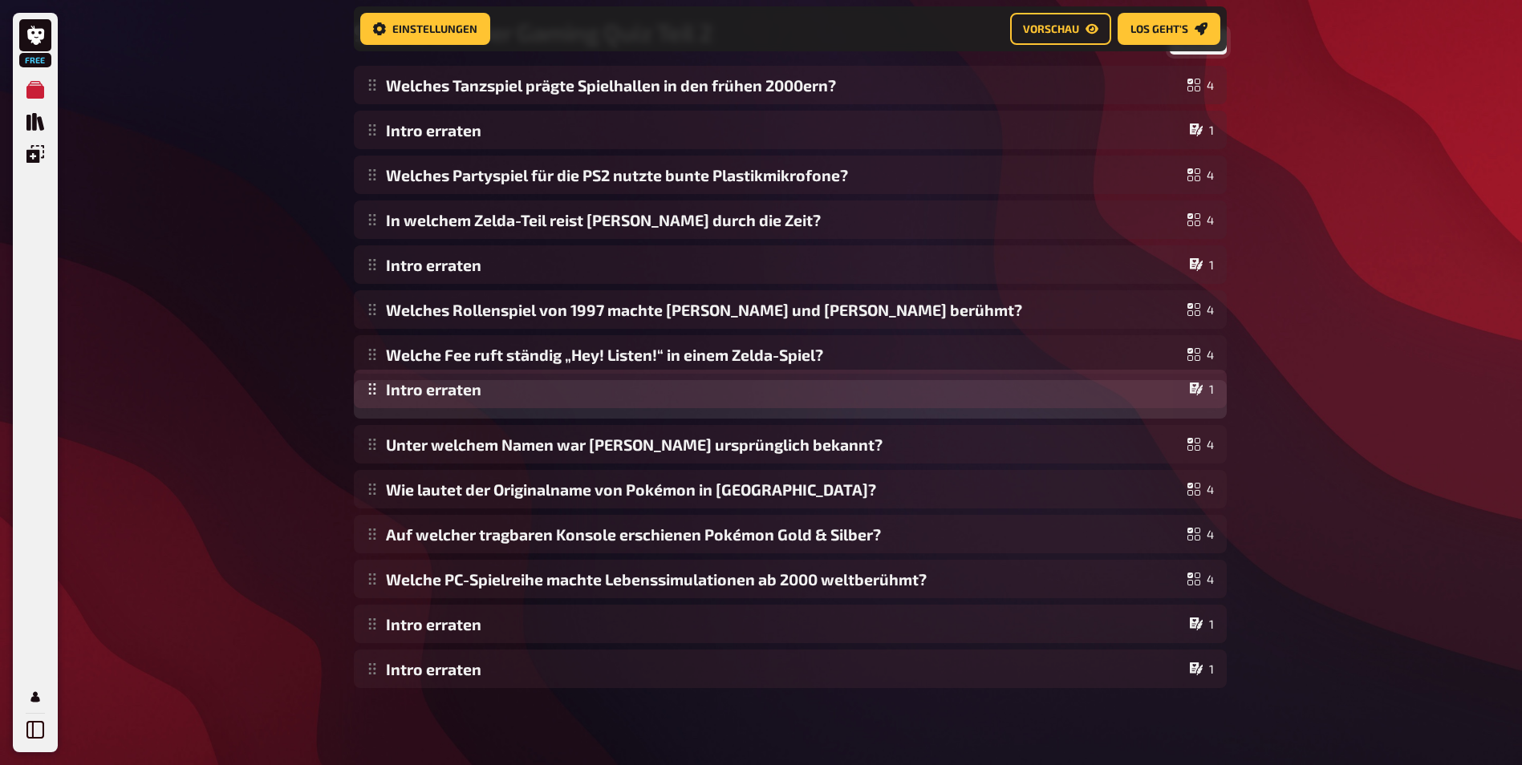
drag, startPoint x: 367, startPoint y: 587, endPoint x: 371, endPoint y: 395, distance: 192.6
click at [371, 395] on div "Welches Tanzspiel prägte Spielhallen in den frühen 2000ern? 4 Intro erraten 1 W…" at bounding box center [790, 377] width 873 height 622
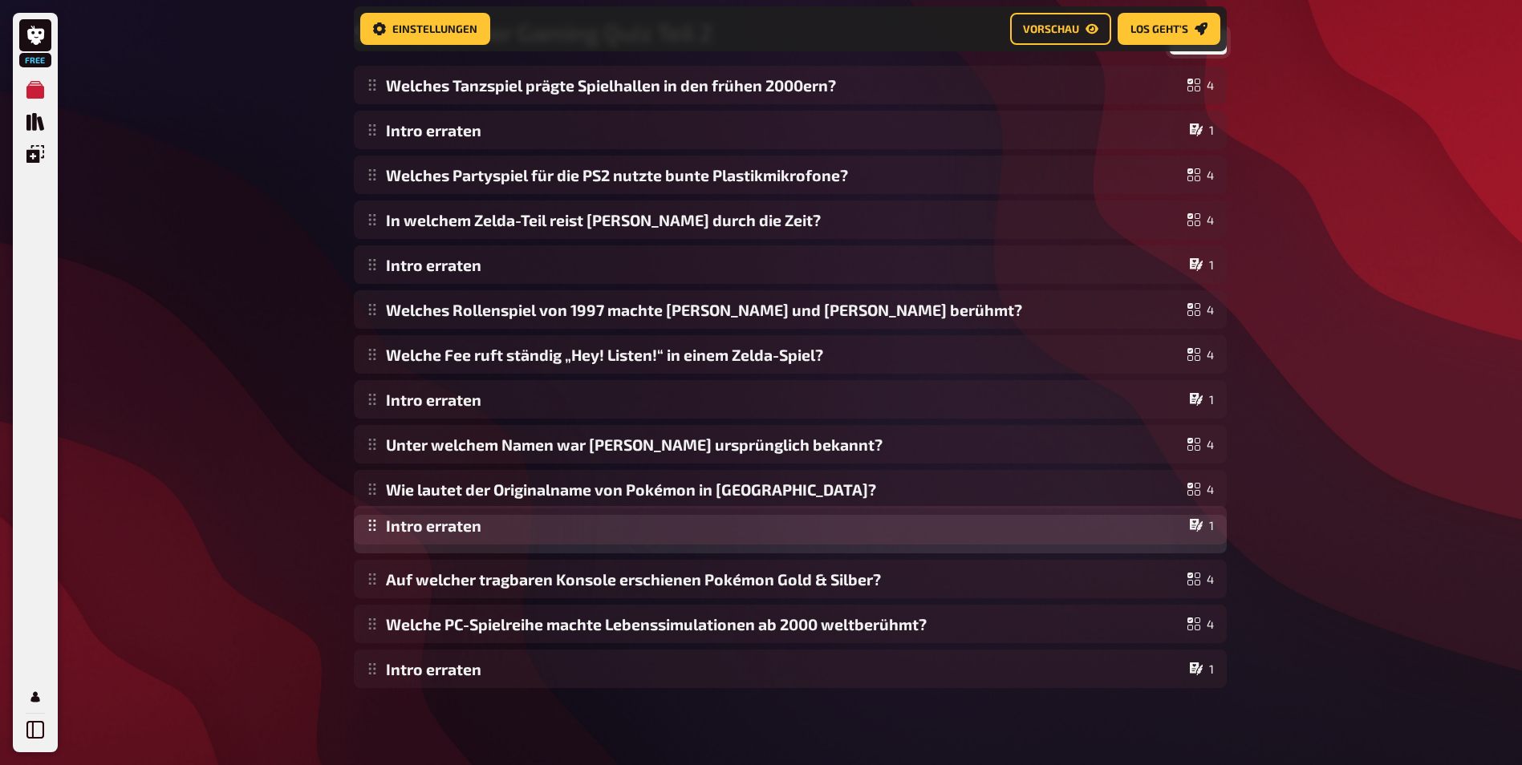
drag, startPoint x: 368, startPoint y: 631, endPoint x: 370, endPoint y: 532, distance: 99.5
click at [370, 532] on div "Welches Tanzspiel prägte Spielhallen in den frühen 2000ern? 4 Intro erraten 1 W…" at bounding box center [790, 377] width 873 height 622
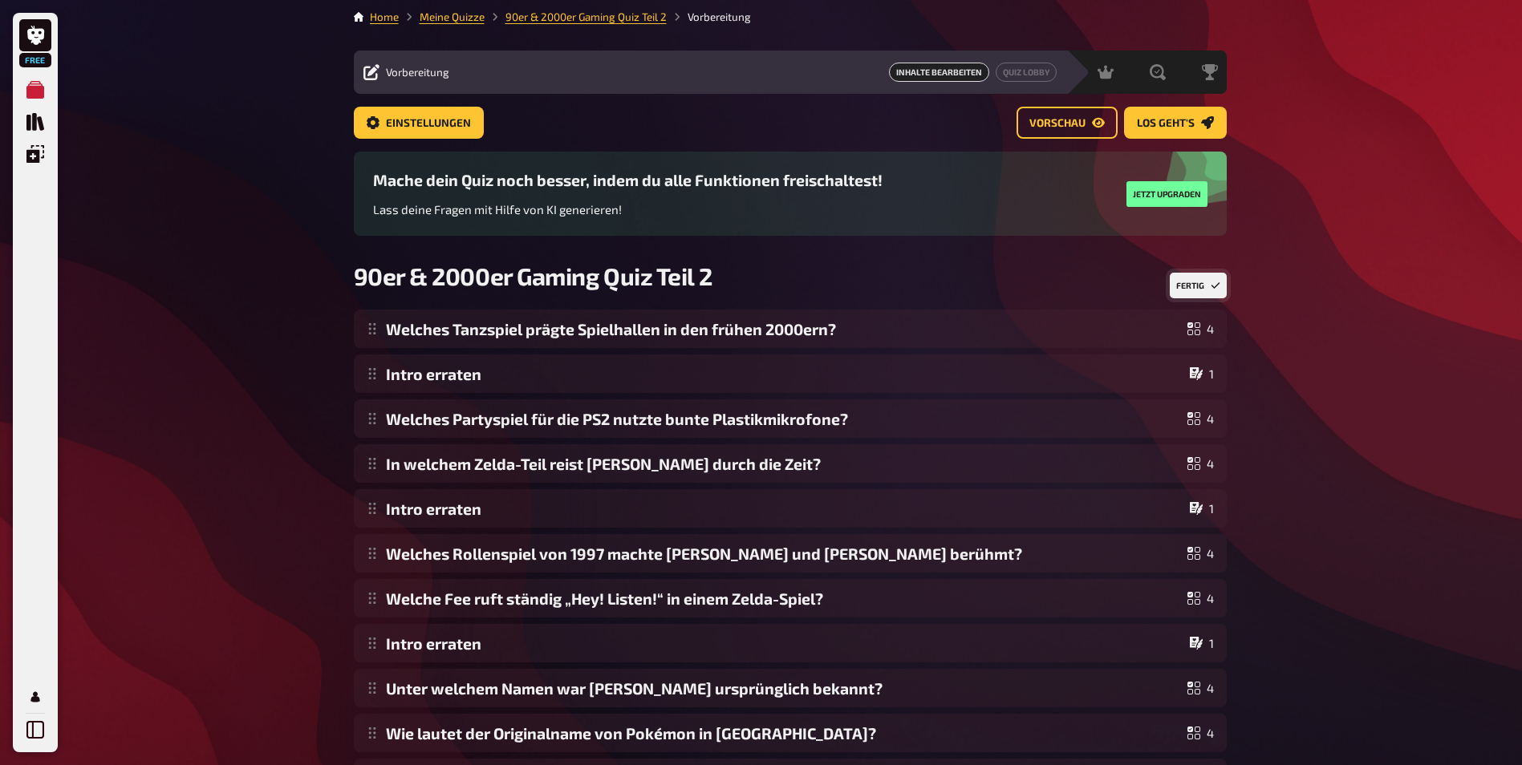
scroll to position [0, 0]
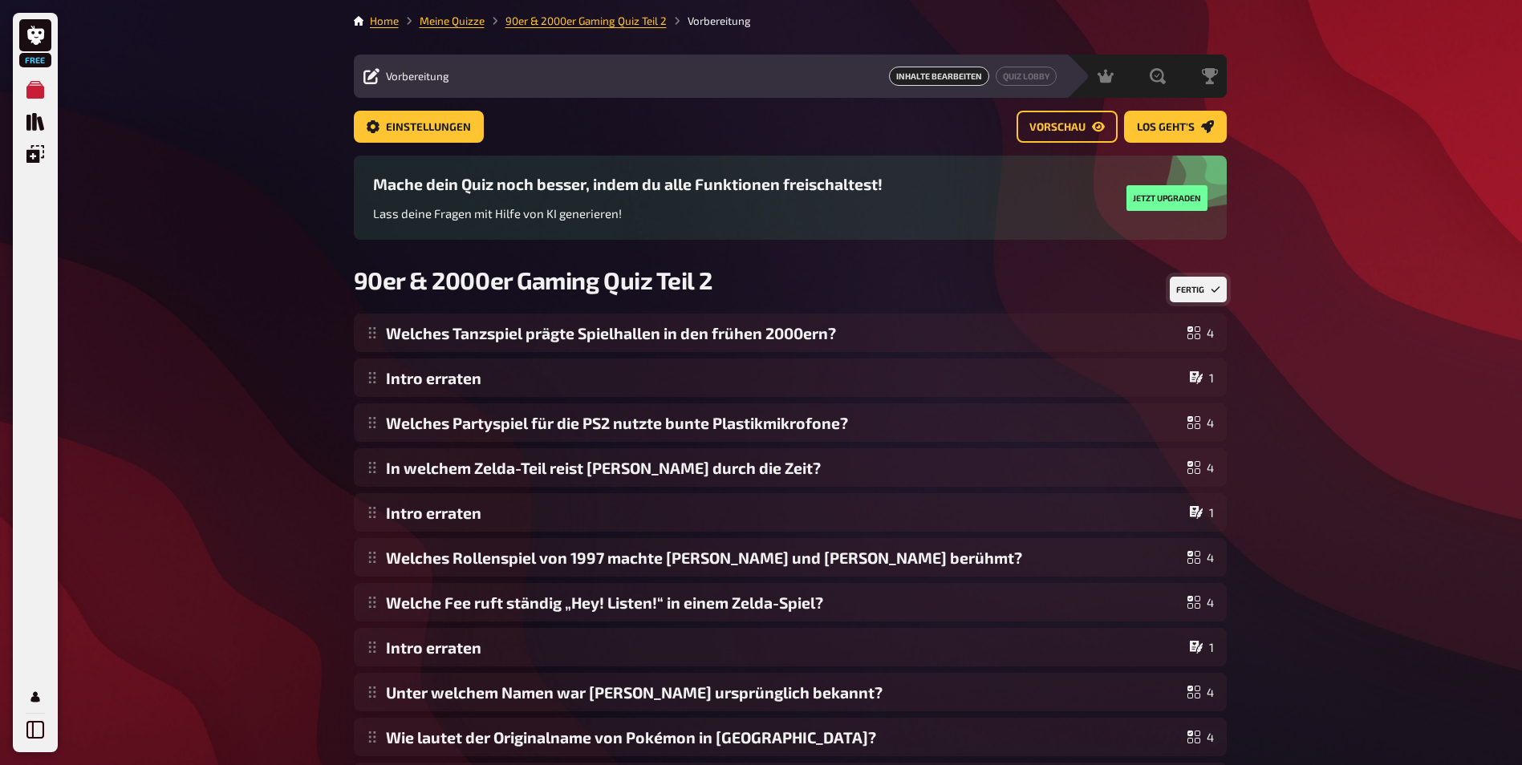
click at [1197, 286] on button "Fertig" at bounding box center [1198, 290] width 57 height 26
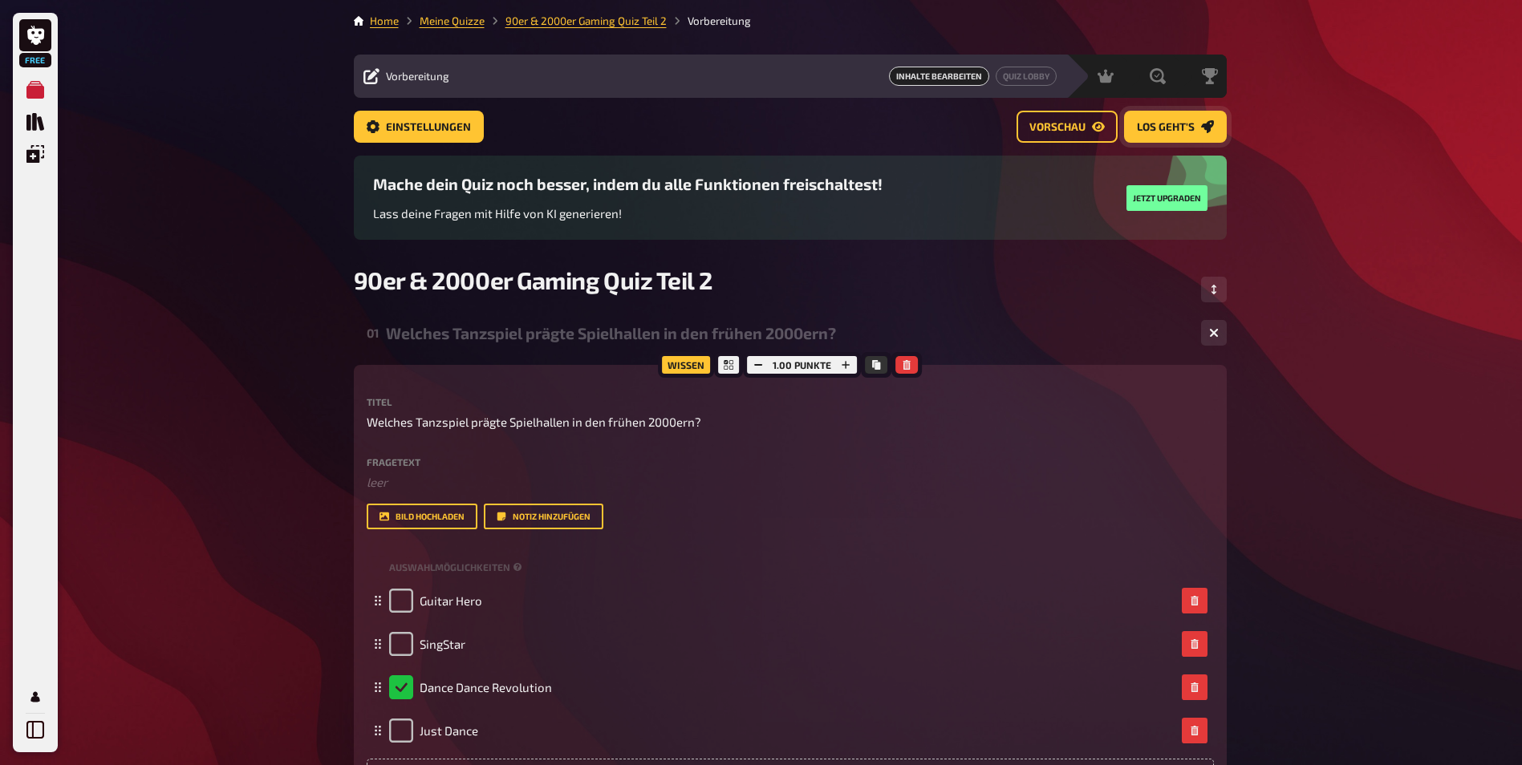
click at [1169, 125] on span "Los geht's" at bounding box center [1166, 127] width 58 height 11
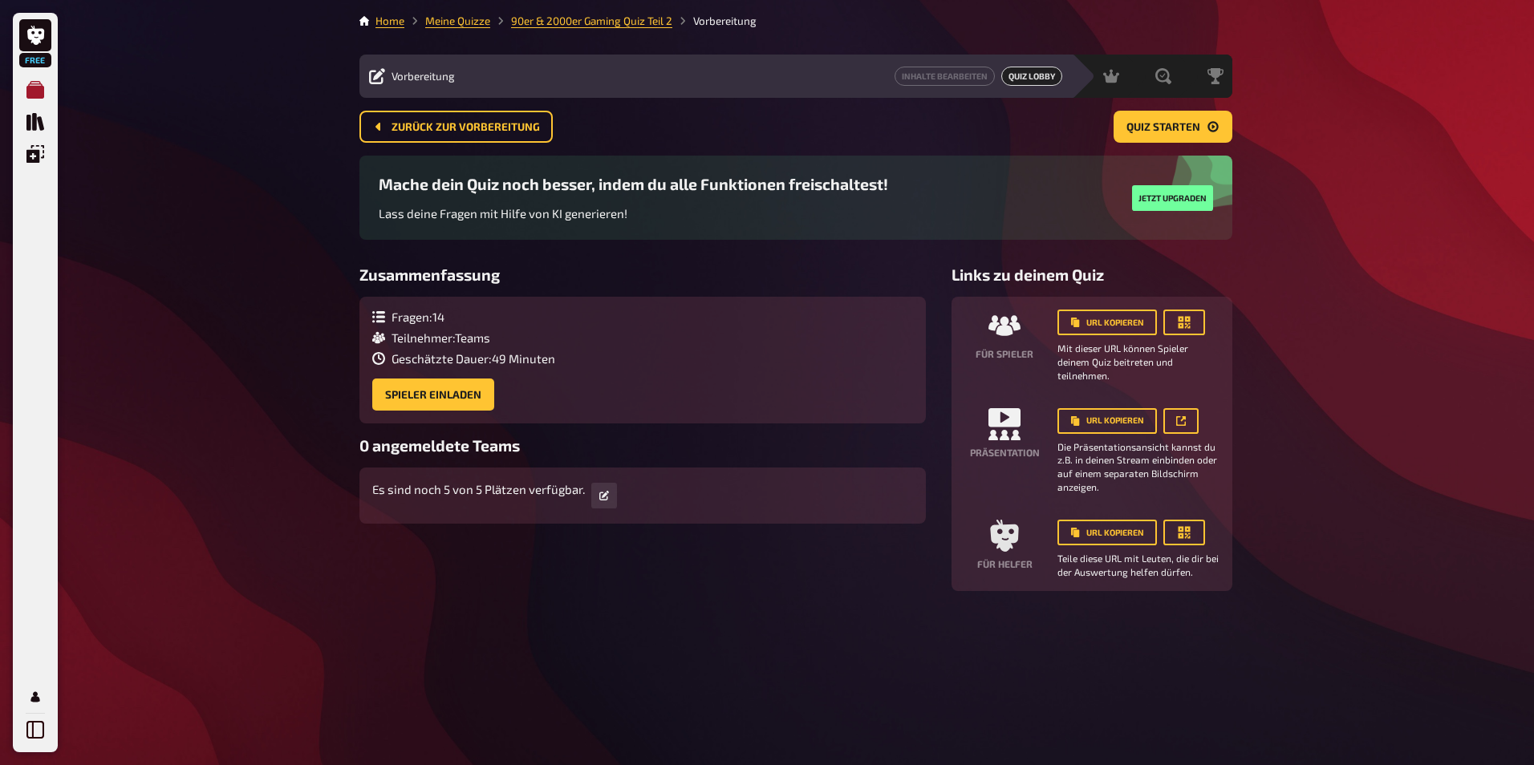
click at [40, 82] on icon "Meine Quizze" at bounding box center [35, 90] width 18 height 18
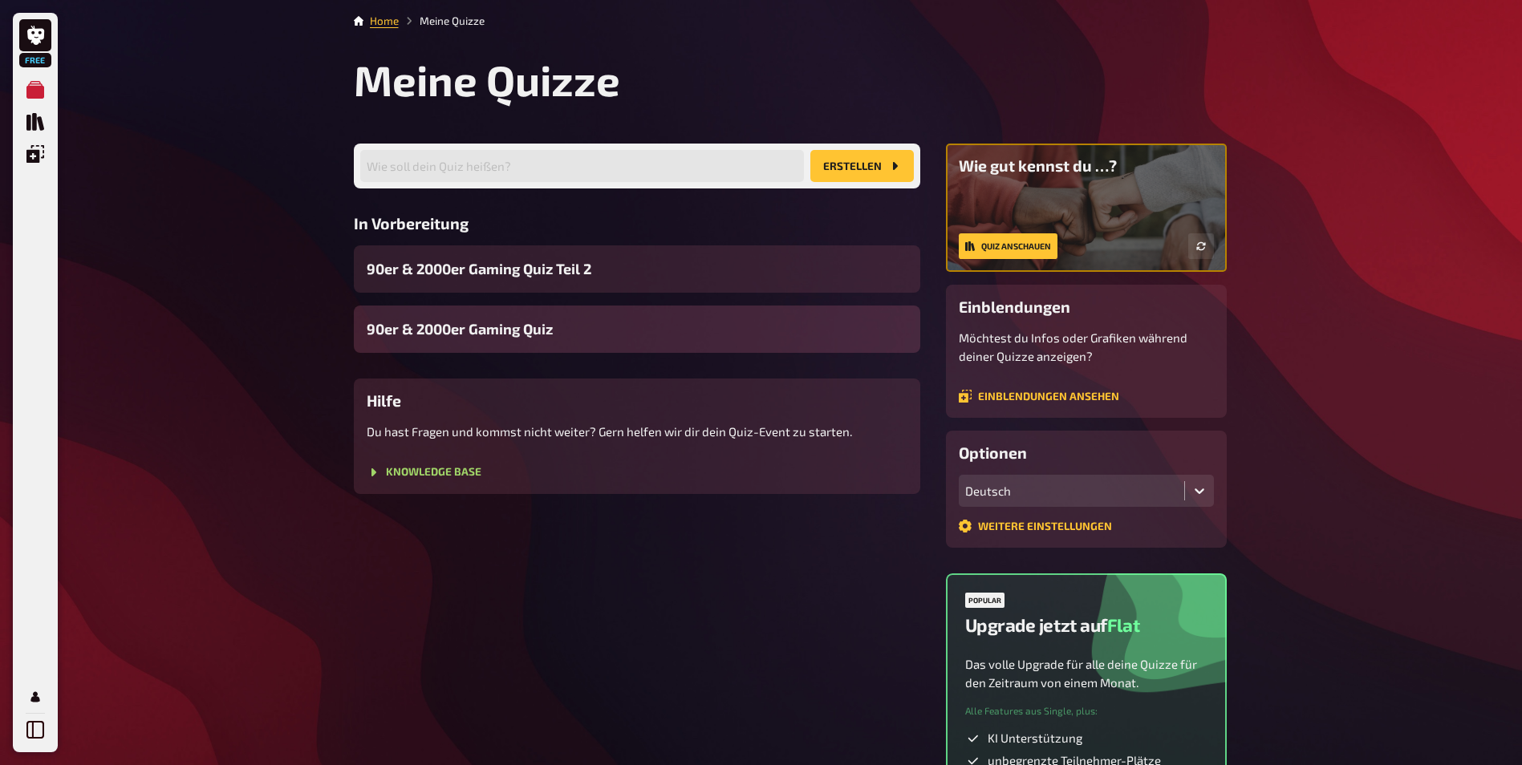
click at [557, 334] on div "90er & 2000er Gaming Quiz" at bounding box center [637, 329] width 566 height 47
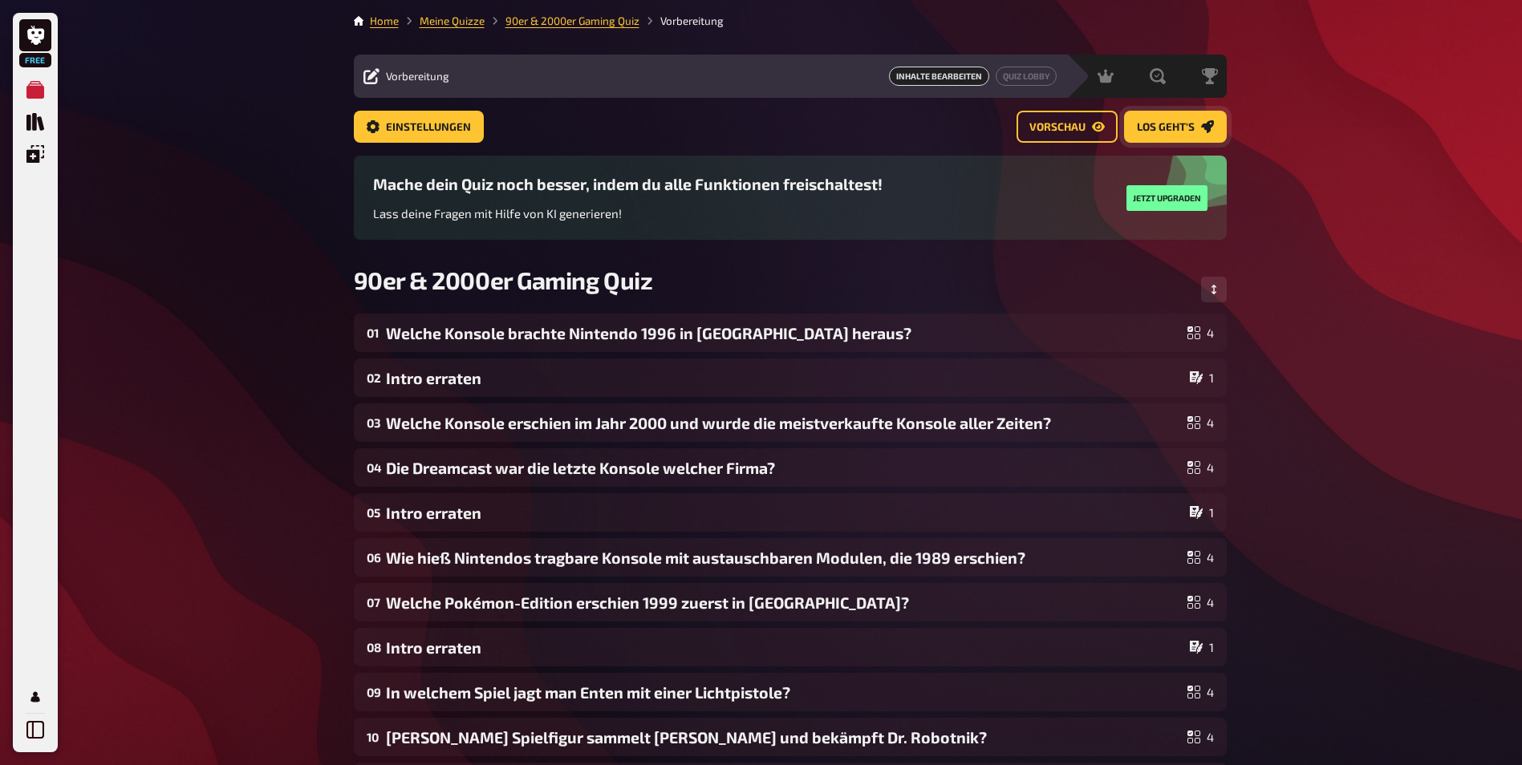
click at [1182, 129] on span "Los geht's" at bounding box center [1166, 127] width 58 height 11
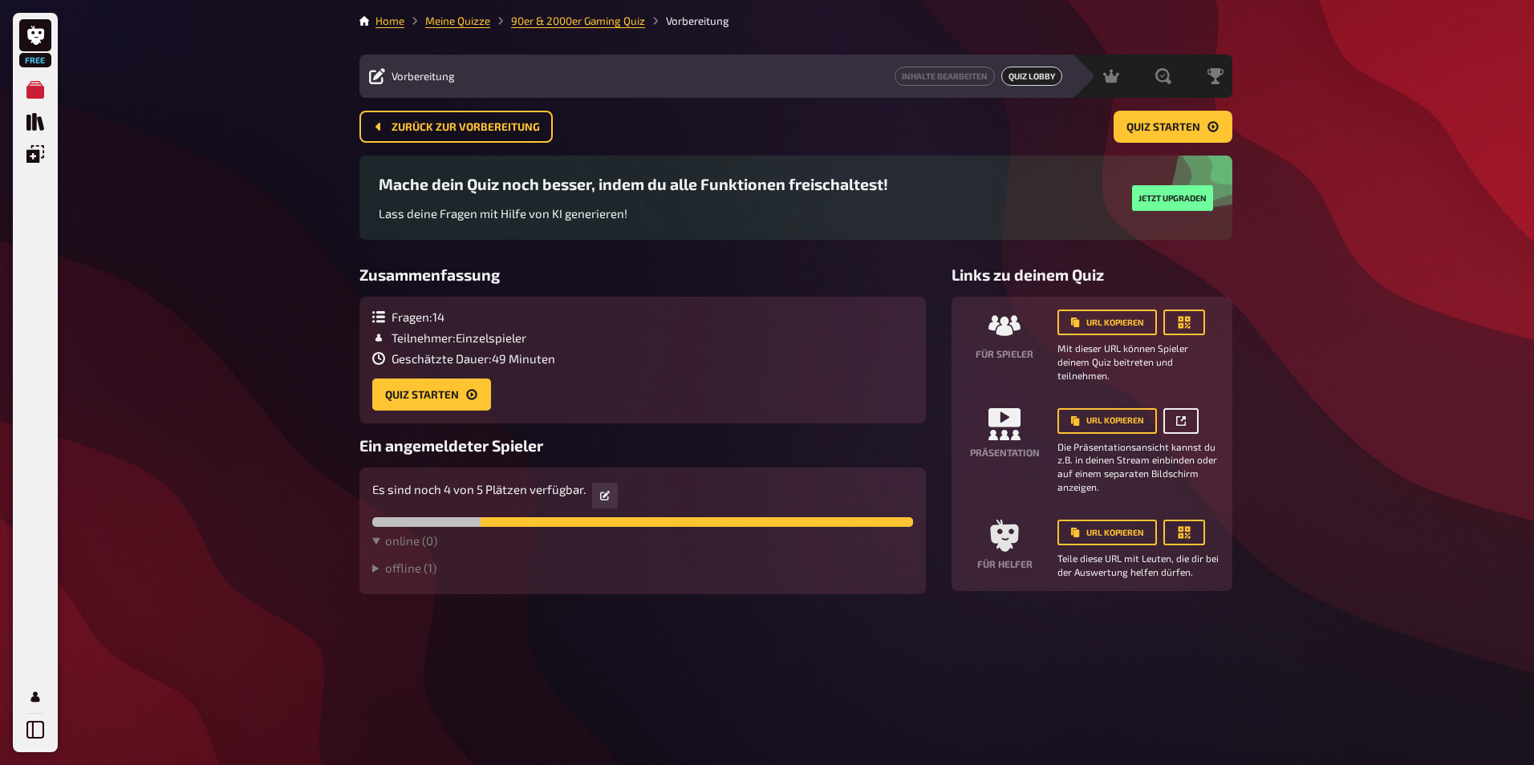
click at [1179, 414] on link at bounding box center [1180, 421] width 35 height 26
click at [1105, 414] on button "URL kopieren" at bounding box center [1106, 421] width 99 height 26
click at [1096, 424] on button "URL kopieren" at bounding box center [1106, 421] width 99 height 26
click at [1185, 423] on icon at bounding box center [1181, 421] width 10 height 10
click at [600, 494] on icon at bounding box center [605, 496] width 10 height 10
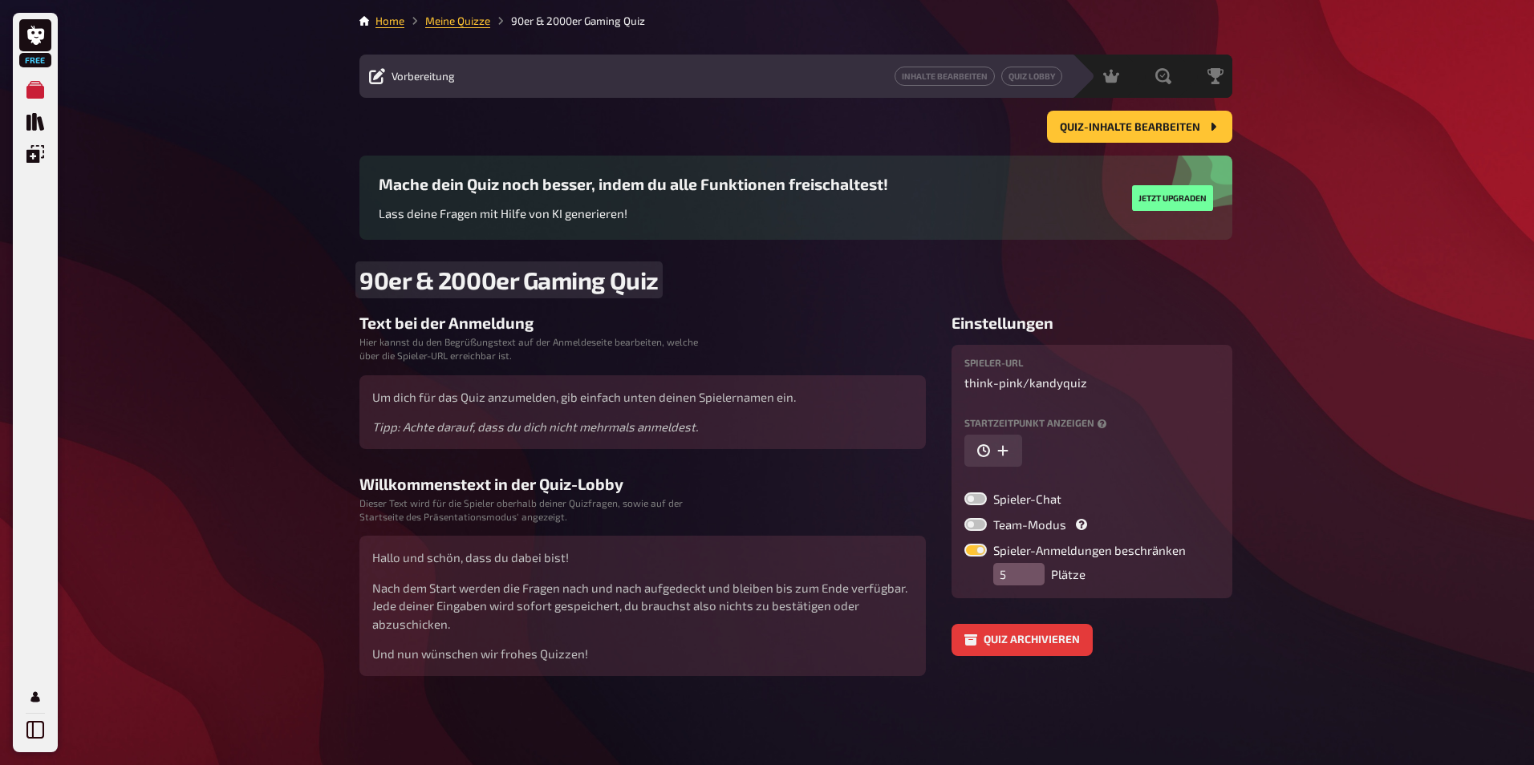
click at [892, 286] on h2 "90er & 2000er Gaming Quiz" at bounding box center [795, 280] width 873 height 29
click at [29, 99] on link "Meine Quizze" at bounding box center [35, 90] width 32 height 32
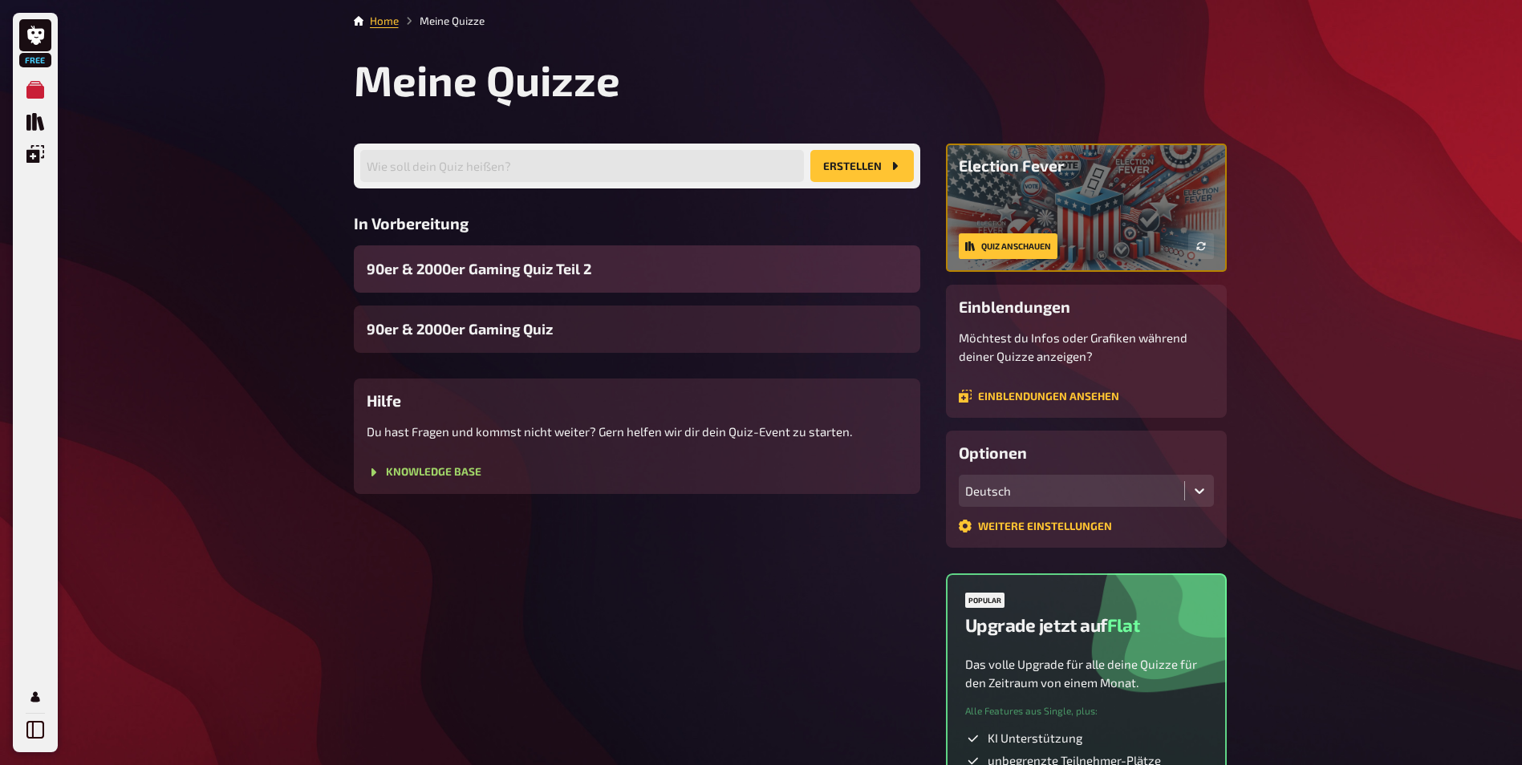
click at [521, 271] on span "90er & 2000er Gaming Quiz Teil 2" at bounding box center [479, 269] width 225 height 22
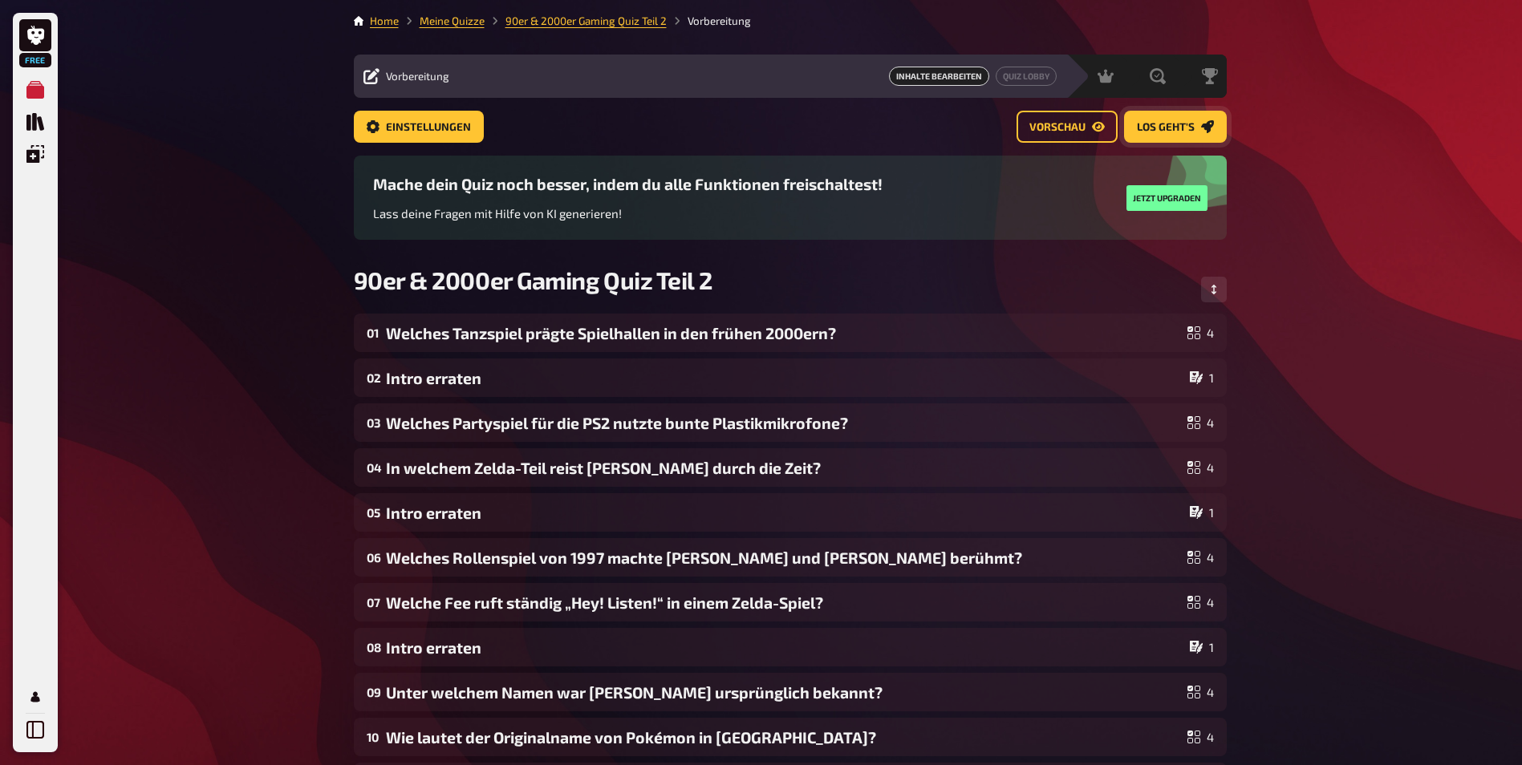
click at [1165, 136] on link "Los geht's" at bounding box center [1175, 127] width 103 height 32
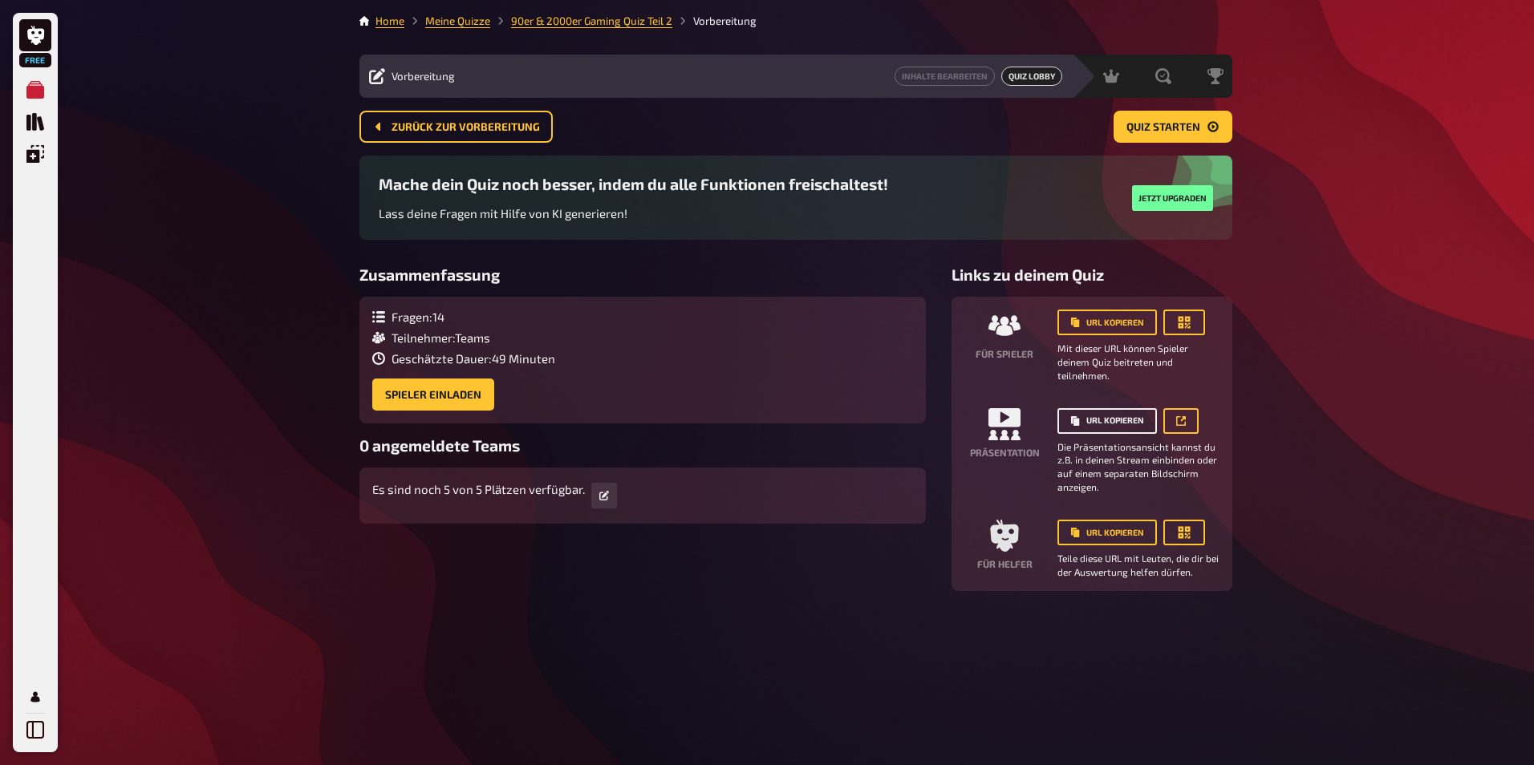
click at [1085, 417] on button "URL kopieren" at bounding box center [1106, 421] width 99 height 26
click at [380, 22] on link "Home" at bounding box center [389, 20] width 29 height 13
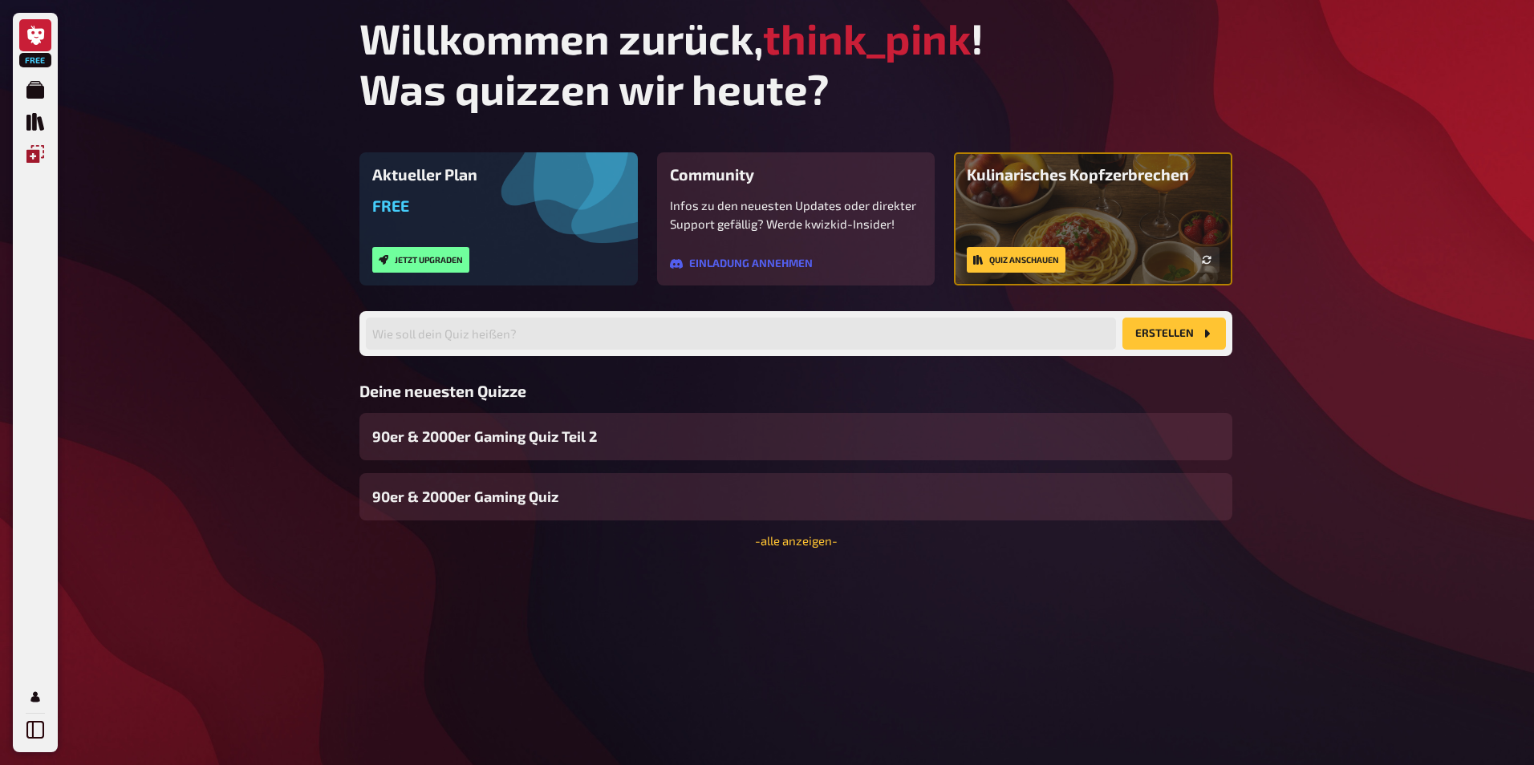
click at [42, 151] on icon "Einblendungen" at bounding box center [35, 154] width 18 height 18
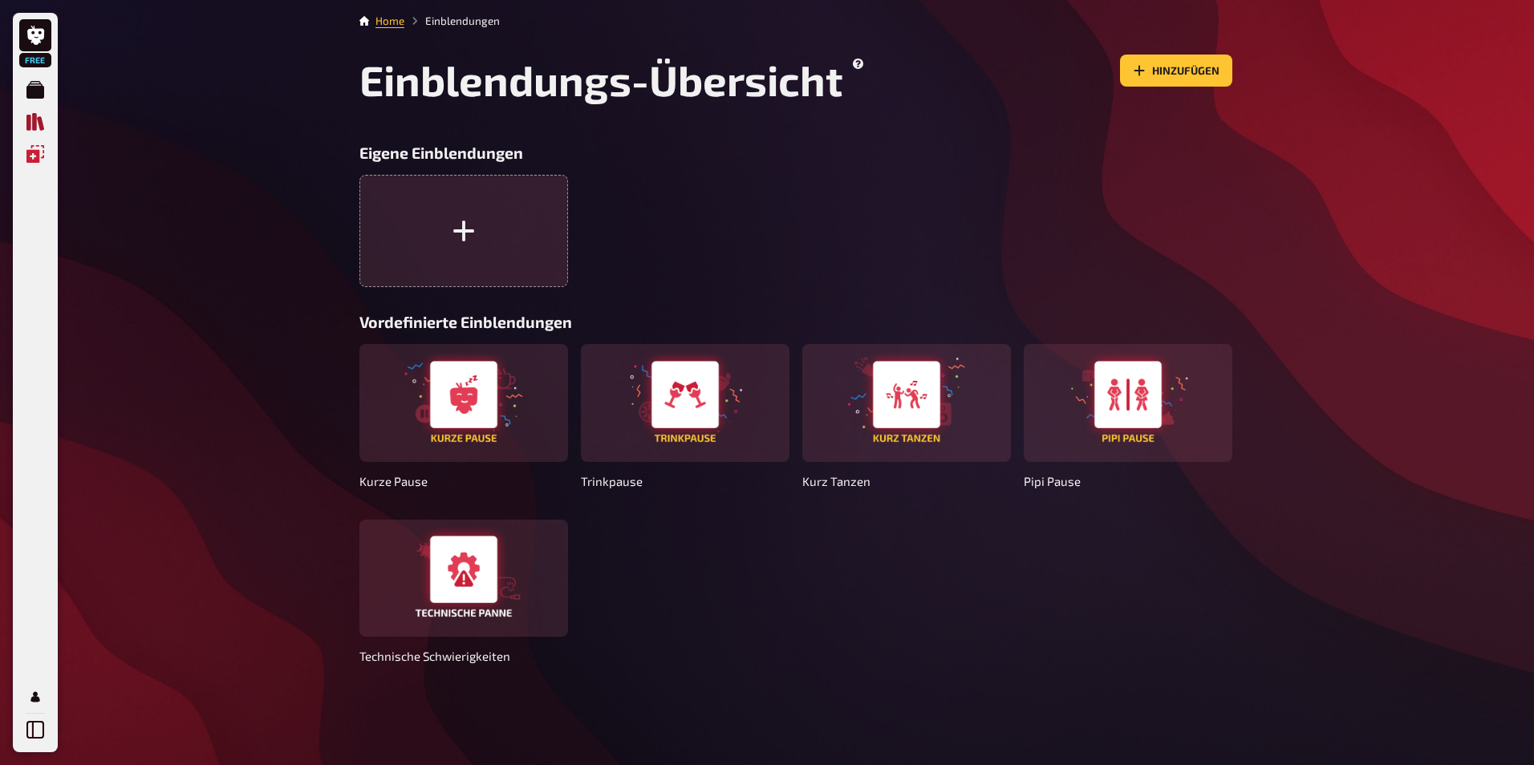
click at [32, 121] on icon "Quiz Sammlung" at bounding box center [35, 122] width 18 height 18
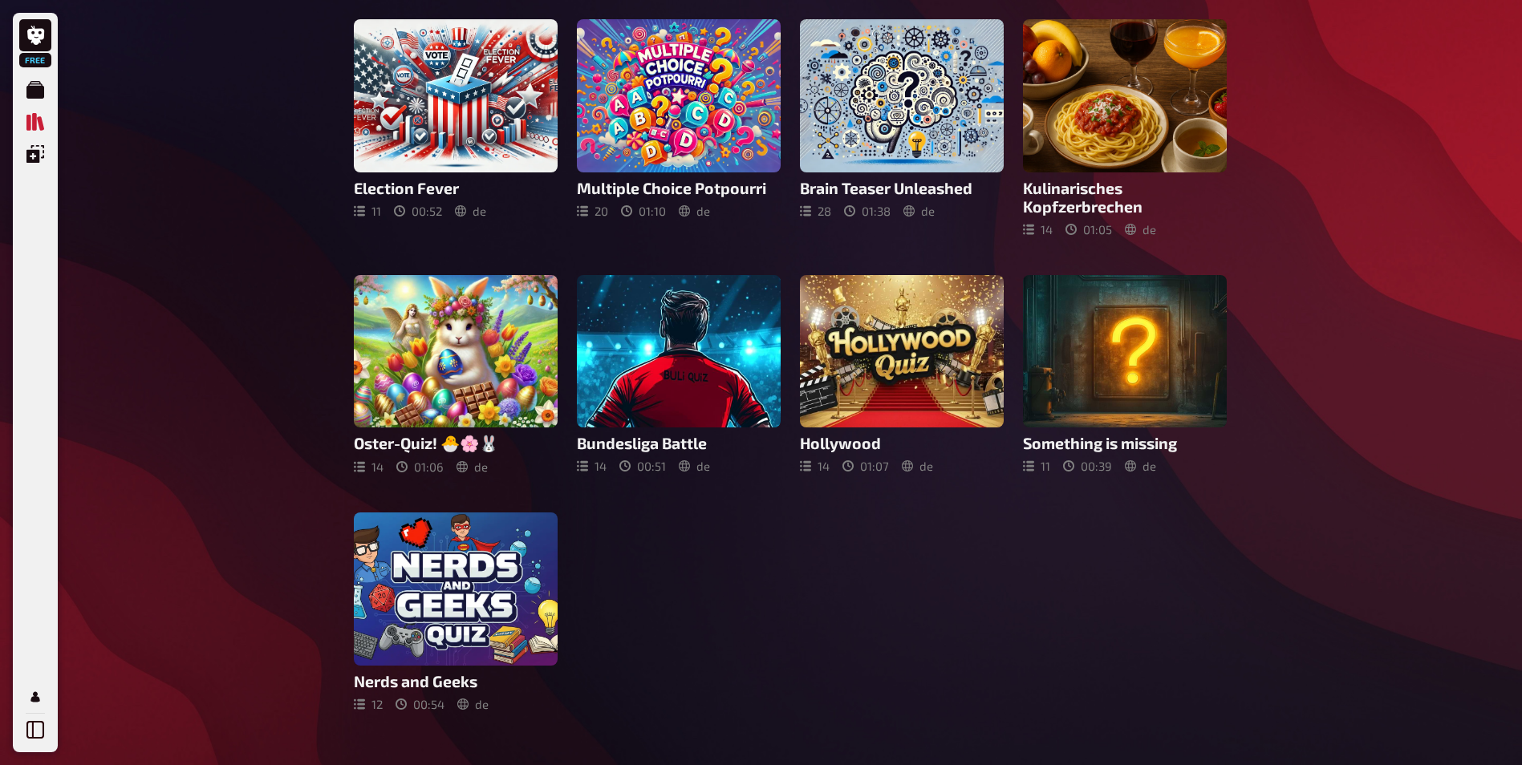
scroll to position [642, 0]
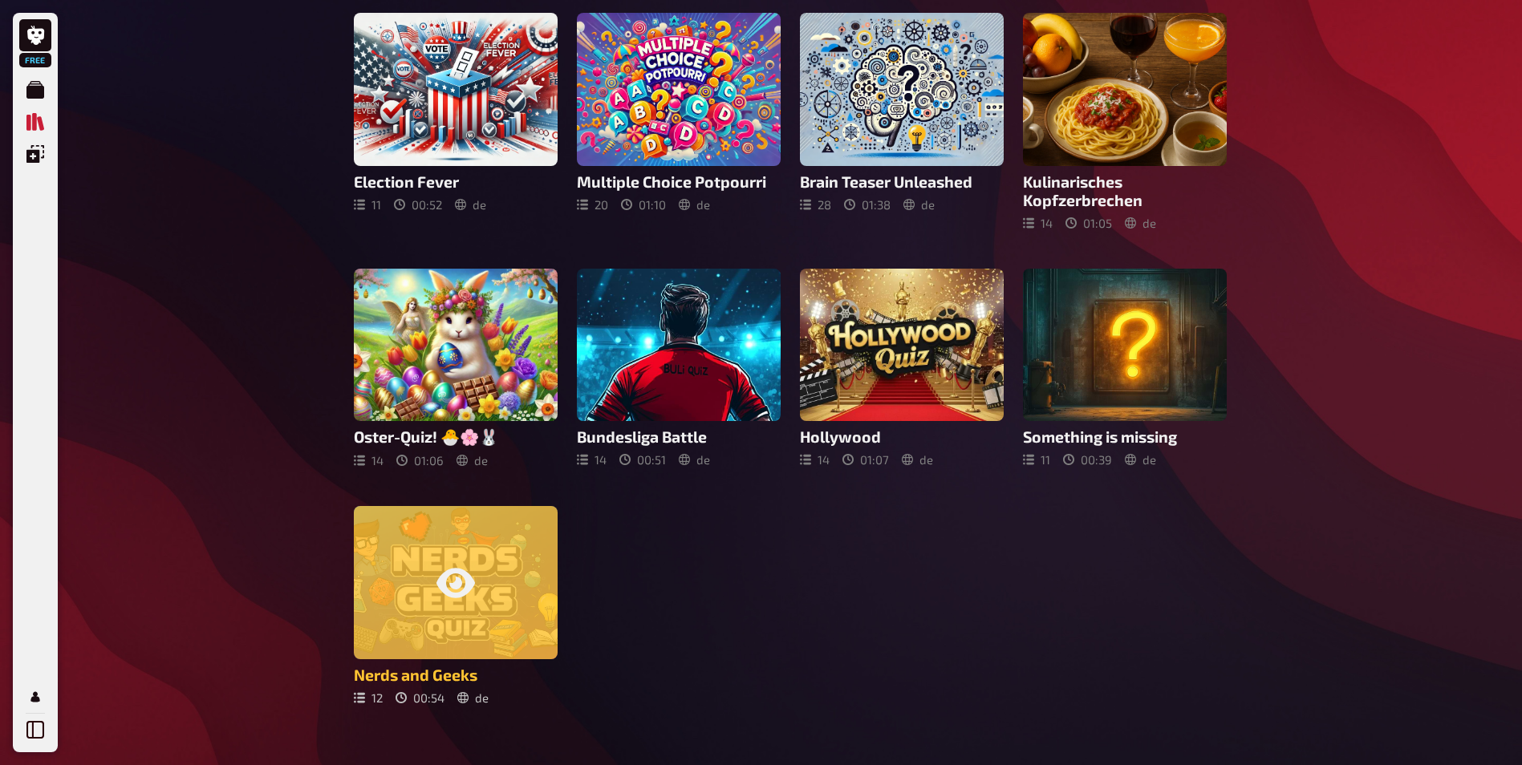
click at [462, 594] on div at bounding box center [456, 582] width 204 height 153
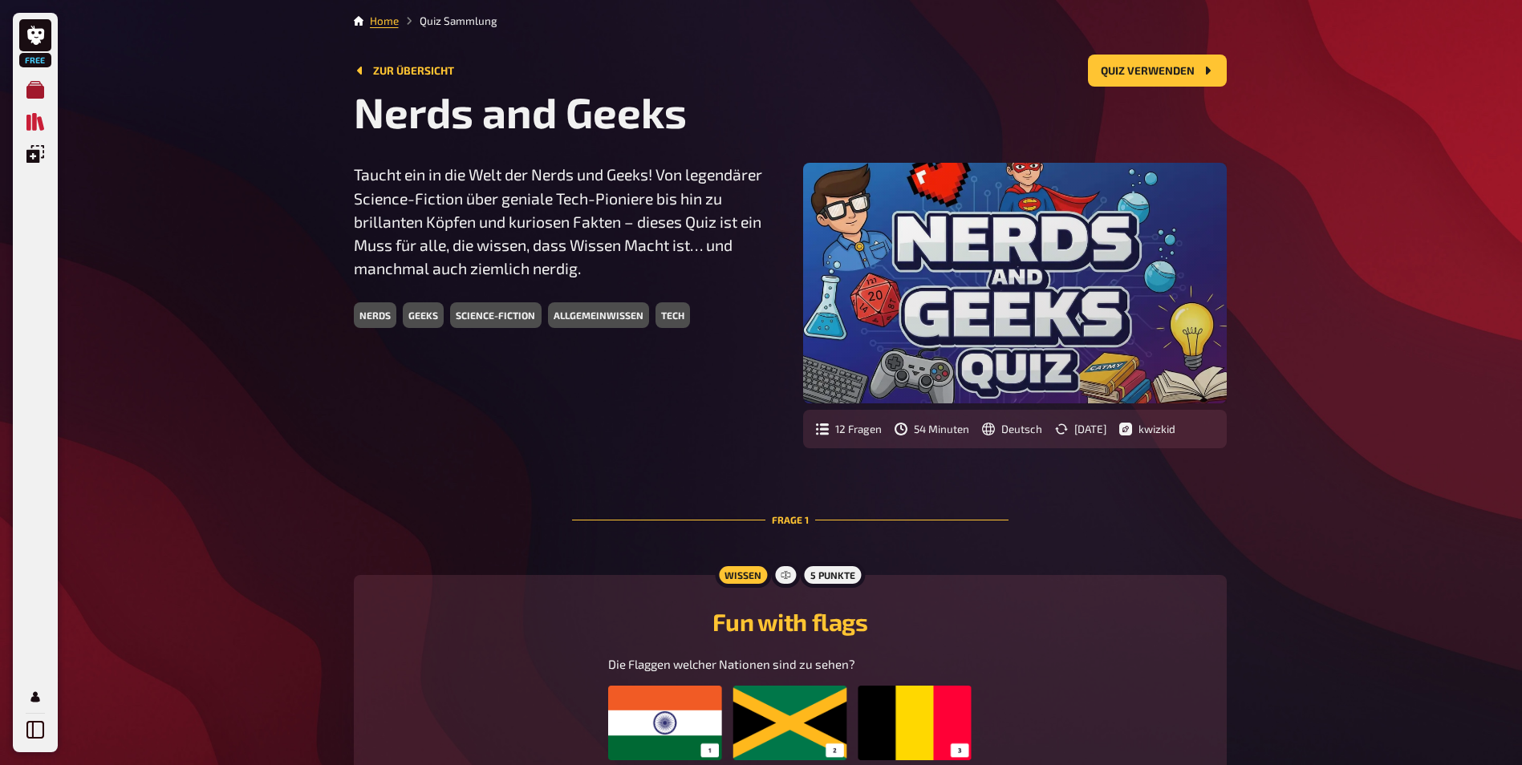
click at [31, 93] on icon "Meine Quizze" at bounding box center [35, 90] width 18 height 18
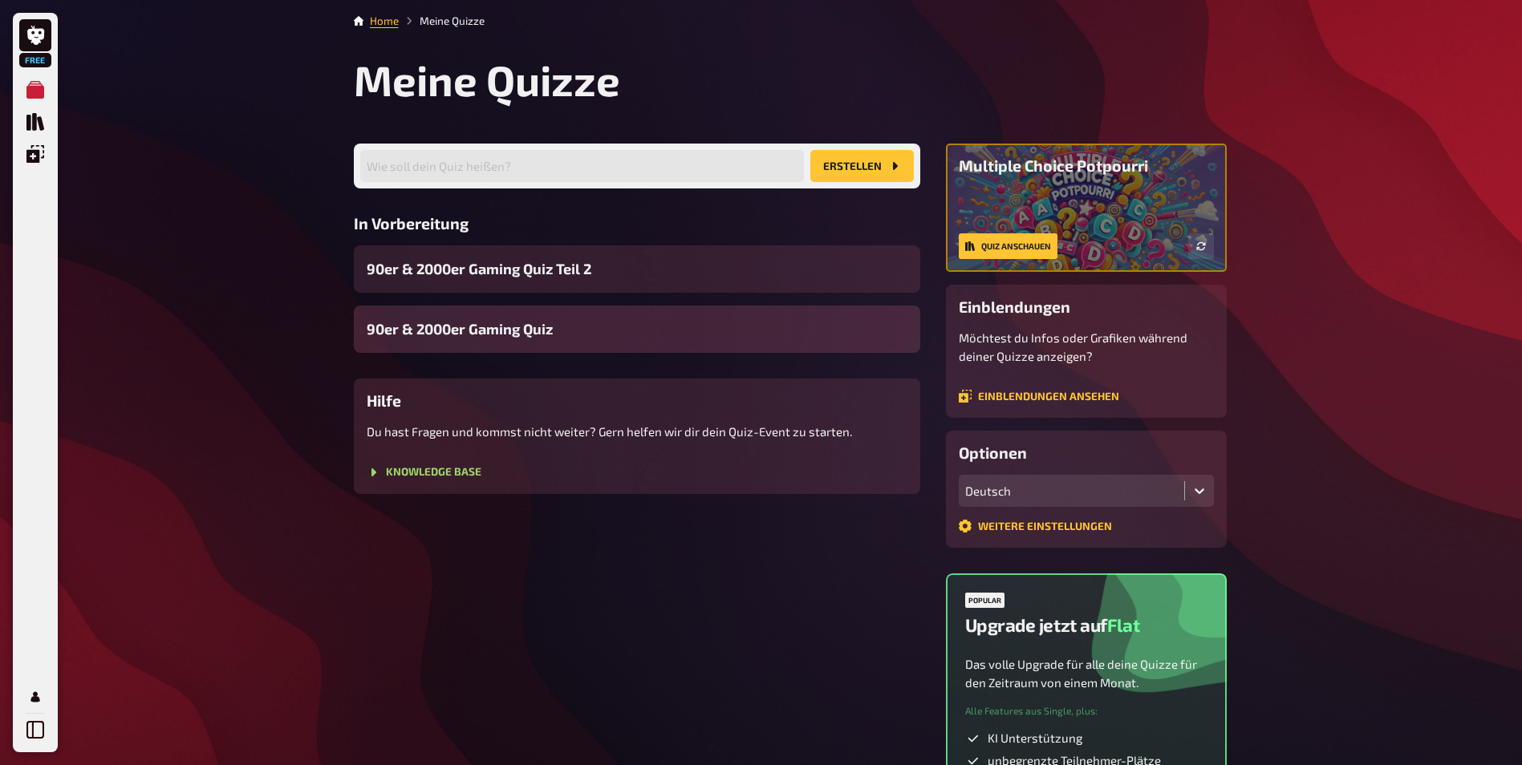
click at [517, 338] on span "90er & 2000er Gaming Quiz" at bounding box center [460, 329] width 186 height 22
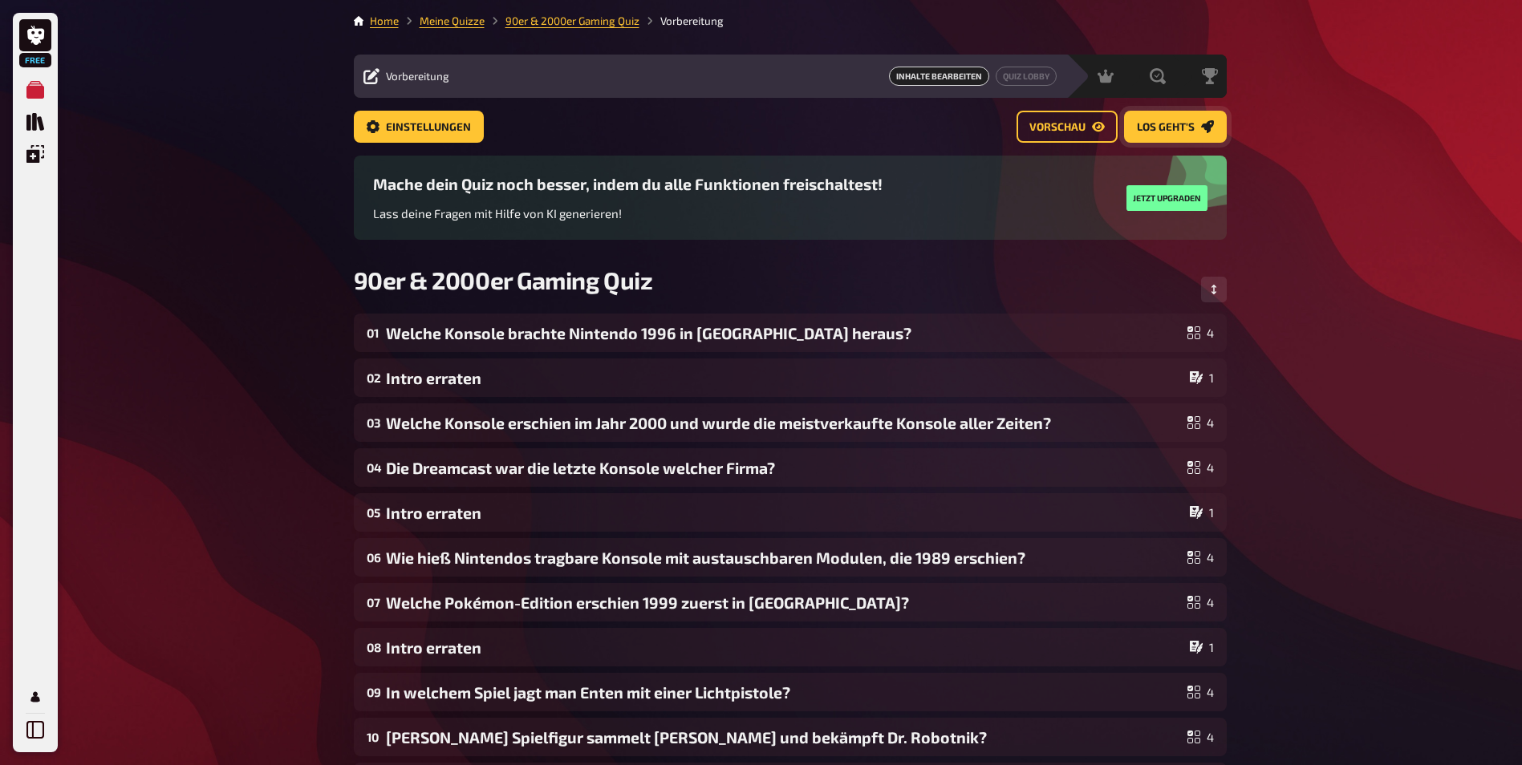
click at [1189, 119] on link "Los geht's" at bounding box center [1175, 127] width 103 height 32
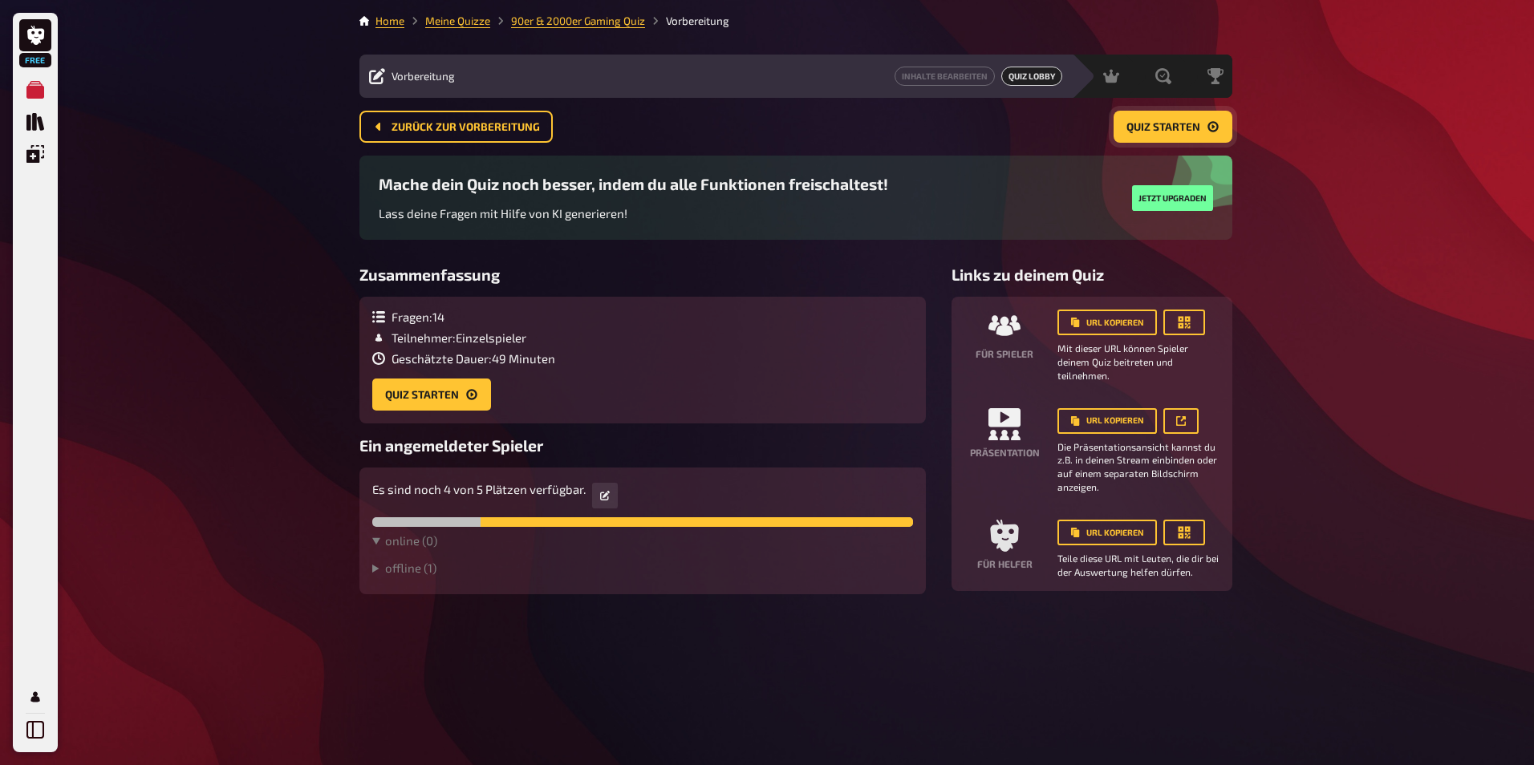
click at [1163, 128] on span "Quiz starten" at bounding box center [1163, 127] width 74 height 11
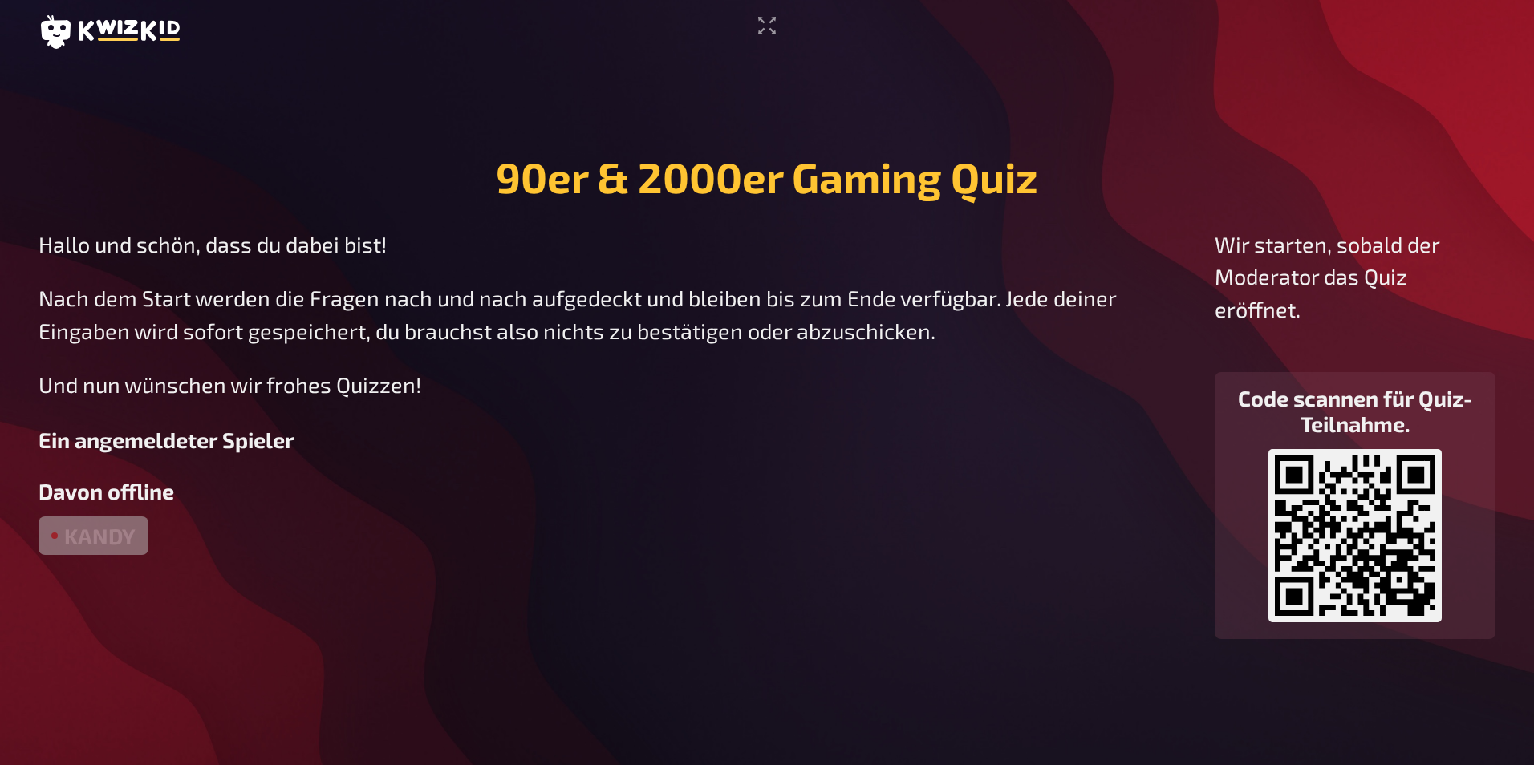
drag, startPoint x: 772, startPoint y: 25, endPoint x: 776, endPoint y: 85, distance: 60.2
click at [772, 25] on icon "Vollbildmodus aktivieren" at bounding box center [767, 26] width 26 height 26
click at [680, 586] on div "Hallo und schön, dass du dabei bist! Nach dem Start werden die Fragen nach und …" at bounding box center [614, 434] width 1150 height 412
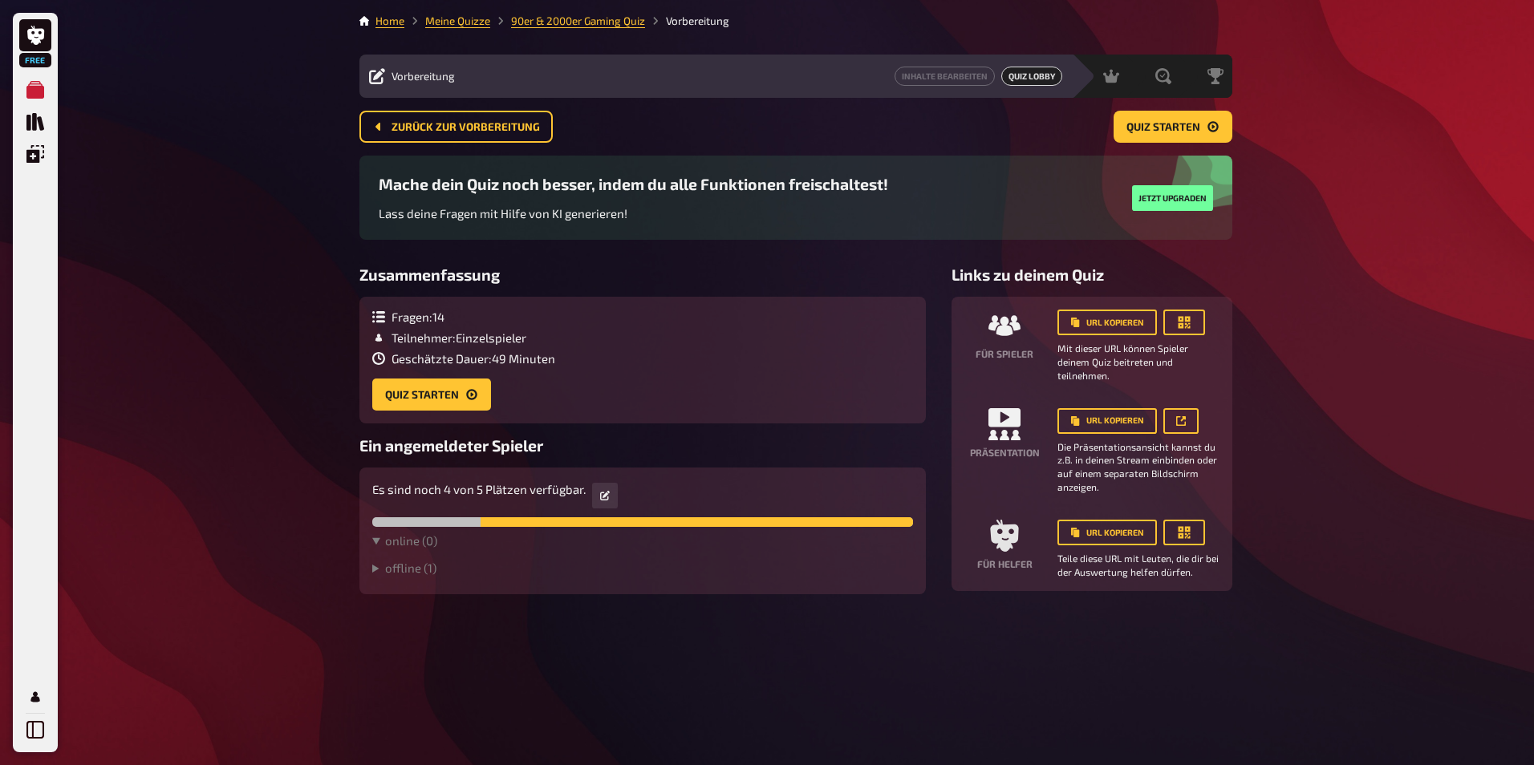
click at [228, 197] on div "Free Meine Quizze Quiz Sammlung Einblendungen Mein Konto Home Meine Quizze 90er…" at bounding box center [767, 382] width 1534 height 765
click at [1099, 420] on button "URL kopieren" at bounding box center [1106, 421] width 99 height 26
click at [1124, 133] on button "Quiz starten" at bounding box center [1172, 127] width 119 height 32
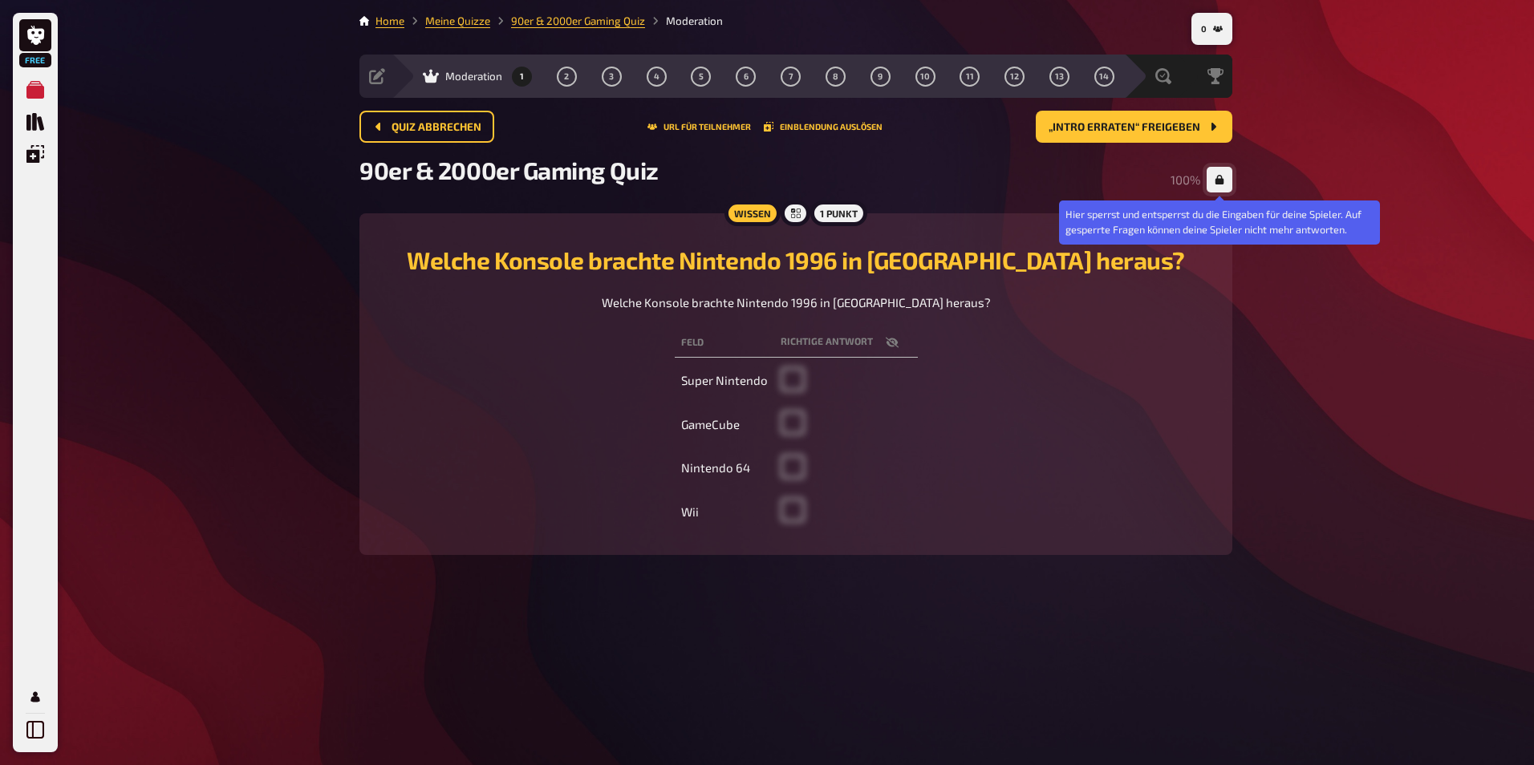
click at [1219, 179] on icon "button" at bounding box center [1219, 180] width 9 height 10
click at [1218, 182] on icon "button" at bounding box center [1219, 180] width 10 height 9
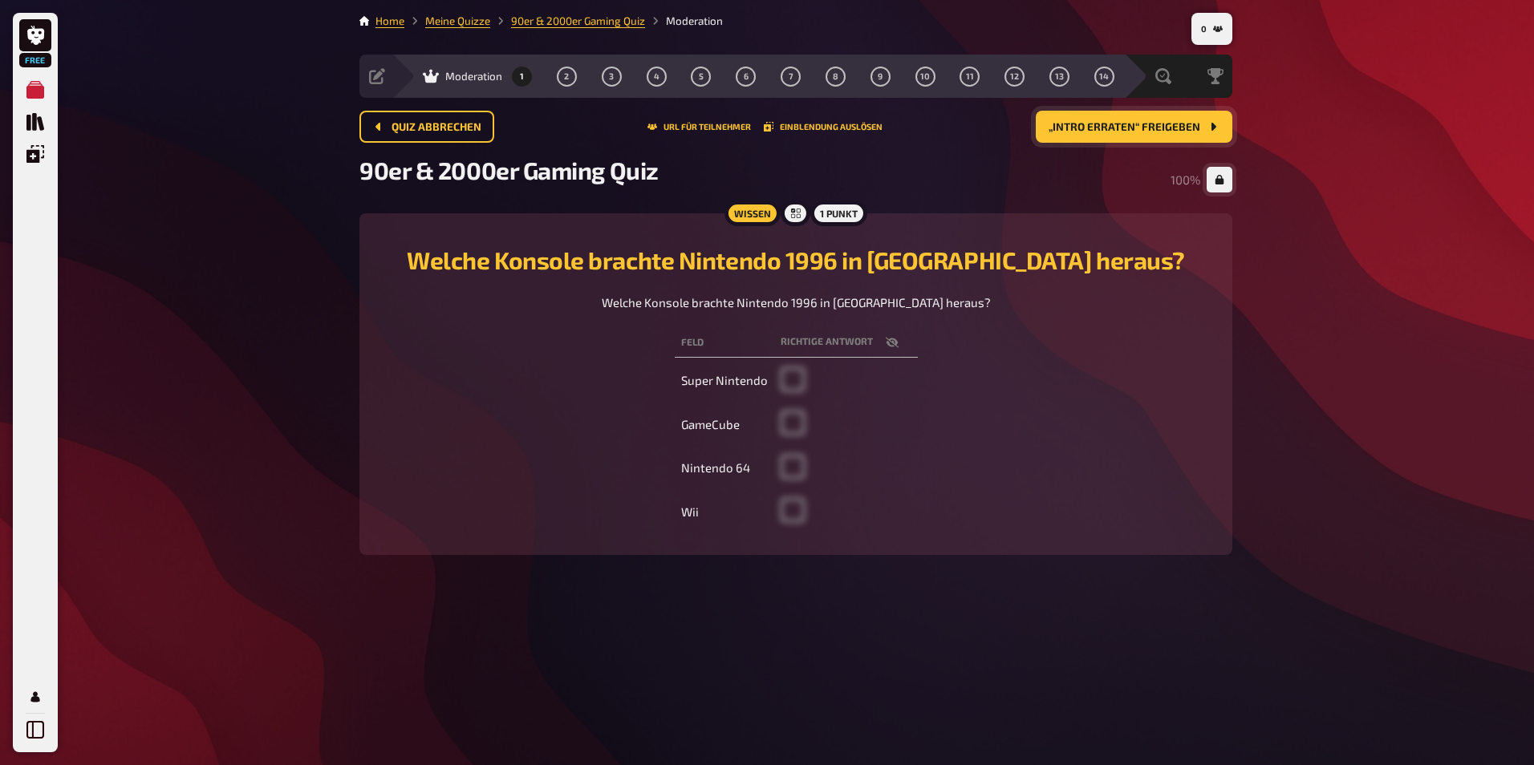
click at [1113, 124] on span "„Intro erraten“ freigeben" at bounding box center [1124, 127] width 152 height 11
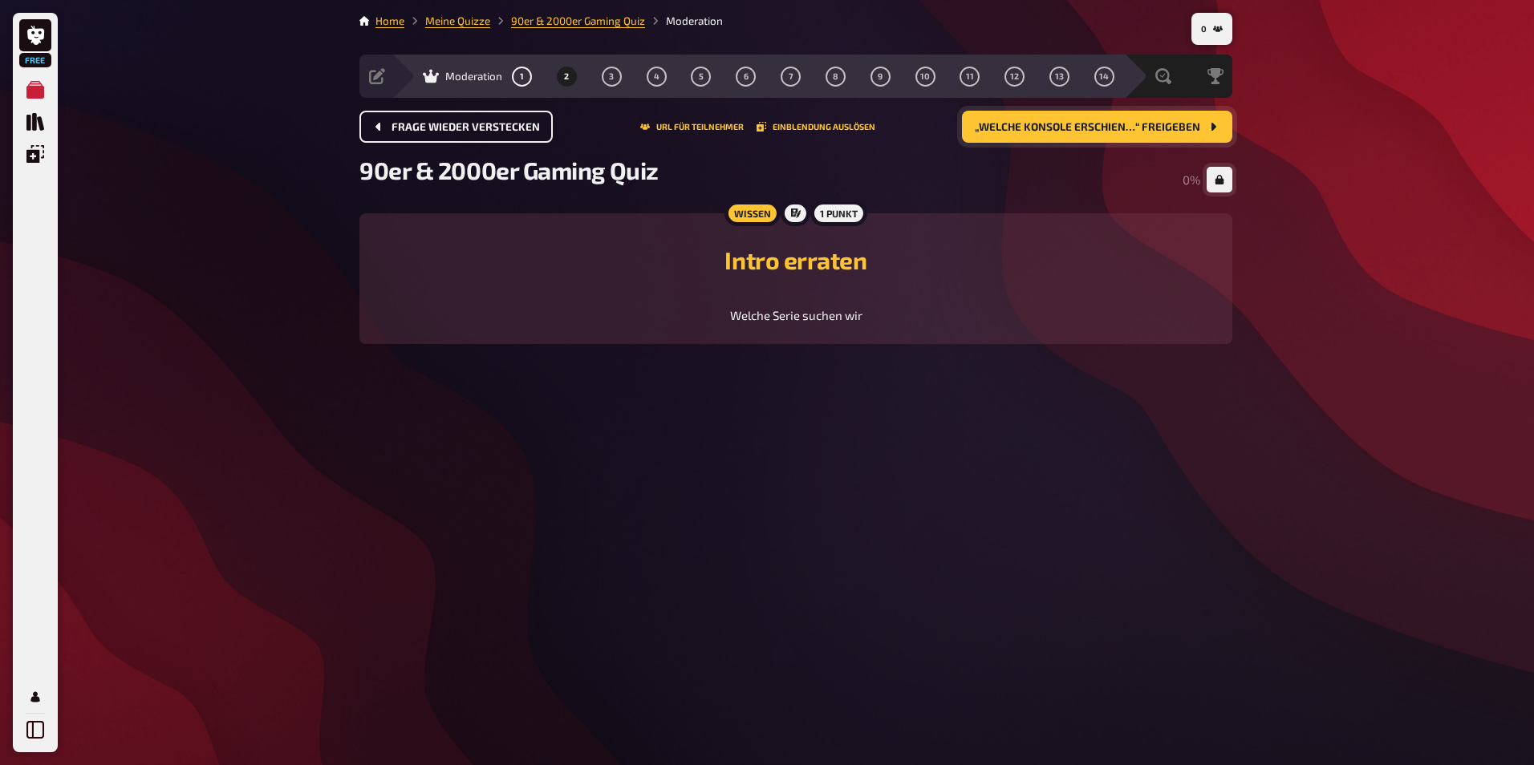
click at [467, 132] on span "Frage wieder verstecken" at bounding box center [465, 127] width 148 height 11
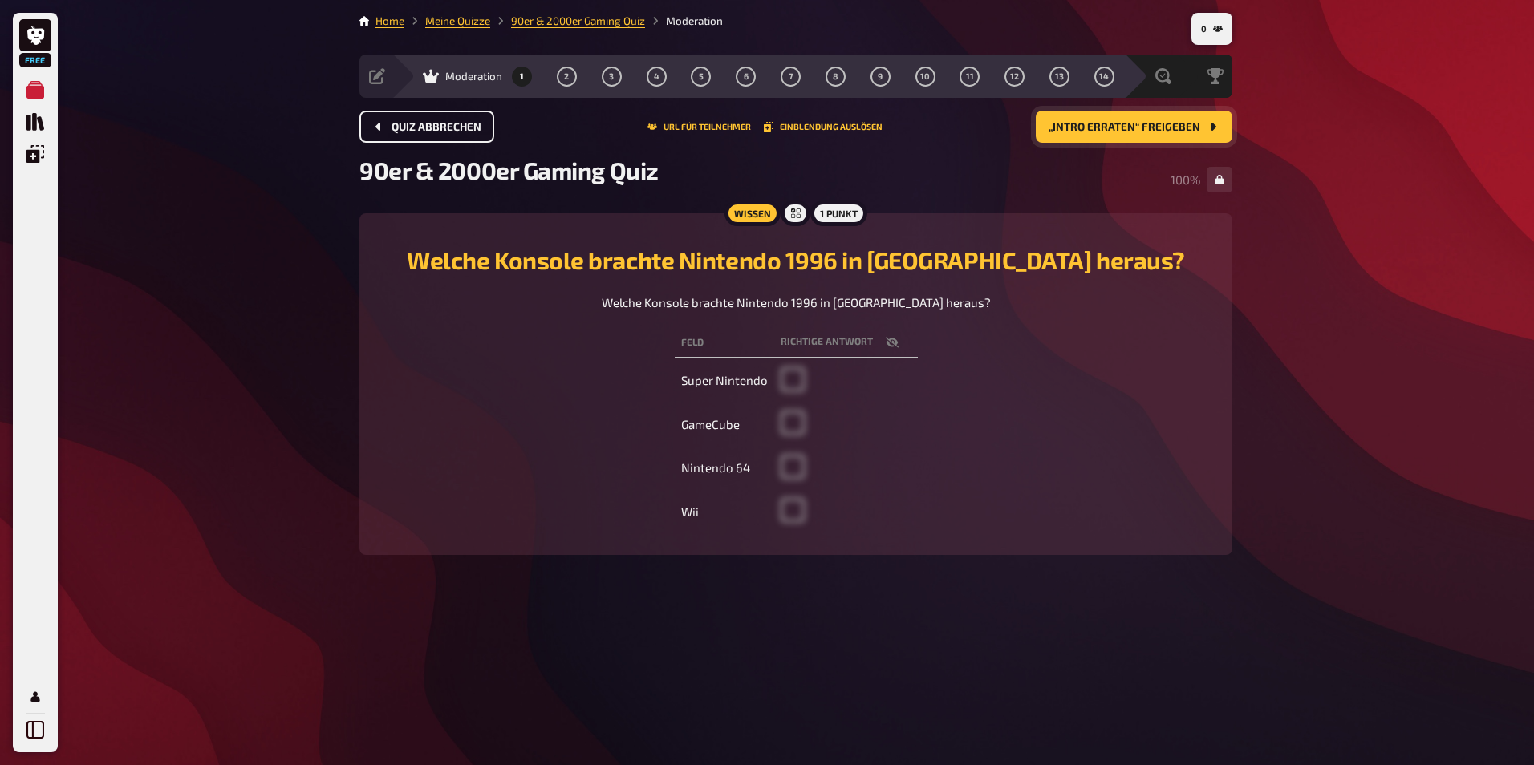
click at [1304, 383] on div "Free Meine Quizze Quiz Sammlung Einblendungen Mein Konto 0 Home Meine Quizze 90…" at bounding box center [767, 382] width 1534 height 765
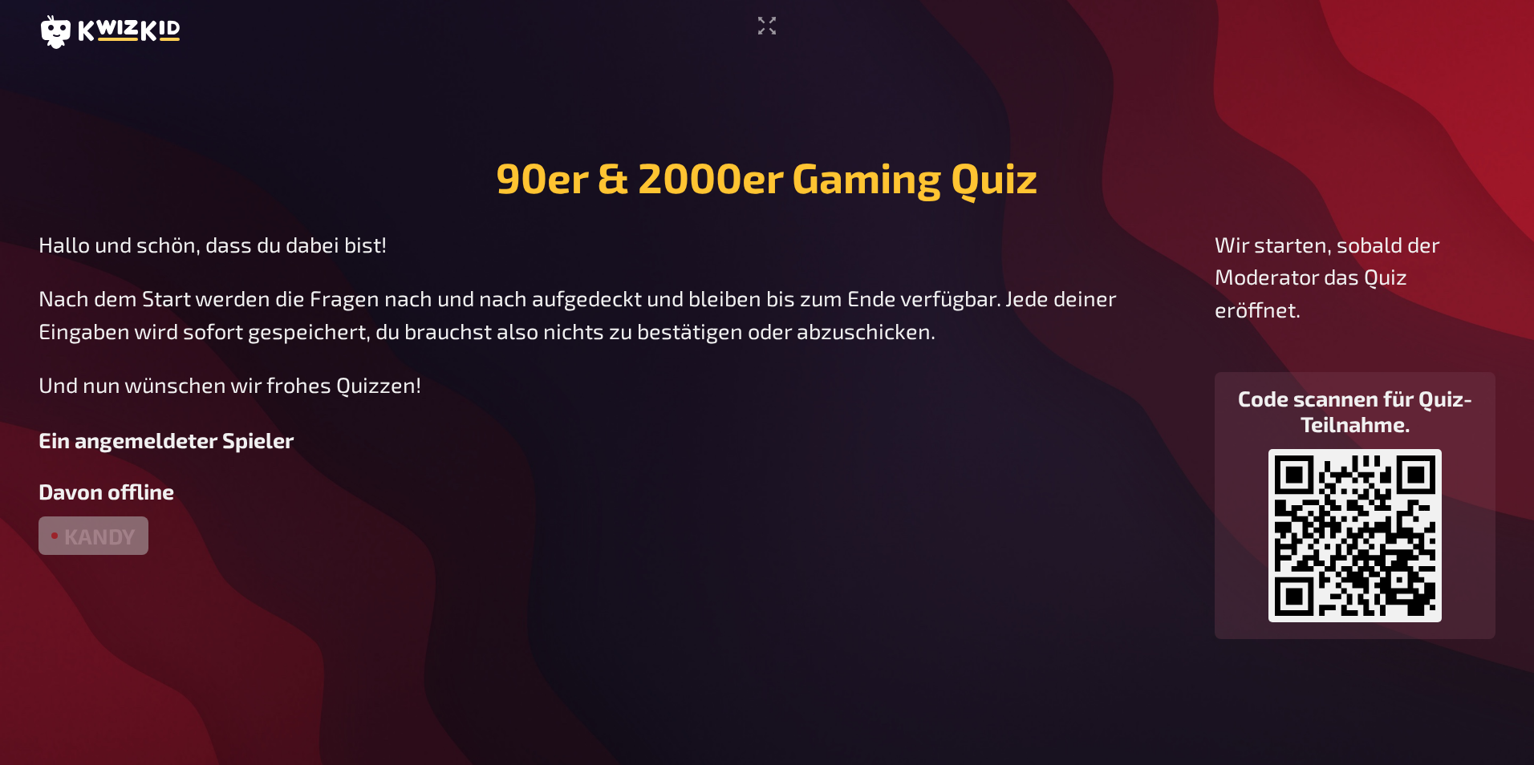
click at [676, 562] on div "Hallo und schön, dass du dabei bist! Nach dem Start werden die Fragen nach und …" at bounding box center [614, 434] width 1150 height 412
